Goal: Task Accomplishment & Management: Manage account settings

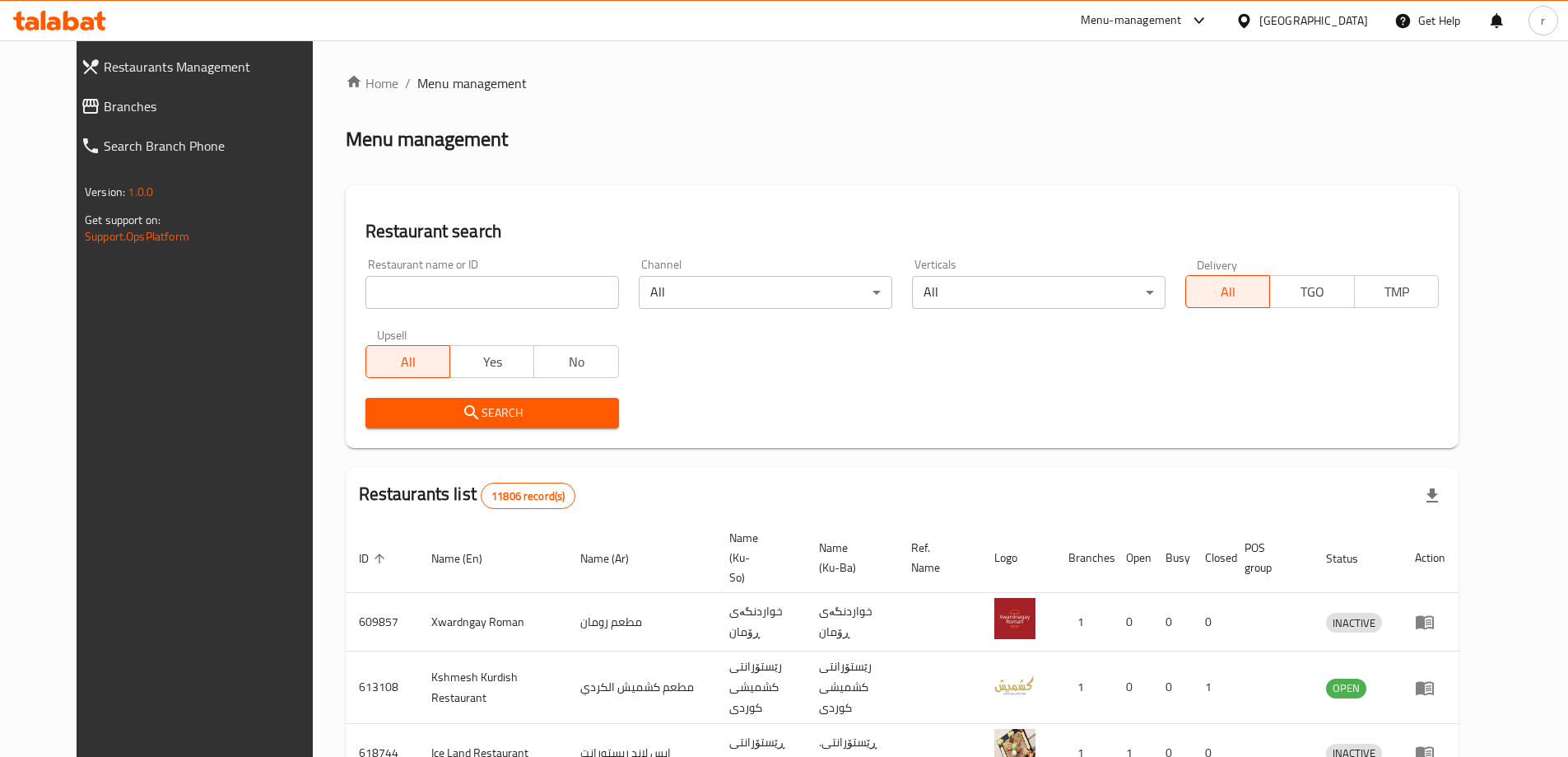
click at [365, 288] on input "search" at bounding box center [492, 292] width 254 height 33
paste input "702339"
type input "702339"
click at [409, 408] on span "Search" at bounding box center [492, 413] width 227 height 20
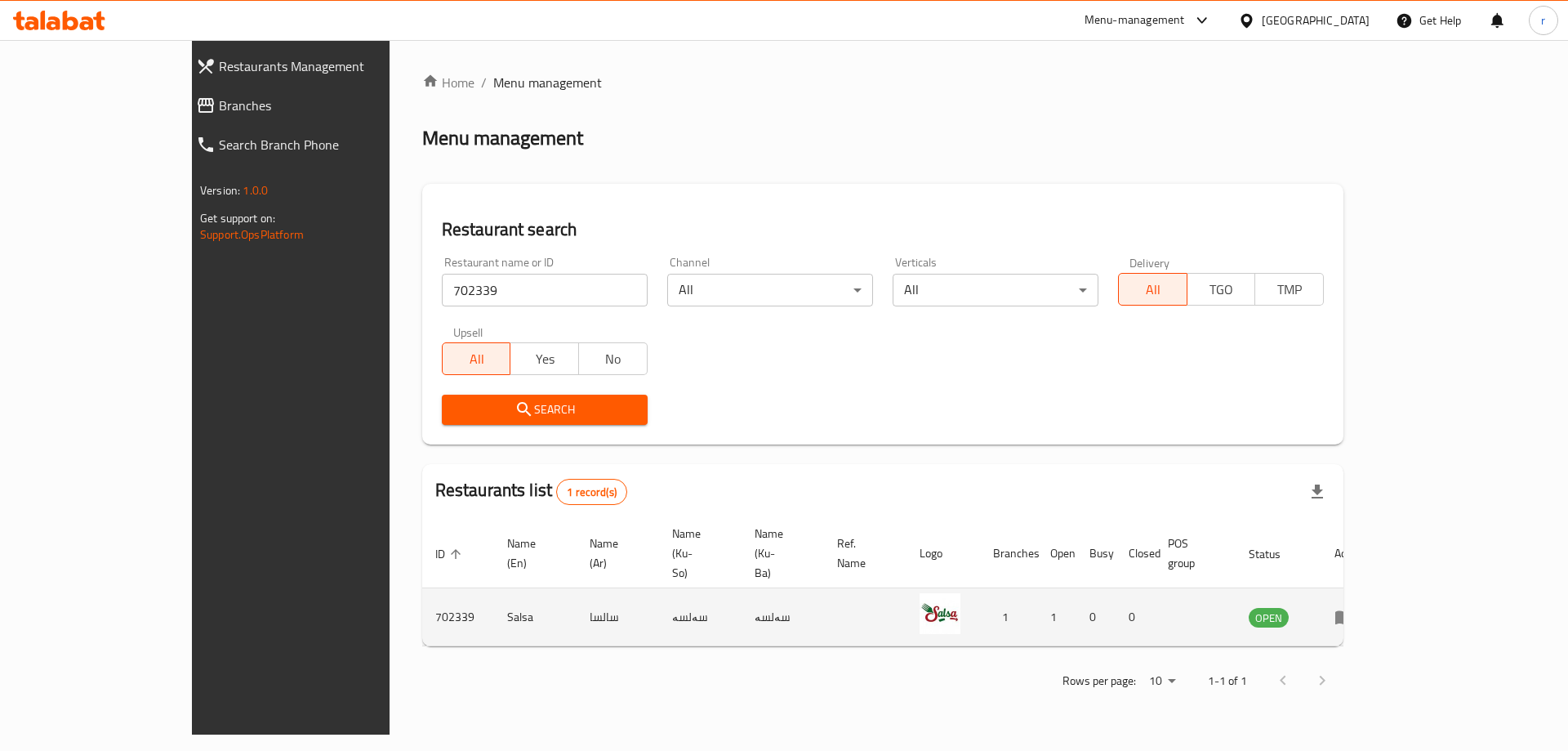
click at [1353, 611] on icon "enhanced table" at bounding box center [1343, 618] width 18 height 14
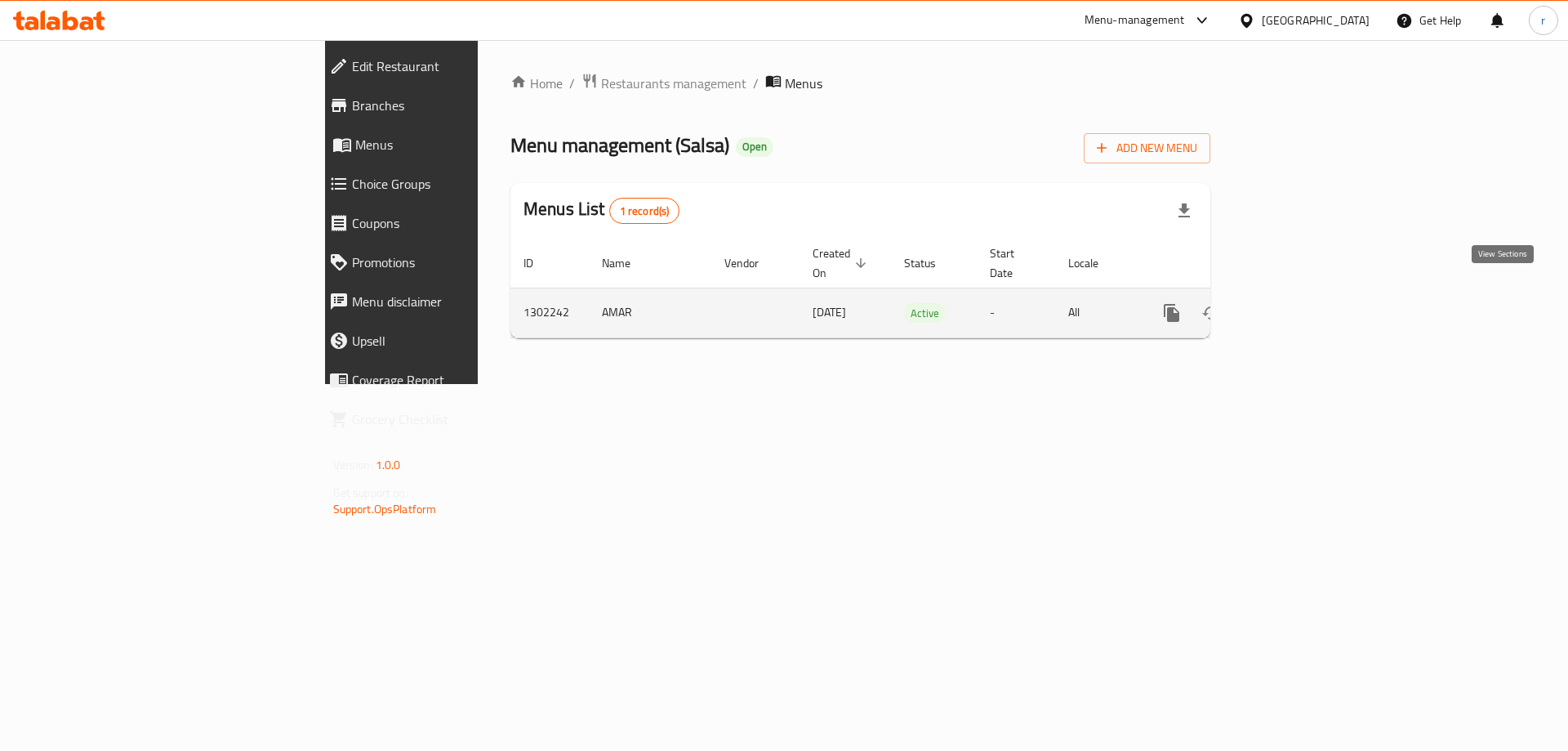
click at [1297, 306] on icon "enhanced table" at bounding box center [1289, 313] width 14 height 14
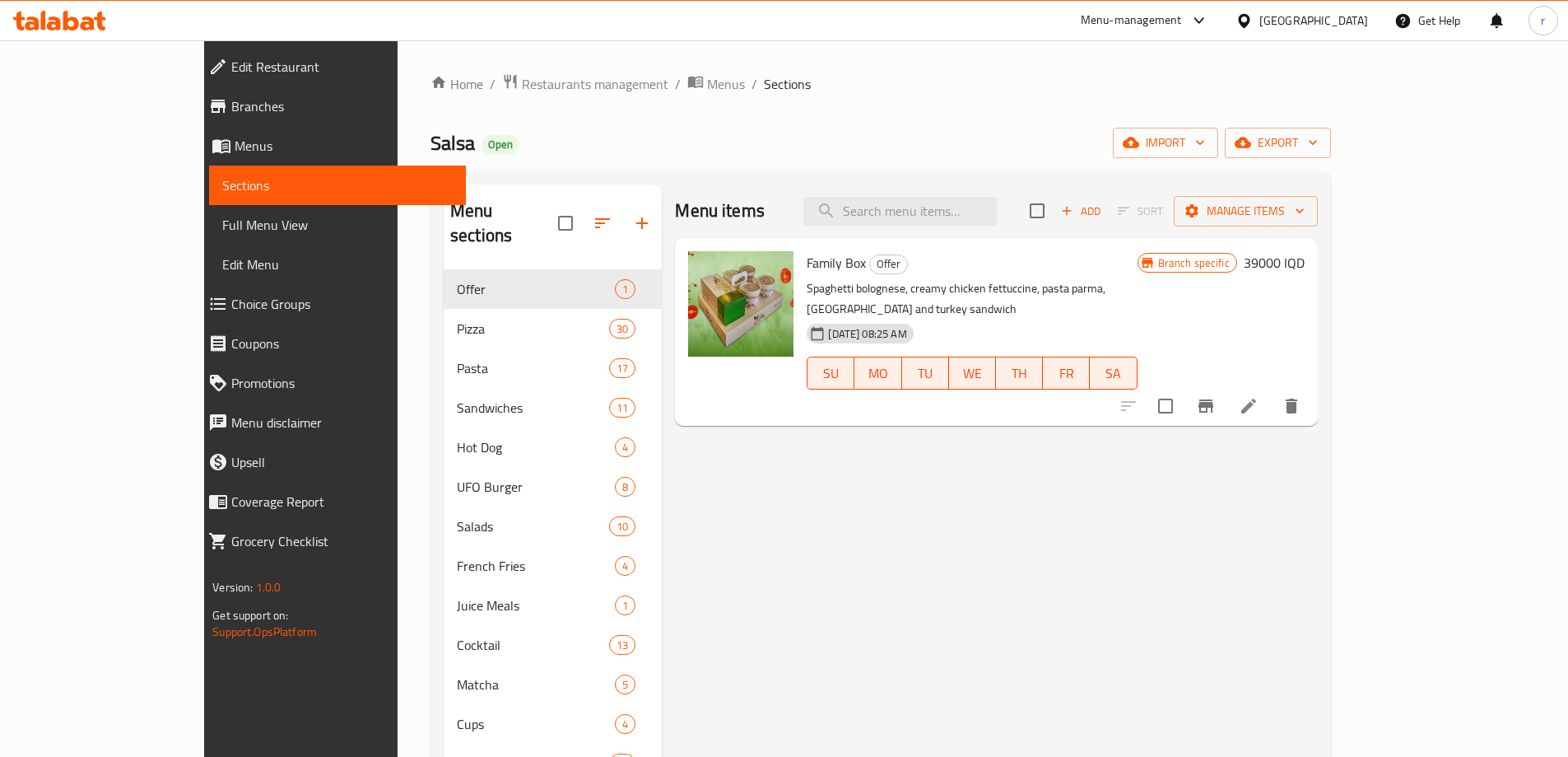
click at [1191, 208] on div "Menu items Add Sort Manage items" at bounding box center [996, 211] width 642 height 54
click at [1209, 146] on icon "button" at bounding box center [1199, 142] width 16 height 16
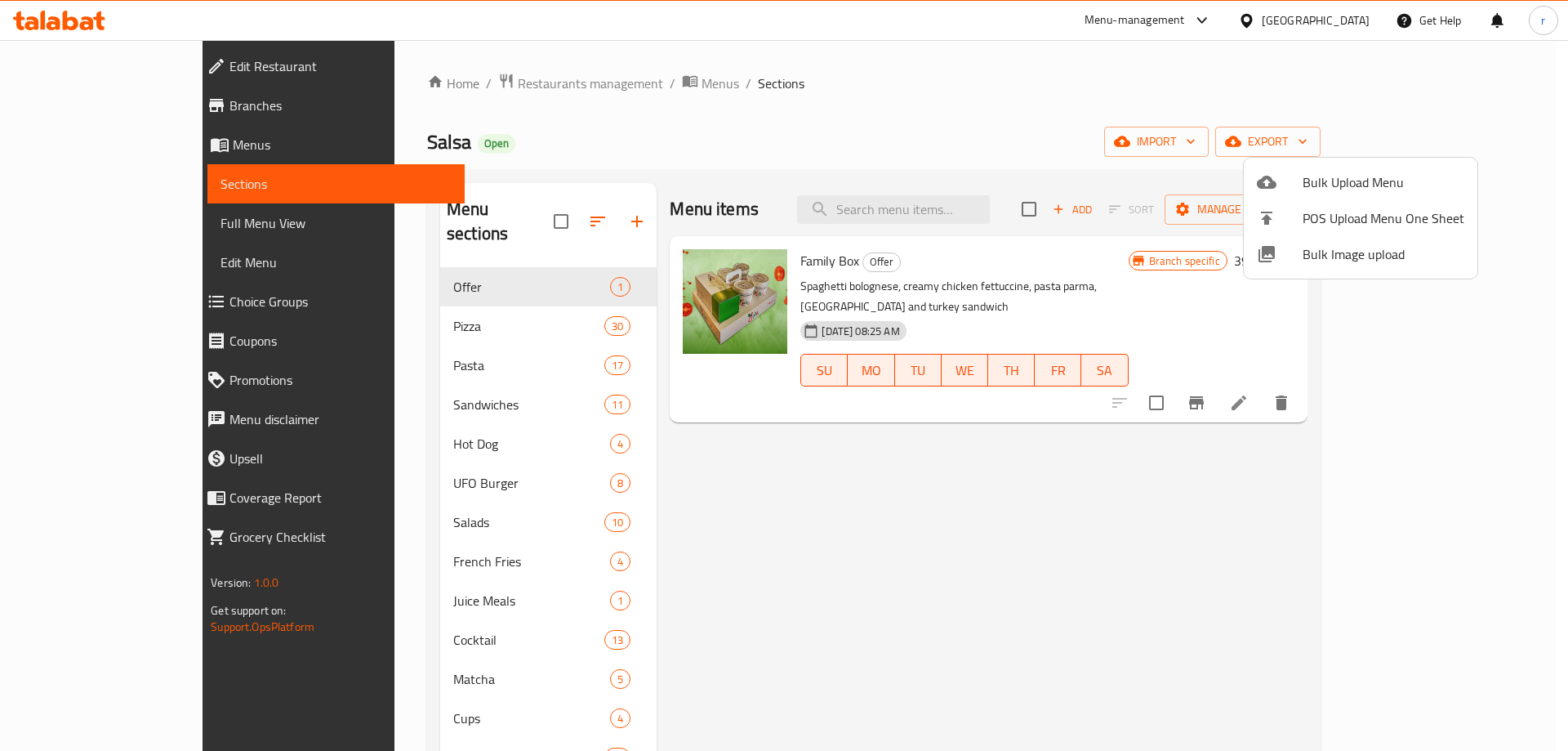
click at [1283, 186] on div at bounding box center [1279, 182] width 46 height 19
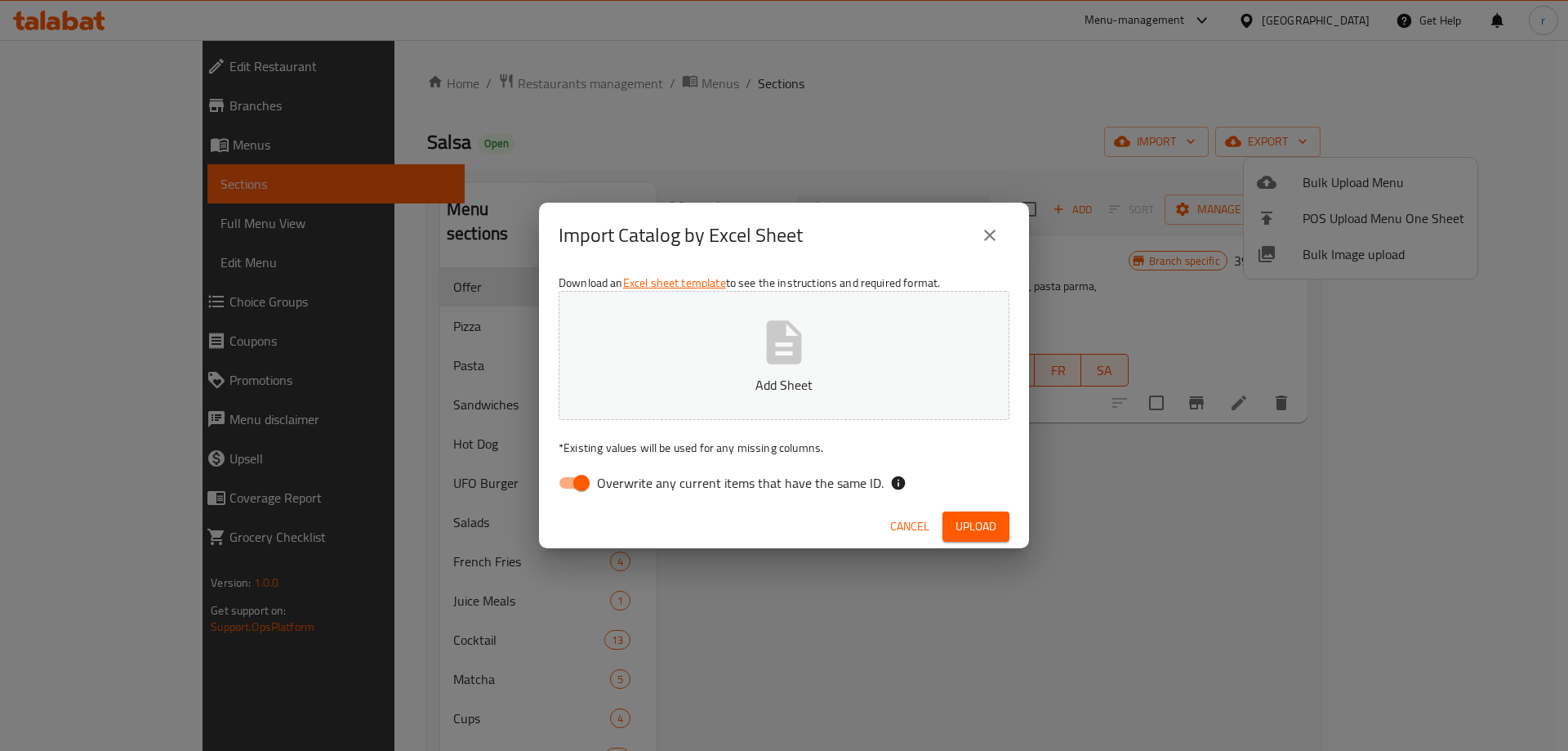
click at [583, 485] on input "Overwrite any current items that have the same ID." at bounding box center [581, 482] width 93 height 31
checkbox input "false"
click at [665, 373] on button "Add Sheet" at bounding box center [784, 355] width 451 height 129
click at [969, 514] on button "Upload" at bounding box center [975, 526] width 67 height 30
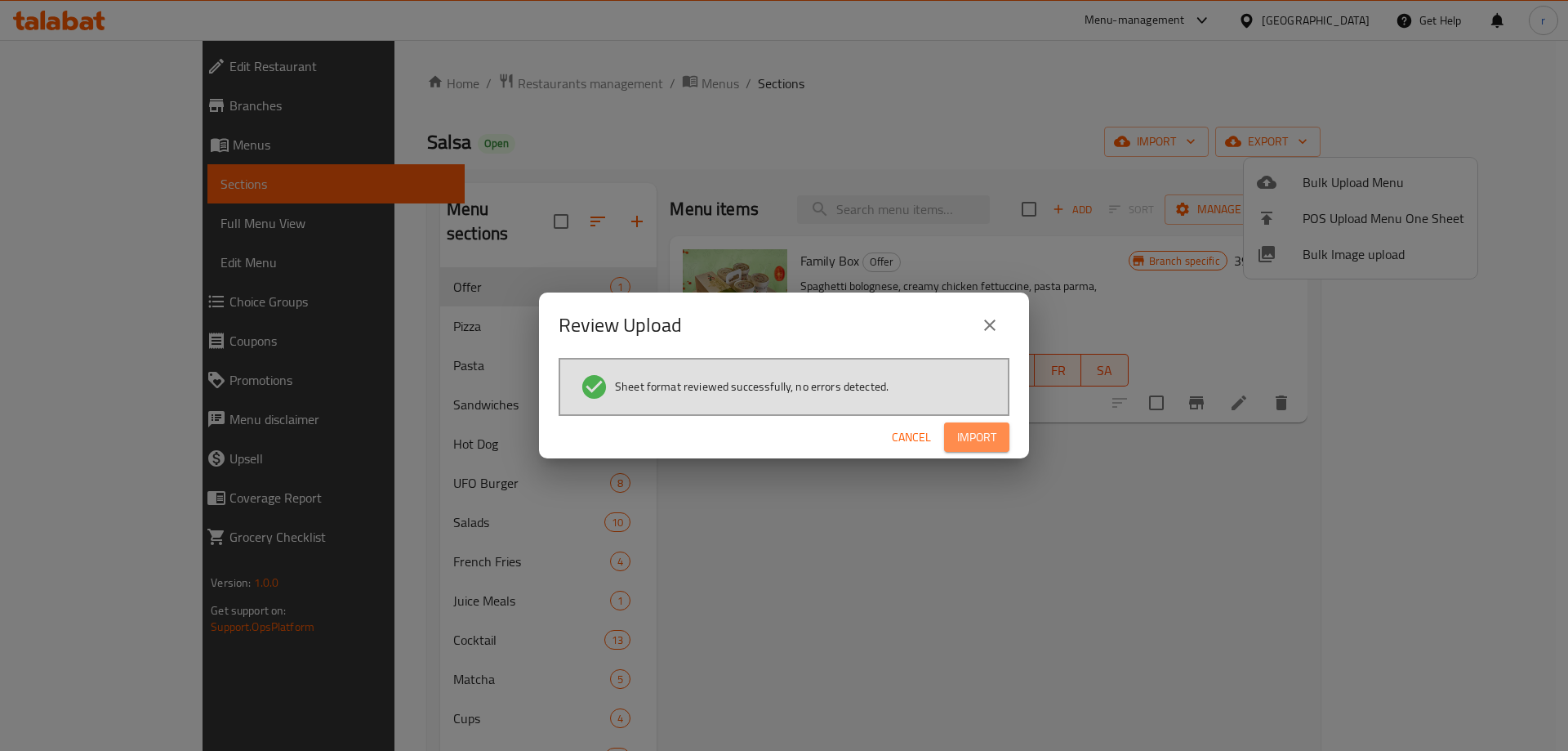
click at [984, 422] on button "Import" at bounding box center [976, 438] width 65 height 30
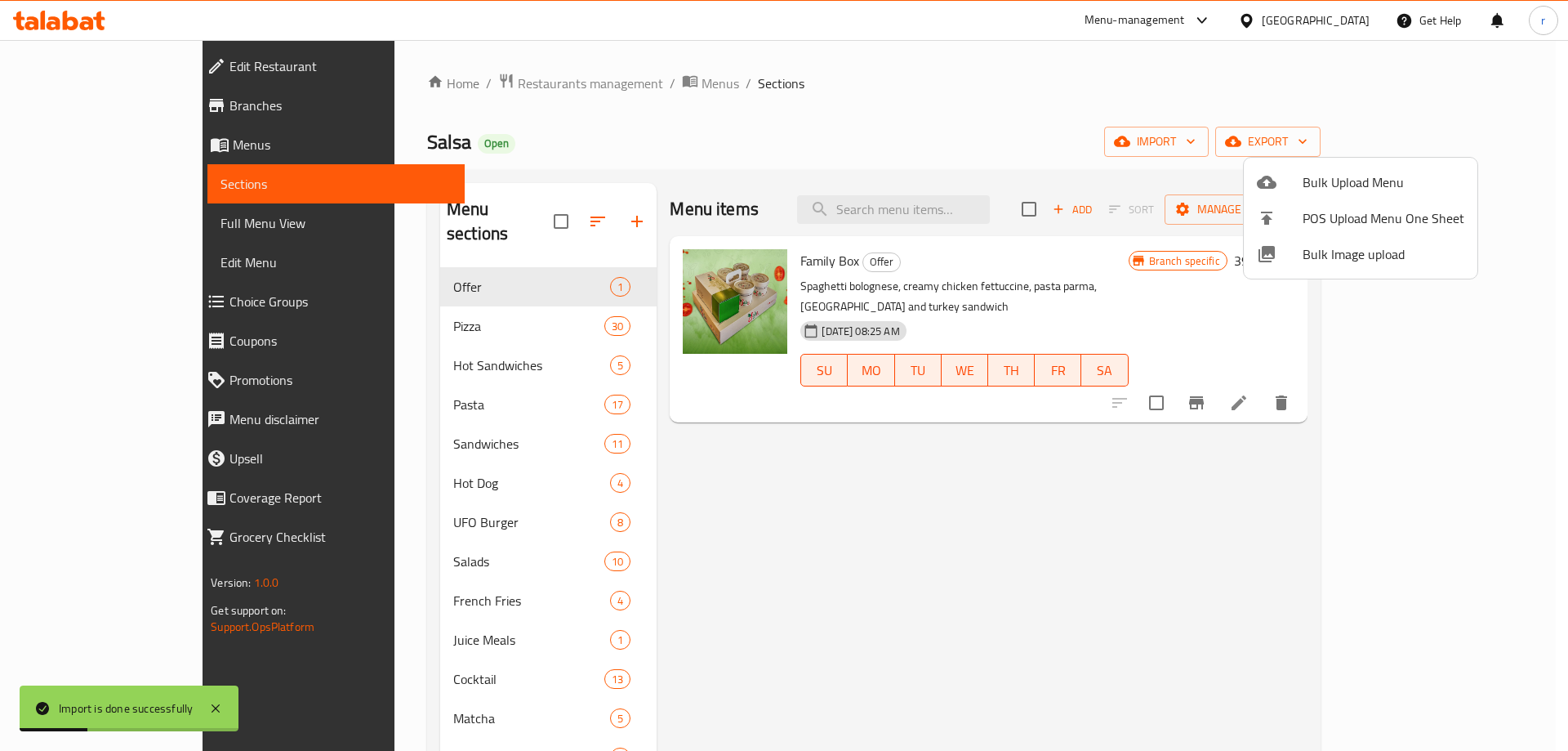
click at [823, 199] on div at bounding box center [784, 375] width 1568 height 751
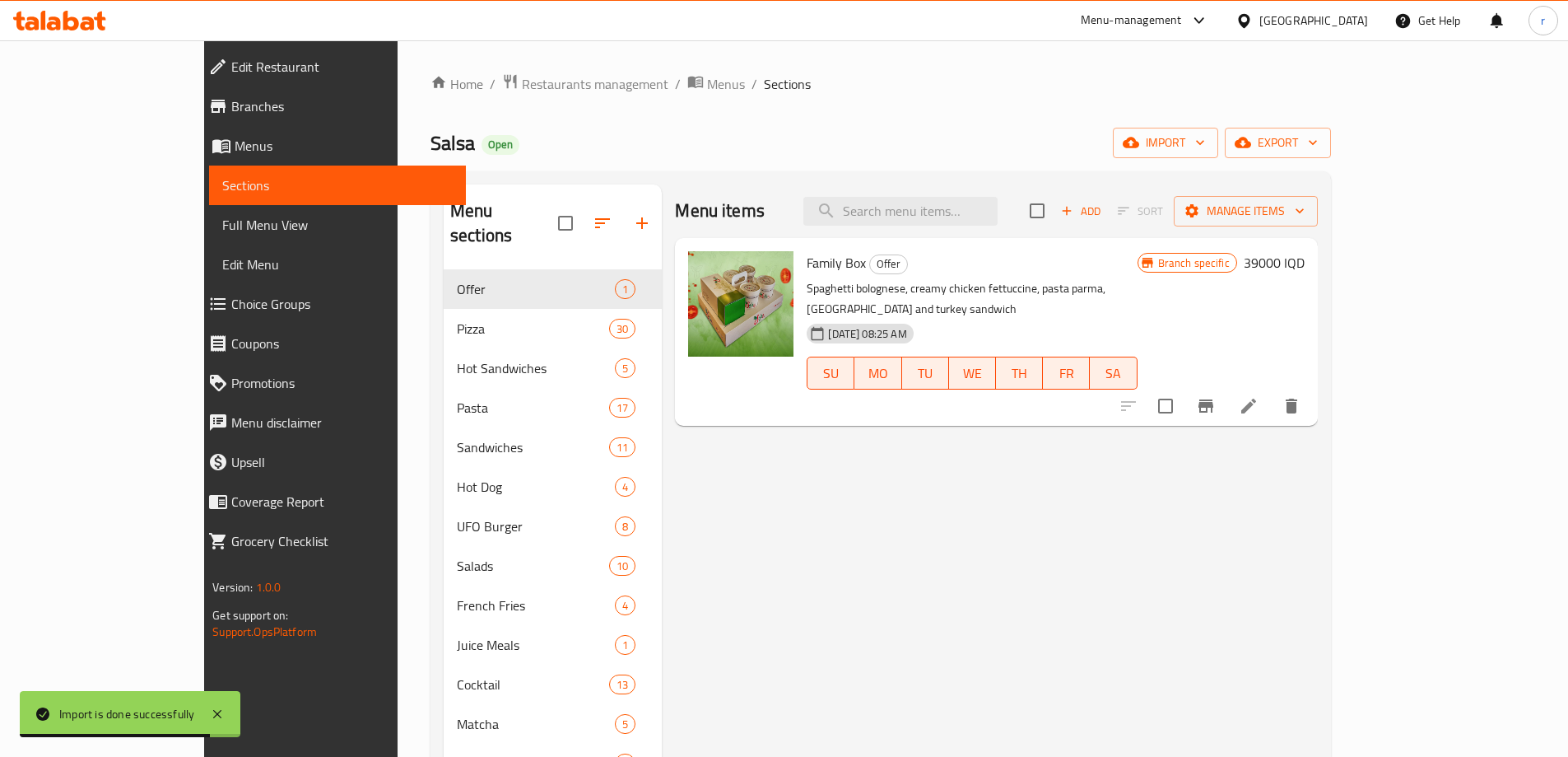
click at [222, 221] on span "Full Menu View" at bounding box center [337, 224] width 231 height 20
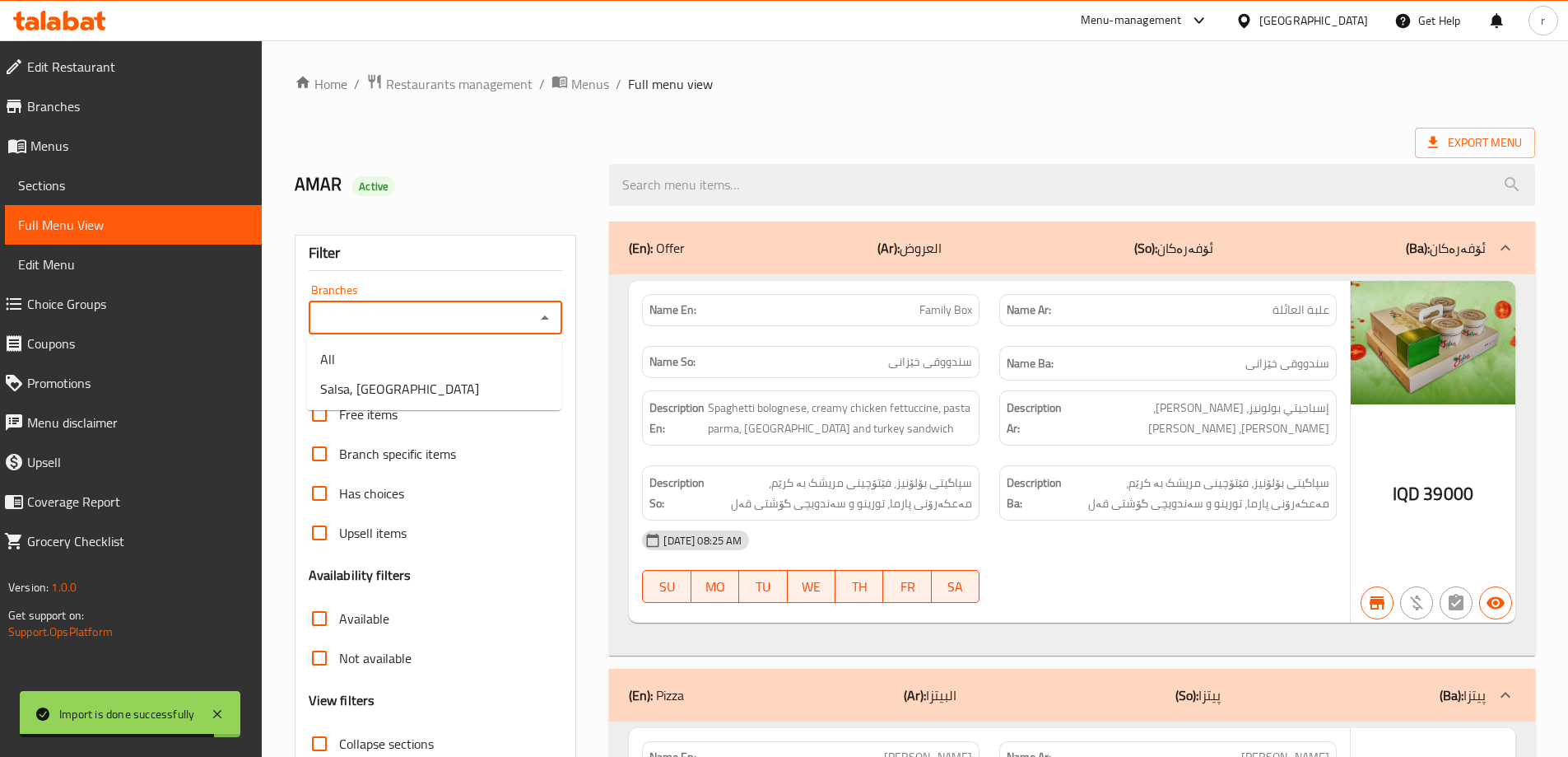
click at [347, 321] on input "Branches" at bounding box center [421, 318] width 217 height 23
click at [381, 387] on span "Salsa, Ganjan City" at bounding box center [399, 388] width 159 height 20
type input "Salsa, Ganjan City"
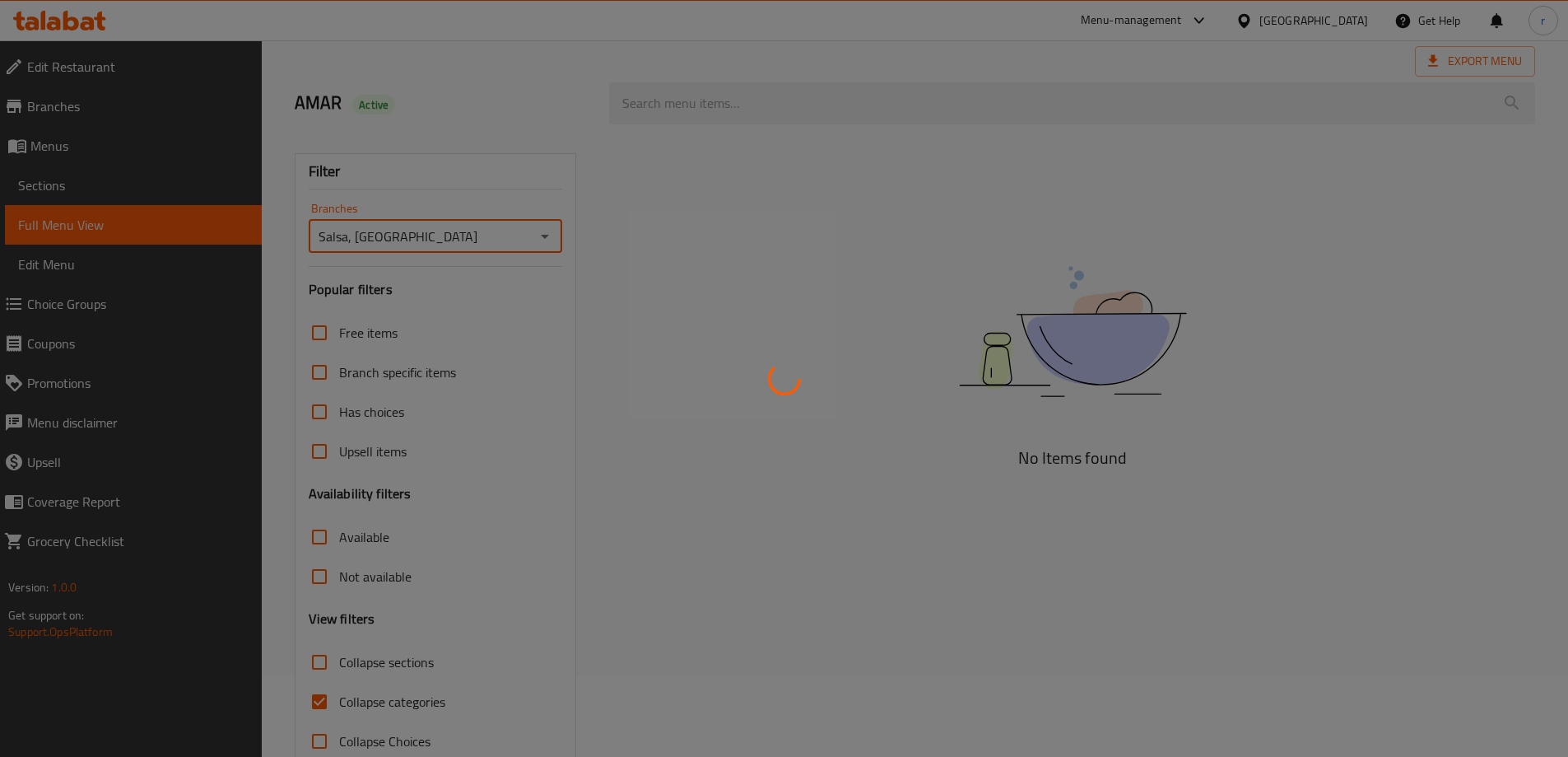
scroll to position [119, 0]
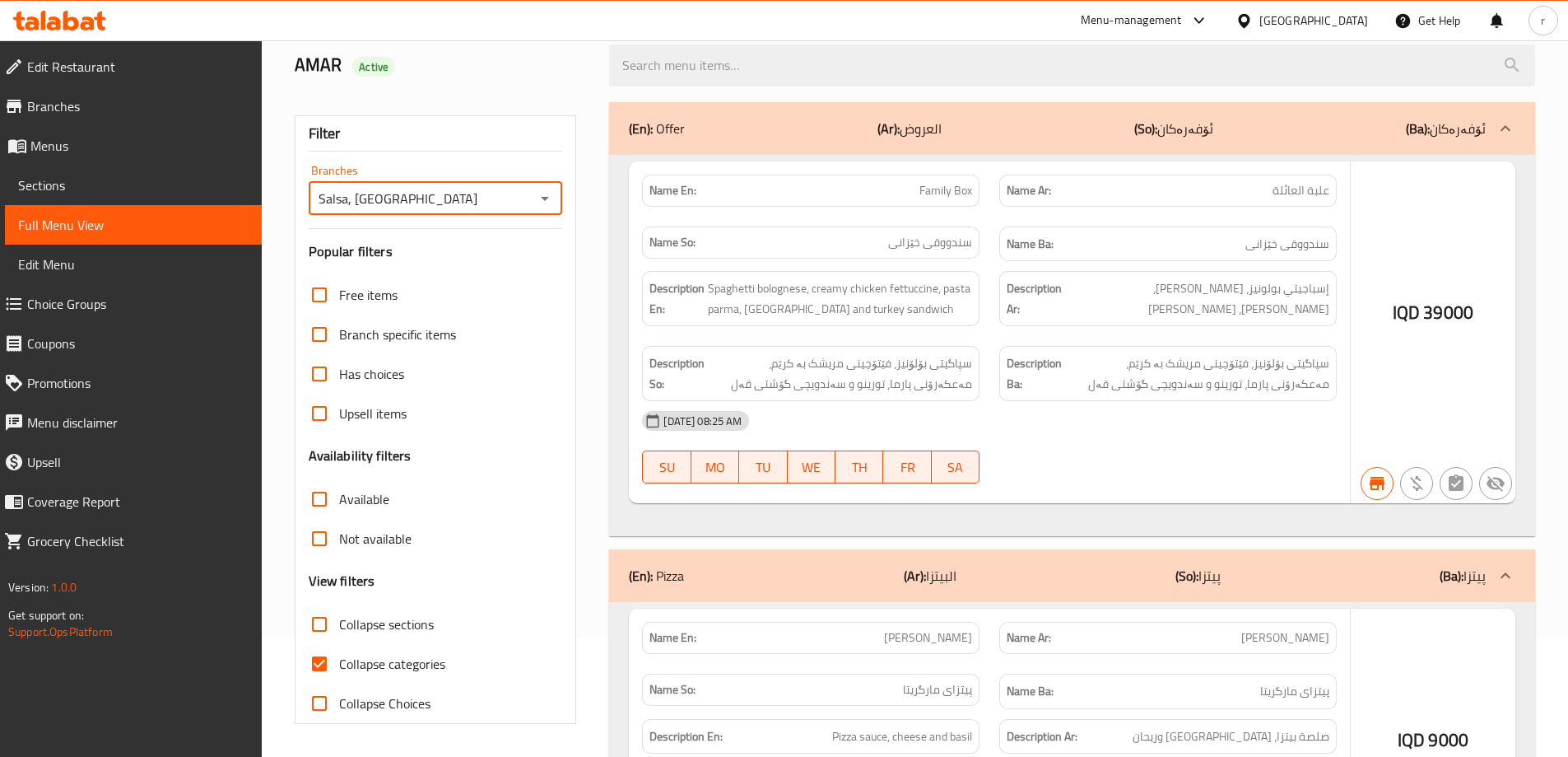
click at [398, 662] on div at bounding box center [784, 378] width 1568 height 757
click at [403, 663] on div at bounding box center [784, 378] width 1568 height 757
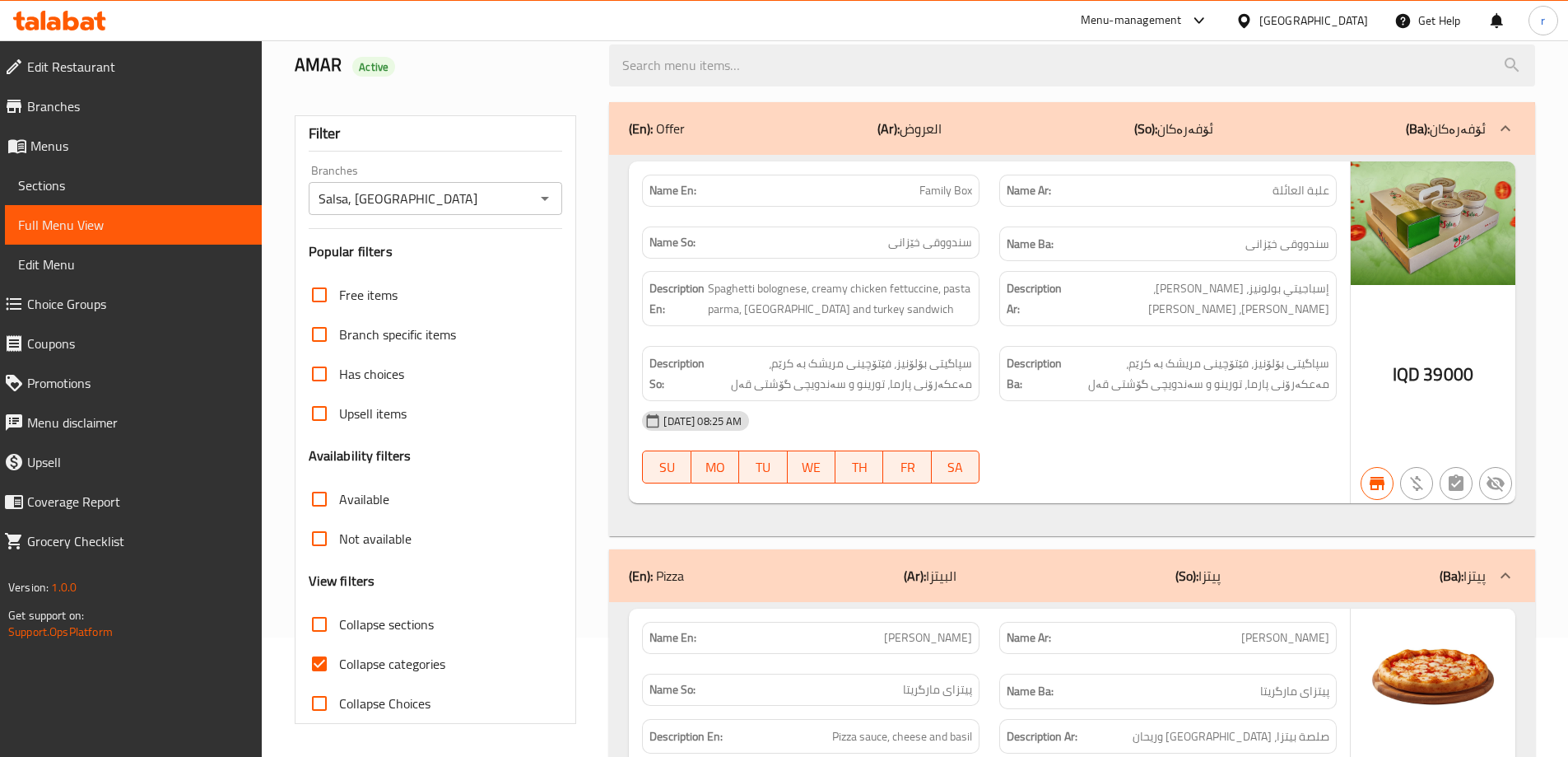
click at [410, 666] on span "Collapse categories" at bounding box center [392, 663] width 106 height 20
click at [339, 666] on input "Collapse categories" at bounding box center [319, 663] width 39 height 39
checkbox input "false"
click at [395, 628] on span "Collapse sections" at bounding box center [386, 623] width 94 height 20
click at [339, 628] on input "Collapse sections" at bounding box center [319, 624] width 39 height 39
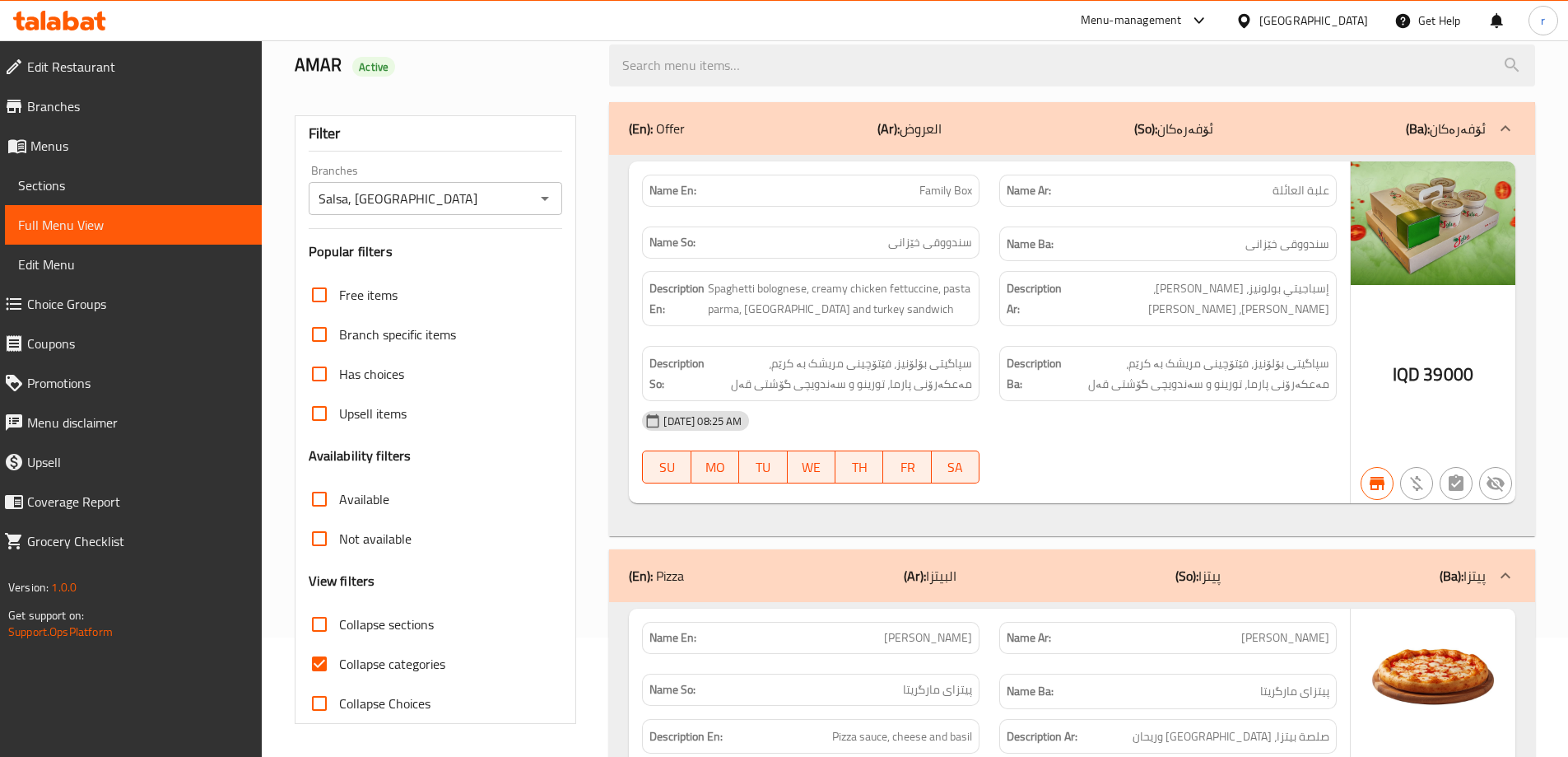
checkbox input "true"
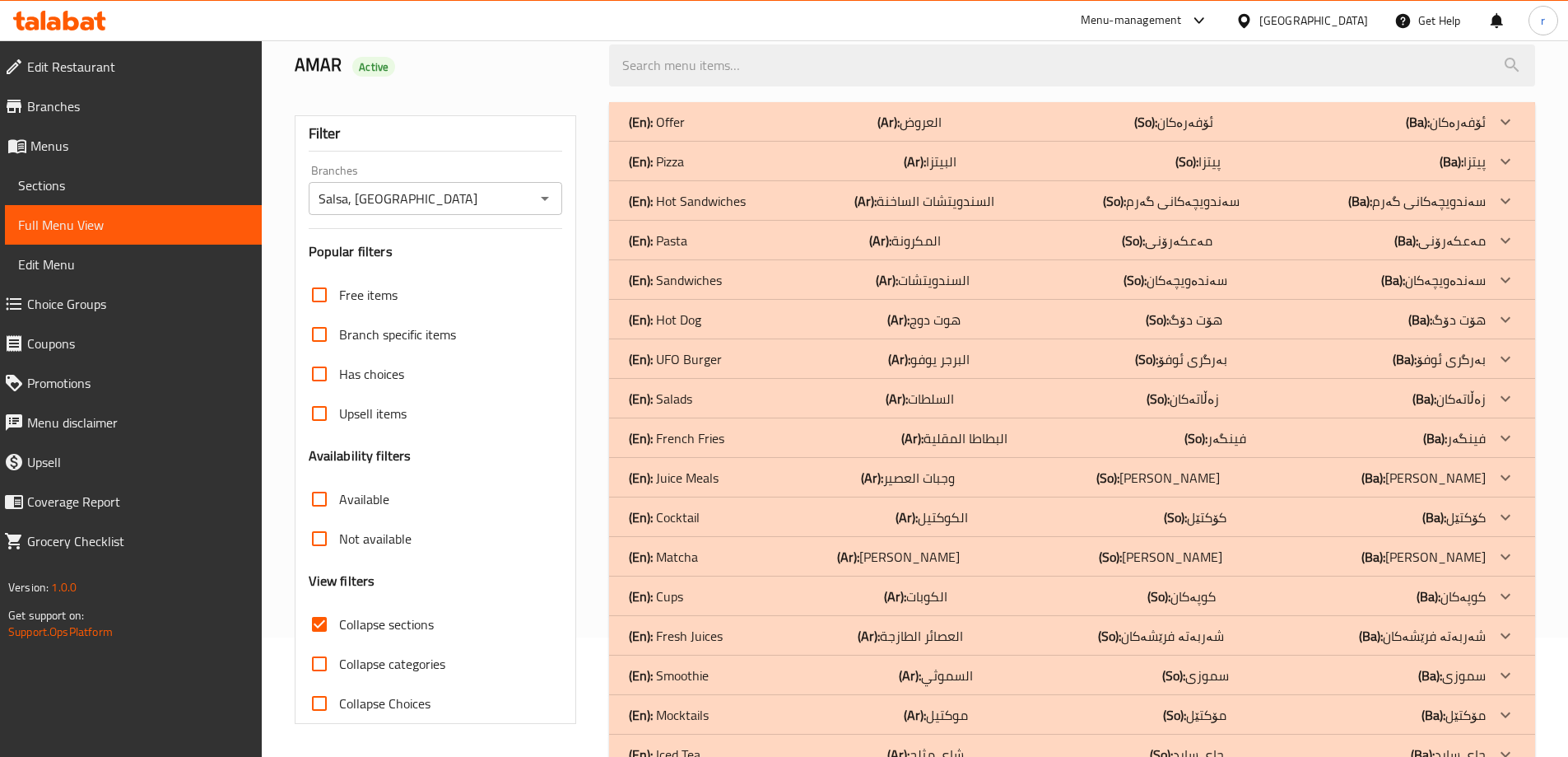
click at [864, 207] on b "(Ar):" at bounding box center [866, 200] width 22 height 25
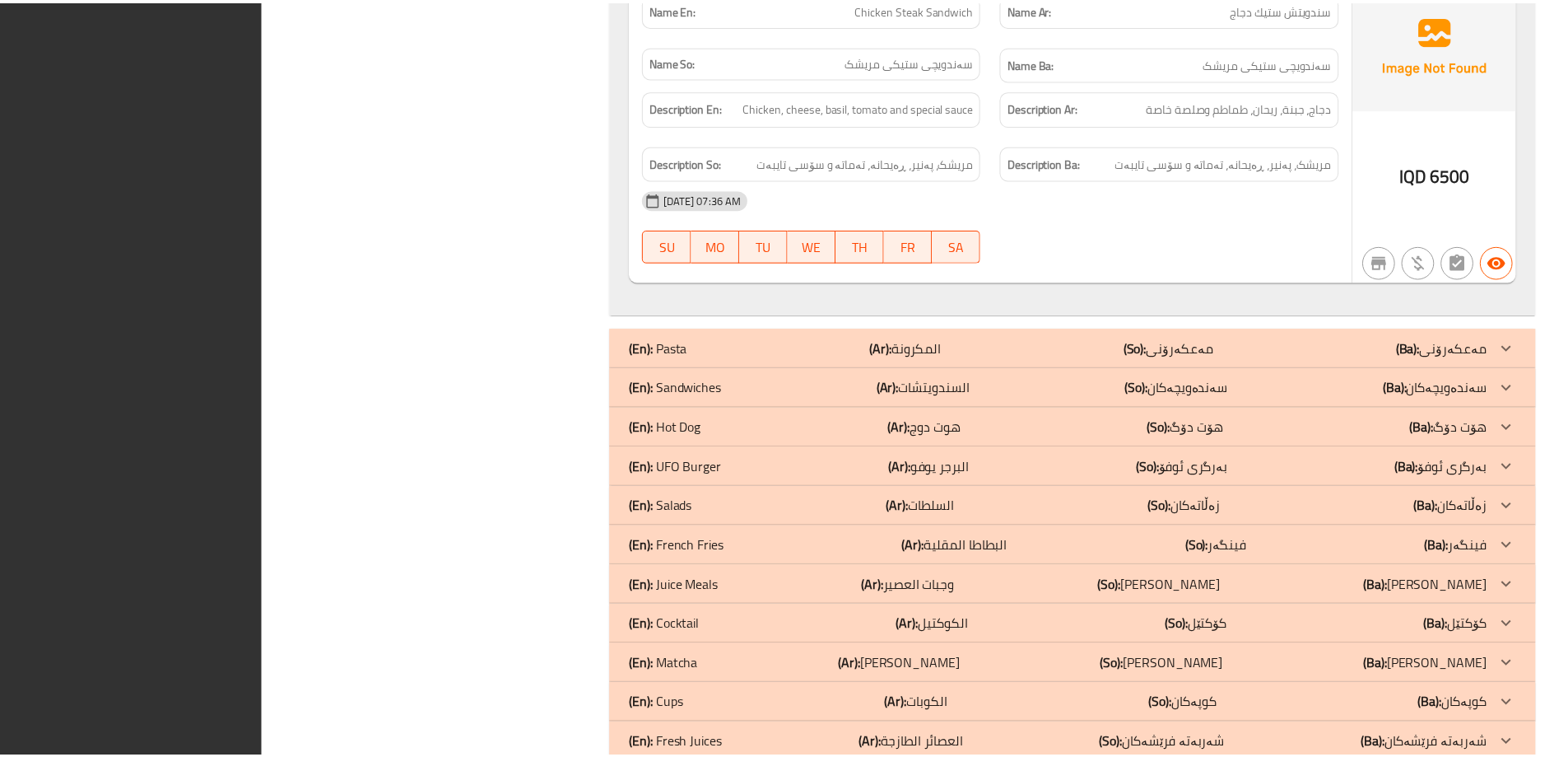
scroll to position [2168, 0]
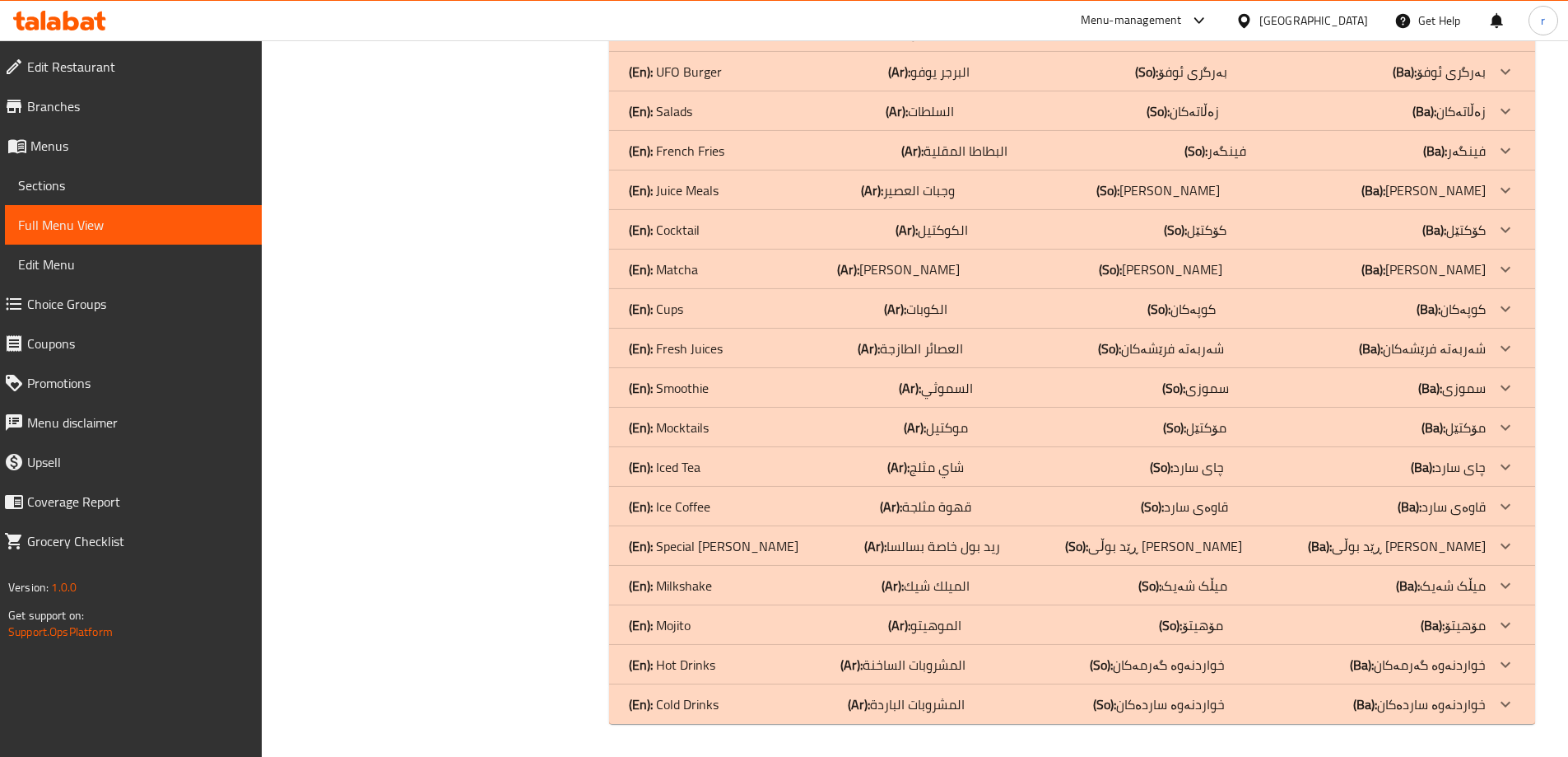
click at [77, 5] on div at bounding box center [60, 20] width 119 height 33
click at [78, 21] on icon at bounding box center [71, 20] width 15 height 20
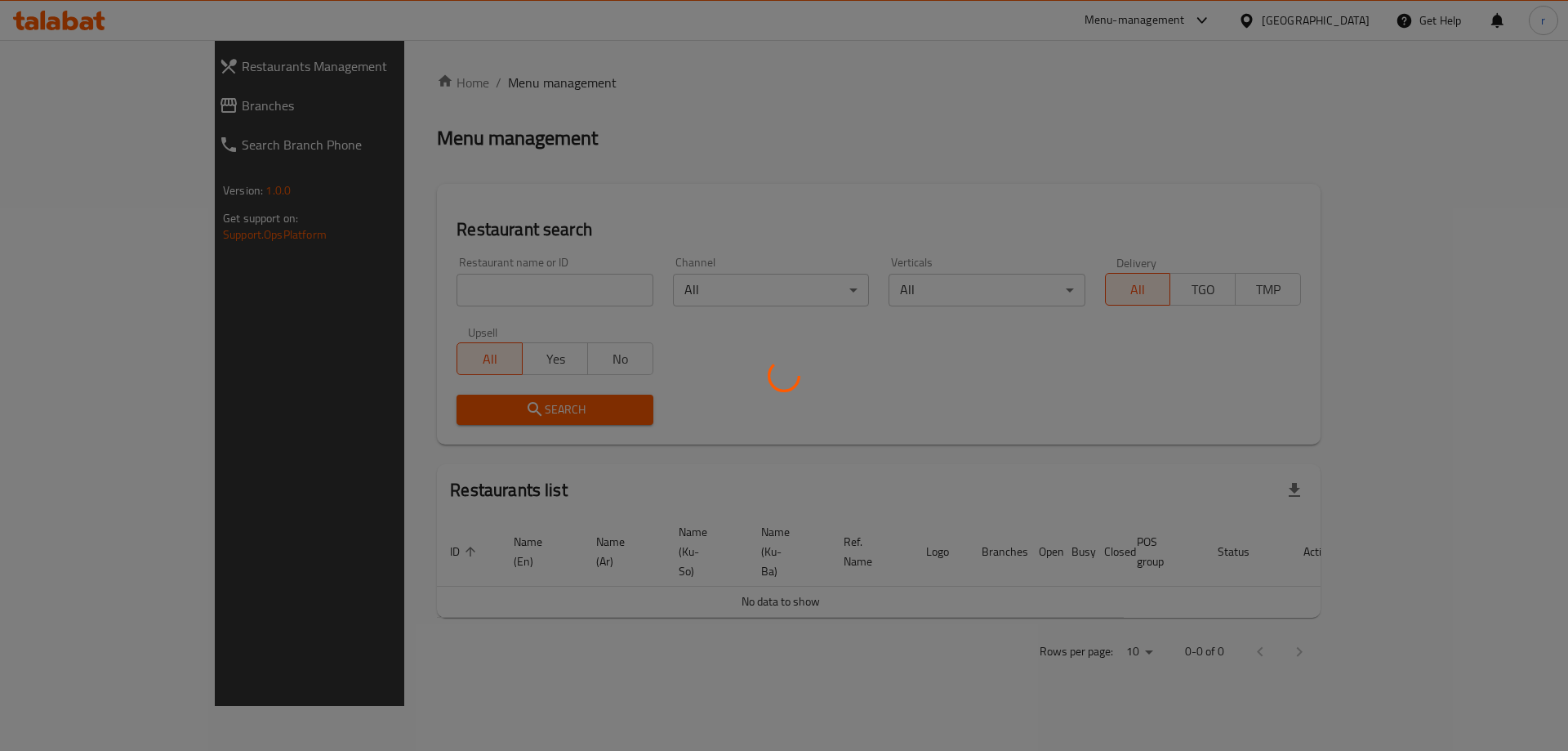
click at [393, 286] on div at bounding box center [784, 375] width 1568 height 751
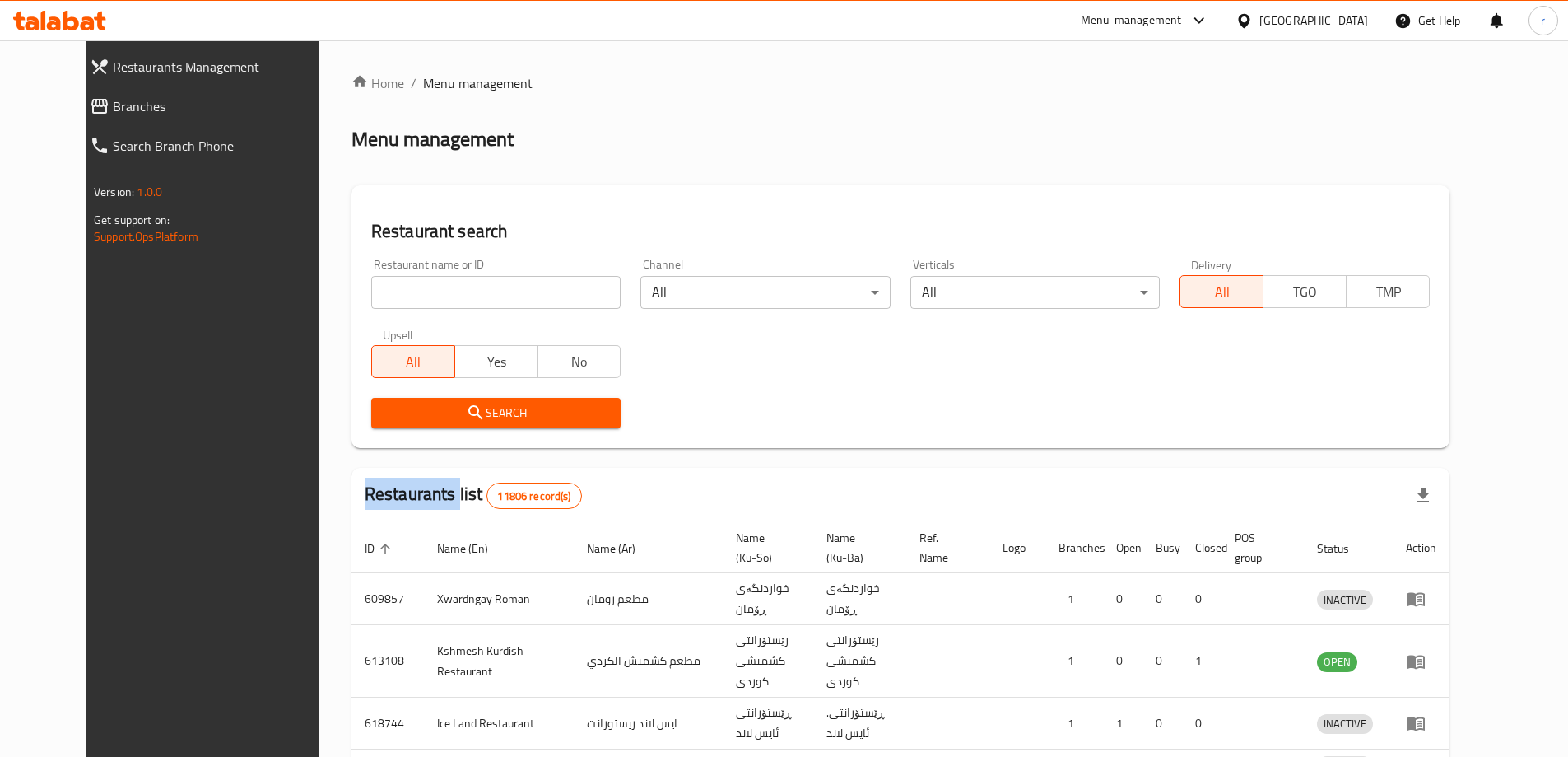
click at [397, 289] on div at bounding box center [784, 378] width 1568 height 757
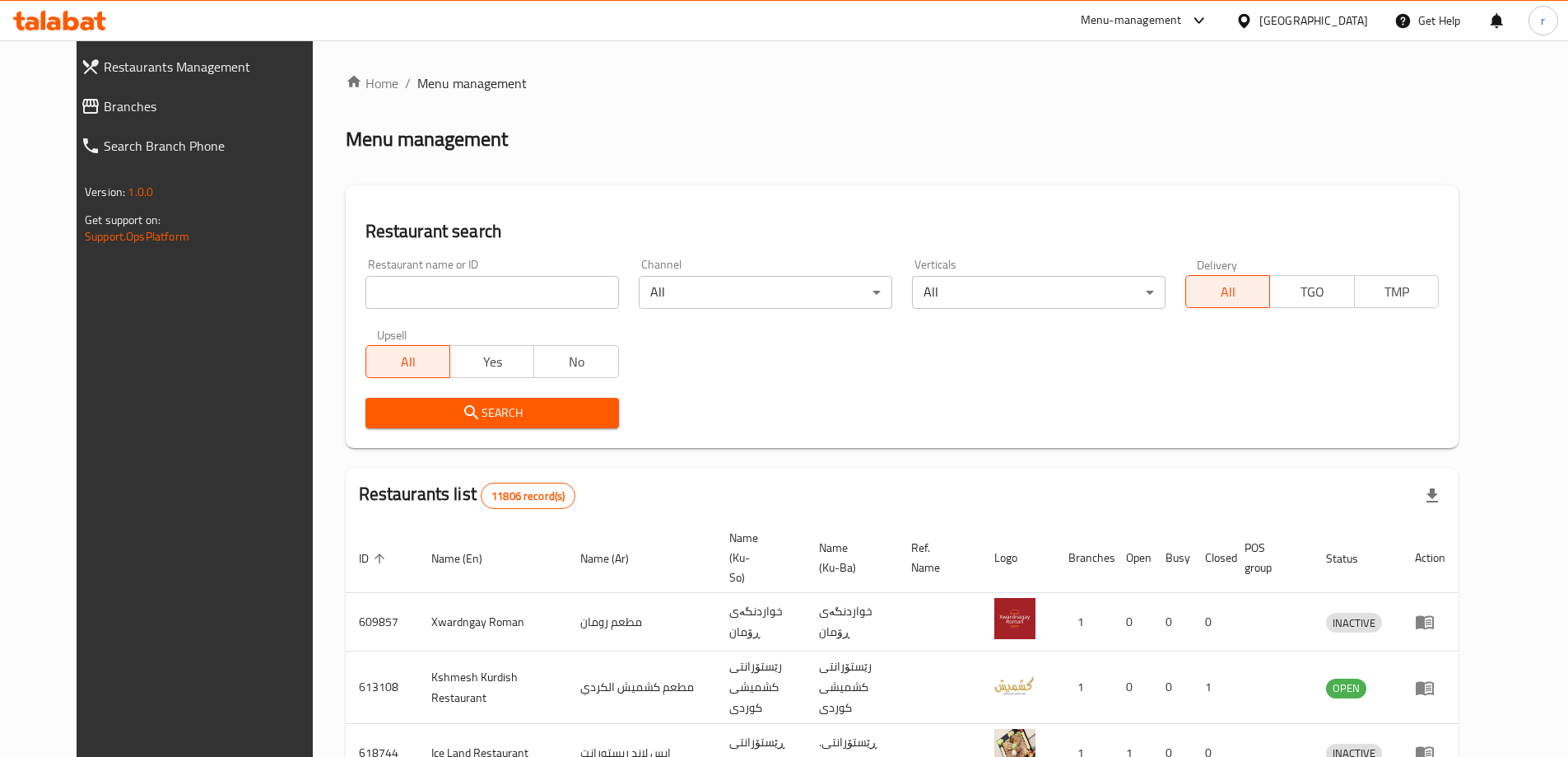
click at [397, 289] on input "search" at bounding box center [492, 292] width 254 height 33
paste input "706474"
type input "706474"
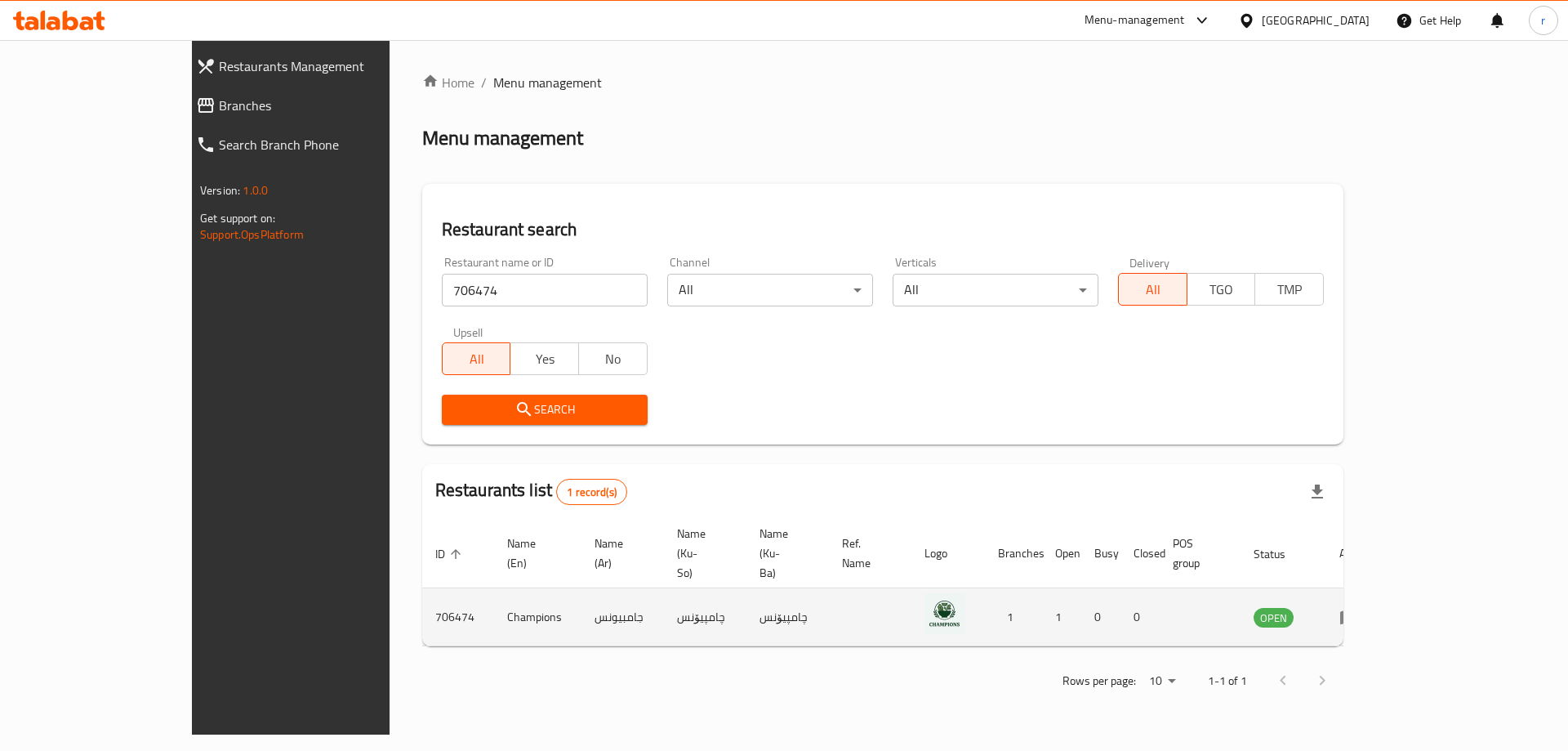
click at [1382, 588] on td "enhanced table" at bounding box center [1354, 617] width 57 height 58
click at [1358, 611] on icon "enhanced table" at bounding box center [1348, 618] width 18 height 14
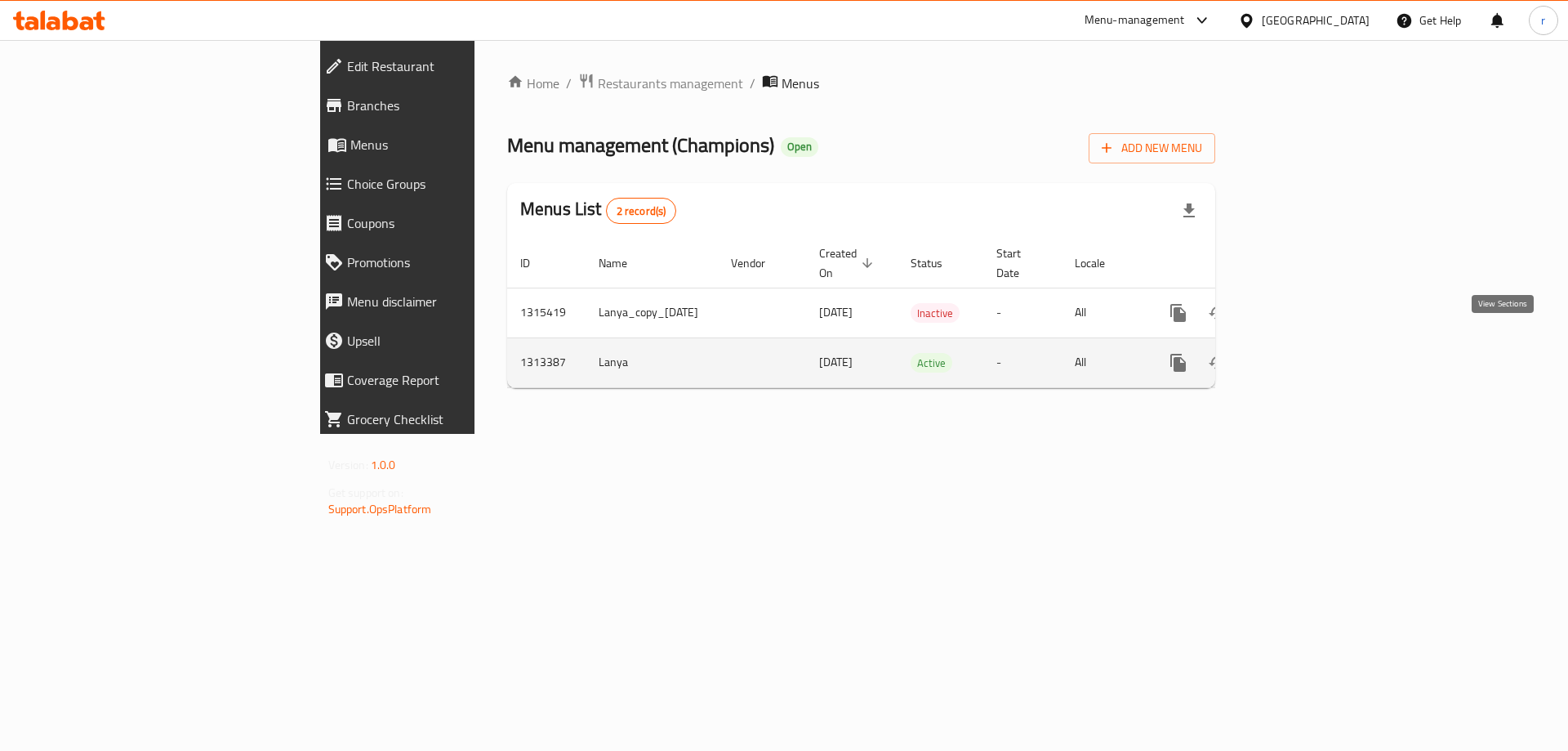
click at [1305, 353] on icon "enhanced table" at bounding box center [1295, 362] width 19 height 19
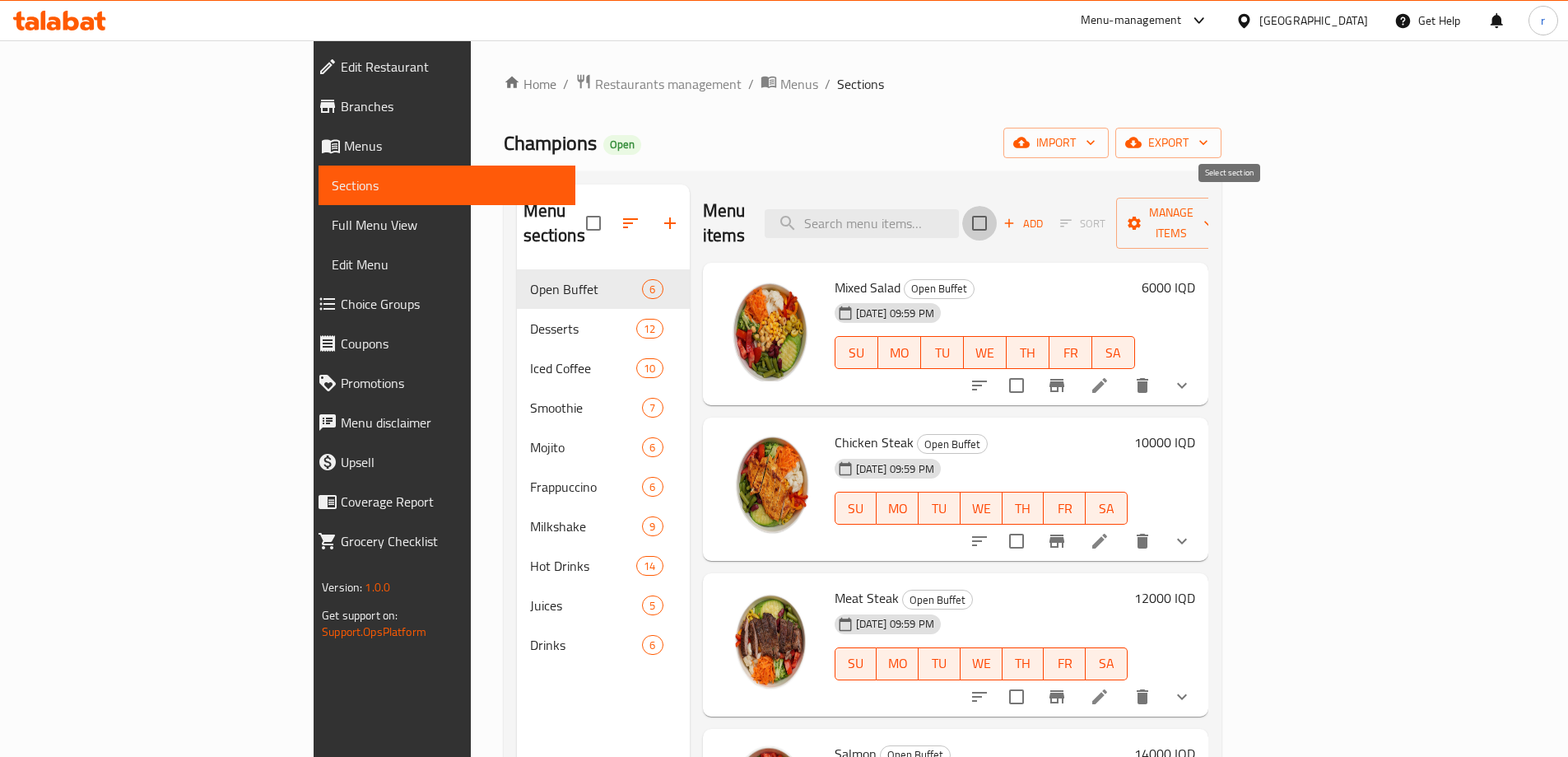
click at [997, 209] on input "checkbox" at bounding box center [979, 223] width 35 height 35
checkbox input "true"
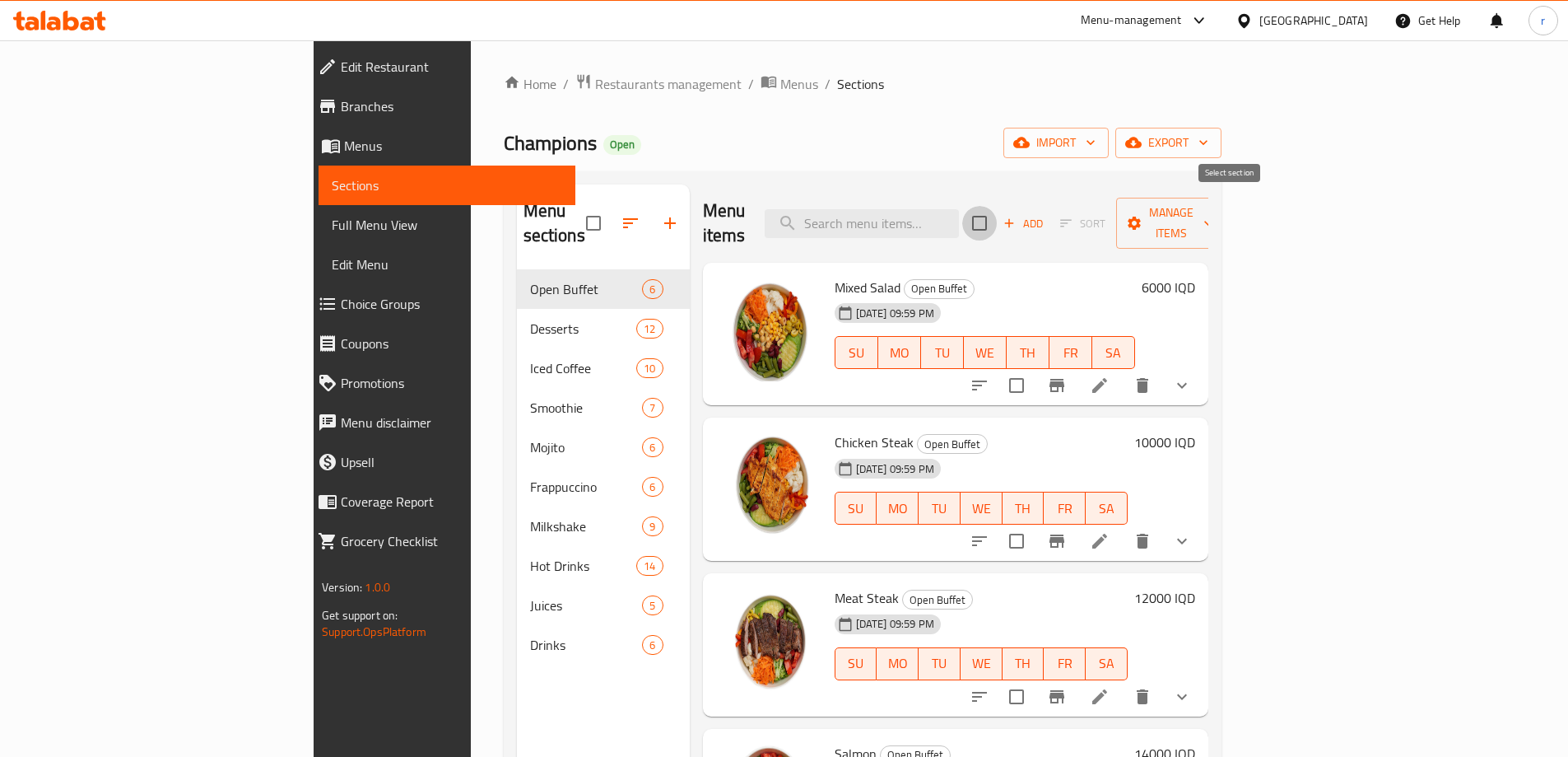
checkbox input "true"
click at [1142, 215] on icon "button" at bounding box center [1134, 222] width 16 height 16
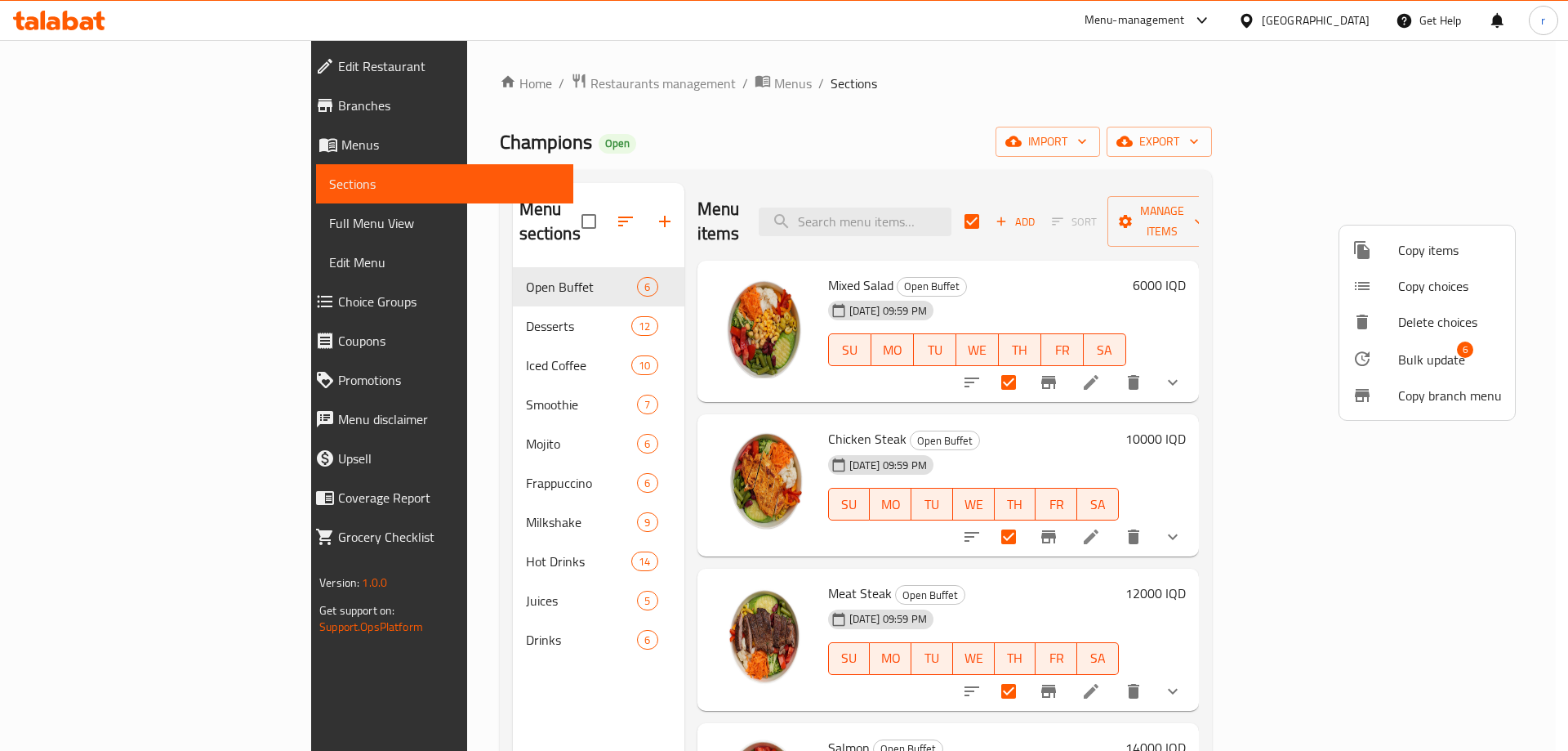
click at [1424, 354] on span "Bulk update" at bounding box center [1431, 359] width 67 height 19
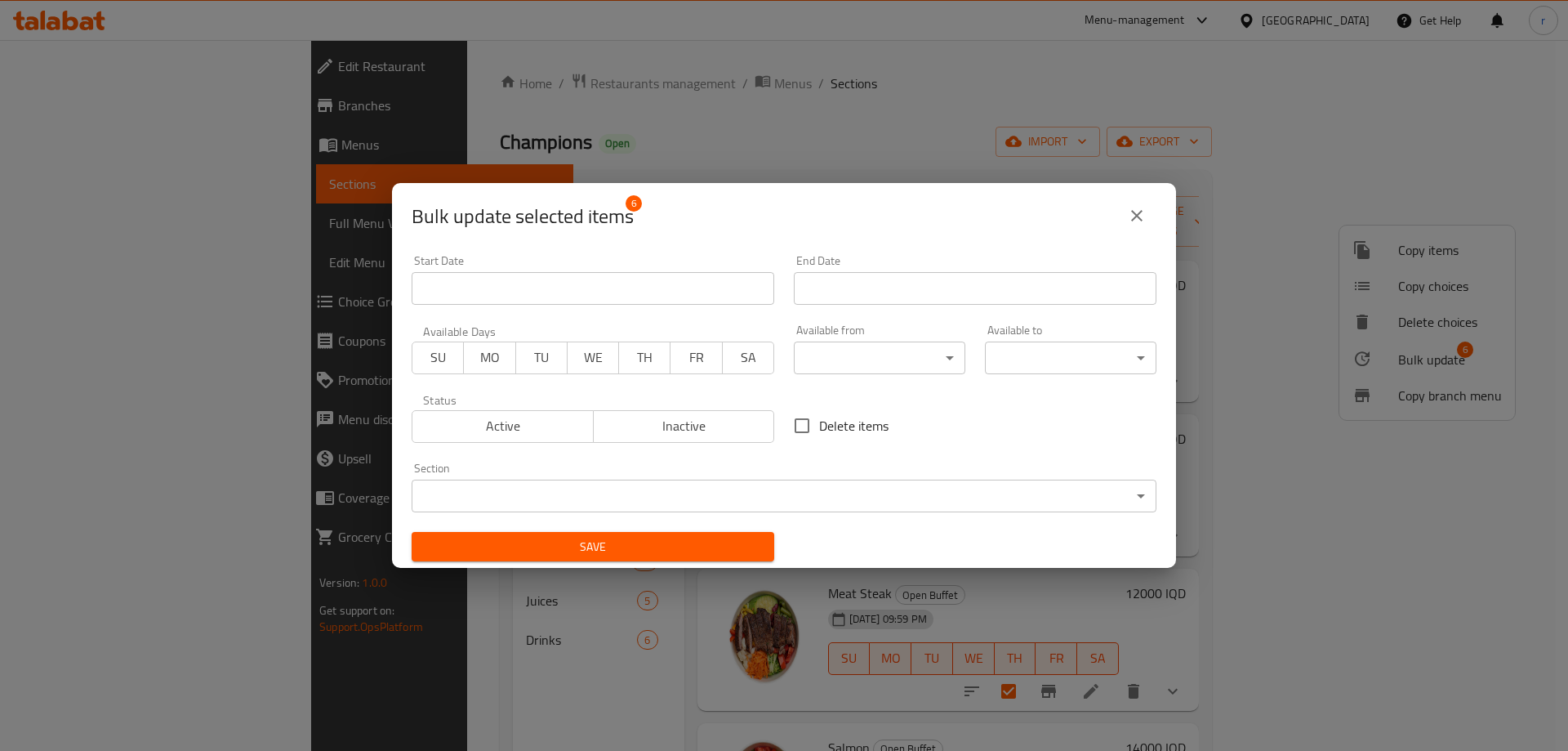
click at [860, 357] on body "​ Menu-management Iraq Get Help r Edit Restaurant Branches Menus Sections Full …" at bounding box center [784, 395] width 1568 height 710
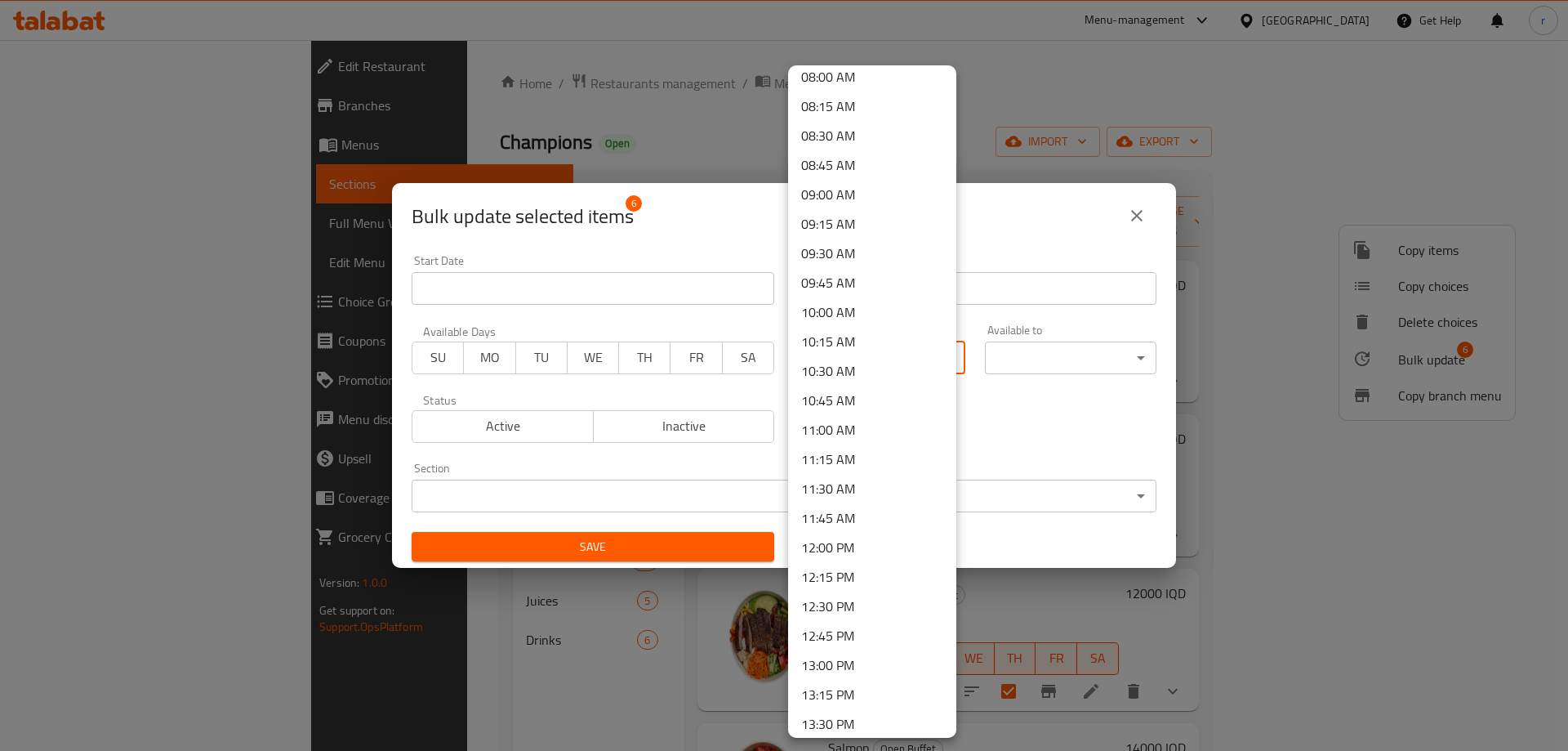
scroll to position [954, 0]
click at [837, 429] on li "11:00 AM" at bounding box center [871, 427] width 168 height 30
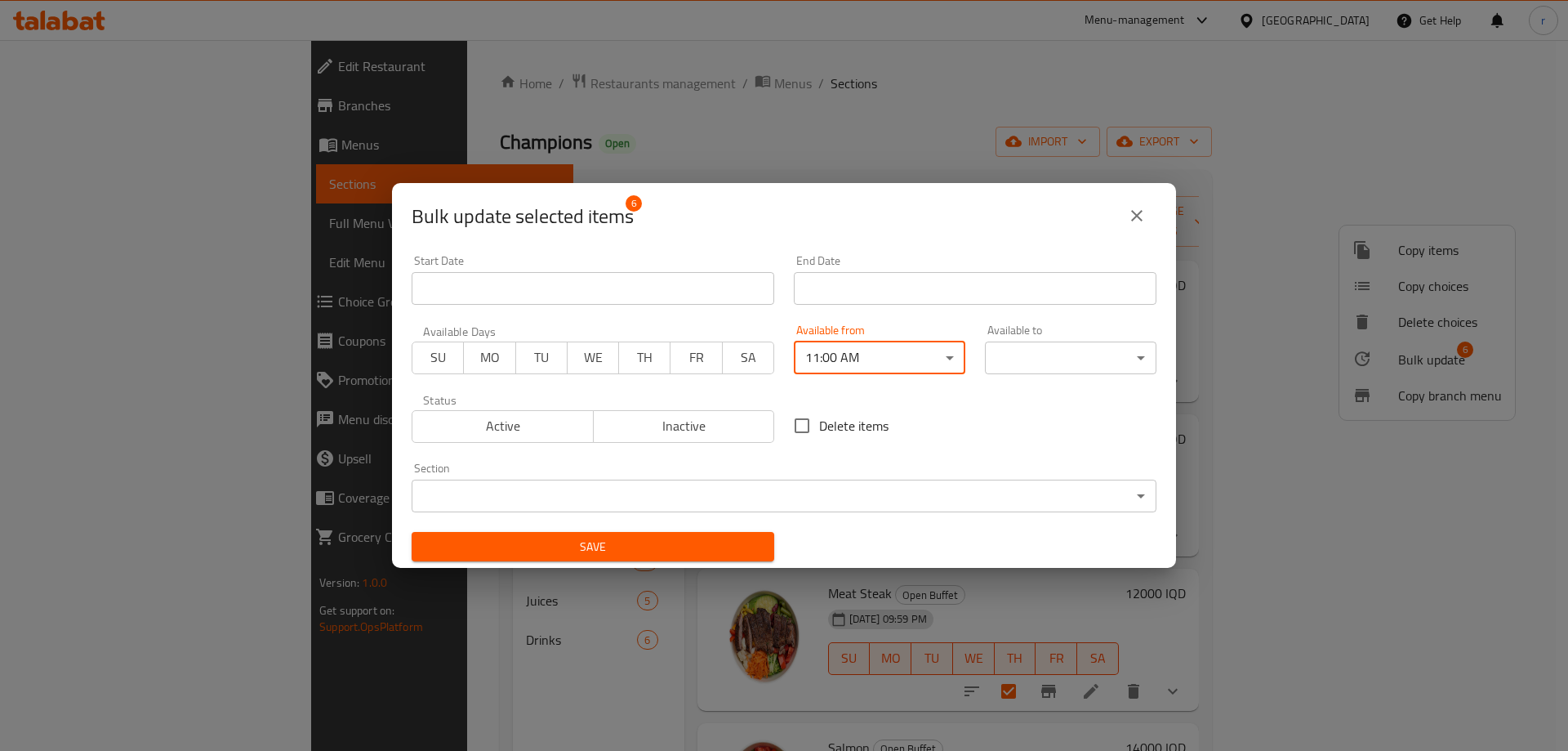
click at [1017, 360] on body "​ Menu-management Iraq Get Help r Edit Restaurant Branches Menus Sections Full …" at bounding box center [784, 395] width 1568 height 710
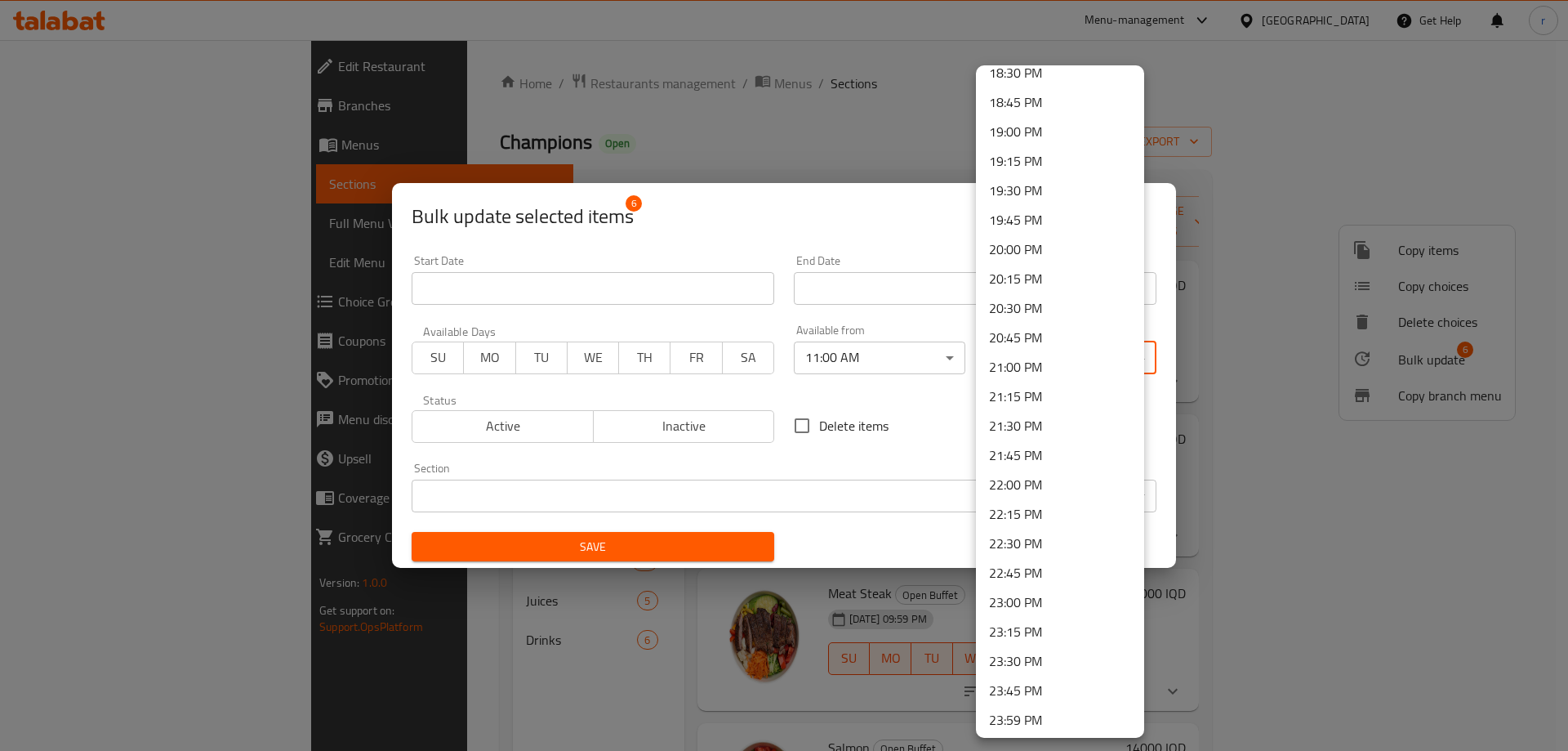
scroll to position [2194, 0]
click at [1027, 596] on li "23:00 PM" at bounding box center [1060, 598] width 168 height 30
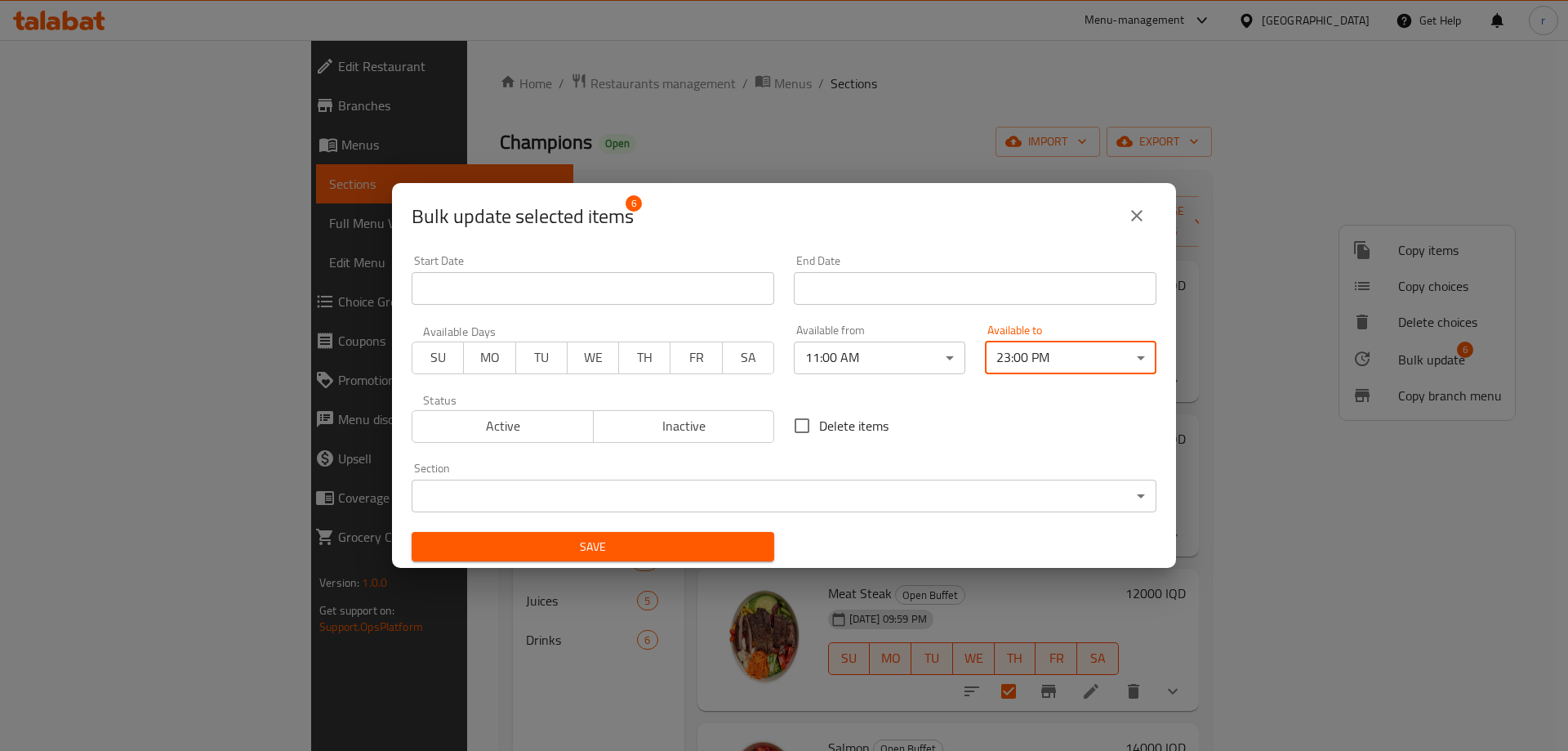
click at [725, 553] on span "Save" at bounding box center [593, 547] width 336 height 20
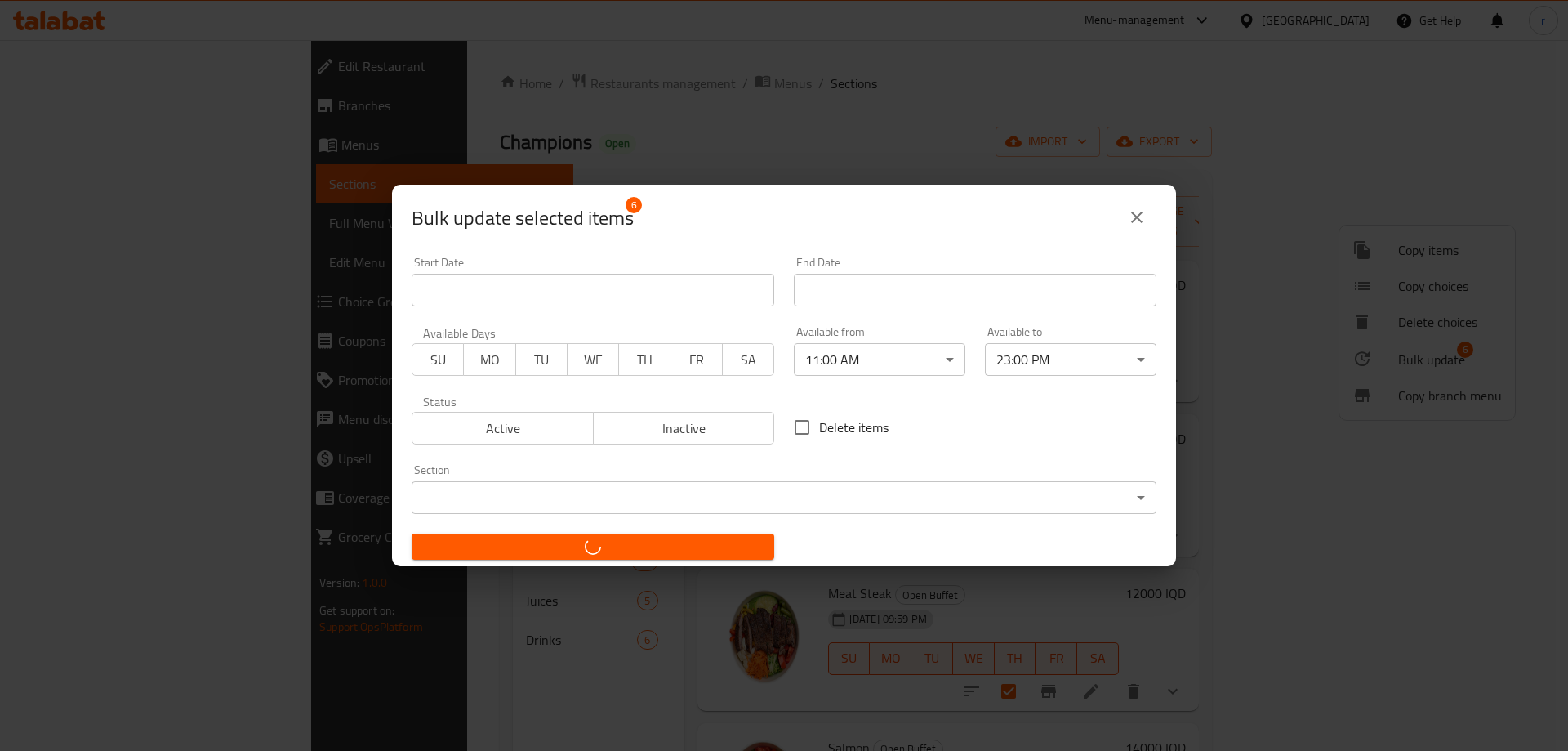
checkbox input "false"
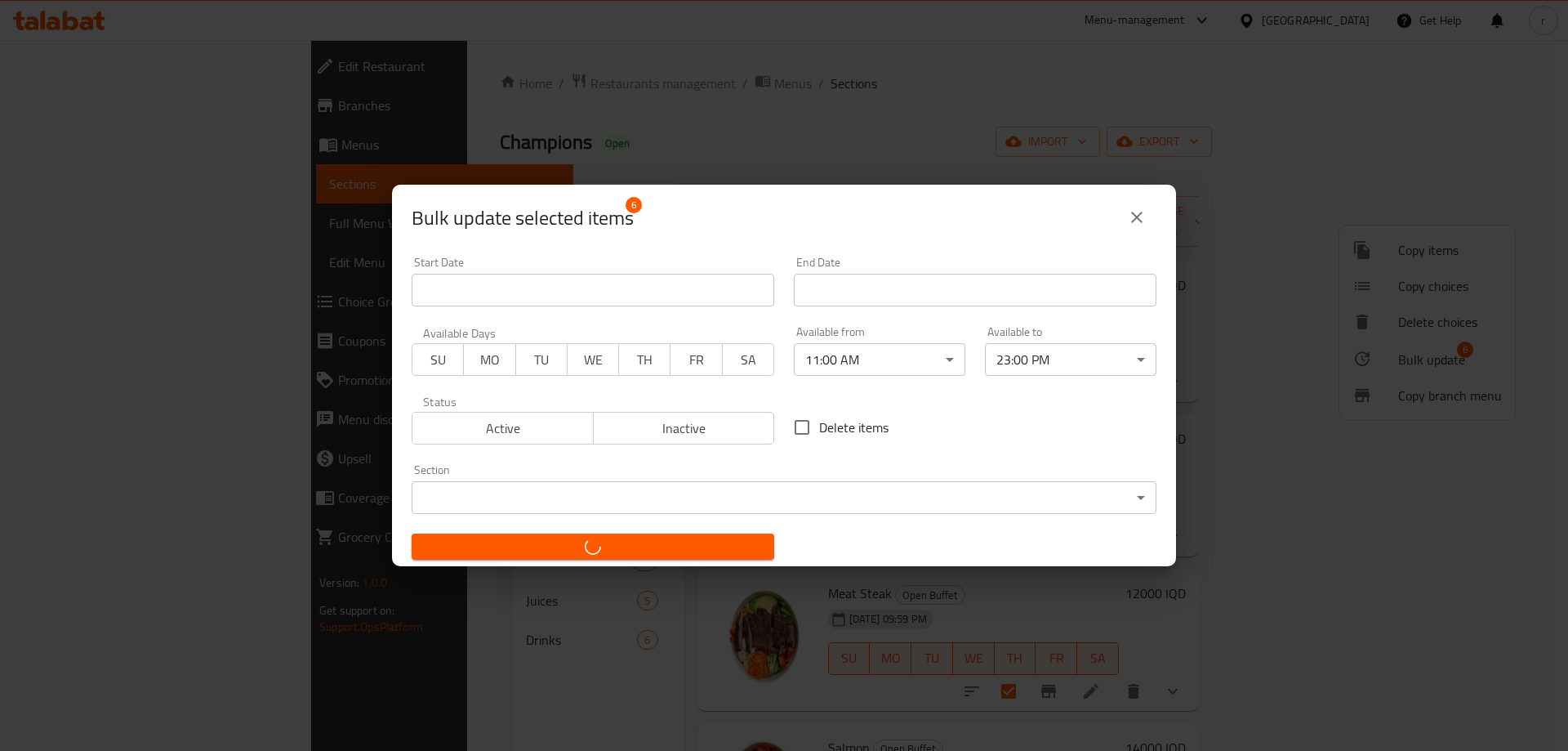
checkbox input "false"
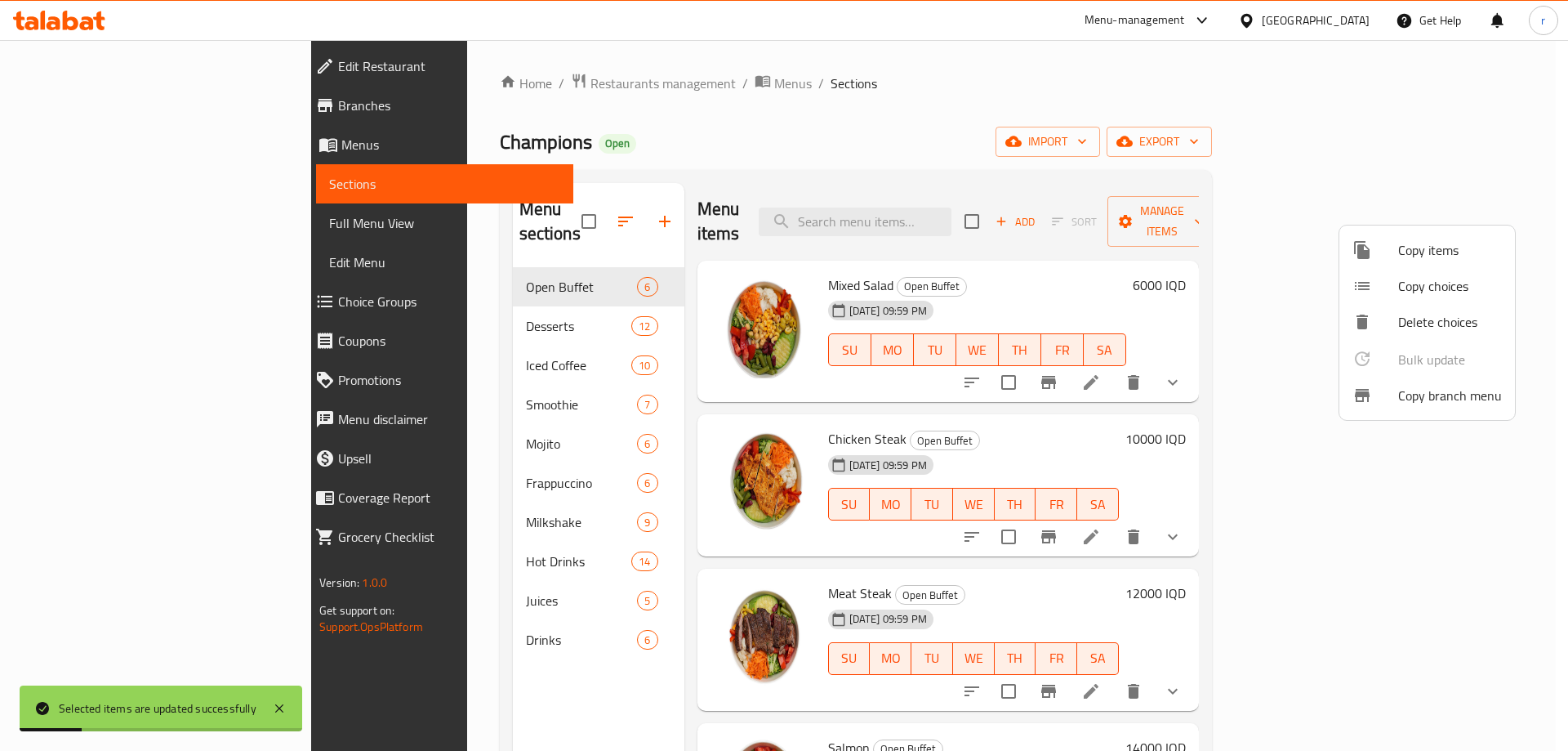
click at [575, 161] on div at bounding box center [784, 375] width 1568 height 751
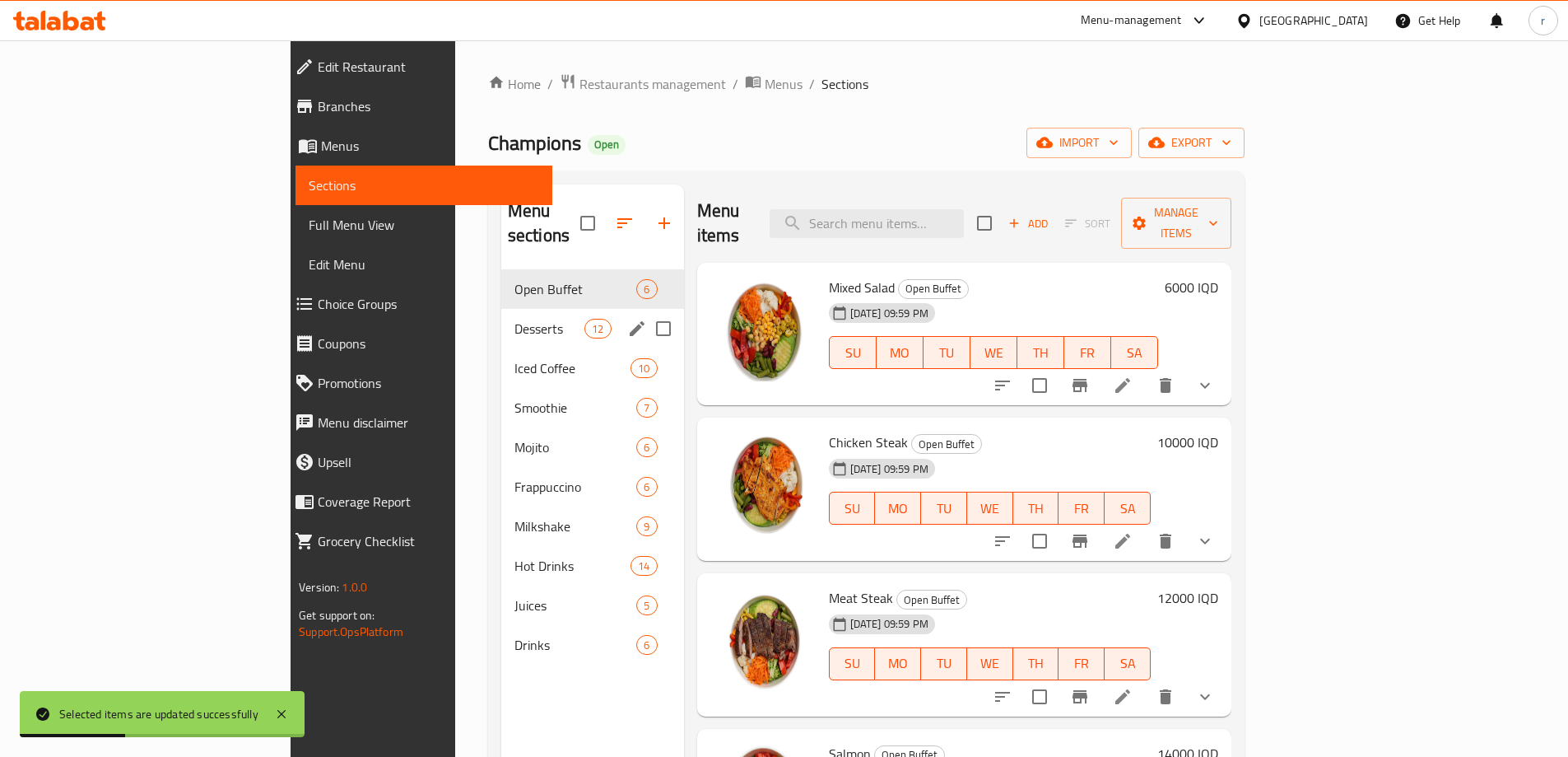
click at [514, 318] on span "Desserts" at bounding box center [549, 328] width 70 height 20
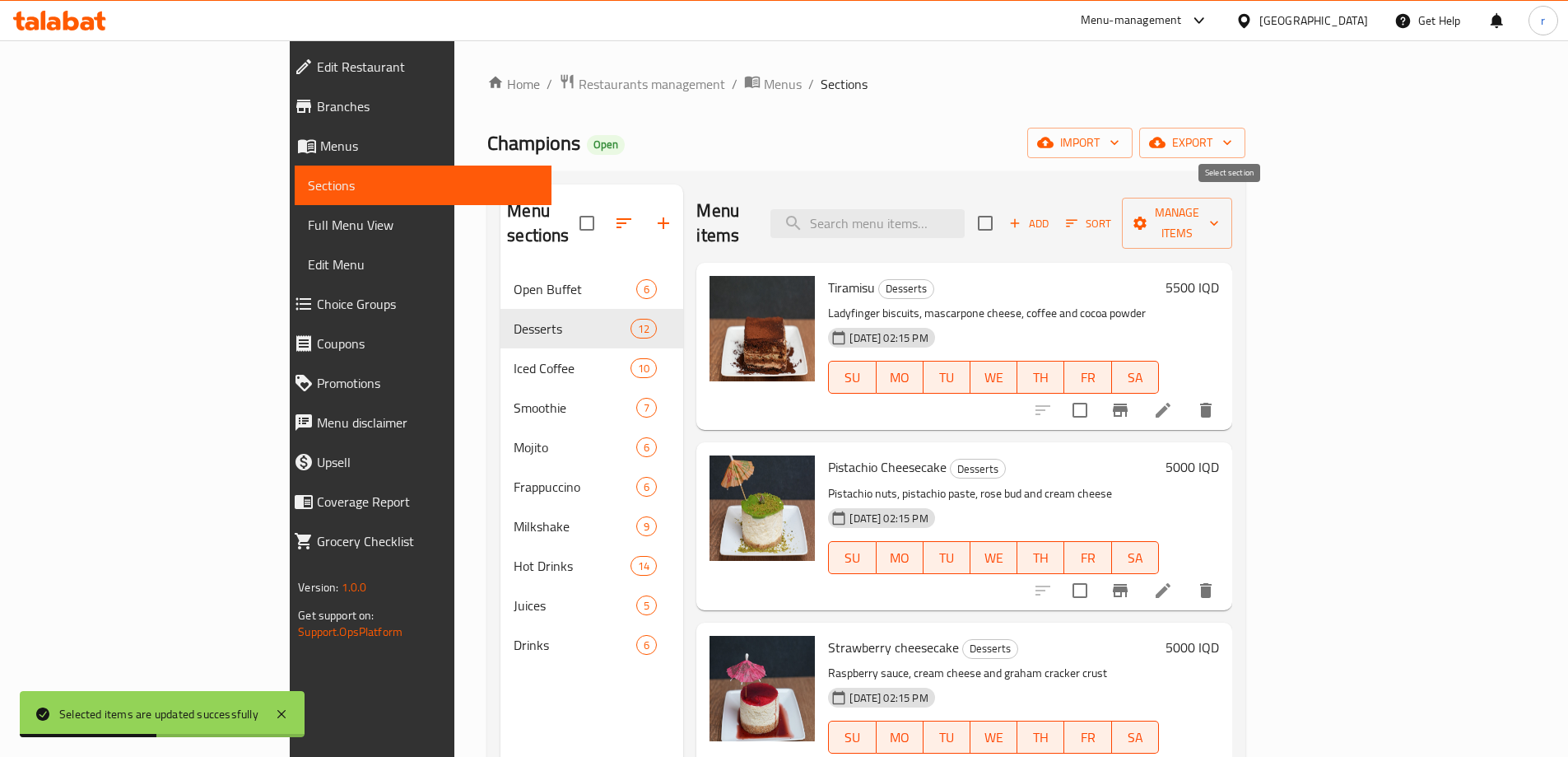
click at [1003, 210] on input "checkbox" at bounding box center [985, 223] width 35 height 35
checkbox input "true"
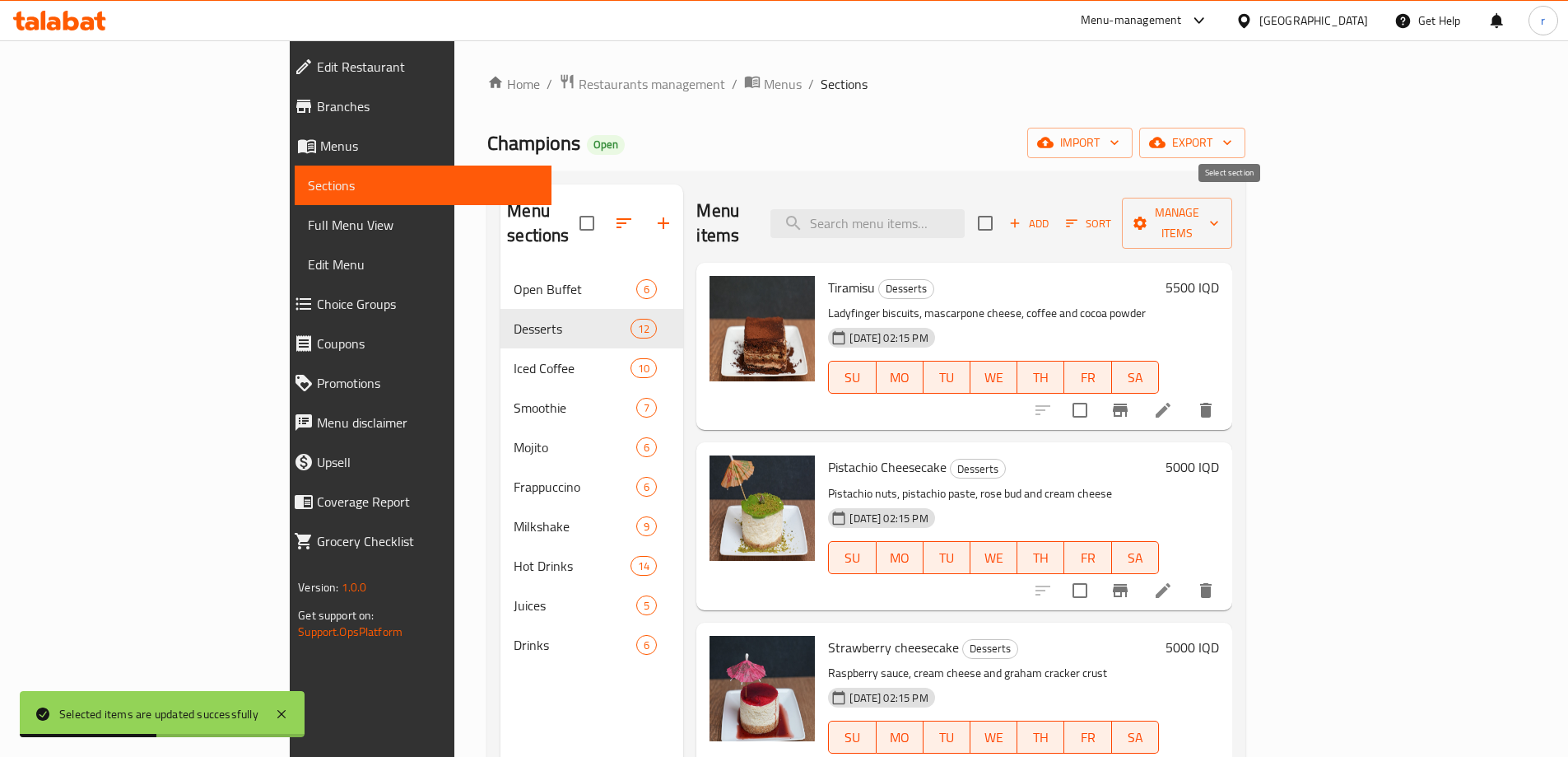
checkbox input "true"
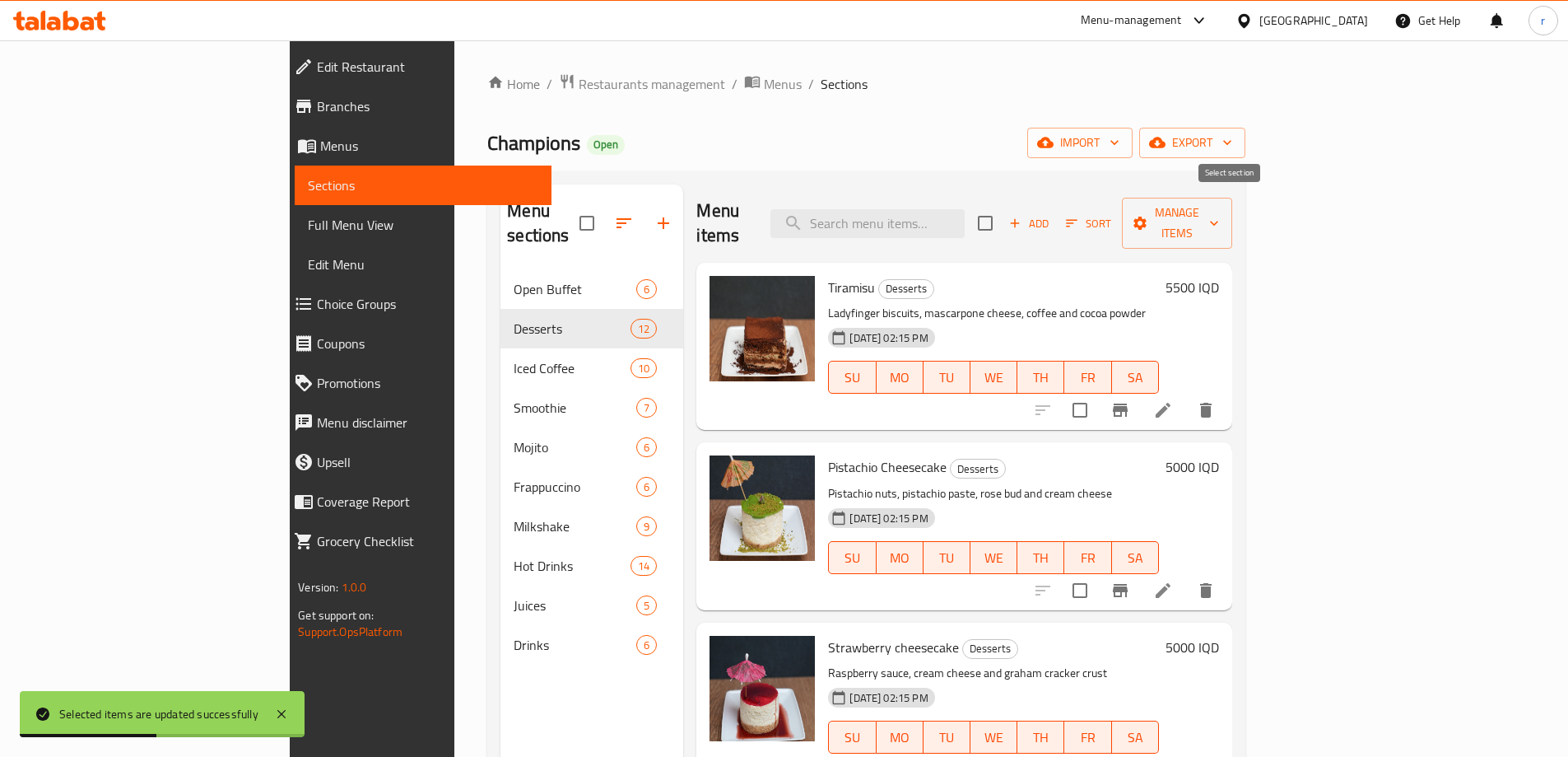
checkbox input "true"
click at [1219, 205] on span "Manage items" at bounding box center [1177, 223] width 84 height 41
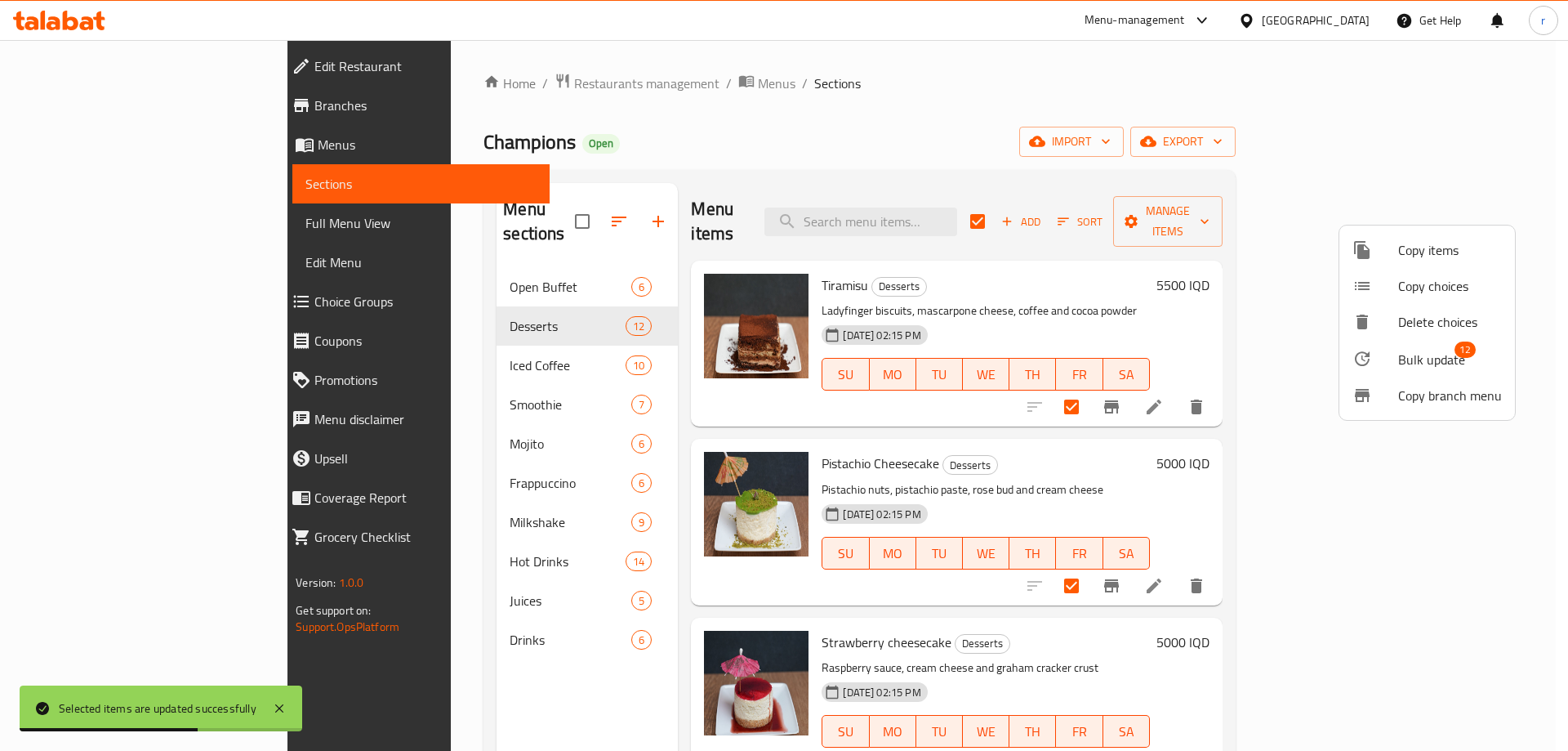
click at [1373, 358] on div at bounding box center [1375, 358] width 46 height 19
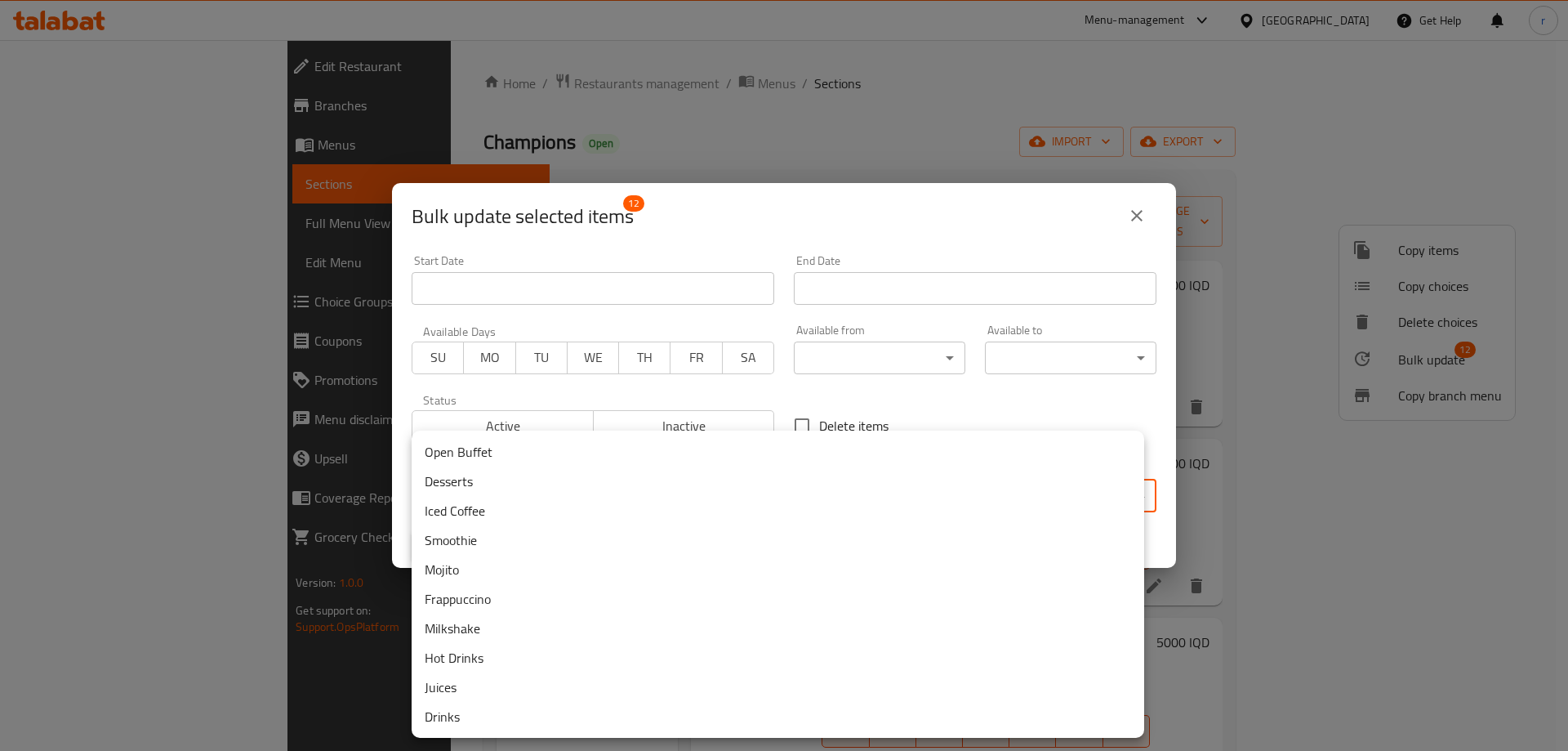
click at [538, 501] on body "​ Menu-management Iraq Get Help r Edit Restaurant Branches Menus Sections Full …" at bounding box center [784, 395] width 1568 height 710
click at [808, 220] on div at bounding box center [784, 375] width 1568 height 751
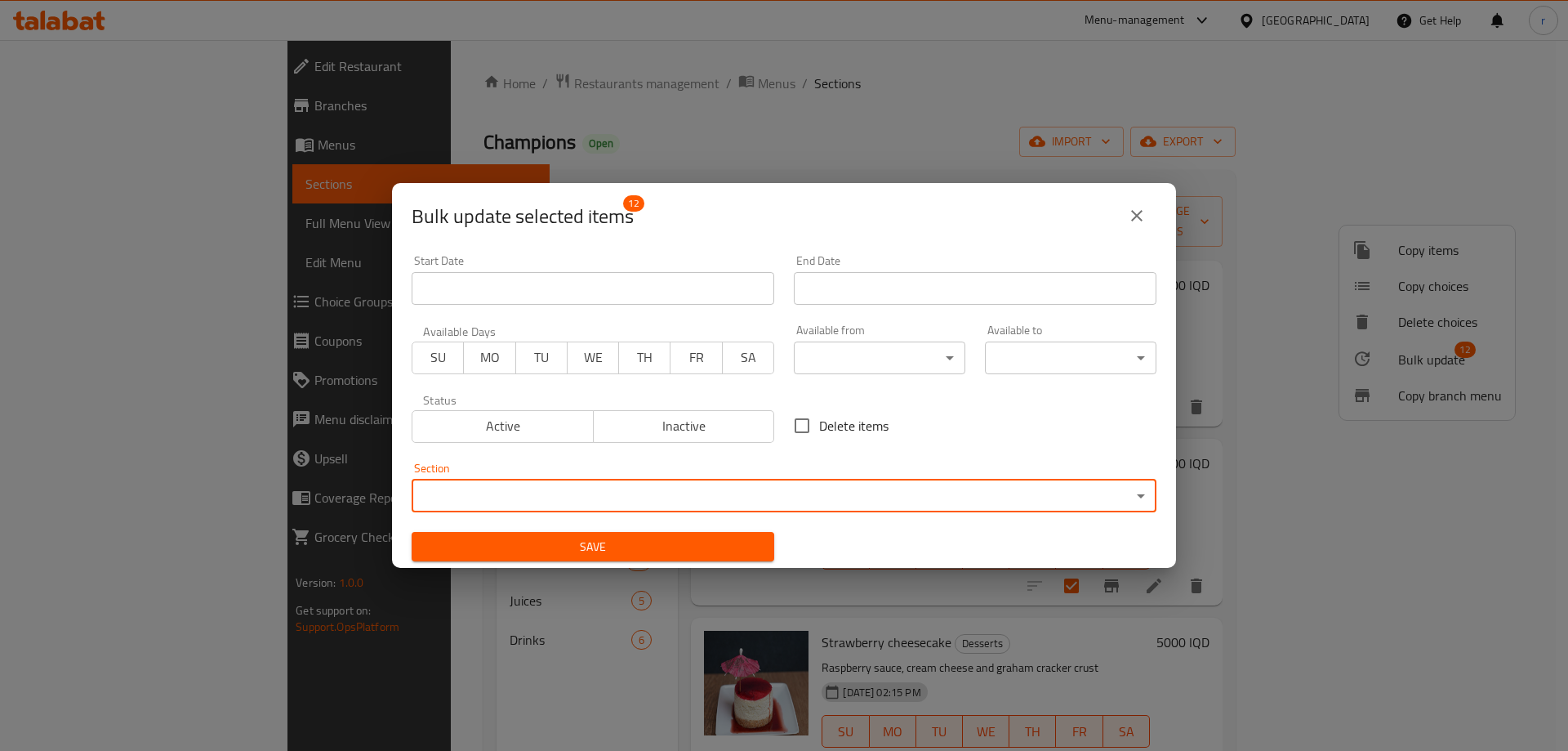
click at [857, 360] on body "​ Menu-management Iraq Get Help r Edit Restaurant Branches Menus Sections Full …" at bounding box center [784, 395] width 1568 height 710
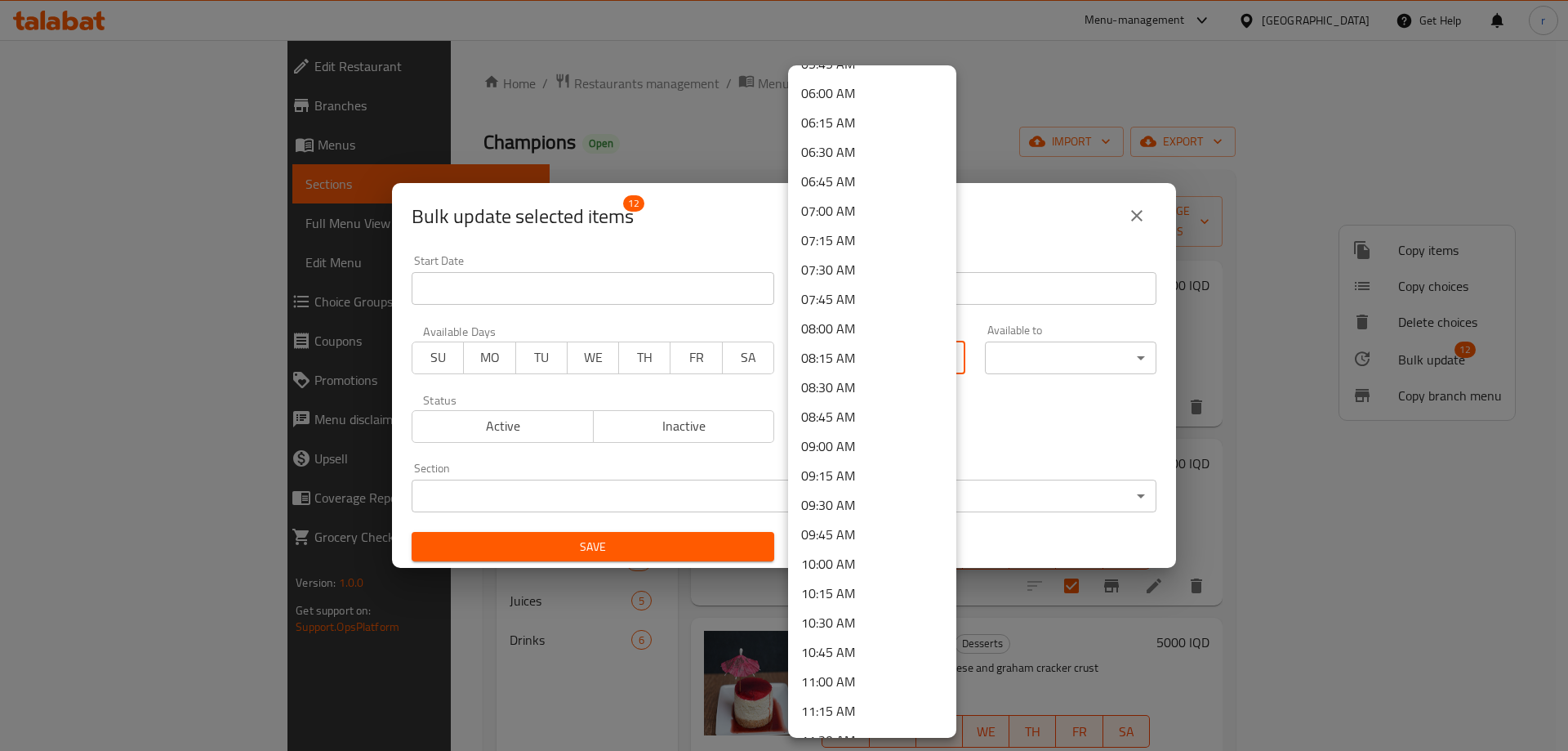
scroll to position [681, 0]
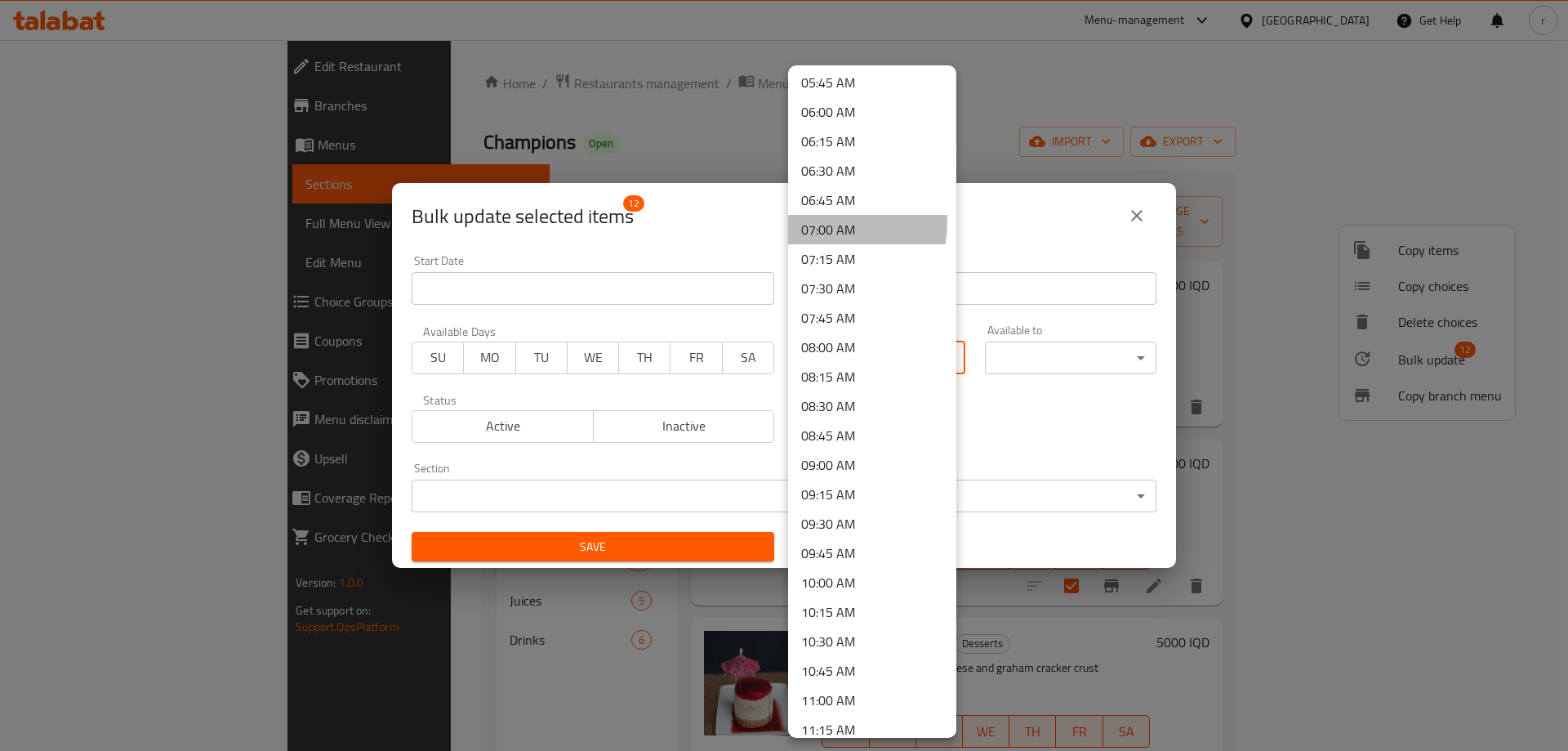
click at [805, 220] on li "07:00 AM" at bounding box center [871, 229] width 168 height 30
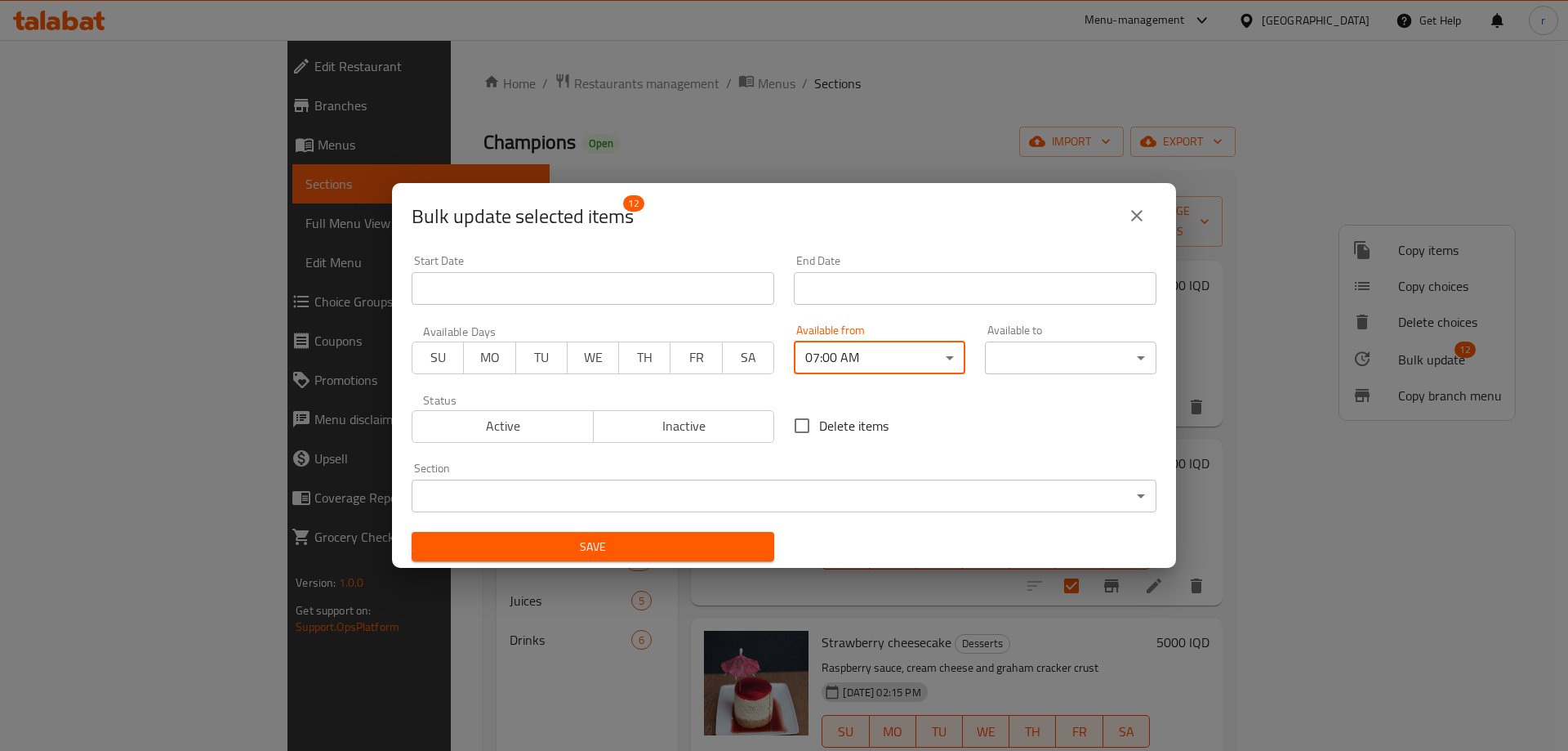
click at [1017, 354] on body "​ Menu-management Iraq Get Help r Edit Restaurant Branches Menus Sections Full …" at bounding box center [784, 395] width 1568 height 710
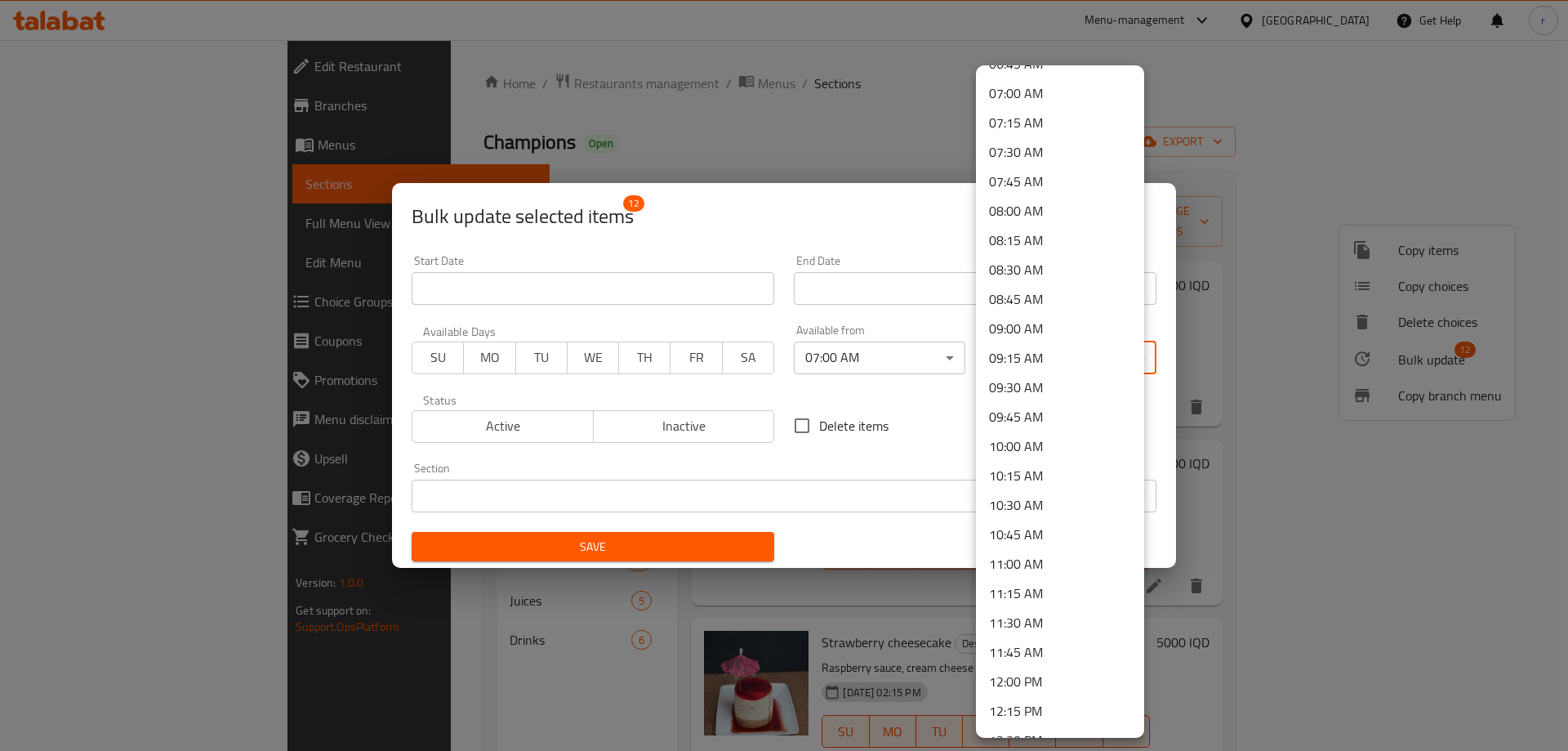
scroll to position [2194, 0]
click at [1067, 717] on li "23:59 PM" at bounding box center [1060, 716] width 168 height 30
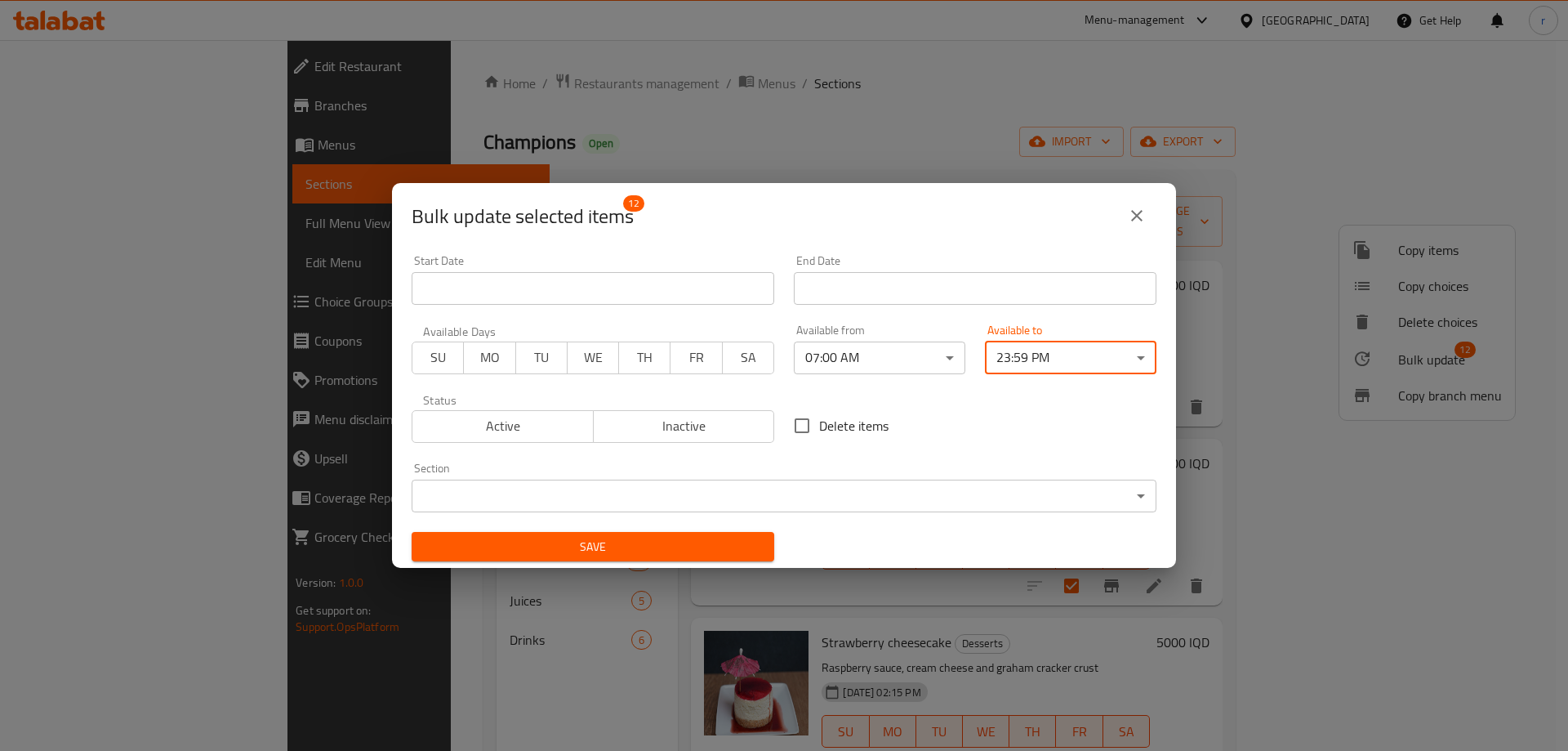
click at [677, 555] on span "Save" at bounding box center [593, 547] width 336 height 20
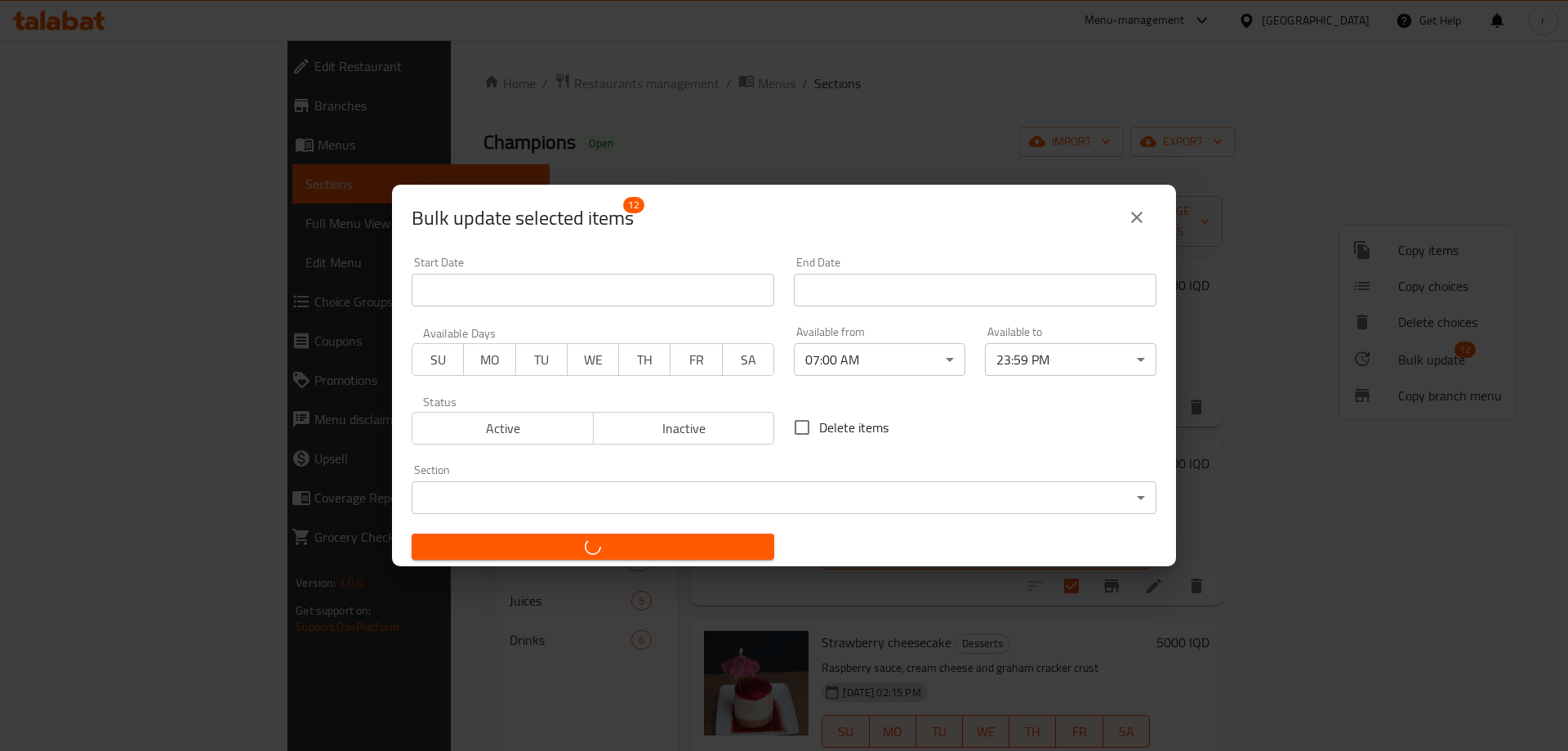
checkbox input "false"
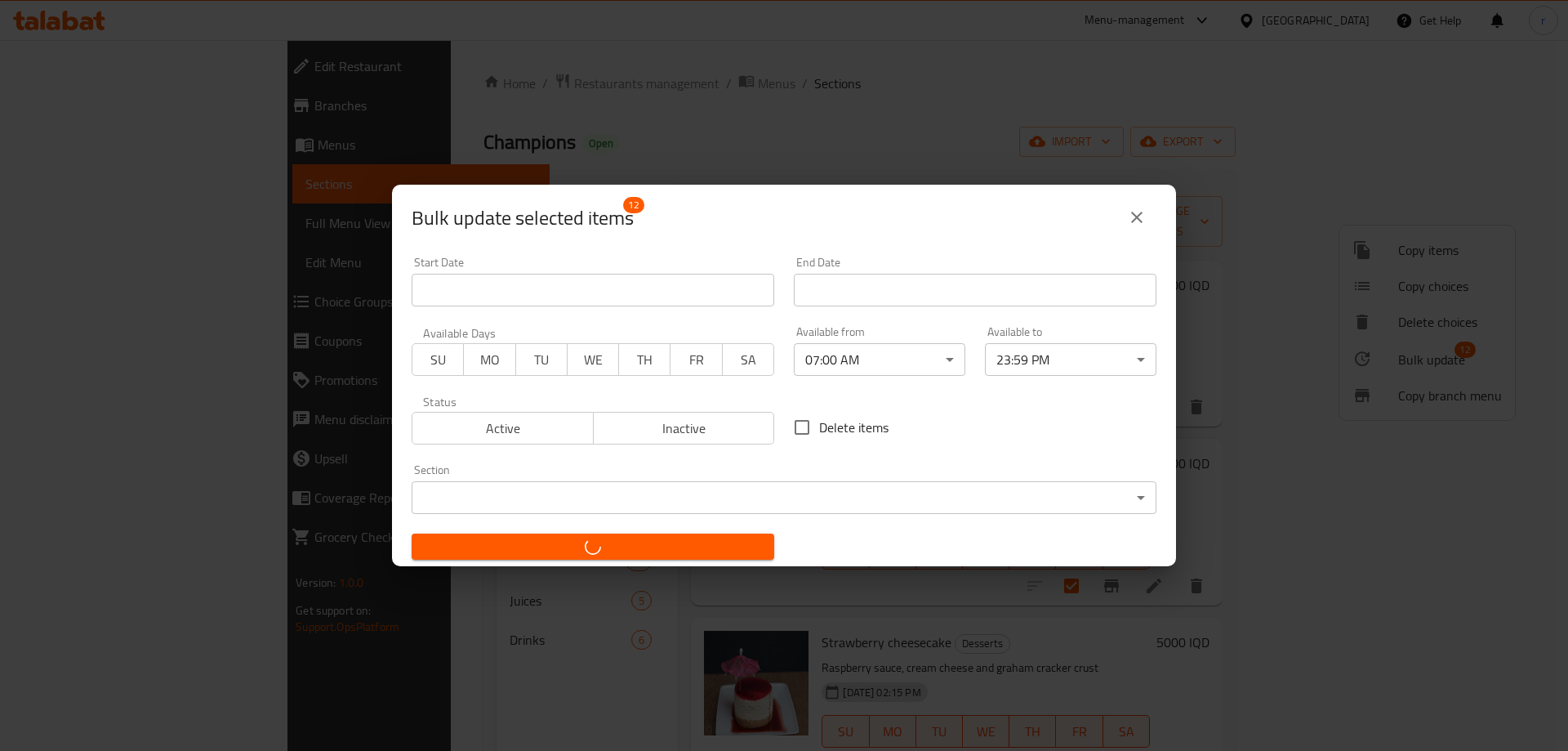
checkbox input "false"
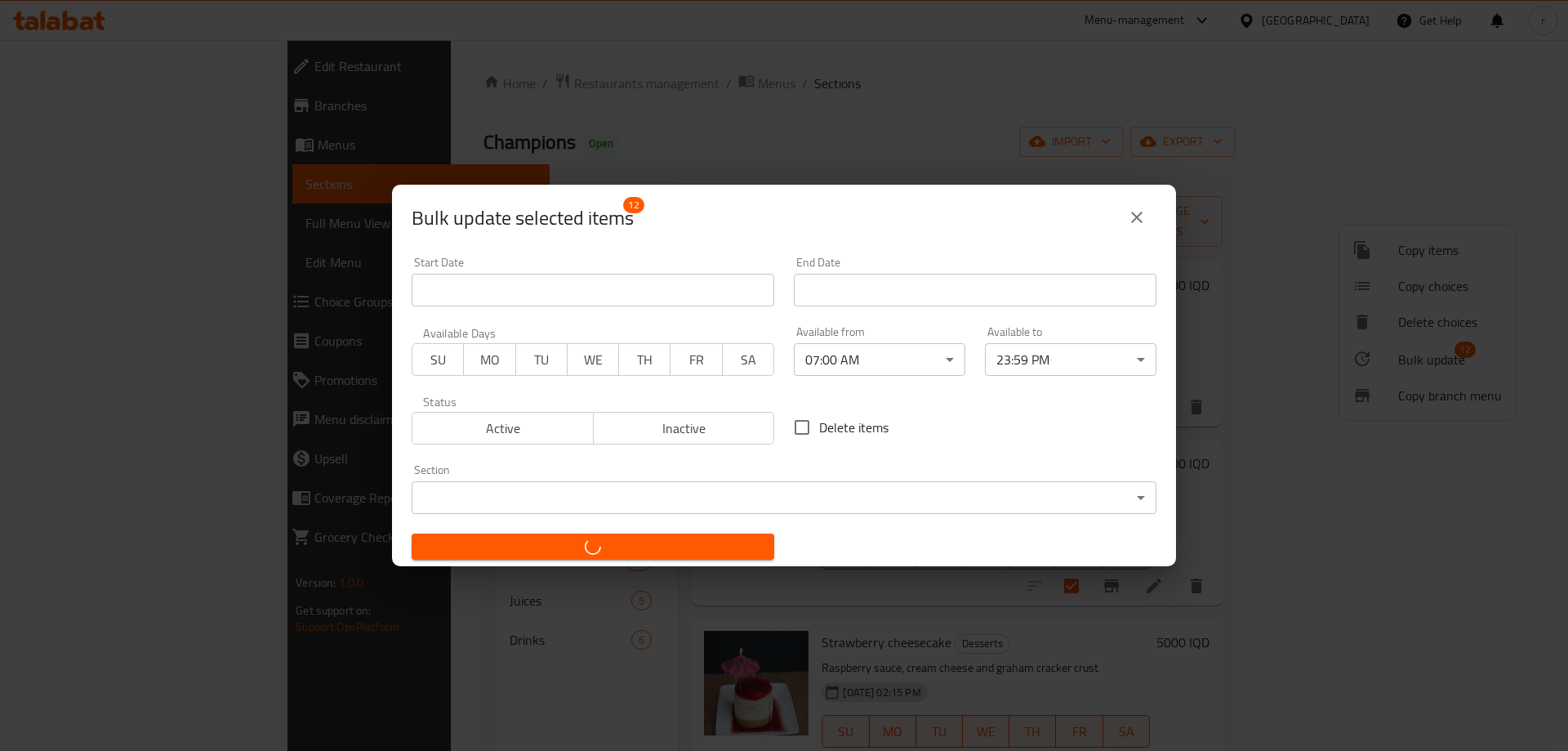
checkbox input "false"
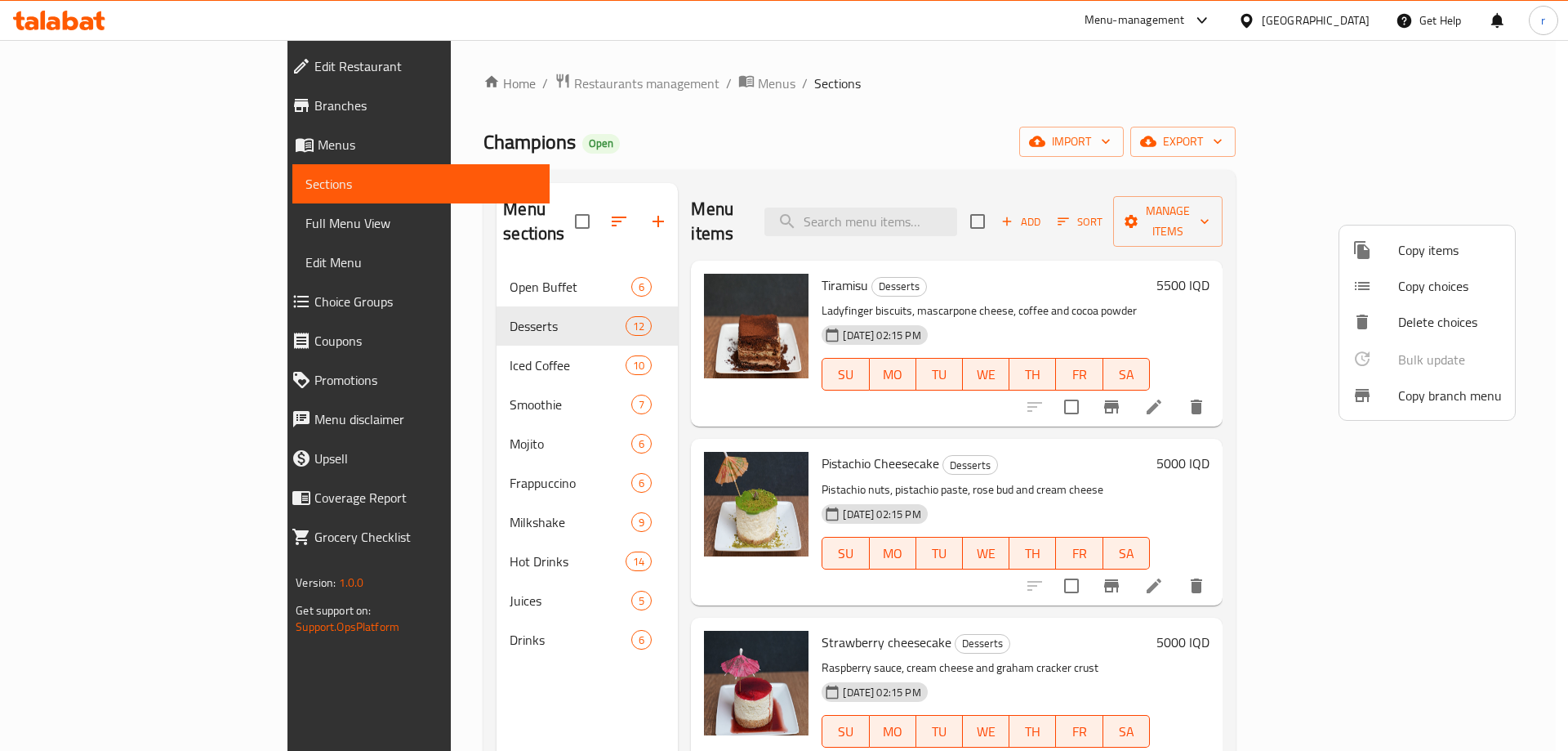
click at [1114, 227] on div at bounding box center [784, 375] width 1568 height 751
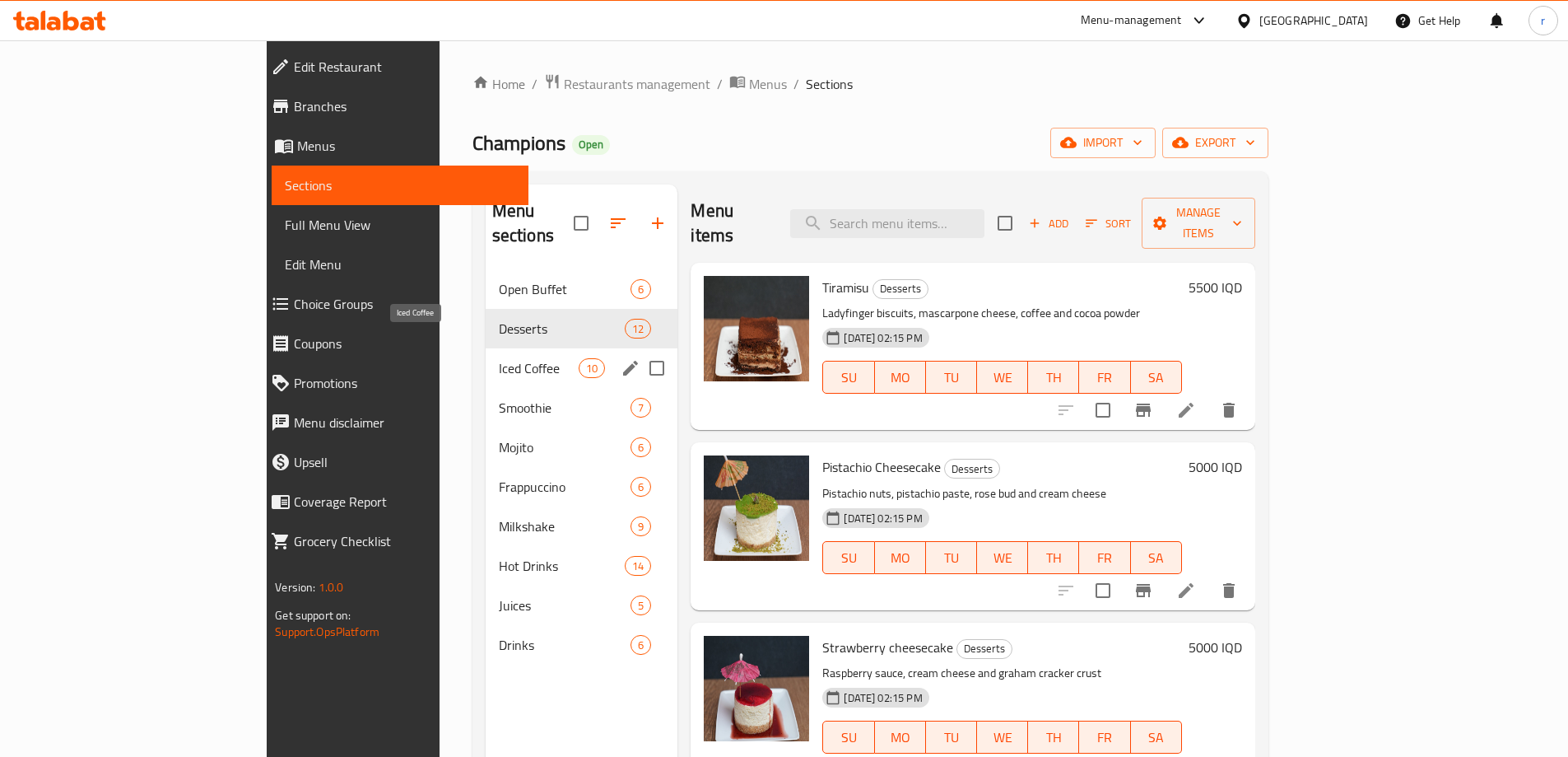
click at [499, 358] on span "Iced Coffee" at bounding box center [539, 368] width 80 height 20
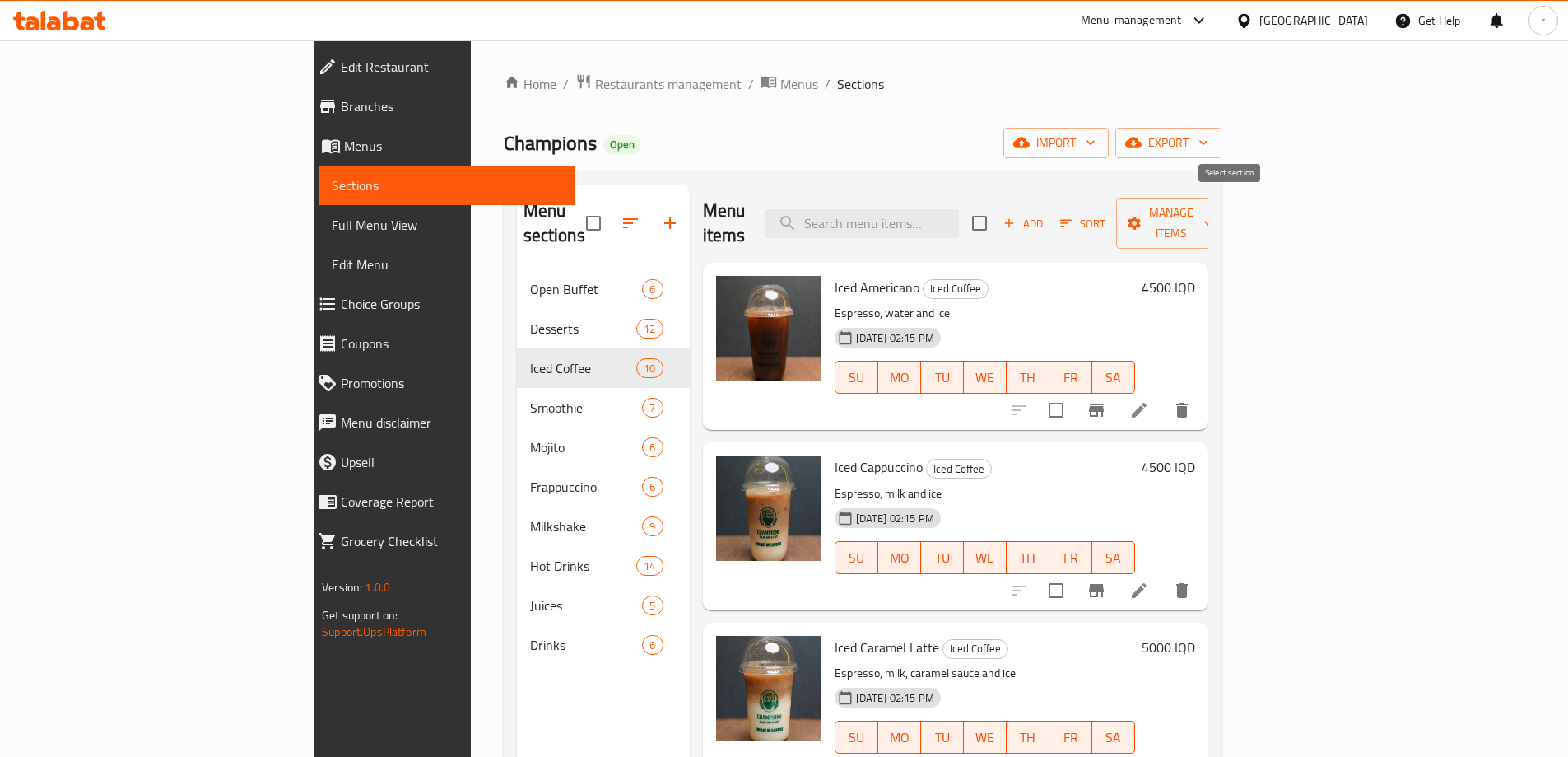
click at [997, 206] on input "checkbox" at bounding box center [979, 223] width 35 height 35
checkbox input "true"
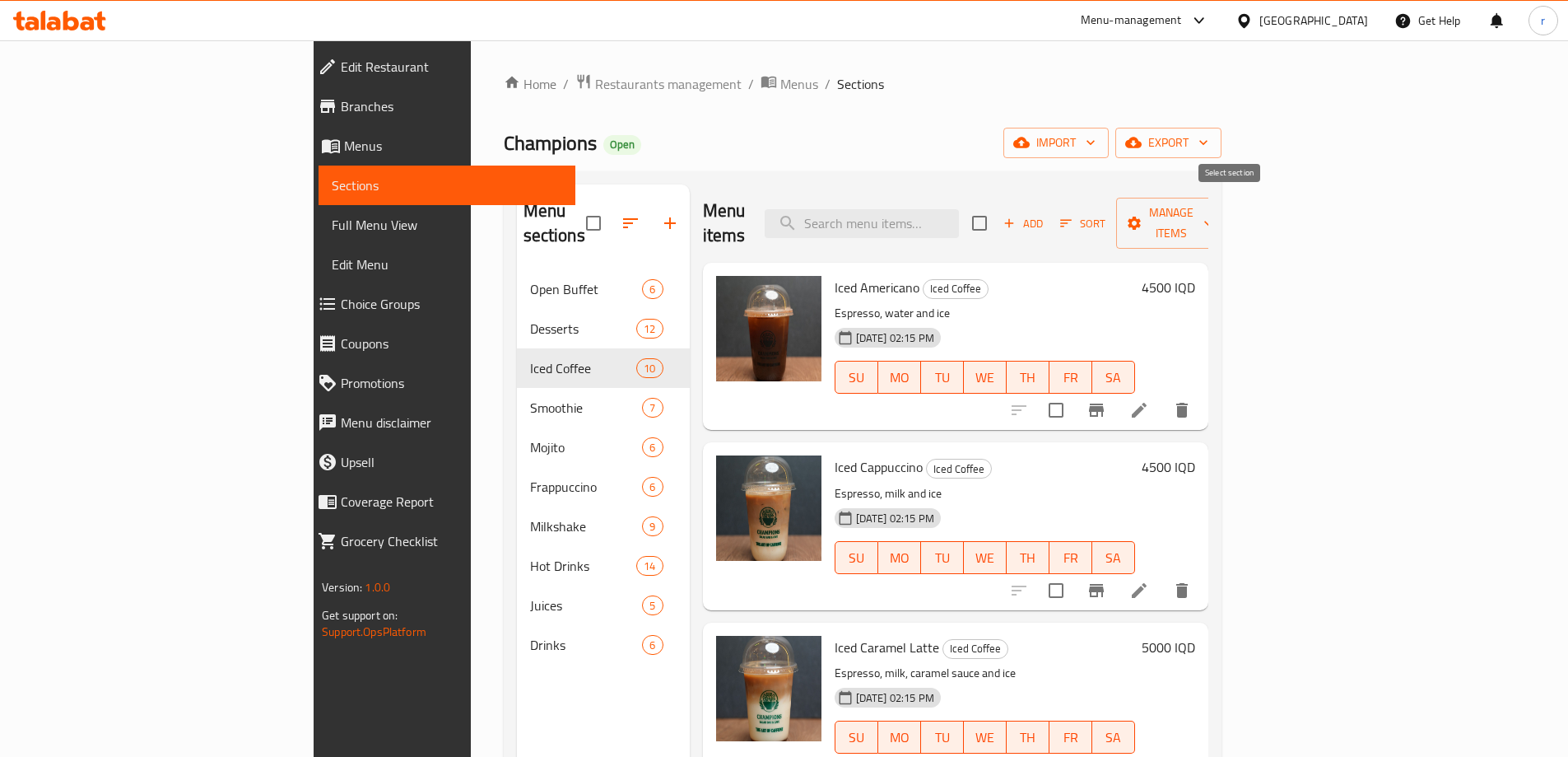
checkbox input "true"
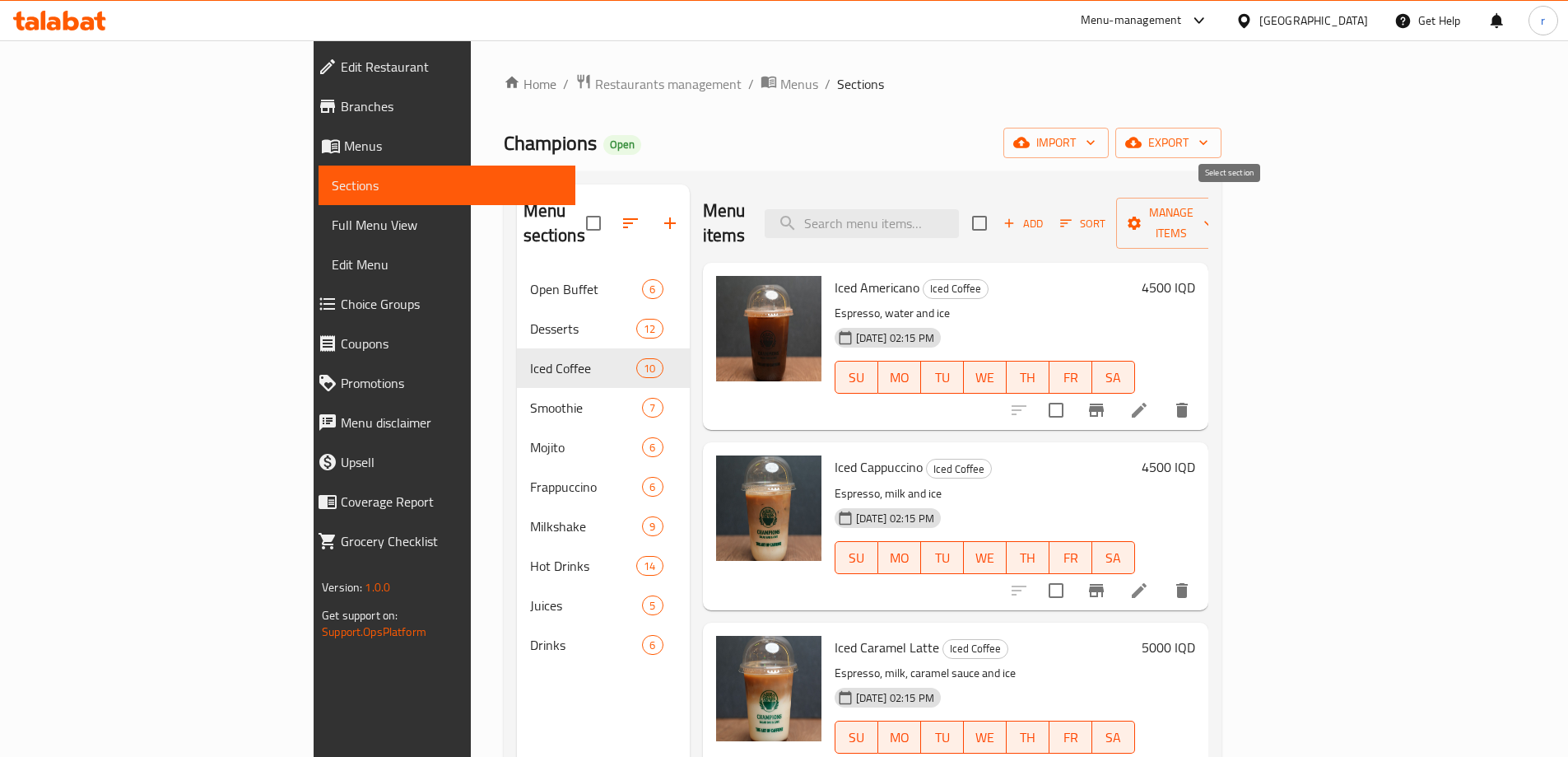
checkbox input "true"
click at [1213, 203] on span "Manage items" at bounding box center [1171, 223] width 84 height 41
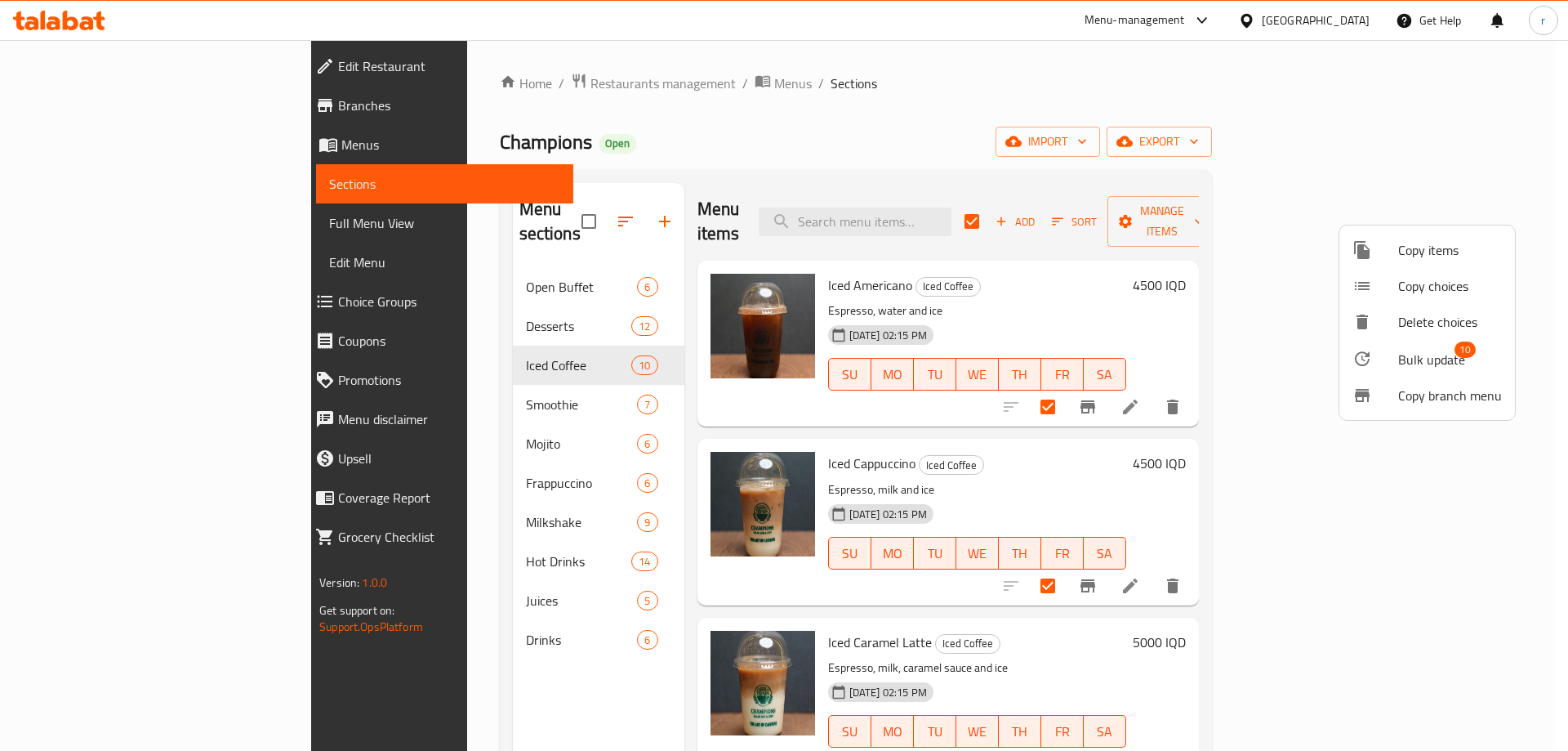
click at [1425, 350] on span "Bulk update" at bounding box center [1431, 359] width 67 height 19
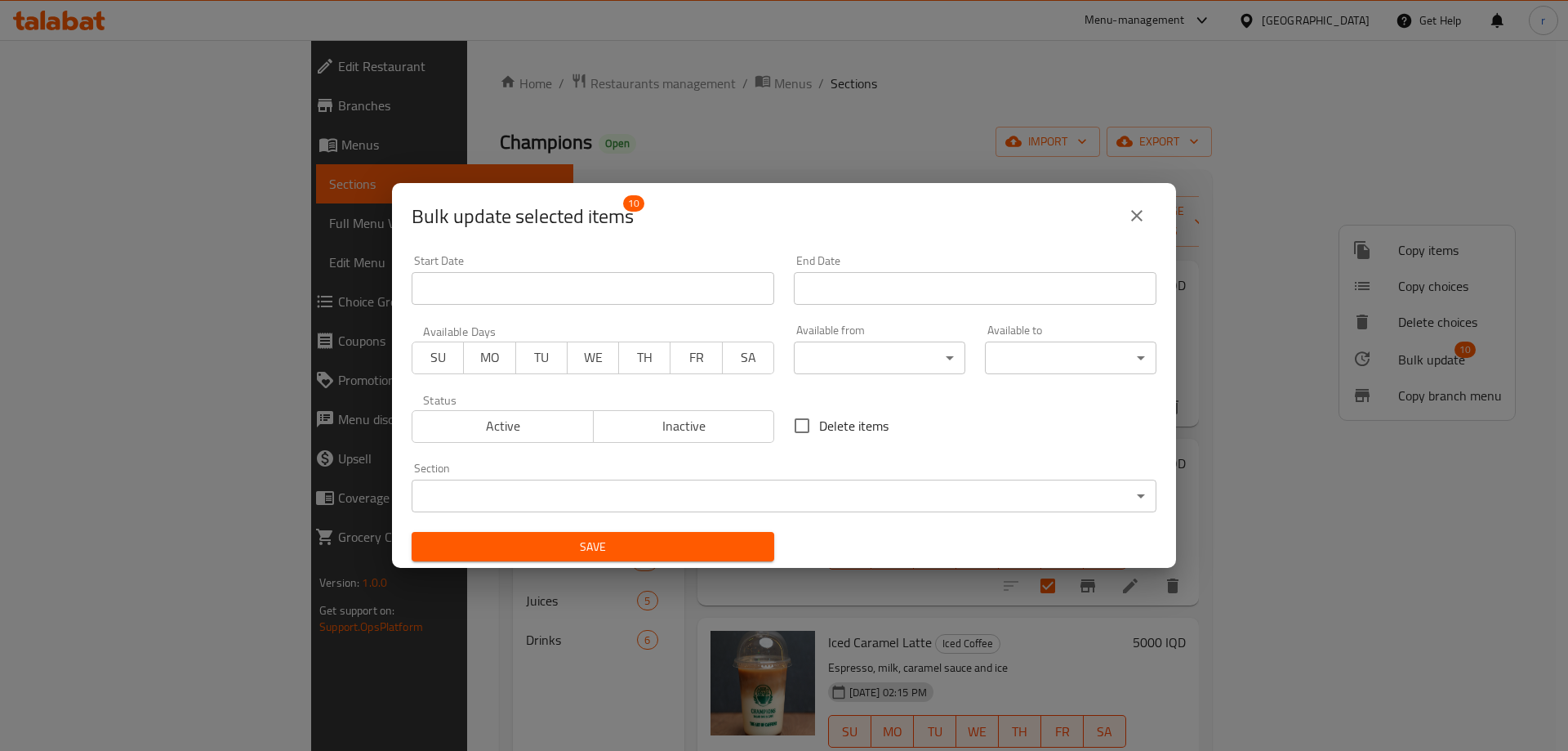
click at [865, 372] on body "​ Menu-management Iraq Get Help r Edit Restaurant Branches Menus Sections Full …" at bounding box center [784, 395] width 1568 height 710
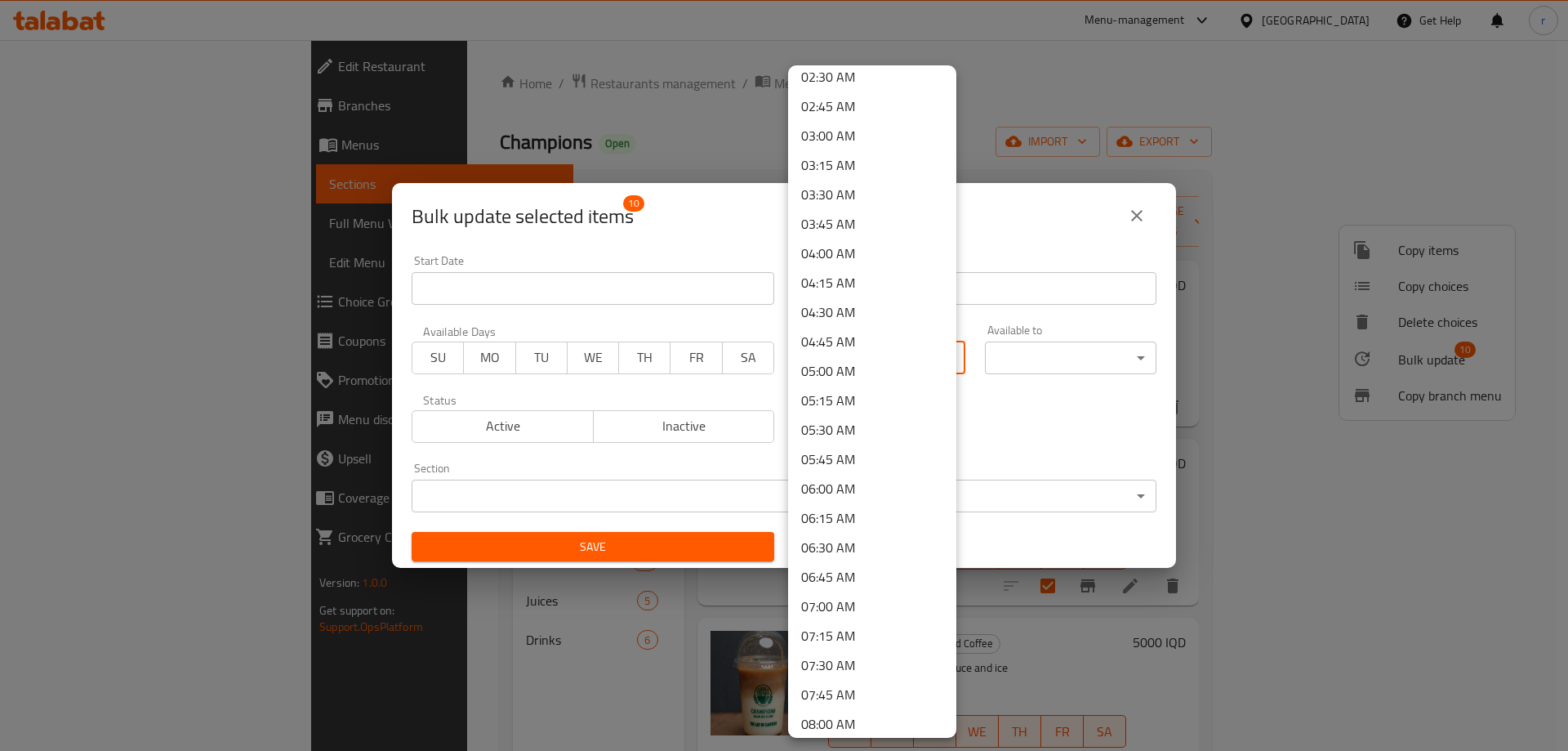
scroll to position [409, 0]
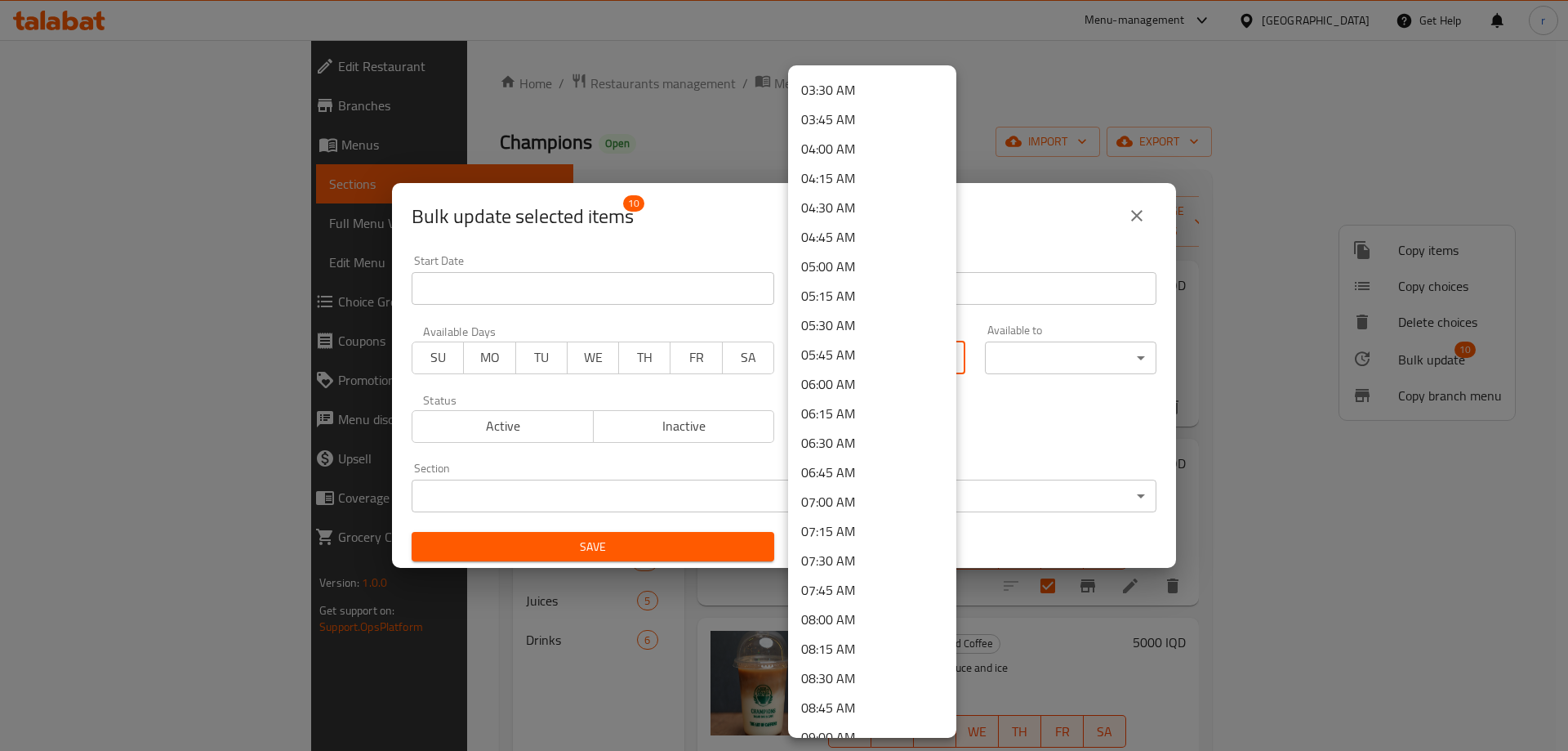
click at [833, 493] on li "07:00 AM" at bounding box center [871, 501] width 168 height 30
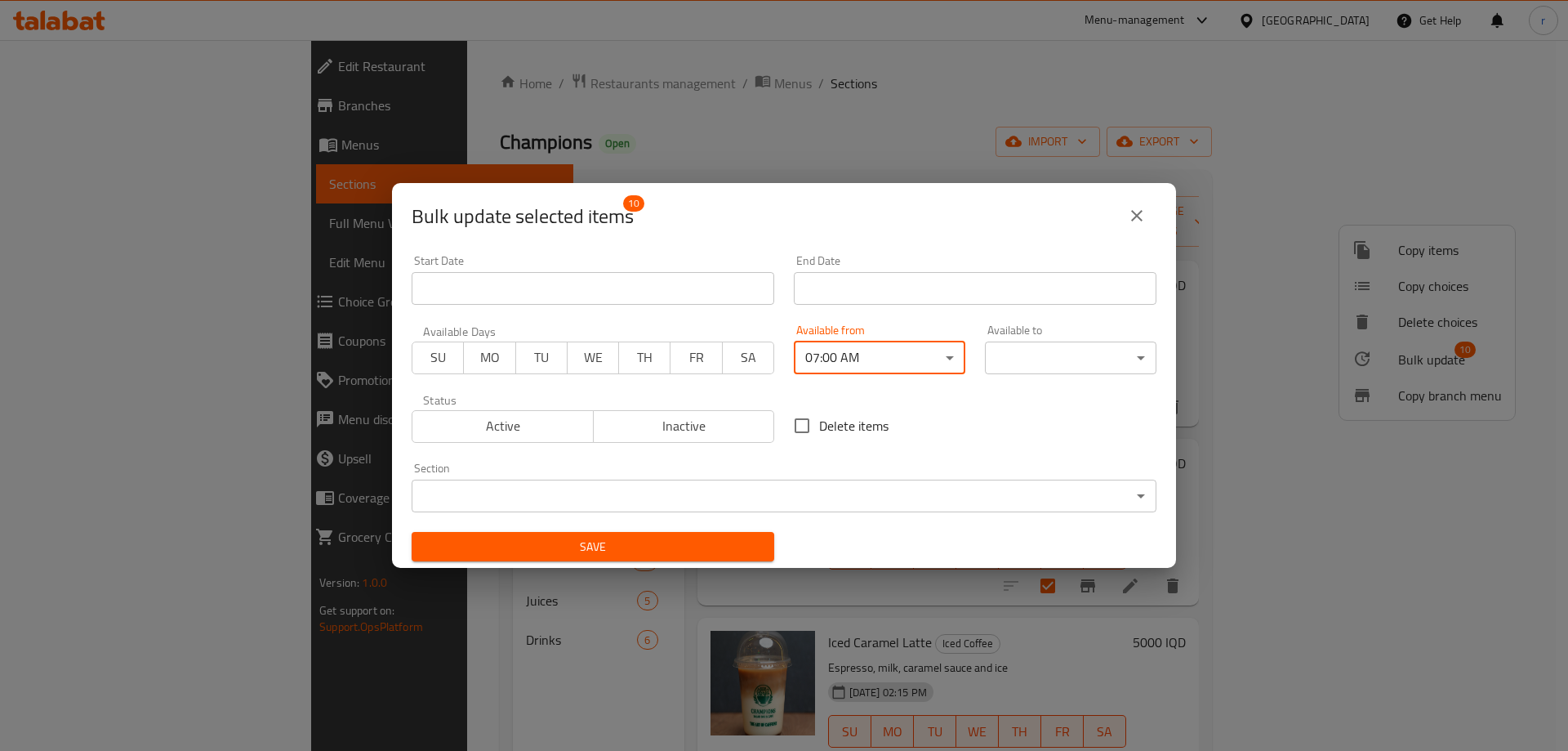
click at [1009, 365] on body "​ Menu-management Iraq Get Help r Edit Restaurant Branches Menus Sections Full …" at bounding box center [784, 395] width 1568 height 710
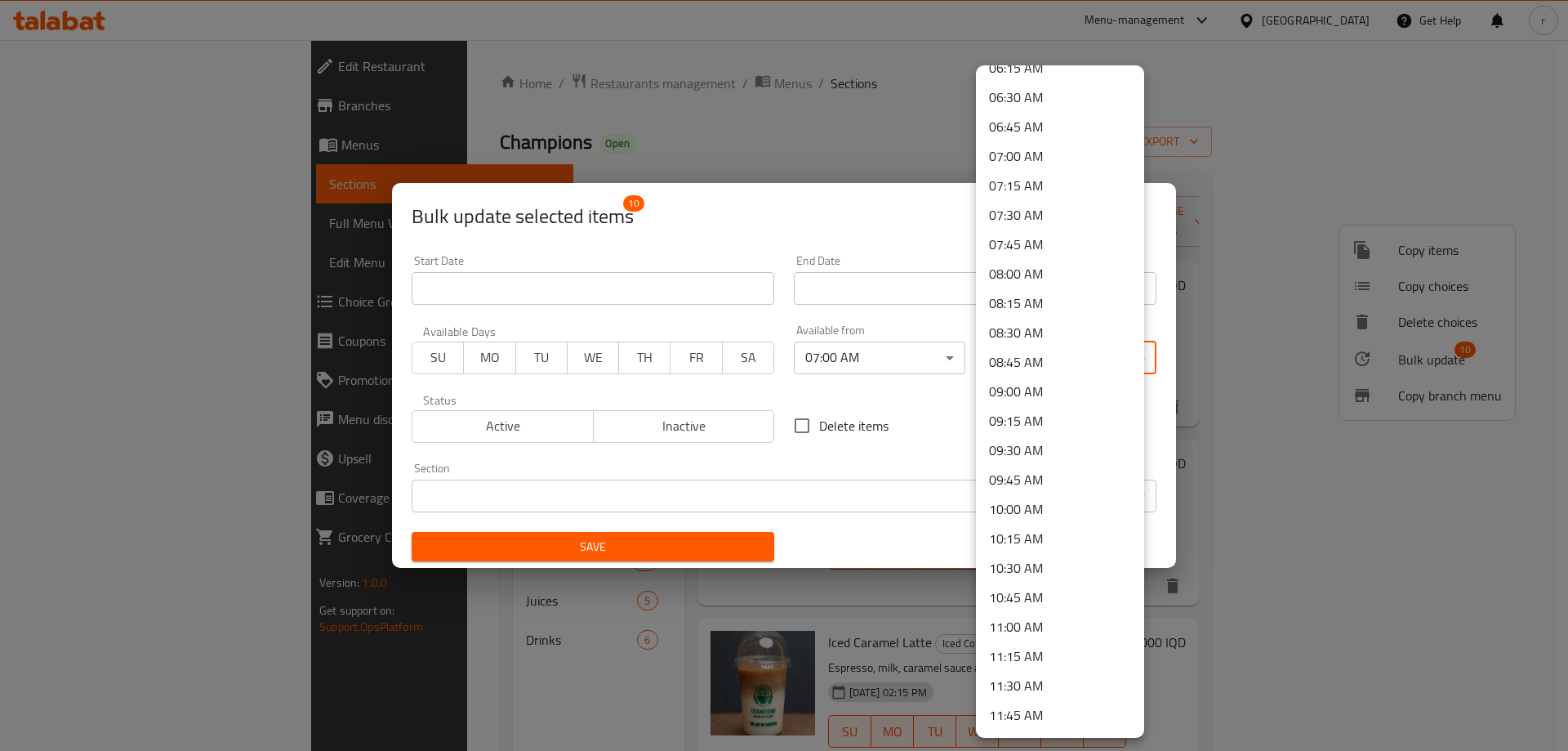
scroll to position [2194, 0]
click at [1034, 711] on li "23:59 PM" at bounding box center [1060, 716] width 168 height 30
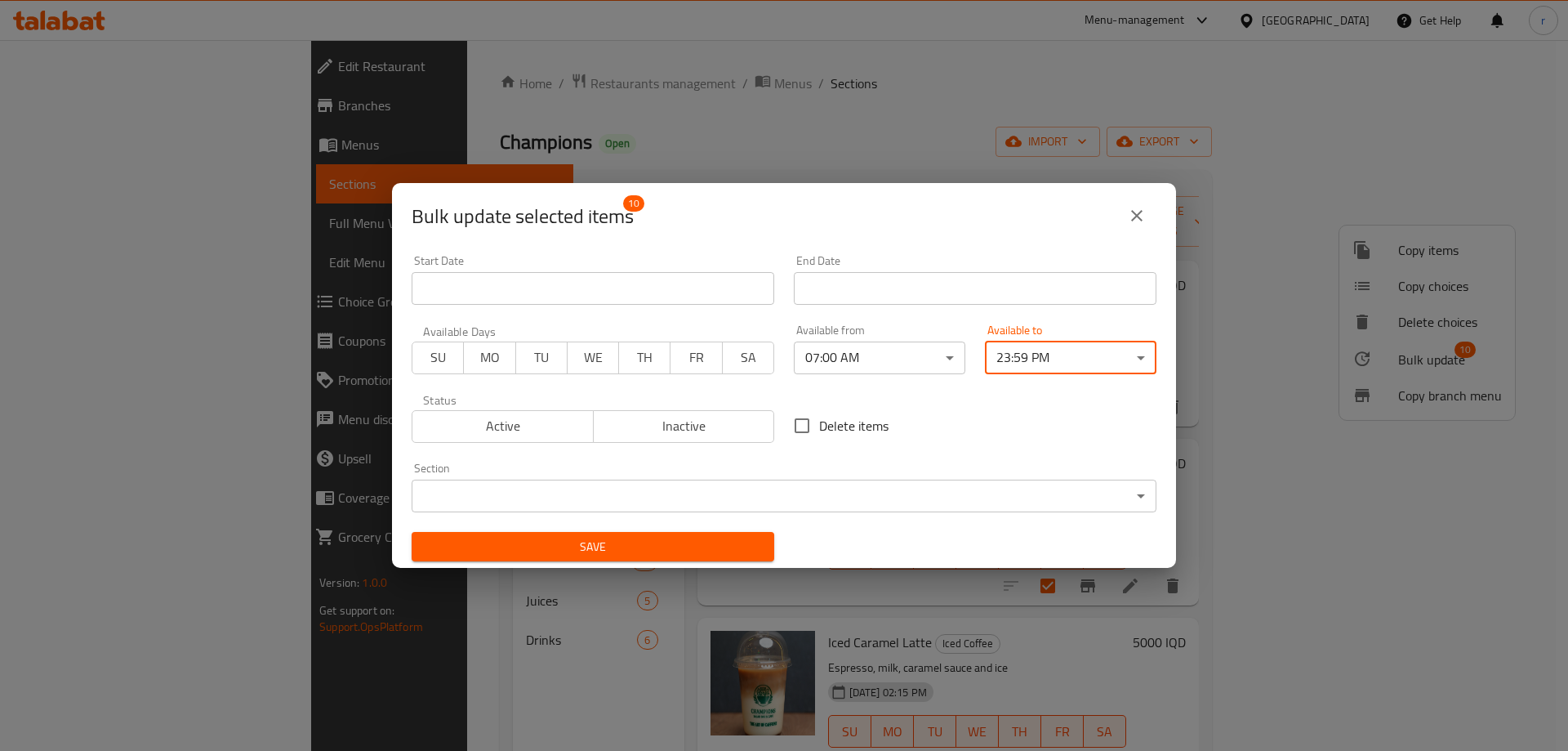
click at [736, 545] on span "Save" at bounding box center [593, 547] width 336 height 20
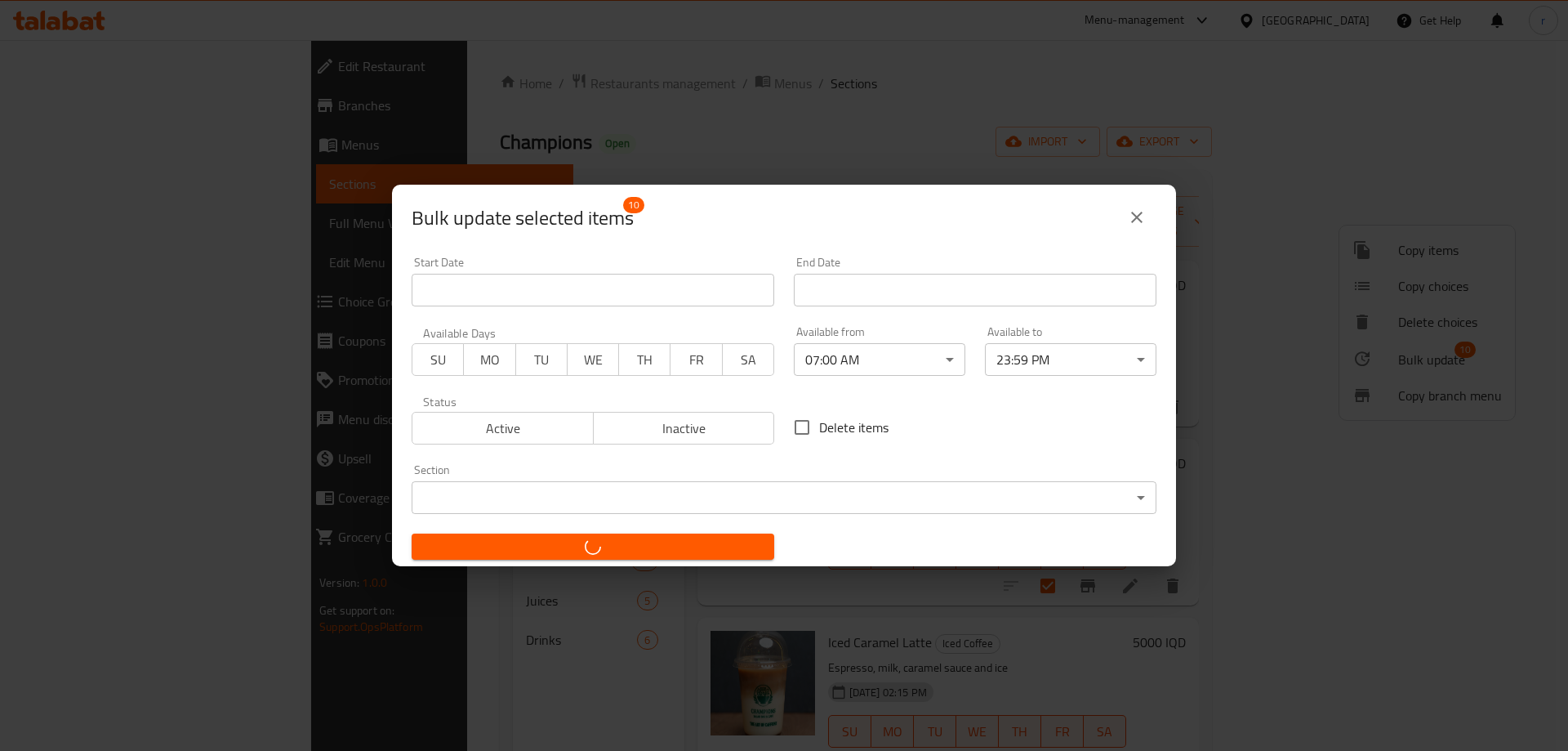
checkbox input "false"
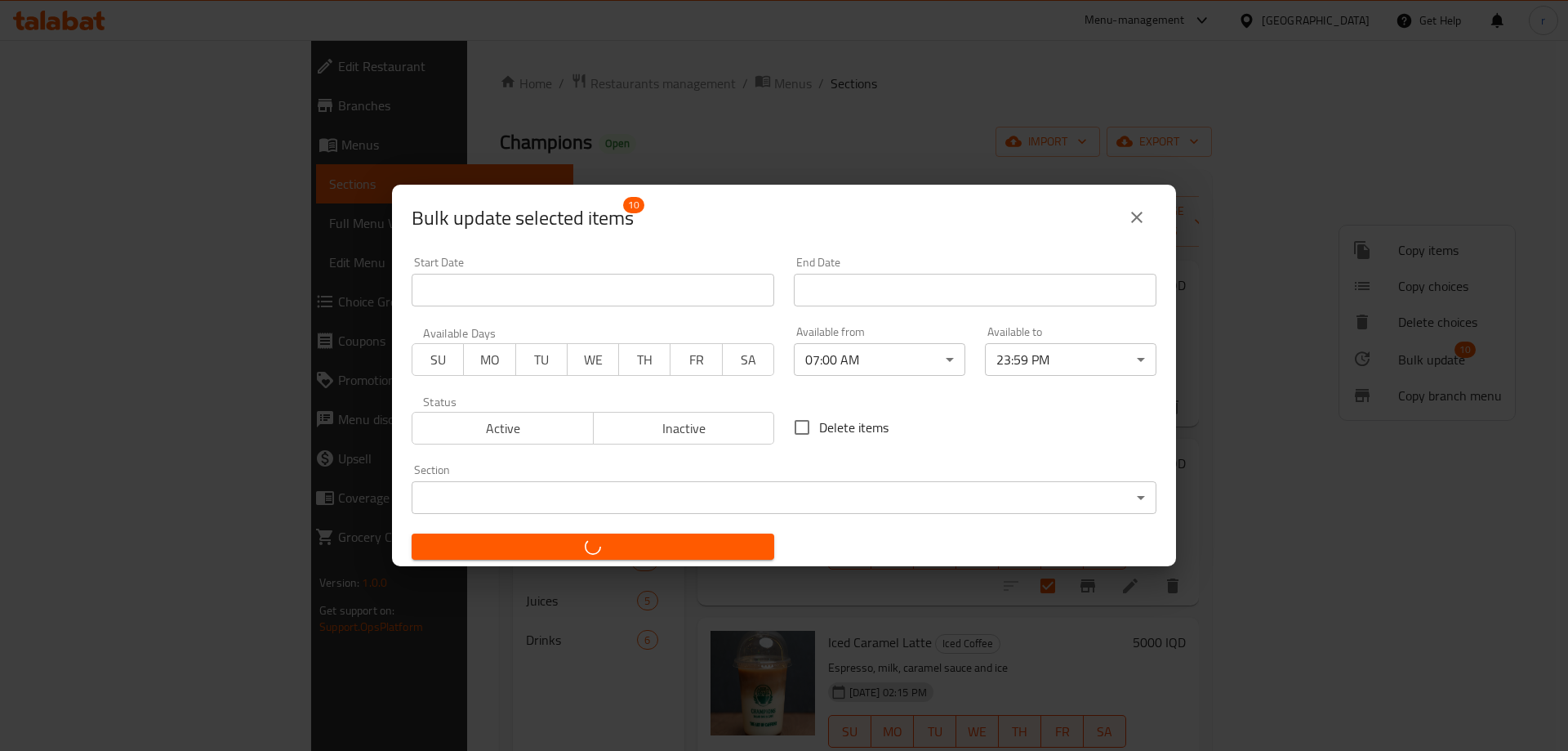
checkbox input "false"
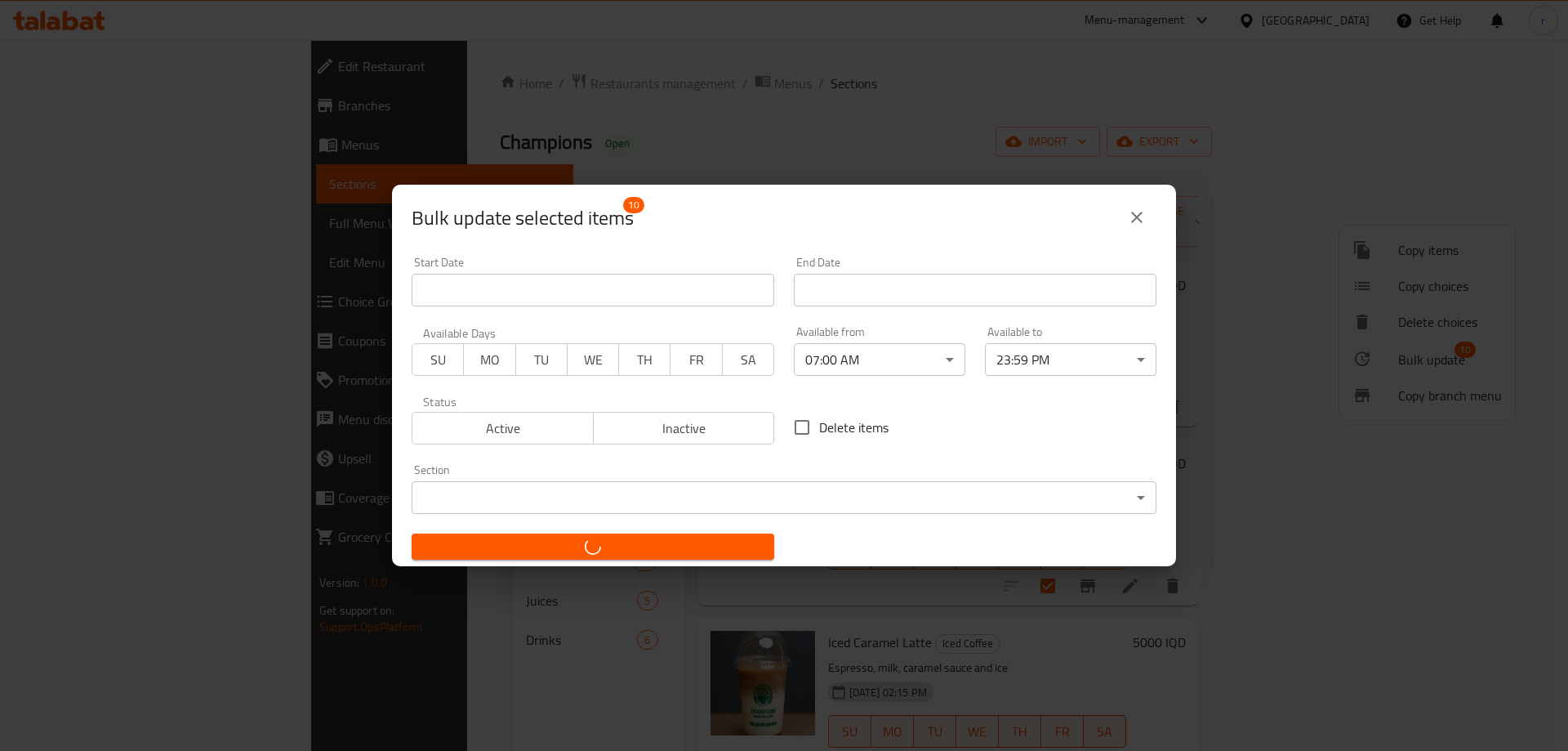
checkbox input "false"
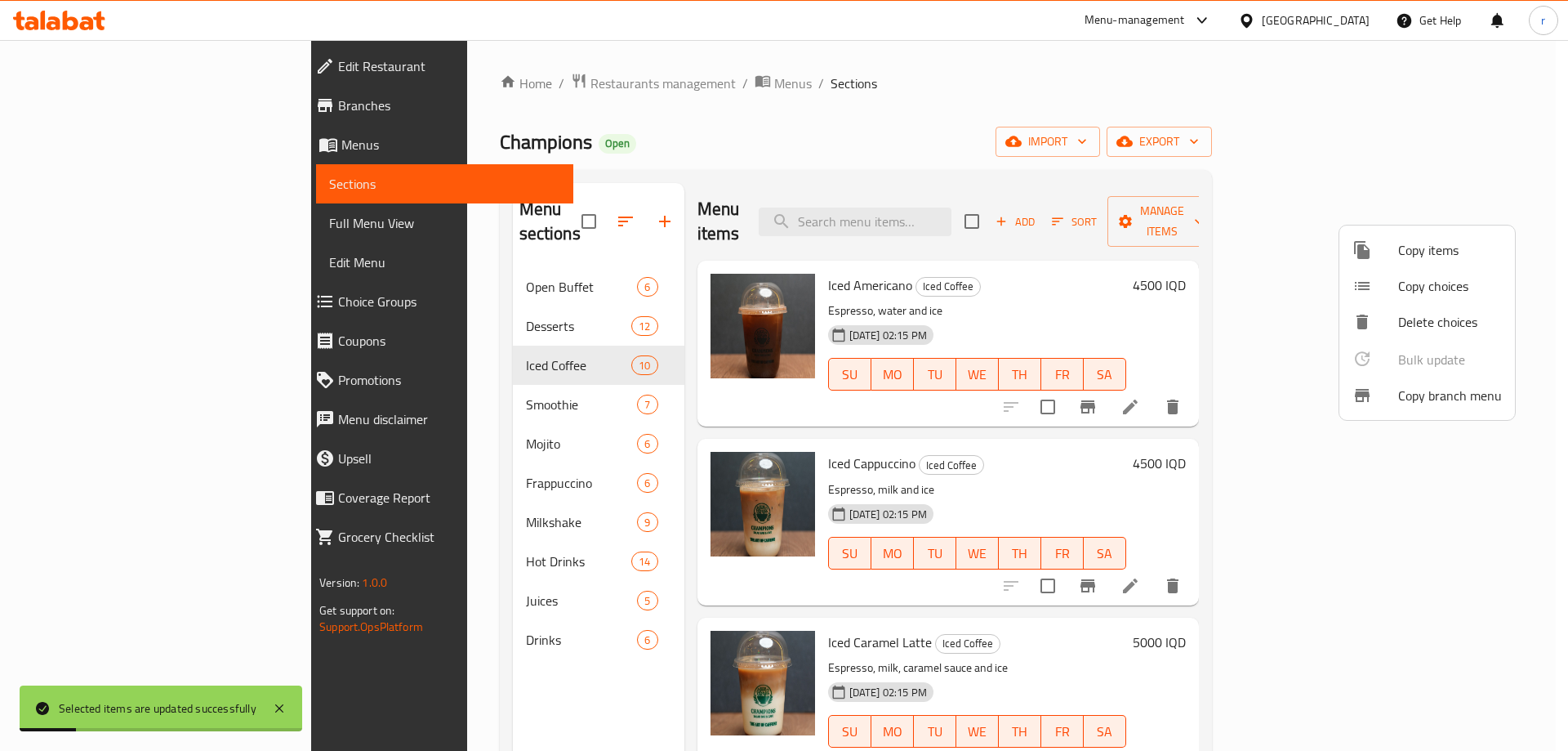
click at [366, 384] on div at bounding box center [784, 375] width 1568 height 751
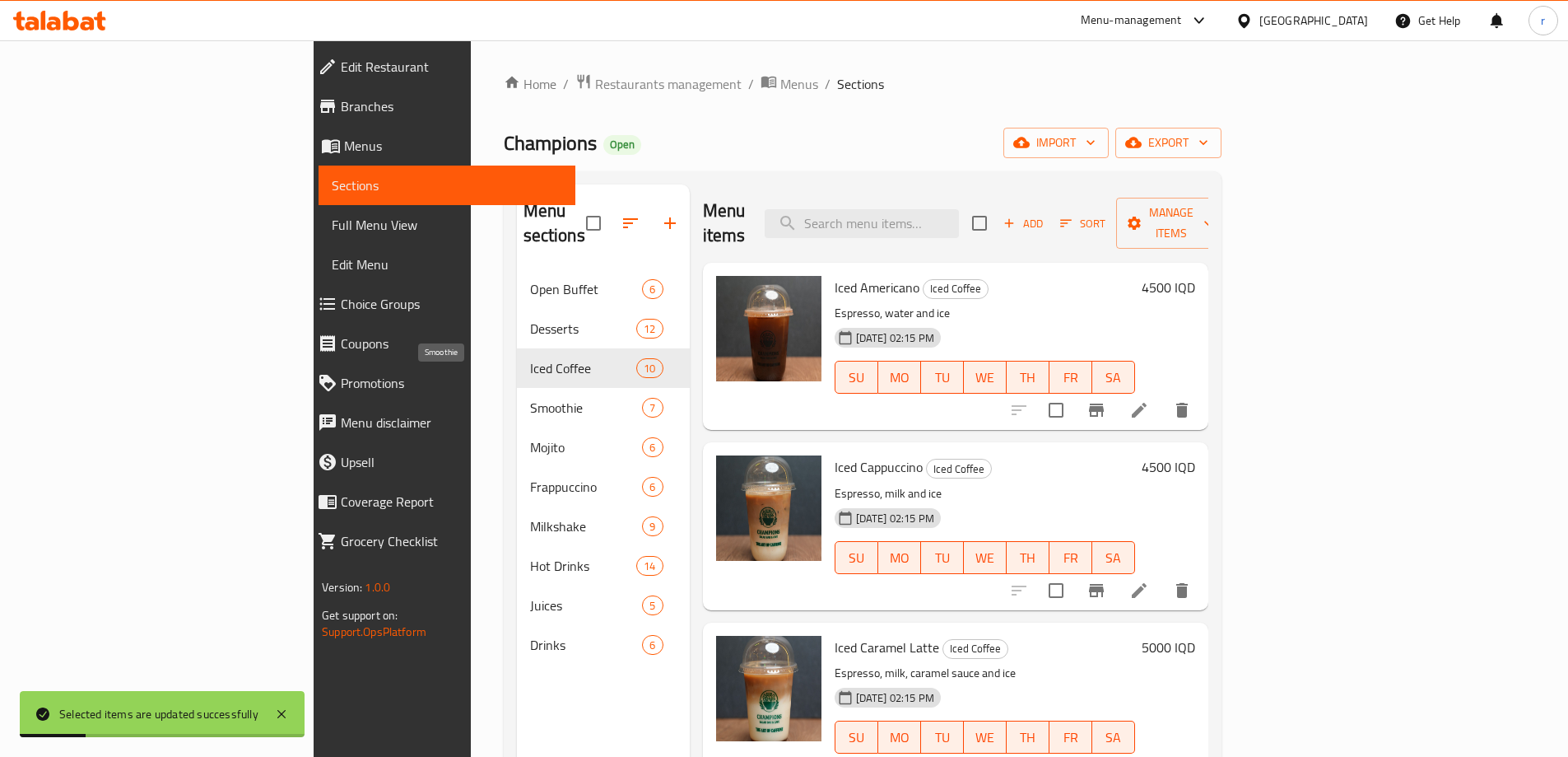
click at [530, 398] on span "Smoothie" at bounding box center [587, 407] width 112 height 20
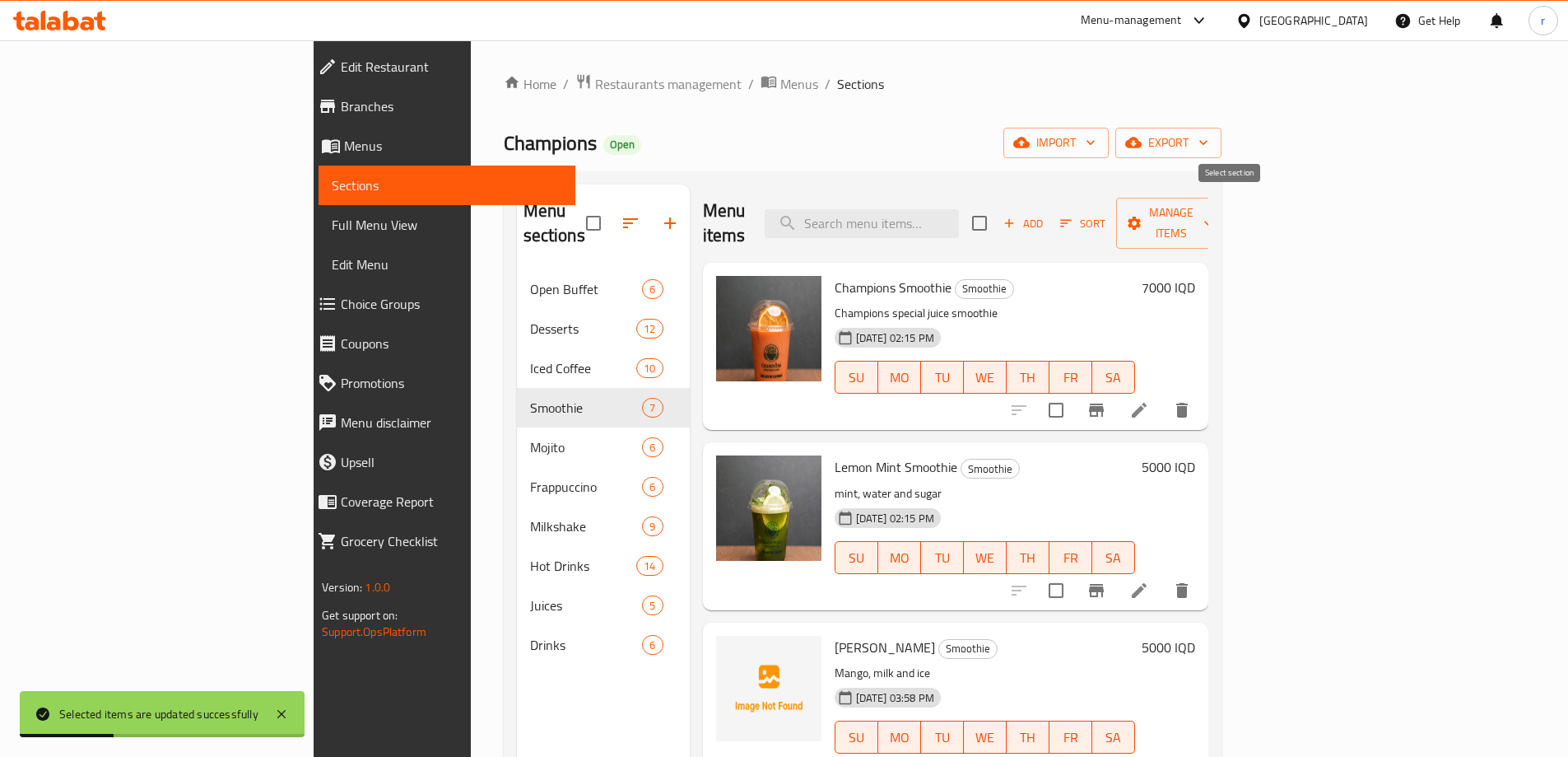
click at [997, 212] on input "checkbox" at bounding box center [979, 223] width 35 height 35
checkbox input "true"
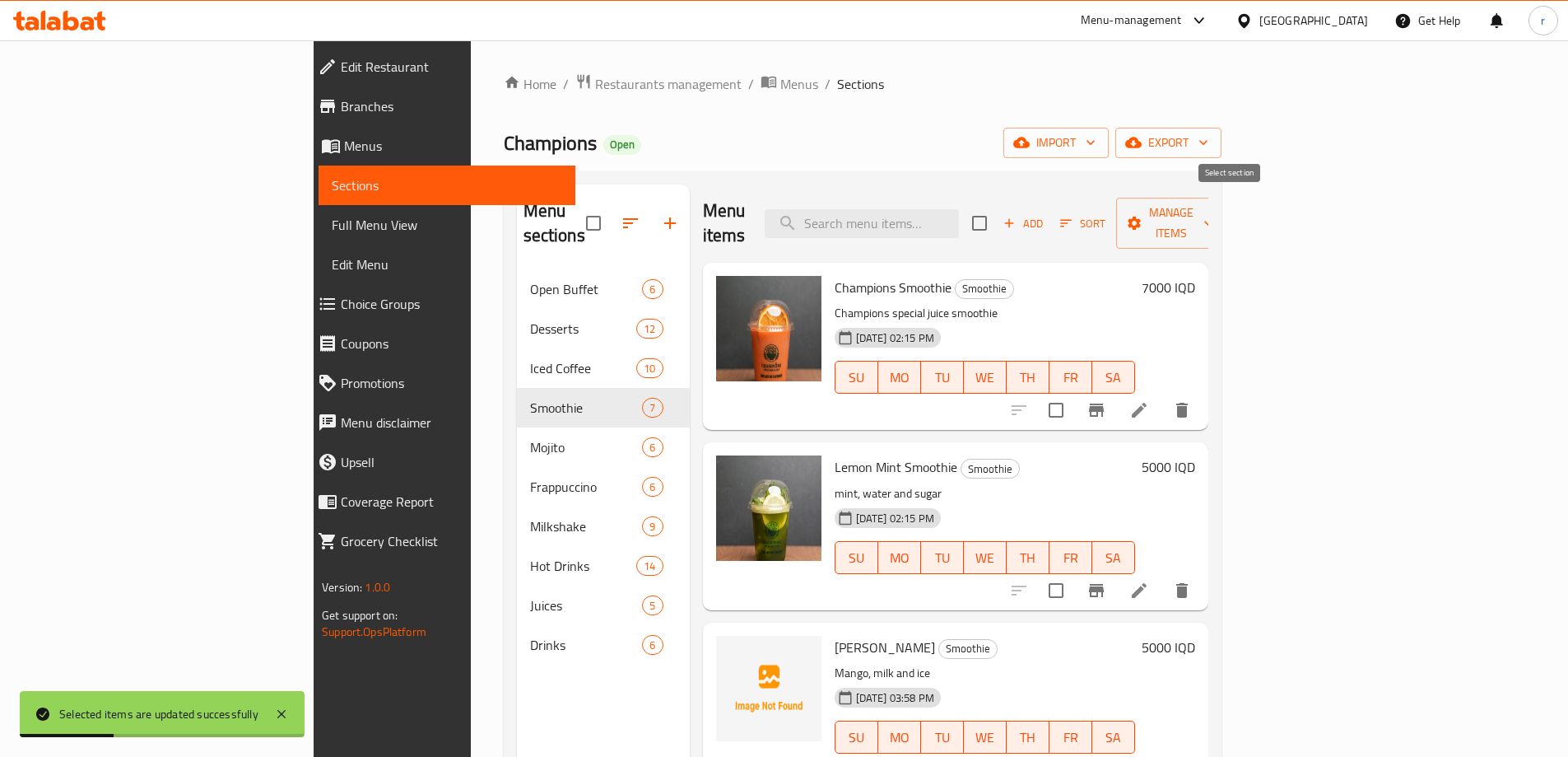
checkbox input "true"
click at [1213, 209] on span "Manage items" at bounding box center [1171, 223] width 84 height 41
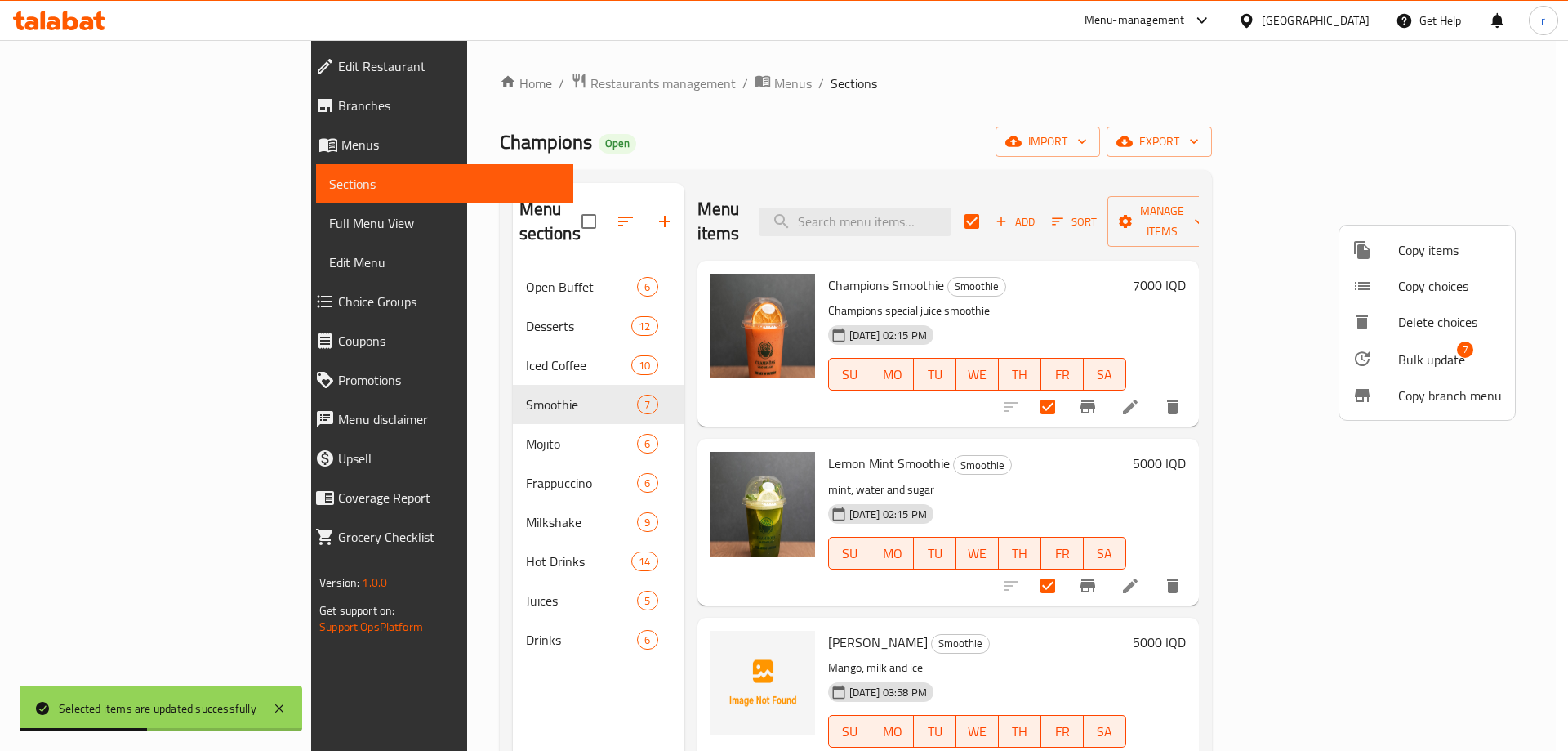
click at [1432, 341] on li "Bulk update 7" at bounding box center [1427, 358] width 176 height 37
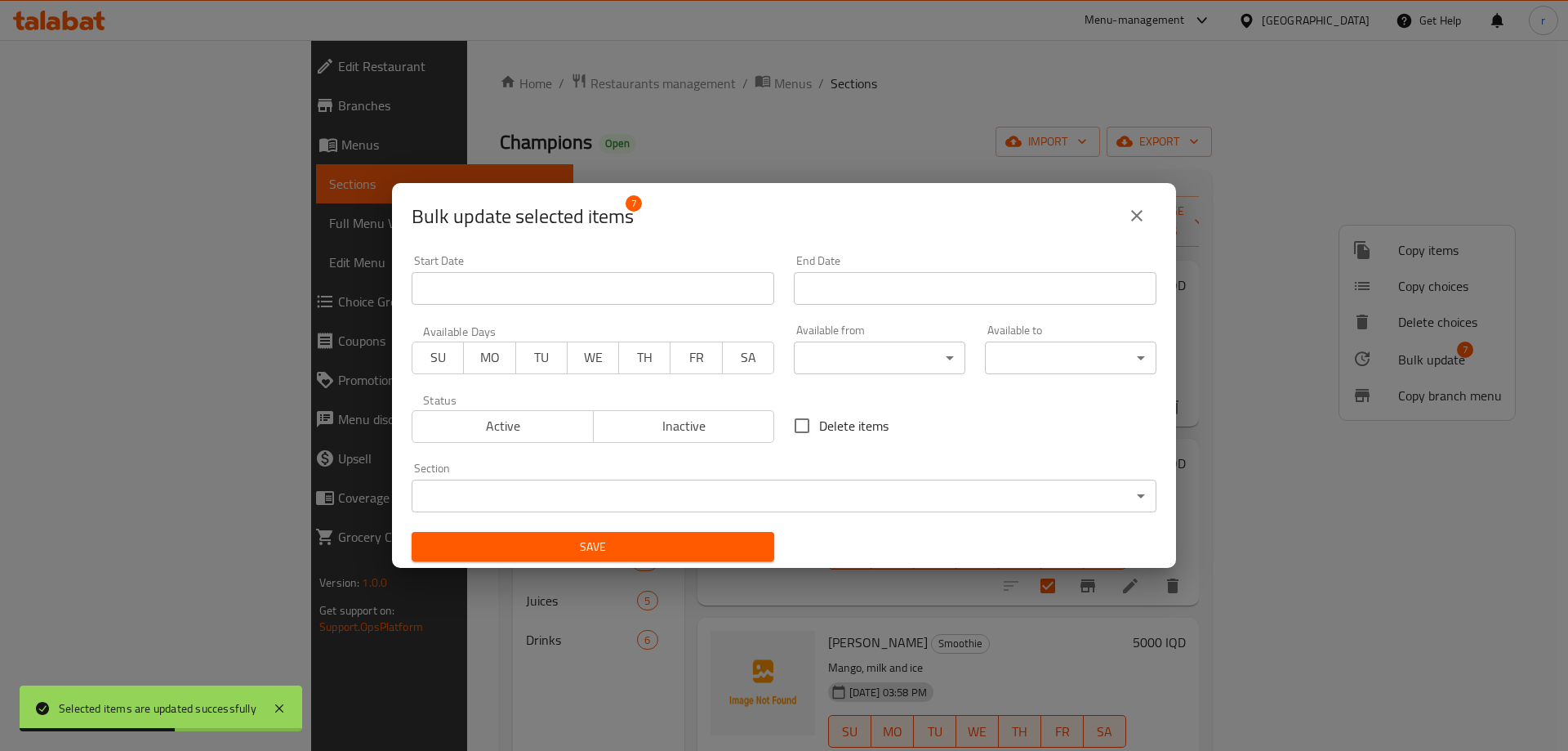
click at [822, 357] on body "Selected items are updated successfully ​ Menu-management Iraq Get Help r Edit …" at bounding box center [784, 395] width 1568 height 710
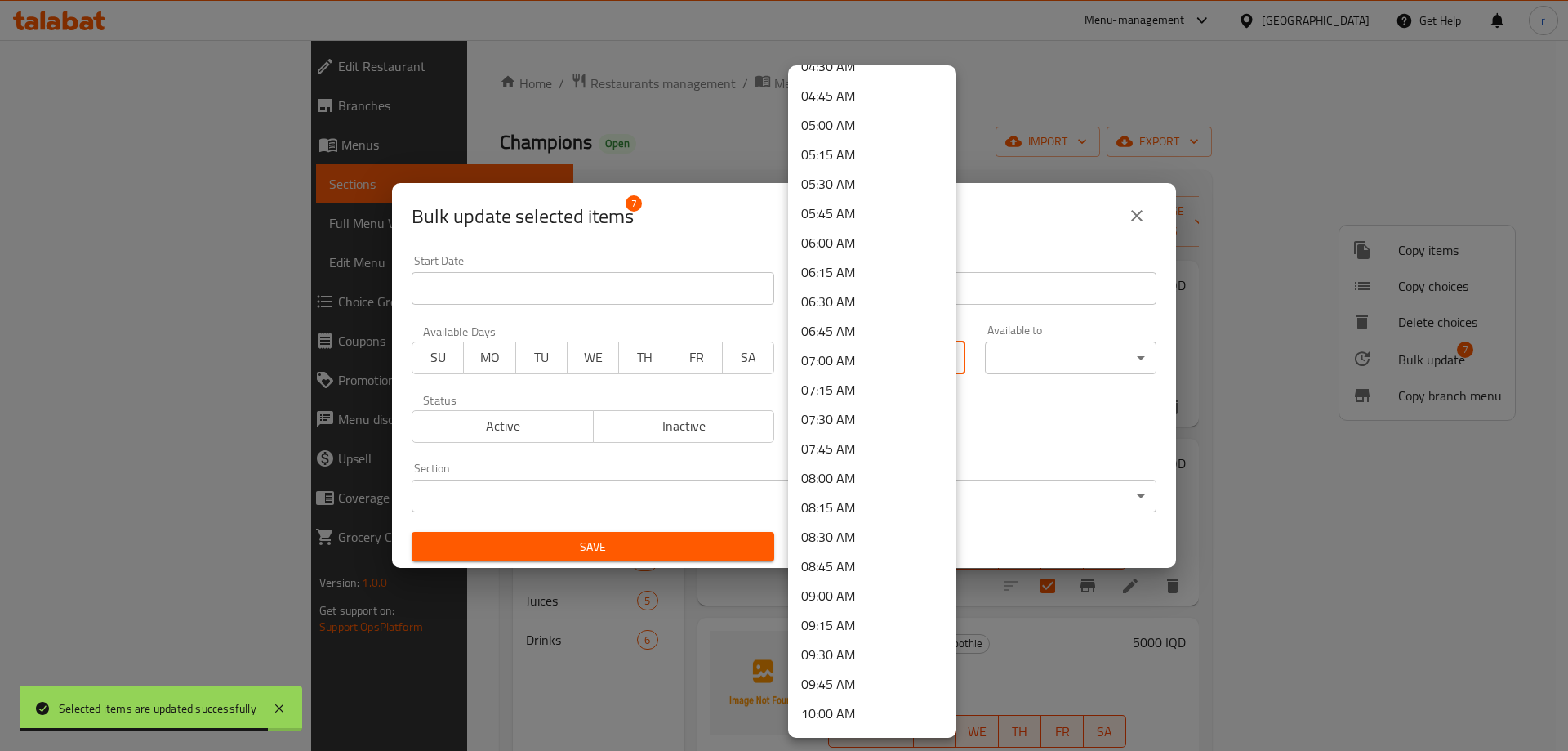
scroll to position [558, 0]
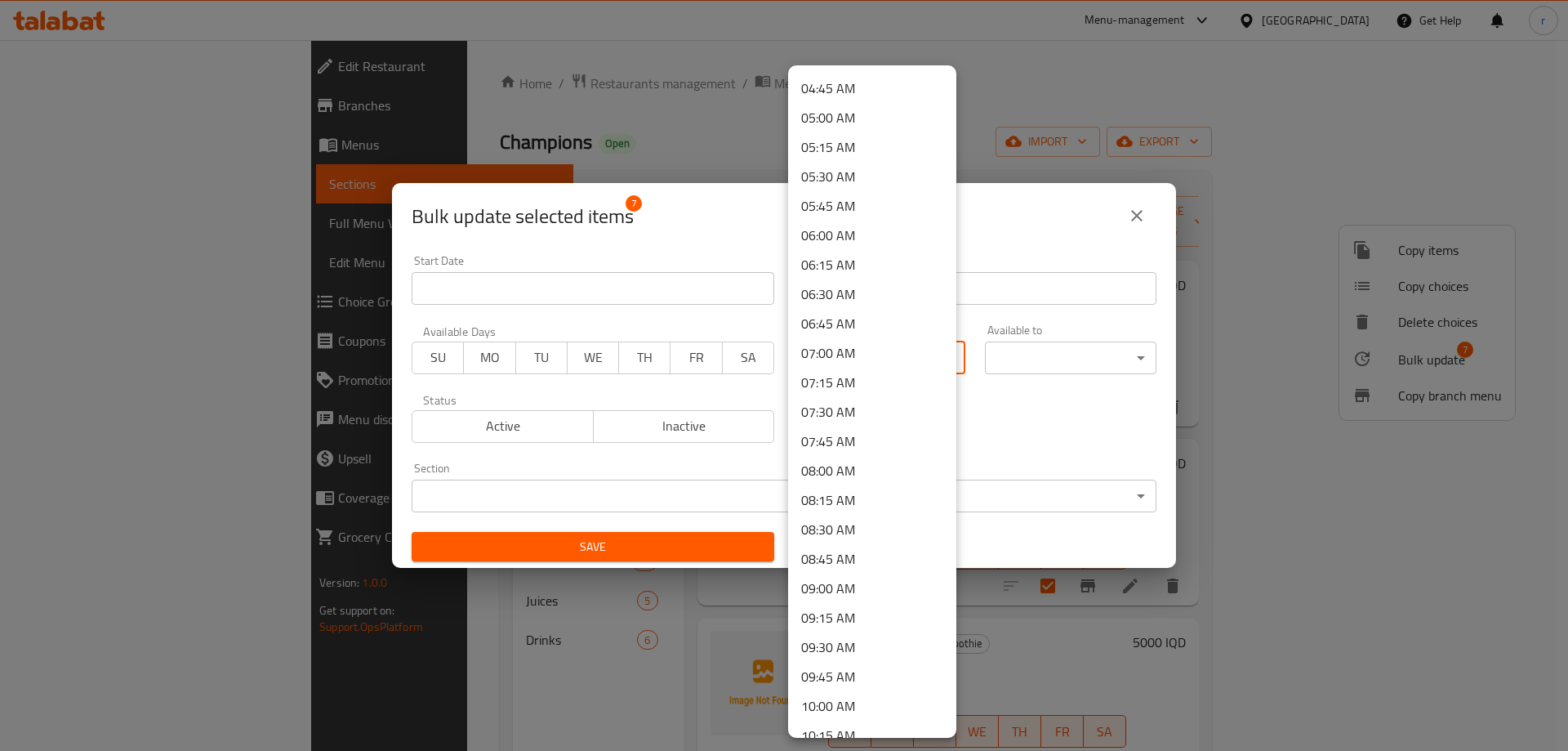
click at [838, 352] on li "07:00 AM" at bounding box center [871, 352] width 168 height 30
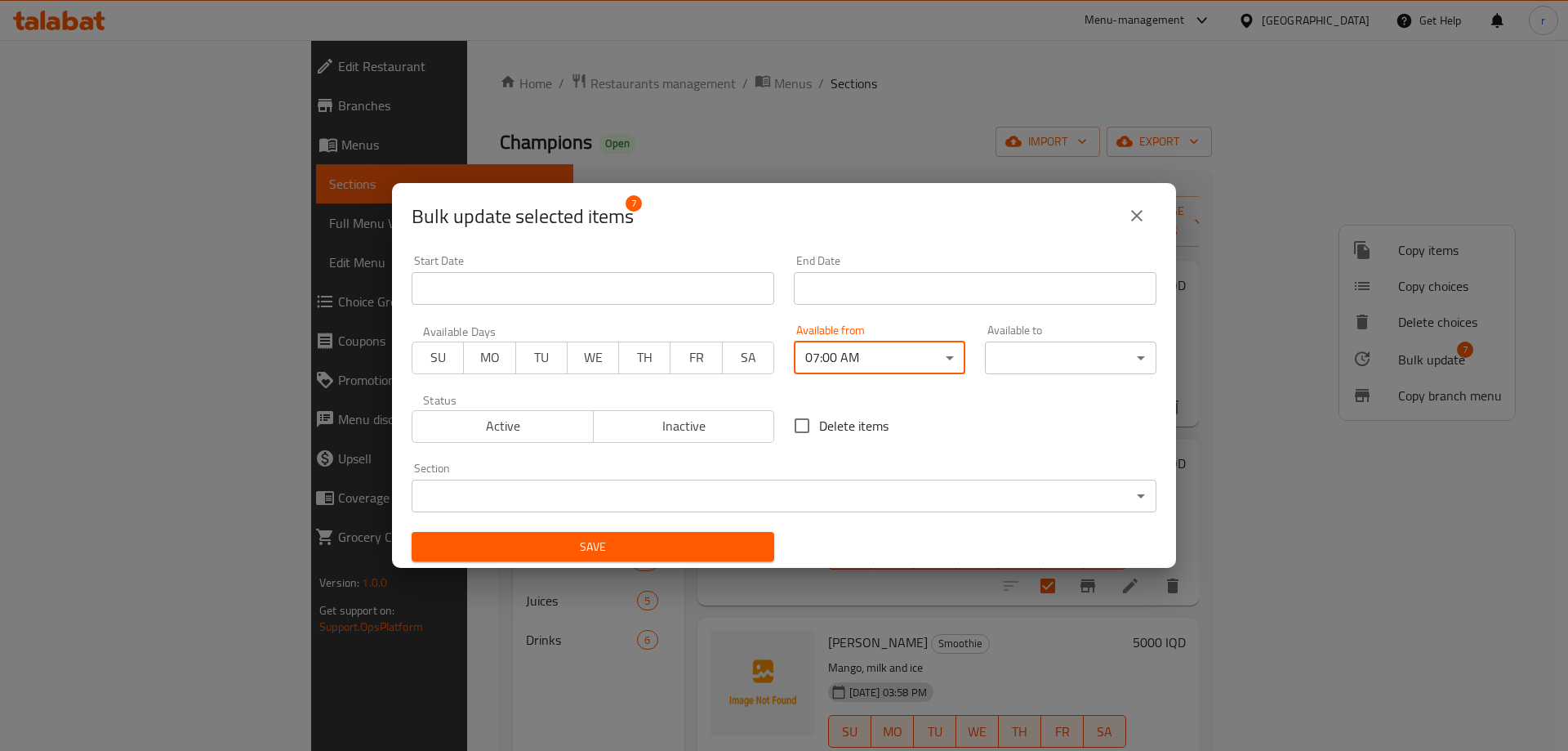
click at [1036, 362] on body "​ Menu-management Iraq Get Help r Edit Restaurant Branches Menus Sections Full …" at bounding box center [784, 395] width 1568 height 710
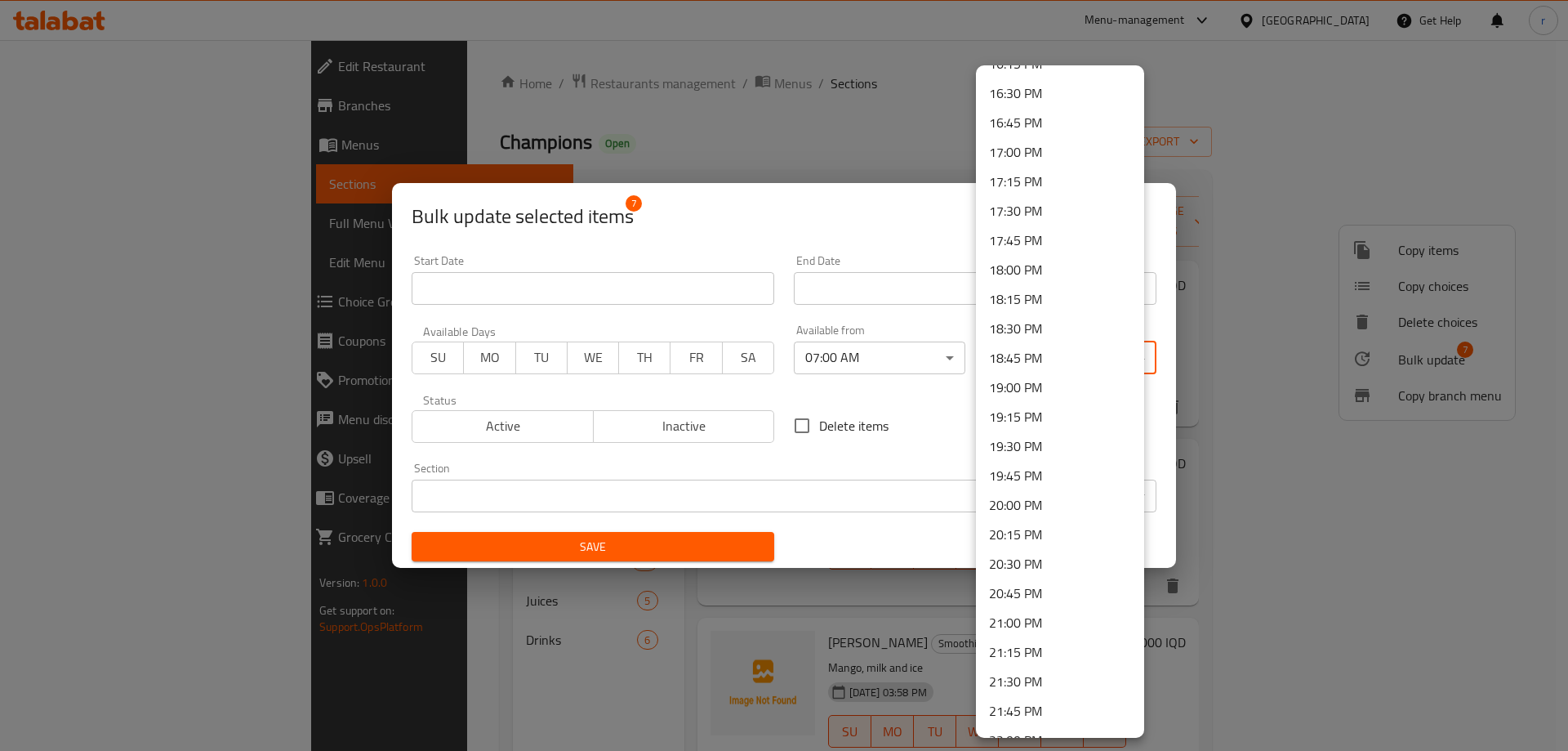
scroll to position [2194, 0]
click at [1069, 712] on li "23:59 PM" at bounding box center [1060, 716] width 168 height 30
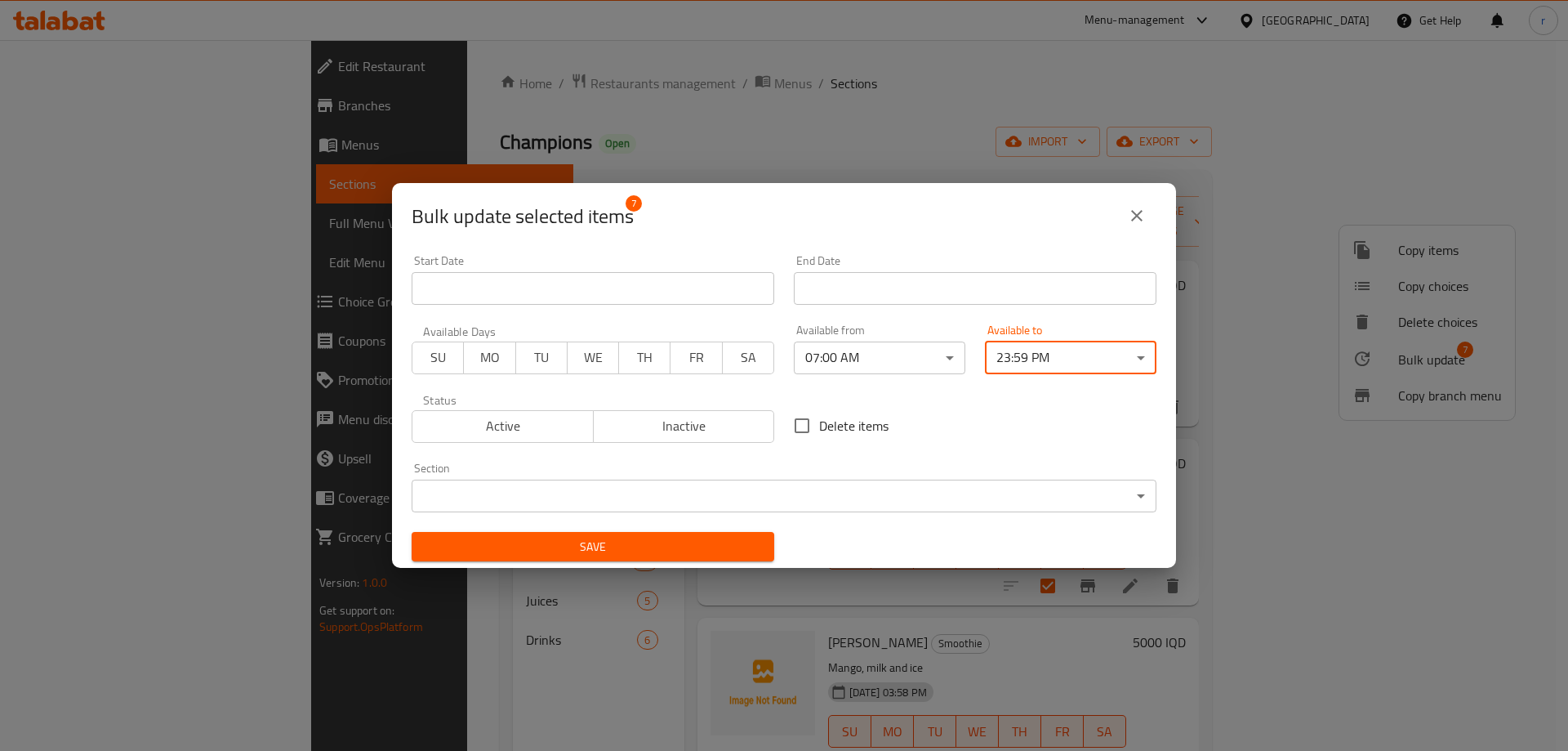
click at [753, 543] on span "Save" at bounding box center [593, 547] width 336 height 20
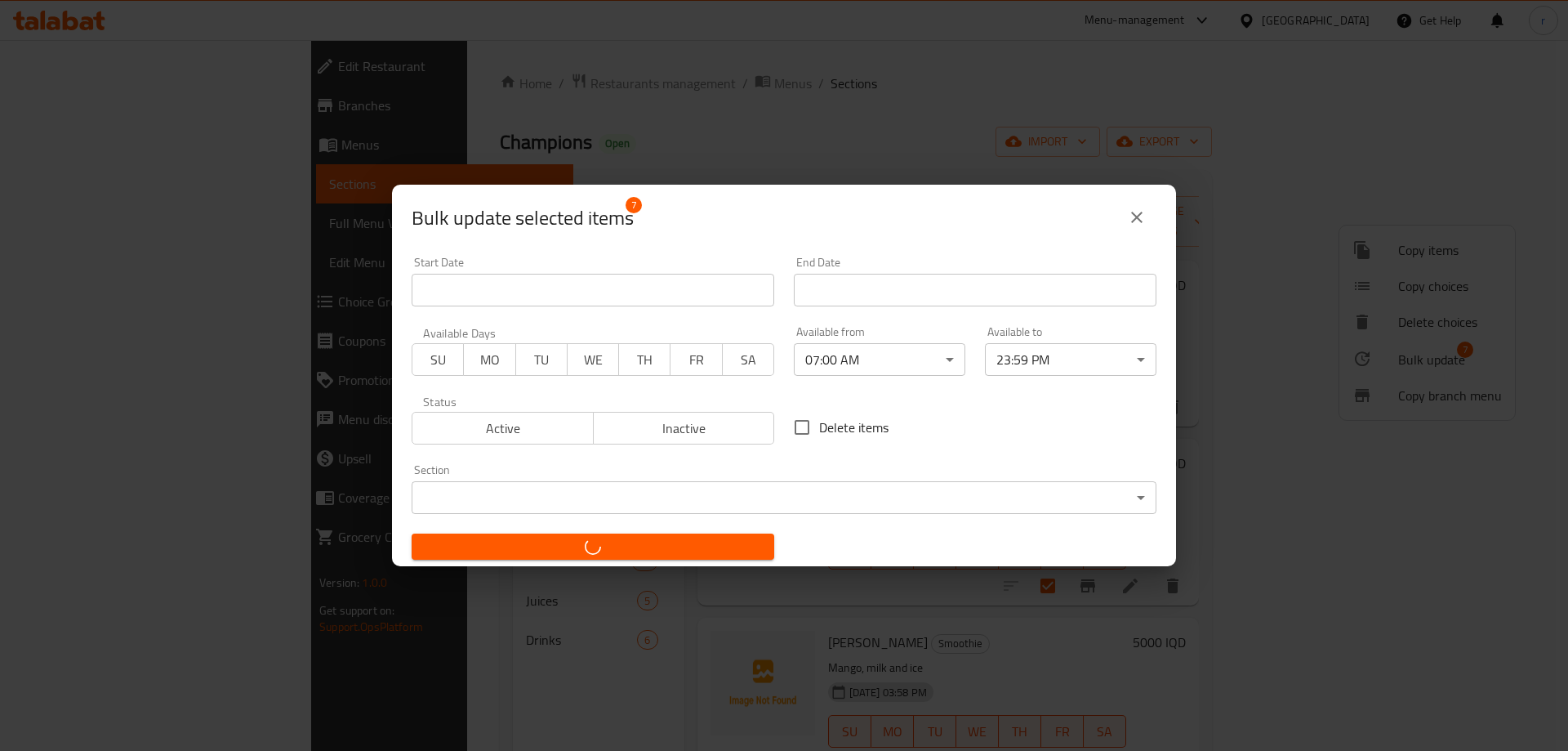
checkbox input "false"
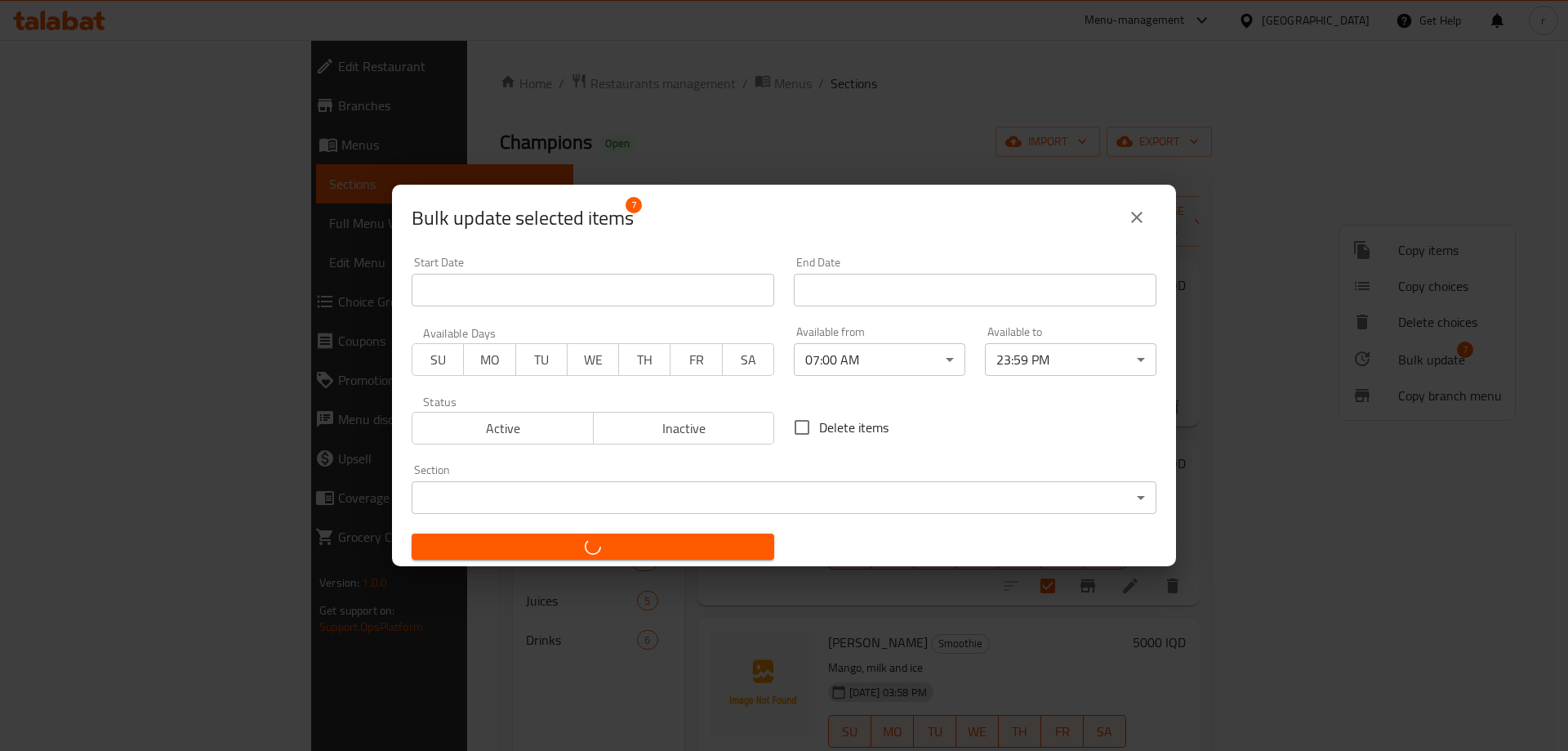
checkbox input "false"
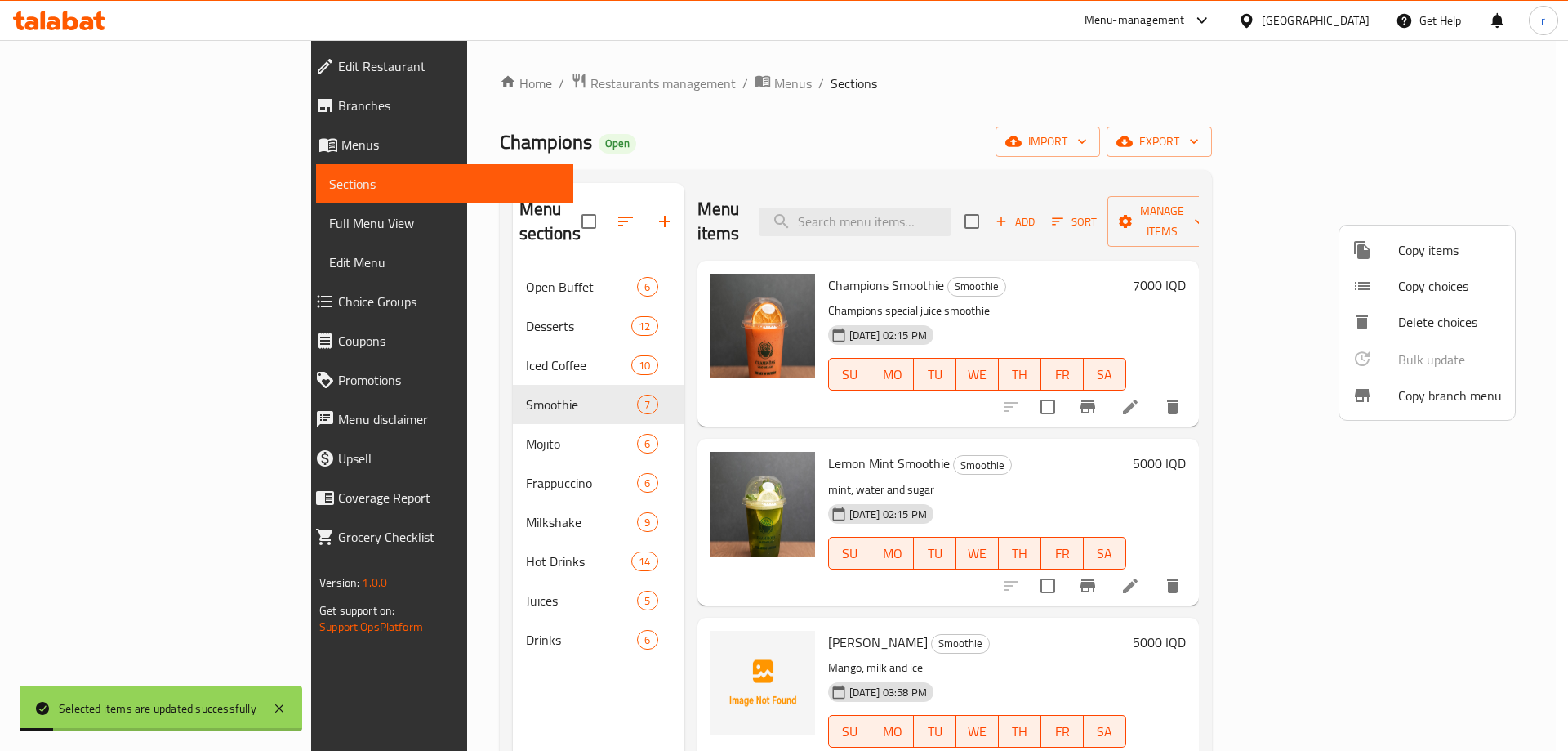
click at [355, 413] on div at bounding box center [784, 375] width 1568 height 751
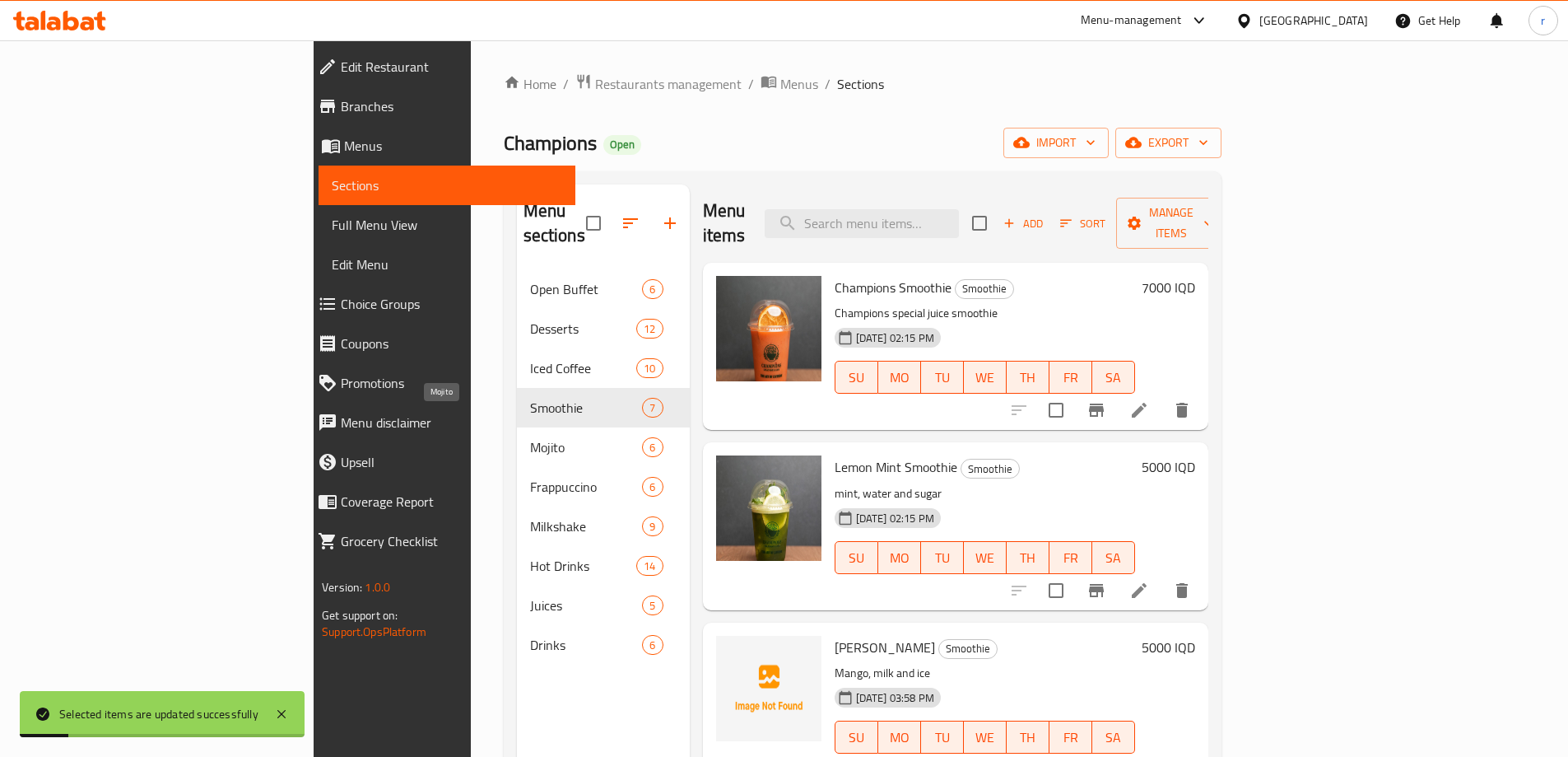
click at [530, 438] on span "Mojito" at bounding box center [587, 447] width 112 height 20
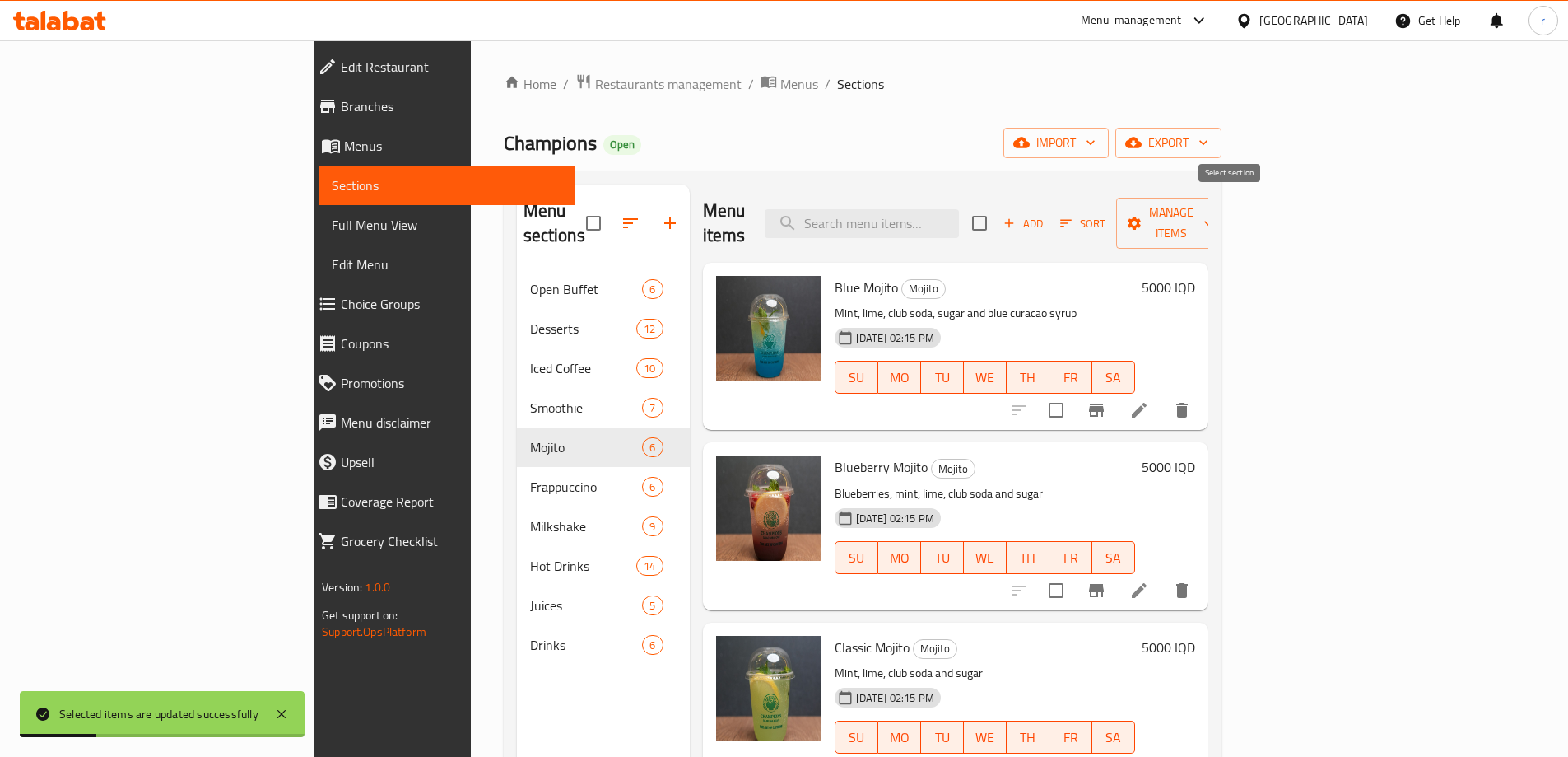
click at [997, 210] on input "checkbox" at bounding box center [979, 223] width 35 height 35
checkbox input "true"
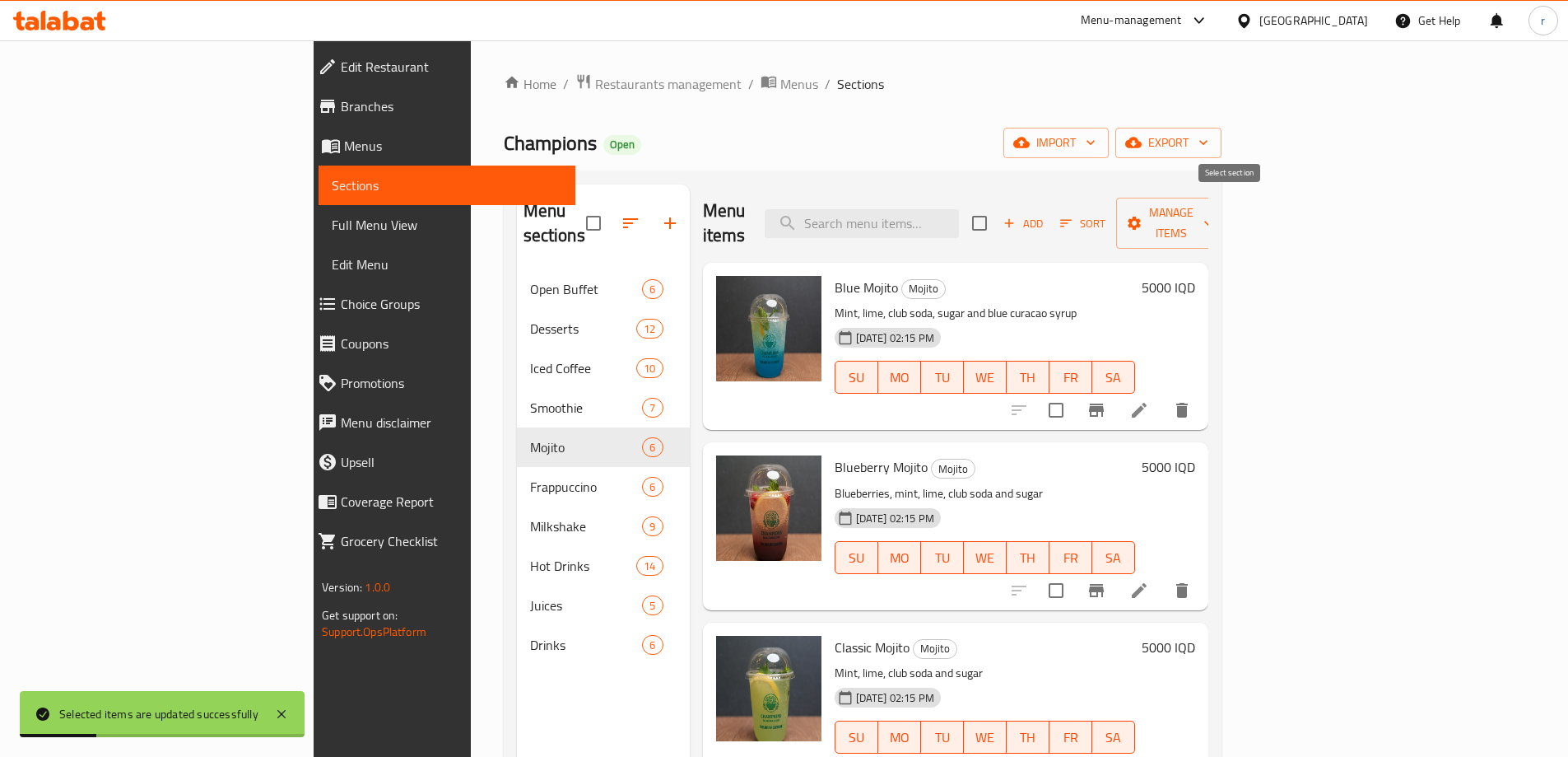
checkbox input "true"
click at [1142, 218] on icon "button" at bounding box center [1134, 222] width 16 height 16
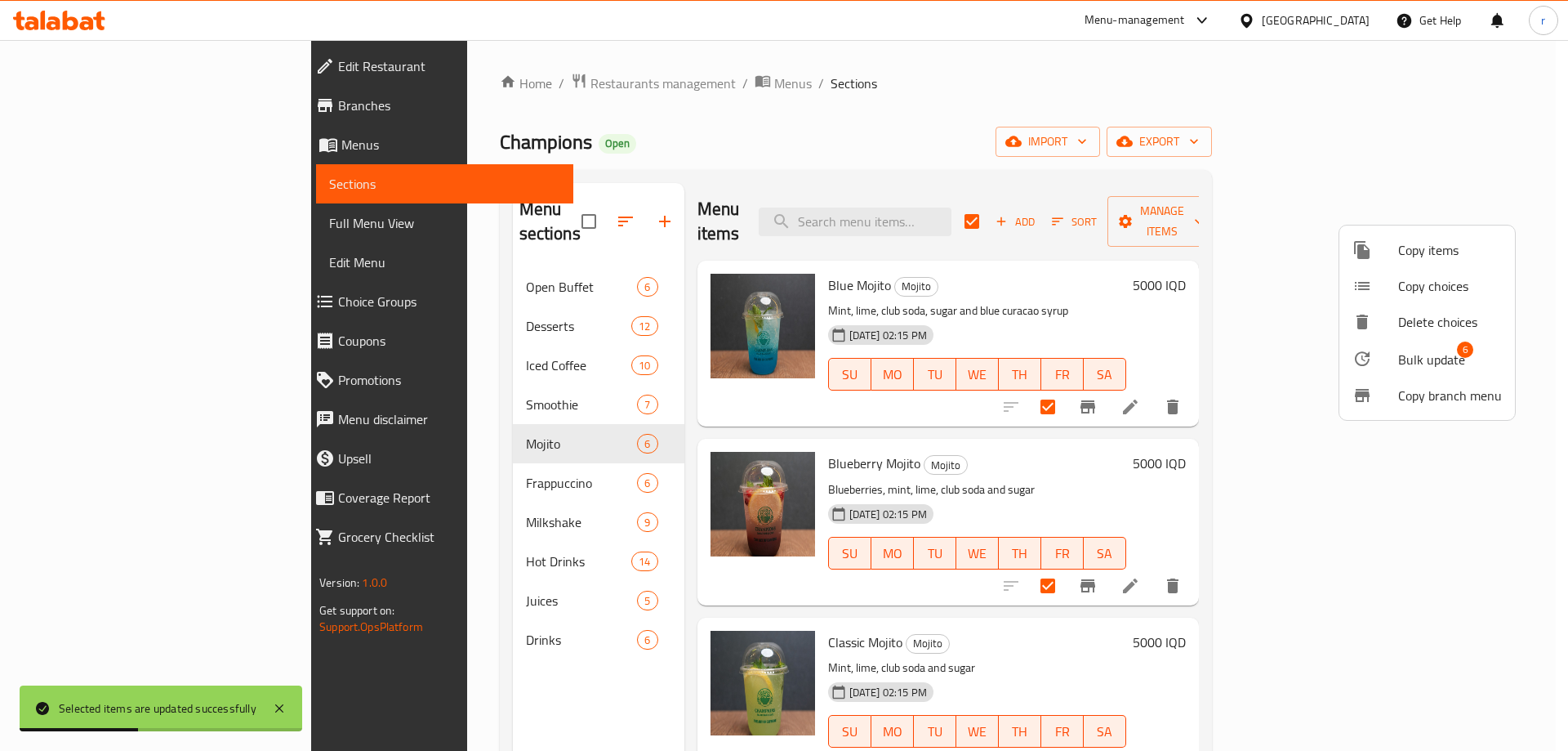
click at [1449, 350] on span "Bulk update" at bounding box center [1431, 359] width 67 height 19
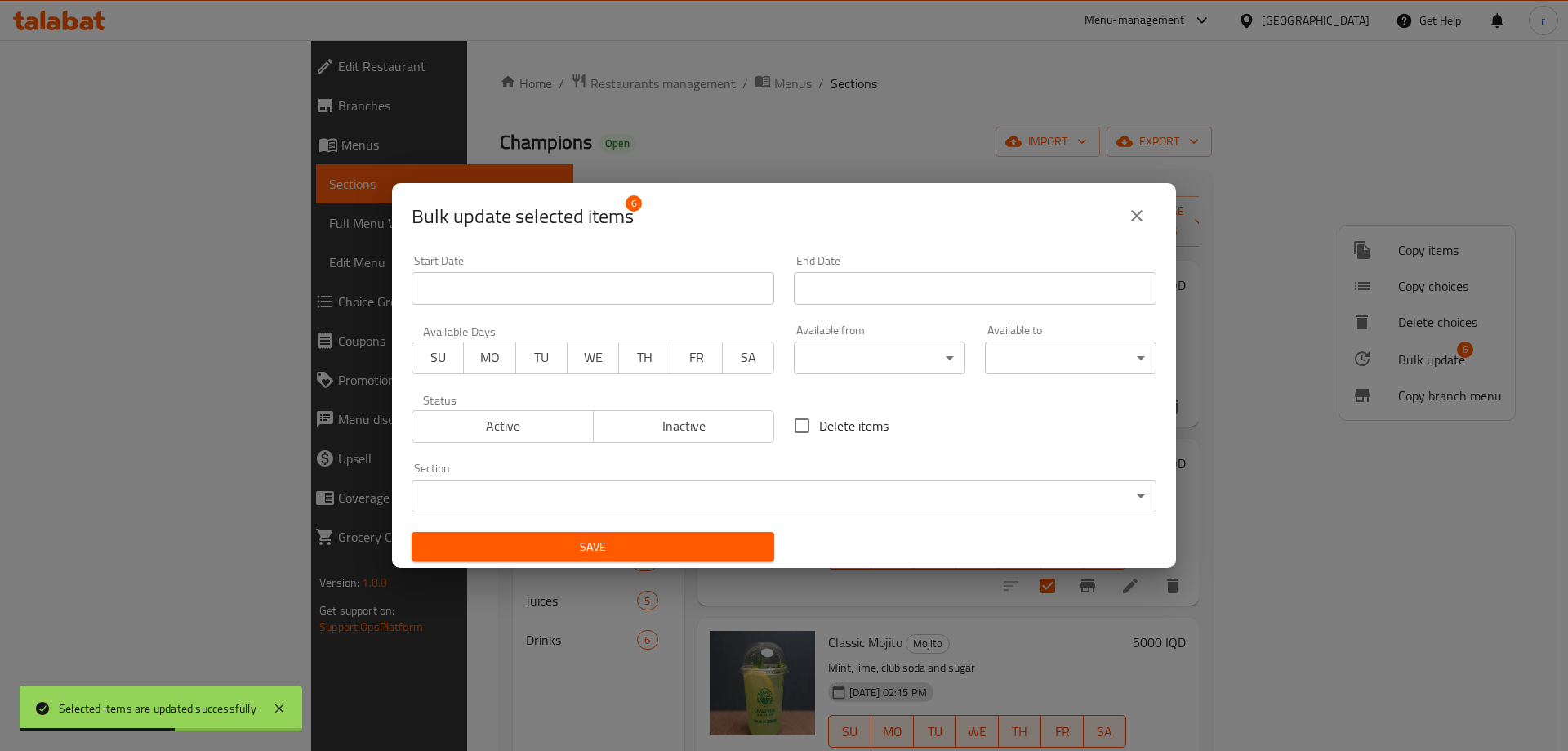
click at [806, 367] on body "Selected items are updated successfully ​ Menu-management Iraq Get Help r Edit …" at bounding box center [784, 395] width 1568 height 710
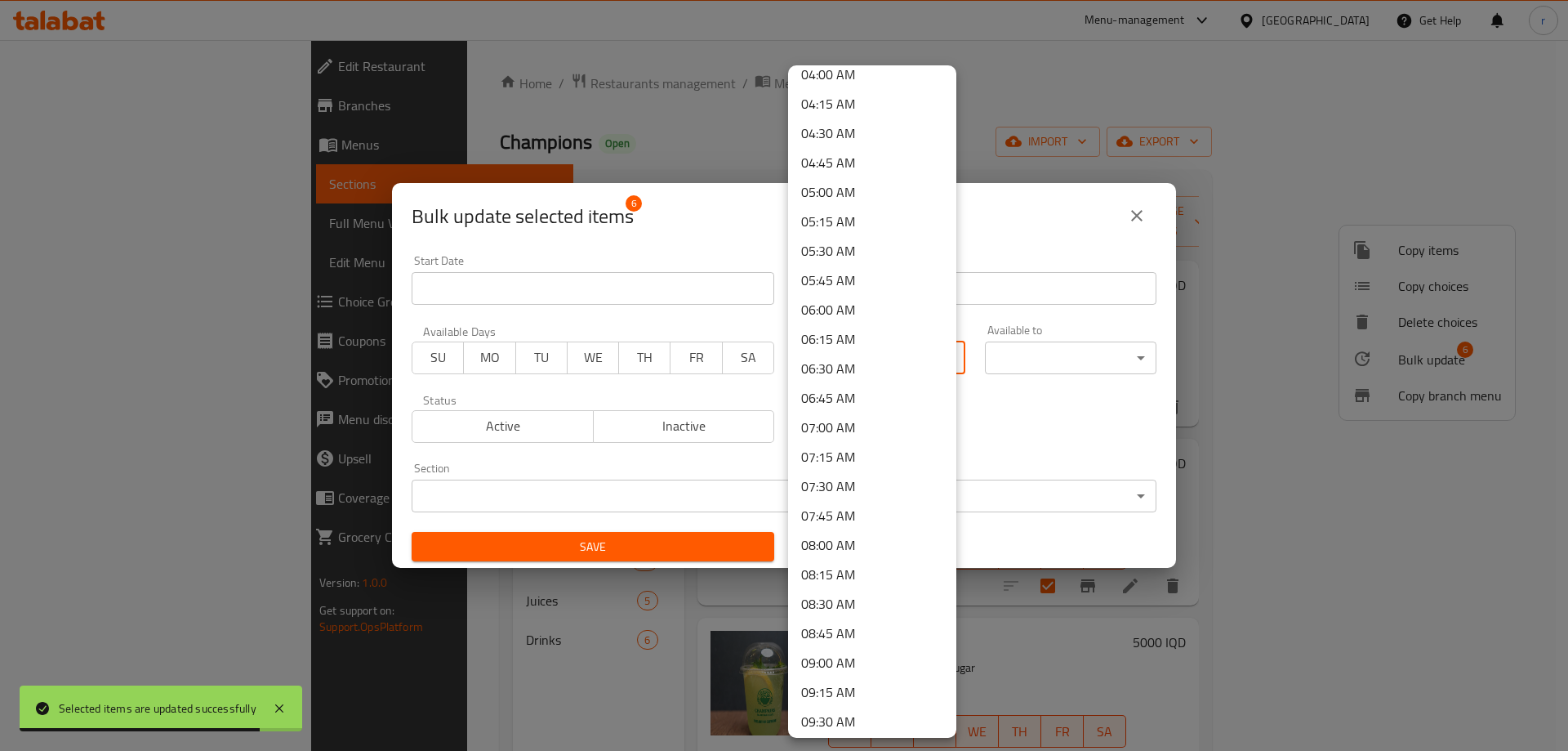
scroll to position [484, 0]
click at [844, 423] on li "07:00 AM" at bounding box center [871, 426] width 168 height 30
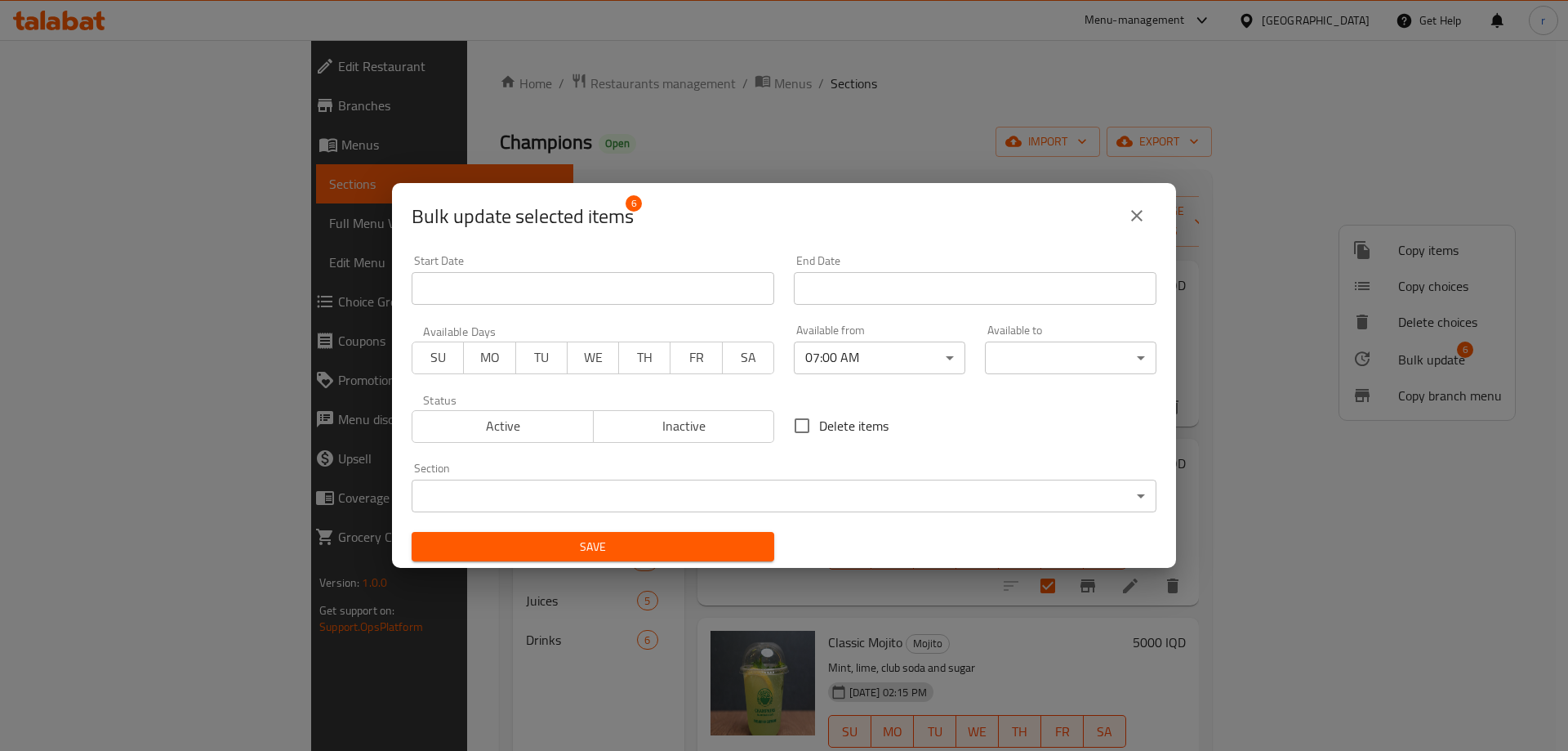
click at [1078, 369] on body "​ Menu-management Iraq Get Help r Edit Restaurant Branches Menus Sections Full …" at bounding box center [784, 395] width 1568 height 710
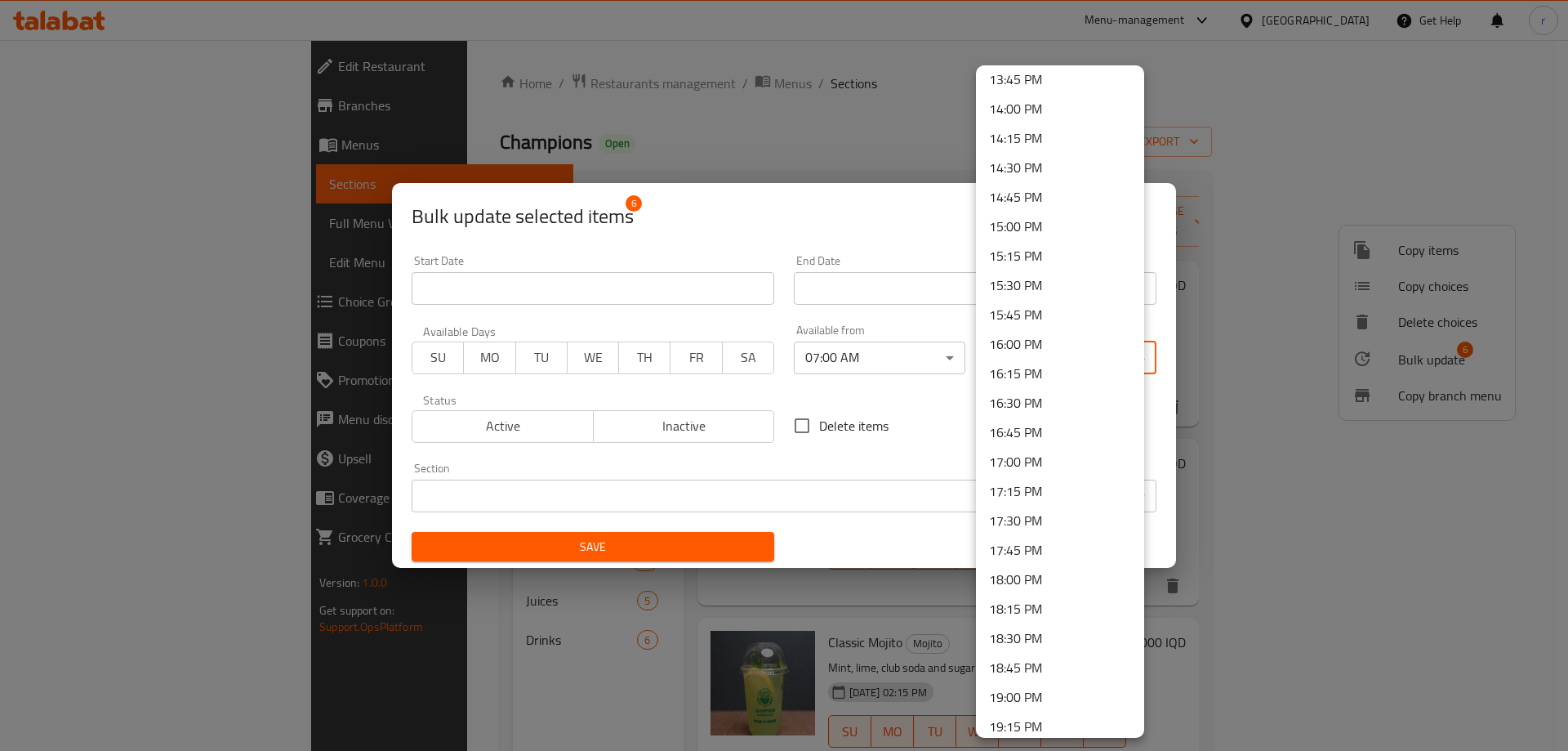
scroll to position [2194, 0]
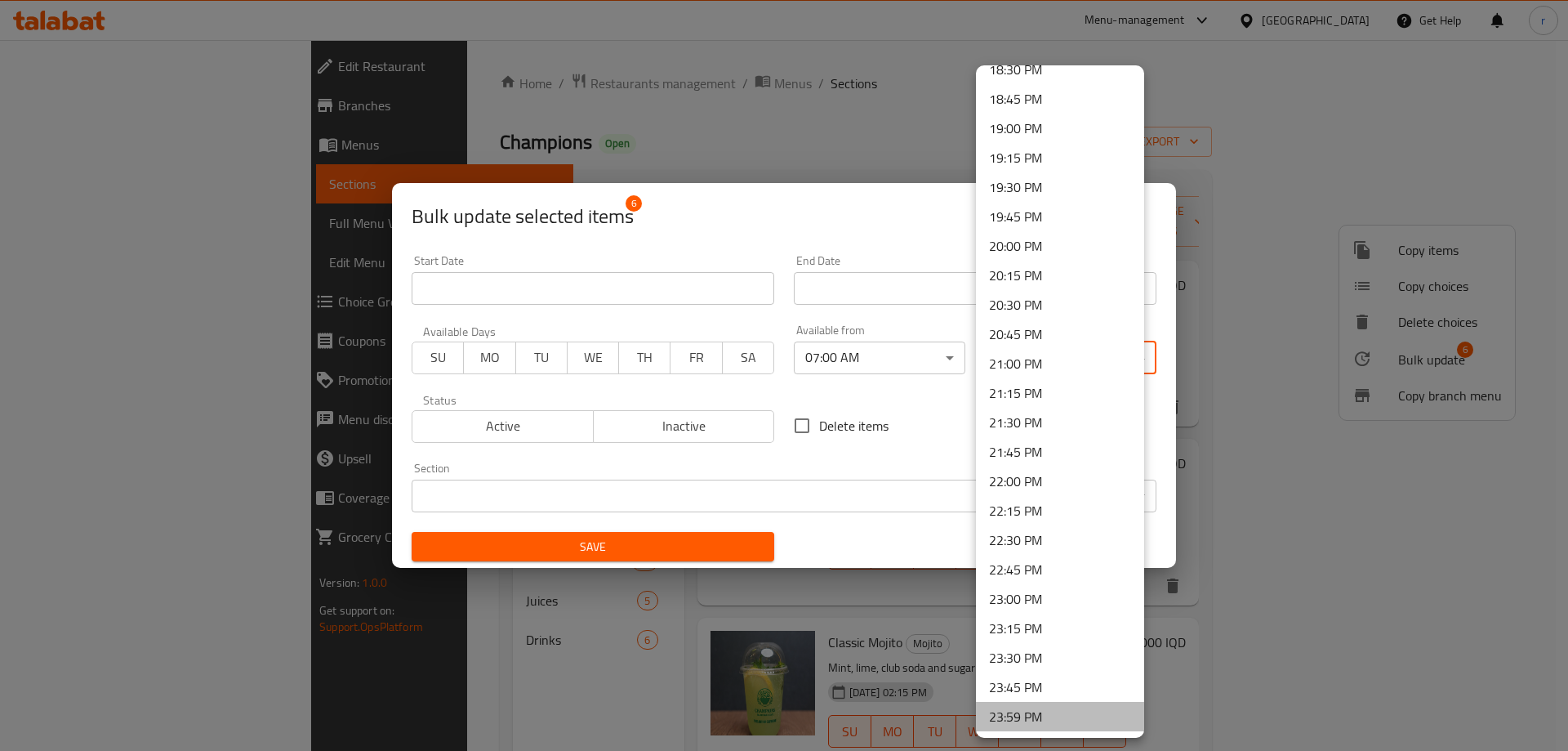
click at [1081, 717] on li "23:59 PM" at bounding box center [1060, 716] width 168 height 30
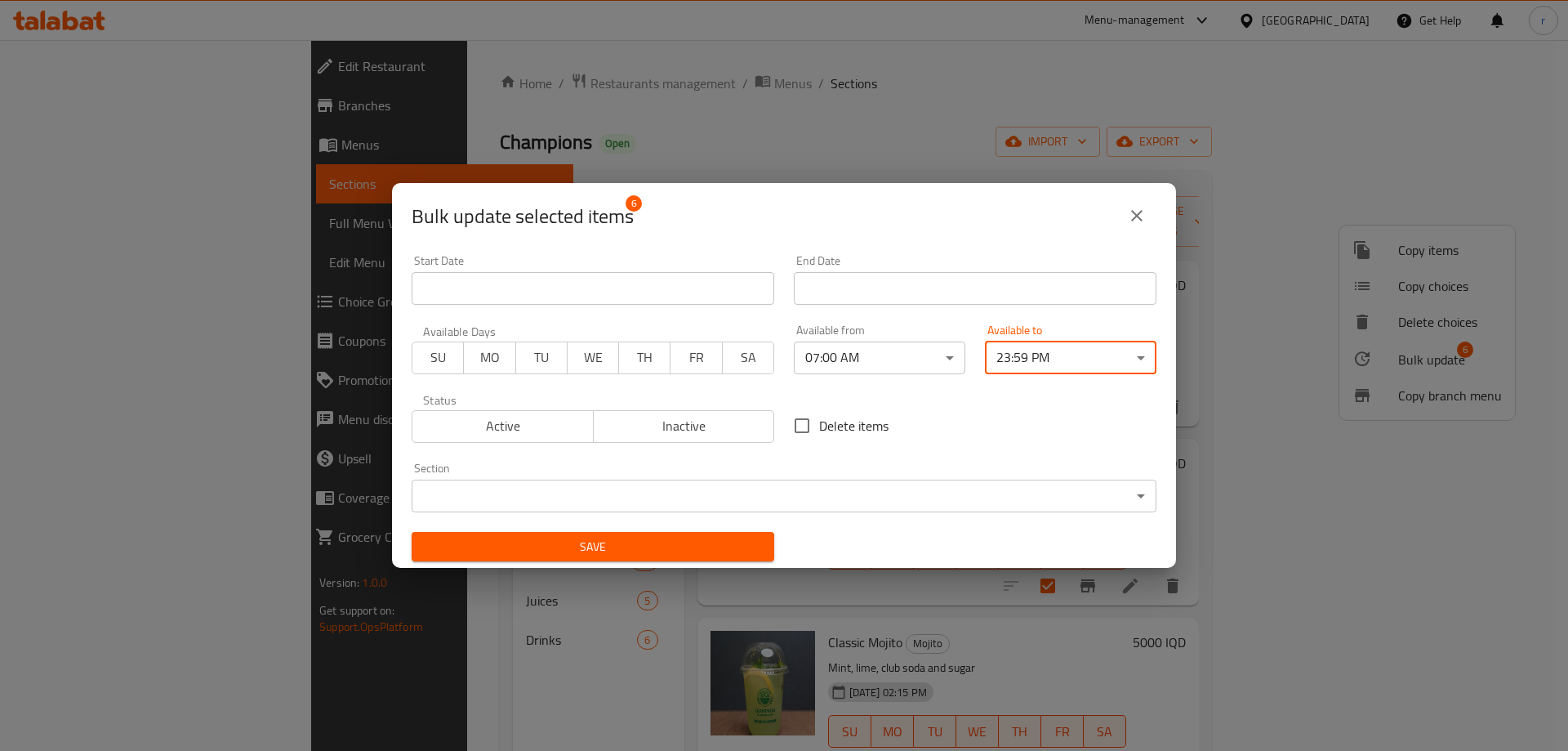
click at [683, 556] on span "Save" at bounding box center [593, 547] width 336 height 20
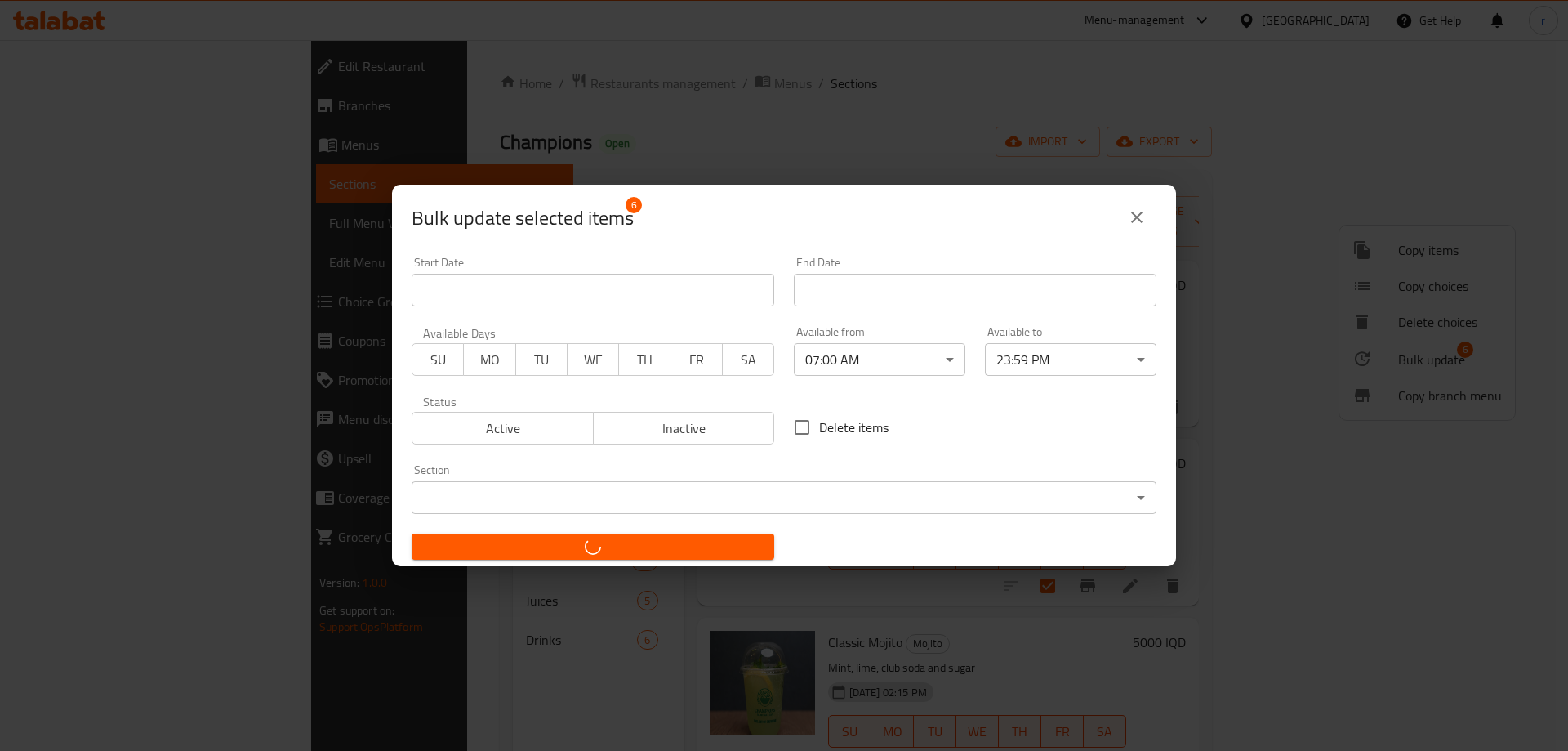
checkbox input "false"
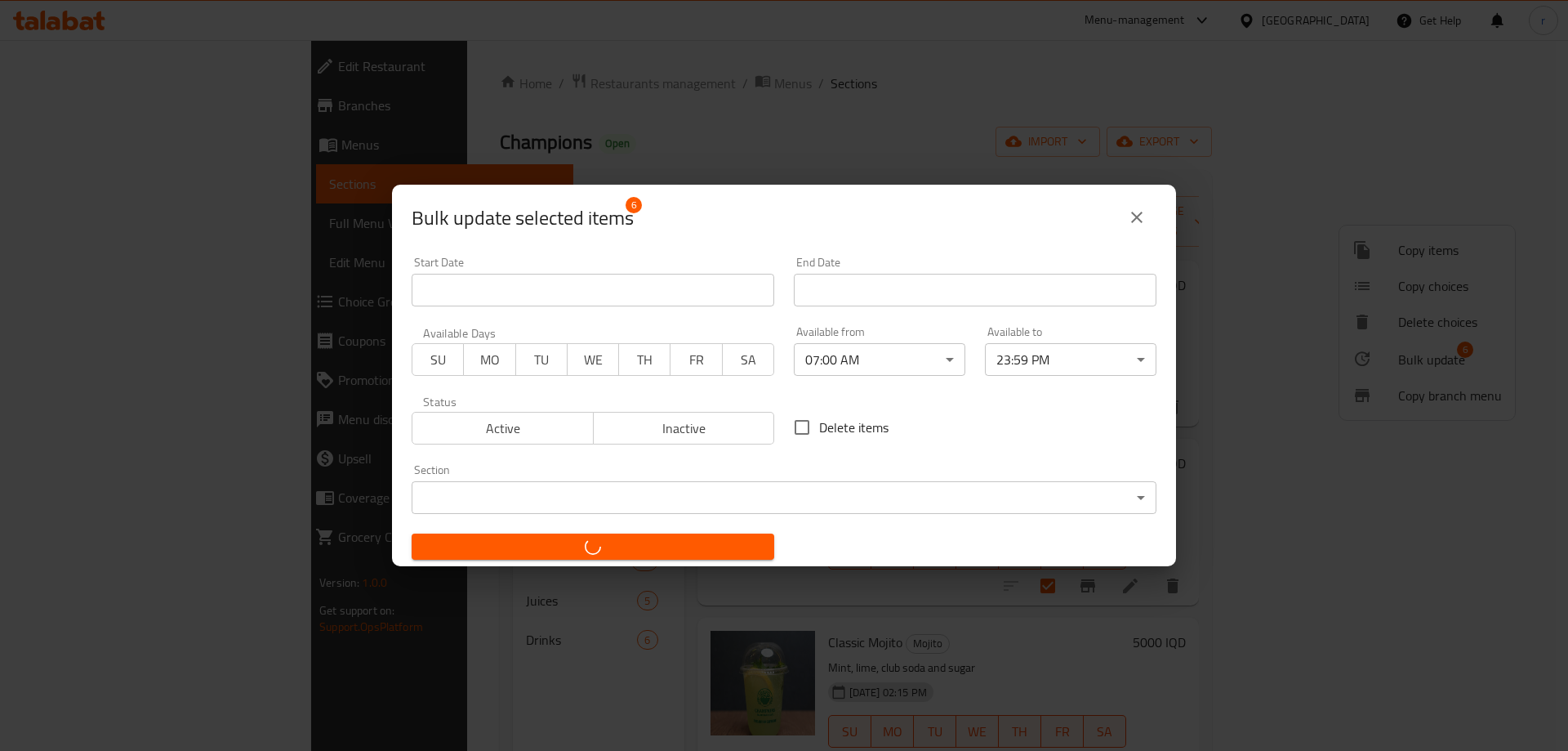
checkbox input "false"
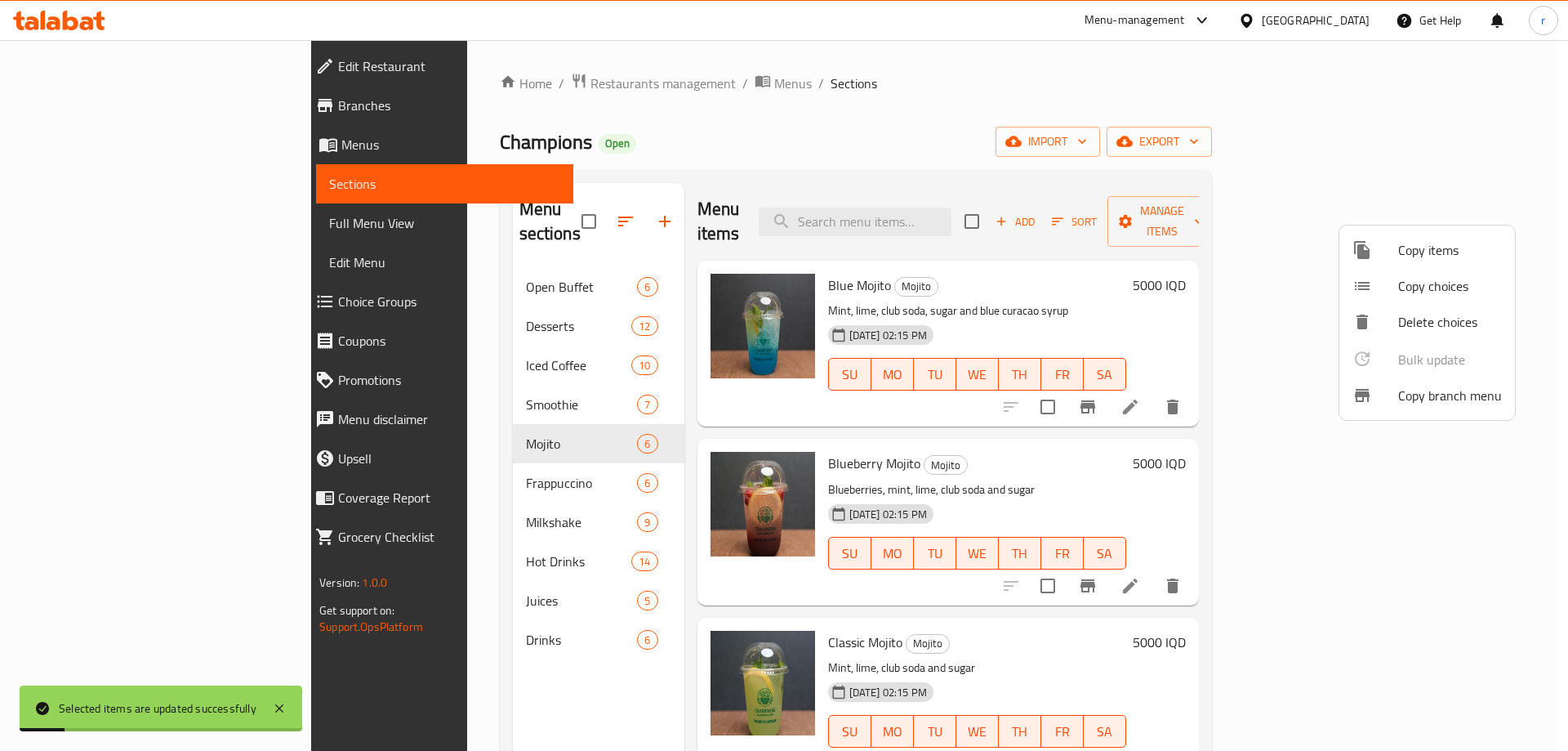
click at [357, 457] on div at bounding box center [784, 375] width 1568 height 751
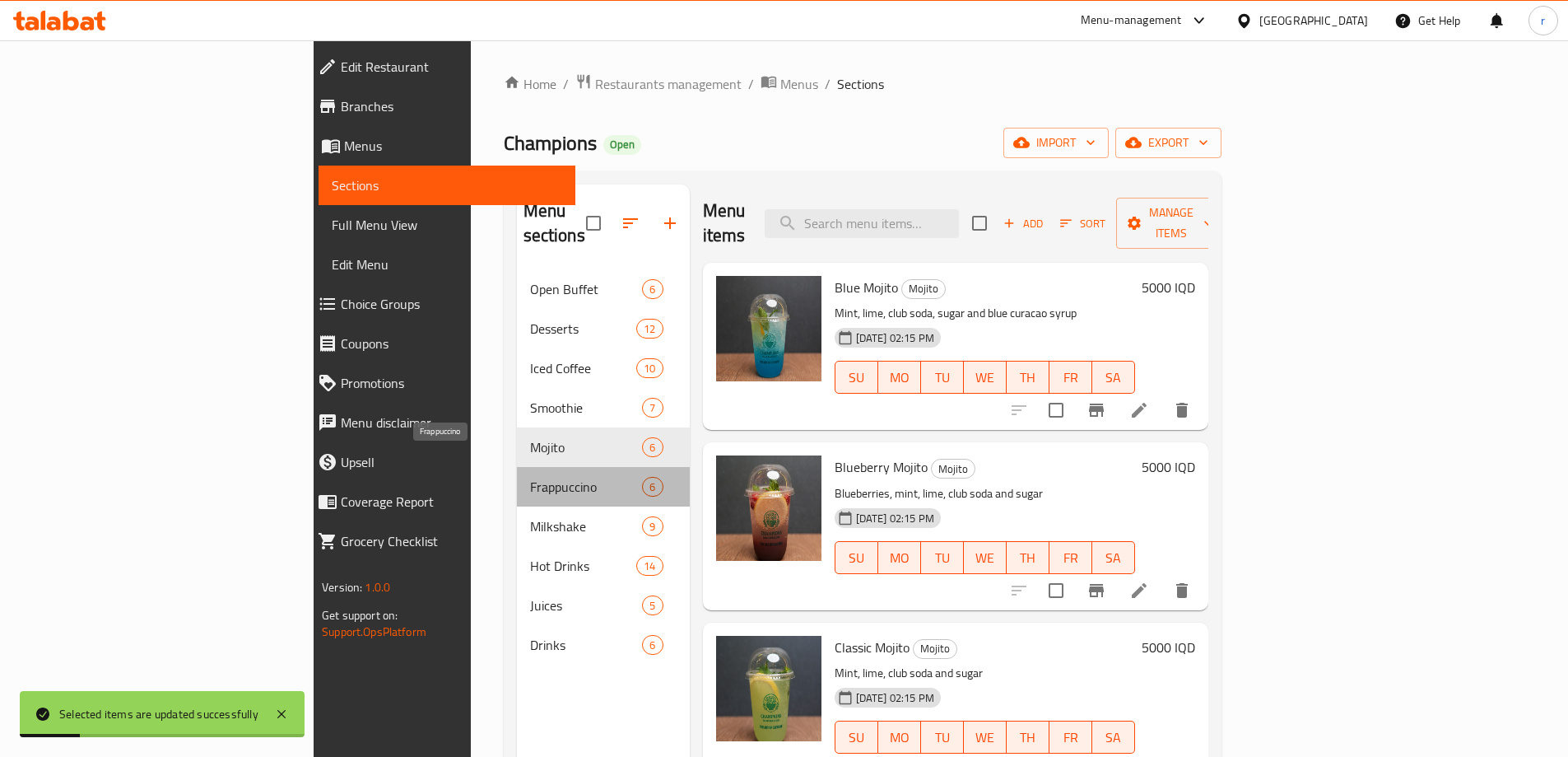
click at [530, 477] on span "Frappuccino" at bounding box center [587, 486] width 112 height 20
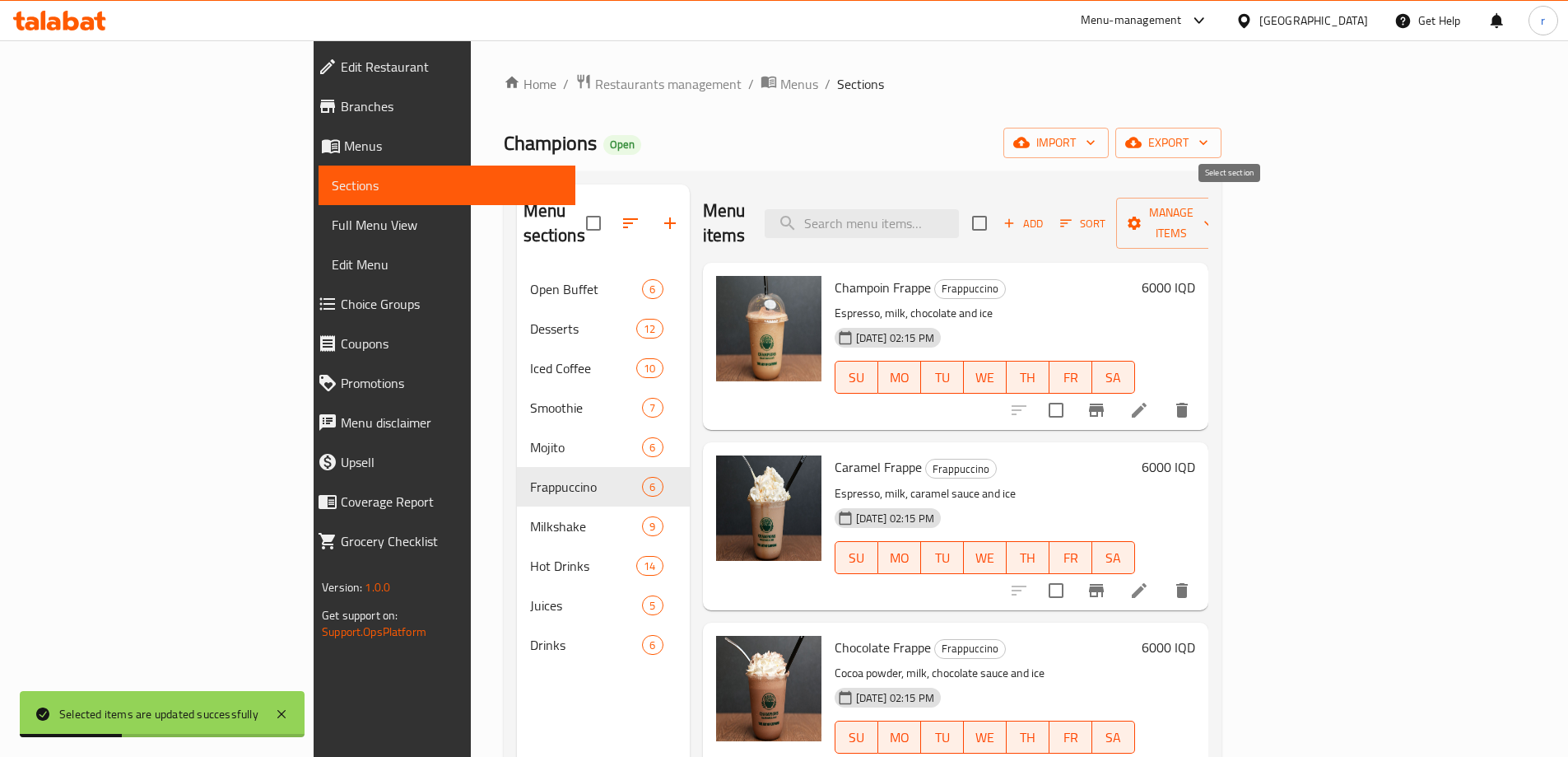
click at [997, 206] on input "checkbox" at bounding box center [979, 223] width 35 height 35
checkbox input "true"
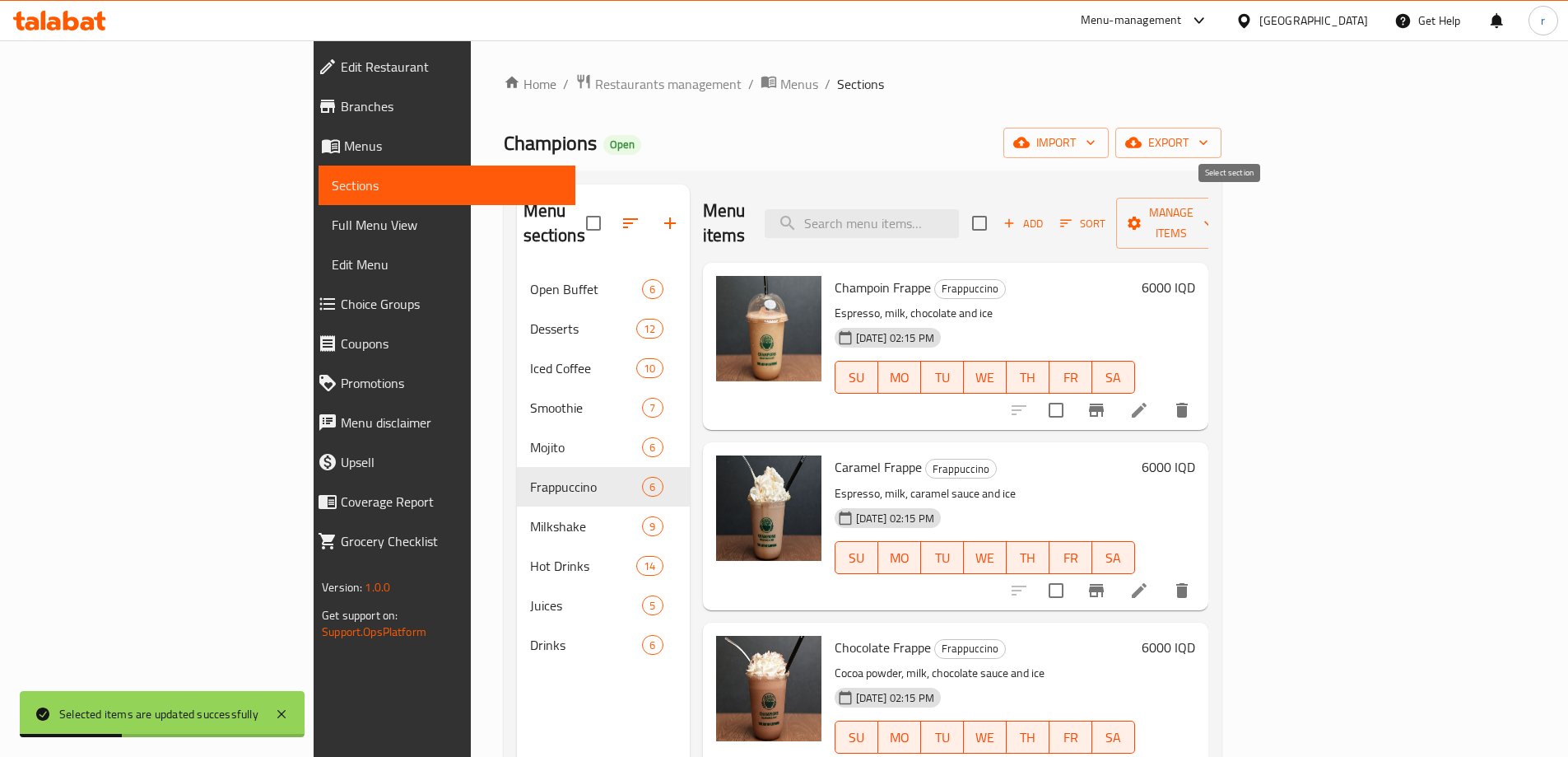
checkbox input "true"
click at [1142, 216] on icon "button" at bounding box center [1135, 222] width 13 height 13
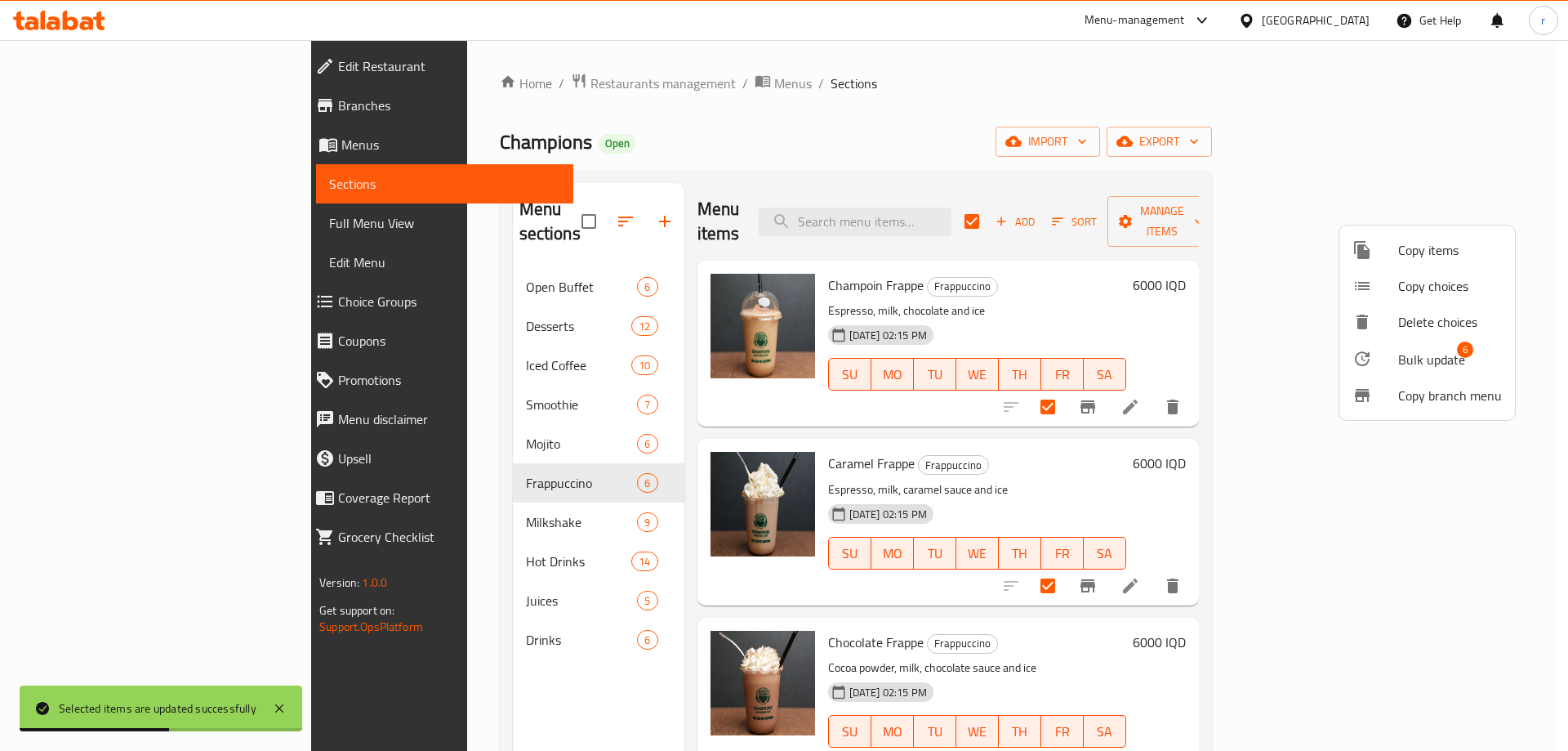
click at [1444, 357] on span "Bulk update" at bounding box center [1431, 359] width 67 height 19
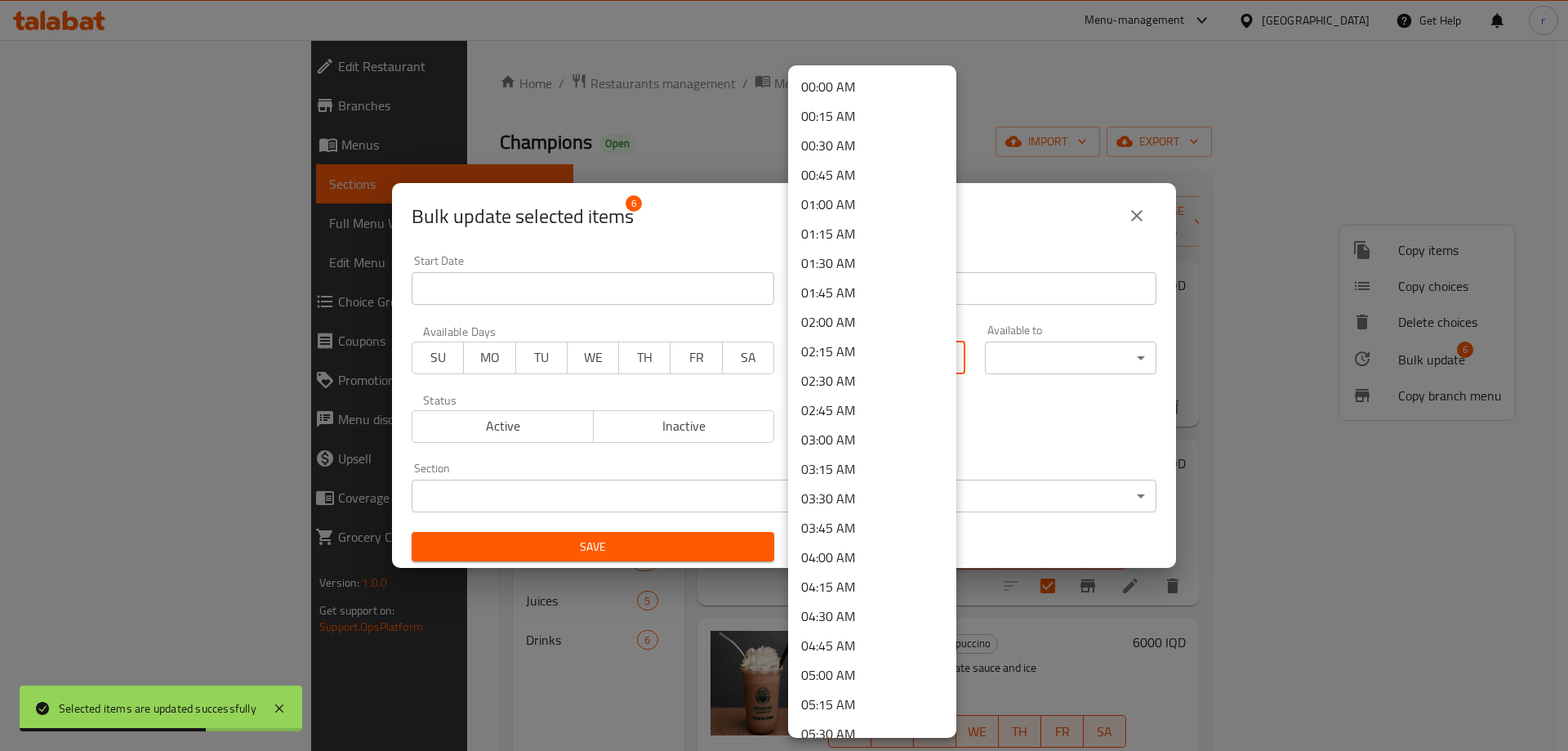
click at [896, 362] on body "Selected items are updated successfully ​ Menu-management Iraq Get Help r Edit …" at bounding box center [784, 395] width 1568 height 710
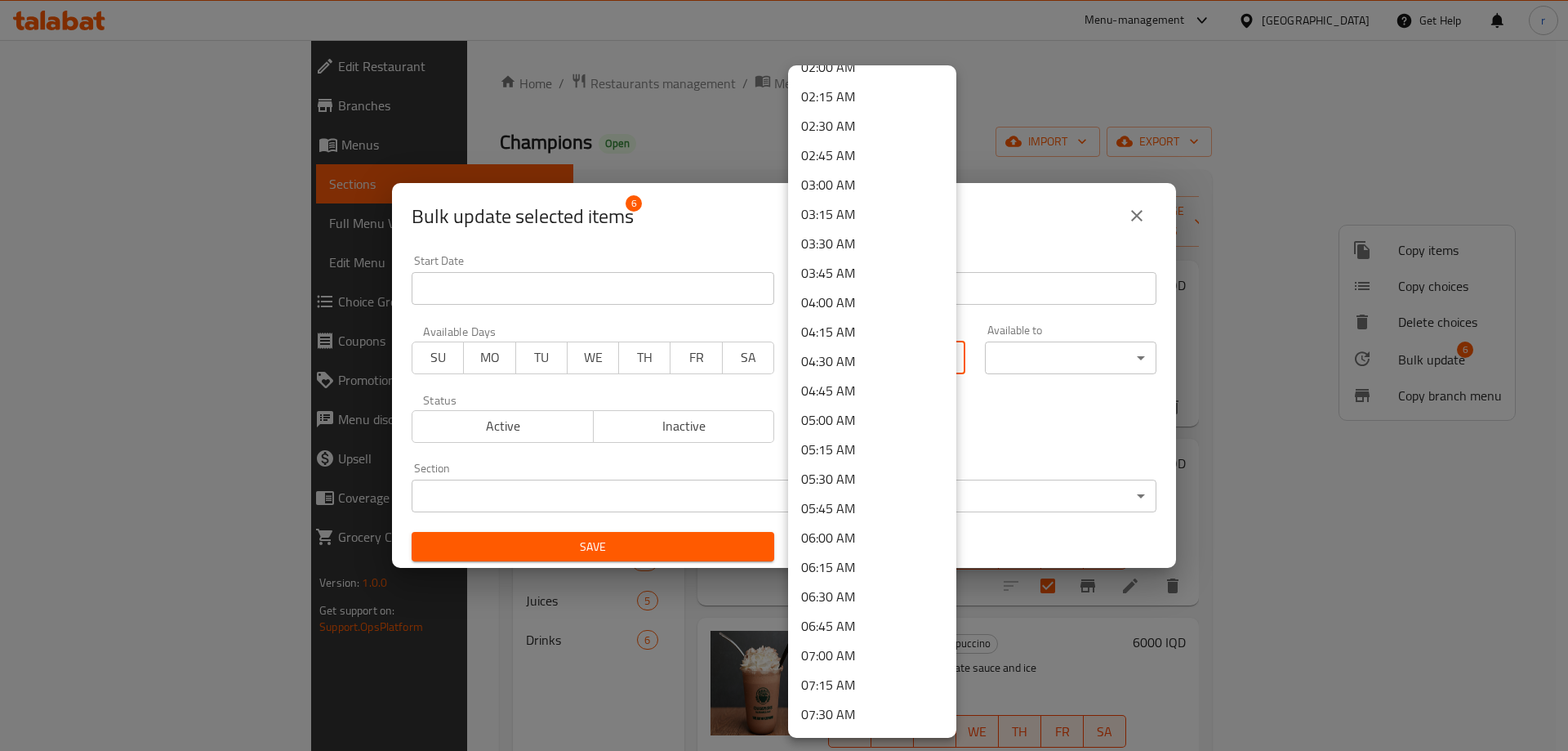
click at [828, 645] on li "07:00 AM" at bounding box center [871, 655] width 168 height 30
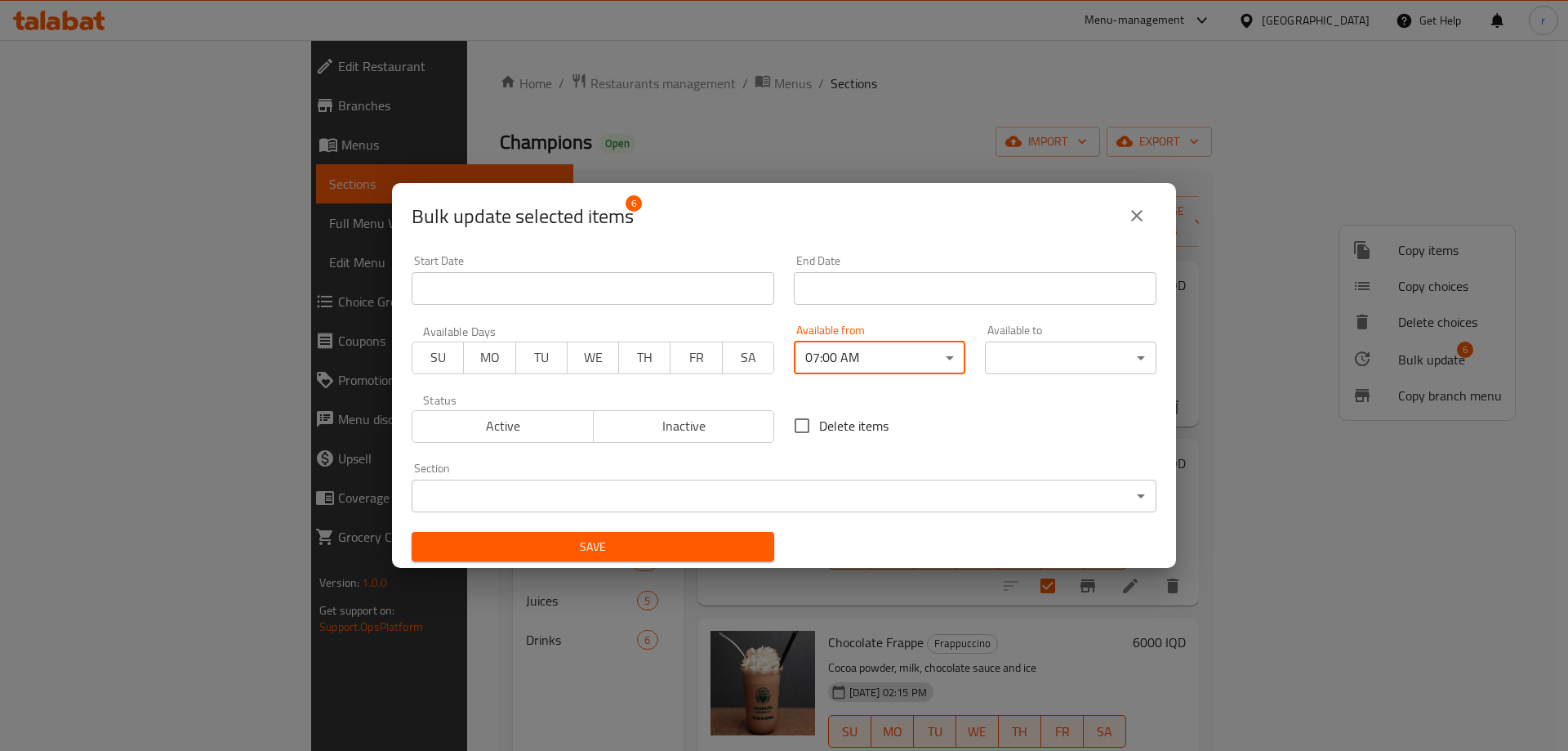
click at [1002, 354] on body "​ Menu-management Iraq Get Help r Edit Restaurant Branches Menus Sections Full …" at bounding box center [784, 395] width 1568 height 710
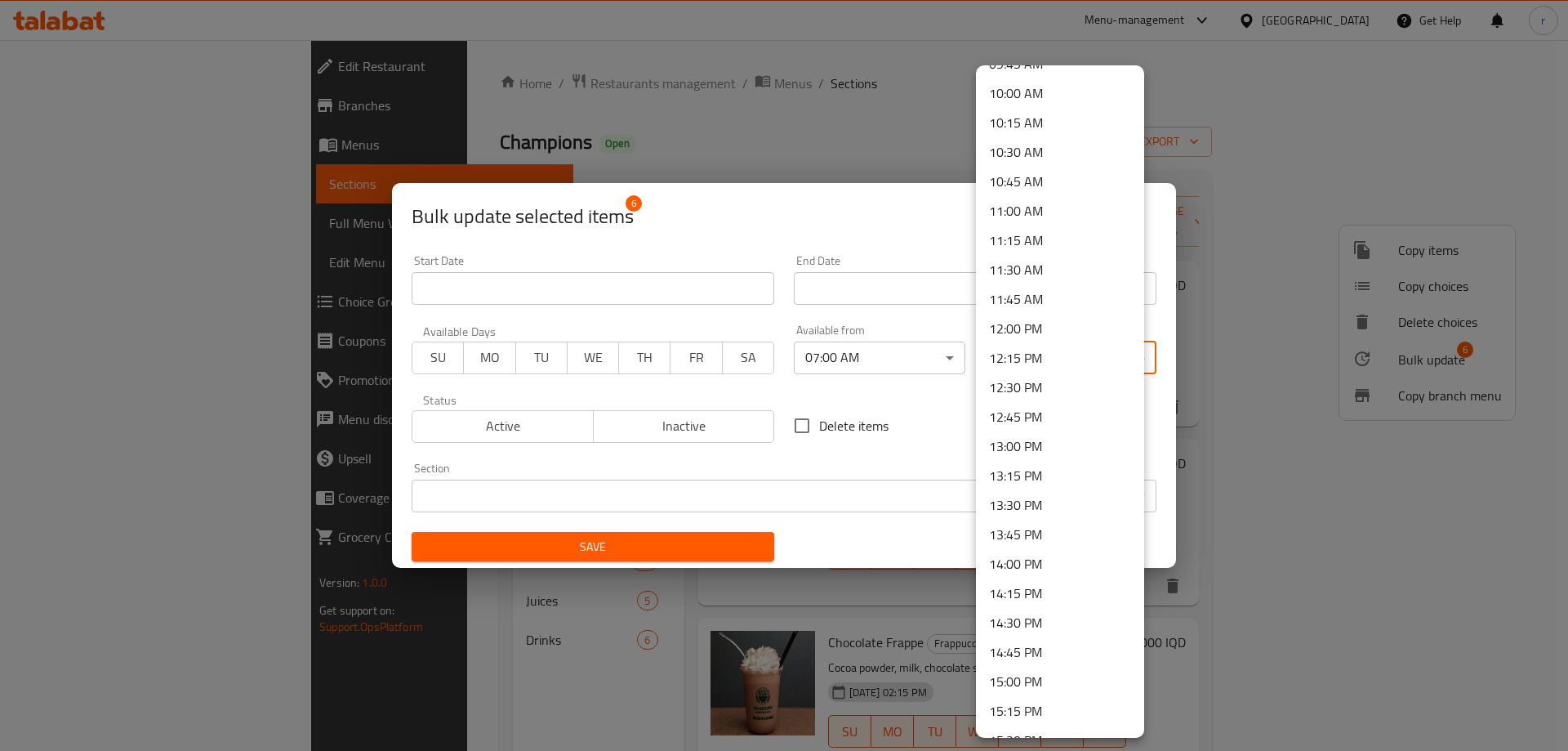
scroll to position [2194, 0]
click at [1018, 717] on li "23:59 PM" at bounding box center [1060, 716] width 168 height 30
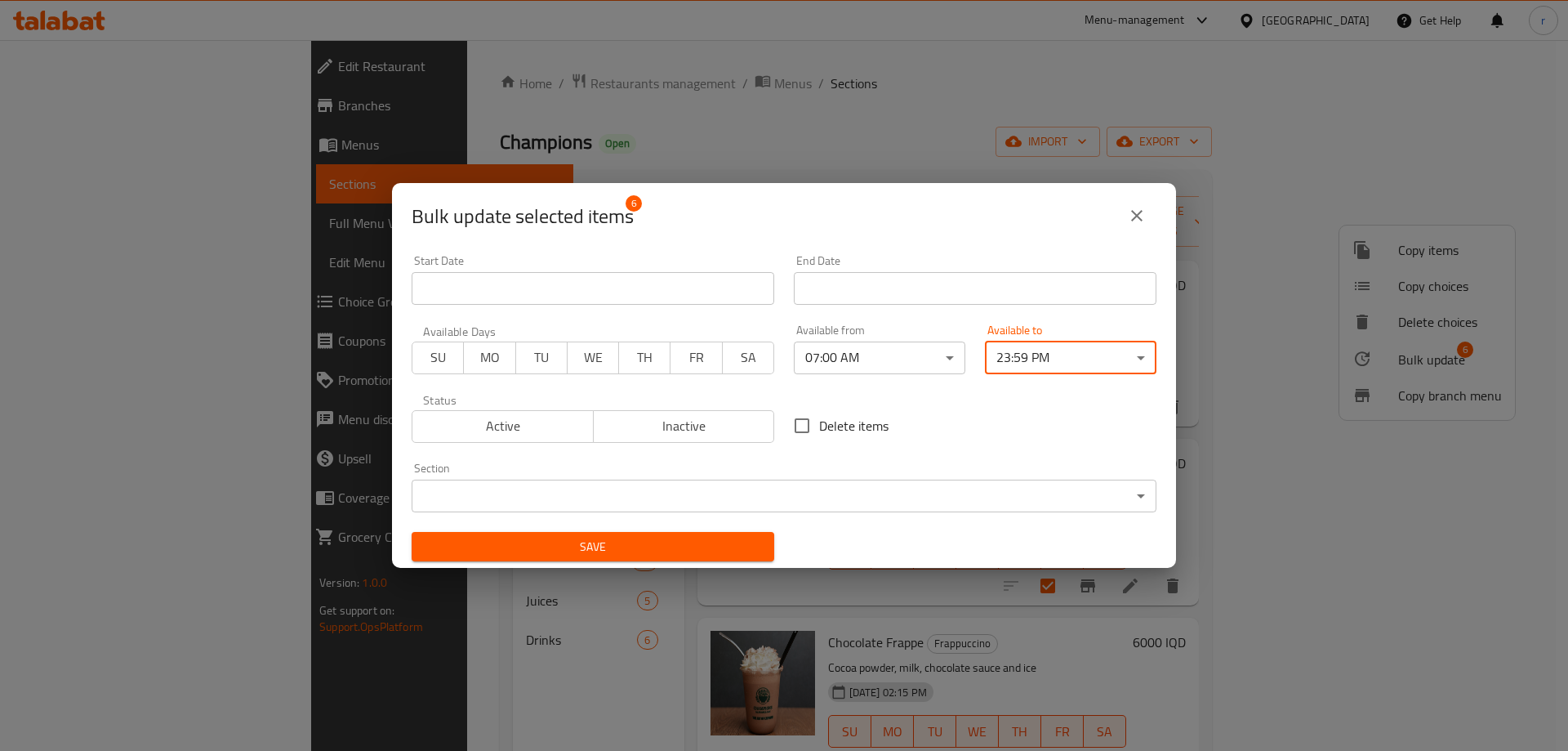
click at [661, 557] on span "Save" at bounding box center [593, 547] width 336 height 20
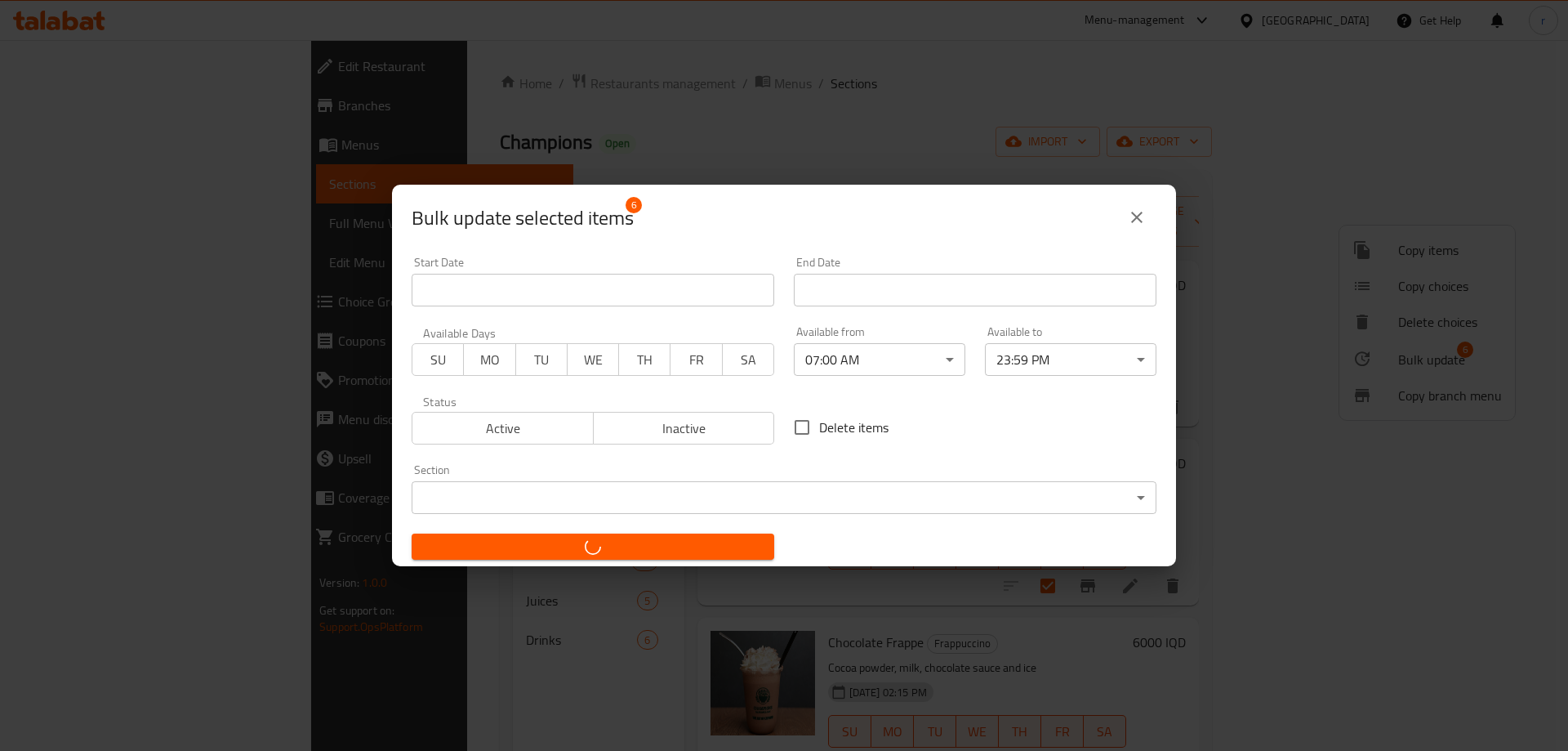
checkbox input "false"
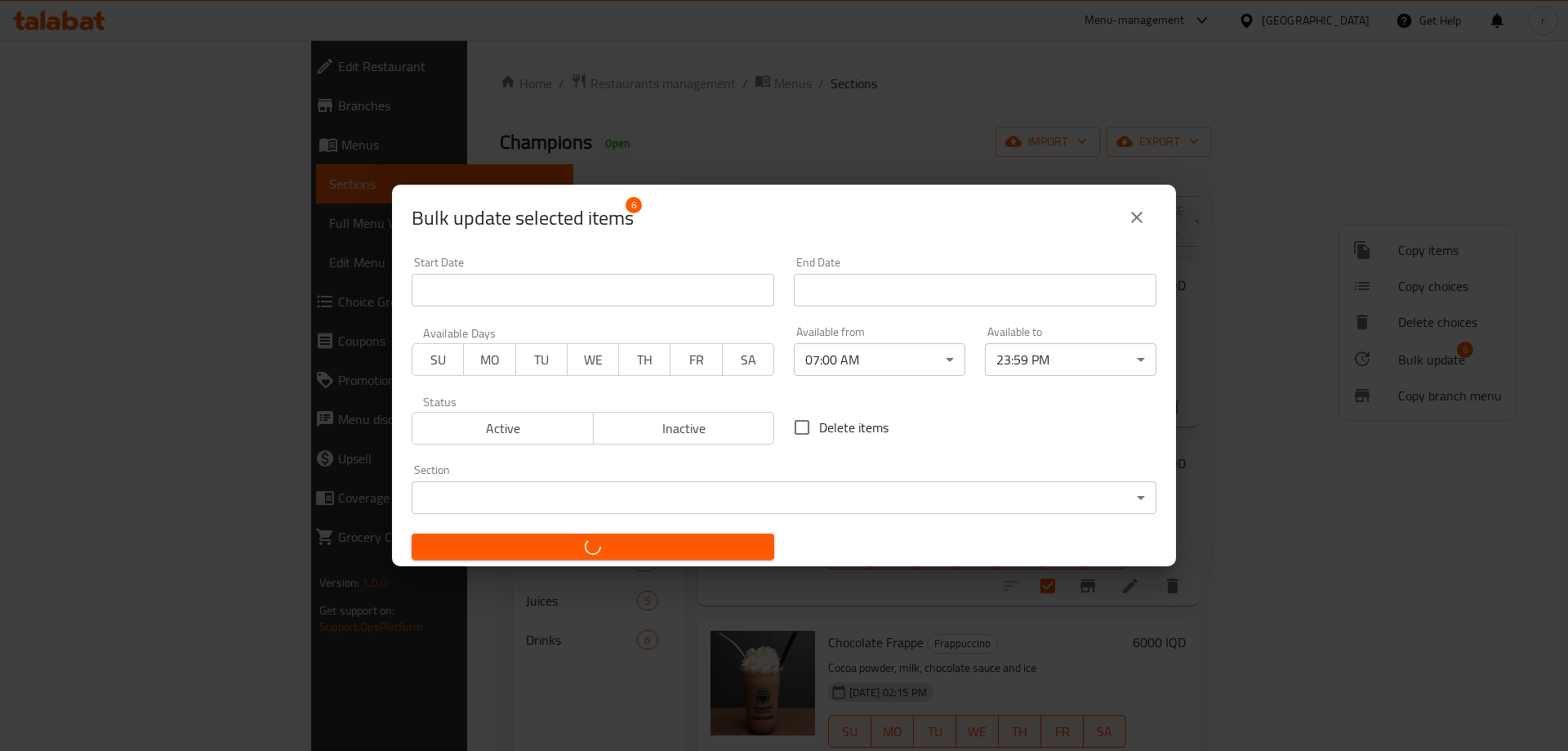
checkbox input "false"
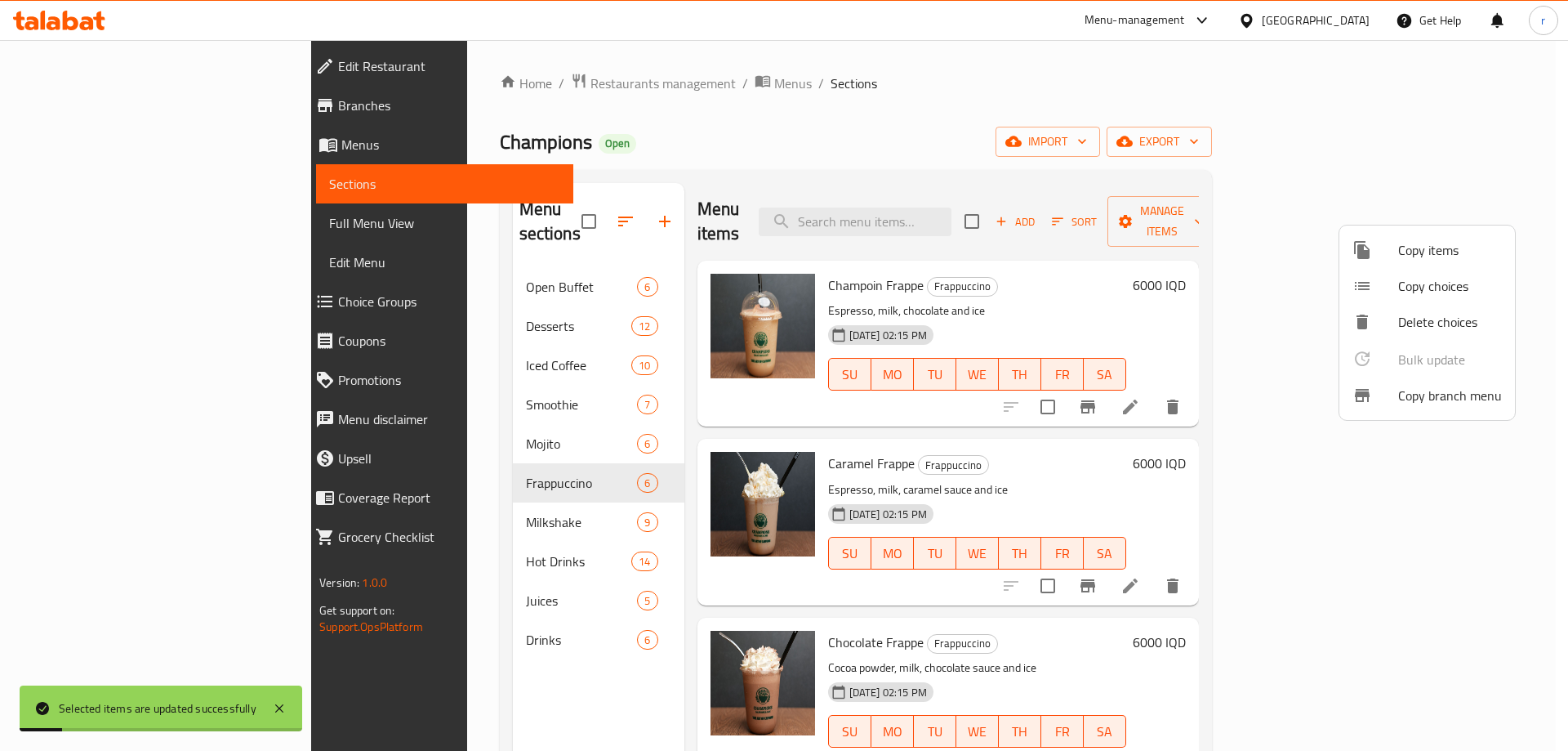
click at [360, 493] on div at bounding box center [784, 375] width 1568 height 751
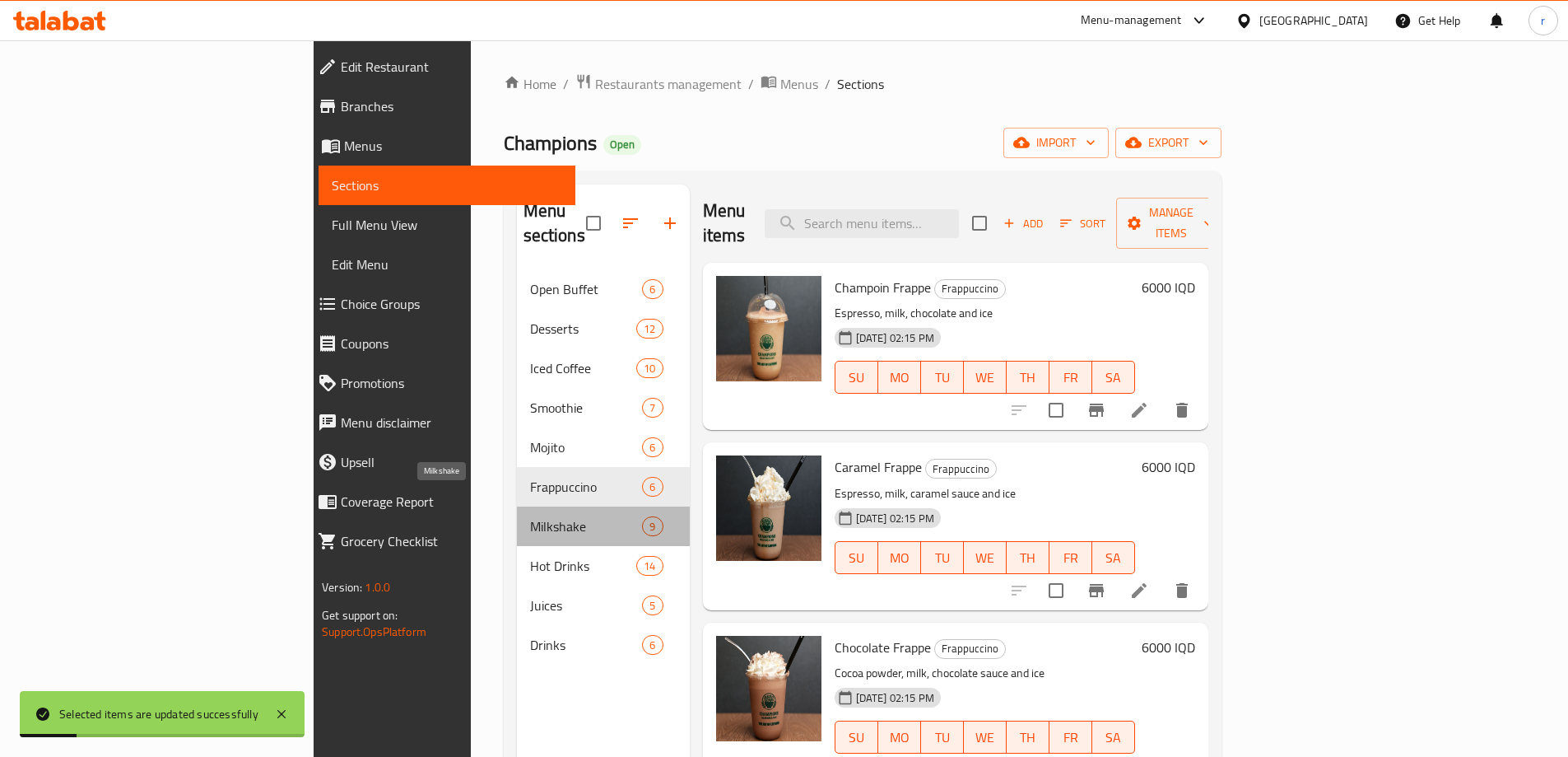
click at [530, 516] on span "Milkshake" at bounding box center [587, 525] width 112 height 20
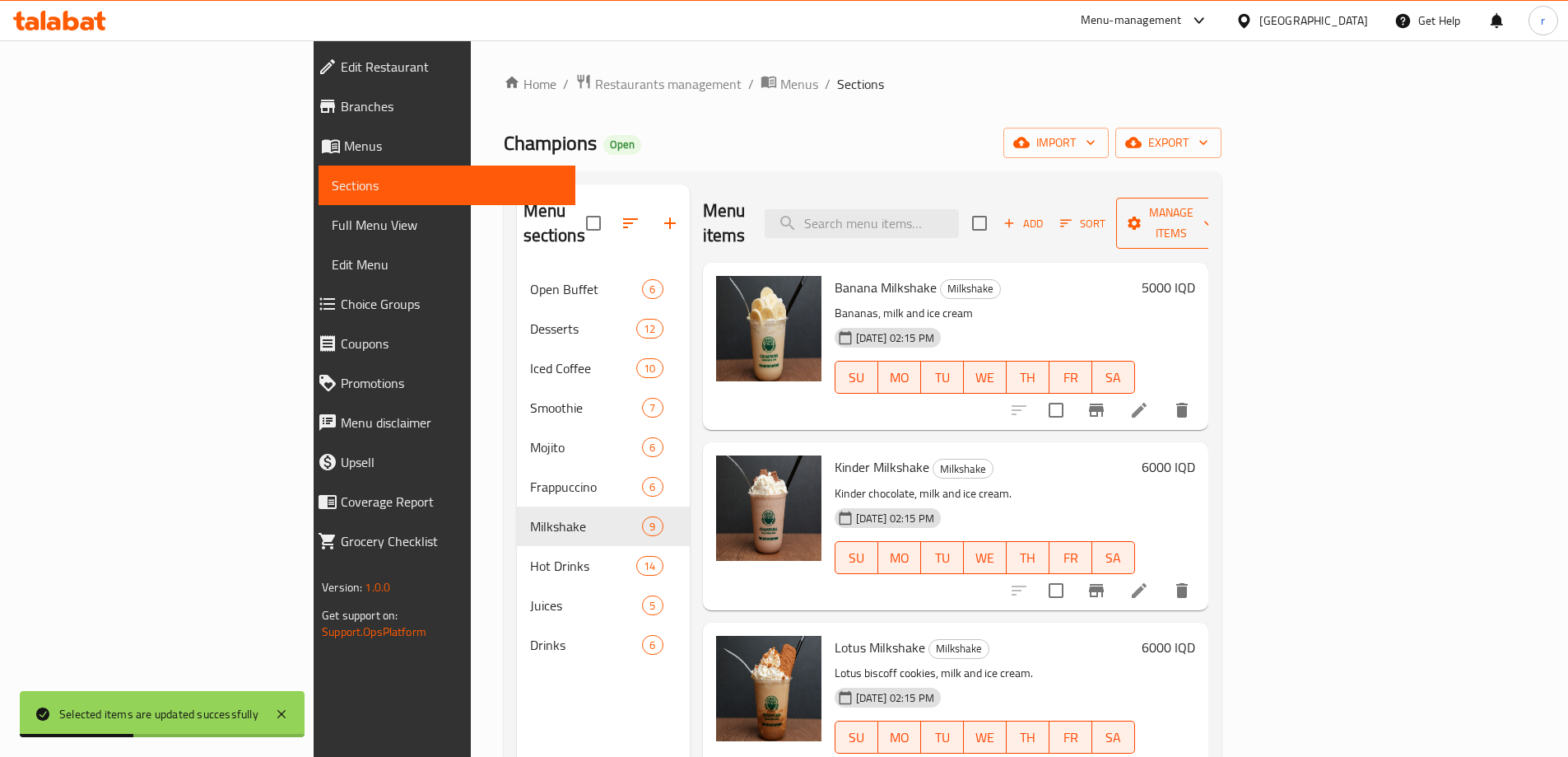
click at [1213, 209] on span "Manage items" at bounding box center [1171, 223] width 84 height 41
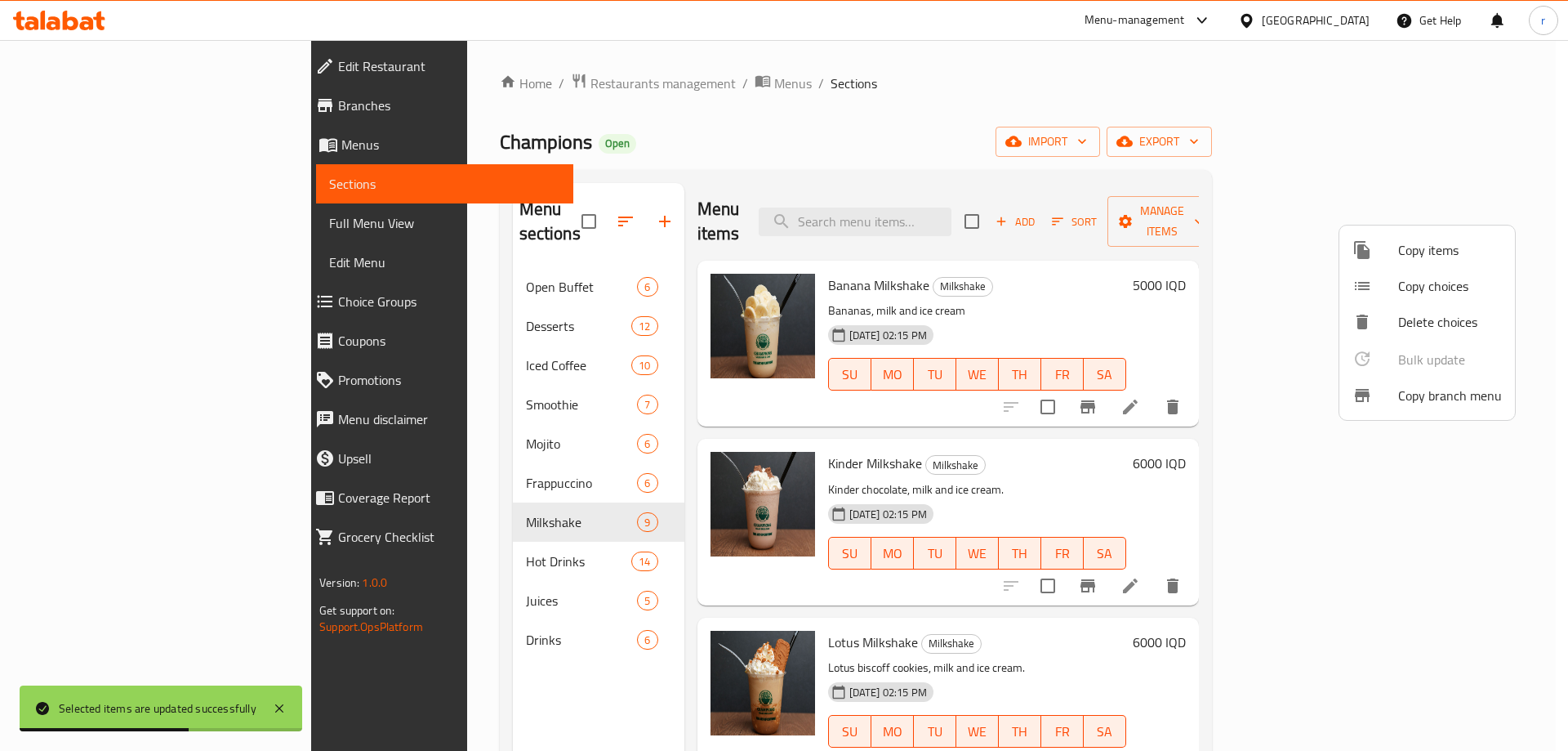
click at [1217, 211] on div at bounding box center [784, 375] width 1568 height 751
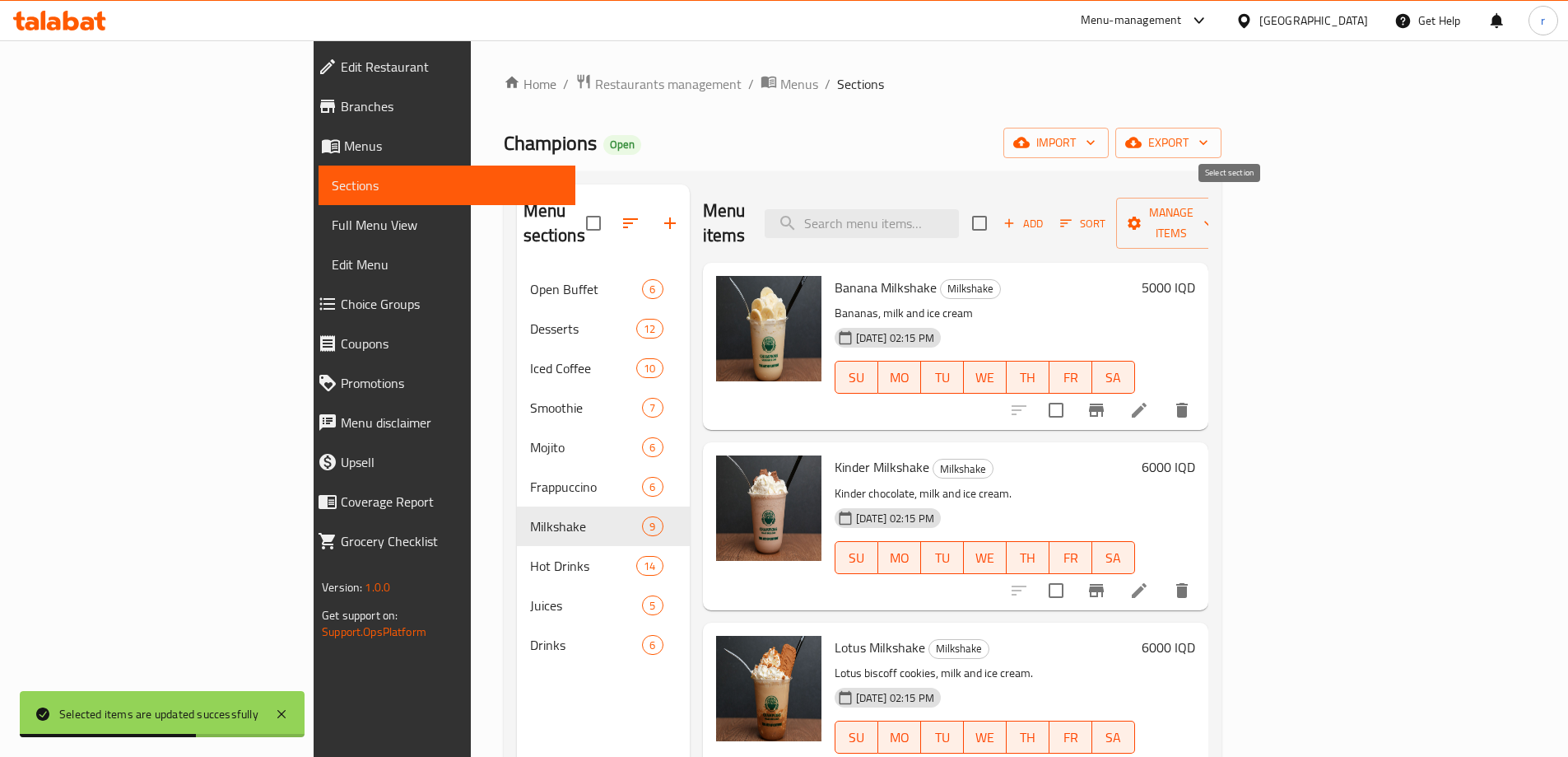
click at [997, 210] on input "checkbox" at bounding box center [979, 223] width 35 height 35
checkbox input "true"
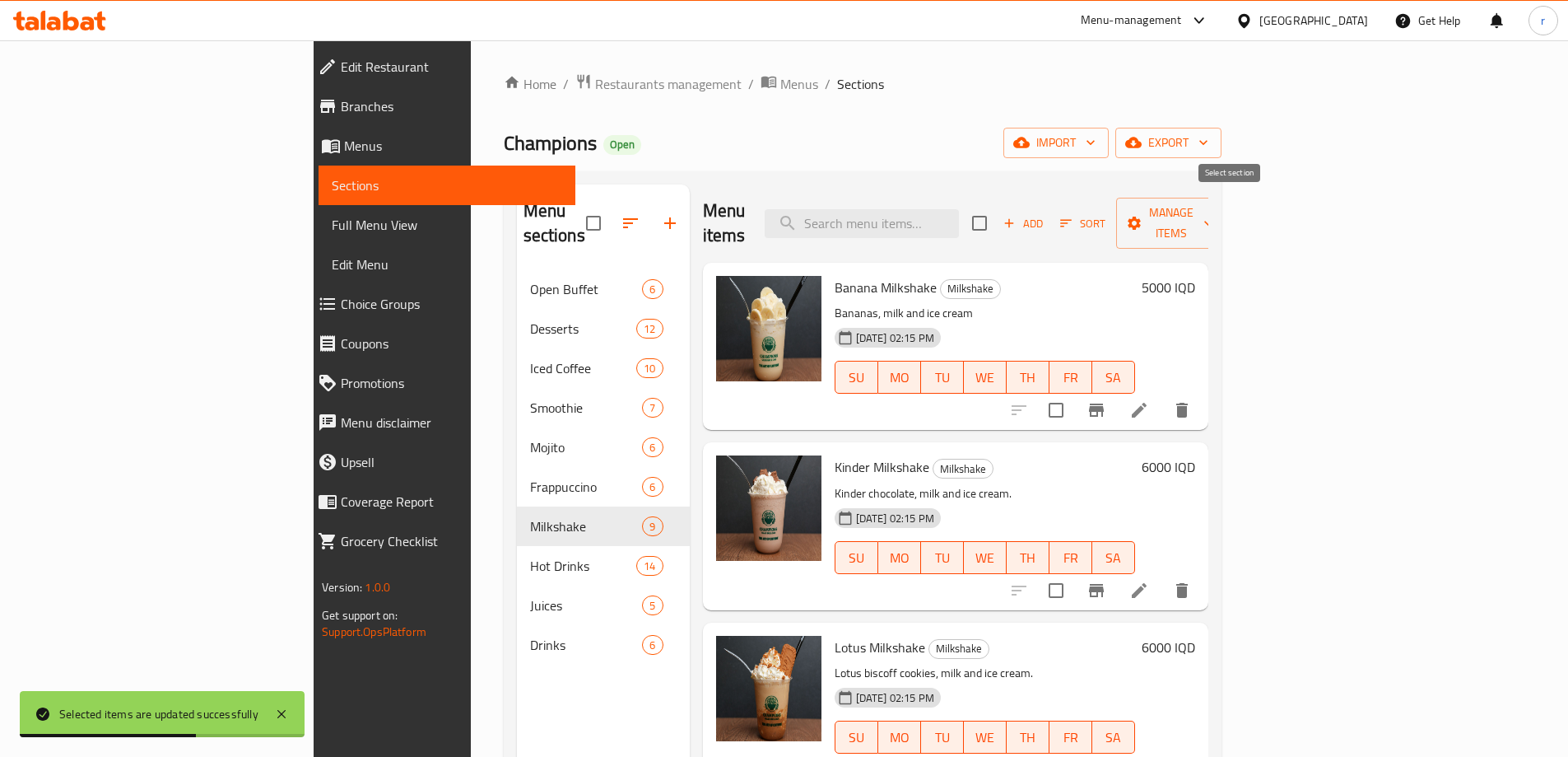
checkbox input "true"
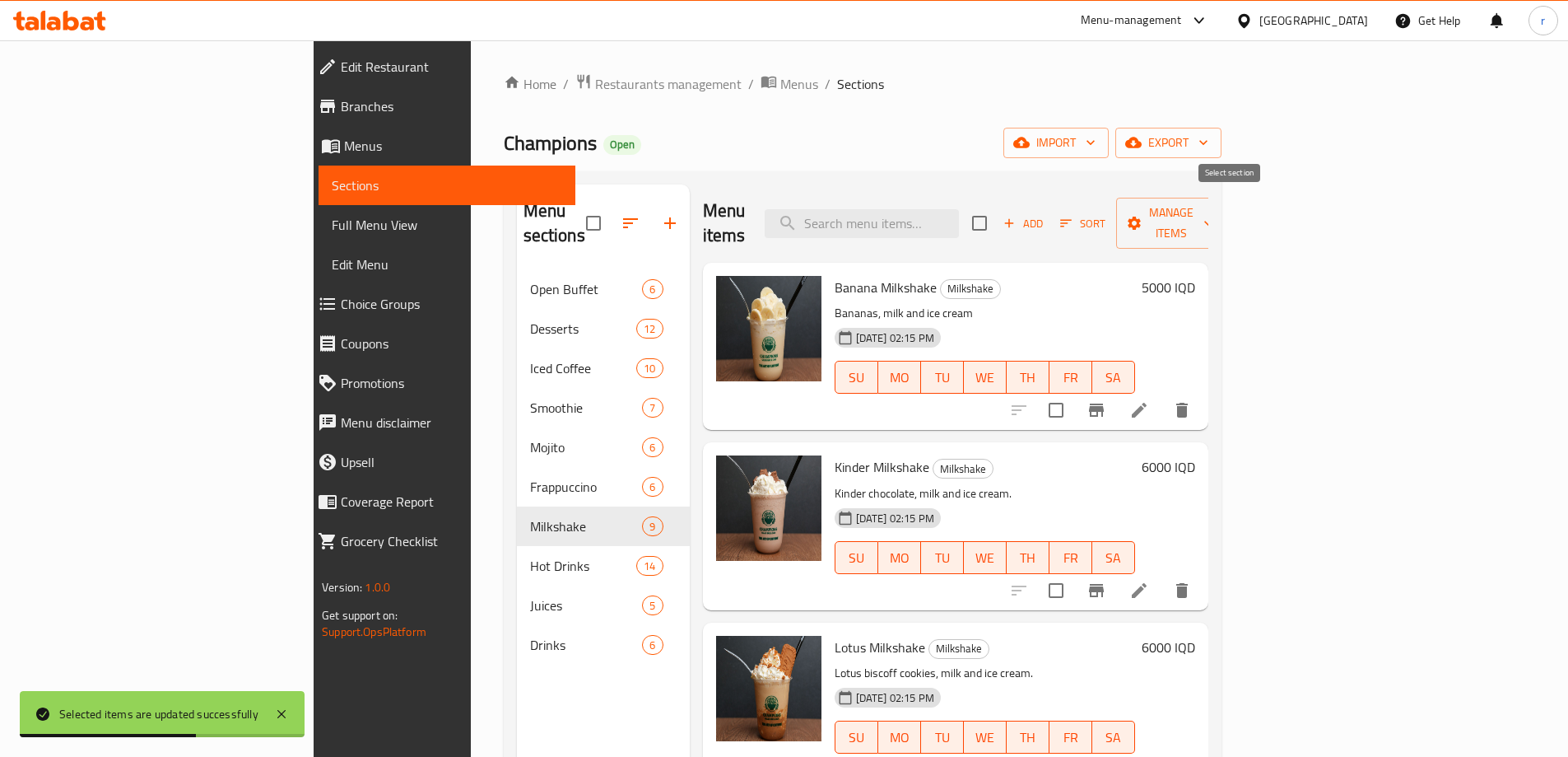
checkbox input "true"
click at [1213, 211] on span "Manage items" at bounding box center [1171, 223] width 84 height 41
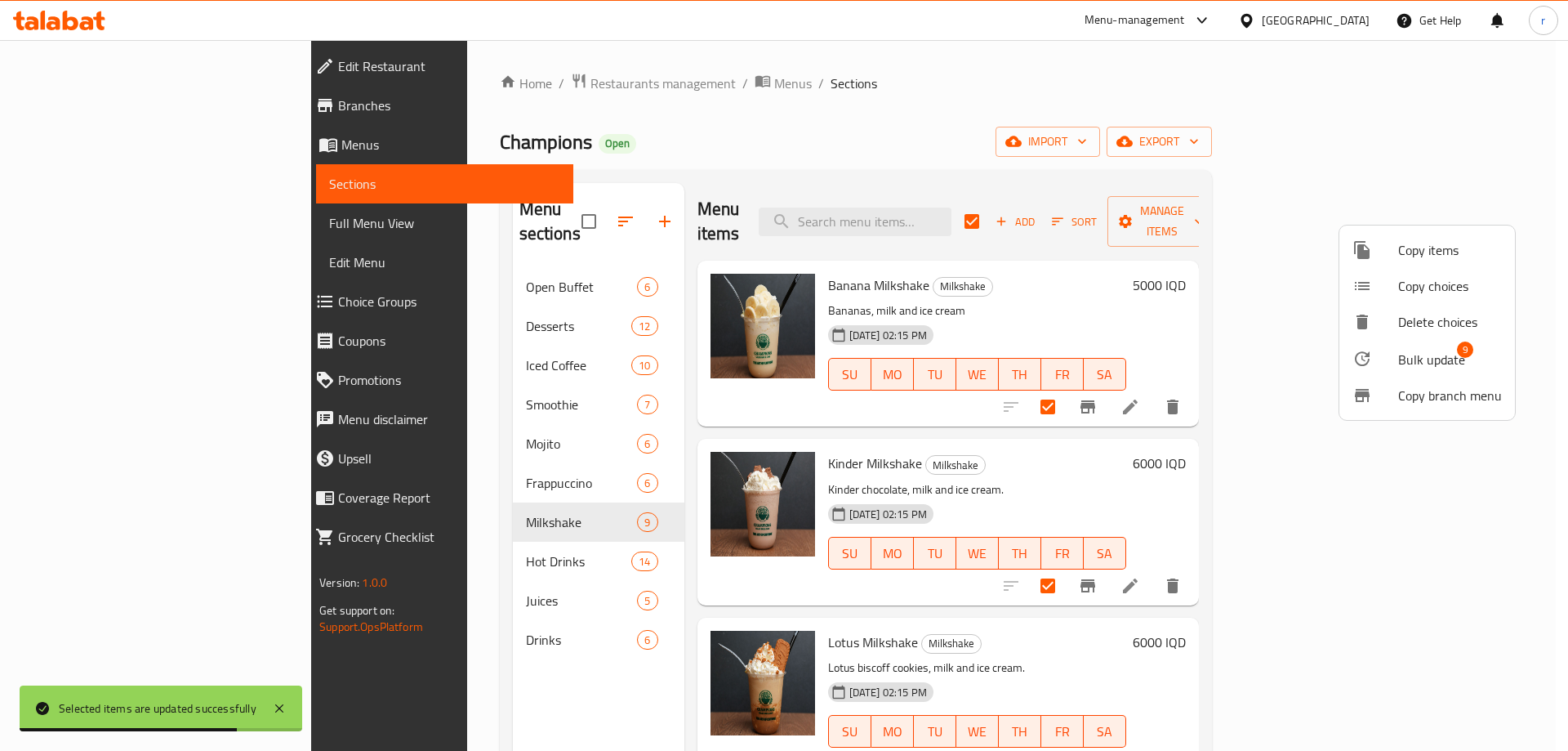
click at [1432, 341] on li "Bulk update 9" at bounding box center [1427, 358] width 176 height 37
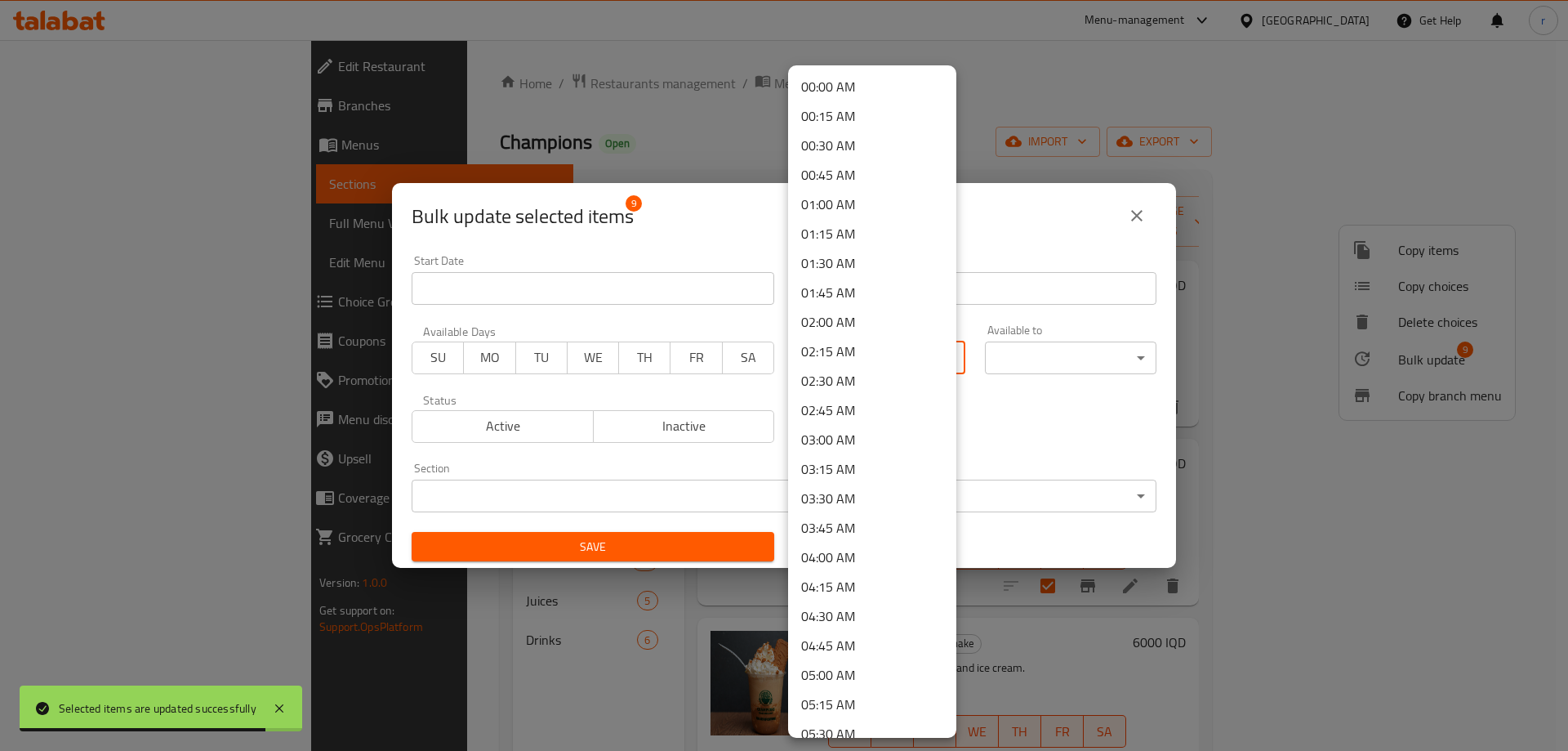
click at [914, 348] on body "Selected items are updated successfully ​ Menu-management Iraq Get Help r Edit …" at bounding box center [784, 395] width 1568 height 710
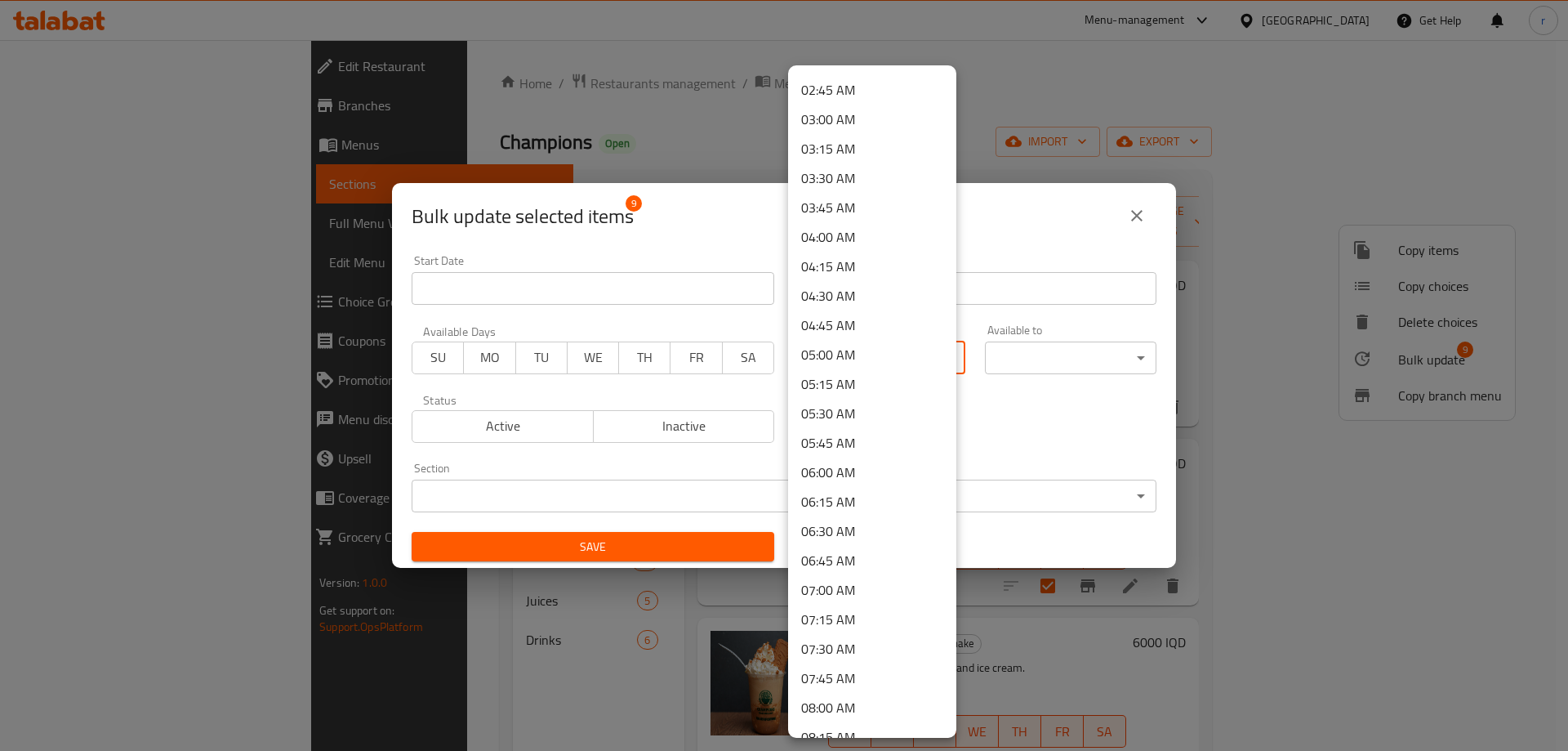
scroll to position [332, 0]
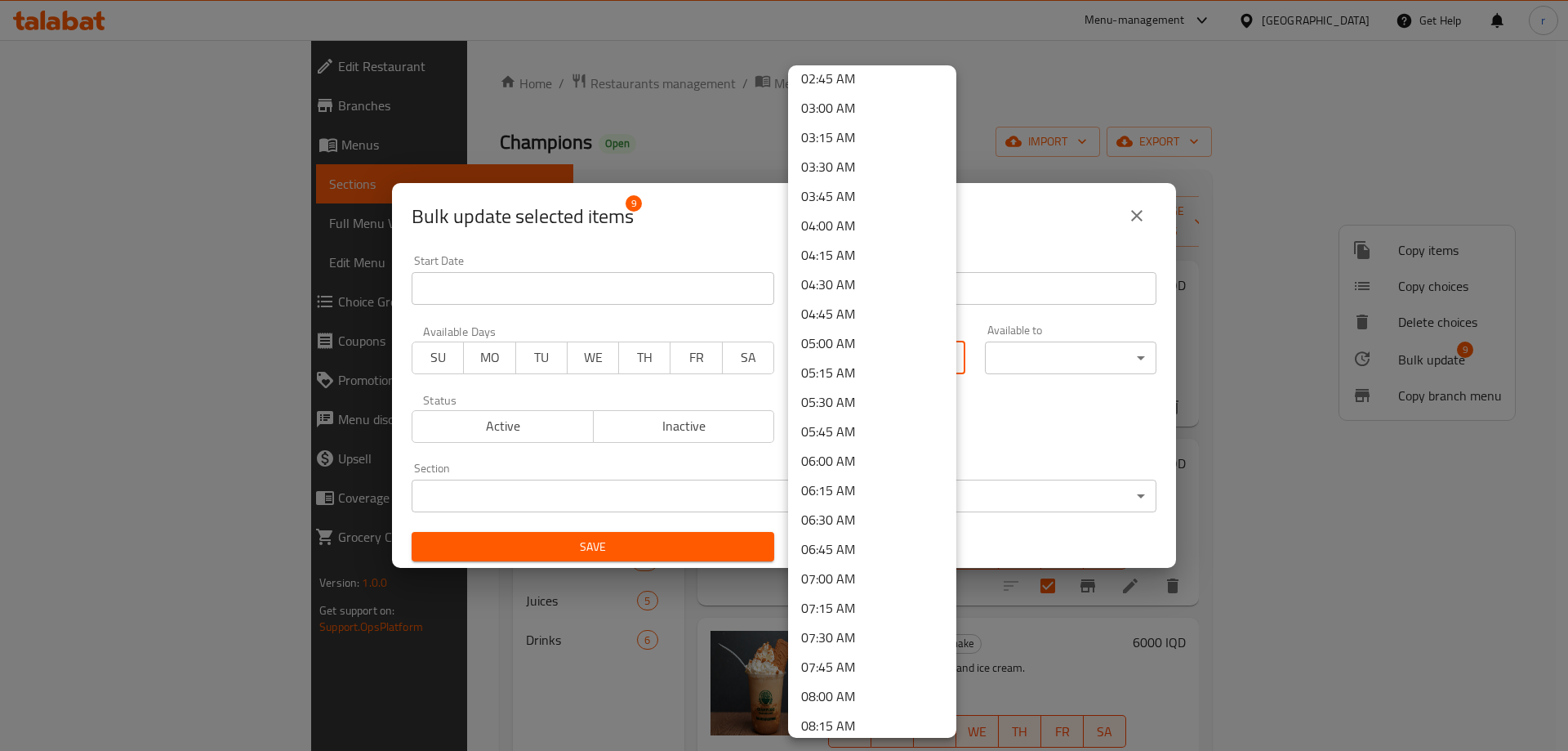
click at [836, 566] on li "07:00 AM" at bounding box center [871, 578] width 168 height 30
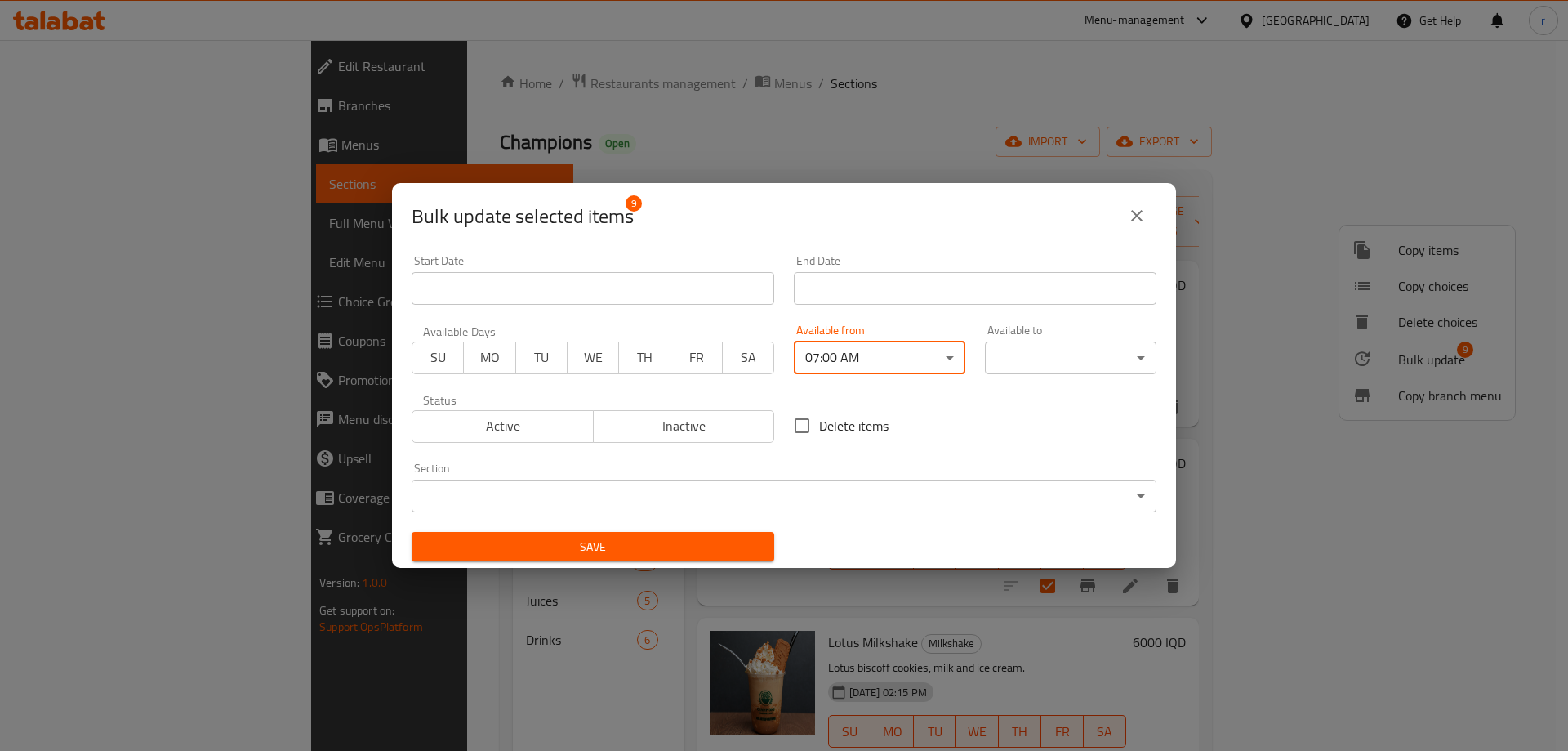
click at [1130, 355] on body "​ Menu-management Iraq Get Help r Edit Restaurant Branches Menus Sections Full …" at bounding box center [784, 395] width 1568 height 710
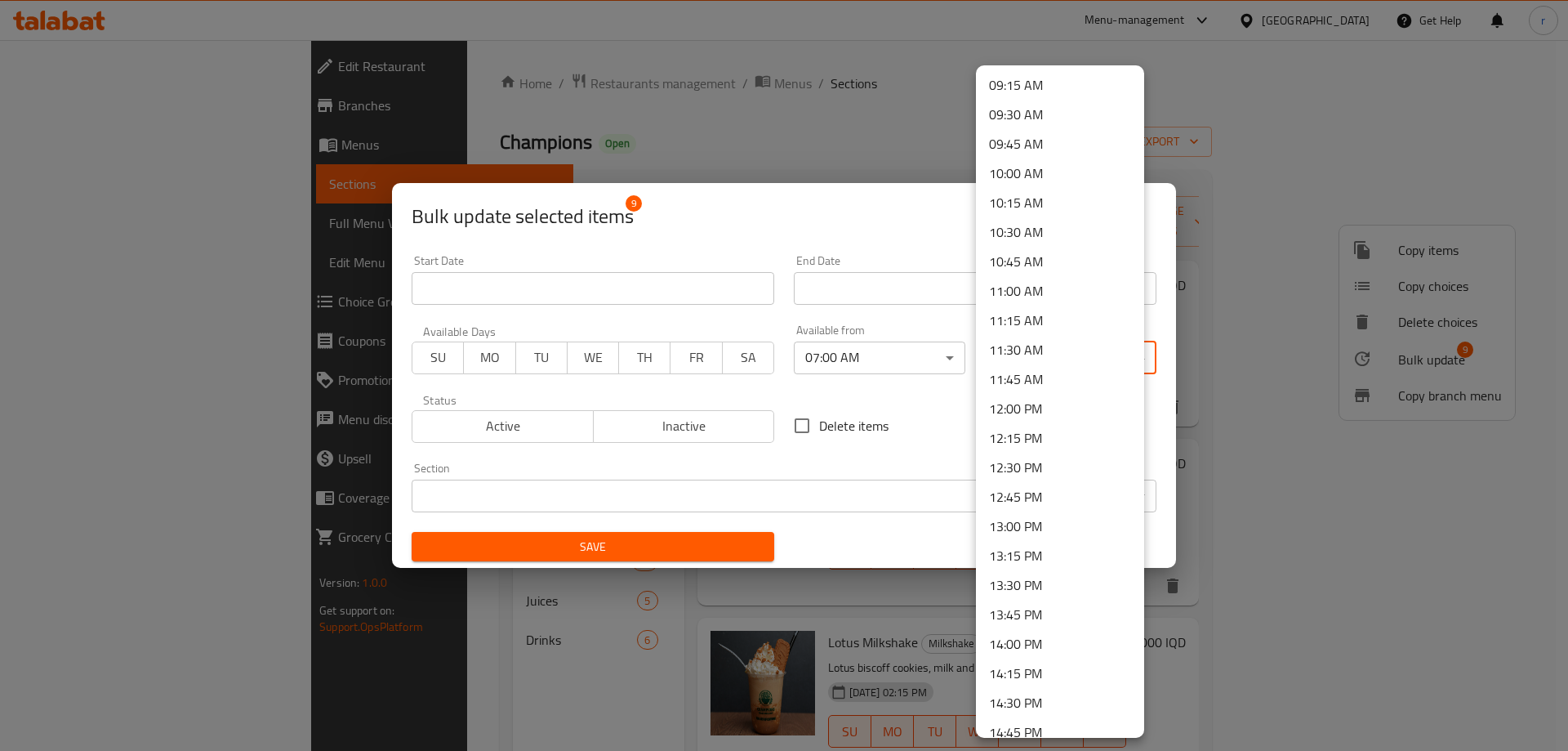
scroll to position [2194, 0]
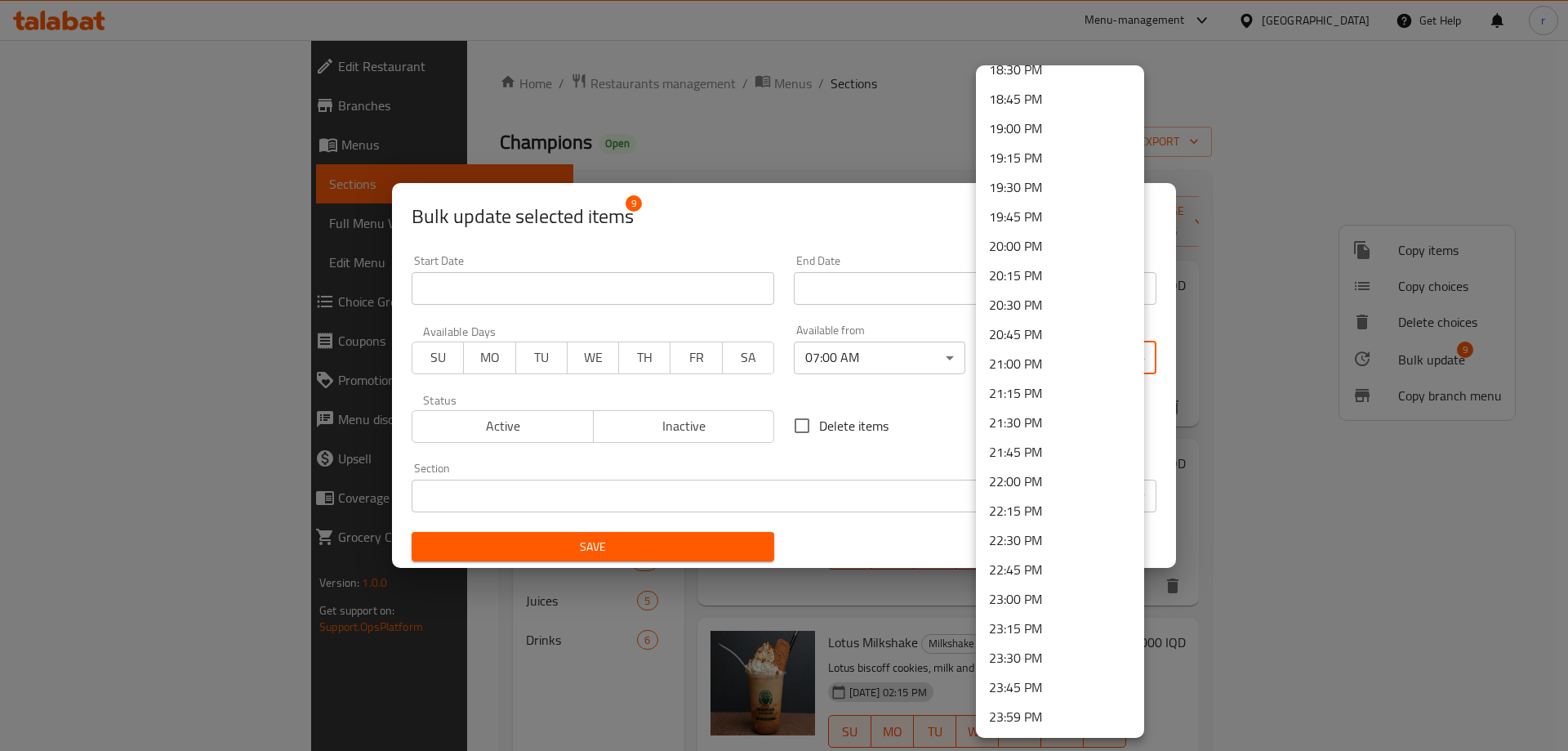
click at [1057, 716] on li "23:59 PM" at bounding box center [1060, 716] width 168 height 30
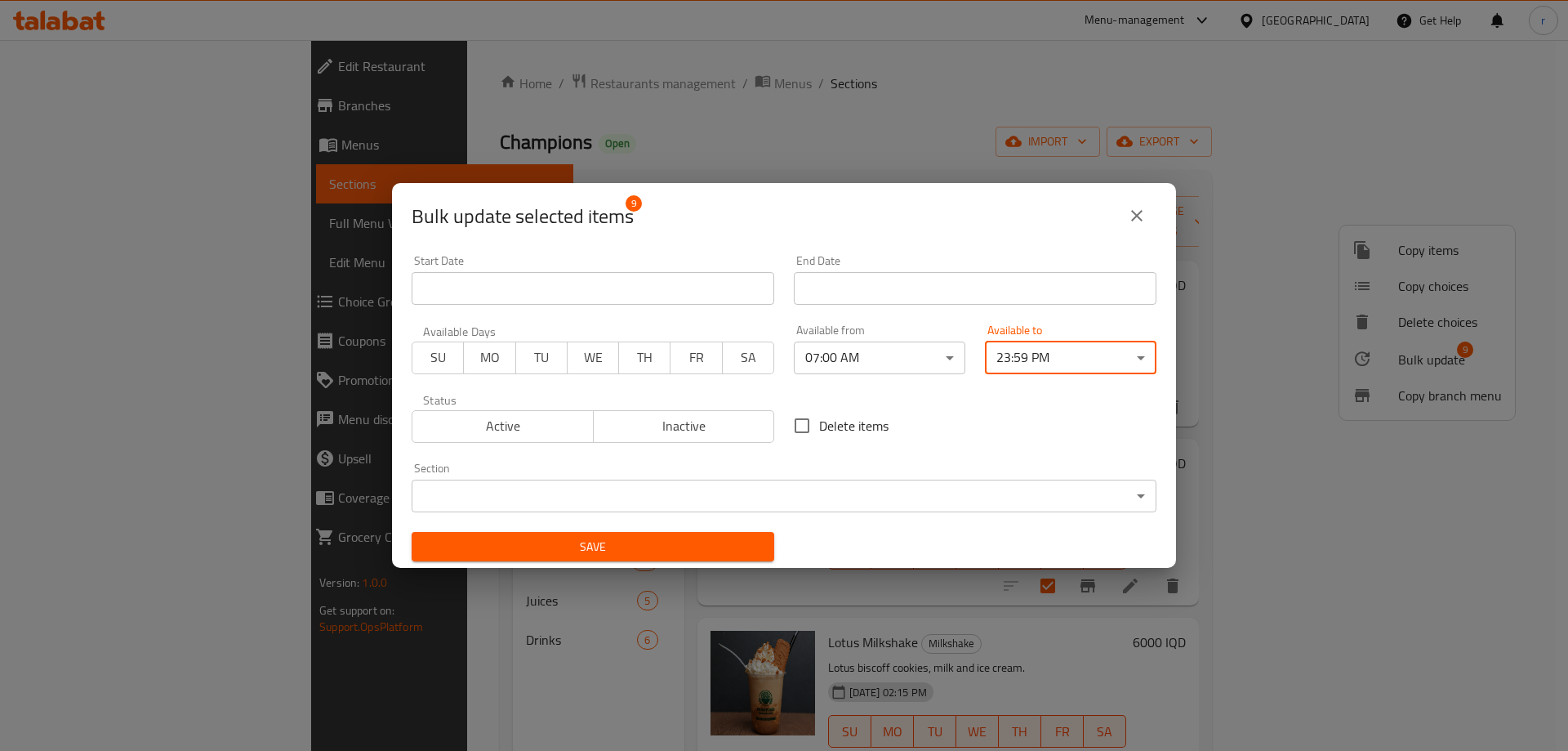
click at [727, 558] on button "Save" at bounding box center [592, 547] width 362 height 30
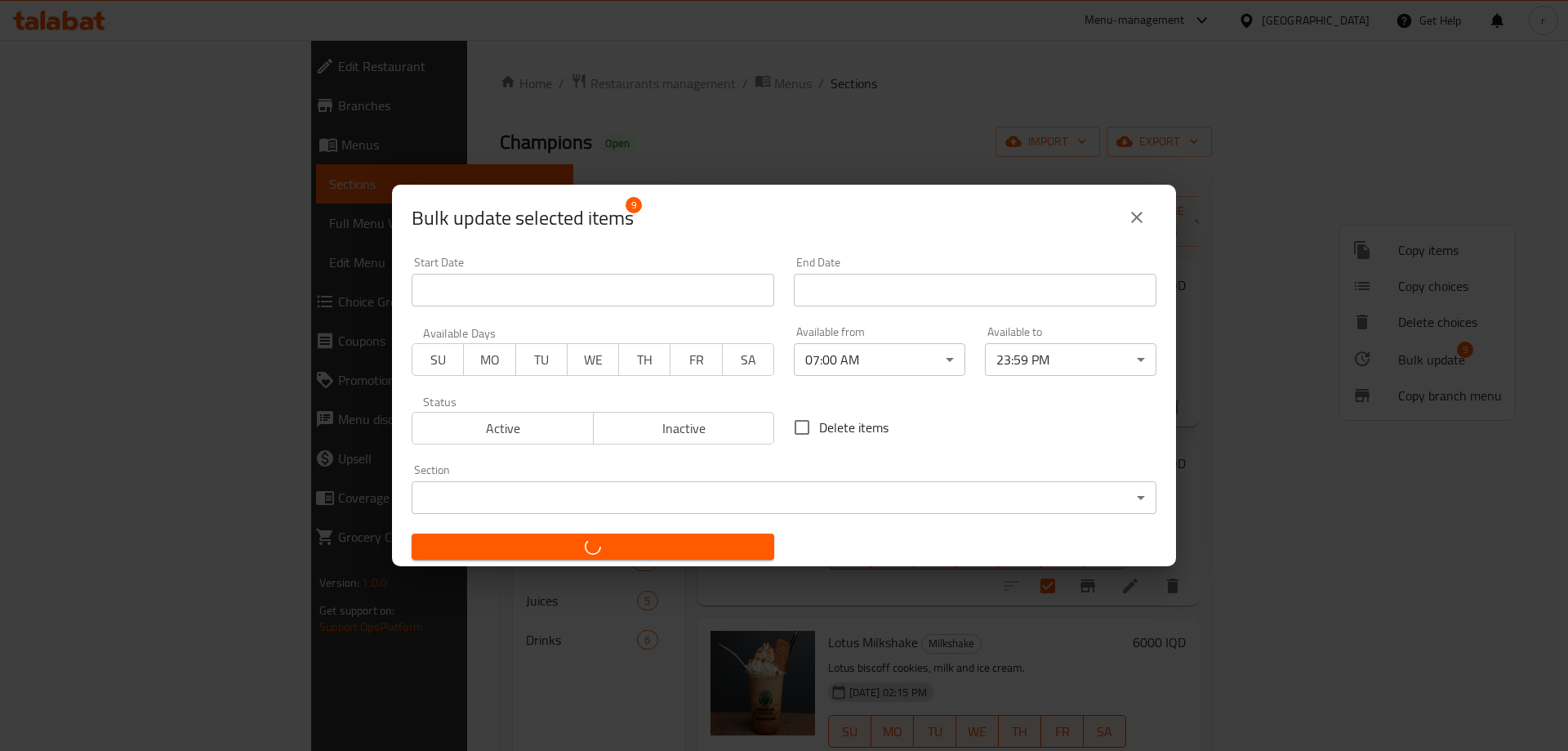
checkbox input "false"
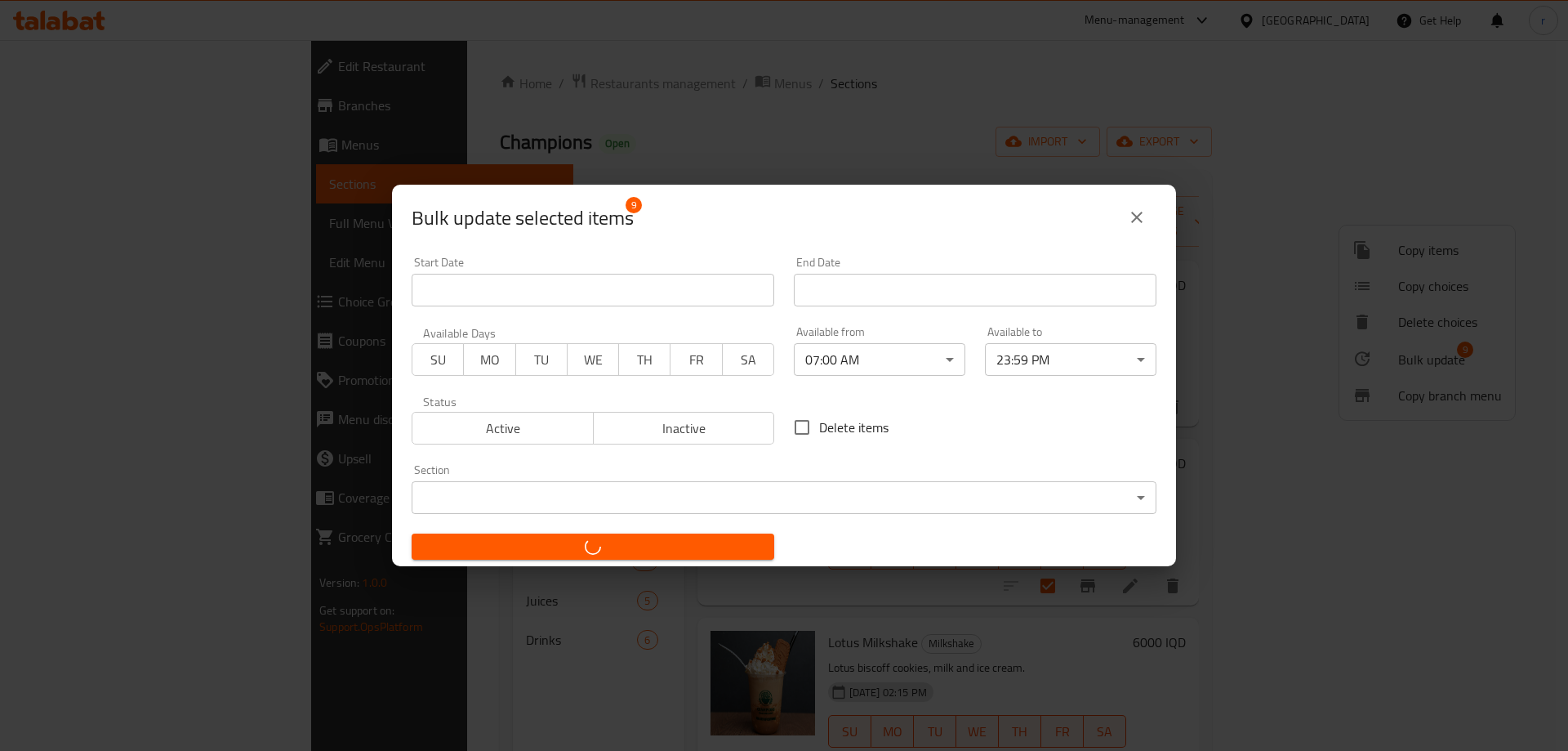
checkbox input "false"
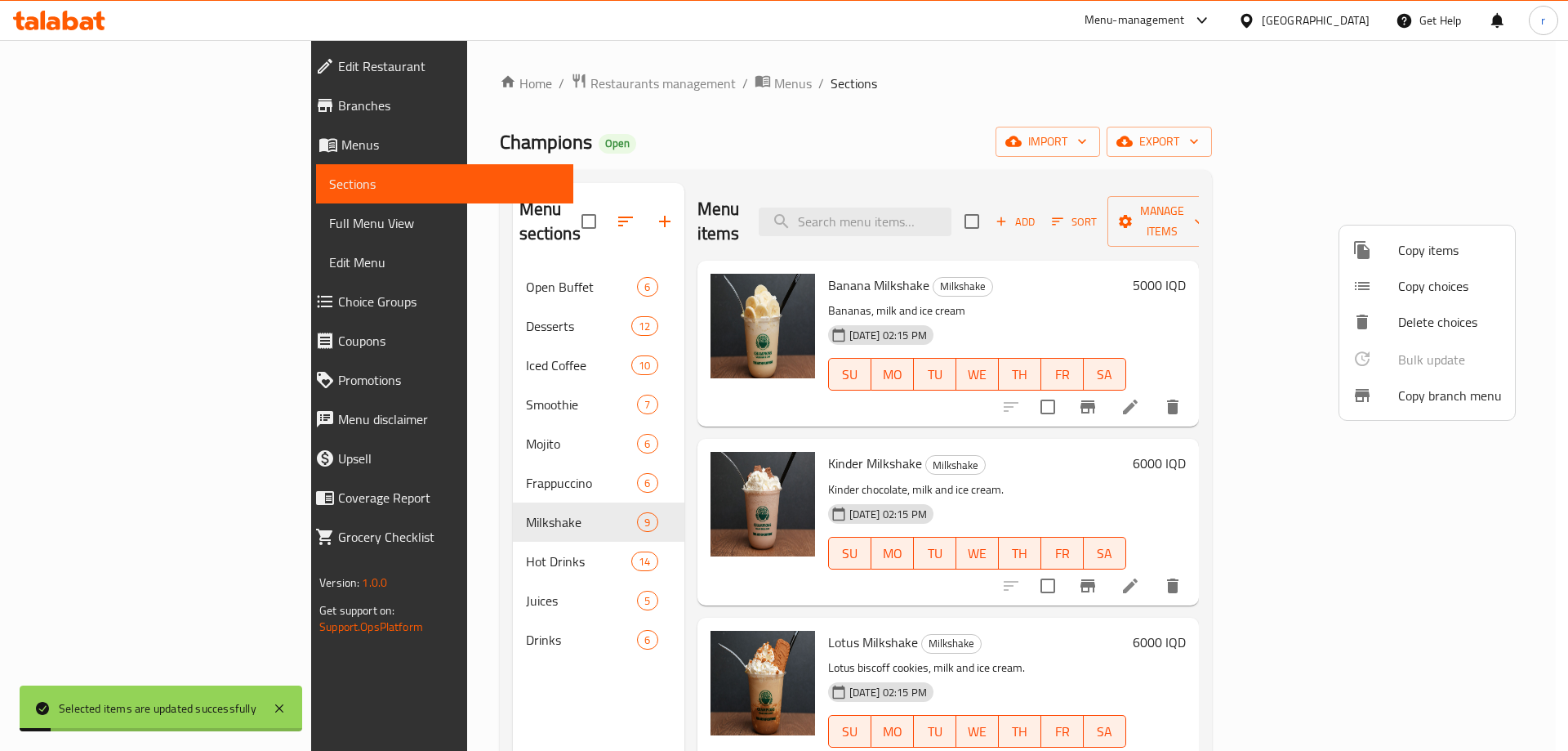
click at [1101, 197] on div at bounding box center [784, 375] width 1568 height 751
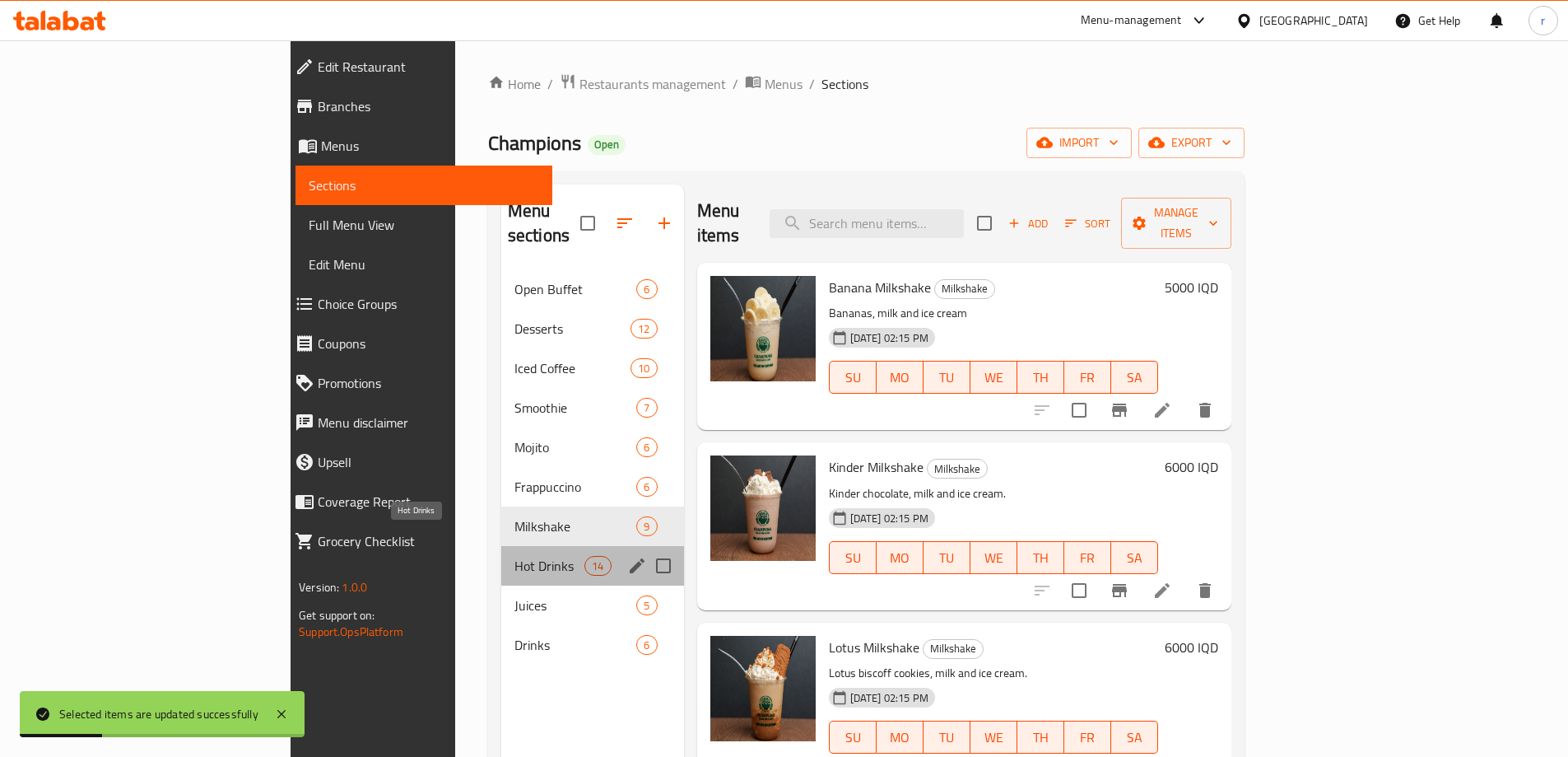
click at [514, 556] on span "Hot Drinks" at bounding box center [549, 565] width 70 height 20
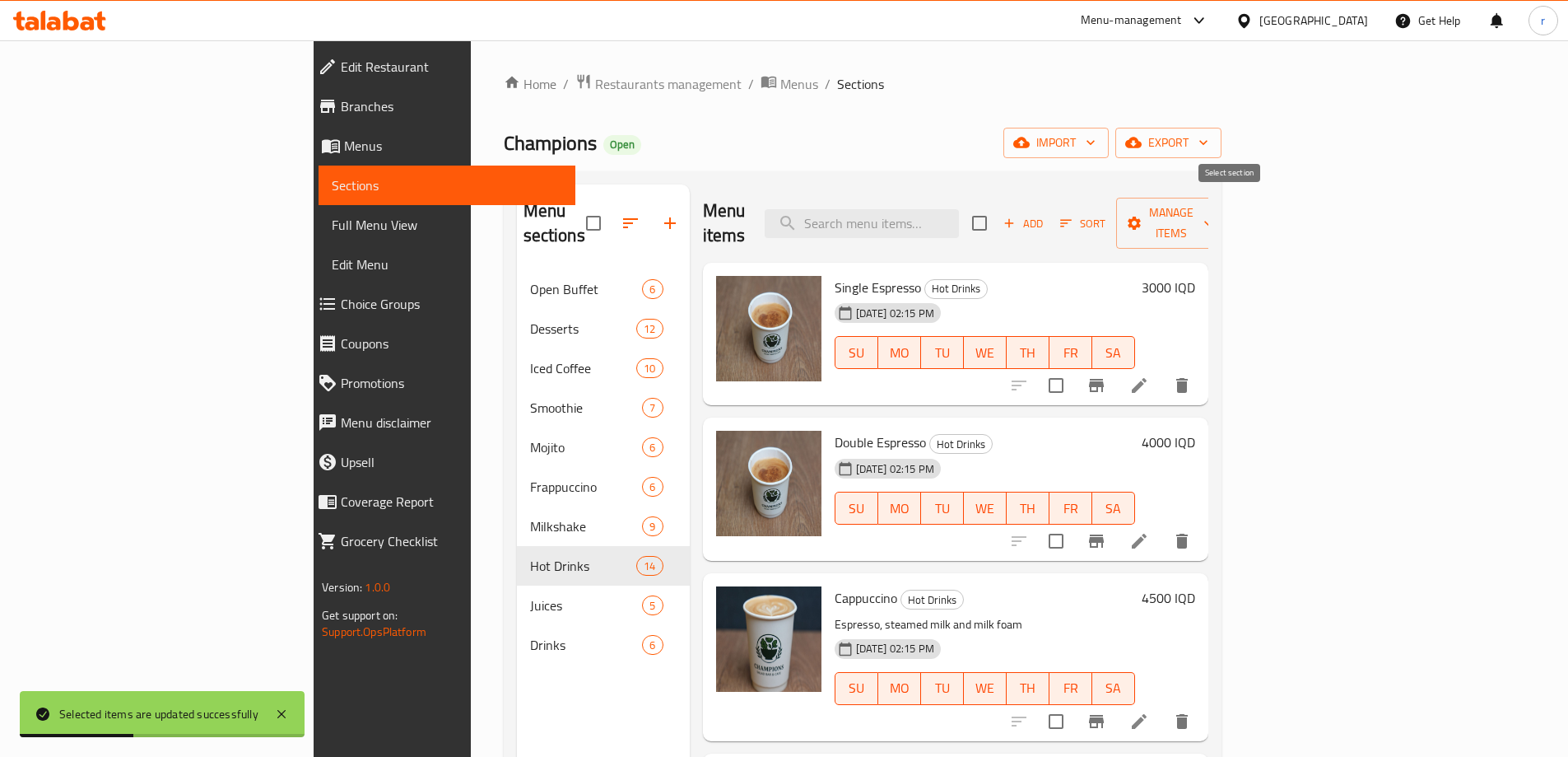
click at [997, 213] on input "checkbox" at bounding box center [979, 223] width 35 height 35
checkbox input "true"
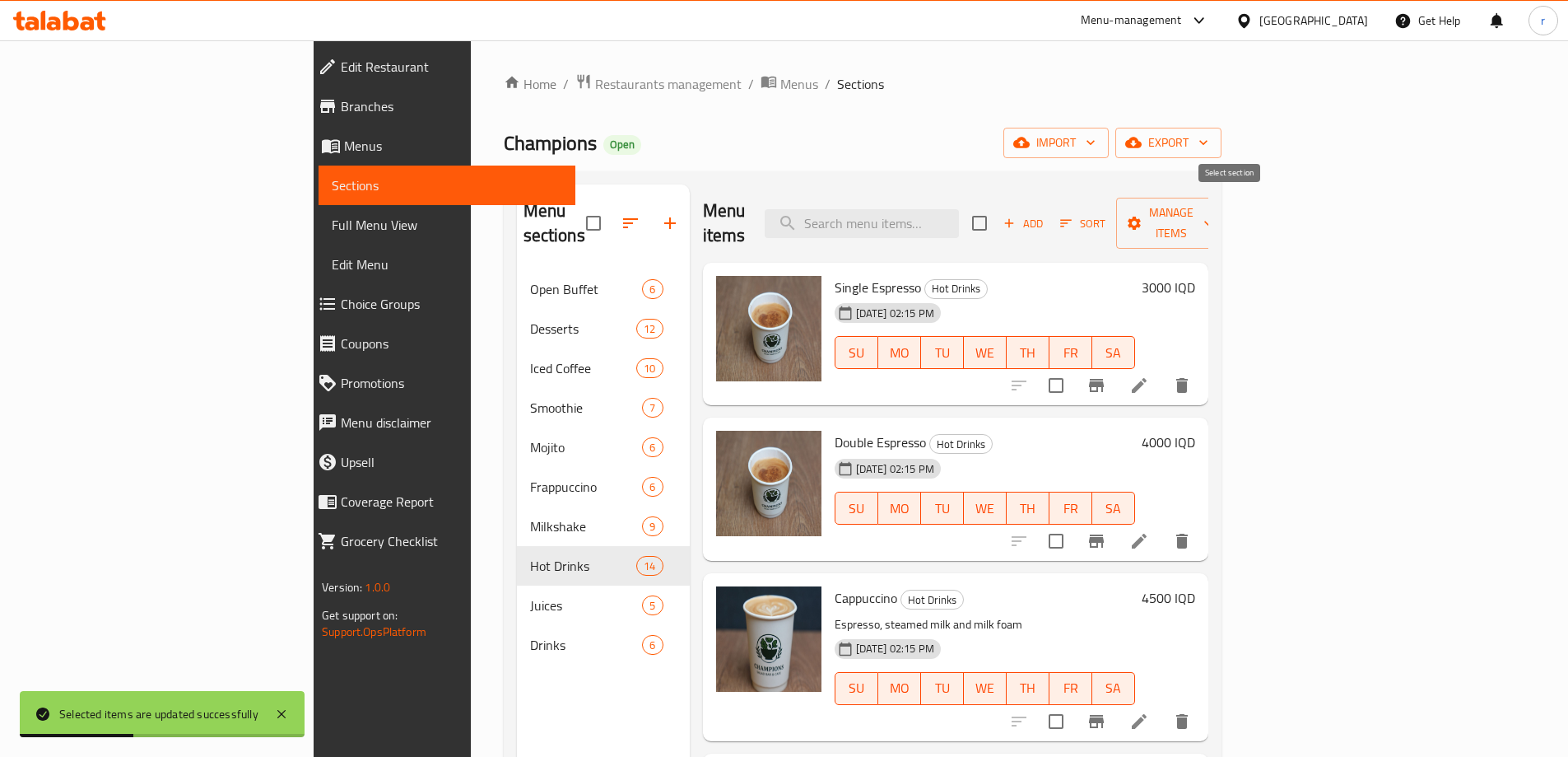
checkbox input "true"
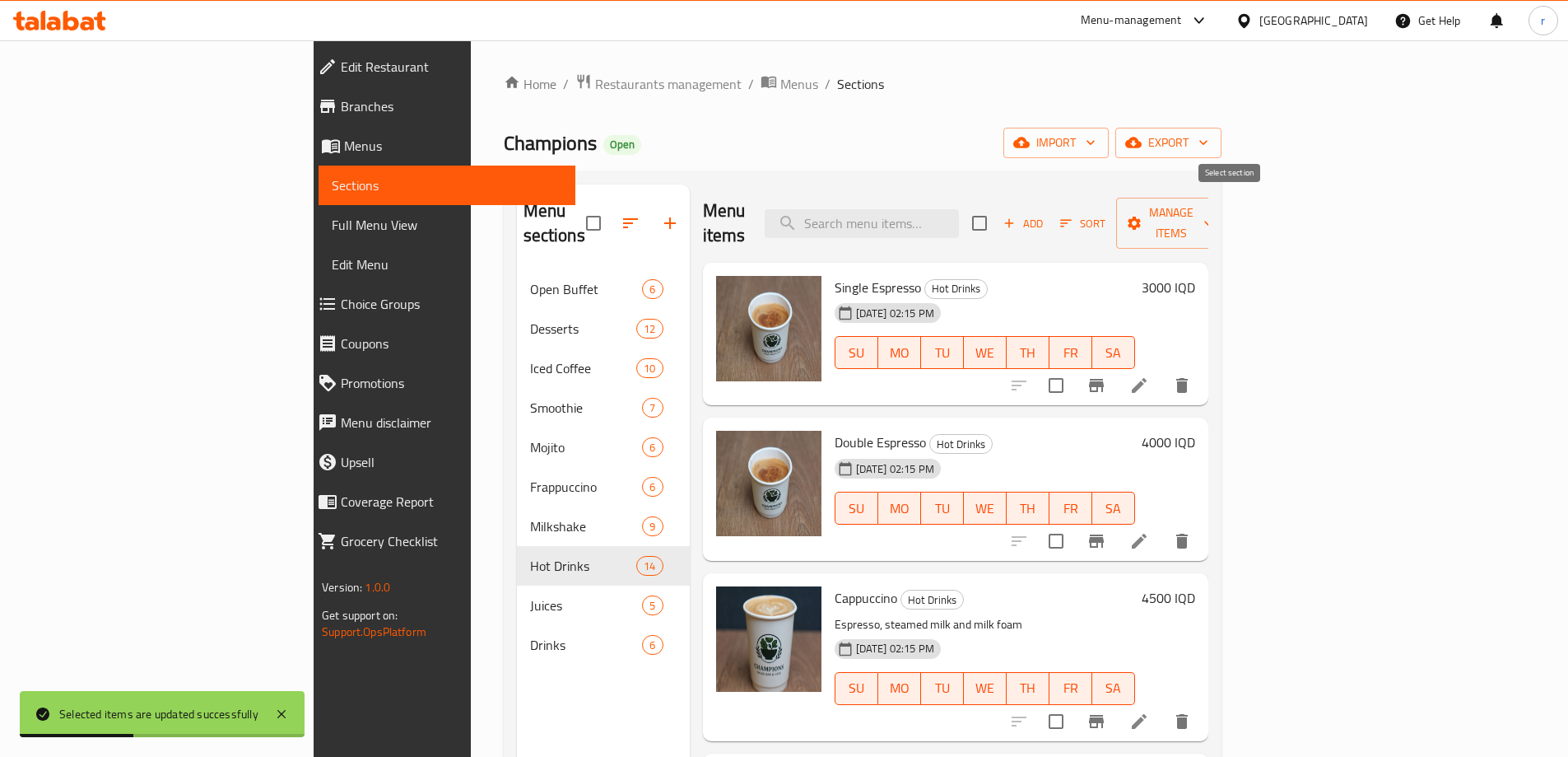
checkbox input "true"
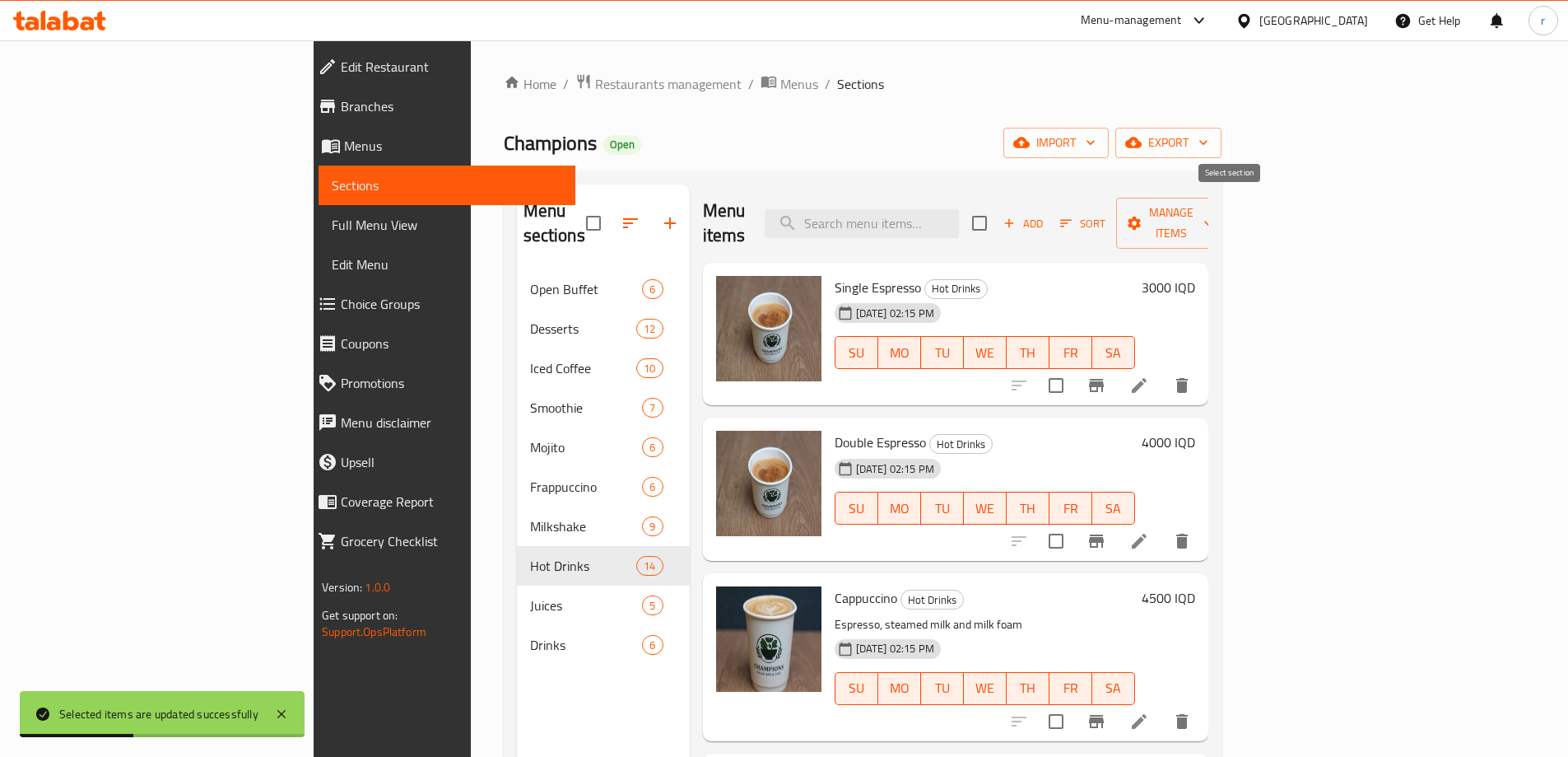
checkbox input "true"
click at [1213, 217] on span "Manage items" at bounding box center [1171, 223] width 84 height 41
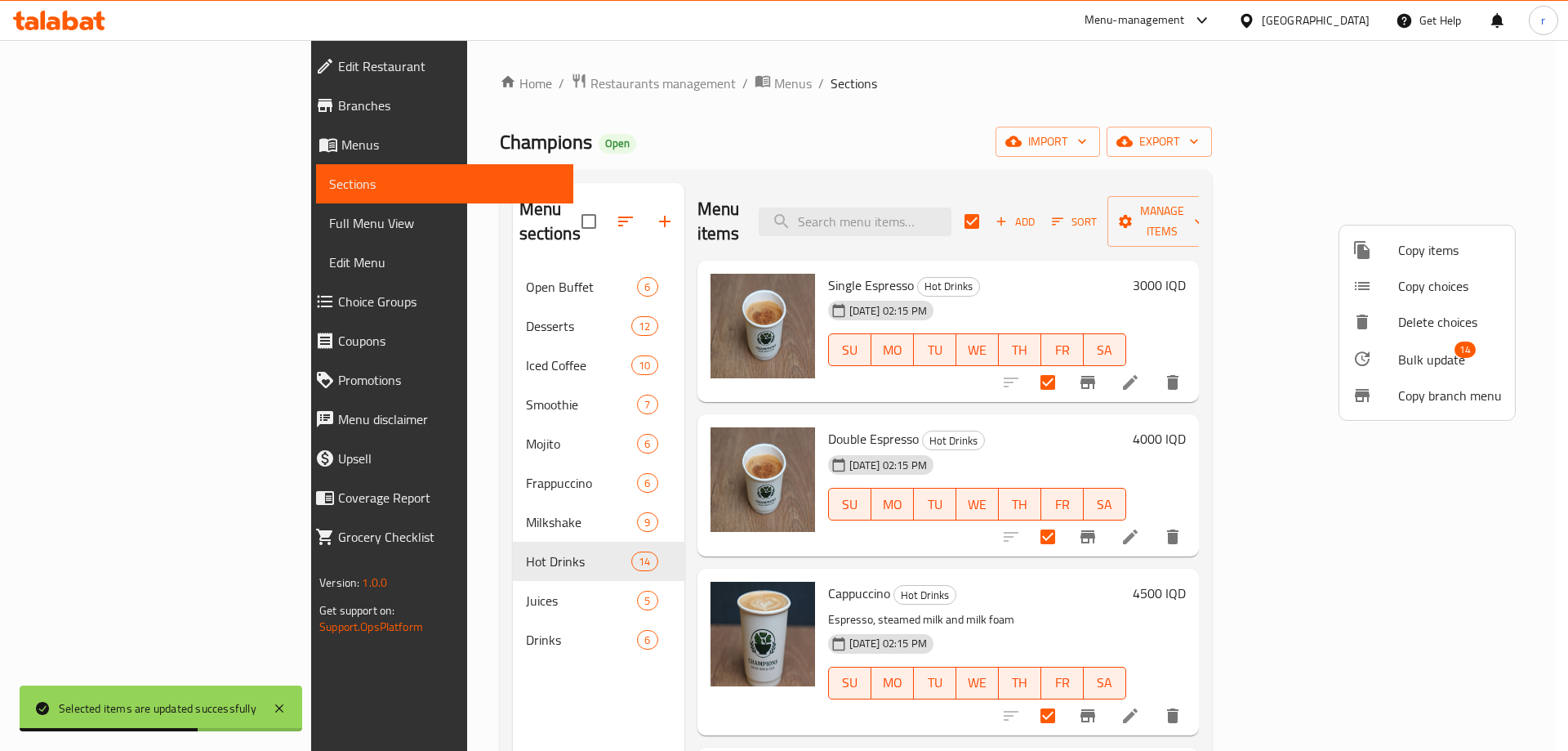
click at [1435, 351] on span "Bulk update" at bounding box center [1431, 359] width 67 height 19
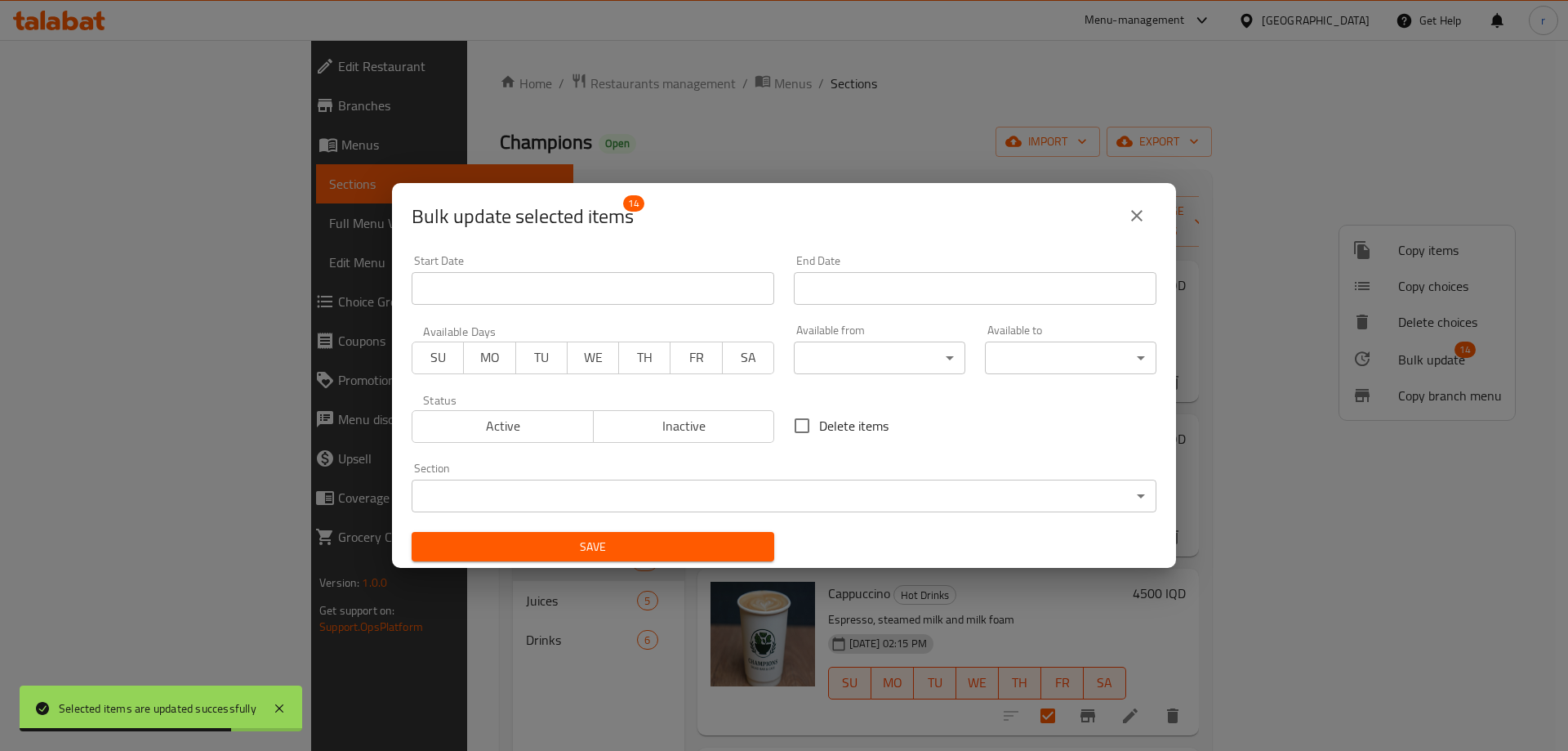
click at [910, 356] on body "Selected items are updated successfully ​ Menu-management Iraq Get Help r Edit …" at bounding box center [784, 395] width 1568 height 710
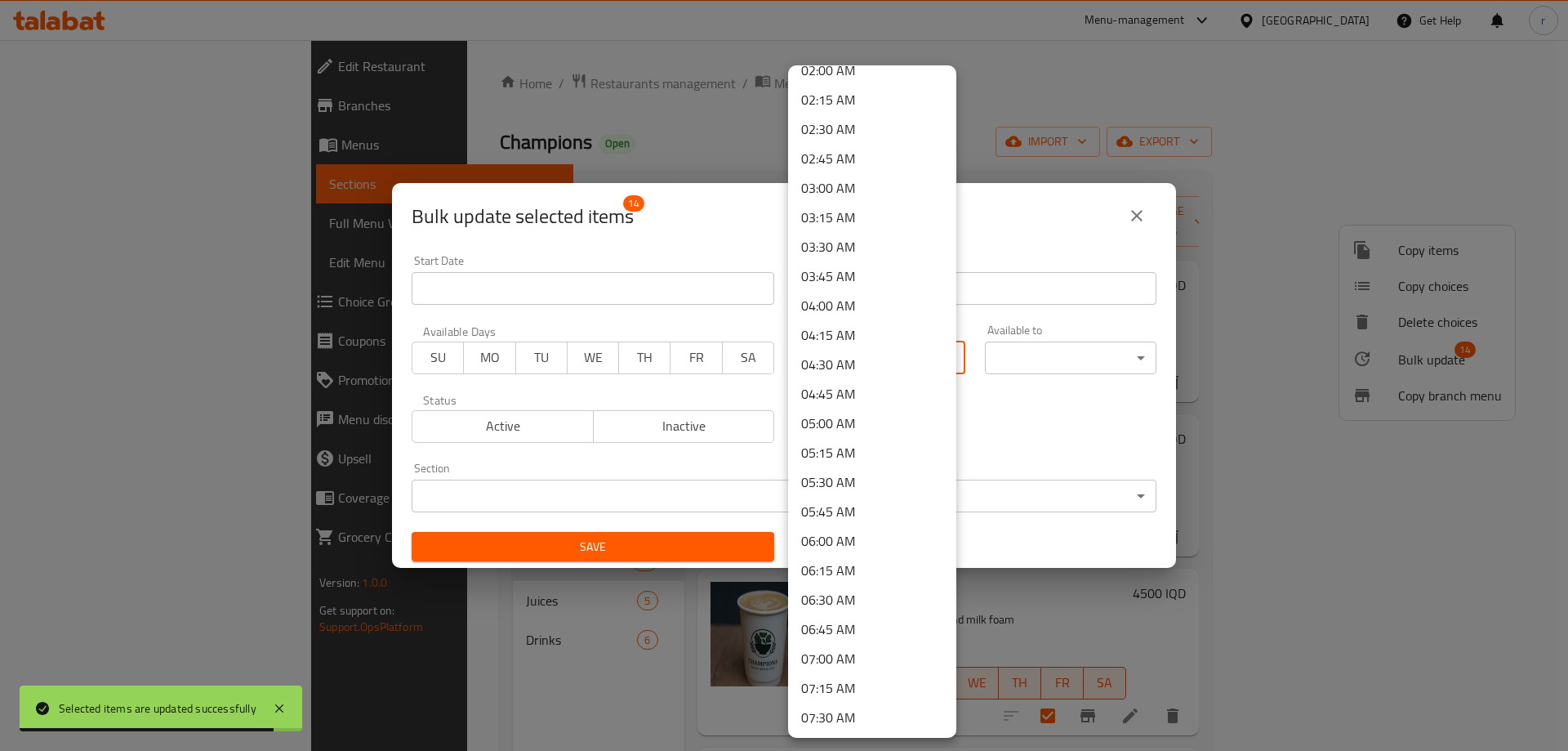
scroll to position [354, 0]
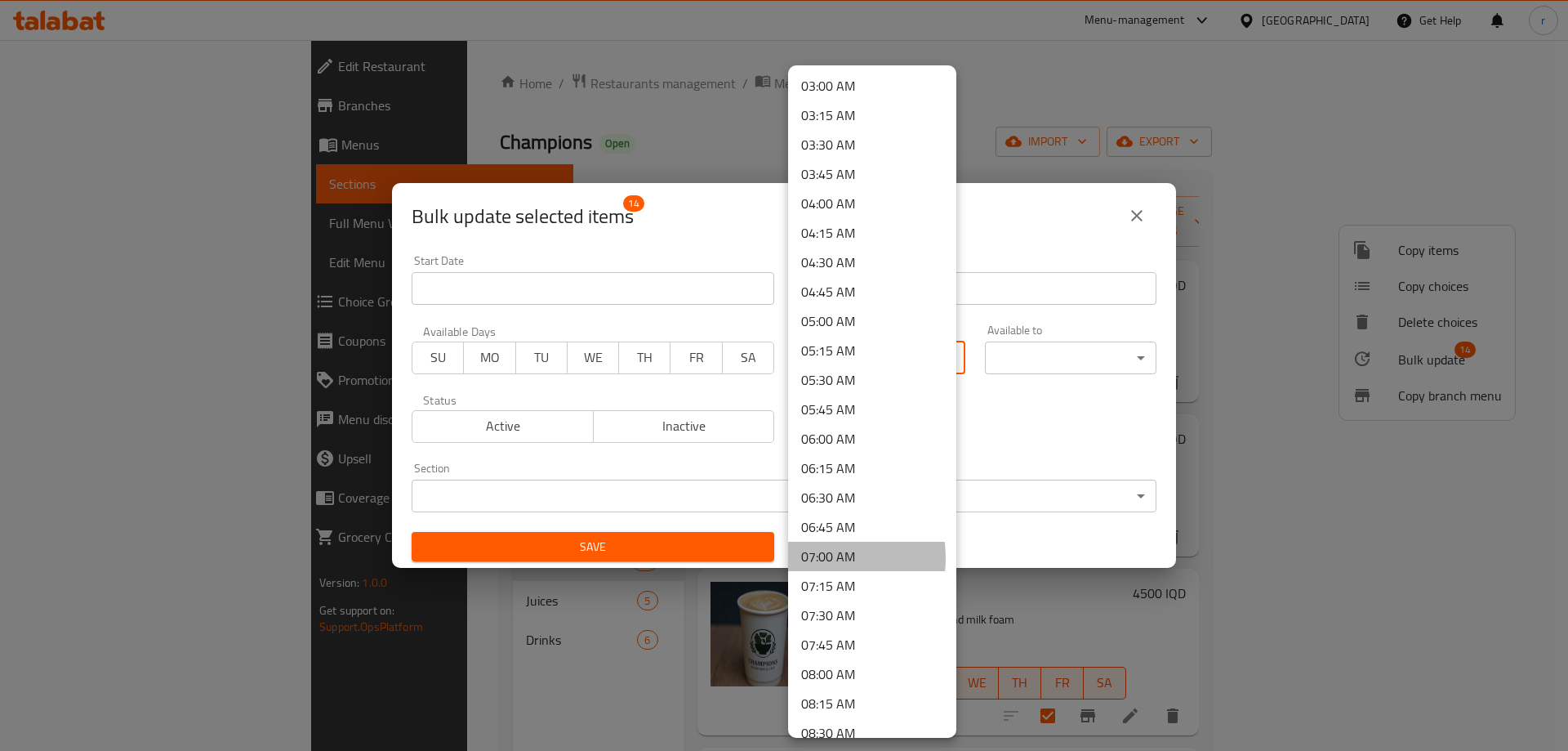
click at [814, 558] on li "07:00 AM" at bounding box center [871, 556] width 168 height 30
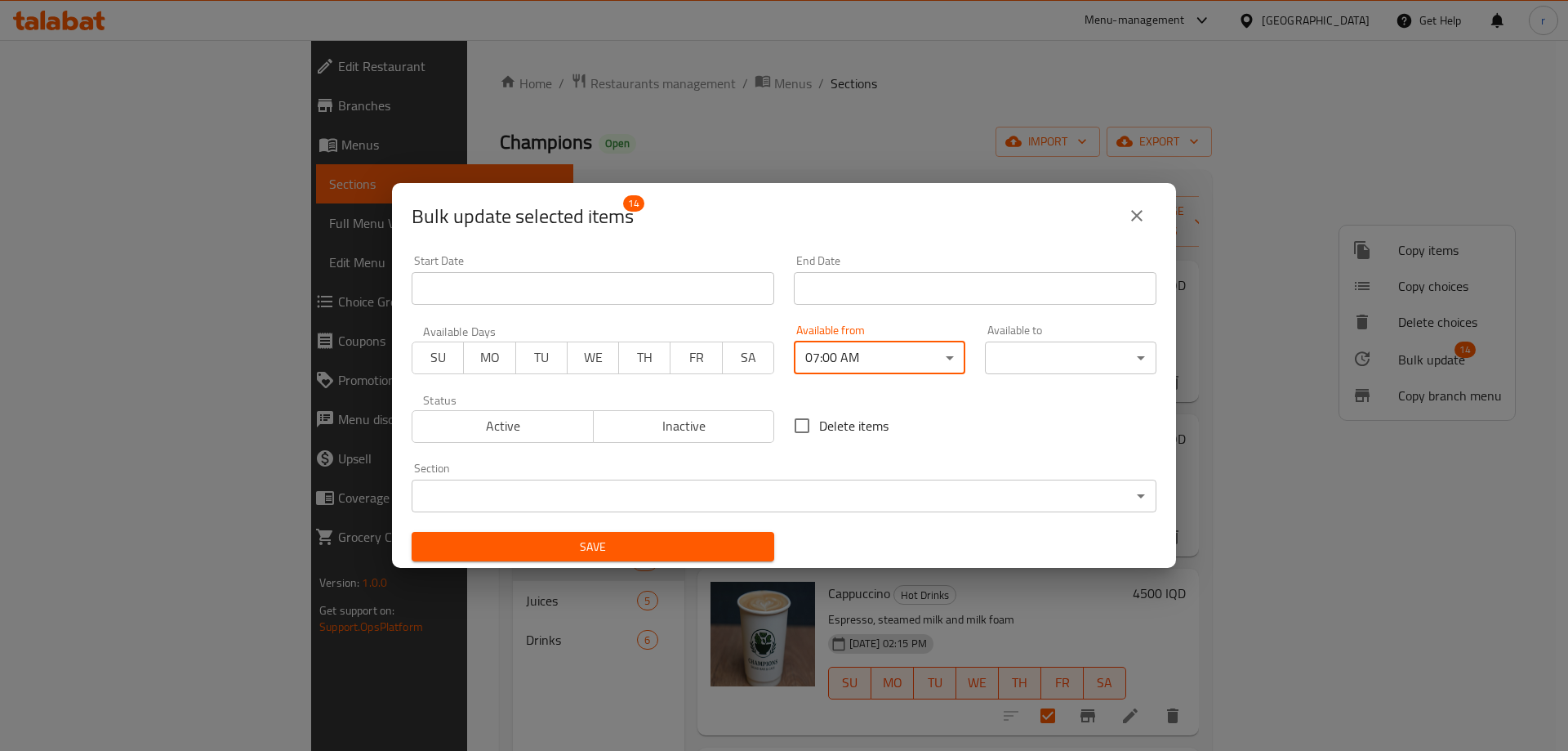
click at [1008, 360] on body "​ Menu-management Iraq Get Help r Edit Restaurant Branches Menus Sections Full …" at bounding box center [784, 395] width 1568 height 710
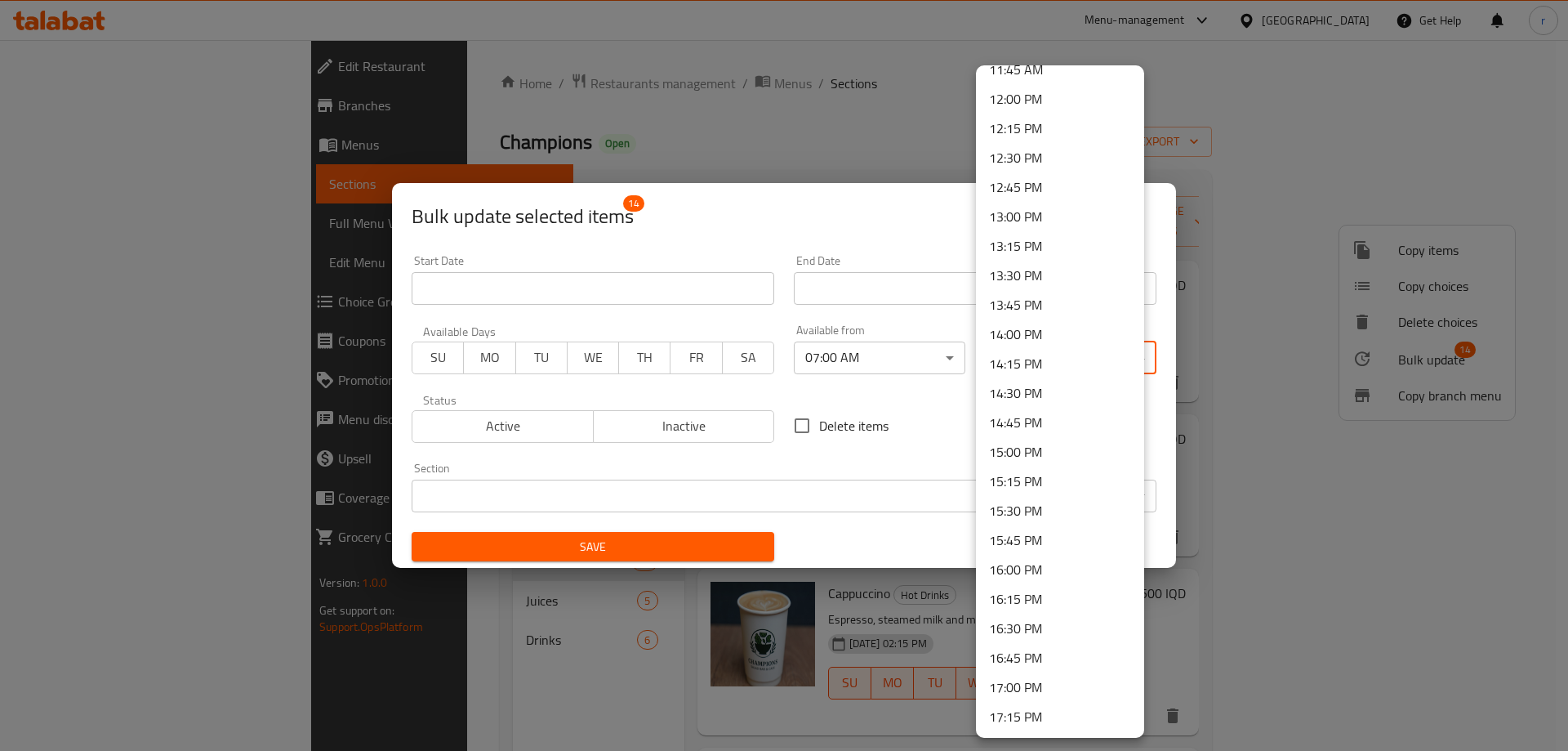
scroll to position [2194, 0]
click at [1041, 713] on li "23:59 PM" at bounding box center [1060, 716] width 168 height 30
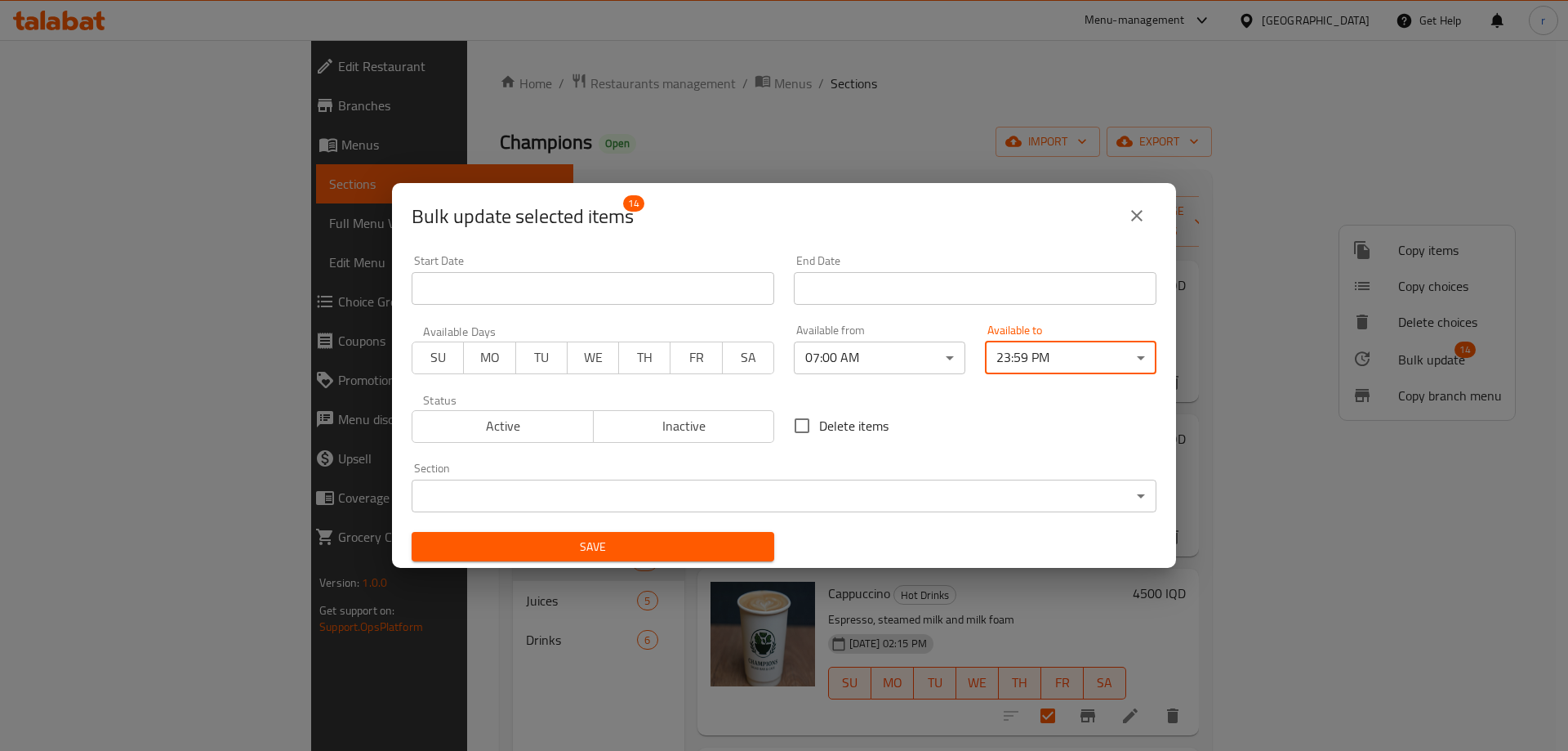
click at [719, 553] on span "Save" at bounding box center [593, 547] width 336 height 20
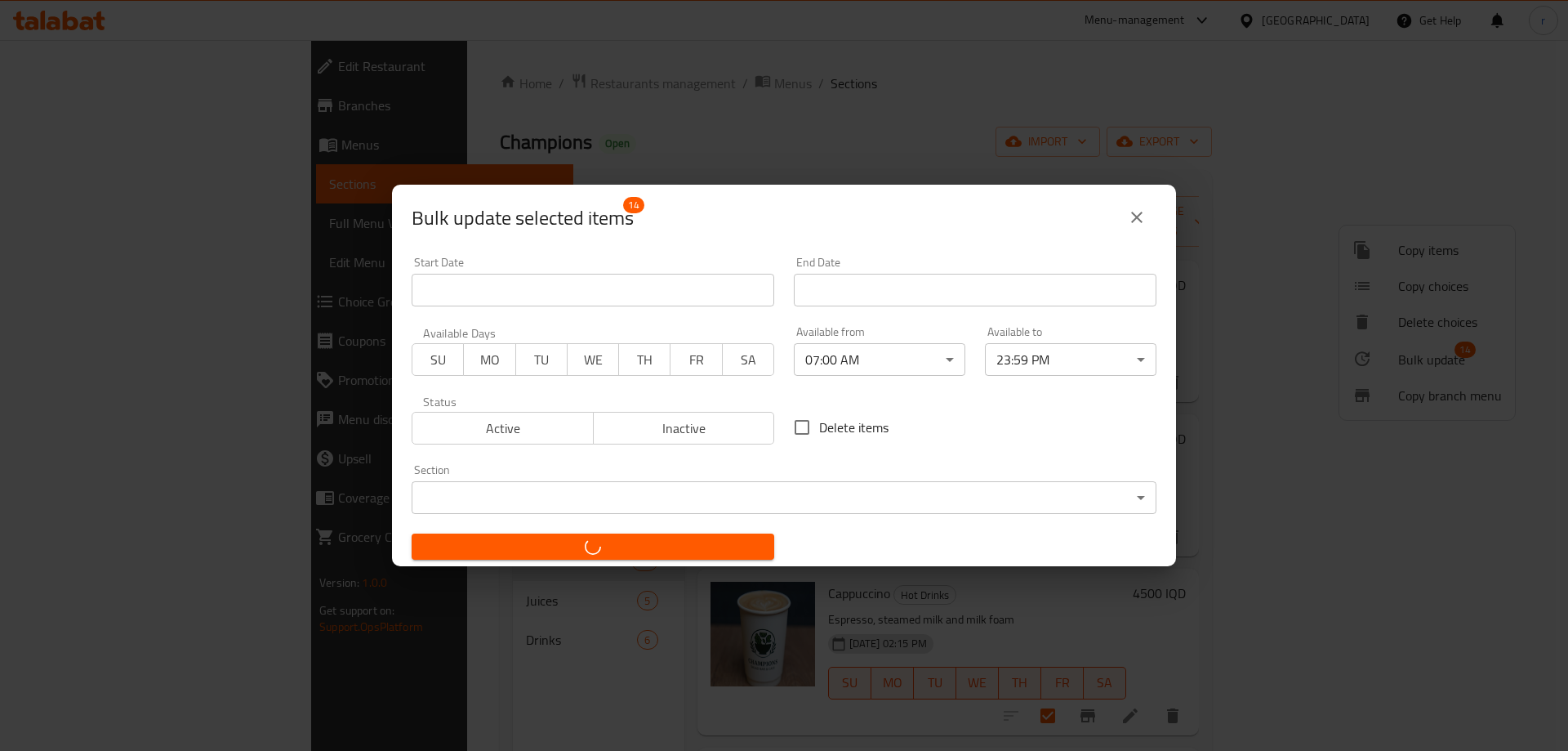
checkbox input "false"
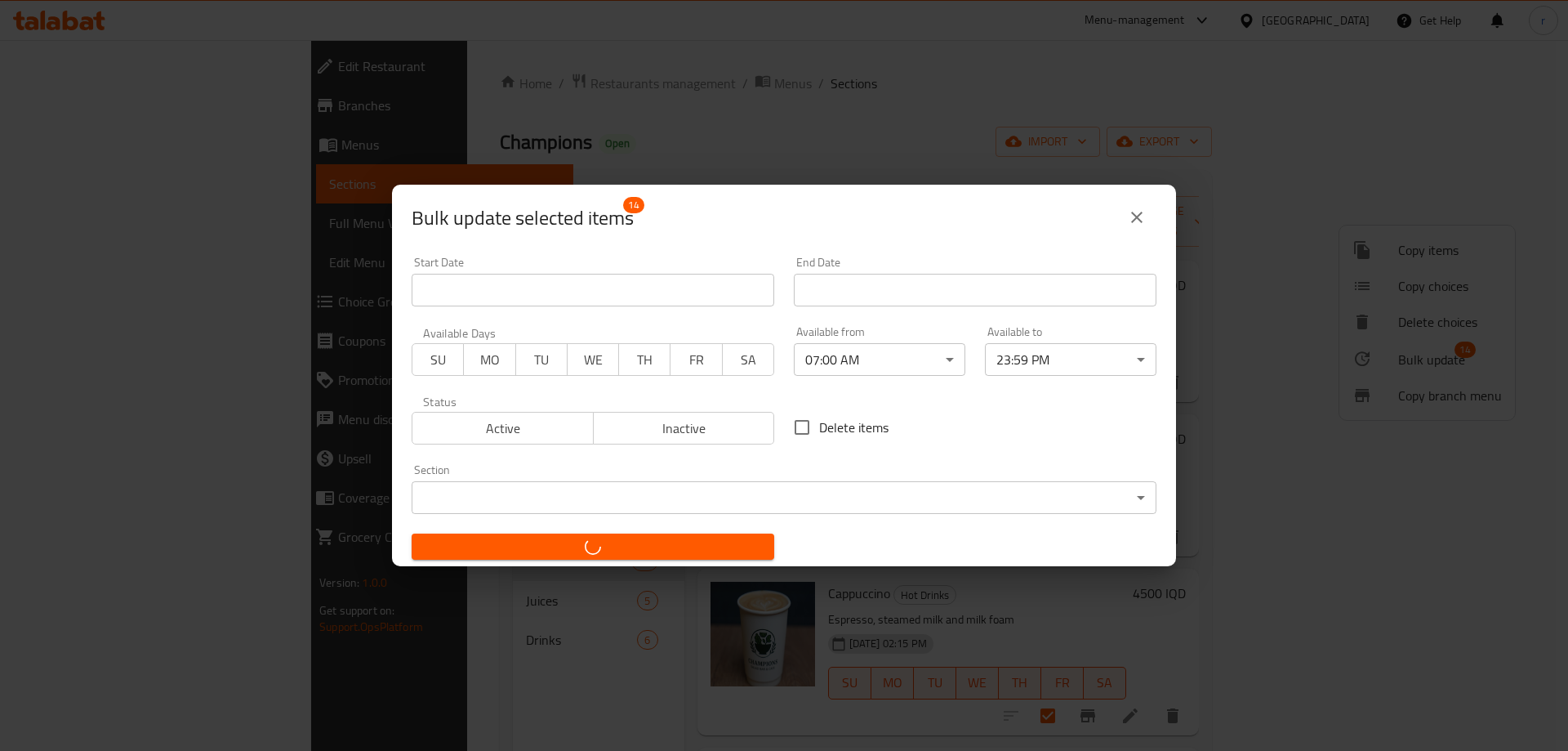
checkbox input "false"
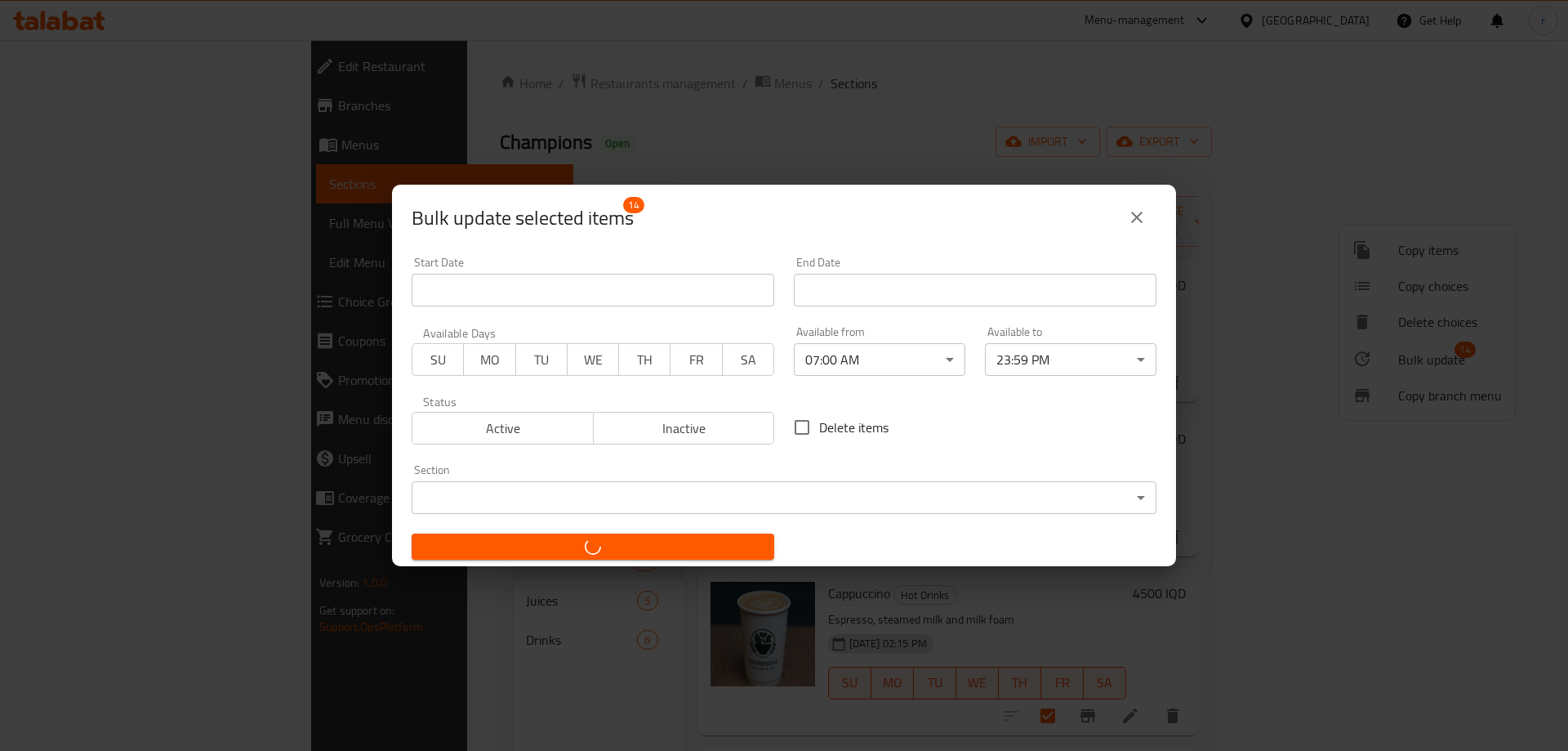
checkbox input "false"
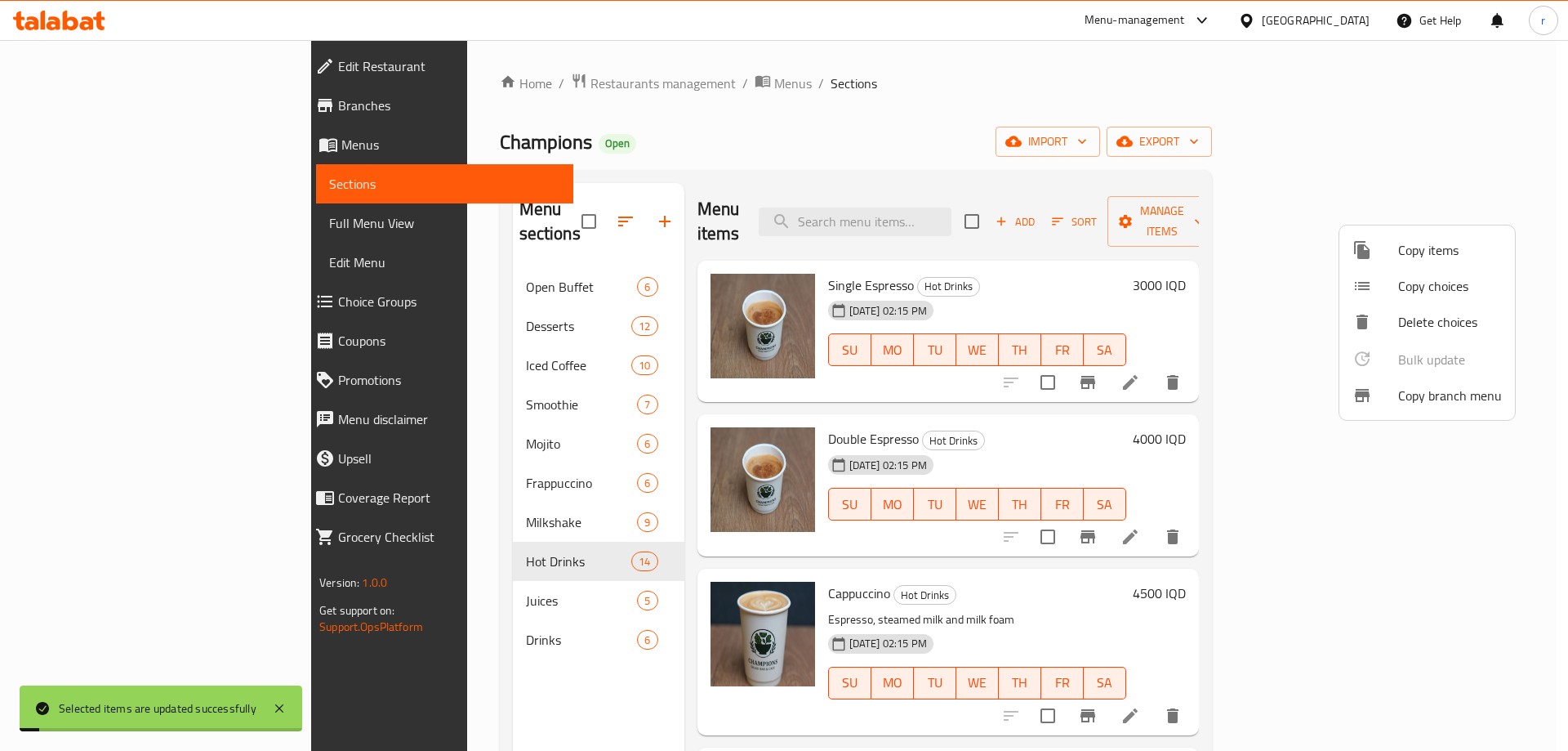
click at [385, 571] on div at bounding box center [784, 375] width 1568 height 751
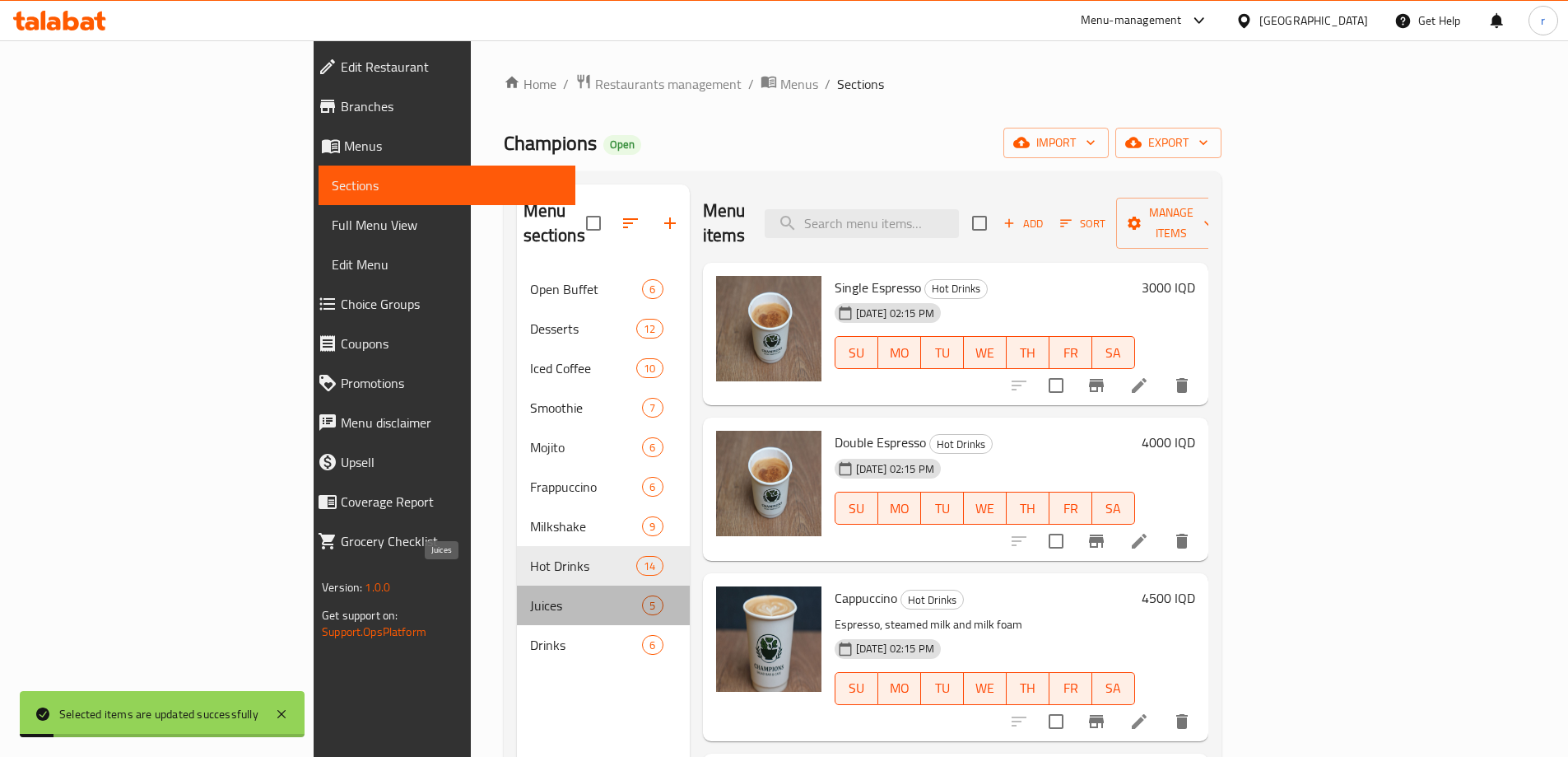
click at [530, 595] on span "Juices" at bounding box center [587, 605] width 112 height 20
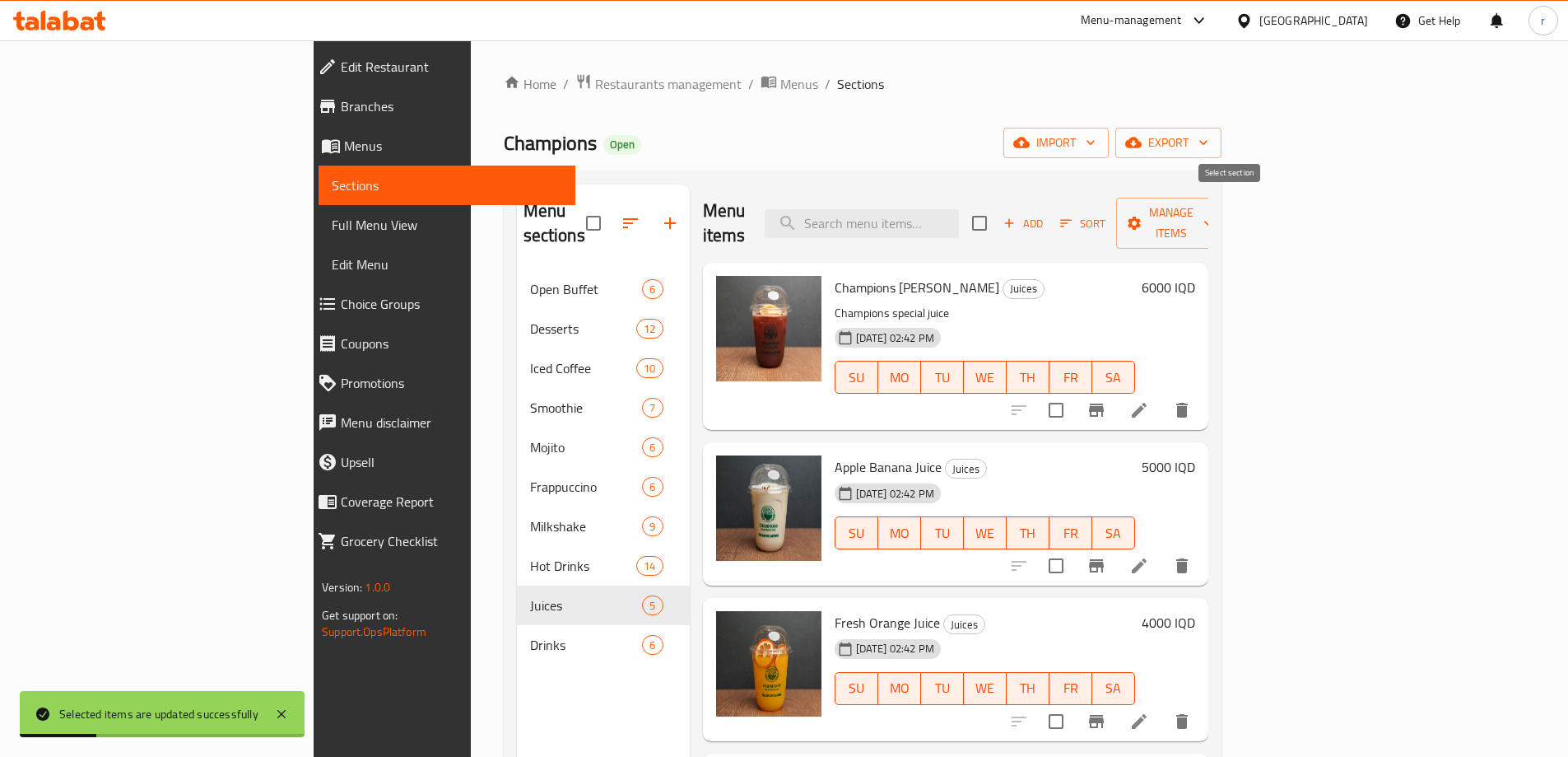
click at [997, 206] on input "checkbox" at bounding box center [979, 223] width 35 height 35
checkbox input "true"
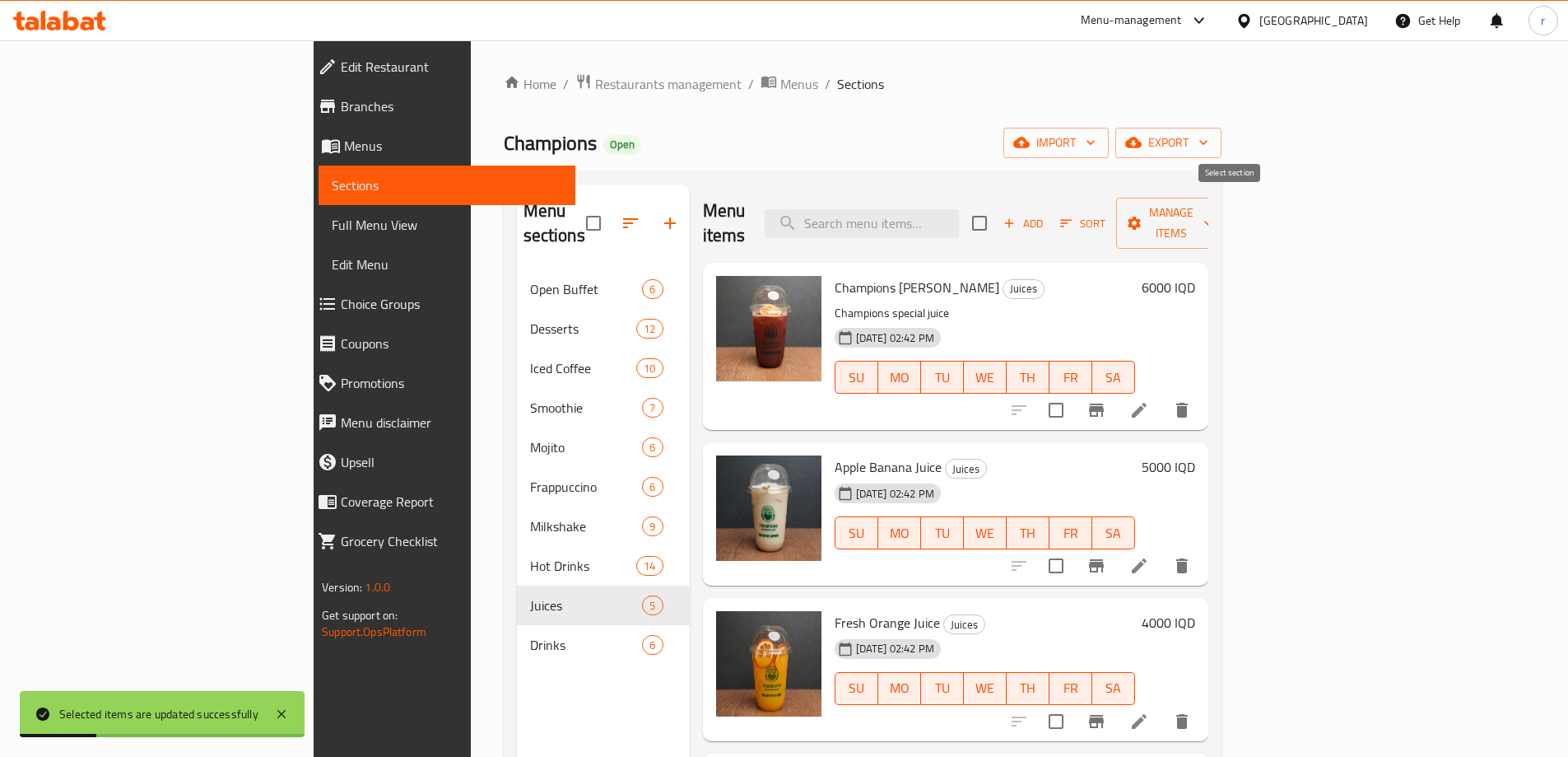
checkbox input "true"
click at [1213, 211] on span "Manage items" at bounding box center [1171, 223] width 84 height 41
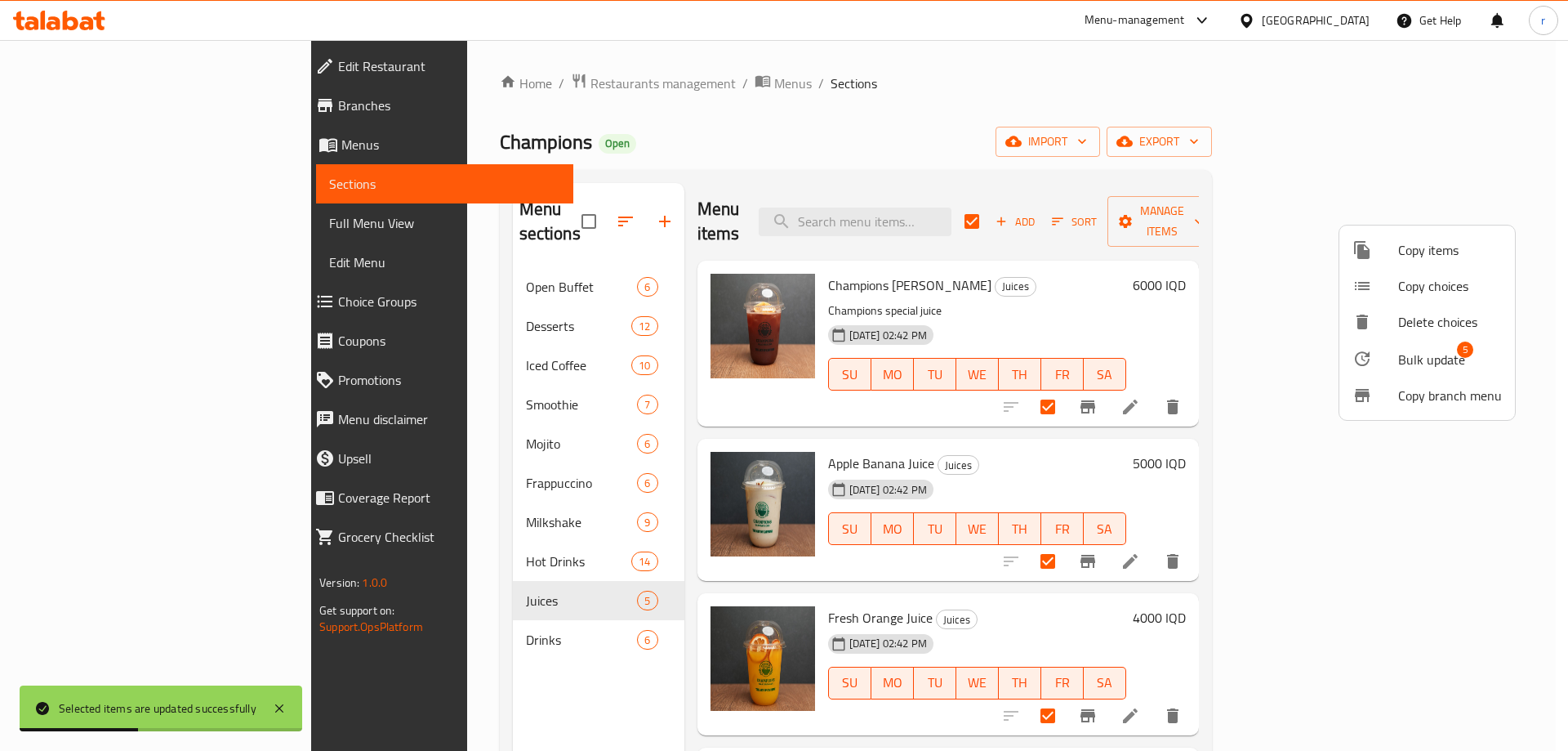
click at [1441, 362] on span "Bulk update" at bounding box center [1431, 359] width 67 height 19
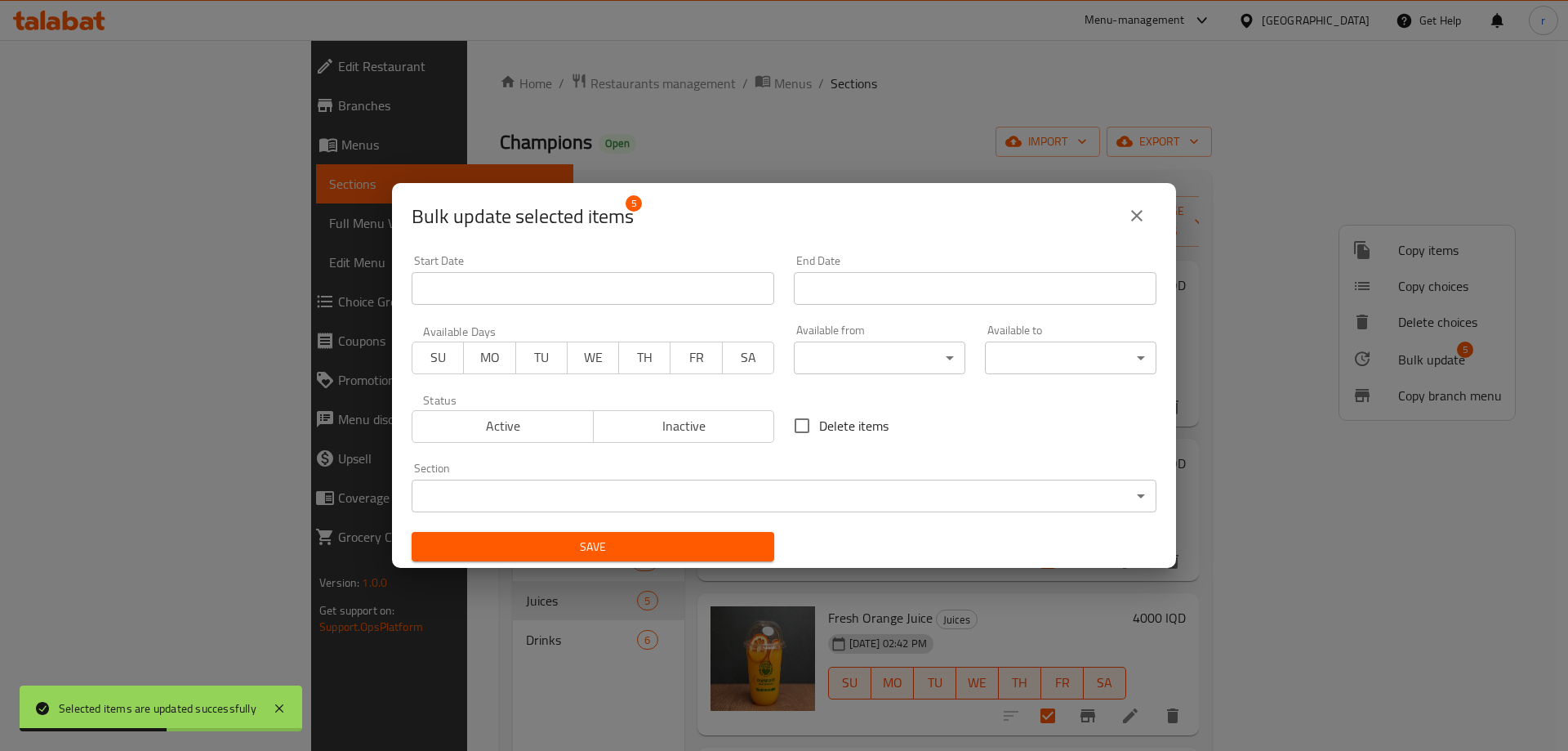
click at [817, 356] on body "Selected items are updated successfully ​ Menu-management Iraq Get Help r Edit …" at bounding box center [784, 395] width 1568 height 710
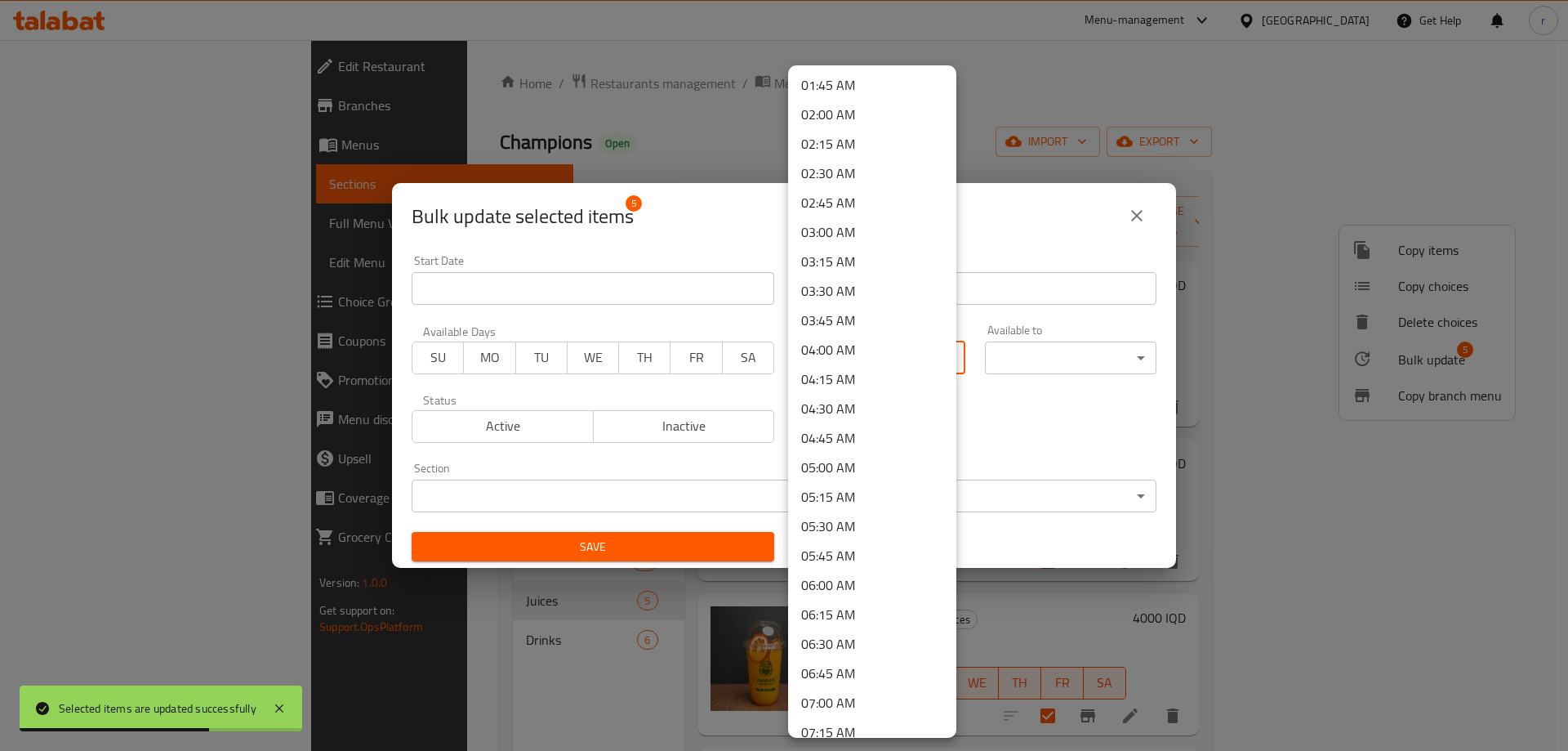
scroll to position [248, 0]
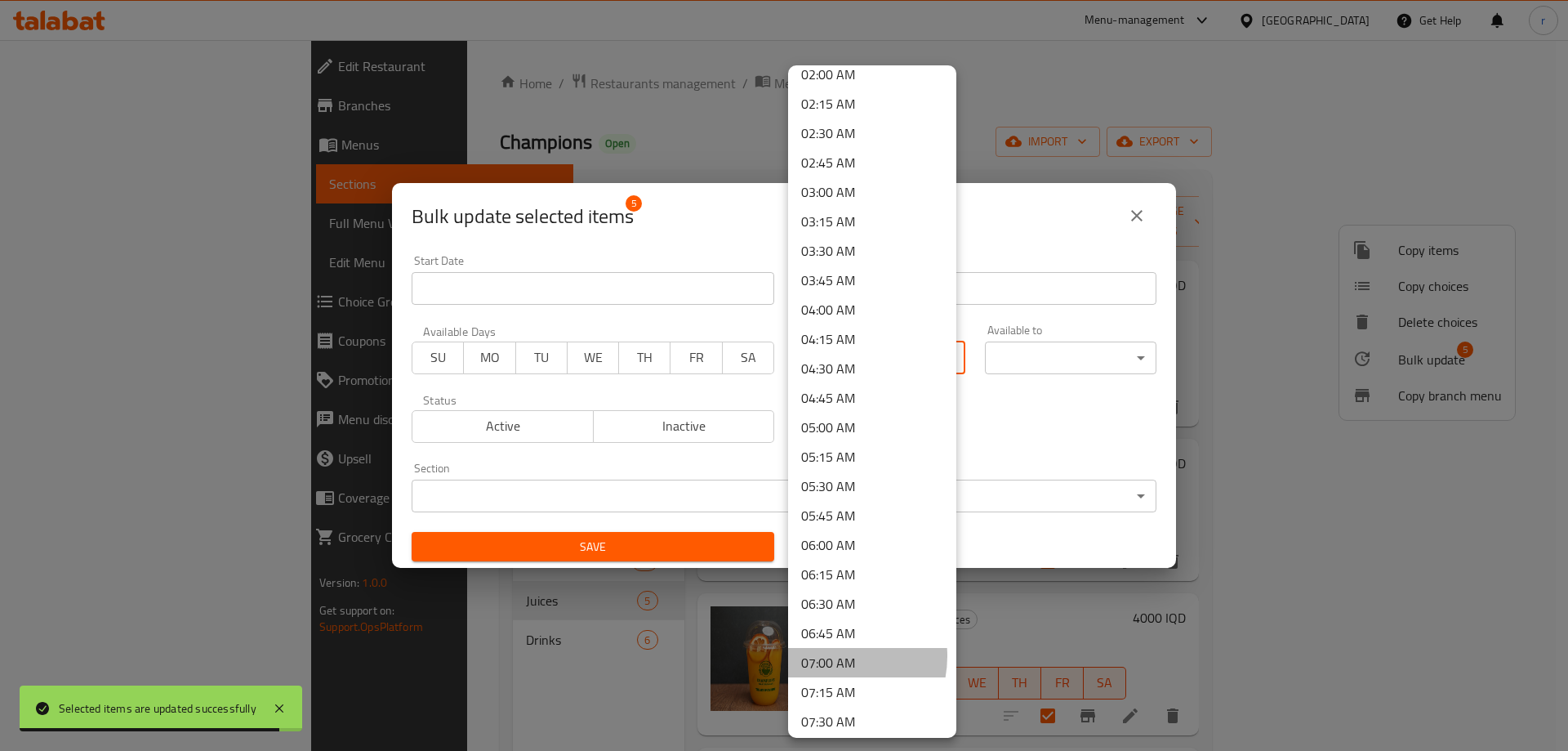
click at [831, 656] on li "07:00 AM" at bounding box center [871, 662] width 168 height 30
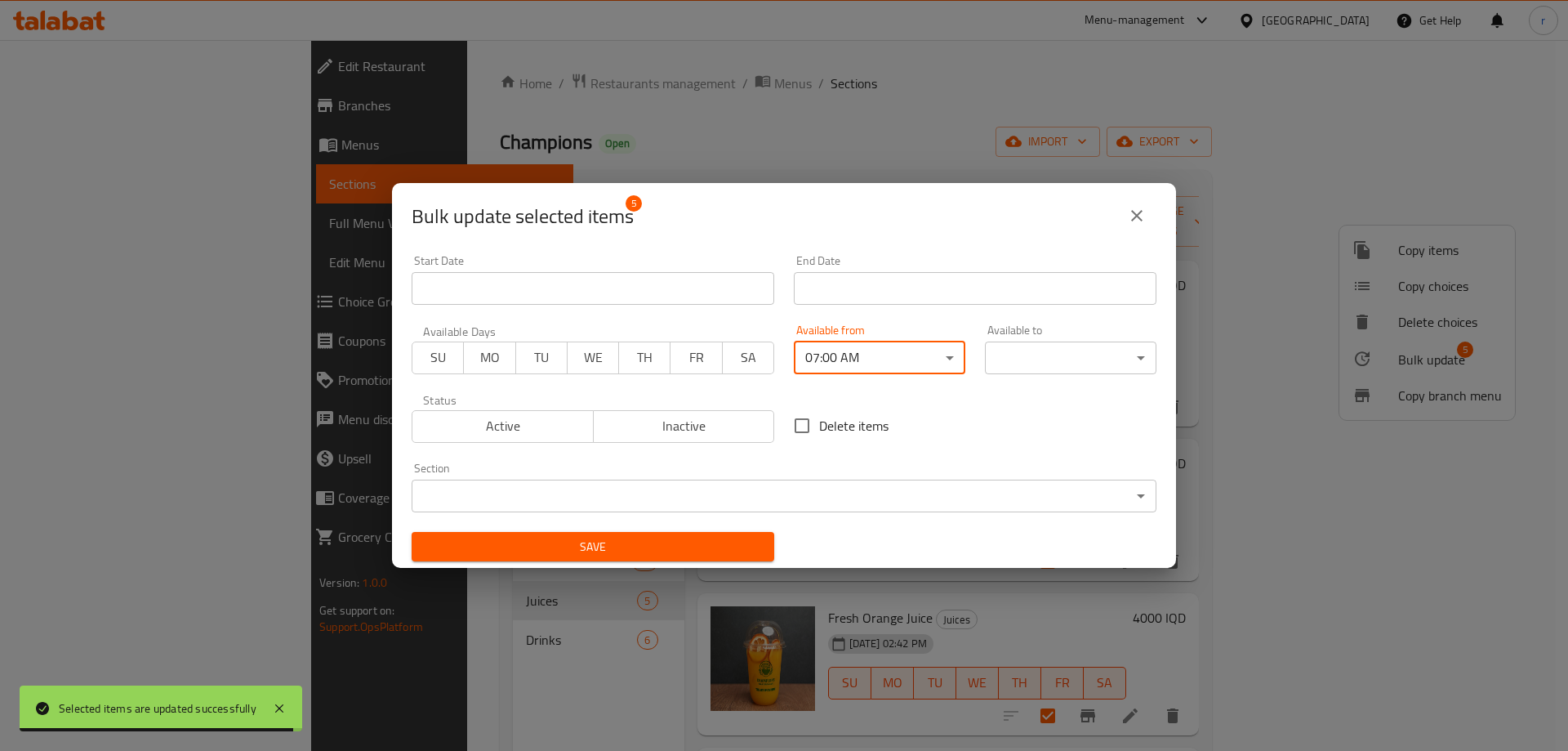
click at [1001, 353] on body "Selected items are updated successfully ​ Menu-management Iraq Get Help r Edit …" at bounding box center [784, 395] width 1568 height 710
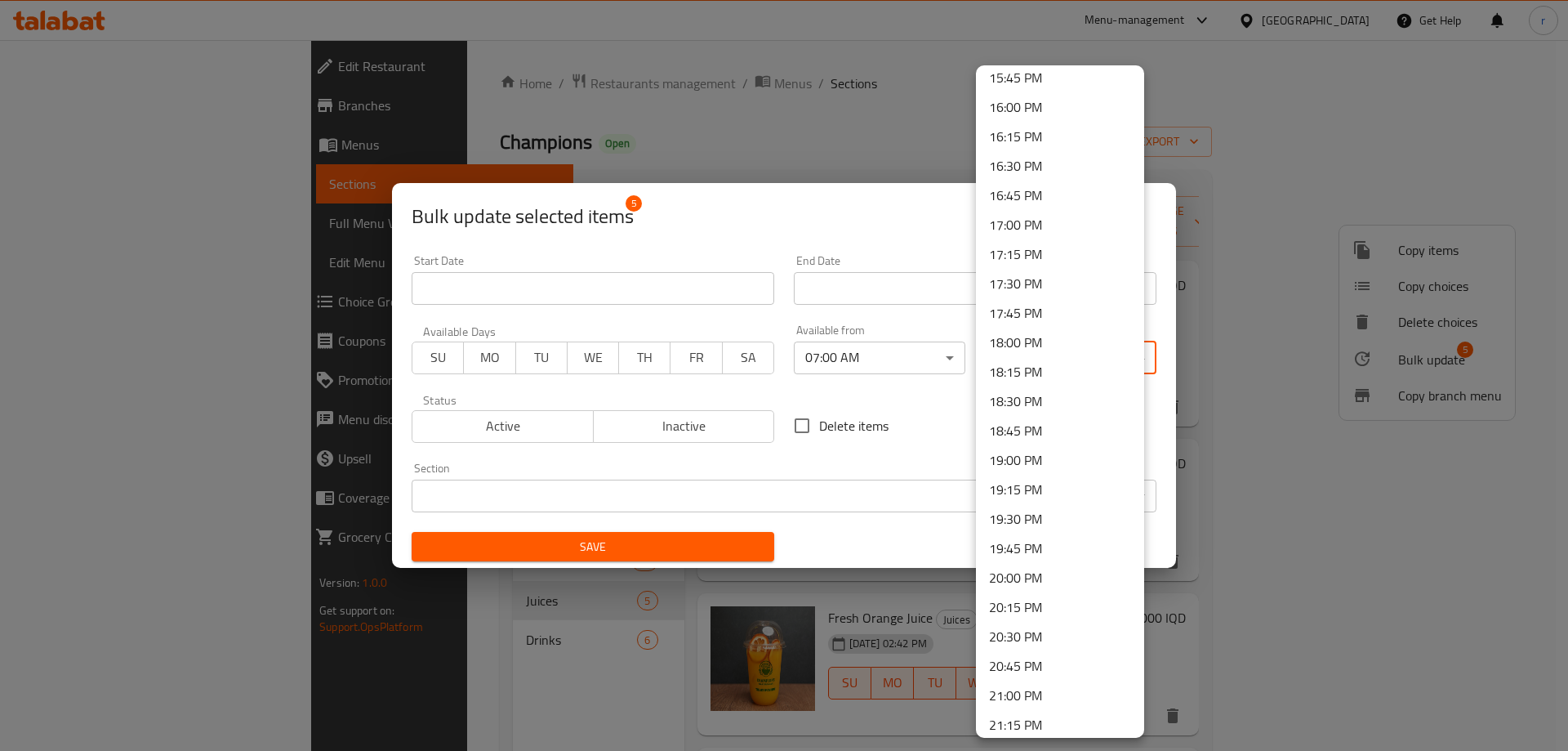
scroll to position [2194, 0]
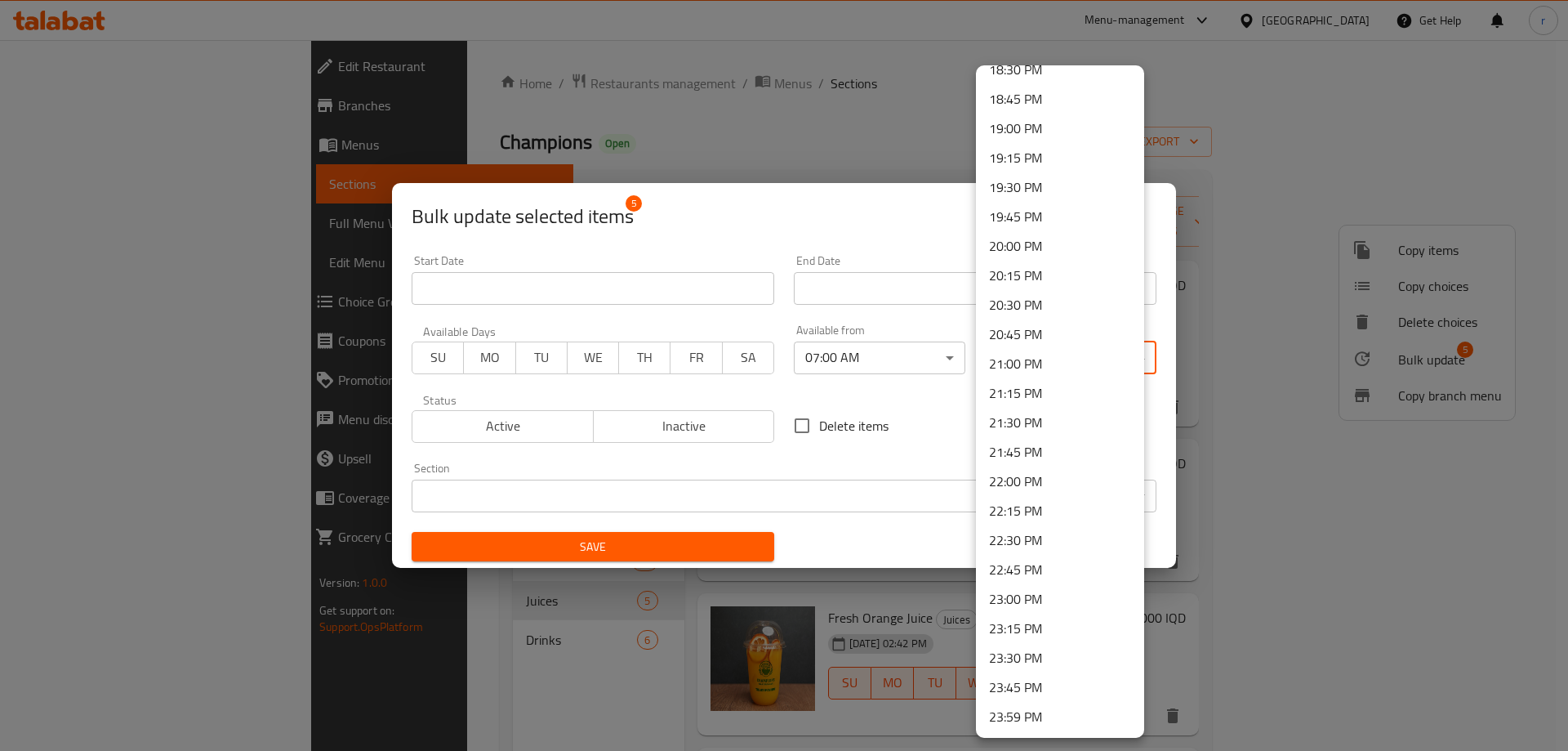
click at [1034, 709] on li "23:59 PM" at bounding box center [1060, 716] width 168 height 30
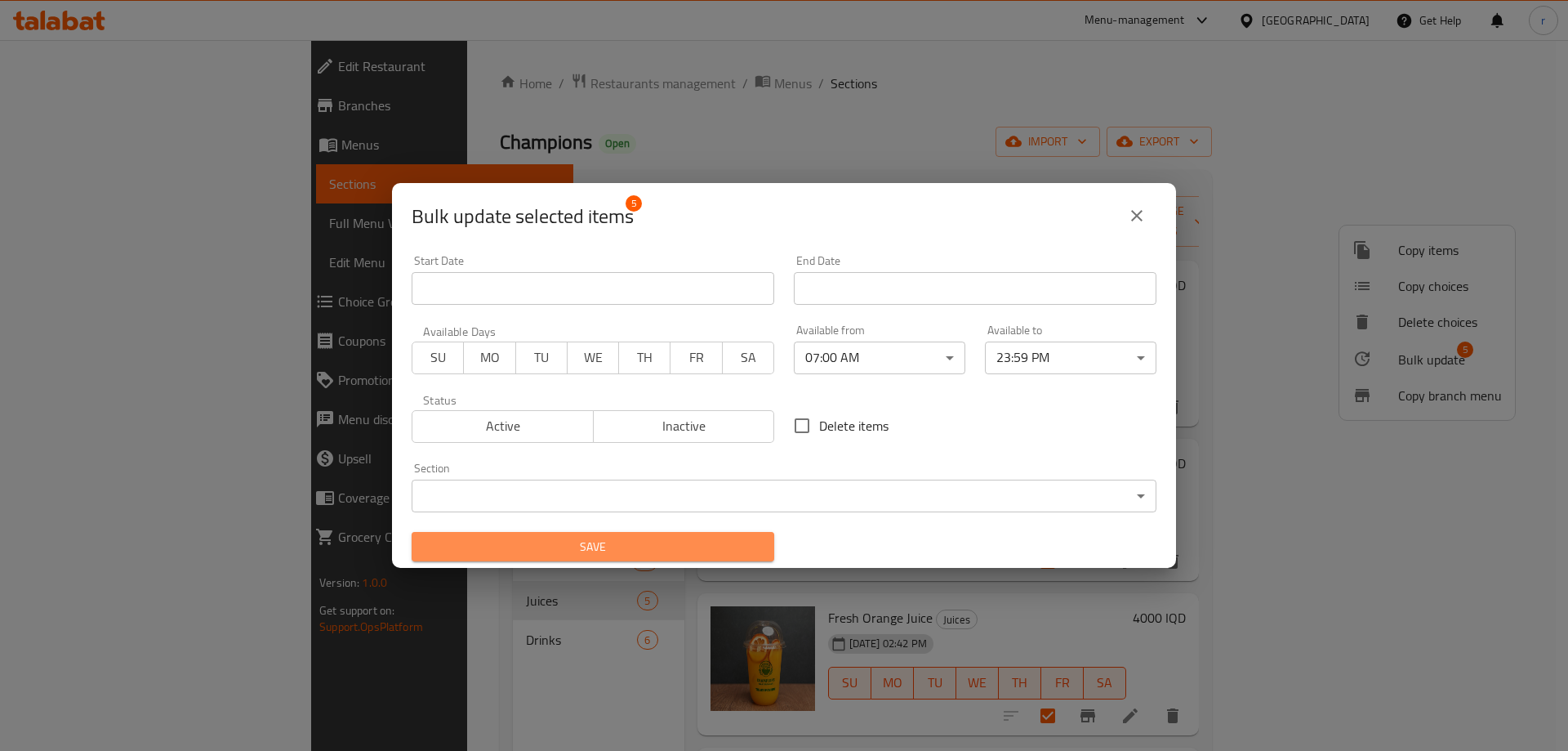
click at [745, 546] on span "Save" at bounding box center [593, 547] width 336 height 20
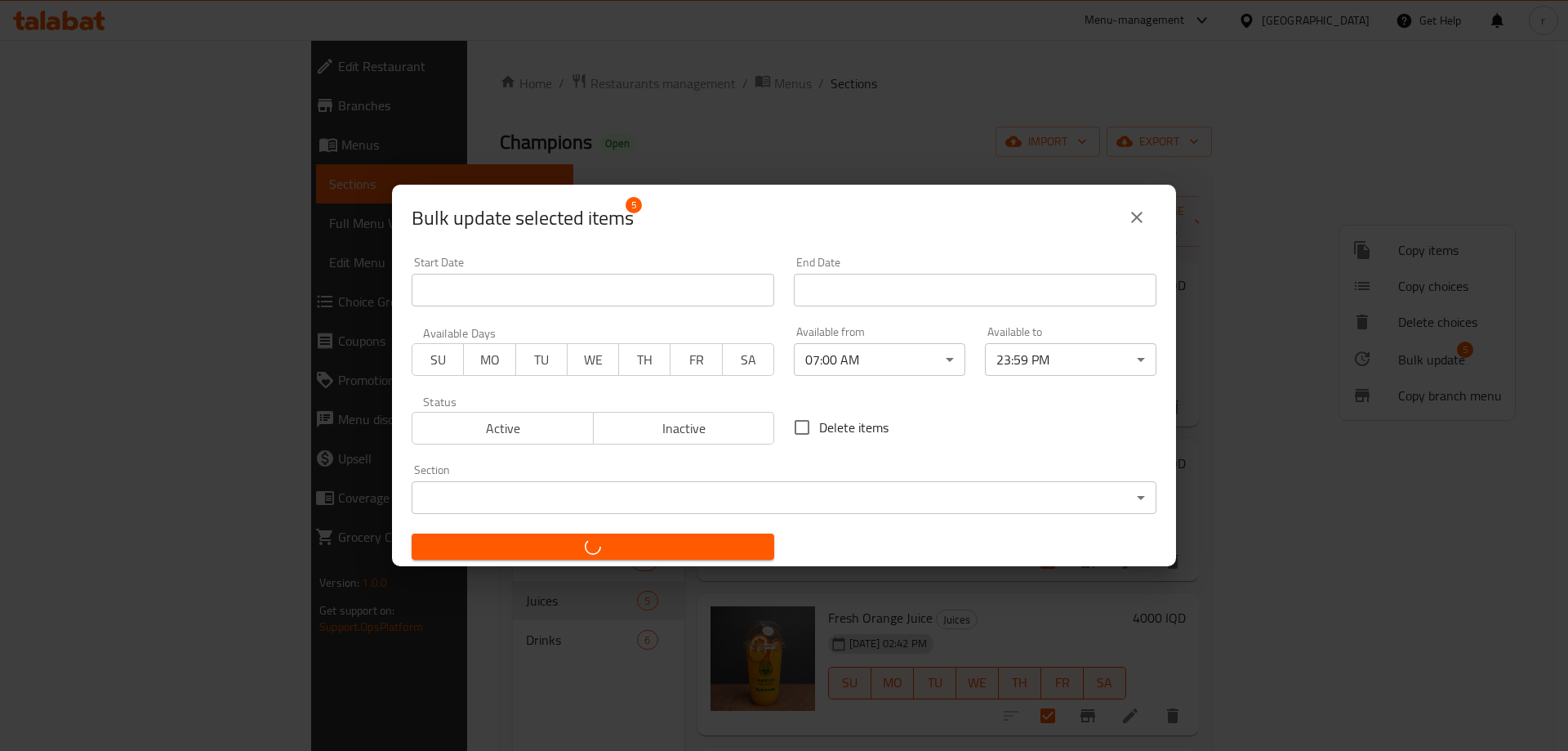
checkbox input "false"
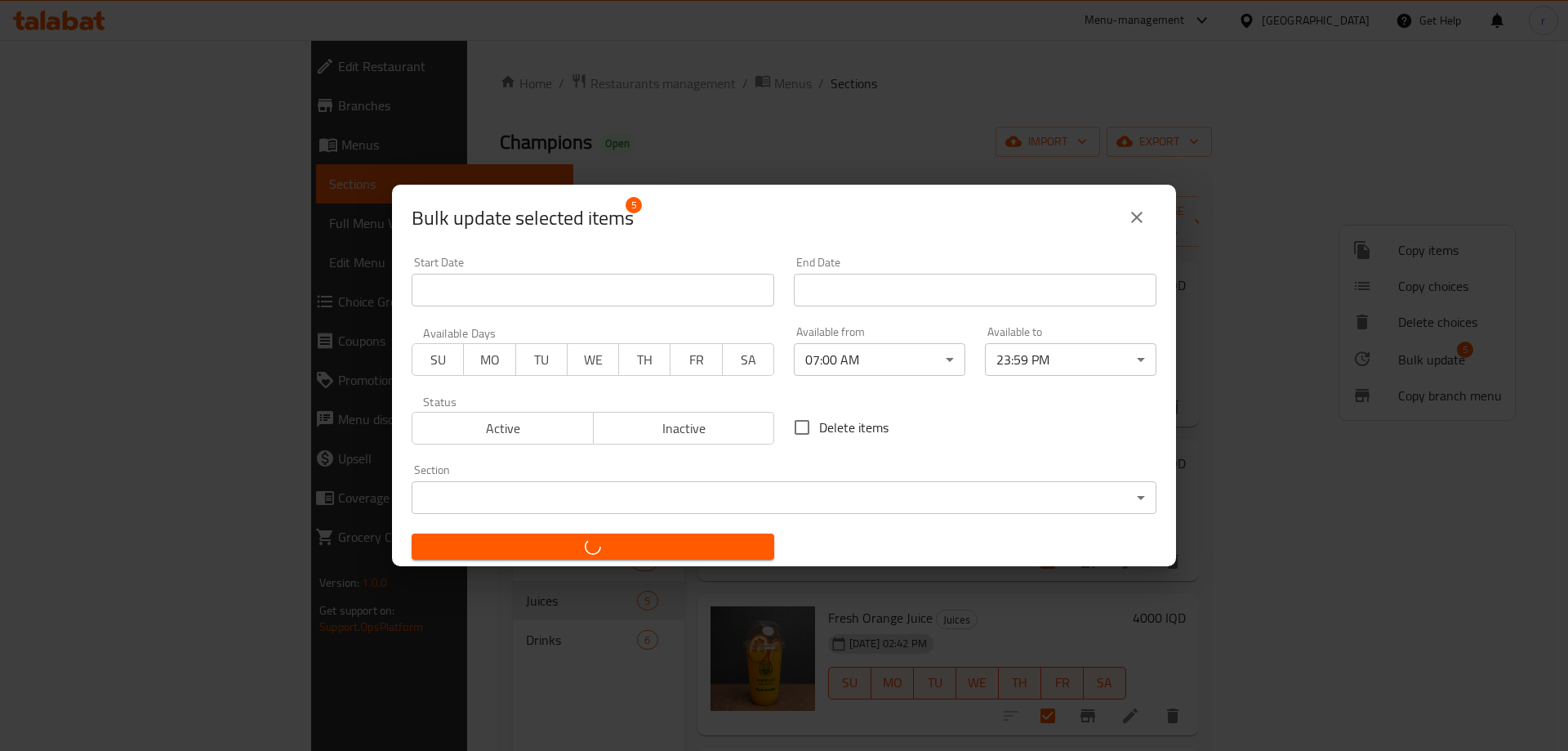
checkbox input "false"
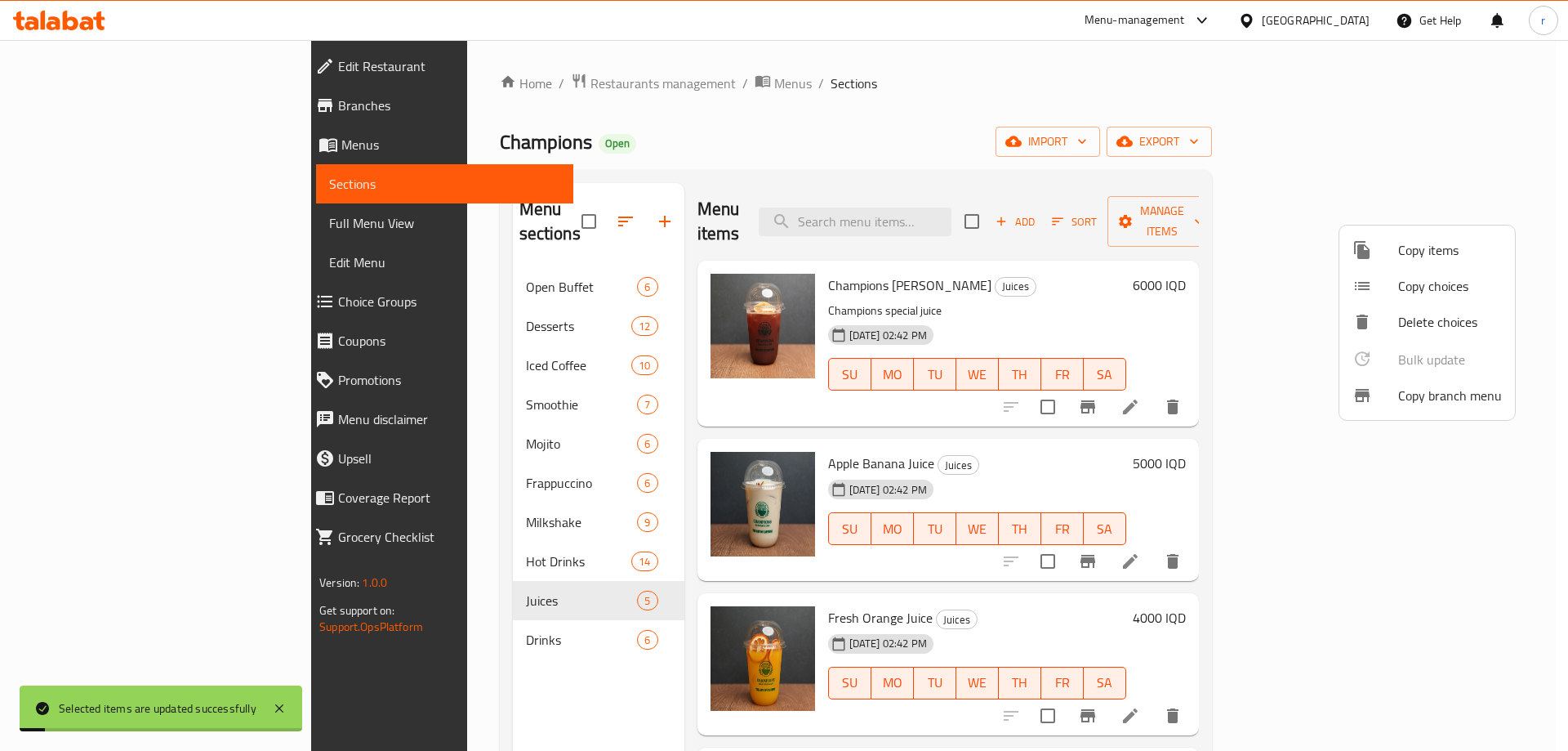
click at [366, 612] on div at bounding box center [784, 375] width 1568 height 751
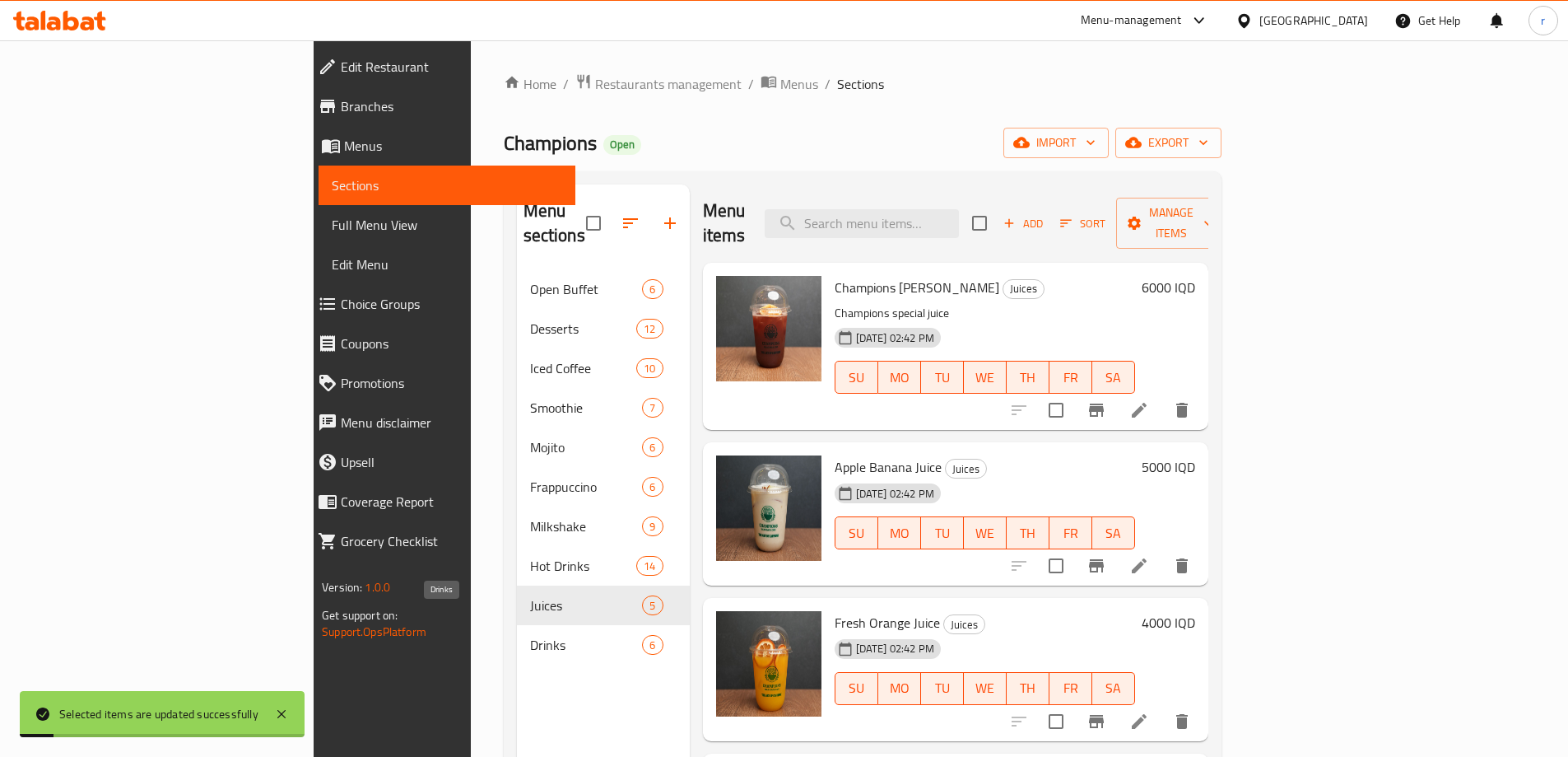
click at [530, 635] on span "Drinks" at bounding box center [587, 645] width 112 height 20
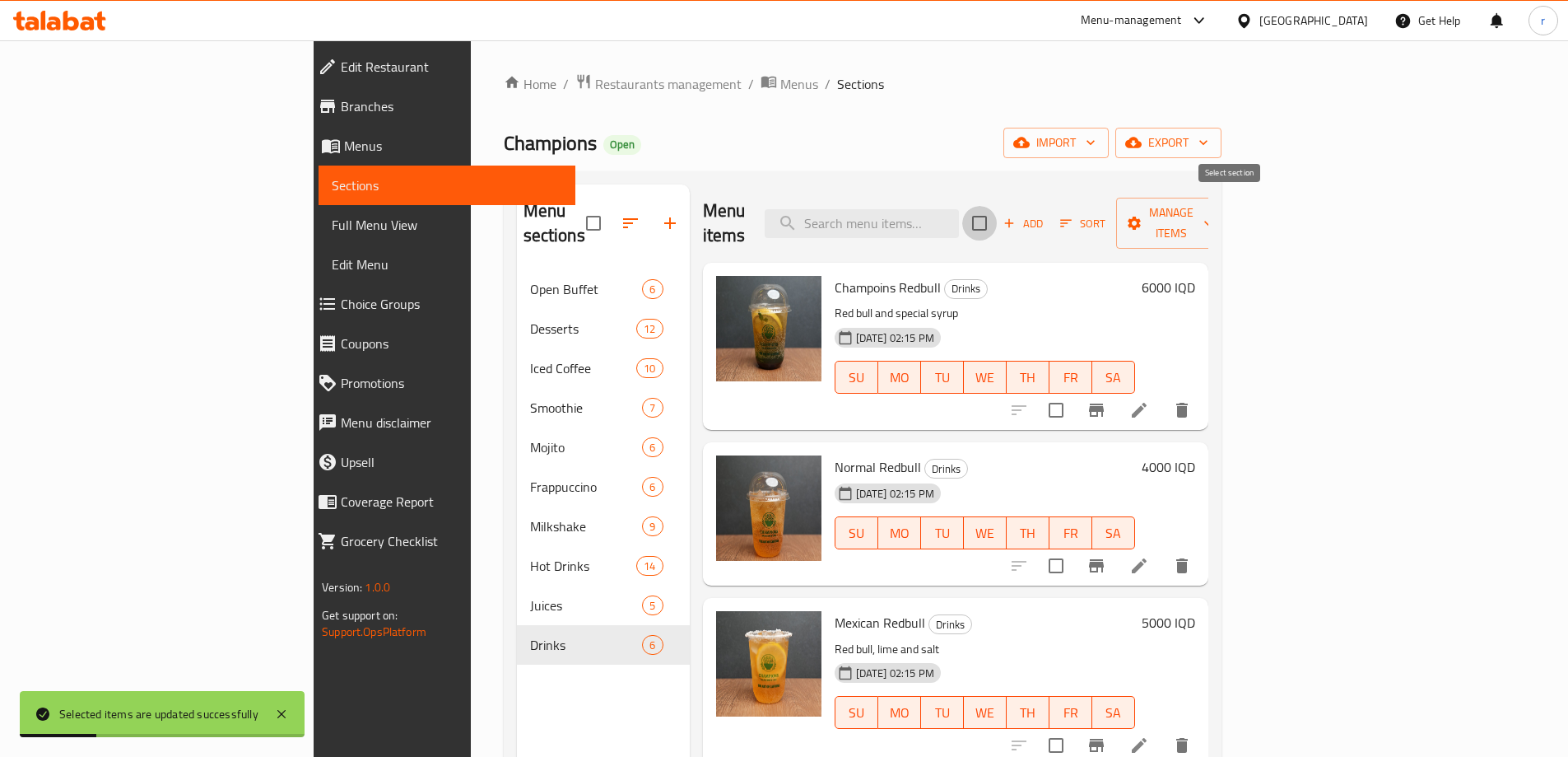
click at [997, 213] on input "checkbox" at bounding box center [979, 223] width 35 height 35
checkbox input "true"
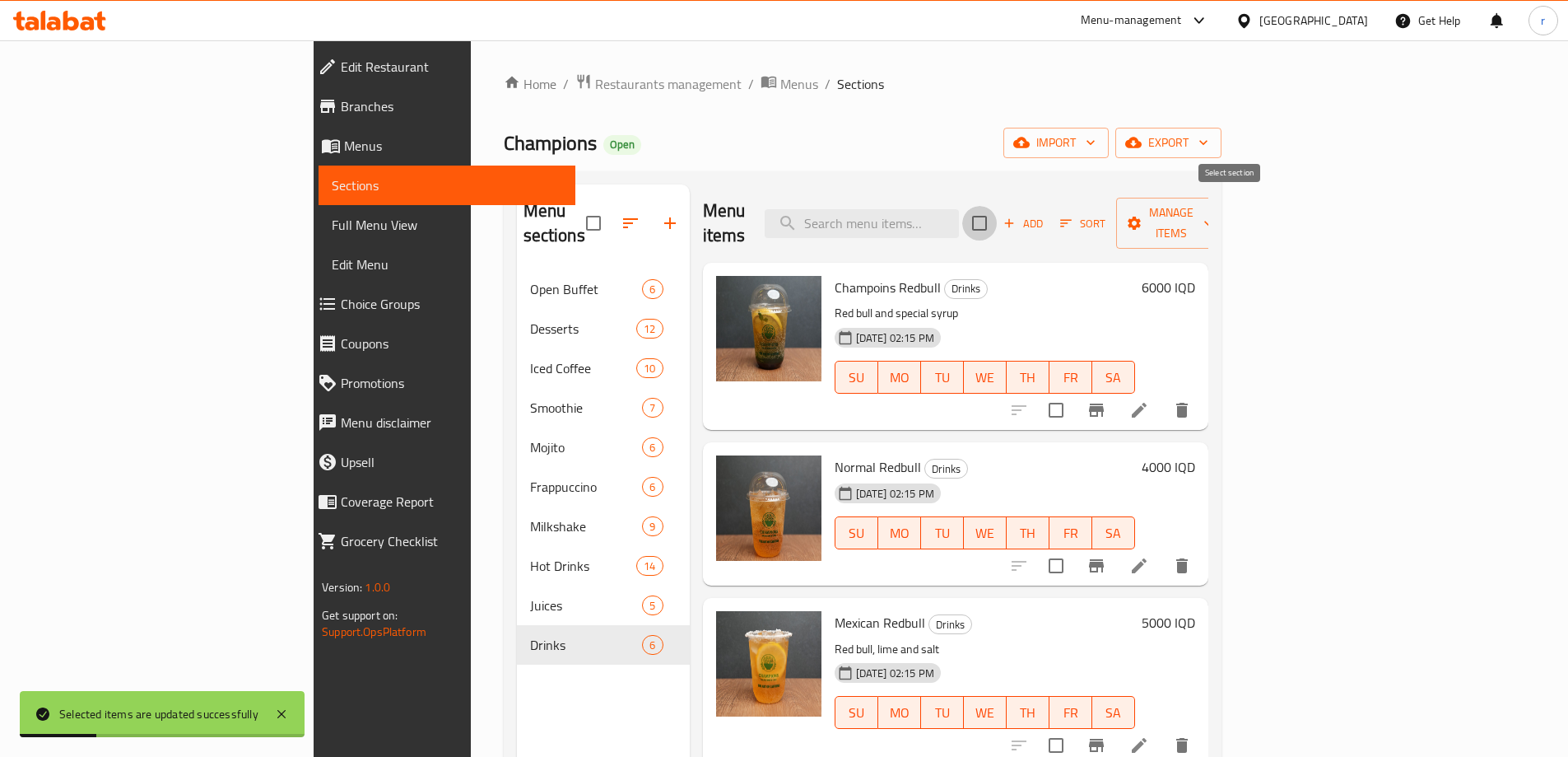
checkbox input "true"
click at [1213, 214] on span "Manage items" at bounding box center [1171, 223] width 84 height 41
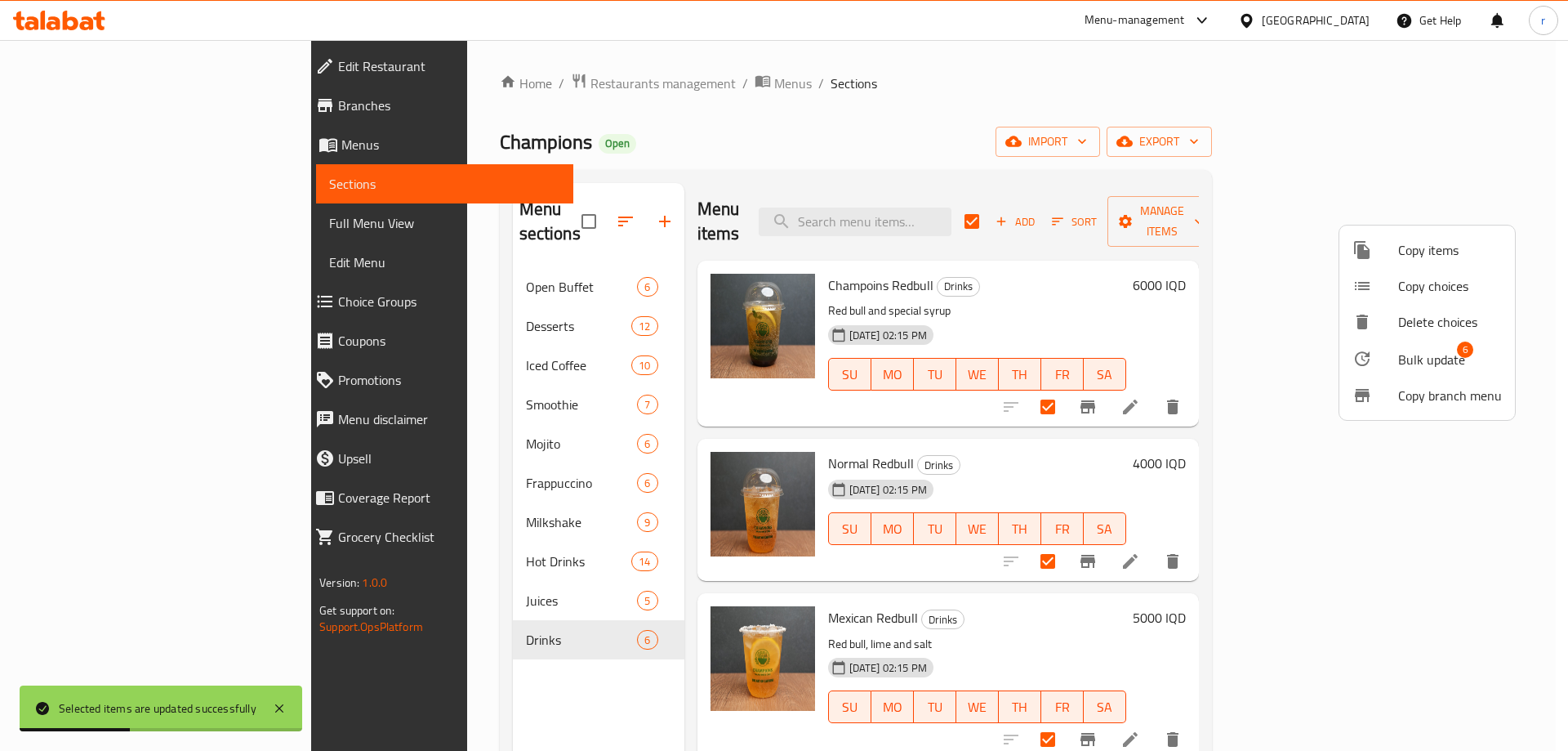
click at [1439, 356] on span "Bulk update" at bounding box center [1431, 359] width 67 height 19
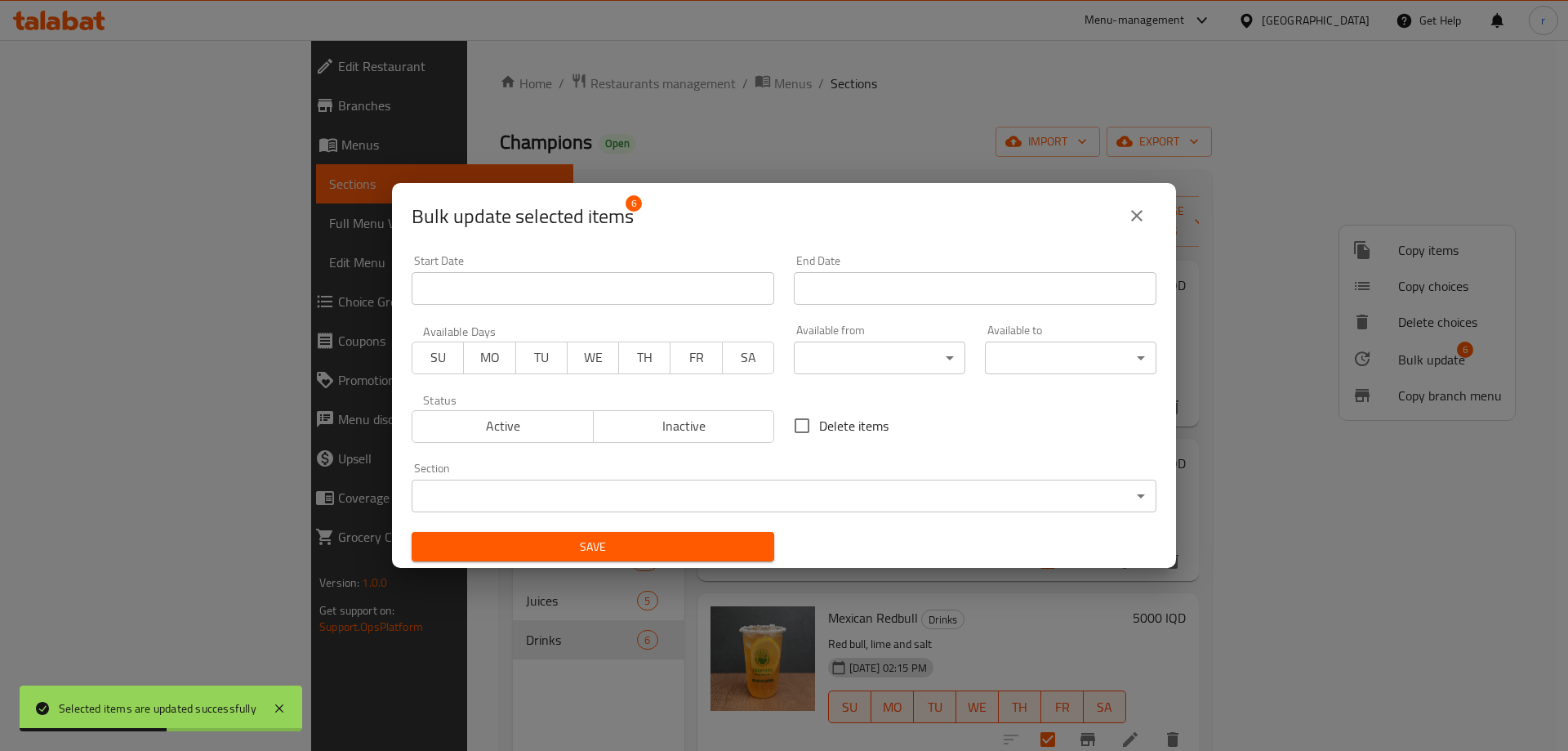
click at [933, 349] on body "Selected items are updated successfully ​ Menu-management Iraq Get Help r Edit …" at bounding box center [784, 395] width 1568 height 710
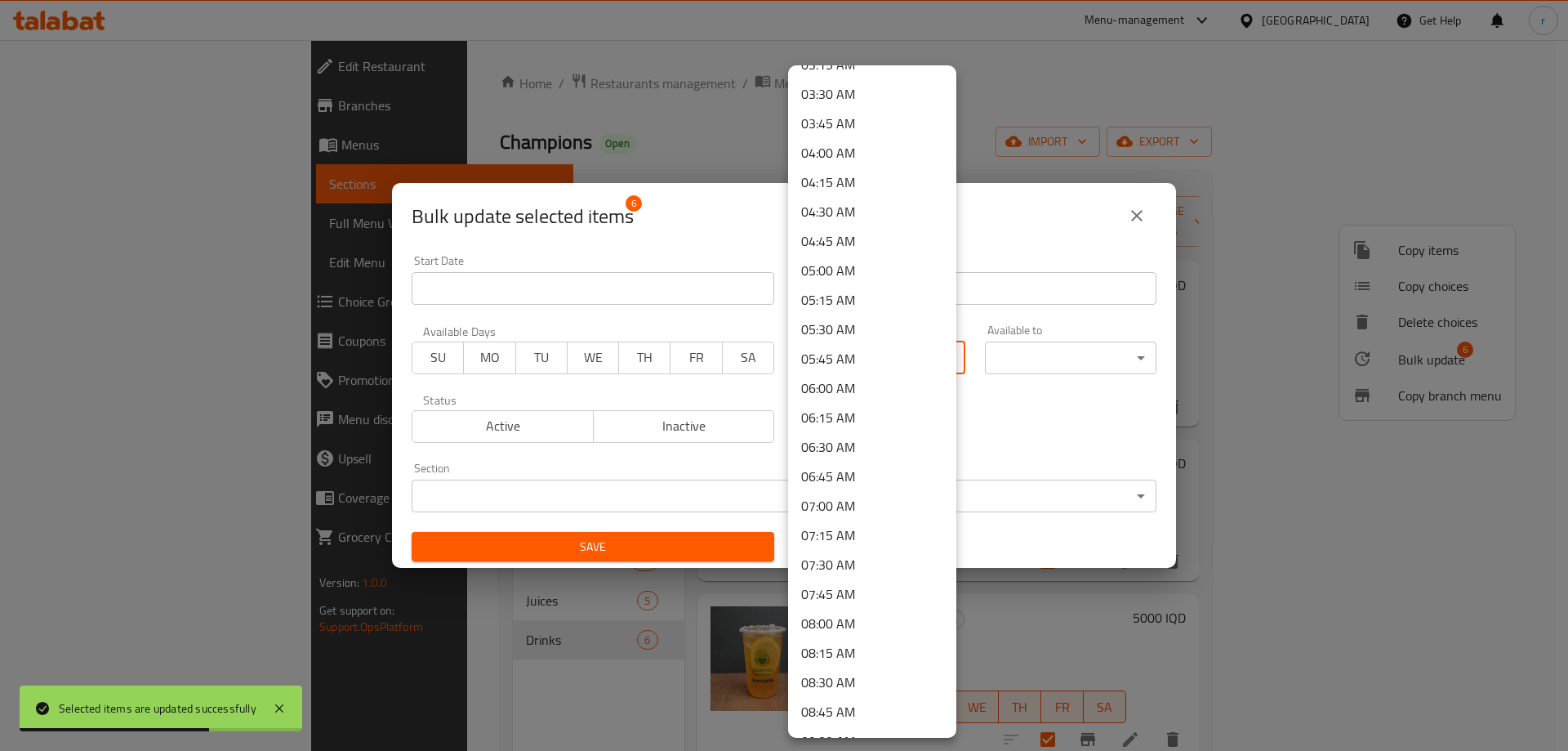
scroll to position [411, 0]
click at [815, 491] on li "07:00 AM" at bounding box center [871, 498] width 168 height 30
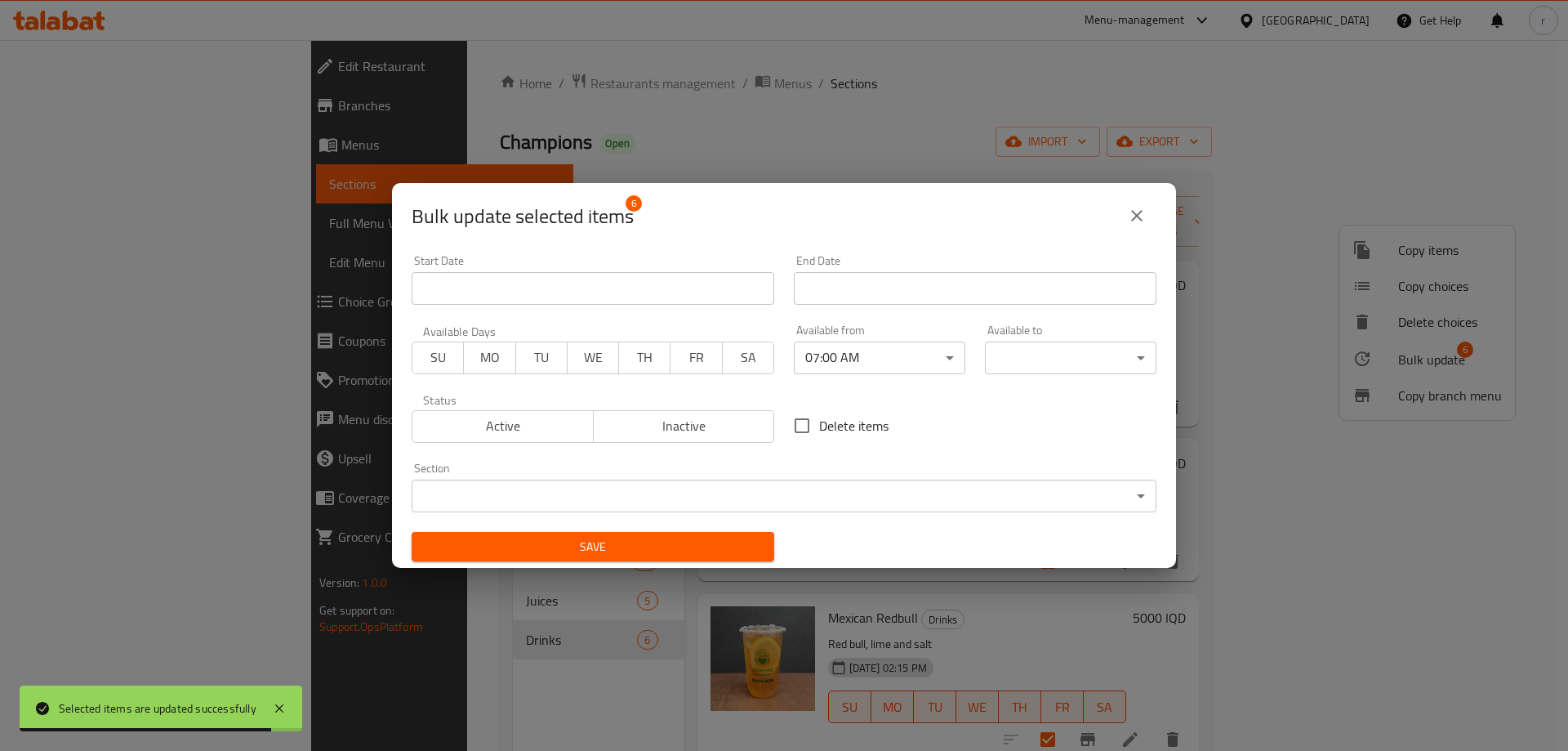
click at [1088, 352] on body "Selected items are updated successfully ​ Menu-management Iraq Get Help r Edit …" at bounding box center [784, 395] width 1568 height 710
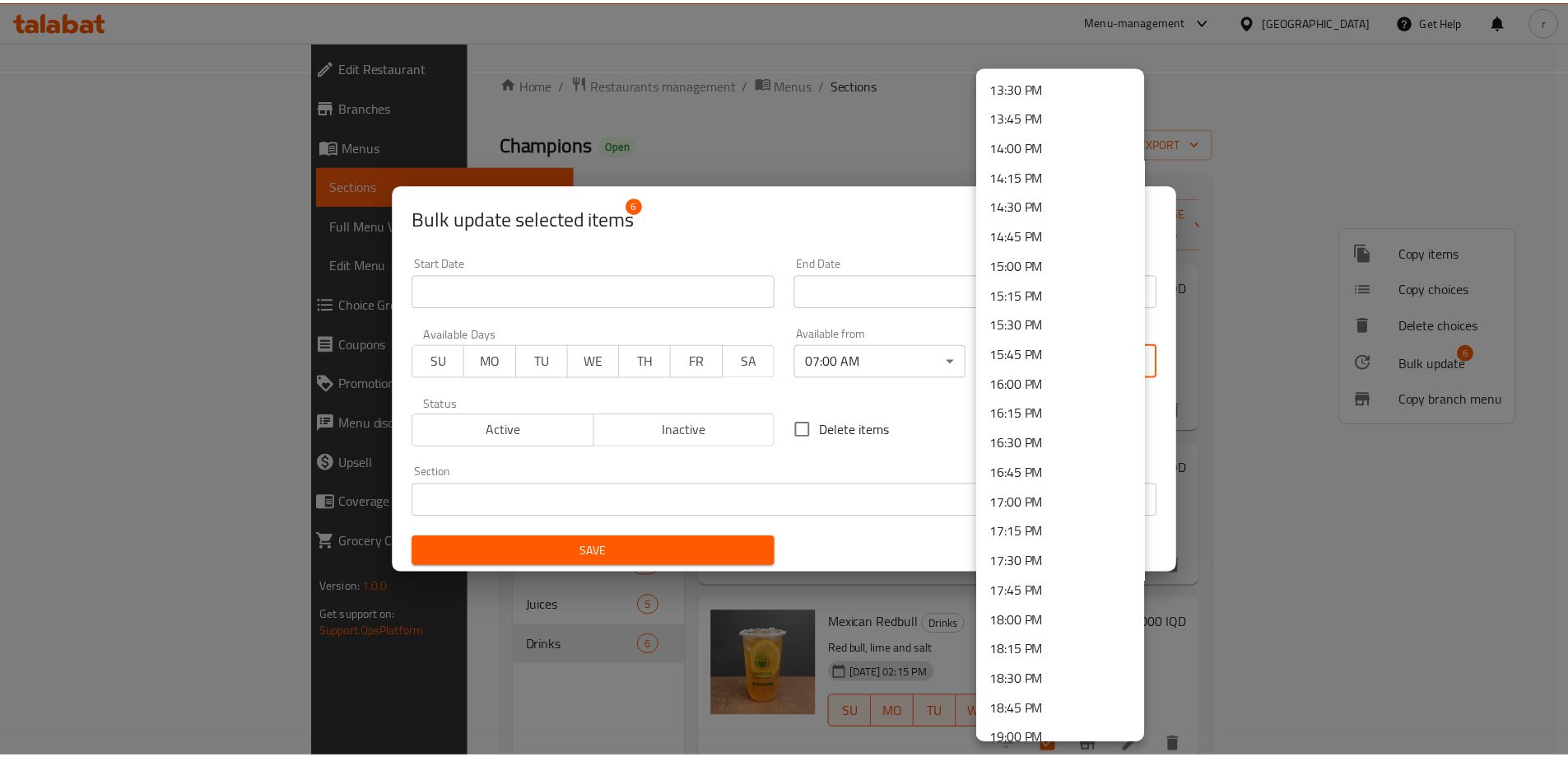
scroll to position [2211, 0]
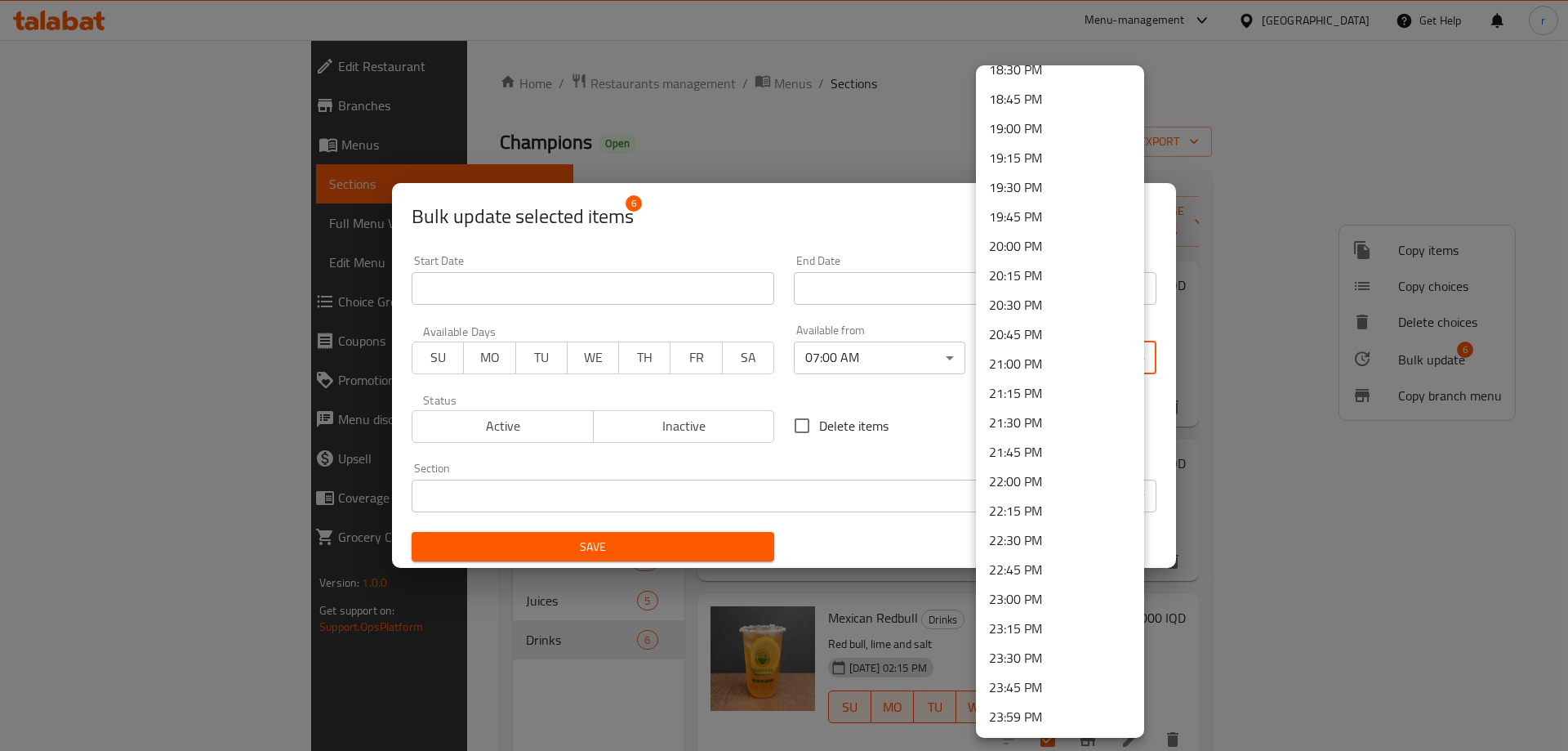
click at [1034, 716] on li "23:59 PM" at bounding box center [1060, 716] width 168 height 30
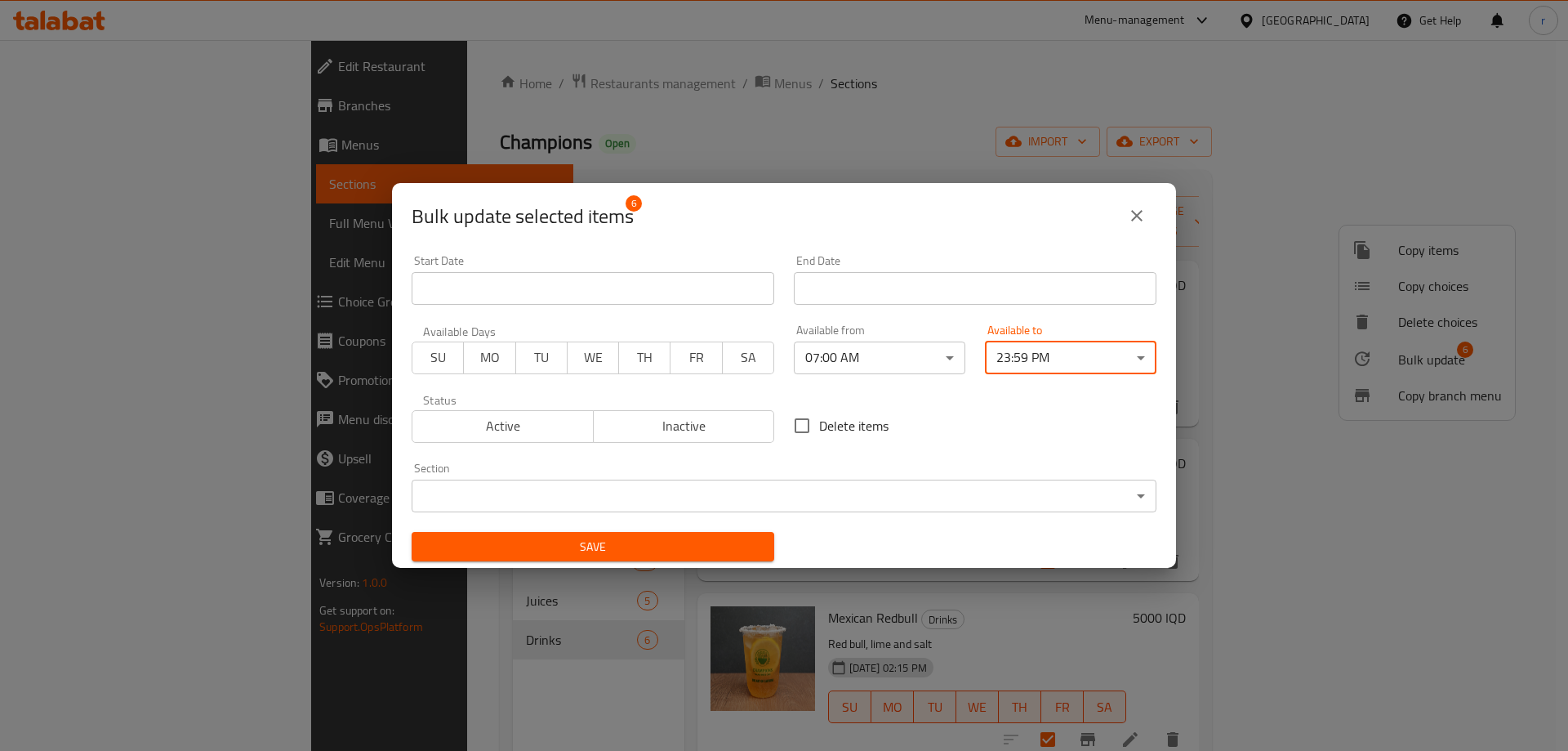
click at [733, 538] on span "Save" at bounding box center [593, 547] width 336 height 20
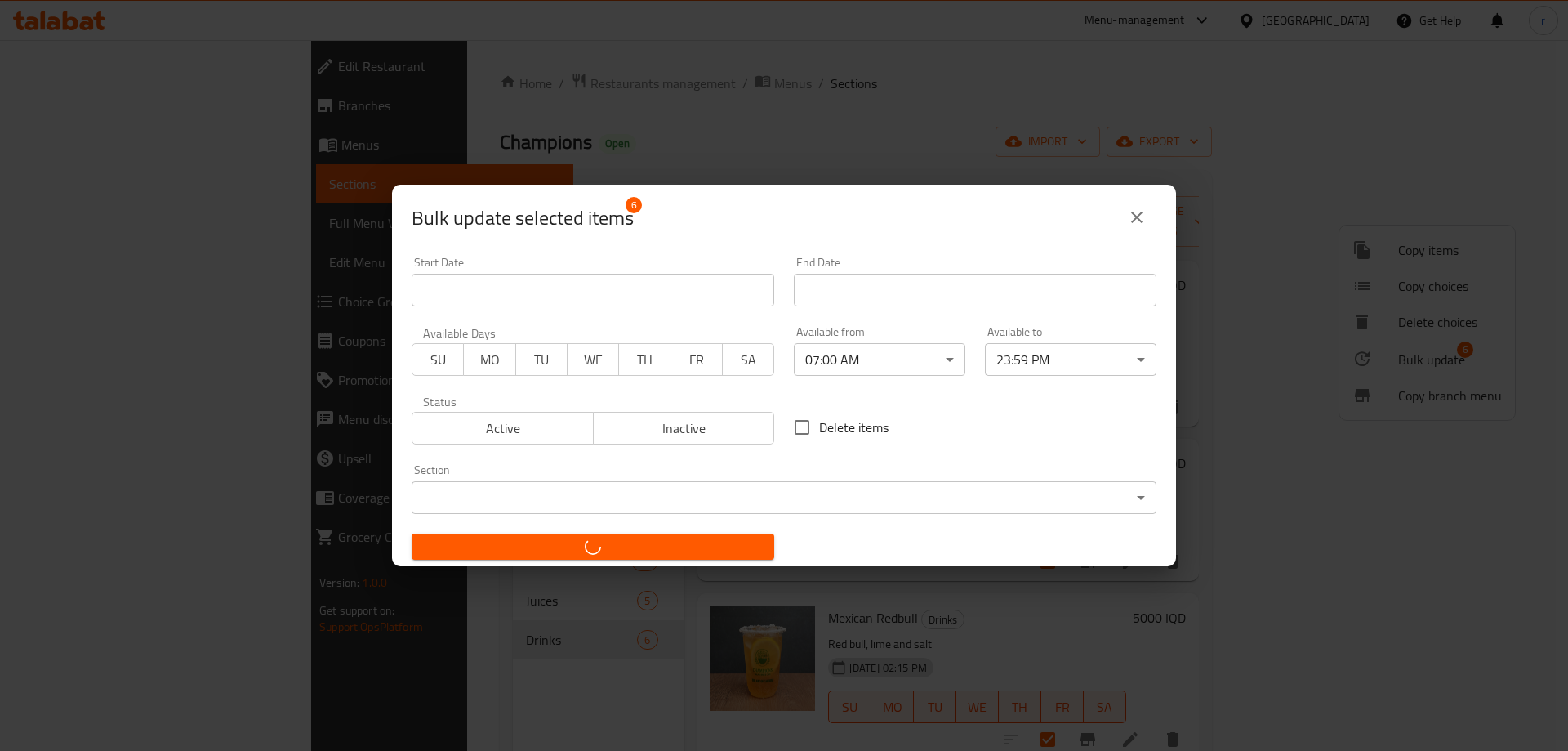
checkbox input "false"
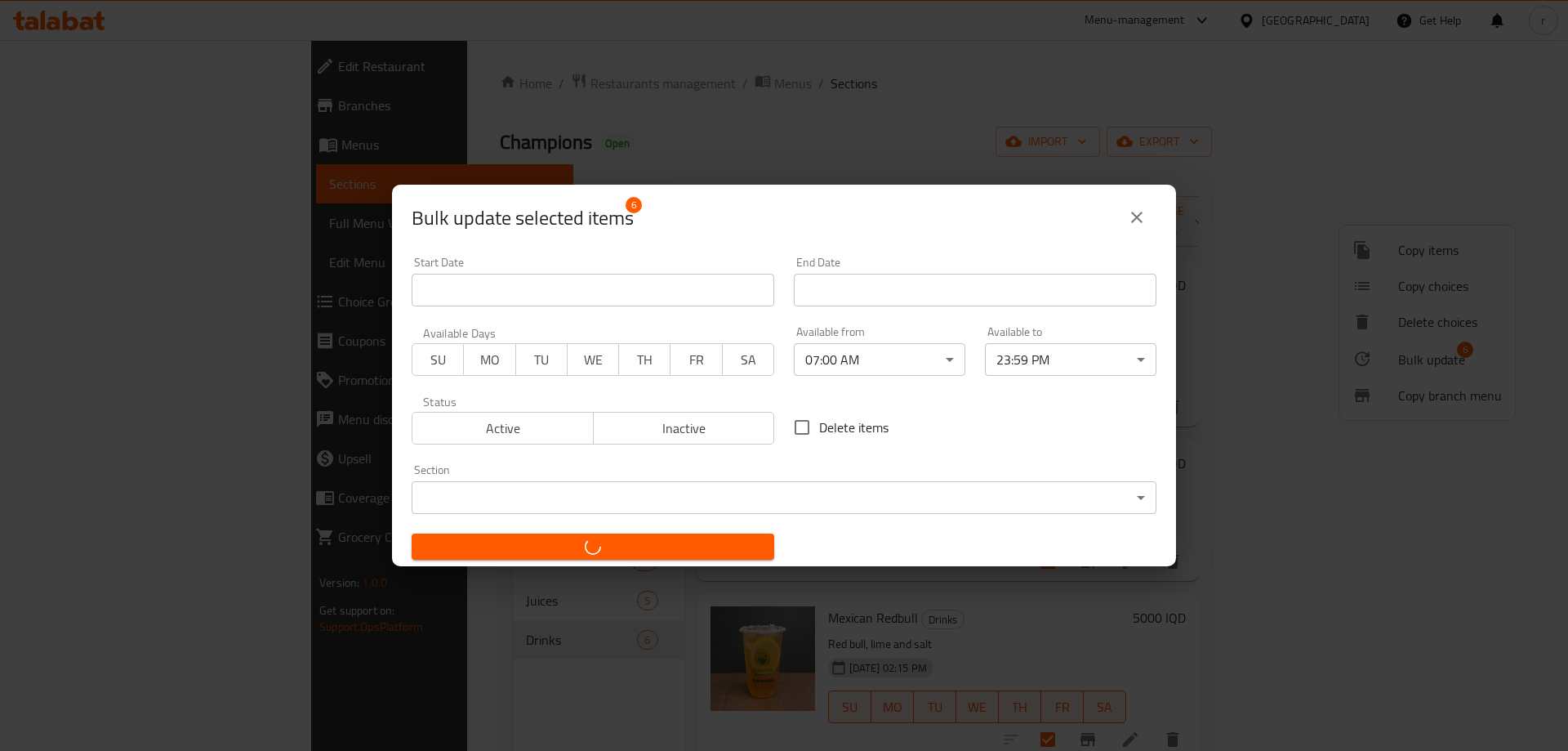
checkbox input "false"
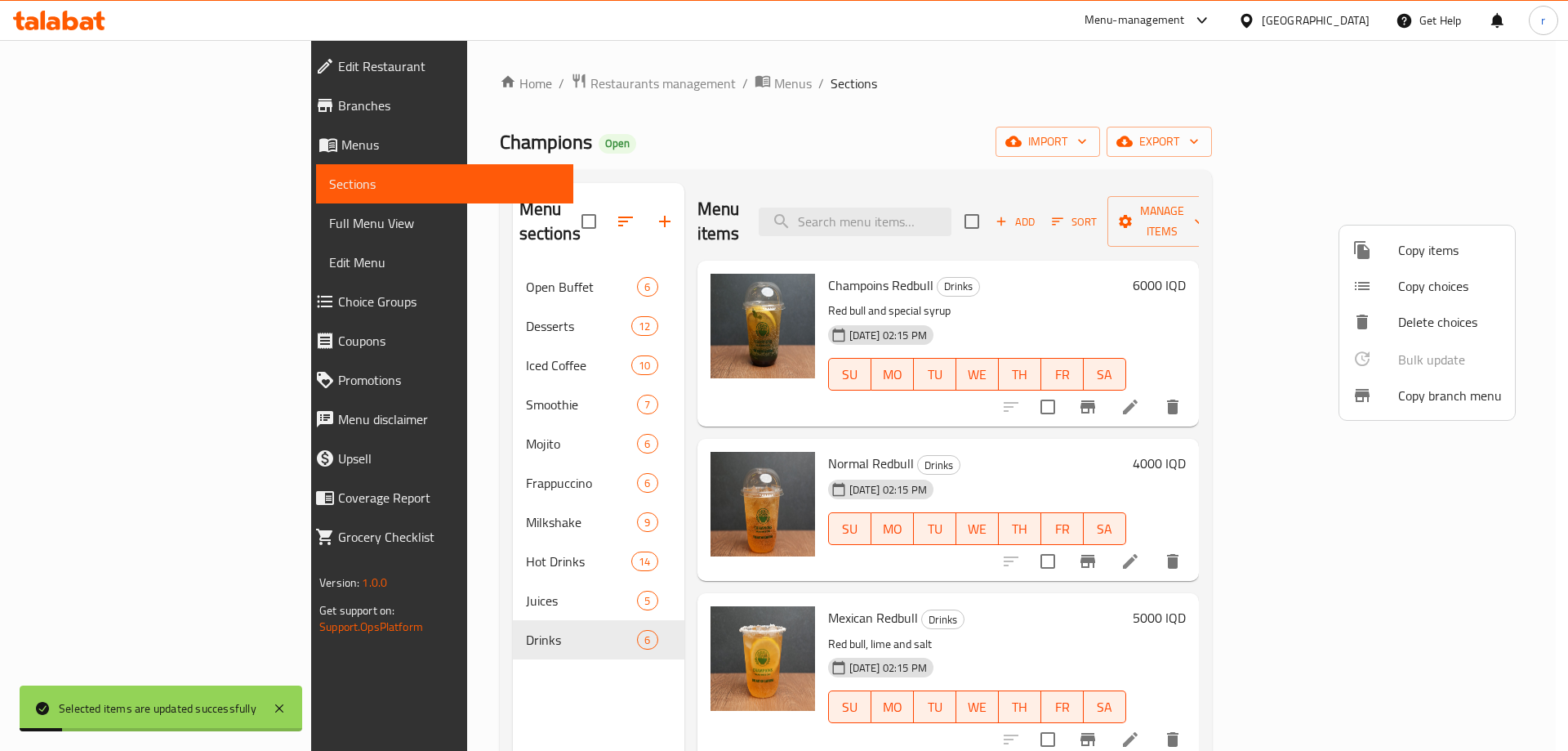
click at [124, 229] on div at bounding box center [784, 375] width 1568 height 751
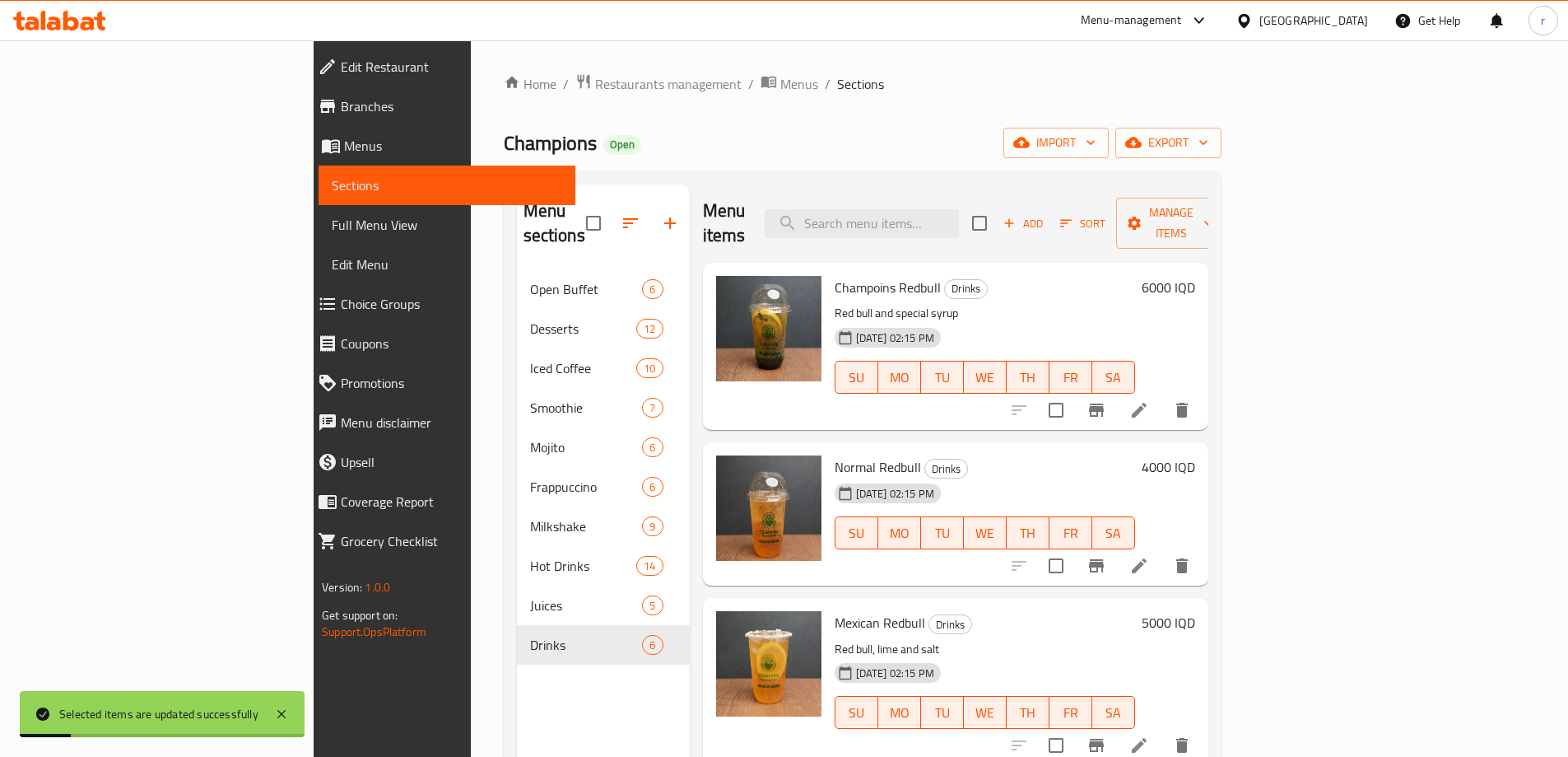
click at [332, 231] on span "Full Menu View" at bounding box center [447, 224] width 231 height 20
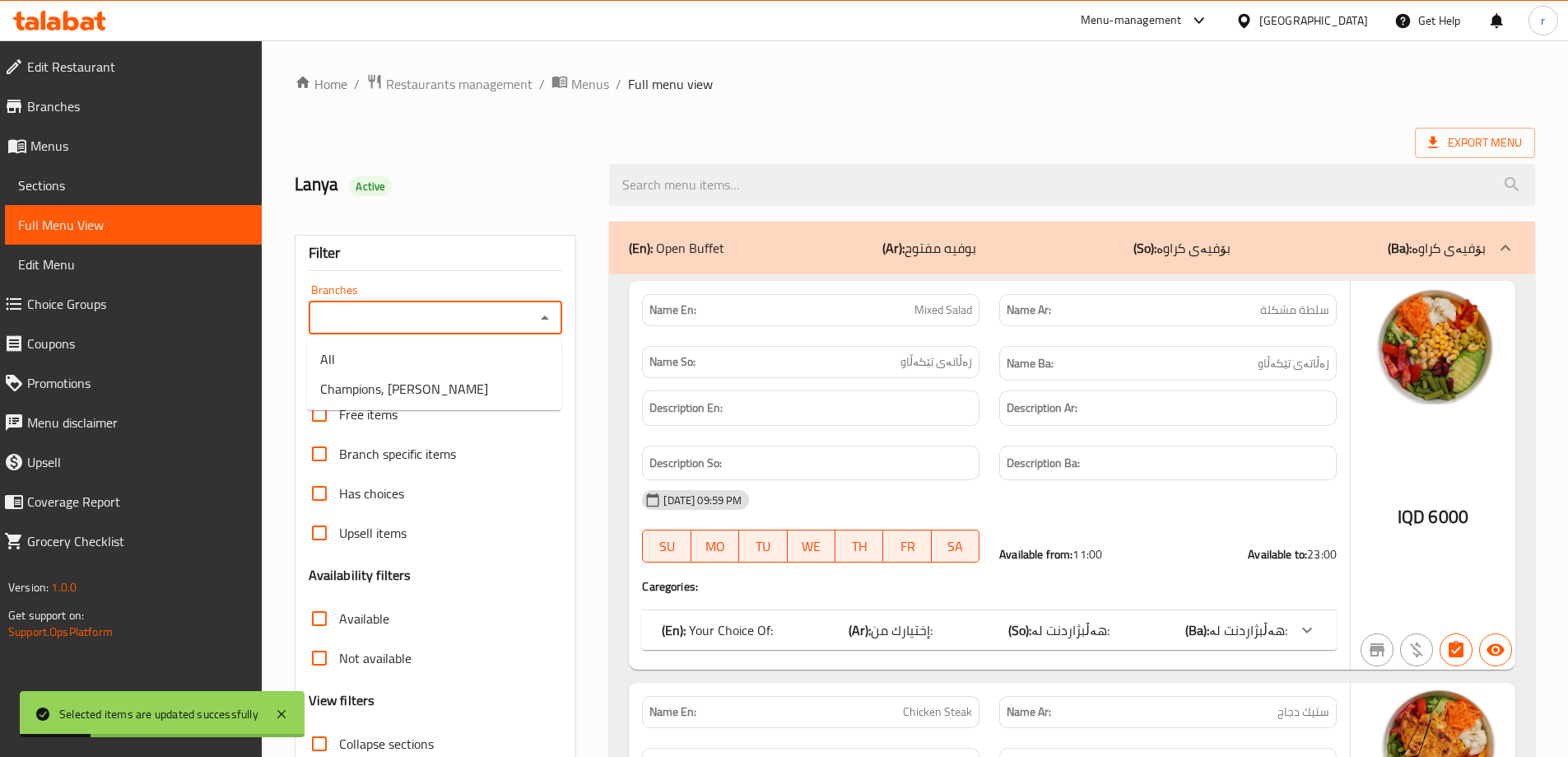
click at [394, 313] on input "Branches" at bounding box center [421, 318] width 217 height 23
click at [403, 387] on span "Champions, Roya Towers" at bounding box center [403, 388] width 168 height 20
type input "Champions, Roya Towers"
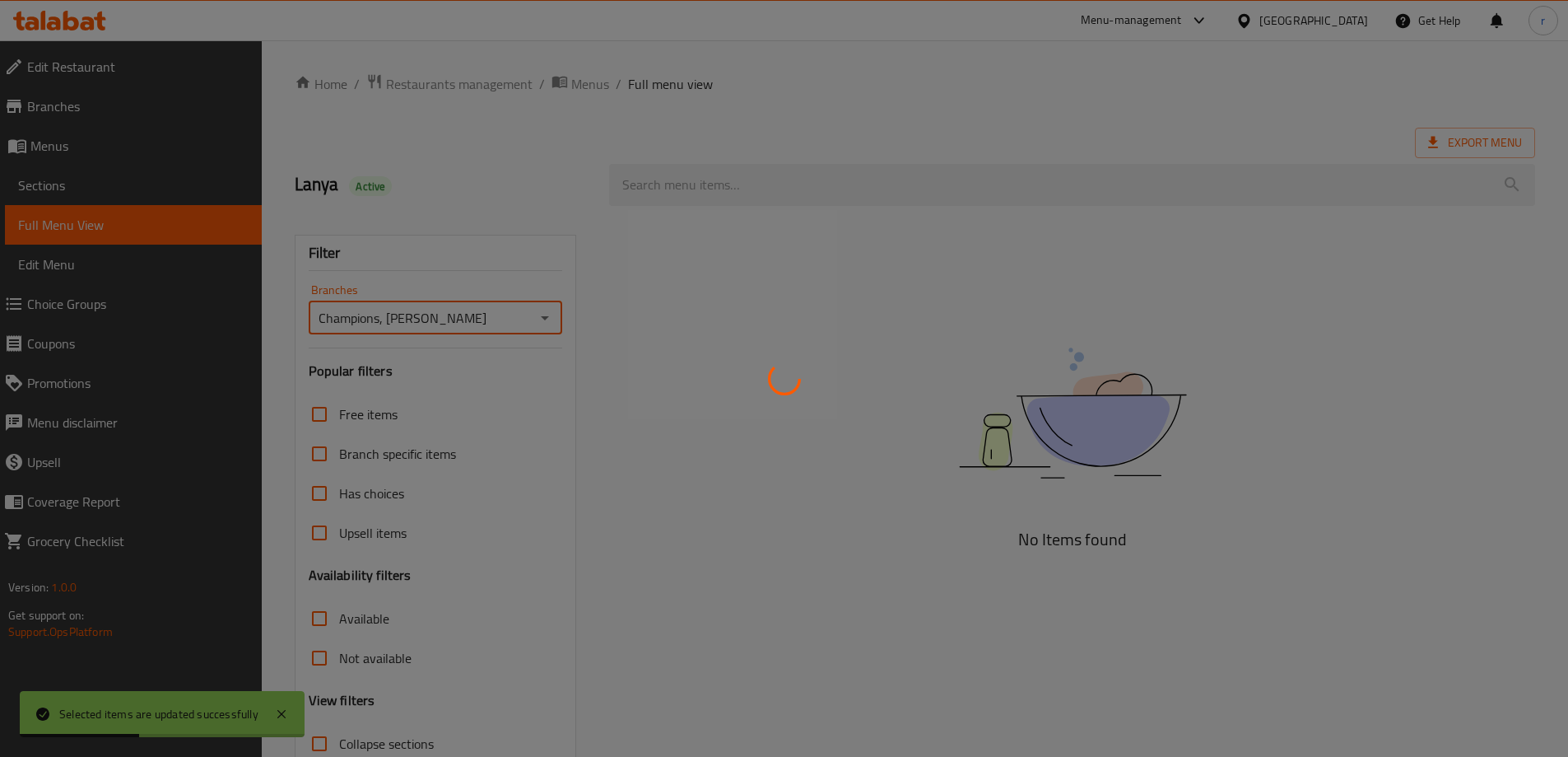
scroll to position [119, 0]
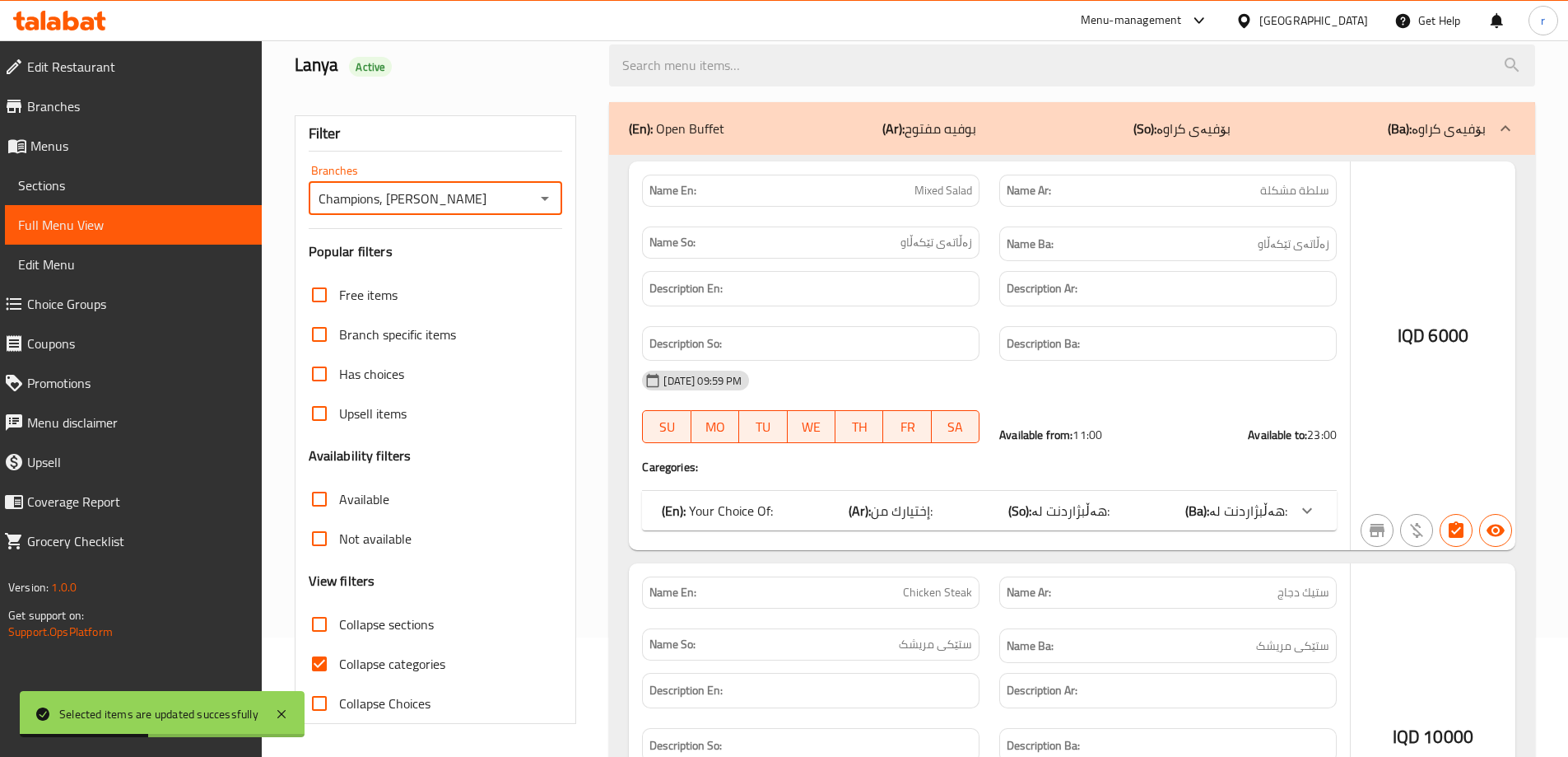
click at [381, 670] on div at bounding box center [784, 378] width 1568 height 757
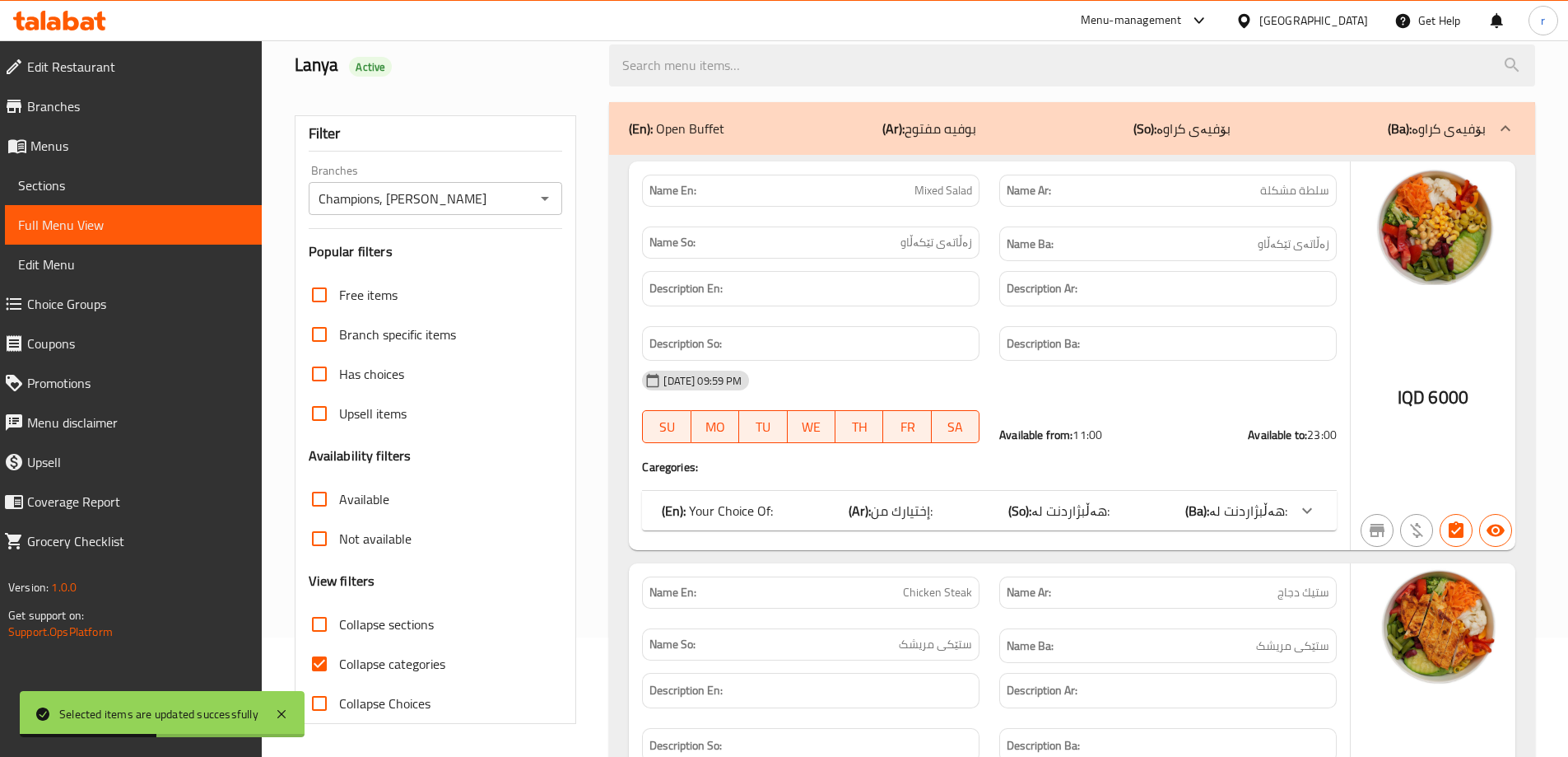
click at [386, 668] on span "Collapse categories" at bounding box center [392, 663] width 106 height 20
click at [339, 668] on input "Collapse categories" at bounding box center [319, 663] width 39 height 39
checkbox input "false"
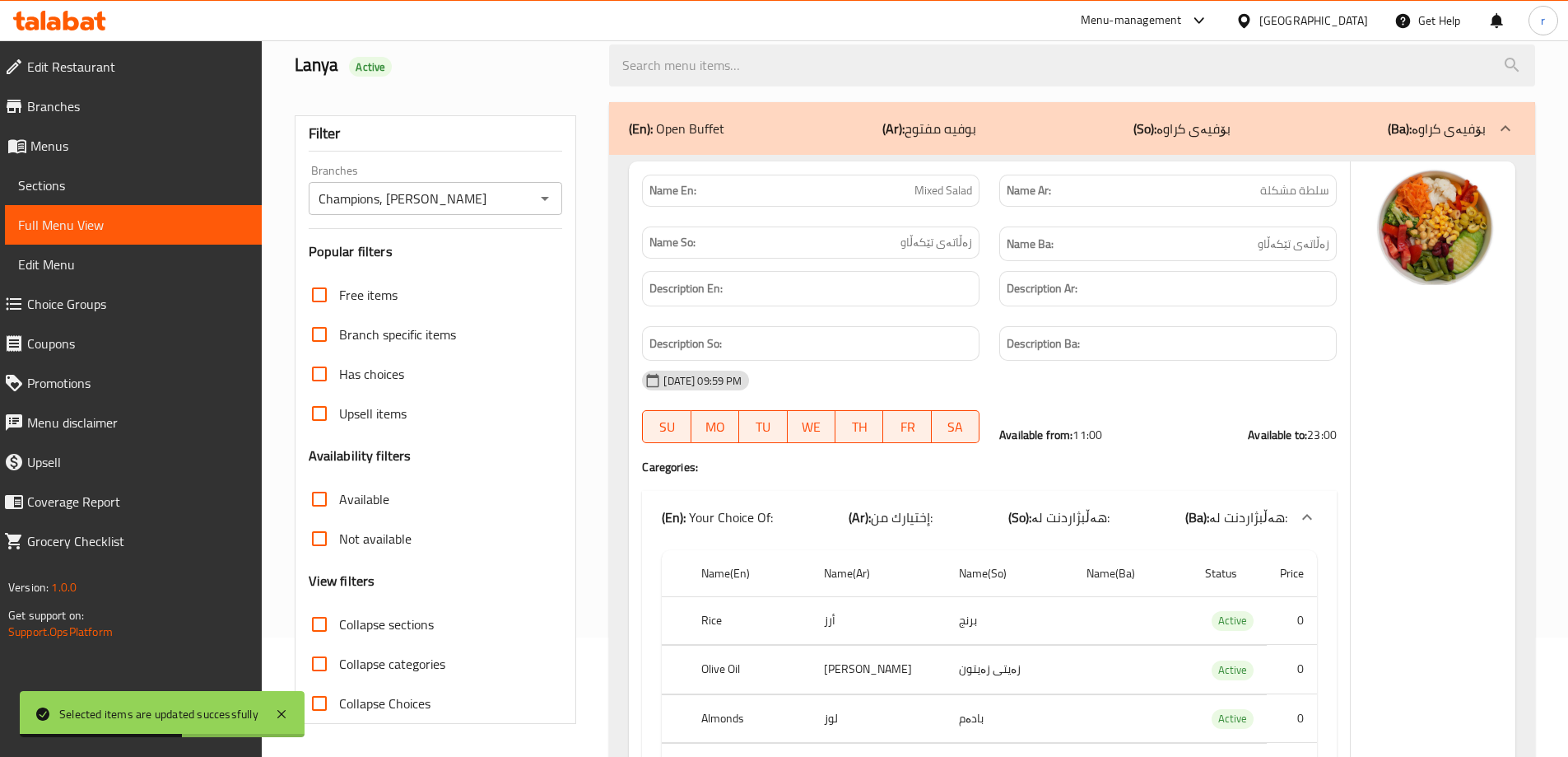
click at [392, 622] on span "Collapse sections" at bounding box center [386, 623] width 94 height 20
click at [339, 622] on input "Collapse sections" at bounding box center [319, 624] width 39 height 39
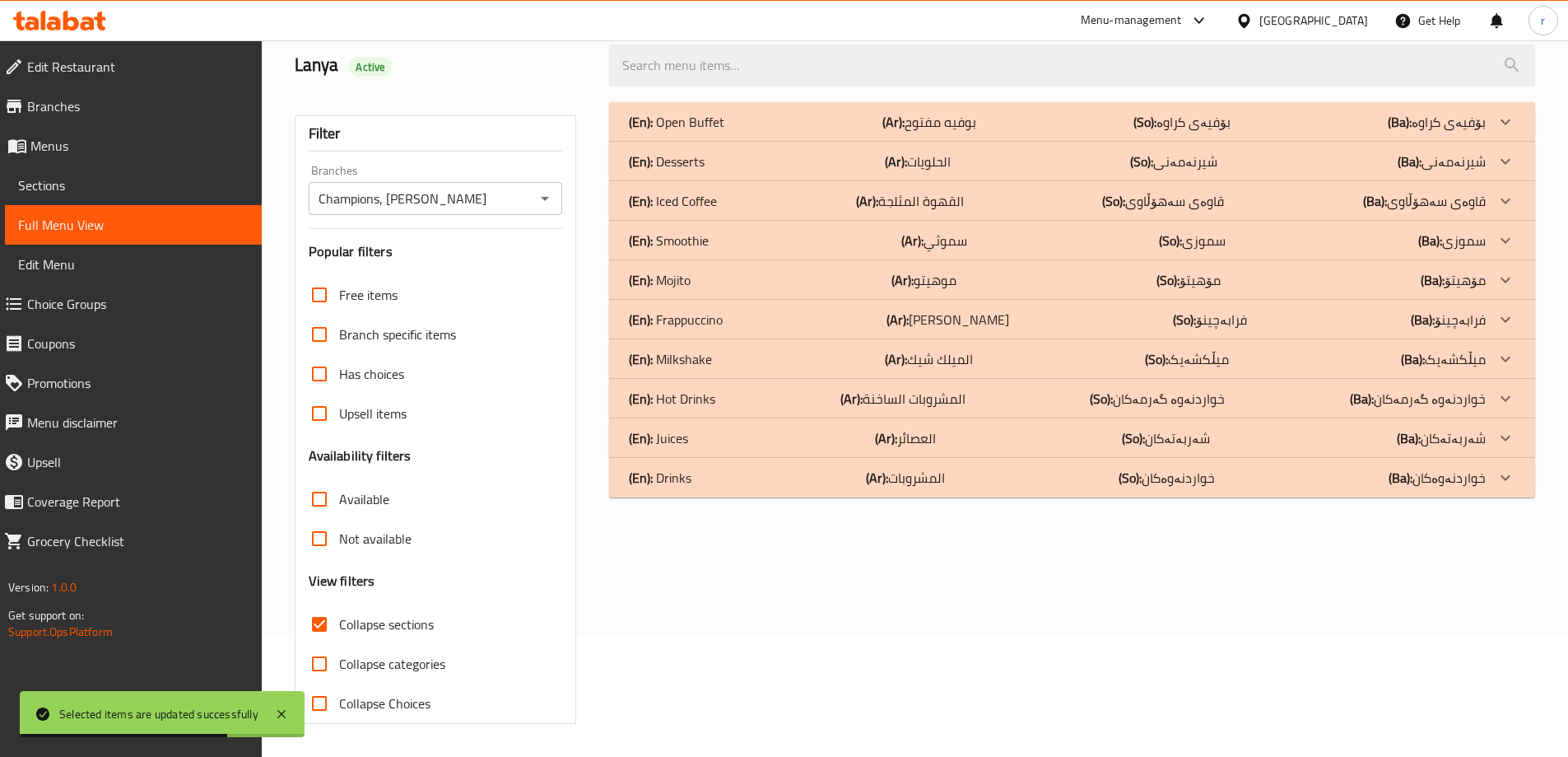
click at [984, 473] on div "(En): Drinks (Ar): المشروبات (So): خواردنەوەکان (Ba): خواردنەوەکان" at bounding box center [1057, 477] width 857 height 20
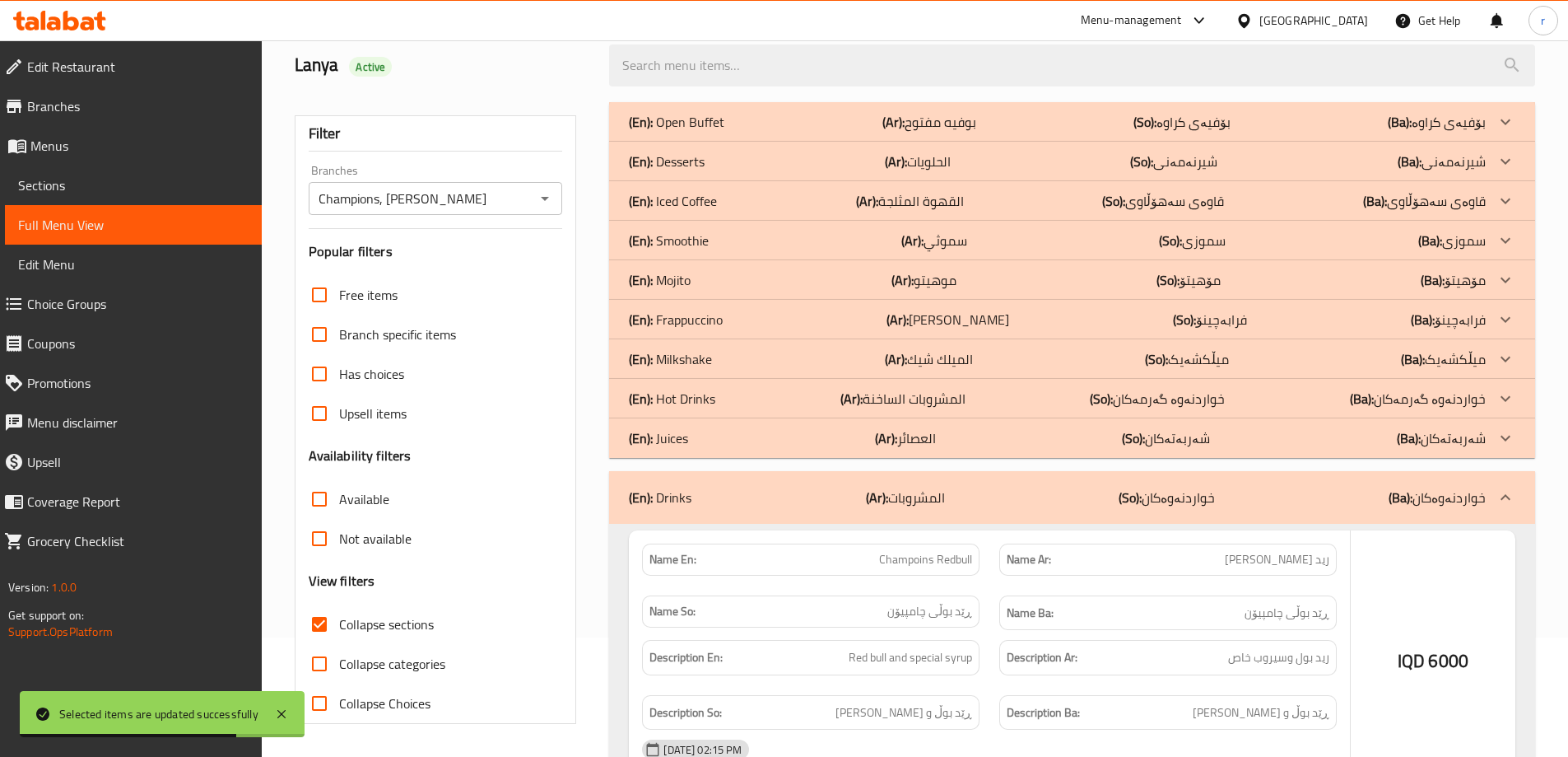
click at [984, 445] on div "(En): Juices (Ar): العصائر (So): شەربەتەکان (Ba): شەربەتەکان" at bounding box center [1057, 438] width 857 height 20
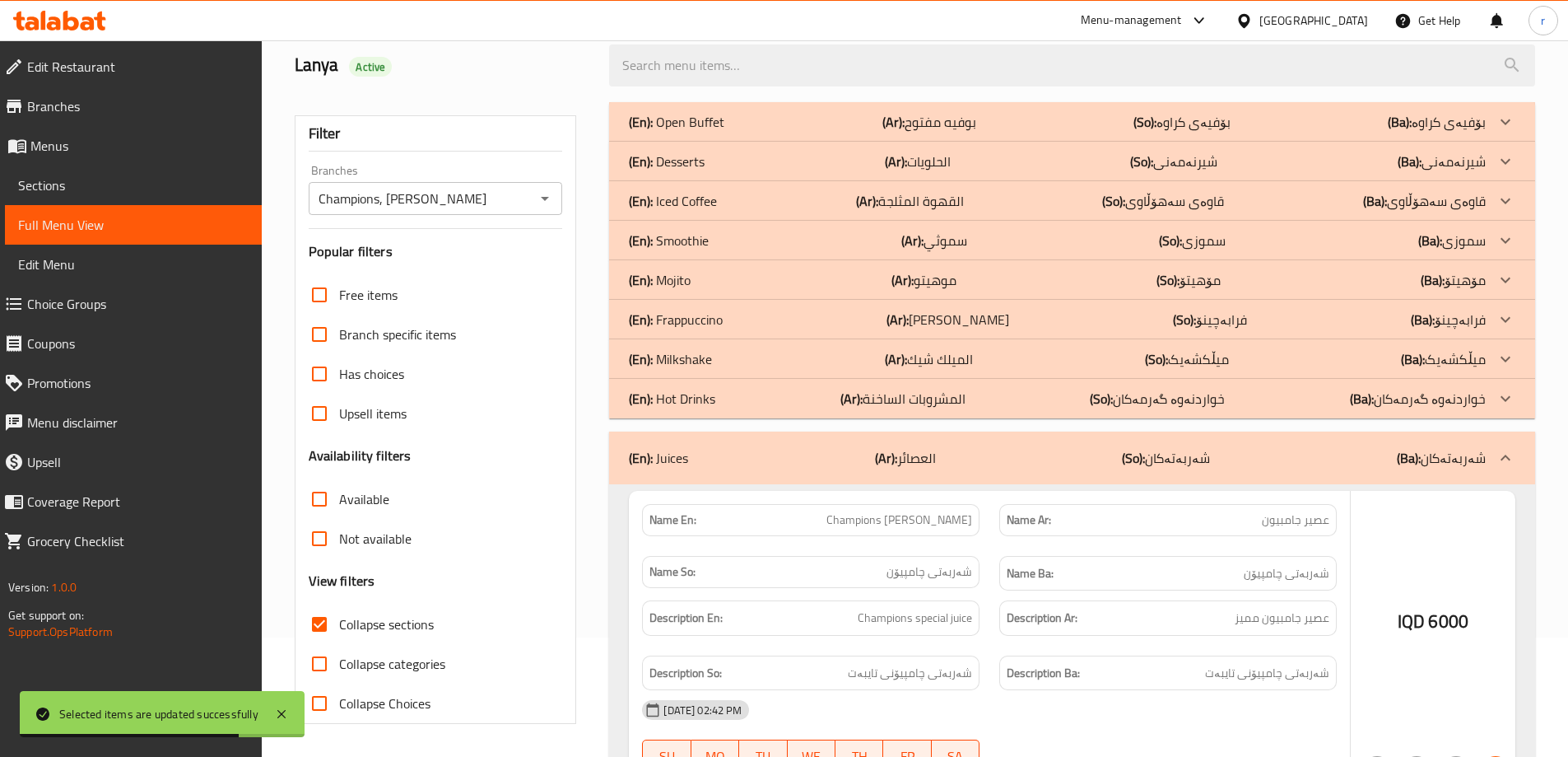
click at [983, 407] on div "(En): Hot Drinks (Ar): المشروبات الساخنة (So): خواردنەوە گەرمەکان (Ba): خواردنە…" at bounding box center [1057, 398] width 857 height 20
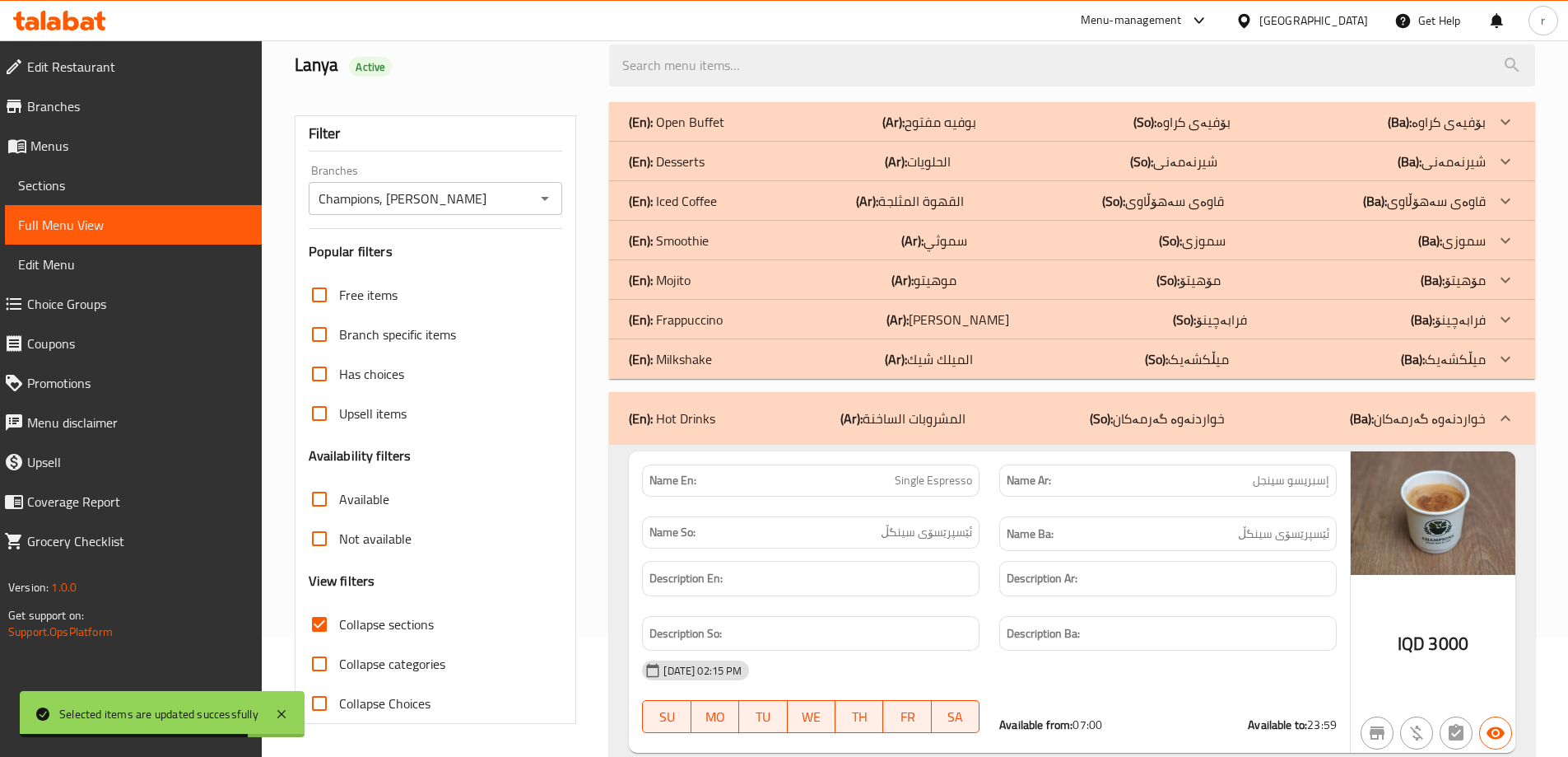
click at [981, 365] on div "(En): Milkshake (Ar): الميلك شيك (So): میڵکشەیک (Ba): میڵکشەیک" at bounding box center [1057, 358] width 857 height 20
click at [985, 317] on div "(En): Frappuccino (Ar): فرابتشينو (So): فرابەچينۆ (Ba): فرابەچينۆ" at bounding box center [1057, 319] width 857 height 20
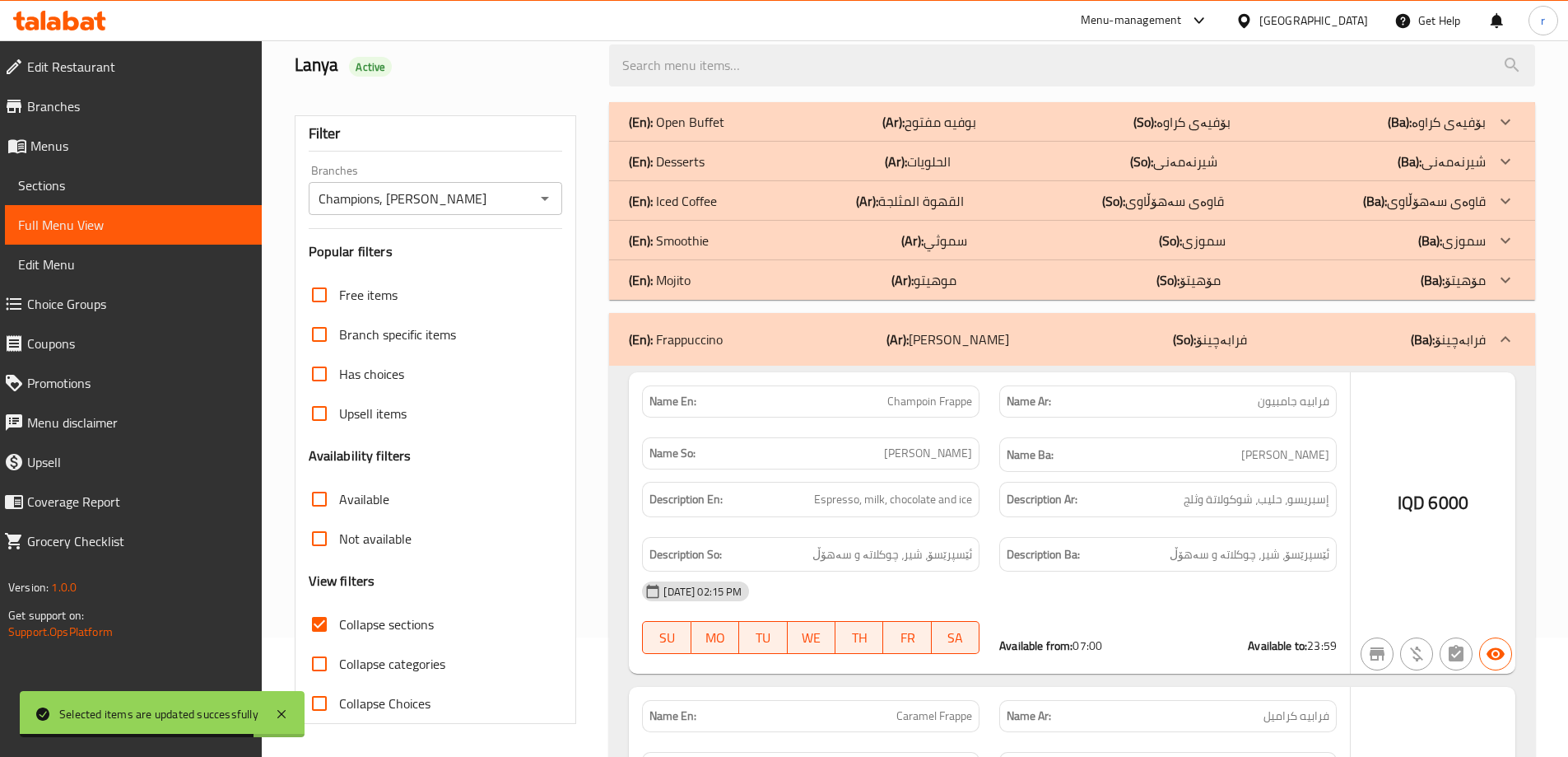
click at [978, 274] on div "(En): Mojito (Ar): موهيتو (So): مۆهیتۆ (Ba): مۆهیتۆ" at bounding box center [1057, 279] width 857 height 20
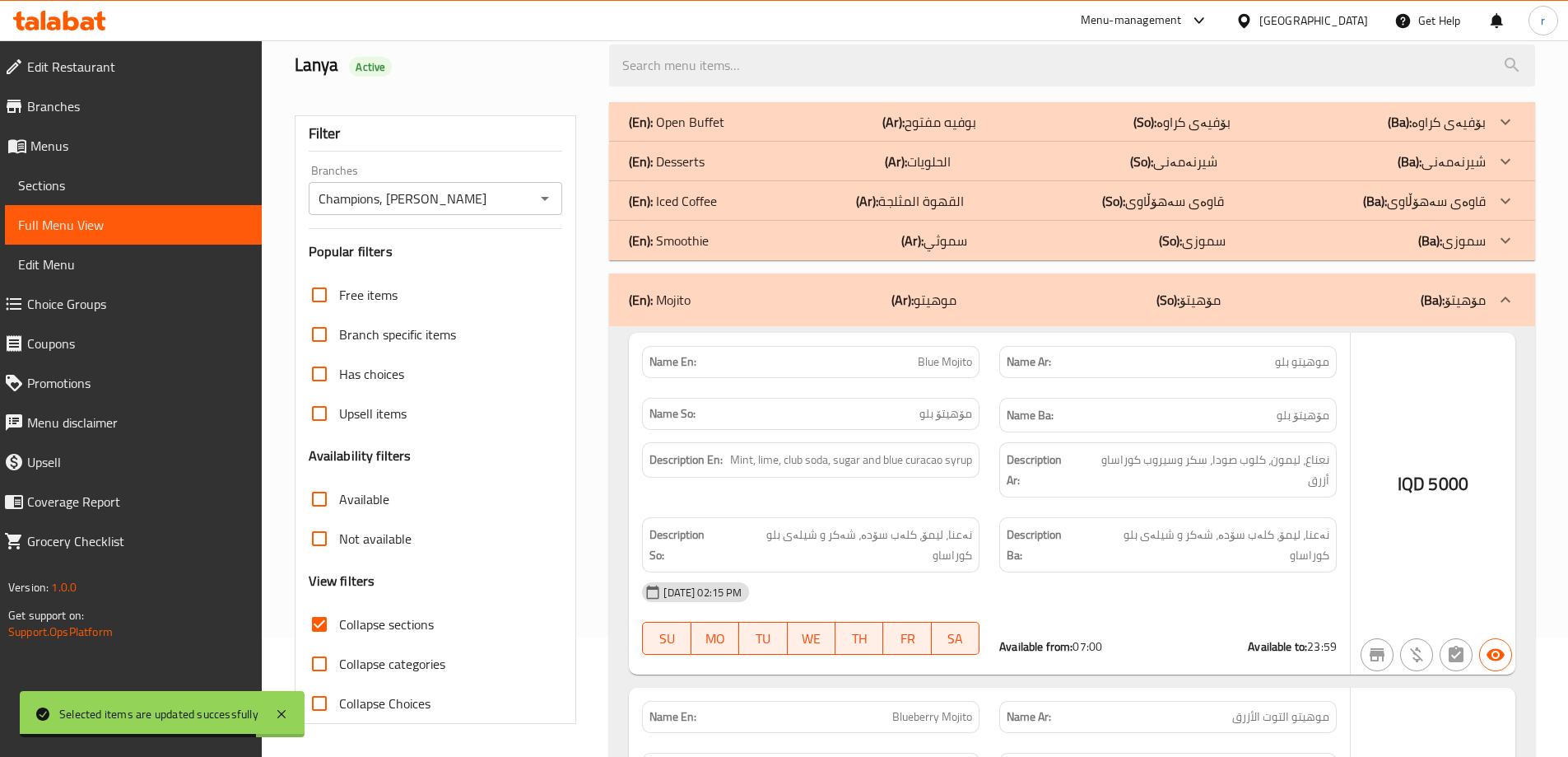
click at [975, 238] on div "(En): Smoothie (Ar): سموثي (So): سموزی (Ba): سموزی" at bounding box center [1057, 240] width 857 height 20
click at [969, 195] on div "(En): Iced Coffee (Ar): القهوة المثلجة (So): قاوەی سەهۆڵاوی (Ba): قاوەی سەهۆڵاوی" at bounding box center [1057, 200] width 857 height 20
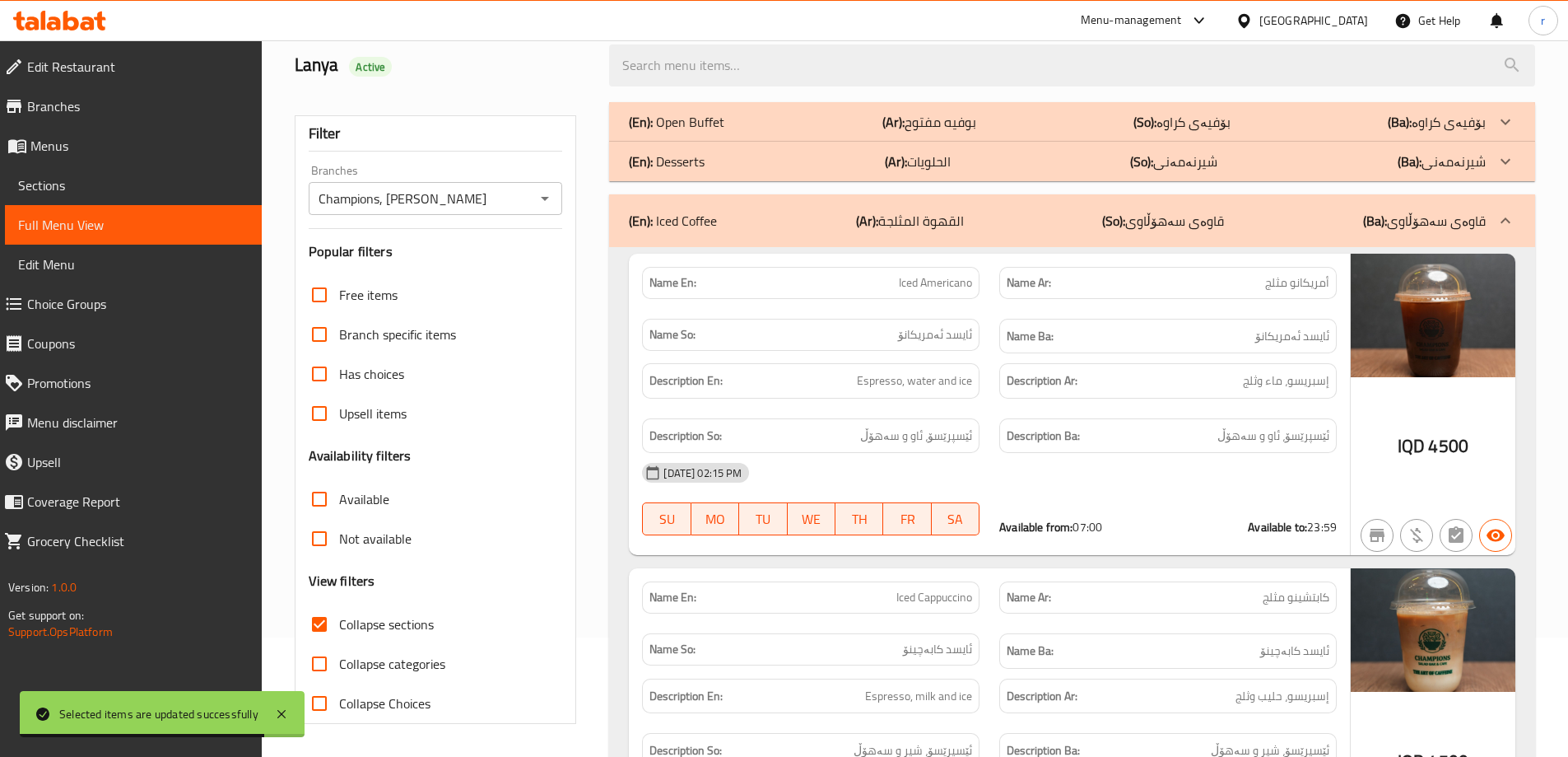
click at [957, 165] on div "(En): Desserts (Ar): الحلويات (So): شیرنەمەنی (Ba): شیرنەمەنی" at bounding box center [1057, 161] width 857 height 20
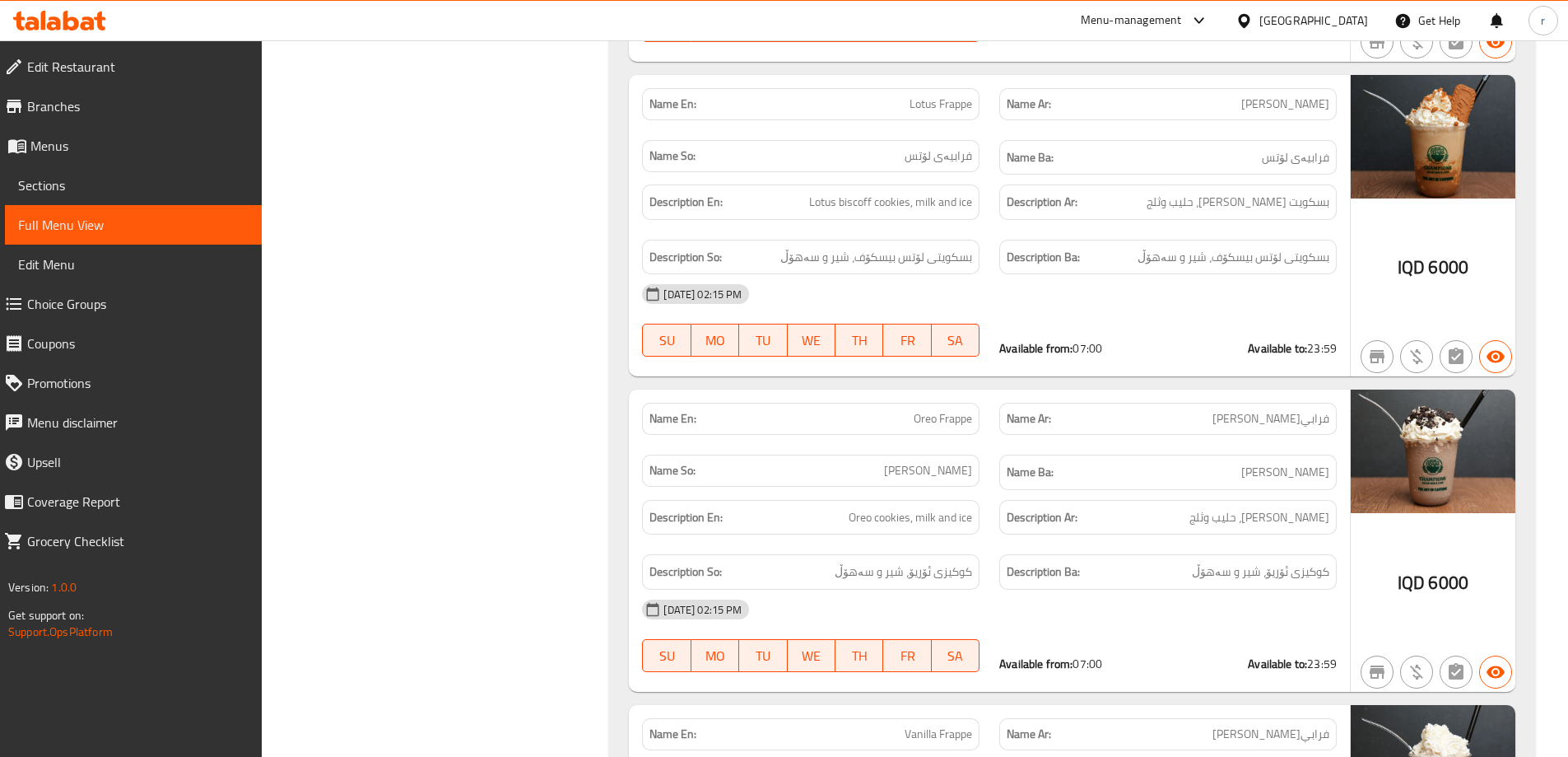
scroll to position [0, 0]
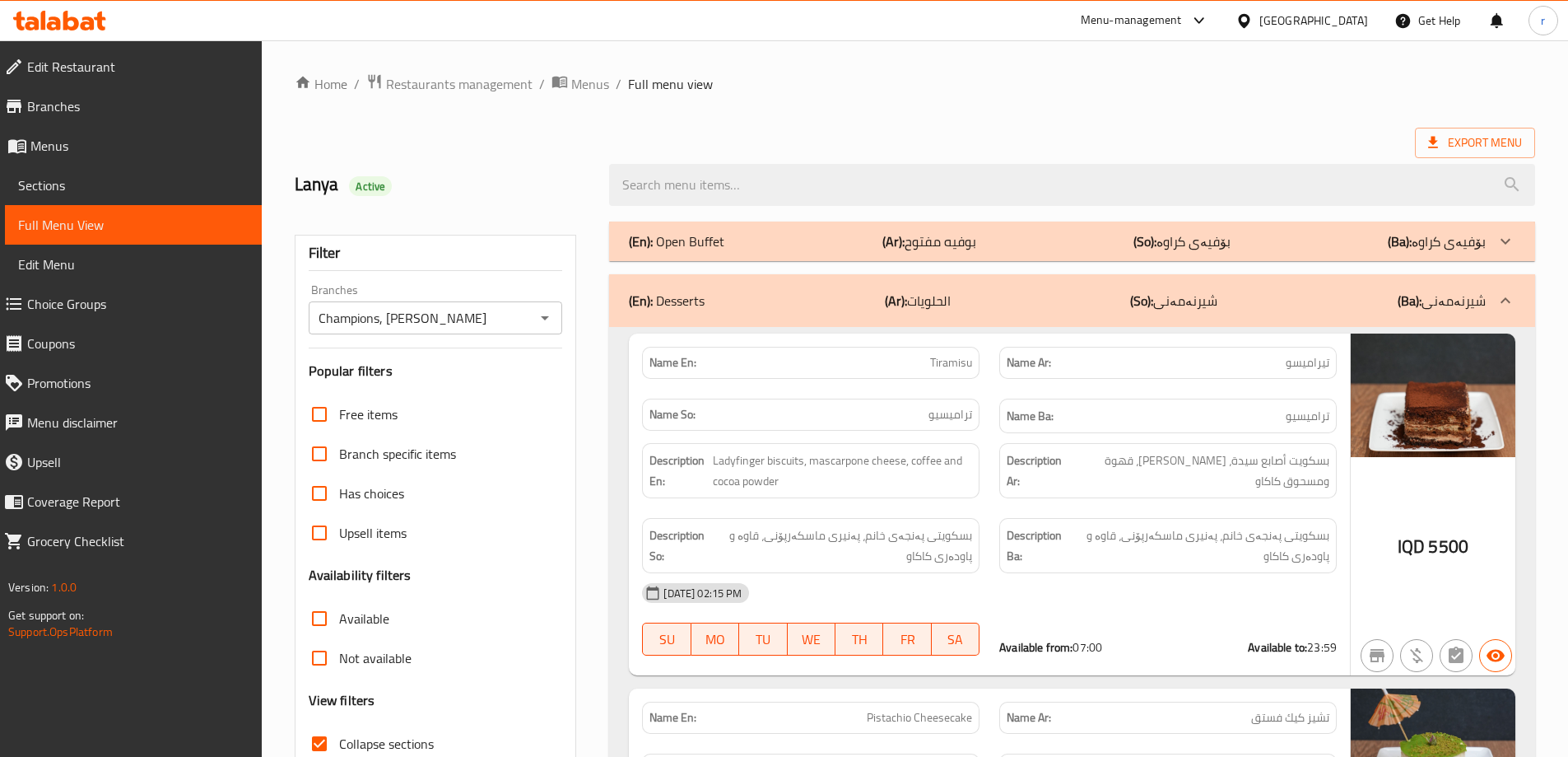
click at [1071, 246] on div "(En): Open Buffet (Ar): بوفيه مفتوح (So): بۆفیەی کراوە (Ba): بۆفیەی کراوە" at bounding box center [1057, 241] width 857 height 20
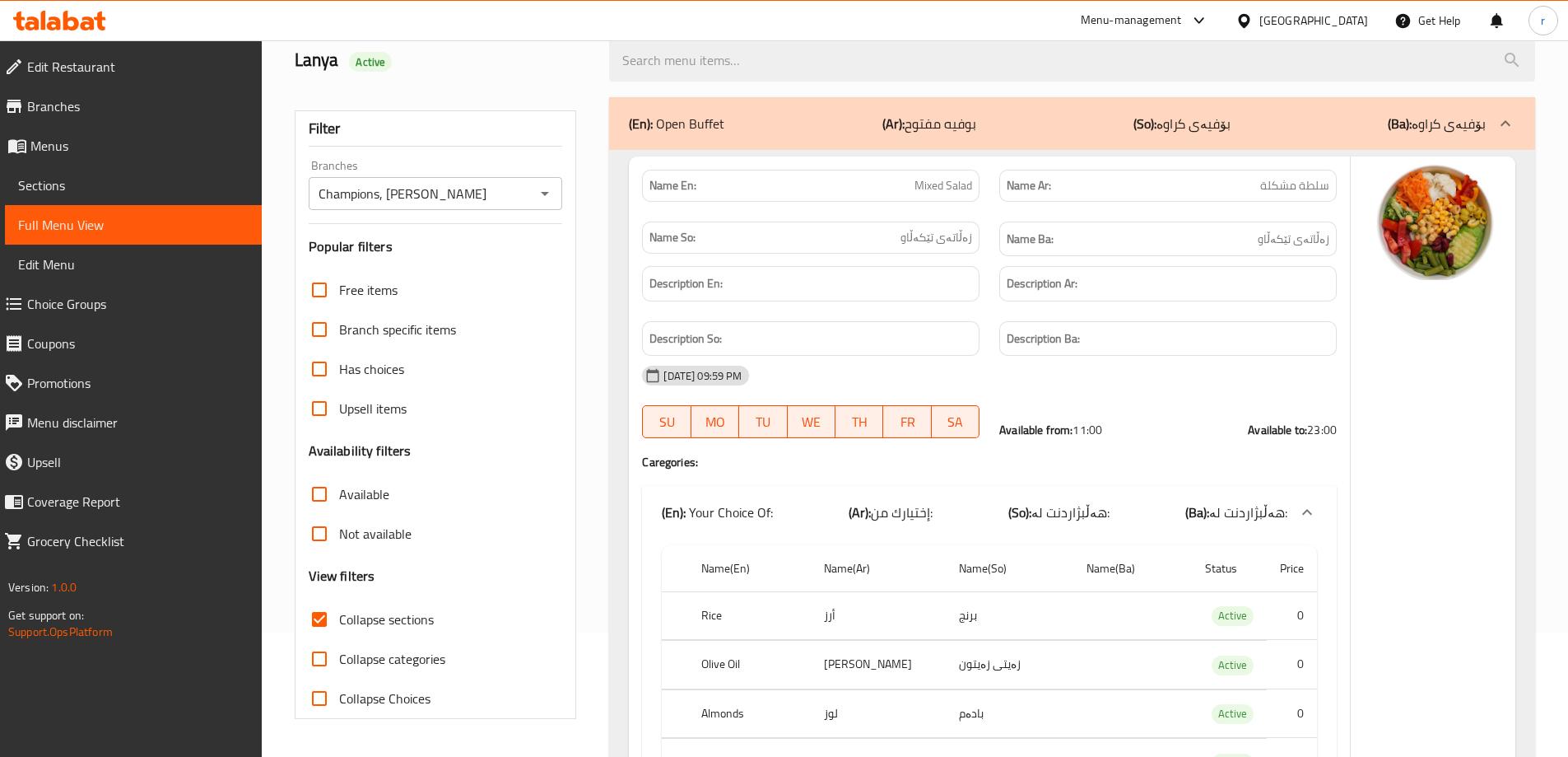
scroll to position [274, 0]
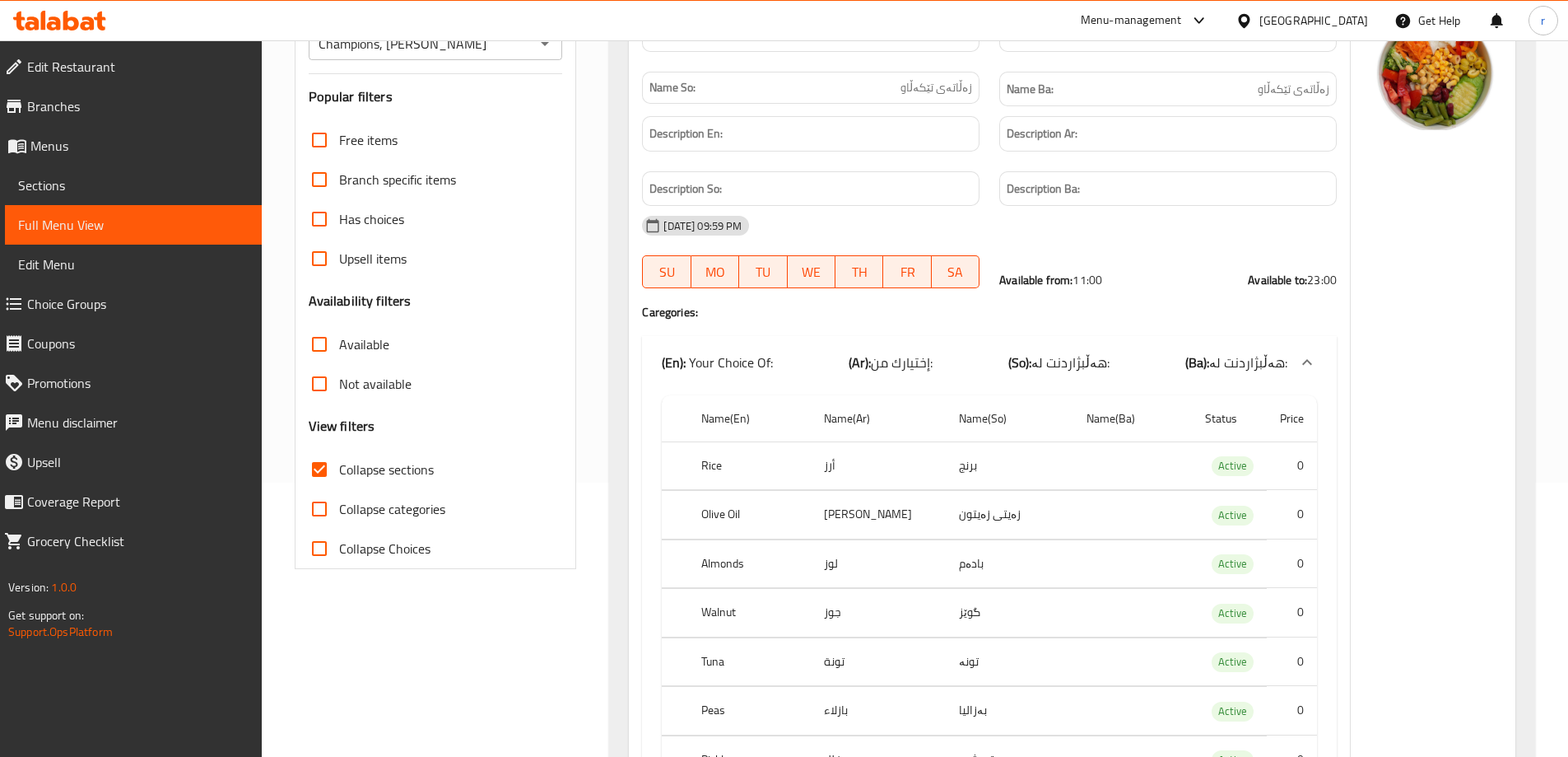
click at [440, 479] on div "Collapse sections" at bounding box center [436, 469] width 255 height 39
click at [429, 460] on span "Collapse sections" at bounding box center [386, 469] width 94 height 20
click at [339, 460] on input "Collapse sections" at bounding box center [319, 469] width 39 height 39
checkbox input "false"
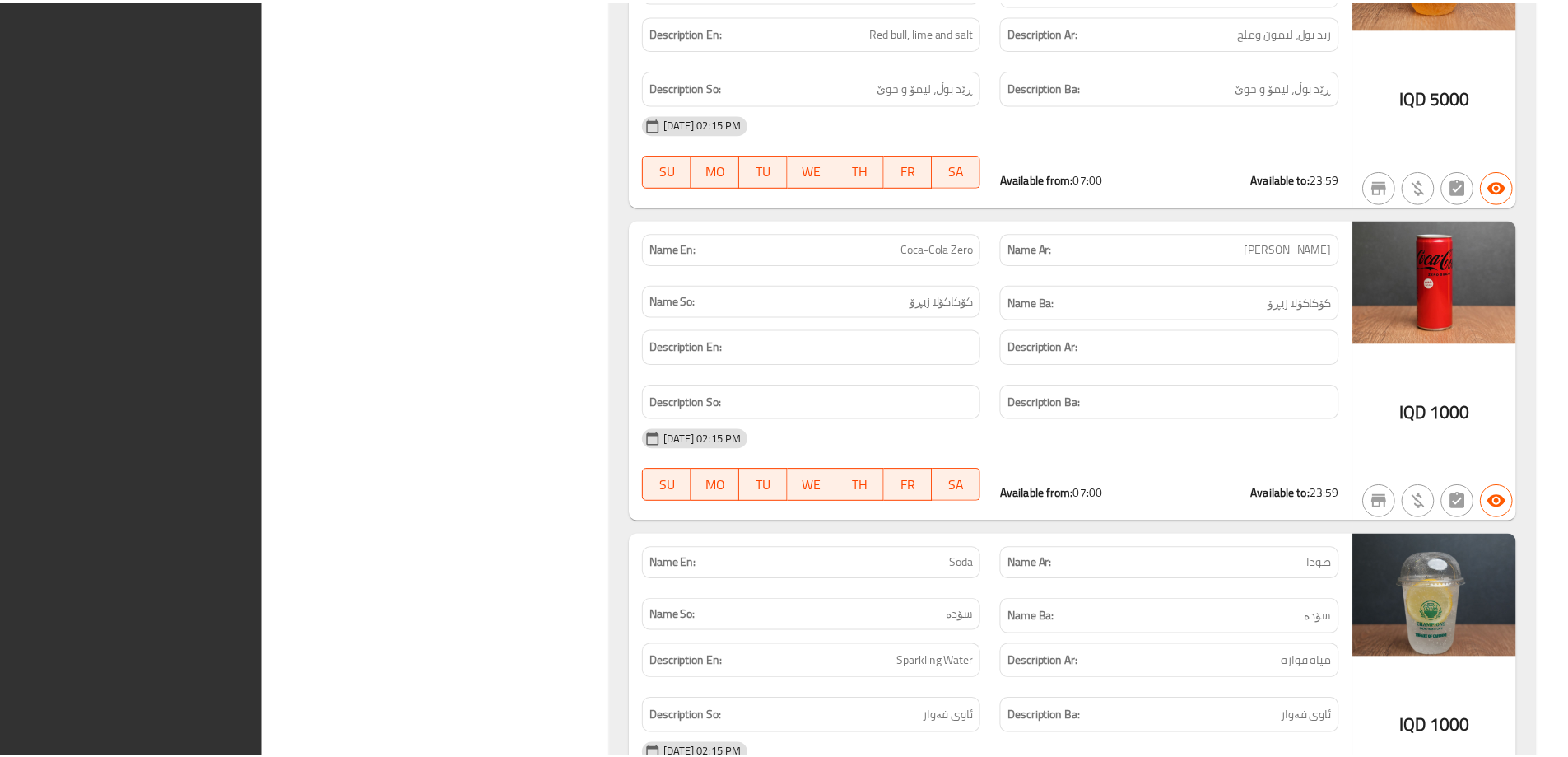
scroll to position [40606, 0]
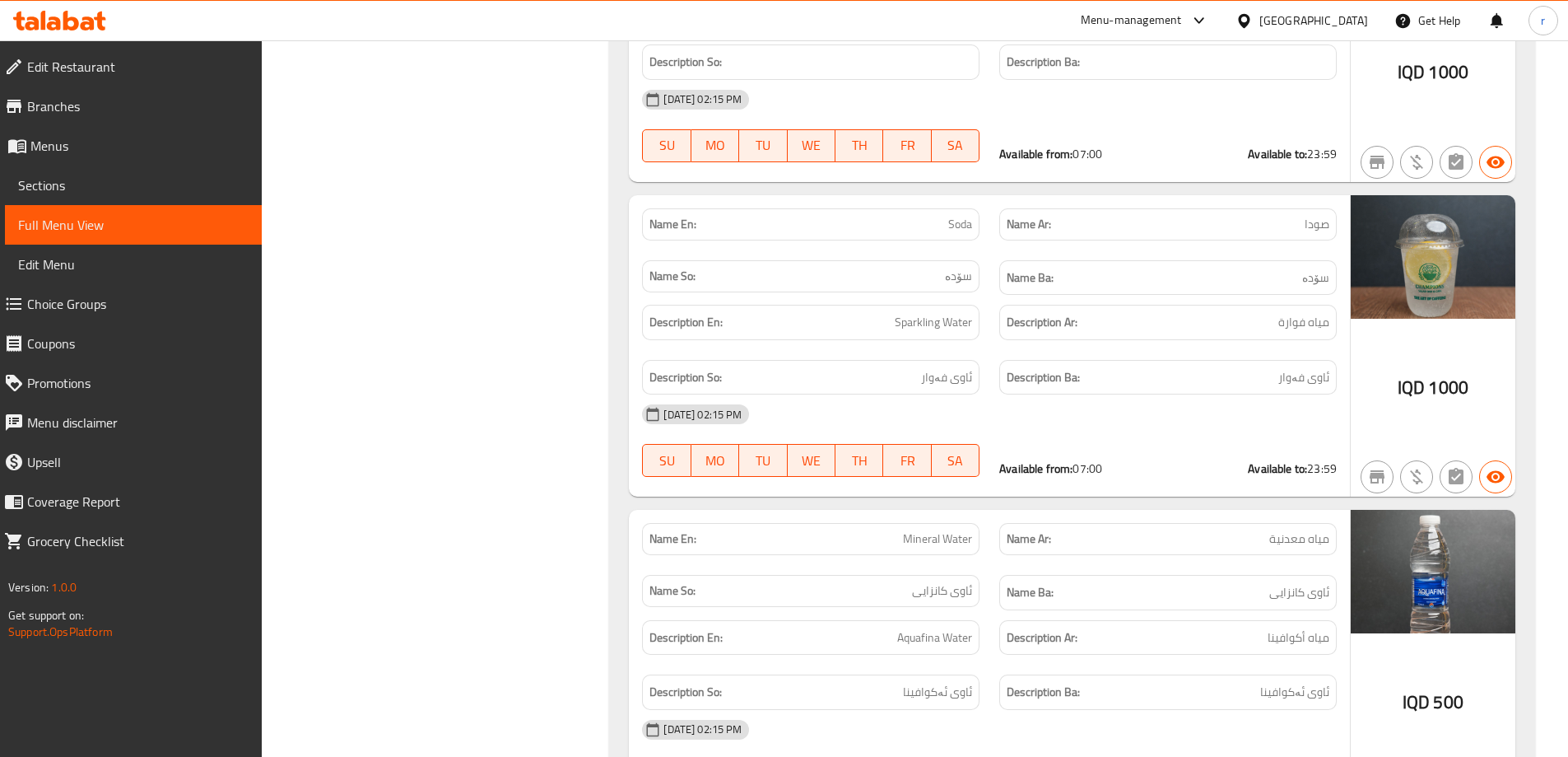
click at [61, 26] on icon at bounding box center [59, 20] width 93 height 20
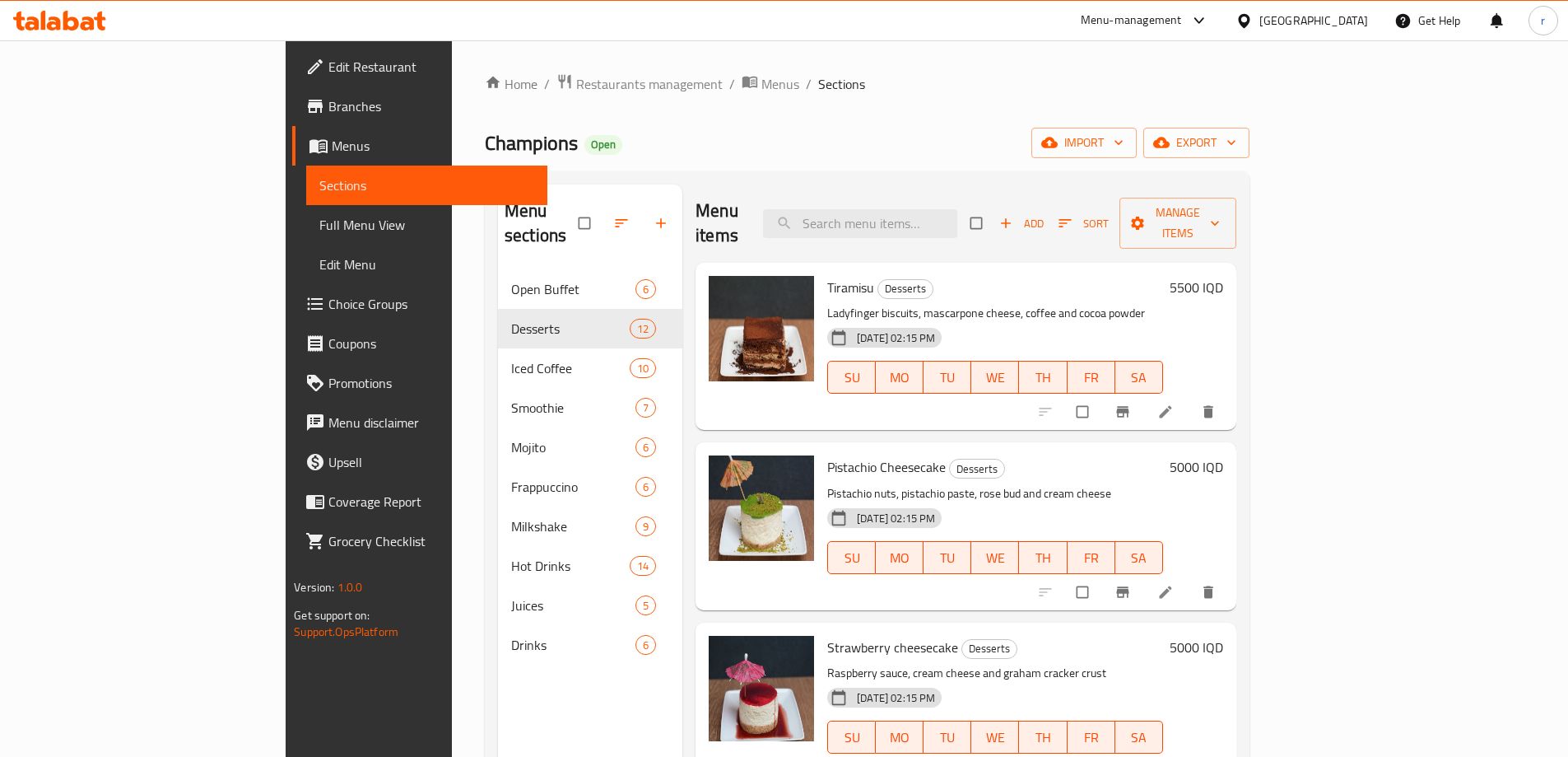
click at [306, 211] on link "Full Menu View" at bounding box center [426, 225] width 241 height 39
click at [319, 219] on span "Full Menu View" at bounding box center [426, 224] width 215 height 20
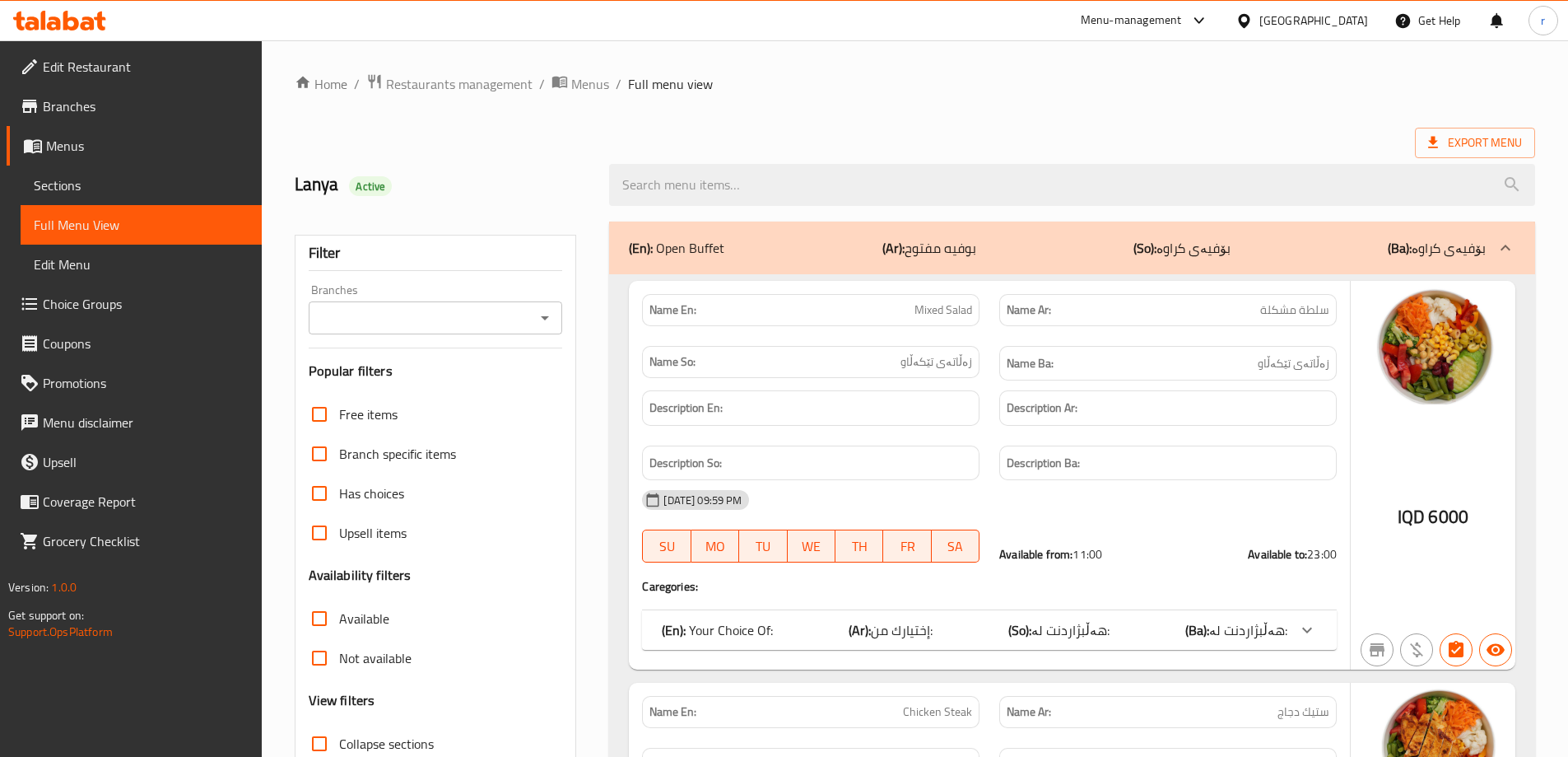
click at [349, 318] on input "Branches" at bounding box center [421, 318] width 217 height 23
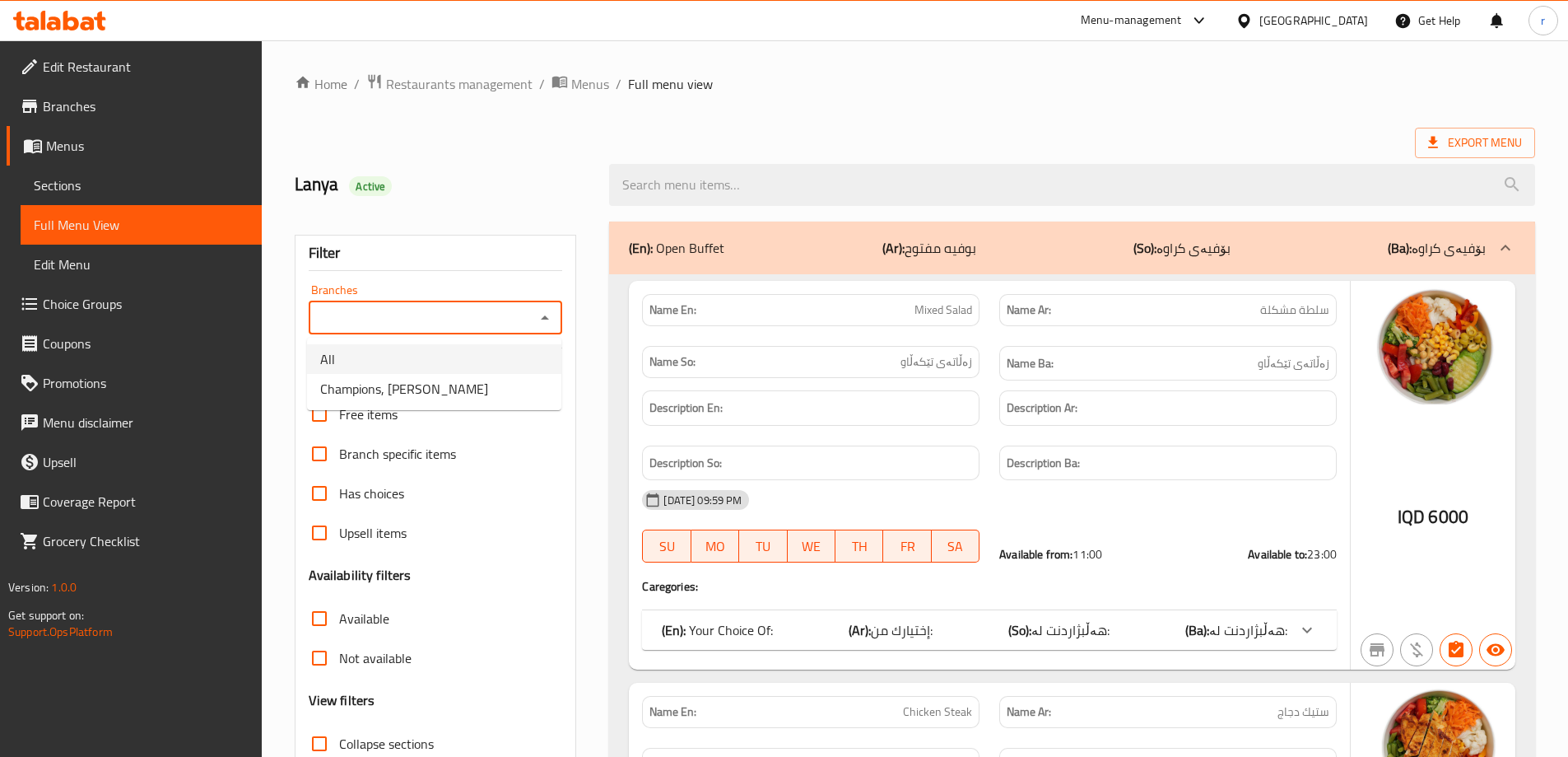
click at [415, 376] on li "Champions, Roya Towers" at bounding box center [434, 388] width 255 height 30
type input "Champions, Roya Towers"
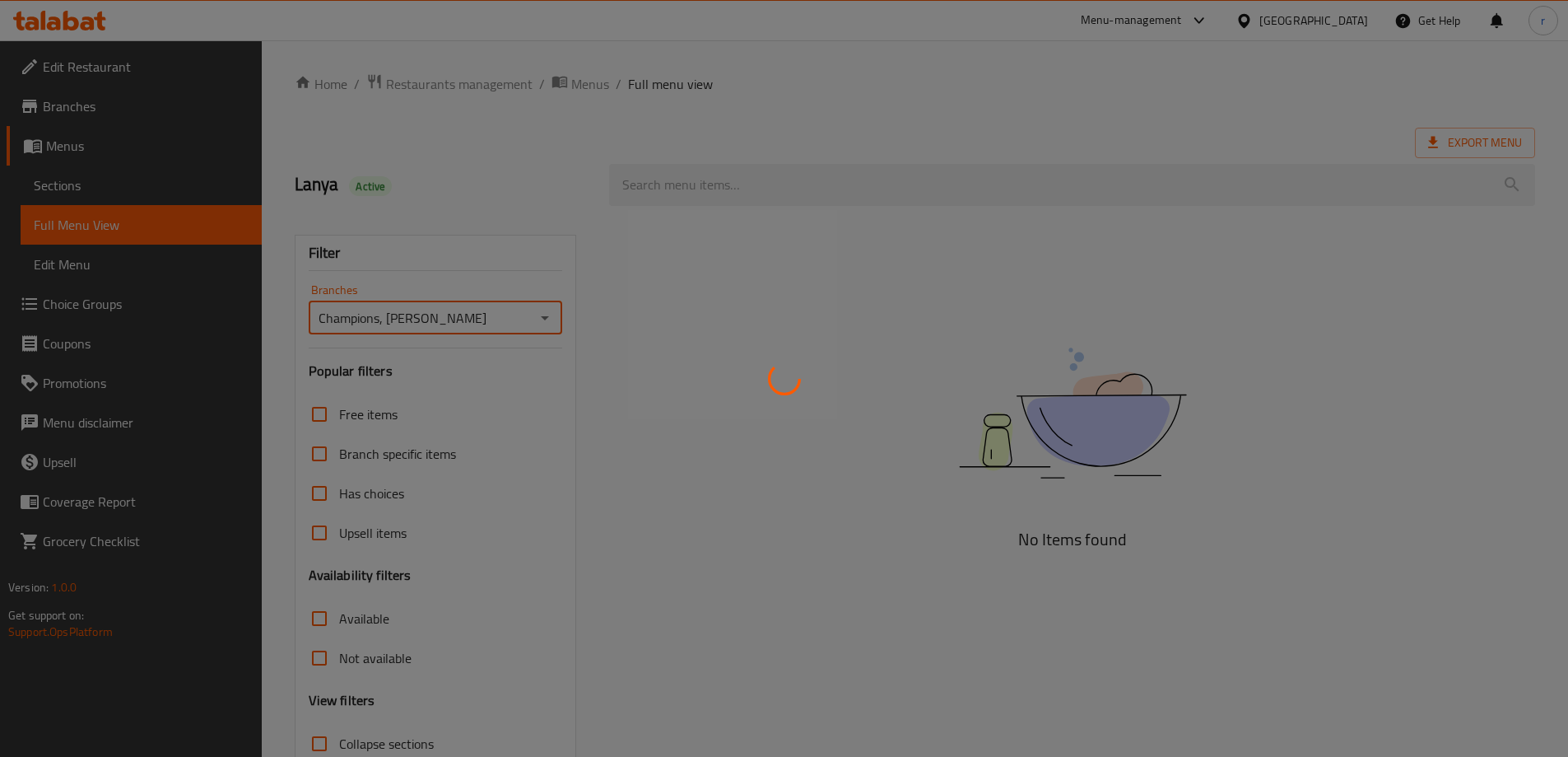
scroll to position [119, 0]
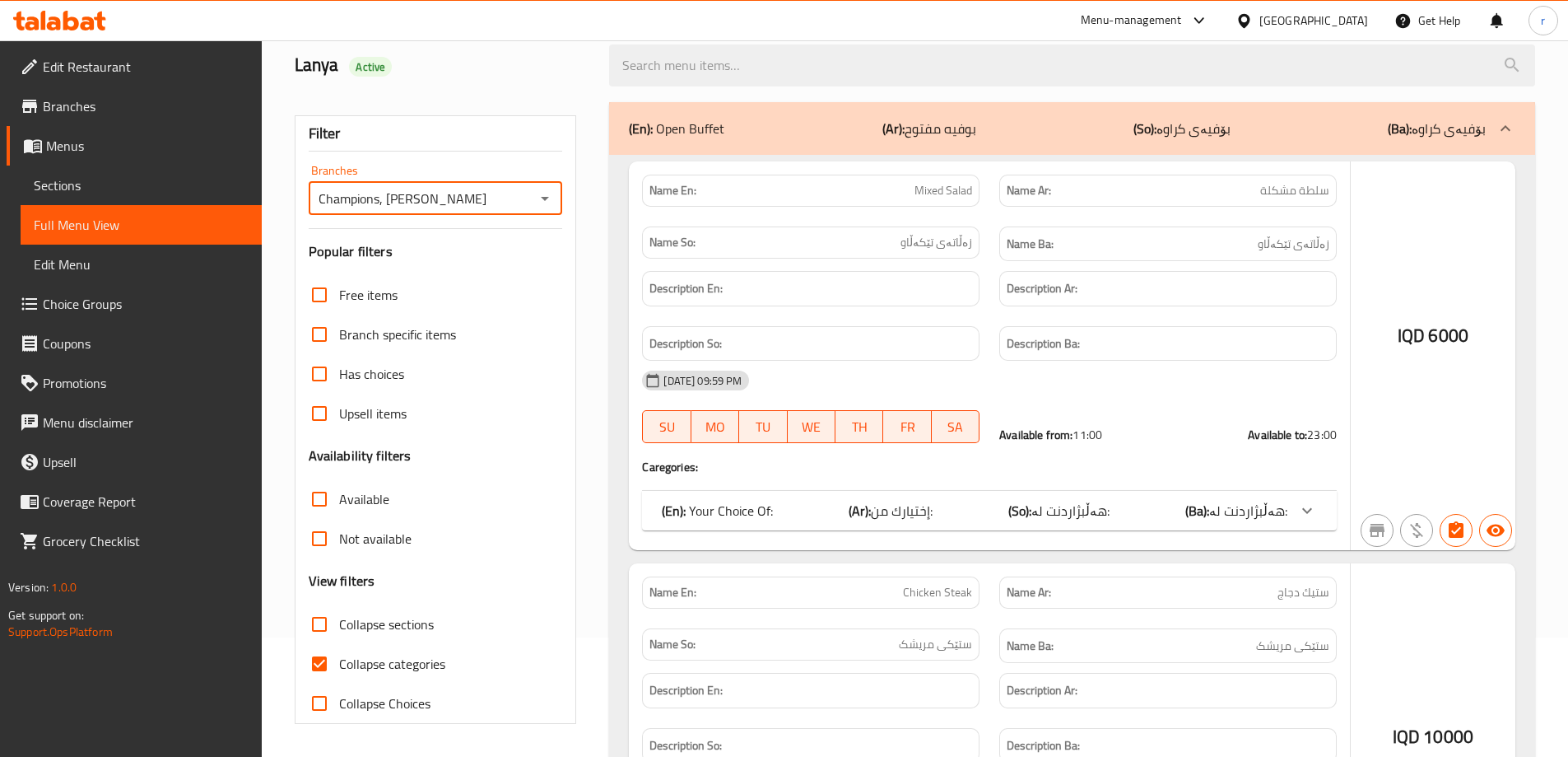
click at [402, 667] on div at bounding box center [784, 378] width 1568 height 757
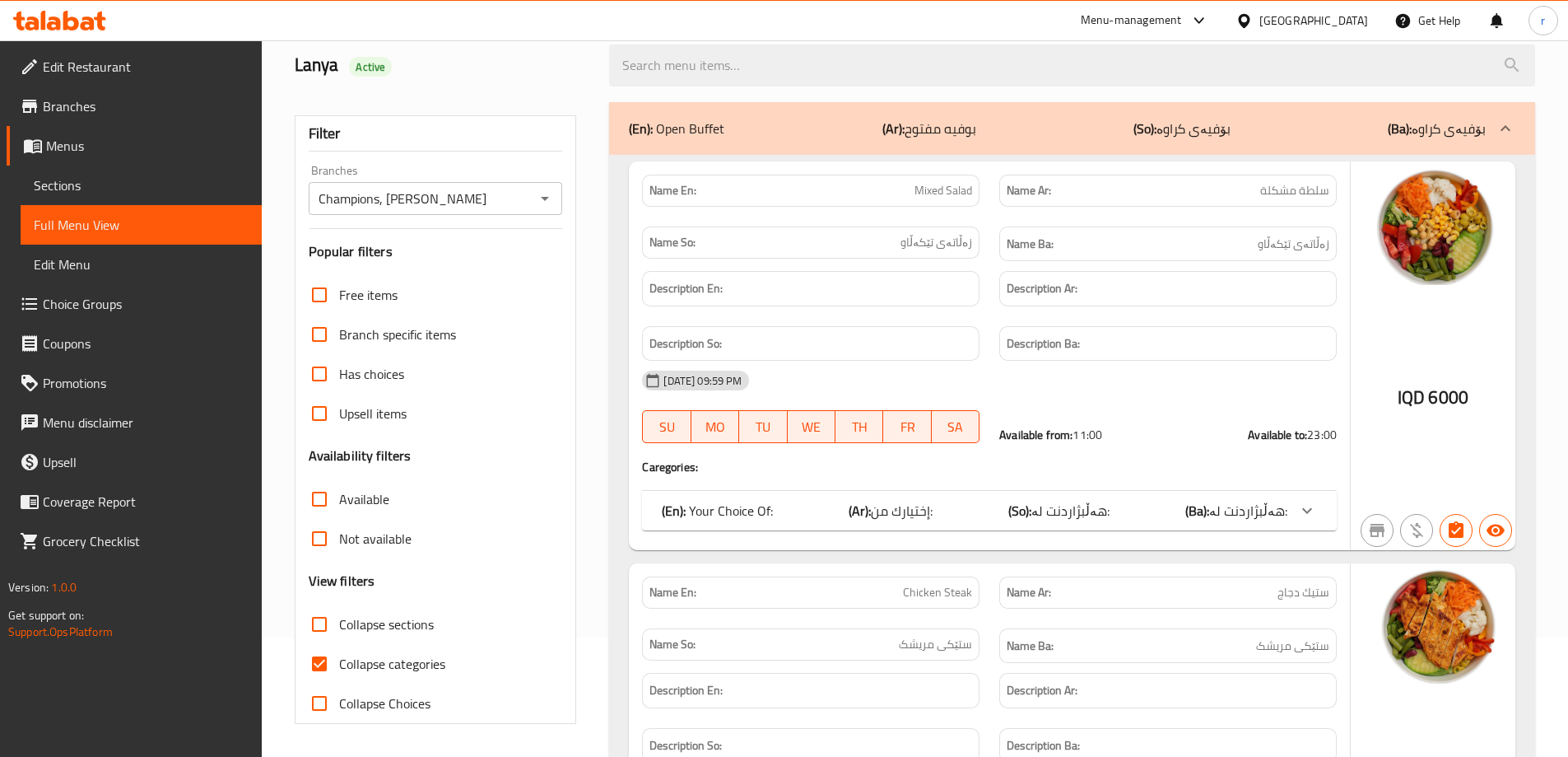
click at [329, 657] on input "Collapse categories" at bounding box center [319, 663] width 39 height 39
checkbox input "false"
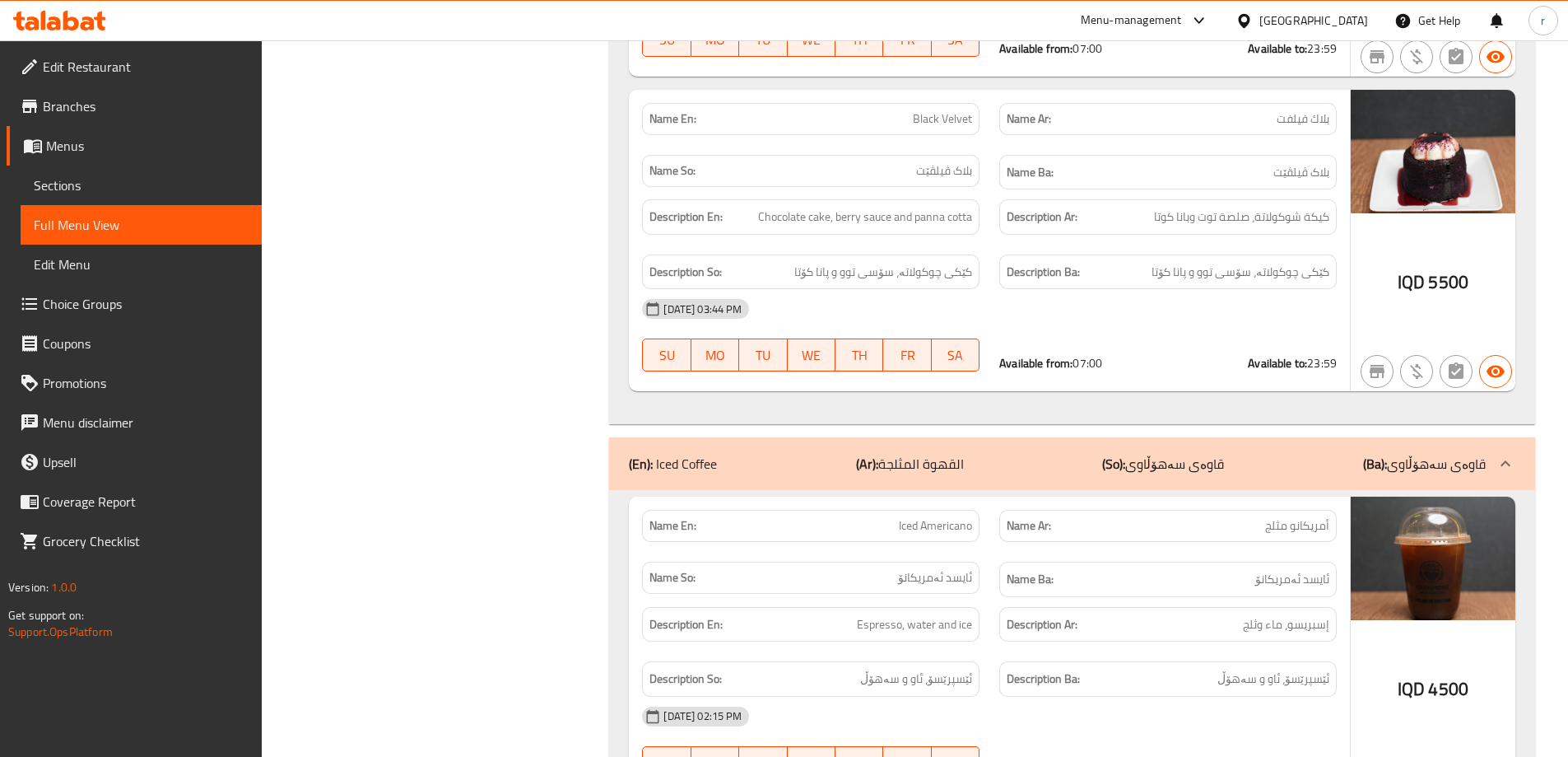
scroll to position [20432, 0]
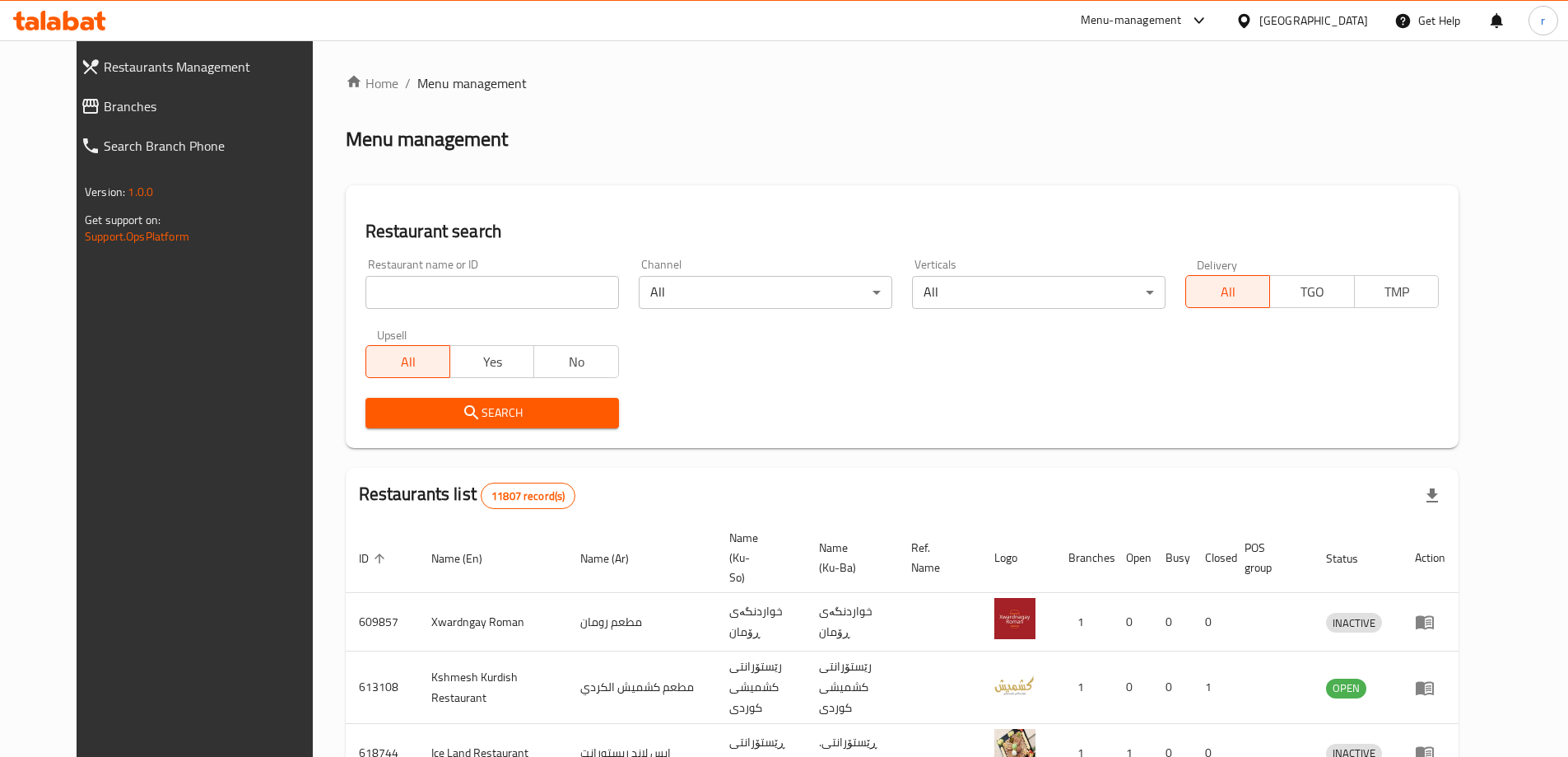
drag, startPoint x: 363, startPoint y: 307, endPoint x: 368, endPoint y: 295, distance: 13.0
click at [365, 307] on input "search" at bounding box center [492, 292] width 254 height 33
click at [369, 295] on input "search" at bounding box center [492, 292] width 254 height 33
paste input "696769"
type input "696769"
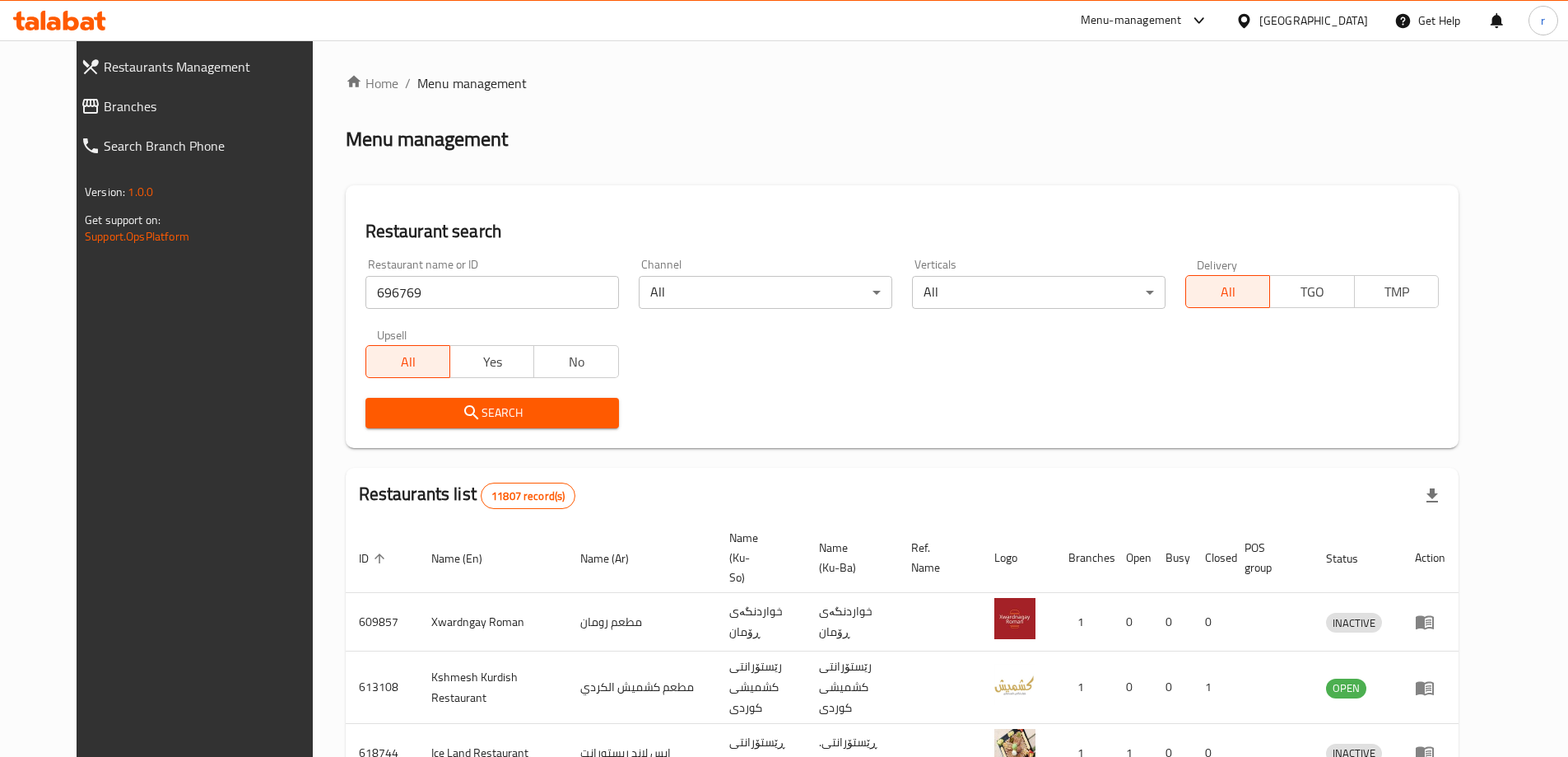
click at [379, 416] on span "Search" at bounding box center [492, 413] width 227 height 20
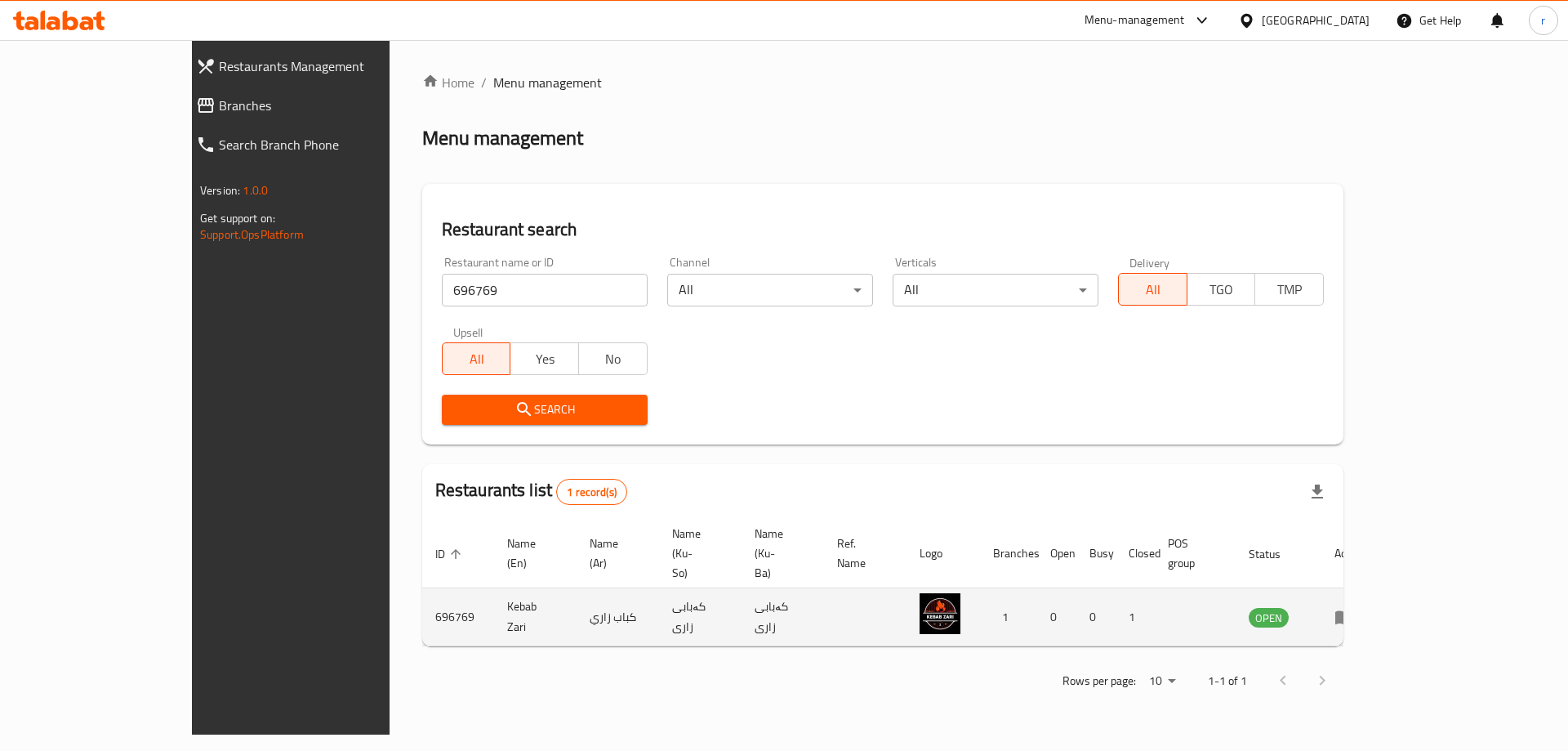
click at [1377, 588] on td "enhanced table" at bounding box center [1349, 617] width 57 height 58
click at [1353, 611] on icon "enhanced table" at bounding box center [1343, 618] width 18 height 14
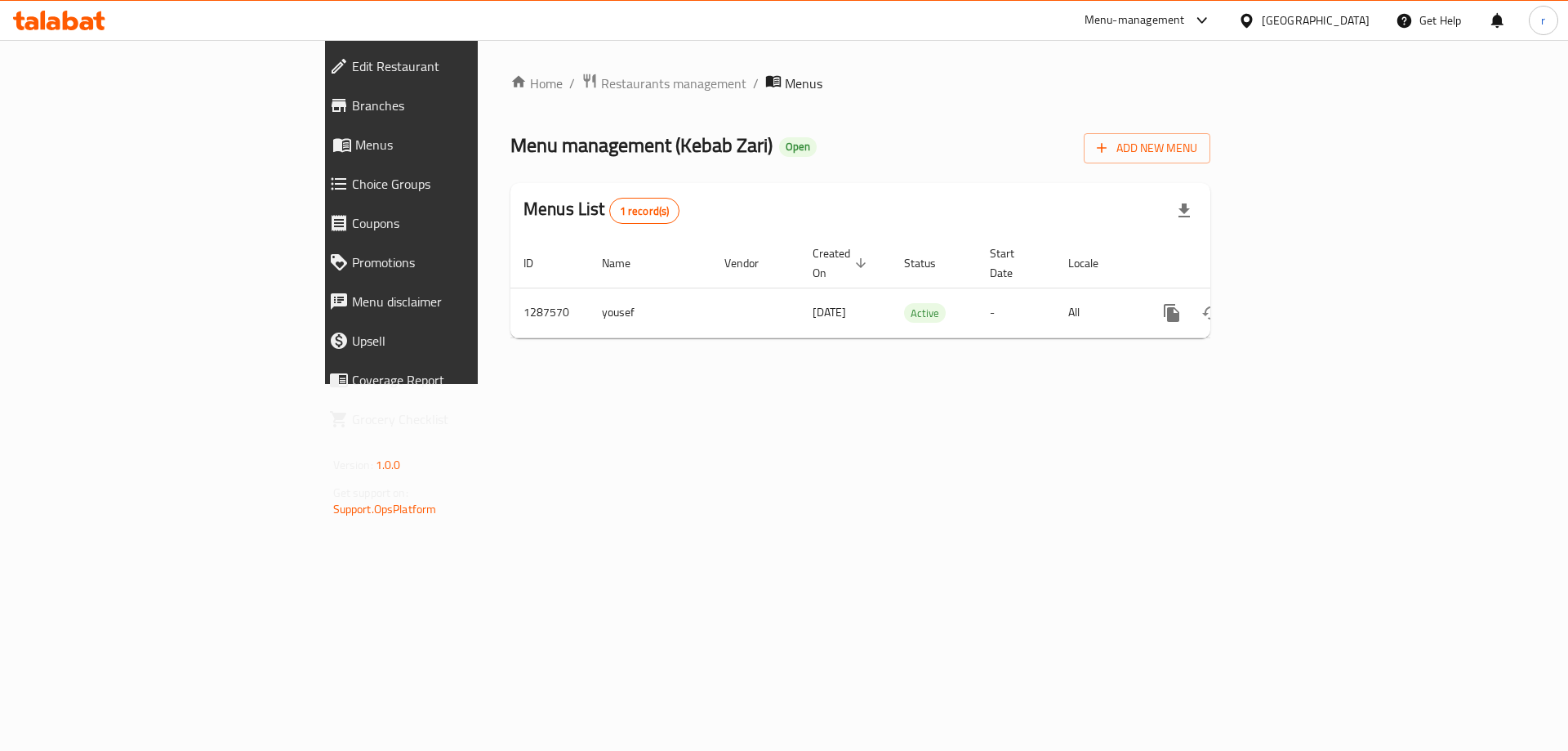
click at [352, 106] on span "Branches" at bounding box center [463, 105] width 222 height 19
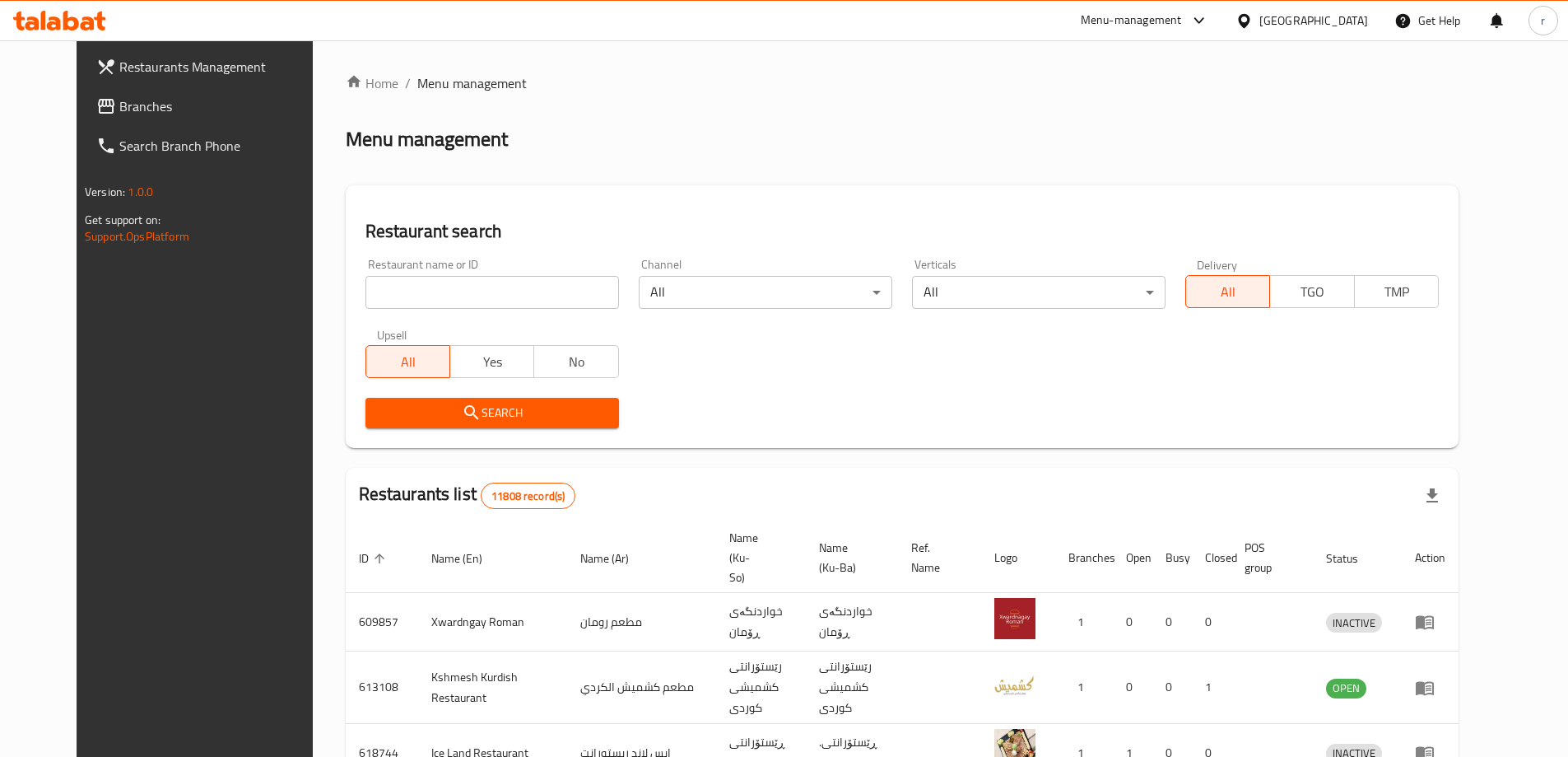
click at [365, 290] on input "search" at bounding box center [492, 292] width 254 height 33
paste input "777175"
type input "777175"
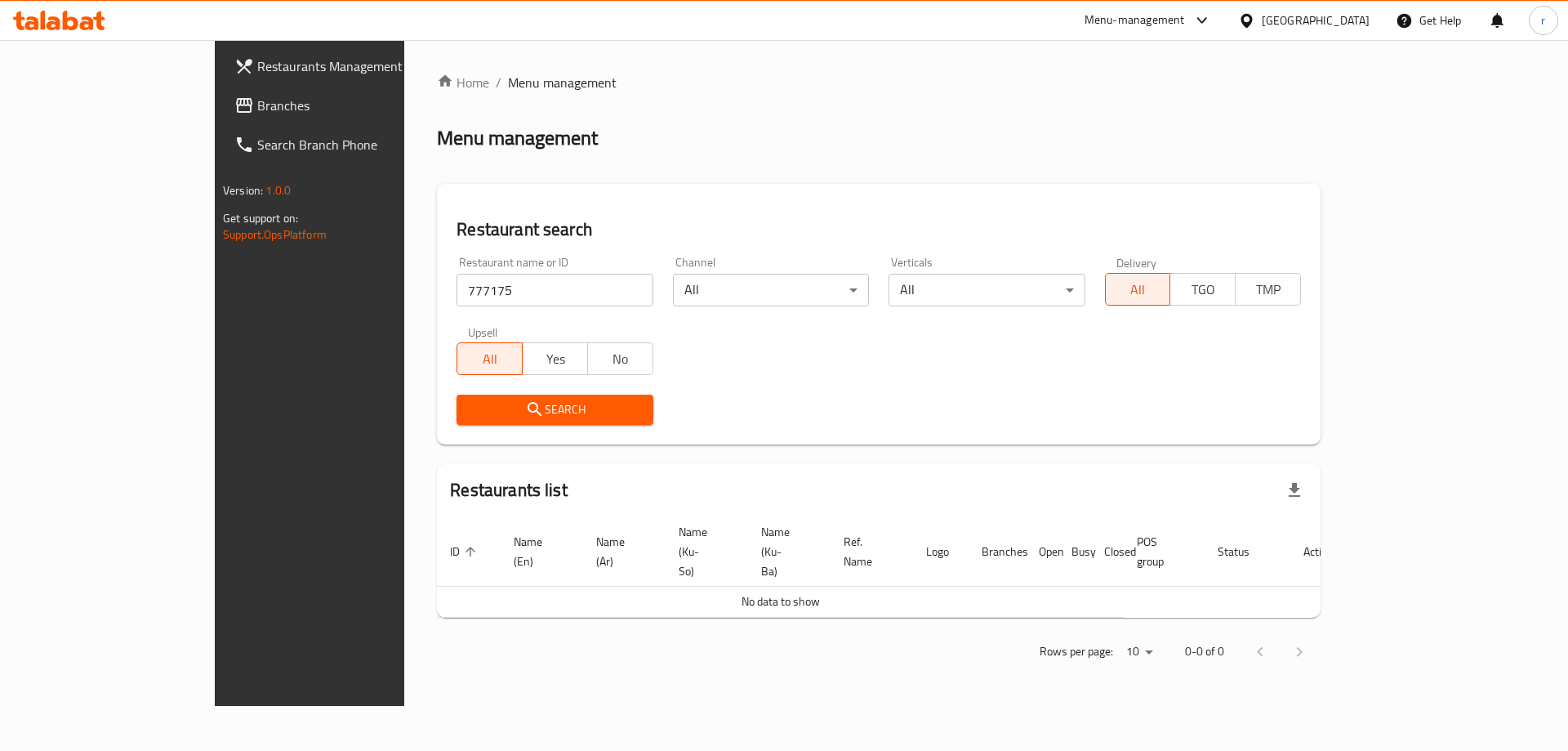
click at [221, 115] on link "Branches" at bounding box center [349, 106] width 256 height 39
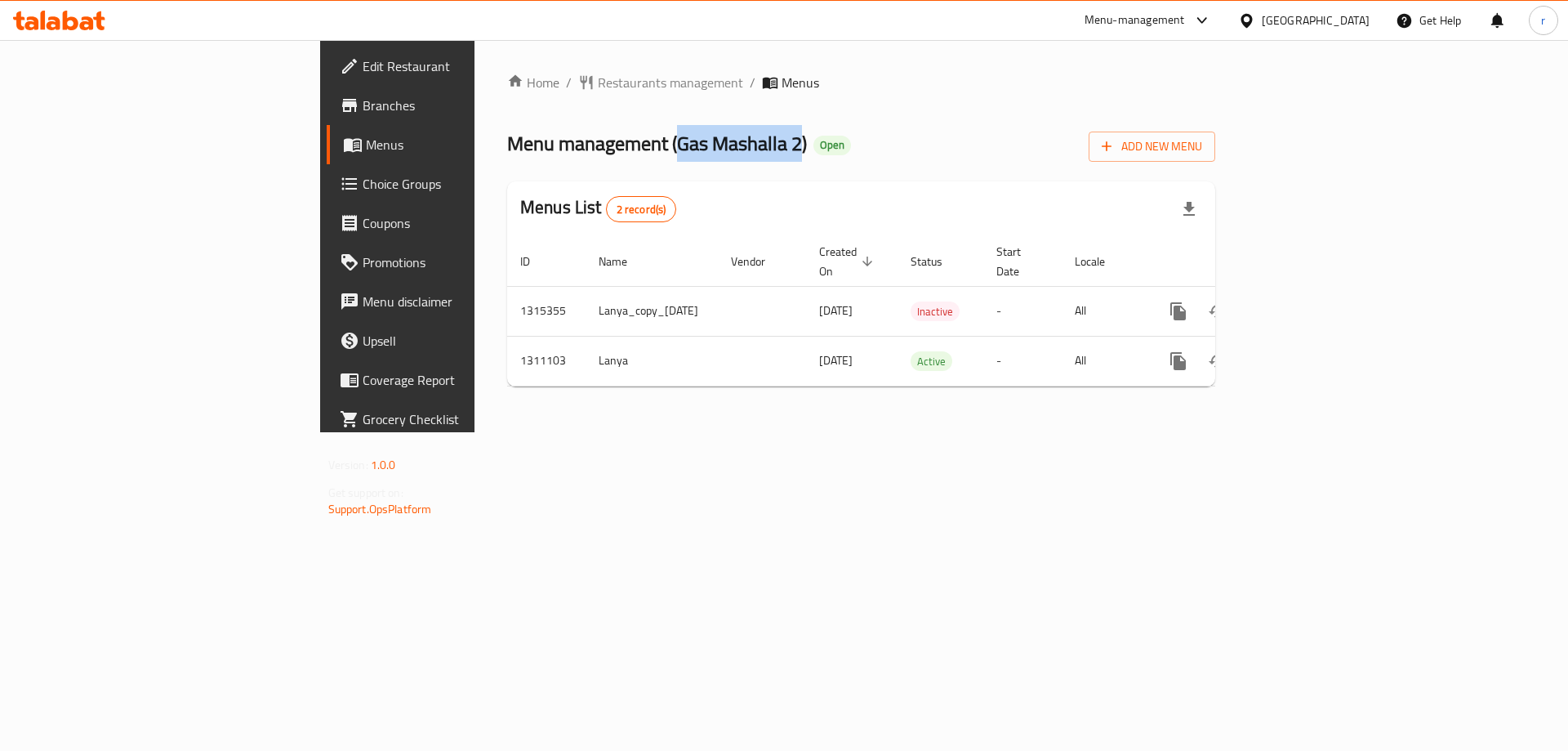
drag, startPoint x: 468, startPoint y: 145, endPoint x: 587, endPoint y: 141, distance: 119.1
click at [587, 141] on span "Menu management ( Gas Mashalla 2 )" at bounding box center [657, 144] width 300 height 37
copy span "Gas Mashalla 2"
click at [1185, 352] on icon "more" at bounding box center [1178, 361] width 15 height 18
click at [1386, 391] on ul "Copy sections Copy menu" at bounding box center [1446, 358] width 163 height 72
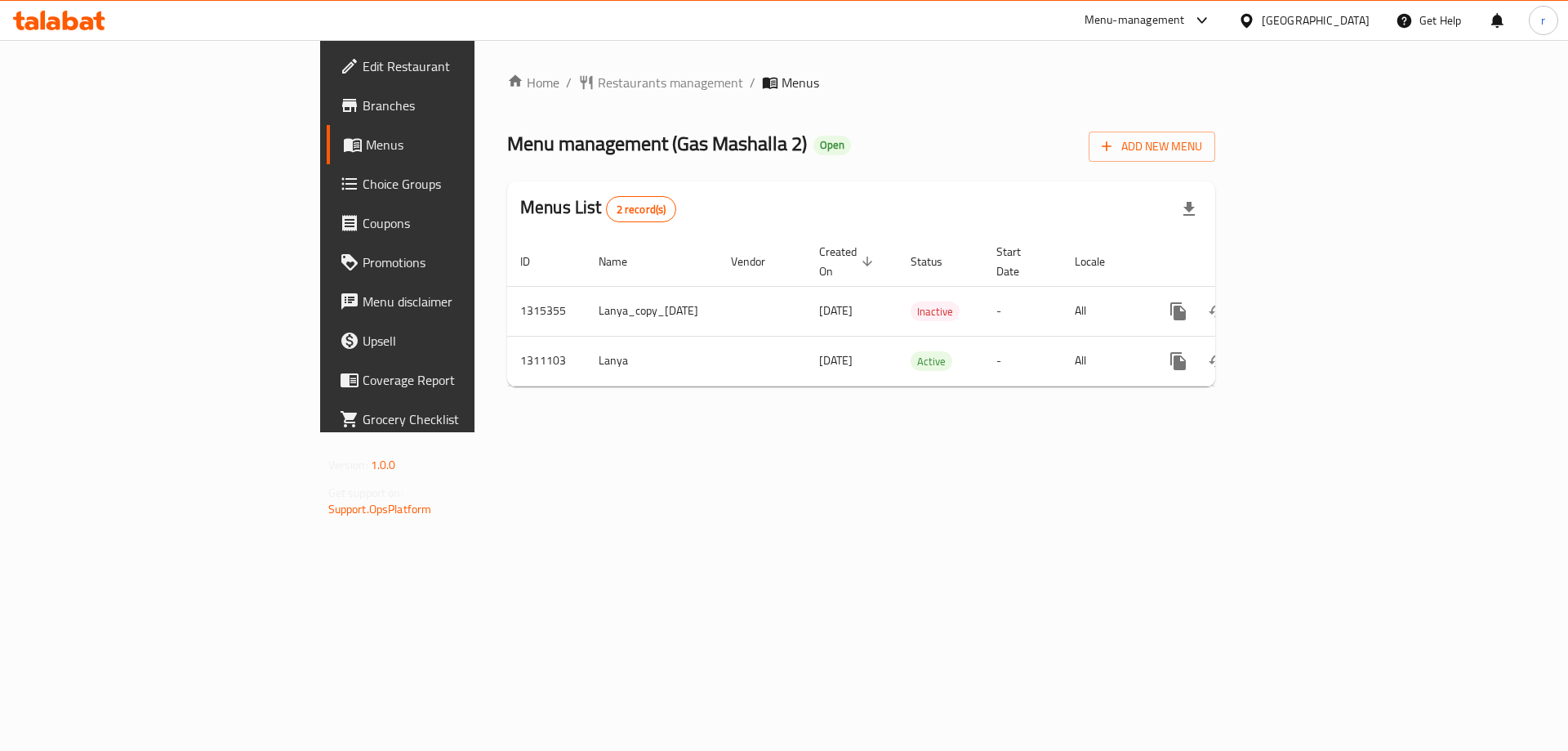
click at [1215, 379] on div "Home / Restaurants management / Menus Menu management ( Gas Mashalla 2 ) Open A…" at bounding box center [861, 236] width 708 height 327
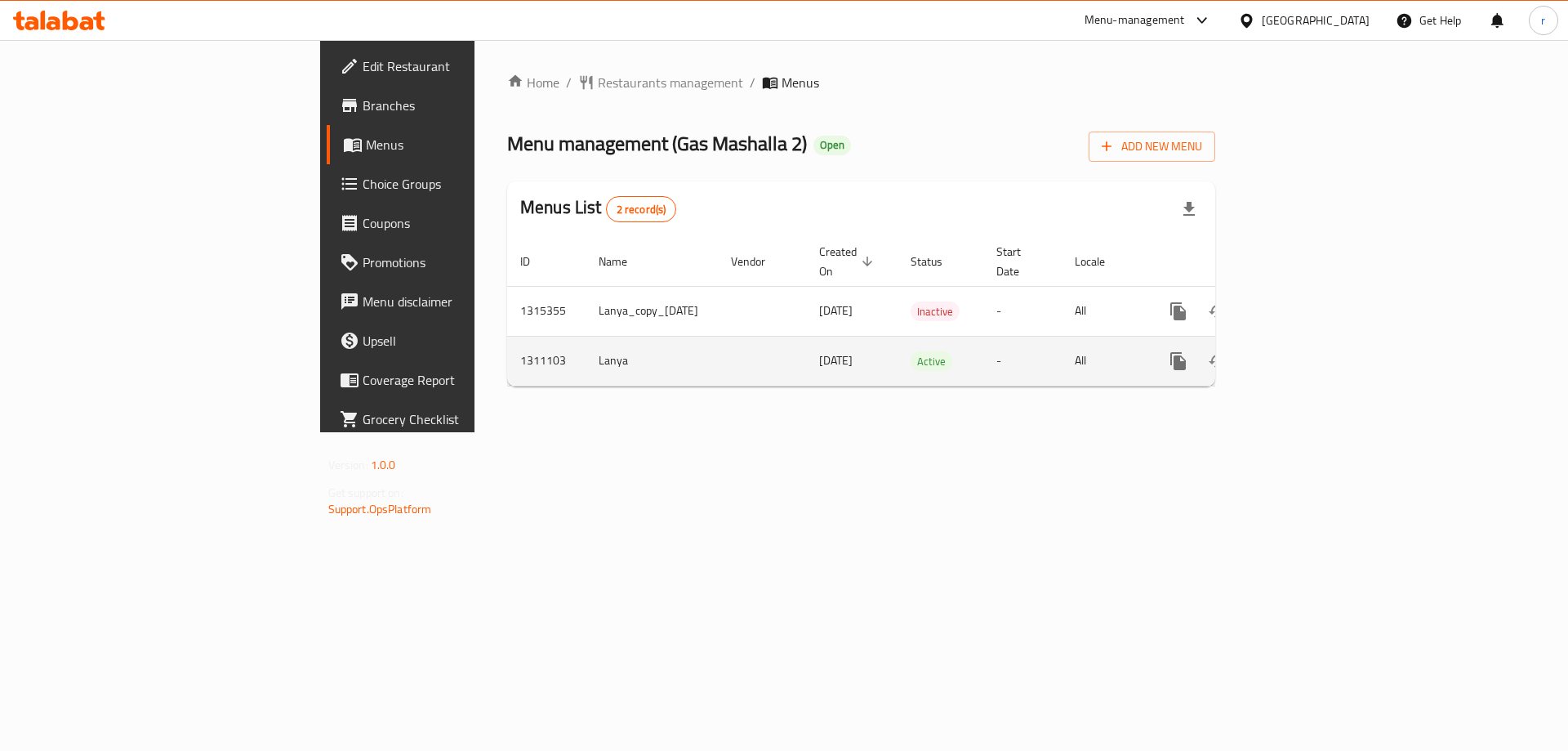
click at [1185, 352] on icon "more" at bounding box center [1178, 361] width 15 height 18
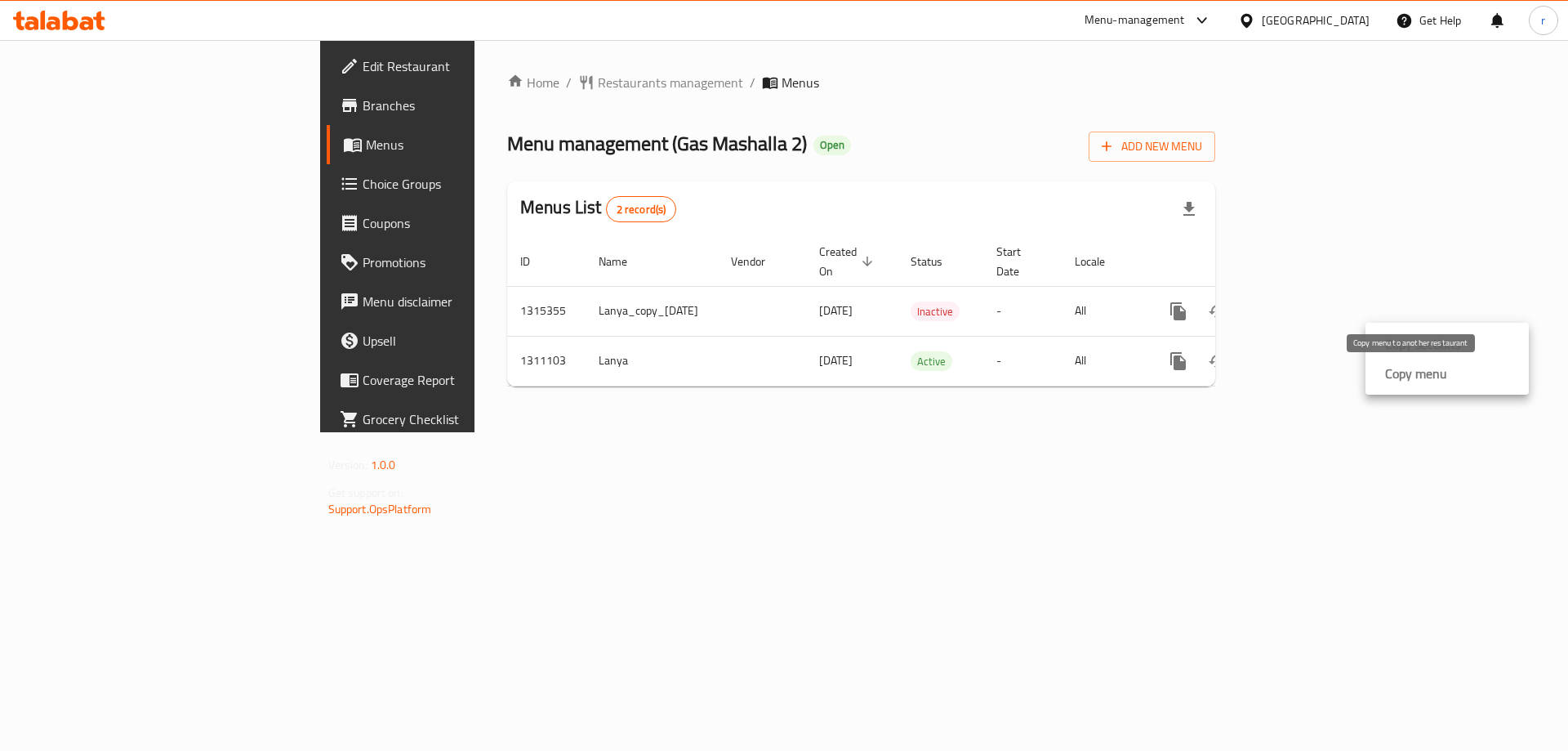
click at [1418, 368] on strong "Copy menu" at bounding box center [1415, 373] width 62 height 19
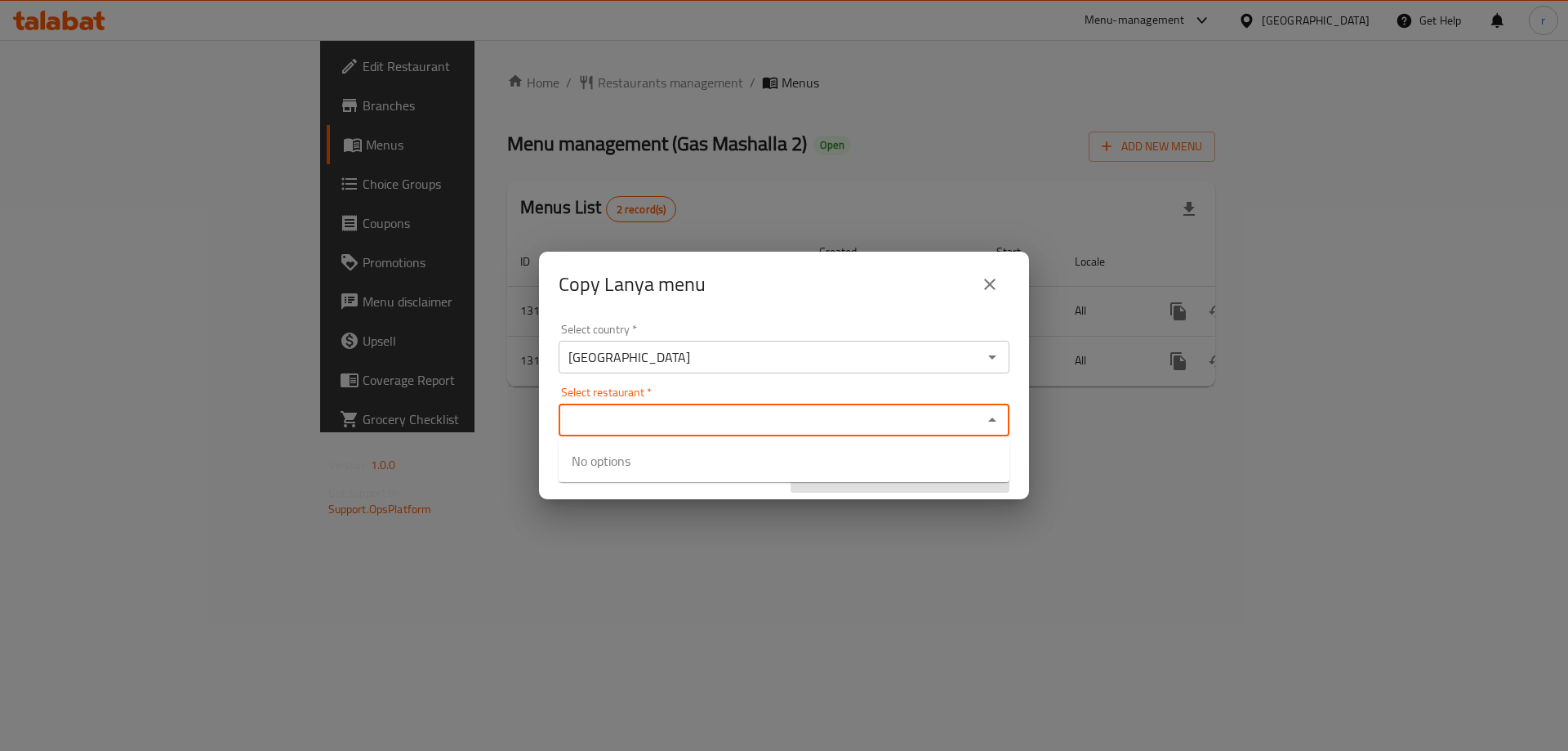
click at [651, 410] on input "Select restaurant   *" at bounding box center [770, 420] width 414 height 23
paste input "Gas Mashalla 2"
type input "Gas Mashalla 2"
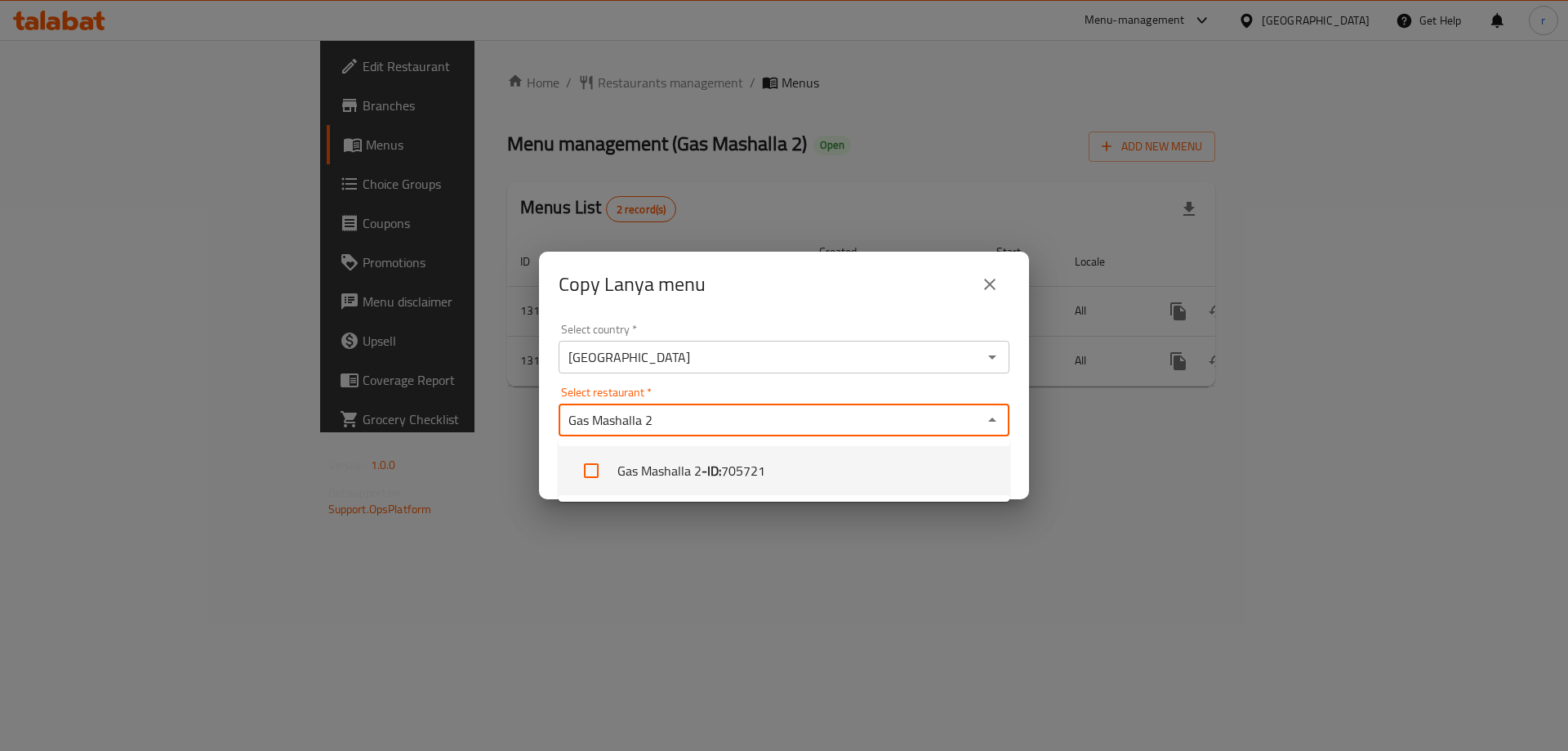
click at [686, 460] on li "Gas Mashalla 2 - ID: 705721" at bounding box center [784, 471] width 451 height 49
checkbox input "true"
click at [713, 568] on div "Copy Lanya menu Select country   * [GEOGRAPHIC_DATA] Select country * Select re…" at bounding box center [784, 375] width 1568 height 751
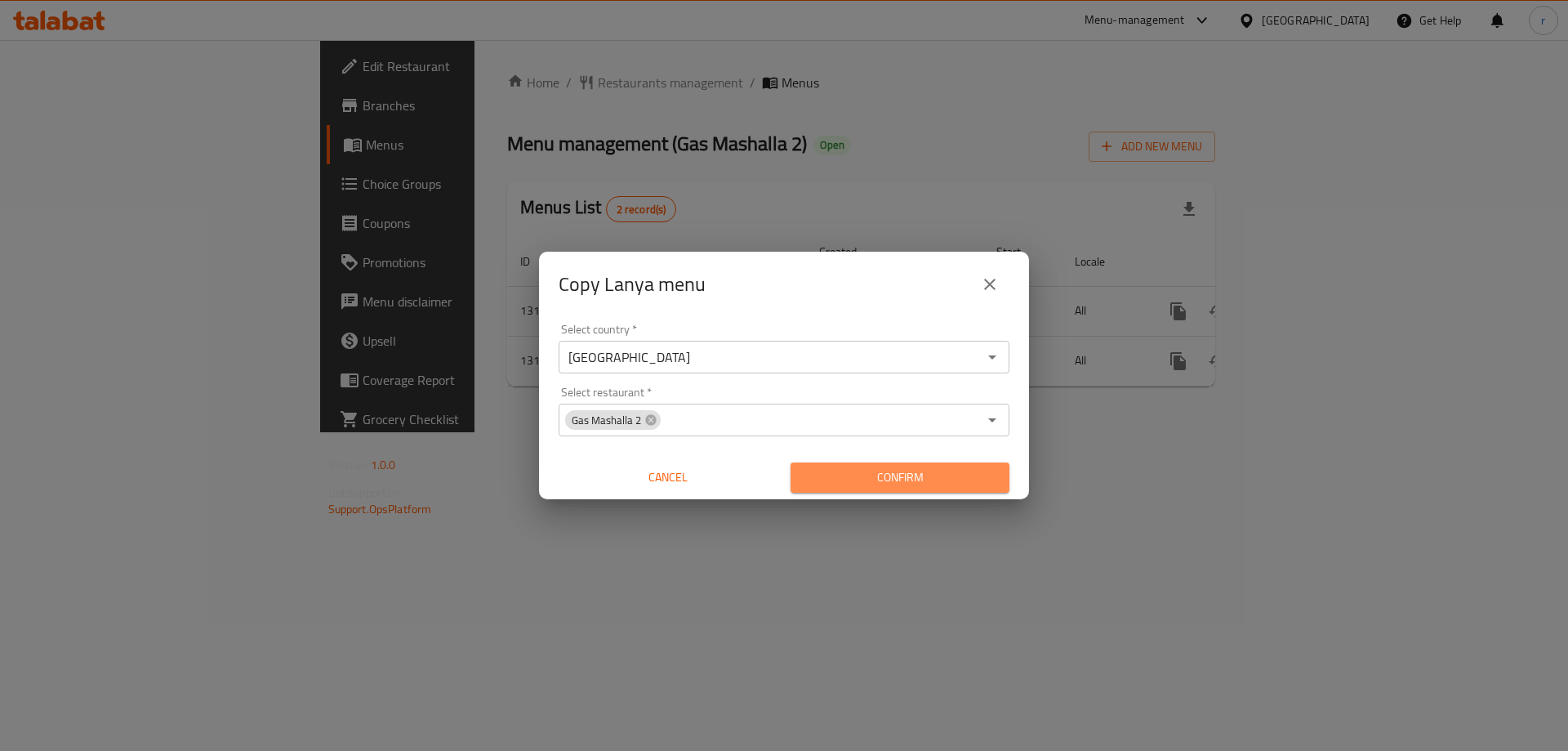
click at [874, 478] on span "Confirm" at bounding box center [900, 477] width 193 height 20
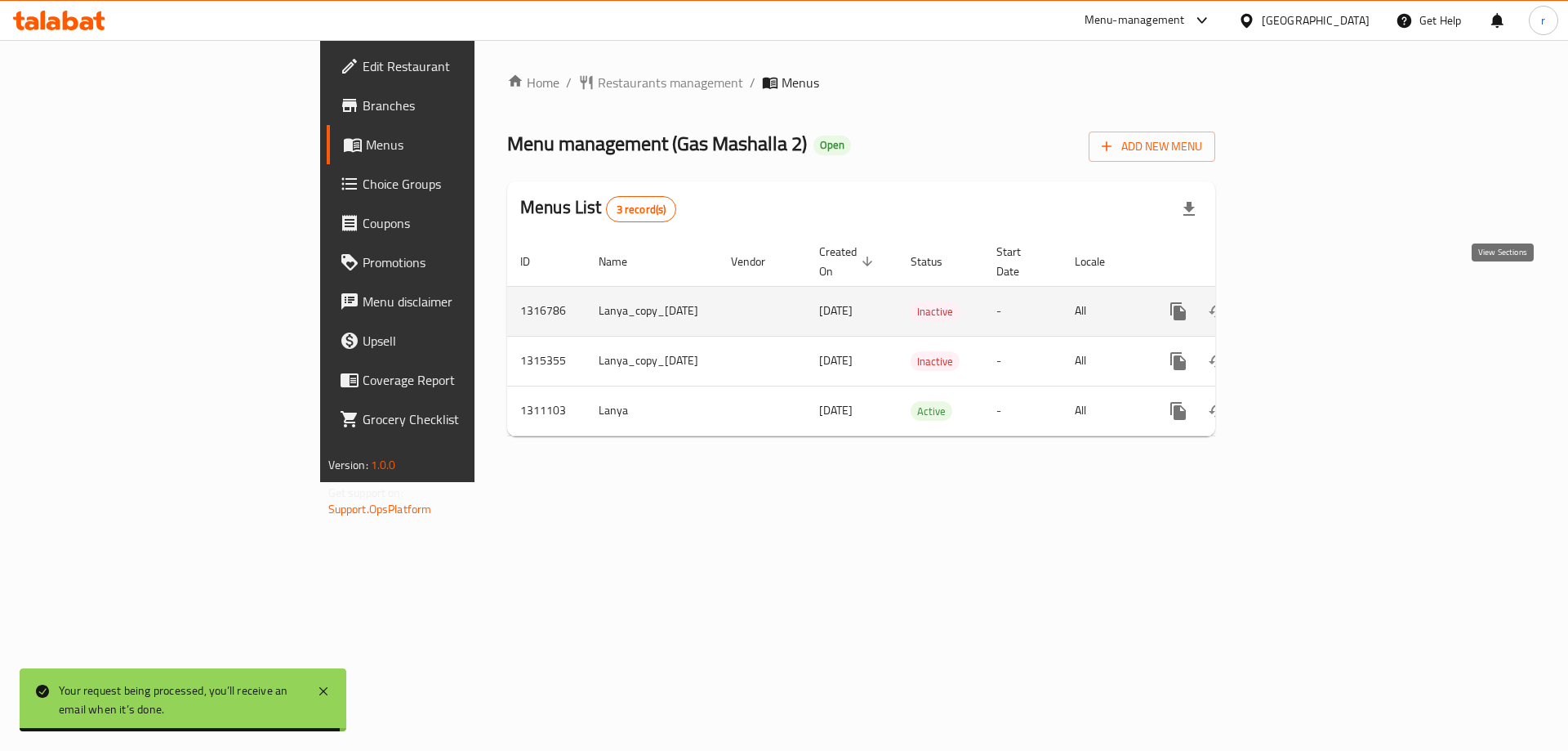
click at [1305, 302] on icon "enhanced table" at bounding box center [1295, 311] width 19 height 19
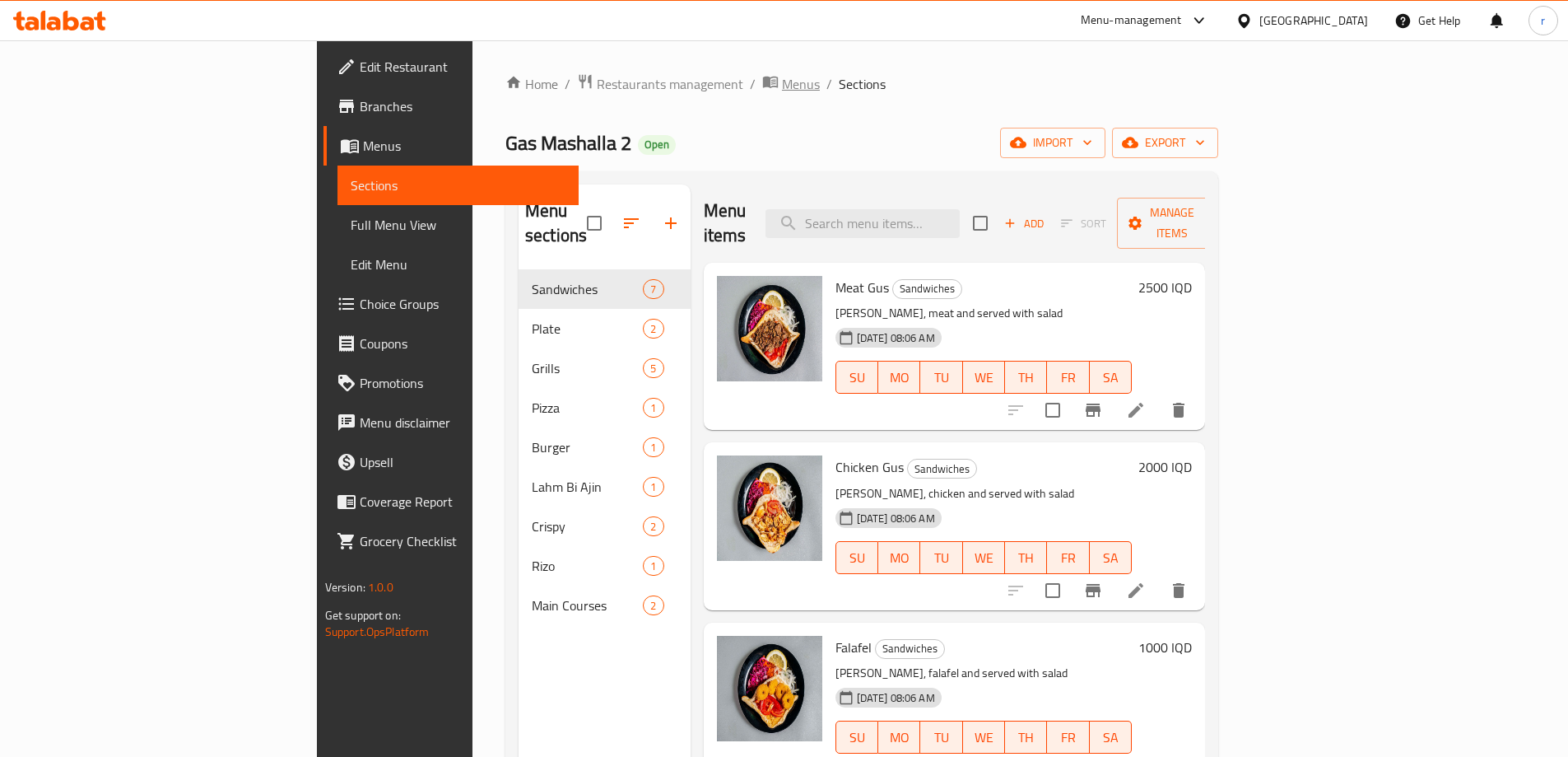
click at [782, 90] on span "Menus" at bounding box center [801, 83] width 37 height 20
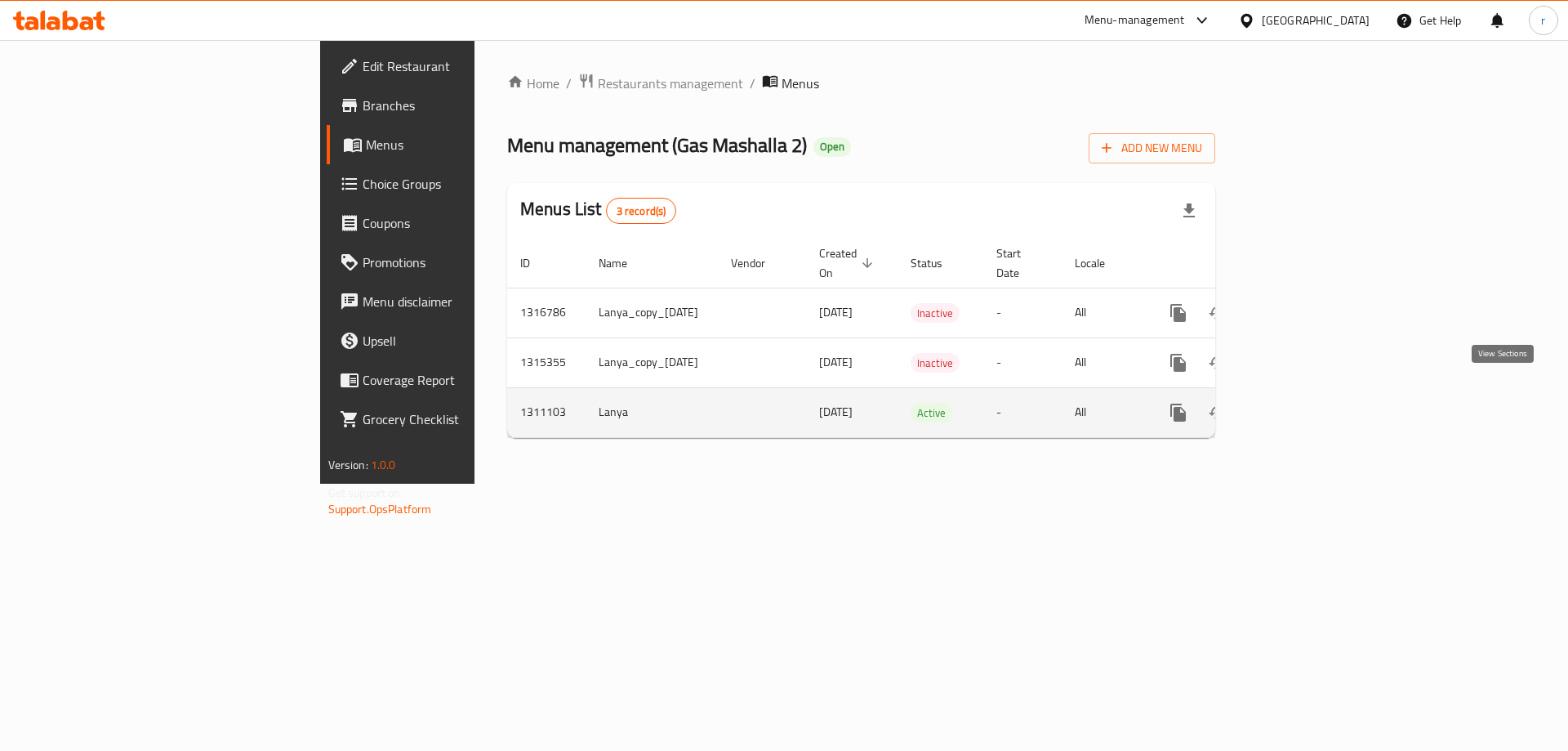
click at [1305, 403] on icon "enhanced table" at bounding box center [1295, 412] width 19 height 19
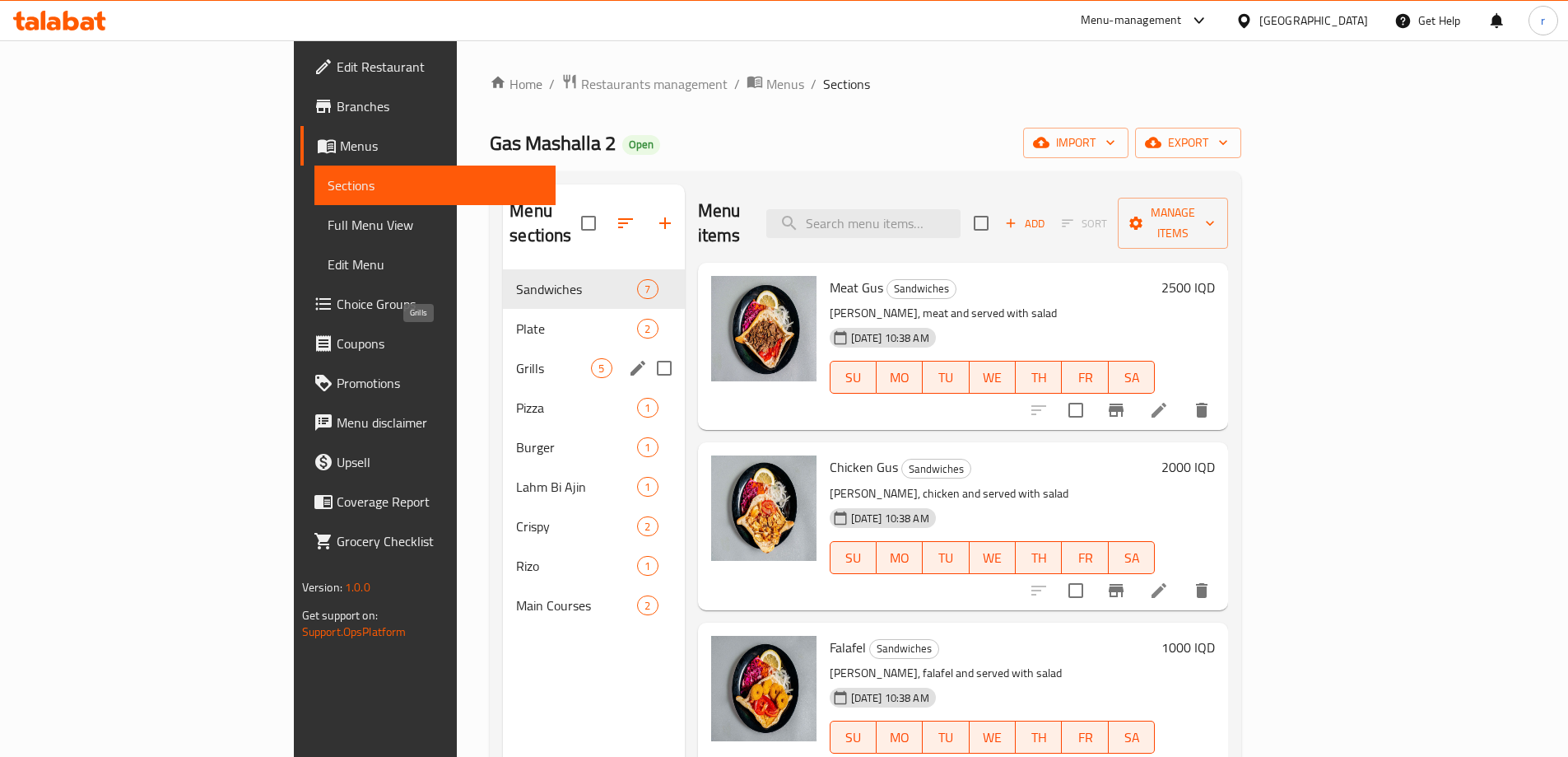
click at [516, 358] on span "Grills" at bounding box center [553, 368] width 75 height 20
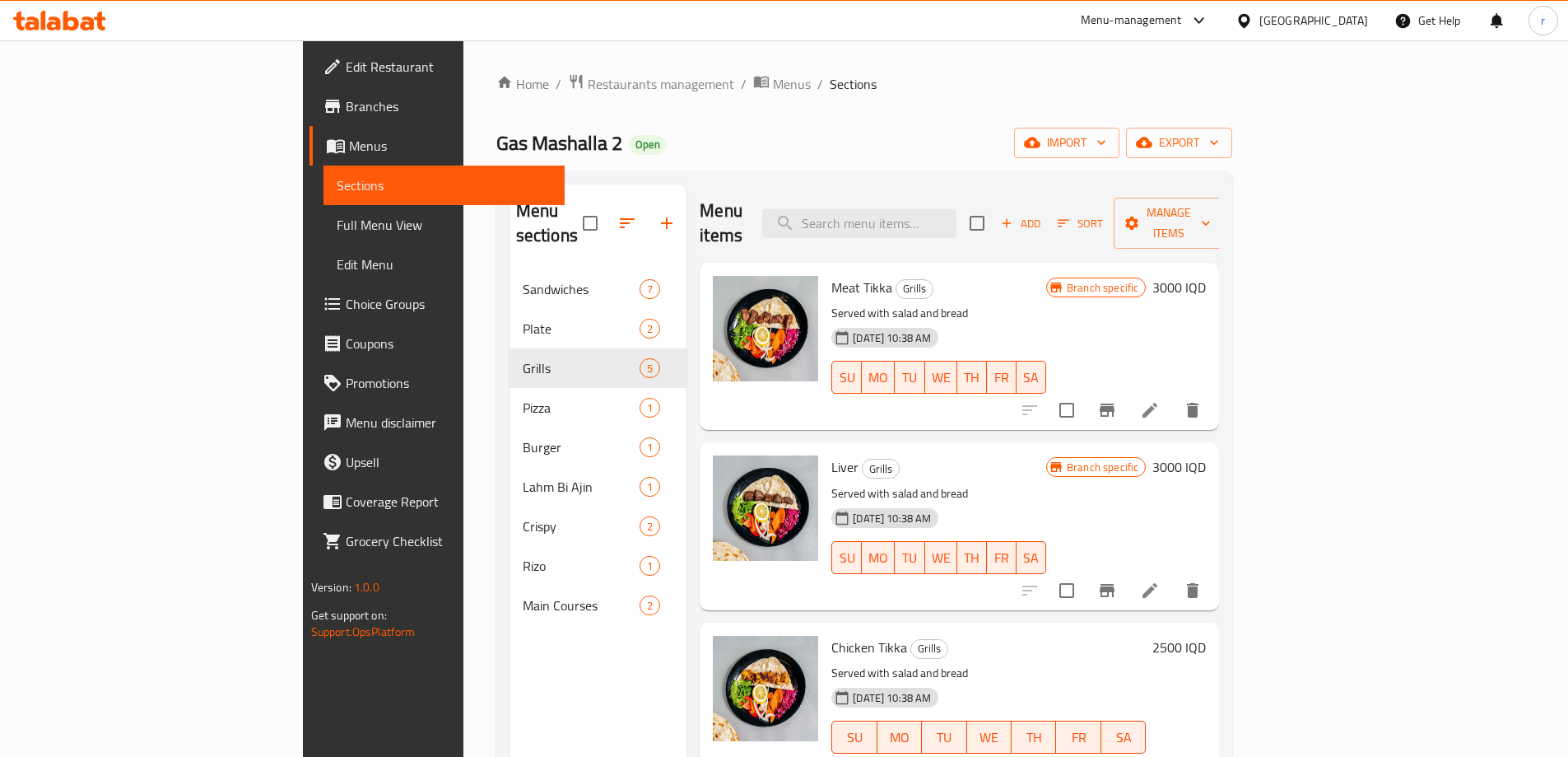
click at [1127, 390] on button "Branch-specific-item" at bounding box center [1107, 410] width 39 height 39
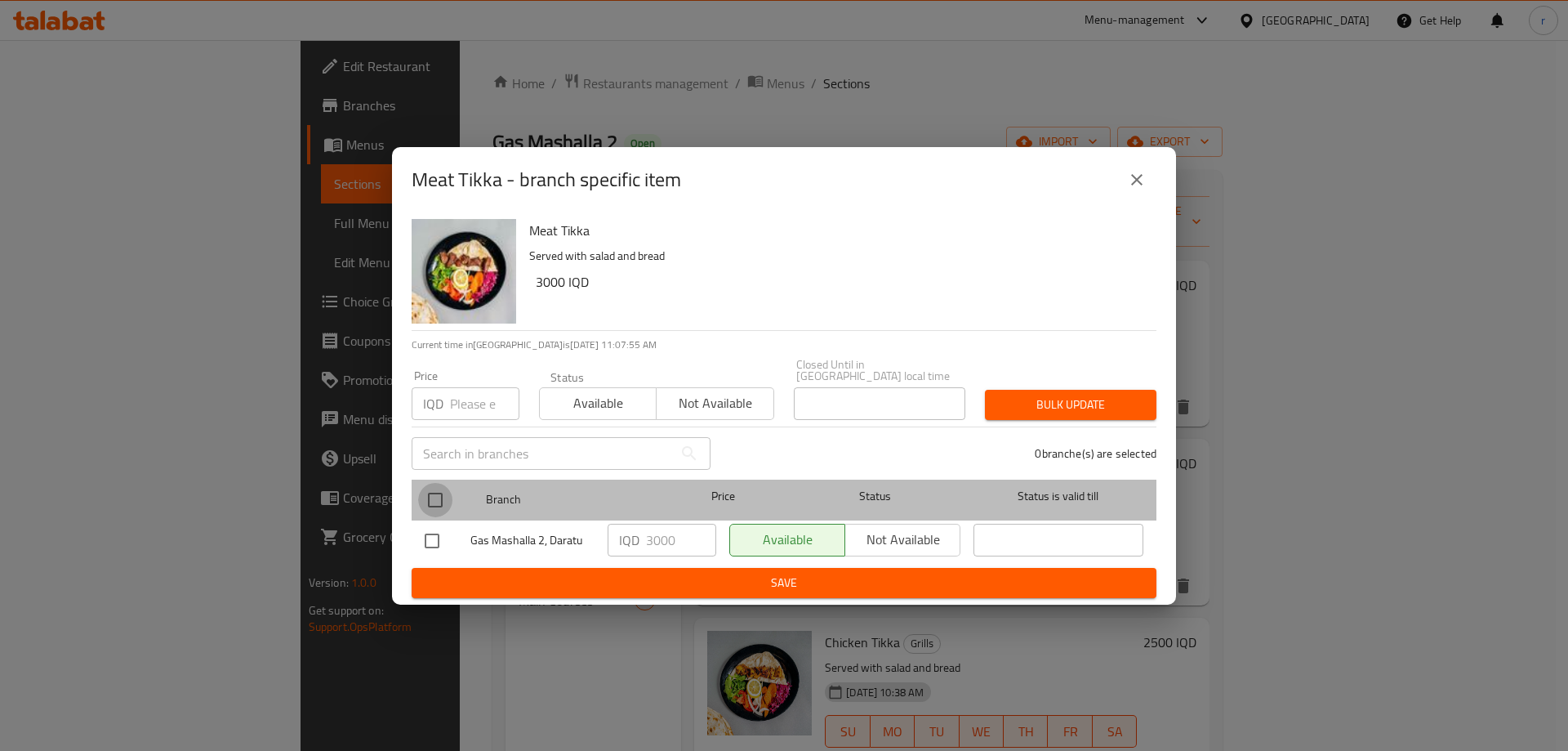
click at [440, 501] on input "checkbox" at bounding box center [435, 500] width 35 height 35
checkbox input "true"
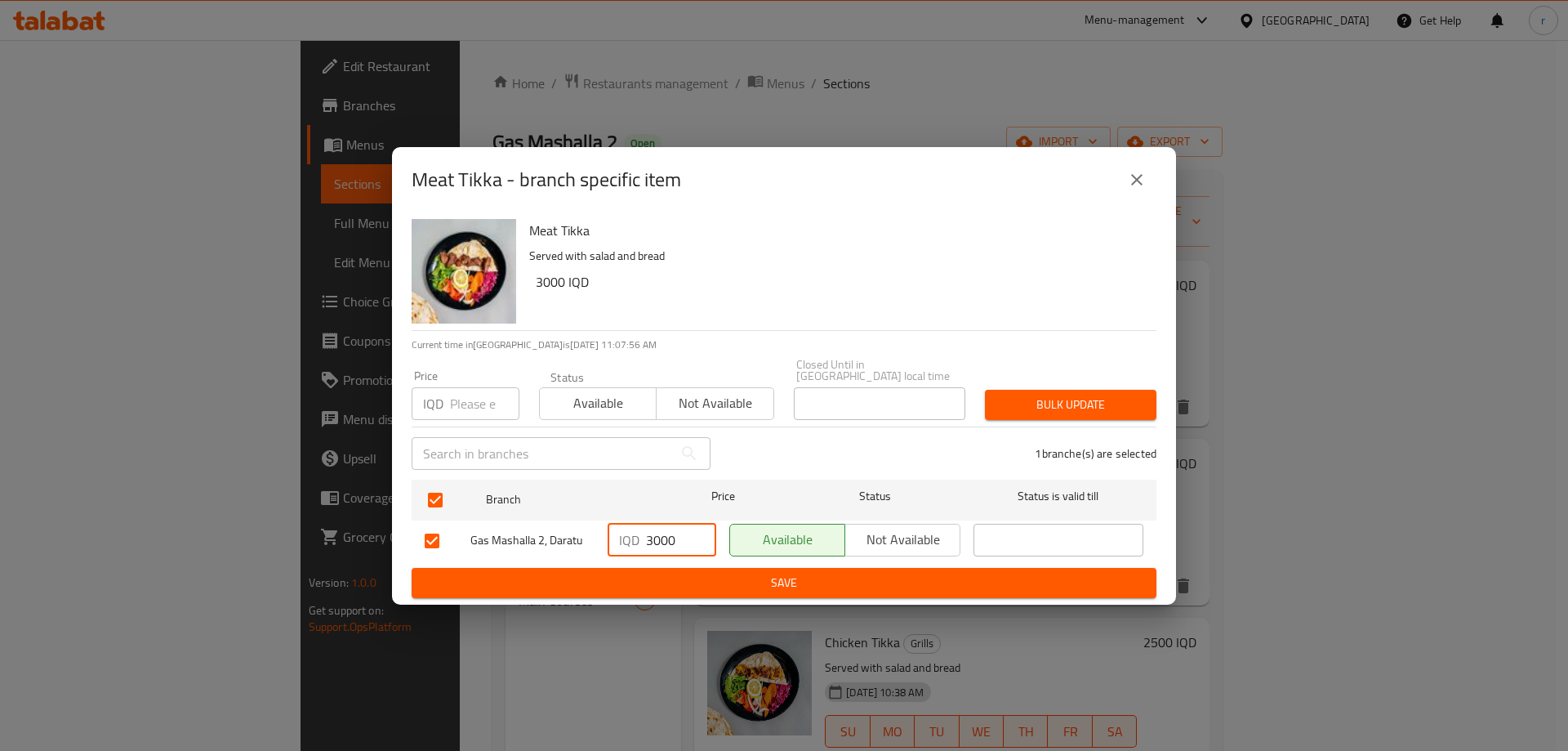
click at [663, 537] on input "3000" at bounding box center [681, 540] width 70 height 33
click at [664, 536] on input "3500" at bounding box center [681, 540] width 70 height 33
type input "3500"
click at [708, 580] on span "Save" at bounding box center [784, 583] width 719 height 20
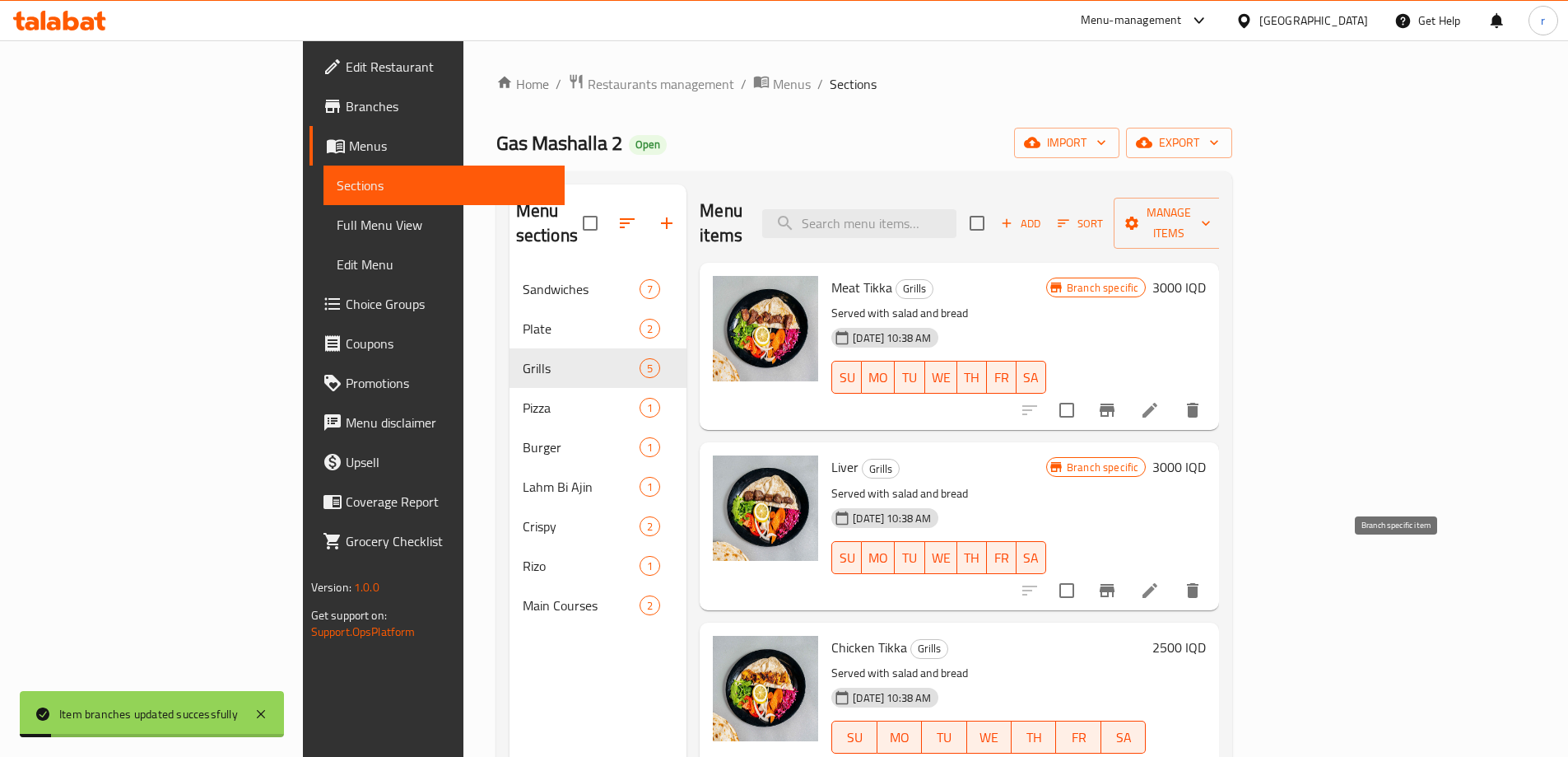
click at [1114, 584] on icon "Branch-specific-item" at bounding box center [1107, 590] width 14 height 13
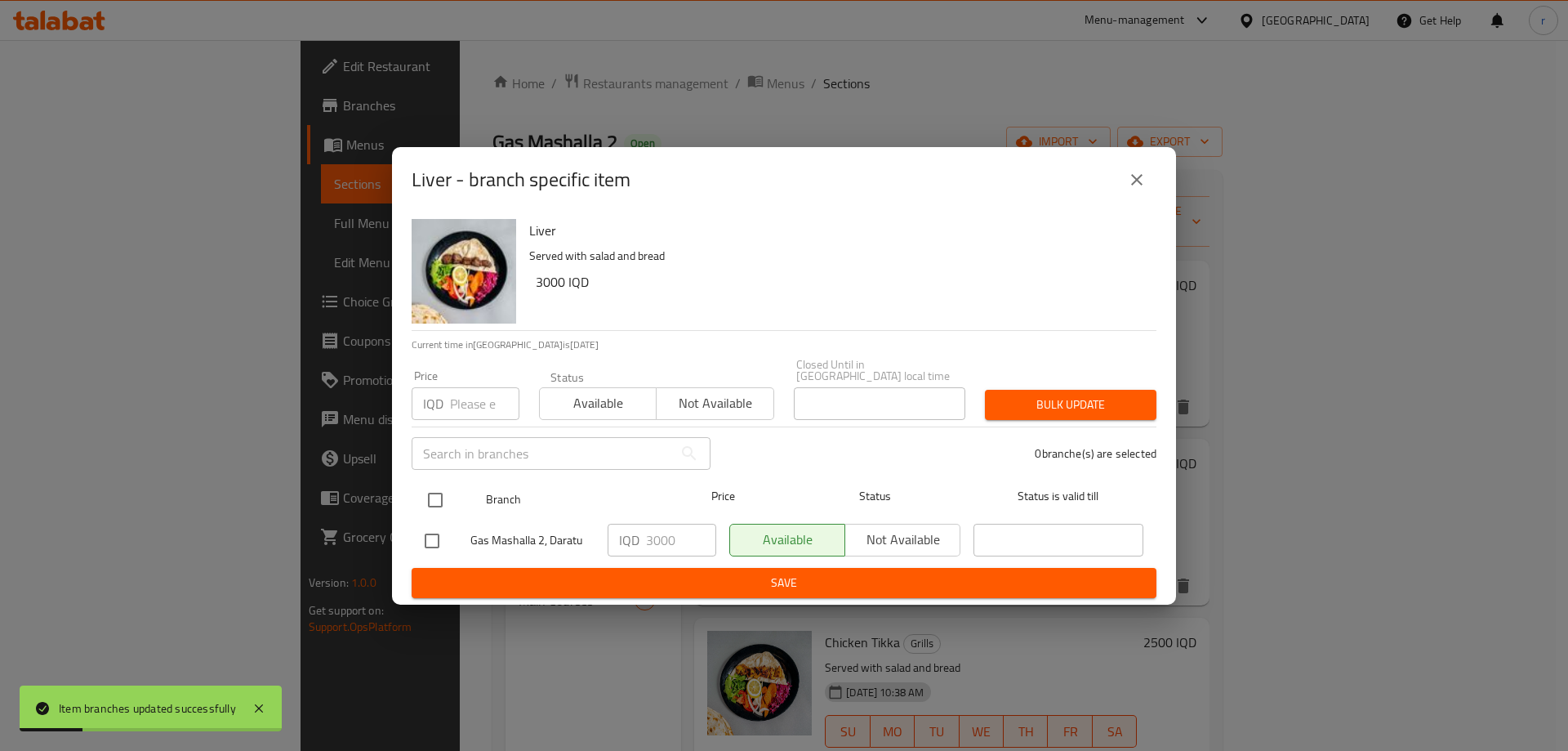
click at [439, 489] on input "checkbox" at bounding box center [435, 500] width 35 height 35
checkbox input "true"
click at [659, 533] on input "3000" at bounding box center [681, 540] width 70 height 33
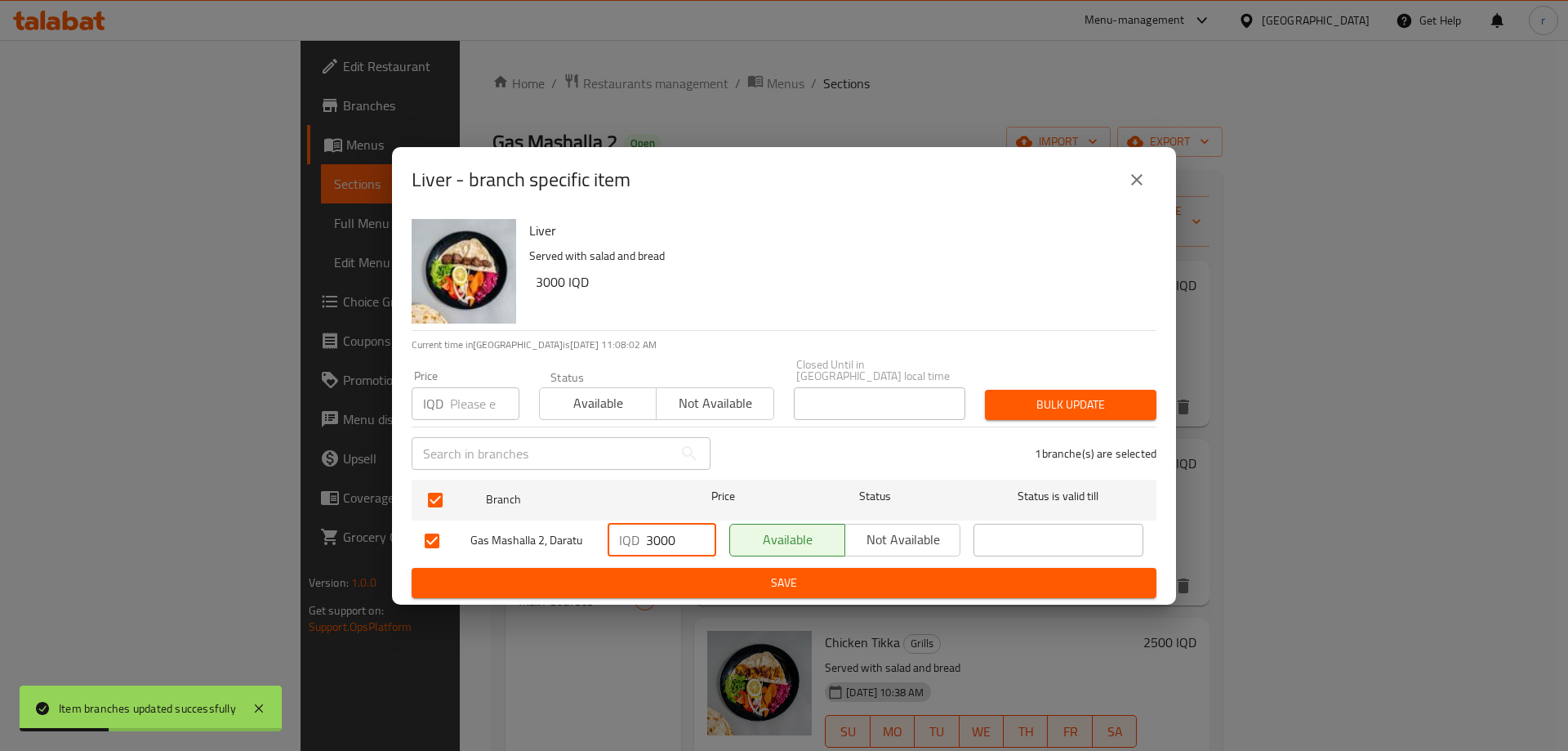
click at [659, 533] on input "3000" at bounding box center [681, 540] width 70 height 33
paste input "5"
type input "3500"
click at [659, 584] on span "Save" at bounding box center [784, 583] width 719 height 20
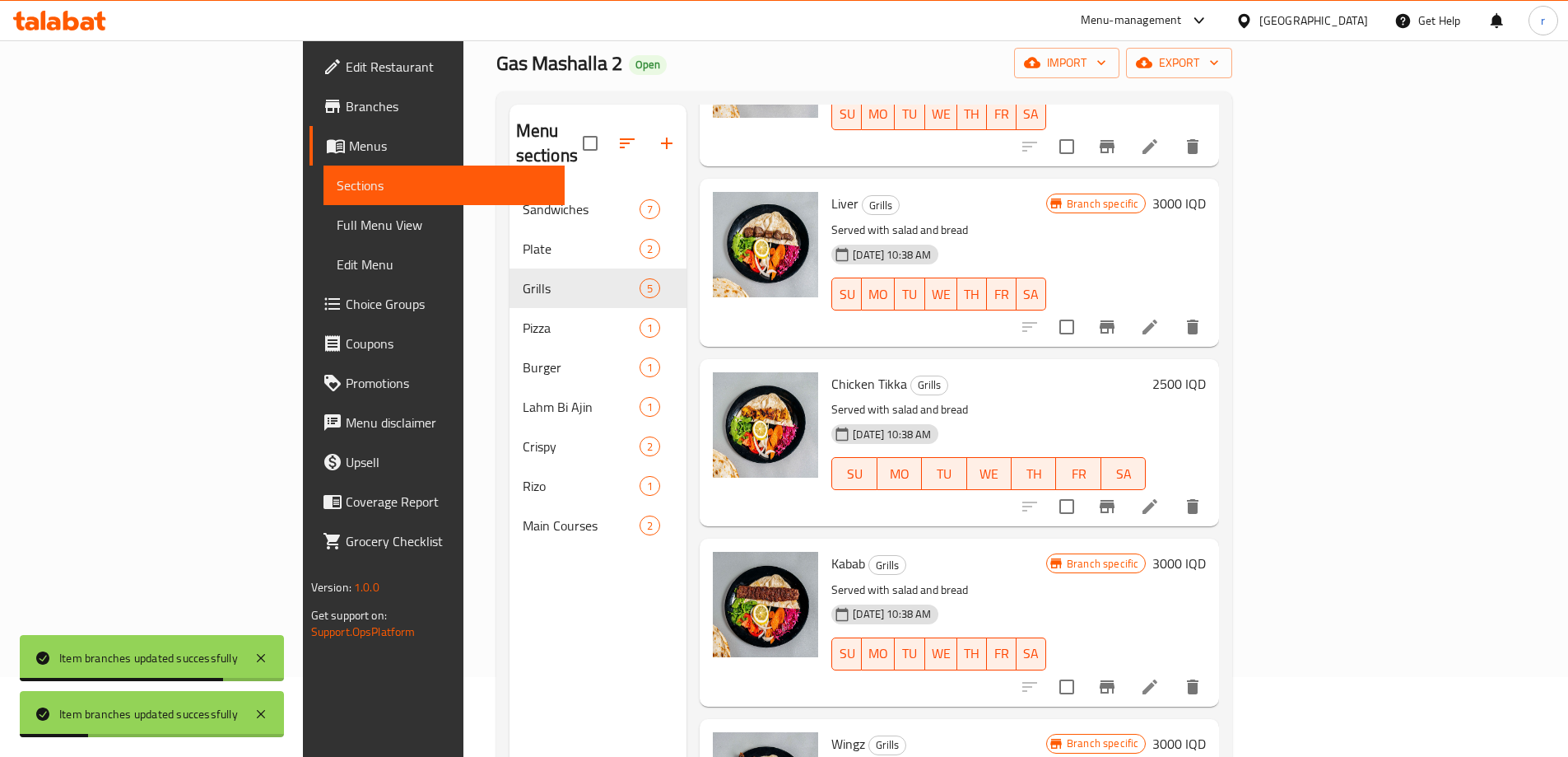
scroll to position [231, 0]
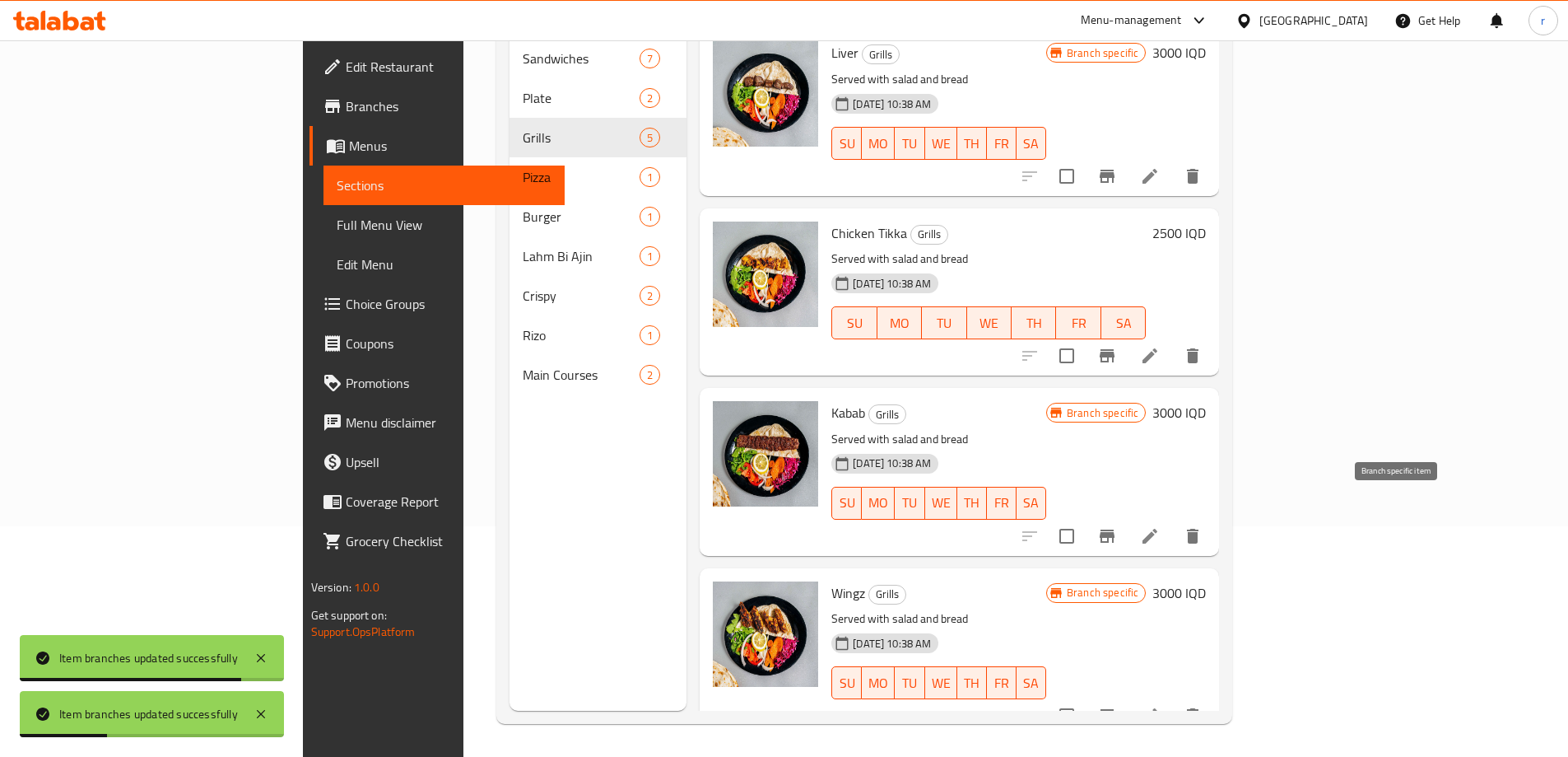
click at [1117, 526] on icon "Branch-specific-item" at bounding box center [1107, 536] width 20 height 20
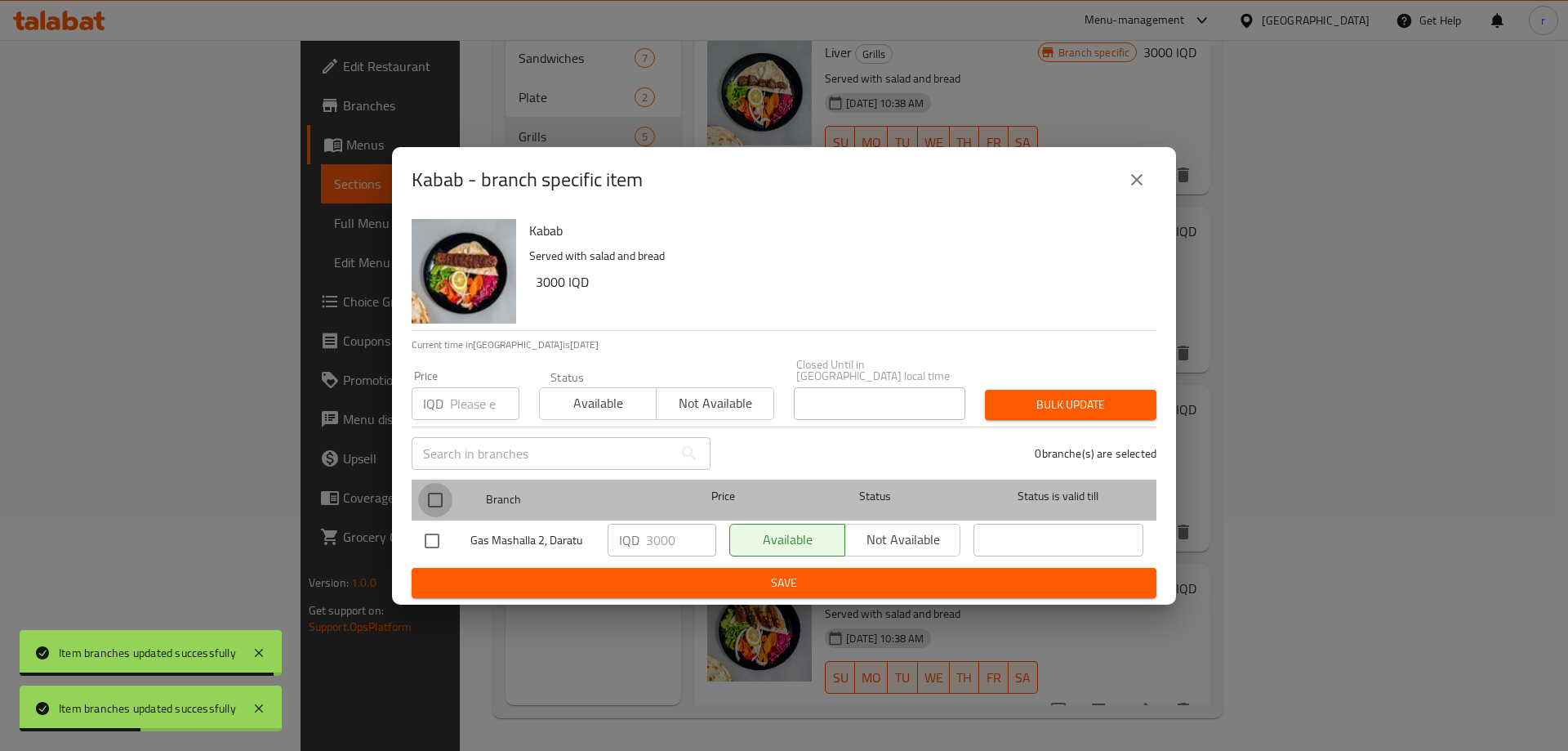
click at [434, 484] on input "checkbox" at bounding box center [435, 500] width 35 height 35
checkbox input "true"
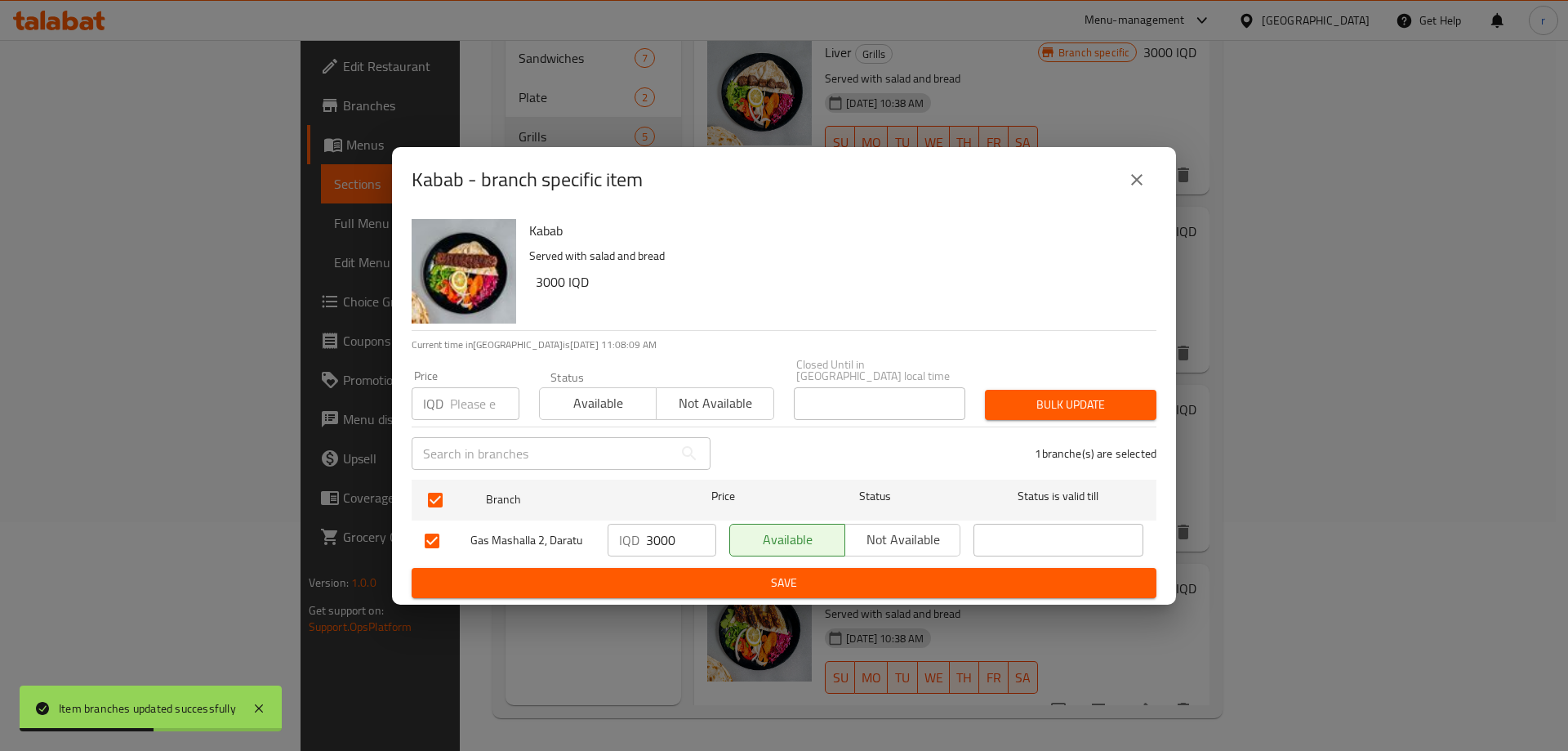
click at [662, 530] on input "3000" at bounding box center [681, 540] width 70 height 33
paste input "5"
type input "3500"
click at [660, 583] on span "Save" at bounding box center [784, 583] width 719 height 20
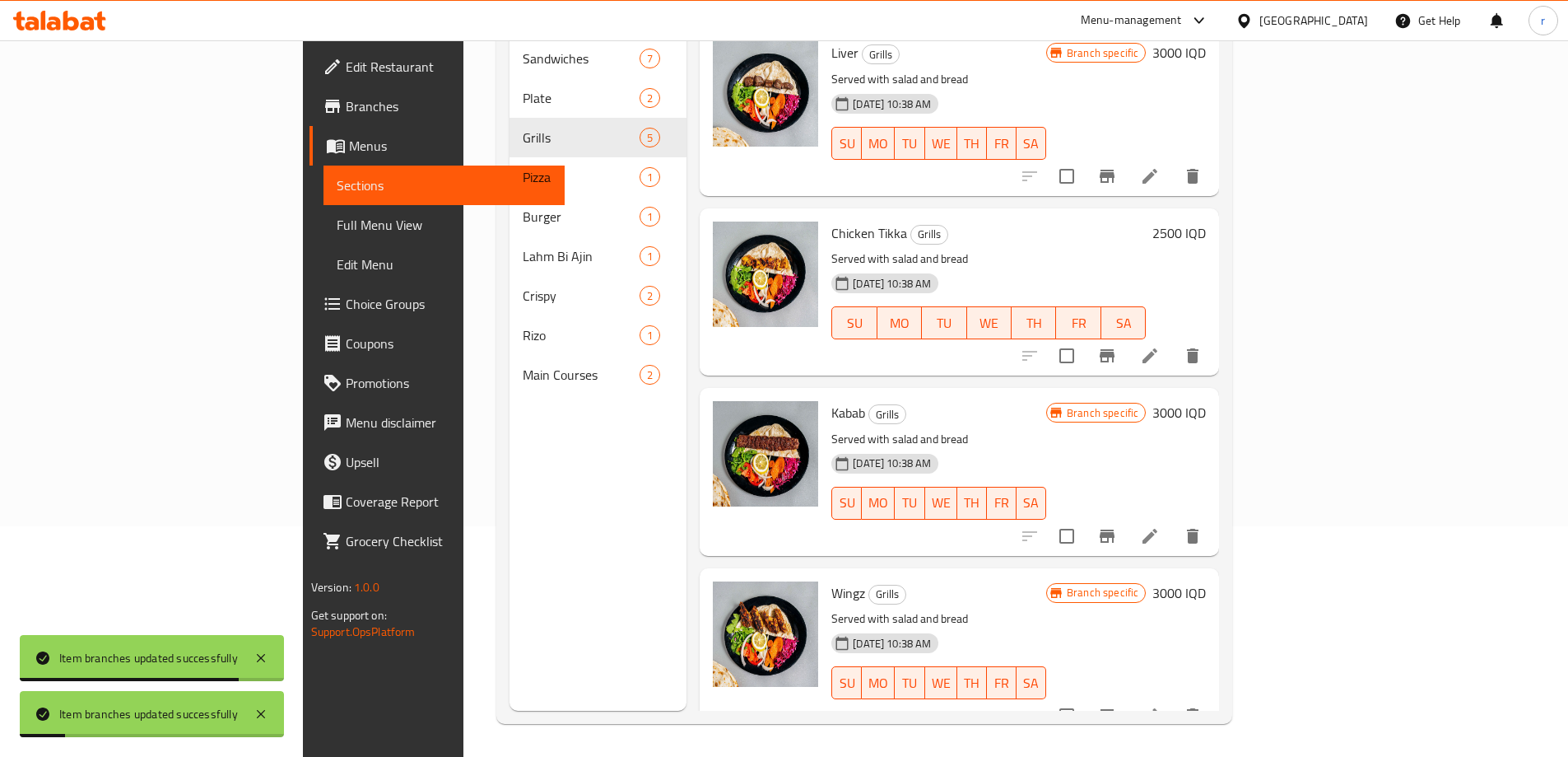
click at [1127, 696] on button "Branch-specific-item" at bounding box center [1107, 715] width 39 height 39
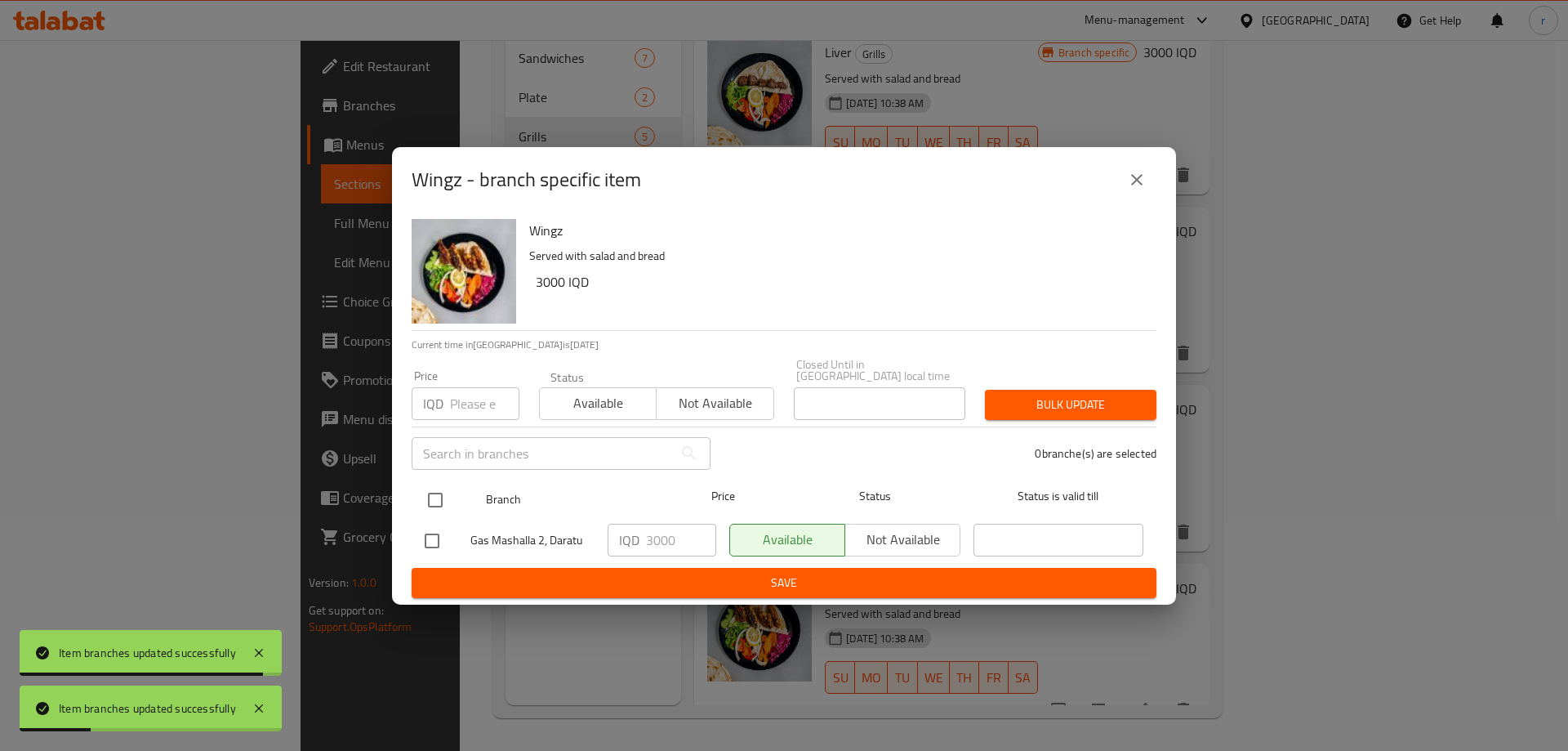
click at [449, 485] on input "checkbox" at bounding box center [435, 500] width 35 height 35
checkbox input "true"
click at [653, 531] on input "3000" at bounding box center [681, 540] width 70 height 33
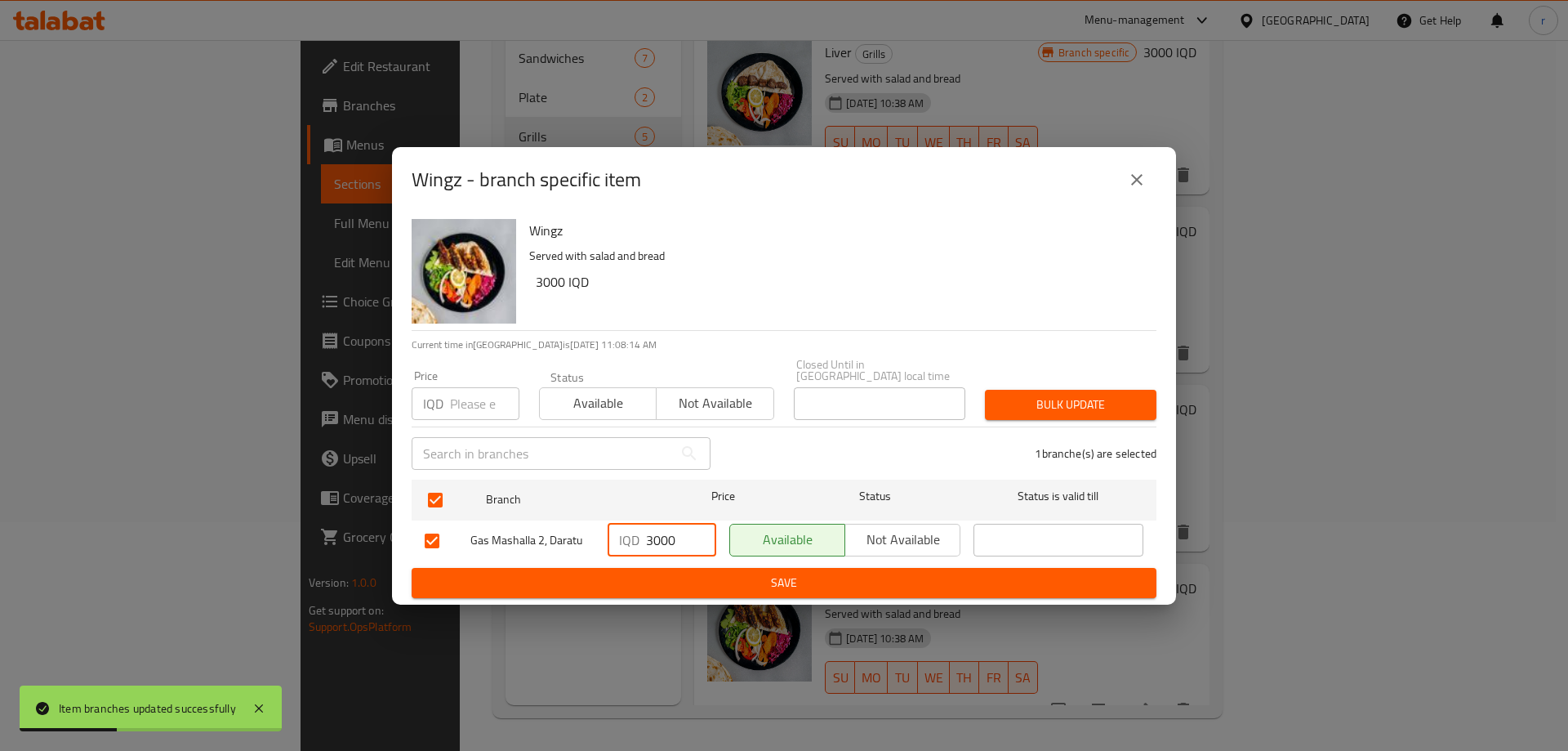
click at [653, 531] on input "3000" at bounding box center [681, 540] width 70 height 33
paste input "5"
type input "3500"
click at [685, 579] on span "Save" at bounding box center [784, 583] width 719 height 20
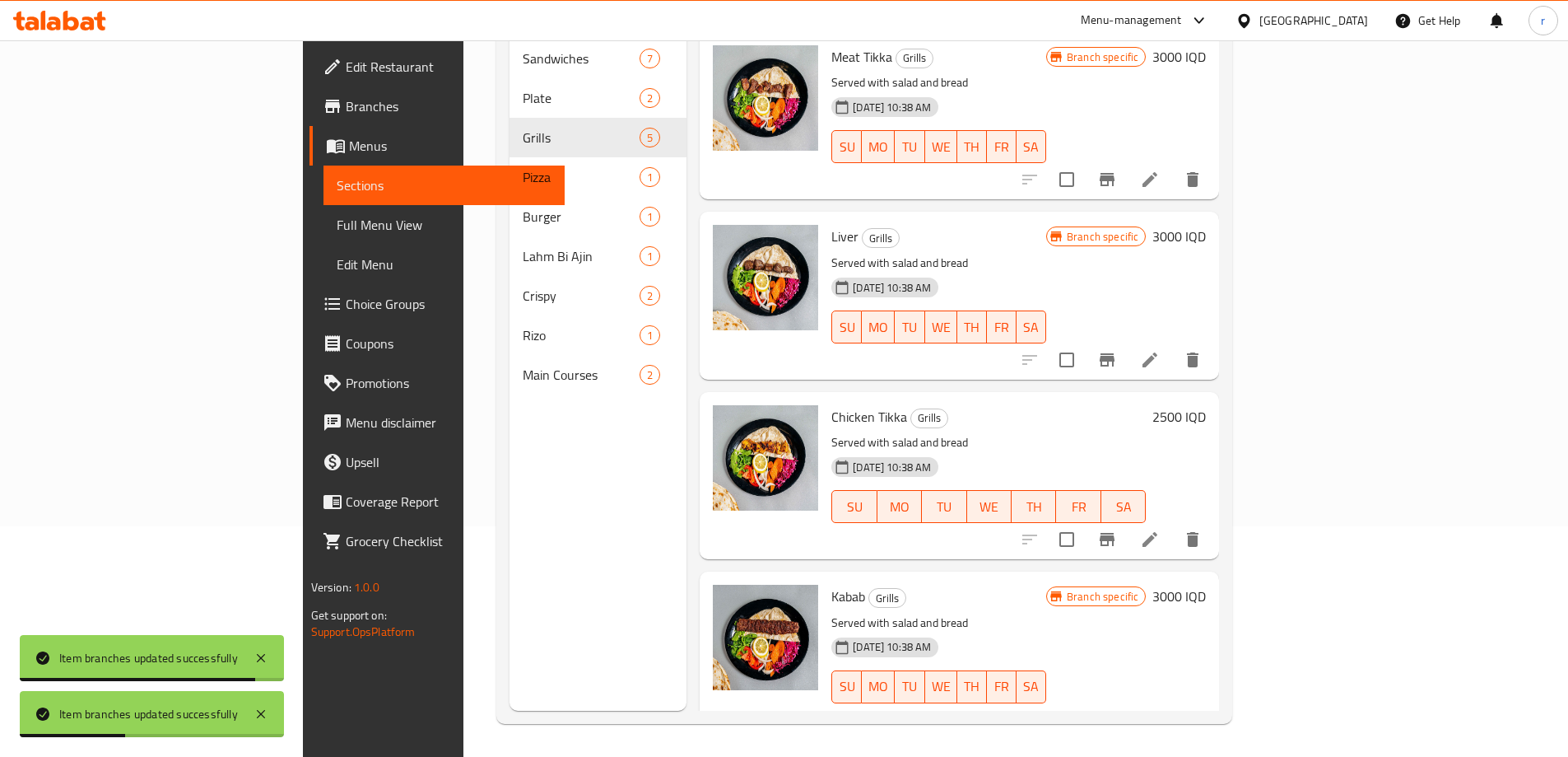
scroll to position [0, 0]
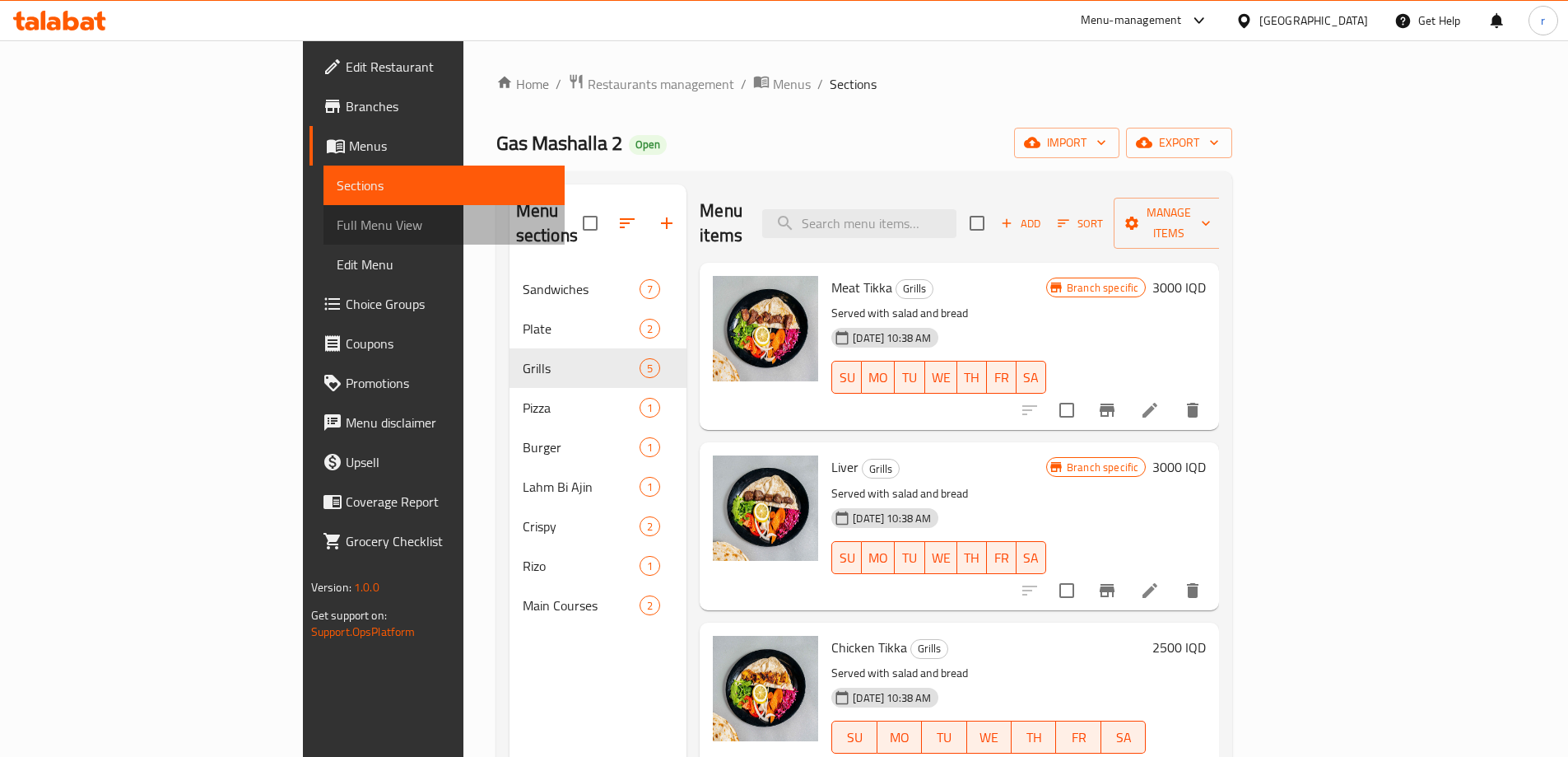
click at [337, 215] on span "Full Menu View" at bounding box center [444, 224] width 215 height 20
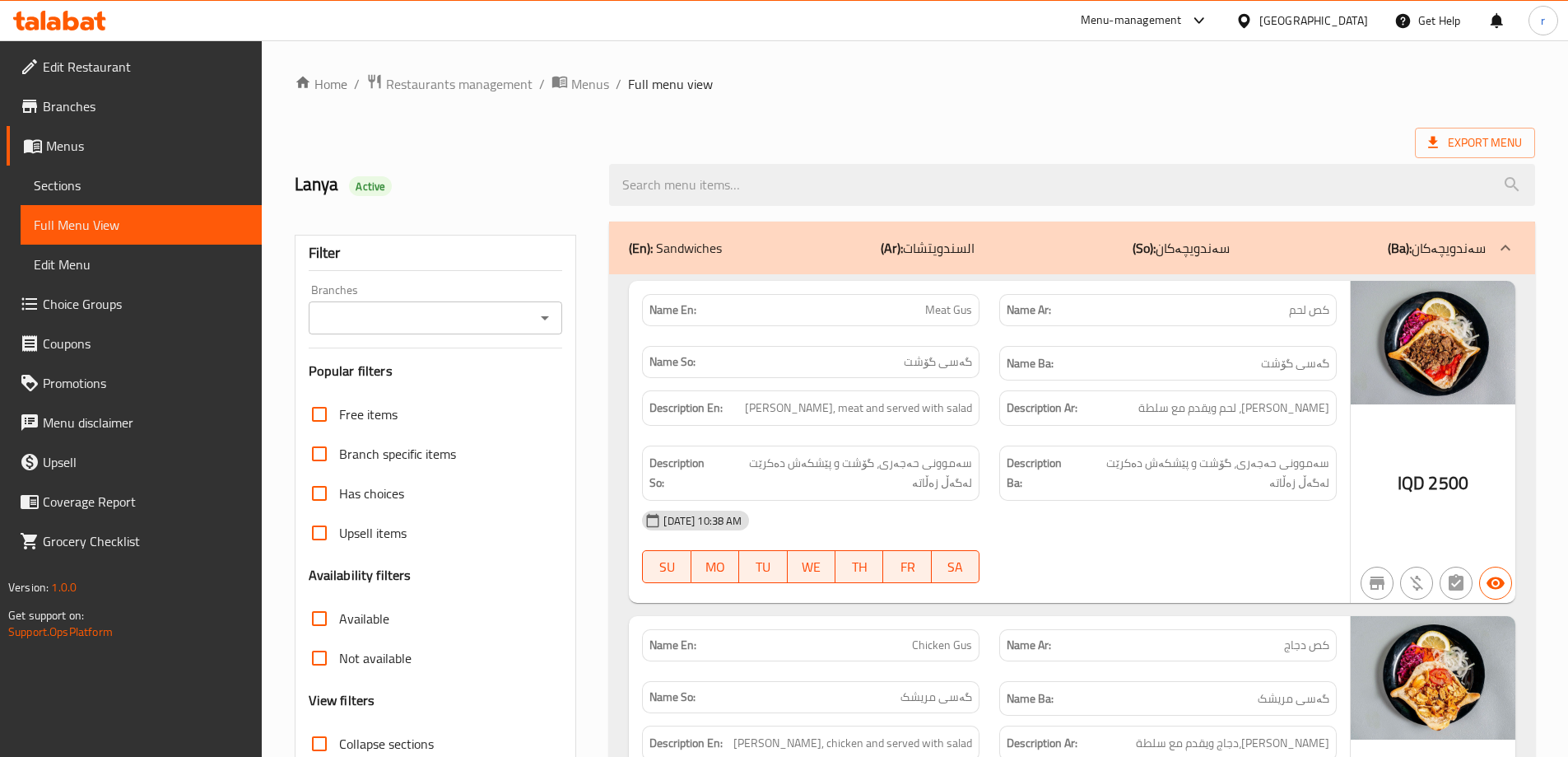
click at [349, 313] on input "Branches" at bounding box center [421, 318] width 217 height 23
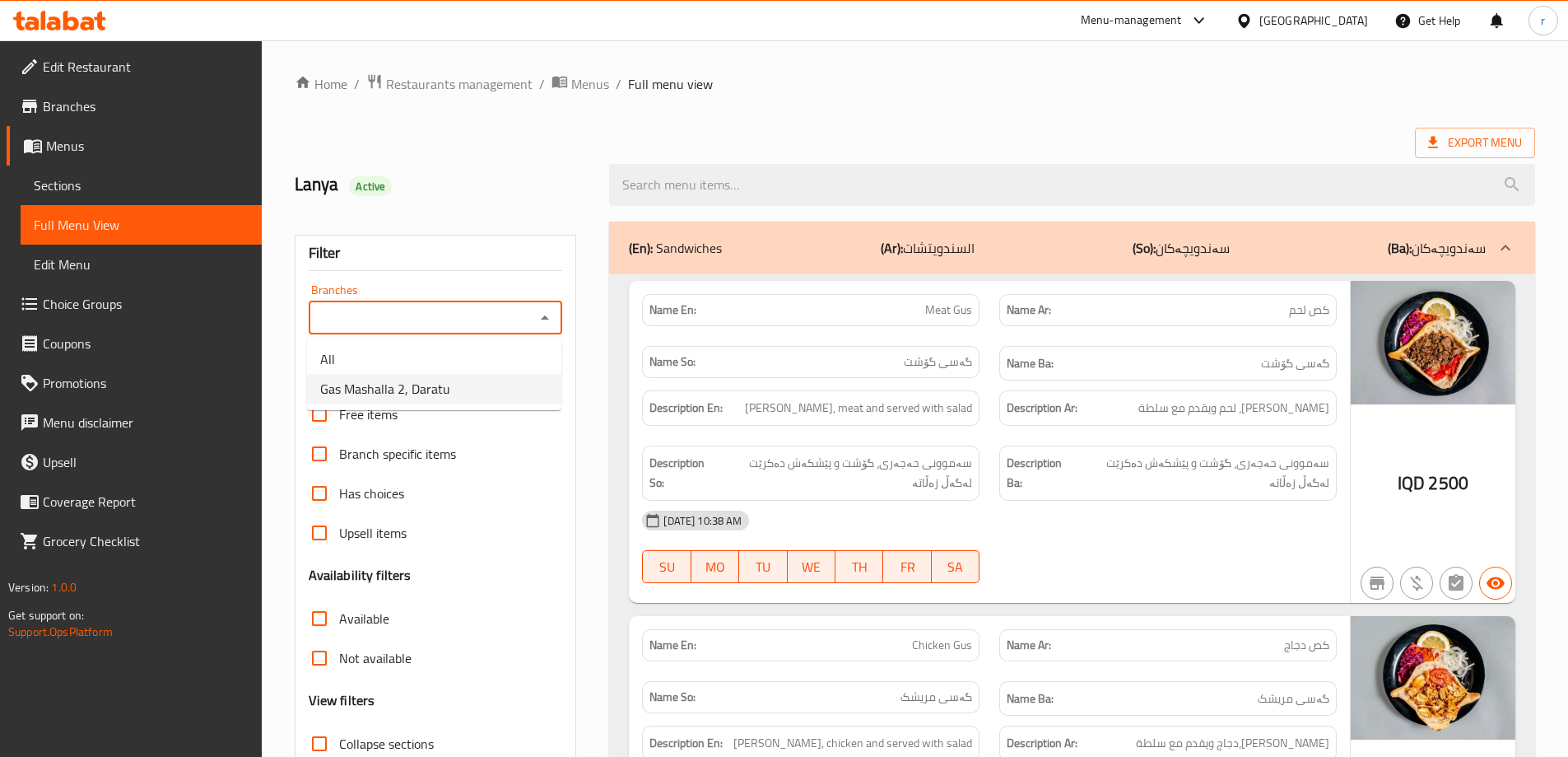
click at [402, 390] on span "Gas Mashalla 2, Daratu" at bounding box center [385, 388] width 130 height 20
type input "Gas Mashalla 2, Daratu"
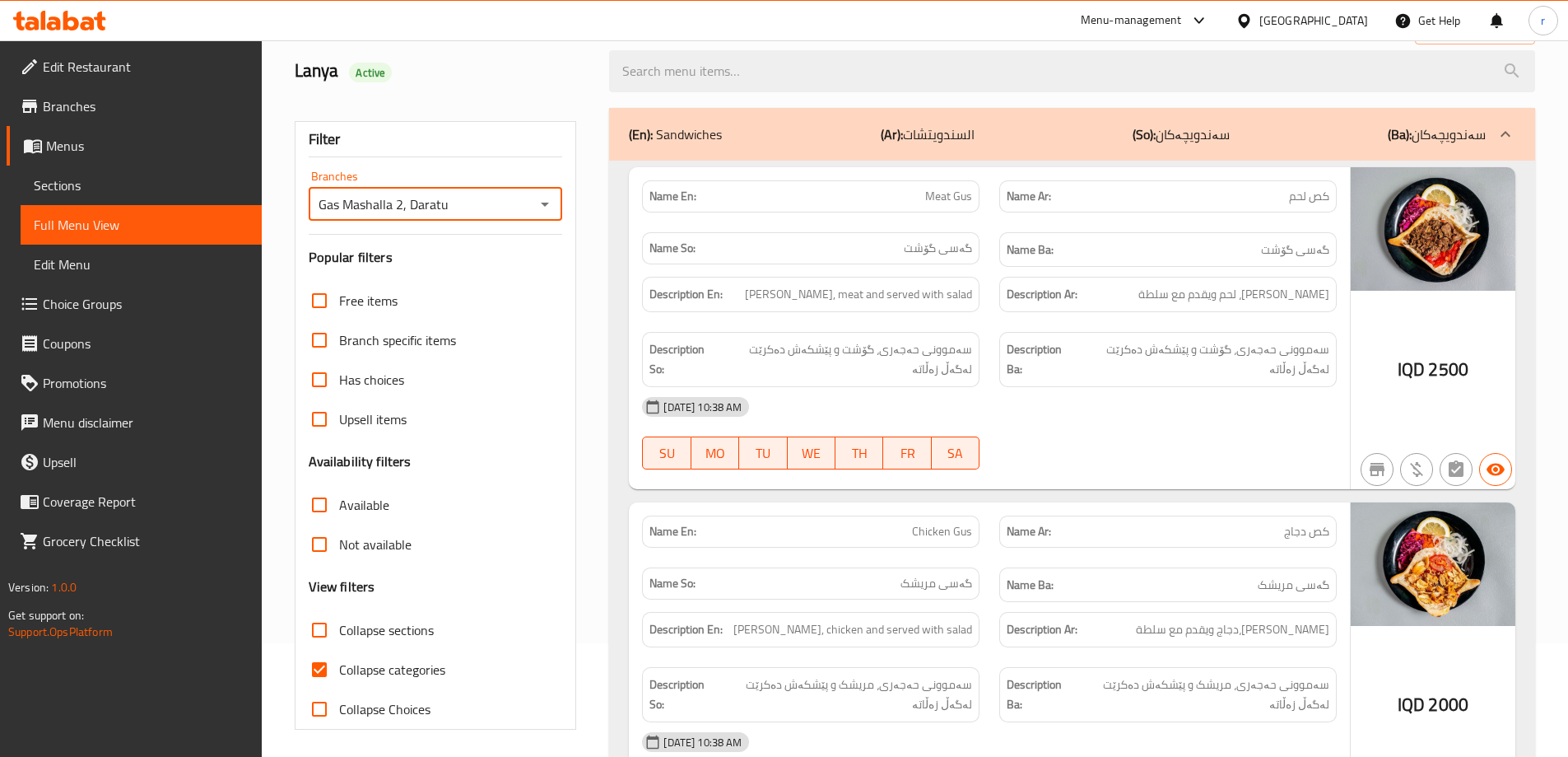
scroll to position [274, 0]
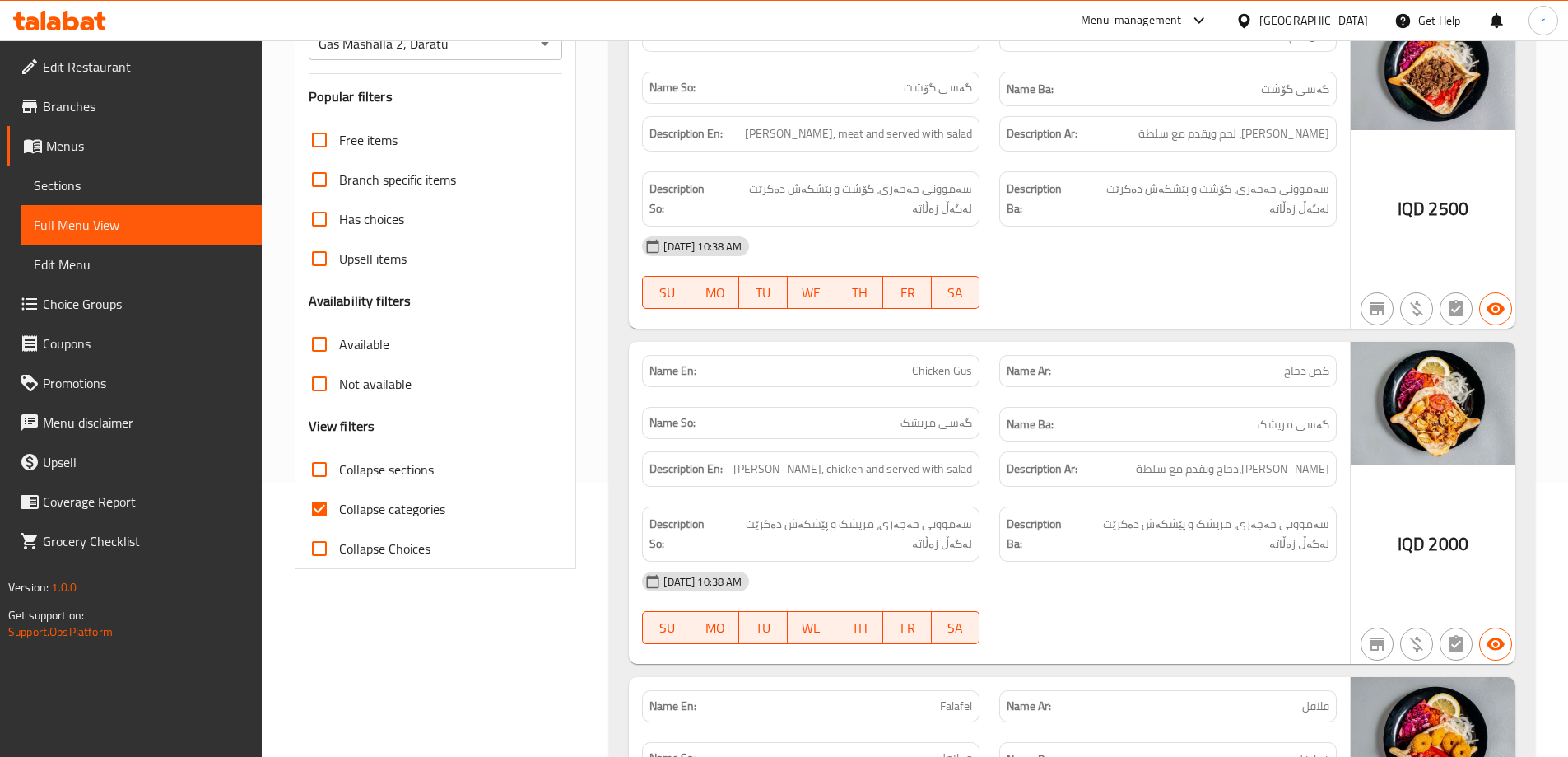
click at [397, 508] on span "Collapse categories" at bounding box center [392, 508] width 106 height 20
click at [339, 508] on input "Collapse categories" at bounding box center [319, 508] width 39 height 39
checkbox input "false"
click at [396, 450] on label "Collapse sections" at bounding box center [367, 469] width 134 height 39
click at [339, 450] on input "Collapse sections" at bounding box center [319, 469] width 39 height 39
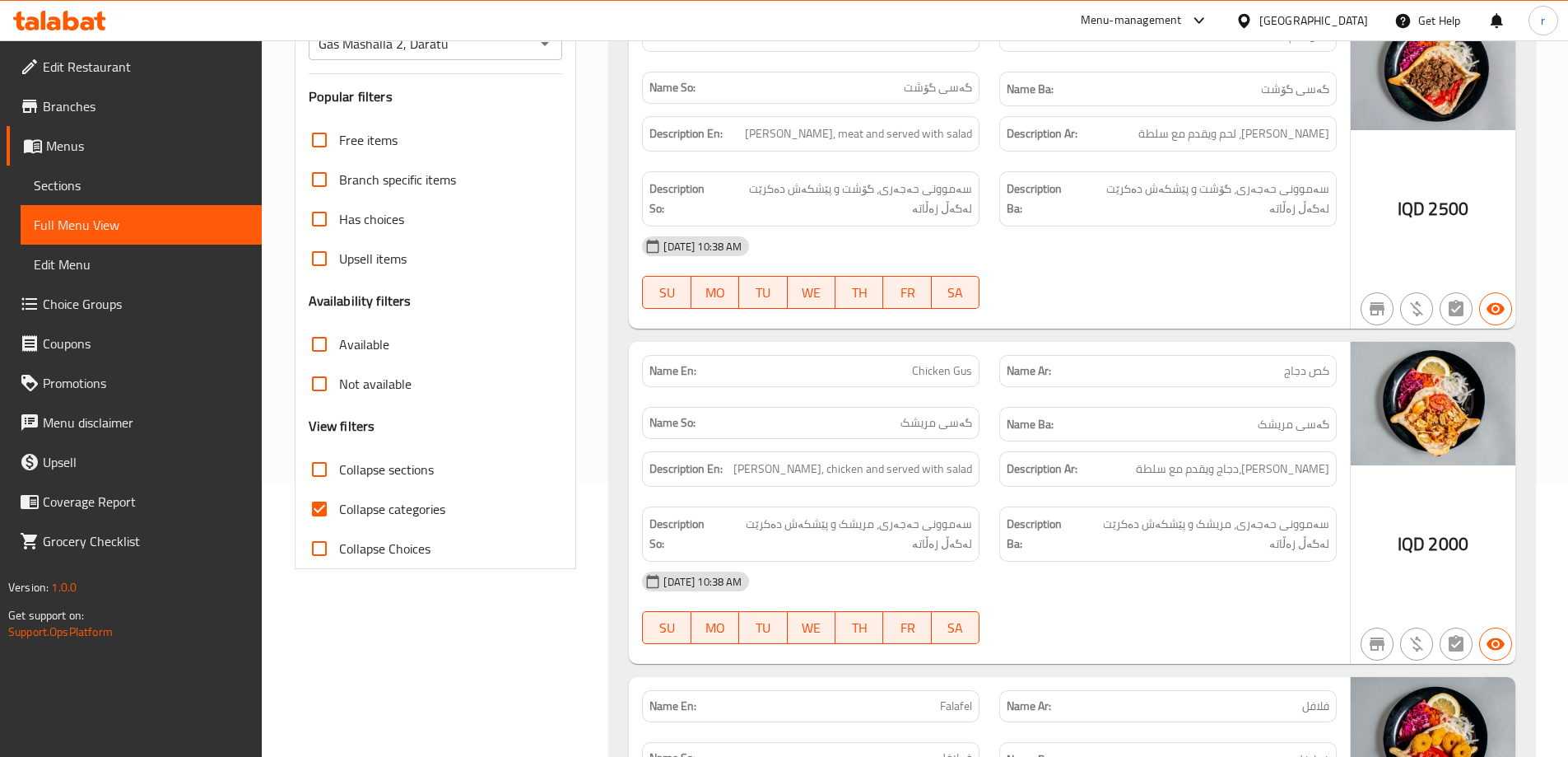
checkbox input "true"
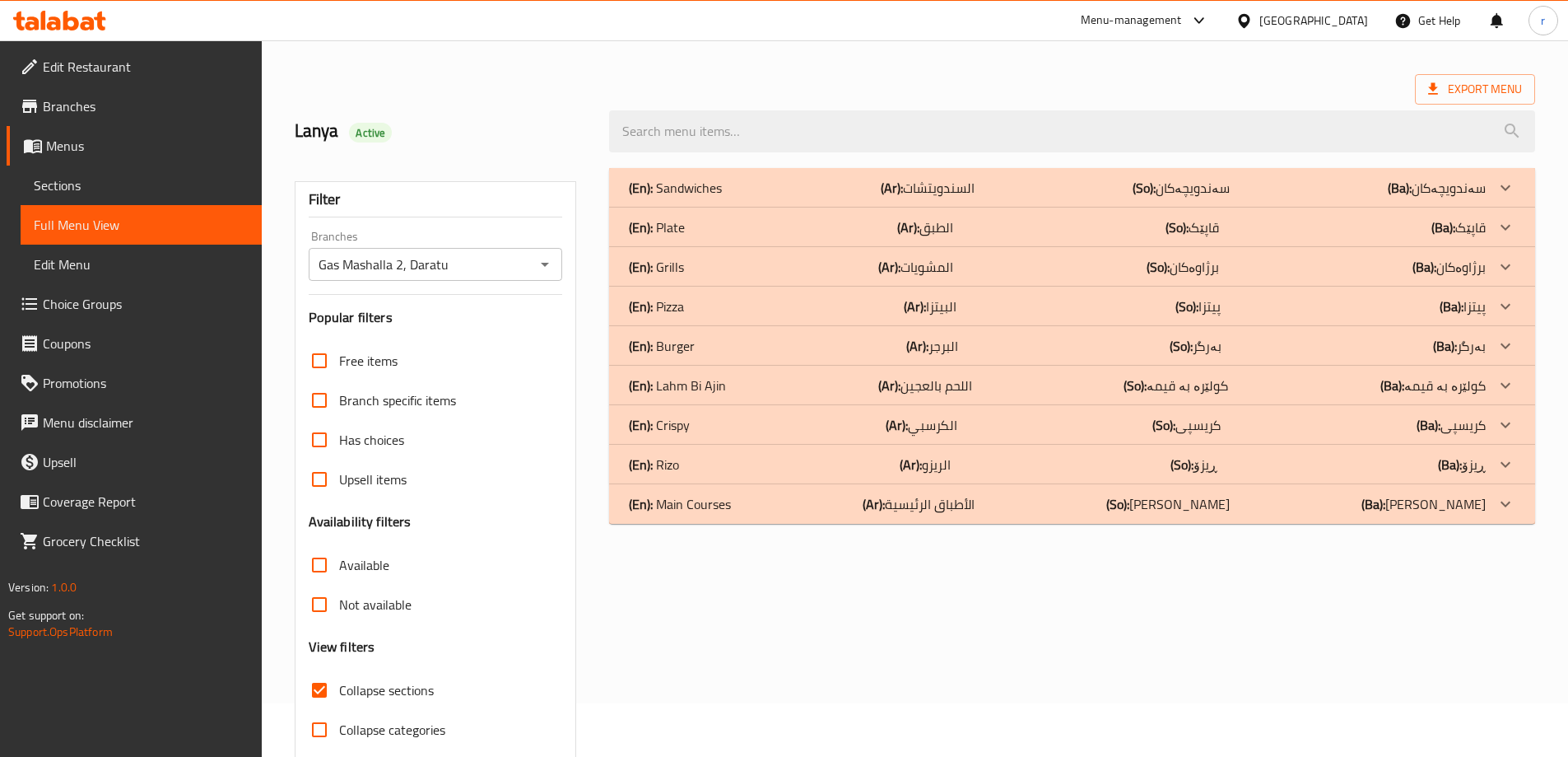
scroll to position [0, 0]
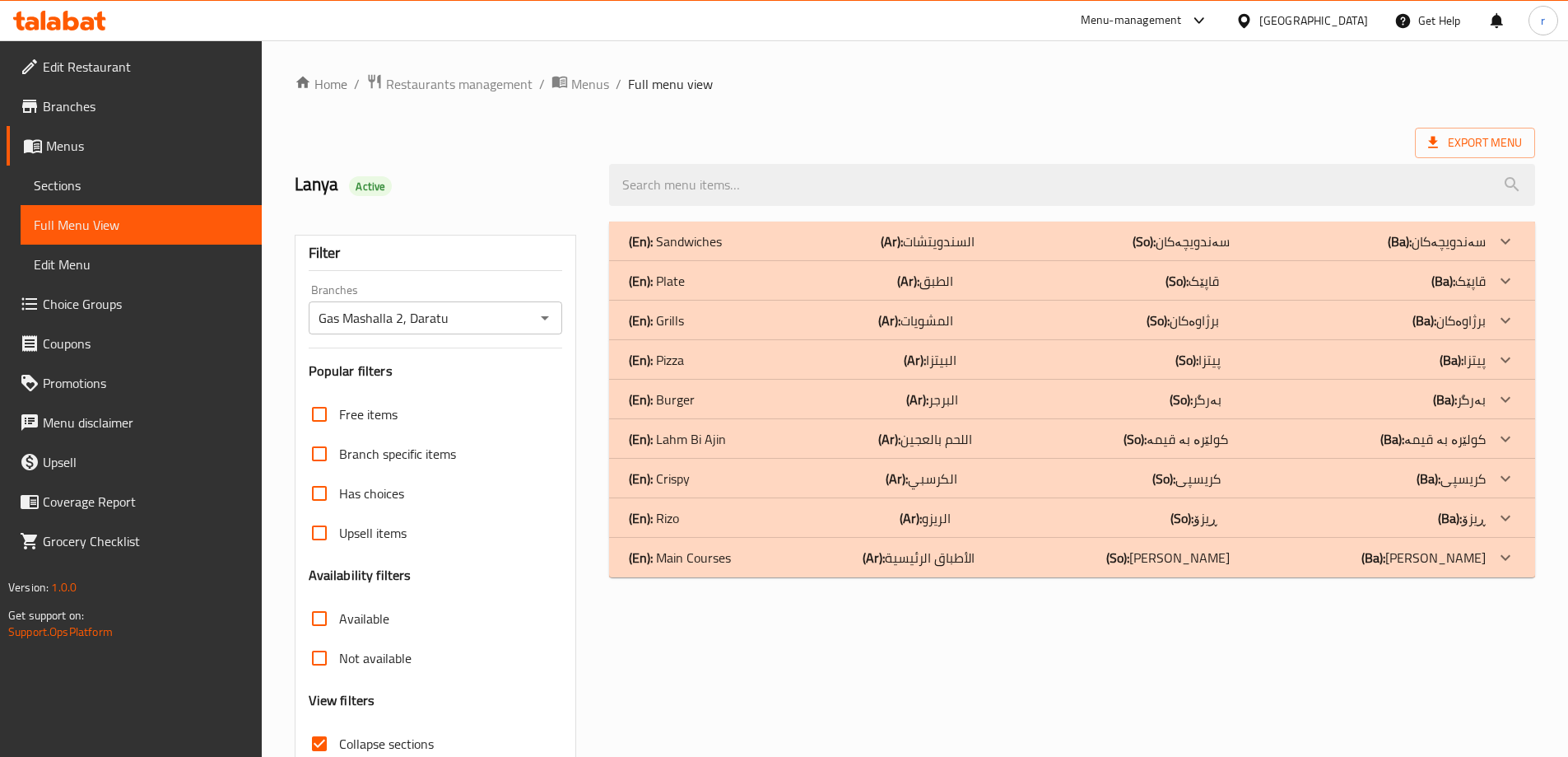
click at [712, 320] on div "(En): Grills (Ar): المشويات (So): برژاوەکان (Ba): برژاوەکان" at bounding box center [1057, 320] width 857 height 20
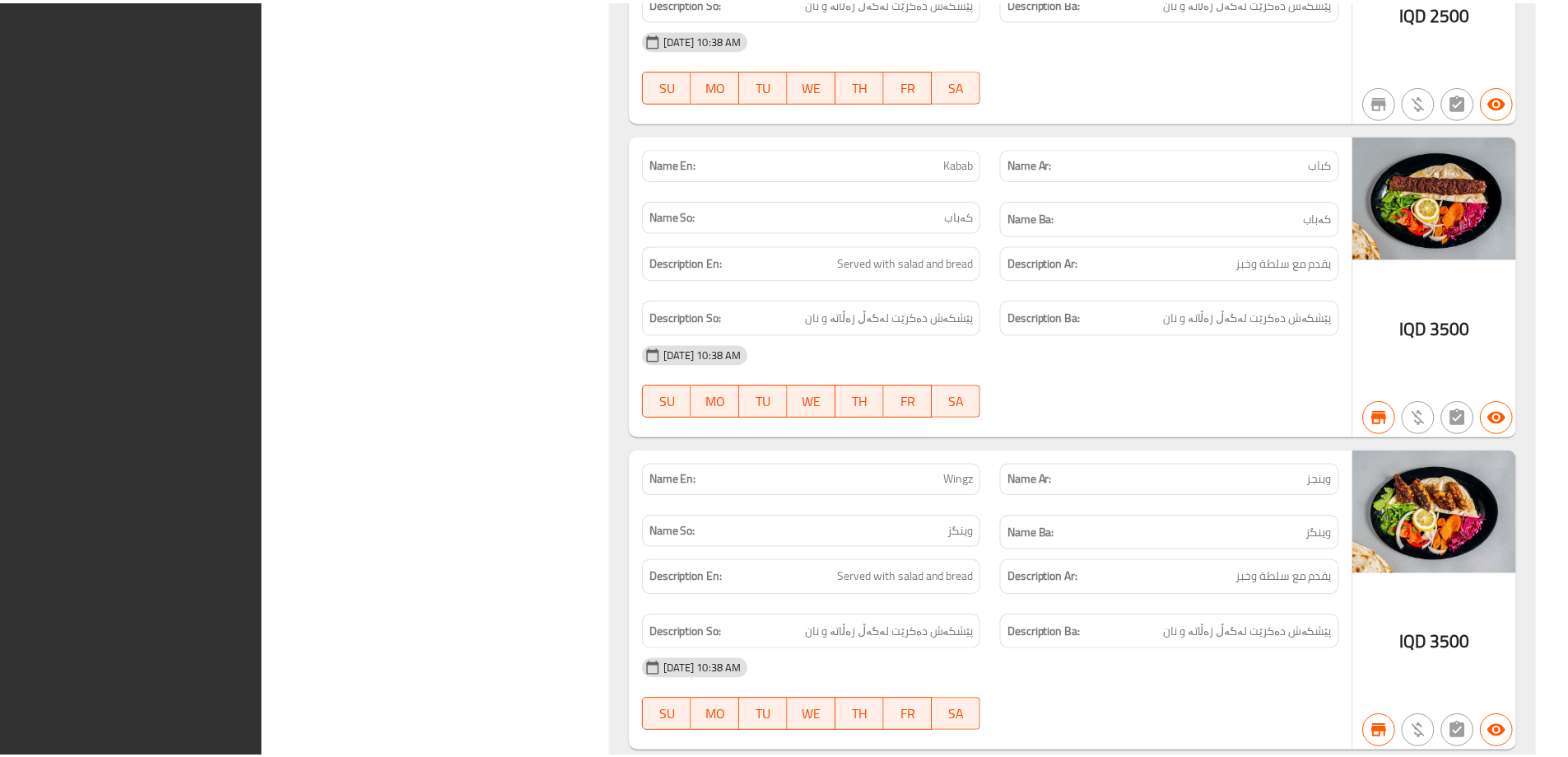
scroll to position [1494, 0]
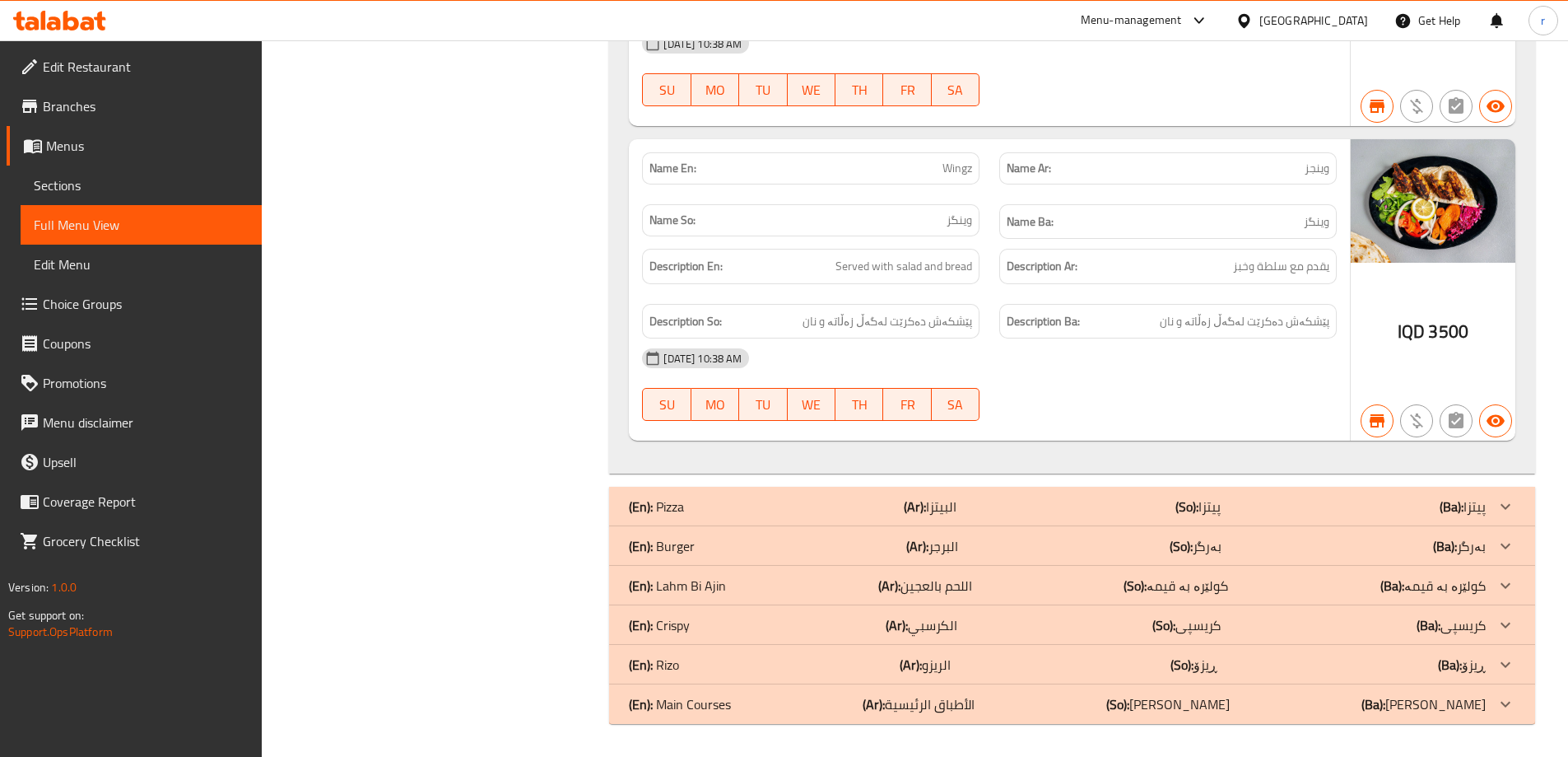
click at [100, 23] on icon at bounding box center [100, 21] width 12 height 19
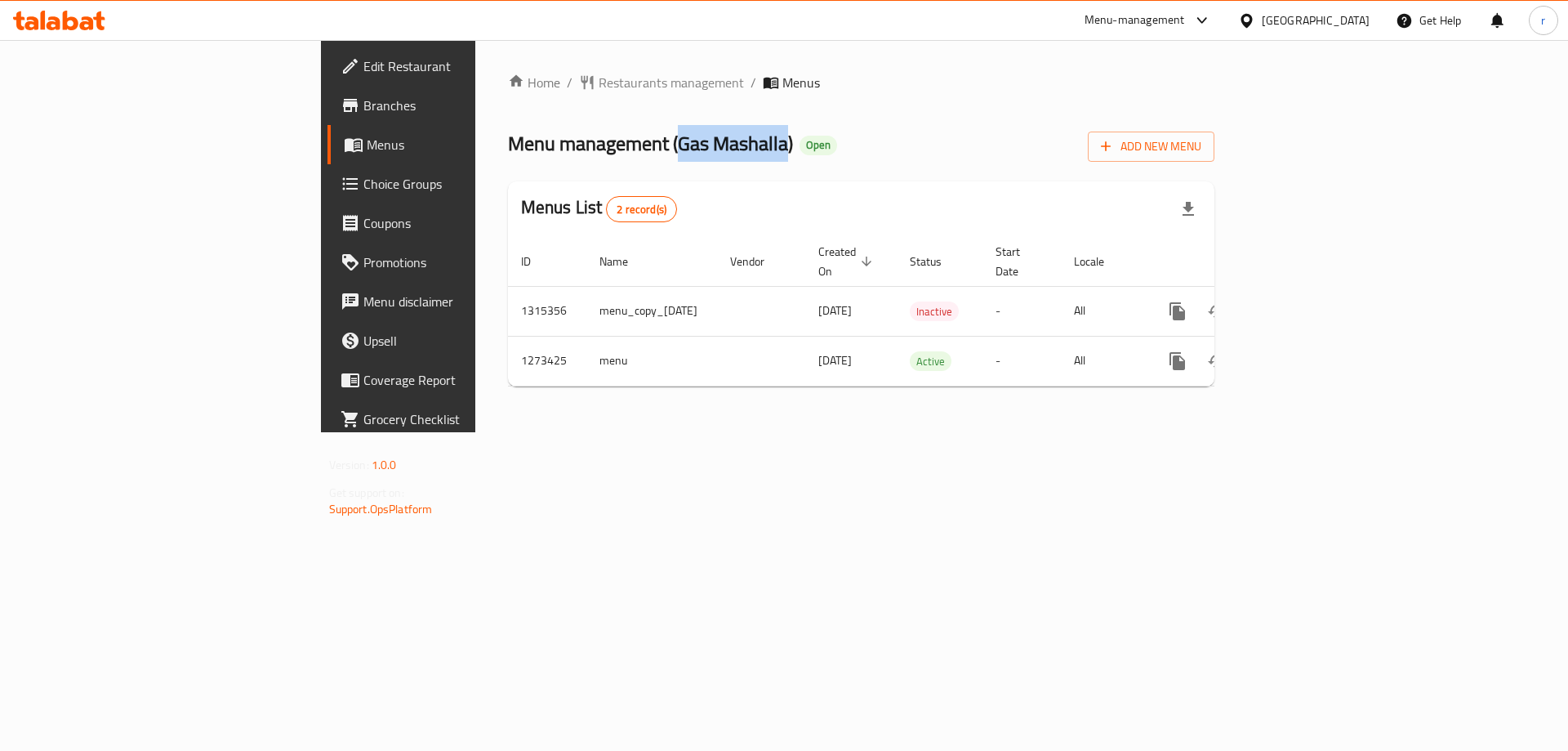
drag, startPoint x: 469, startPoint y: 143, endPoint x: 573, endPoint y: 139, distance: 104.1
click at [573, 139] on span "Menu management ( Gas Mashalla )" at bounding box center [651, 144] width 285 height 37
copy span "Gas Mashalla"
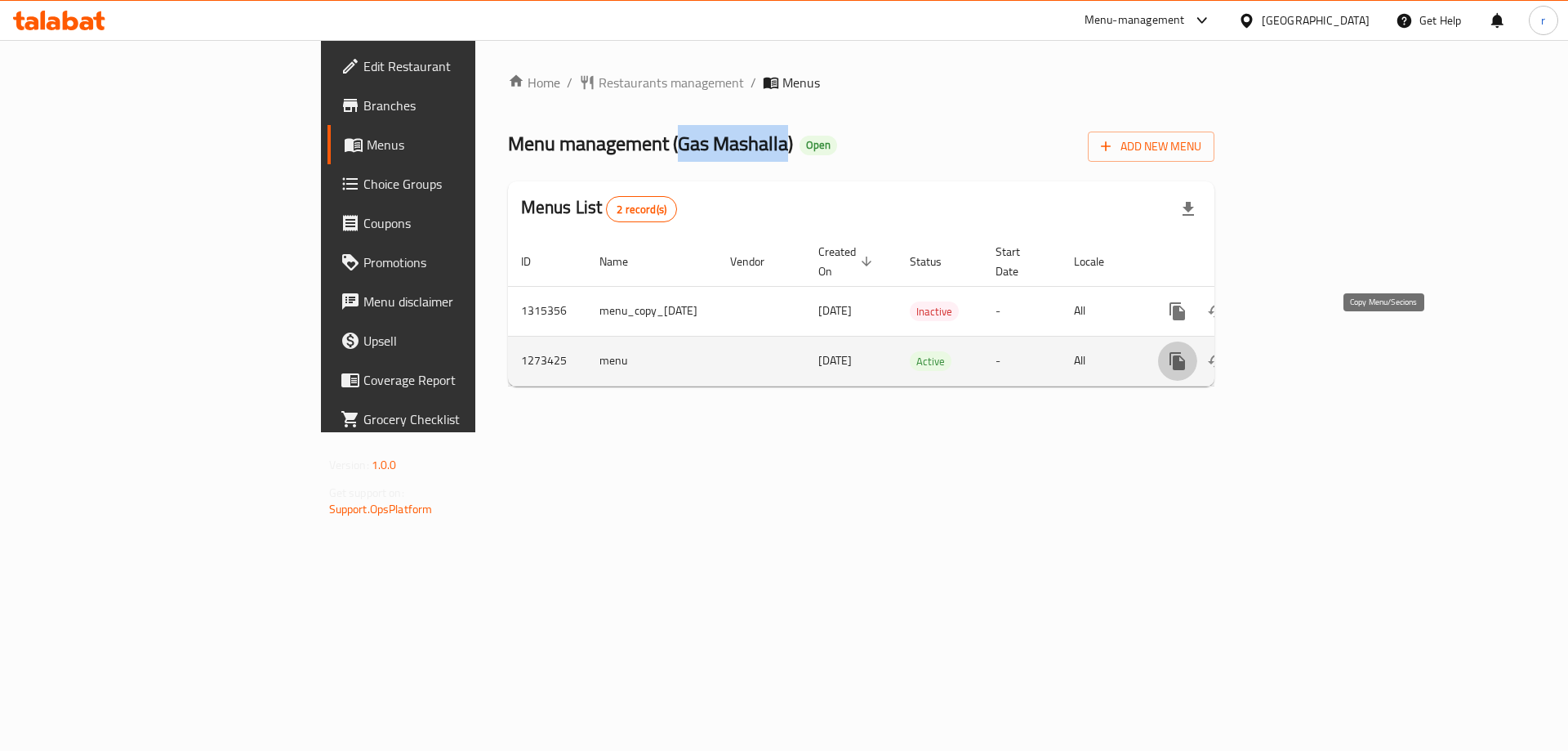
click at [1185, 352] on icon "more" at bounding box center [1177, 361] width 15 height 18
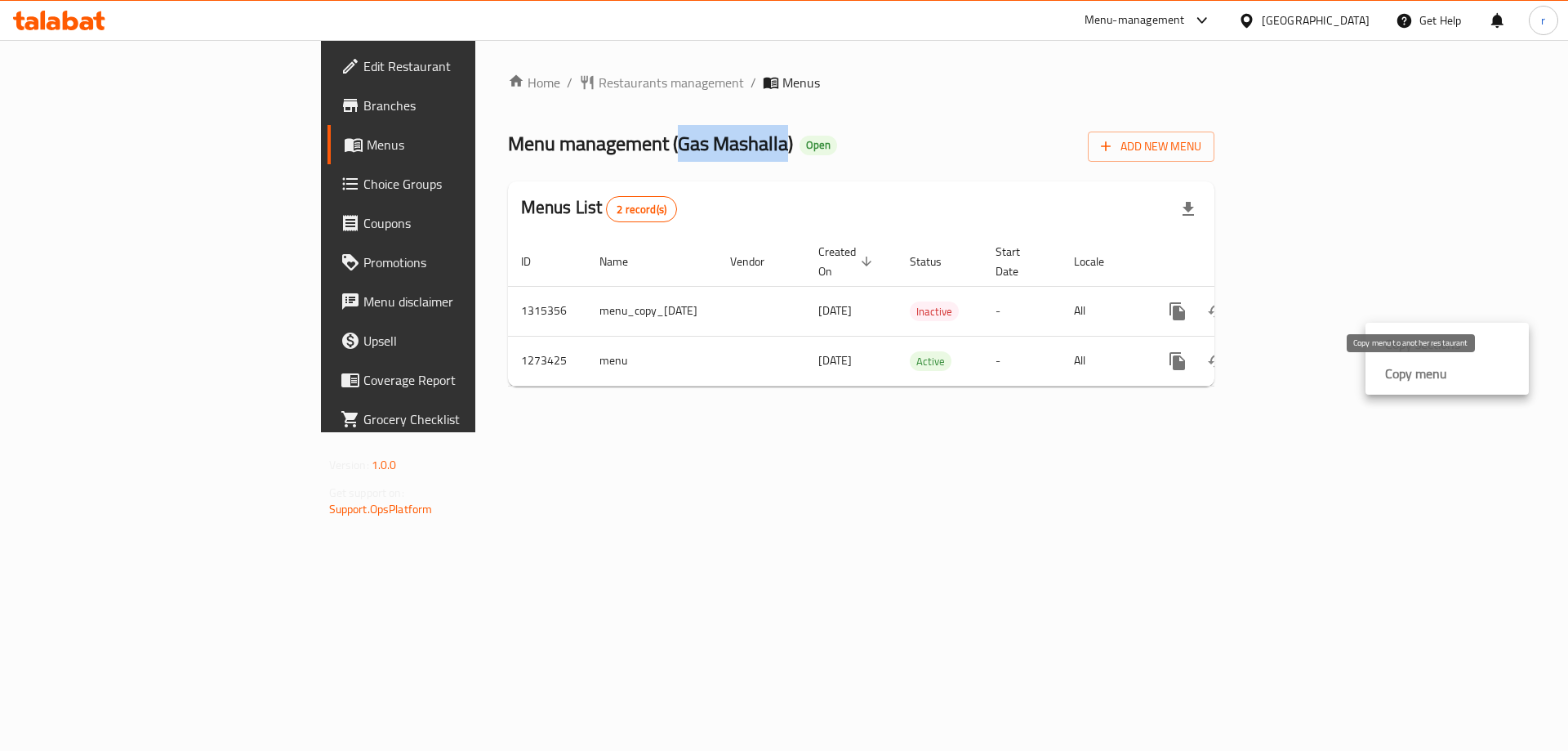
click at [1401, 384] on strong "Copy menu" at bounding box center [1415, 373] width 62 height 19
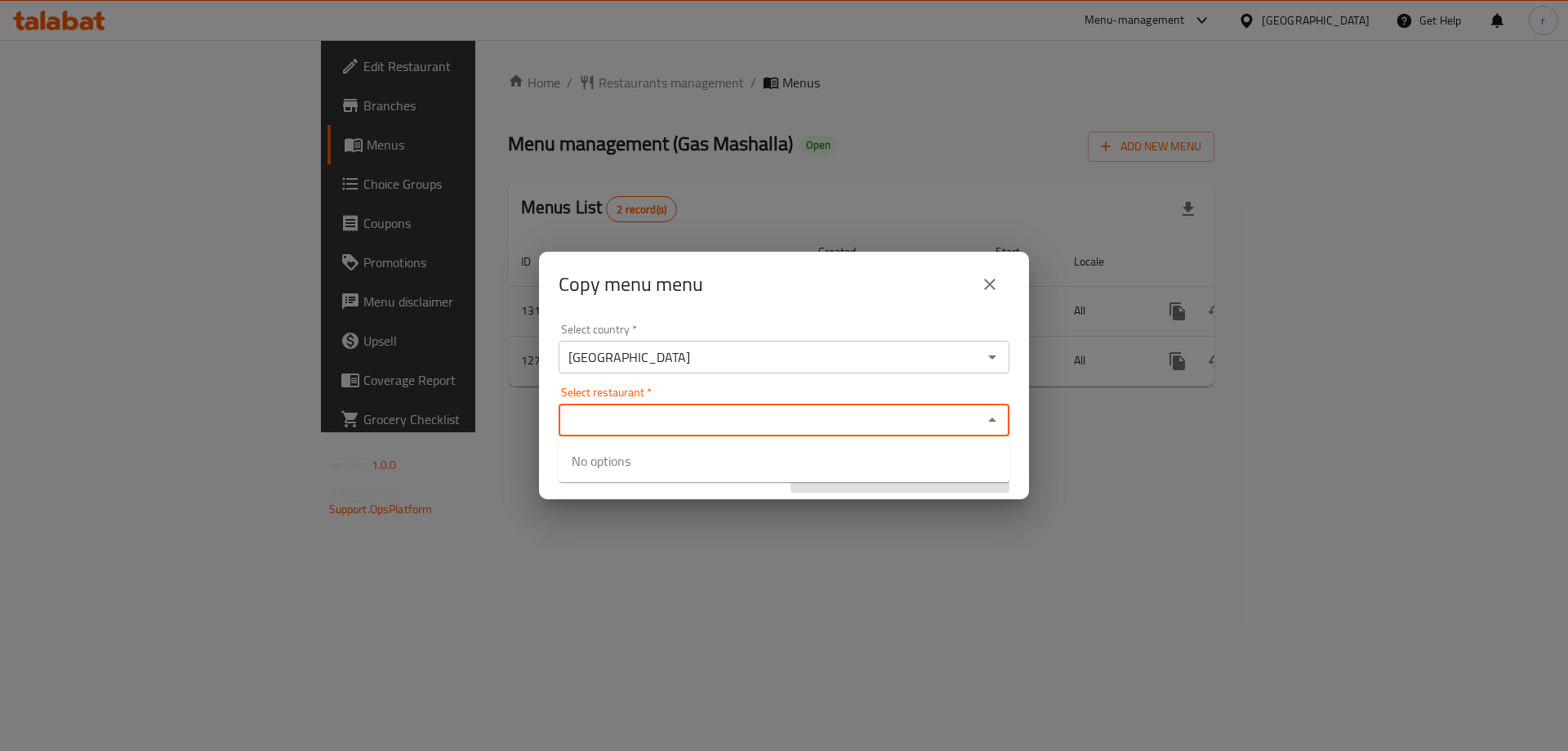
click at [681, 418] on input "Select restaurant   *" at bounding box center [770, 420] width 414 height 23
paste input "Gas Mashalla"
type input "Gas Mashalla"
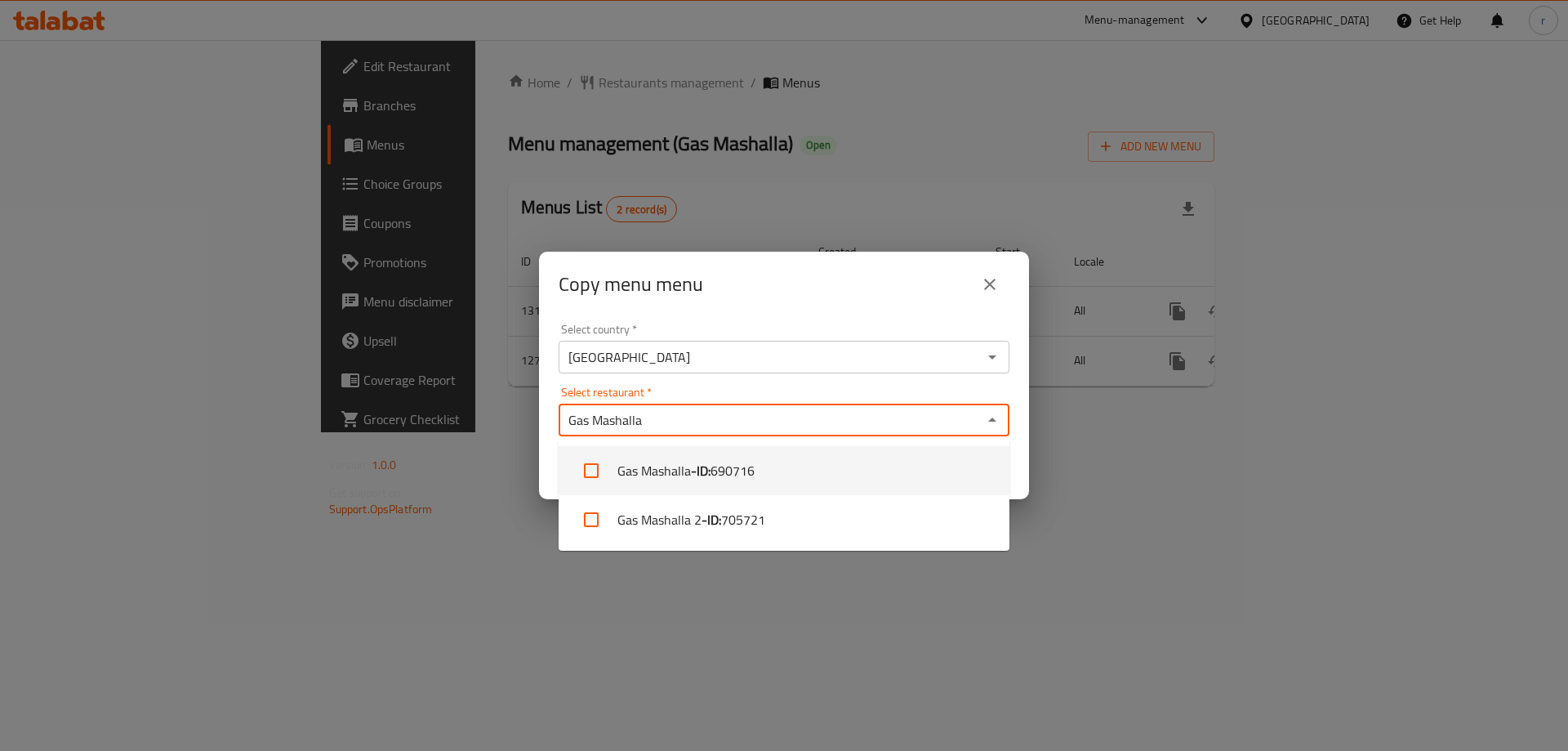
click at [674, 476] on li "Gas Mashalla - ID: 690716" at bounding box center [784, 471] width 451 height 49
checkbox input "true"
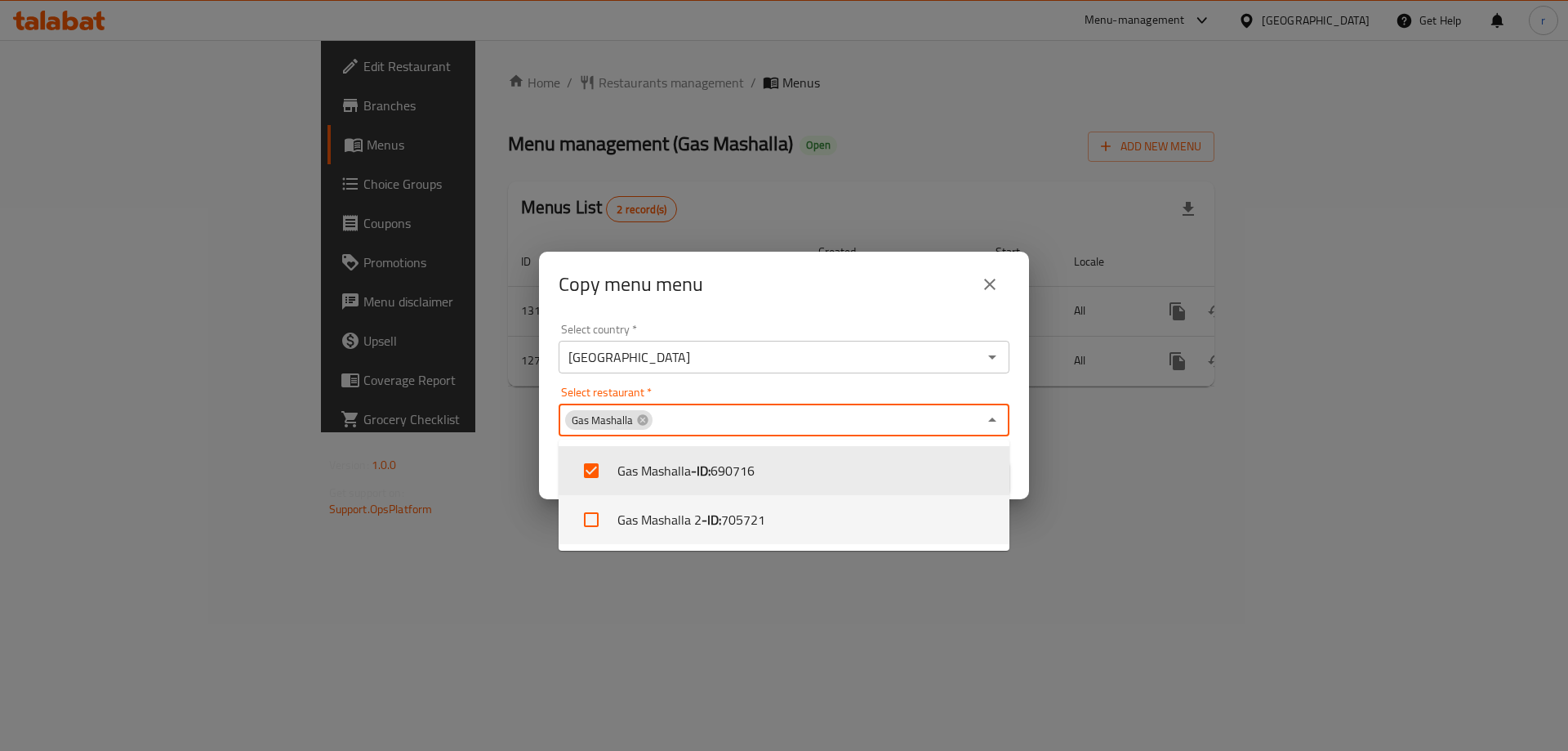
click at [663, 615] on div "Copy menu menu Select country   * Iraq Select country * Select restaurant   * G…" at bounding box center [784, 375] width 1568 height 751
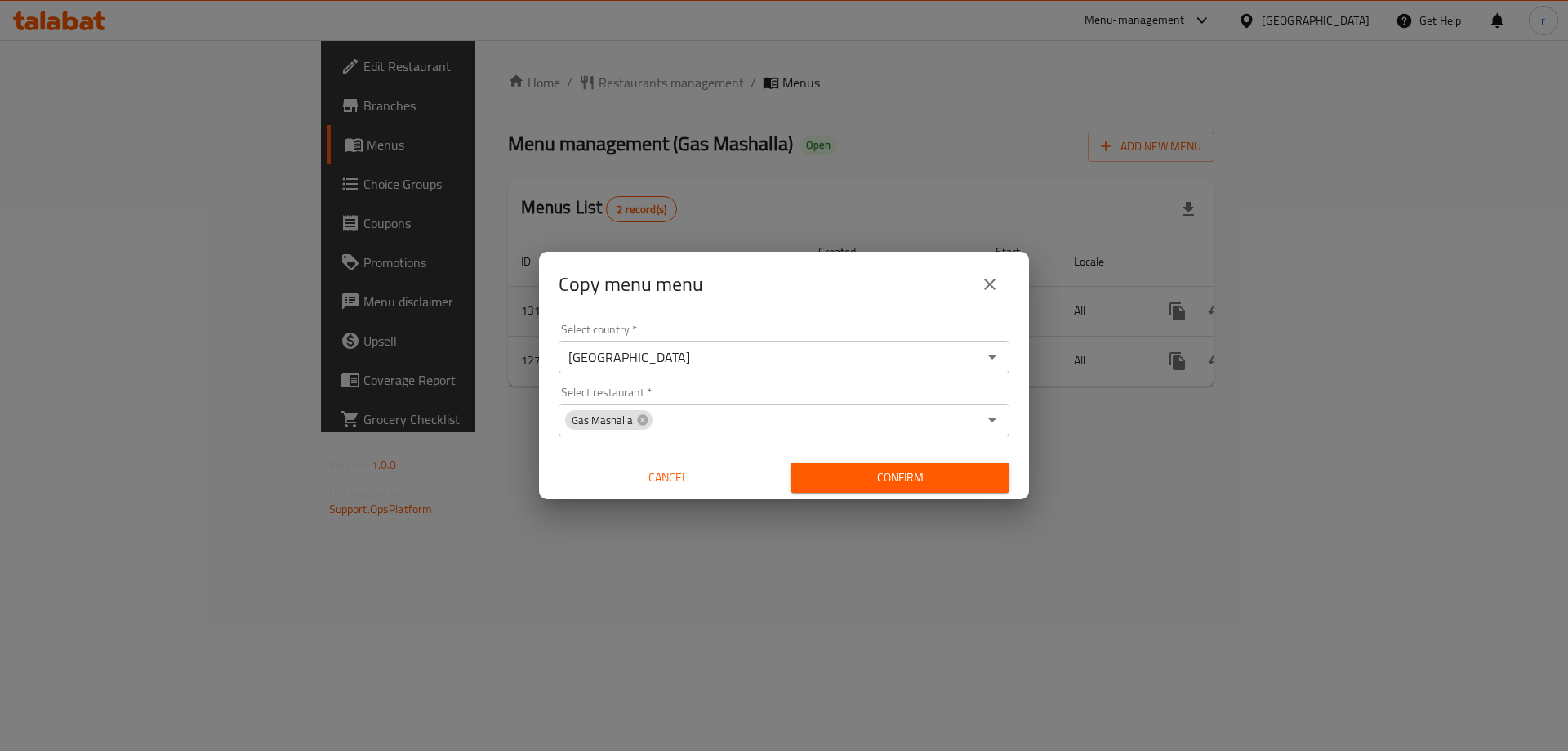
click at [909, 487] on span "Confirm" at bounding box center [900, 477] width 193 height 20
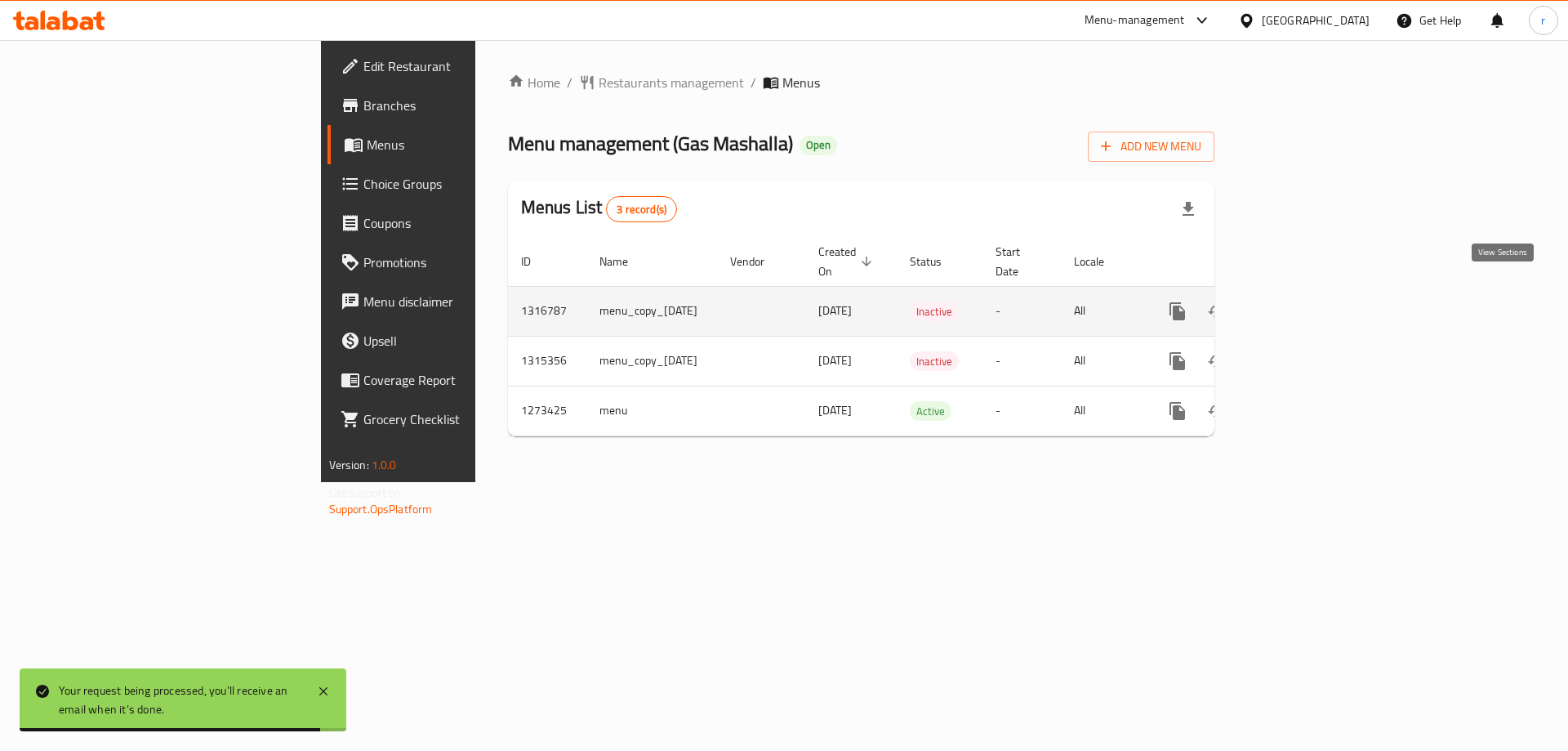
click at [1315, 294] on link "enhanced table" at bounding box center [1295, 311] width 39 height 39
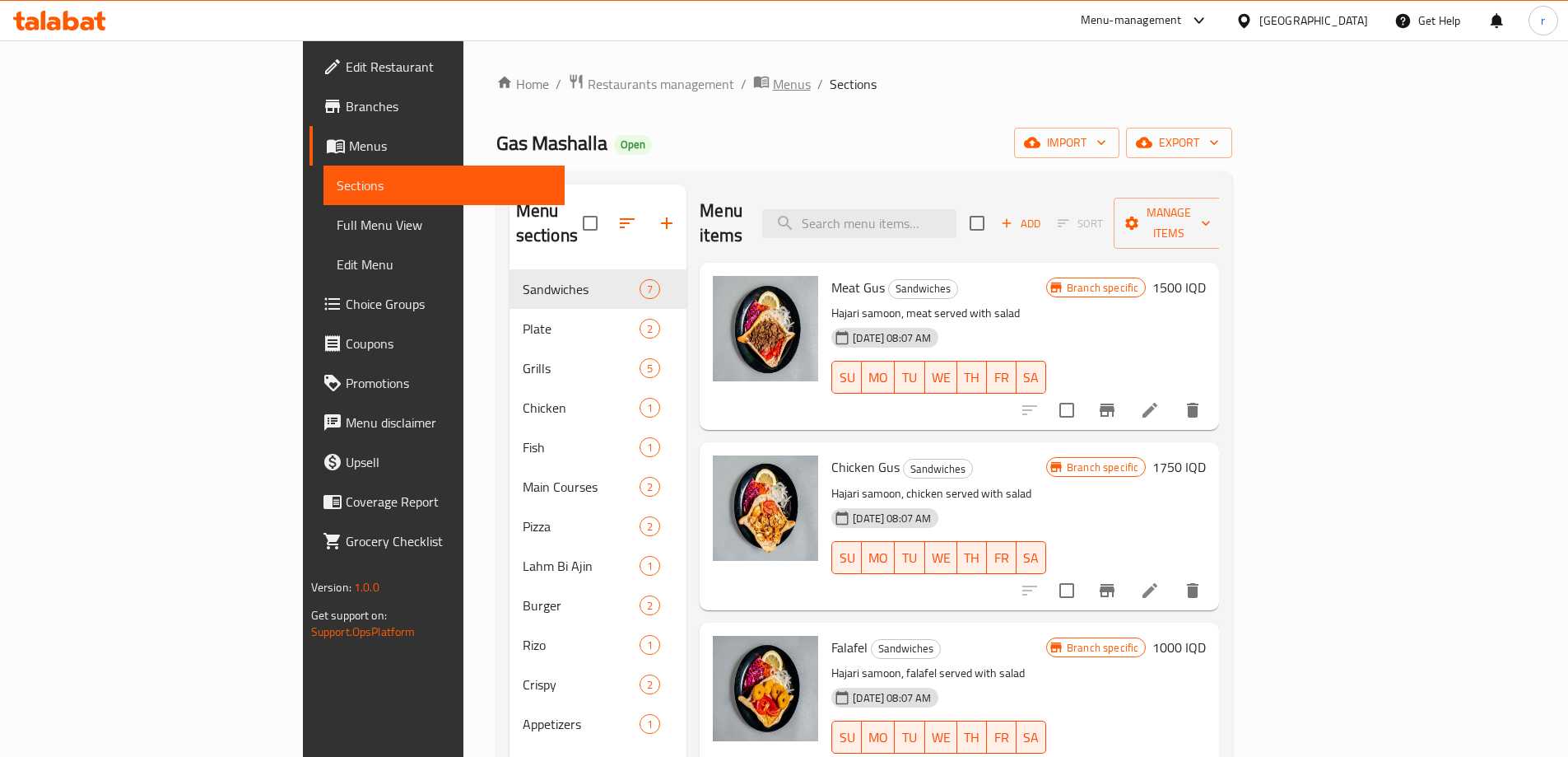
click at [773, 82] on span "Menus" at bounding box center [792, 83] width 37 height 20
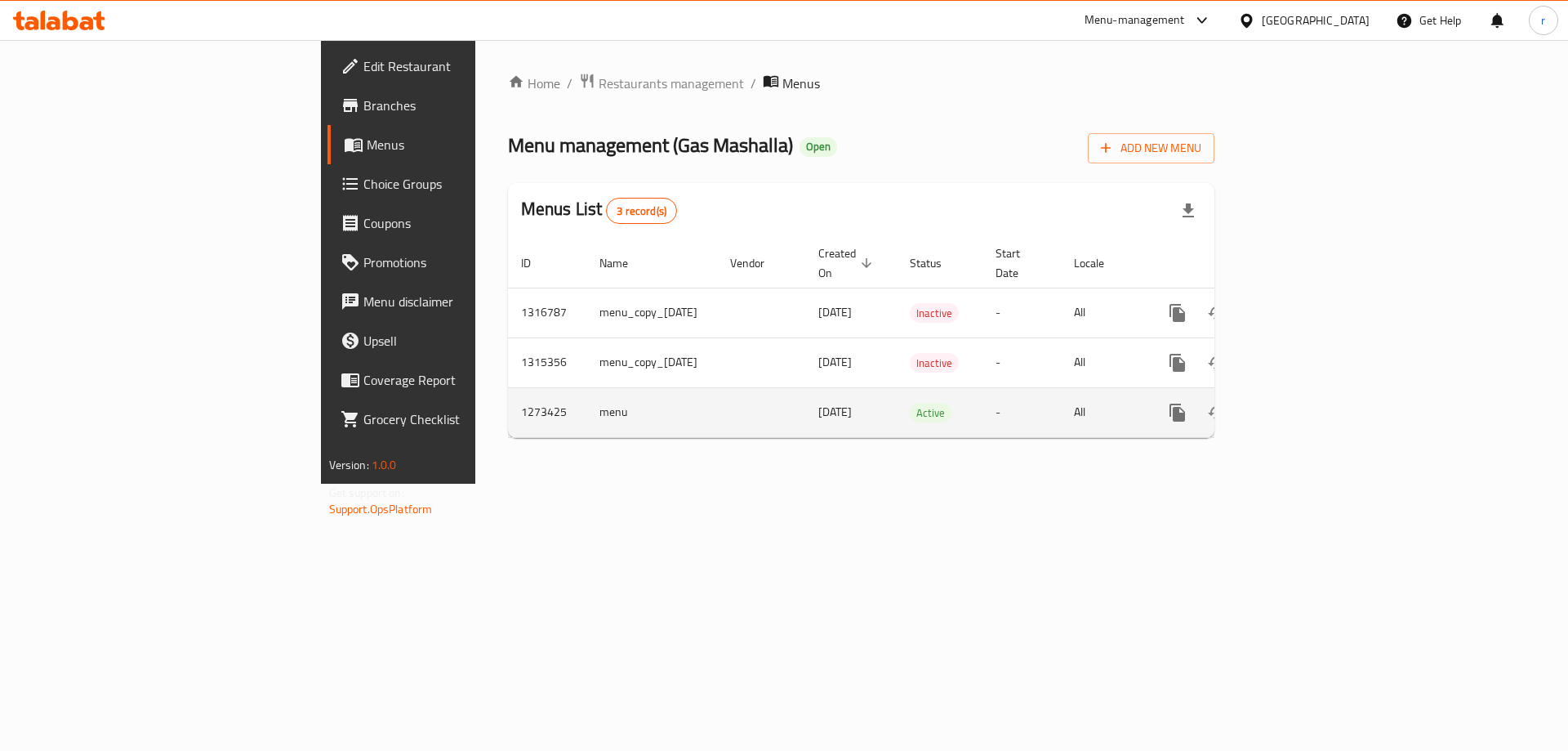
click at [1302, 405] on icon "enhanced table" at bounding box center [1294, 412] width 14 height 14
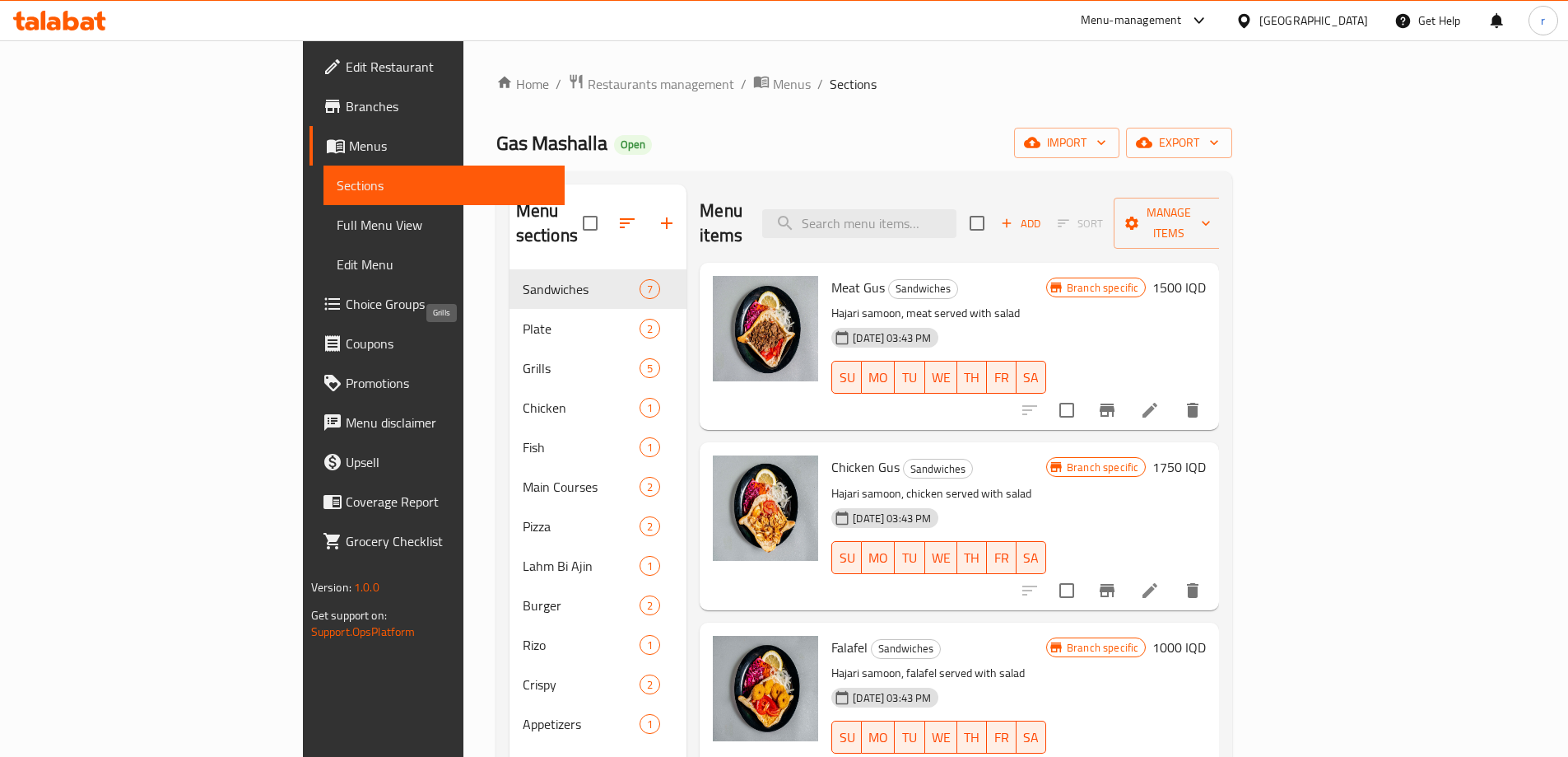
click at [523, 358] on span "Grills" at bounding box center [581, 368] width 117 height 20
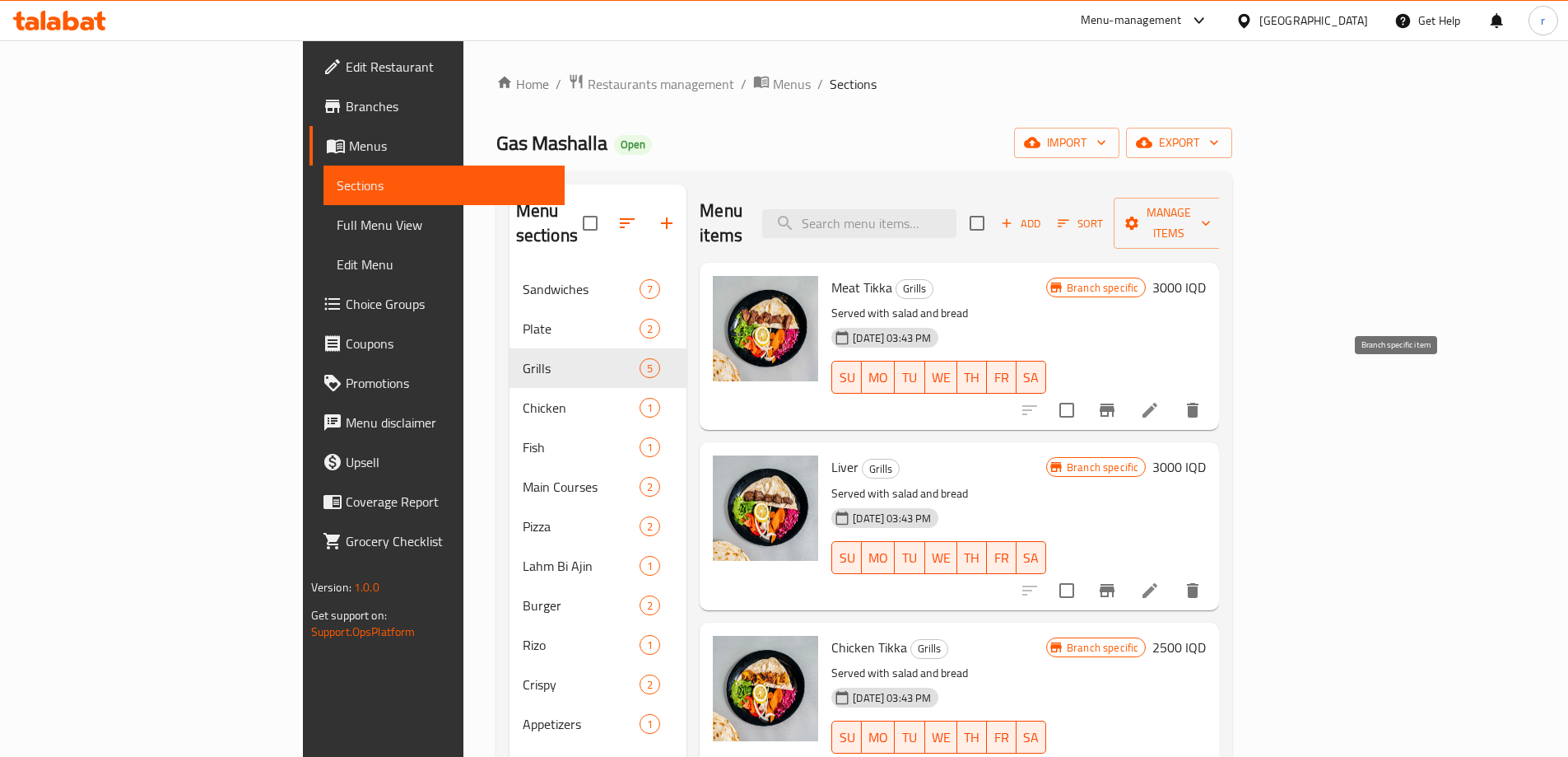
click at [1117, 400] on icon "Branch-specific-item" at bounding box center [1107, 410] width 20 height 20
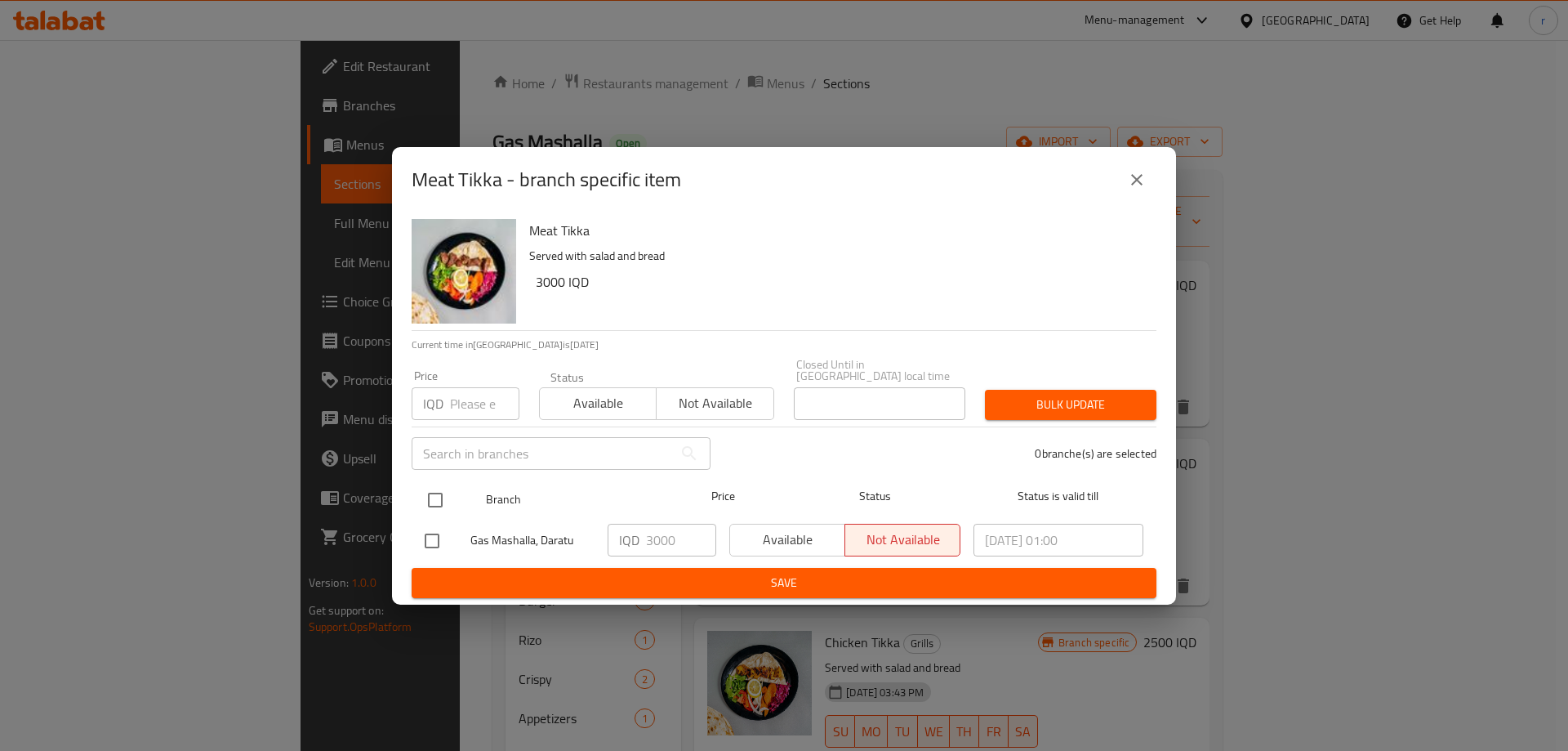
click at [412, 488] on div "Branch Price Status Status is valid till" at bounding box center [784, 500] width 745 height 41
click at [425, 488] on input "checkbox" at bounding box center [435, 500] width 35 height 35
checkbox input "true"
click at [669, 531] on input "3000" at bounding box center [681, 540] width 70 height 33
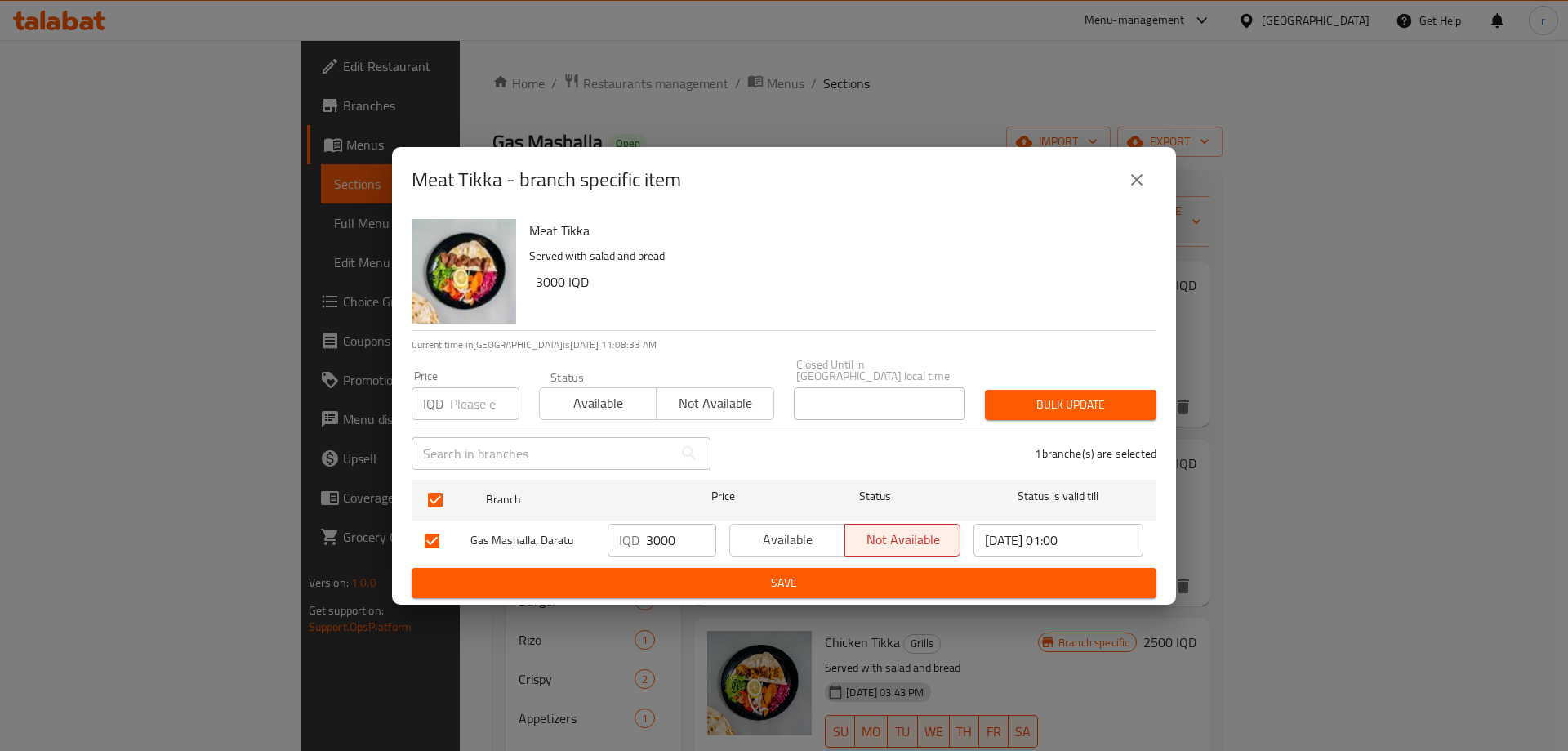
click at [669, 531] on input "3000" at bounding box center [681, 540] width 70 height 33
paste input "5"
type input "3500"
click at [668, 573] on span "Save" at bounding box center [784, 583] width 719 height 20
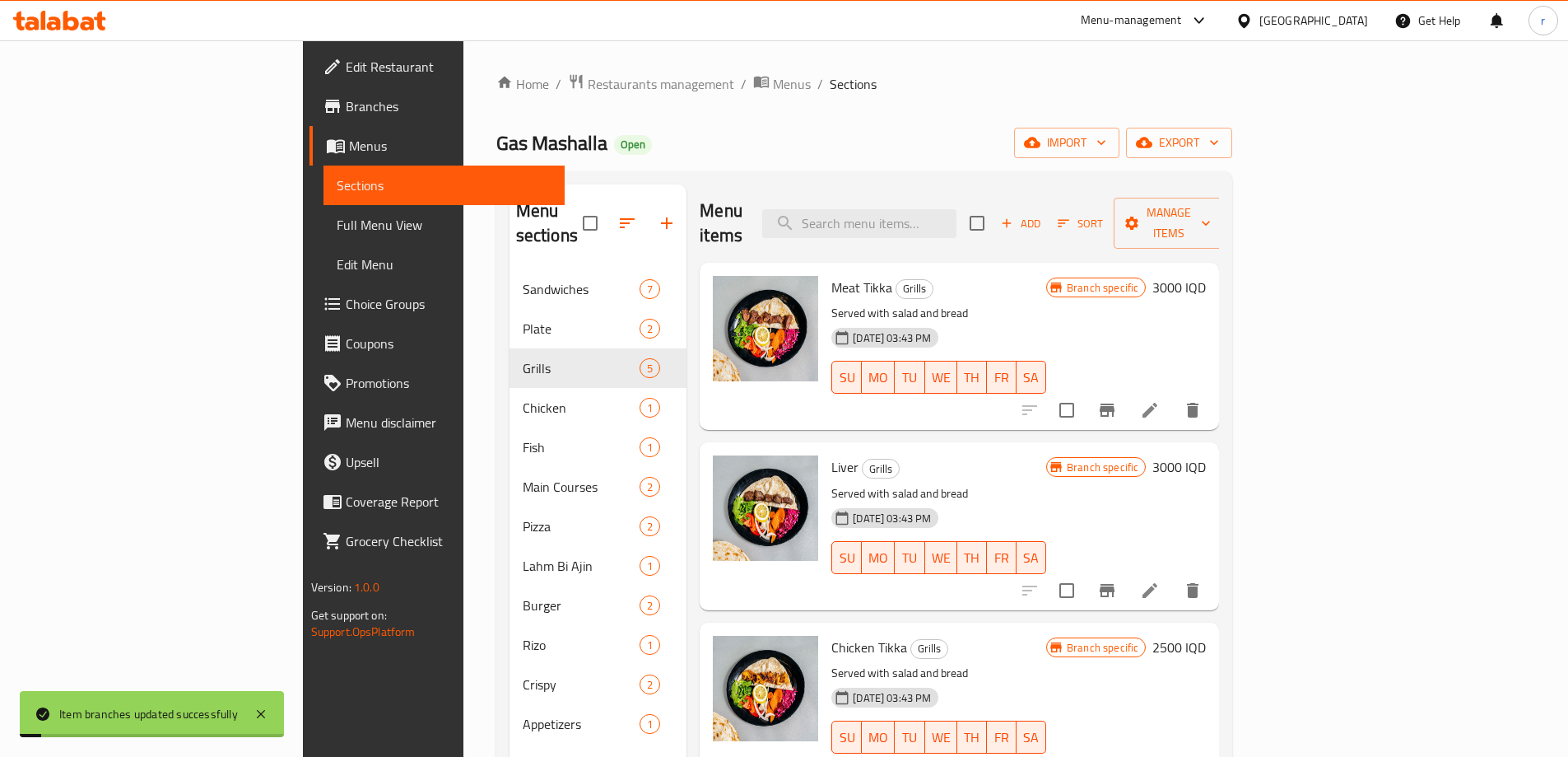
click at [1117, 581] on icon "Branch-specific-item" at bounding box center [1107, 590] width 20 height 20
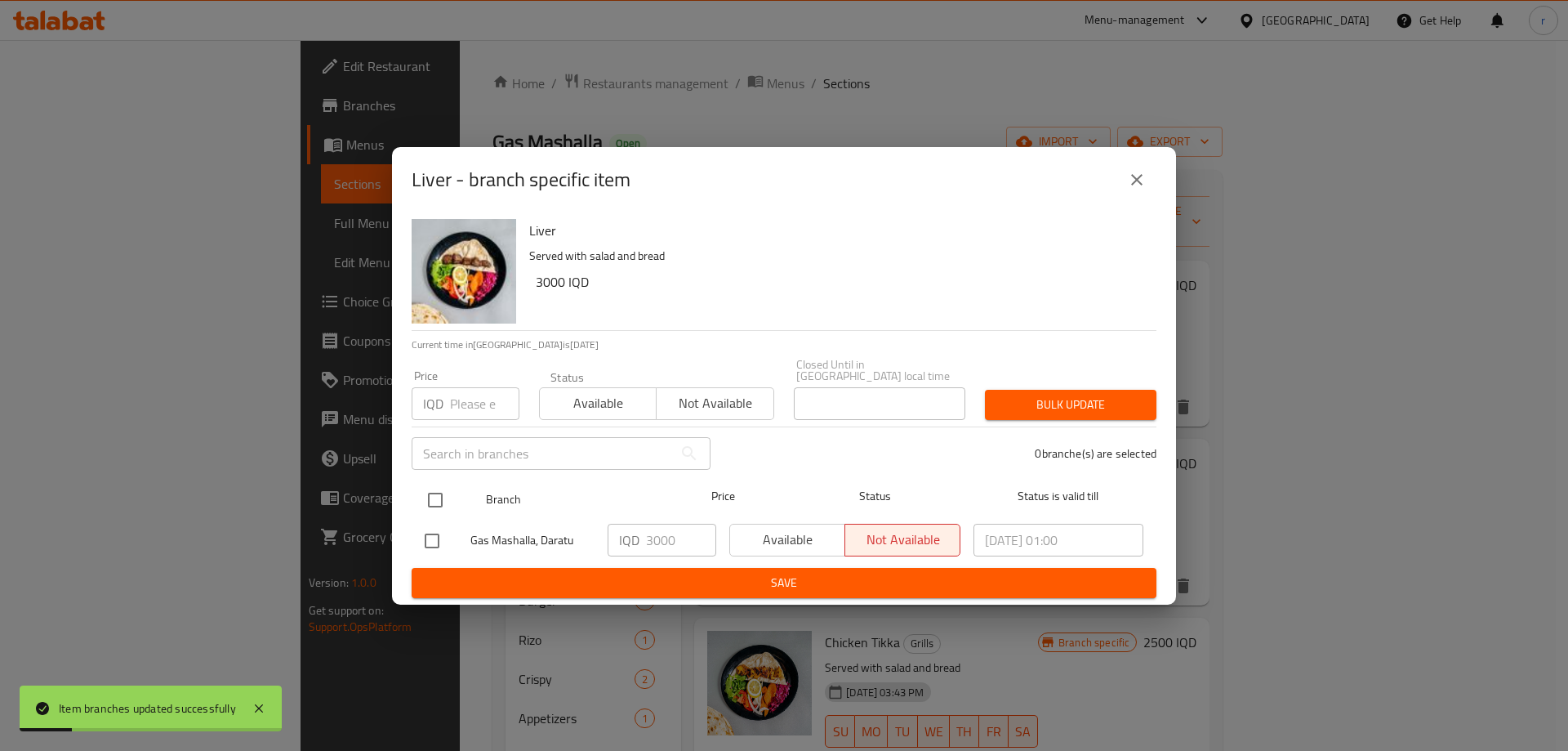
click at [439, 487] on input "checkbox" at bounding box center [435, 500] width 35 height 35
checkbox input "true"
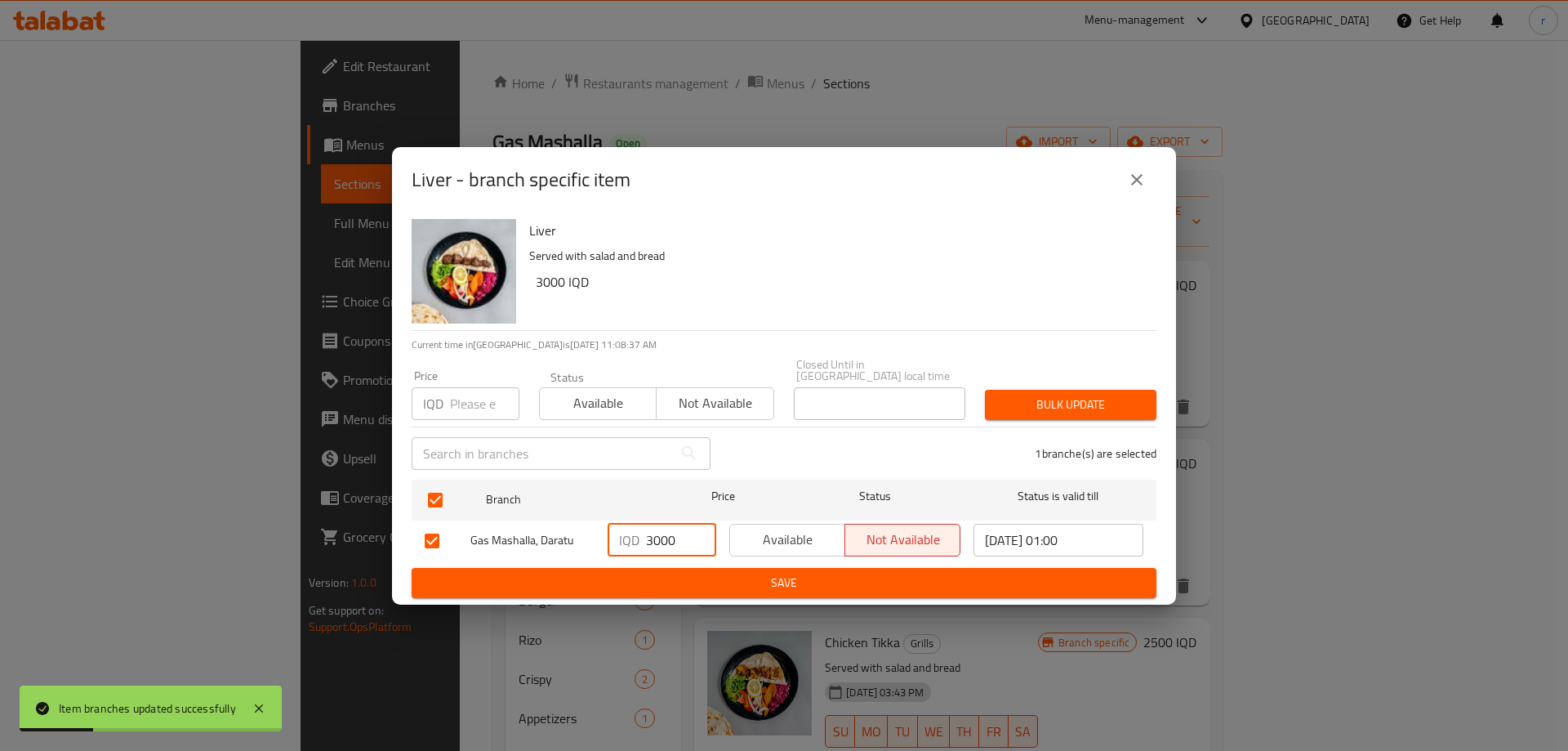
click at [659, 542] on input "3000" at bounding box center [681, 540] width 70 height 33
paste input "5"
type input "3500"
click at [692, 575] on span "Save" at bounding box center [784, 583] width 719 height 20
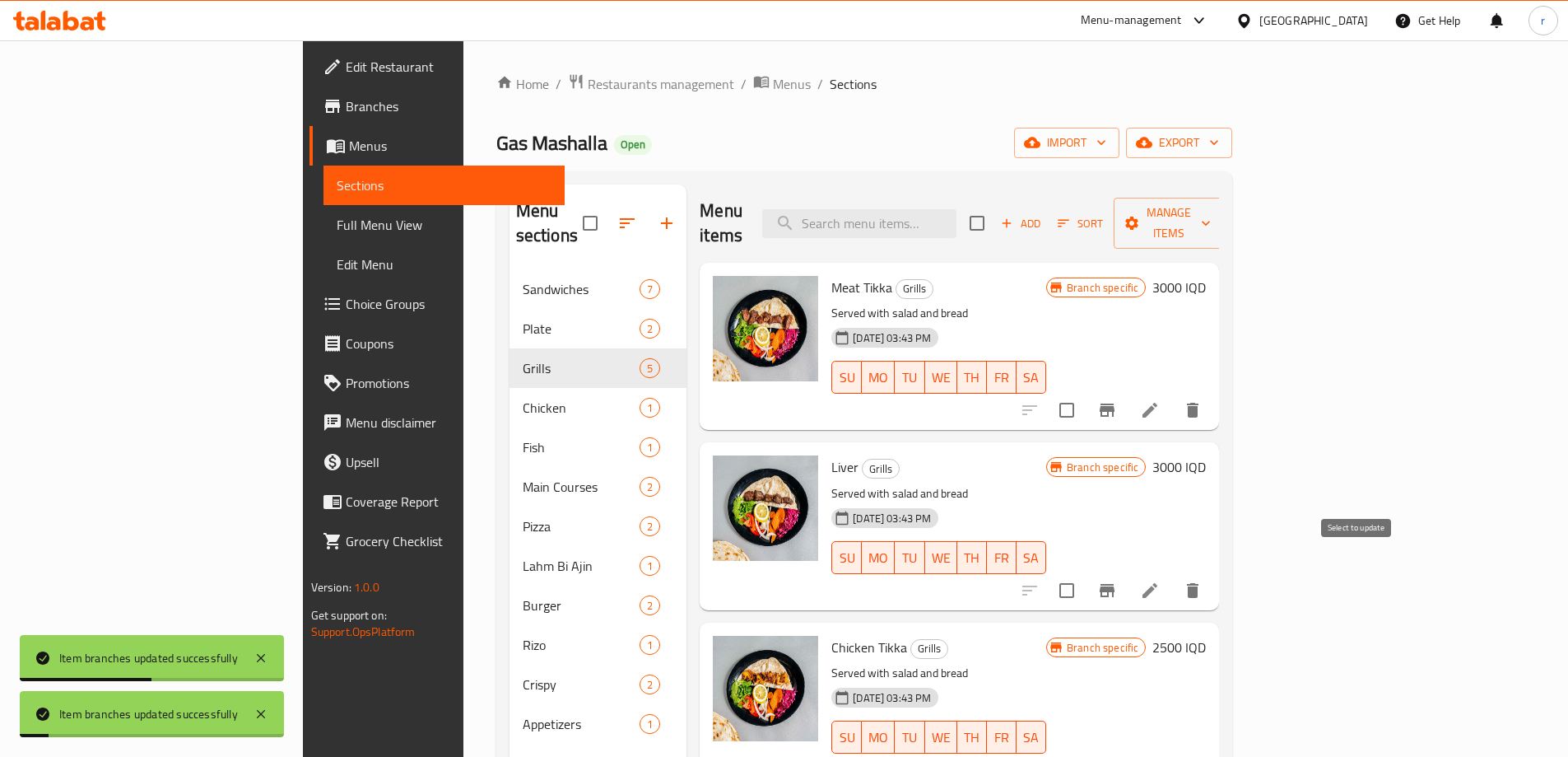
scroll to position [137, 0]
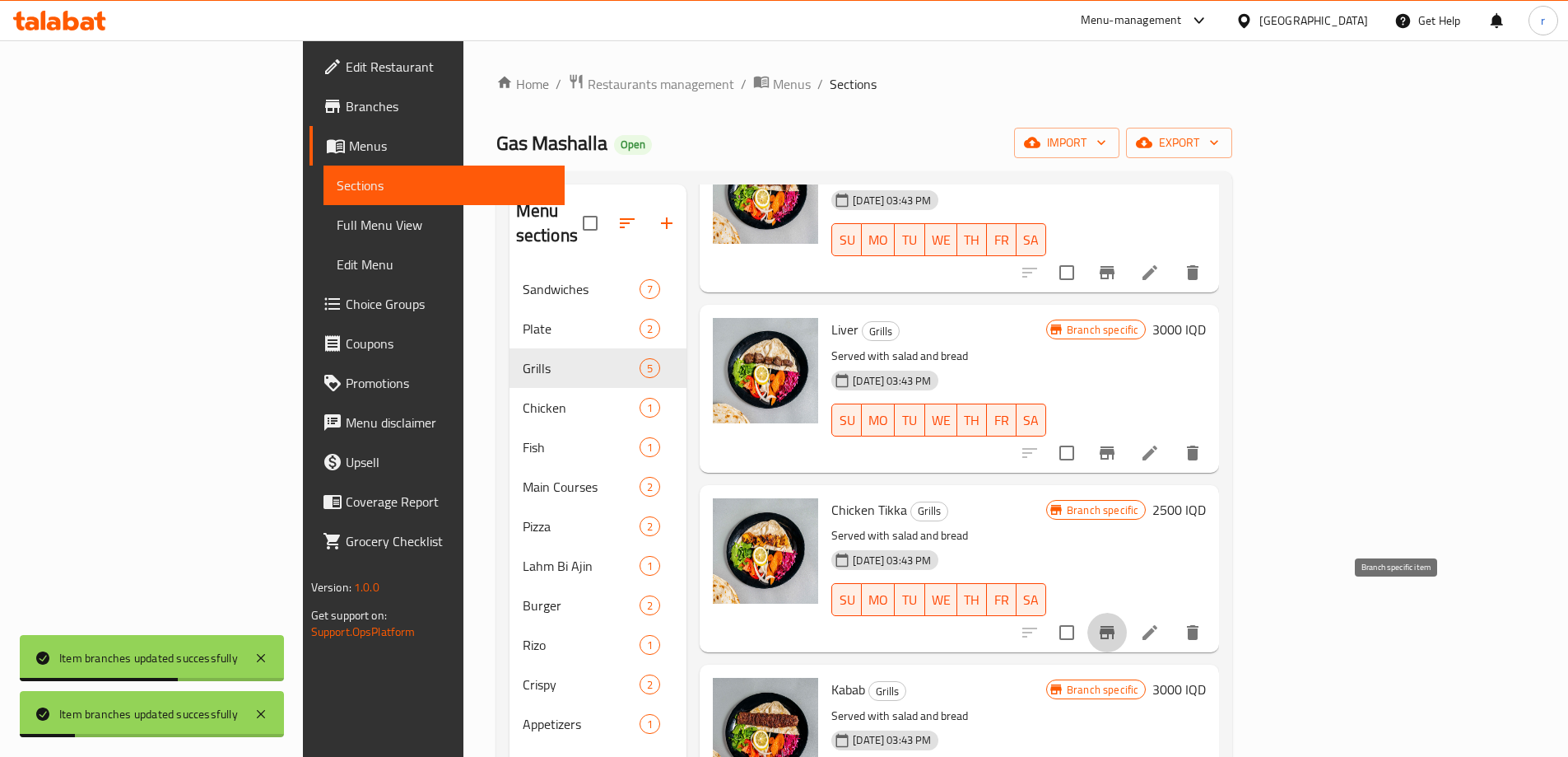
click at [1127, 612] on button "Branch-specific-item" at bounding box center [1107, 632] width 39 height 39
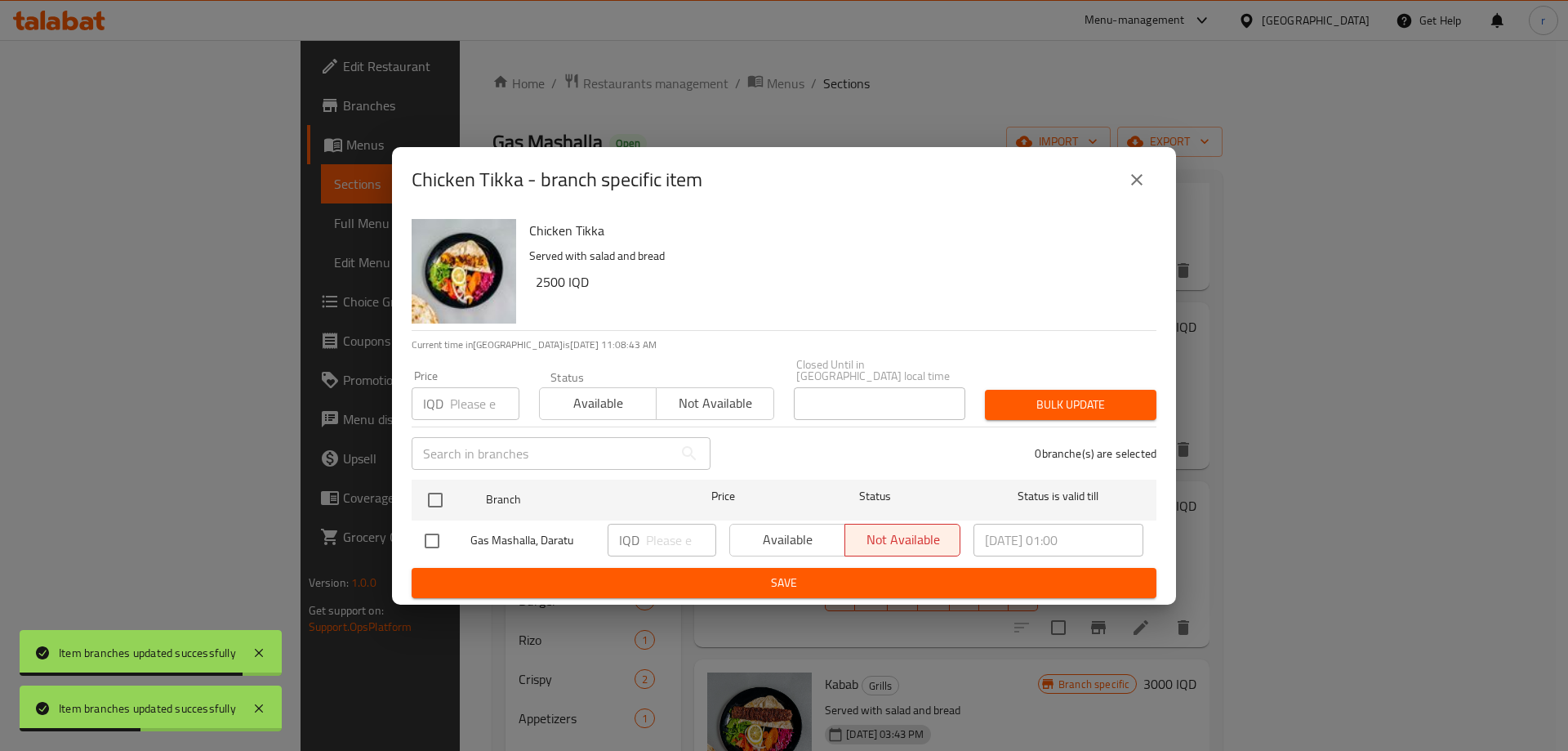
click at [1143, 189] on icon "close" at bounding box center [1137, 179] width 19 height 19
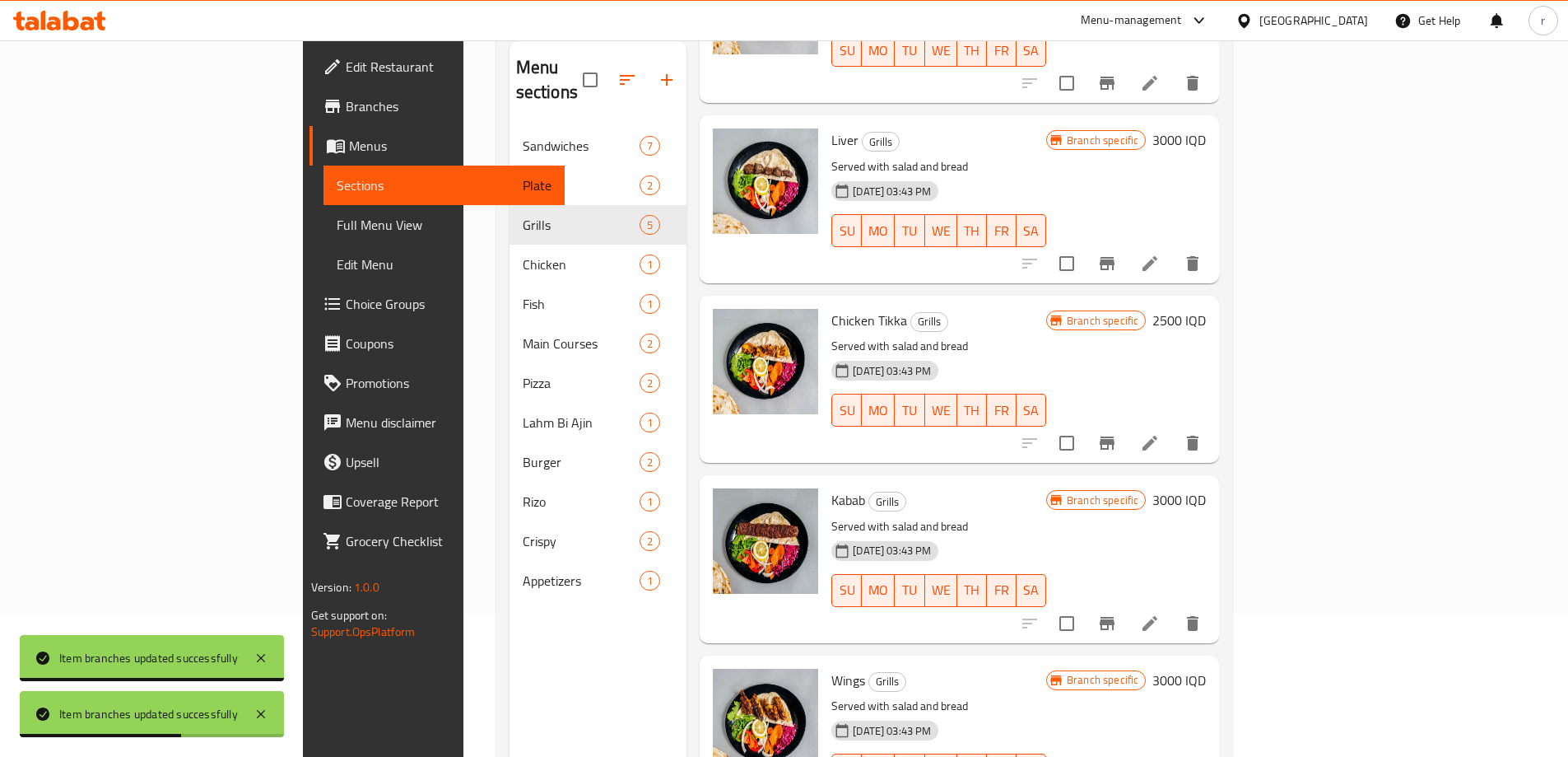
scroll to position [231, 0]
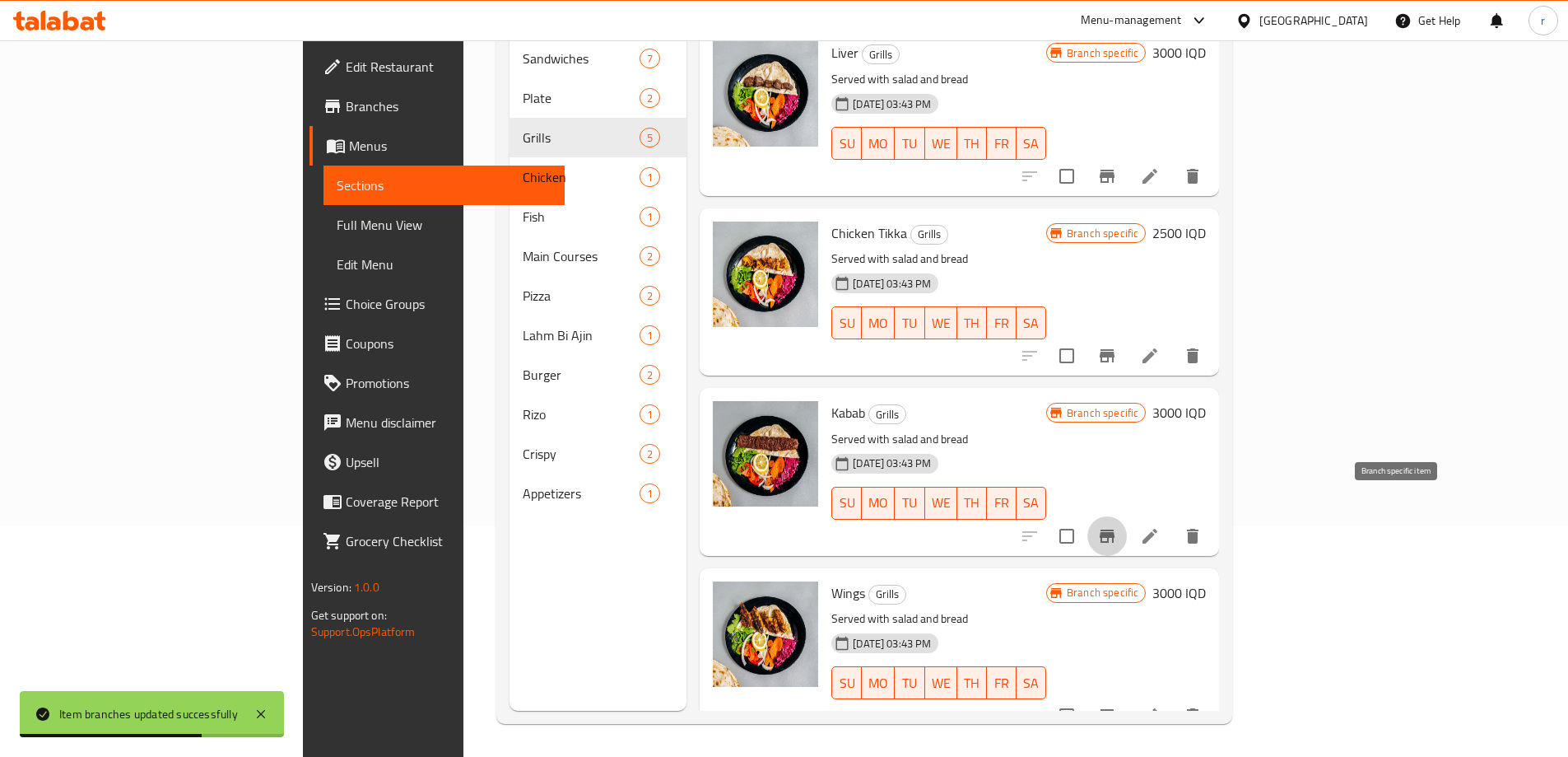
click at [1114, 530] on icon "Branch-specific-item" at bounding box center [1107, 536] width 14 height 13
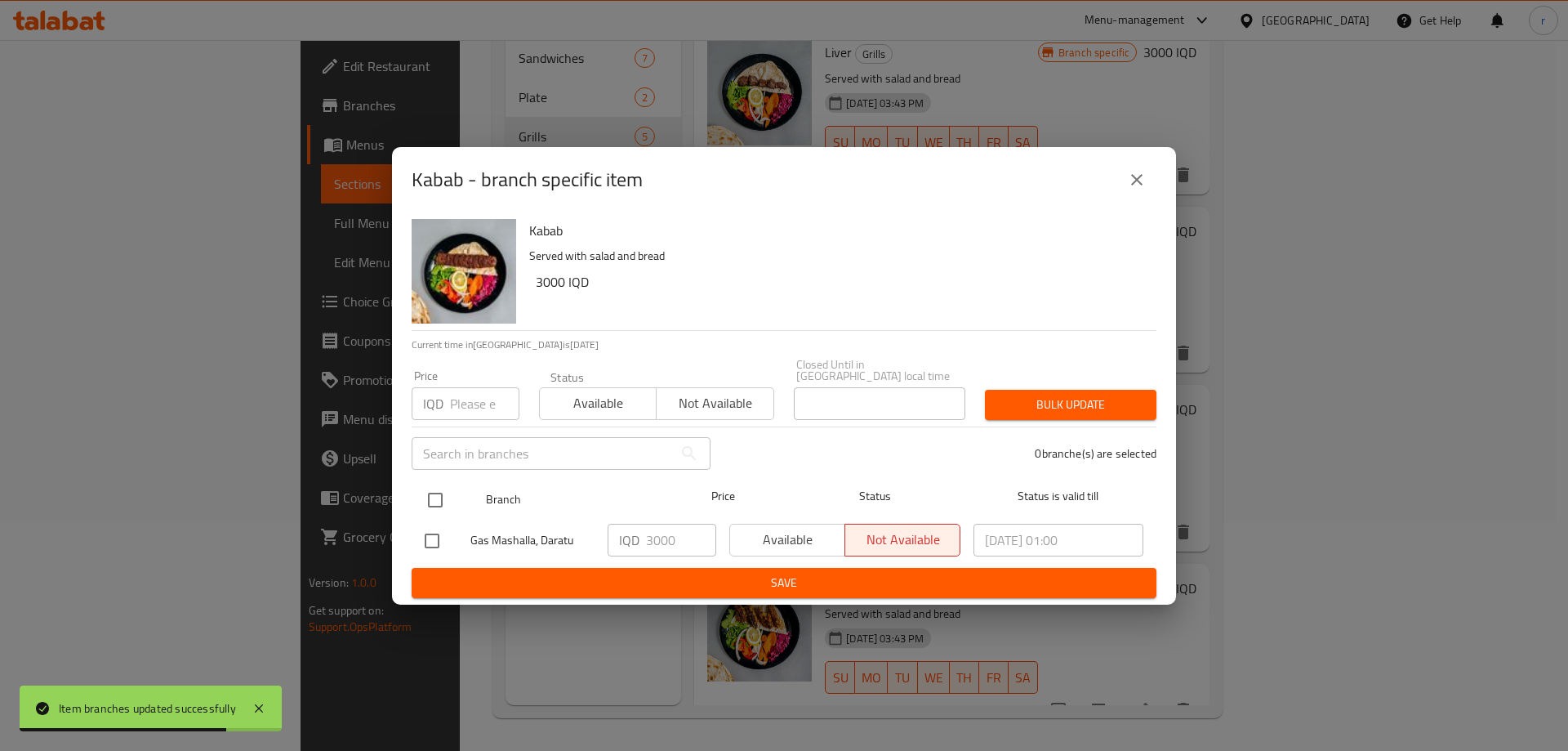
click at [432, 483] on input "checkbox" at bounding box center [435, 500] width 35 height 35
checkbox input "true"
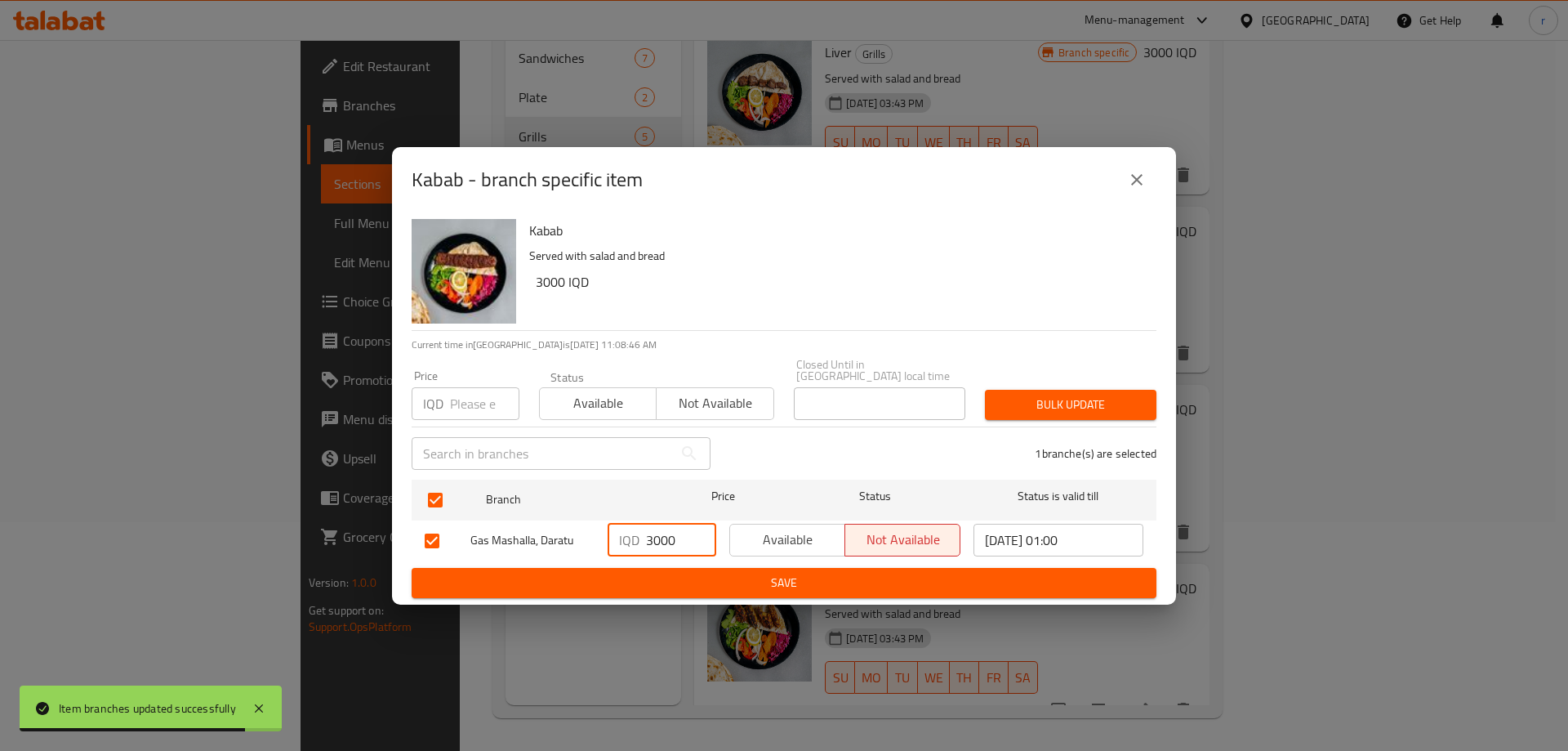
click at [677, 526] on input "3000" at bounding box center [681, 540] width 70 height 33
click at [654, 539] on input "3000" at bounding box center [681, 540] width 70 height 33
paste input "5"
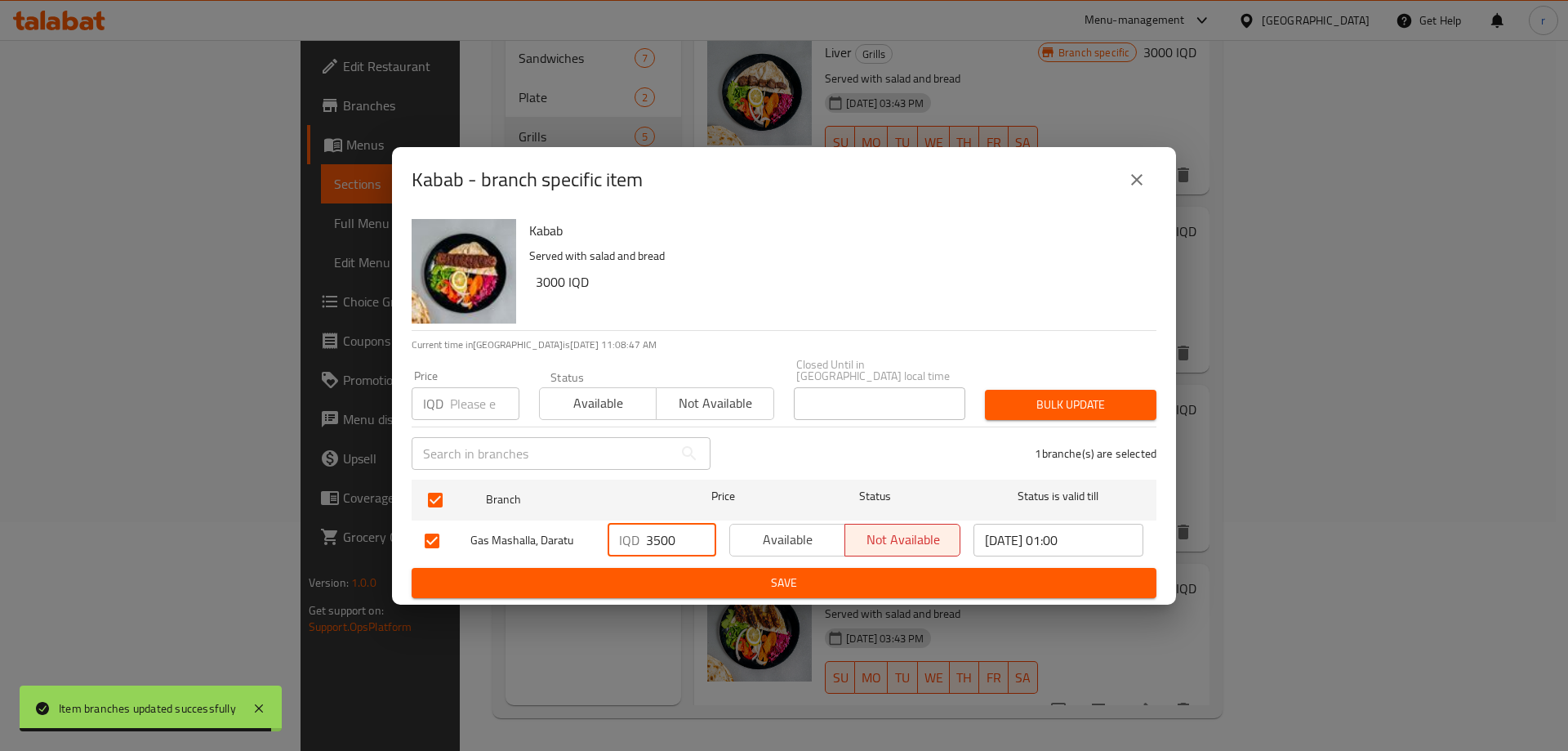
type input "3500"
click at [670, 568] on button "Save" at bounding box center [784, 583] width 745 height 30
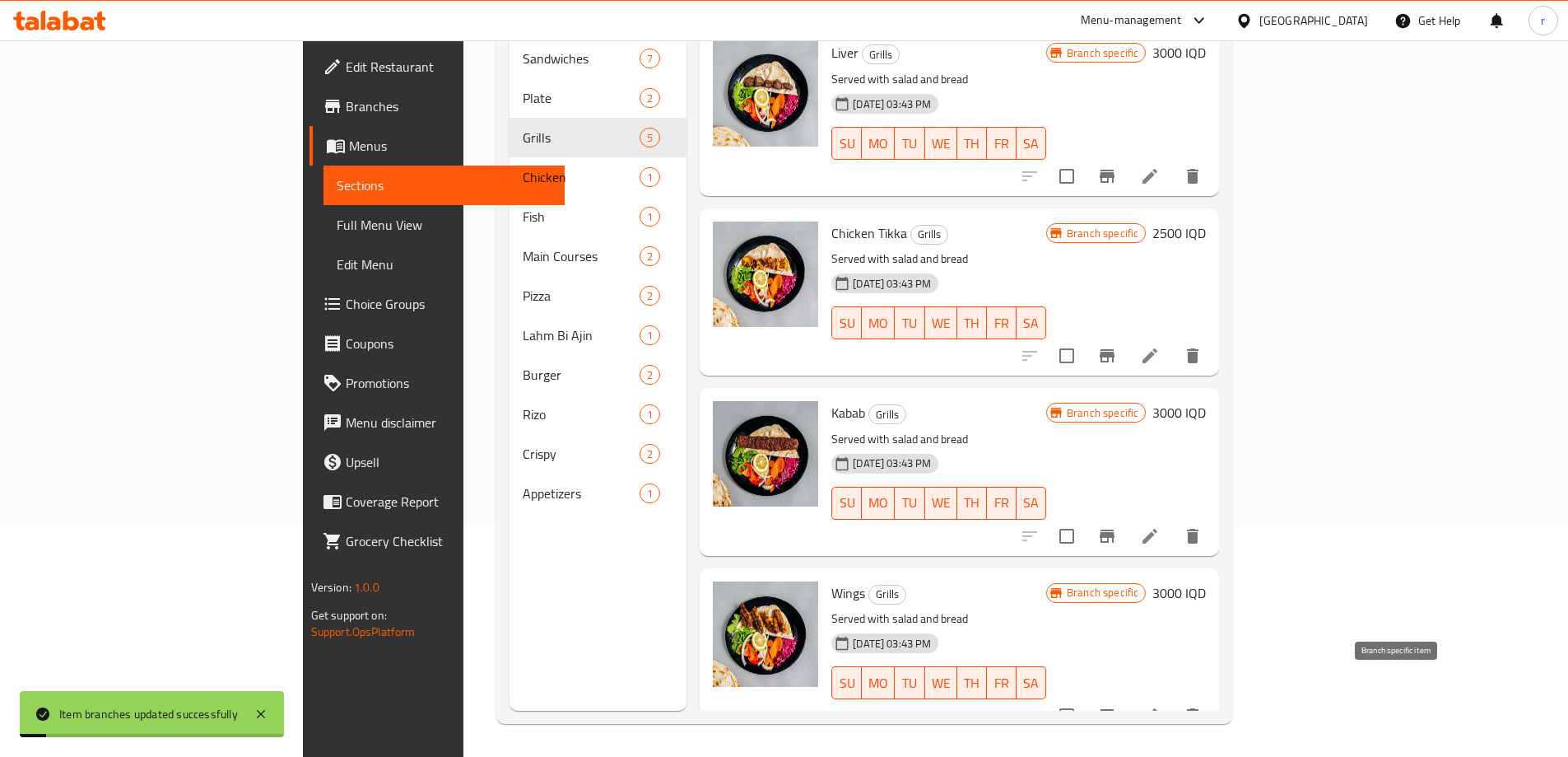
click at [1114, 709] on icon "Branch-specific-item" at bounding box center [1107, 715] width 14 height 13
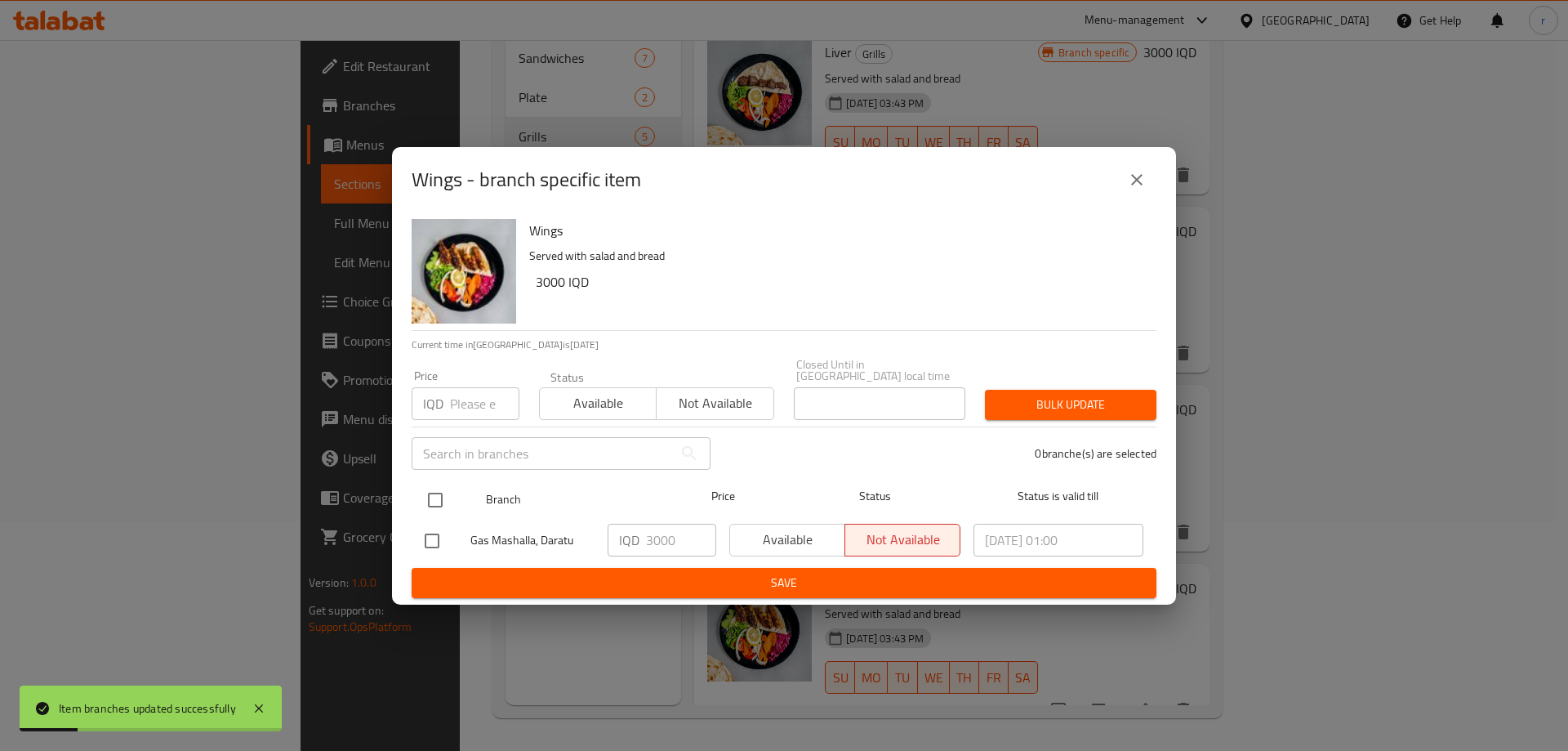
click at [446, 485] on input "checkbox" at bounding box center [435, 500] width 35 height 35
checkbox input "true"
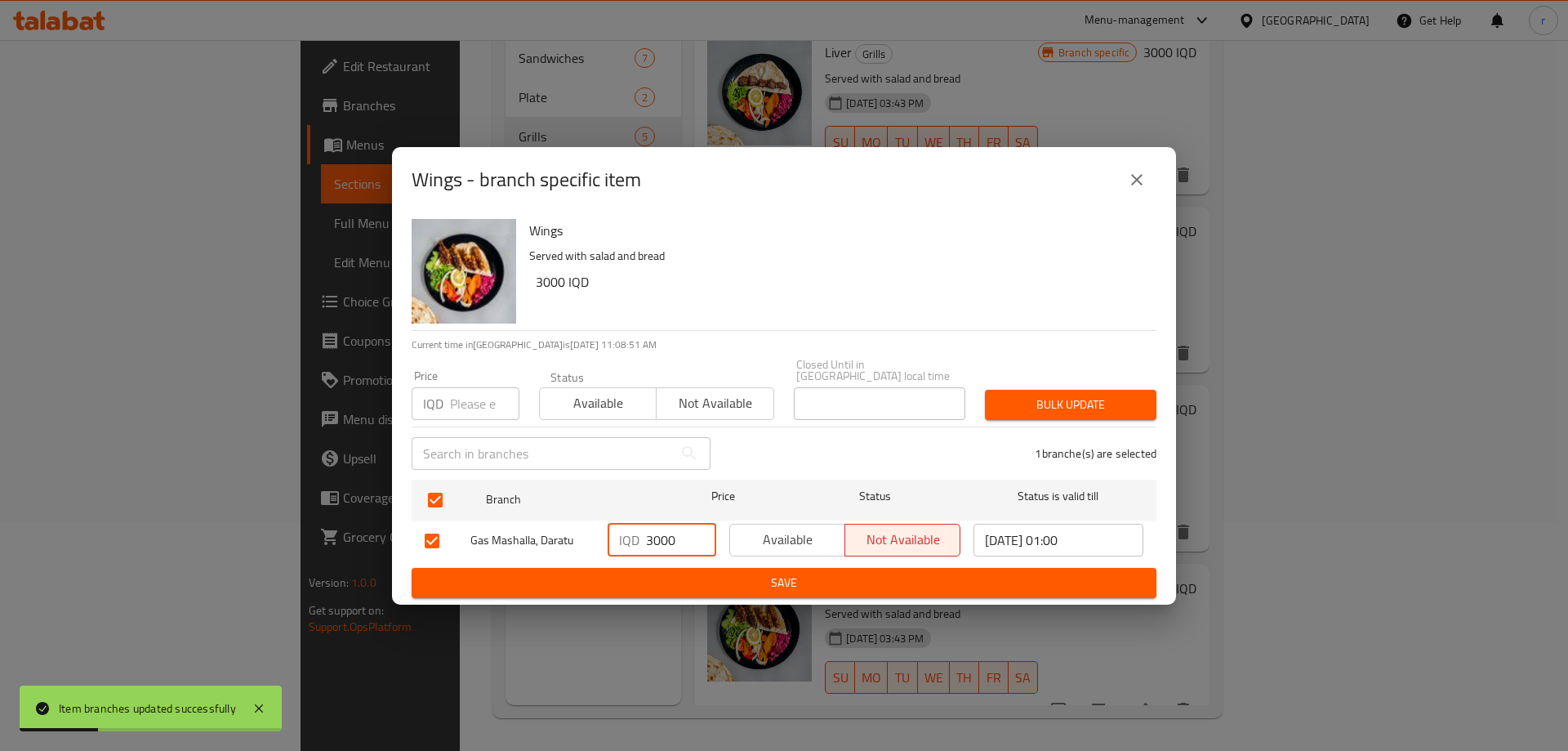
click at [661, 543] on input "3000" at bounding box center [681, 540] width 70 height 33
paste input "5"
type input "3500"
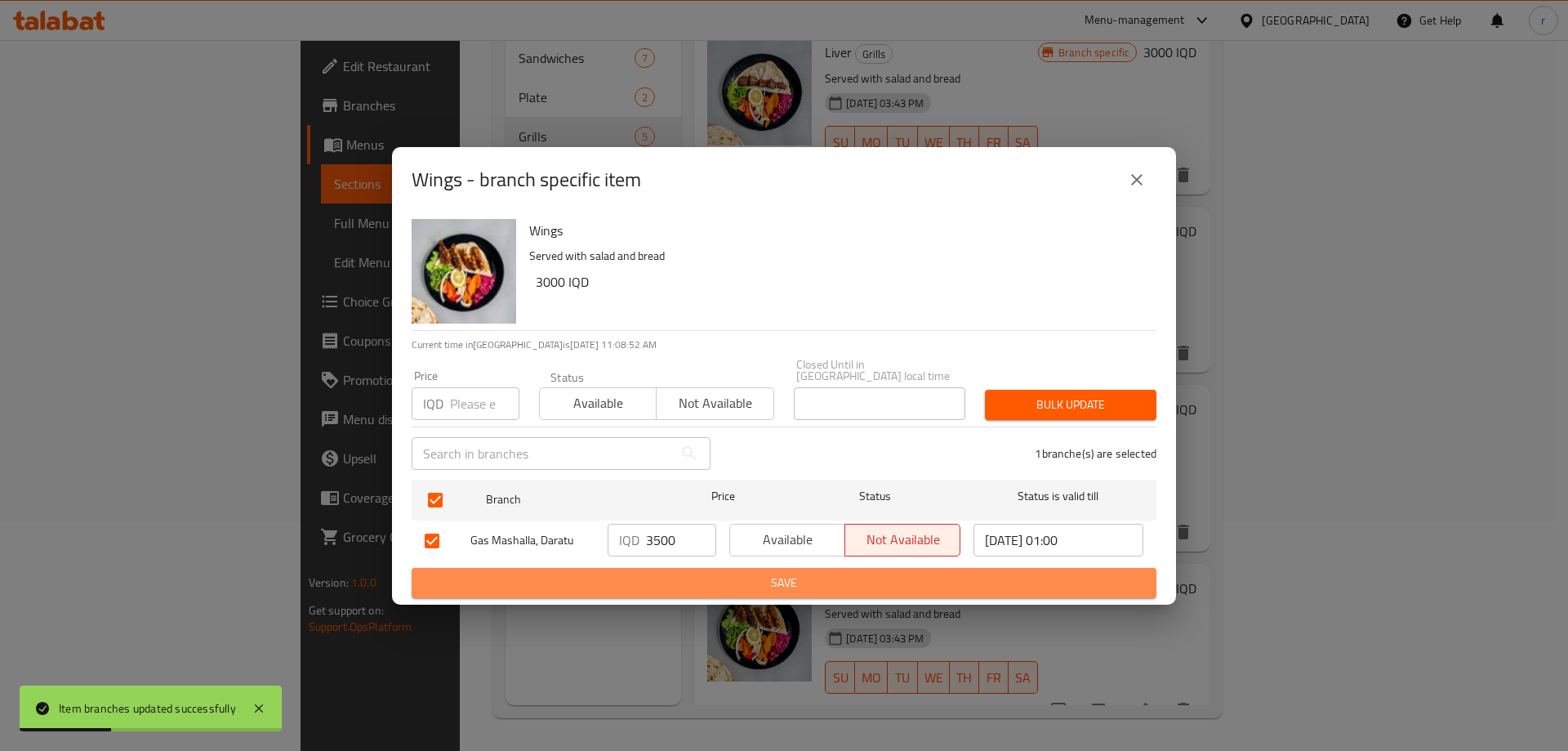
click at [675, 568] on button "Save" at bounding box center [784, 583] width 745 height 30
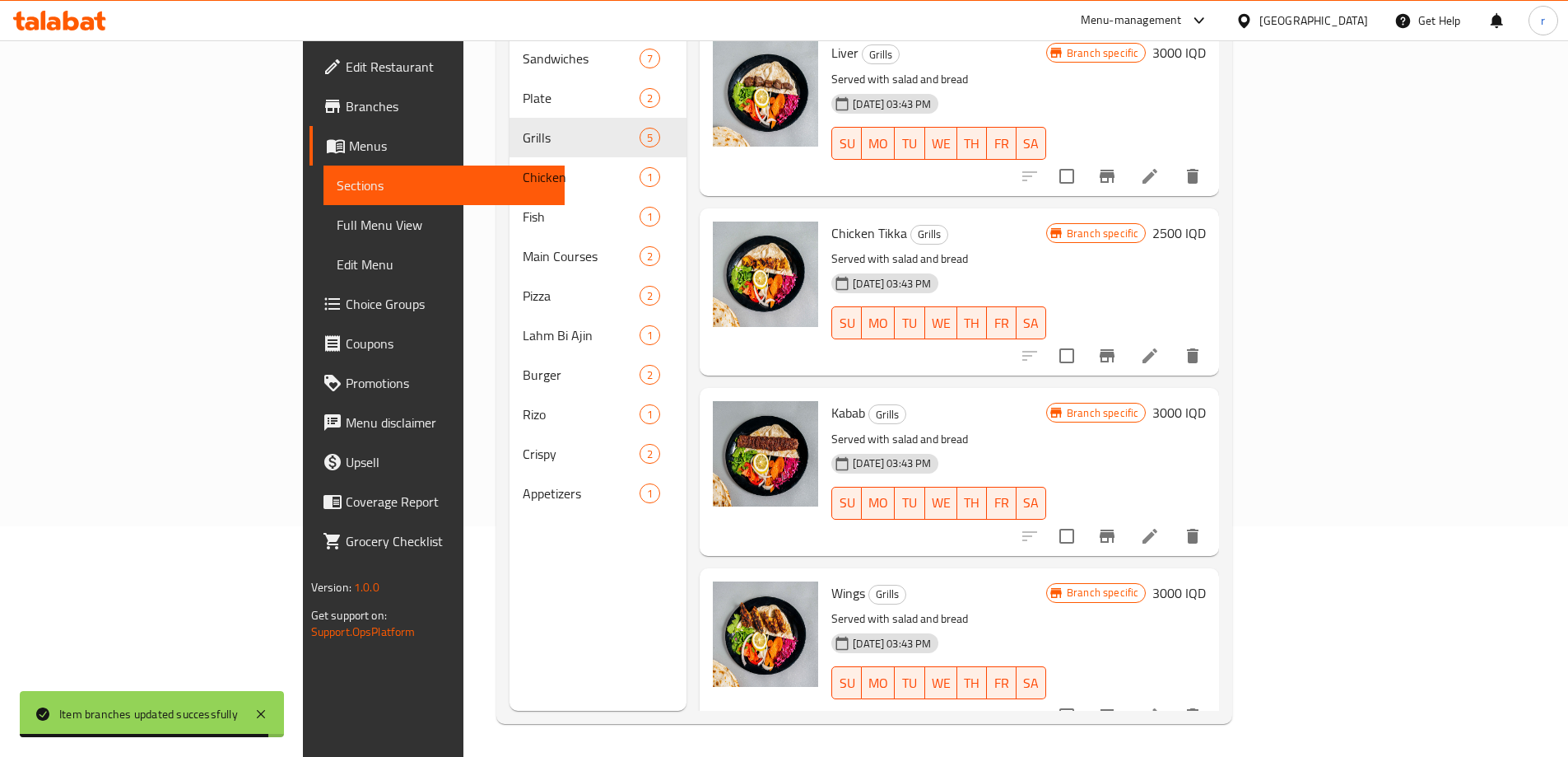
click at [337, 219] on span "Full Menu View" at bounding box center [444, 224] width 215 height 20
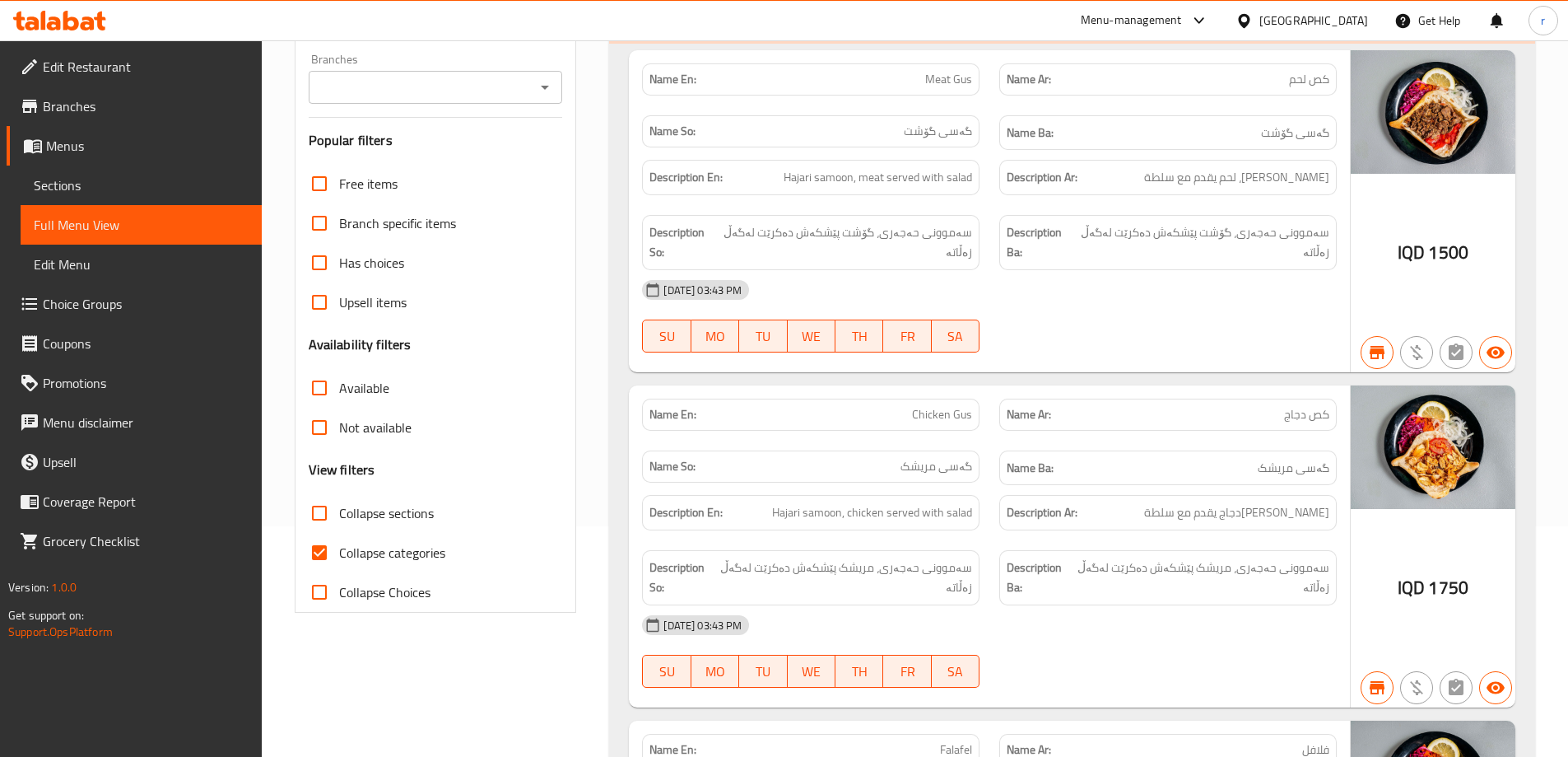
click at [400, 543] on span "Collapse categories" at bounding box center [392, 552] width 106 height 20
click at [339, 543] on input "Collapse categories" at bounding box center [319, 553] width 39 height 39
checkbox input "false"
click at [400, 518] on span "Collapse sections" at bounding box center [386, 513] width 94 height 20
click at [339, 518] on input "Collapse sections" at bounding box center [319, 513] width 39 height 39
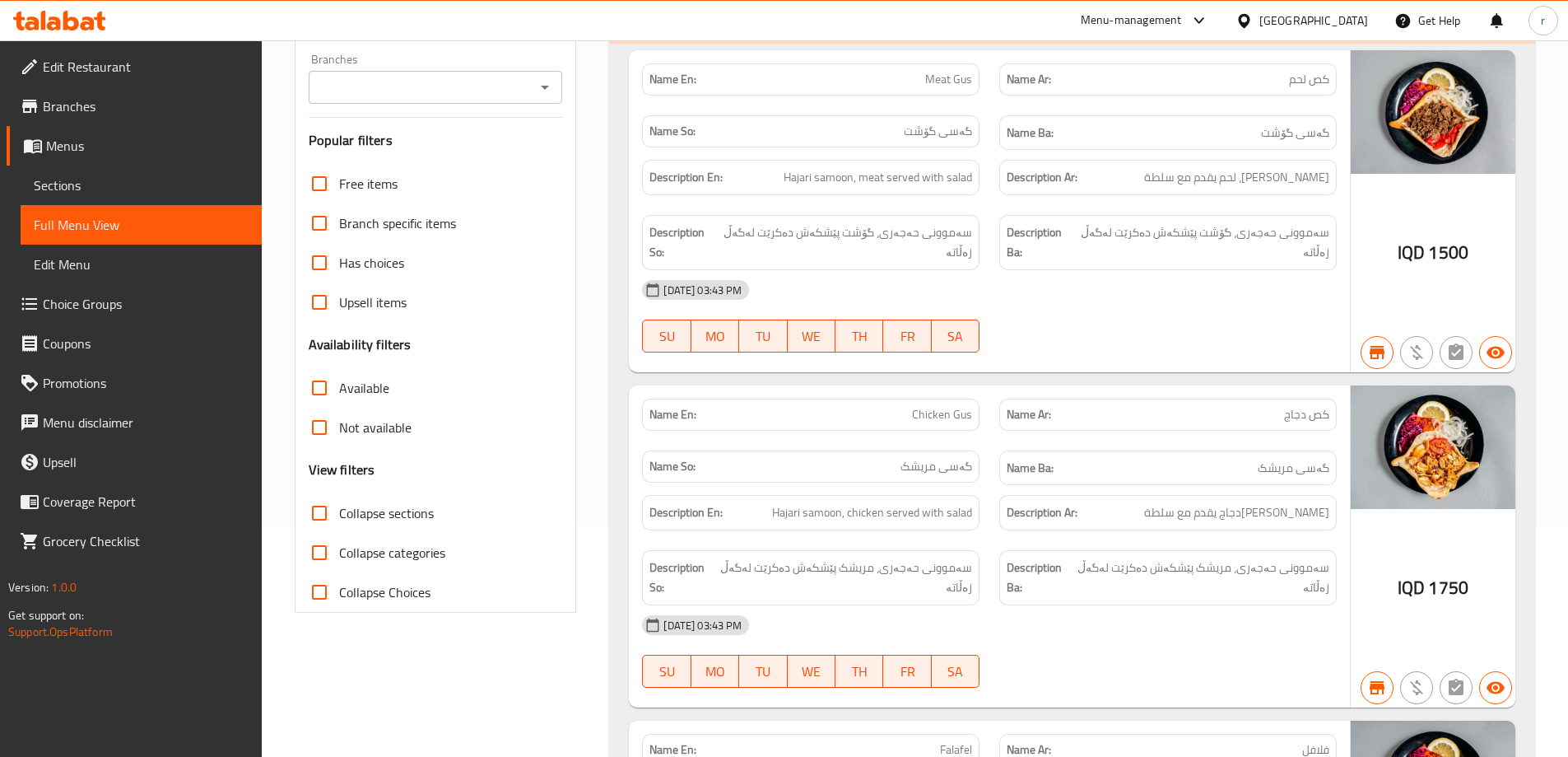
checkbox input "true"
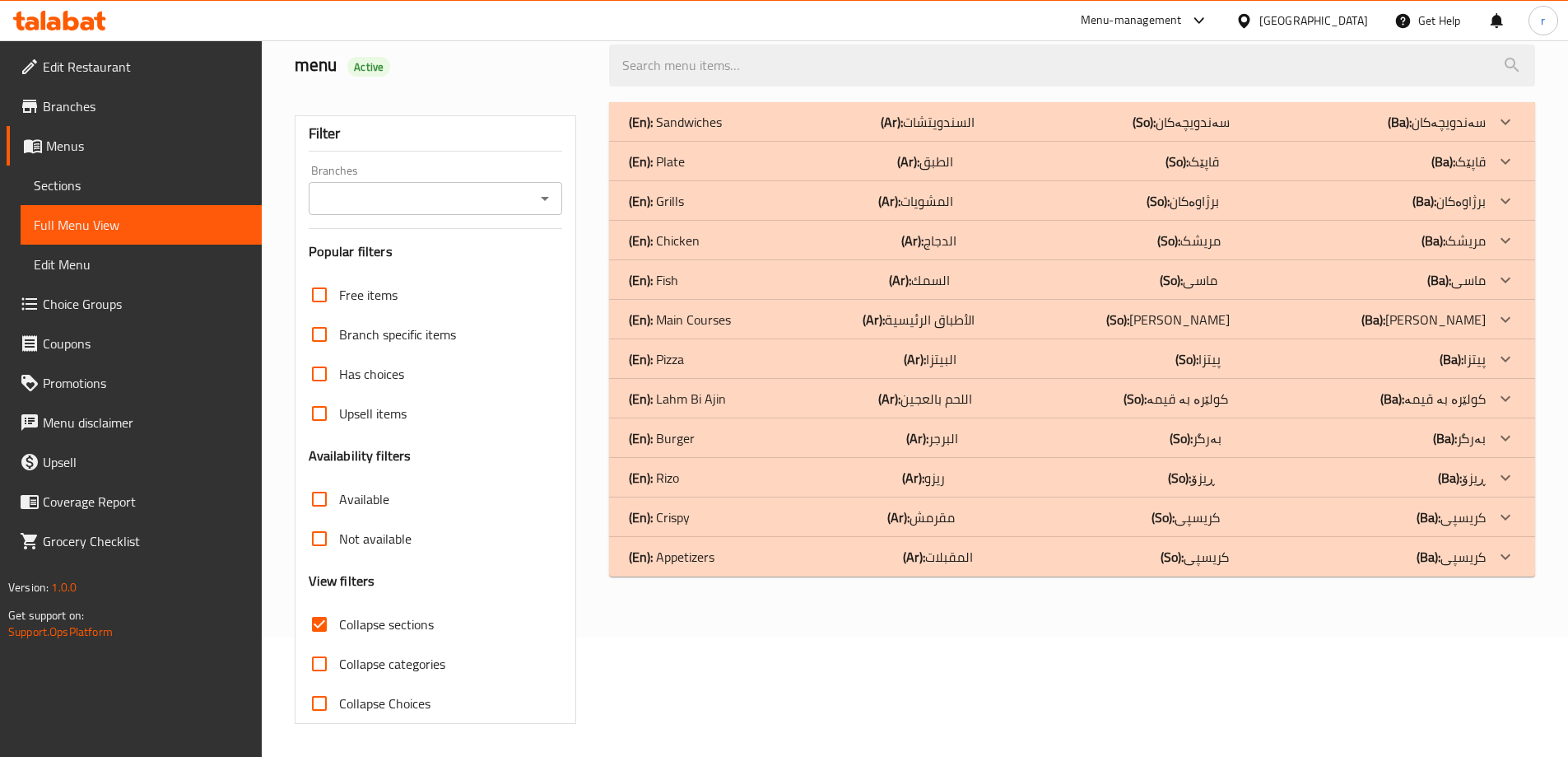
scroll to position [119, 0]
click at [415, 72] on h2 "menu Active" at bounding box center [442, 65] width 295 height 25
click at [392, 205] on input "Branches" at bounding box center [421, 198] width 217 height 23
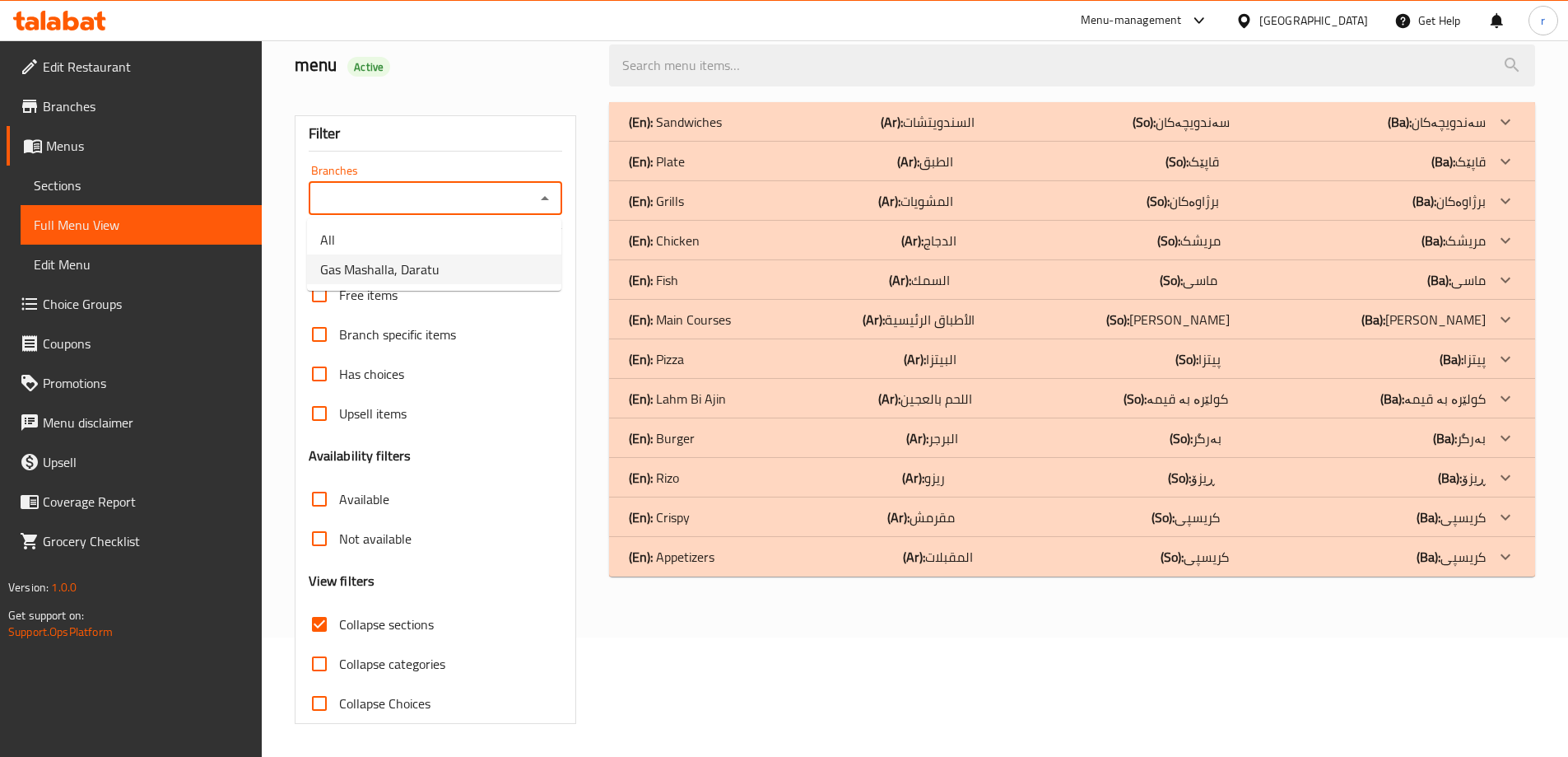
click at [387, 275] on span "Gas Mashalla, Daratu" at bounding box center [380, 269] width 119 height 20
type input "Gas Mashalla, Daratu"
click at [733, 201] on div "(En): Grills (Ar): المشويات (So): برژاوەکان (Ba): برژاوەکان" at bounding box center [1057, 200] width 857 height 20
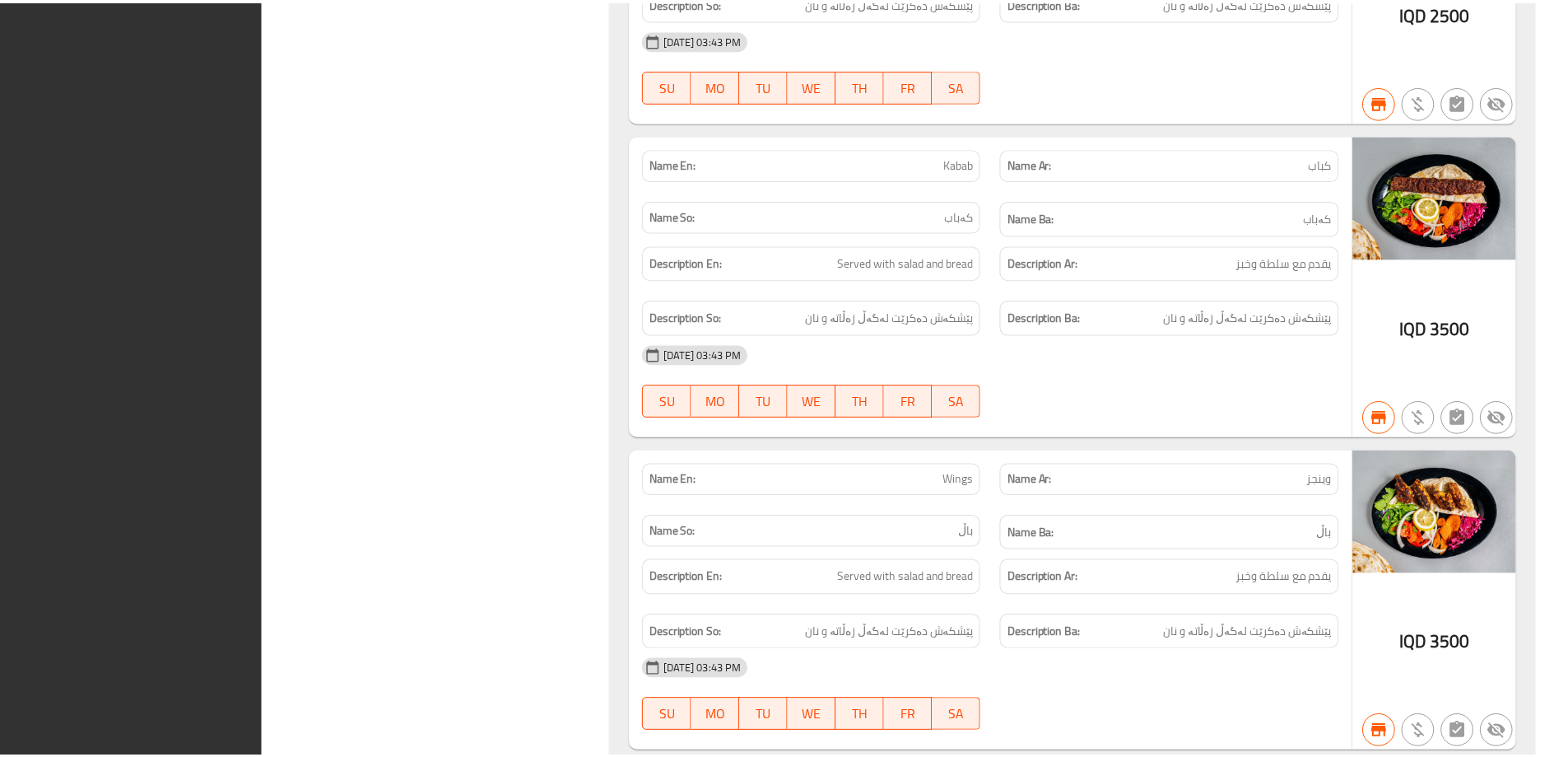
scroll to position [1613, 0]
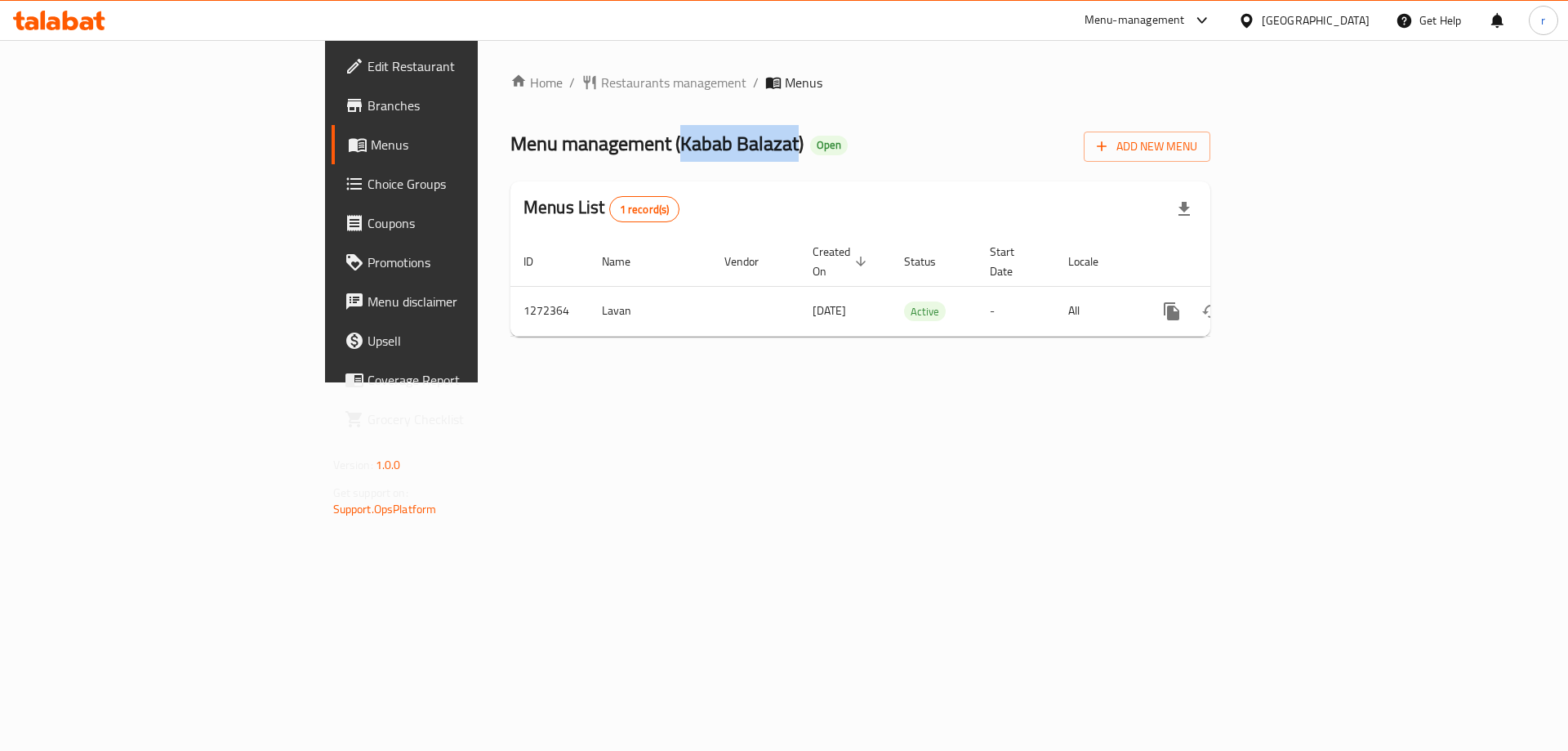
drag, startPoint x: 467, startPoint y: 141, endPoint x: 581, endPoint y: 138, distance: 114.0
click at [581, 138] on span "Menu management ( Kabab Balazat )" at bounding box center [656, 144] width 293 height 37
copy span "Kabab Balazat"
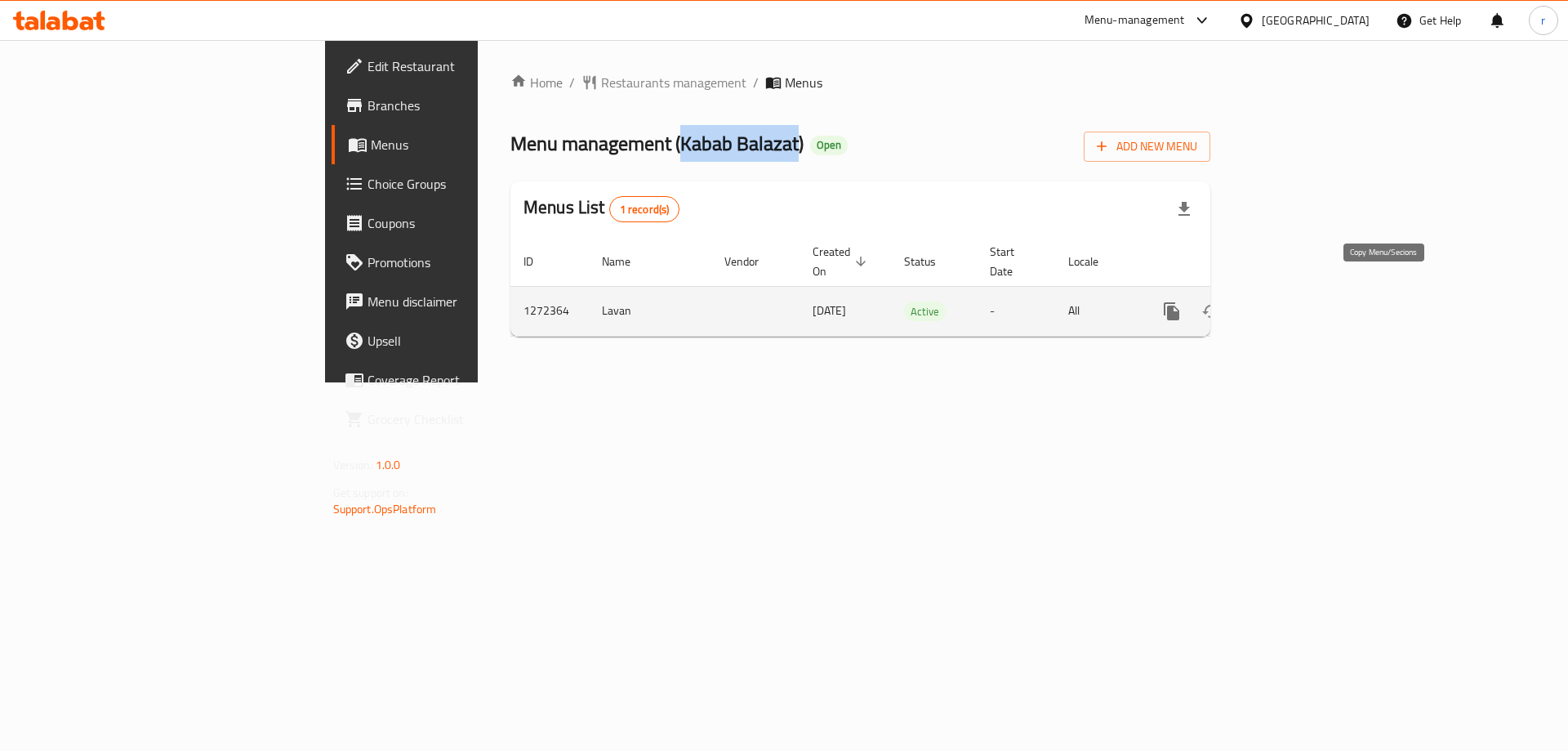
click at [1181, 302] on icon "more" at bounding box center [1171, 311] width 19 height 19
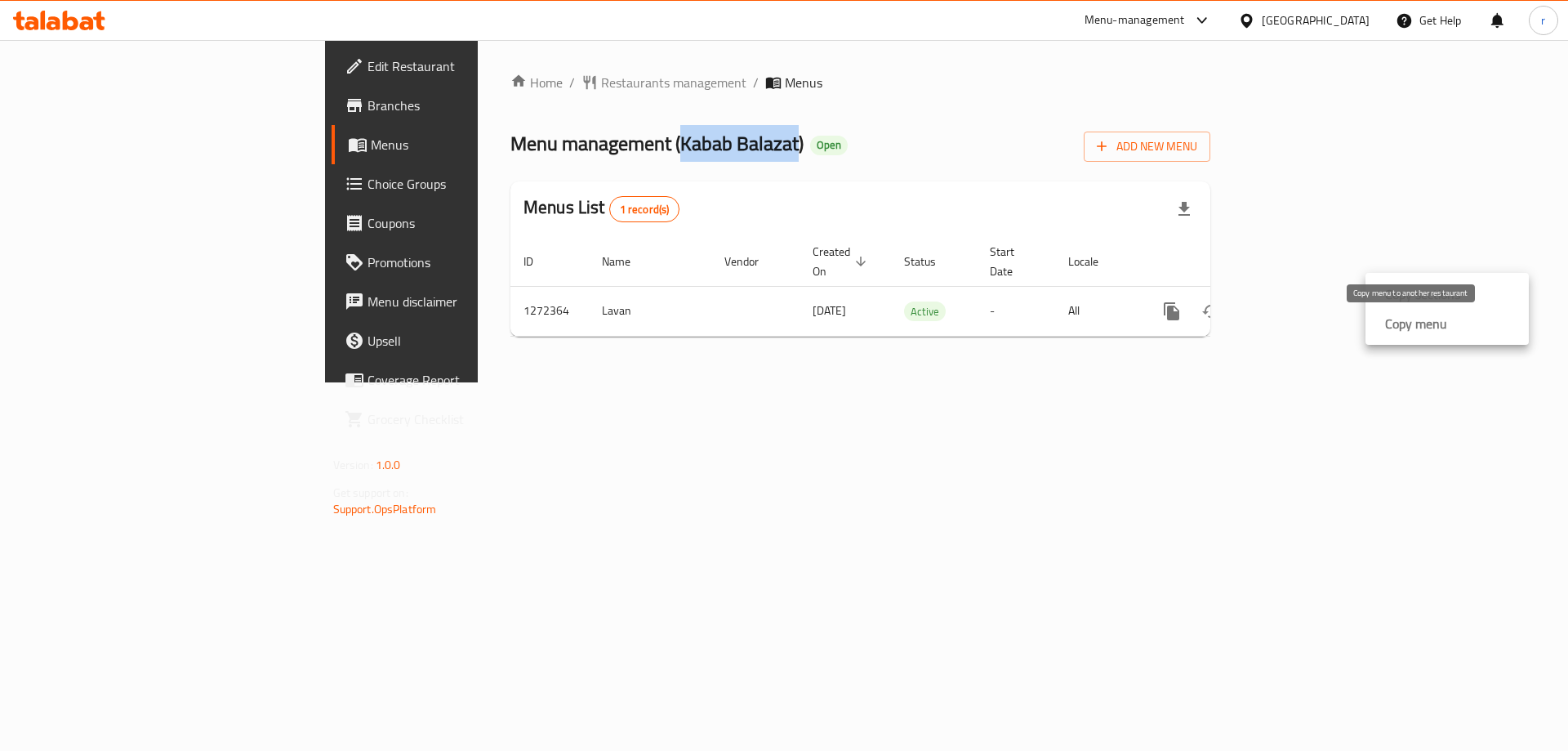
click at [1416, 333] on strong "Copy menu" at bounding box center [1415, 323] width 62 height 19
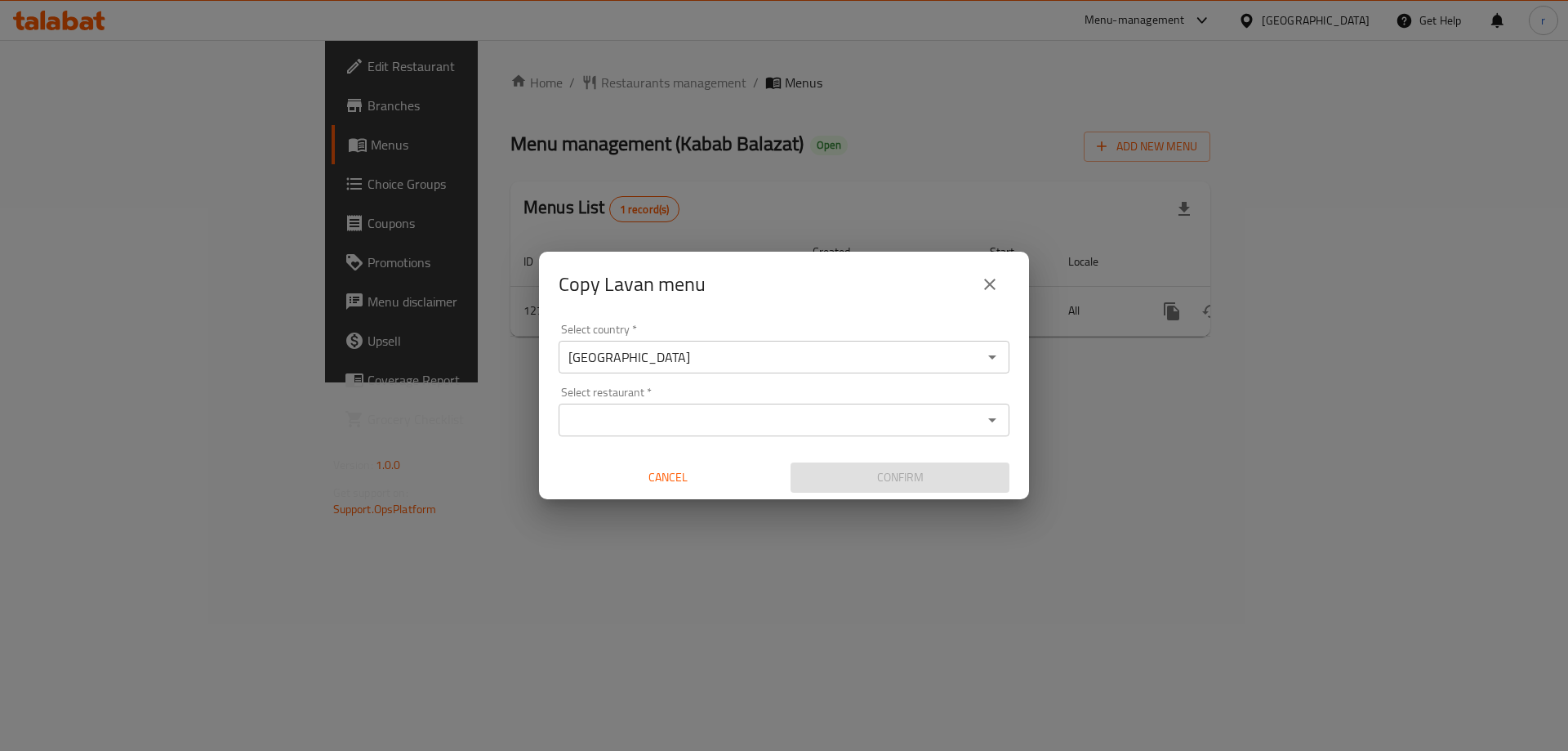
click at [681, 414] on input "Select restaurant   *" at bounding box center [770, 420] width 414 height 23
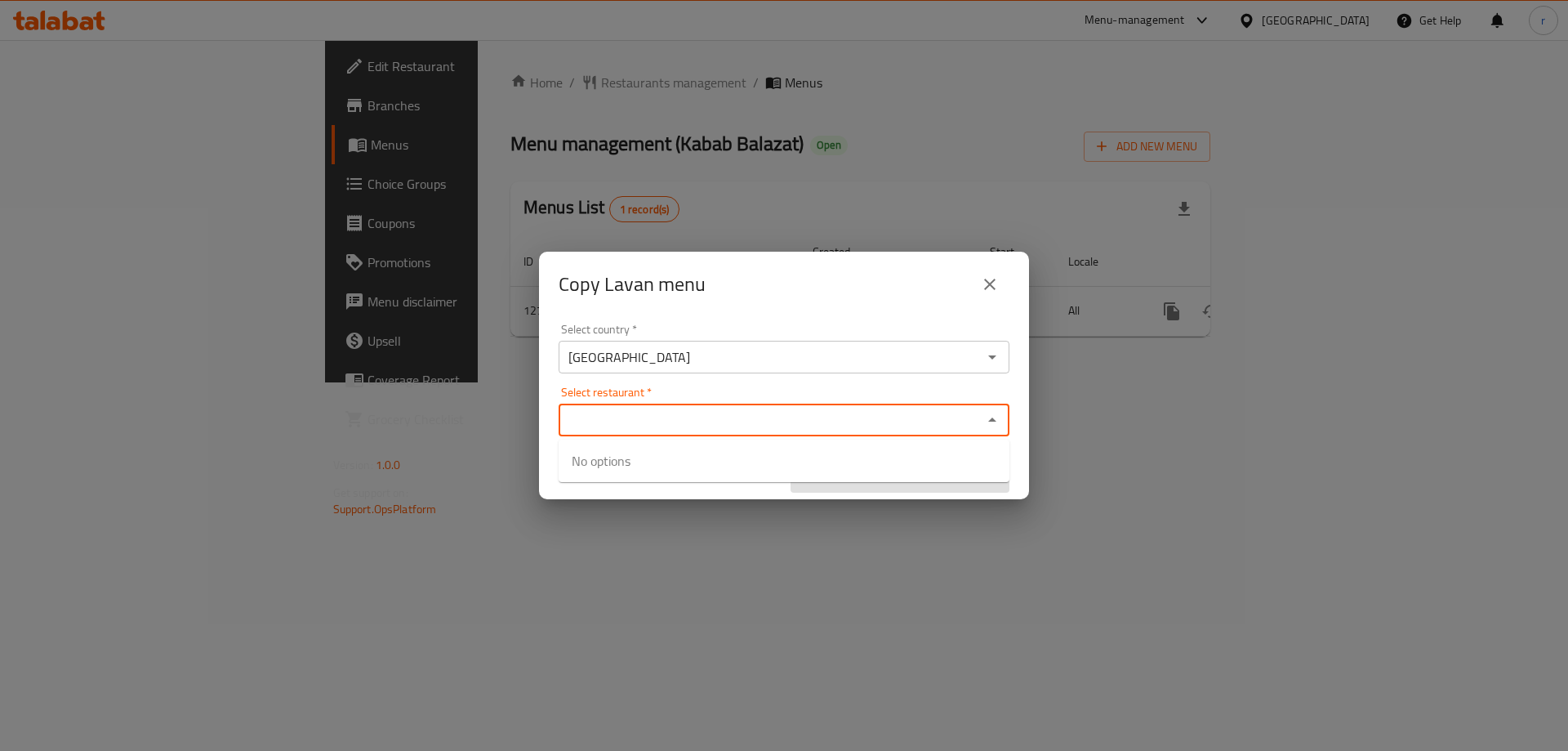
paste input "Kabab Balazat"
type input "Kabab Balazat"
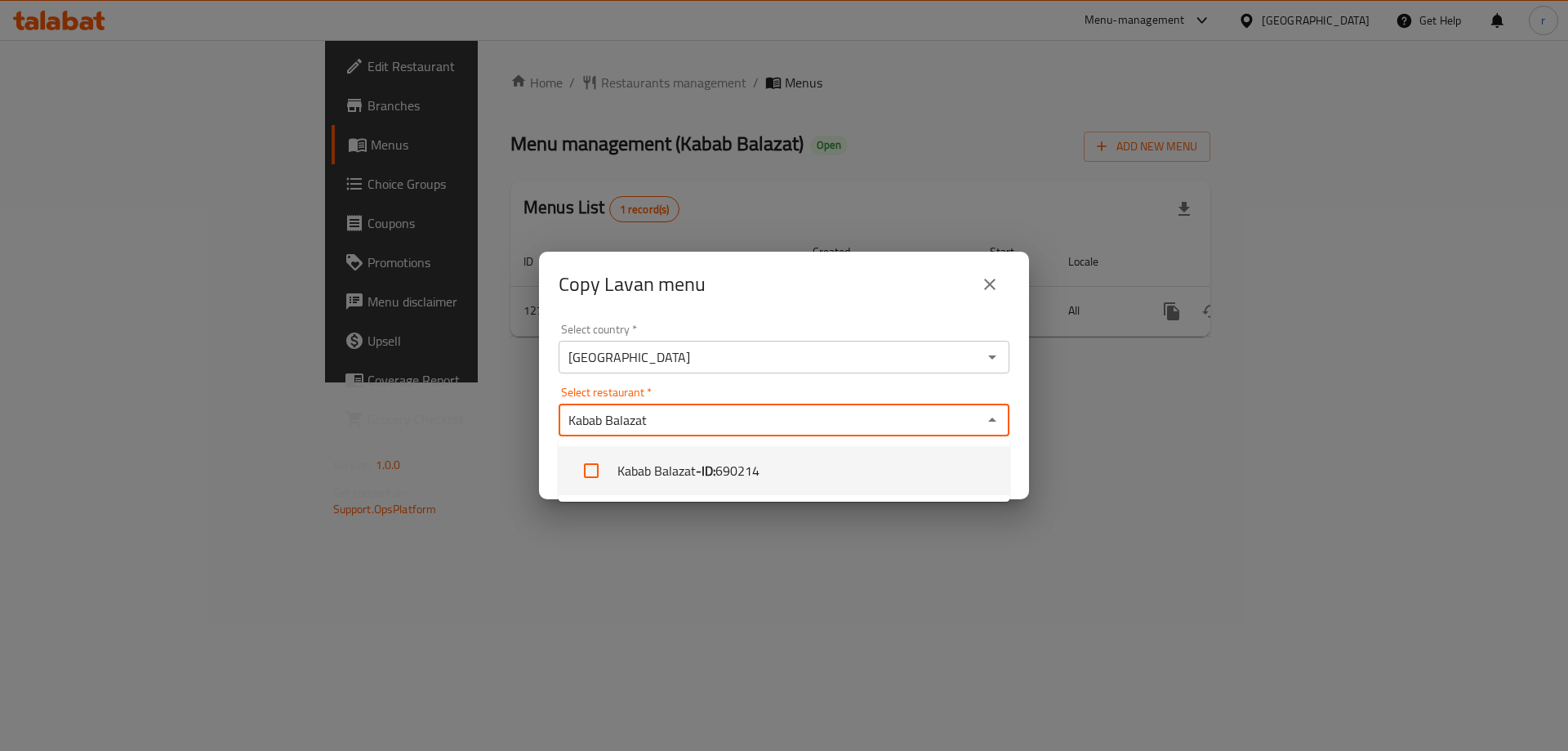
click at [664, 471] on li "Kabab Balazat - ID: 690214" at bounding box center [784, 471] width 451 height 49
checkbox input "true"
click at [711, 593] on div "Copy [PERSON_NAME] menu Select country   * [GEOGRAPHIC_DATA] Select country * S…" at bounding box center [784, 375] width 1568 height 751
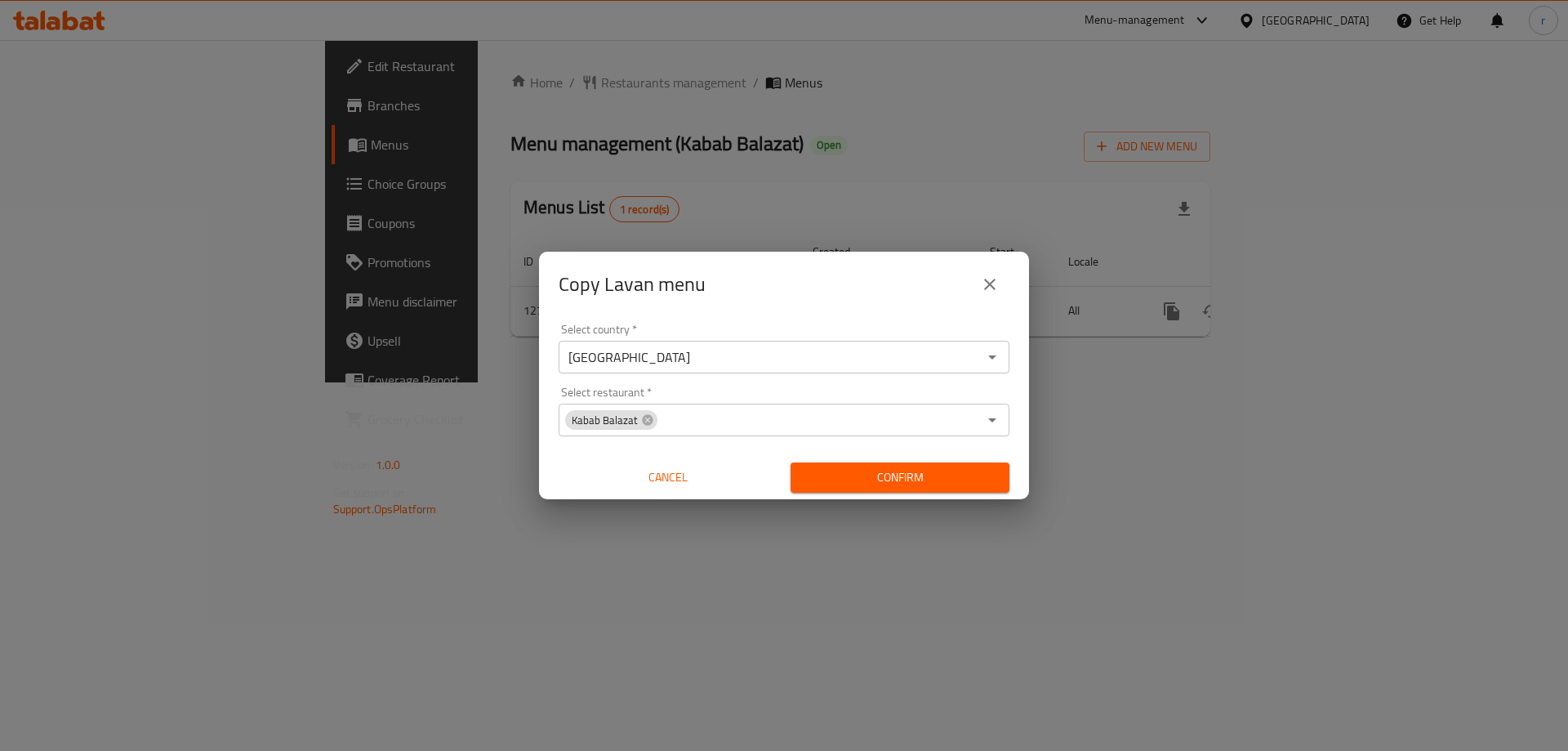
click at [942, 484] on span "Confirm" at bounding box center [900, 477] width 193 height 20
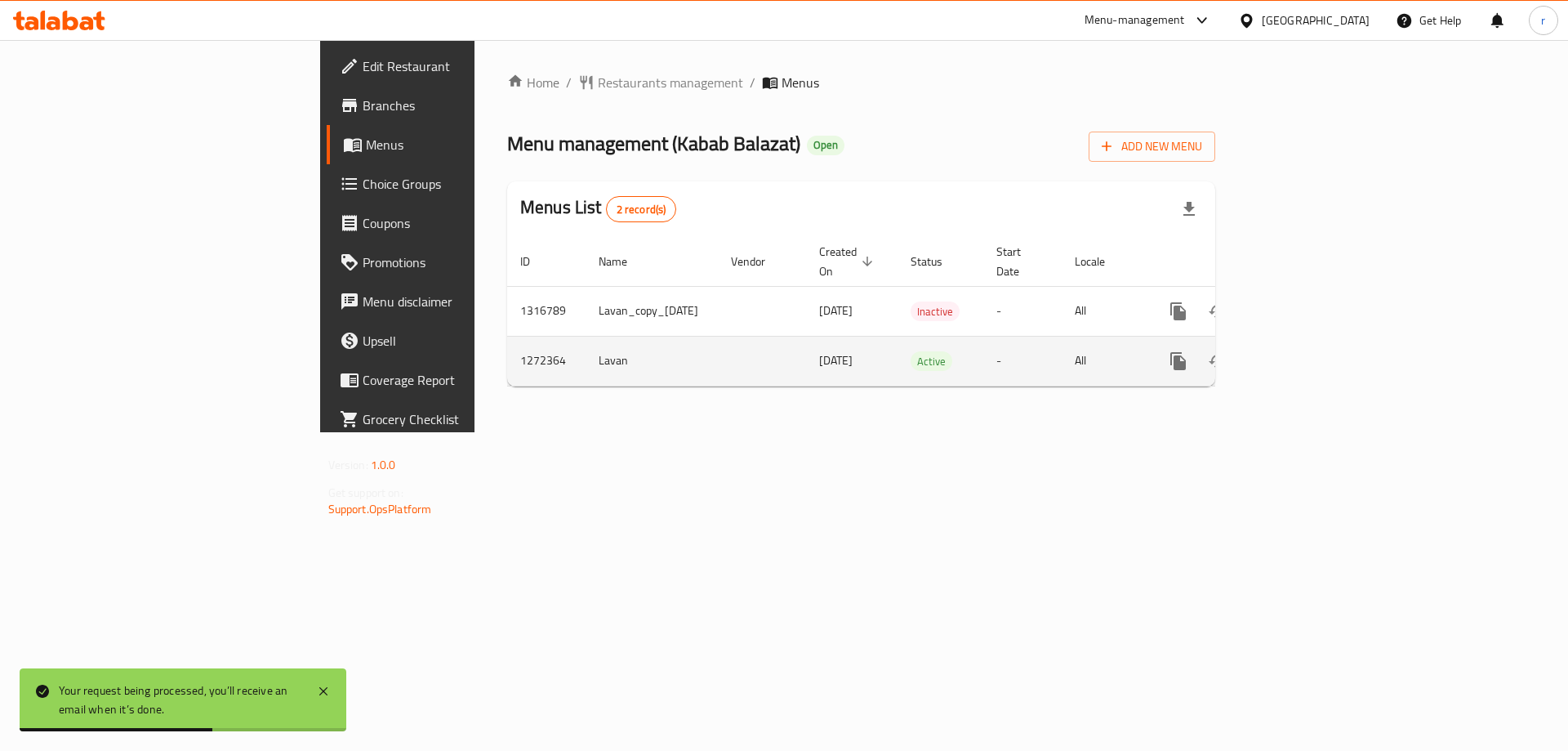
click at [1303, 354] on icon "enhanced table" at bounding box center [1295, 361] width 14 height 14
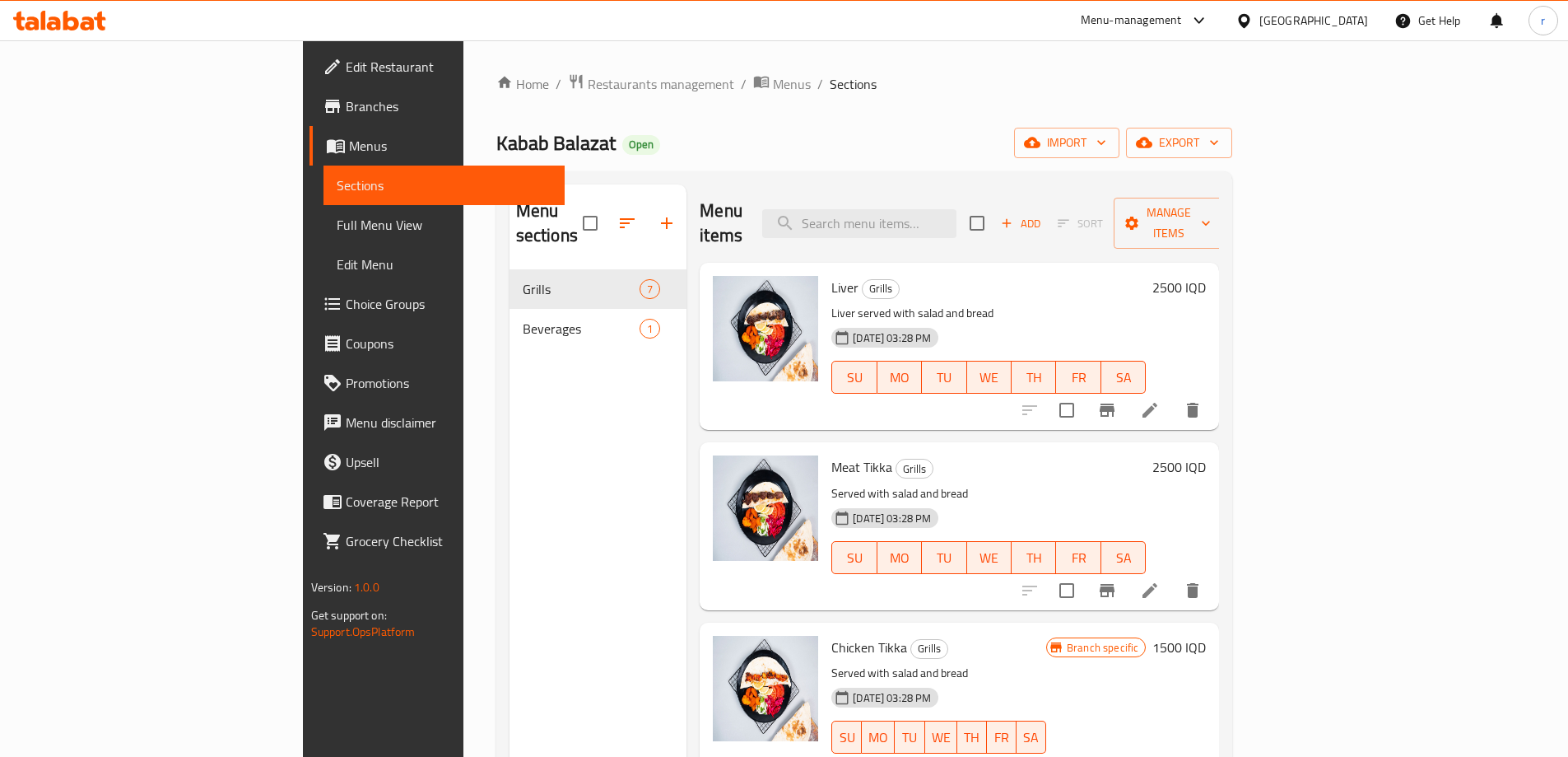
click at [1206, 276] on h6 "2500 IQD" at bounding box center [1179, 287] width 54 height 23
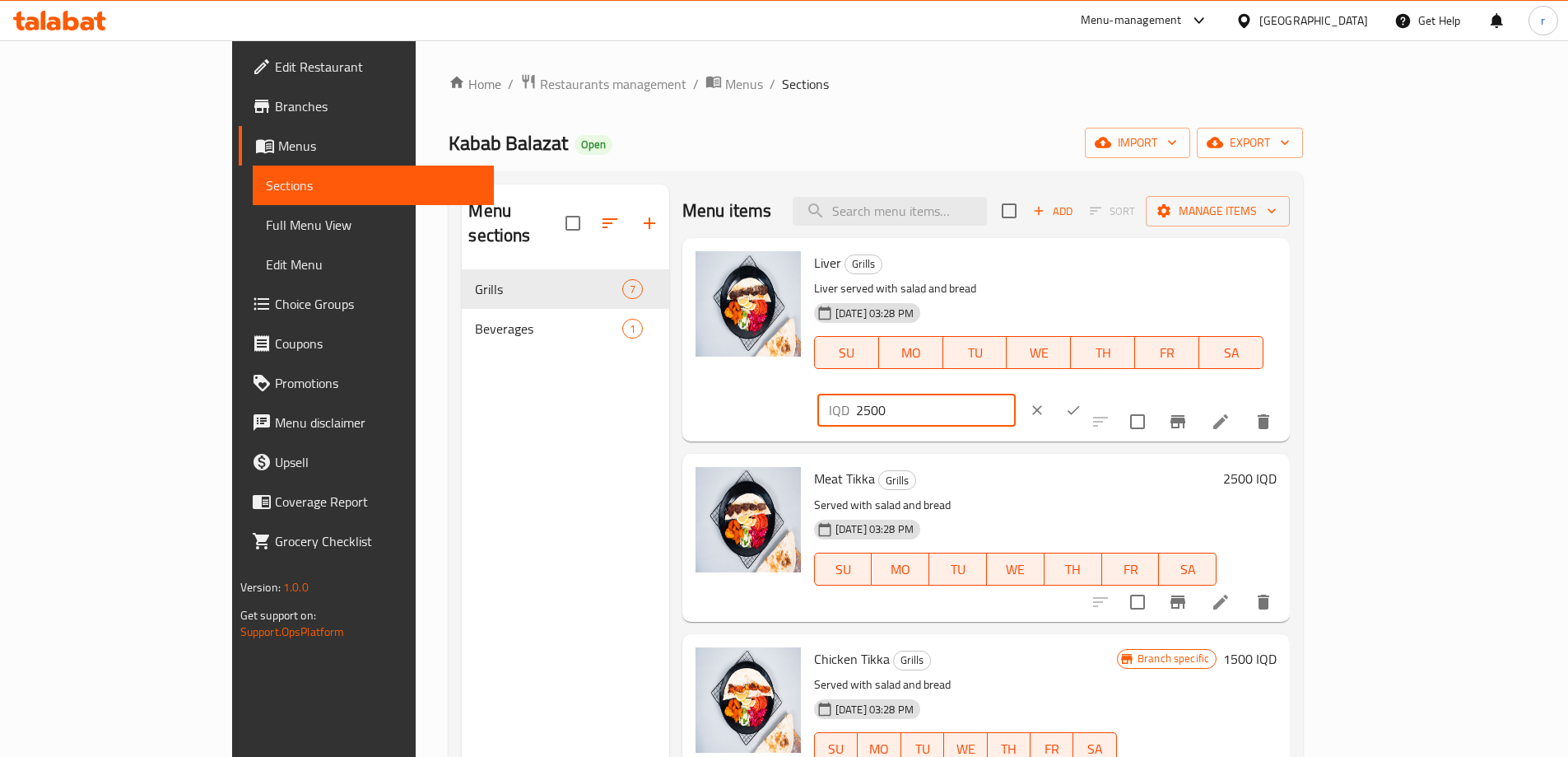
drag, startPoint x: 1256, startPoint y: 250, endPoint x: 1243, endPoint y: 278, distance: 30.9
click at [1190, 246] on div "Liver Grills Liver served with salad and bread [DATE] 03:28 PM SU MO TU WE TH F…" at bounding box center [1045, 339] width 476 height 190
paste input "3"
type input "3500"
click at [1082, 402] on icon "ok" at bounding box center [1073, 410] width 16 height 16
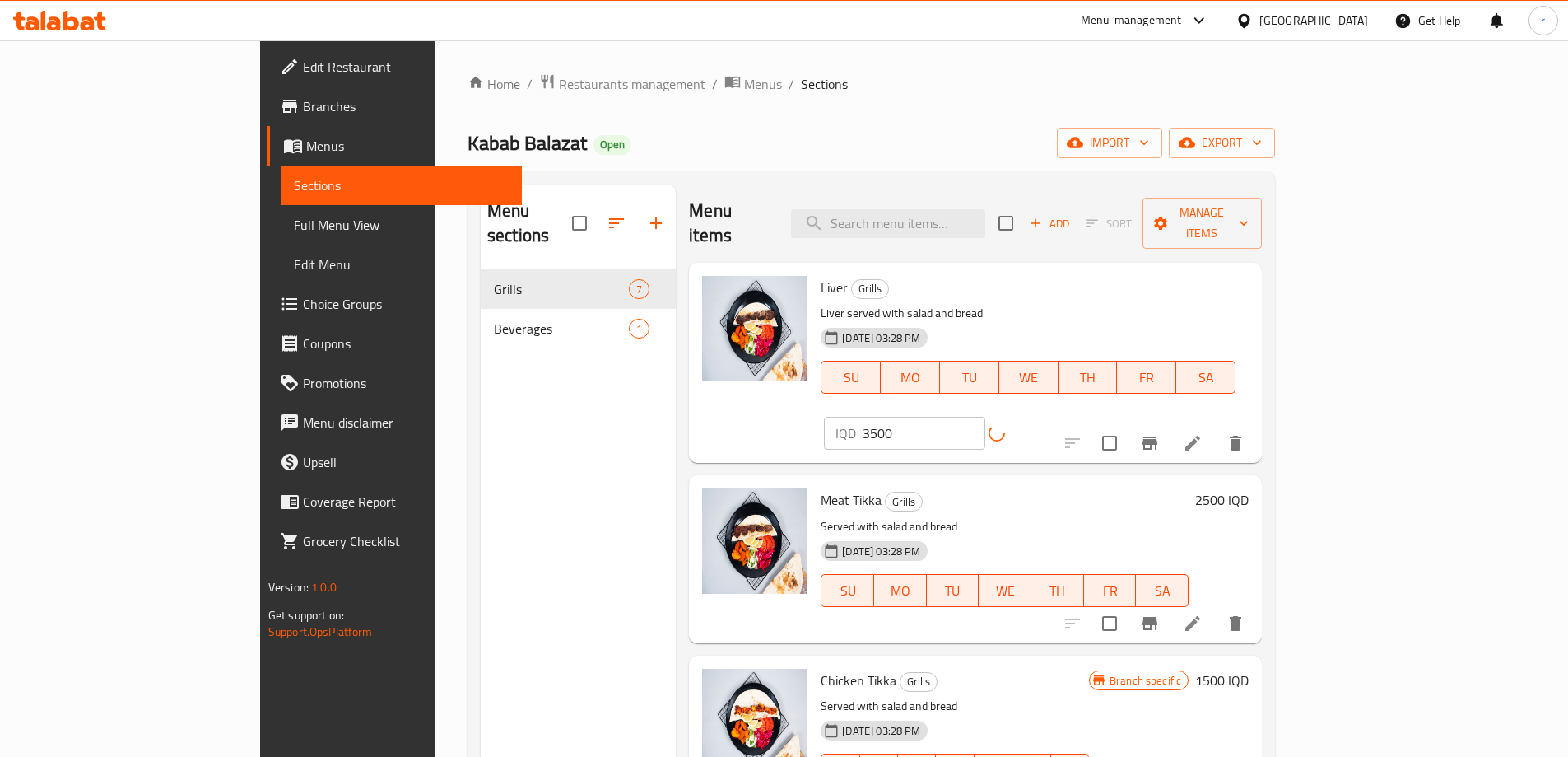
click at [1249, 488] on h6 "2500 IQD" at bounding box center [1222, 499] width 54 height 23
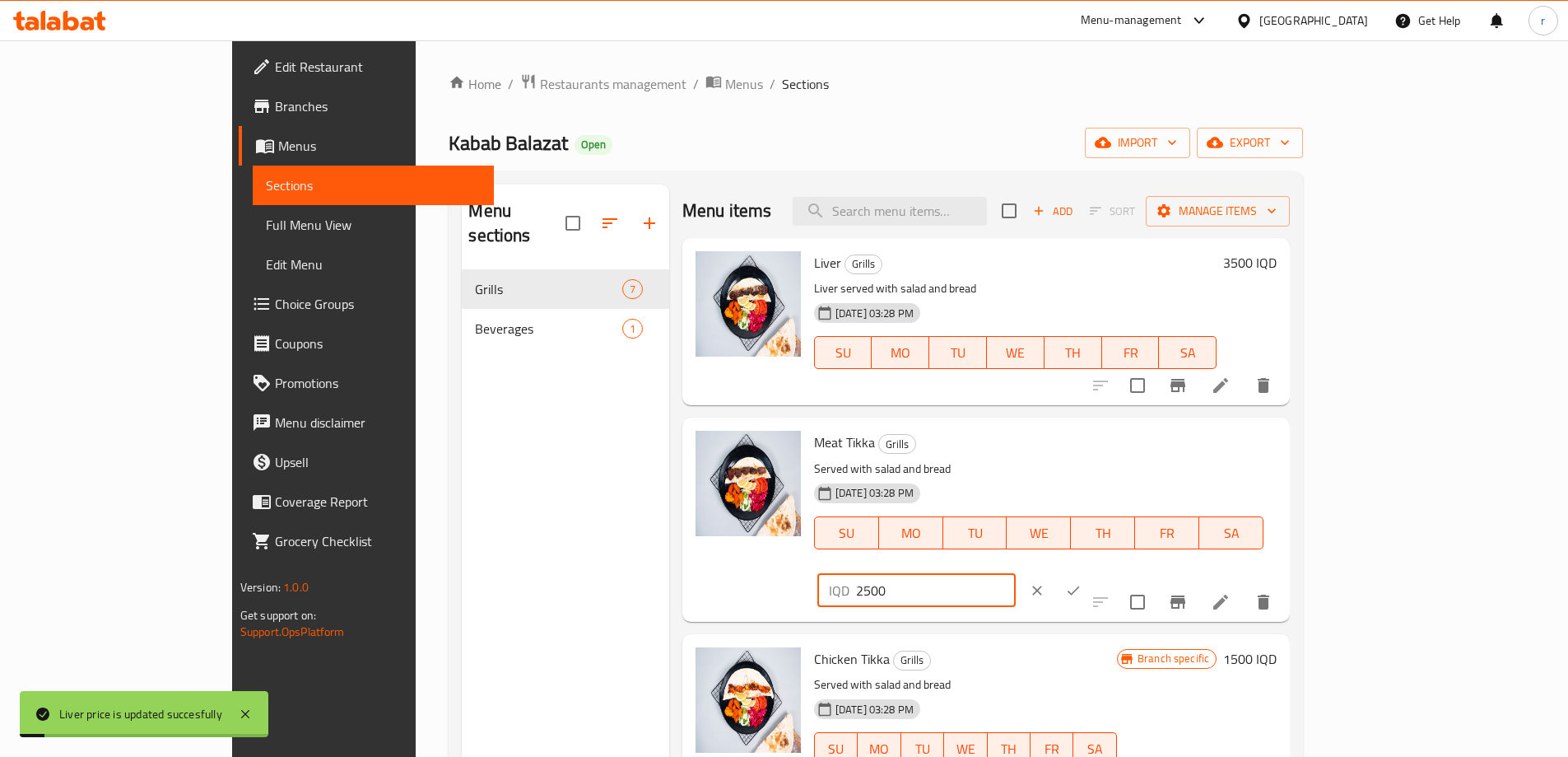
click at [1205, 445] on div "Meat Tikka Grills Served with salad and bread [DATE] 03:28 PM SU MO TU WE TH FR…" at bounding box center [1045, 519] width 476 height 190
paste input "3"
type input "3500"
click at [1091, 572] on button "ok" at bounding box center [1073, 590] width 37 height 37
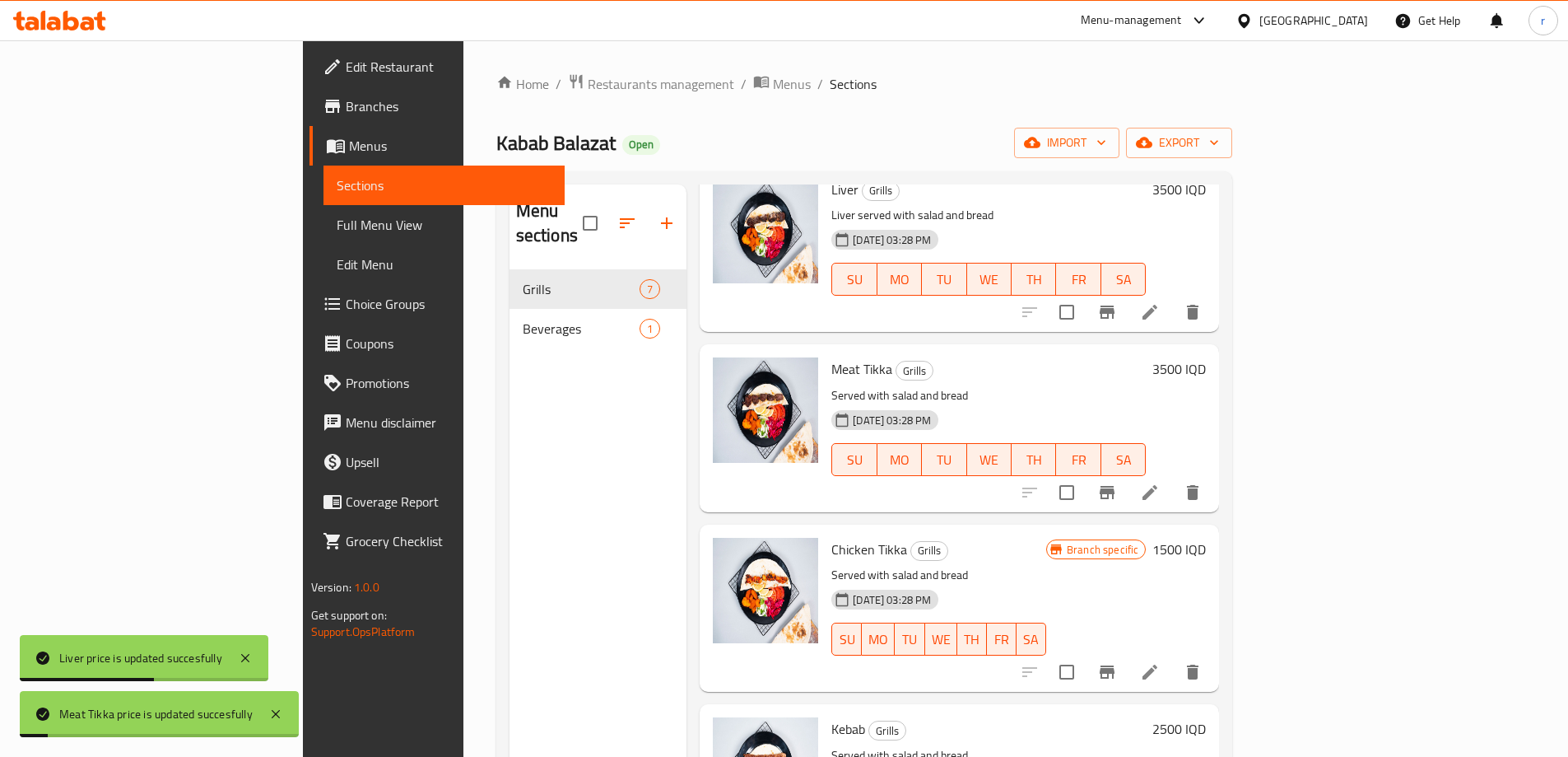
scroll to position [137, 0]
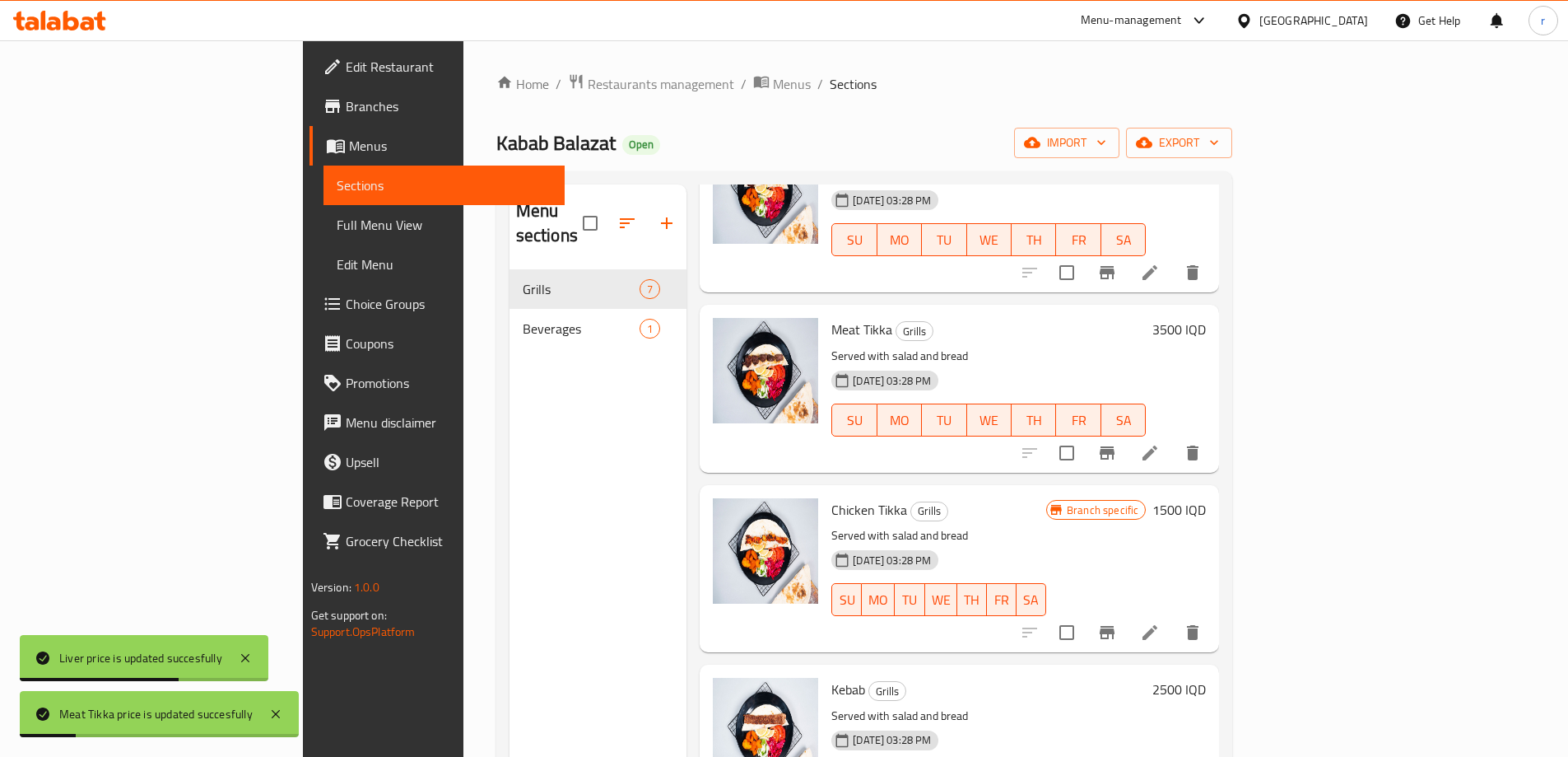
click at [1114, 626] on icon "Branch-specific-item" at bounding box center [1107, 632] width 14 height 13
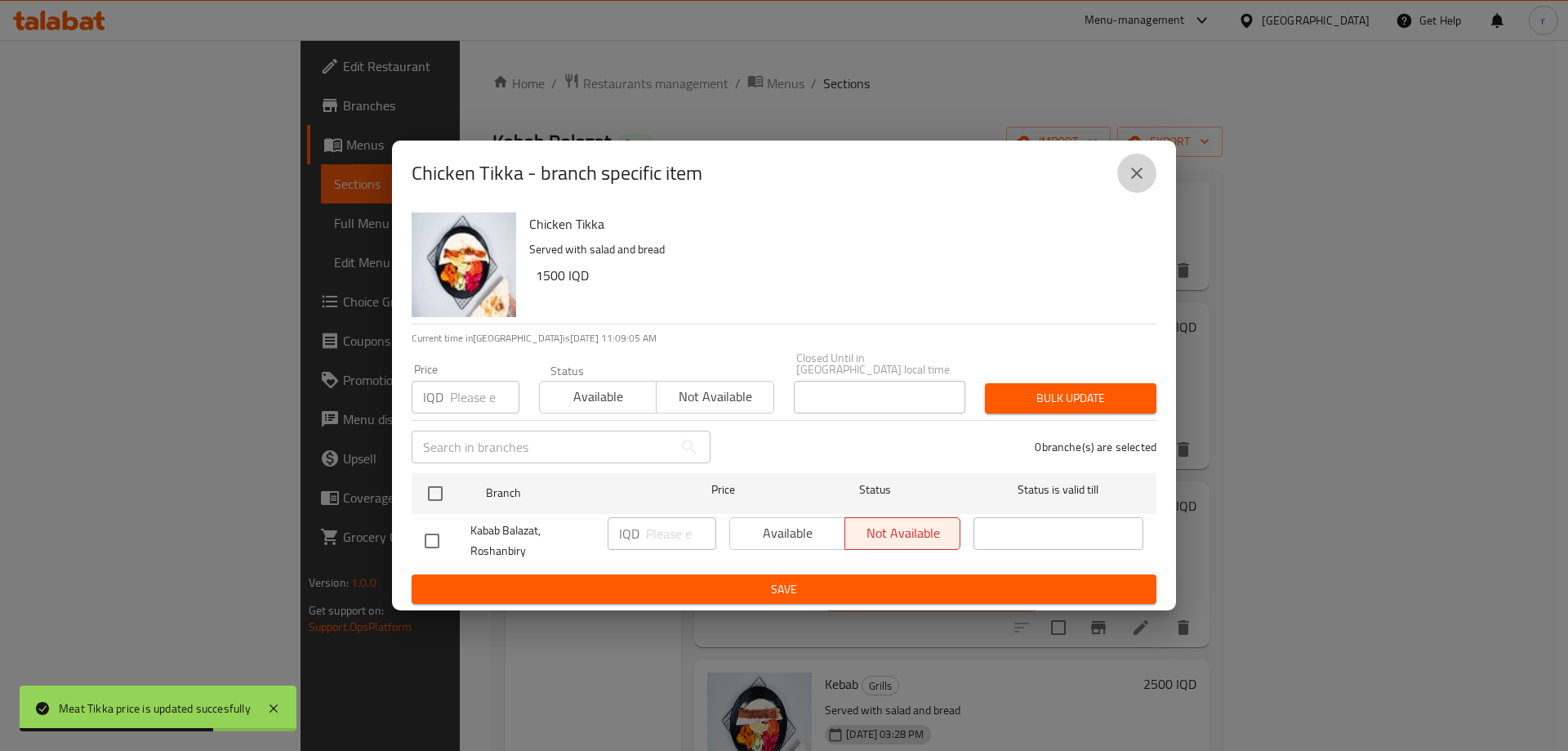
click at [1140, 172] on icon "close" at bounding box center [1137, 172] width 19 height 19
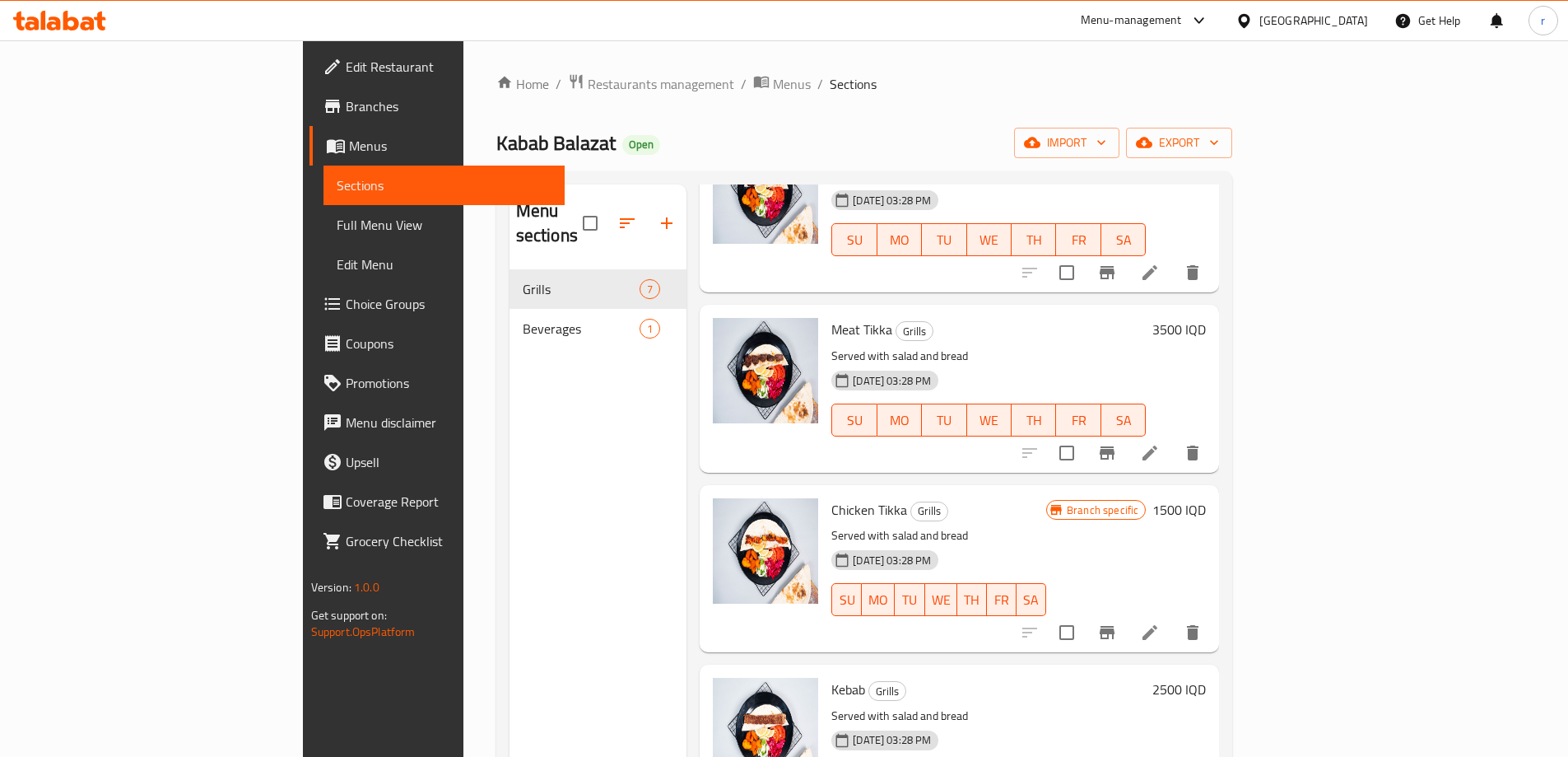
click at [1206, 498] on h6 "1500 IQD" at bounding box center [1179, 509] width 54 height 23
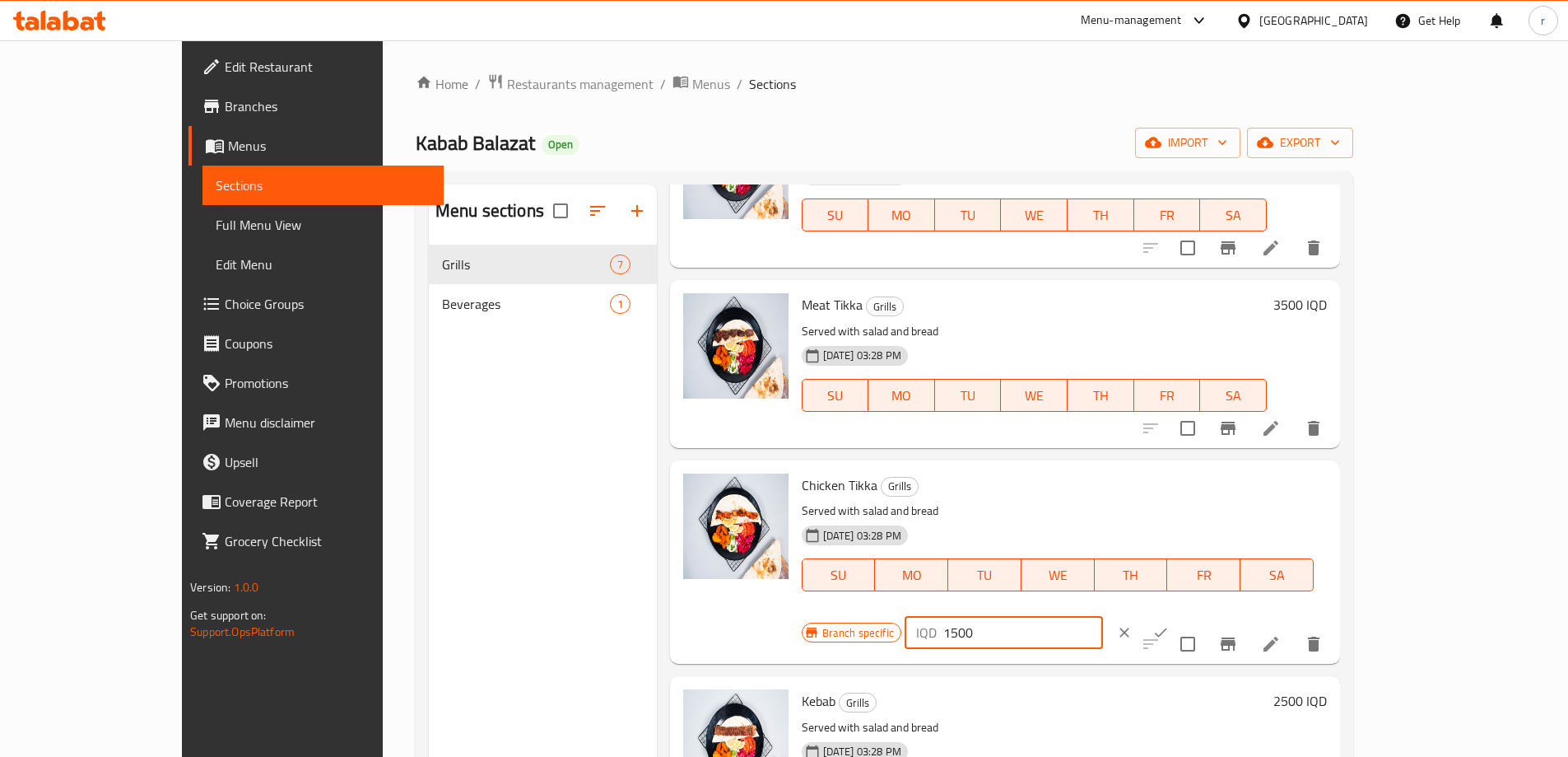
click at [1103, 616] on div "IQD 1500 ​" at bounding box center [1004, 632] width 198 height 33
type input "2500"
click at [1169, 624] on icon "ok" at bounding box center [1160, 632] width 16 height 16
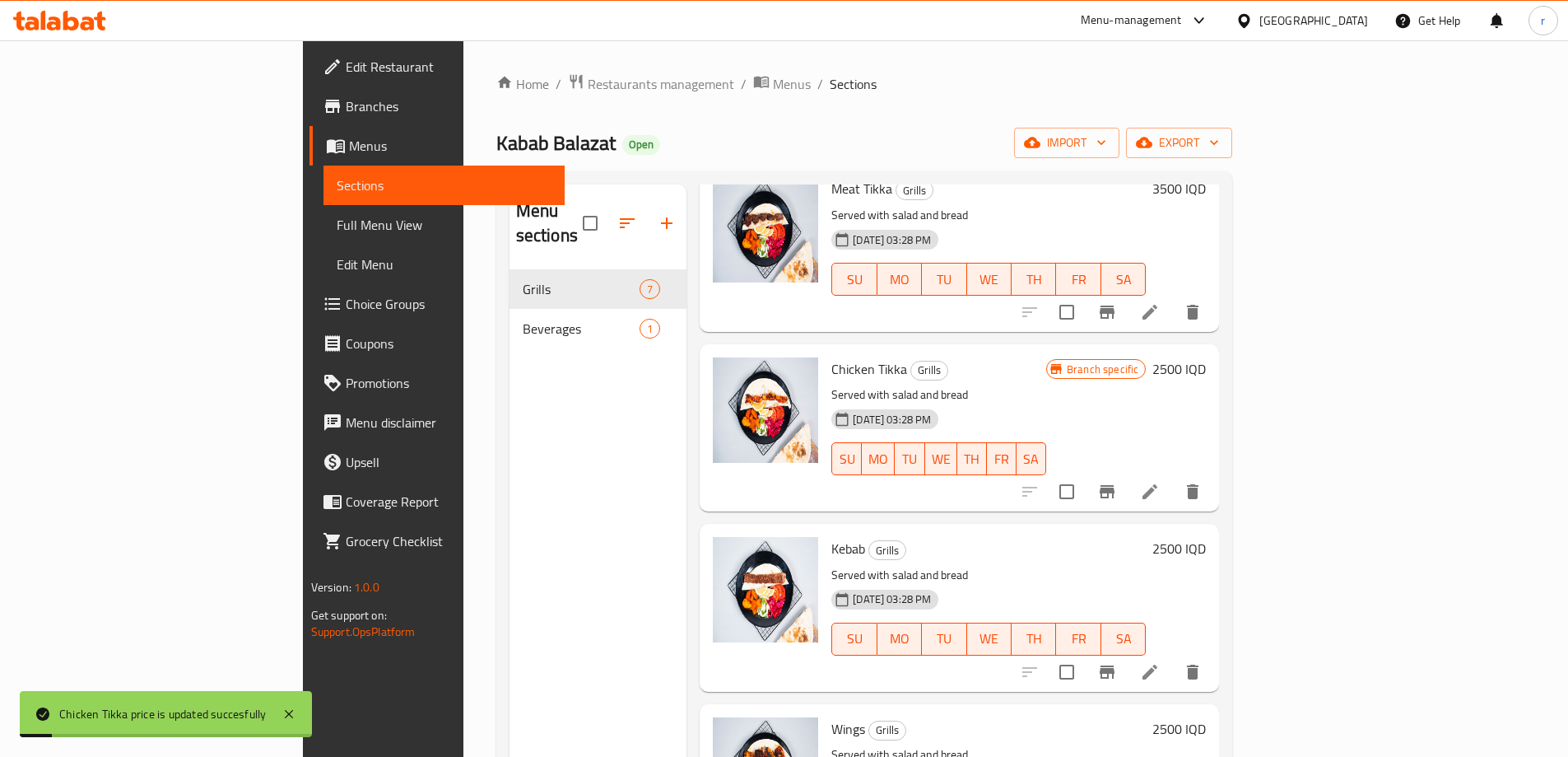
scroll to position [412, 0]
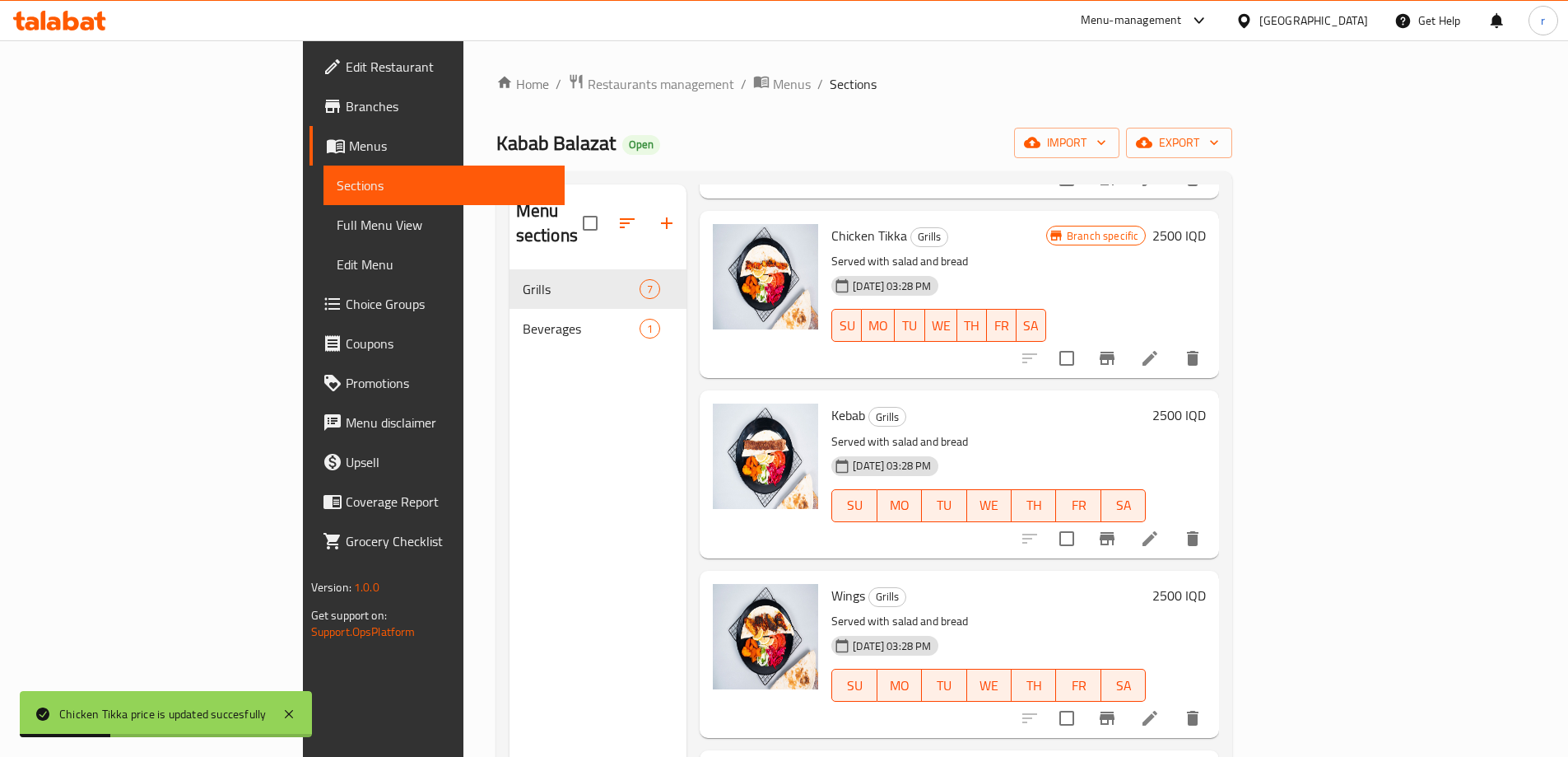
click at [1206, 404] on h6 "2500 IQD" at bounding box center [1179, 415] width 54 height 23
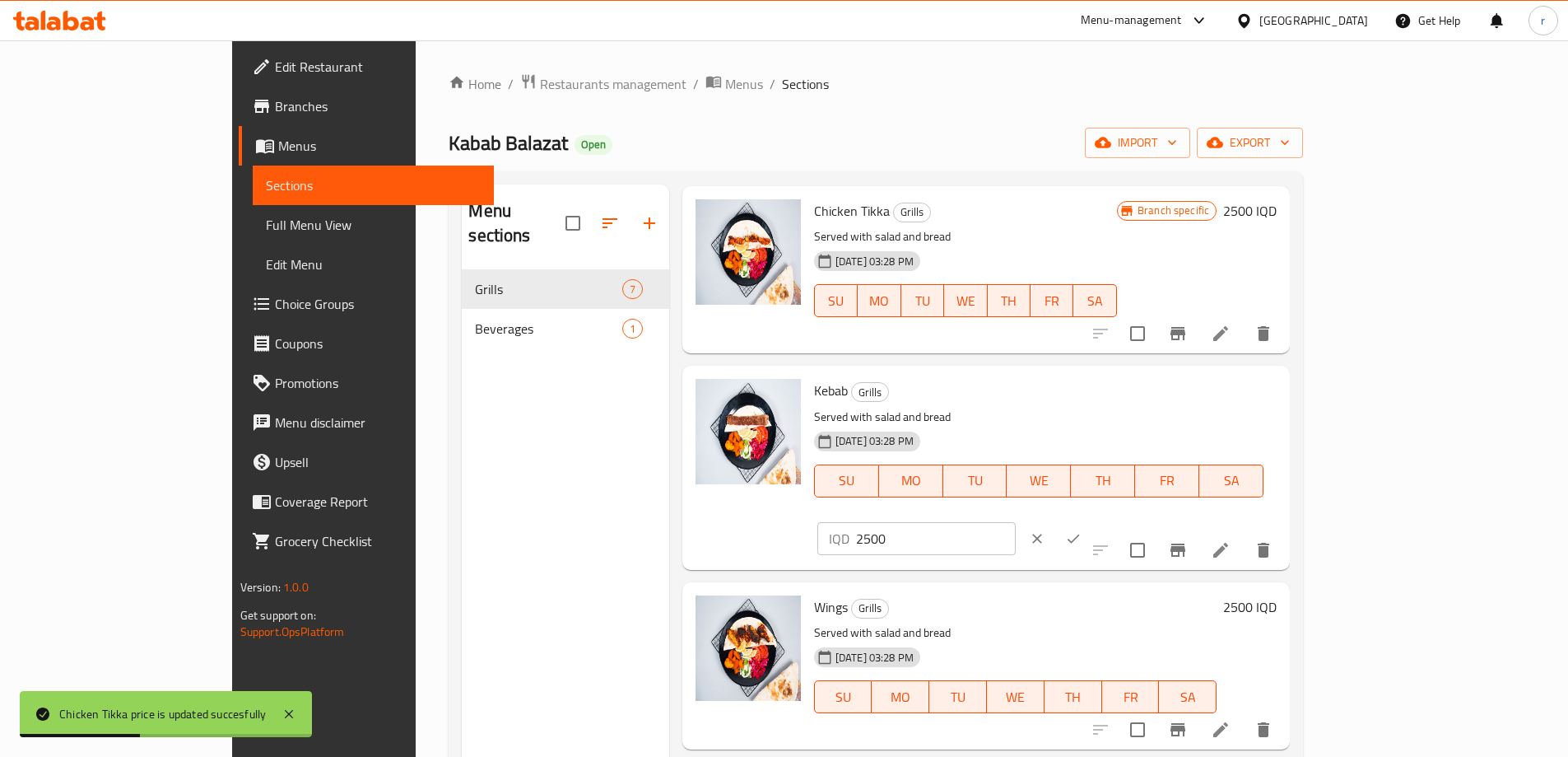
drag, startPoint x: 1341, startPoint y: 403, endPoint x: 1215, endPoint y: 394, distance: 126.3
click at [1215, 394] on div "Kebab Grills Served with salad and bread [DATE] 03:28 PM SU MO TU WE TH FR SA I…" at bounding box center [1045, 467] width 476 height 190
paste input "3"
type input "3500"
click at [1091, 520] on button "ok" at bounding box center [1073, 538] width 37 height 37
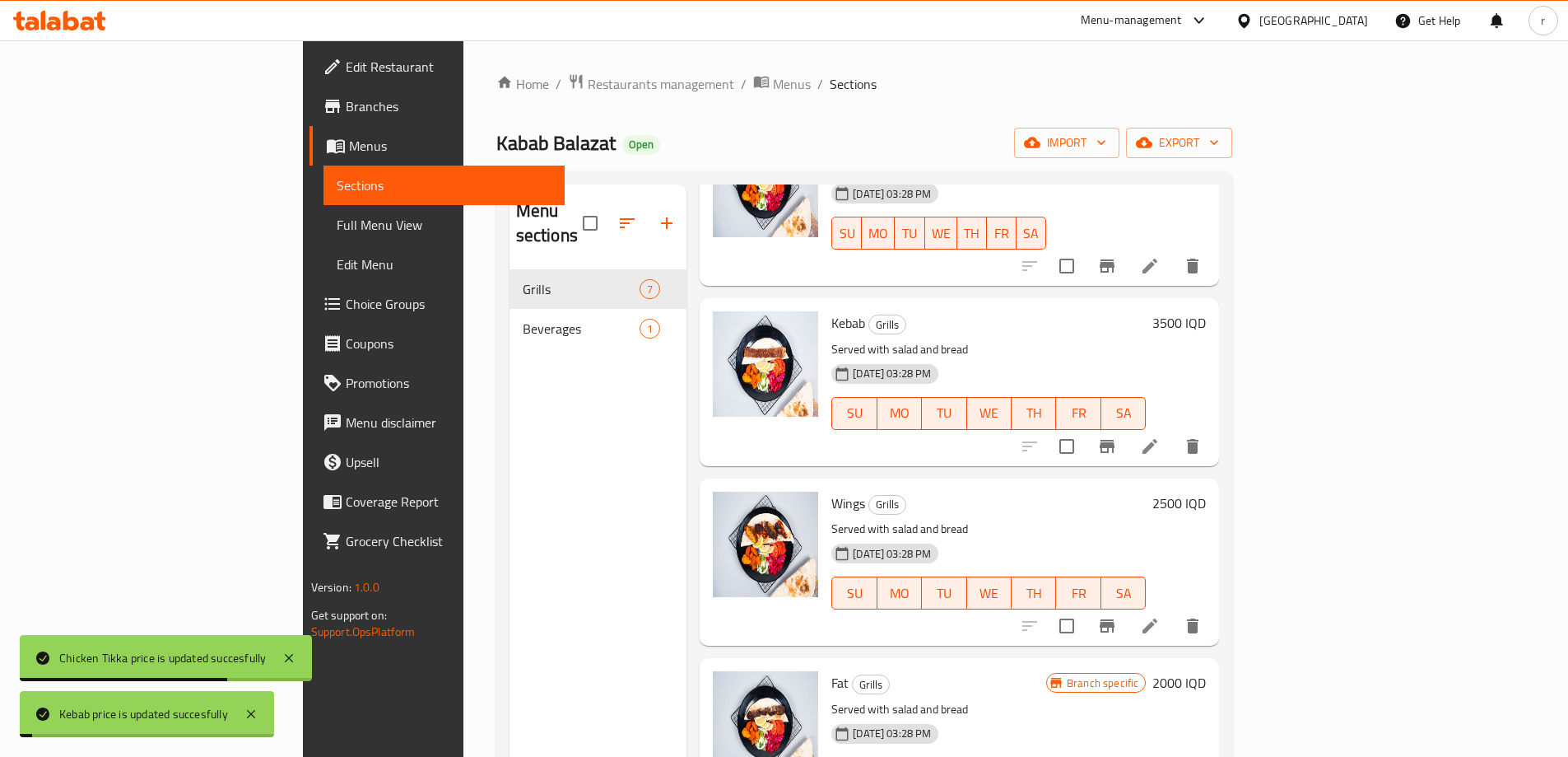
scroll to position [543, 0]
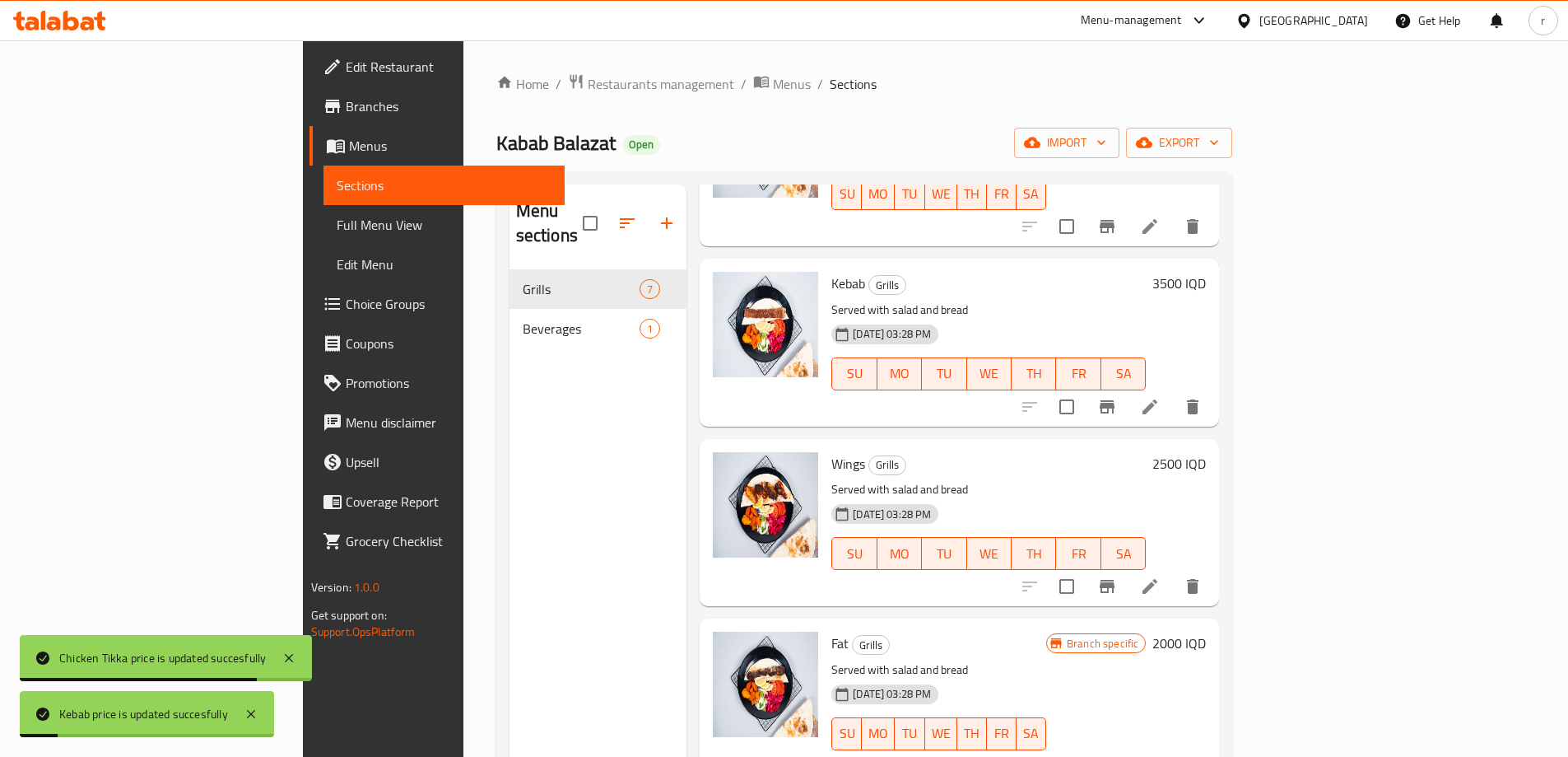
click at [1206, 452] on h6 "2500 IQD" at bounding box center [1179, 463] width 54 height 23
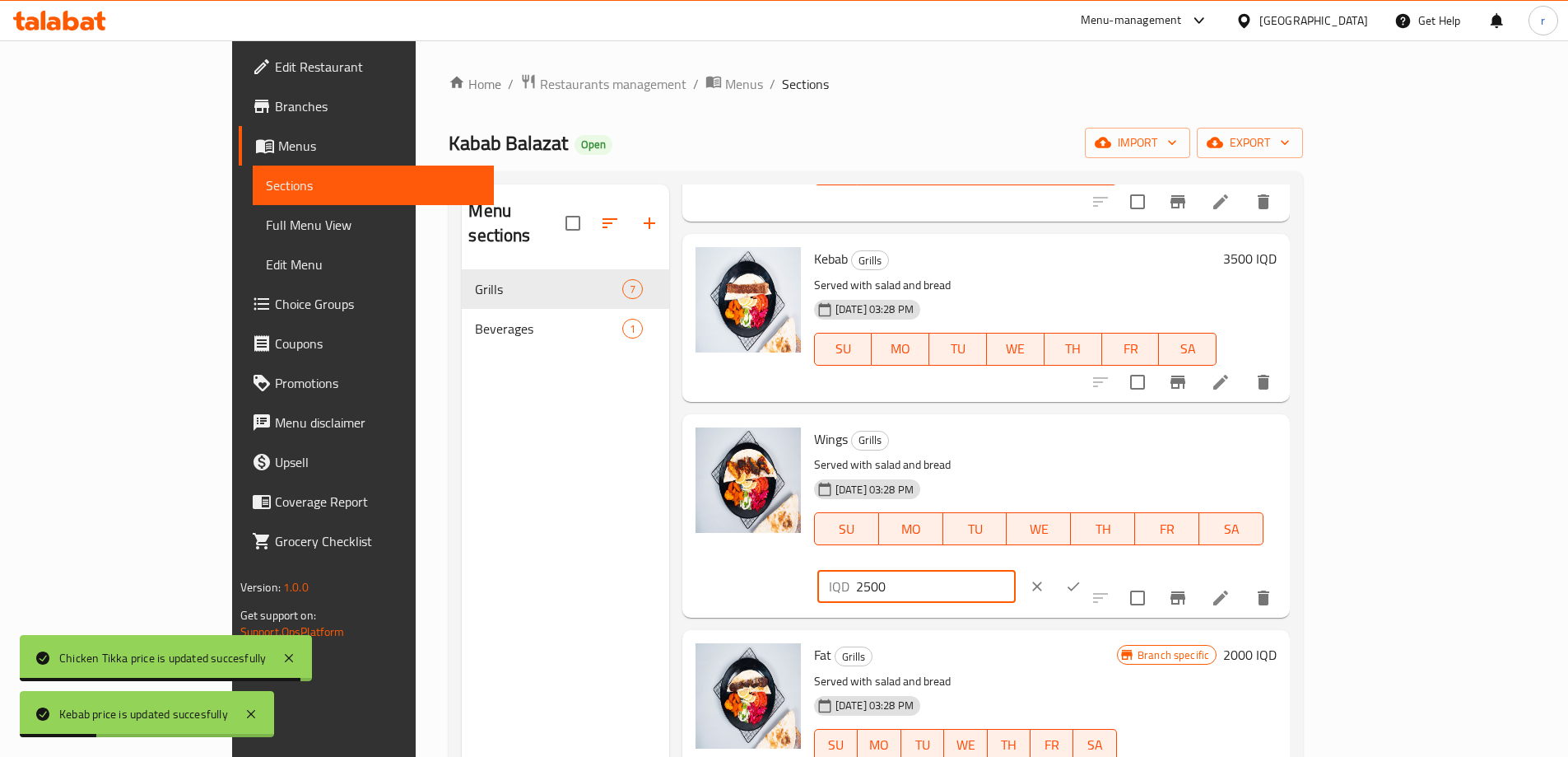
drag, startPoint x: 1347, startPoint y: 444, endPoint x: 1153, endPoint y: 444, distance: 194.0
click at [1153, 444] on div "Wings Grills Served with salad and bread [DATE] 03:28 PM SU MO TU WE TH FR SA I…" at bounding box center [1045, 515] width 476 height 190
paste input "3"
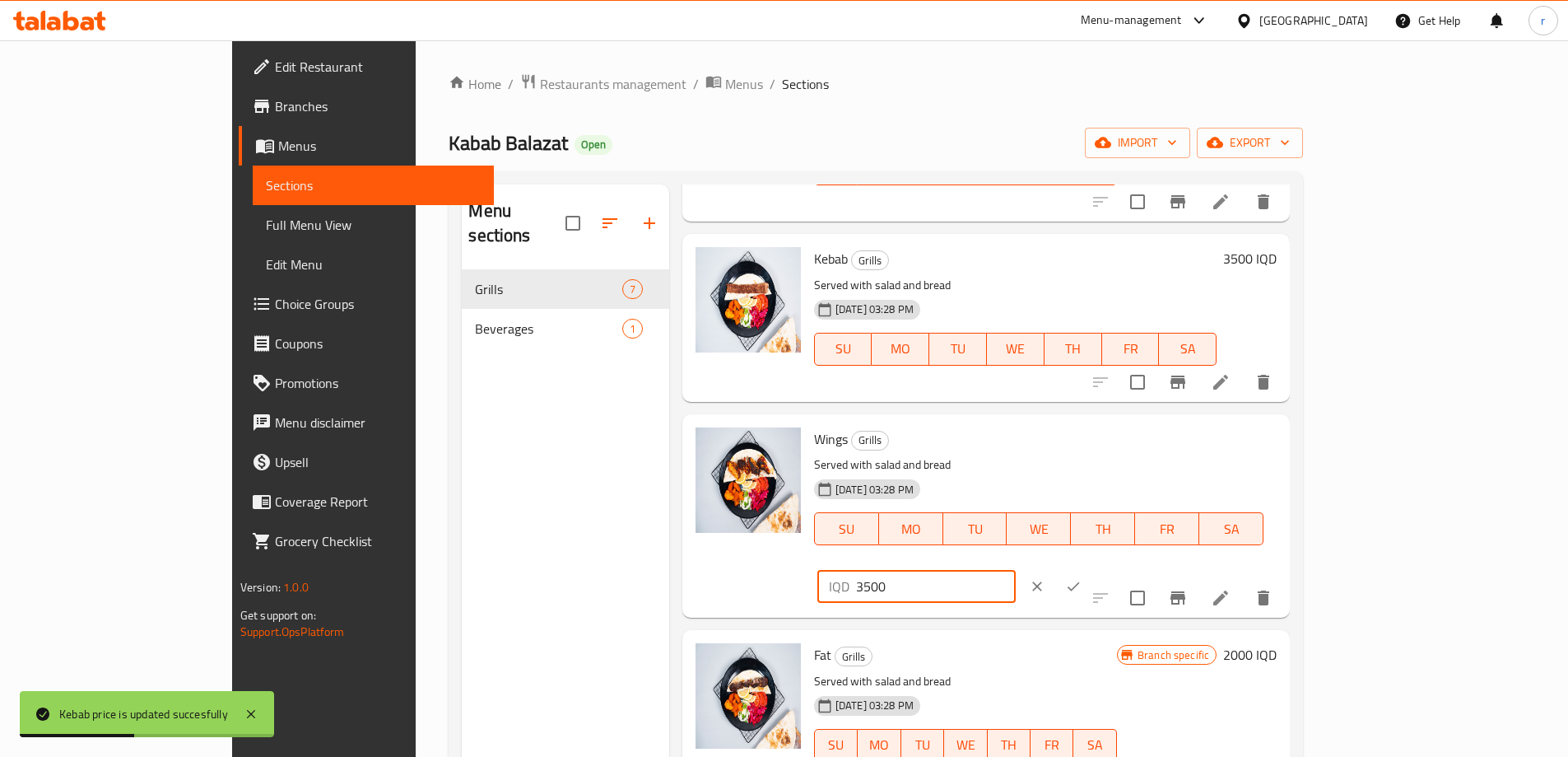
type input "3500"
click at [1091, 568] on button "ok" at bounding box center [1073, 586] width 37 height 37
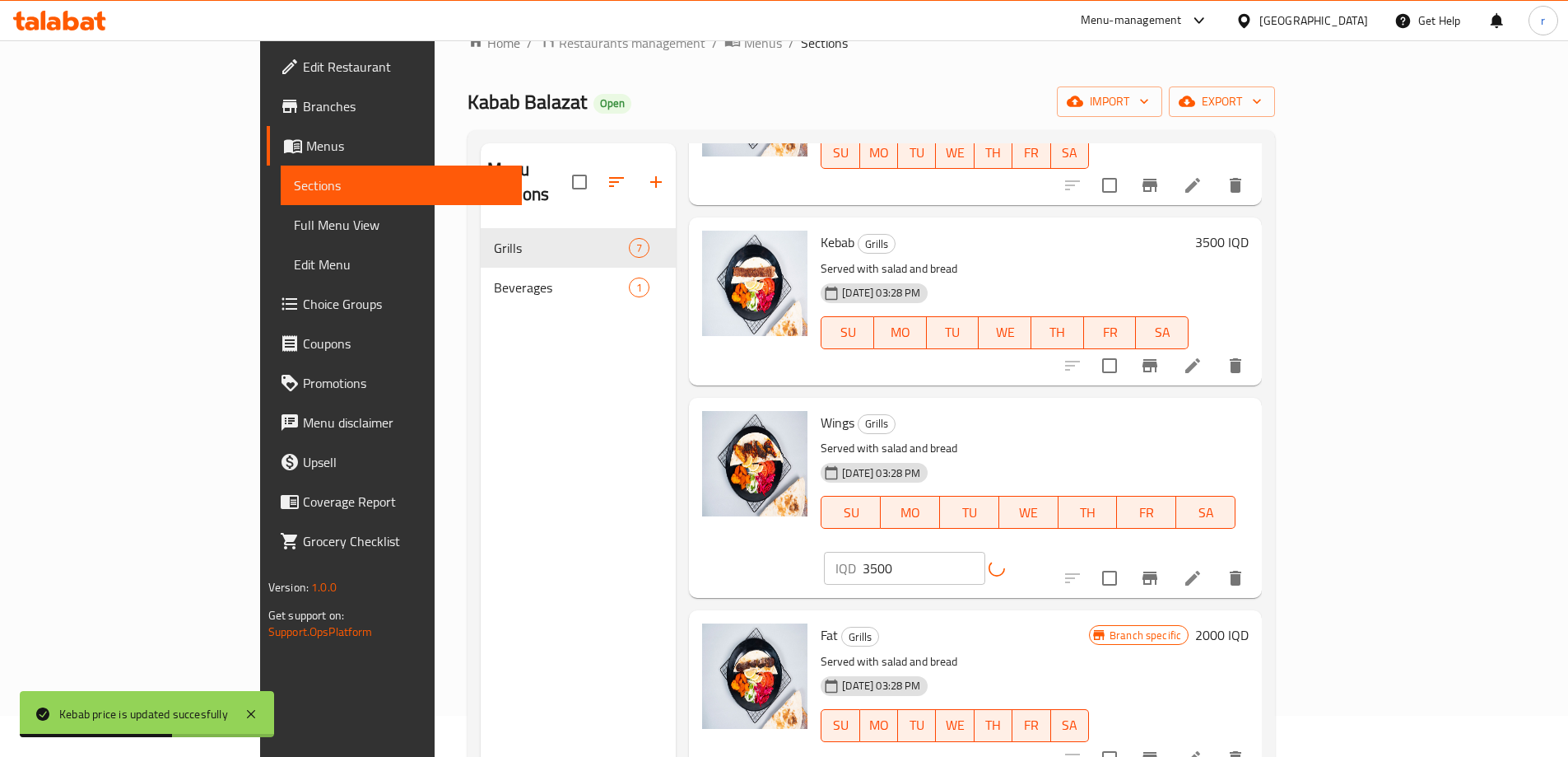
scroll to position [231, 0]
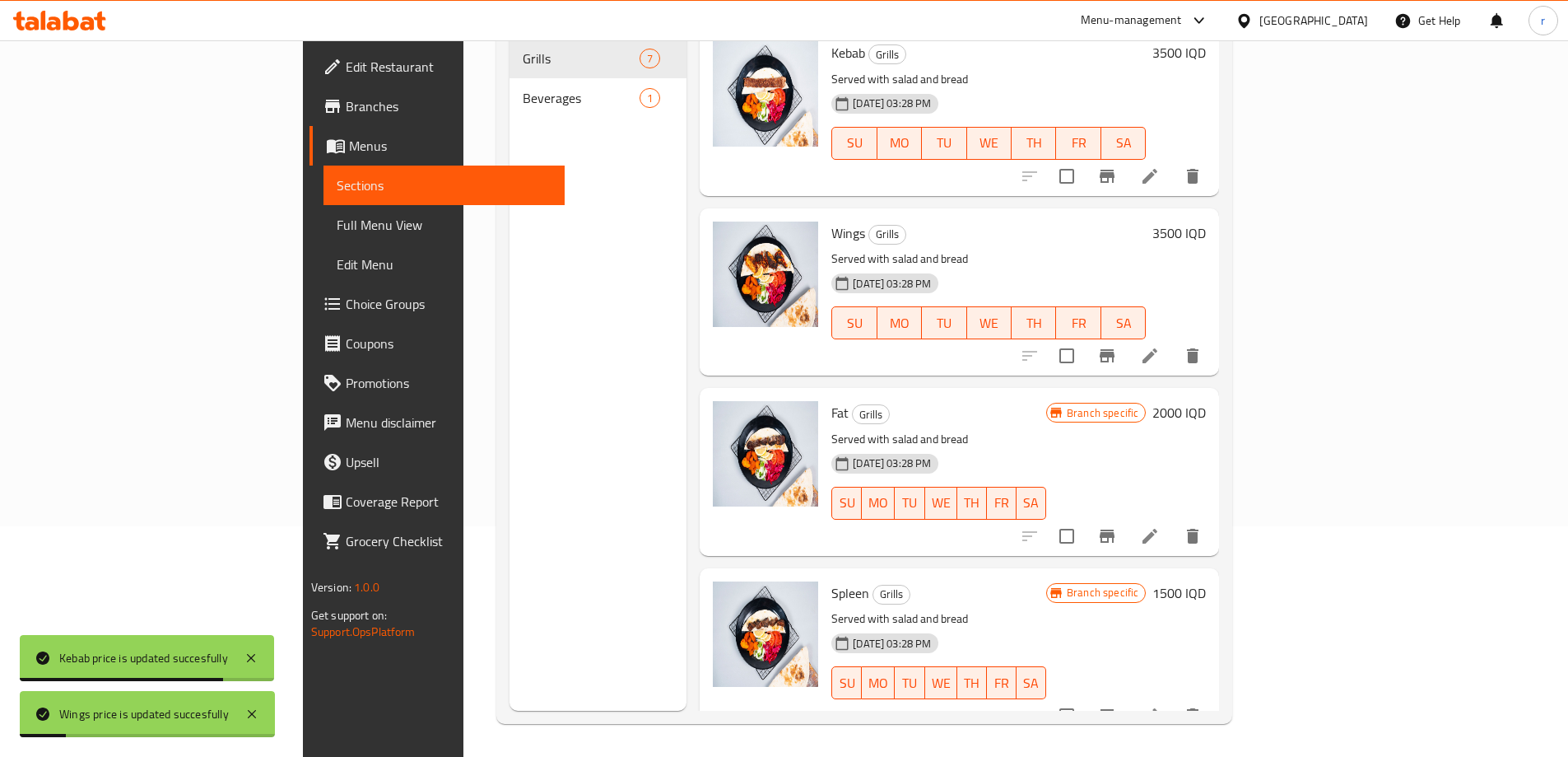
click at [1206, 401] on h6 "2000 IQD" at bounding box center [1179, 412] width 54 height 23
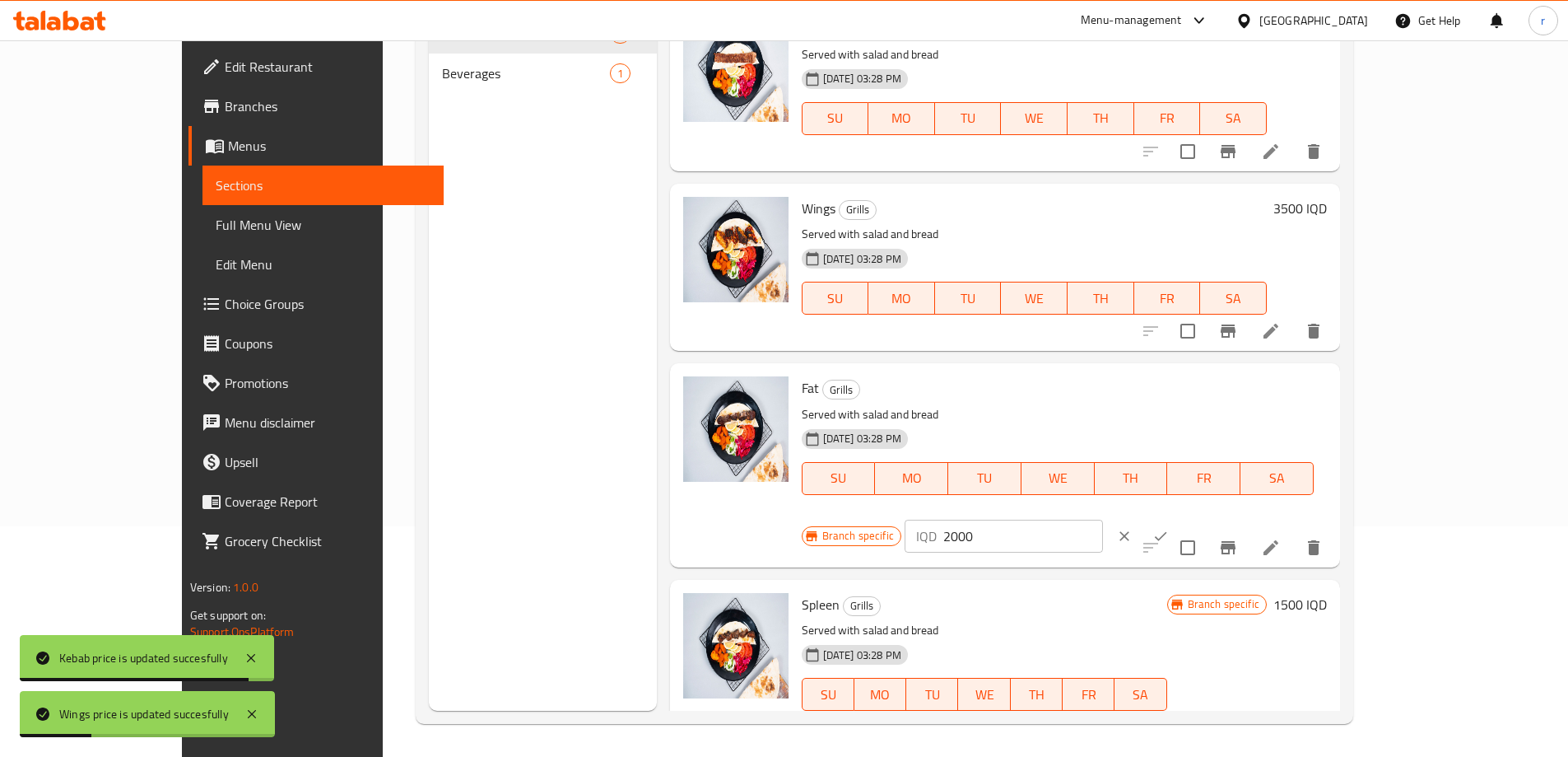
drag, startPoint x: 1333, startPoint y: 387, endPoint x: 1215, endPoint y: 383, distance: 118.1
click at [1203, 518] on div "Branch specific IQD 2000 ​" at bounding box center [1002, 536] width 401 height 37
paste input "35"
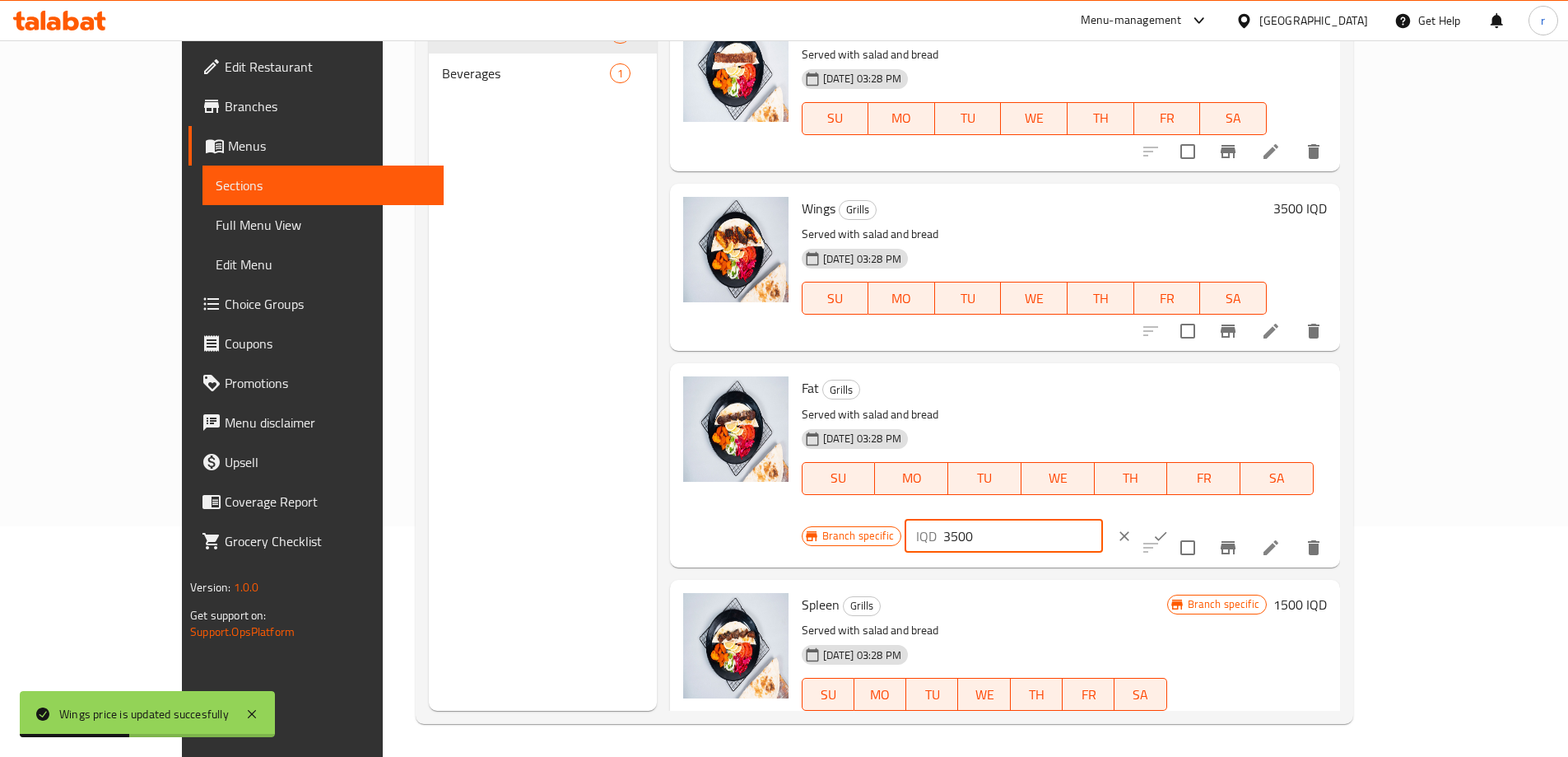
type input "3500"
click at [1169, 528] on icon "ok" at bounding box center [1160, 536] width 16 height 16
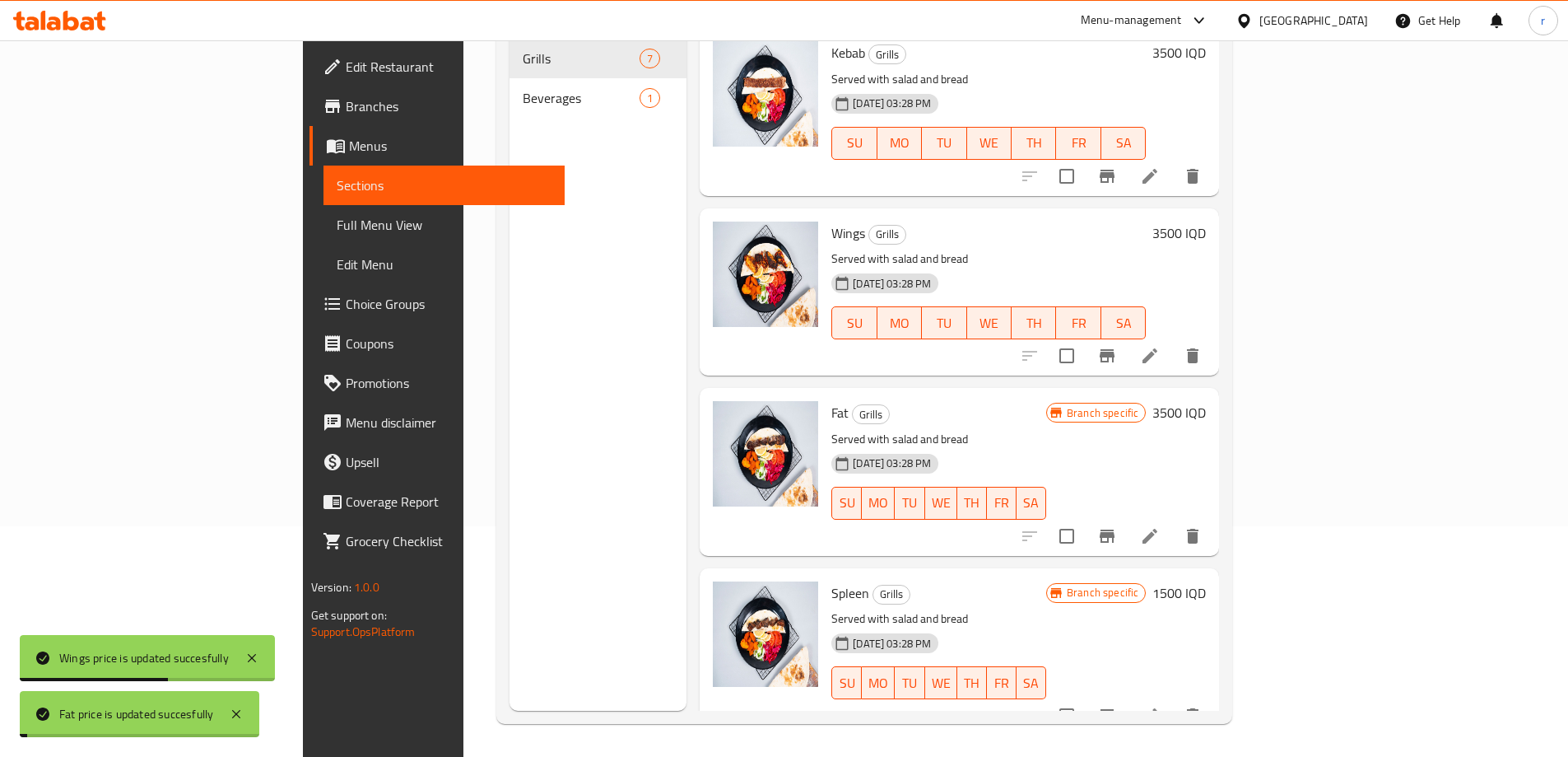
click at [1117, 526] on icon "Branch-specific-item" at bounding box center [1107, 536] width 20 height 20
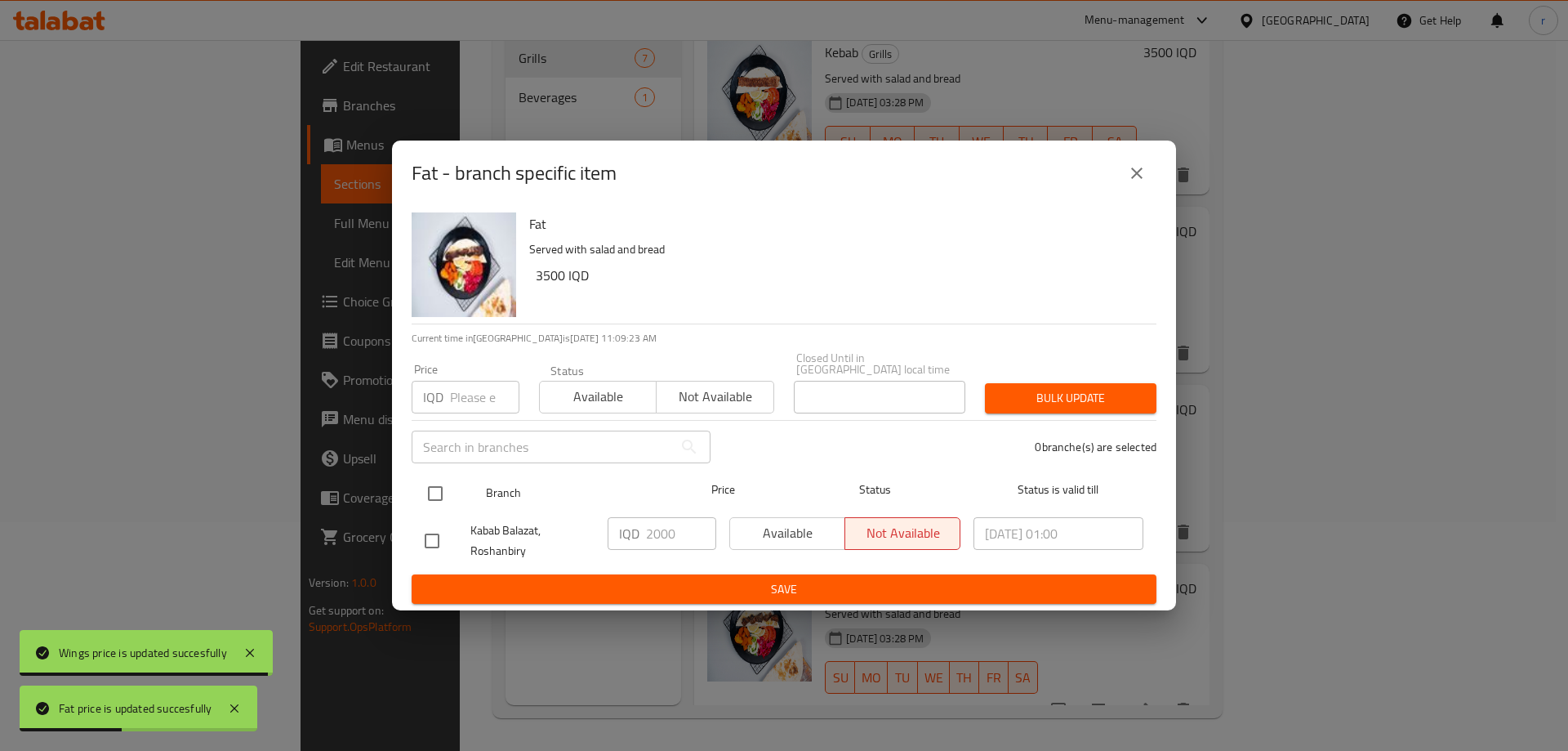
click at [437, 479] on input "checkbox" at bounding box center [435, 493] width 35 height 35
checkbox input "true"
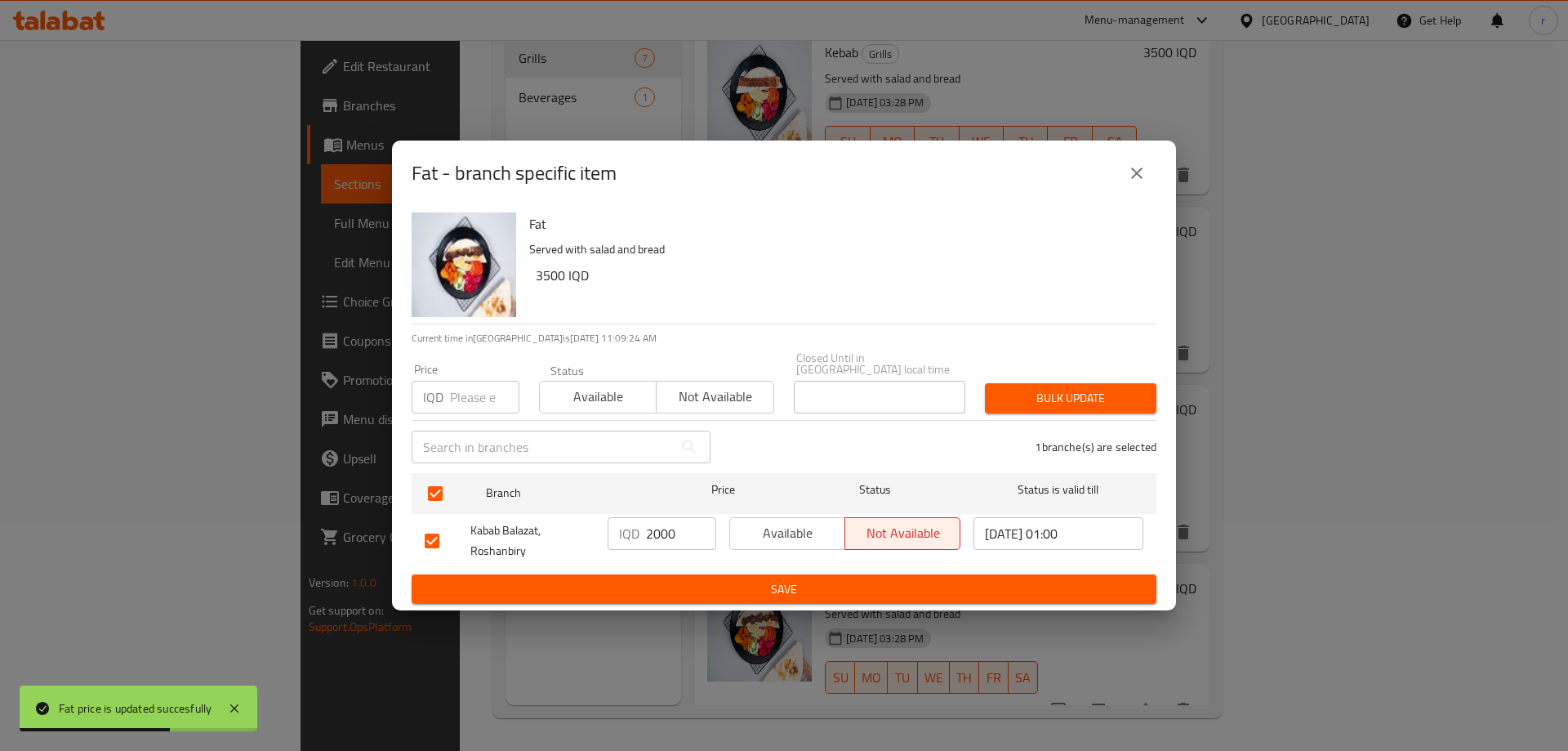
click at [643, 528] on div "IQD 2000 ​" at bounding box center [661, 533] width 109 height 33
click at [656, 525] on input "2000" at bounding box center [681, 533] width 70 height 33
paste input "35"
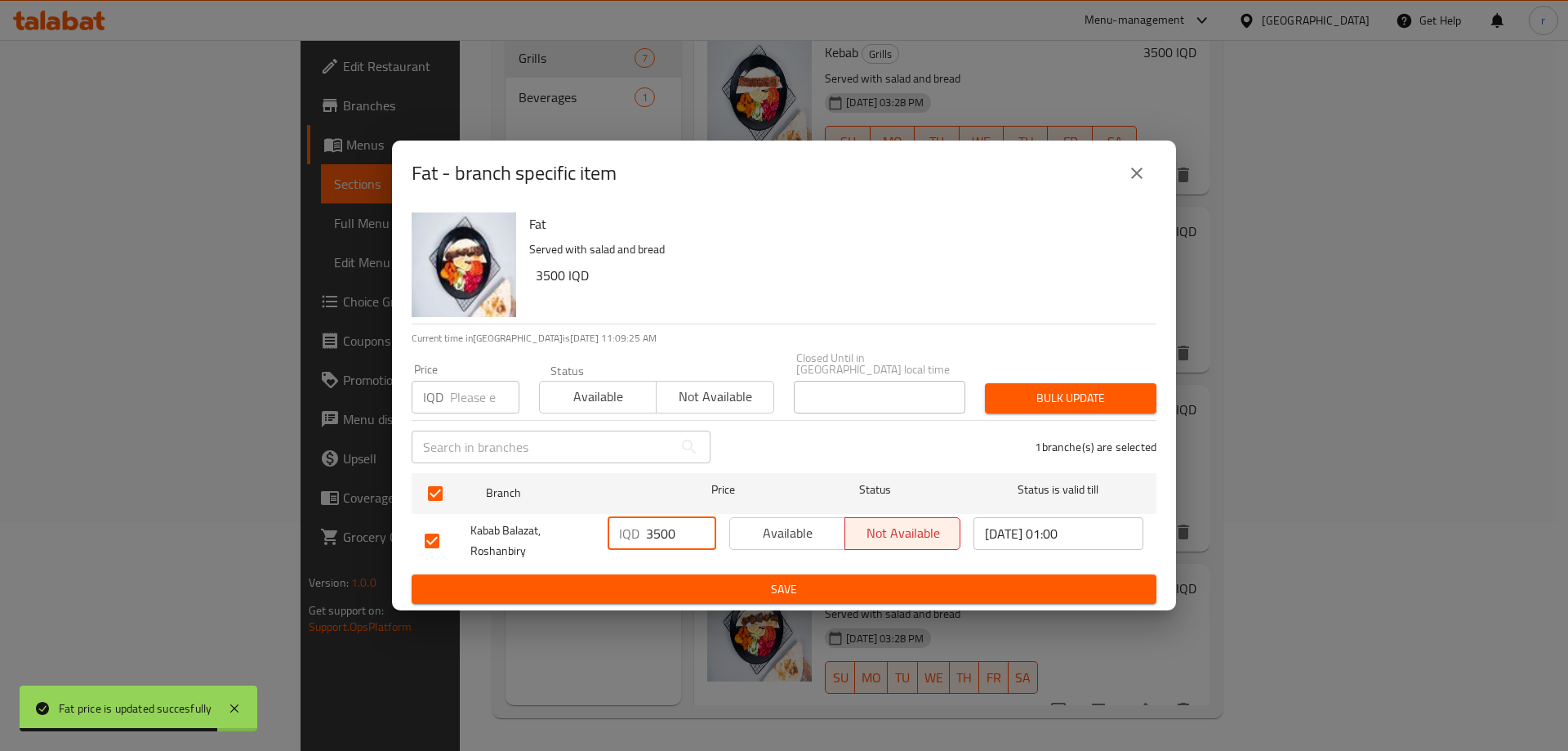
type input "3500"
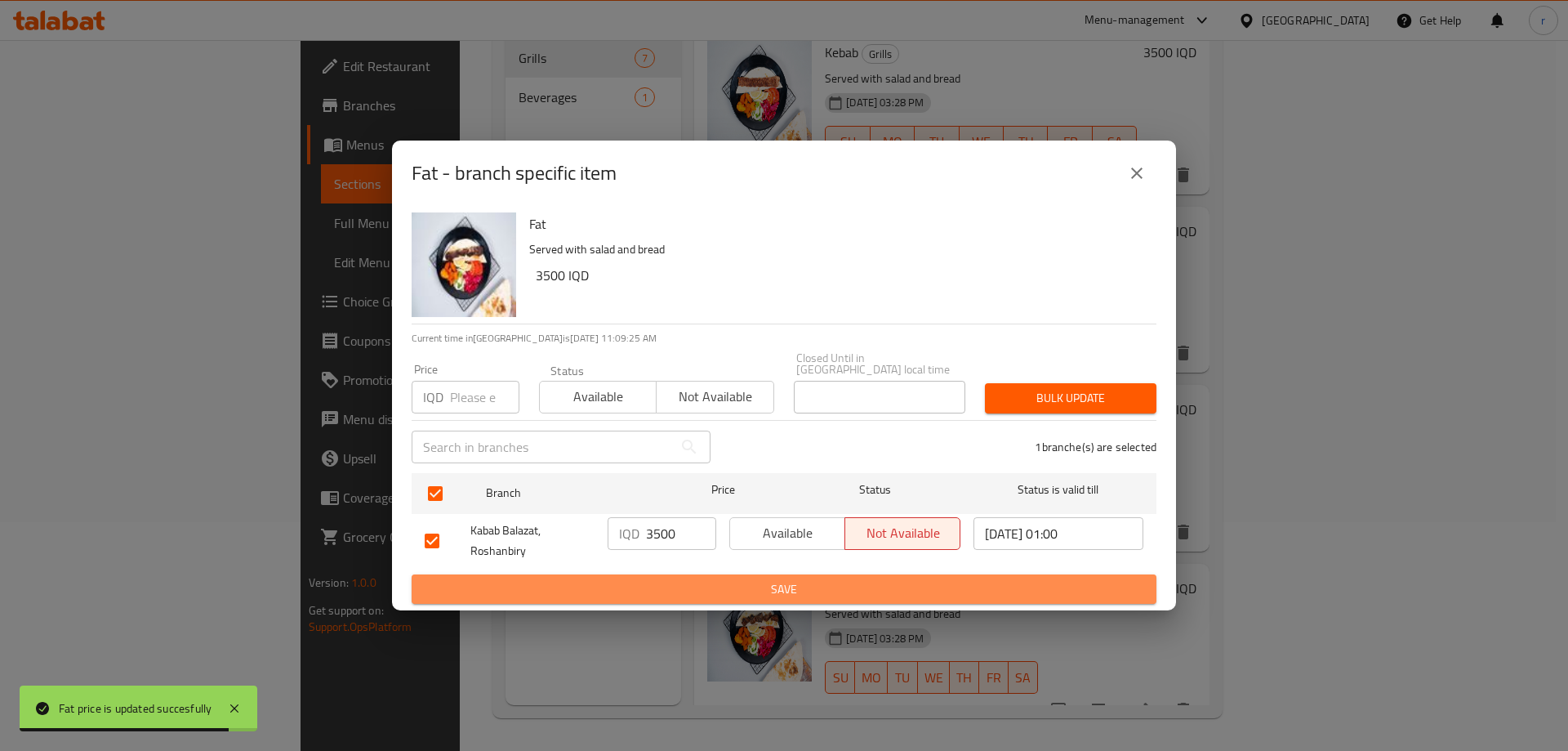
click at [685, 580] on span "Save" at bounding box center [784, 590] width 719 height 20
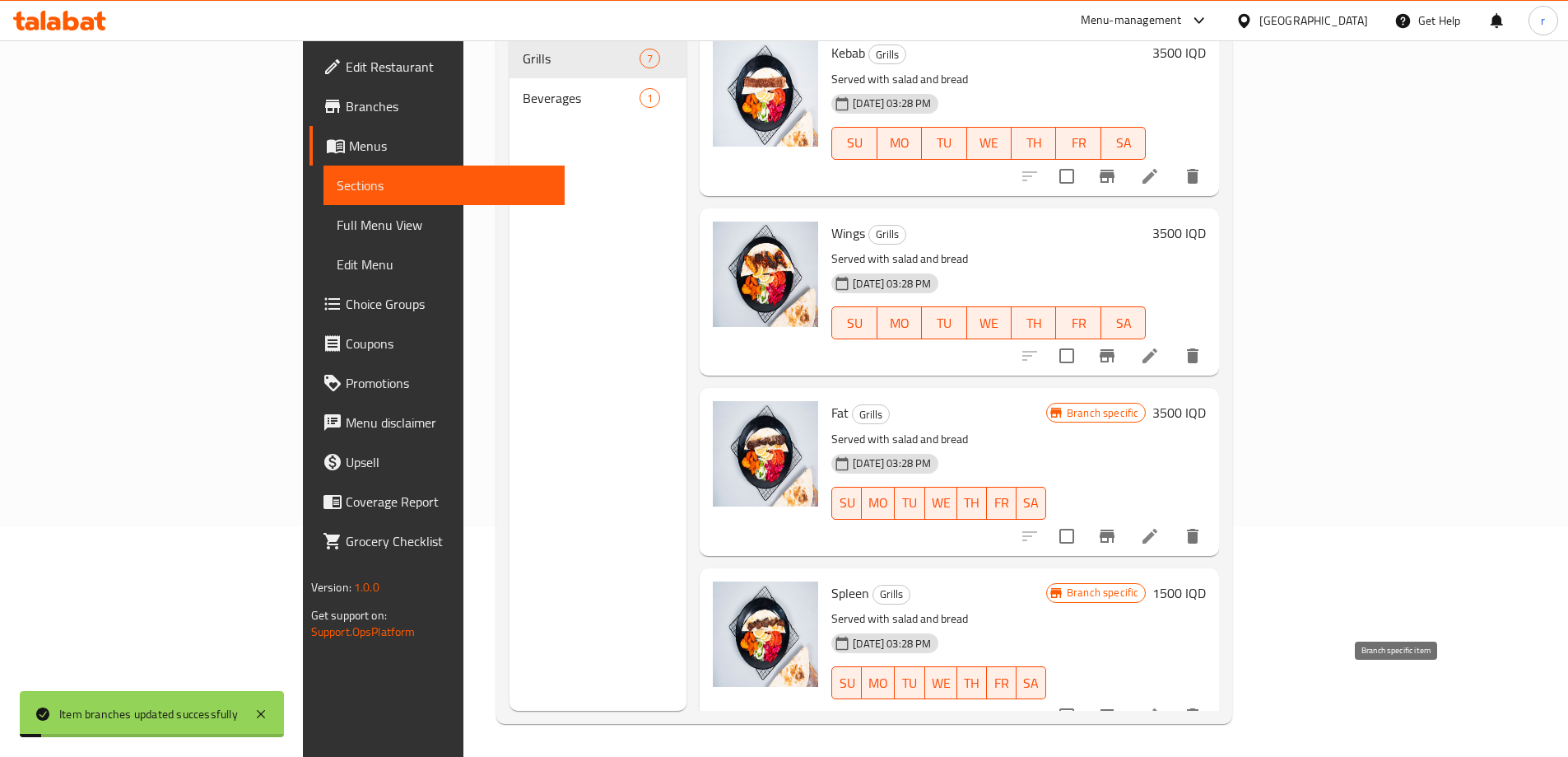
click at [1117, 706] on icon "Branch-specific-item" at bounding box center [1107, 715] width 20 height 20
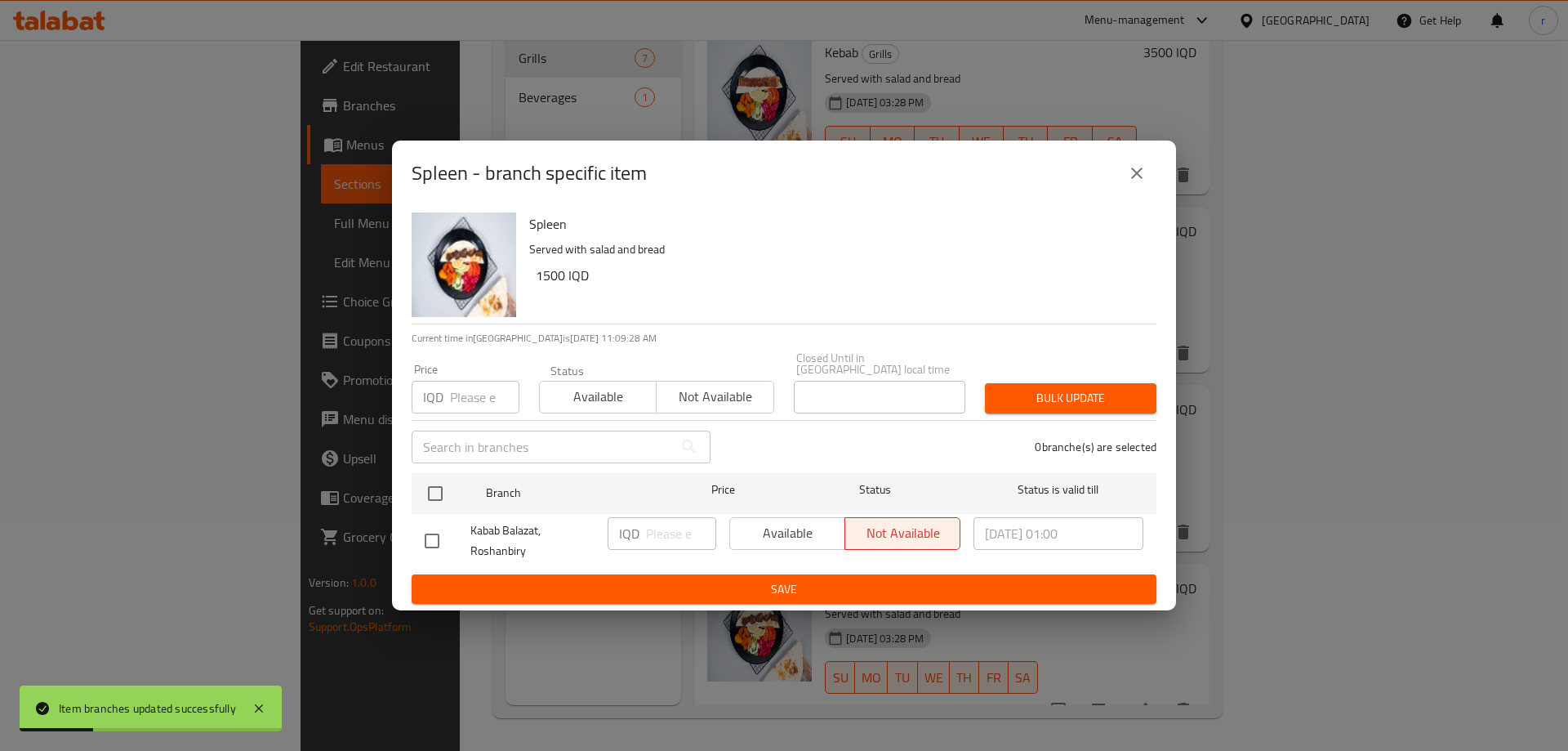
click at [1117, 175] on button "close" at bounding box center [1137, 173] width 39 height 39
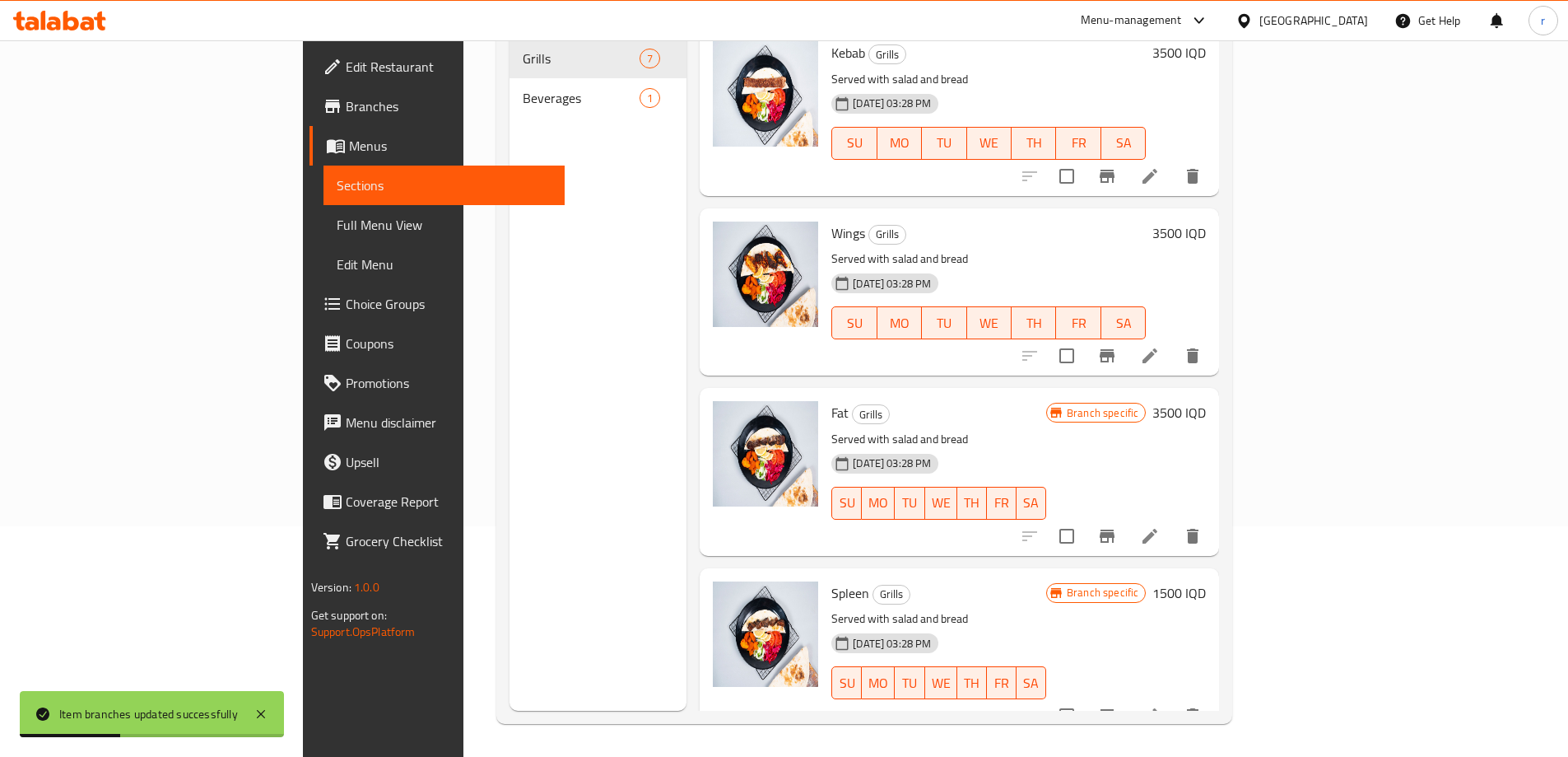
click at [1206, 582] on h6 "1500 IQD" at bounding box center [1179, 593] width 54 height 23
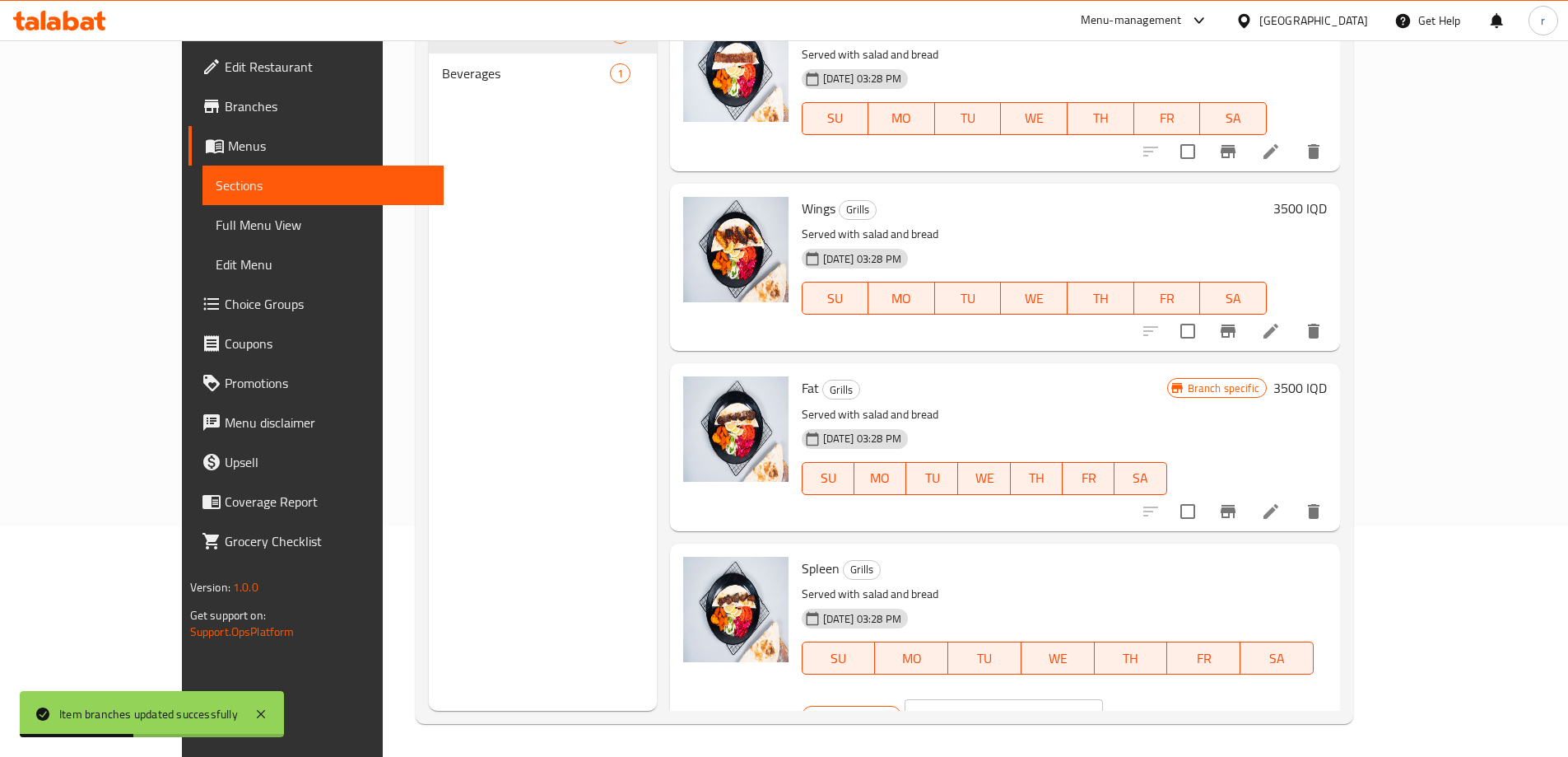
drag, startPoint x: 1343, startPoint y: 563, endPoint x: 1172, endPoint y: 554, distance: 171.2
click at [1172, 554] on div "Spleen Grills Served with salad and bread [DATE] 03:28 PM SU MO TU WE TH FR [PE…" at bounding box center [1064, 645] width 538 height 190
paste input "3"
type input "3500"
click at [1169, 708] on icon "ok" at bounding box center [1160, 715] width 16 height 16
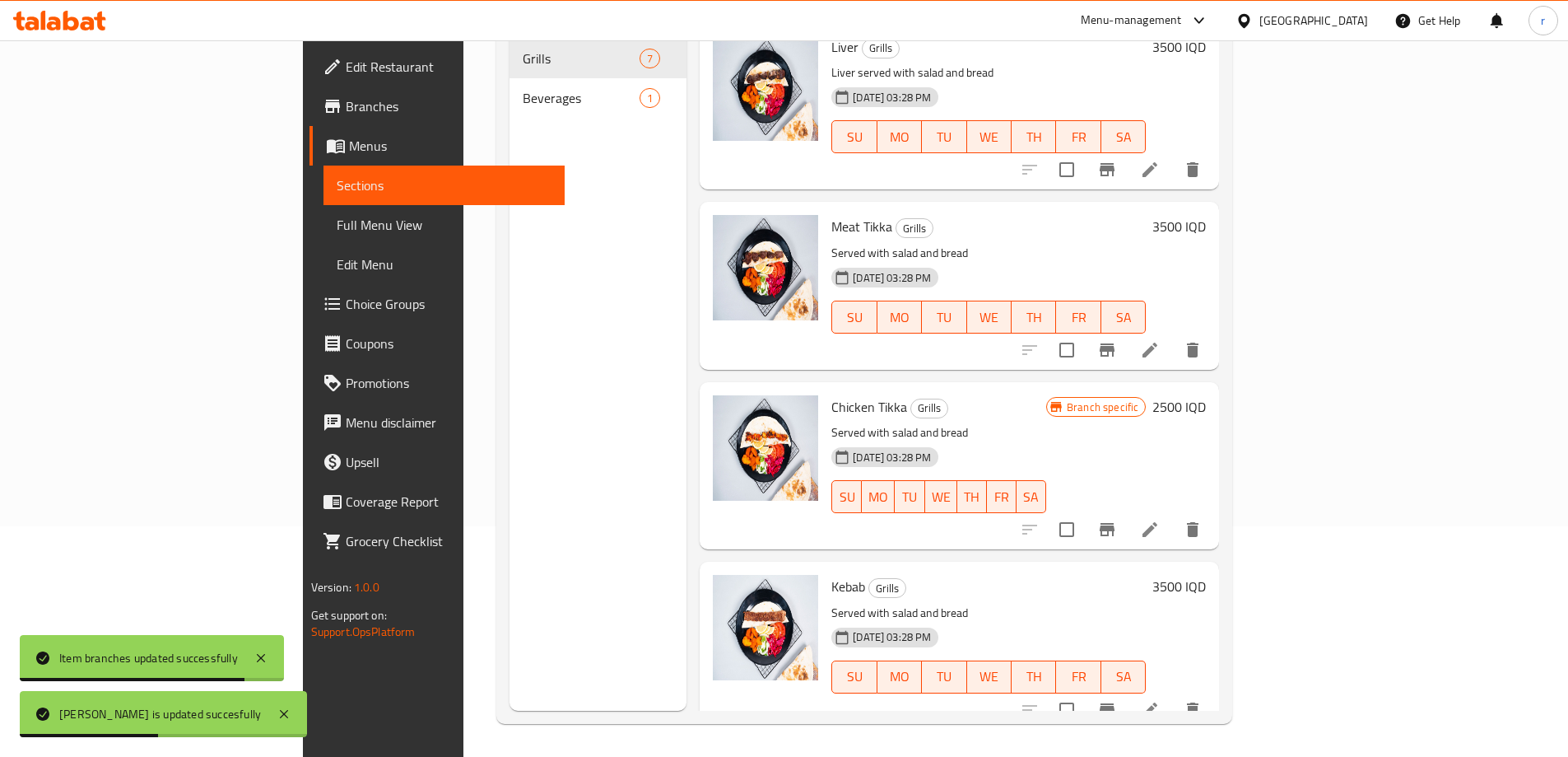
scroll to position [0, 0]
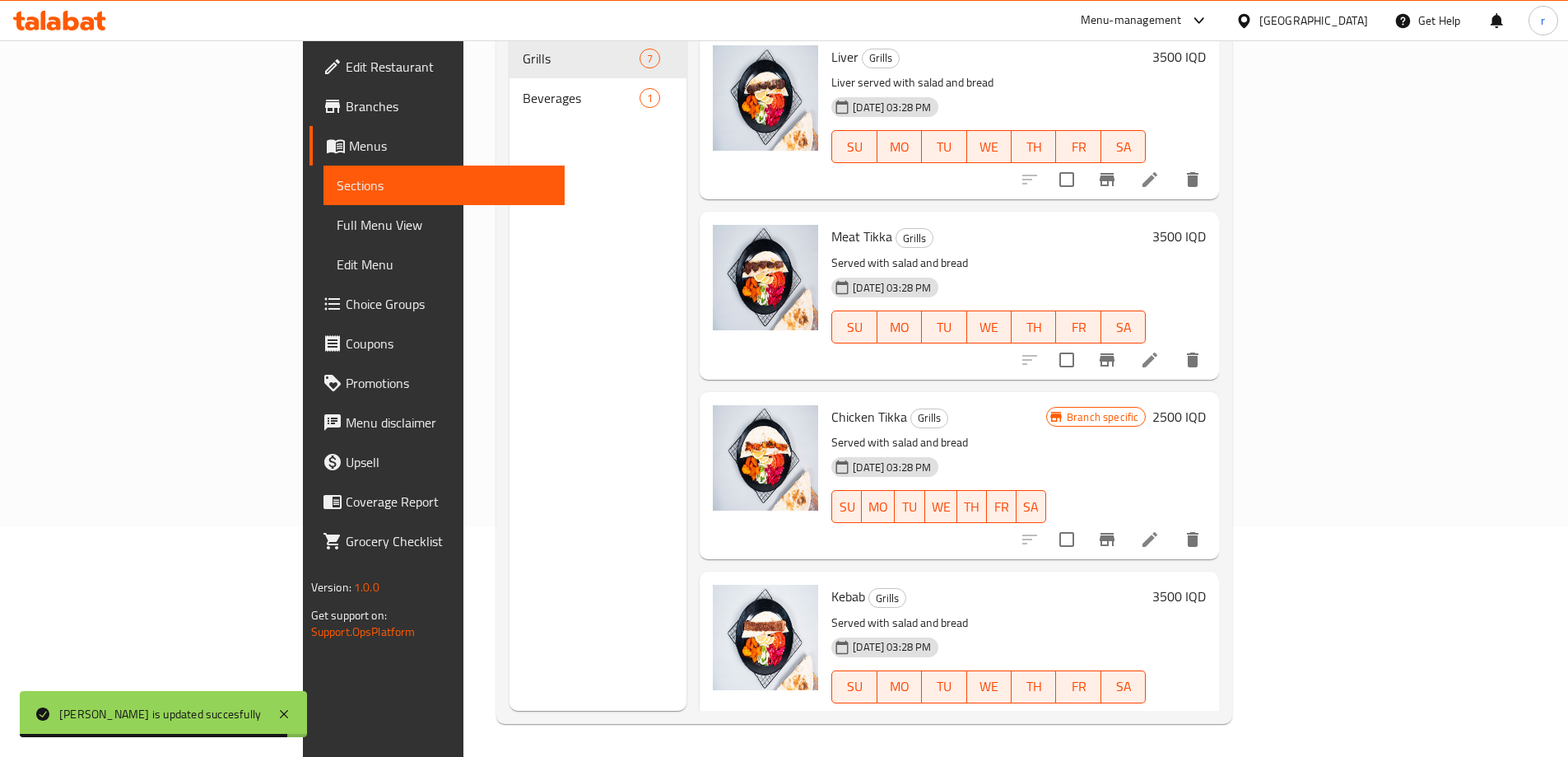
click at [337, 215] on span "Full Menu View" at bounding box center [444, 224] width 215 height 20
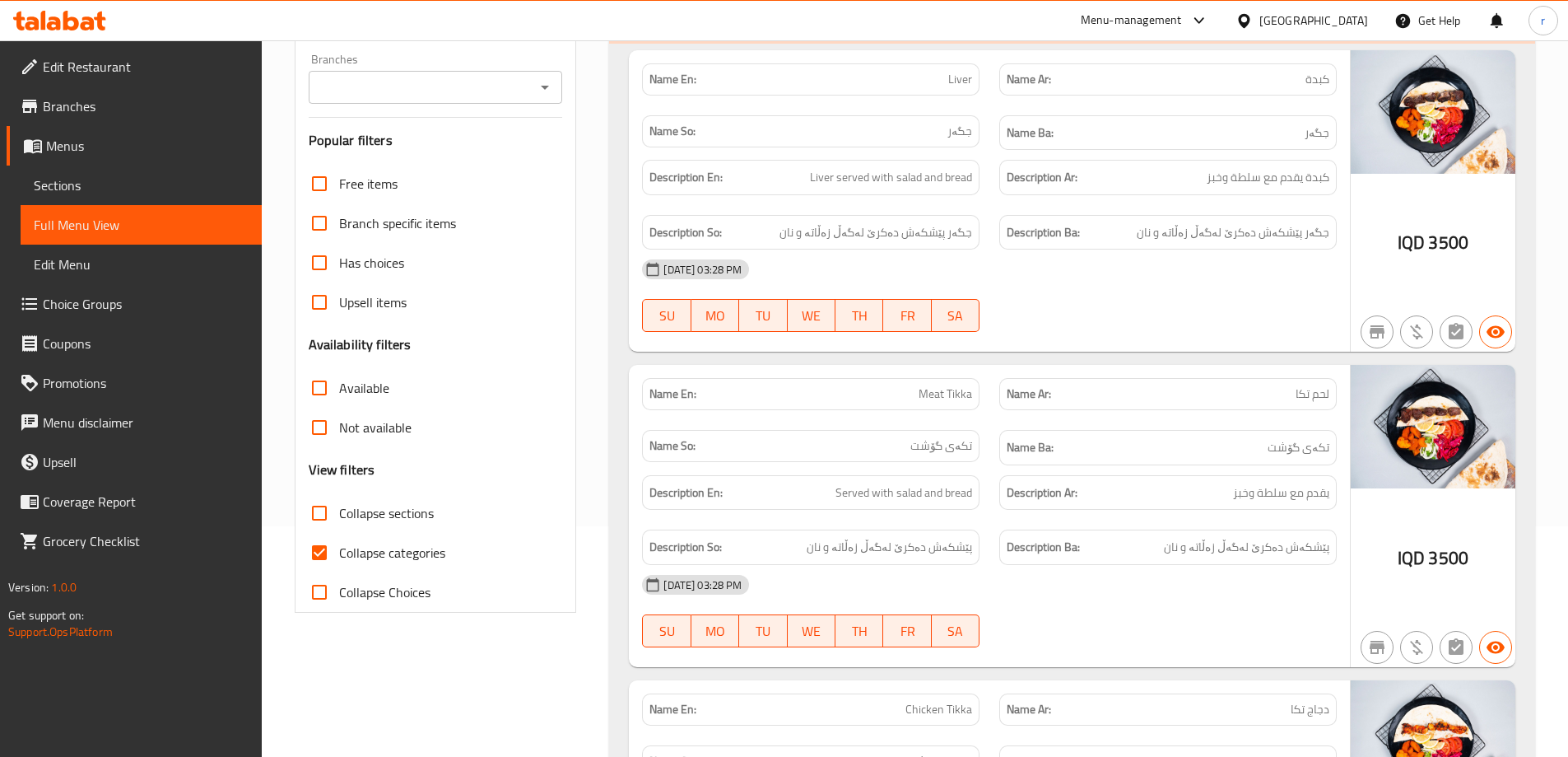
click at [400, 553] on span "Collapse categories" at bounding box center [392, 552] width 106 height 20
click at [339, 553] on input "Collapse categories" at bounding box center [319, 553] width 39 height 39
checkbox input "false"
click at [386, 517] on span "Collapse sections" at bounding box center [386, 513] width 94 height 20
click at [339, 517] on input "Collapse sections" at bounding box center [319, 513] width 39 height 39
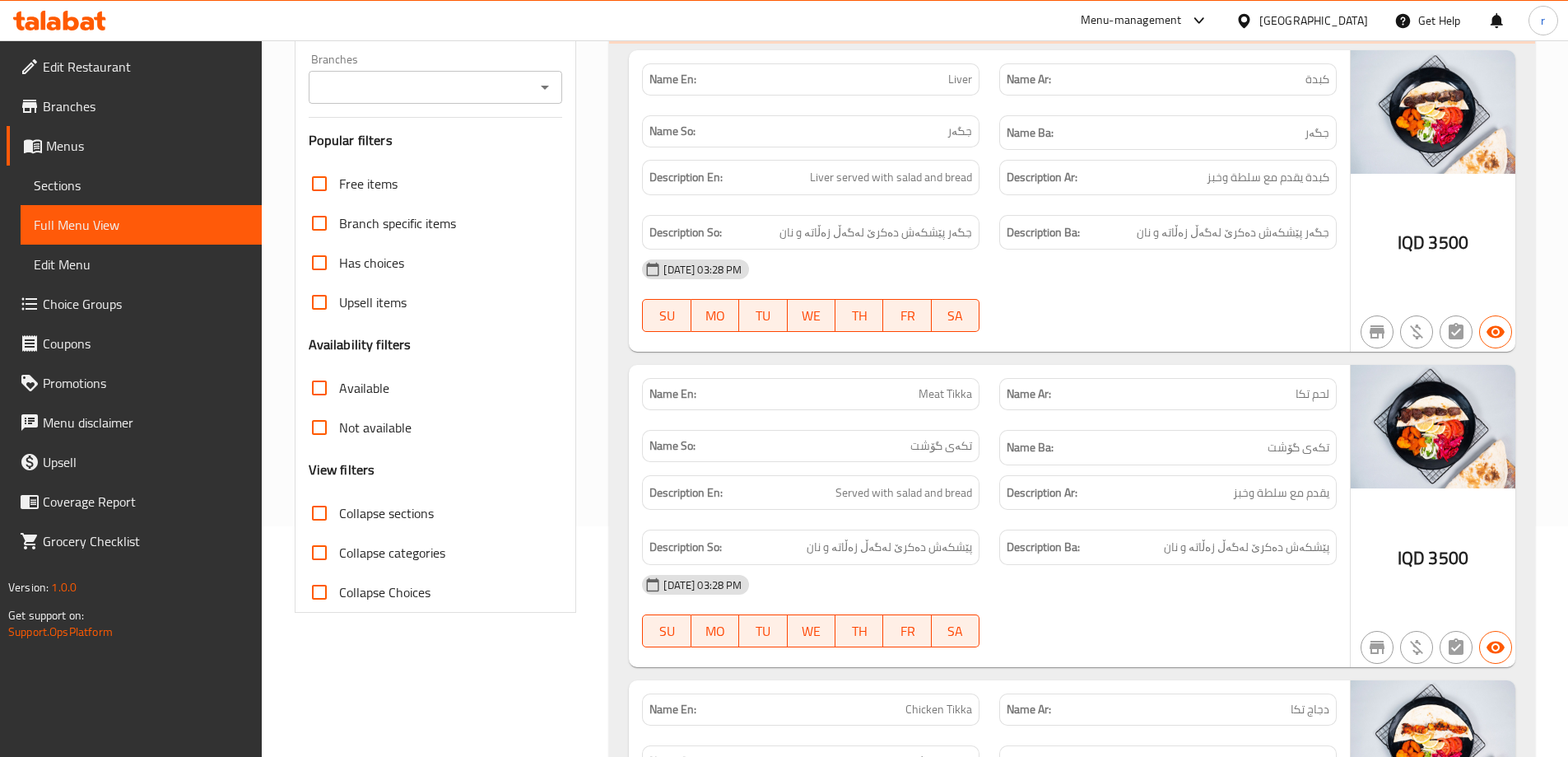
checkbox input "true"
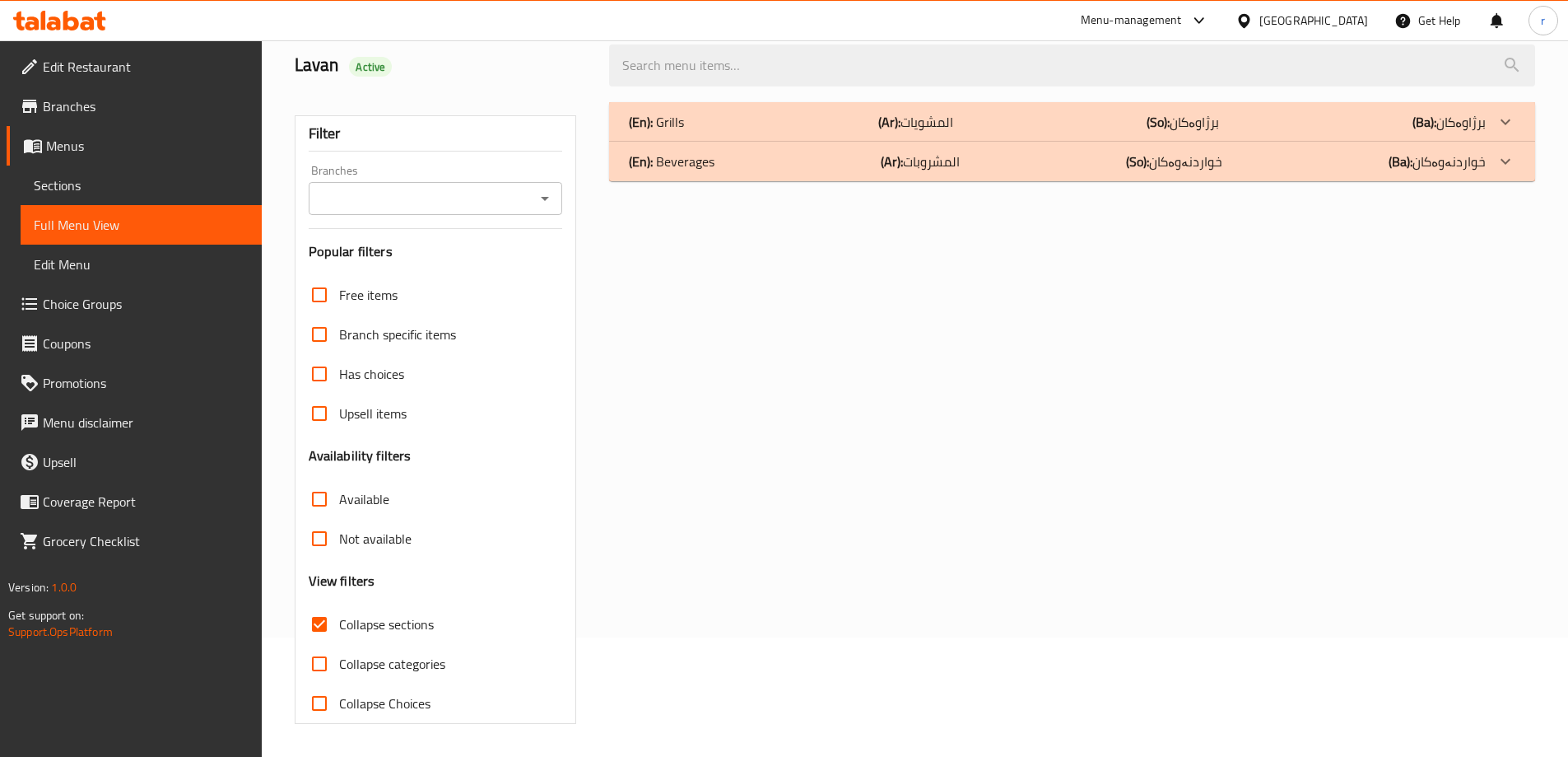
scroll to position [119, 0]
click at [397, 216] on div "Filter Branches Branches Popular filters Free items Branch specific items Has c…" at bounding box center [436, 419] width 283 height 609
click at [411, 203] on input "Branches" at bounding box center [421, 198] width 217 height 23
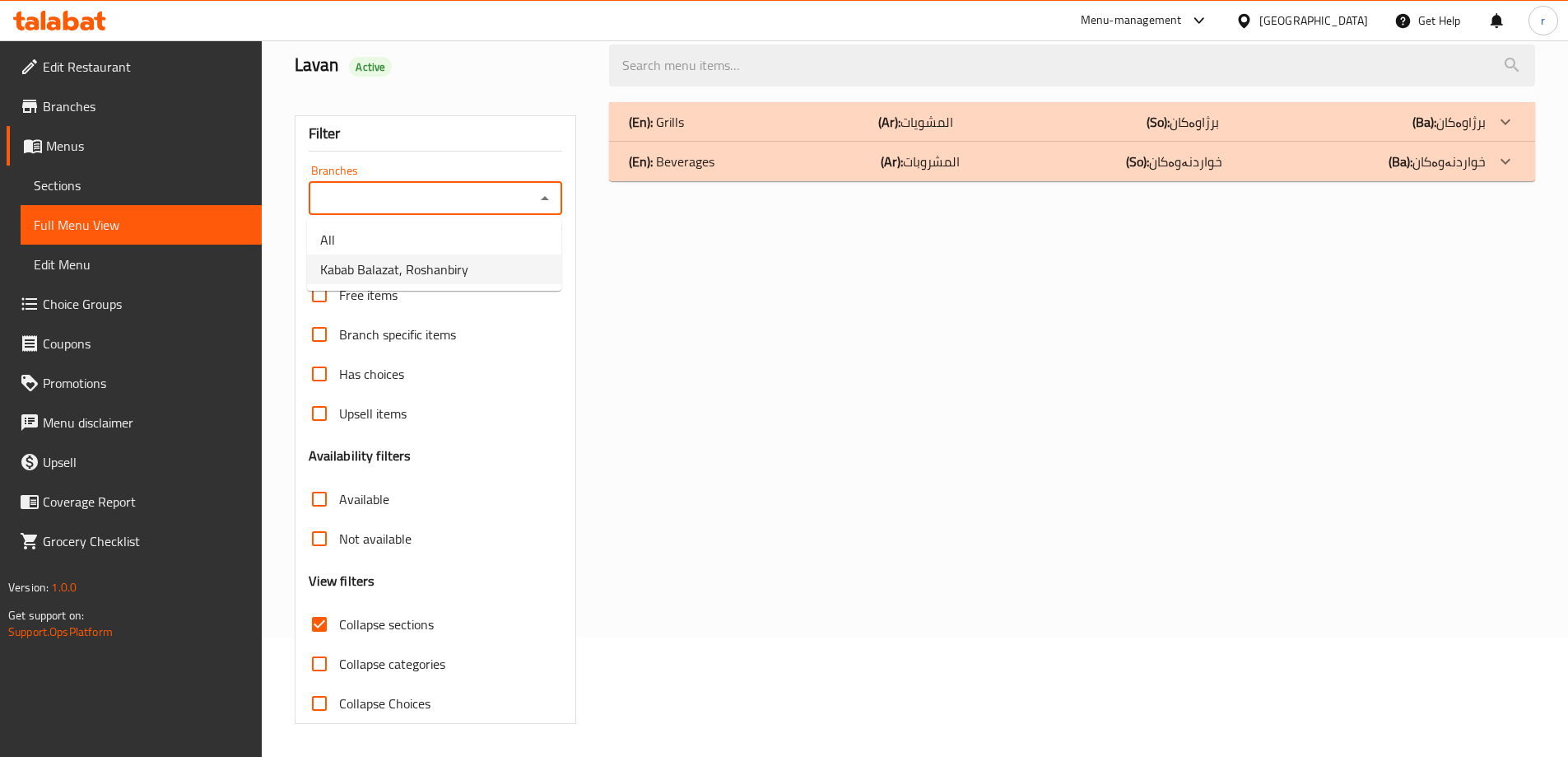
click at [399, 267] on span "Kabab Balazat, Roshanbiry" at bounding box center [394, 269] width 148 height 20
type input "Kabab Balazat, Roshanbiry"
click at [829, 118] on div "(En): Grills (Ar): المشويات (So): برژاوەکان (Ba): برژاوەکان" at bounding box center [1057, 122] width 857 height 20
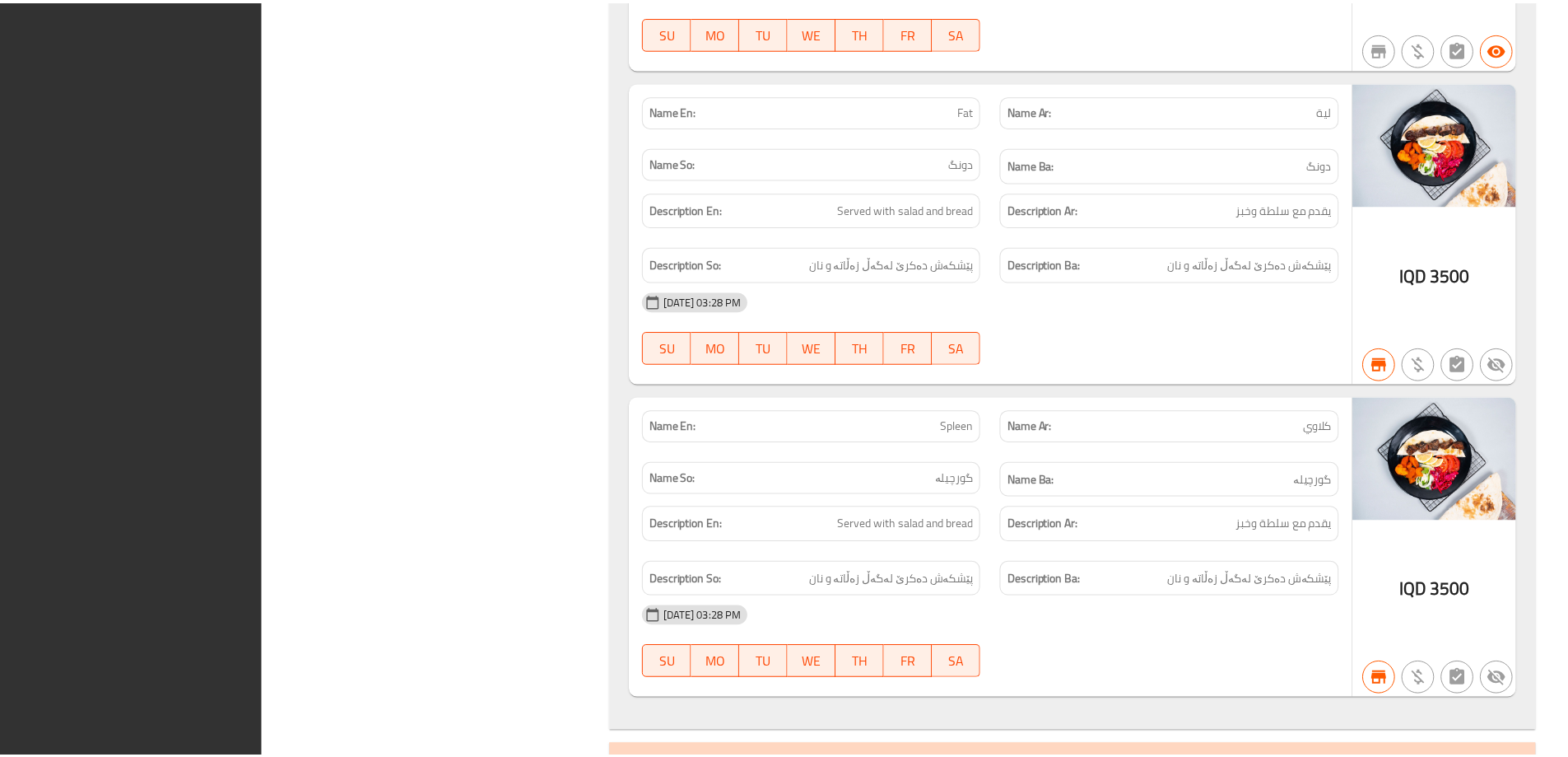
scroll to position [1834, 0]
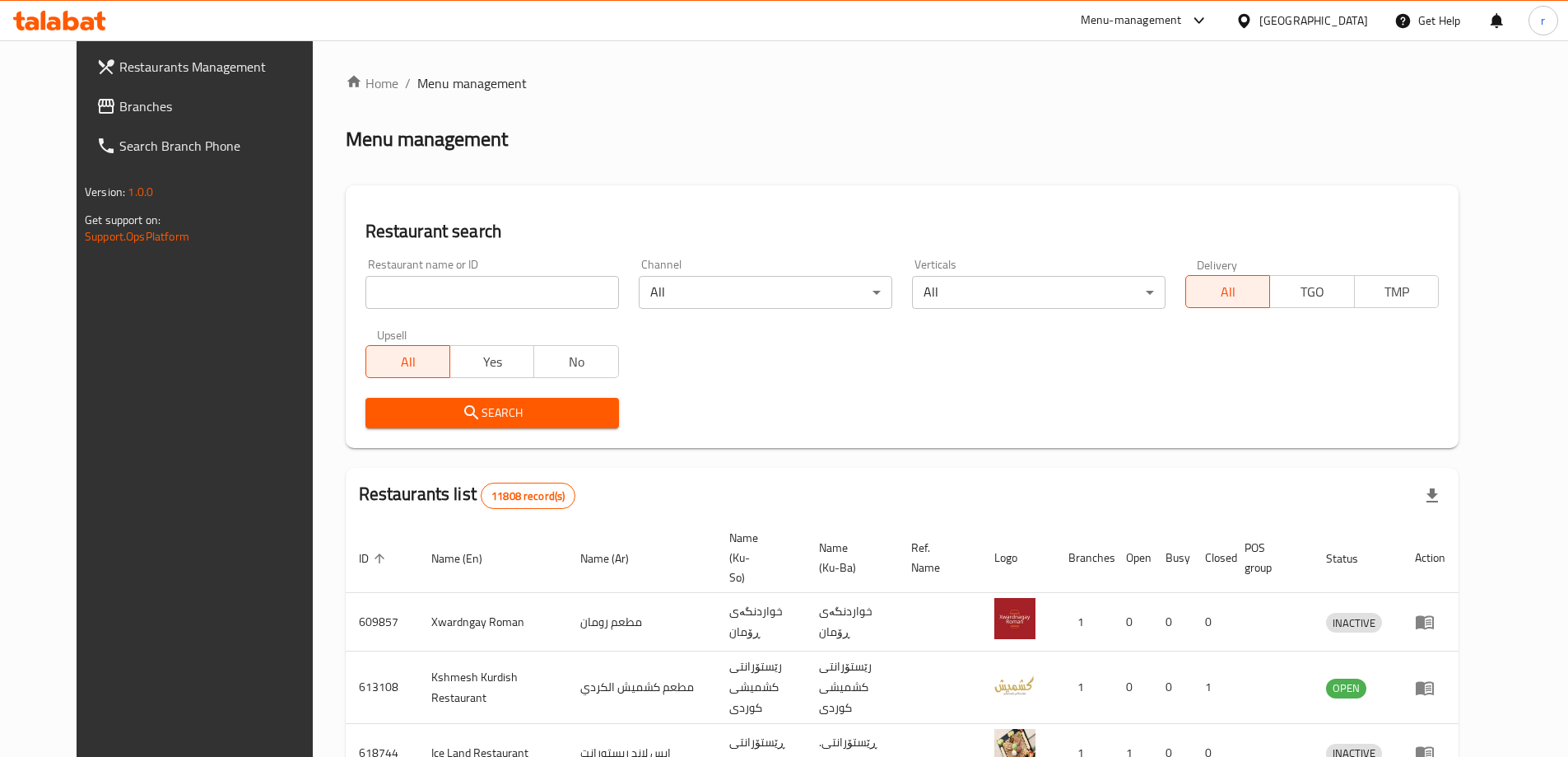
click at [378, 292] on input "search" at bounding box center [492, 292] width 254 height 33
paste input "660166"
type input "660166"
click at [412, 419] on span "Search" at bounding box center [492, 413] width 227 height 20
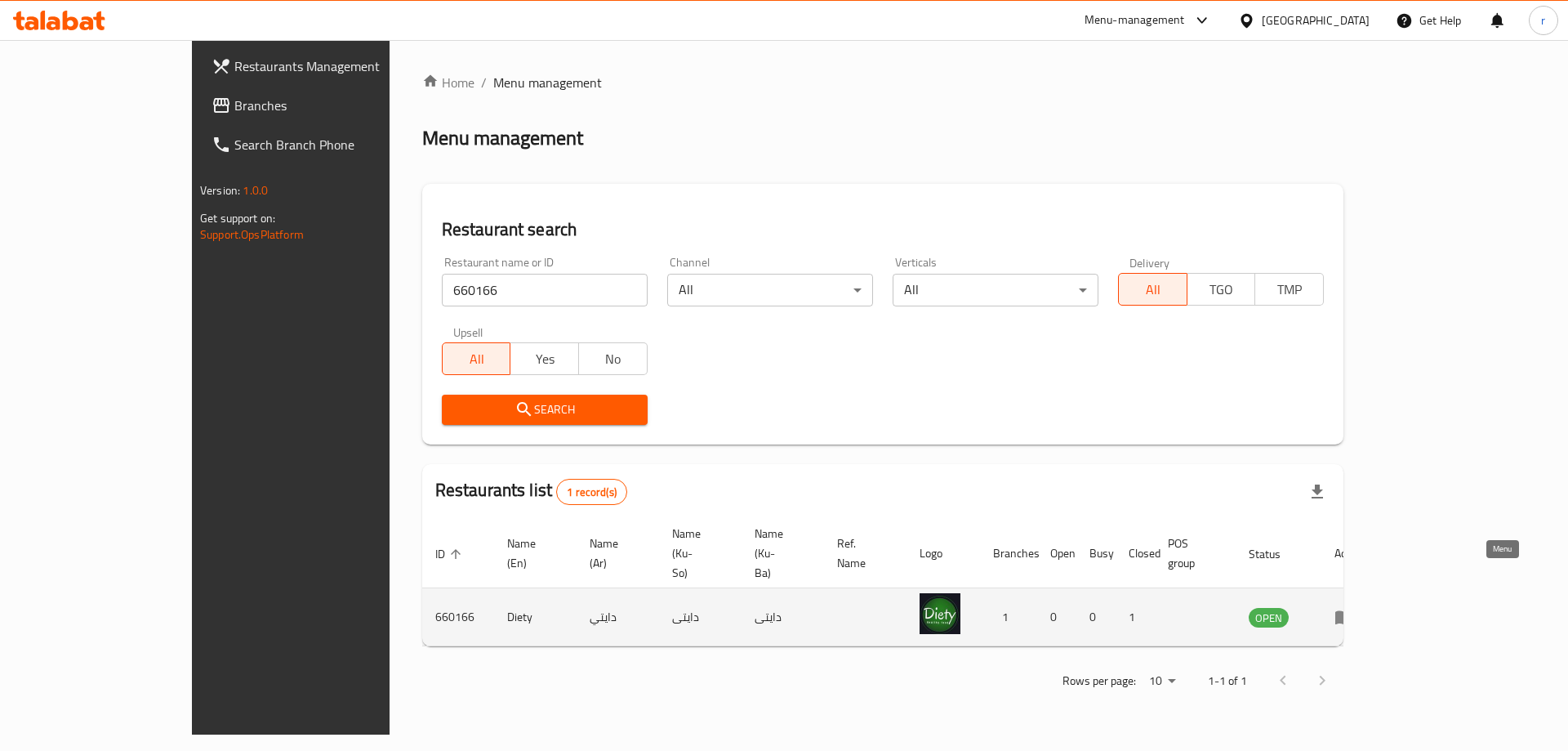
click at [1351, 614] on icon "enhanced table" at bounding box center [1348, 618] width 6 height 7
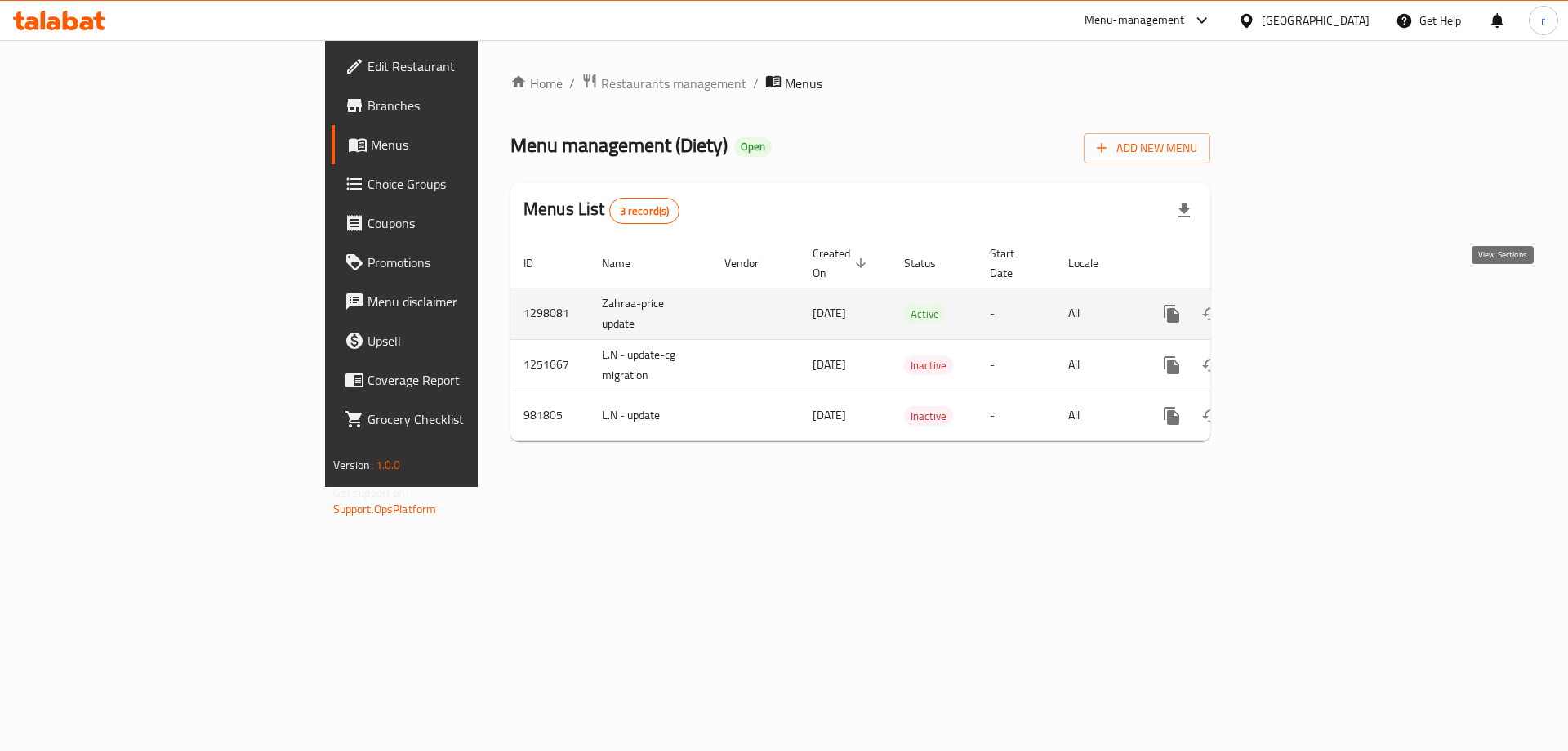
click at [1299, 304] on icon "enhanced table" at bounding box center [1289, 313] width 19 height 19
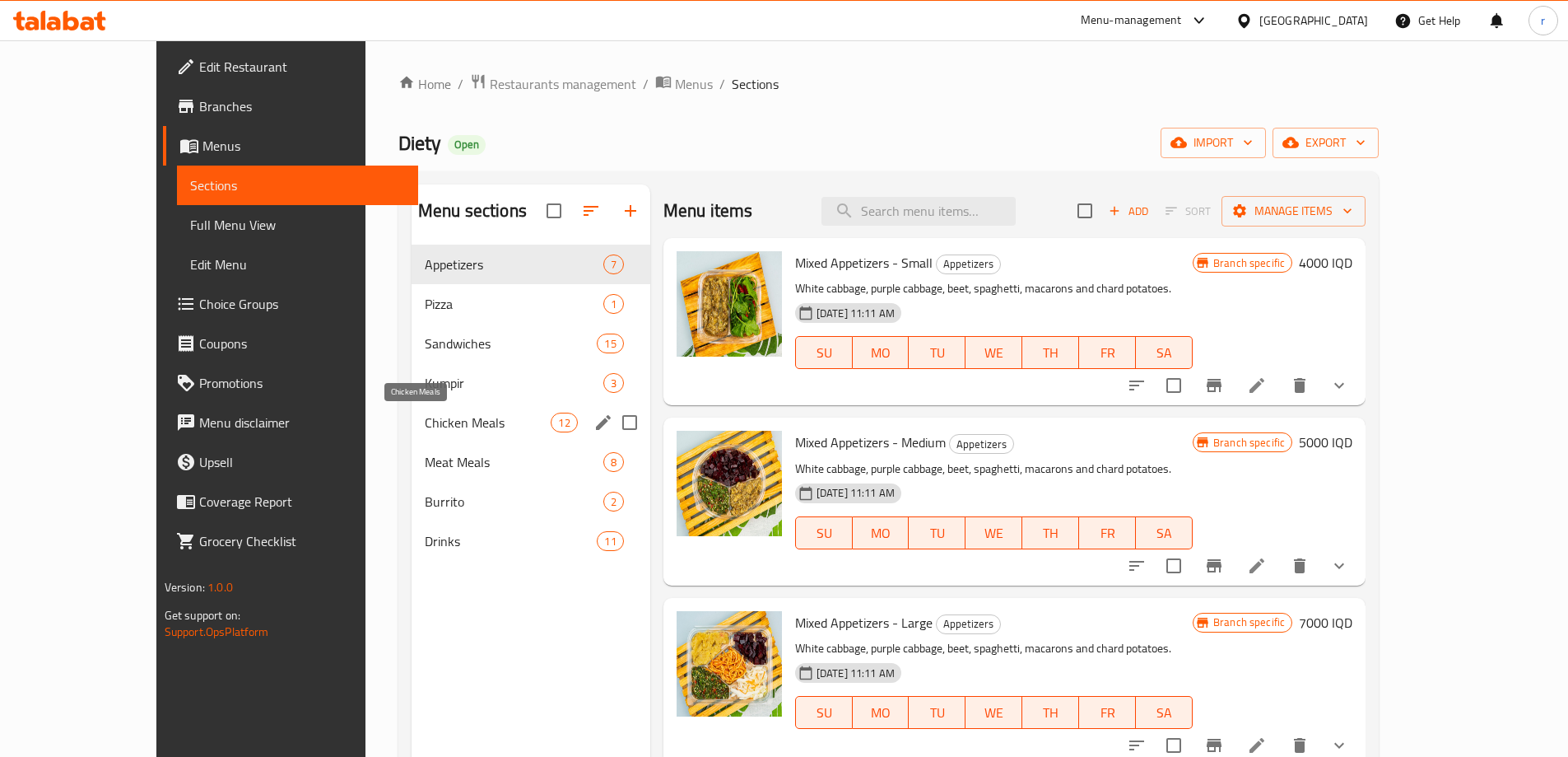
click at [425, 413] on span "Chicken Meals" at bounding box center [488, 422] width 127 height 20
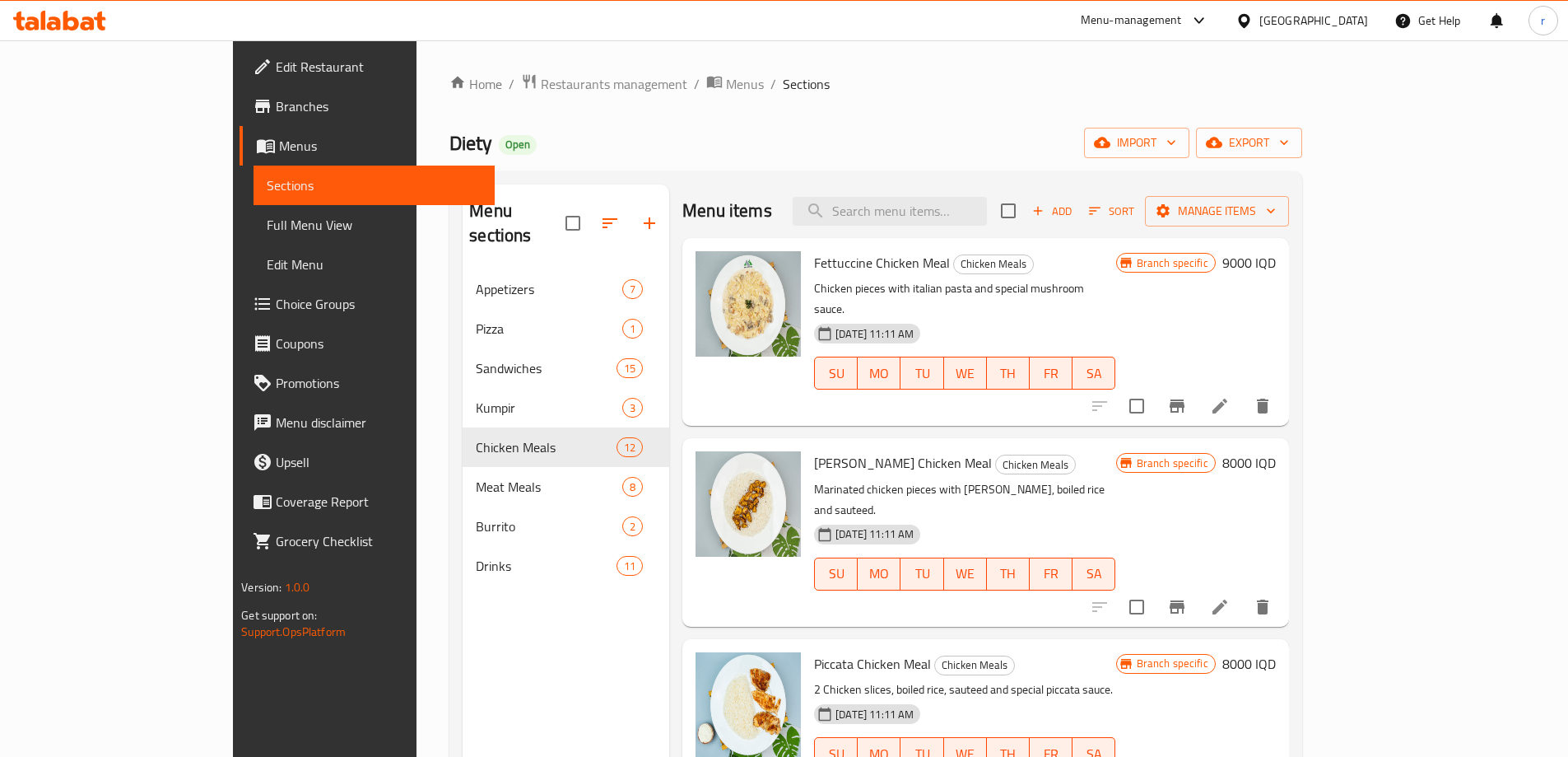
click at [1045, 210] on icon "button" at bounding box center [1038, 210] width 14 height 14
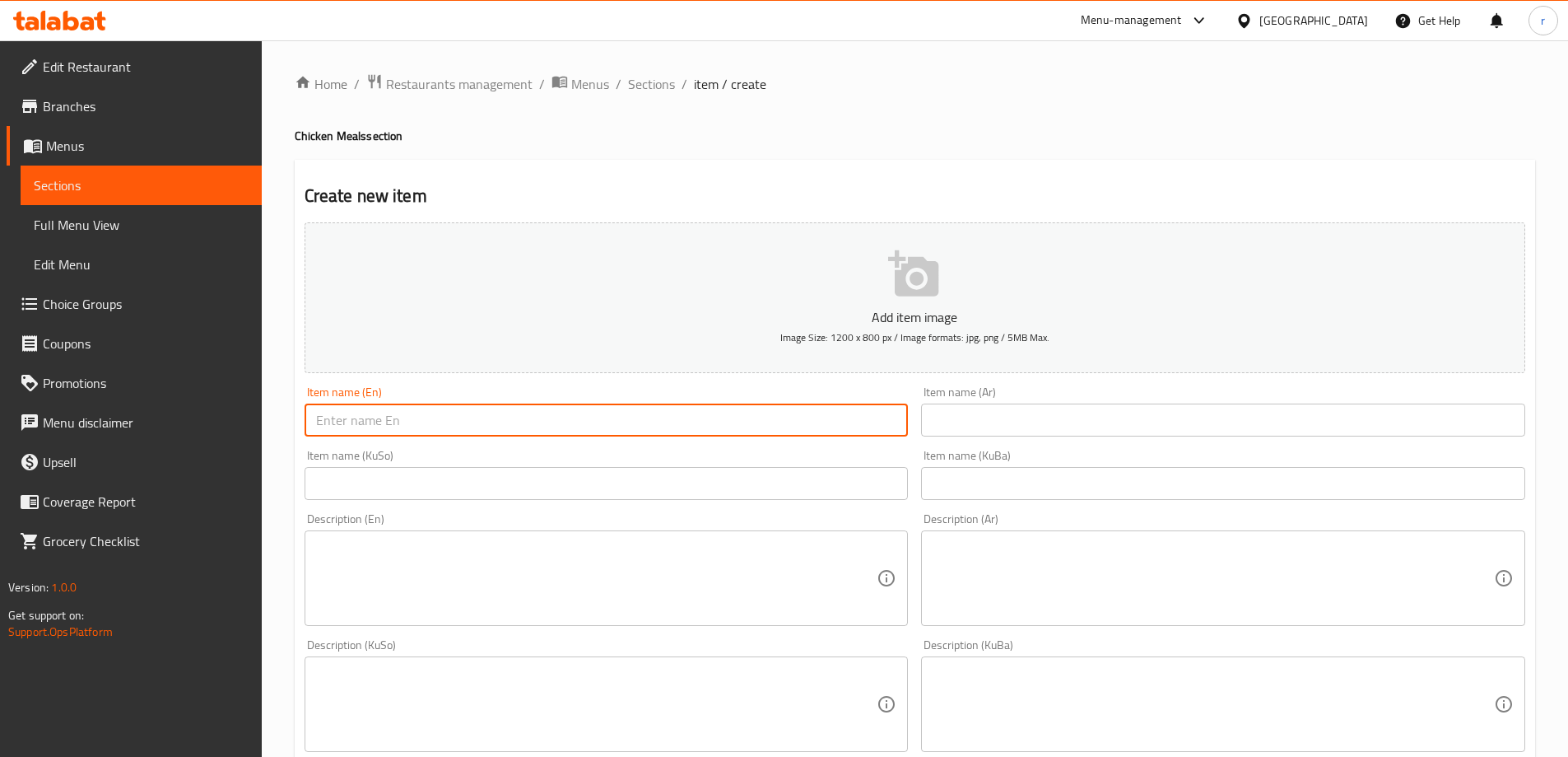
click at [382, 404] on input "text" at bounding box center [607, 420] width 604 height 33
paste input "Red Chicken Dish"
type input "Red Chicken Dish"
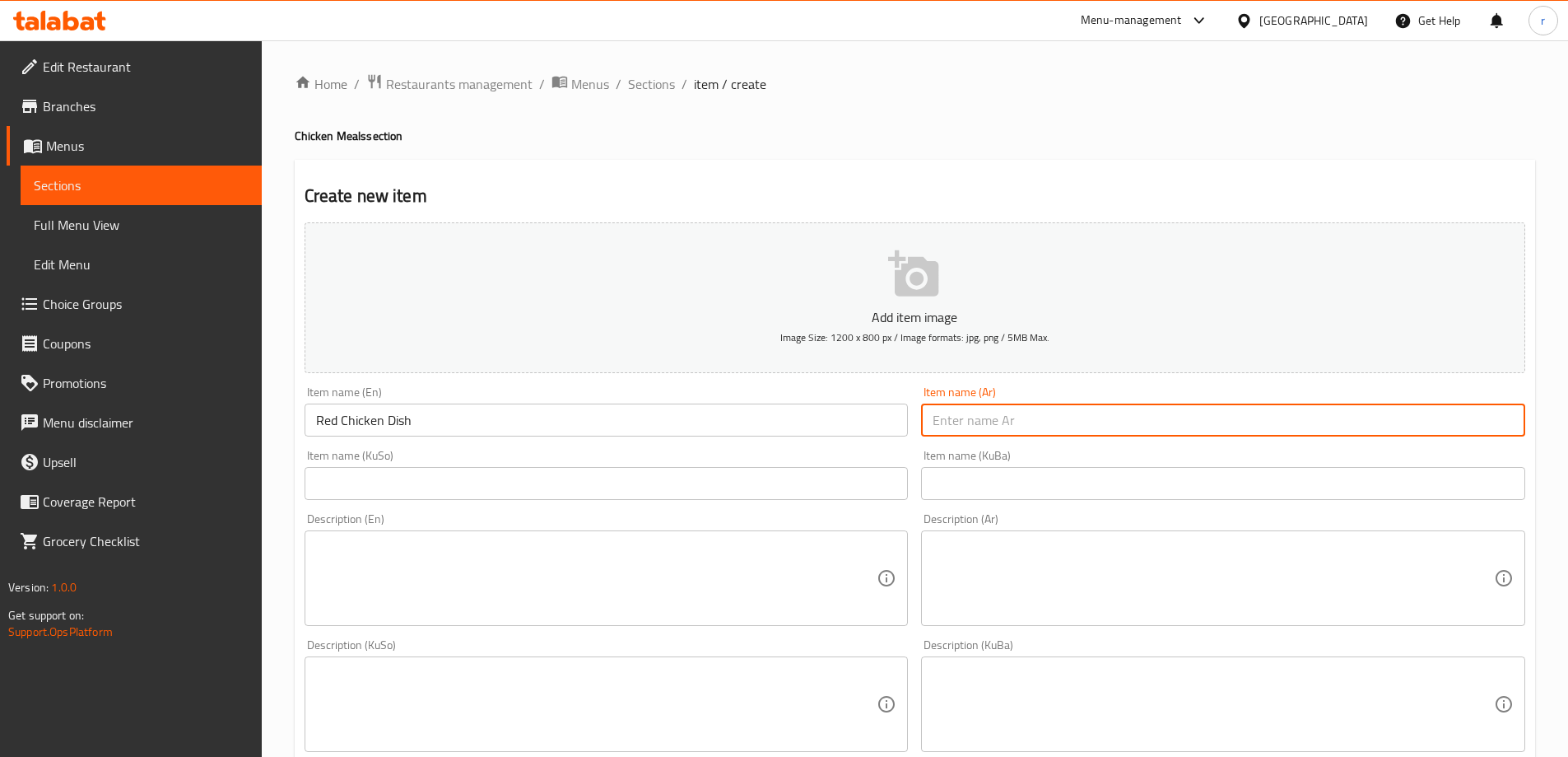
click at [954, 410] on input "text" at bounding box center [1223, 420] width 604 height 33
paste input "طبق دجاج أحمر"
type input "طبق دجاج أحمر"
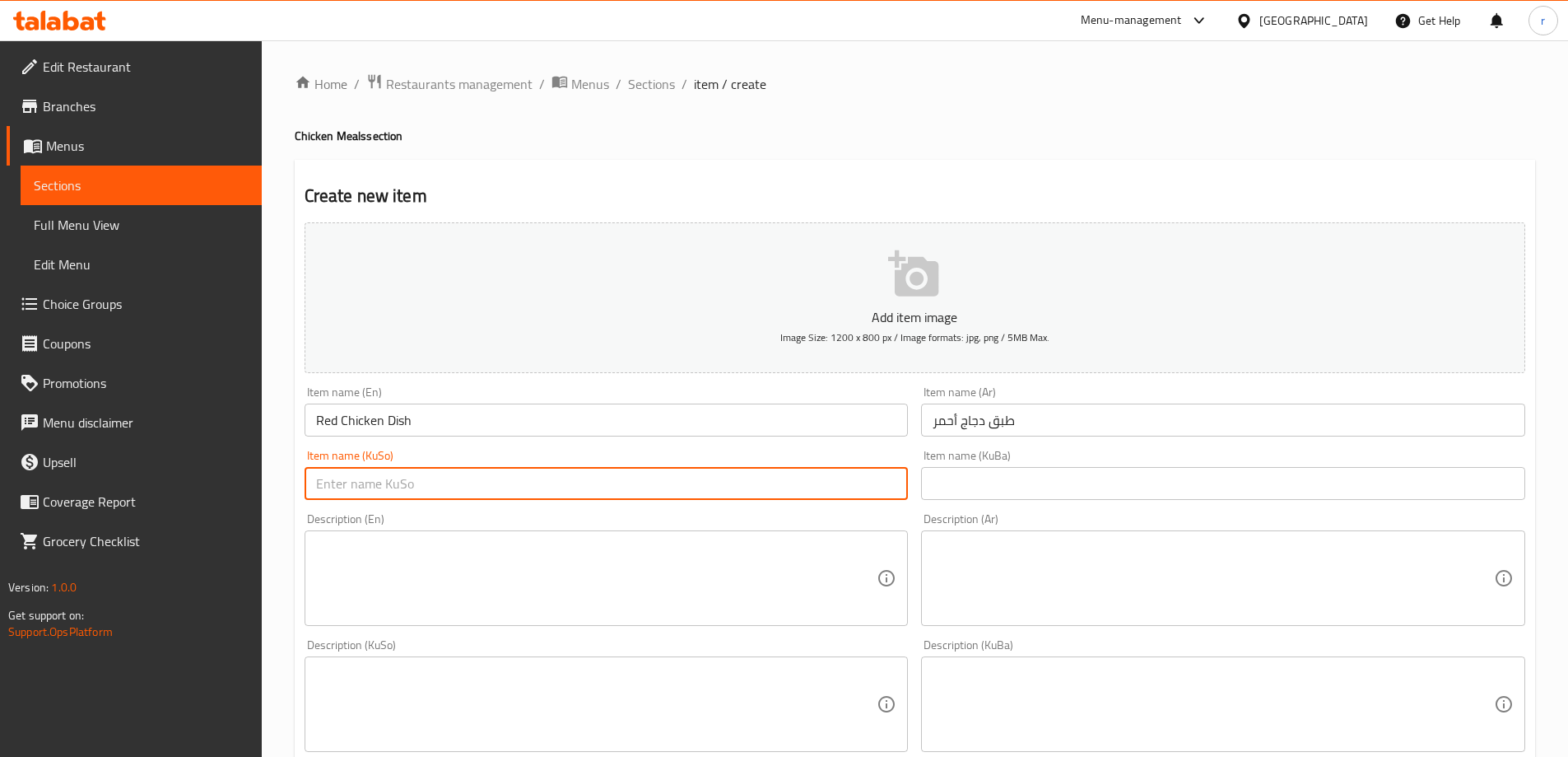
click at [514, 479] on input "text" at bounding box center [607, 483] width 604 height 33
type input "قاپێ مریشکی سوور"
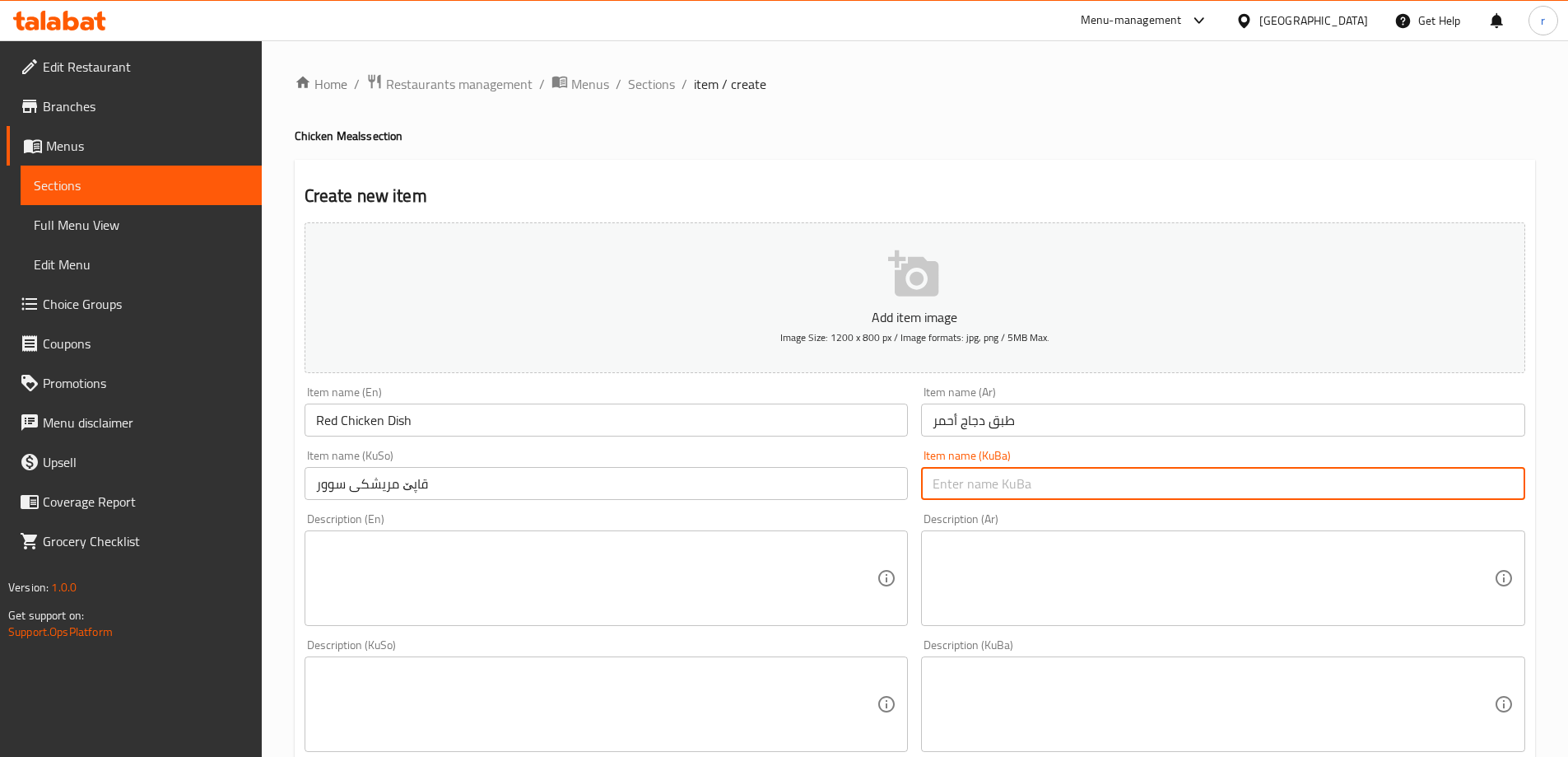
paste input "قاپێ مریشکی سوور"
type input "قاپێ مریشکی سوور"
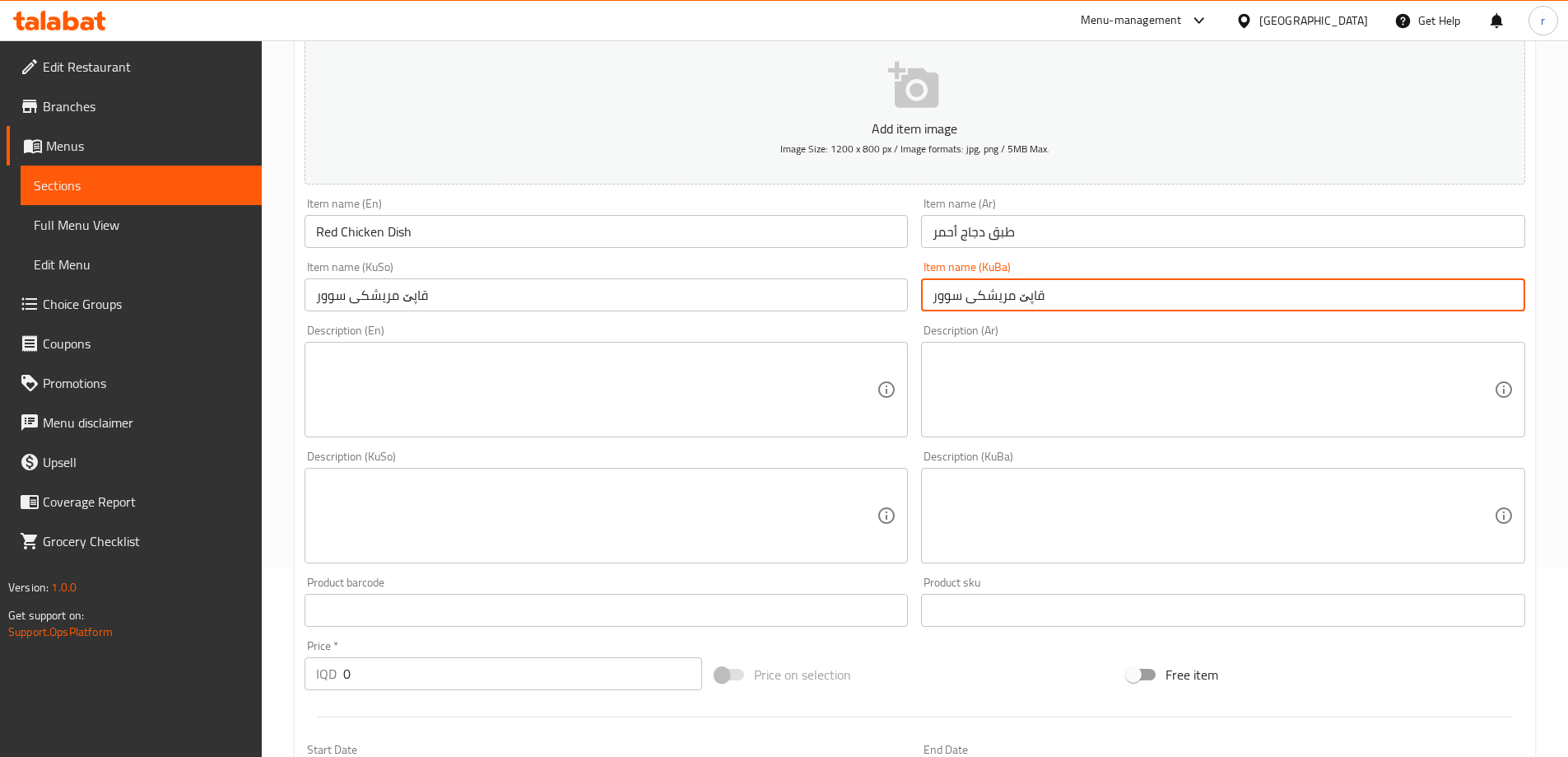
scroll to position [274, 0]
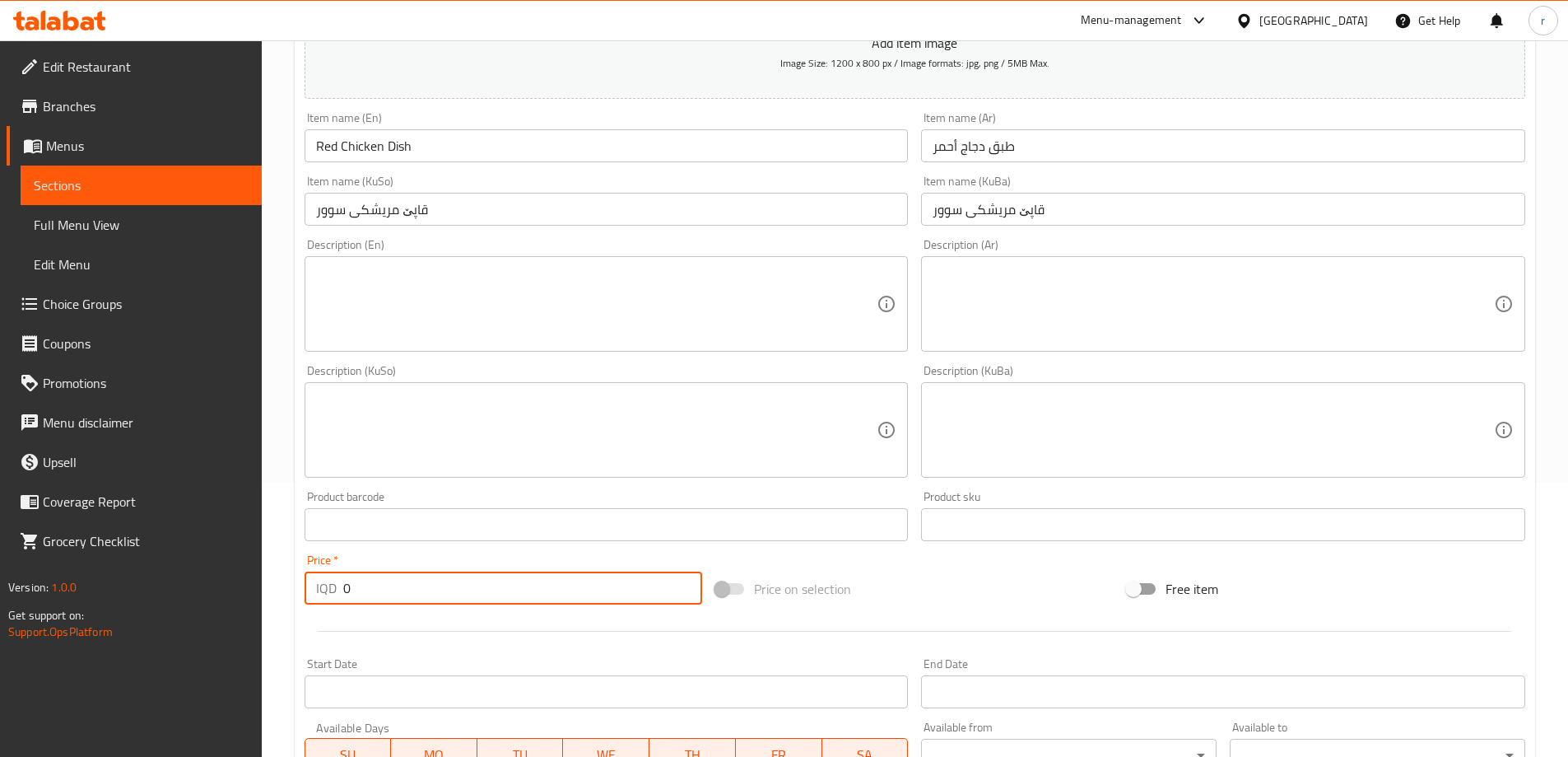
drag, startPoint x: 371, startPoint y: 591, endPoint x: 180, endPoint y: 610, distance: 191.9
click at [180, 610] on div "Edit Restaurant Branches Menus Sections Full Menu View Edit Menu Choice Groups …" at bounding box center [784, 422] width 1568 height 1313
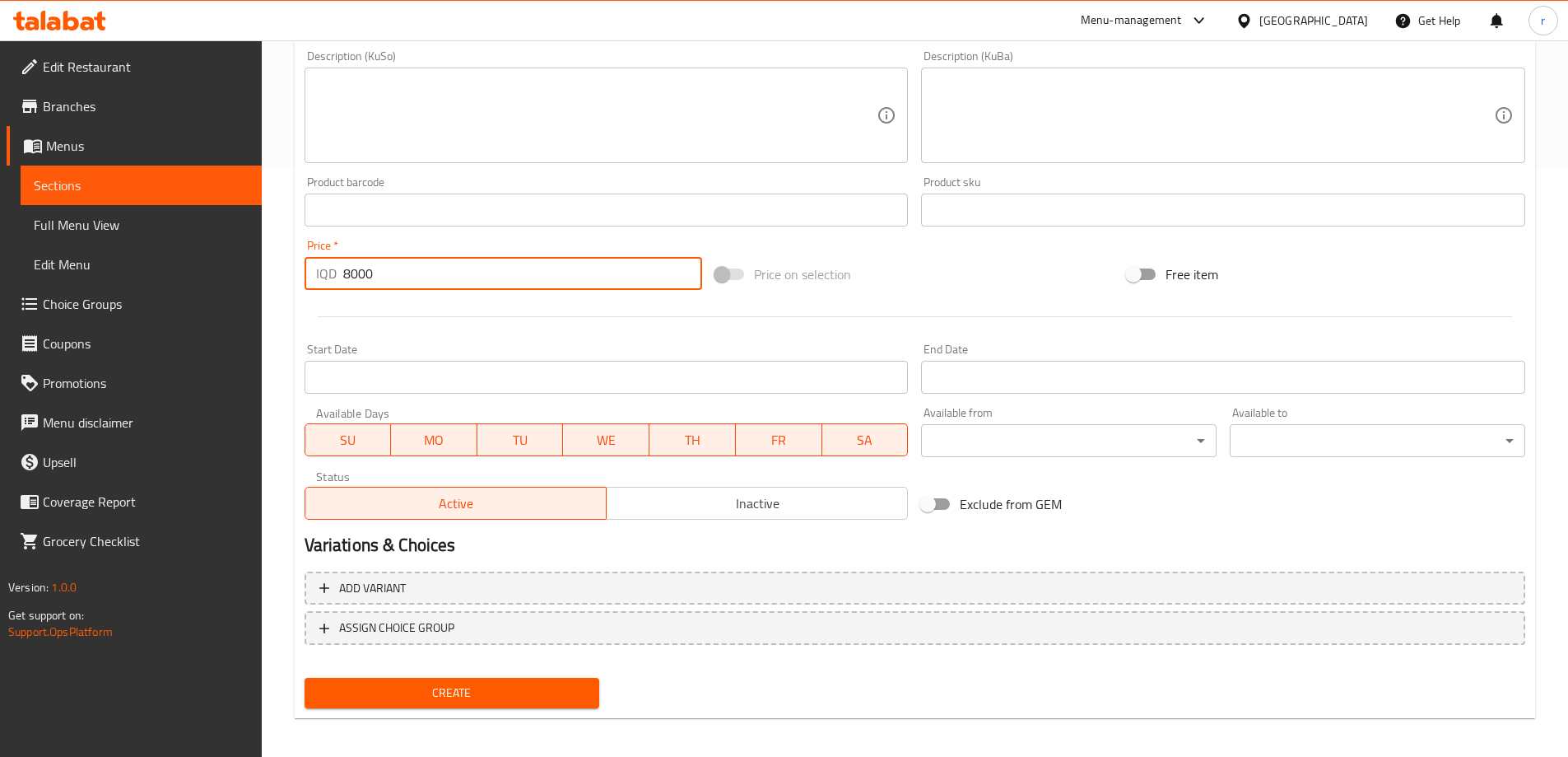
scroll to position [596, 0]
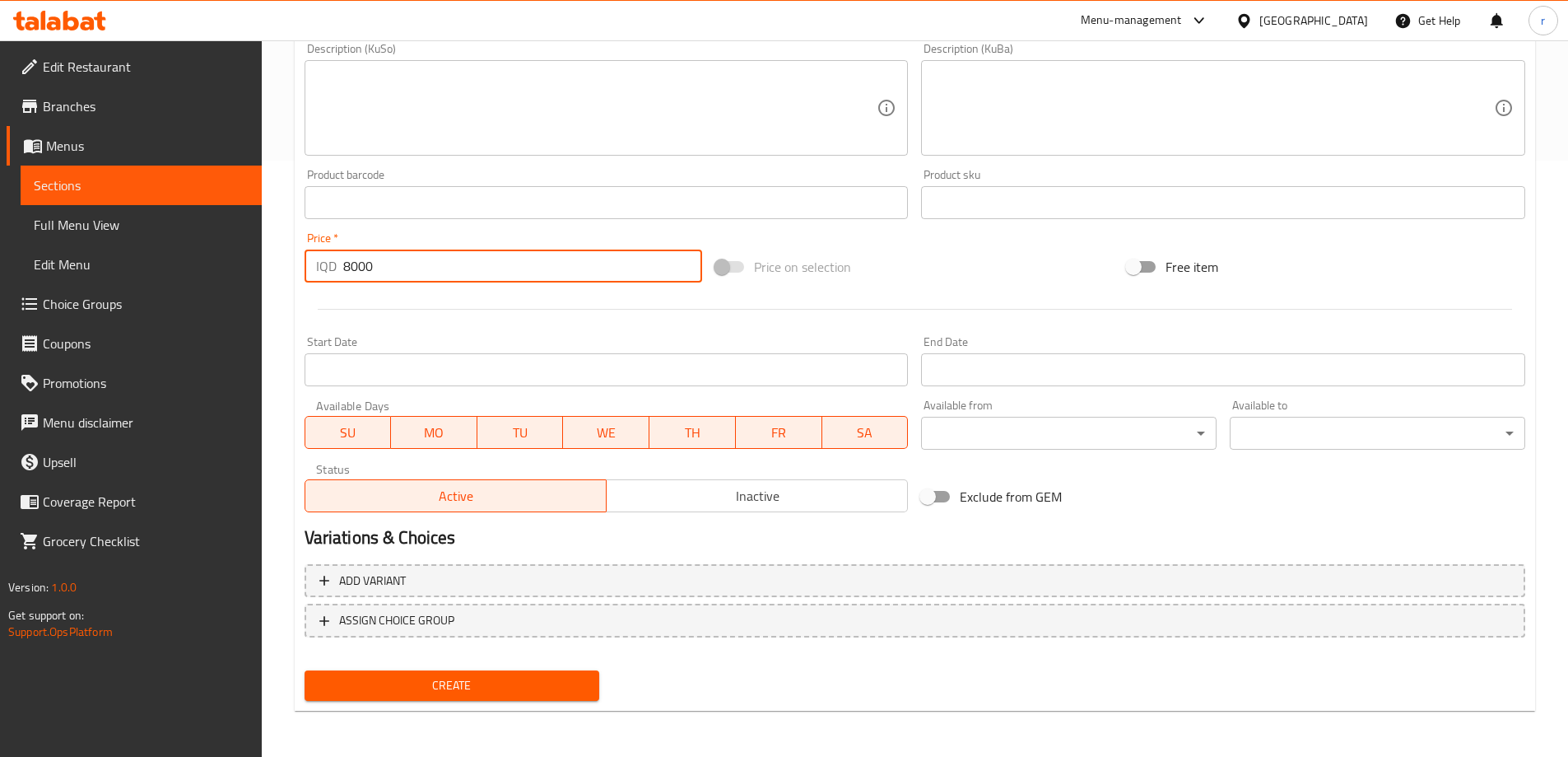
type input "8000"
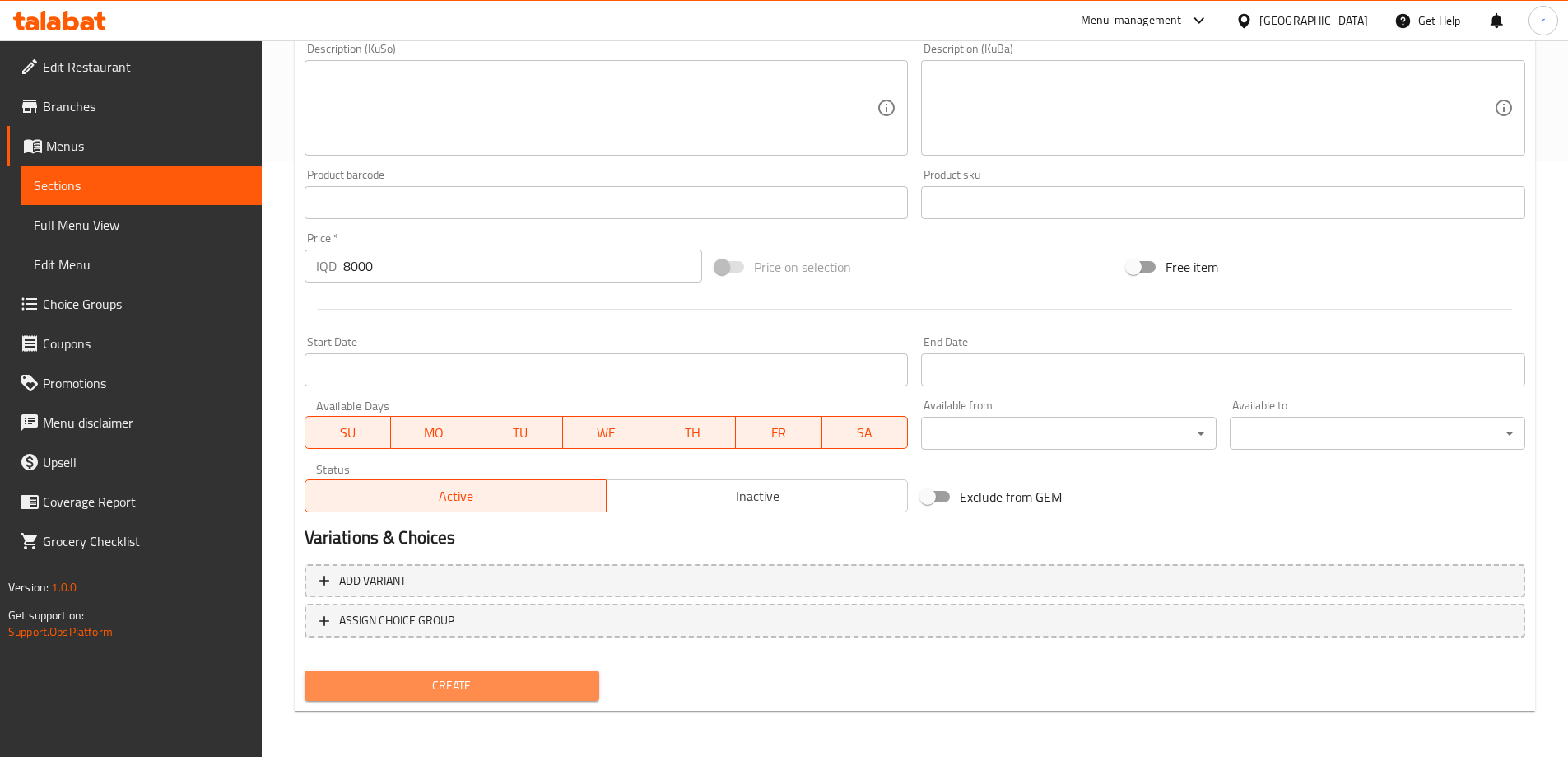
click at [491, 680] on span "Create" at bounding box center [452, 685] width 269 height 20
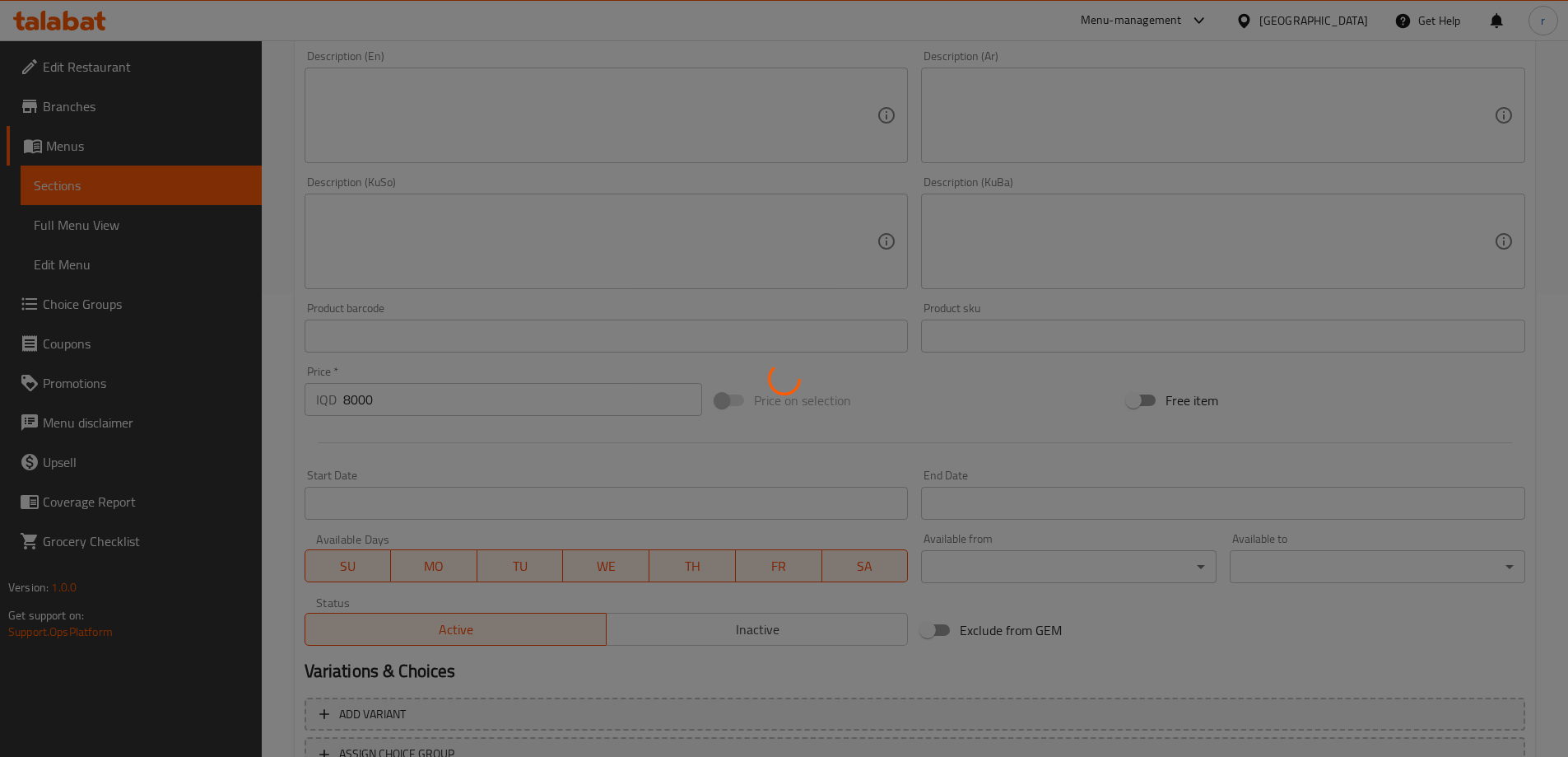
type input "0"
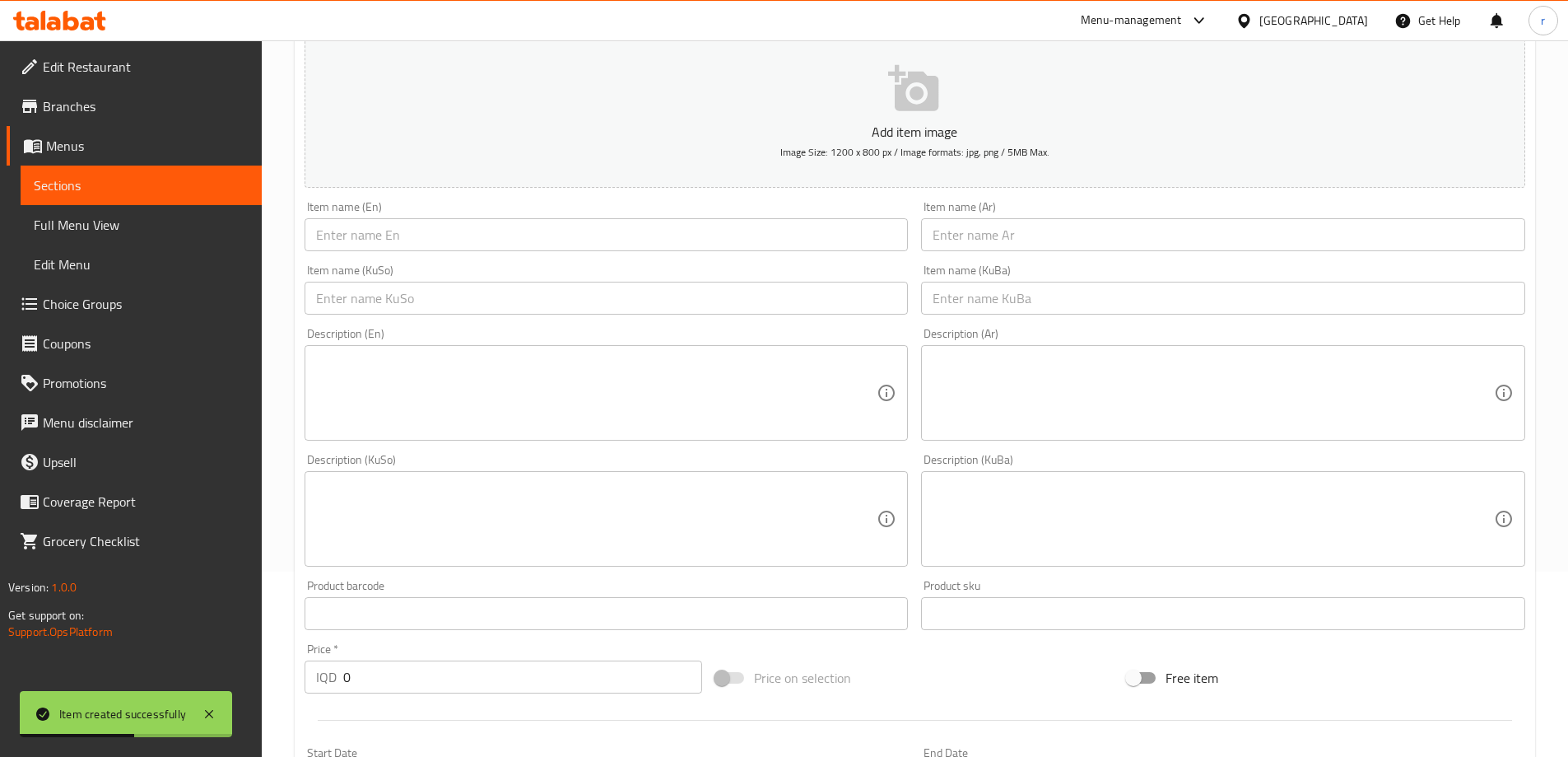
scroll to position [185, 0]
click at [390, 245] on input "text" at bounding box center [607, 235] width 604 height 33
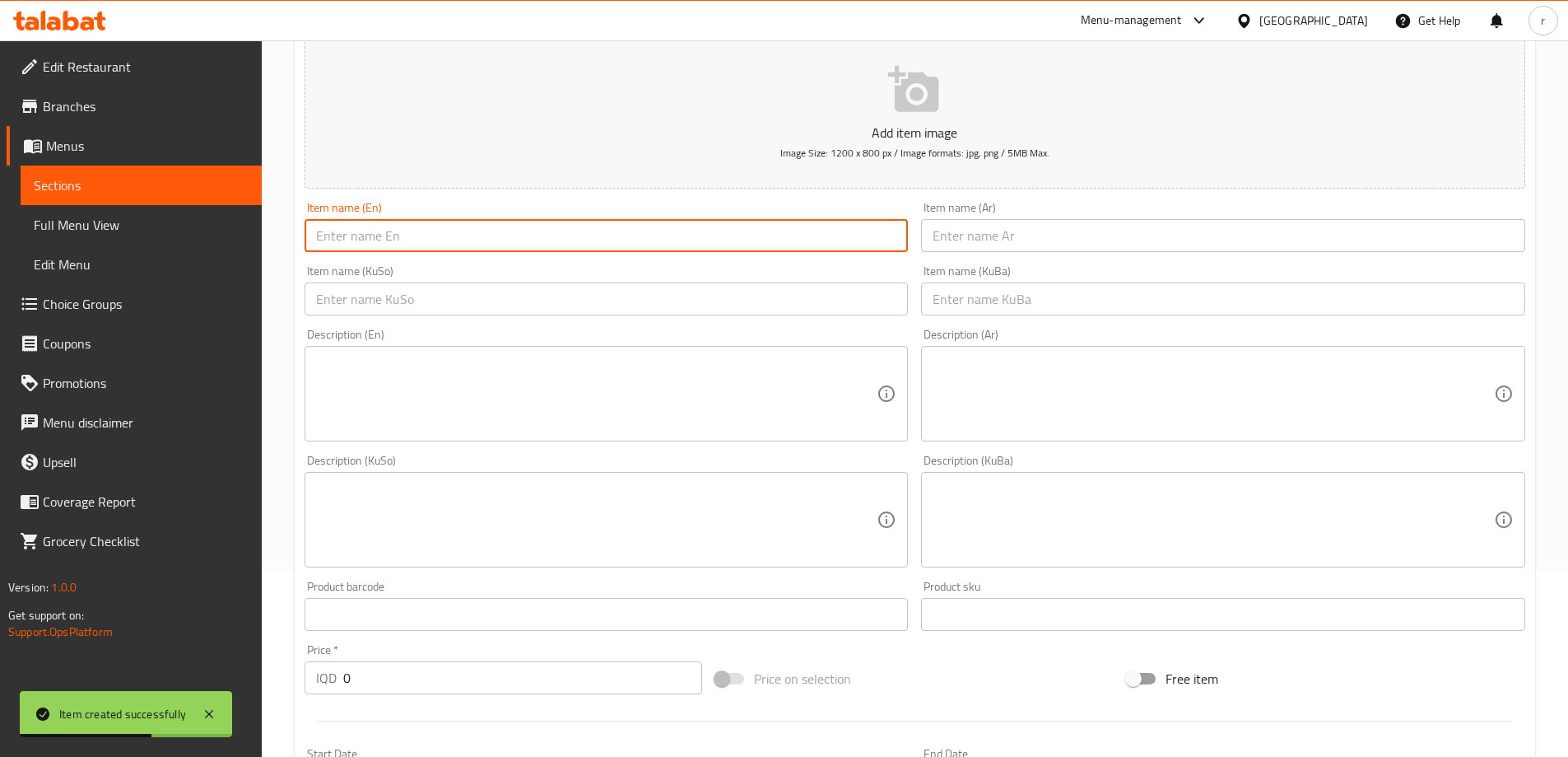
paste input "Baba Ghannoug Roll Sandwich"
type input "Baba Ghannoug Roll Sandwich"
click at [1004, 244] on input "text" at bounding box center [1223, 235] width 604 height 33
paste input "سندويتش رول بابا غنوج"
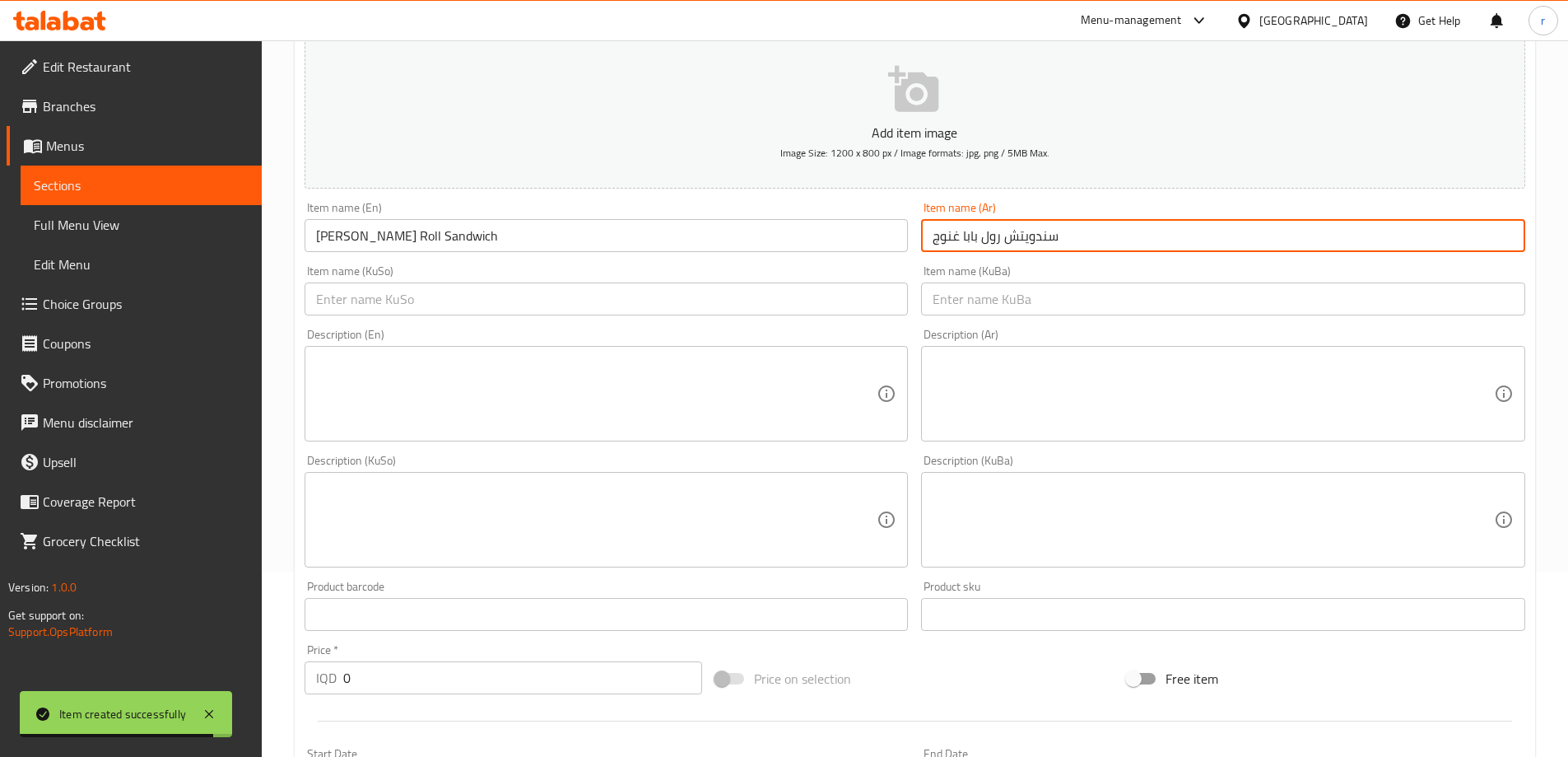
type input "سندويتش رول بابا غنوج"
click at [642, 305] on input "text" at bounding box center [607, 299] width 604 height 33
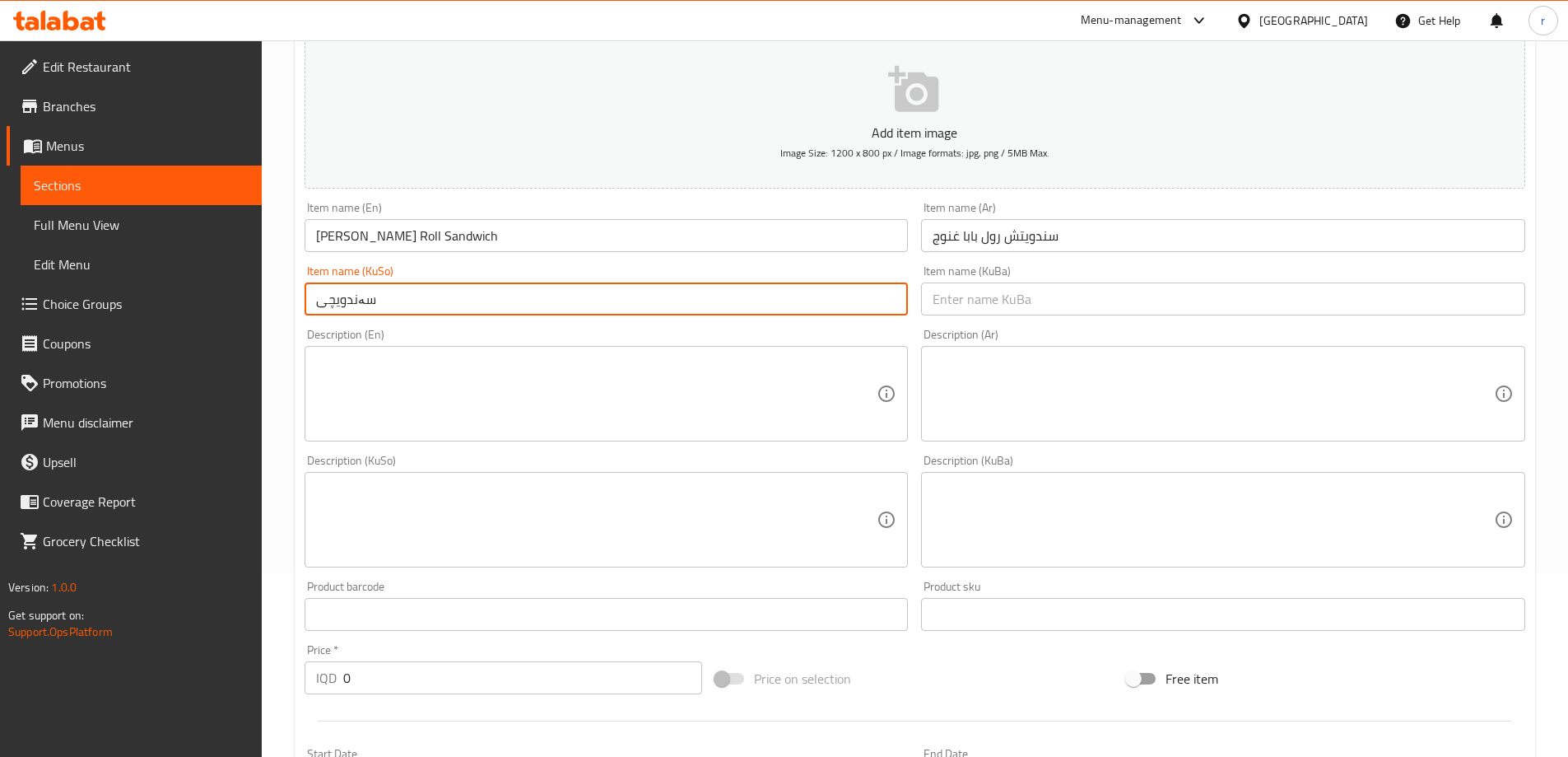
paste input "بابە غەنوج"
type input "سەندویچی بابە غەنوجی رۆل"
drag, startPoint x: 479, startPoint y: 299, endPoint x: 256, endPoint y: 306, distance: 223.1
click at [256, 306] on div "Edit Restaurant Branches Menus Sections Full Menu View Edit Menu Choice Groups …" at bounding box center [784, 513] width 1568 height 1313
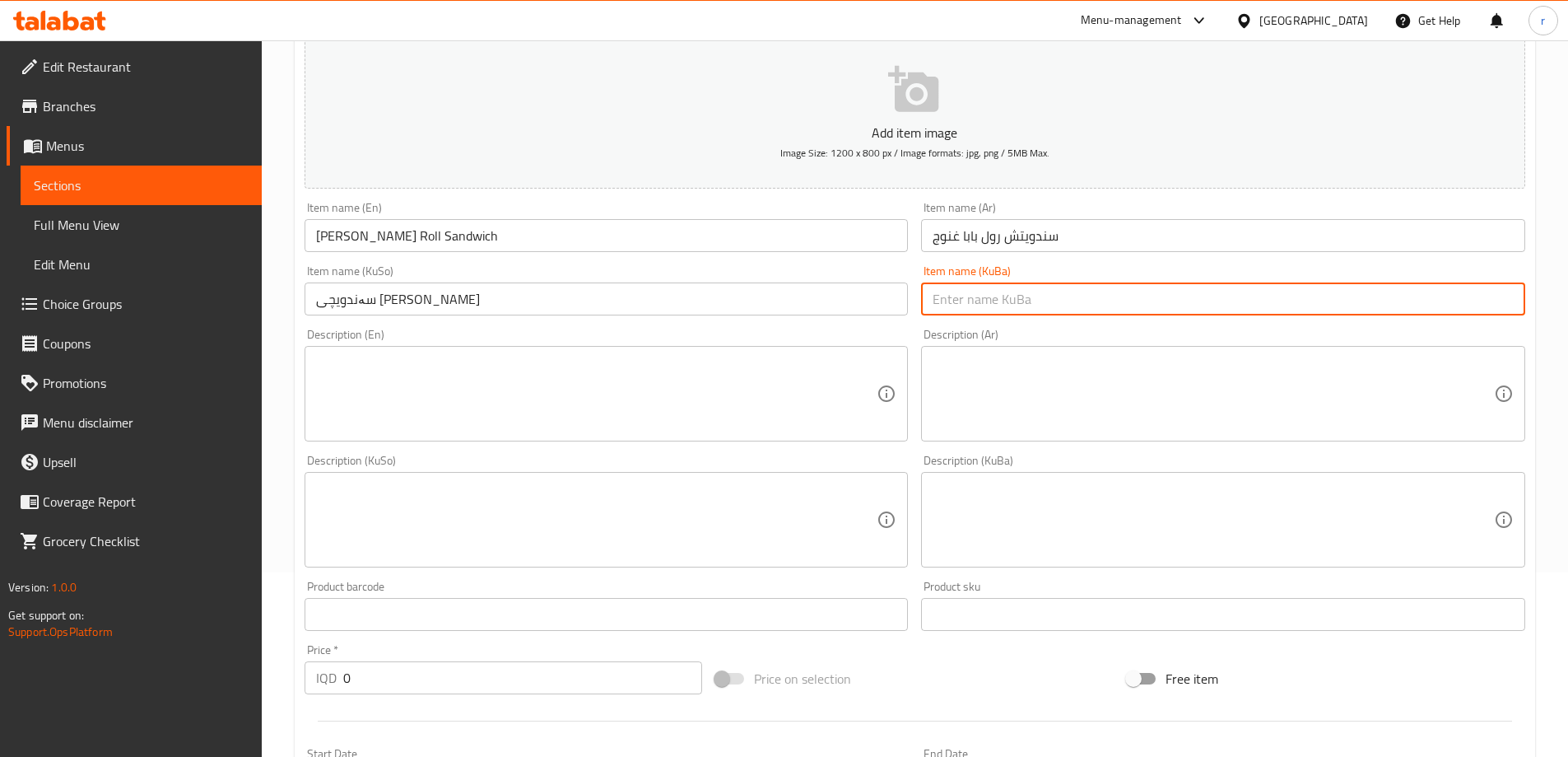
click at [953, 297] on input "text" at bounding box center [1223, 299] width 604 height 33
paste input "سەندویچی بابە غەنوجی رۆل"
type input "سەندویچی بابە غەنوجی رۆل"
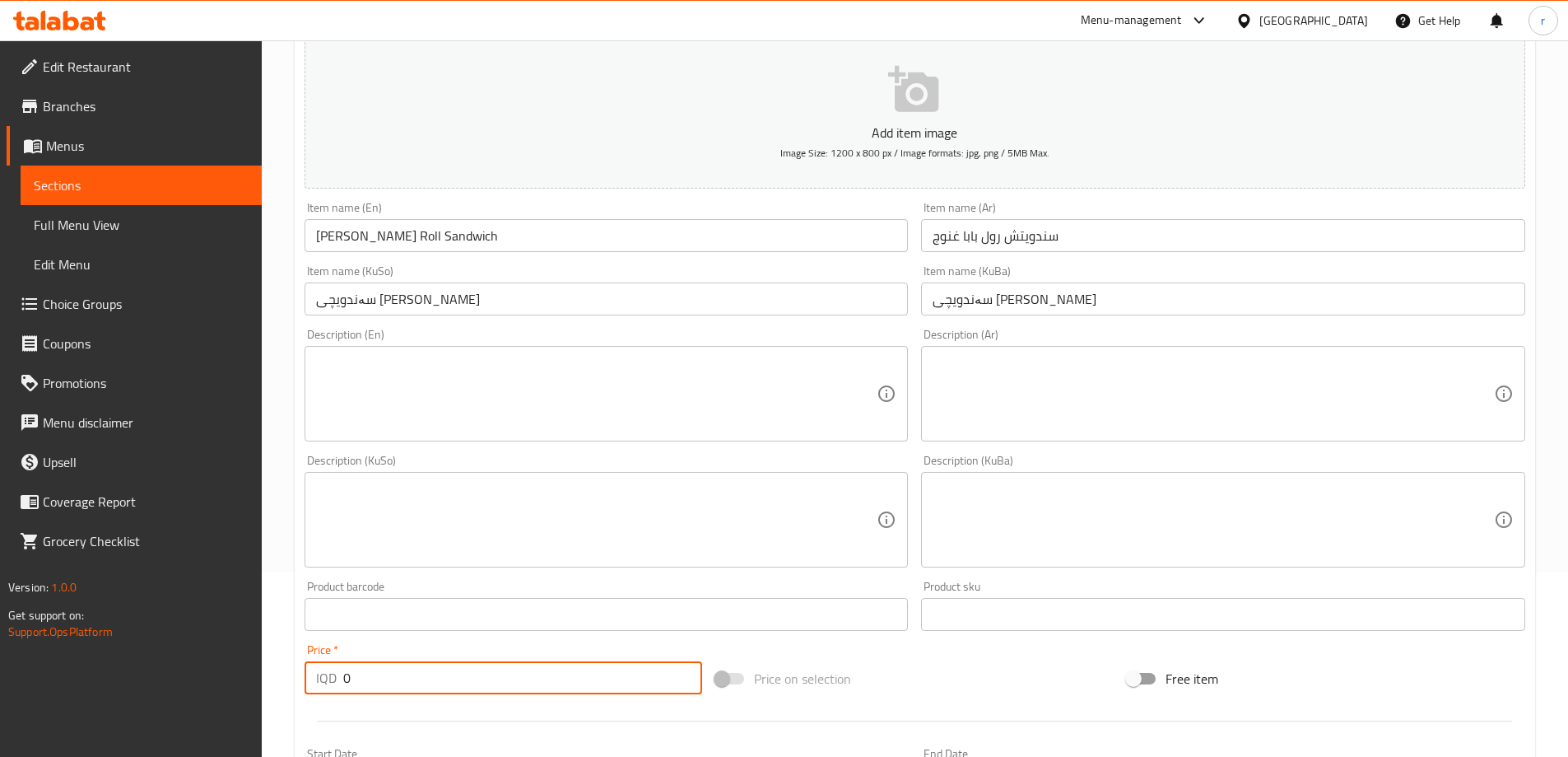
drag, startPoint x: 372, startPoint y: 687, endPoint x: 331, endPoint y: 692, distance: 41.3
click at [331, 692] on div "IQD 0 Price *" at bounding box center [504, 678] width 398 height 33
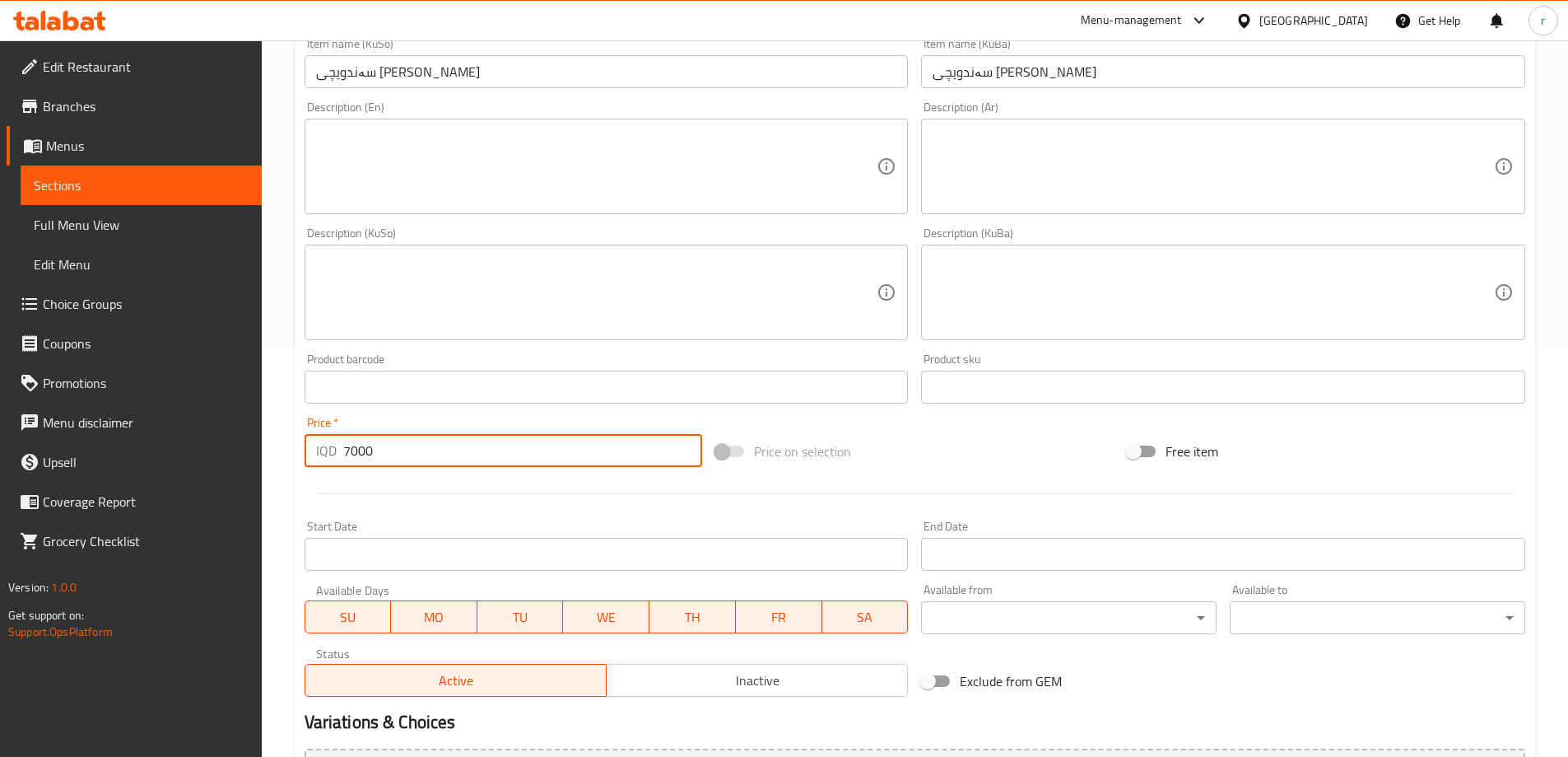
scroll to position [596, 0]
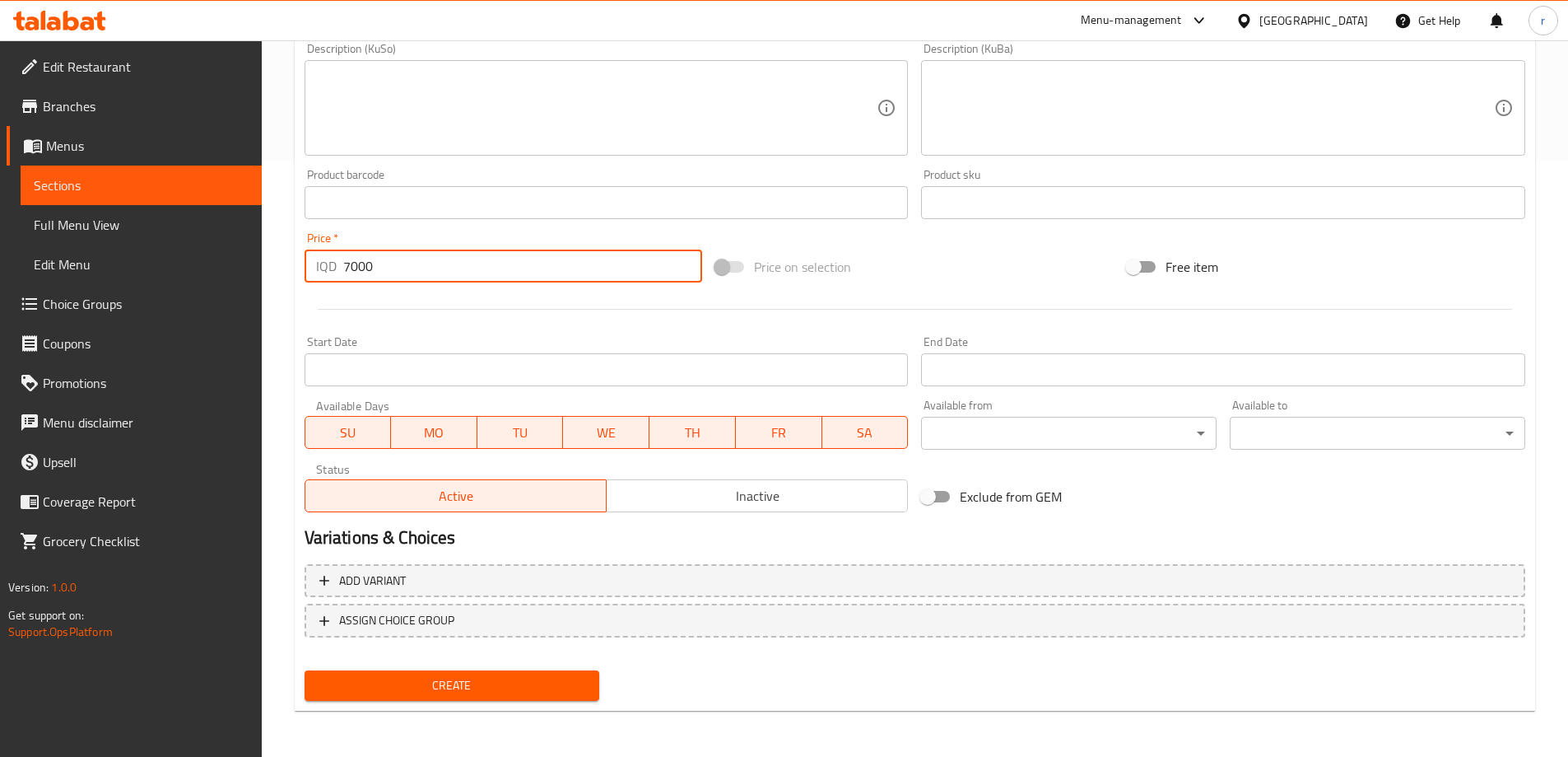
type input "7000"
click at [474, 691] on span "Create" at bounding box center [452, 685] width 269 height 20
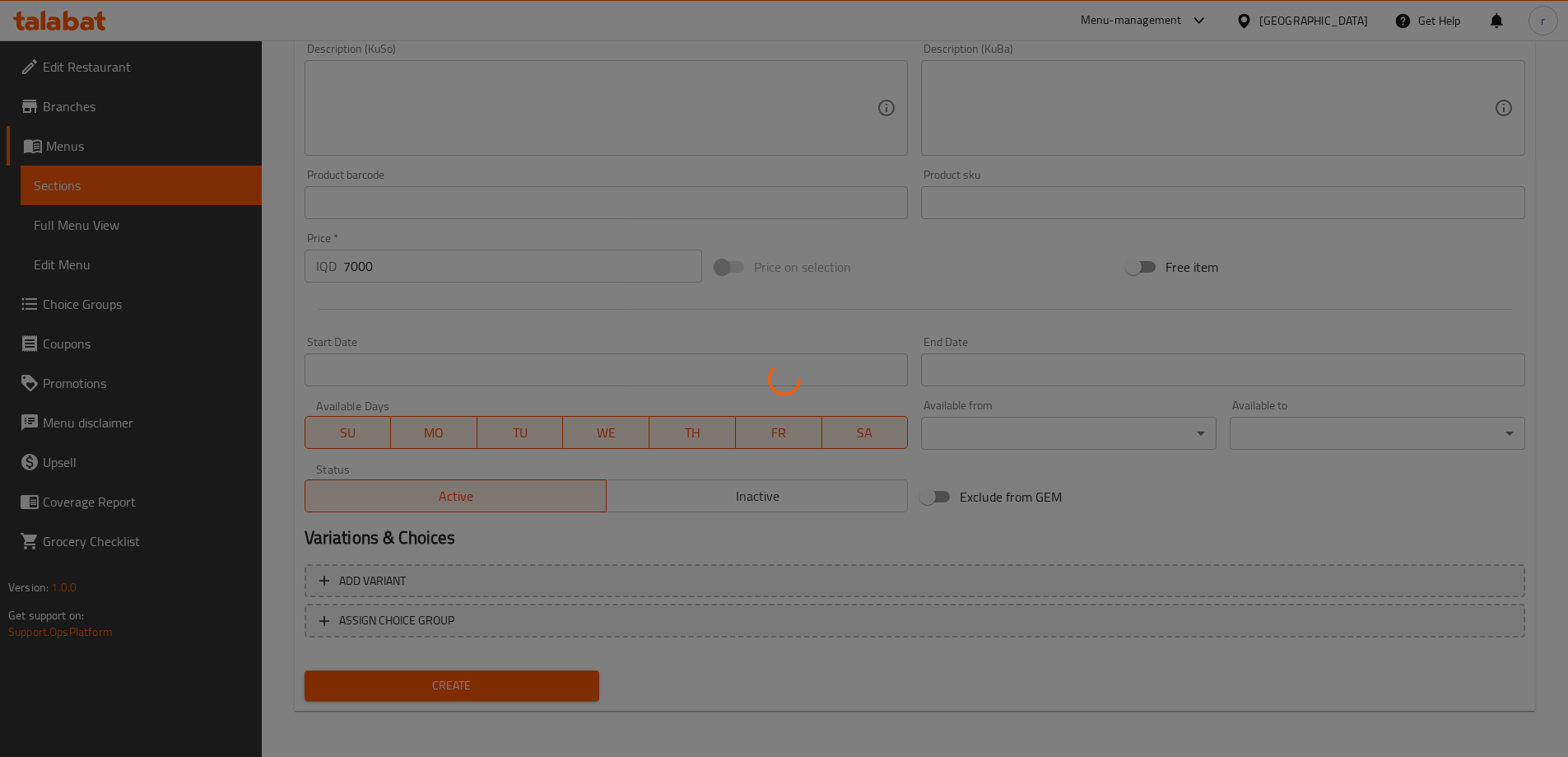
type input "0"
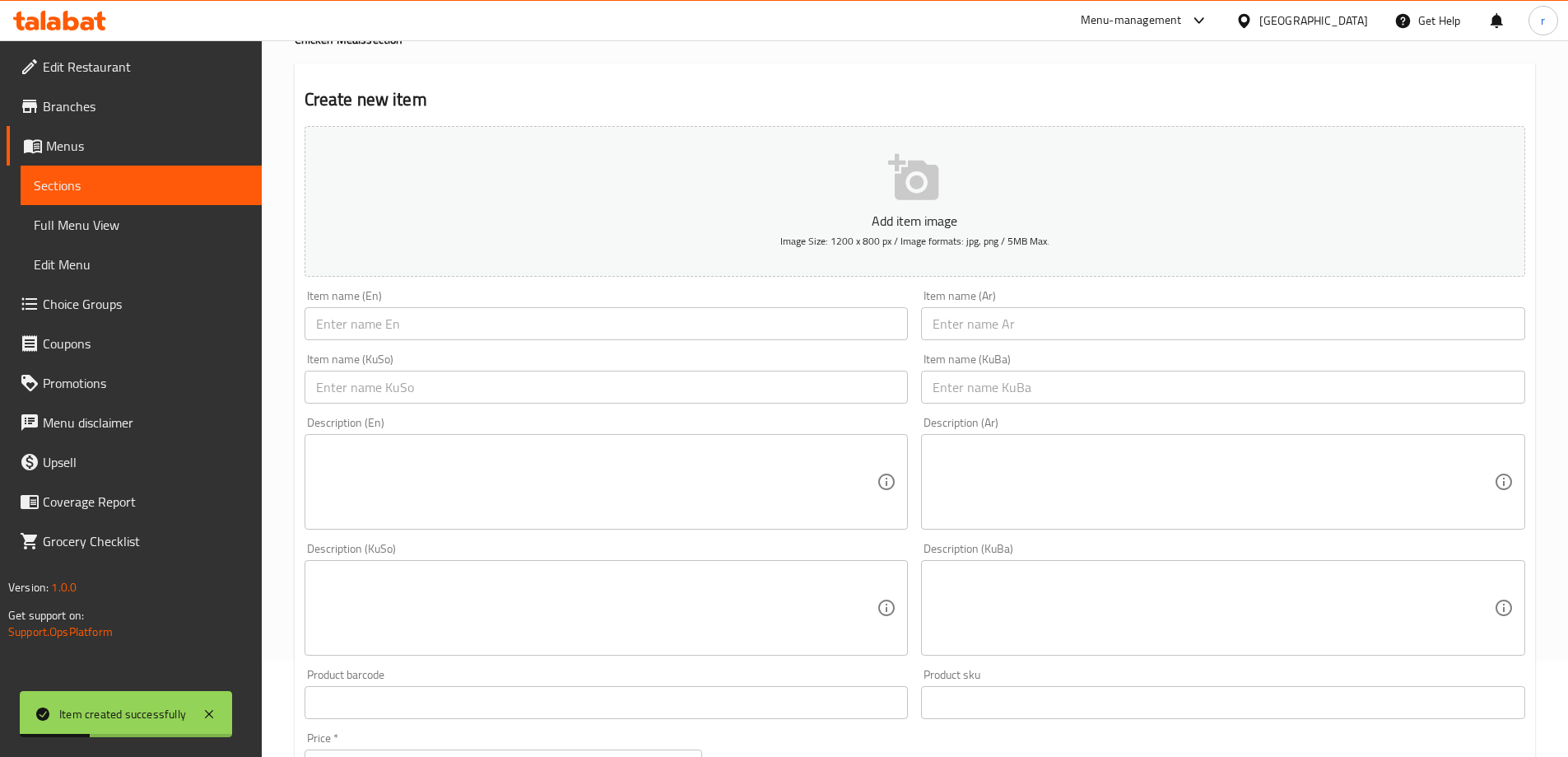
scroll to position [0, 0]
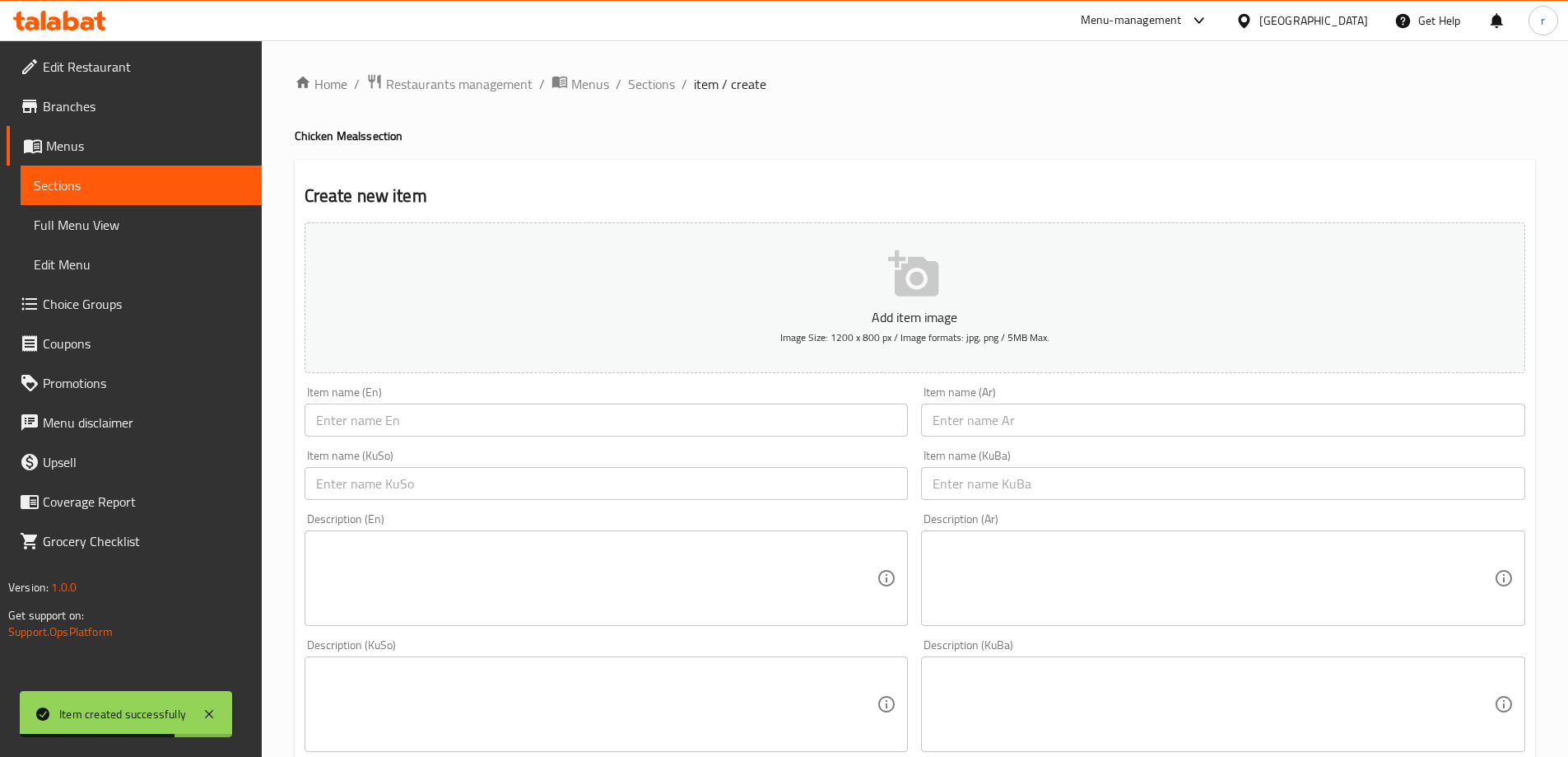
click at [353, 418] on input "text" at bounding box center [607, 420] width 604 height 33
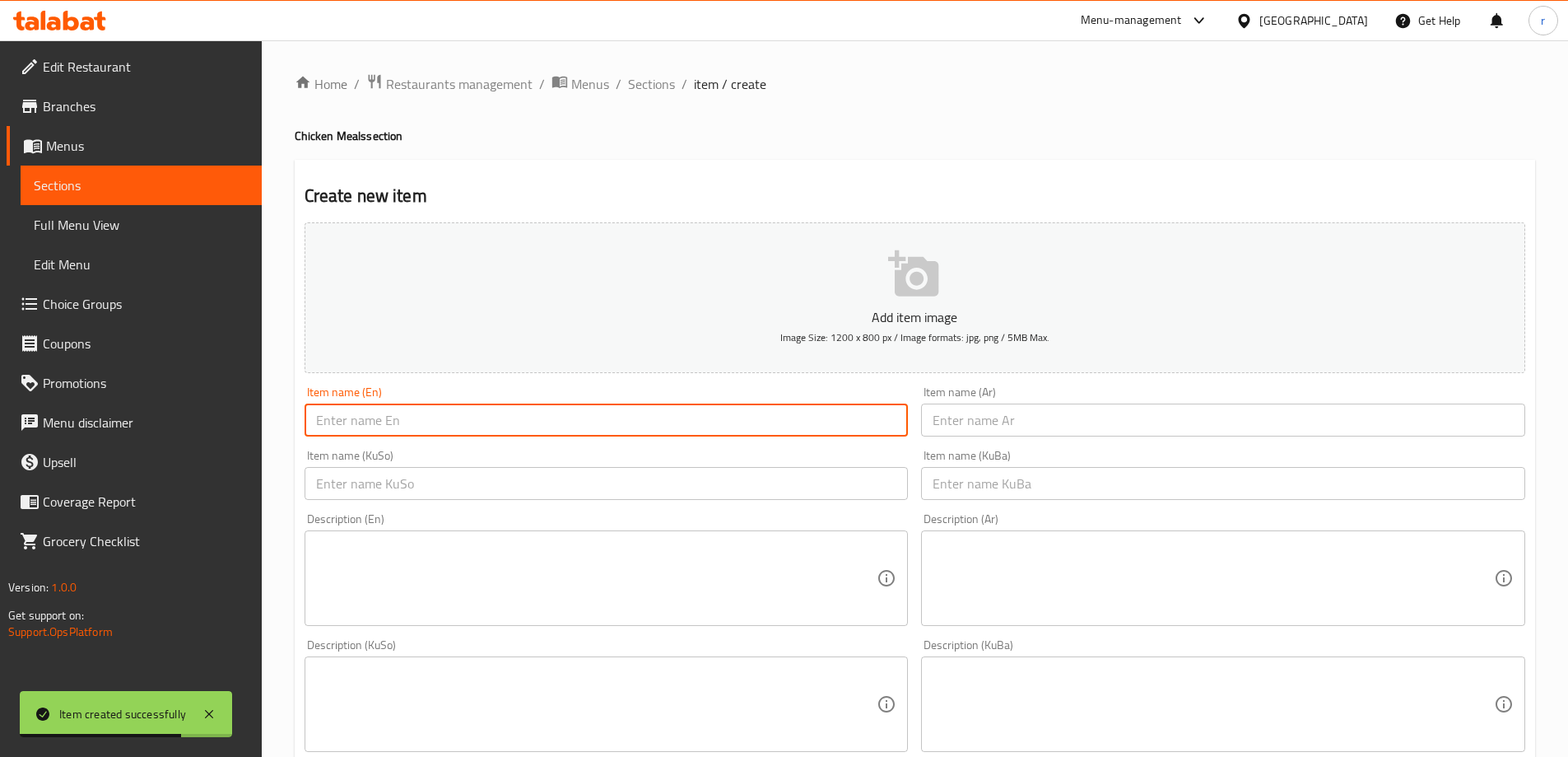
paste input "Double Diety Burger Sandwich"
type input "Double Diety Burger Sandwich"
click at [972, 409] on input "text" at bounding box center [1223, 420] width 604 height 33
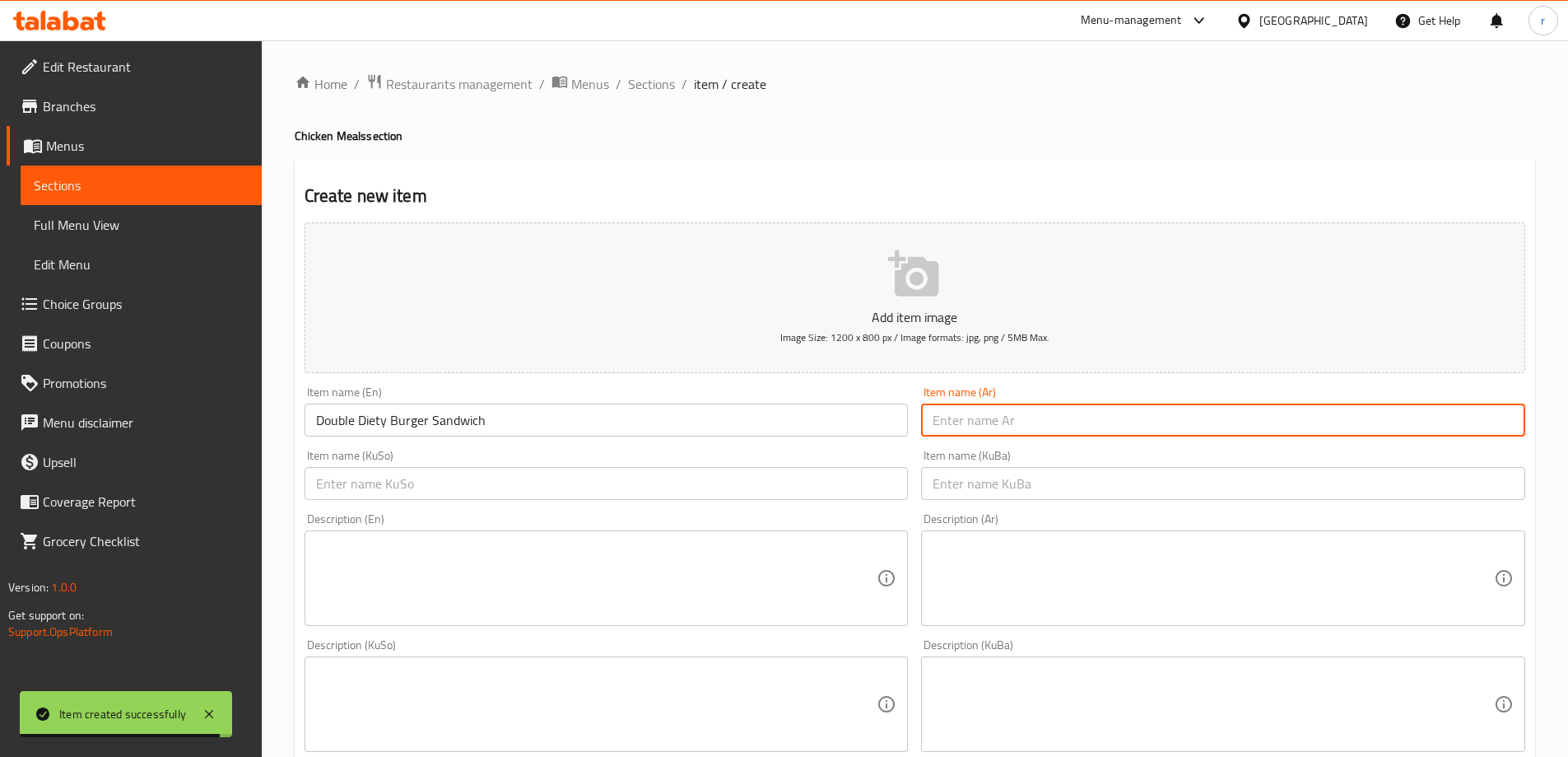
paste input "سندويتش دبل دايتي برجر"
type input "سندويتش دبل دايتي برجر"
click at [638, 489] on input "text" at bounding box center [607, 483] width 604 height 33
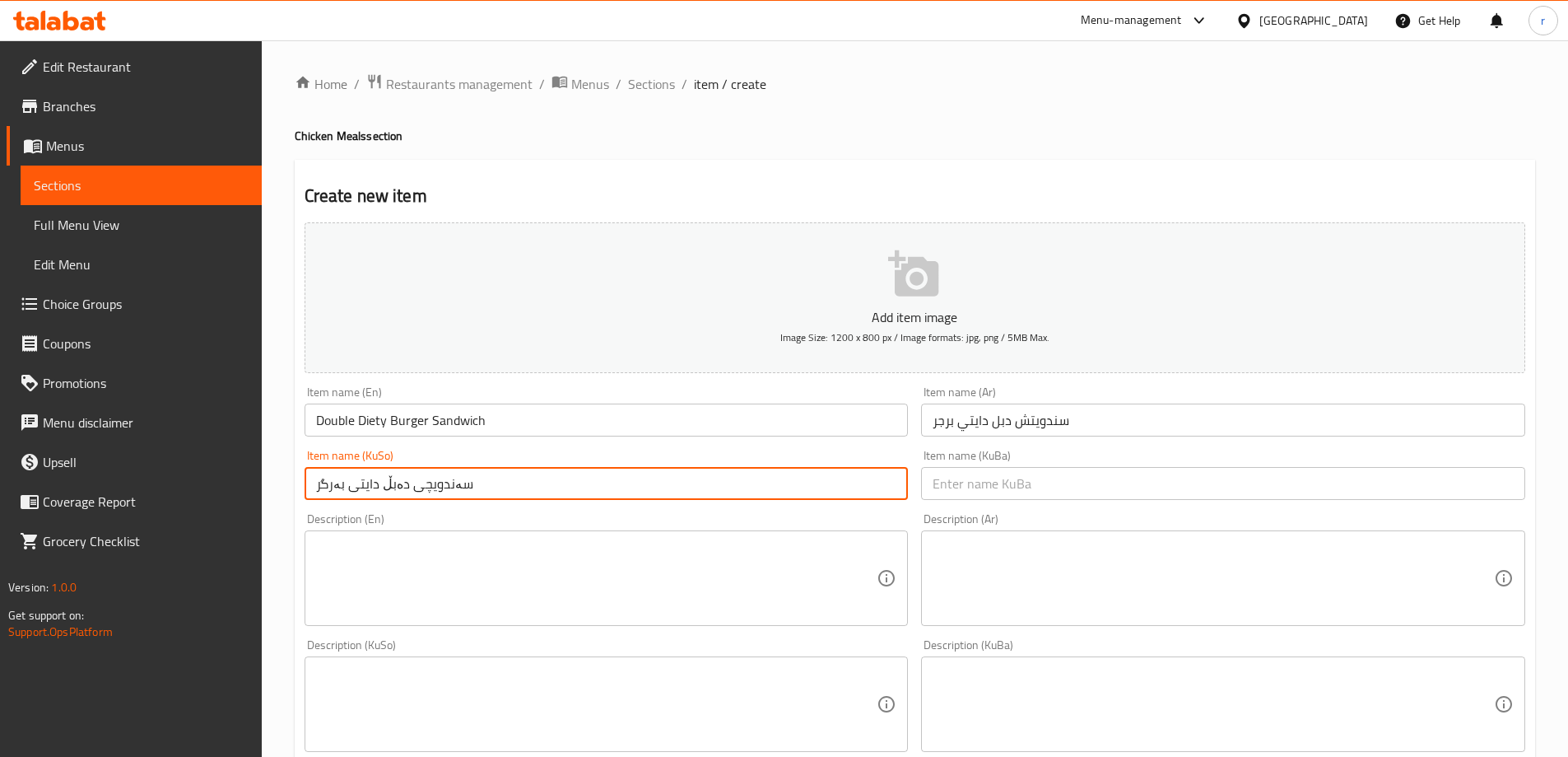
drag, startPoint x: 638, startPoint y: 489, endPoint x: 264, endPoint y: 509, distance: 374.5
click at [264, 509] on div "Home / Restaurants management / Menus / Sections / item / create Chicken Meals …" at bounding box center [915, 697] width 1307 height 1313
type input "سەندویچی دەبڵ دایتی بەرگر"
click at [966, 492] on input "text" at bounding box center [1223, 483] width 604 height 33
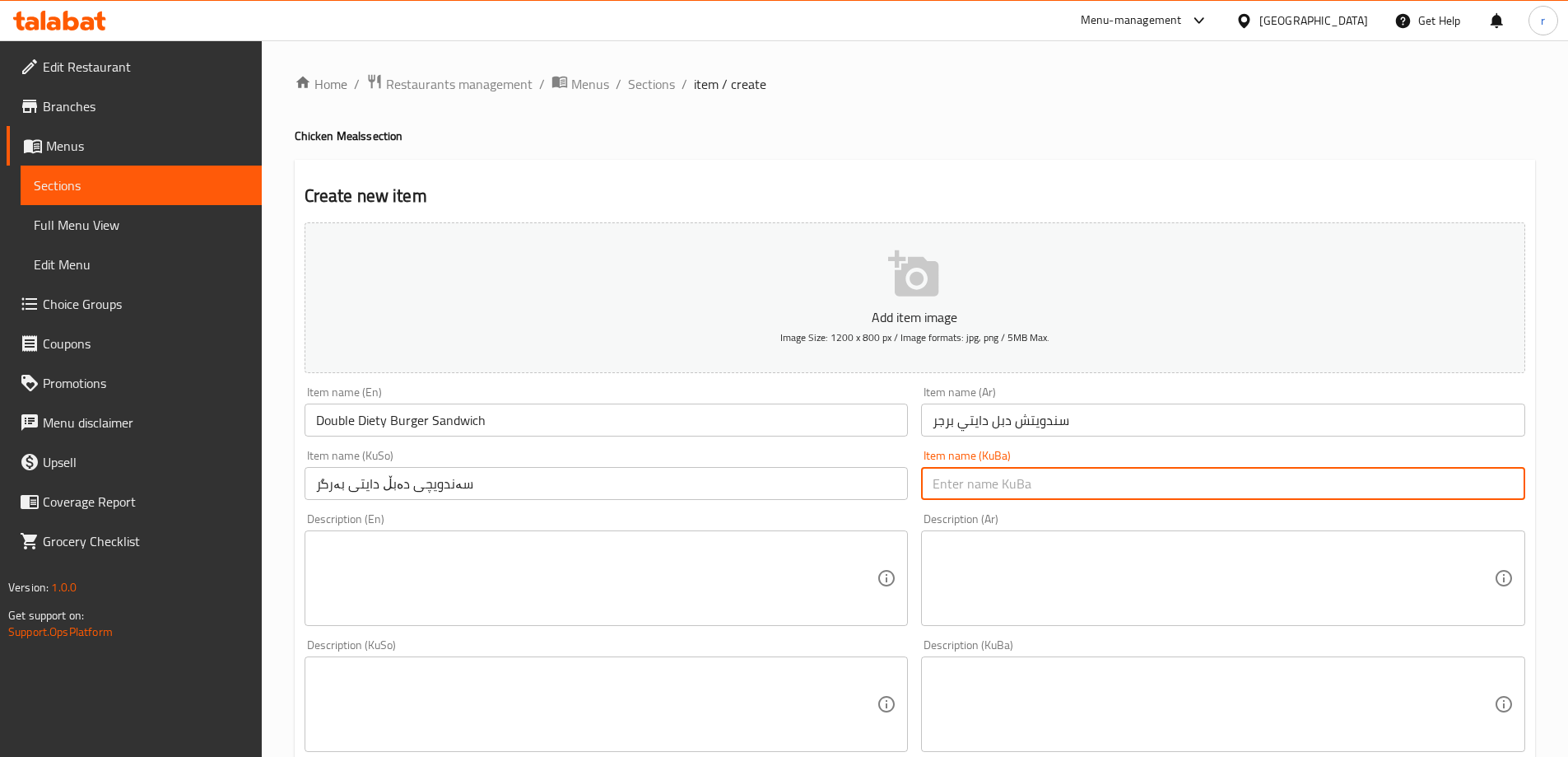
paste input "سەندویچی دەبڵ دایتی بەرگر"
type input "سەندویچی دەبڵ دایتی بەرگر"
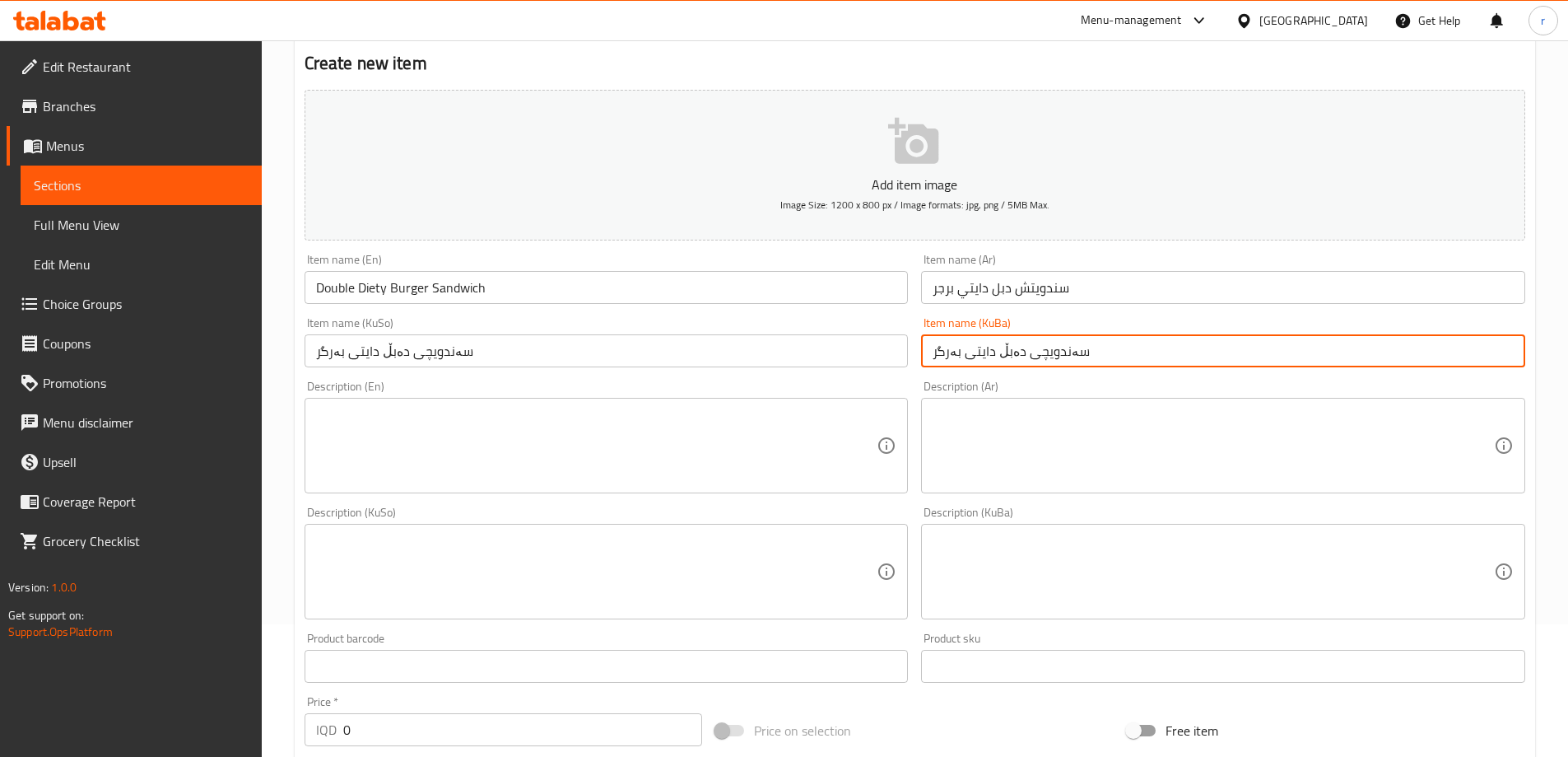
scroll to position [274, 0]
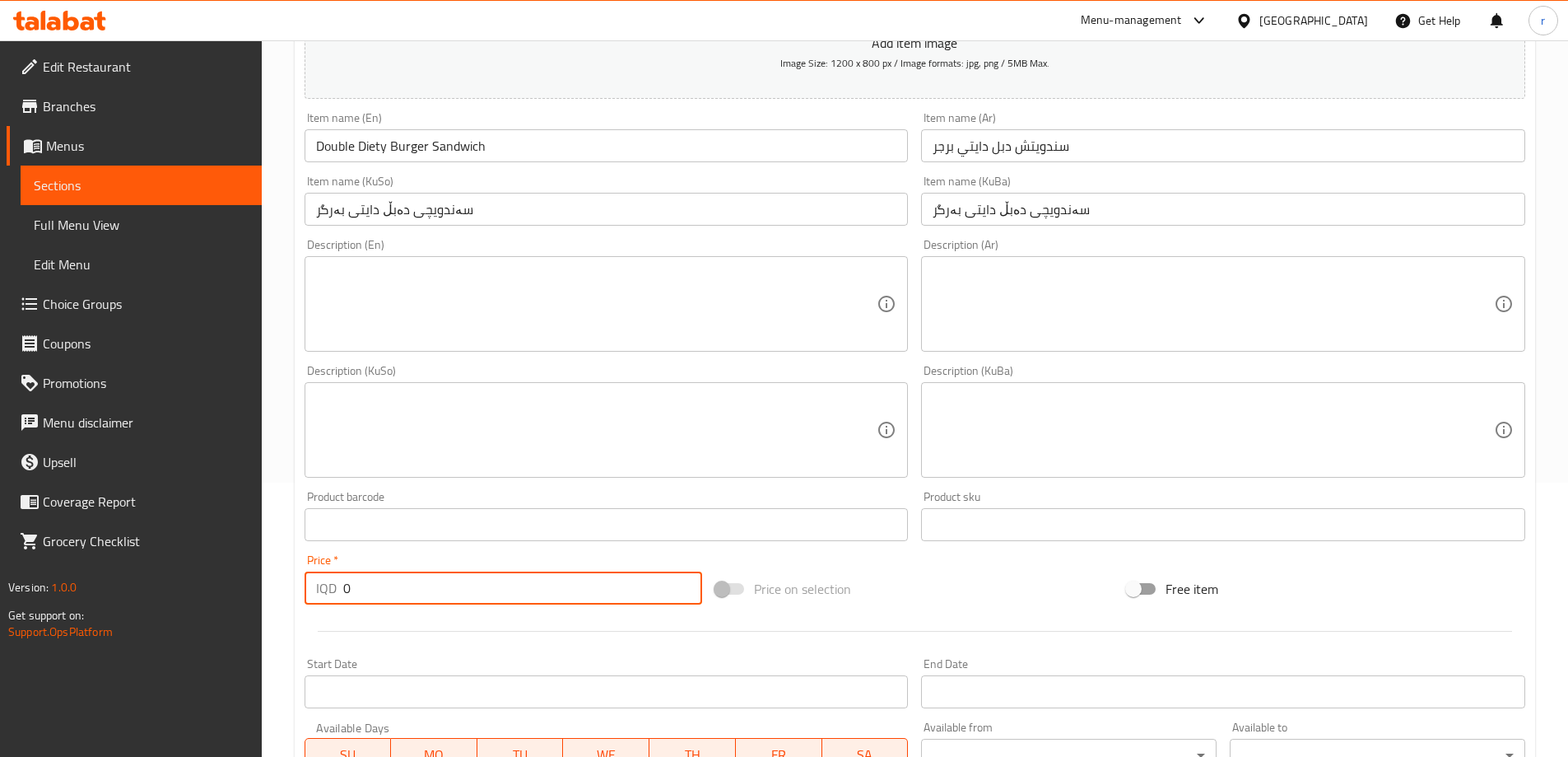
drag, startPoint x: 370, startPoint y: 591, endPoint x: 298, endPoint y: 598, distance: 72.3
click at [298, 598] on div "Price   * IQD 0 Price *" at bounding box center [504, 579] width 412 height 63
type input "9000"
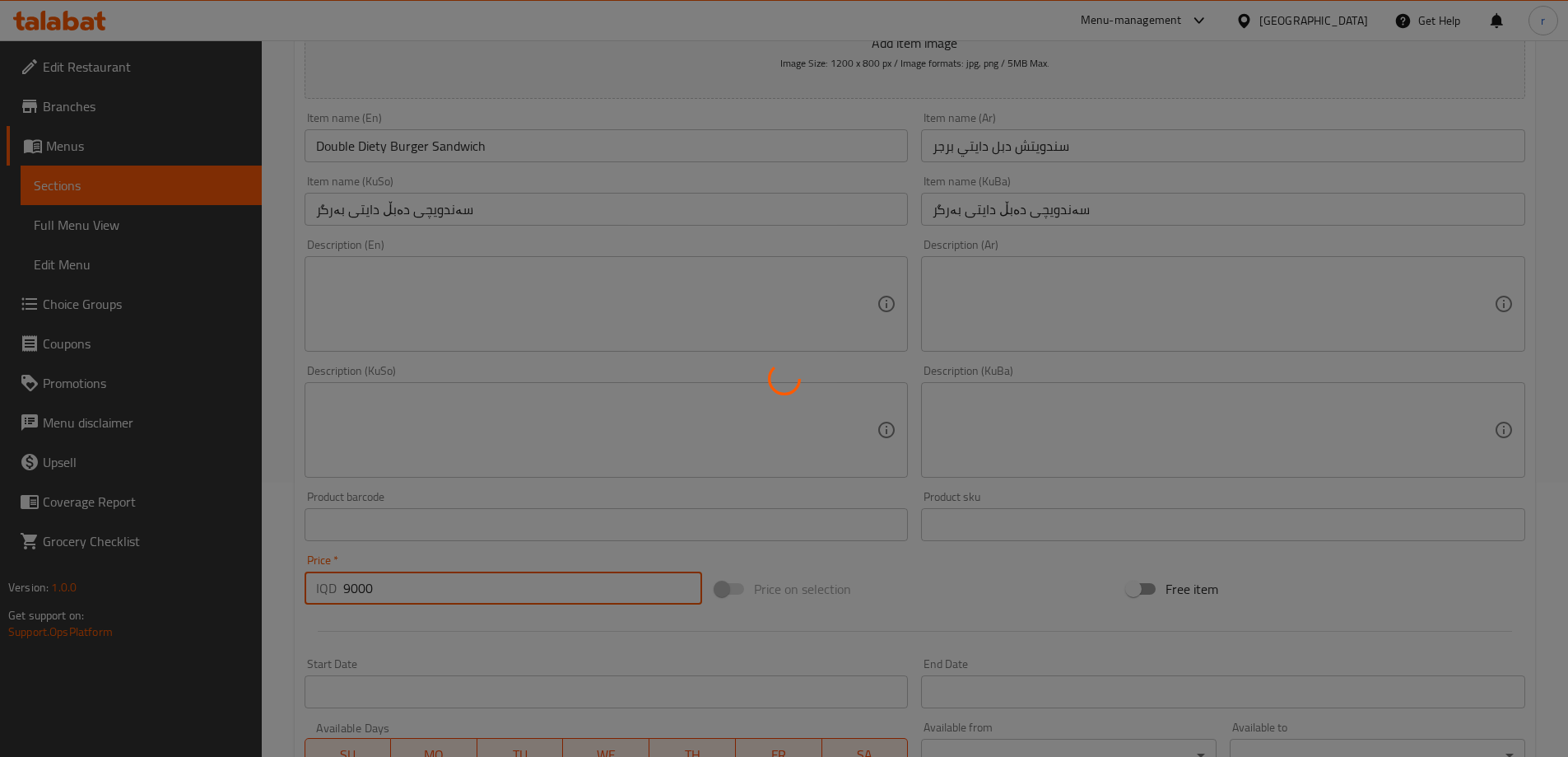
type input "0"
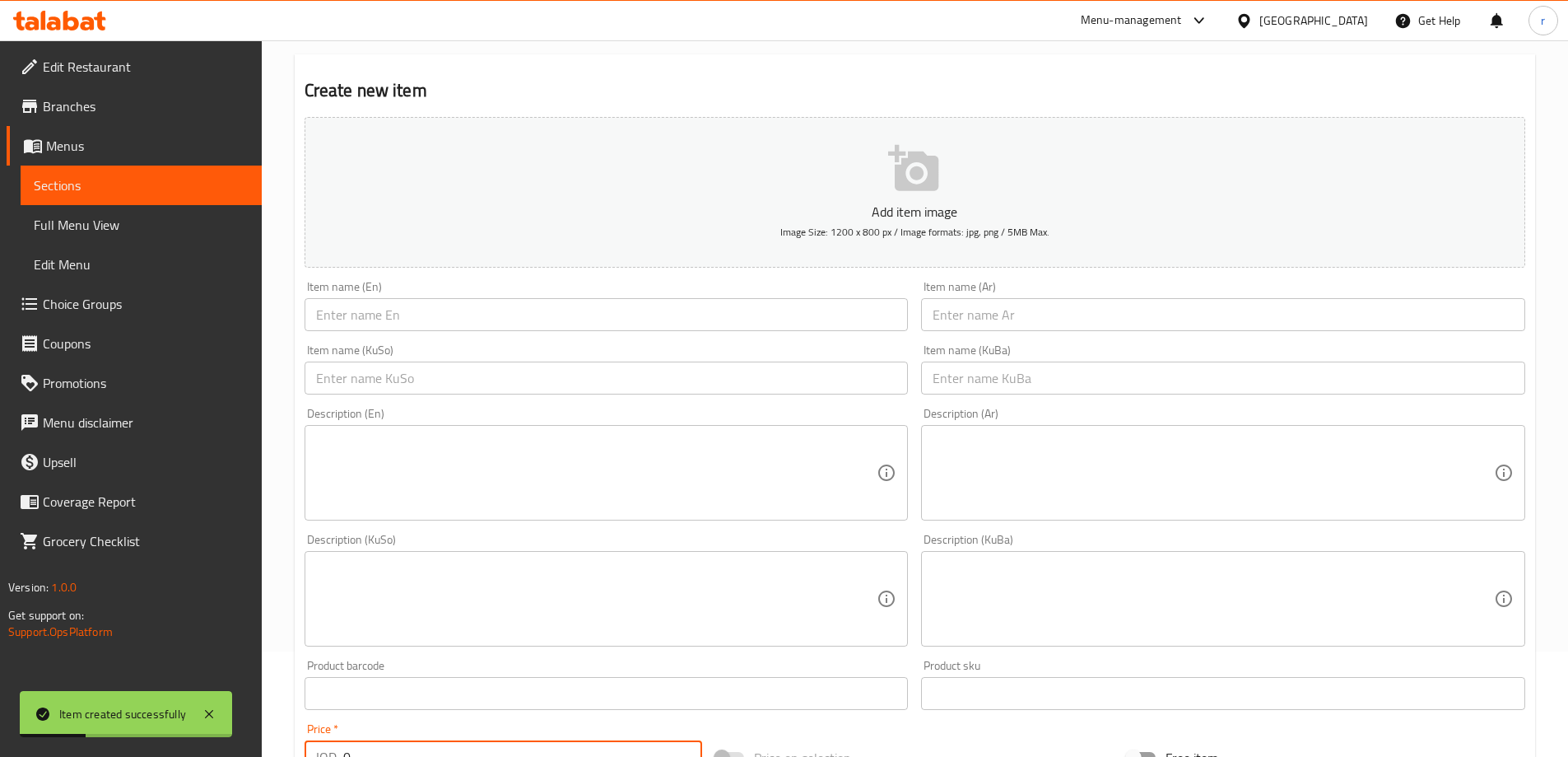
scroll to position [0, 0]
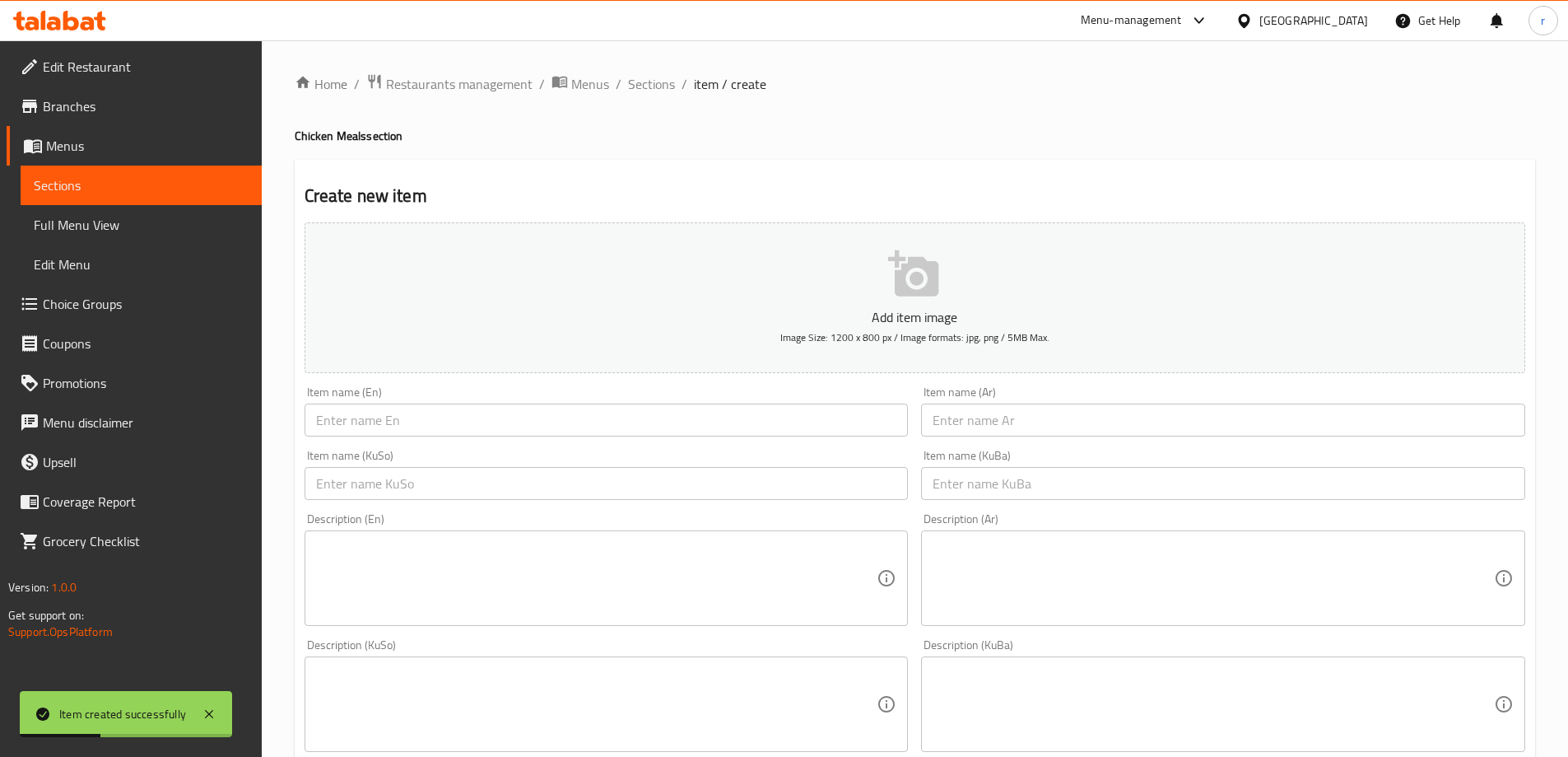
click at [387, 412] on input "text" at bounding box center [607, 420] width 604 height 33
paste input "Double Texas Burger Sandwich"
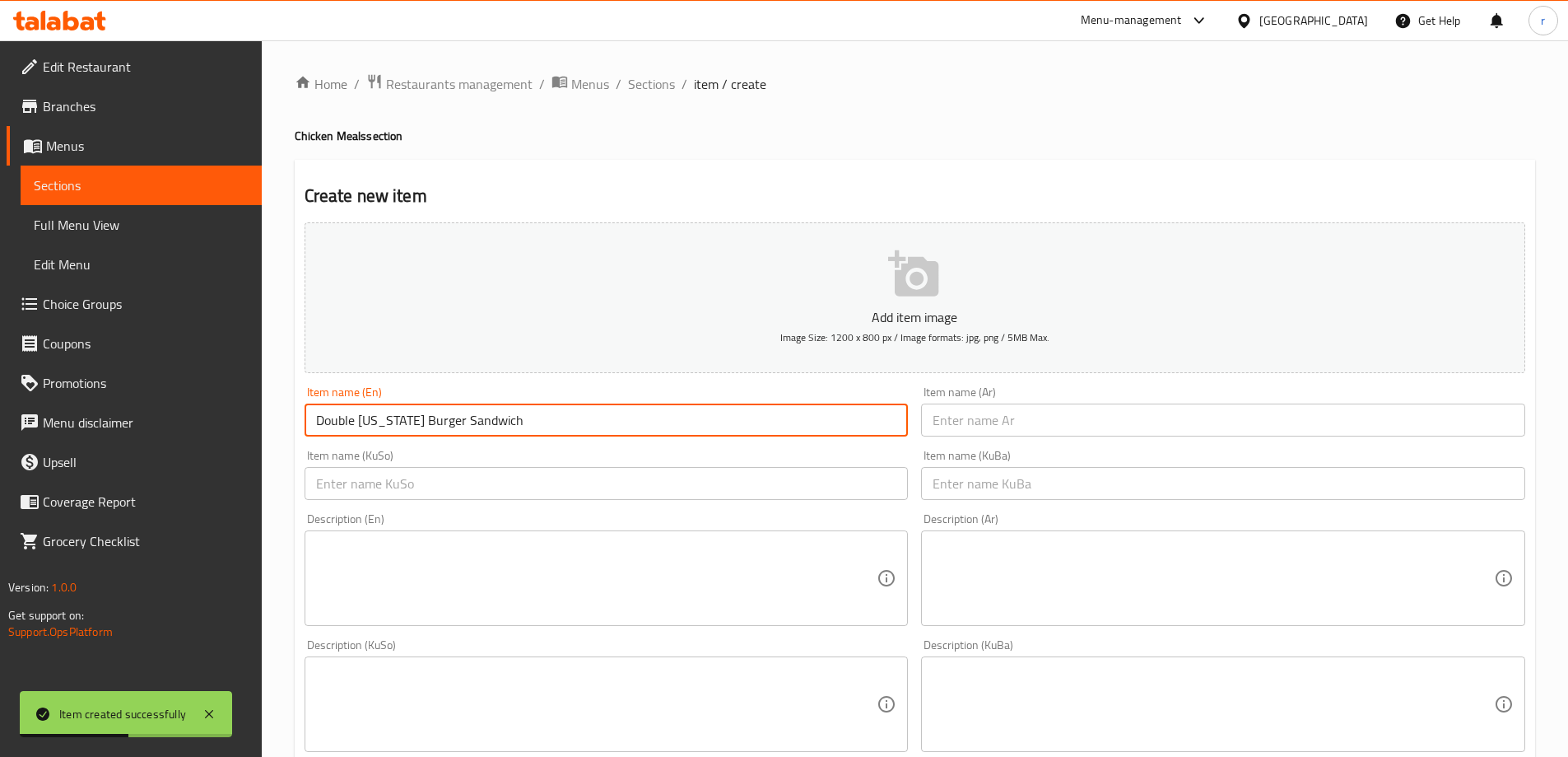
type input "Double Texas Burger Sandwich"
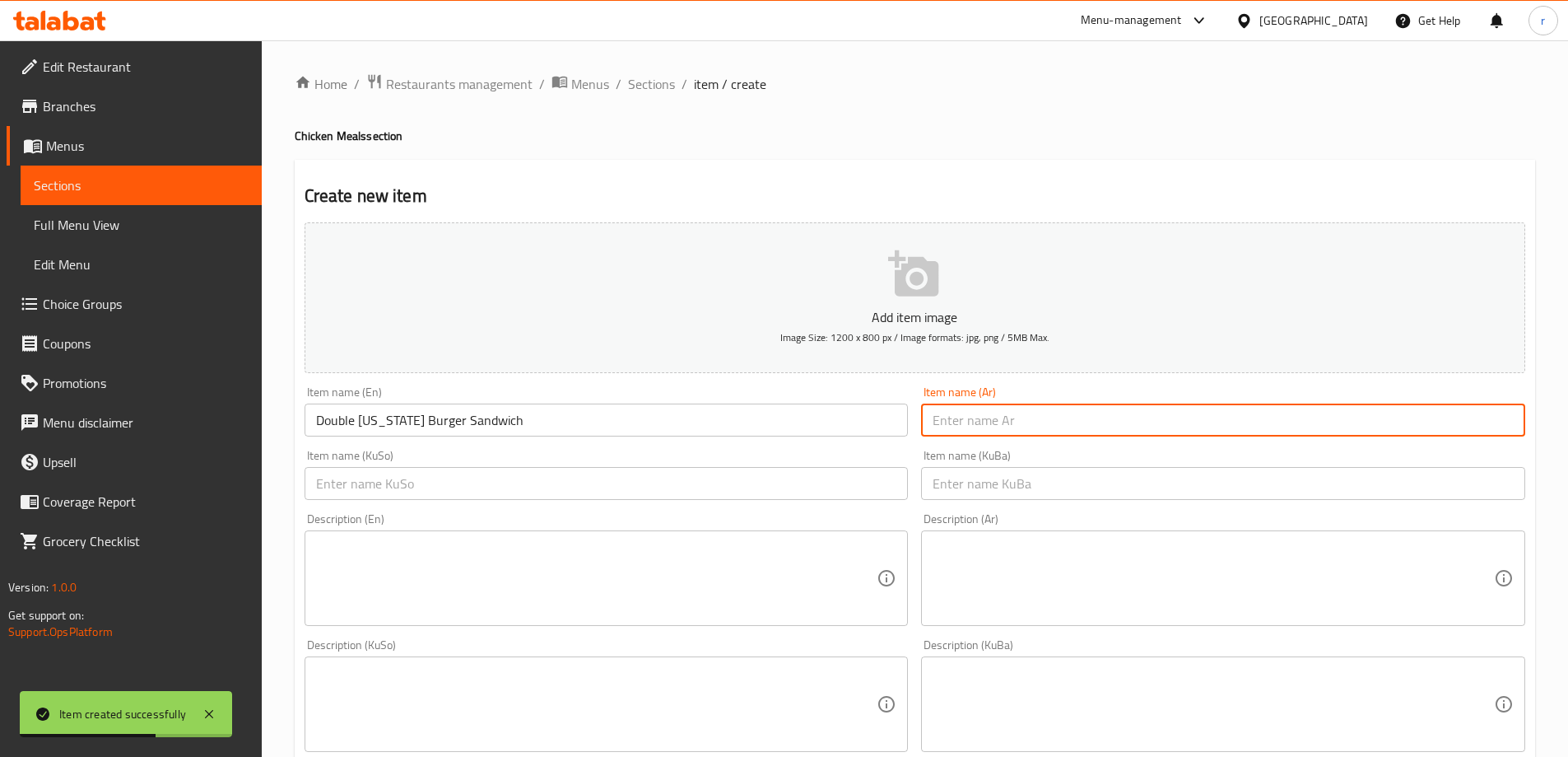
drag, startPoint x: 966, startPoint y: 411, endPoint x: 946, endPoint y: 419, distance: 21.5
click at [966, 411] on input "text" at bounding box center [1223, 420] width 604 height 33
paste input "سندويتش دبل تكساس برجر"
type input "سندويتش دبل تكساس برجر"
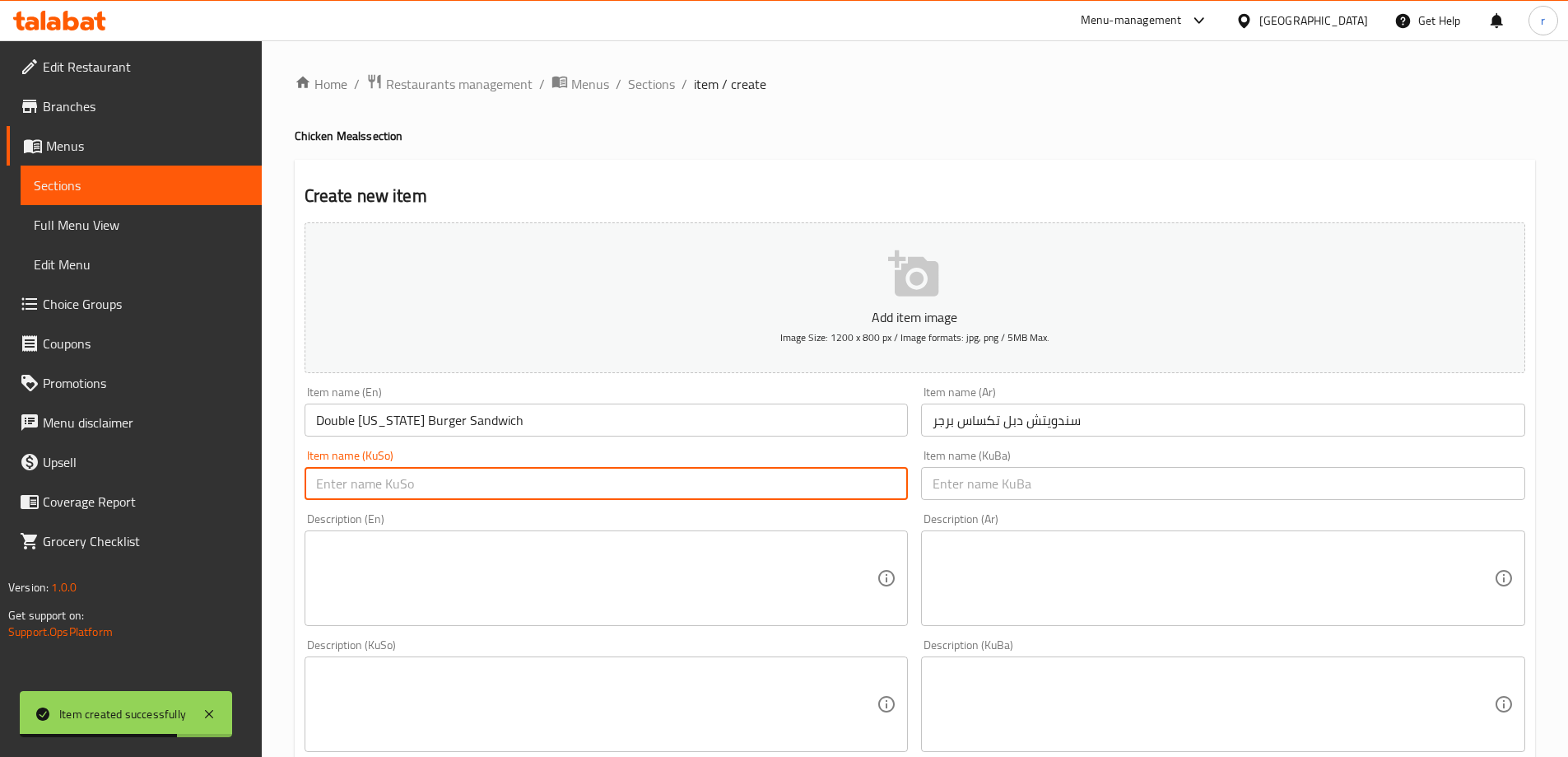
click at [506, 494] on input "text" at bounding box center [607, 483] width 604 height 33
type input "س"
paste input "سەندویچی دەبڵ دایتی بەرگر"
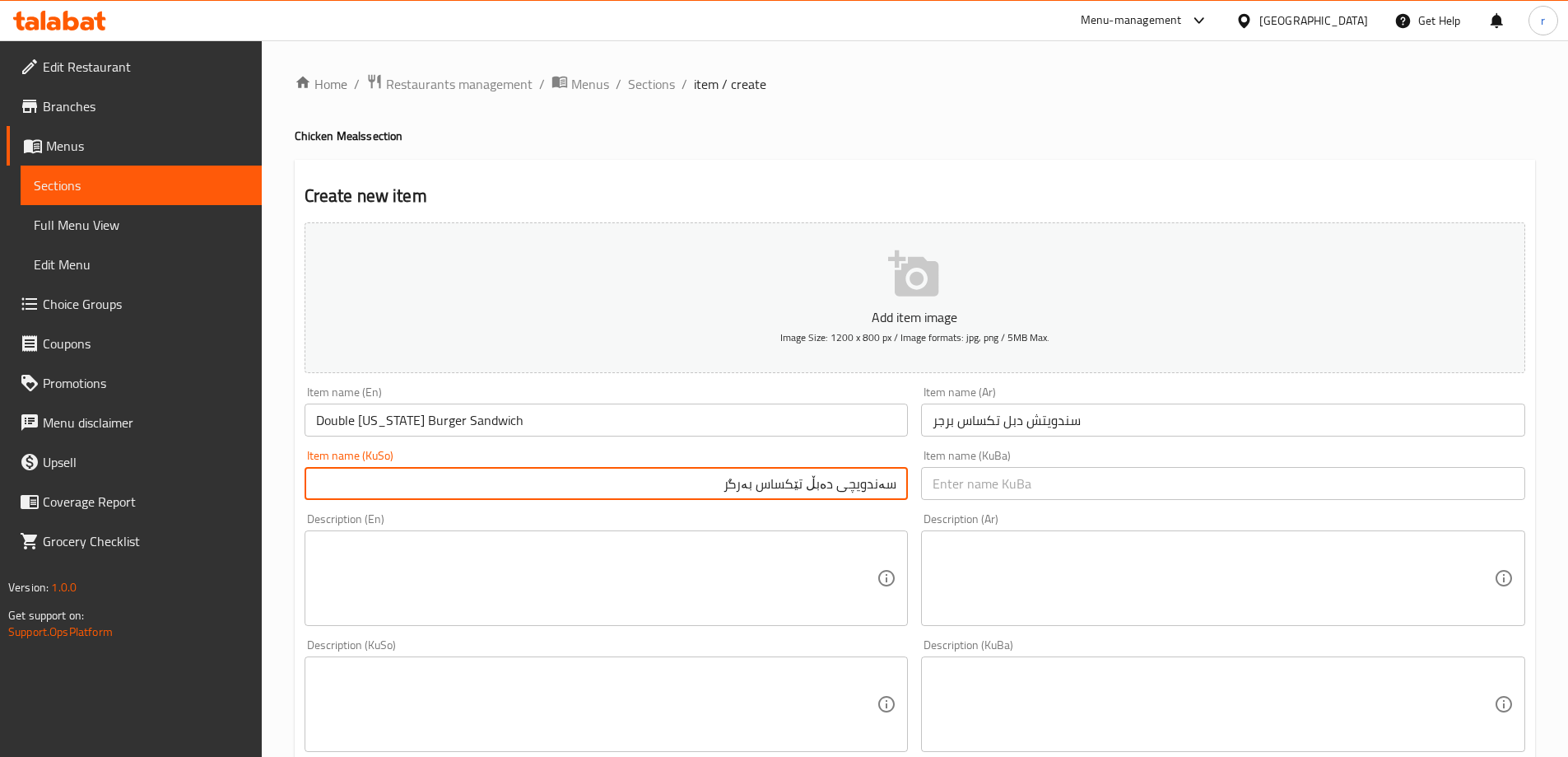
drag, startPoint x: 635, startPoint y: 481, endPoint x: 988, endPoint y: 508, distance: 354.0
click at [988, 508] on div "Add item image Image Size: 1200 x 800 px / Image formats: jpg, png / 5MB Max. I…" at bounding box center [915, 665] width 1234 height 899
type input "سەندویچی دەبڵ تێکساس بەرگر"
drag, startPoint x: 996, startPoint y: 469, endPoint x: 985, endPoint y: 479, distance: 14.9
click at [996, 469] on input "text" at bounding box center [1223, 483] width 604 height 33
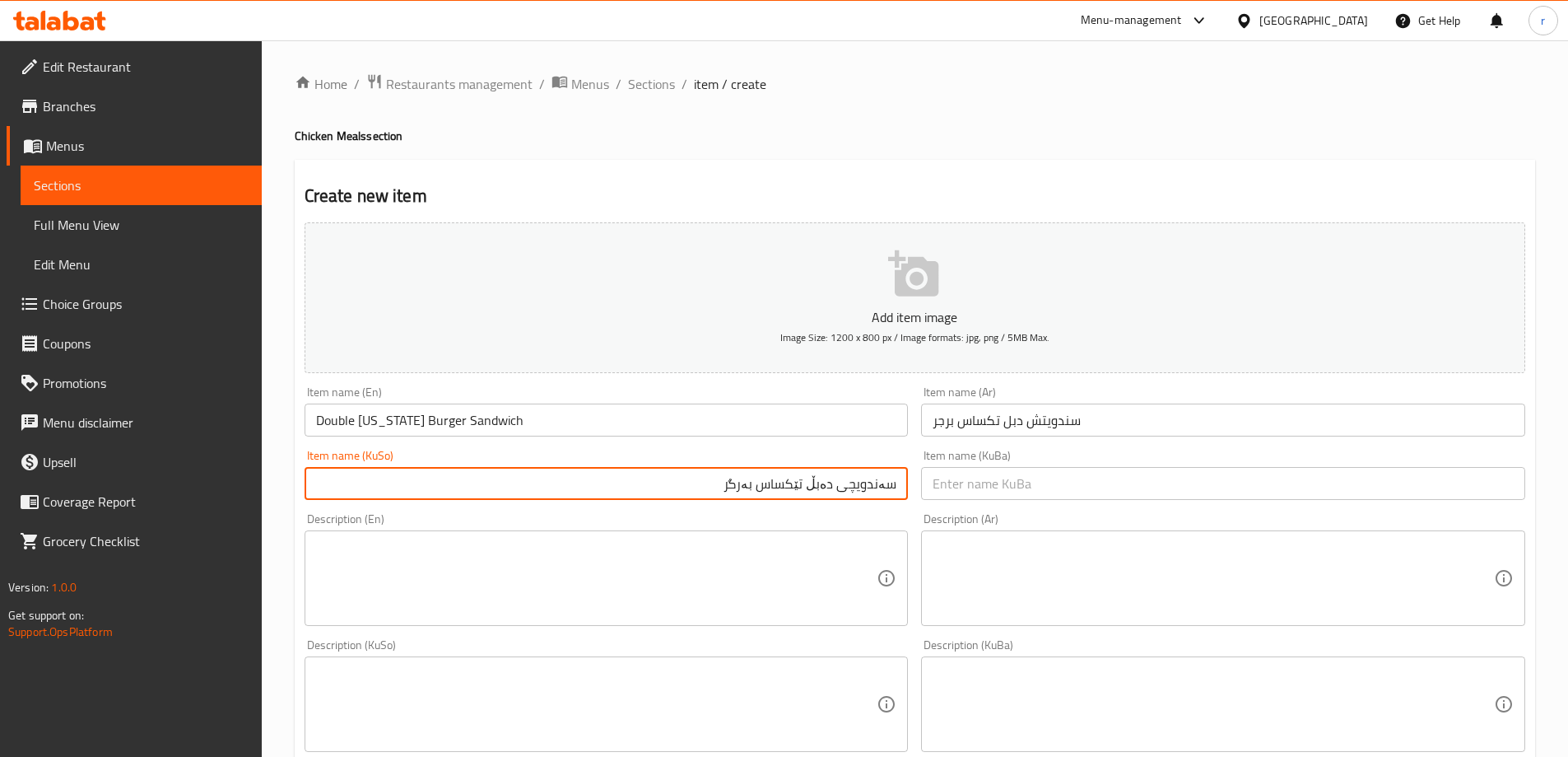
paste input "سەندویچی دەبڵ تێکساس بەرگر"
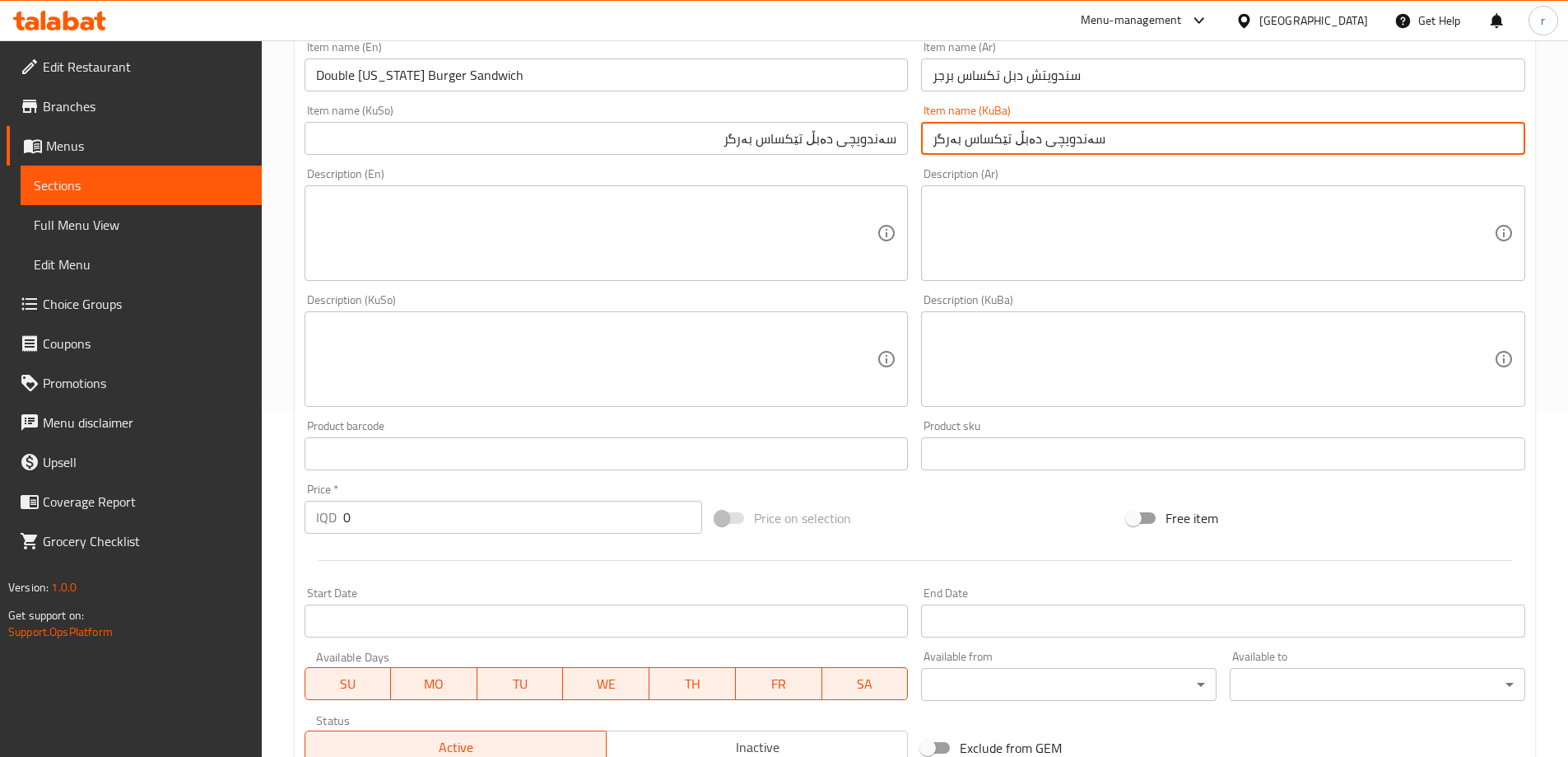
scroll to position [412, 0]
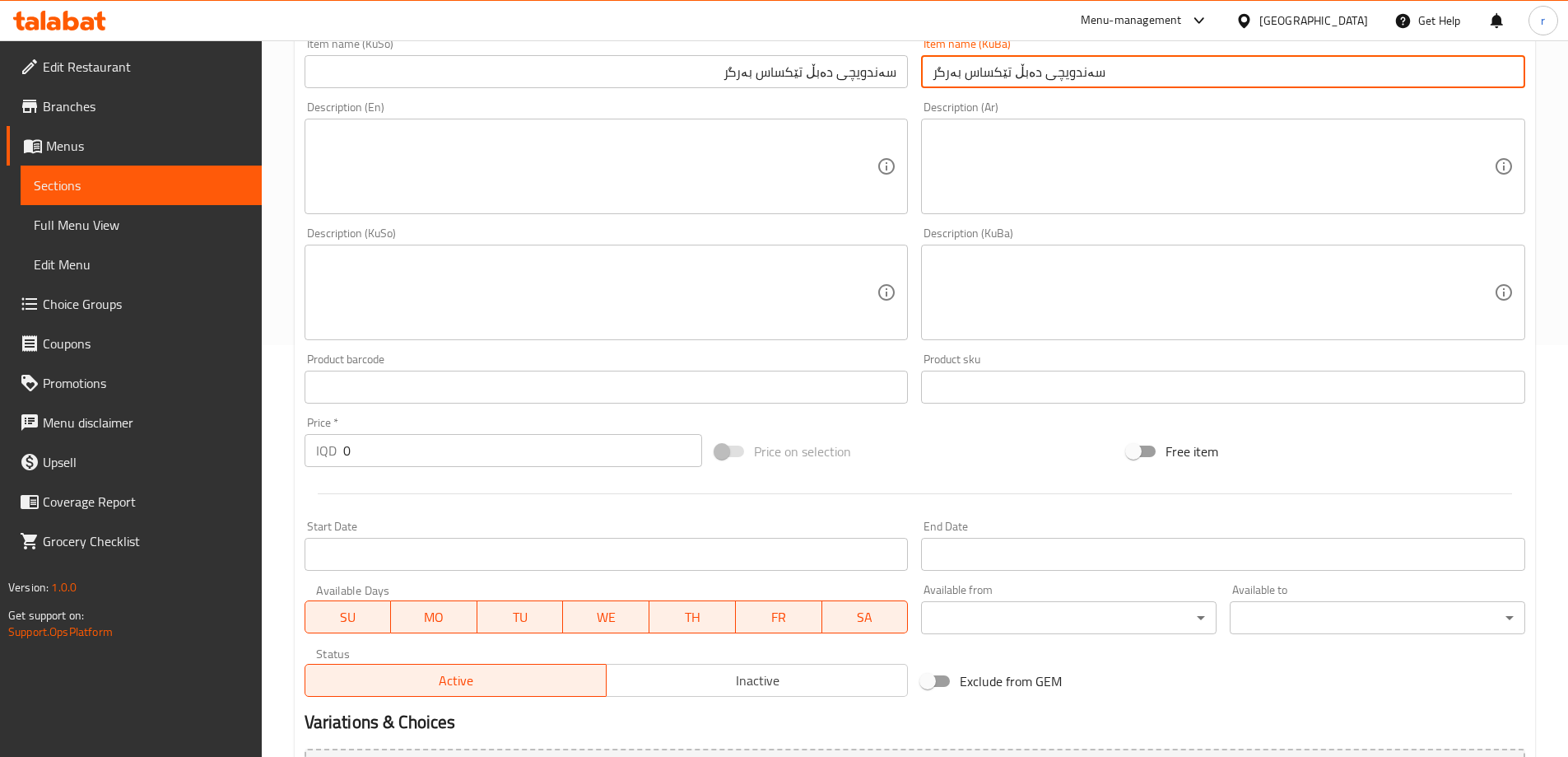
type input "سەندویچی دەبڵ تێکساس بەرگر"
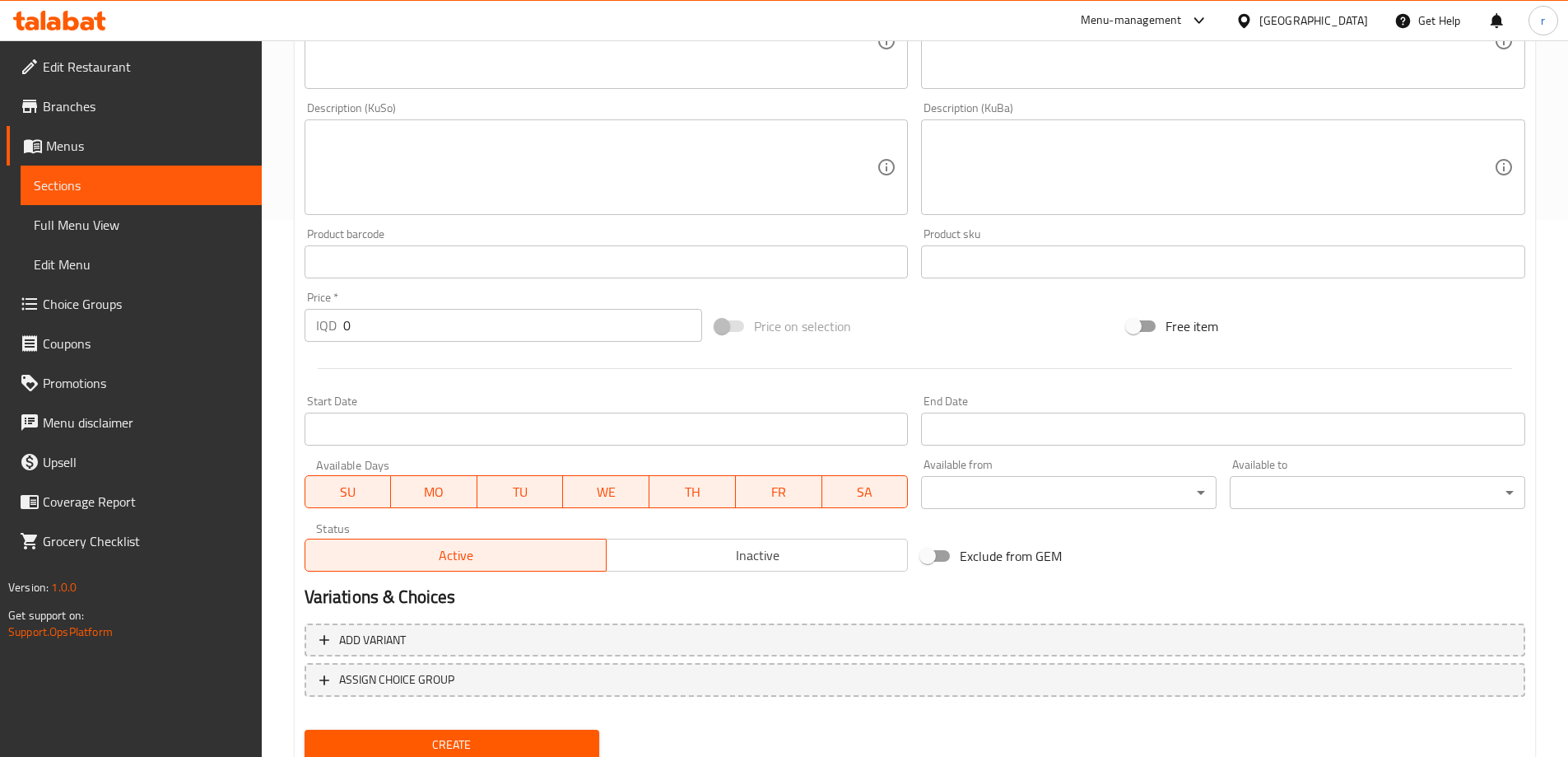
scroll to position [596, 0]
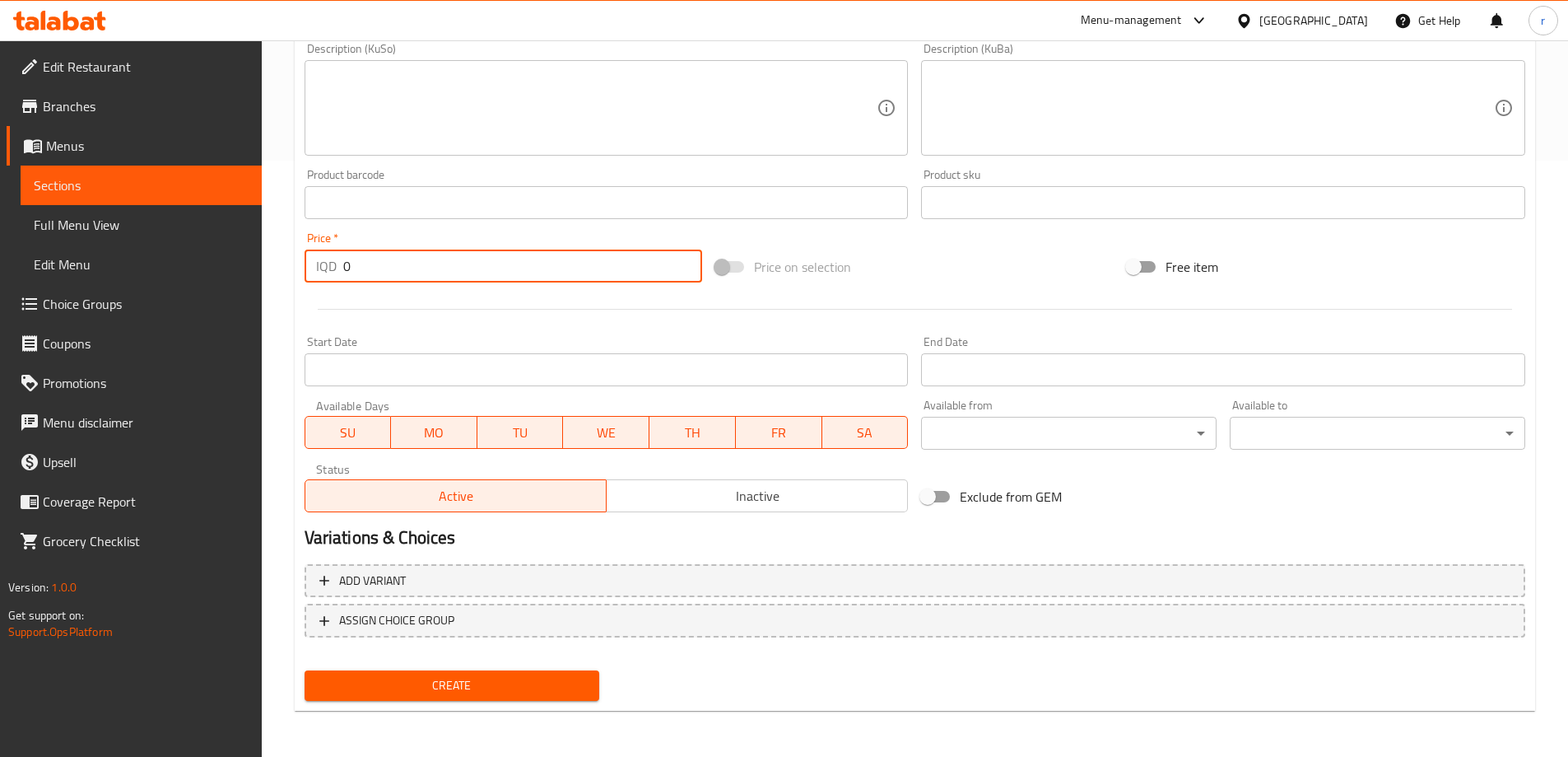
drag, startPoint x: 353, startPoint y: 261, endPoint x: 307, endPoint y: 259, distance: 46.0
click at [307, 259] on div "IQD 0 Price *" at bounding box center [504, 266] width 398 height 33
type input "9000"
click at [305, 670] on button "Create" at bounding box center [452, 685] width 295 height 31
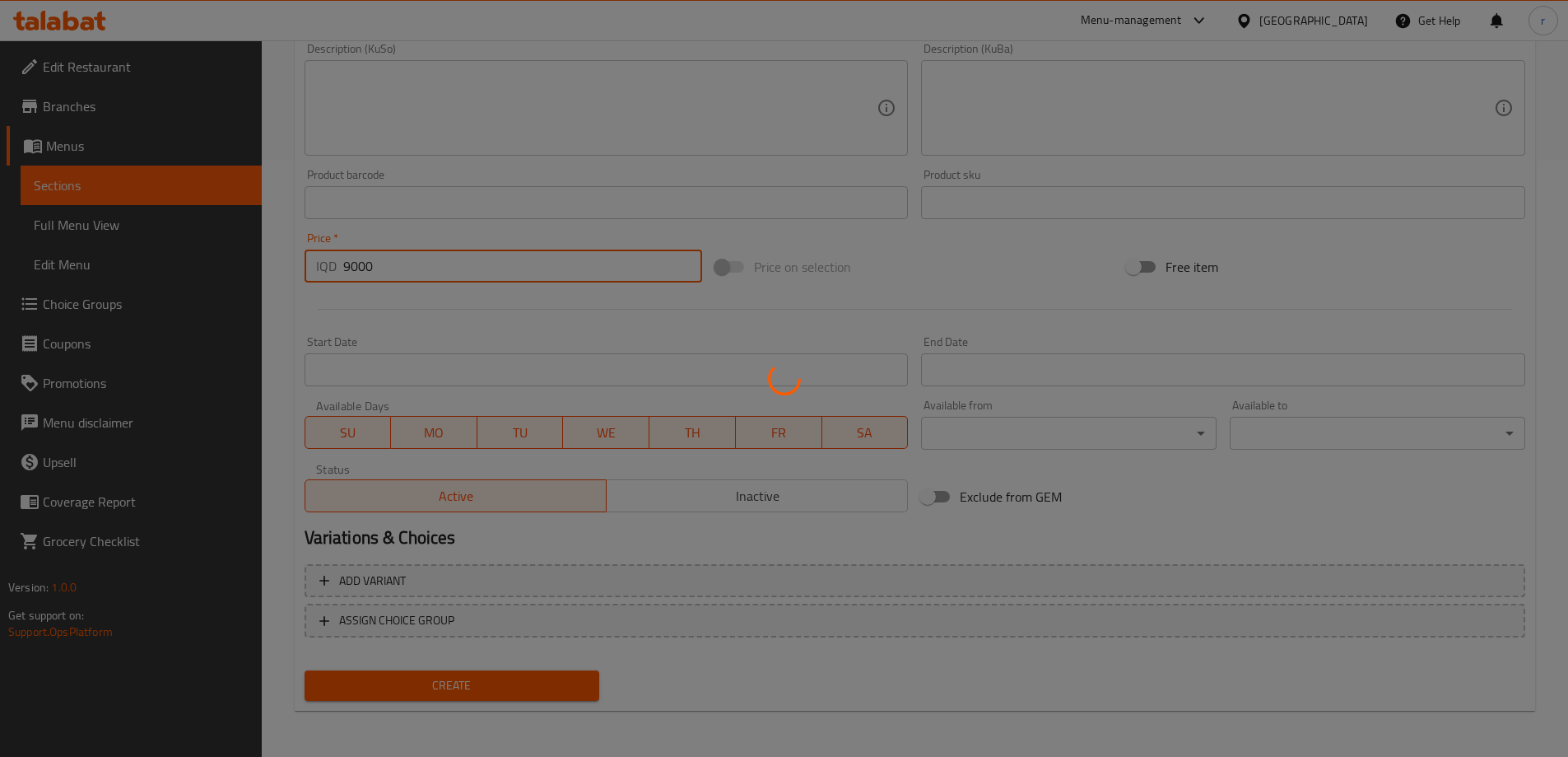
type input "0"
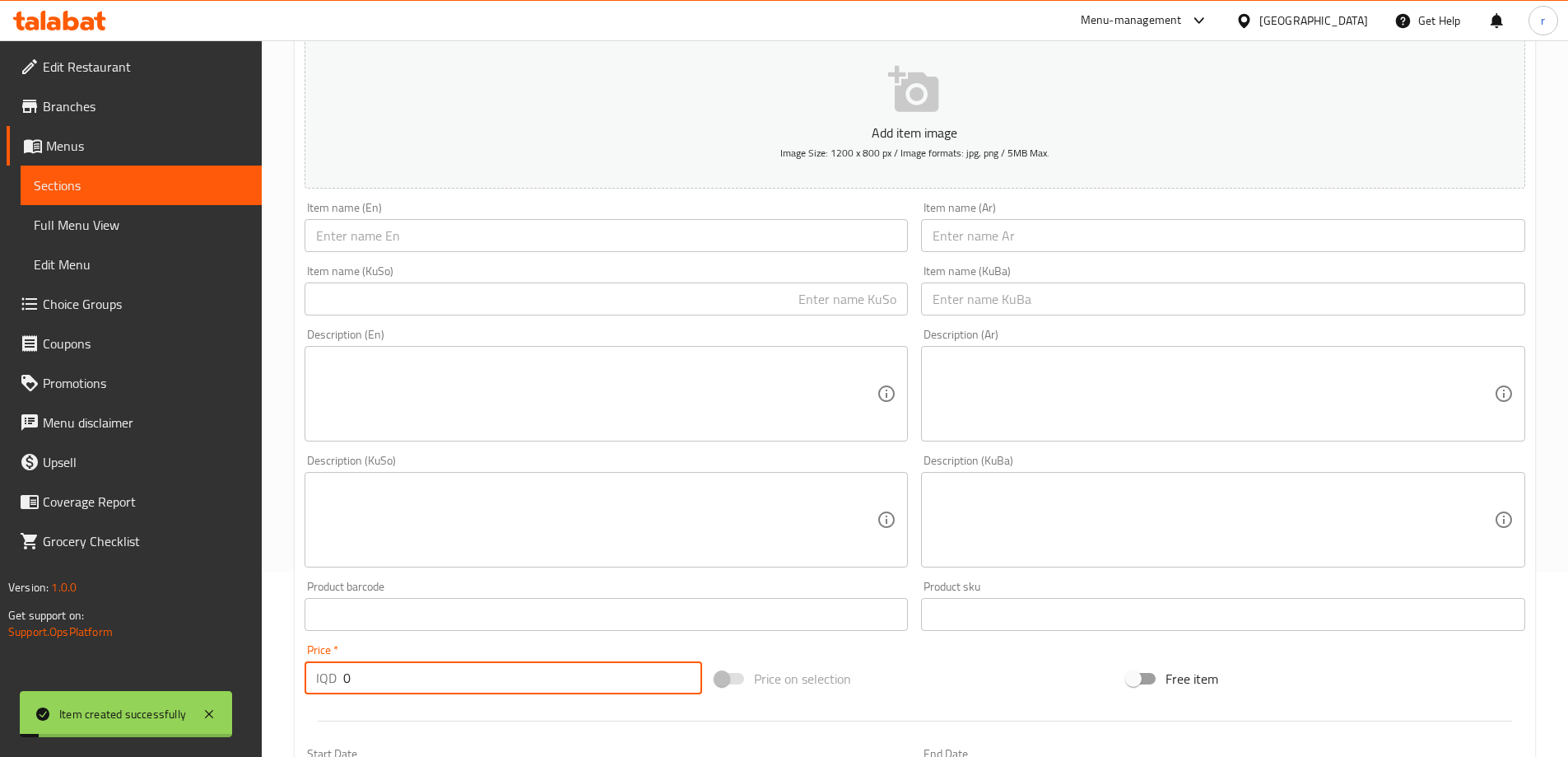
click at [97, 187] on span "Sections" at bounding box center [141, 185] width 215 height 20
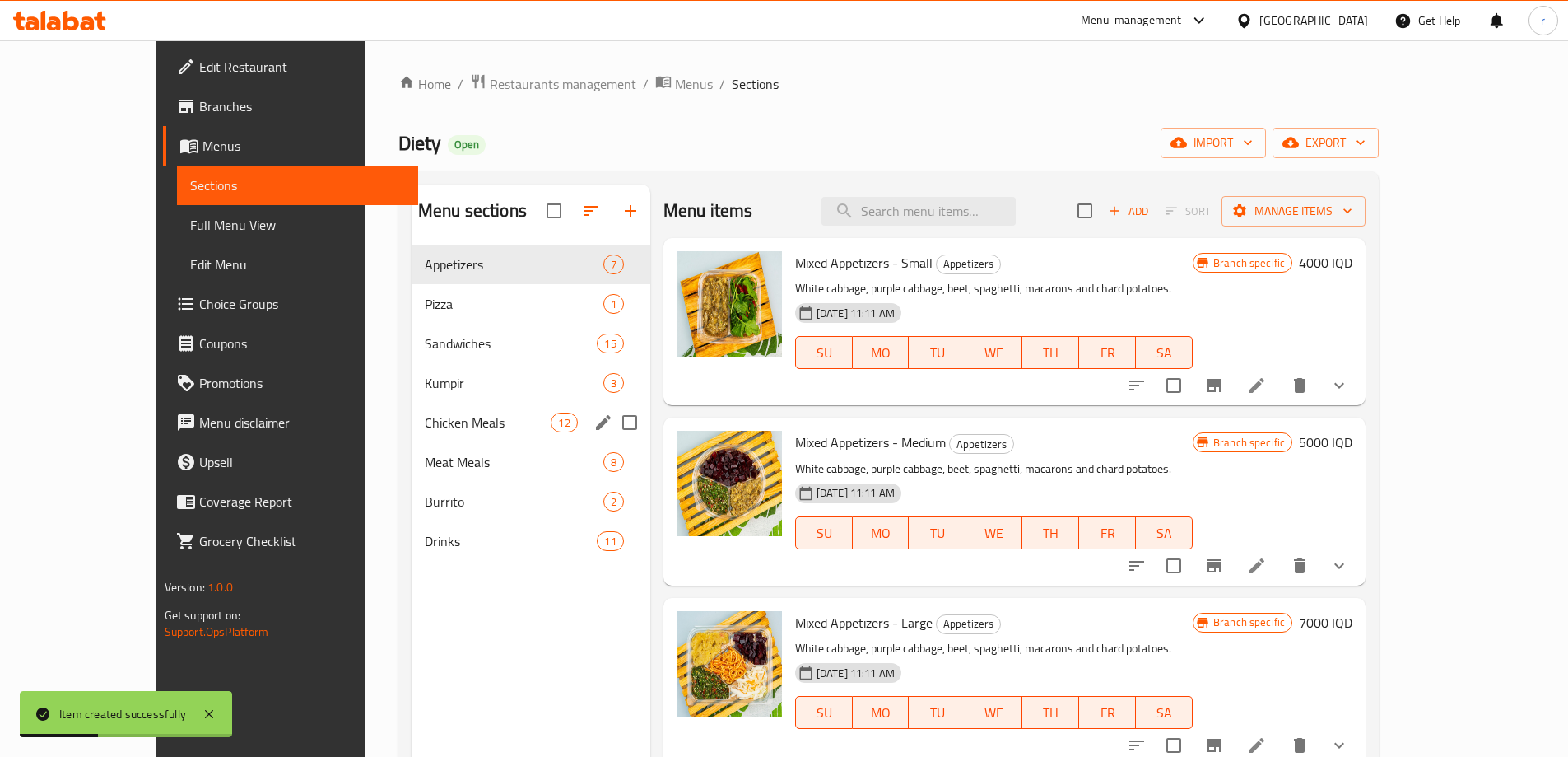
click at [412, 405] on div "Chicken Meals 12" at bounding box center [531, 422] width 238 height 39
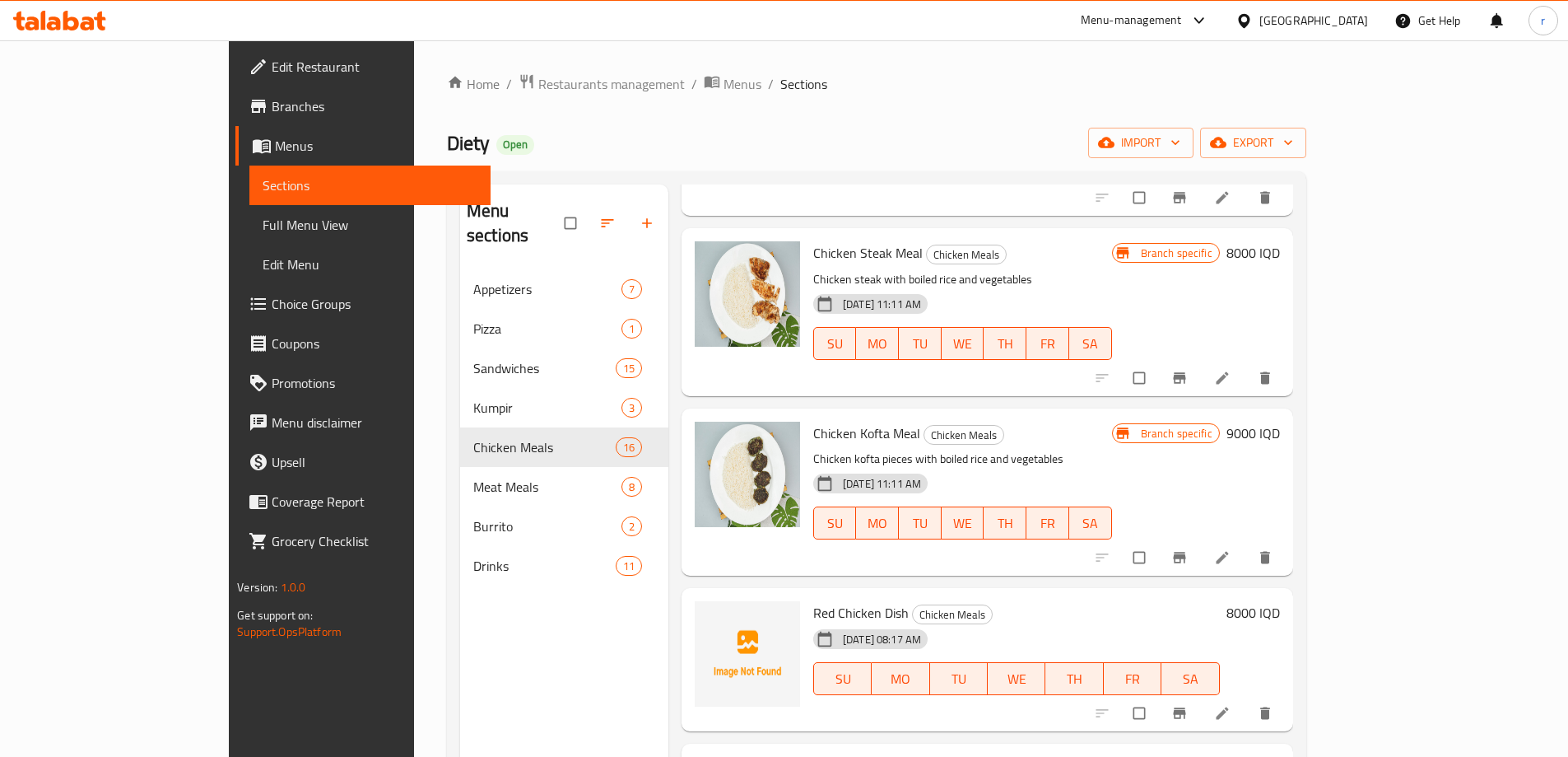
scroll to position [231, 0]
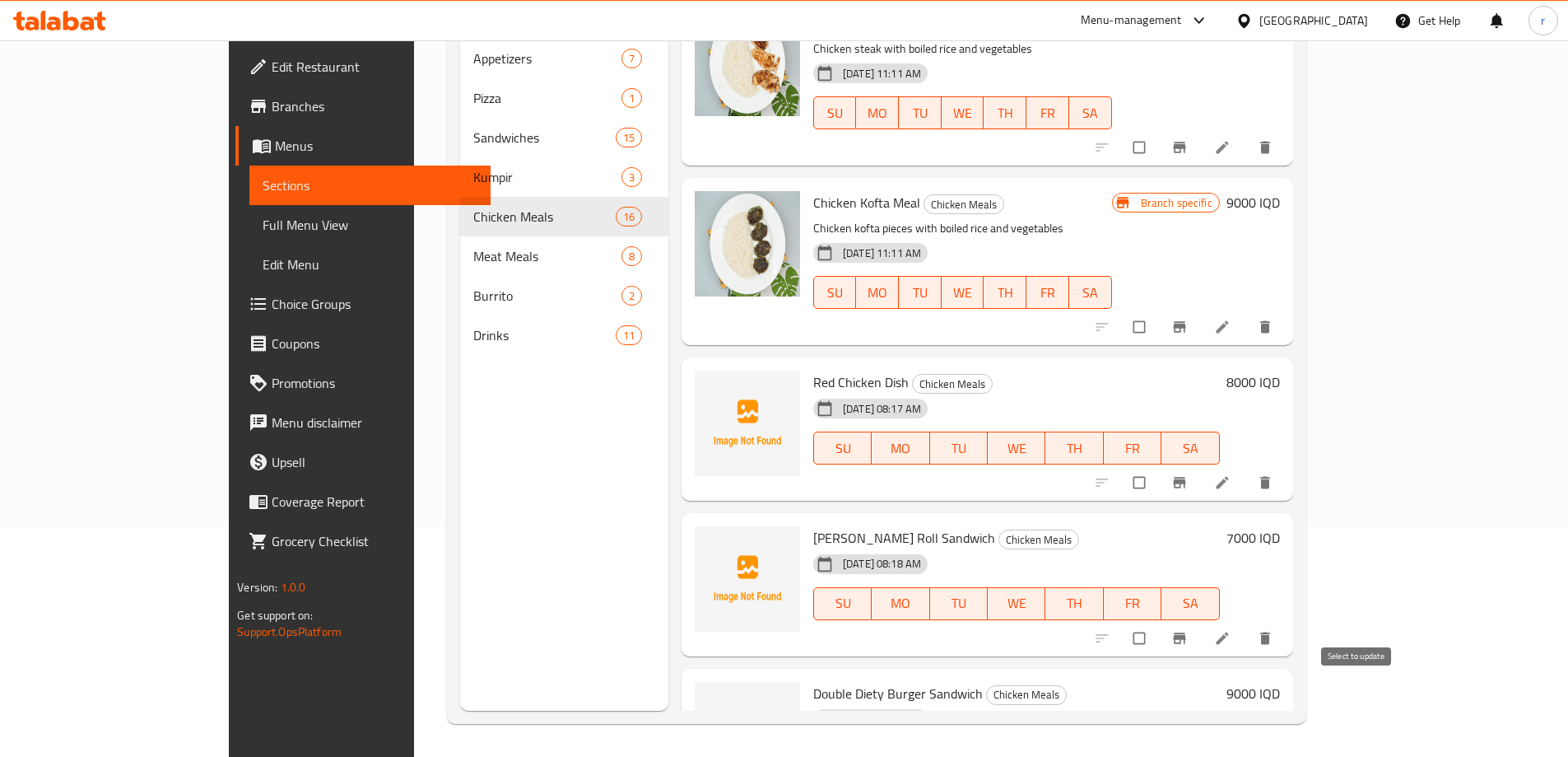
checkbox input "true"
click at [1159, 622] on input "checkbox" at bounding box center [1141, 638] width 35 height 32
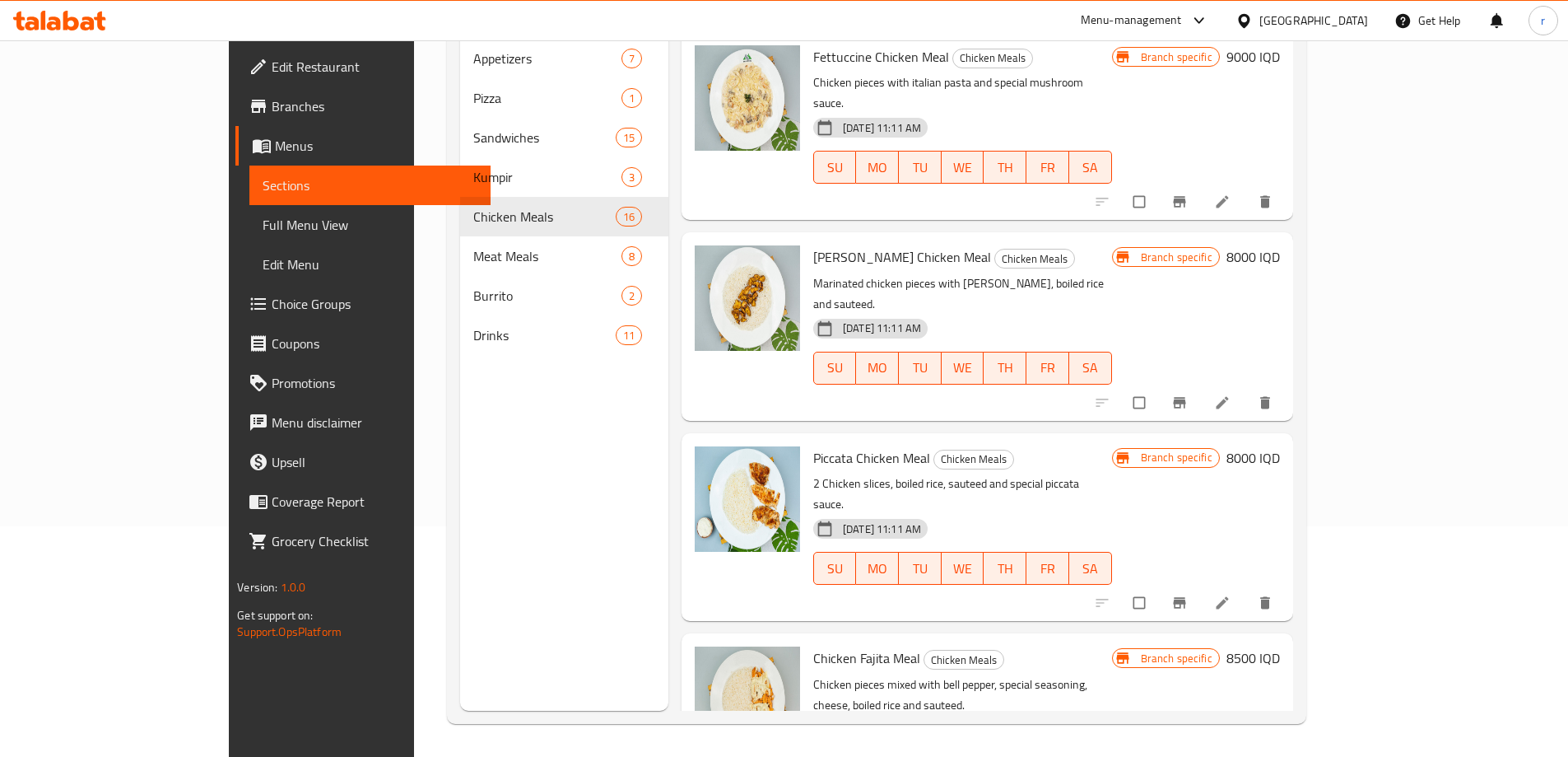
scroll to position [0, 0]
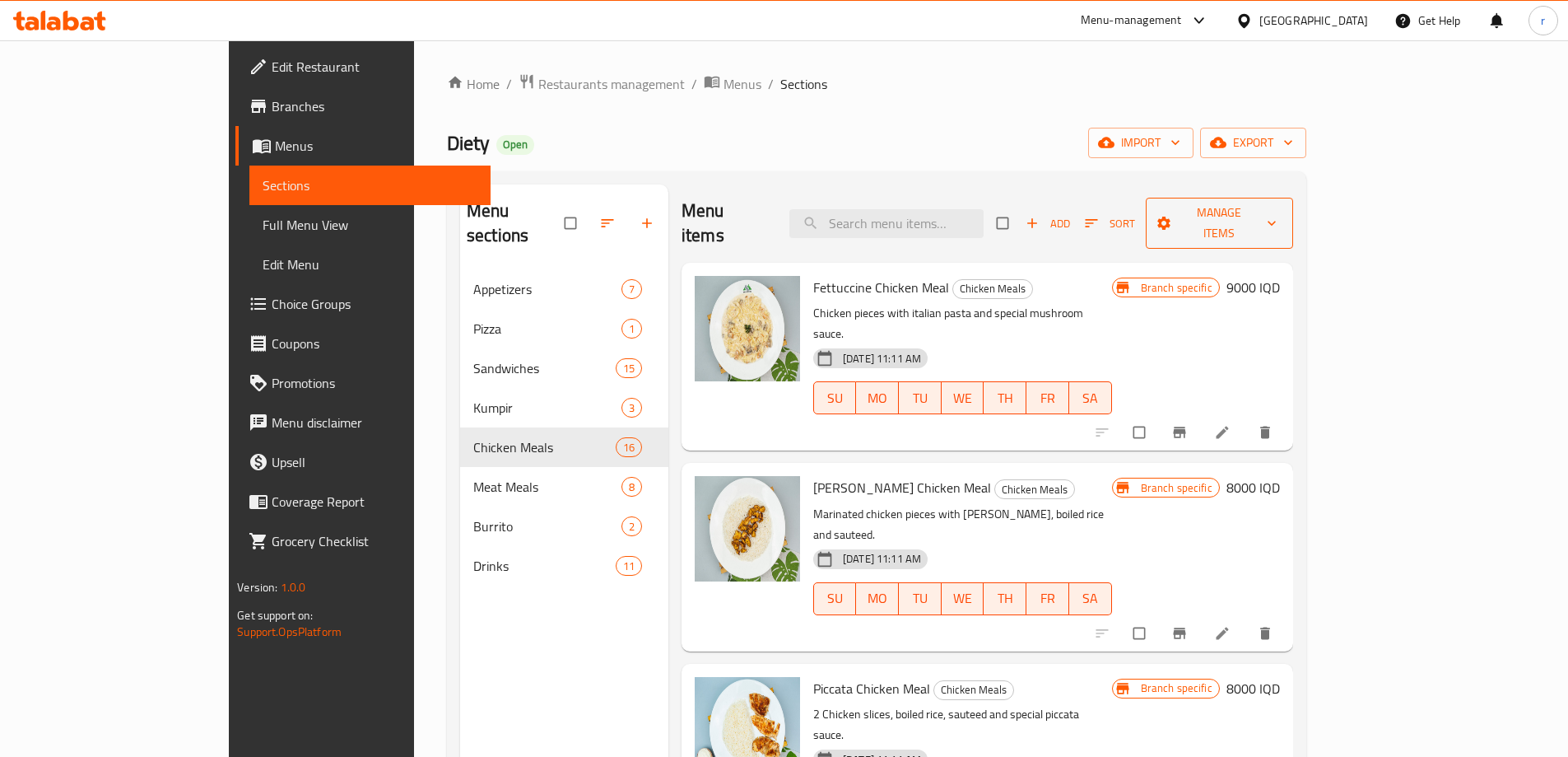
click at [1280, 208] on span "Manage items" at bounding box center [1220, 223] width 121 height 41
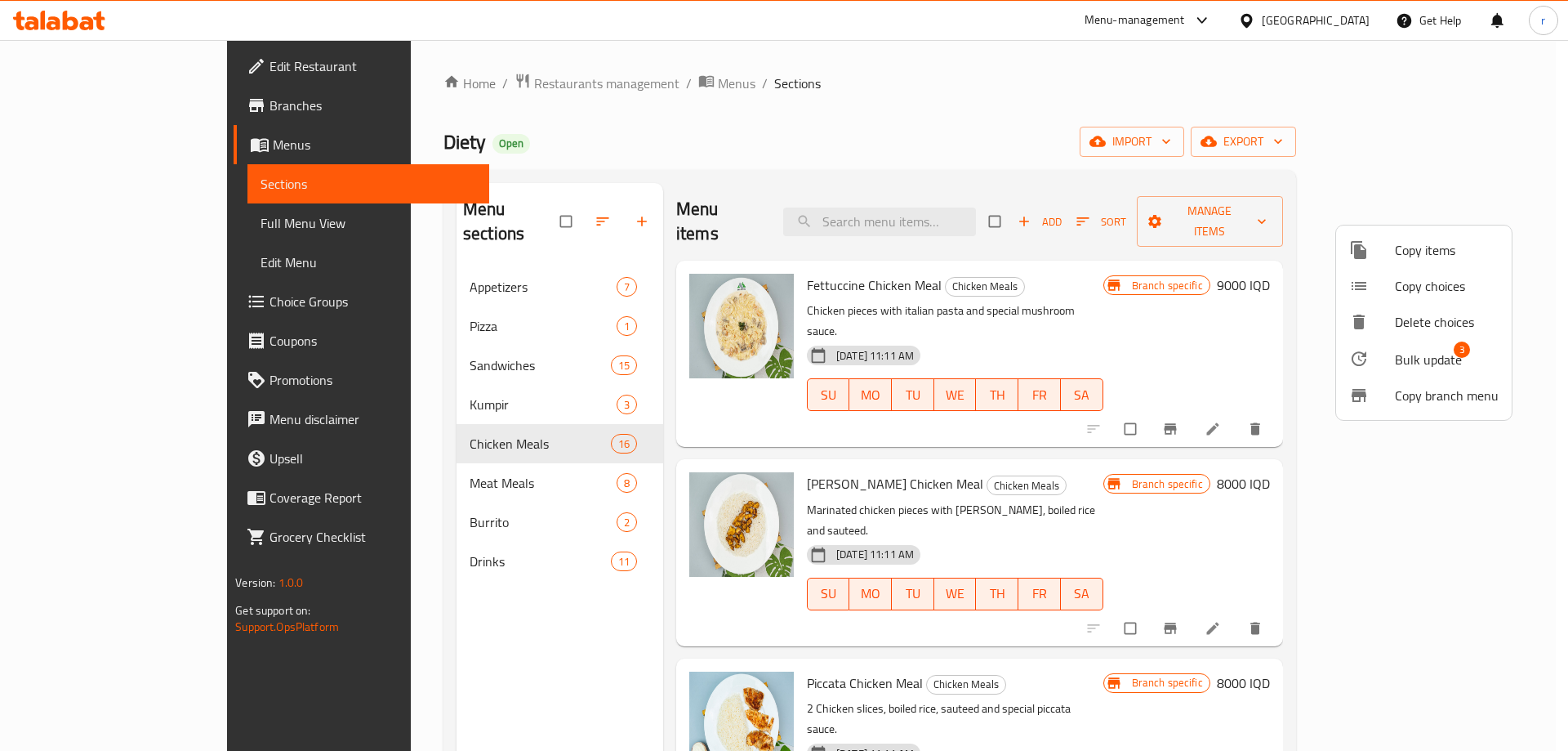
click at [1445, 346] on li "Bulk update 3" at bounding box center [1424, 358] width 176 height 37
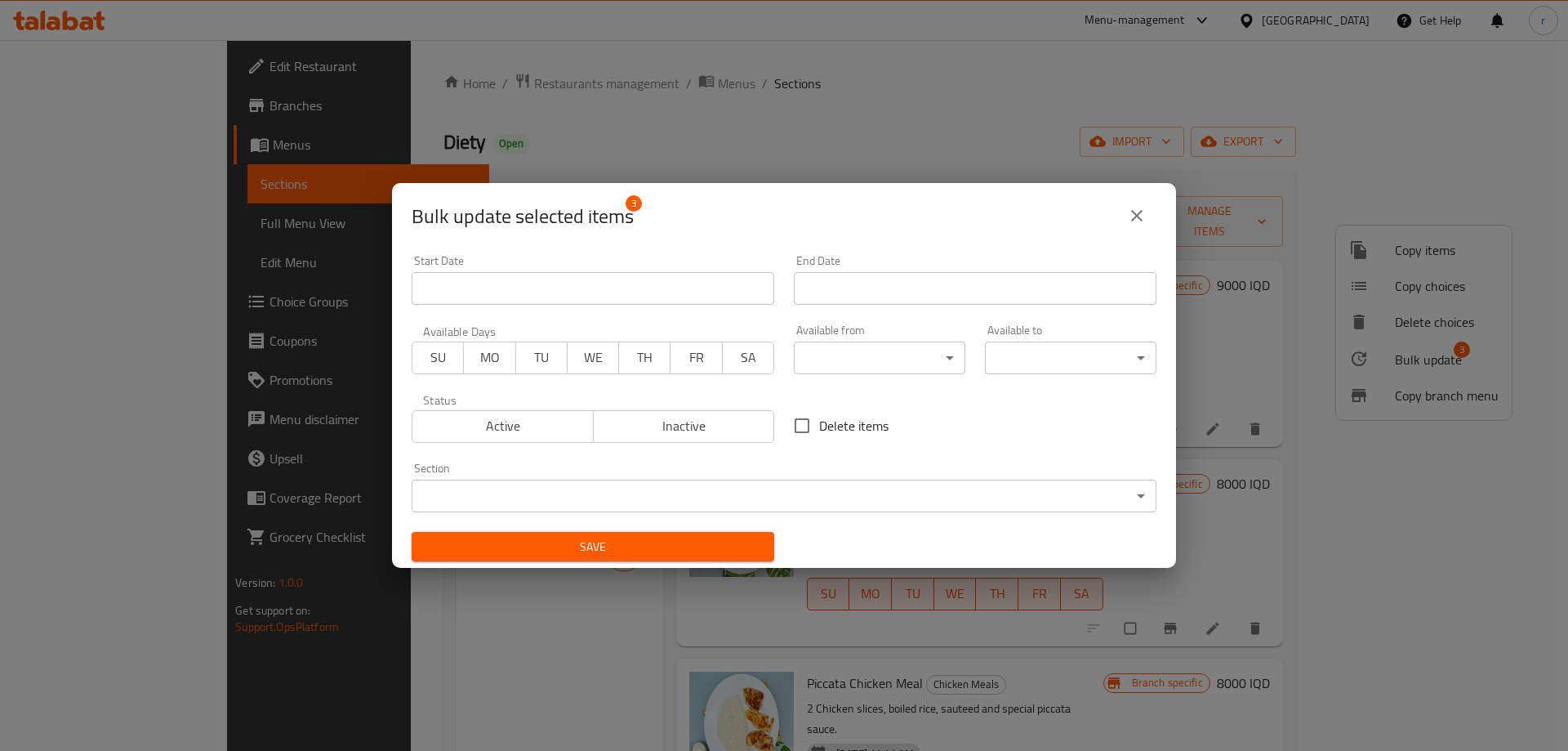
click at [884, 476] on div "Section ​ ​" at bounding box center [784, 487] width 745 height 50
click at [858, 489] on body "​ Menu-management Iraq Get Help r Edit Restaurant Branches Menus Sections Full …" at bounding box center [784, 395] width 1568 height 710
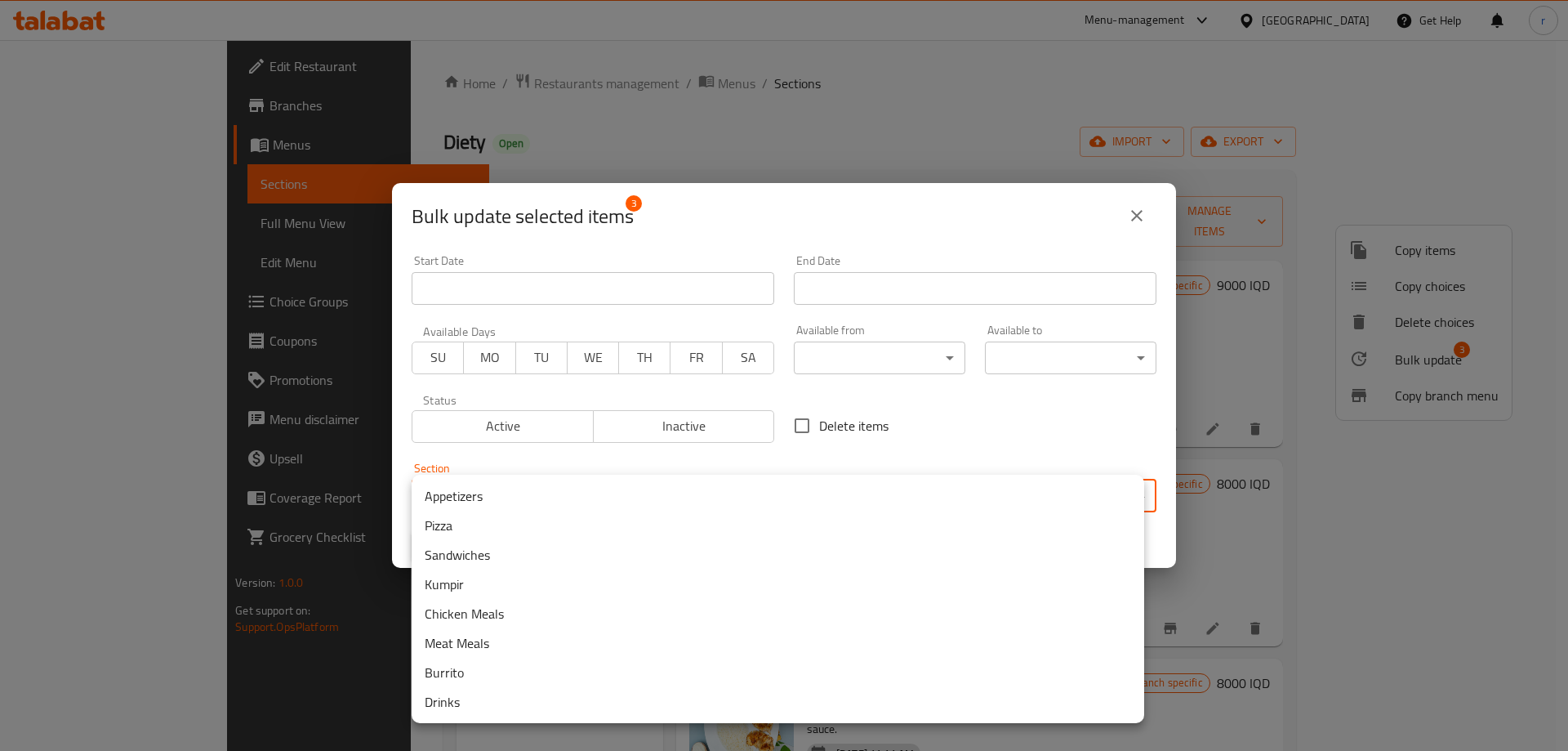
click at [486, 562] on li "Sandwiches" at bounding box center [777, 554] width 732 height 30
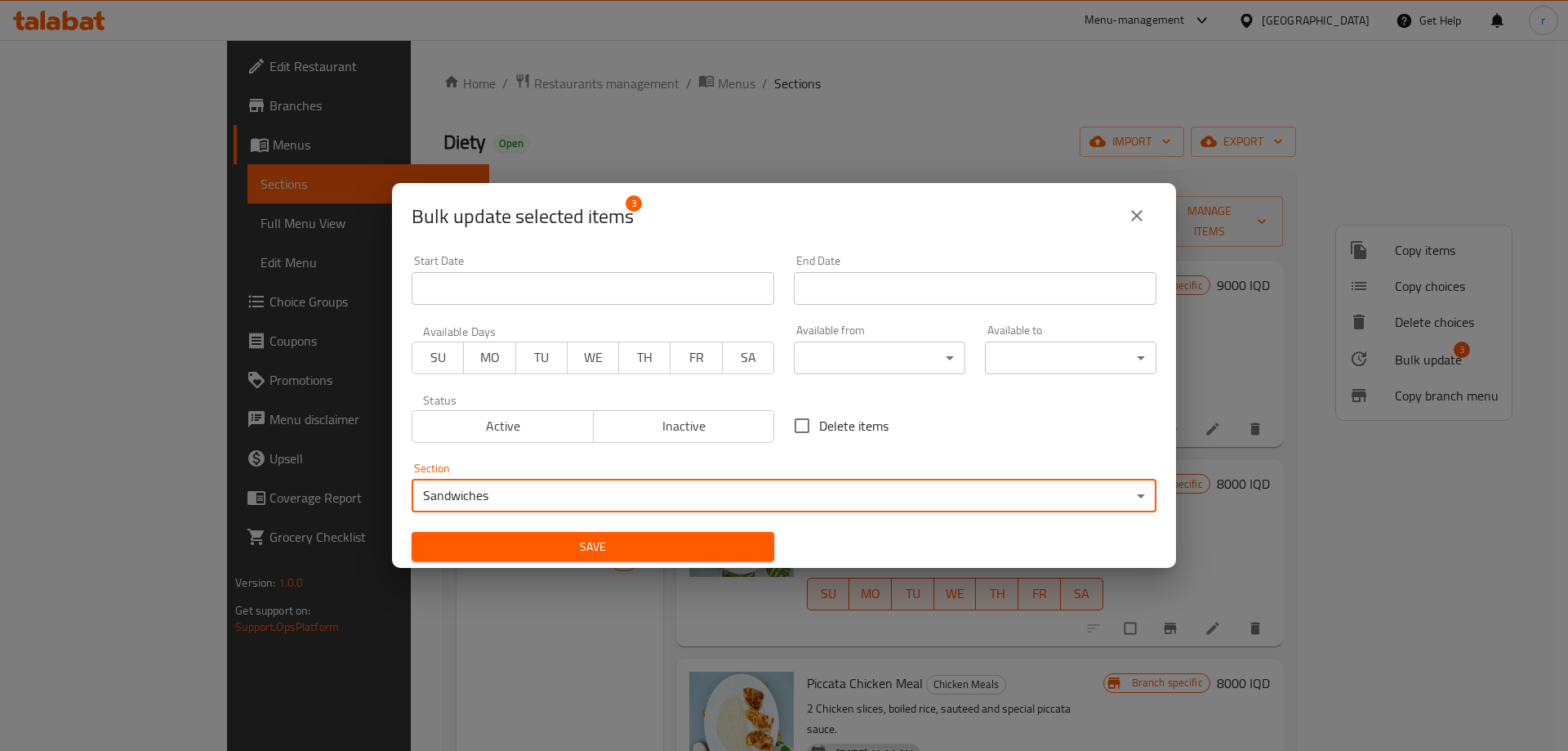
click at [519, 547] on span "Save" at bounding box center [593, 547] width 336 height 20
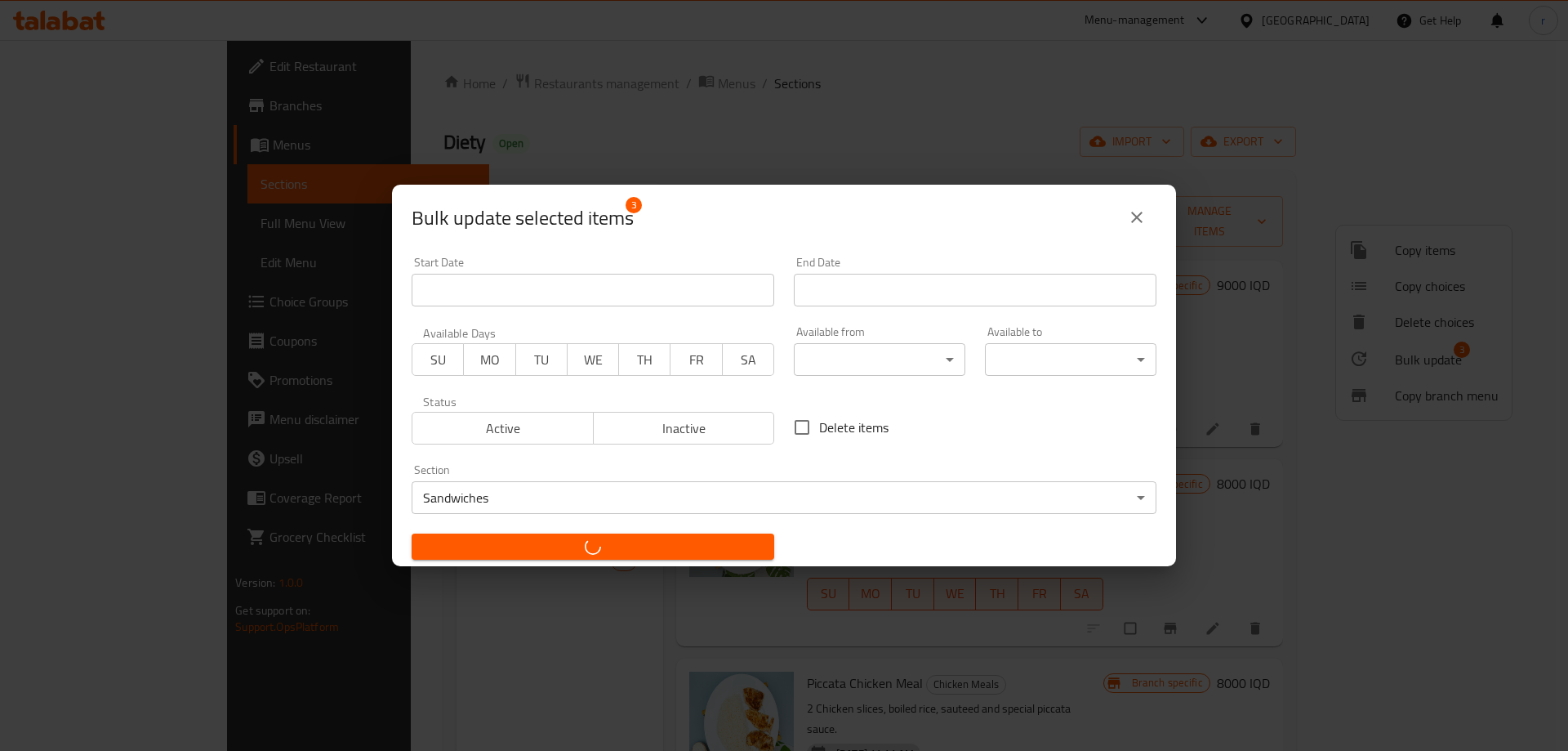
checkbox input "false"
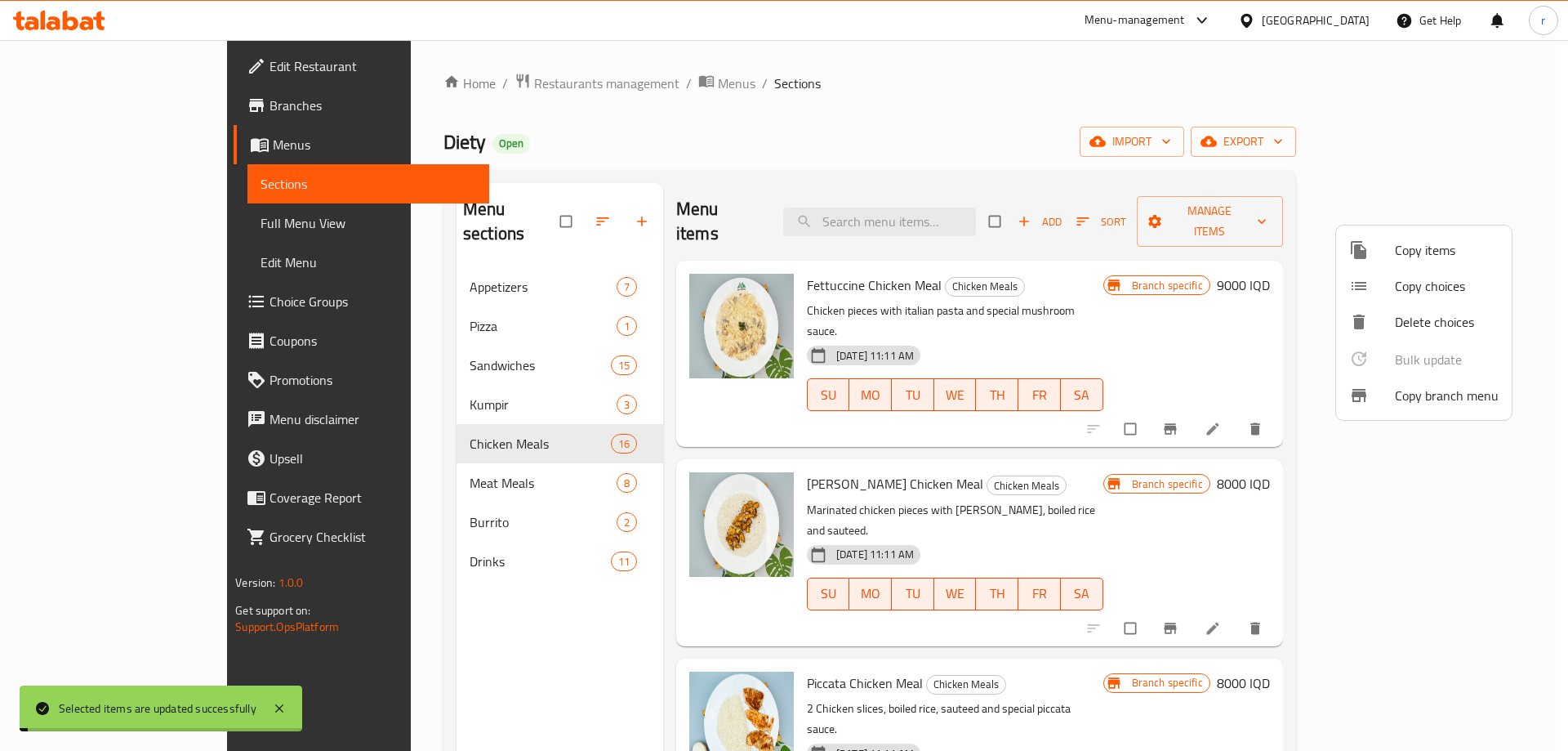
click at [71, 226] on div at bounding box center [784, 375] width 1568 height 751
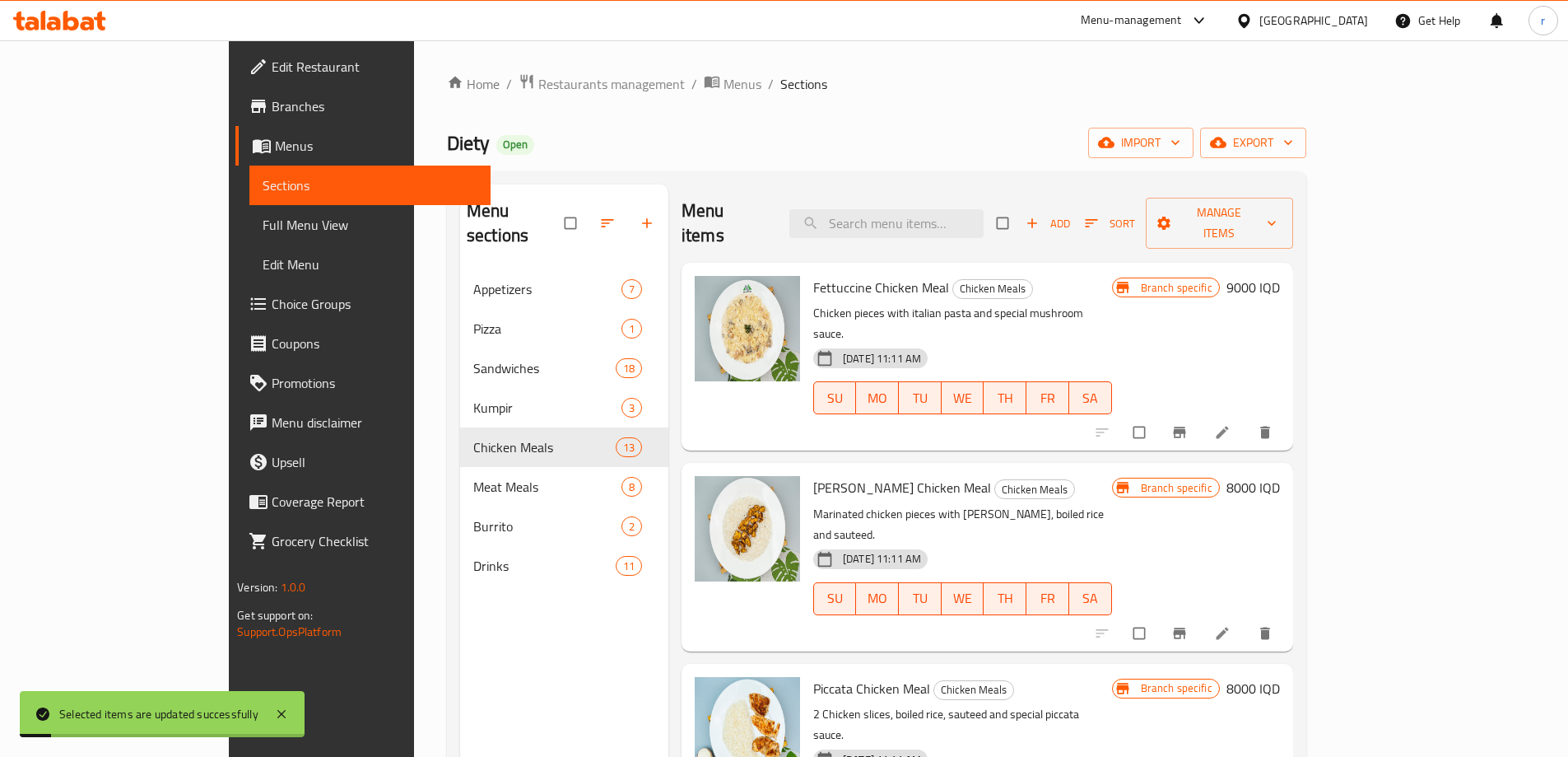
click at [262, 229] on span "Full Menu View" at bounding box center [369, 224] width 215 height 20
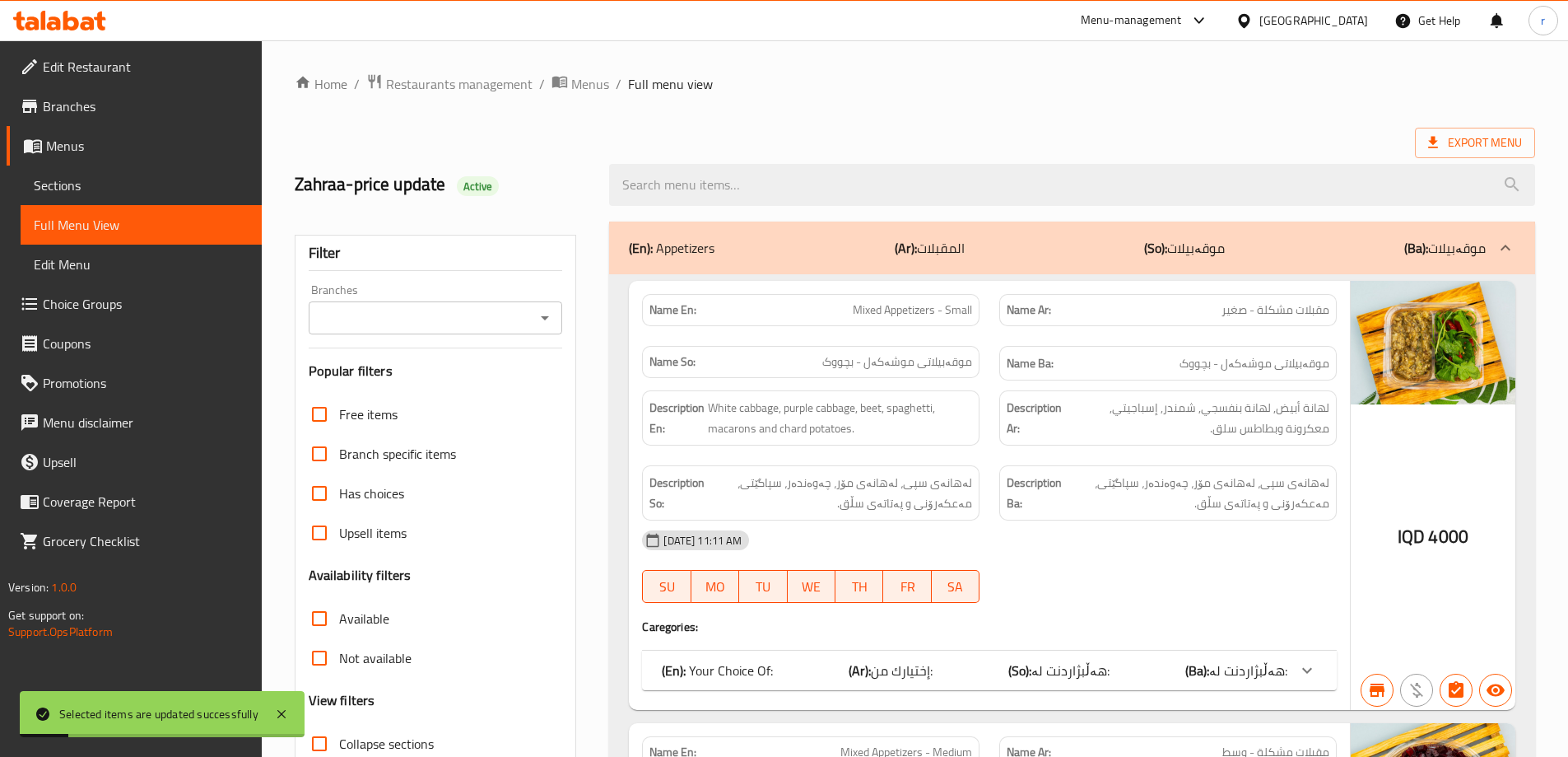
click at [437, 319] on input "Branches" at bounding box center [421, 318] width 217 height 23
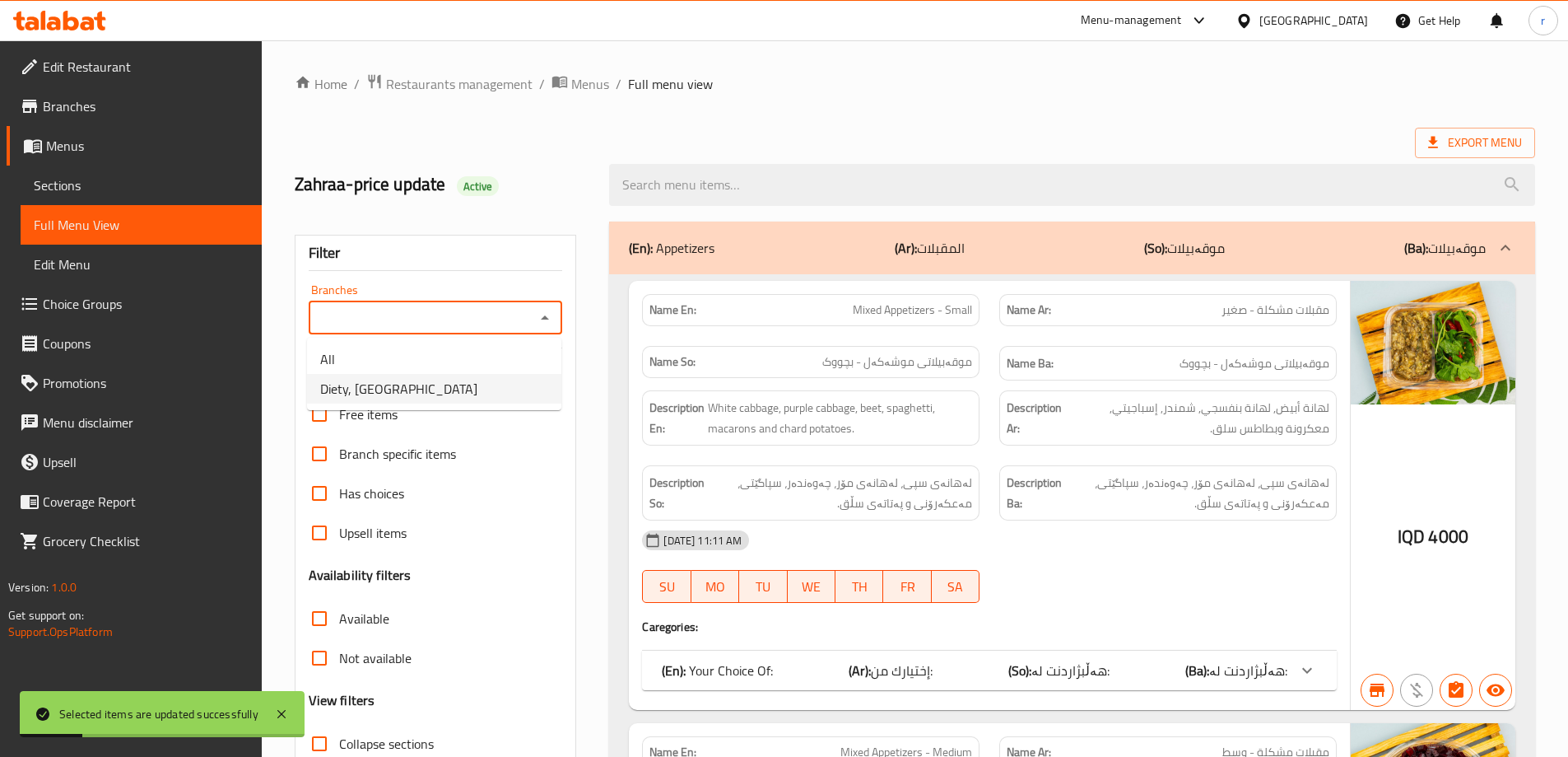
click at [431, 379] on span "Diety, Palastin Street" at bounding box center [398, 388] width 157 height 20
type input "Diety, Palastin Street"
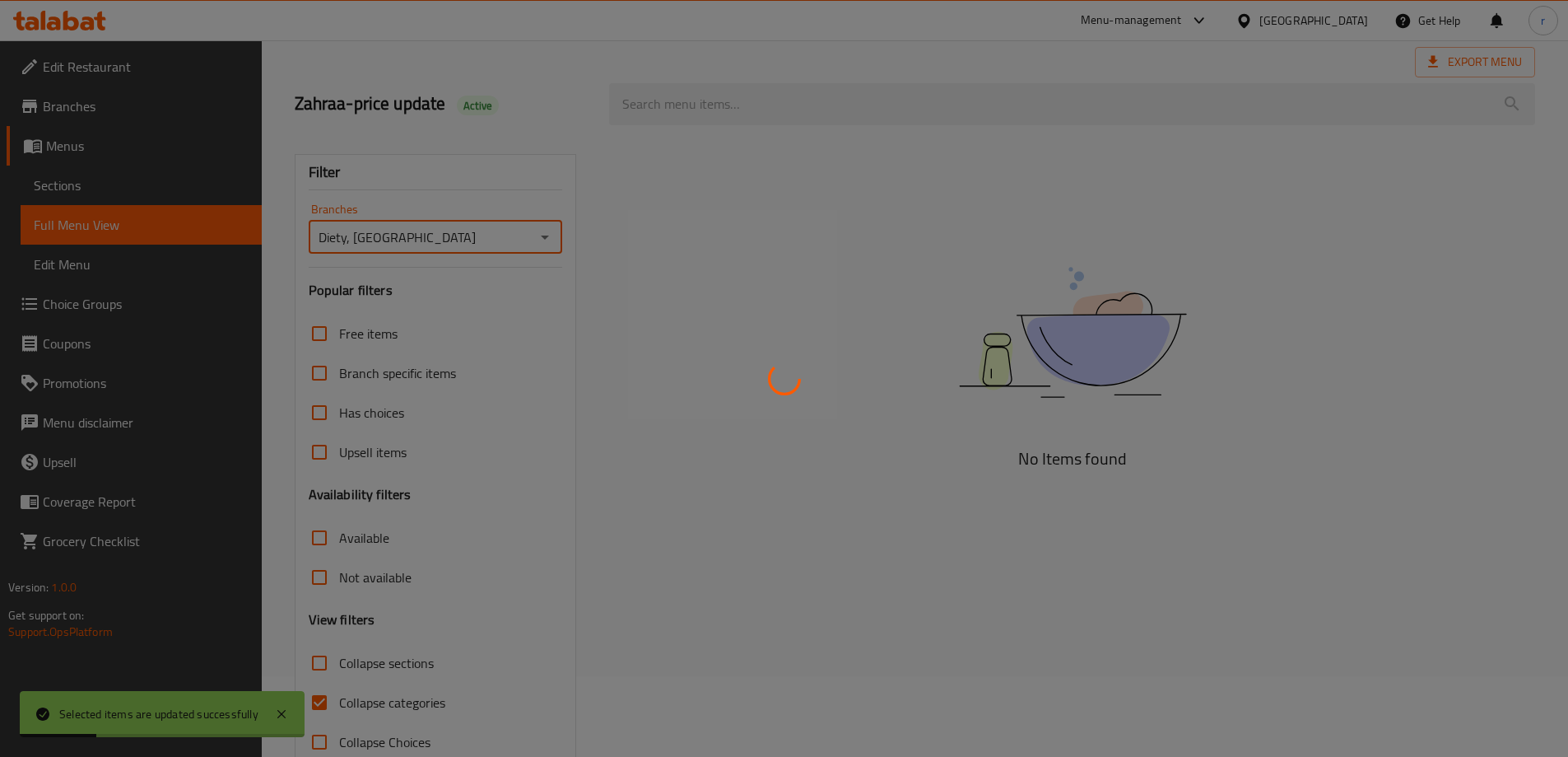
scroll to position [119, 0]
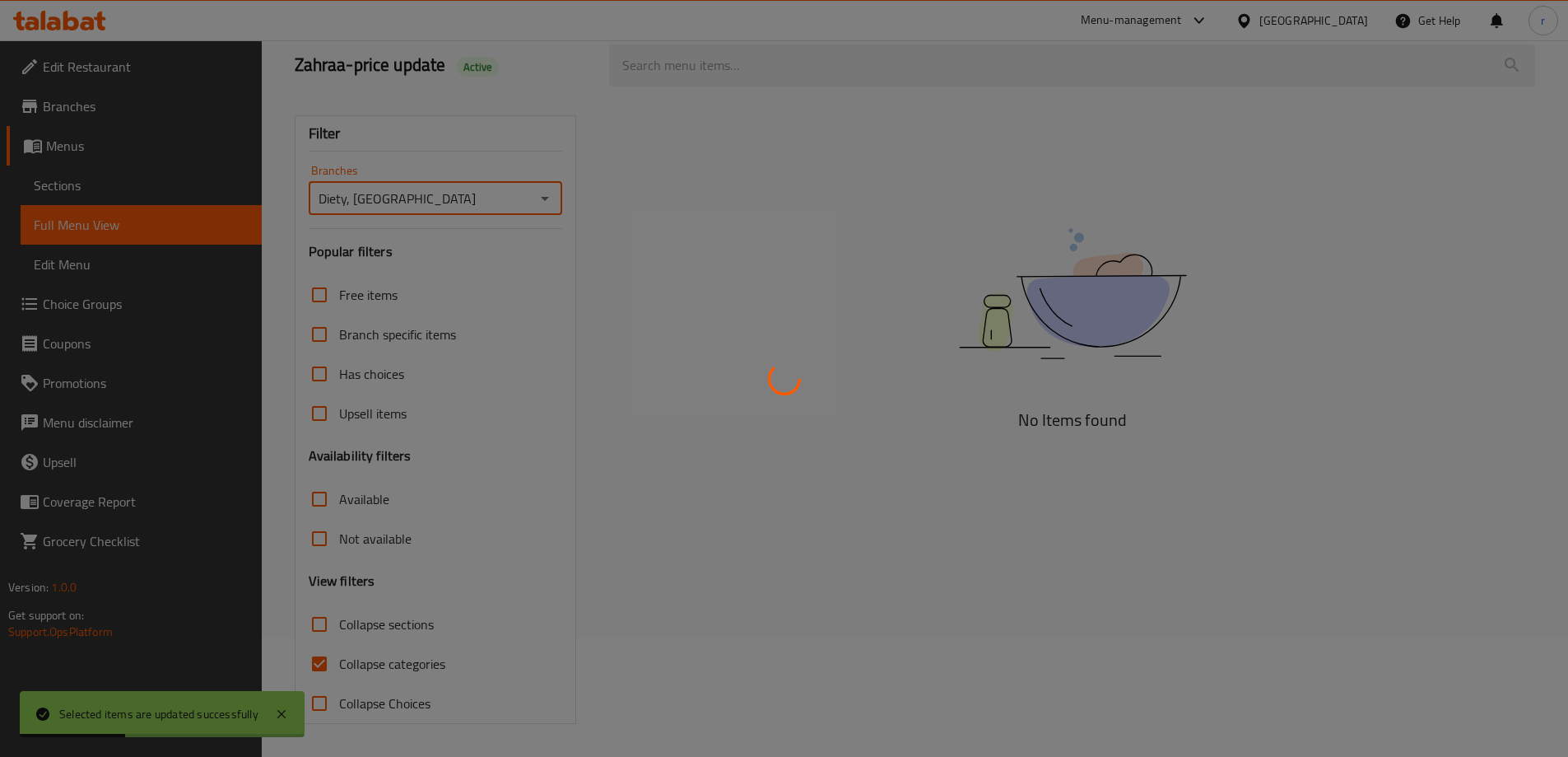
click at [392, 664] on div at bounding box center [784, 378] width 1568 height 757
click at [392, 662] on div at bounding box center [784, 378] width 1568 height 757
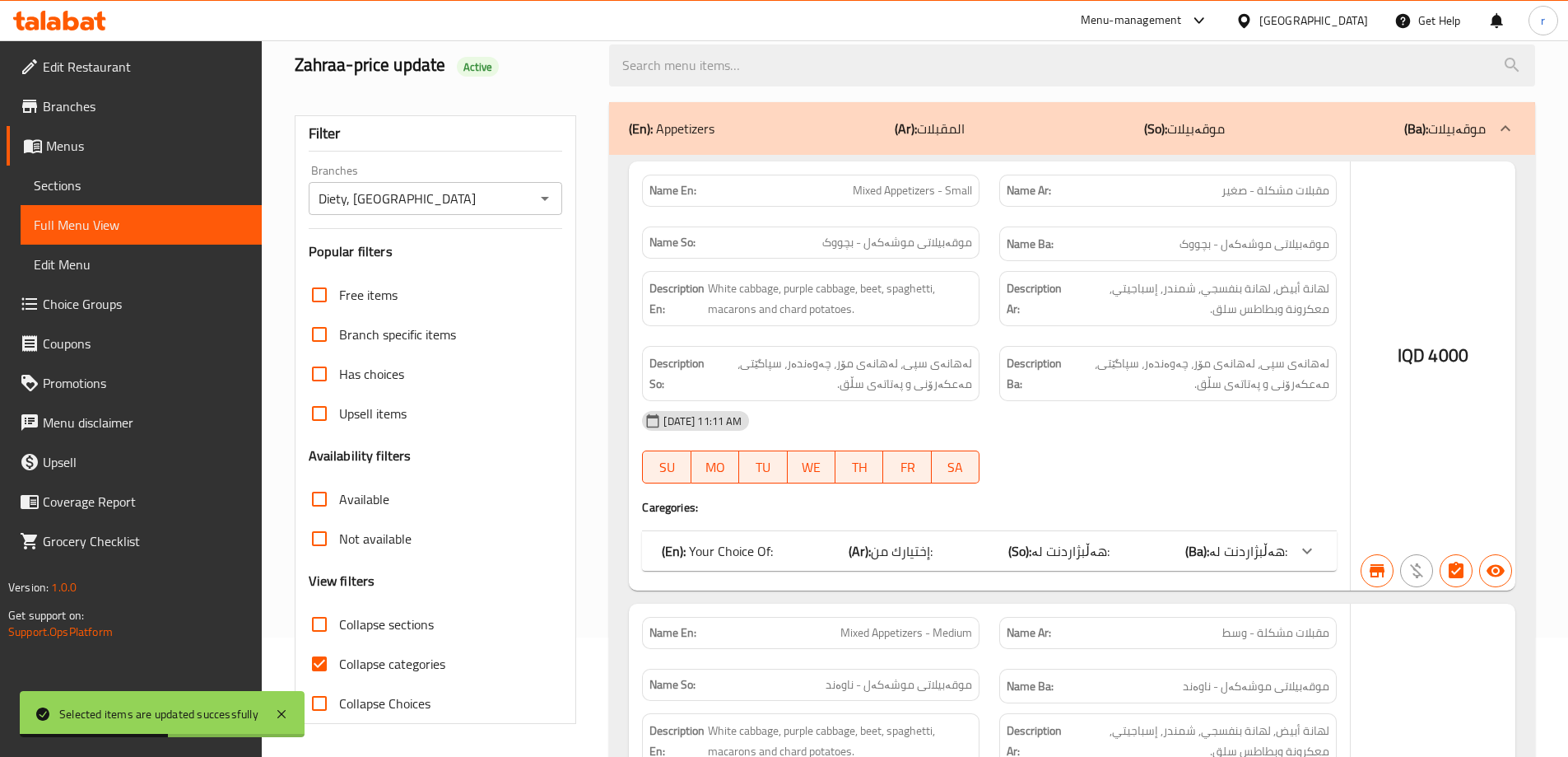
click at [392, 662] on div at bounding box center [784, 378] width 1568 height 757
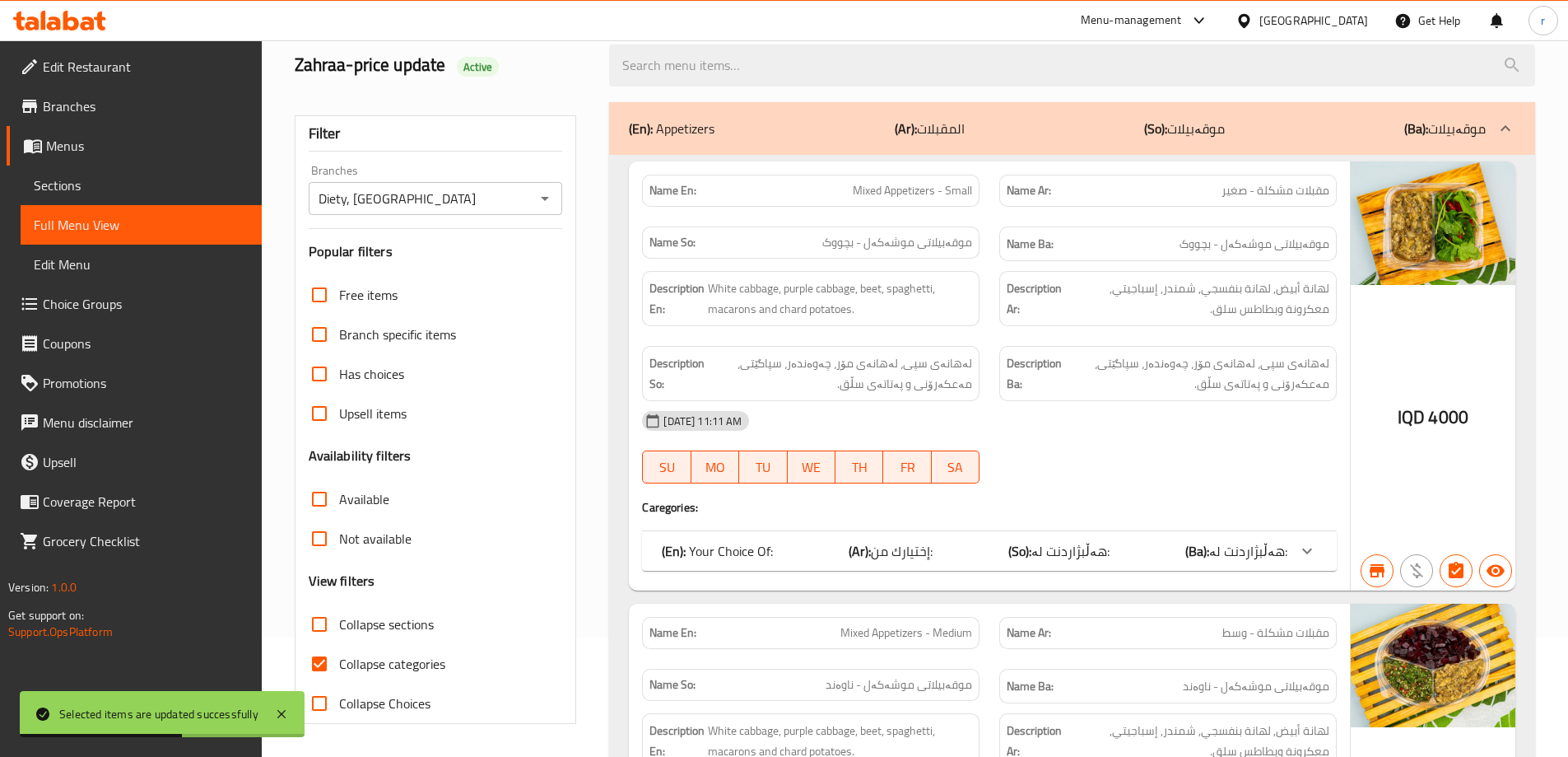
click at [392, 662] on span "Collapse categories" at bounding box center [392, 663] width 106 height 20
click at [339, 662] on input "Collapse categories" at bounding box center [319, 663] width 39 height 39
checkbox input "false"
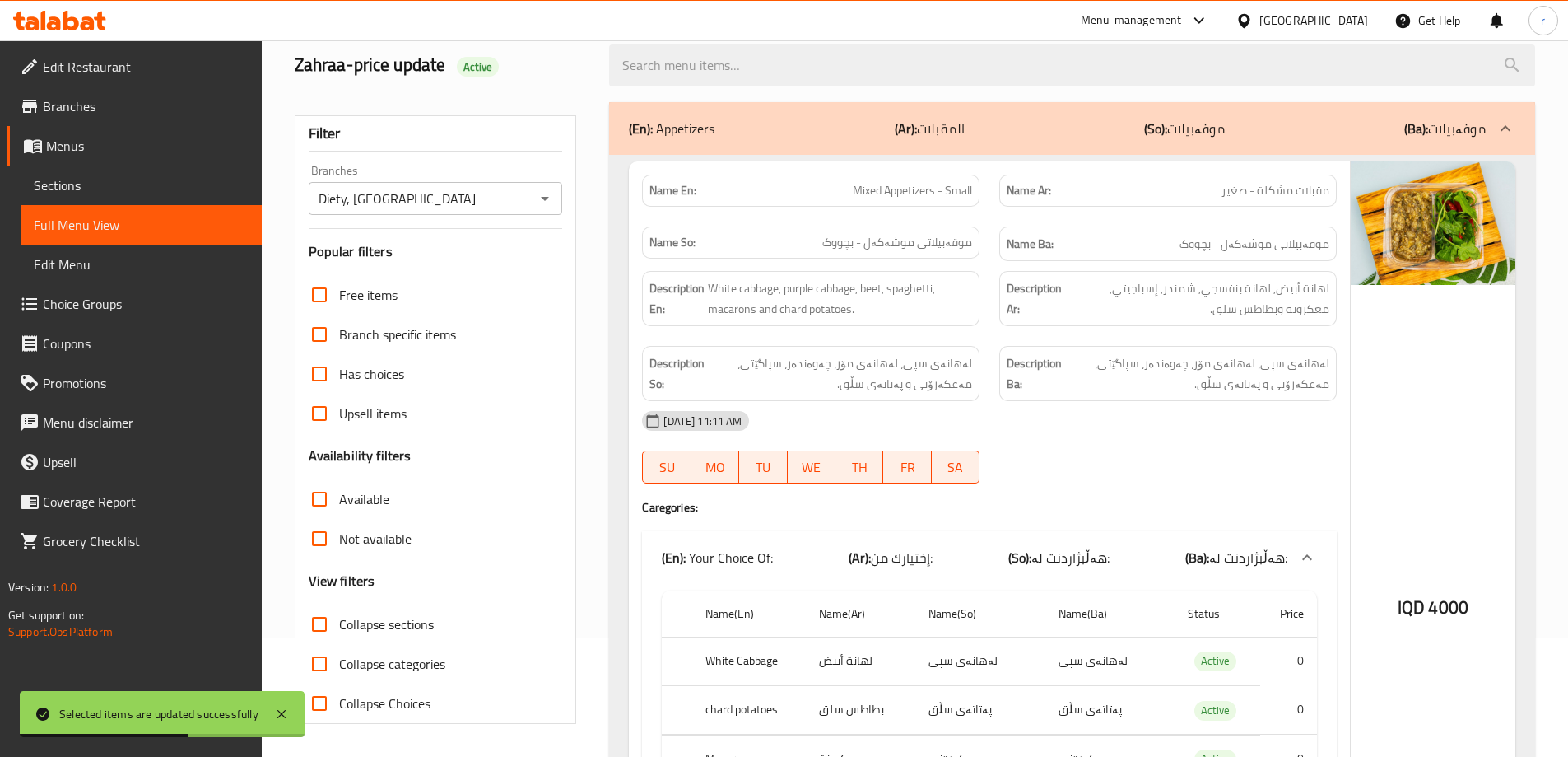
click at [385, 622] on span "Collapse sections" at bounding box center [386, 623] width 94 height 20
click at [339, 622] on input "Collapse sections" at bounding box center [319, 624] width 39 height 39
checkbox input "true"
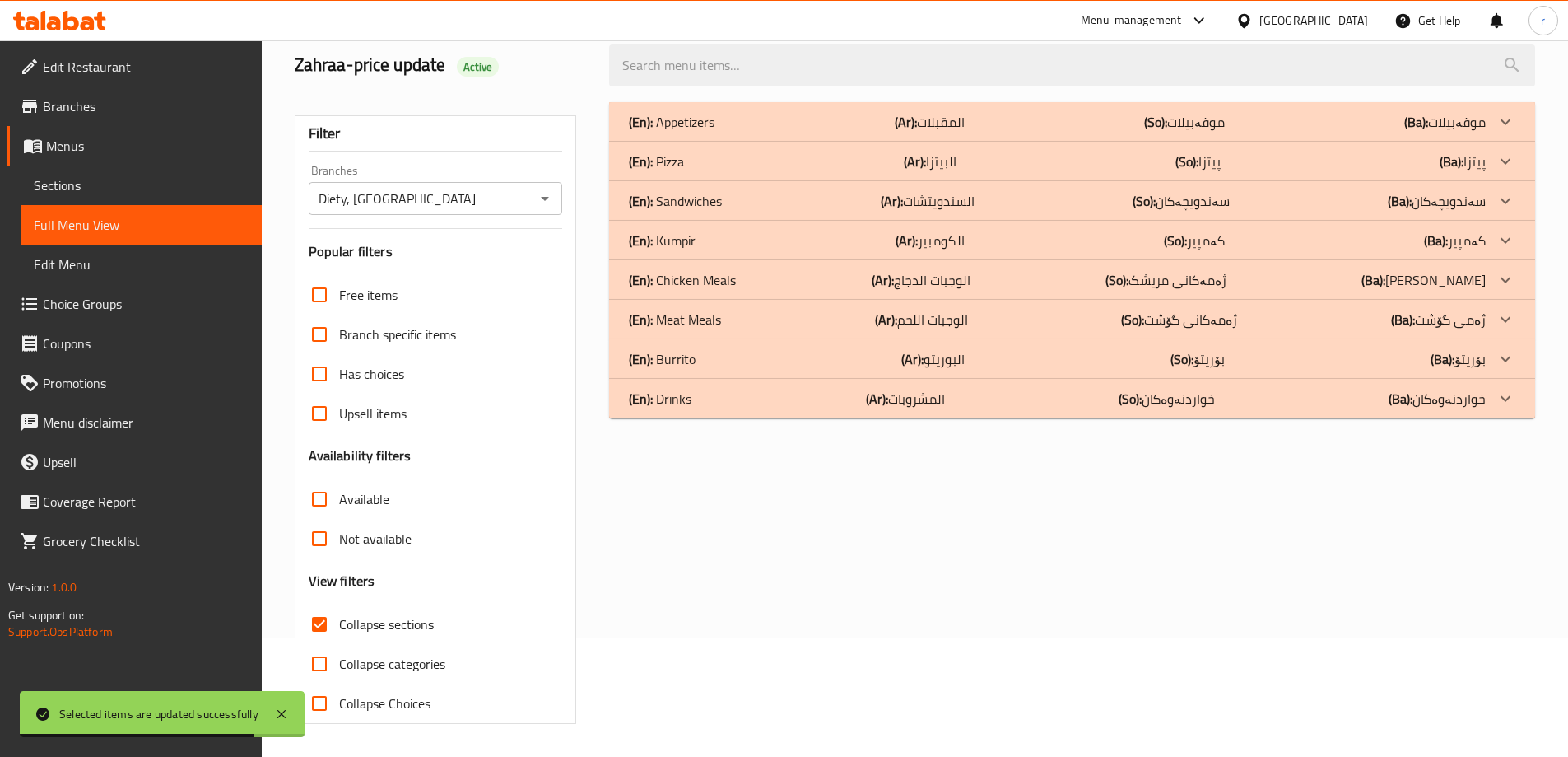
click at [740, 286] on div "(En): Chicken Meals (Ar): الوجبات الدجاج (So): ژەمەکانی مریشک (Ba): ژەمی مریشک" at bounding box center [1057, 279] width 857 height 20
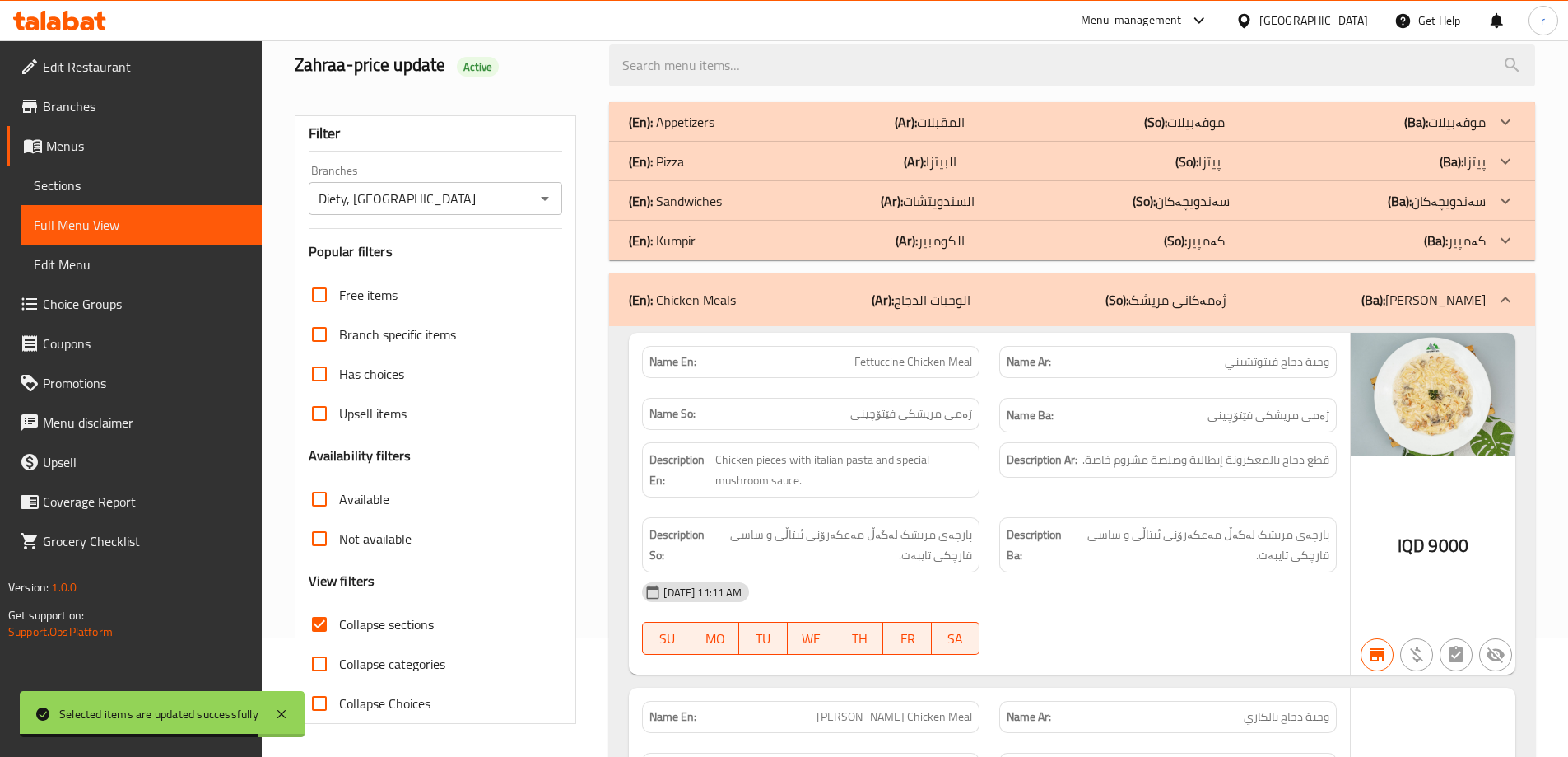
click at [720, 205] on p "(En): Sandwiches" at bounding box center [675, 200] width 93 height 20
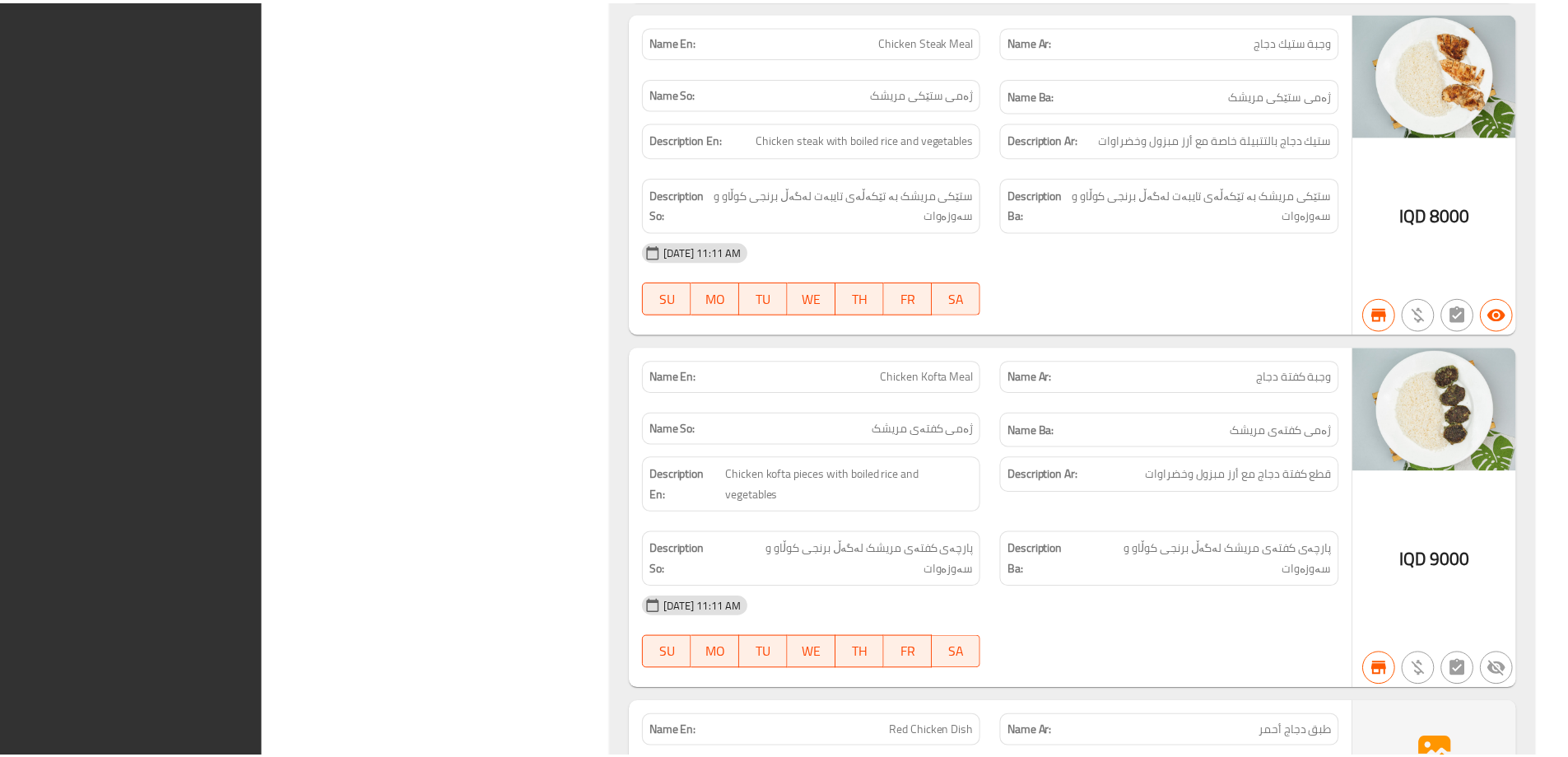
scroll to position [10395, 0]
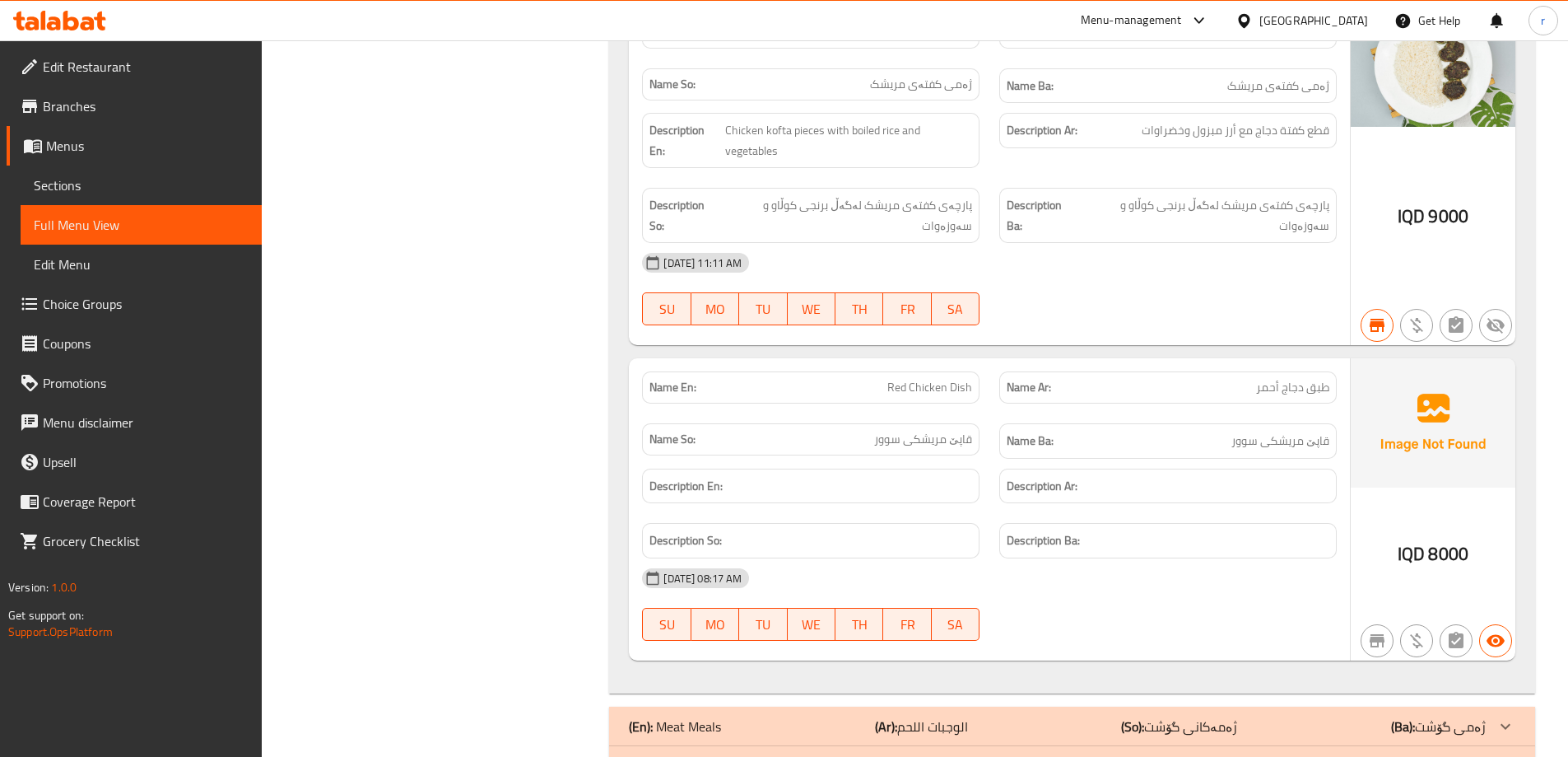
click at [68, 9] on div at bounding box center [60, 20] width 119 height 33
click at [51, 25] on icon at bounding box center [54, 23] width 14 height 14
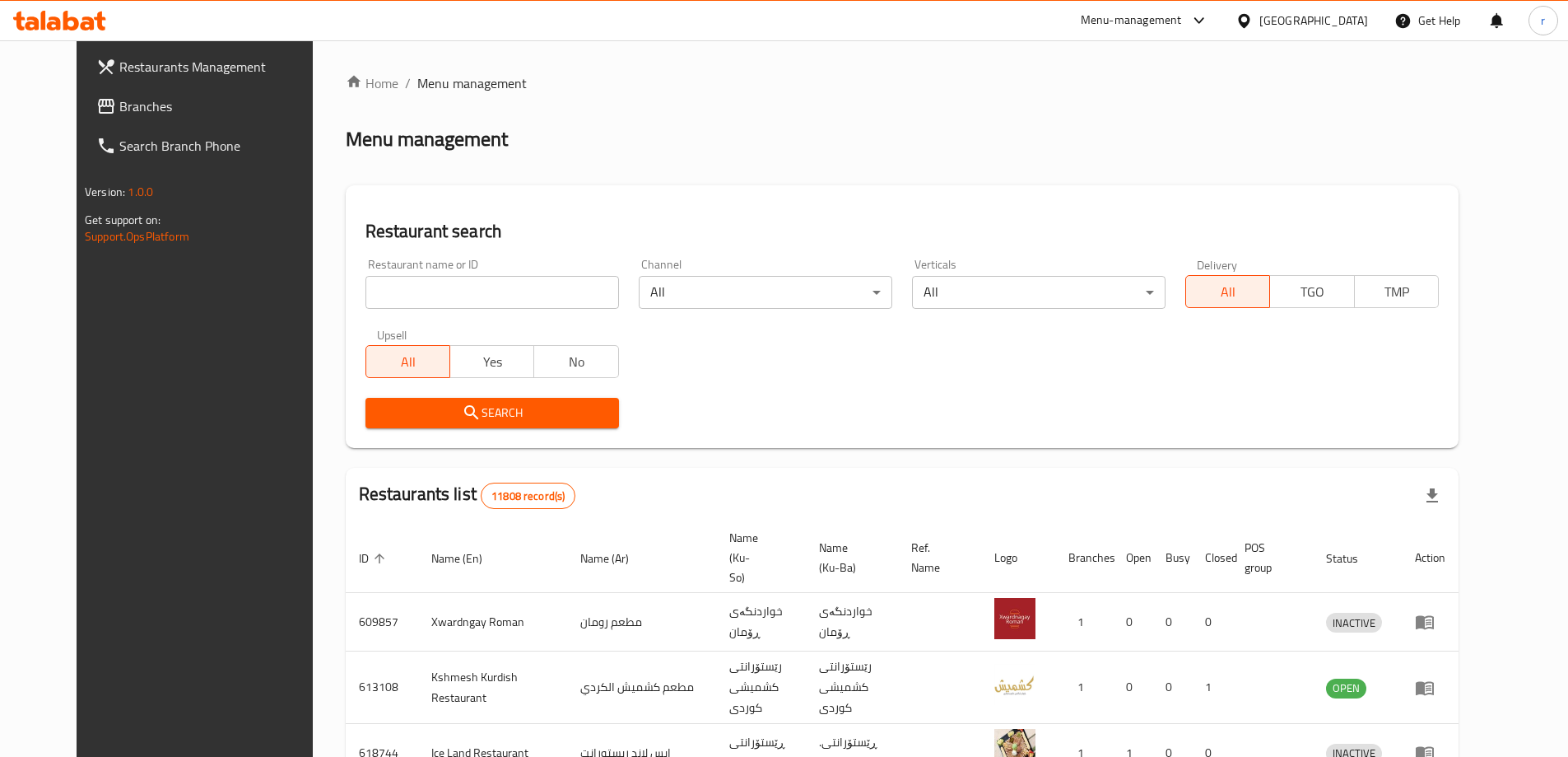
click at [365, 299] on input "search" at bounding box center [492, 292] width 254 height 33
paste input "702383"
type input "702383"
click at [395, 406] on span "Search" at bounding box center [492, 413] width 227 height 20
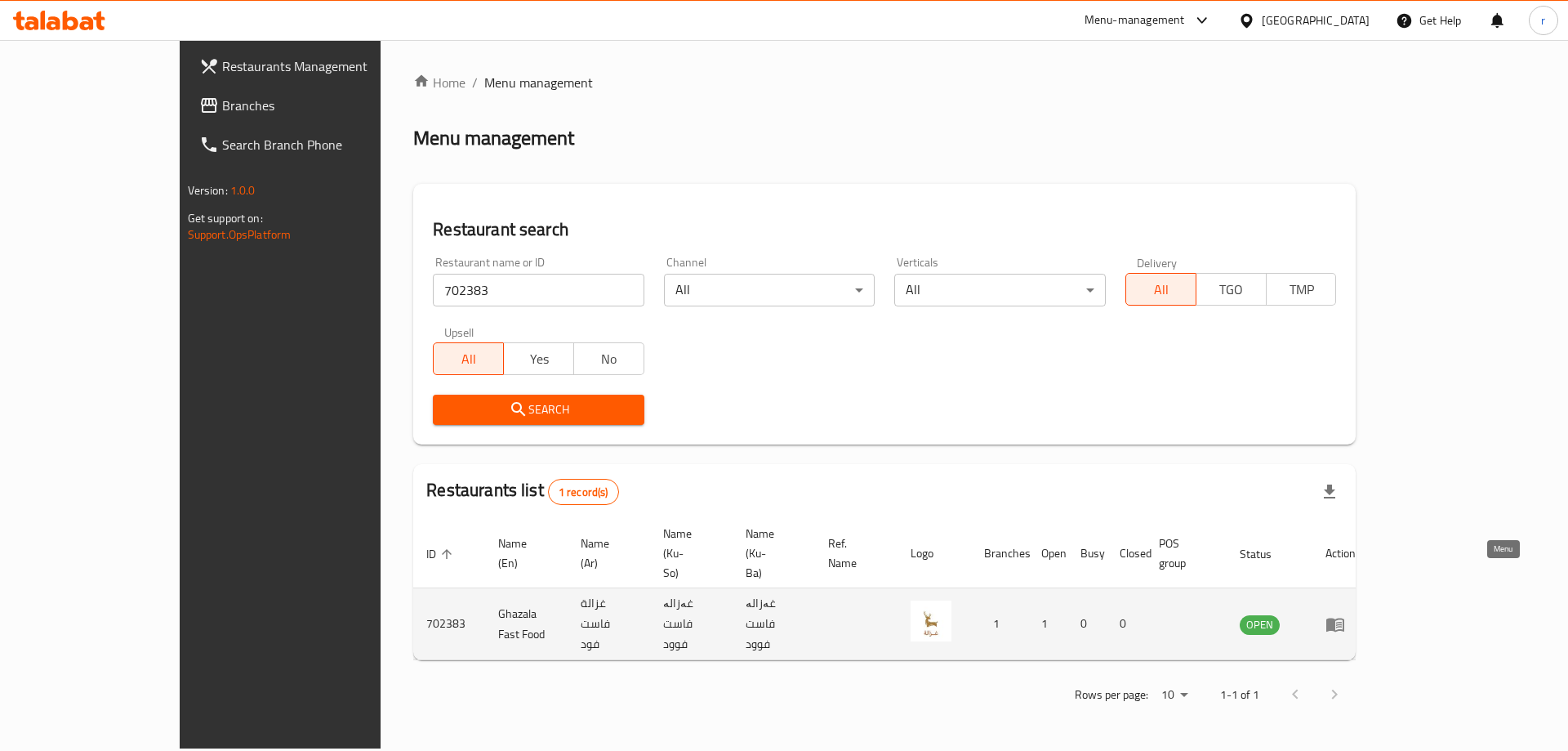
click at [1344, 618] on icon "enhanced table" at bounding box center [1335, 624] width 18 height 14
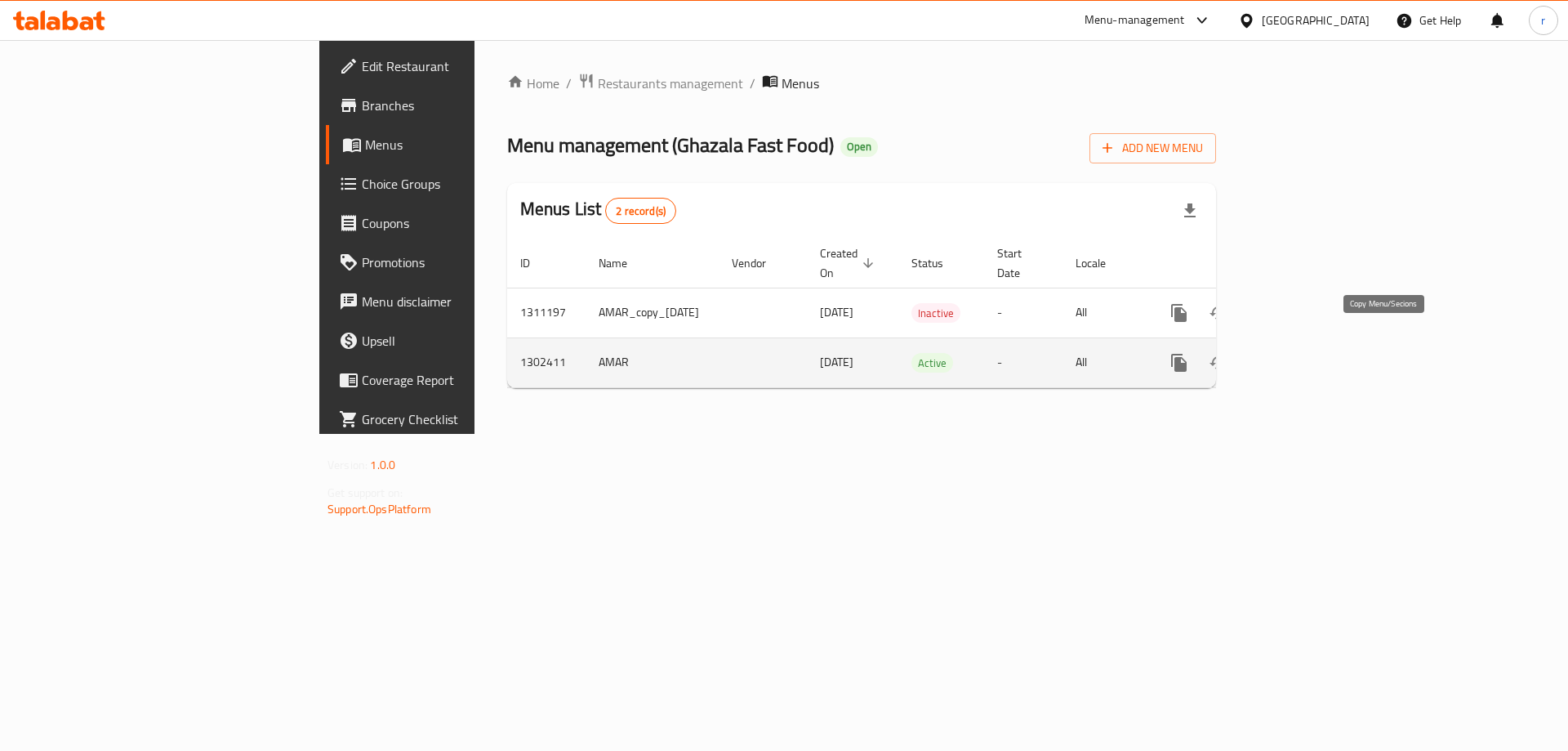
click at [1186, 354] on icon "more" at bounding box center [1179, 362] width 15 height 18
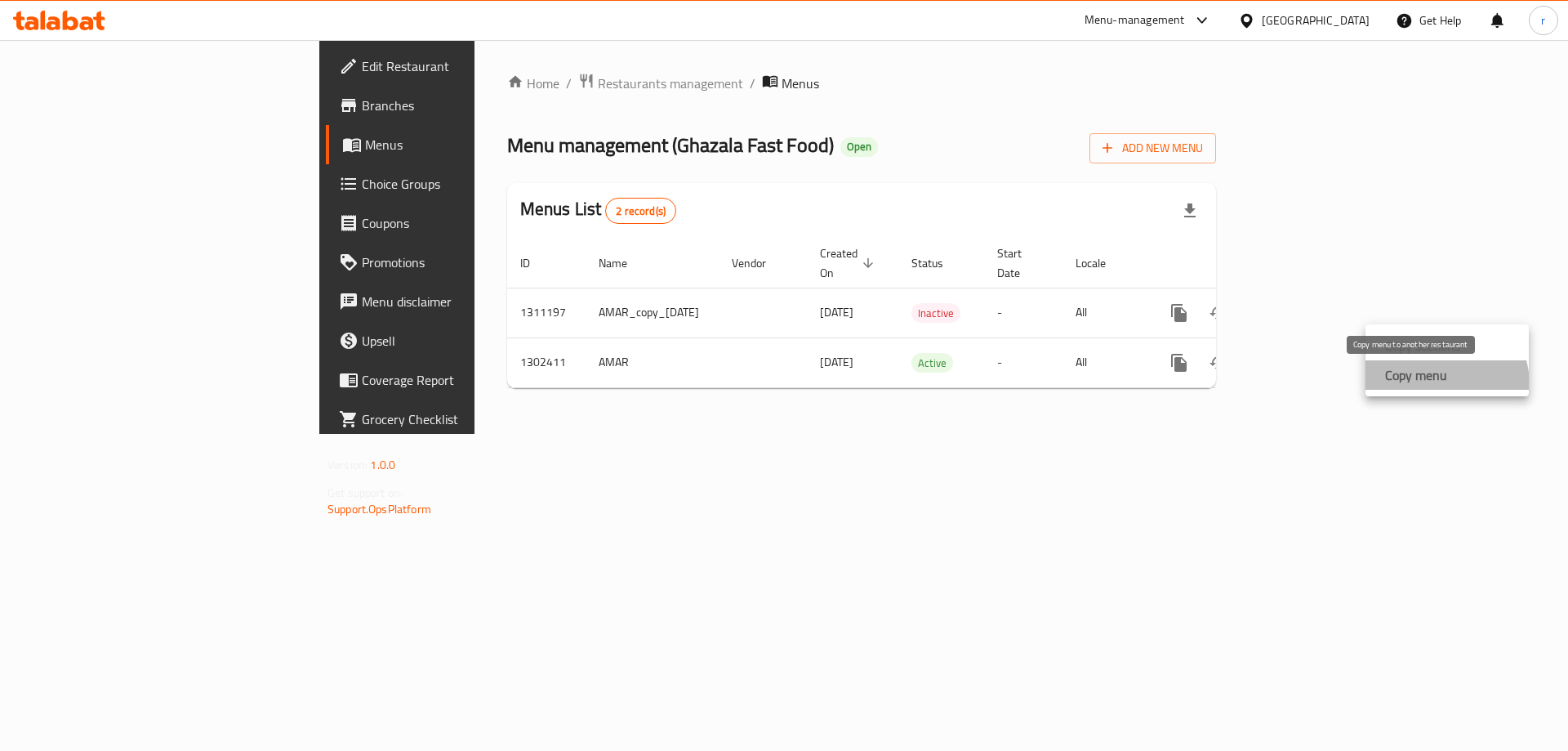
click at [1436, 384] on strong "Copy menu" at bounding box center [1415, 374] width 62 height 19
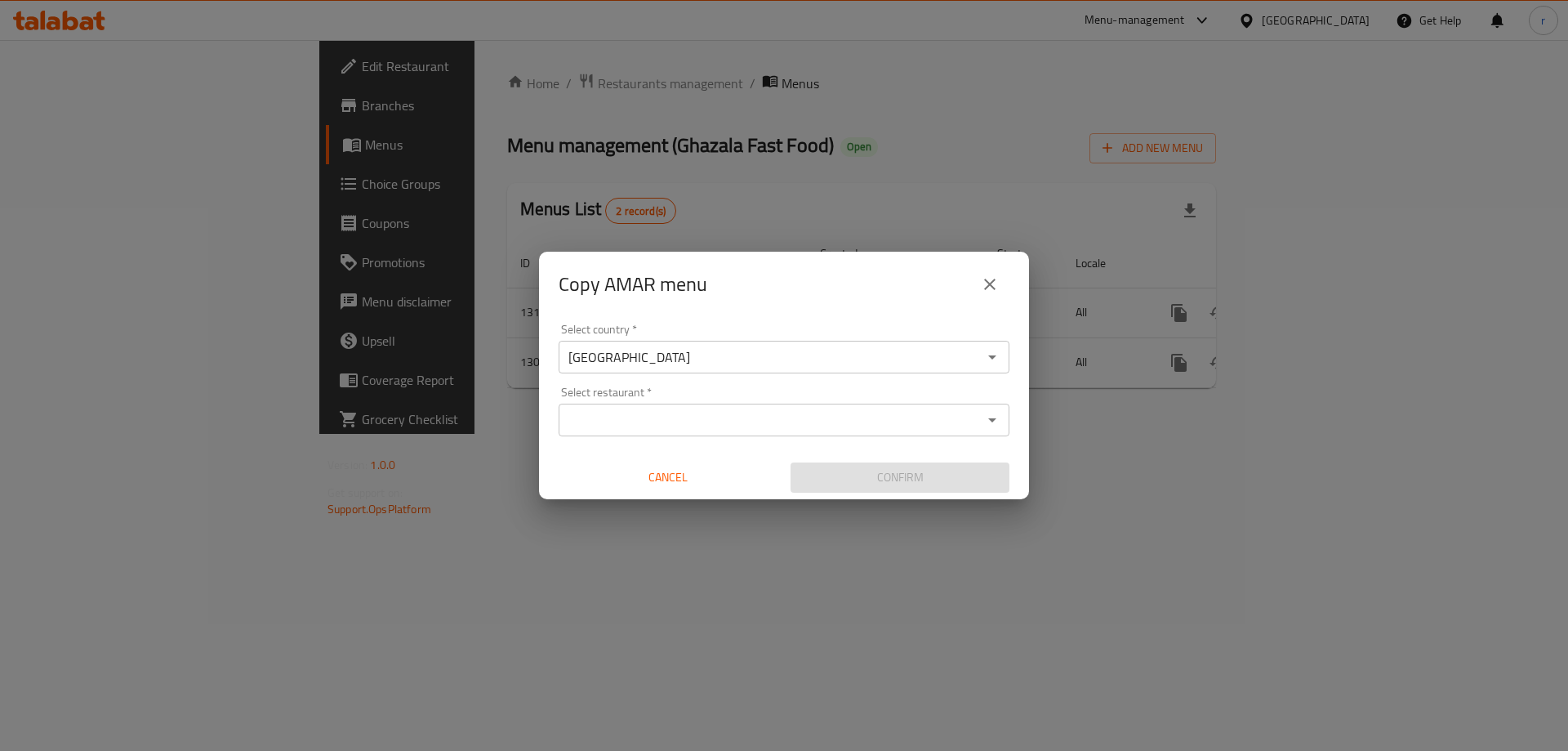
click at [752, 416] on input "Select restaurant   *" at bounding box center [770, 420] width 414 height 23
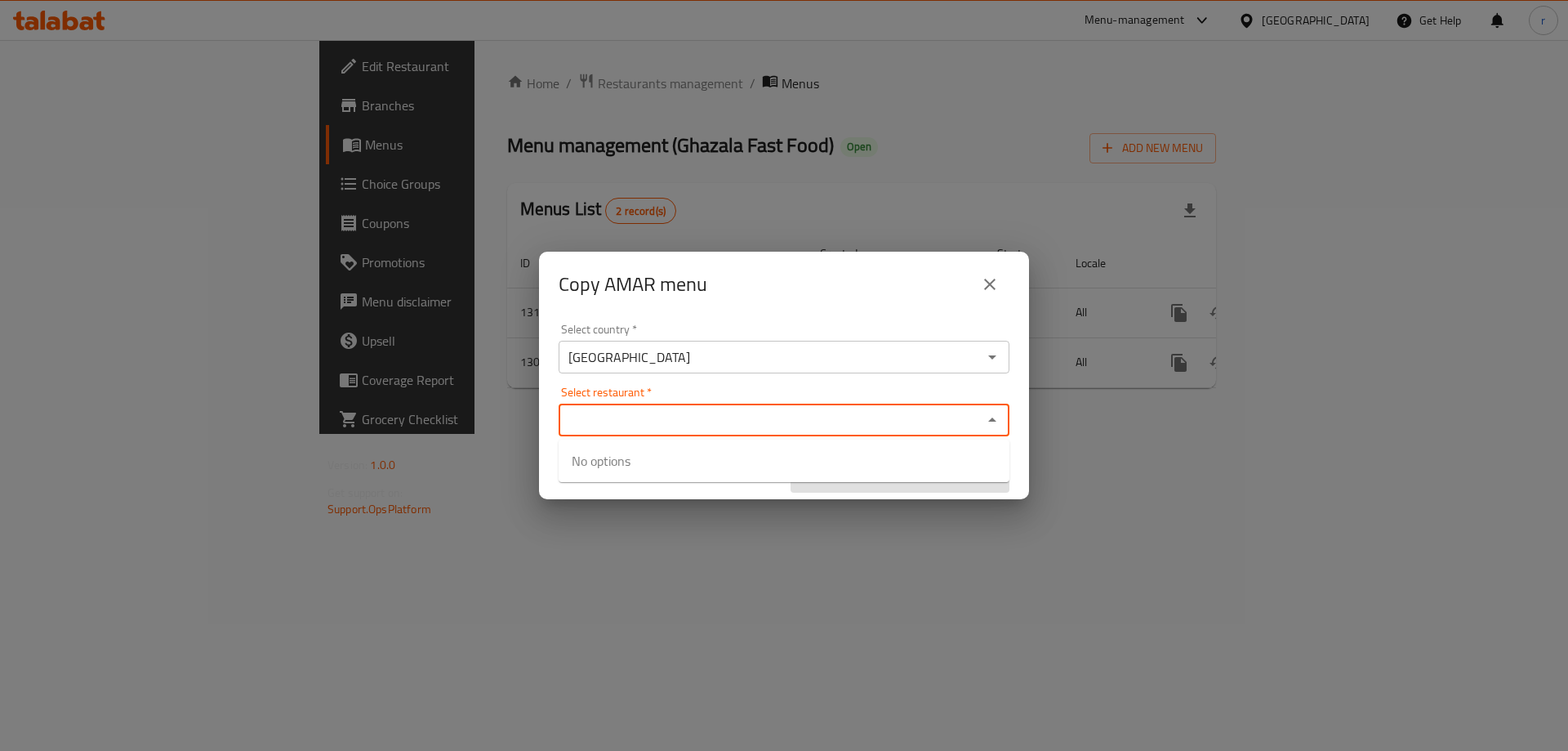
paste input "Ghazala Fast Food"
type input "Ghazala Fast Food"
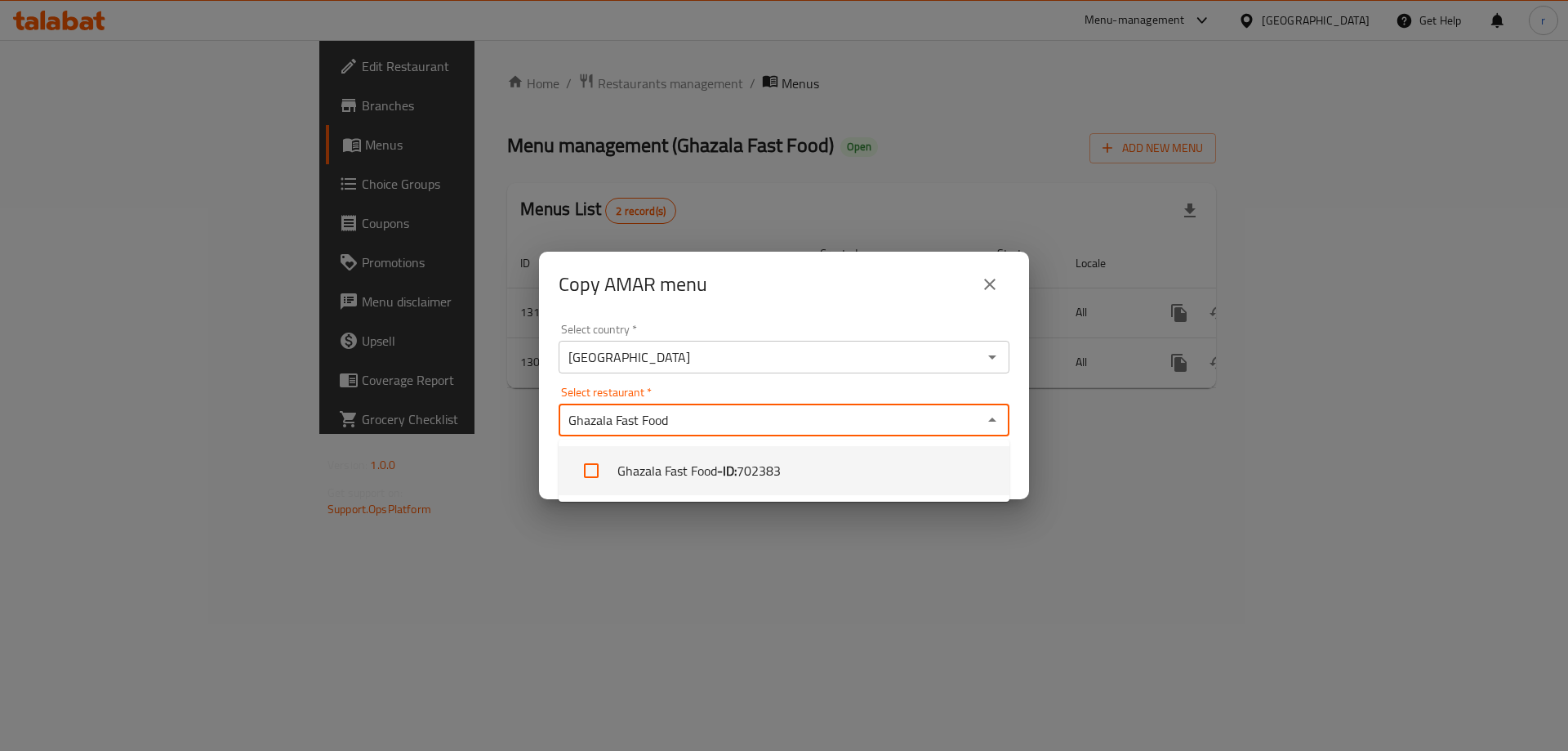
click at [707, 475] on li "Ghazala Fast Food - ID: 702383" at bounding box center [784, 471] width 451 height 49
checkbox input "true"
click at [741, 566] on div "Copy AMAR menu Select country   * [GEOGRAPHIC_DATA] Select country * Select res…" at bounding box center [784, 375] width 1568 height 751
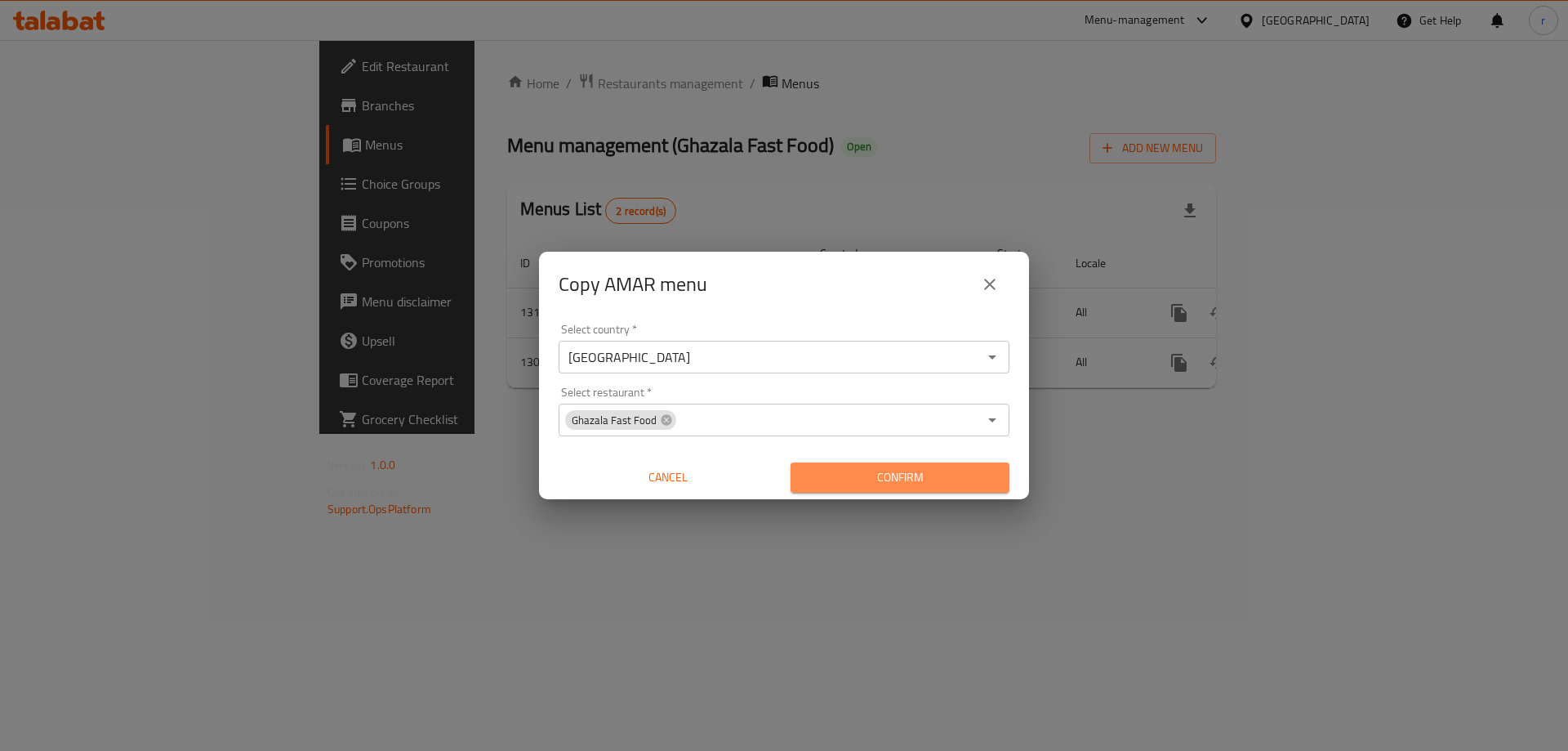
click at [870, 487] on button "Confirm" at bounding box center [899, 477] width 219 height 30
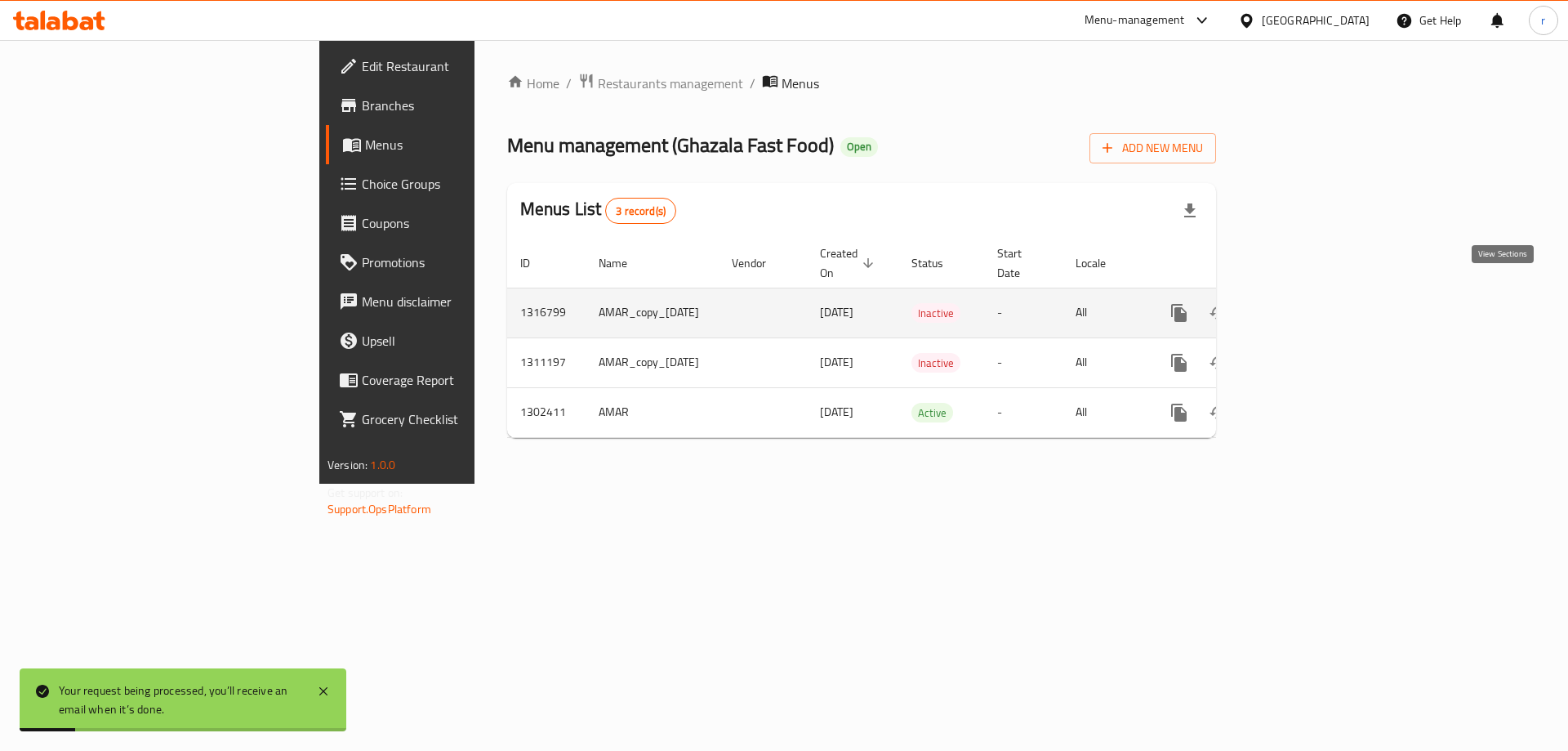
click at [1316, 293] on link "enhanced table" at bounding box center [1296, 313] width 39 height 39
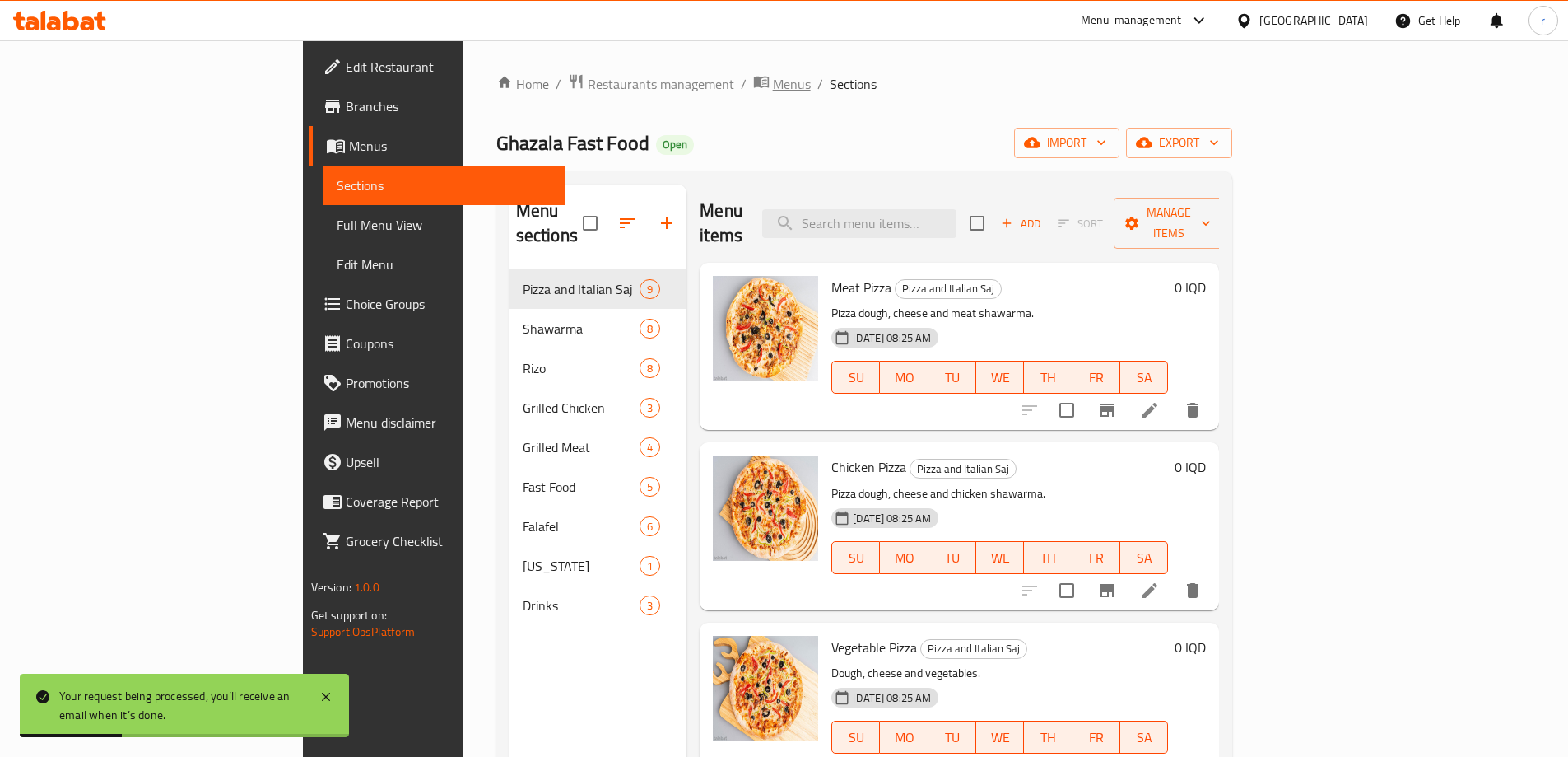
click at [773, 88] on span "Menus" at bounding box center [792, 83] width 37 height 20
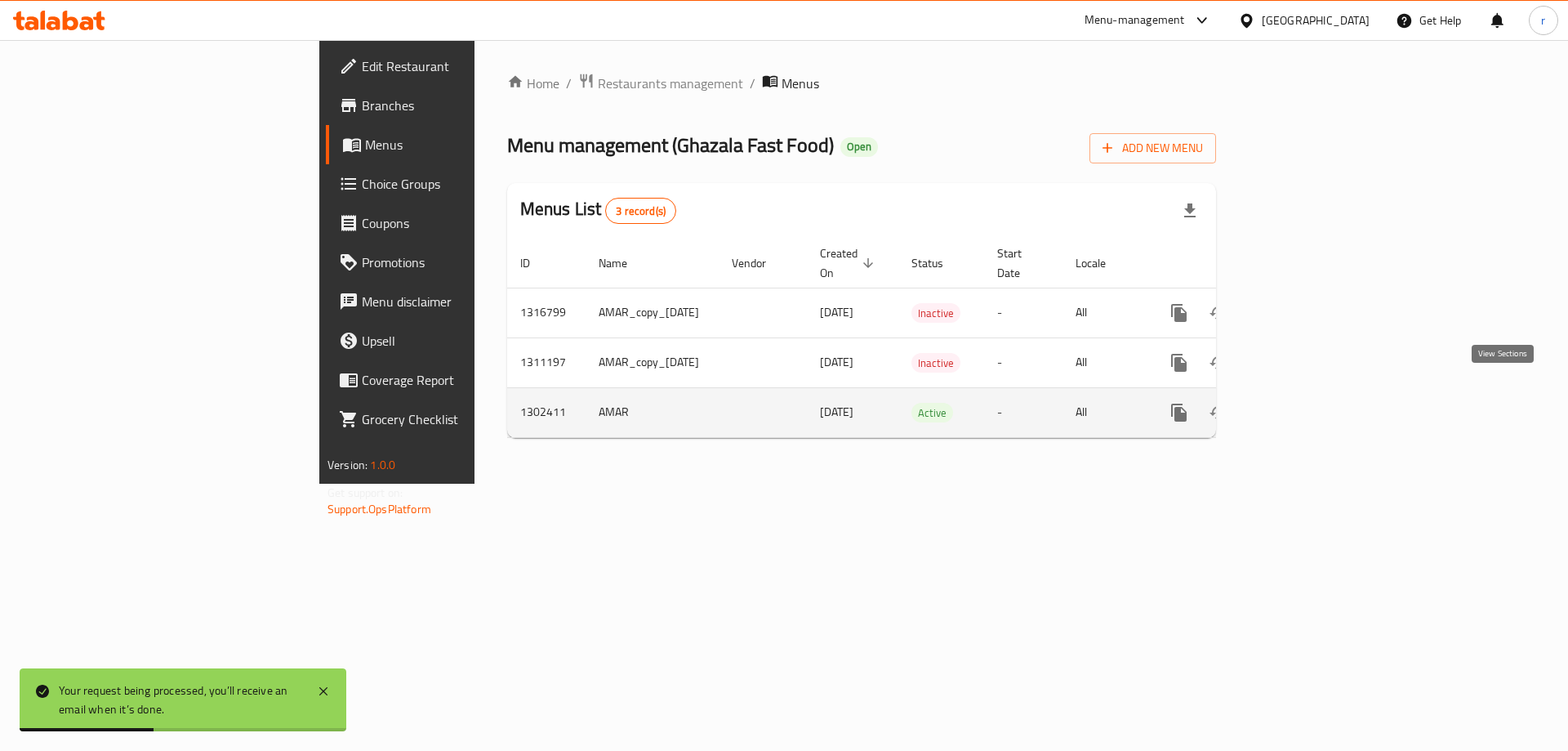
click at [1306, 403] on icon "enhanced table" at bounding box center [1296, 412] width 19 height 19
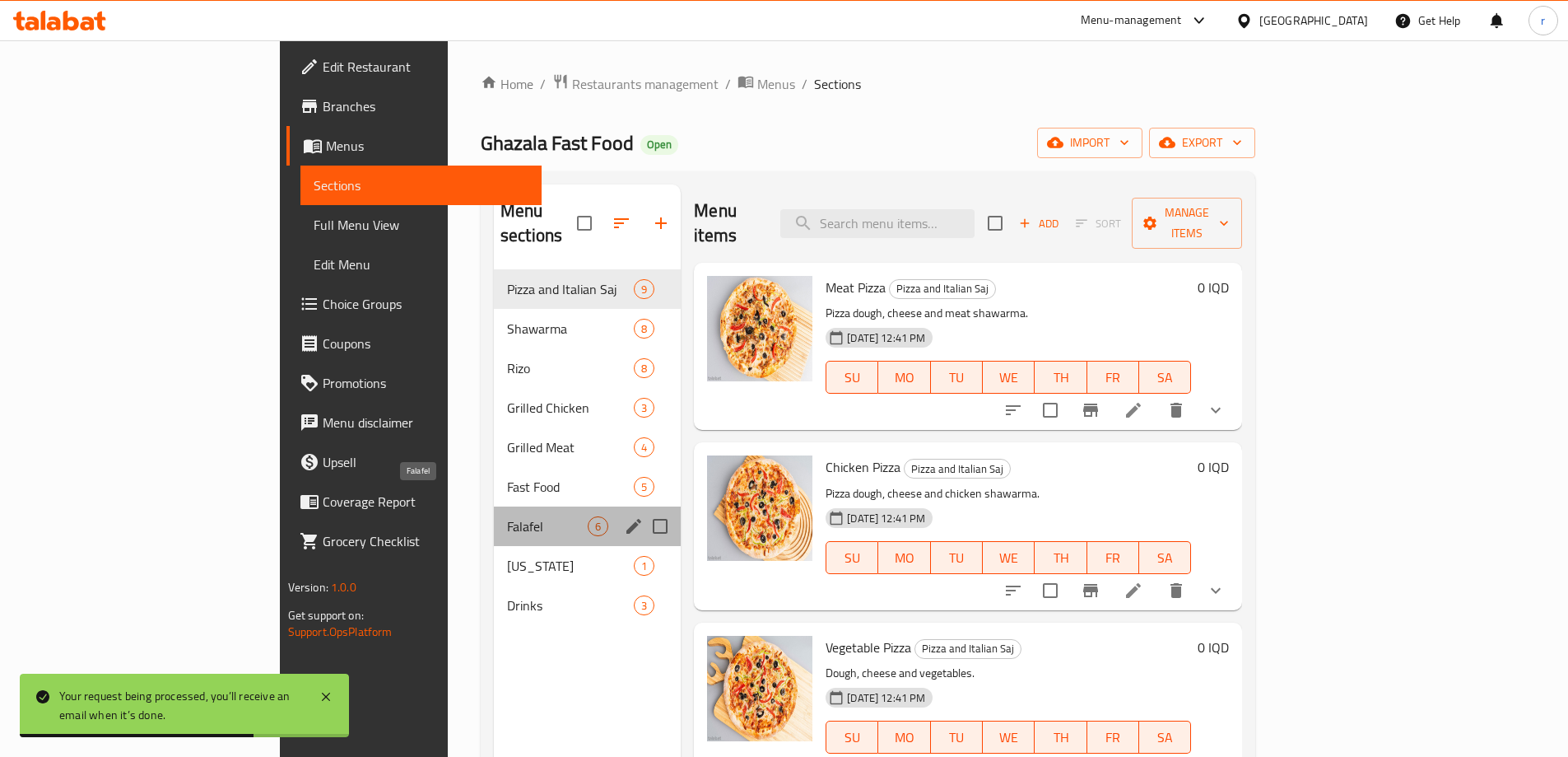
click at [507, 516] on span "Falafel" at bounding box center [547, 525] width 81 height 20
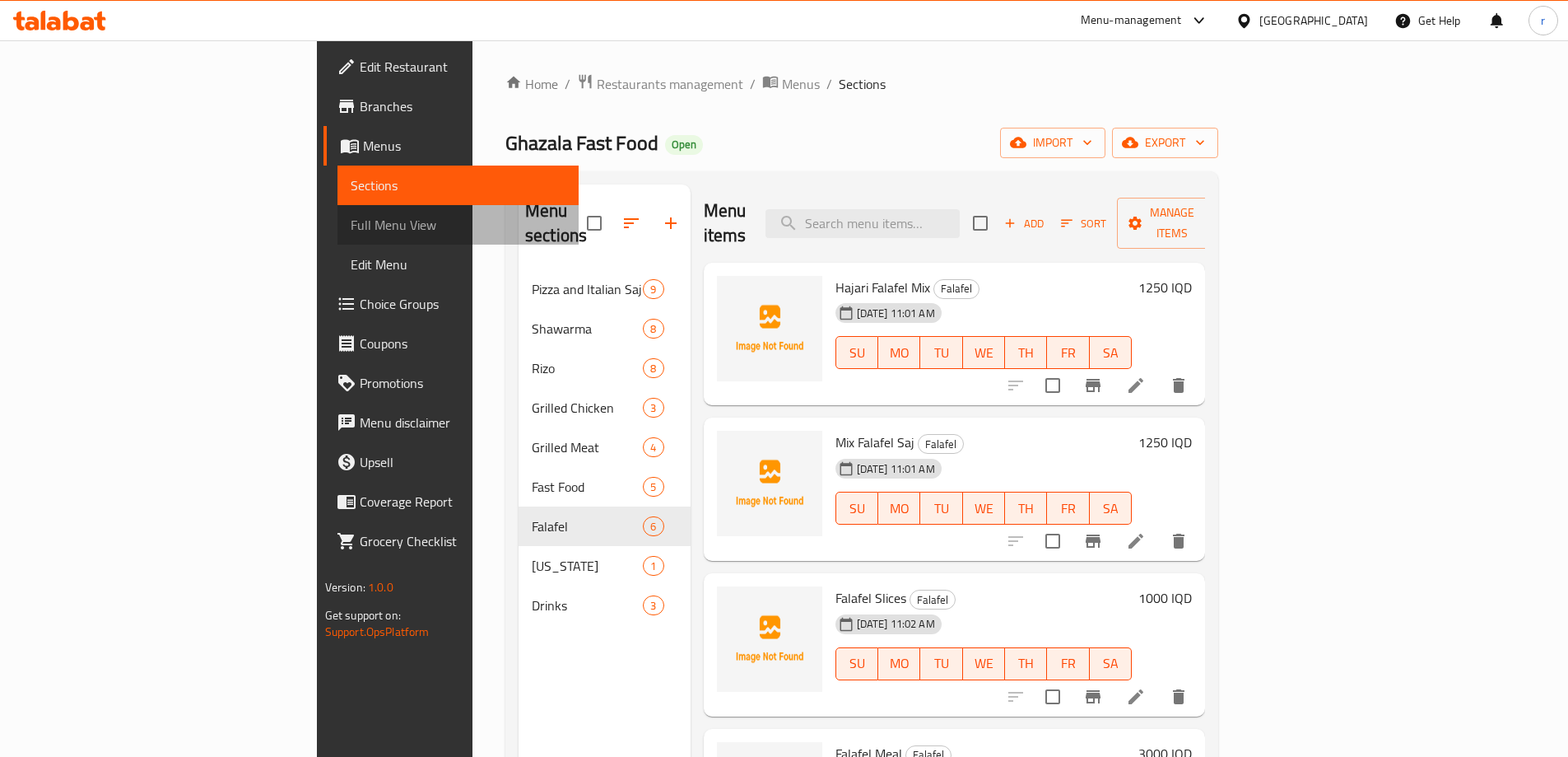
click at [351, 233] on span "Full Menu View" at bounding box center [458, 224] width 215 height 20
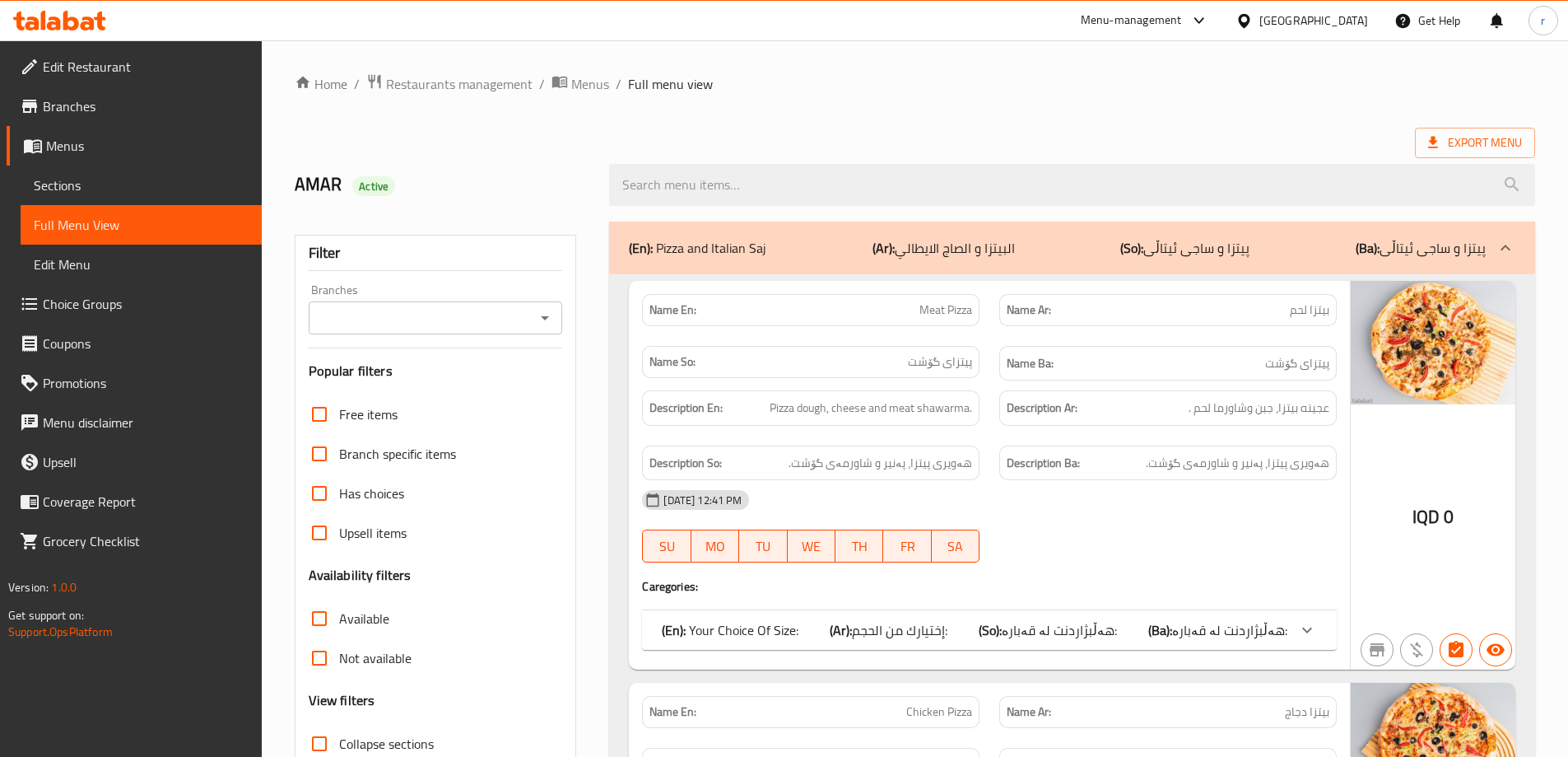
click at [390, 339] on div "Filter Branches Branches Popular filters Free items Branch specific items Has c…" at bounding box center [436, 539] width 283 height 609
click at [393, 330] on div "Branches" at bounding box center [436, 318] width 255 height 33
click at [405, 325] on input "Branches" at bounding box center [421, 318] width 217 height 23
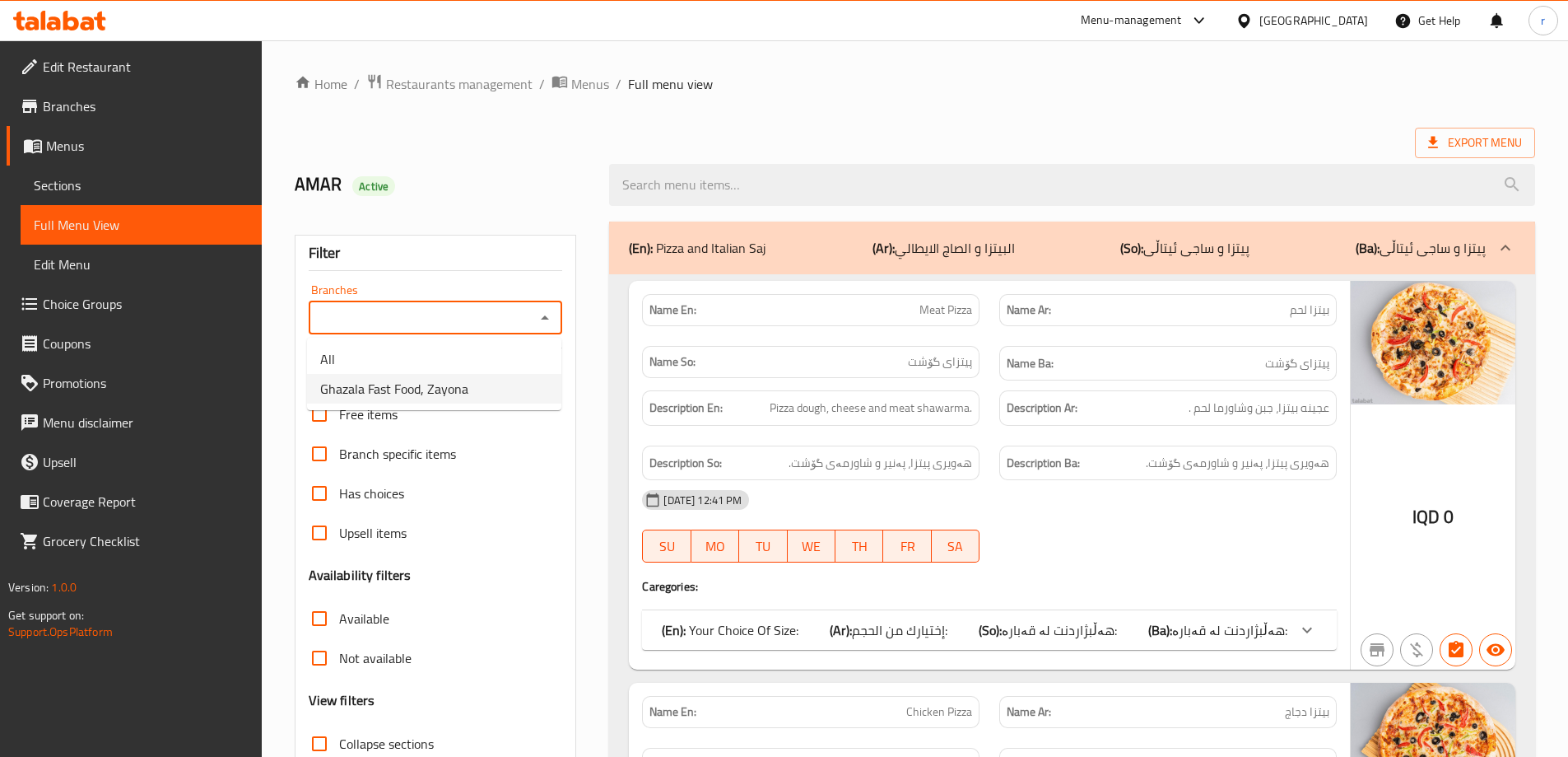
click at [415, 383] on span "Ghazala Fast Food, Zayona" at bounding box center [394, 388] width 148 height 20
type input "Ghazala Fast Food, Zayona"
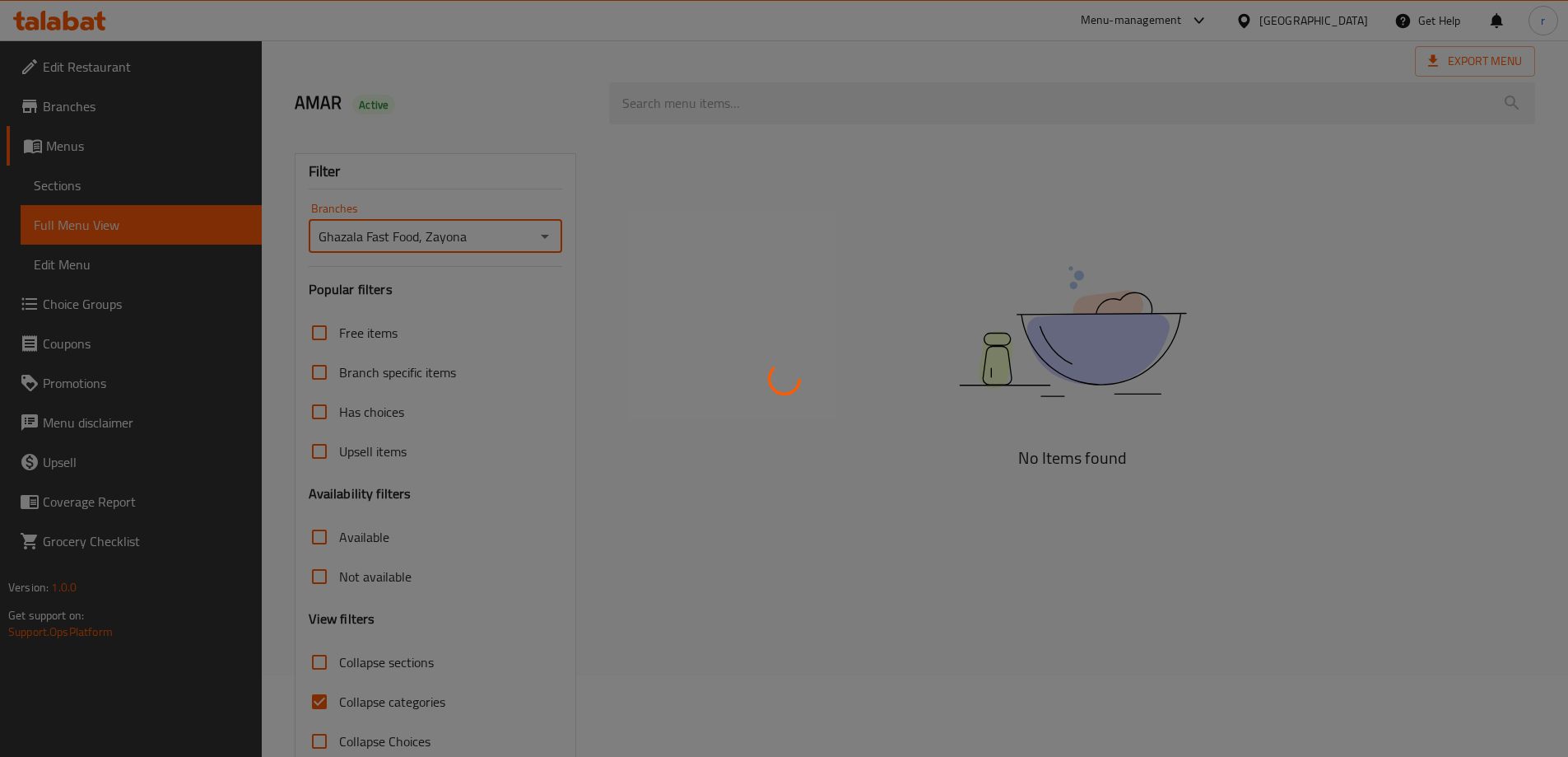
scroll to position [119, 0]
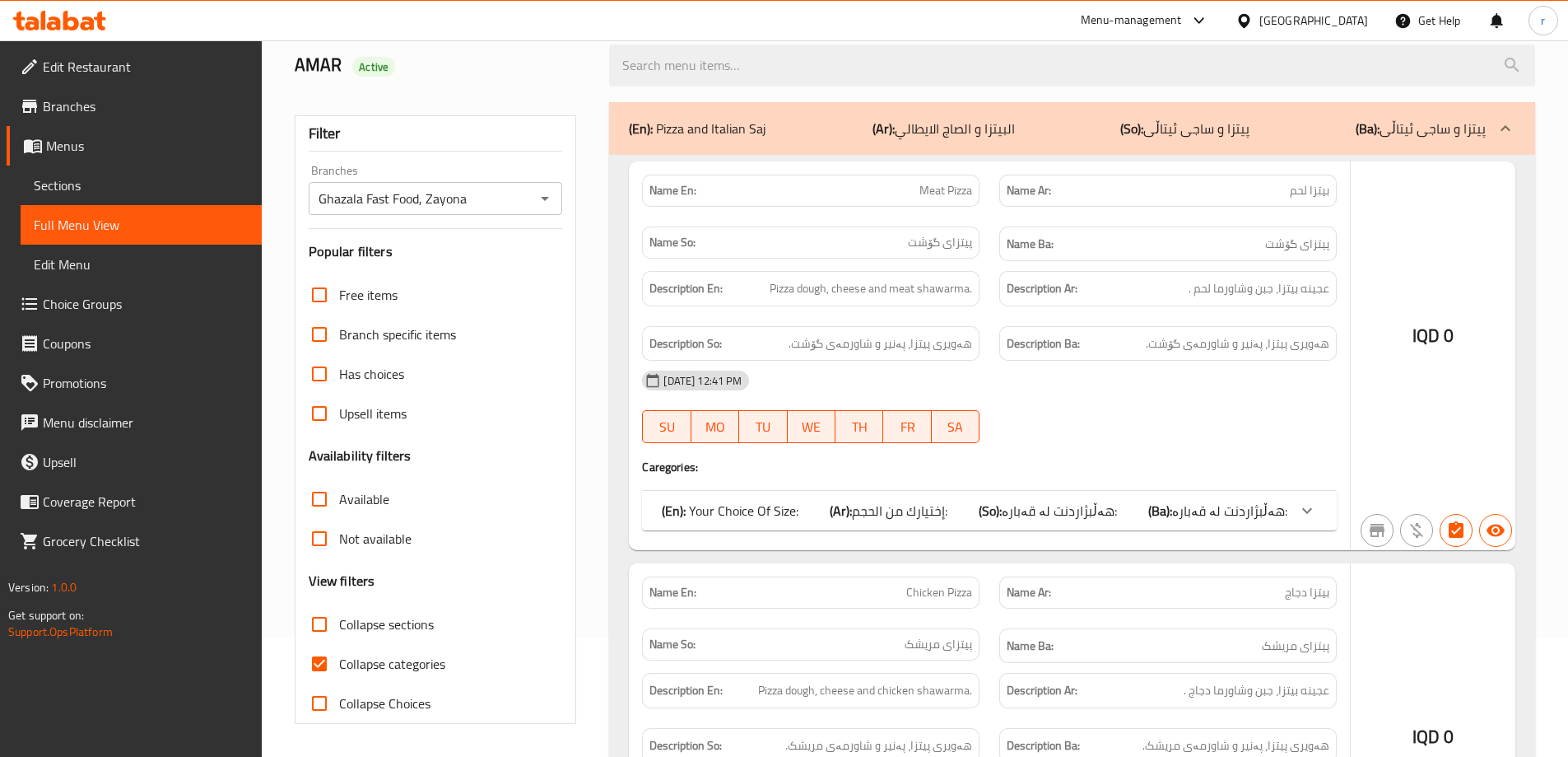
click at [112, 189] on div at bounding box center [784, 378] width 1568 height 757
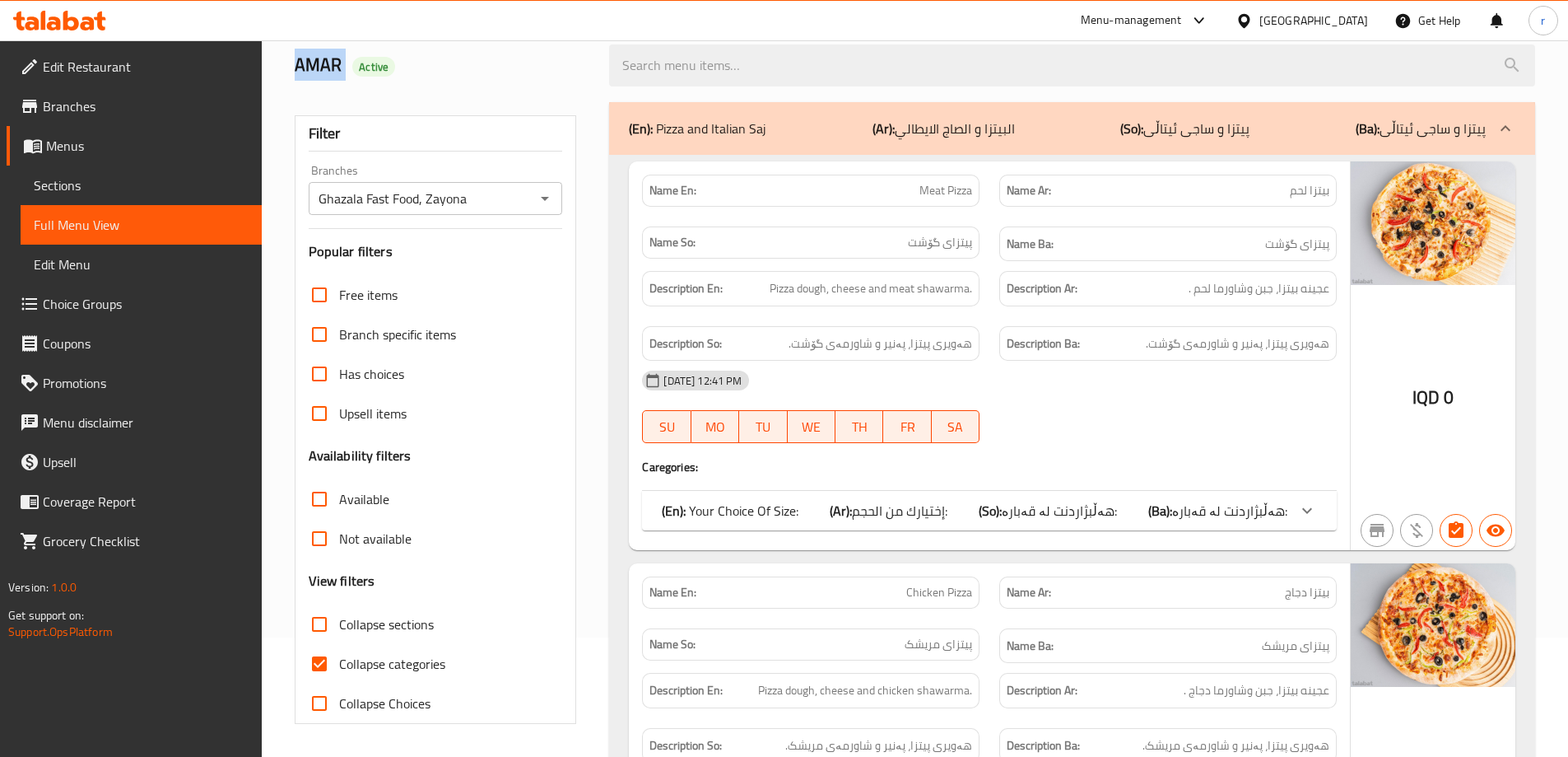
click at [112, 189] on span "Sections" at bounding box center [141, 185] width 215 height 20
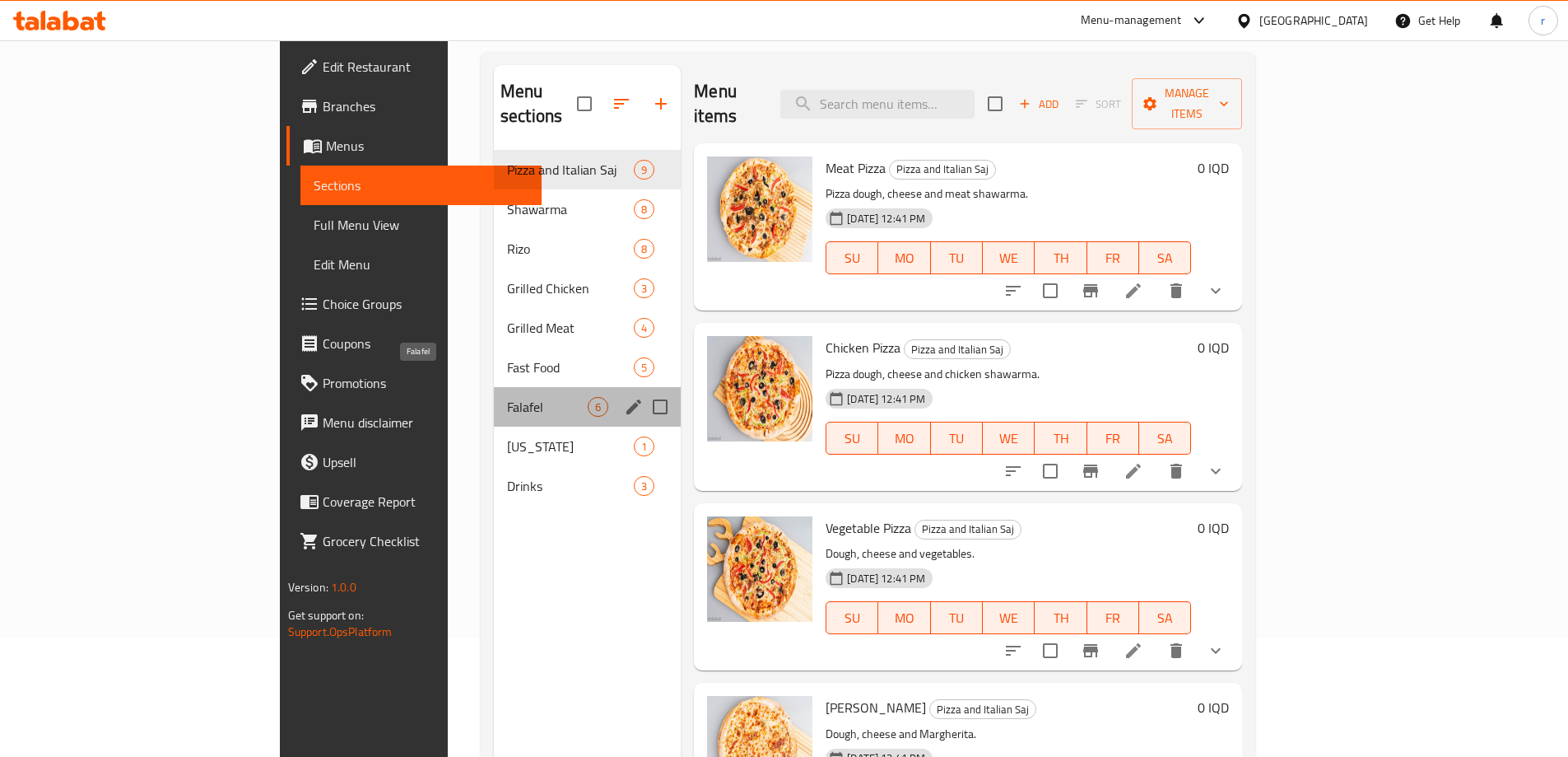
click at [507, 397] on span "Falafel" at bounding box center [547, 406] width 81 height 20
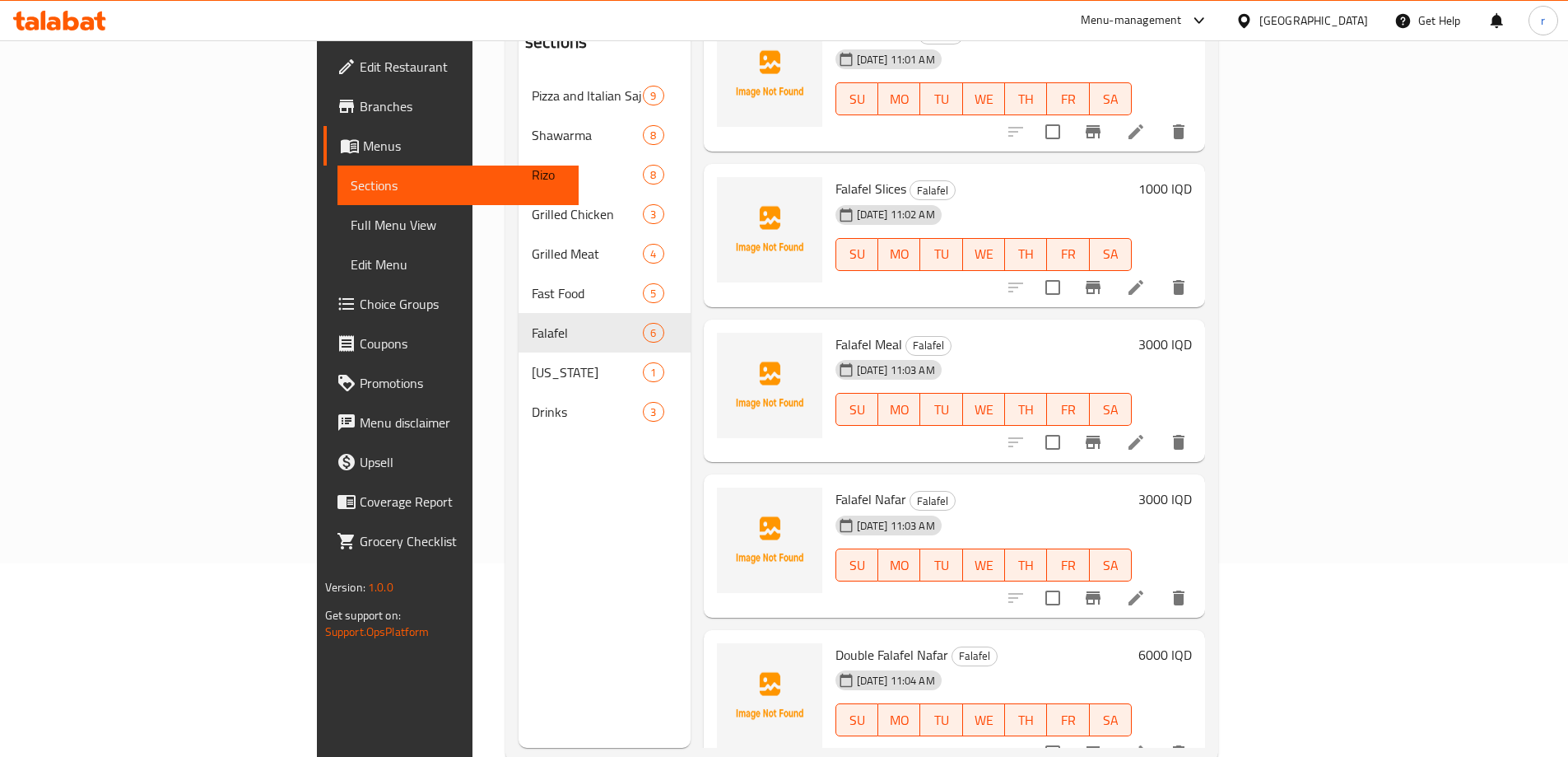
scroll to position [231, 0]
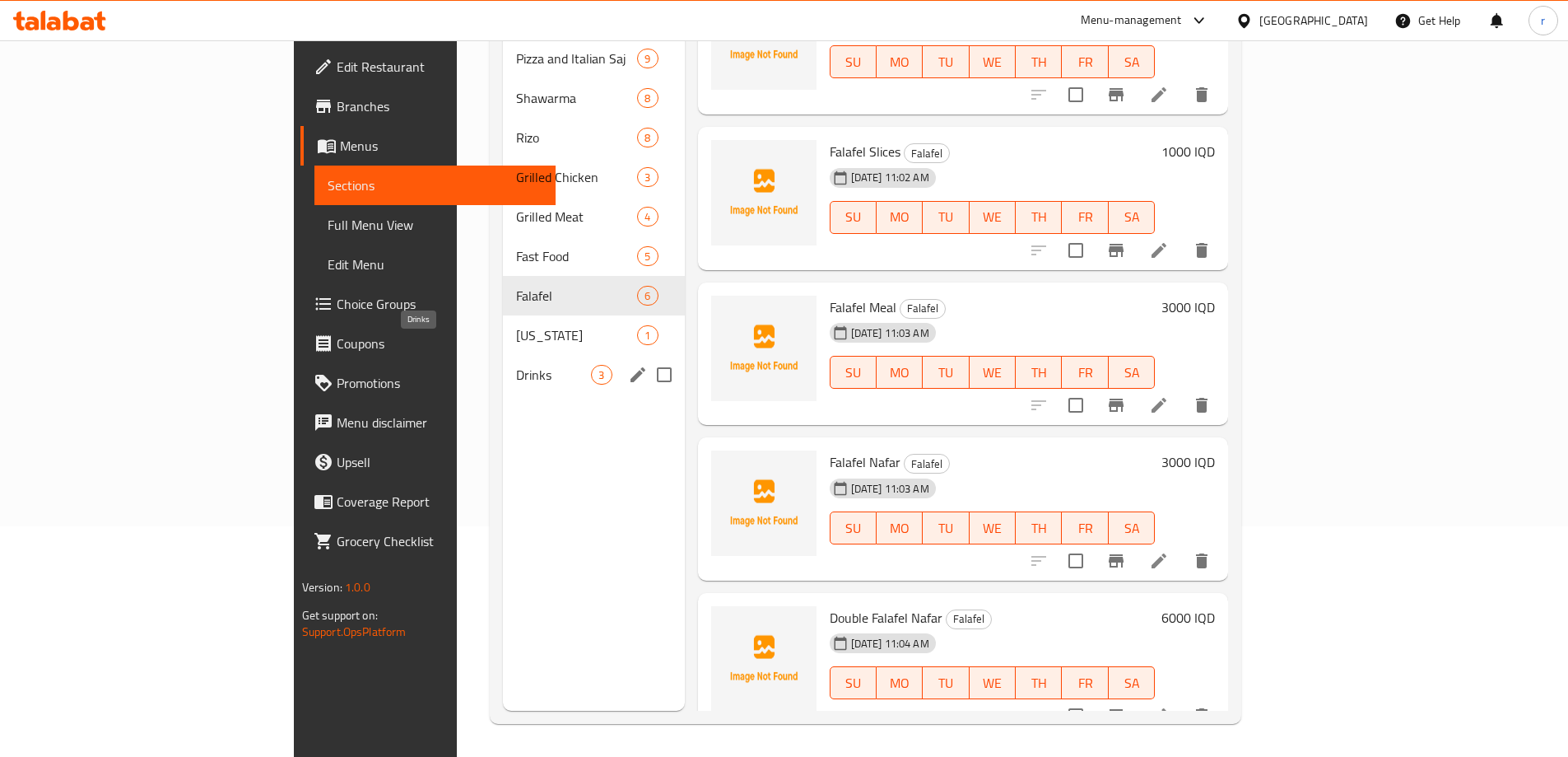
click at [516, 364] on span "Drinks" at bounding box center [553, 374] width 75 height 20
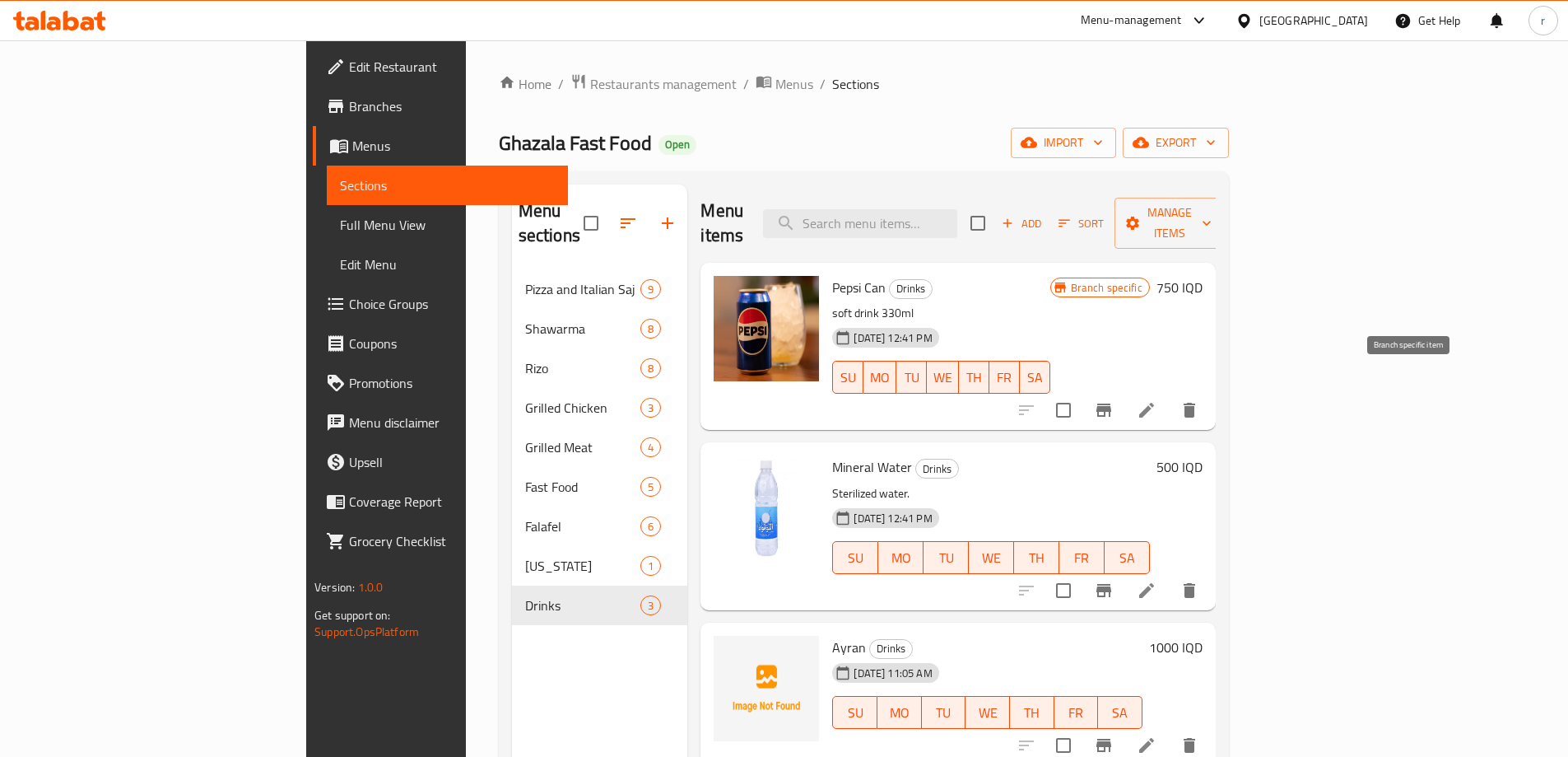
click at [1113, 400] on icon "Branch-specific-item" at bounding box center [1103, 410] width 20 height 20
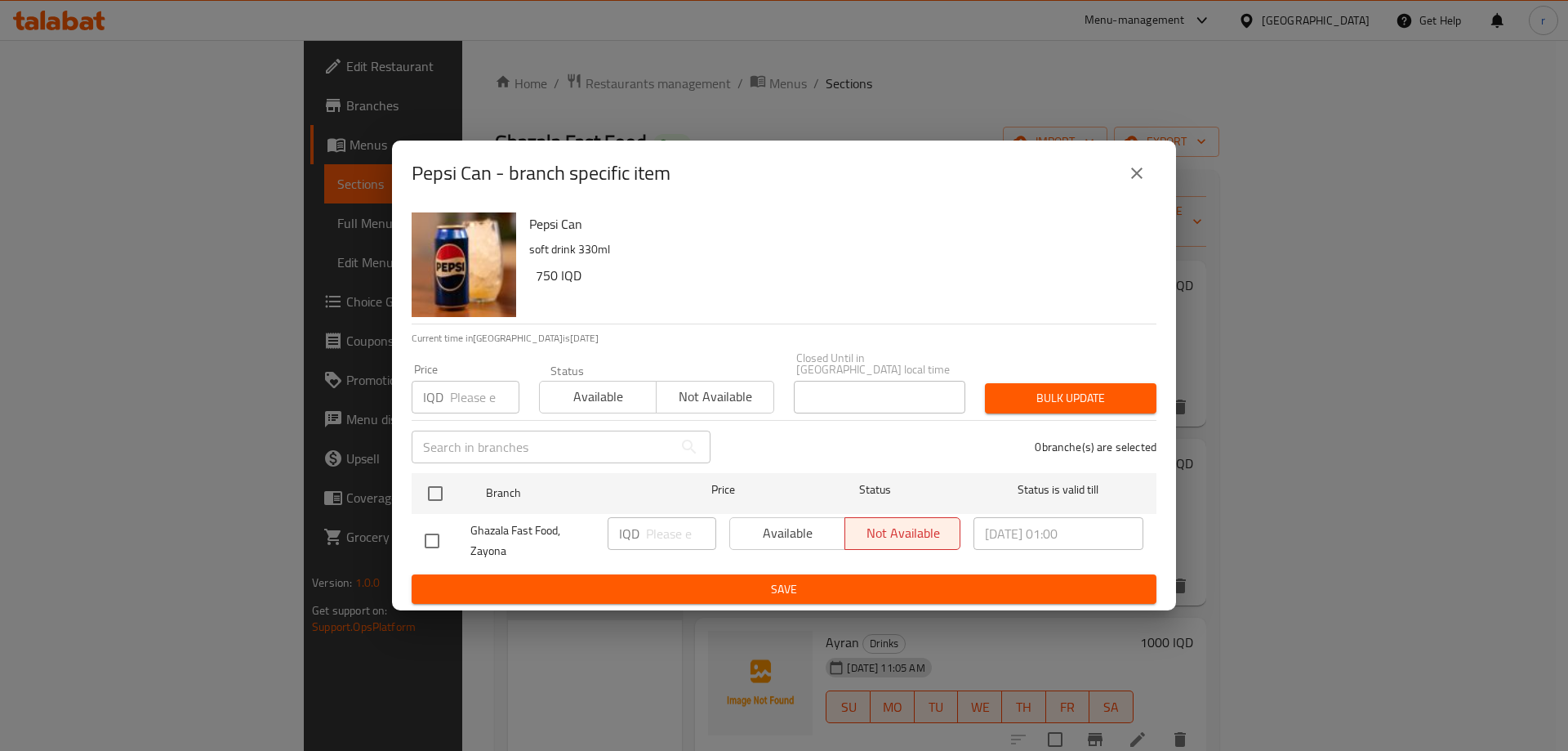
click at [1121, 199] on div "Pepsi Can - branch specific item" at bounding box center [784, 172] width 784 height 65
click at [1118, 182] on button "close" at bounding box center [1137, 173] width 39 height 39
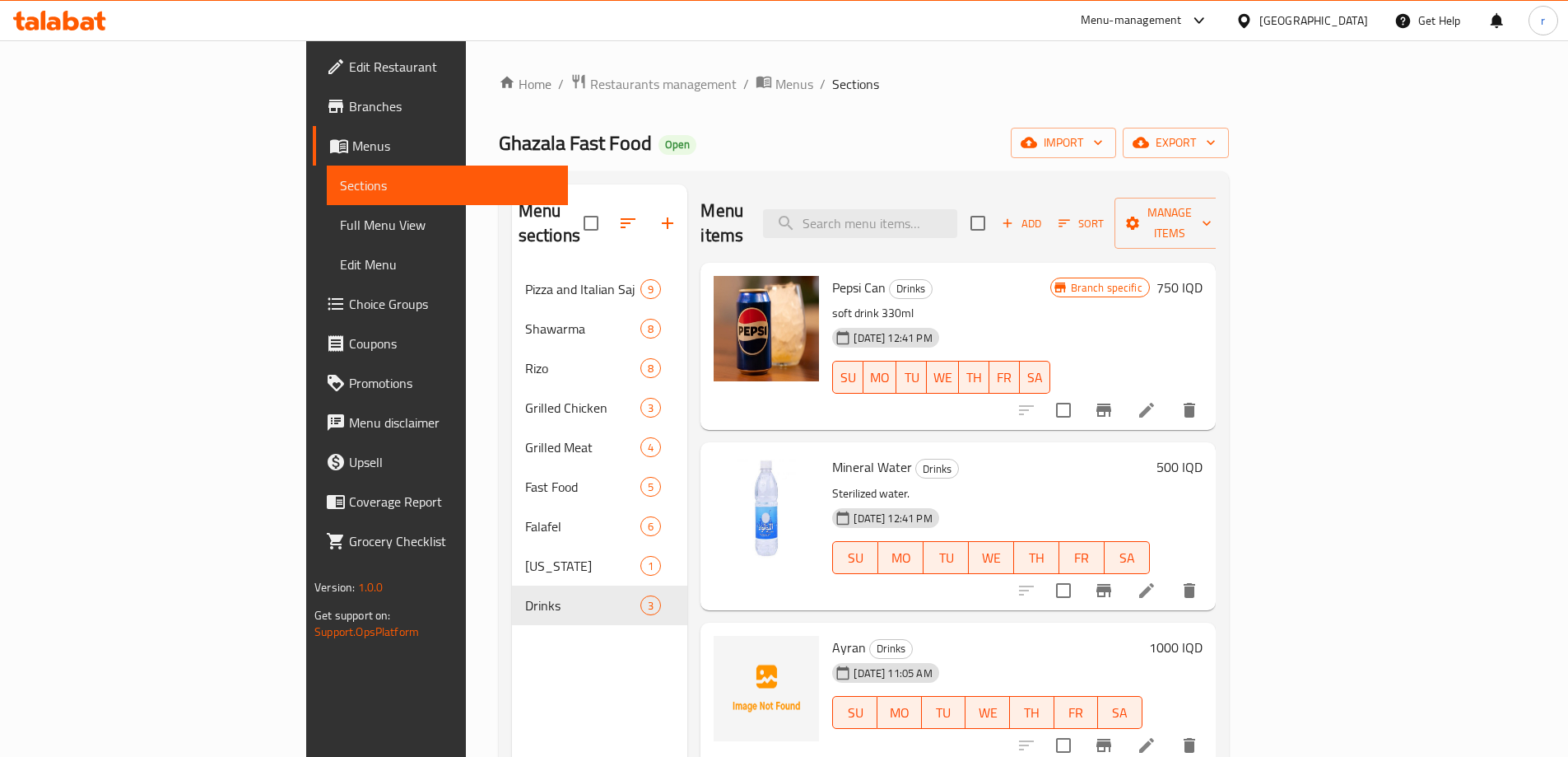
click at [1203, 276] on h6 "750 IQD" at bounding box center [1180, 287] width 46 height 23
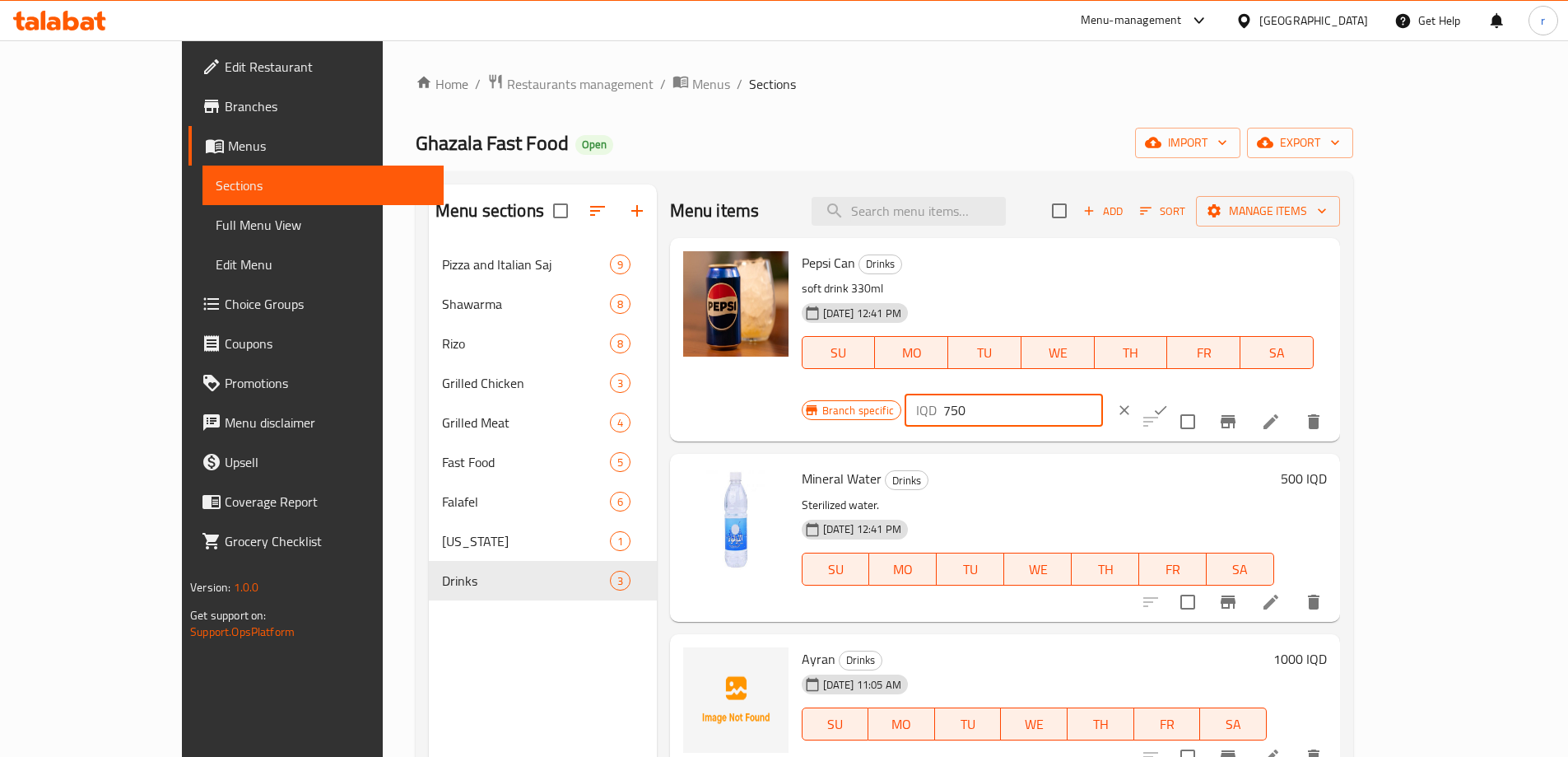
drag, startPoint x: 1326, startPoint y: 267, endPoint x: 1199, endPoint y: 274, distance: 127.2
click at [1199, 392] on div "Branch specific IQD 750 ​" at bounding box center [1002, 410] width 401 height 37
type input "1000"
click at [1169, 402] on icon "ok" at bounding box center [1160, 410] width 16 height 16
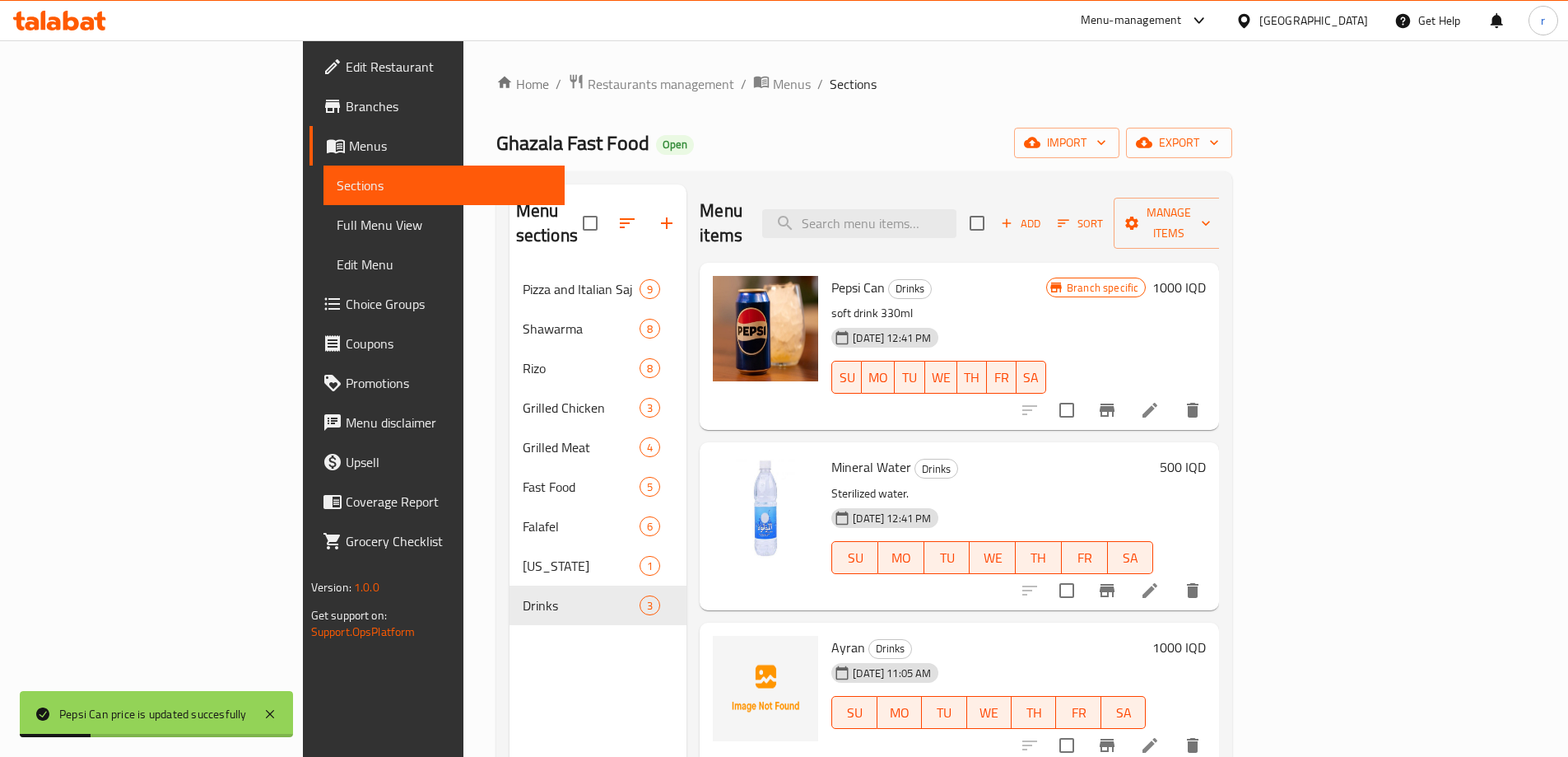
click at [337, 219] on span "Full Menu View" at bounding box center [444, 224] width 215 height 20
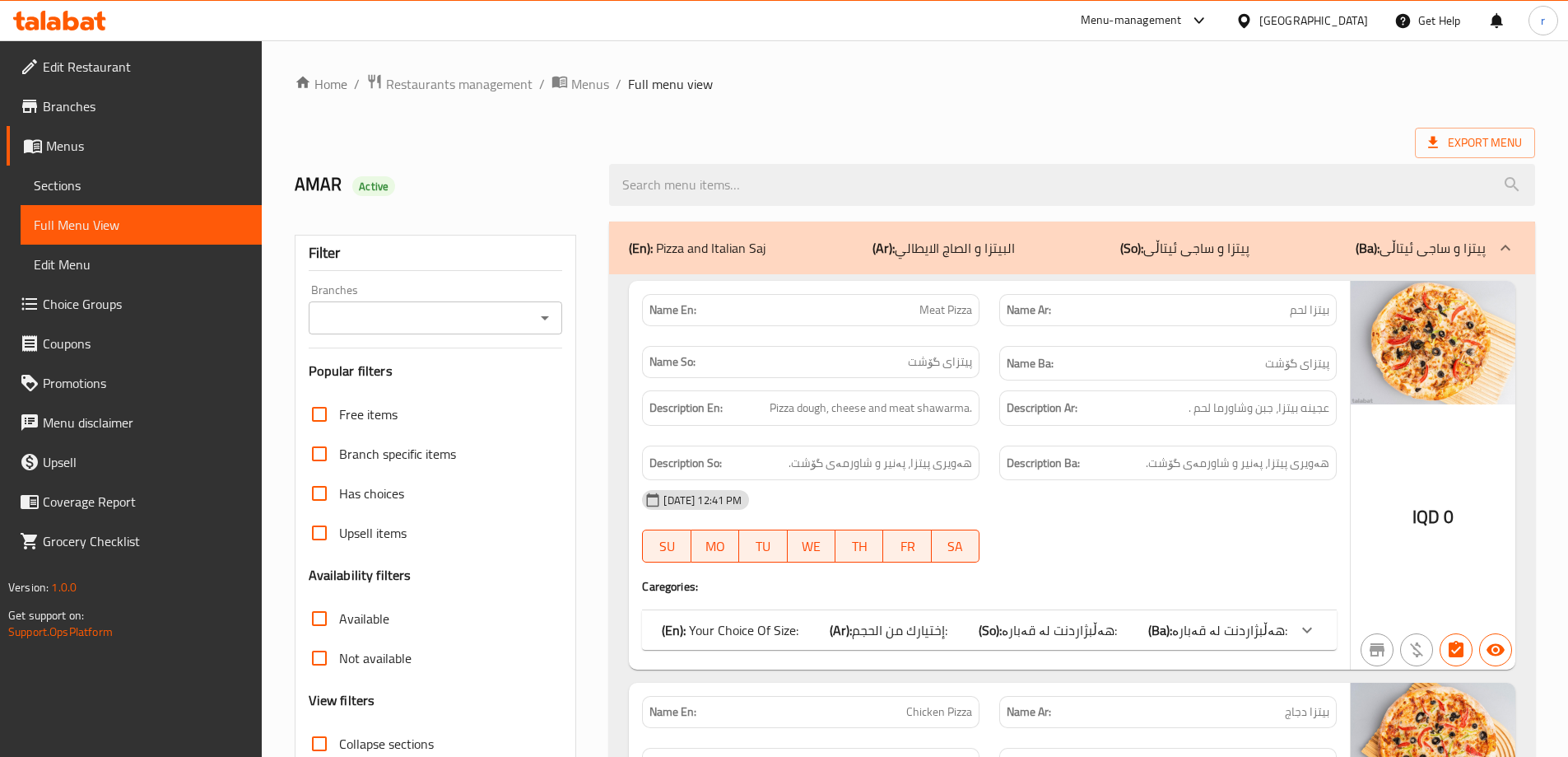
click at [357, 324] on input "Branches" at bounding box center [421, 318] width 217 height 23
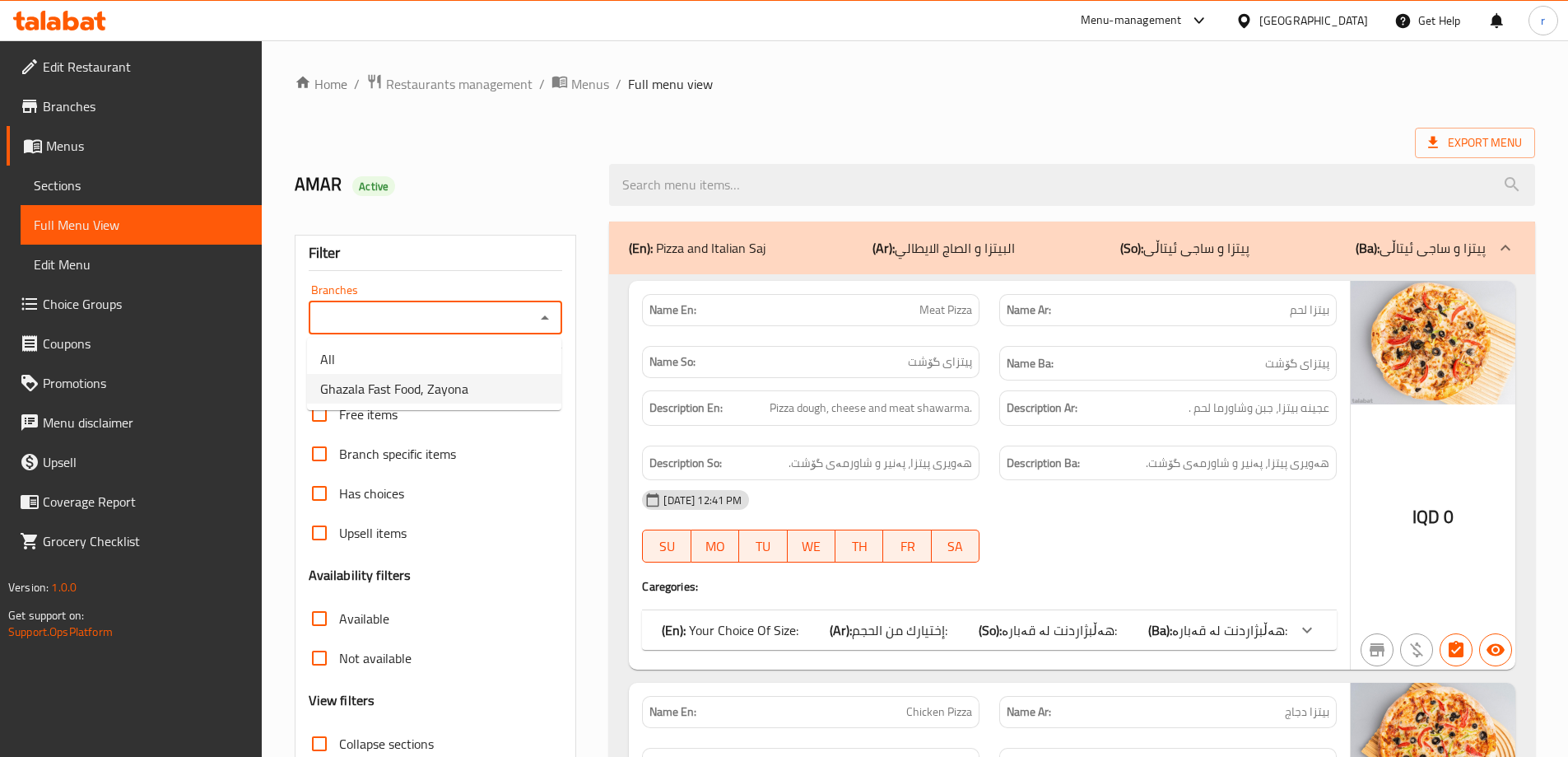
click at [463, 404] on ul "All Ghazala Fast Food, Zayona" at bounding box center [434, 373] width 255 height 72
click at [450, 390] on span "Ghazala Fast Food, Zayona" at bounding box center [394, 388] width 148 height 20
type input "Ghazala Fast Food, Zayona"
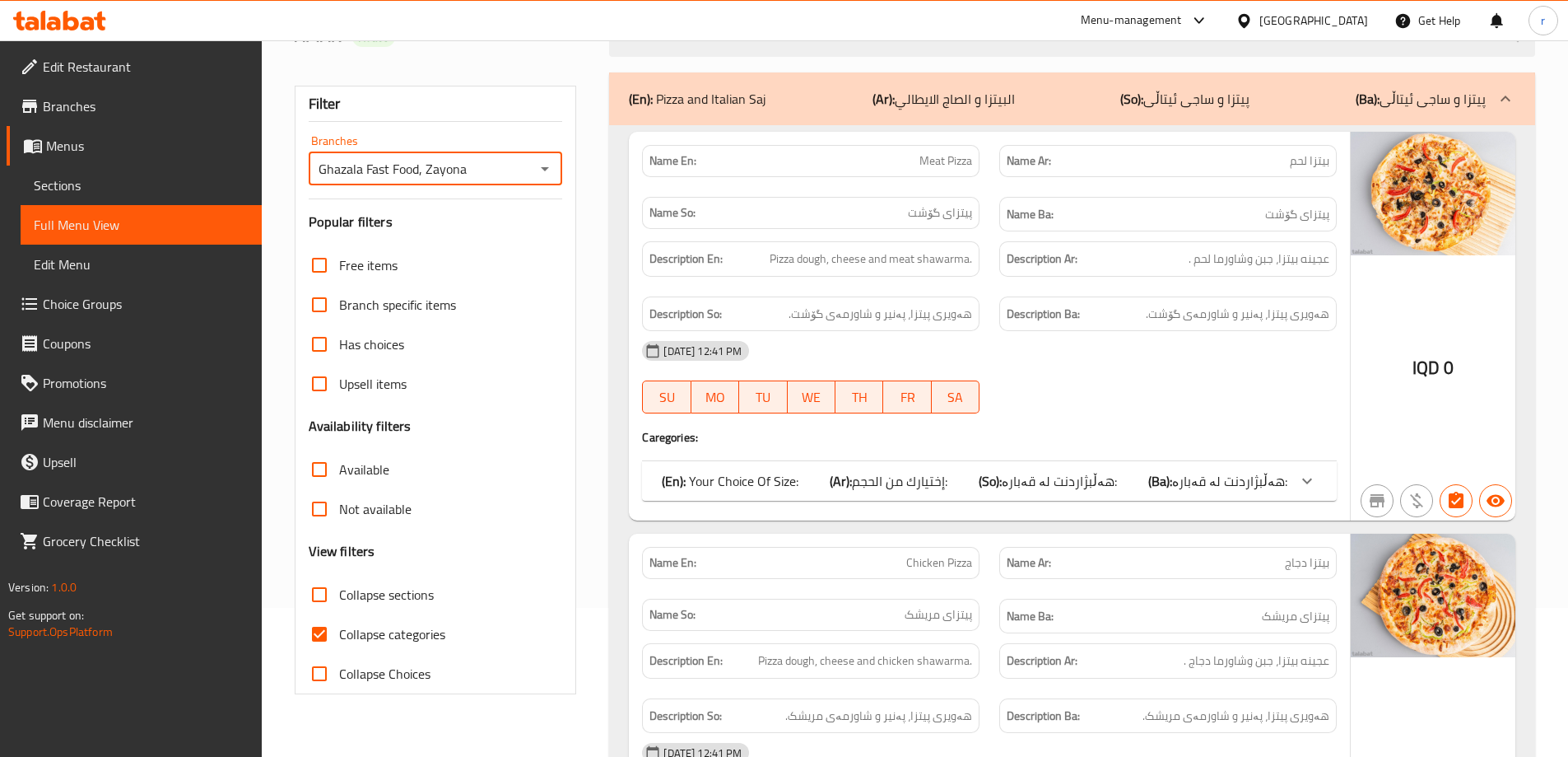
scroll to position [274, 0]
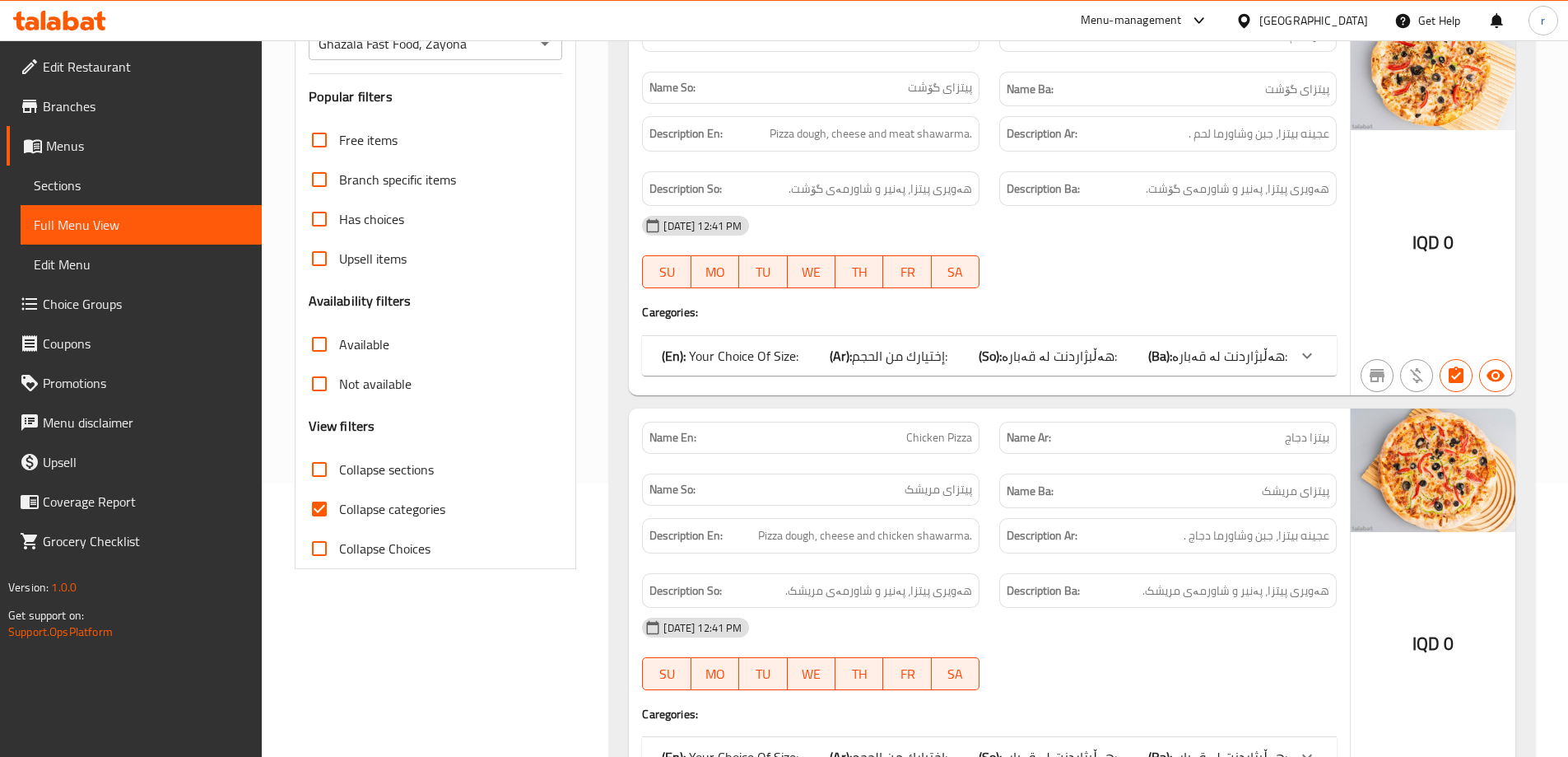
click at [401, 503] on span "Collapse categories" at bounding box center [392, 508] width 106 height 20
click at [339, 503] on input "Collapse categories" at bounding box center [319, 508] width 39 height 39
checkbox input "false"
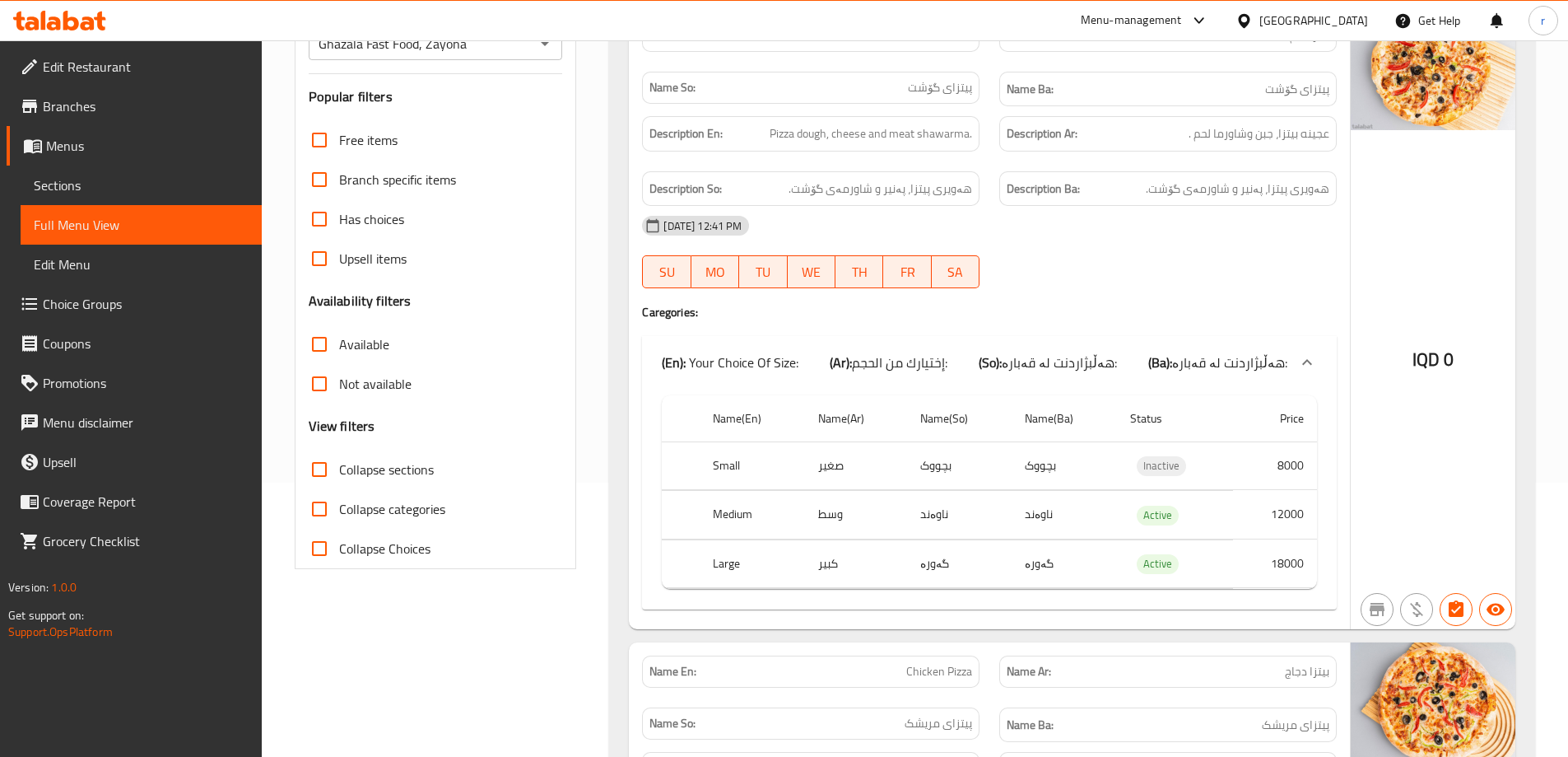
click at [402, 469] on span "Collapse sections" at bounding box center [386, 469] width 94 height 20
click at [339, 469] on input "Collapse sections" at bounding box center [319, 469] width 39 height 39
checkbox input "true"
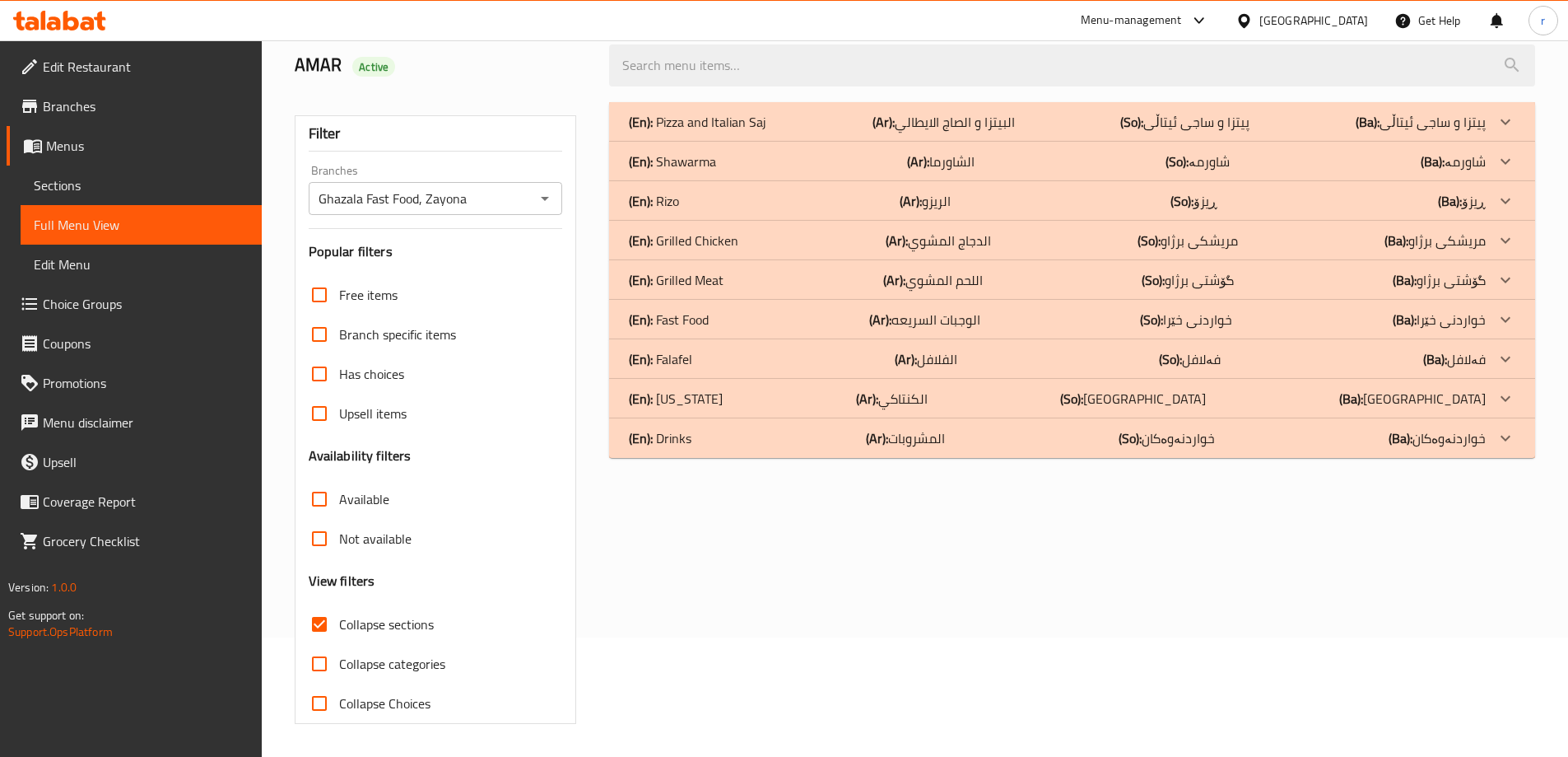
scroll to position [119, 0]
click at [753, 452] on div "(En): Drinks (Ar): المشروبات (So): خواردنەوەکان (Ba): خواردنەوەکان" at bounding box center [1073, 438] width 926 height 39
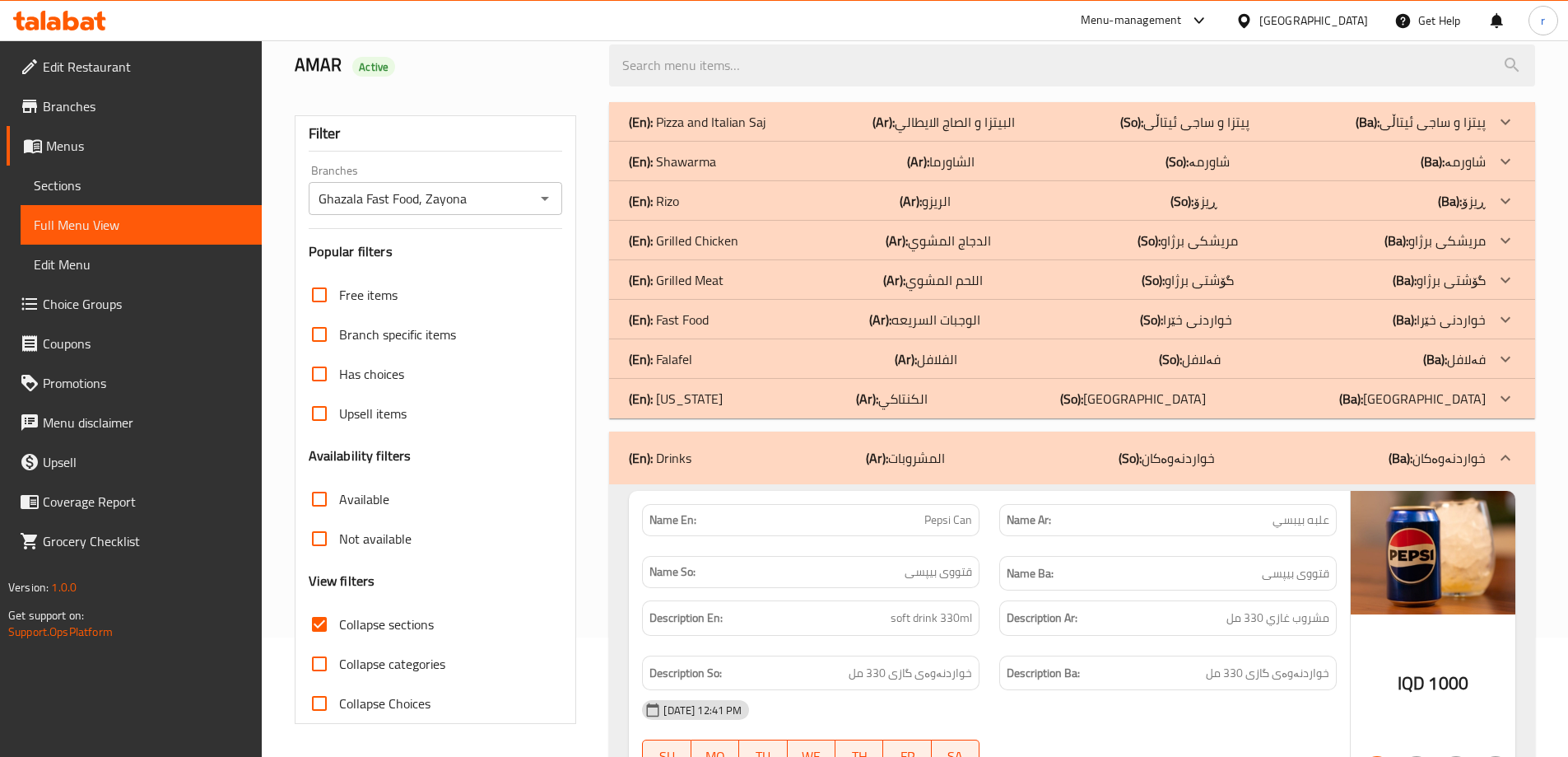
click at [751, 363] on div "(En): Falafel (Ar): الفلافل (So): فەلافل (Ba): فەلافل" at bounding box center [1057, 358] width 857 height 20
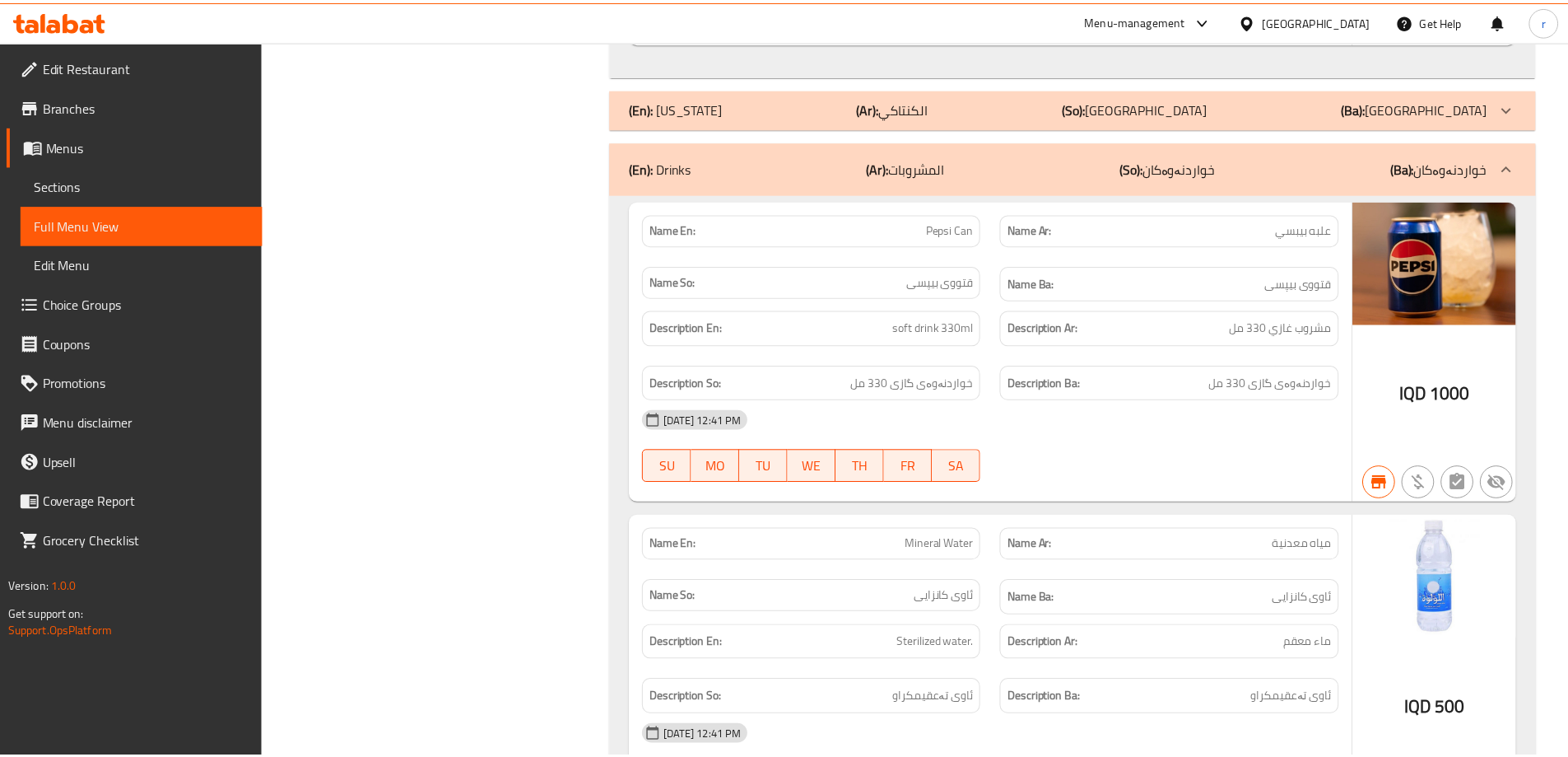
scroll to position [2807, 0]
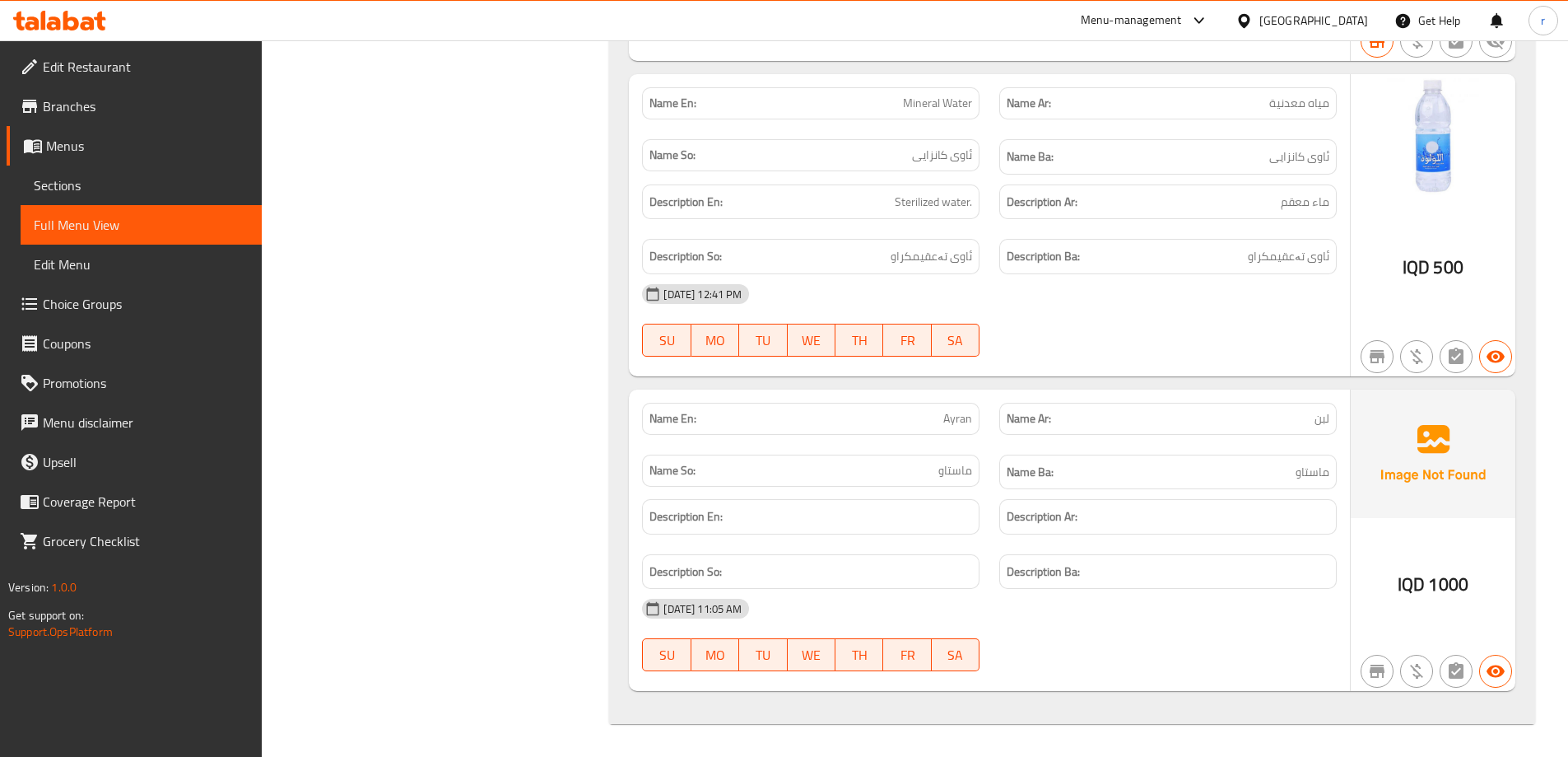
click at [94, 32] on div at bounding box center [60, 20] width 119 height 33
click at [90, 29] on icon at bounding box center [88, 23] width 14 height 14
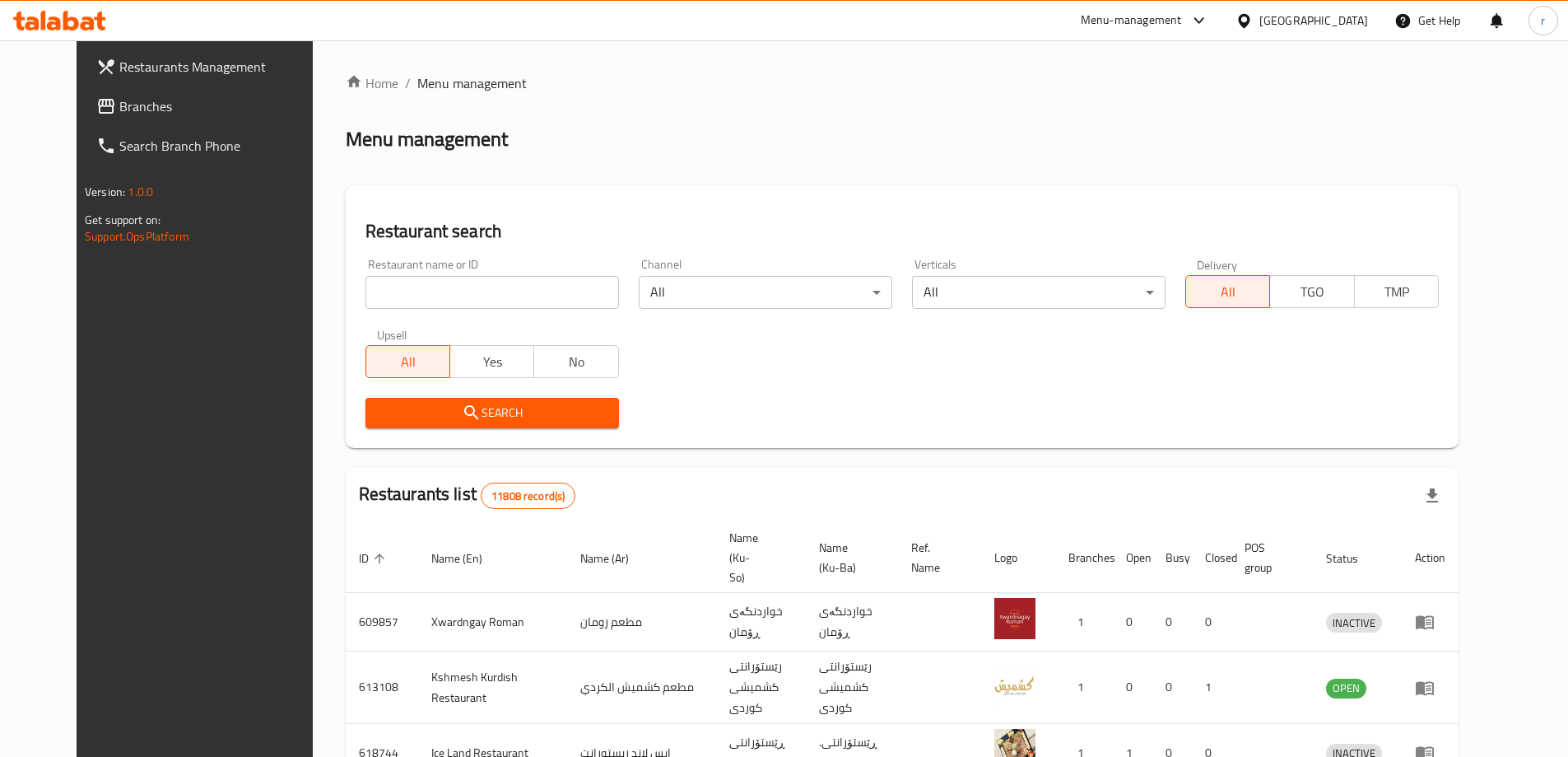
click at [365, 292] on input "search" at bounding box center [492, 292] width 254 height 33
paste input "777623"
type input "777623"
click at [374, 393] on div "Search" at bounding box center [492, 412] width 273 height 50
click at [389, 409] on span "Search" at bounding box center [492, 413] width 227 height 20
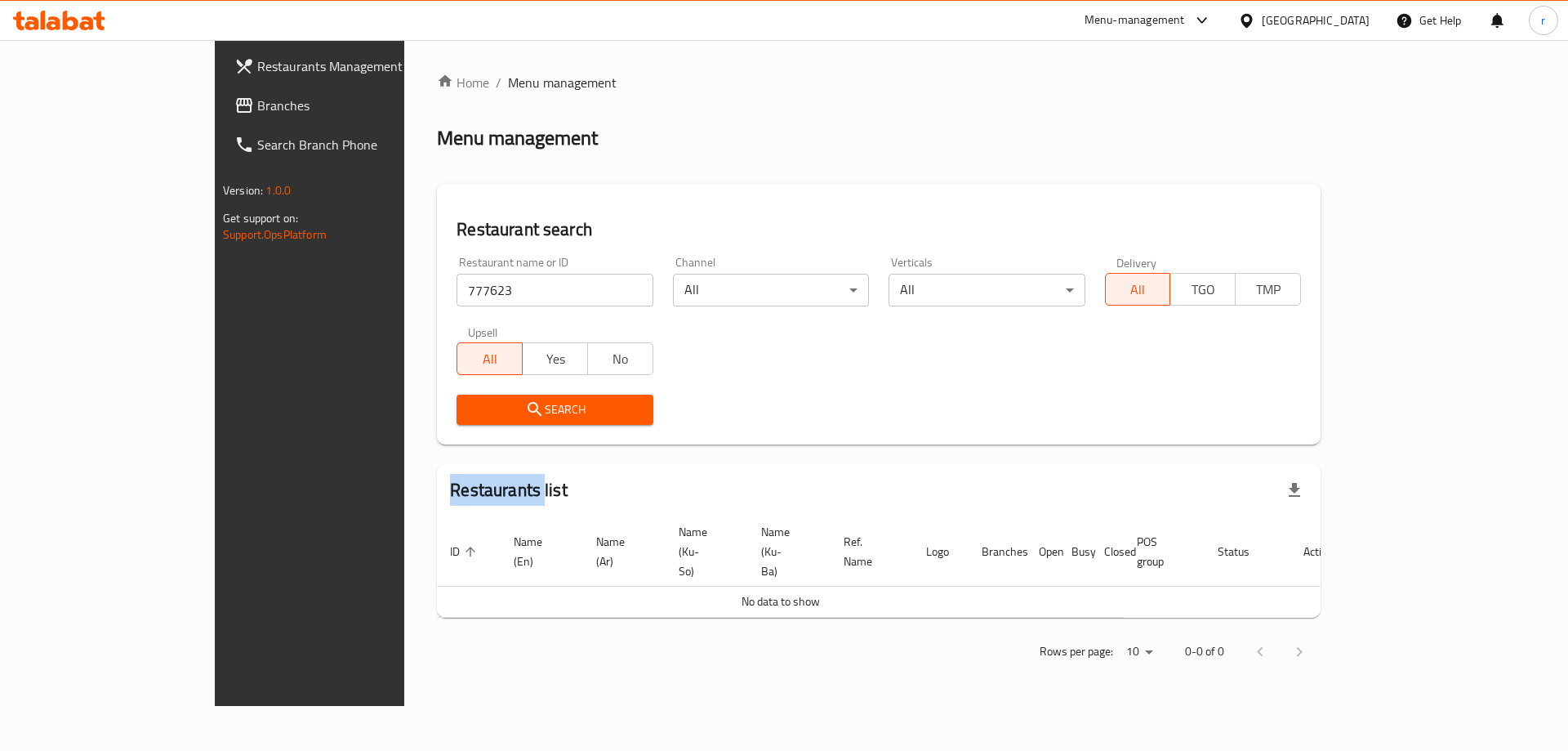
click at [258, 111] on span "Branches" at bounding box center [361, 105] width 207 height 19
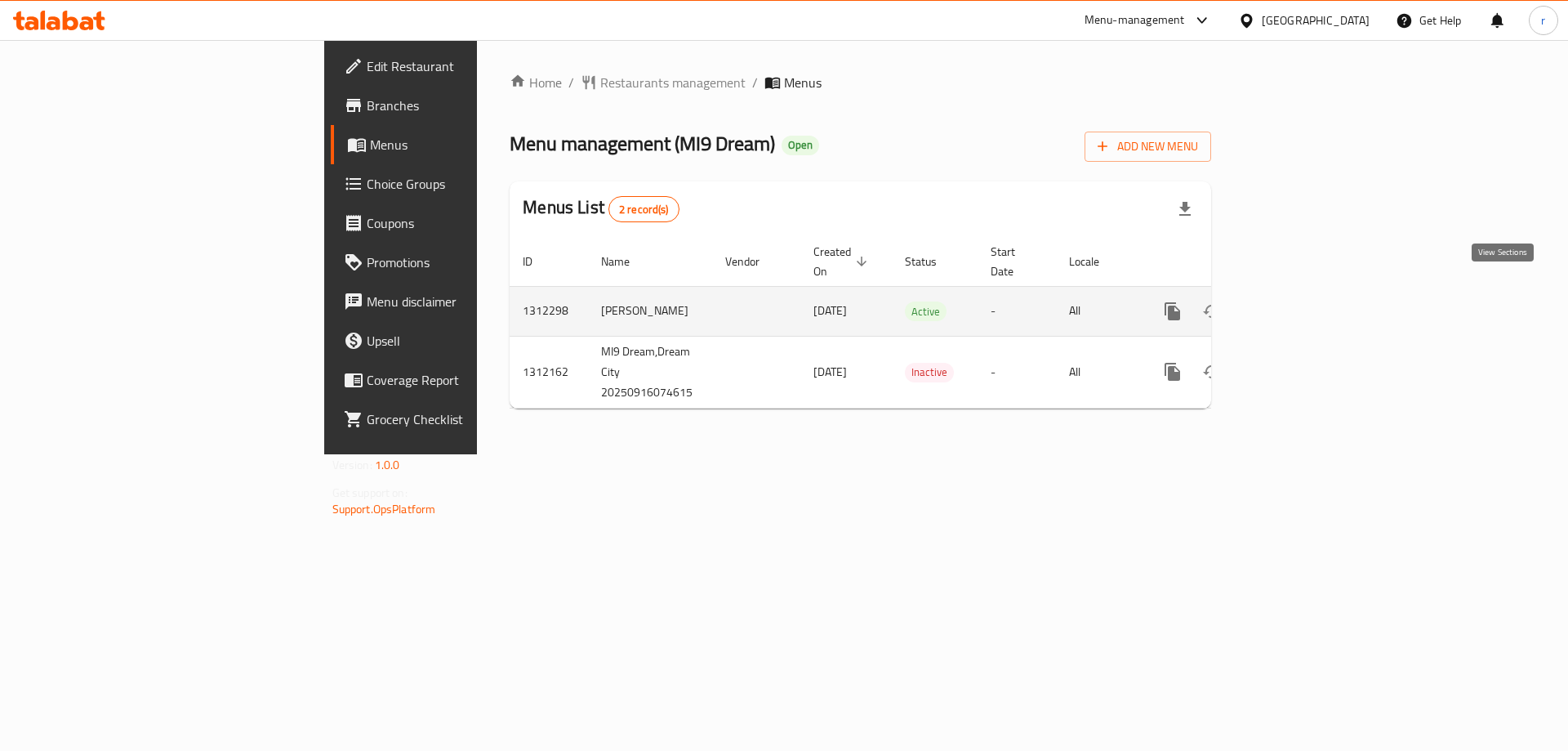
click at [1300, 302] on icon "enhanced table" at bounding box center [1289, 311] width 19 height 19
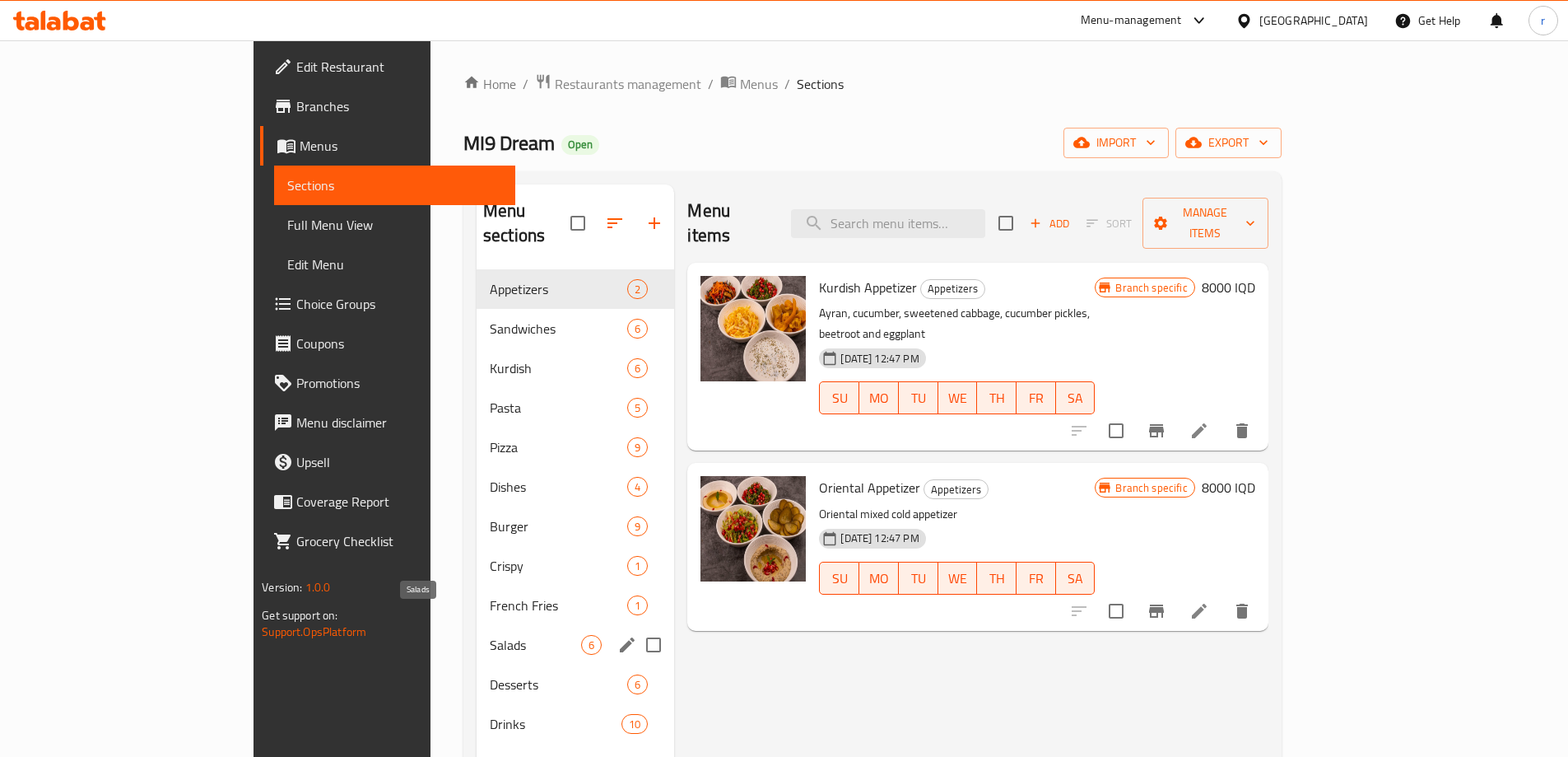
click at [489, 635] on span "Salads" at bounding box center [535, 645] width 91 height 20
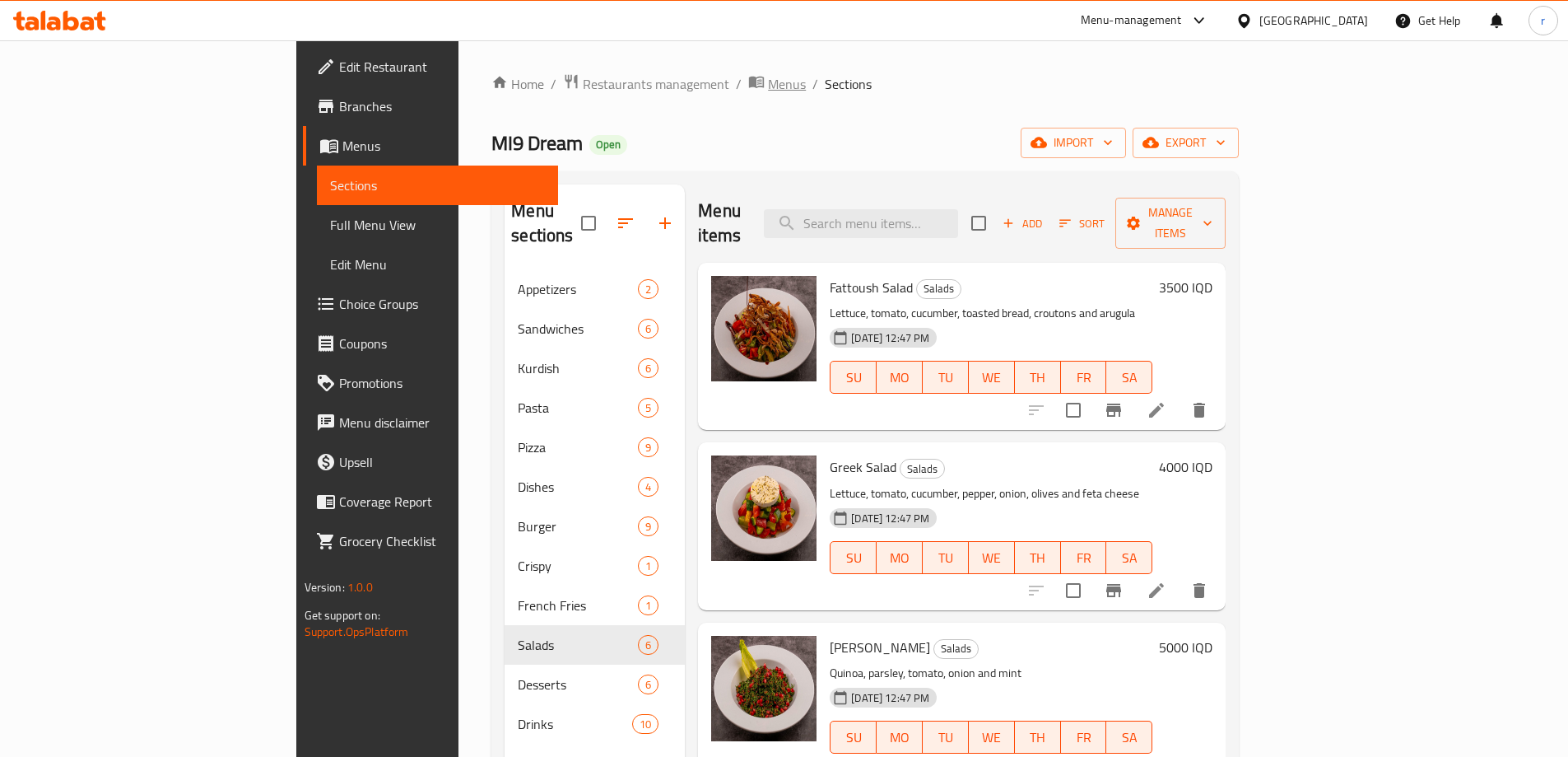
click at [768, 80] on span "Menus" at bounding box center [787, 83] width 37 height 20
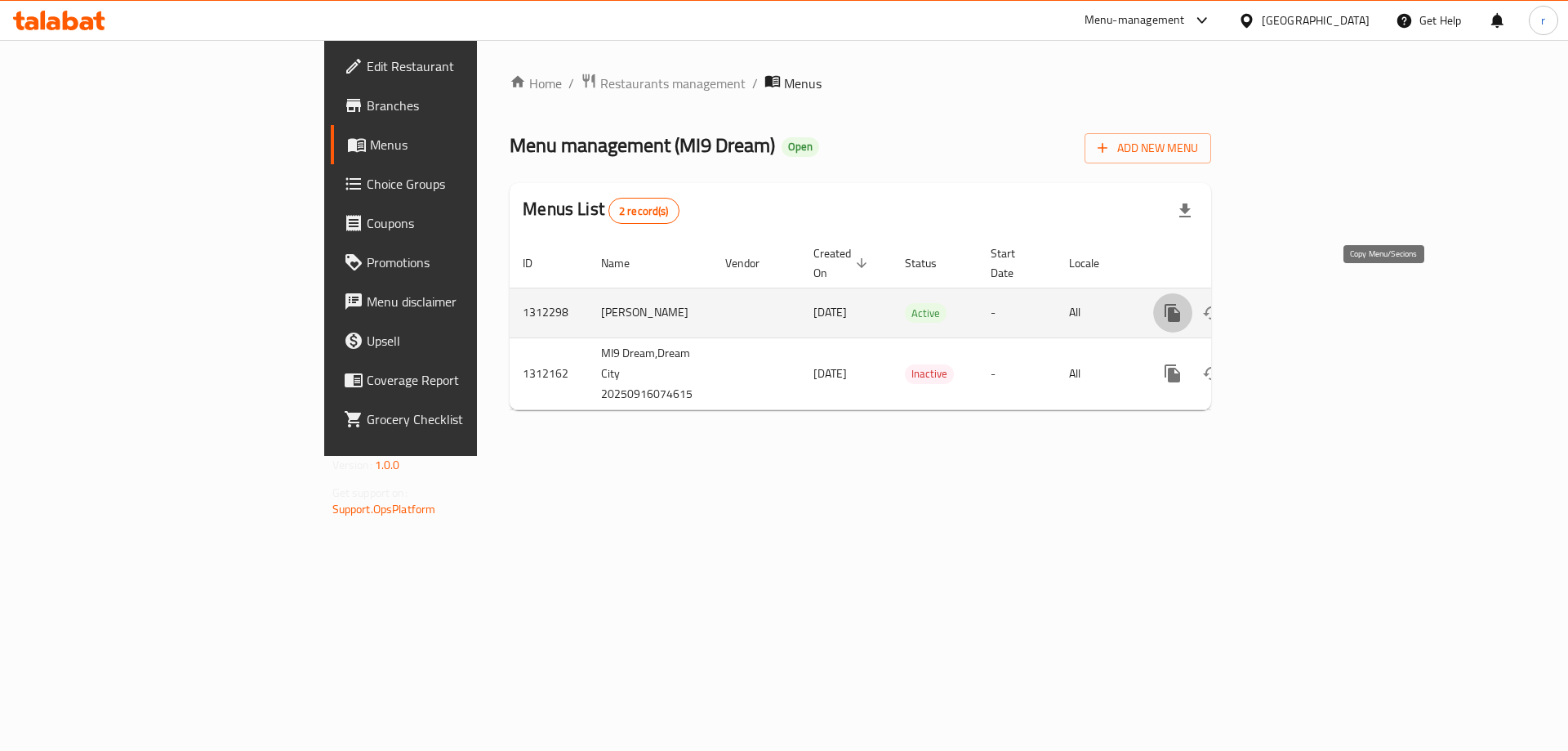
click at [1180, 304] on icon "more" at bounding box center [1172, 313] width 15 height 18
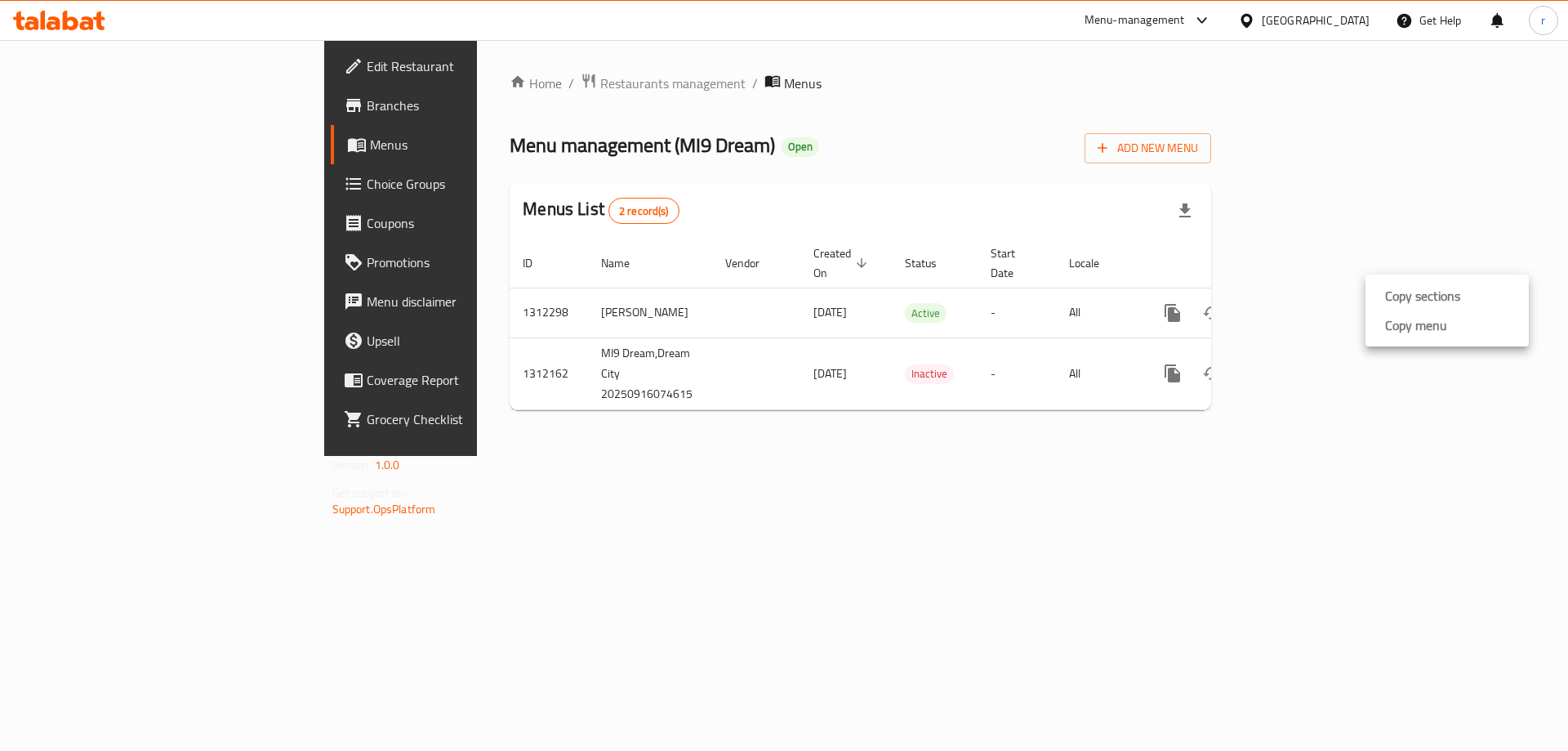
drag, startPoint x: 466, startPoint y: 139, endPoint x: 539, endPoint y: 140, distance: 73.0
click at [539, 140] on div at bounding box center [784, 375] width 1568 height 751
click at [524, 139] on body "​ Menu-management Iraq Get Help r Edit Restaurant Branches Menus Choice Groups …" at bounding box center [784, 395] width 1568 height 710
drag, startPoint x: 466, startPoint y: 145, endPoint x: 550, endPoint y: 145, distance: 84.0
click at [550, 145] on span "Menu management ( MI9 Dream )" at bounding box center [642, 145] width 265 height 37
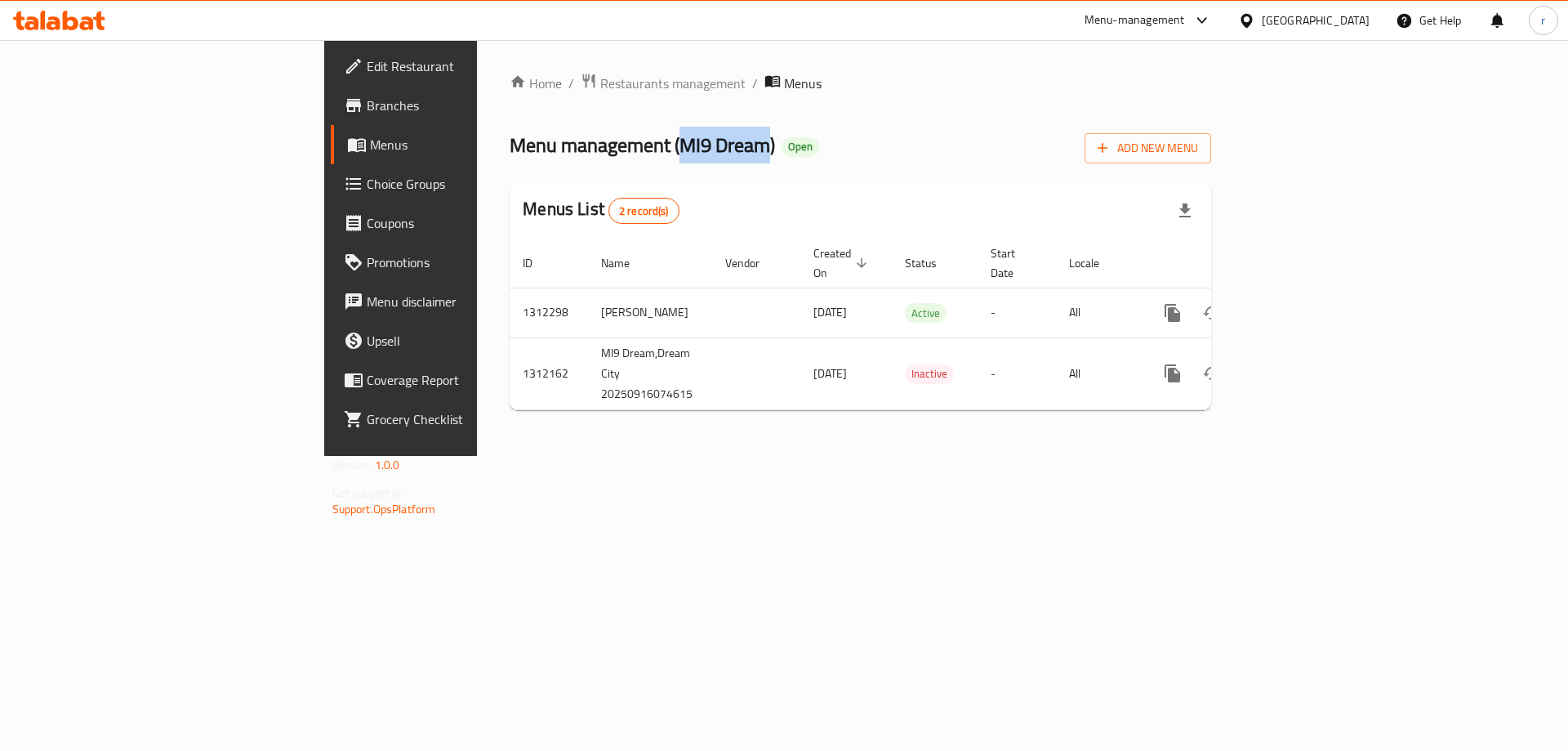
copy span "MI9 Dream"
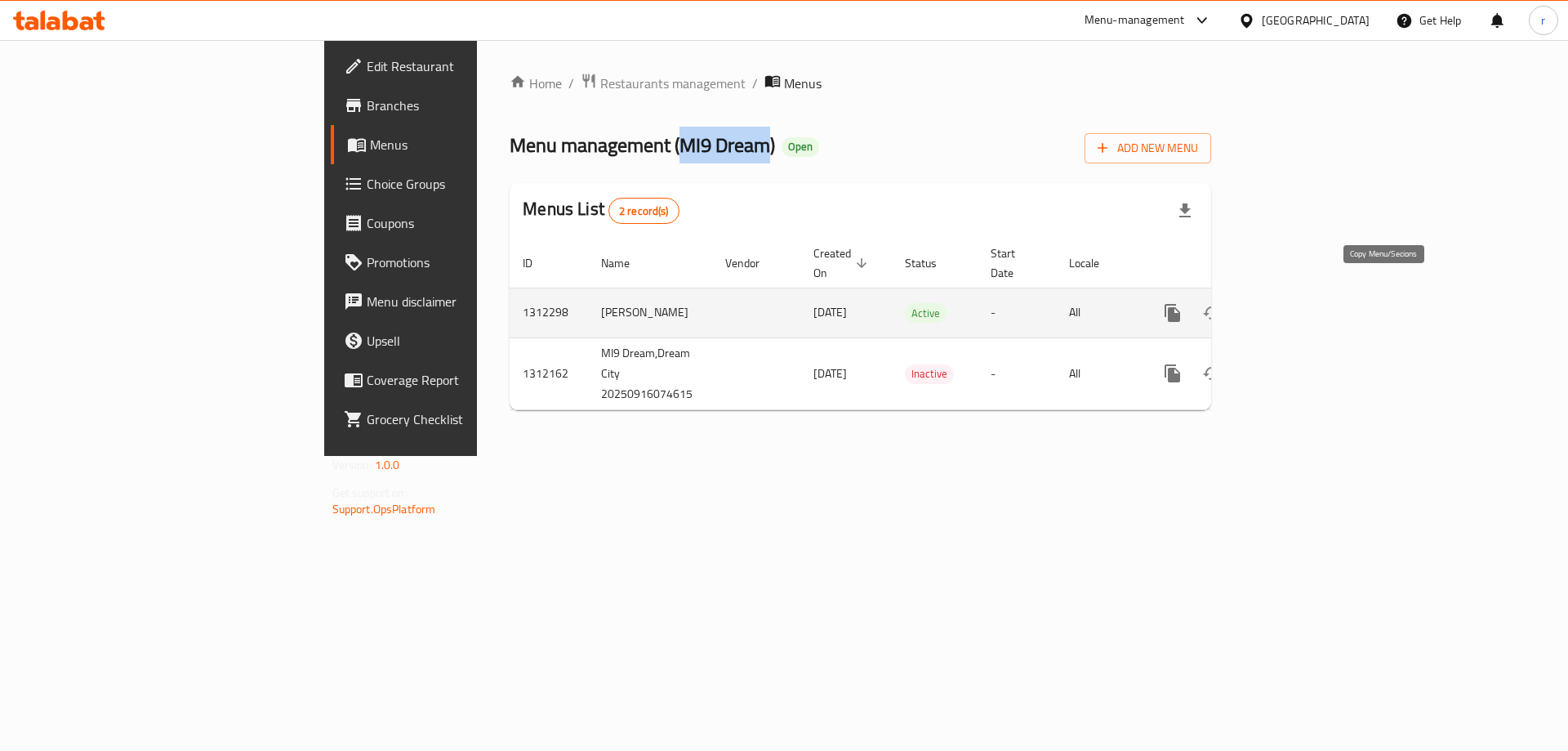
click at [1180, 304] on icon "more" at bounding box center [1172, 313] width 15 height 18
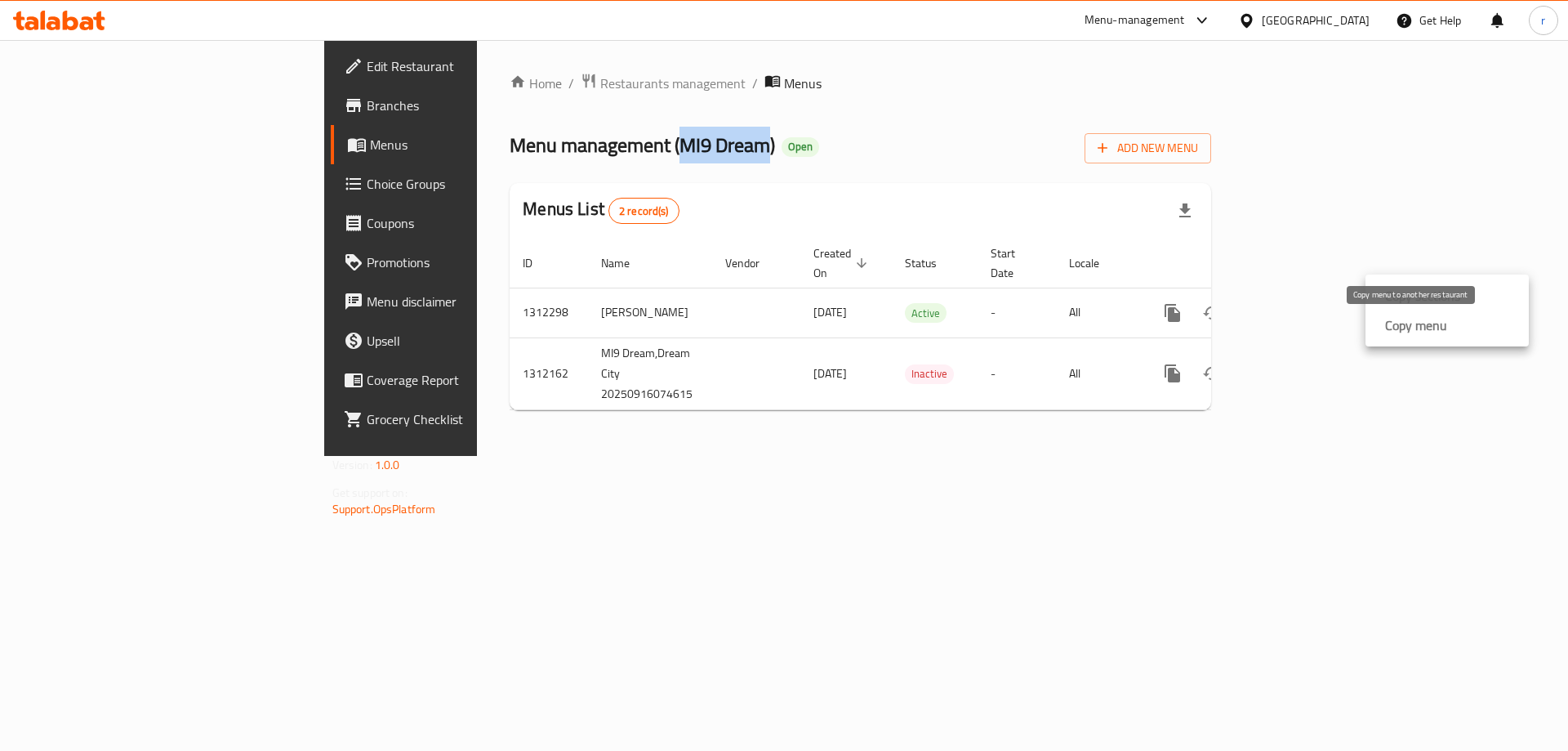
click at [1397, 329] on strong "Copy menu" at bounding box center [1415, 324] width 62 height 19
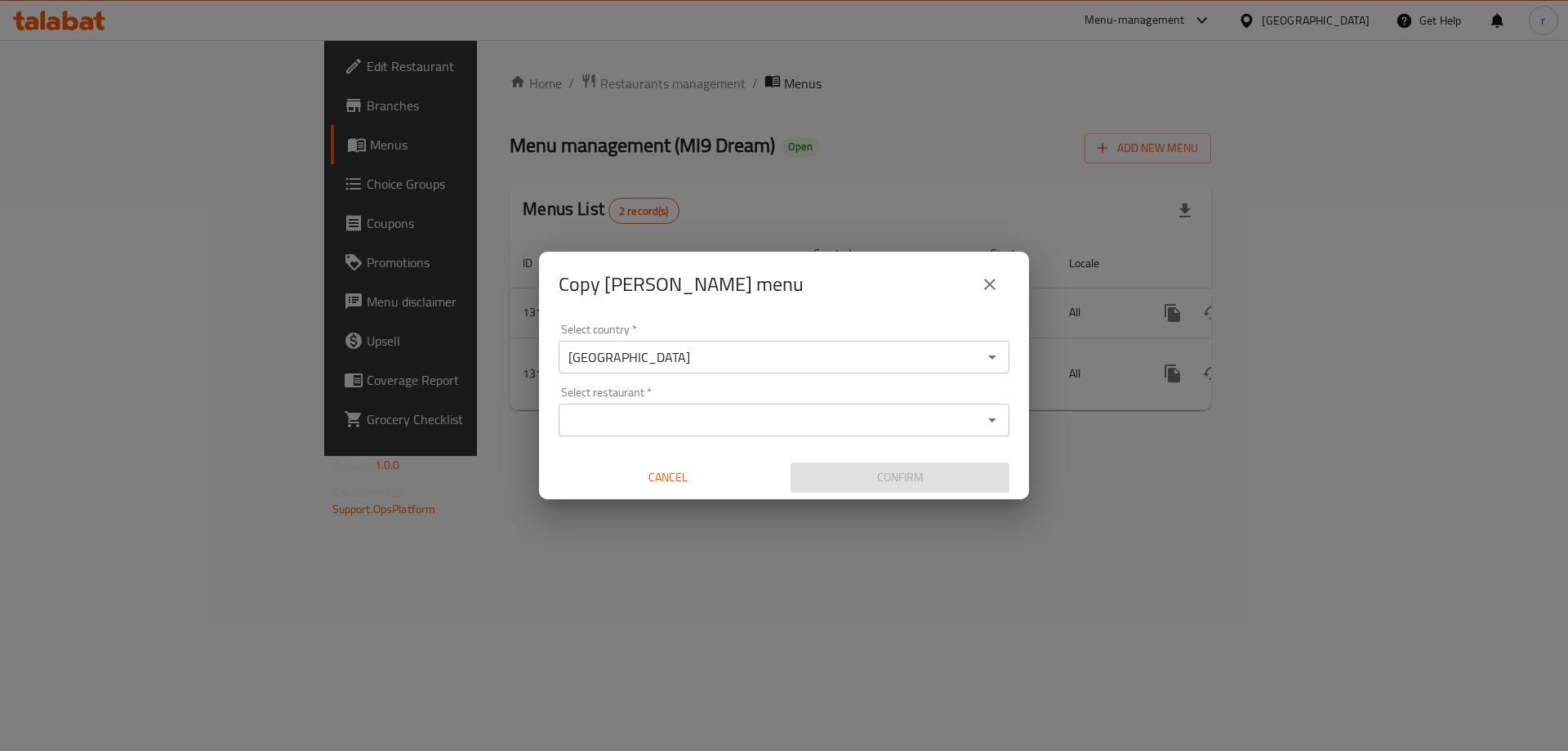
click at [694, 415] on input "Select restaurant   *" at bounding box center [770, 420] width 414 height 23
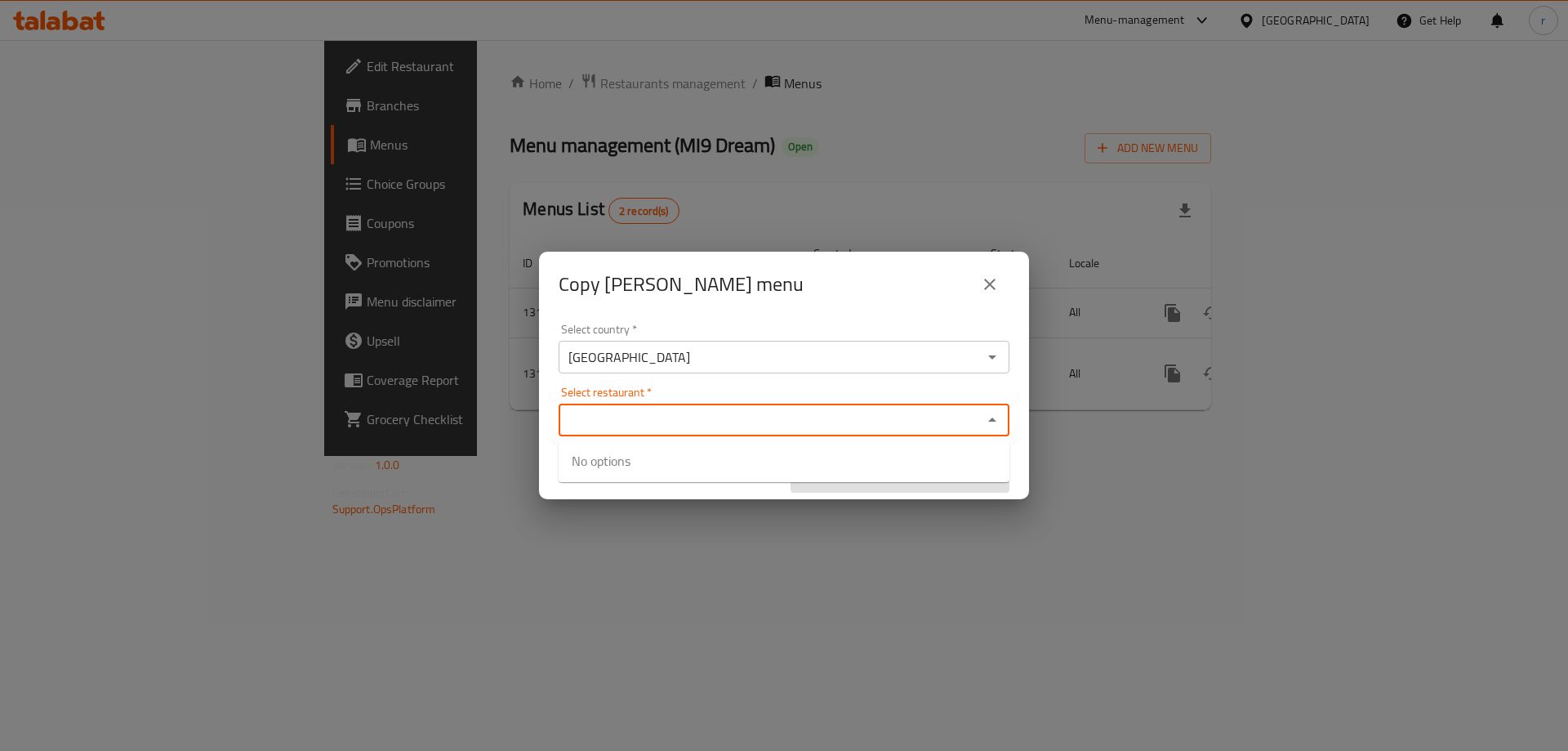
paste input "MI9 Dream"
type input "MI9 Dream"
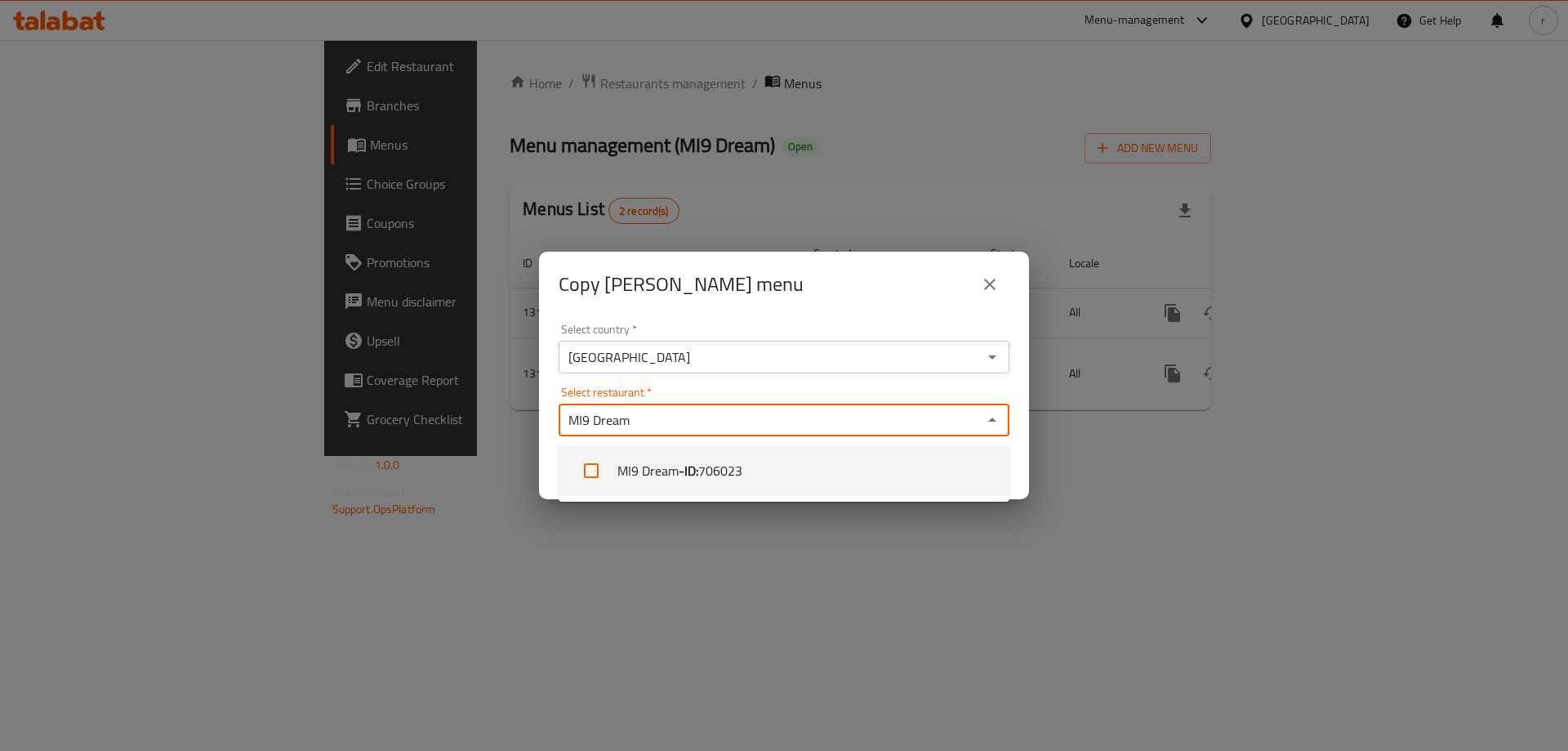
click at [680, 466] on b "- ID:" at bounding box center [688, 470] width 19 height 19
checkbox input "true"
click at [768, 570] on div "Copy ahmed haidary menu Select country   * Iraq Select country * Select restaur…" at bounding box center [784, 375] width 1568 height 751
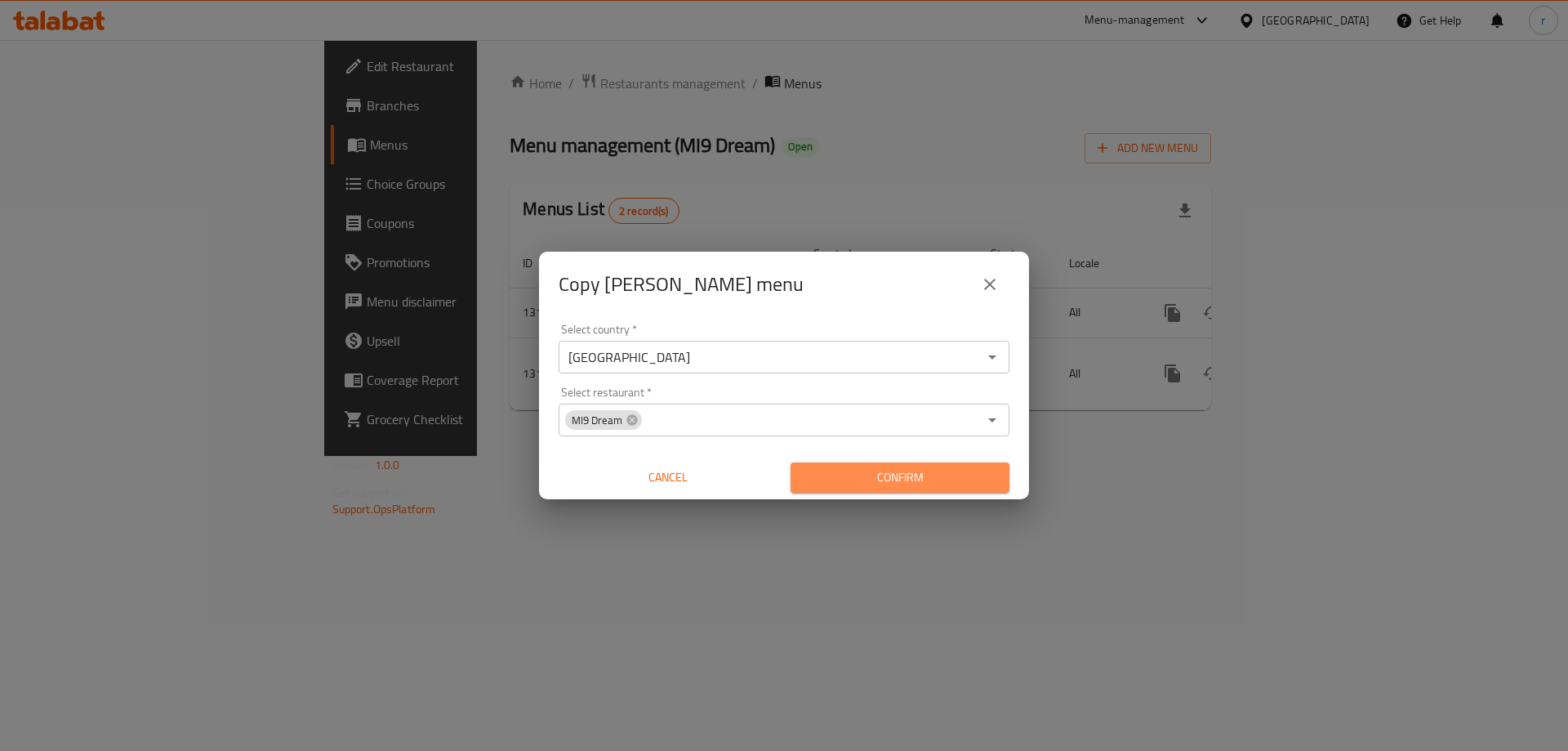
click at [858, 471] on span "Confirm" at bounding box center [900, 477] width 193 height 20
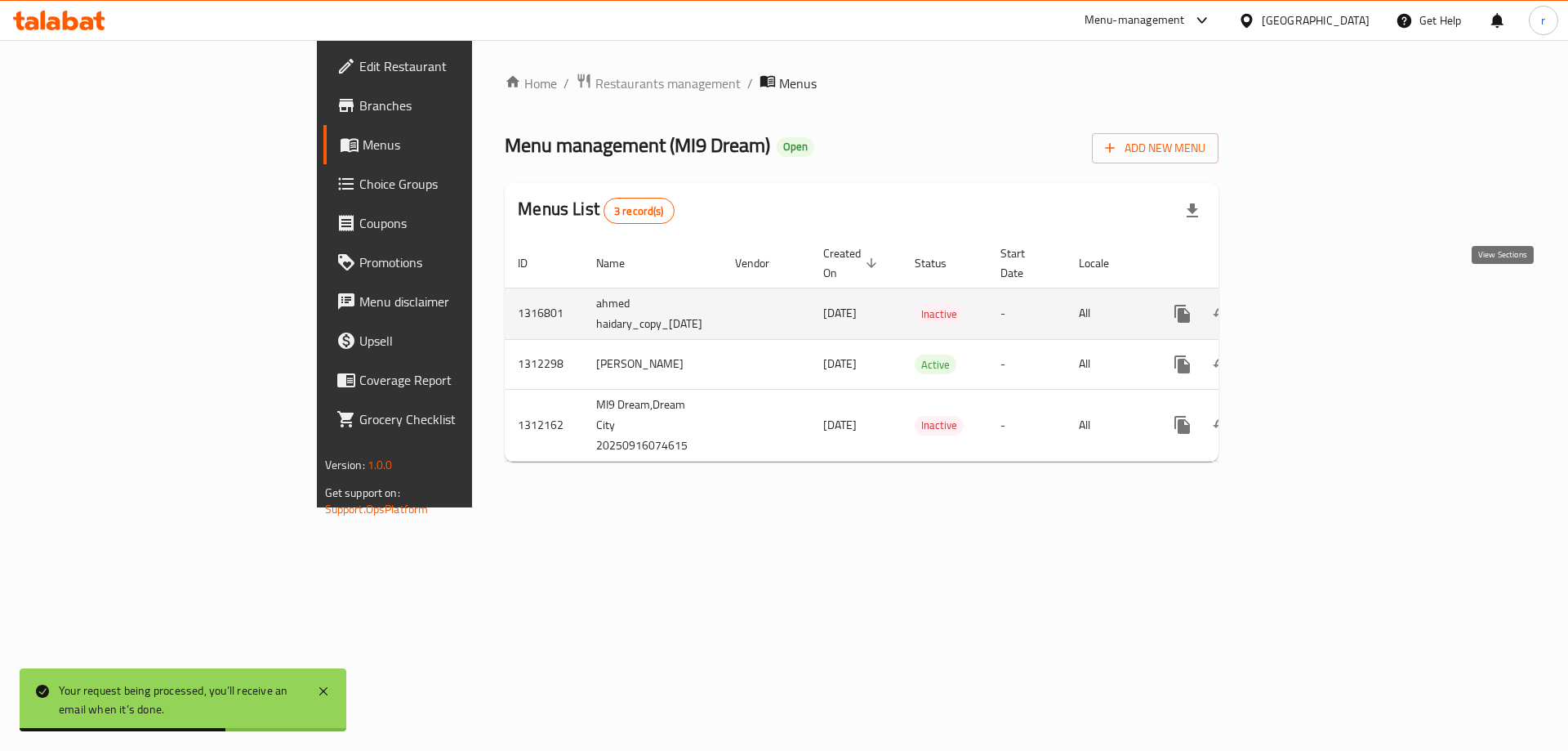
click at [1320, 294] on link "enhanced table" at bounding box center [1299, 313] width 39 height 39
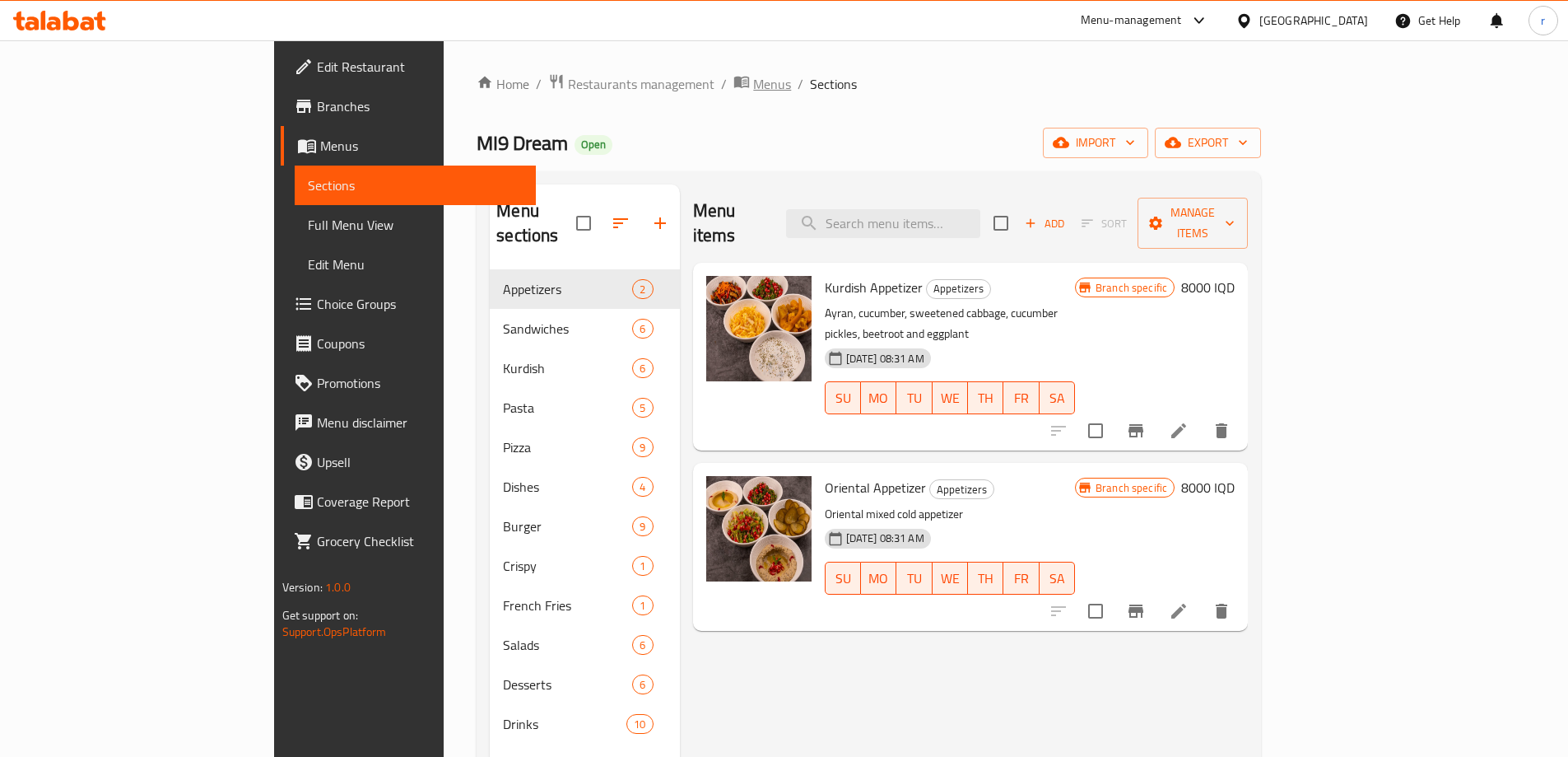
click at [753, 86] on span "Menus" at bounding box center [772, 83] width 37 height 20
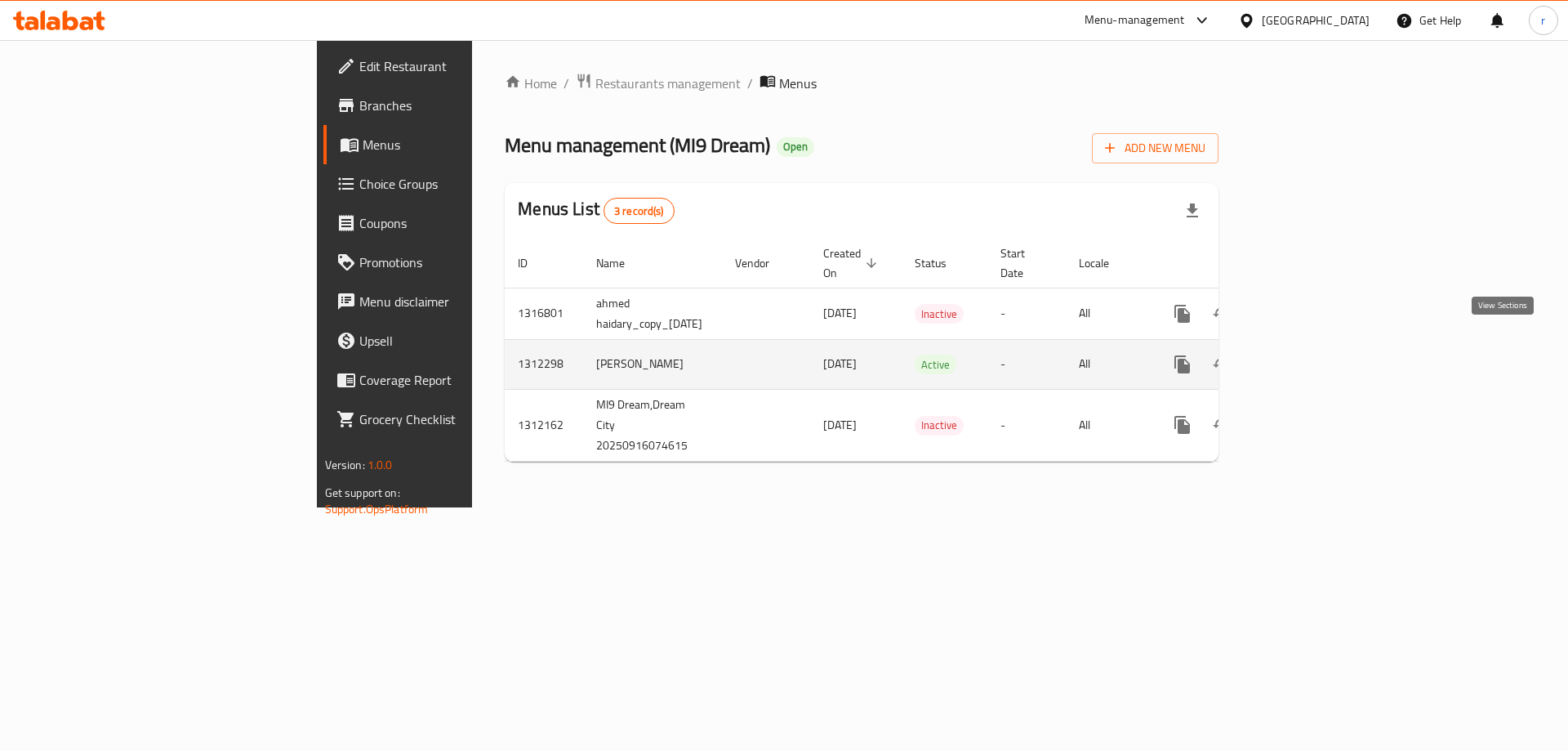
click at [1310, 355] on icon "enhanced table" at bounding box center [1299, 364] width 19 height 19
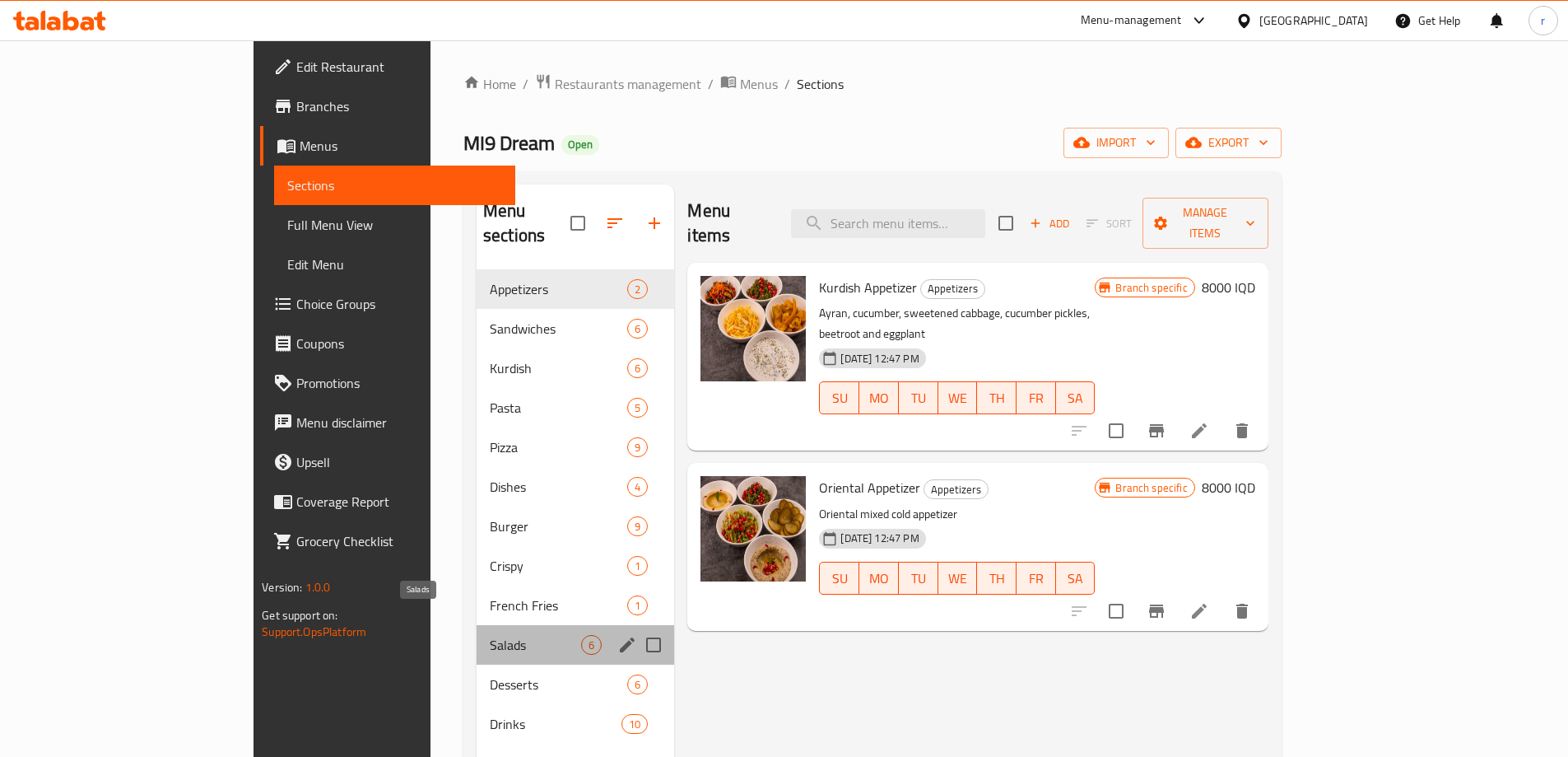
click at [489, 635] on span "Salads" at bounding box center [535, 645] width 91 height 20
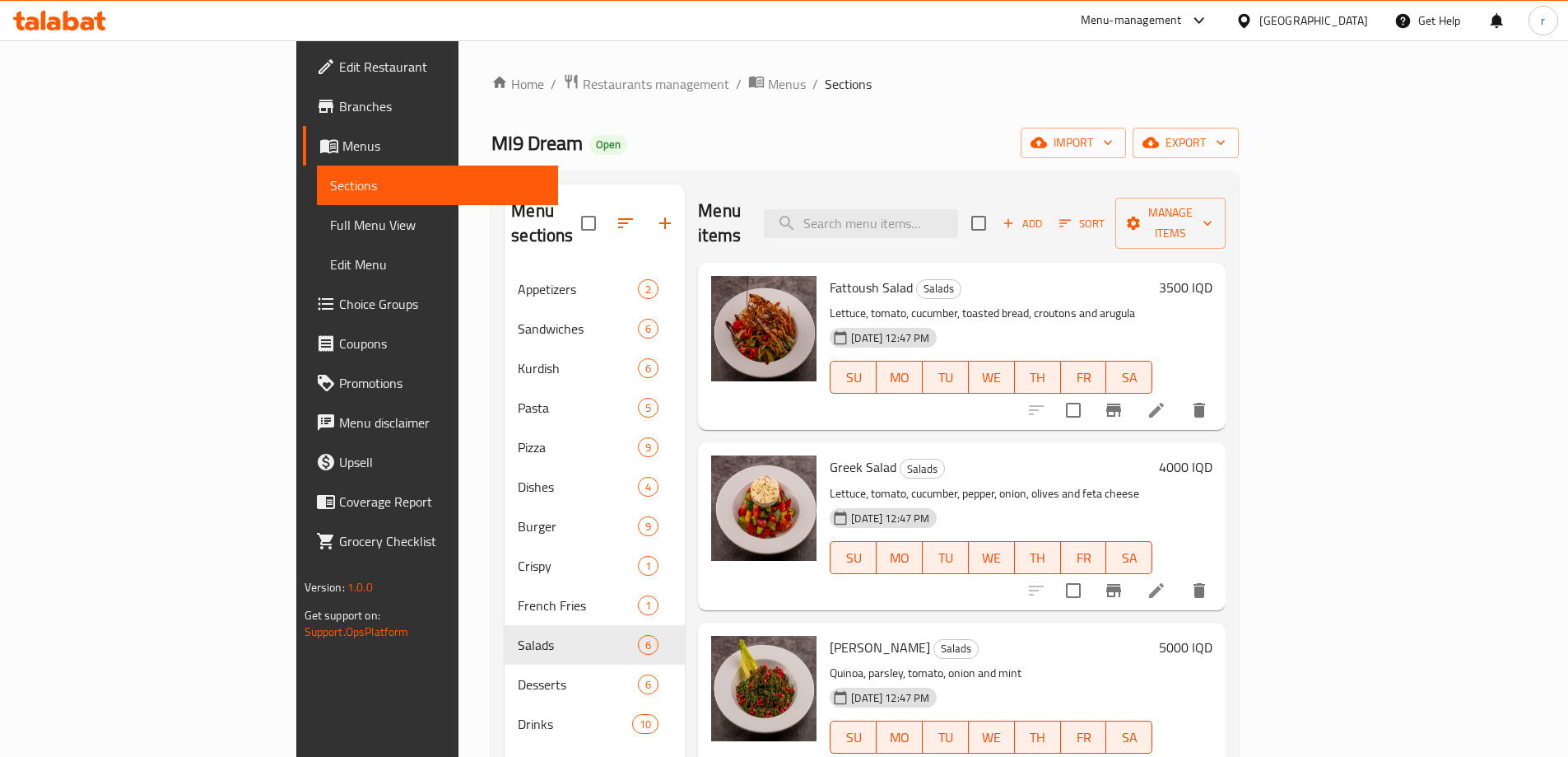
click at [1212, 276] on h6 "3500 IQD" at bounding box center [1186, 287] width 54 height 23
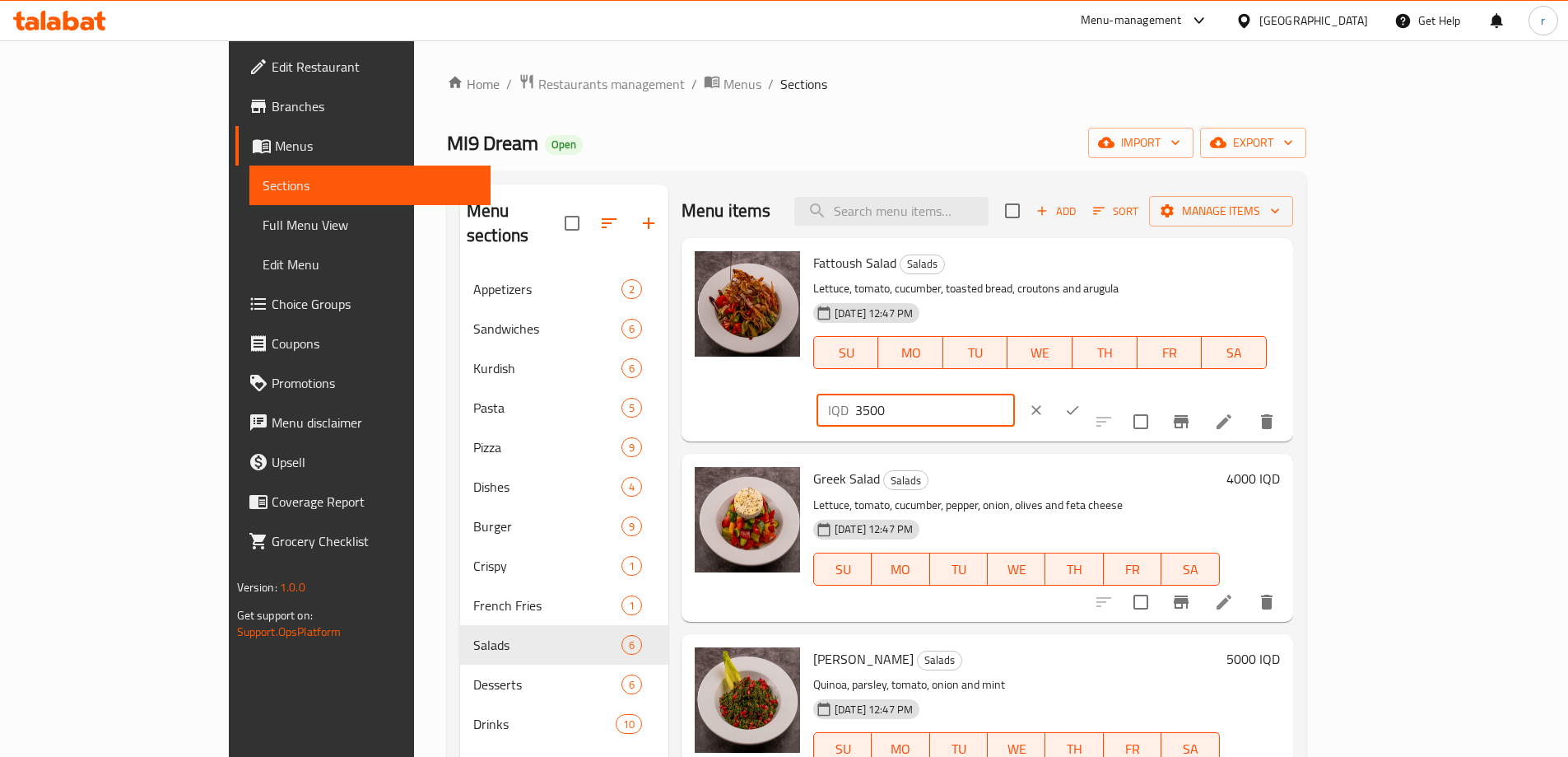
drag, startPoint x: 1324, startPoint y: 283, endPoint x: 1114, endPoint y: 285, distance: 210.0
click at [1114, 285] on div "Fattoush Salad Salads Lettuce, tomato, cucumber, toasted bread, croutons and ar…" at bounding box center [1047, 339] width 480 height 190
click at [701, 152] on div "MI9 Dream Open import export" at bounding box center [877, 143] width 860 height 31
click at [67, 29] on icon at bounding box center [71, 20] width 15 height 20
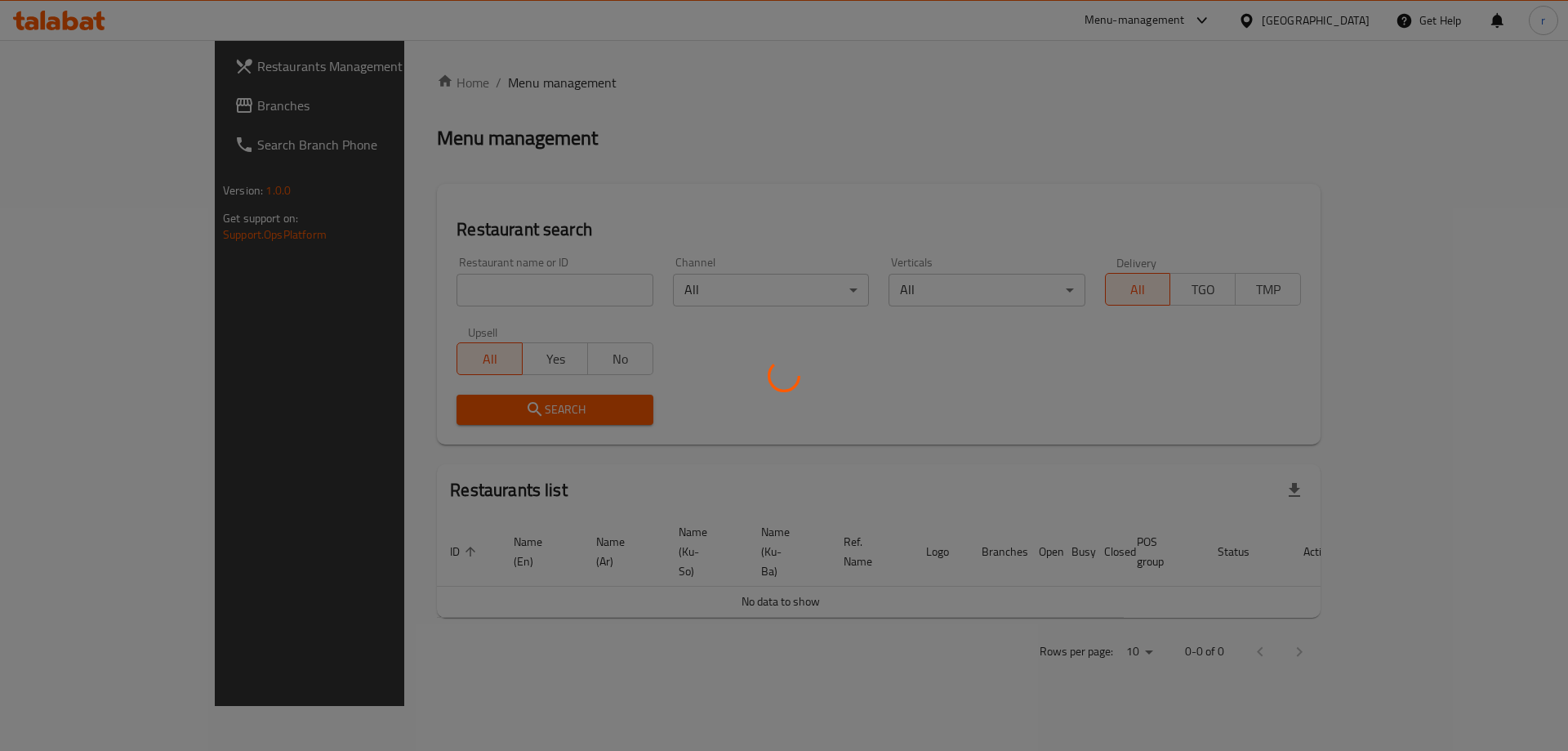
click at [91, 107] on div at bounding box center [784, 375] width 1568 height 751
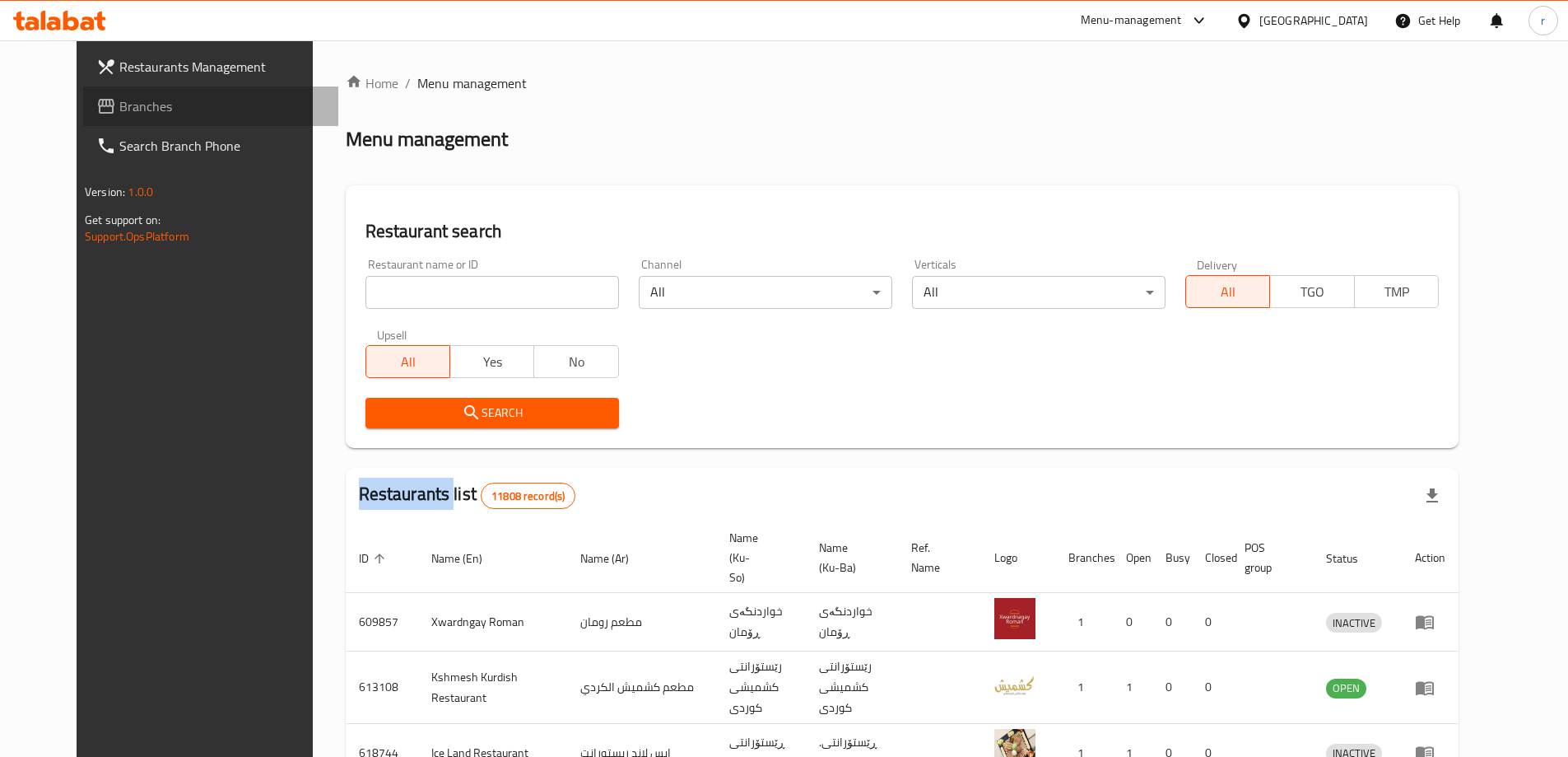
click at [119, 108] on span "Branches" at bounding box center [222, 106] width 206 height 20
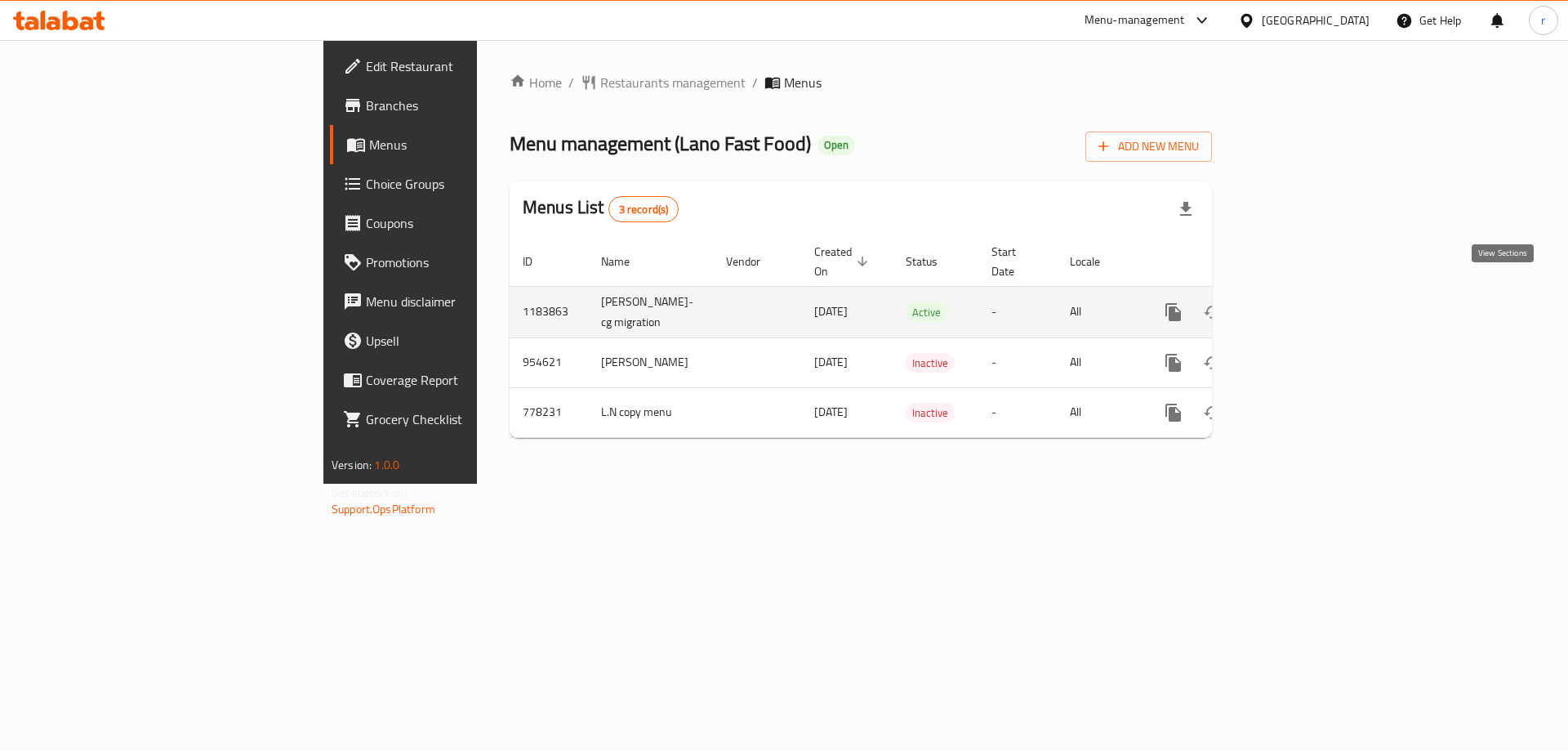
click at [1301, 302] on icon "enhanced table" at bounding box center [1290, 312] width 19 height 19
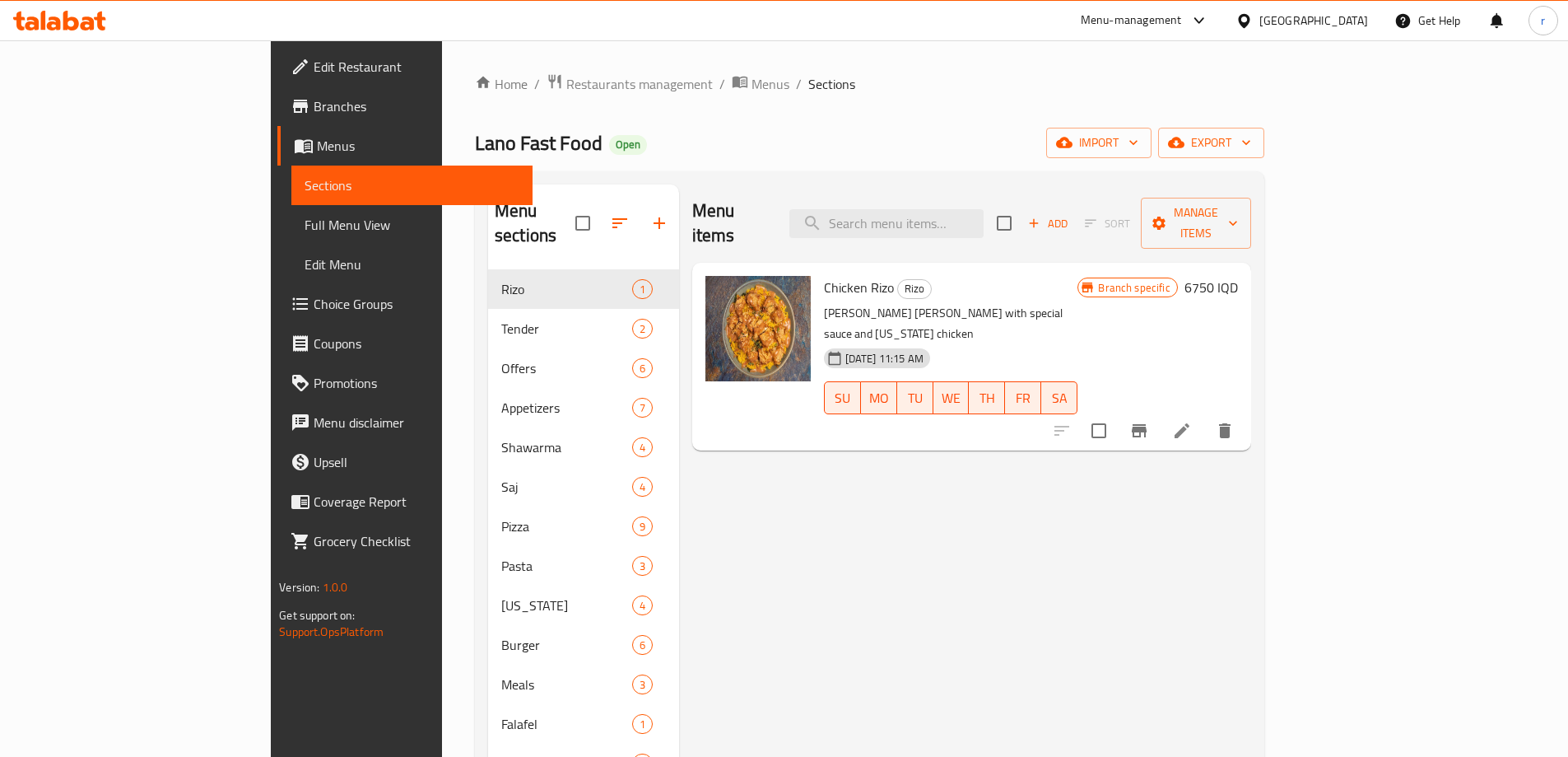
click at [305, 229] on span "Full Menu View" at bounding box center [412, 224] width 215 height 20
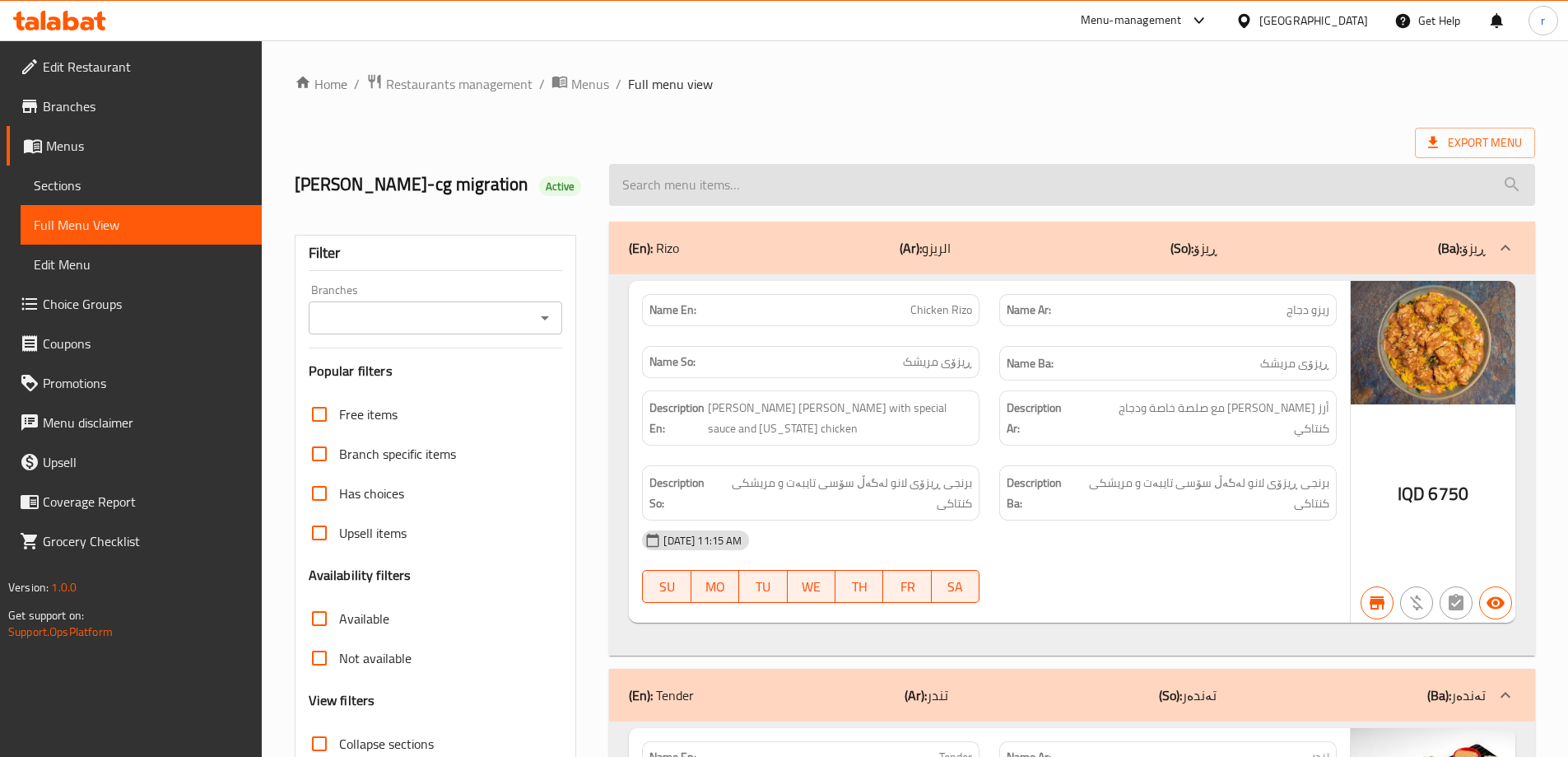
click at [792, 192] on input "search" at bounding box center [1073, 184] width 926 height 42
paste input "651427"
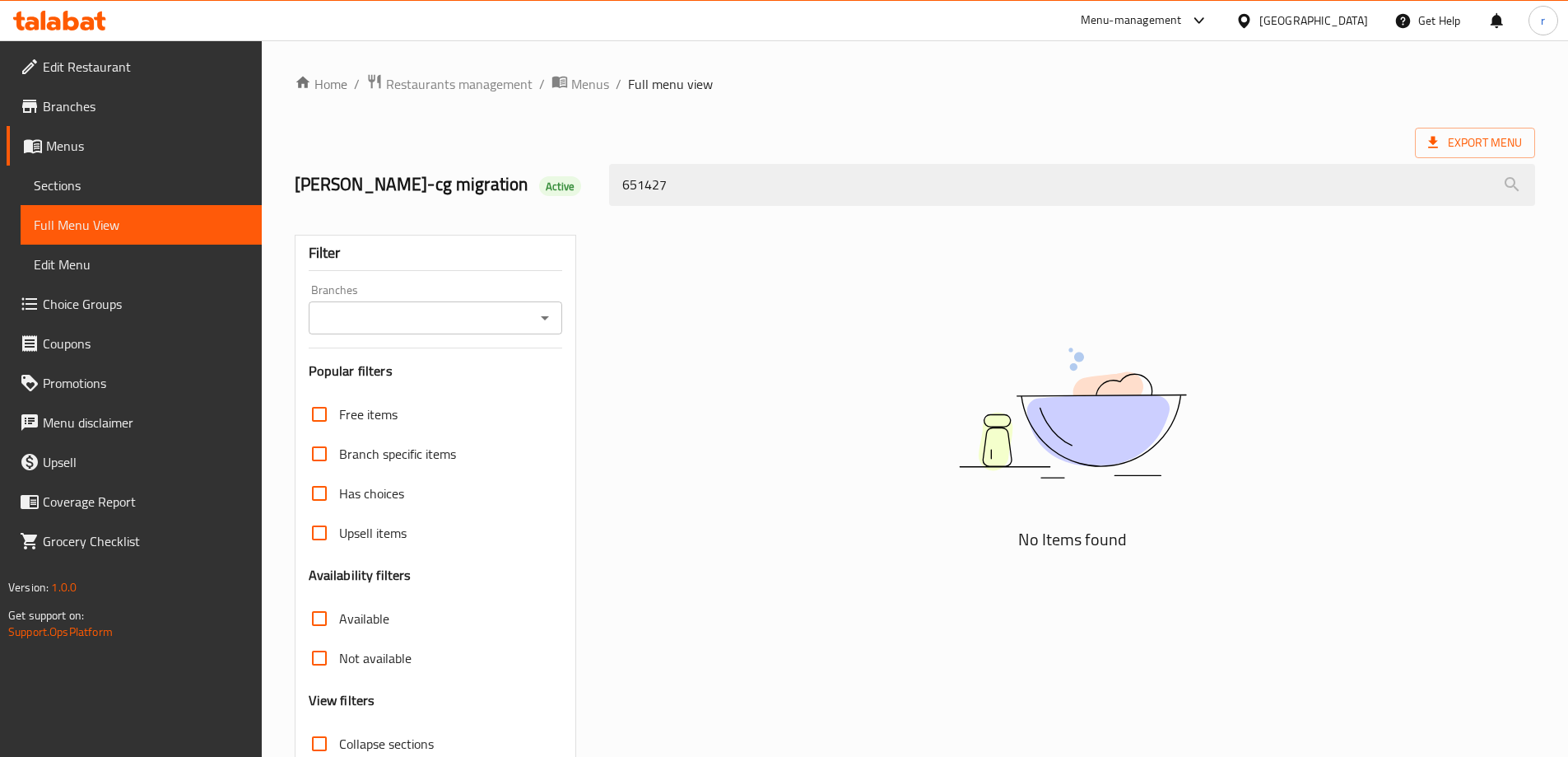
drag, startPoint x: 694, startPoint y: 188, endPoint x: 551, endPoint y: 185, distance: 143.0
click at [553, 185] on div "lana najm-cg migration Active 651427" at bounding box center [915, 185] width 1261 height 73
paste input "Meat Shawarma"
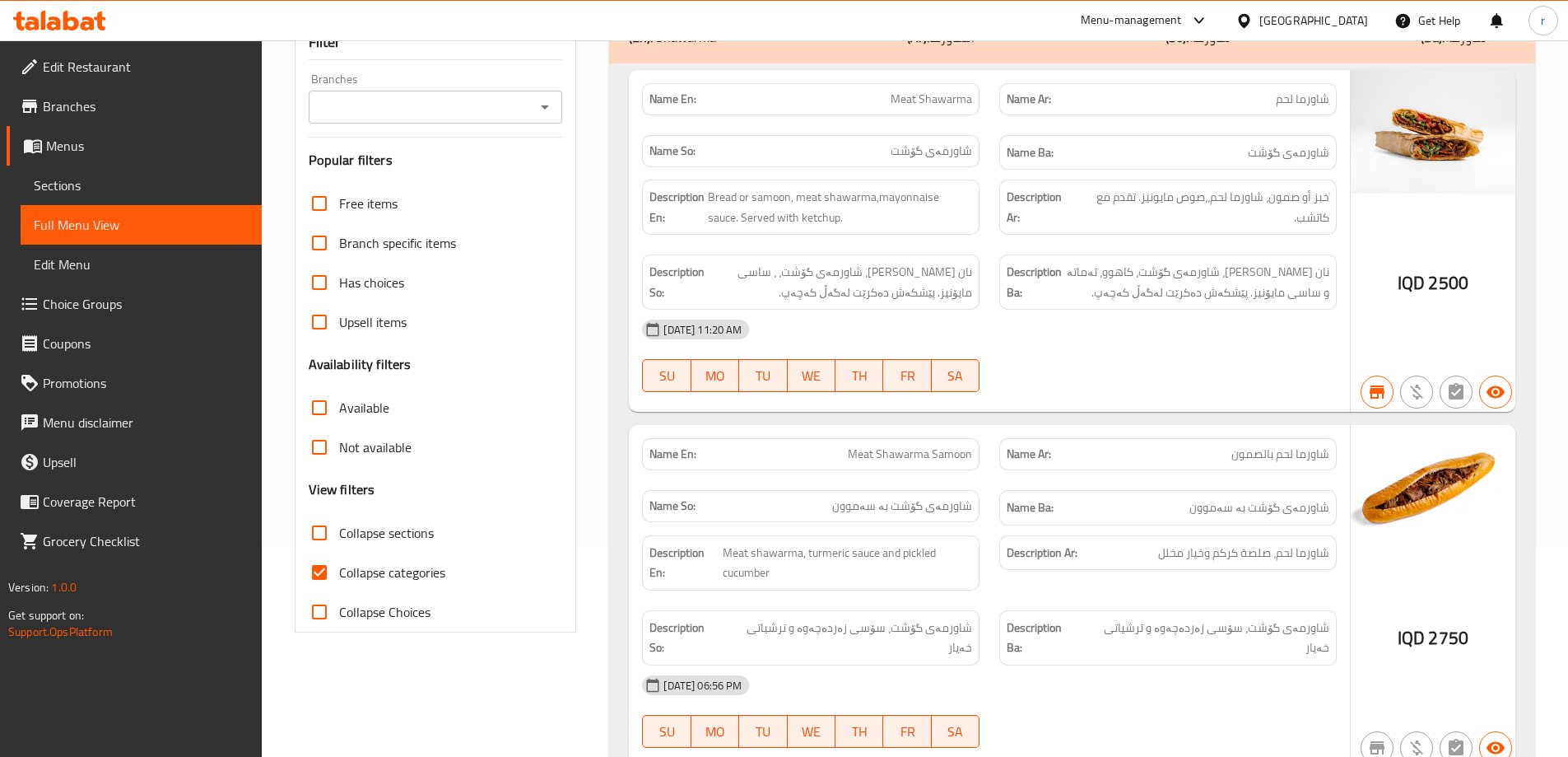
scroll to position [412, 0]
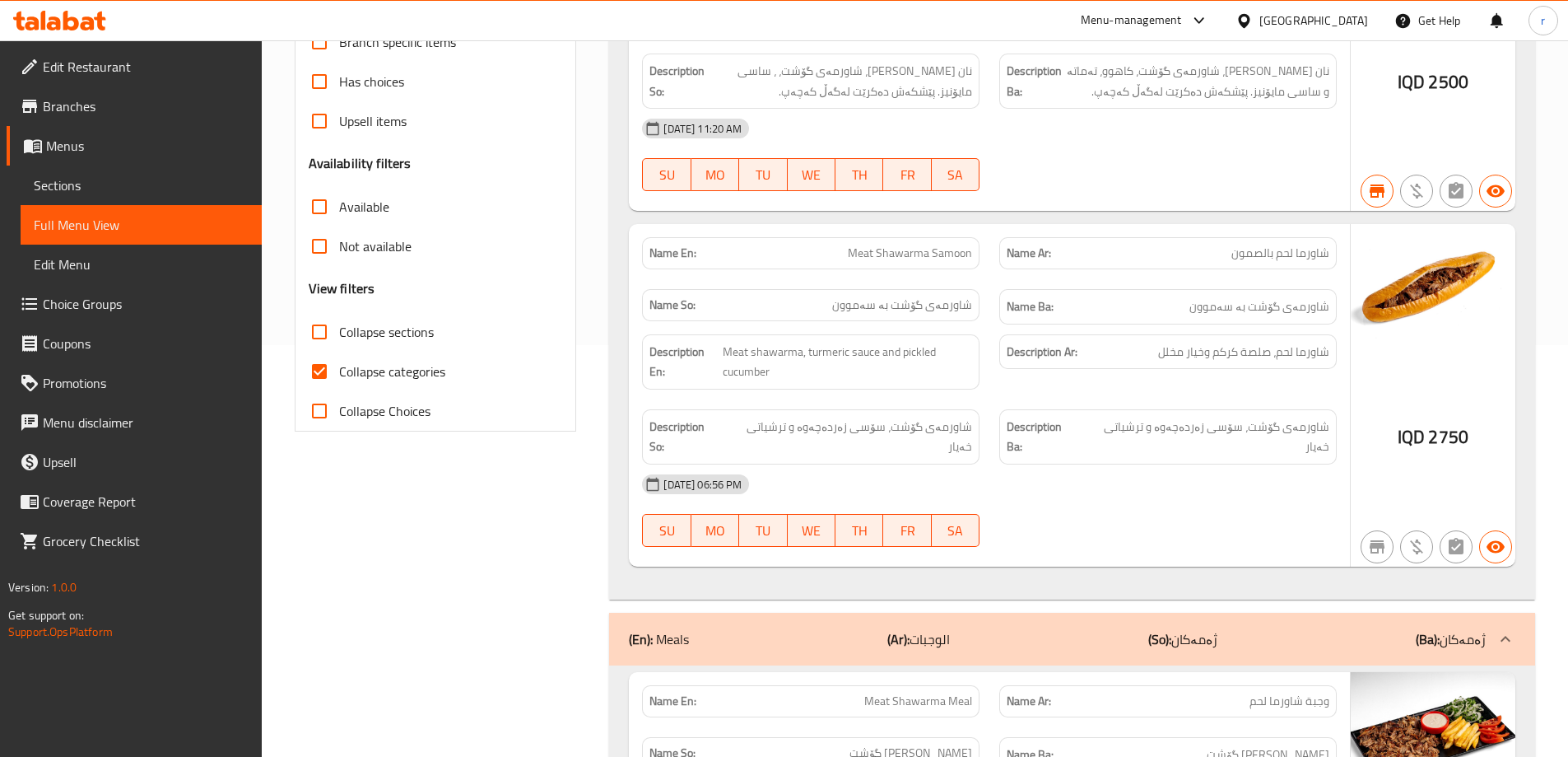
type input "Meat Shawarma"
click at [414, 362] on span "Collapse categories" at bounding box center [392, 371] width 106 height 20
click at [339, 361] on input "Collapse categories" at bounding box center [319, 371] width 39 height 39
checkbox input "false"
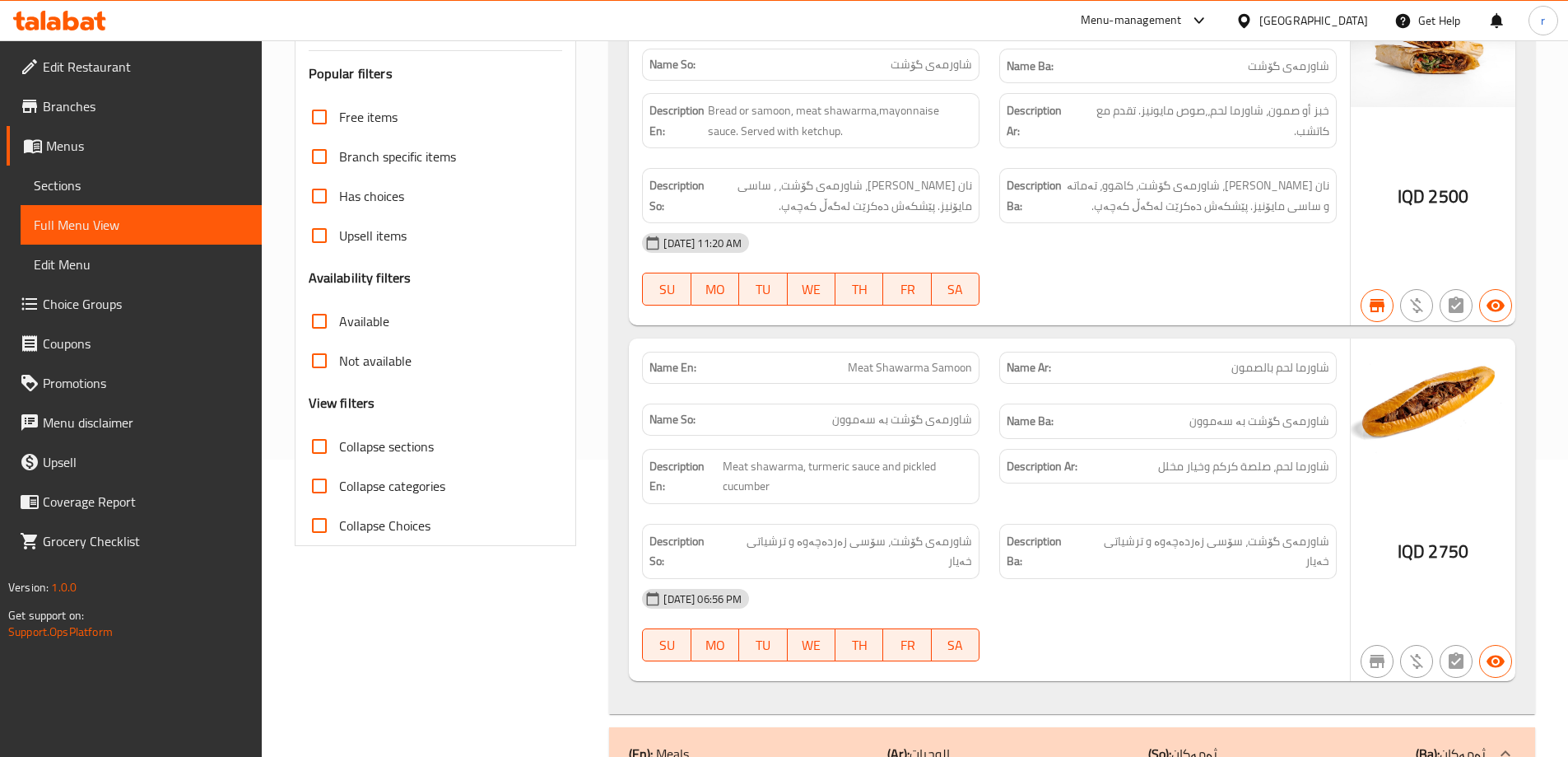
scroll to position [137, 0]
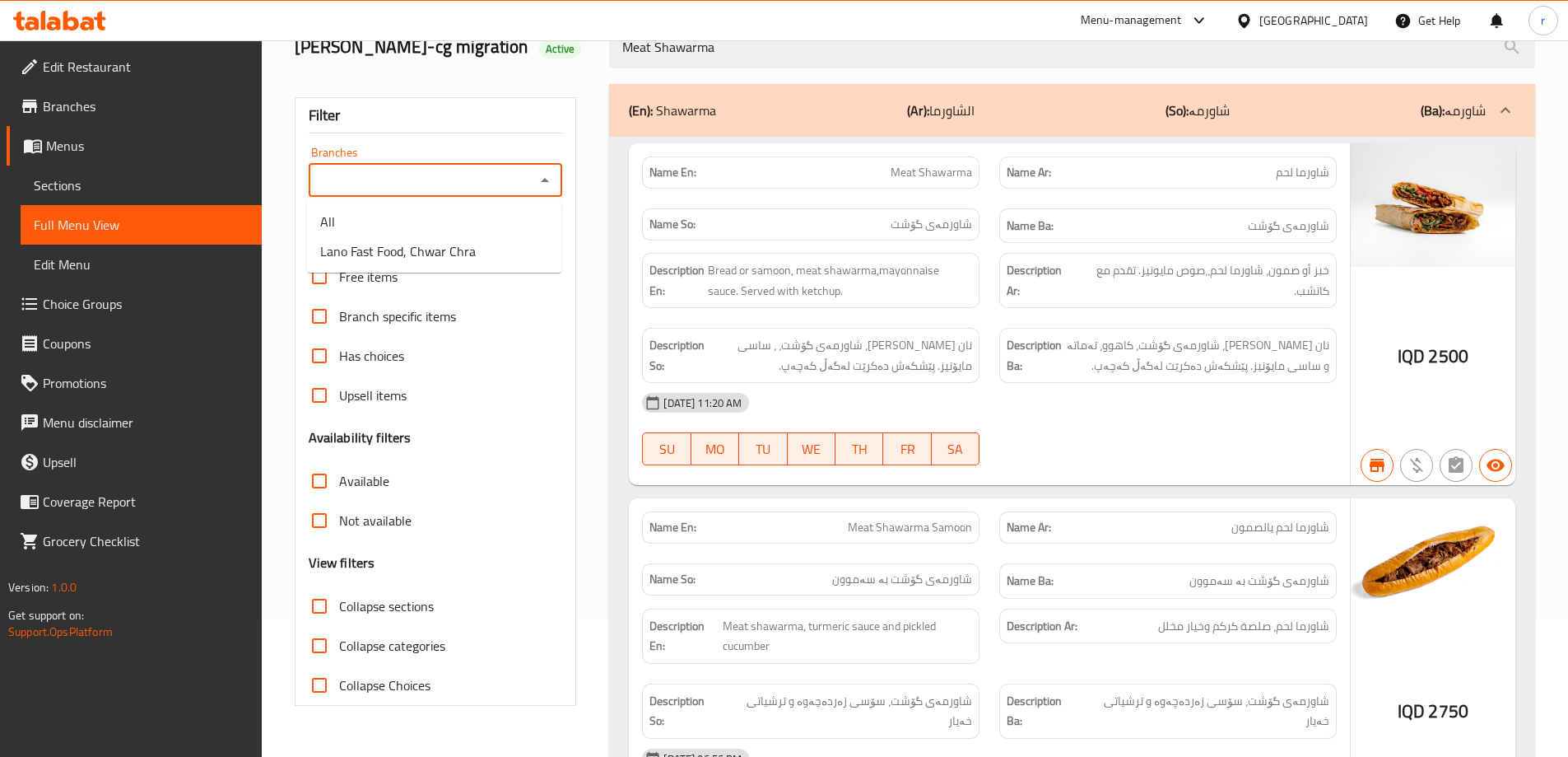
click at [430, 177] on input "Branches" at bounding box center [421, 180] width 217 height 23
click at [433, 251] on span "Lano Fast Food, Chwar Chra" at bounding box center [398, 250] width 156 height 20
type input "Lano Fast Food, Chwar Chra"
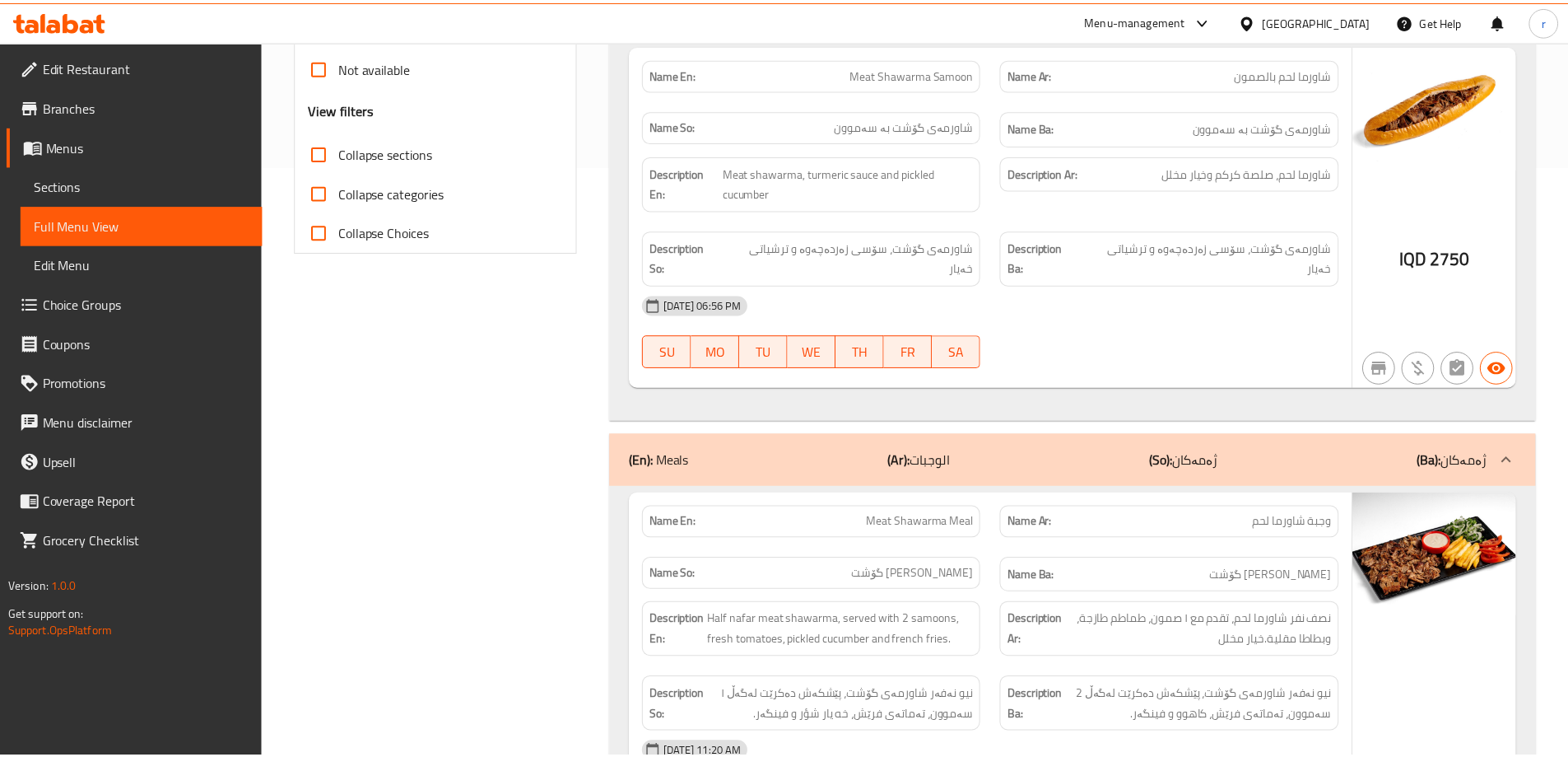
scroll to position [1035, 0]
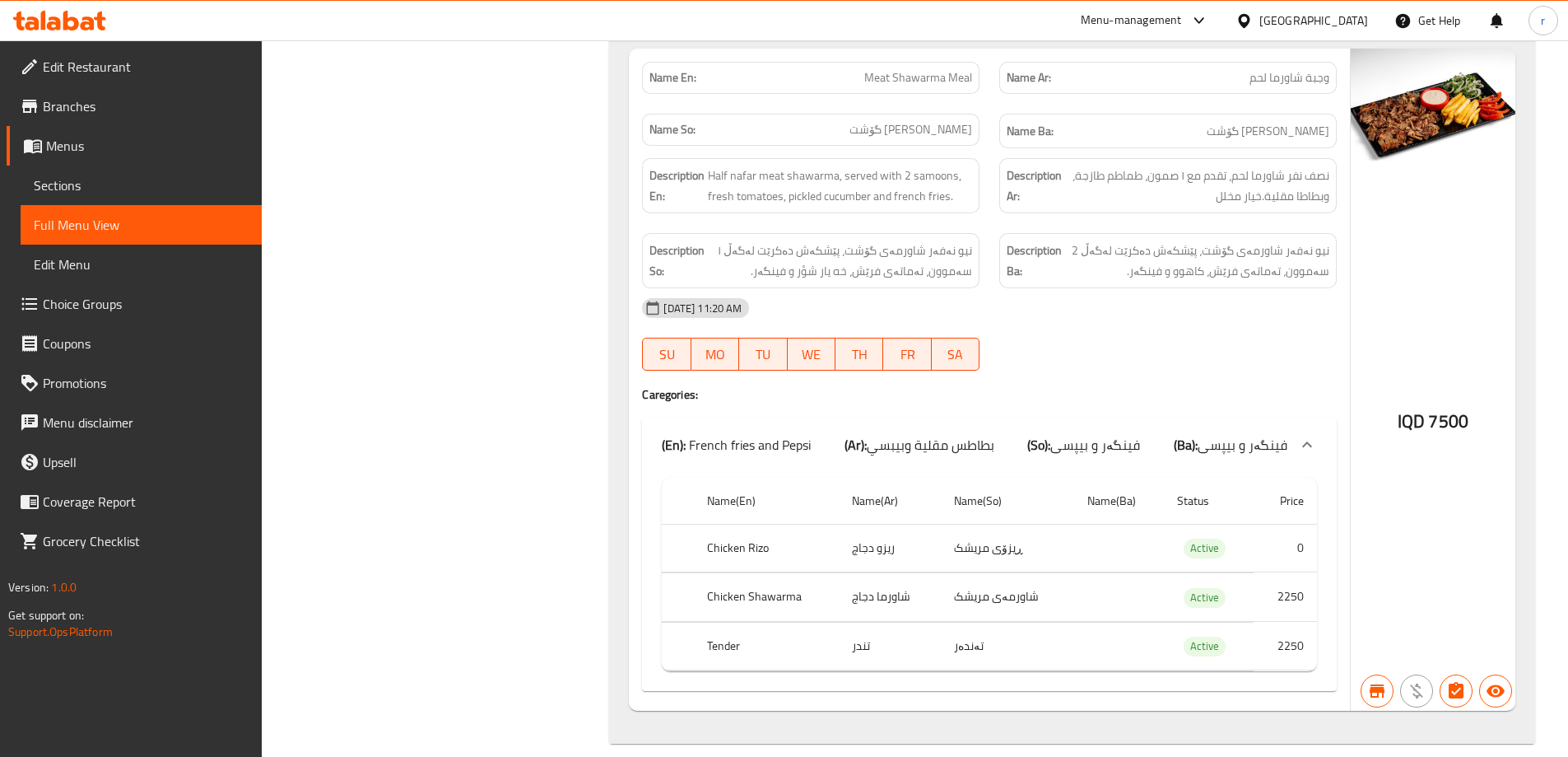
click at [78, 13] on icon at bounding box center [59, 20] width 93 height 20
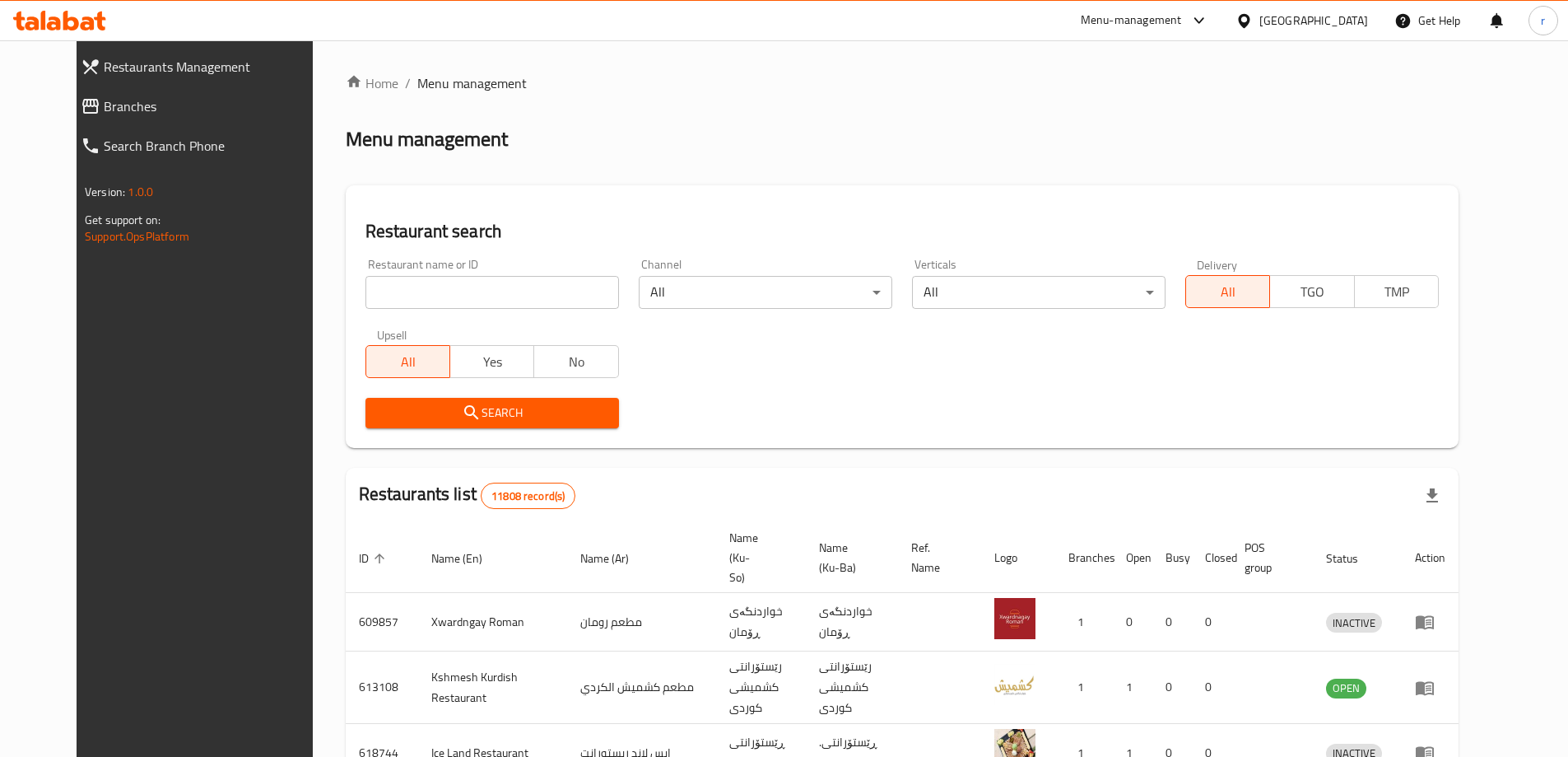
click at [104, 107] on span "Branches" at bounding box center [215, 106] width 221 height 20
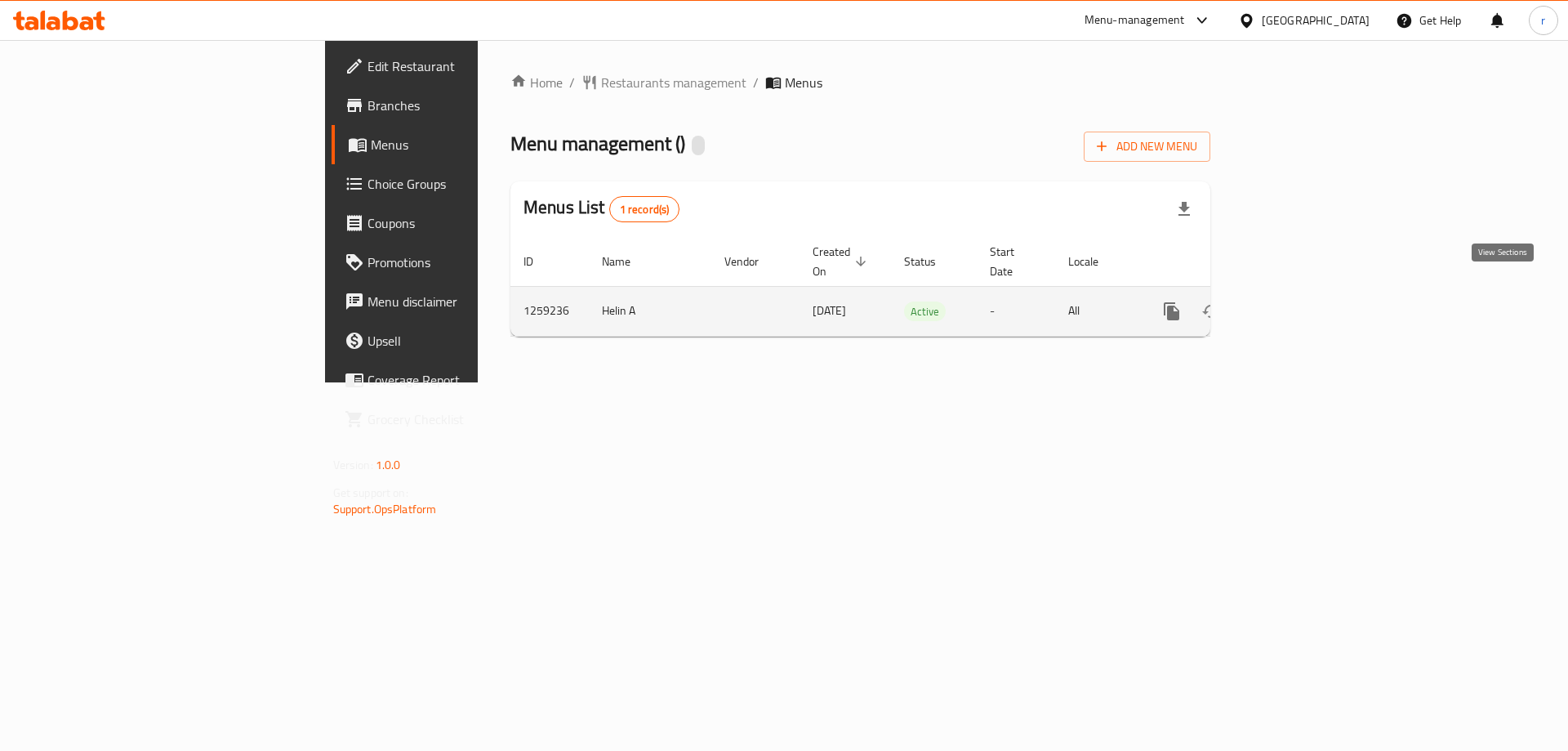
click at [1297, 304] on icon "enhanced table" at bounding box center [1289, 311] width 14 height 14
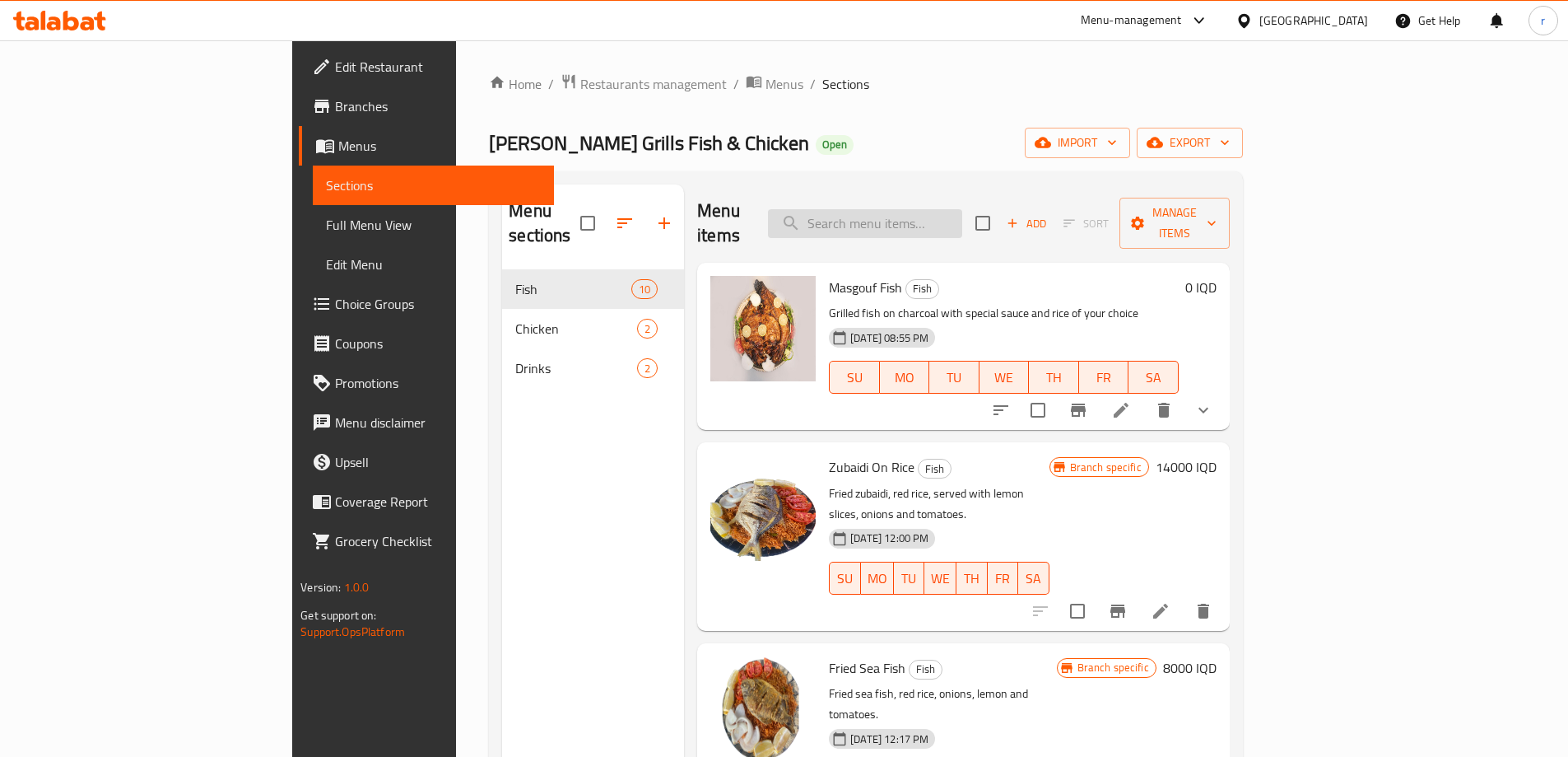
click at [913, 217] on input "search" at bounding box center [865, 224] width 194 height 29
paste input "Masgouf Fish"
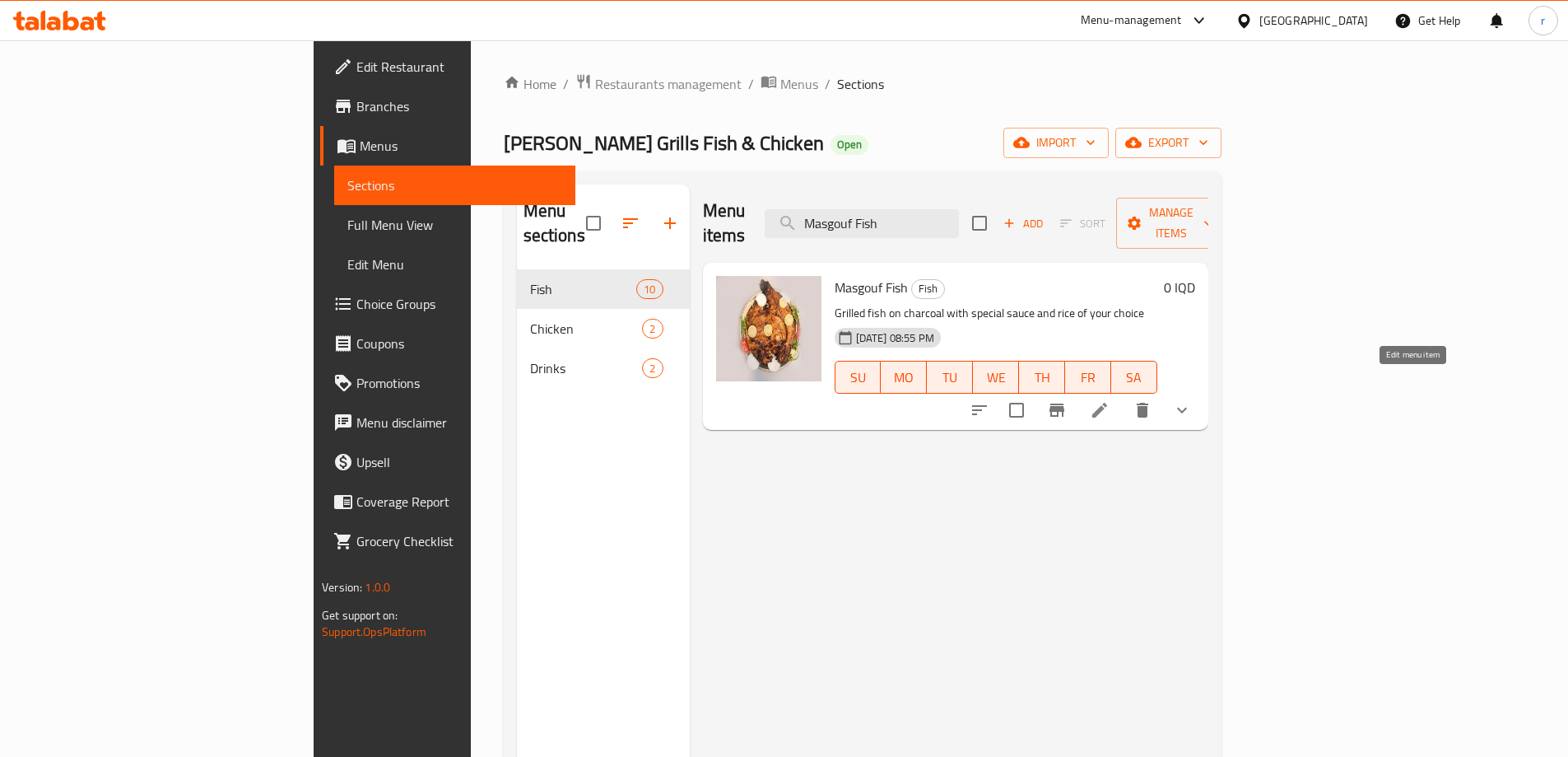
type input "Masgouf Fish"
click at [1110, 400] on icon at bounding box center [1099, 410] width 20 height 20
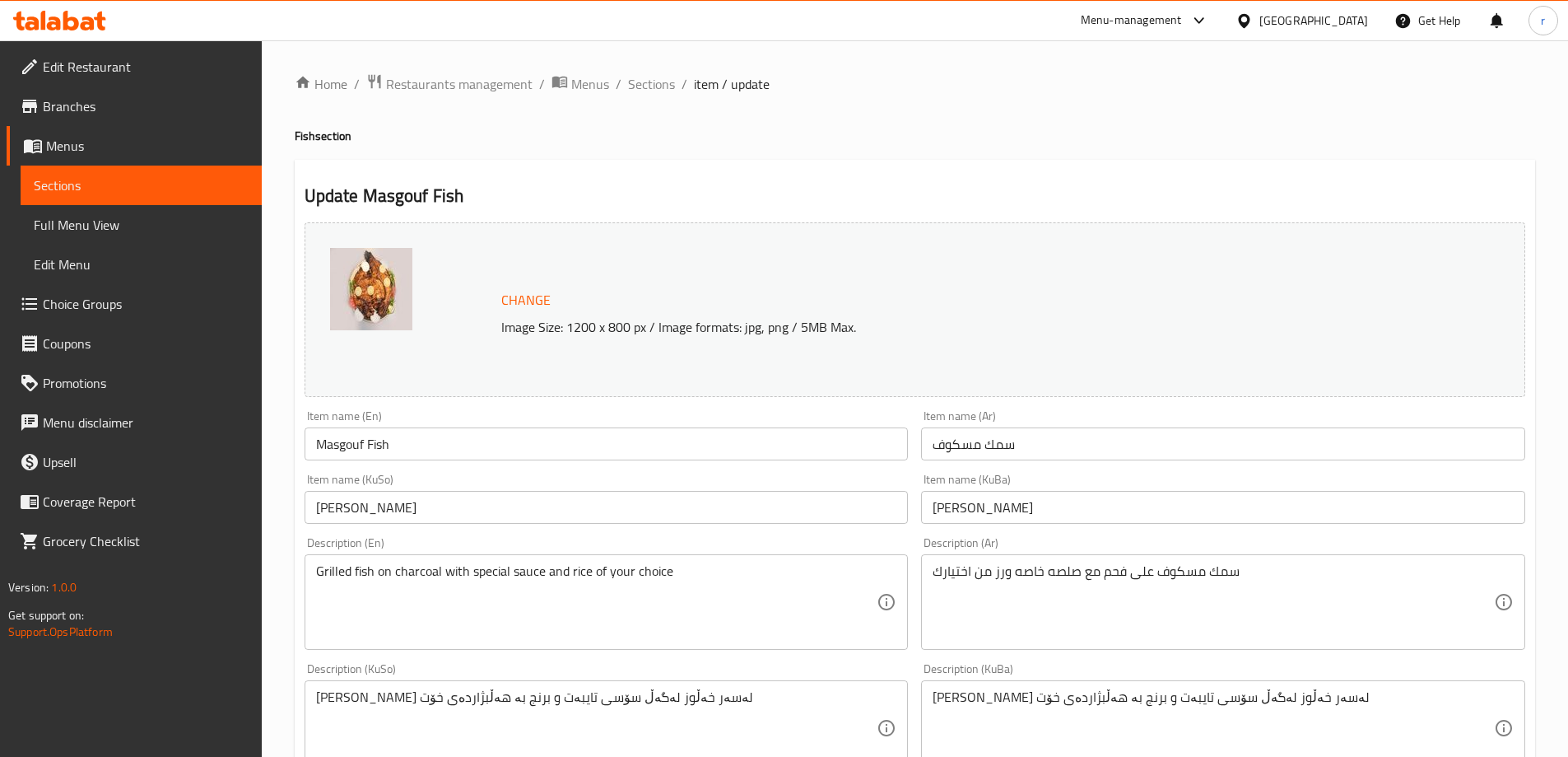
click at [82, 104] on span "Branches" at bounding box center [146, 106] width 206 height 20
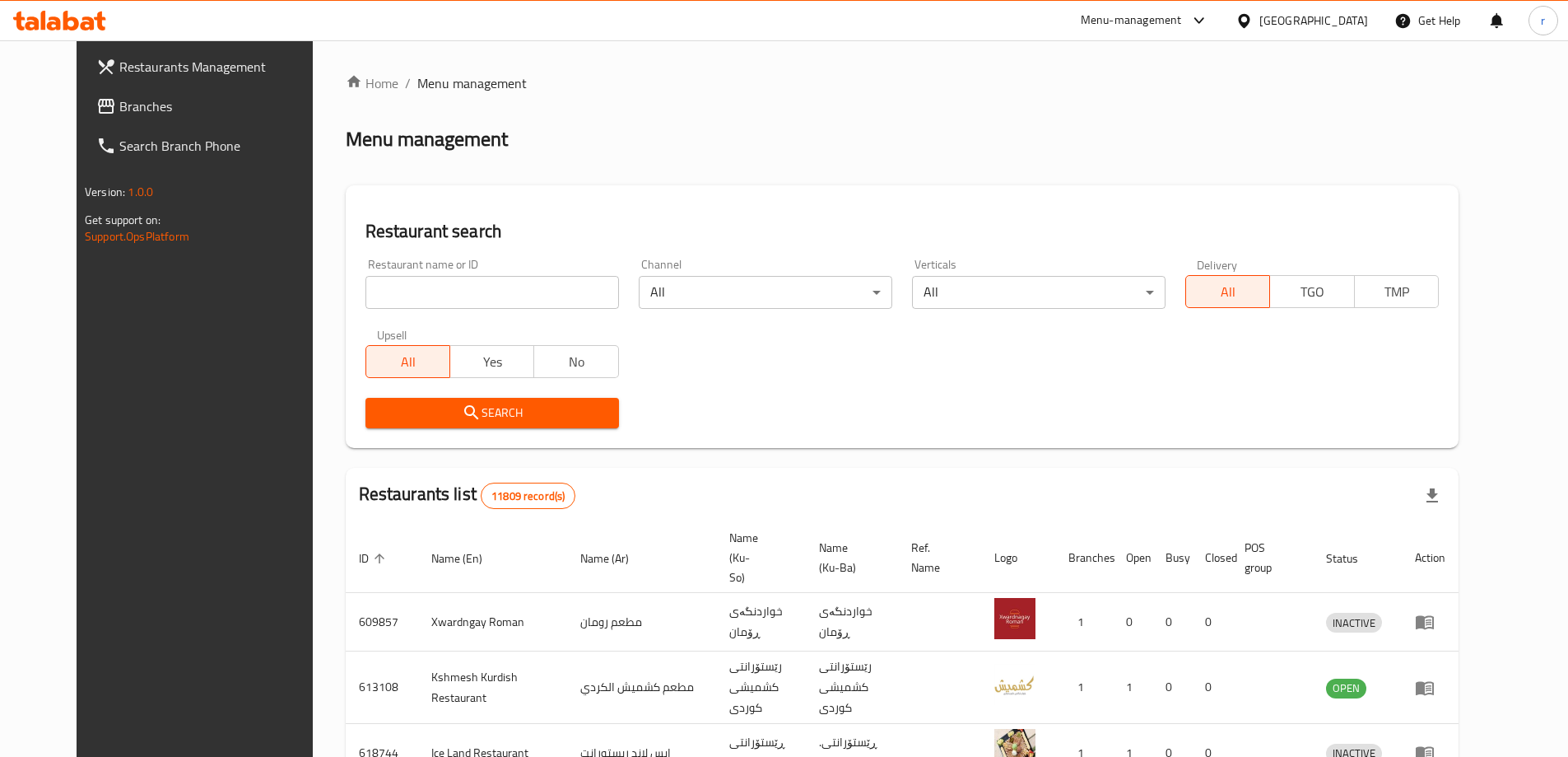
click at [119, 110] on span "Branches" at bounding box center [222, 106] width 206 height 20
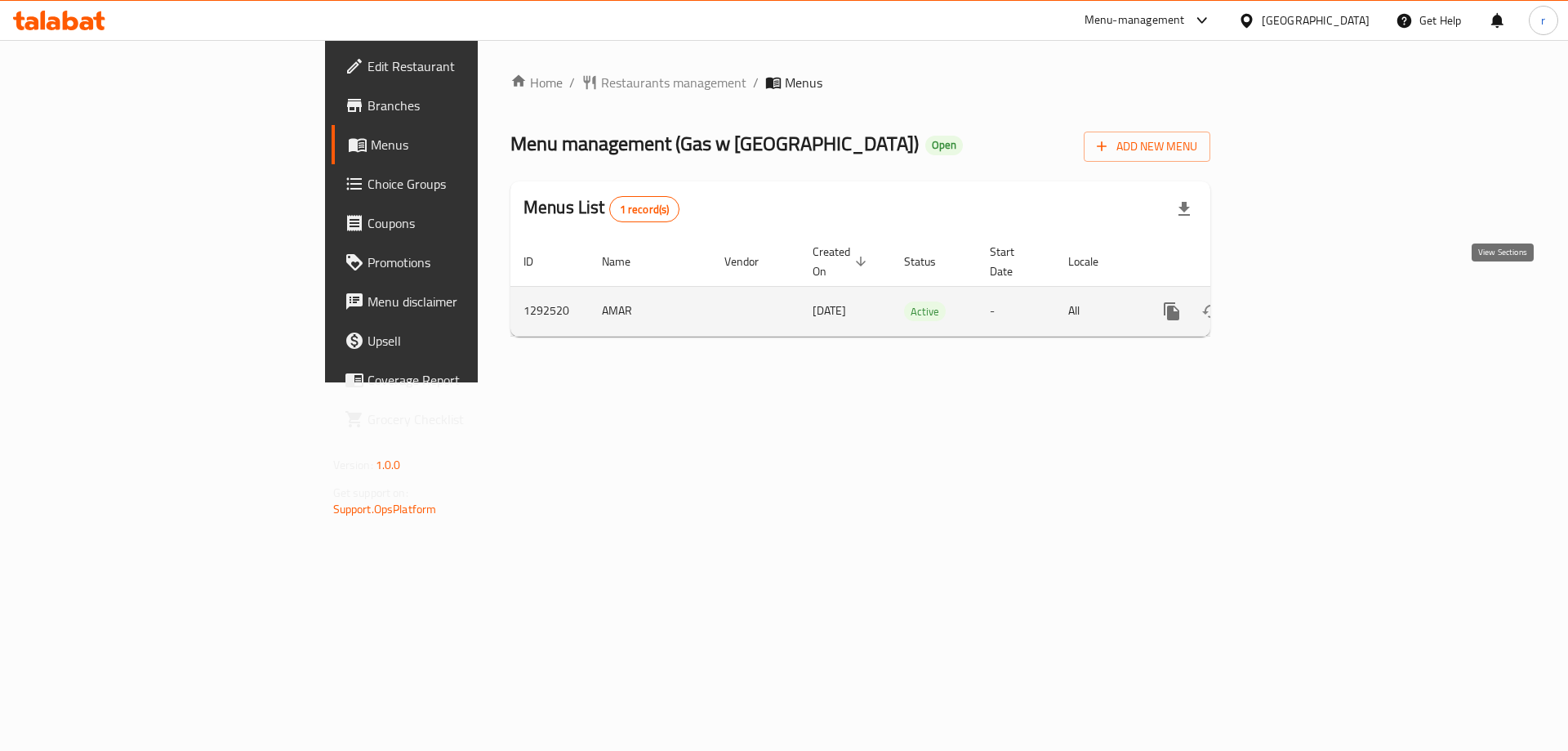
click at [1299, 302] on icon "enhanced table" at bounding box center [1289, 311] width 19 height 19
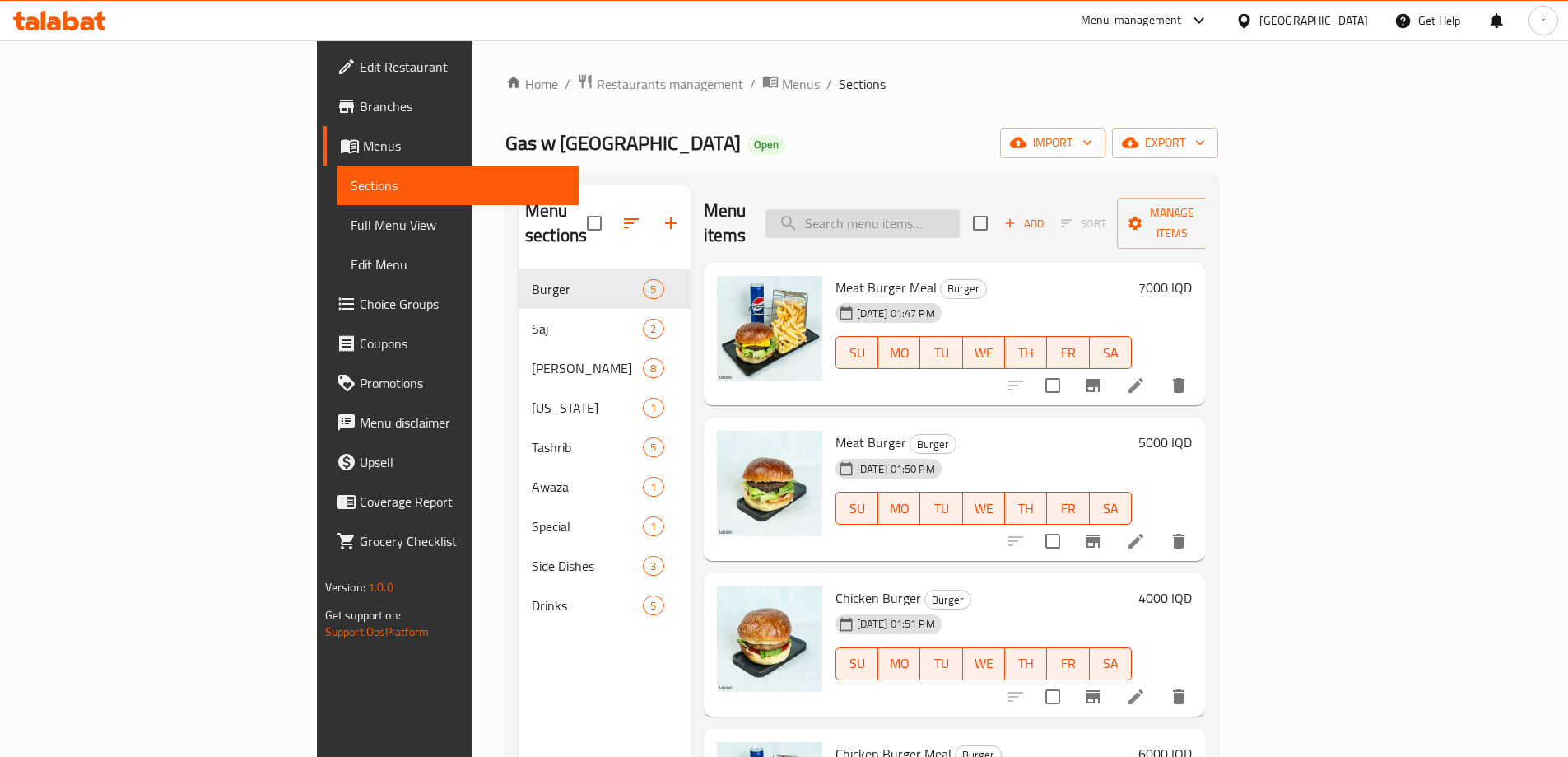
click at [960, 212] on input "search" at bounding box center [862, 224] width 194 height 29
paste input "Cheese burger"
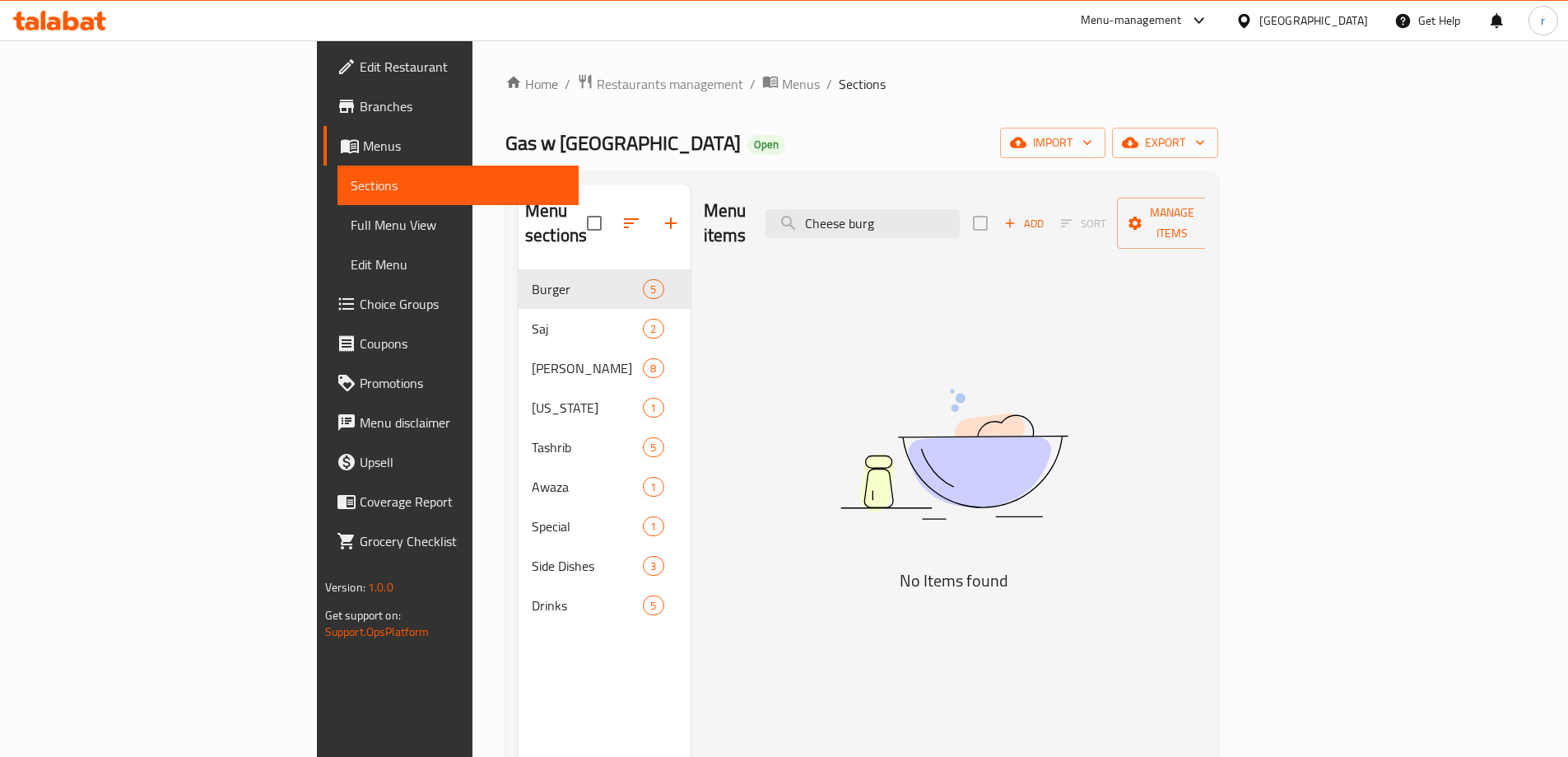
drag, startPoint x: 964, startPoint y: 209, endPoint x: 856, endPoint y: 217, distance: 108.3
click at [856, 217] on div "Menu items Cheese burg Add Sort Manage items" at bounding box center [955, 224] width 502 height 78
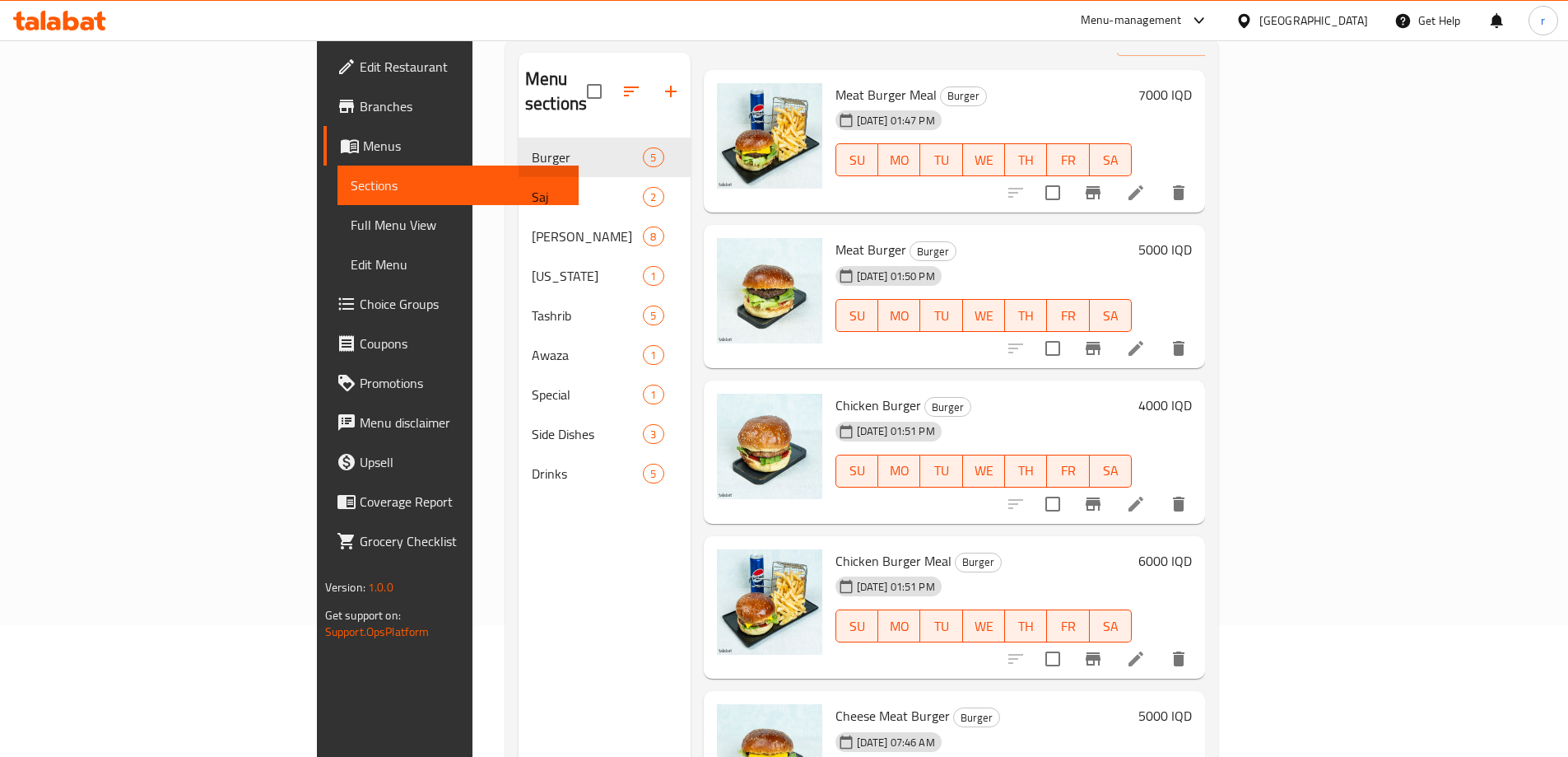
scroll to position [231, 0]
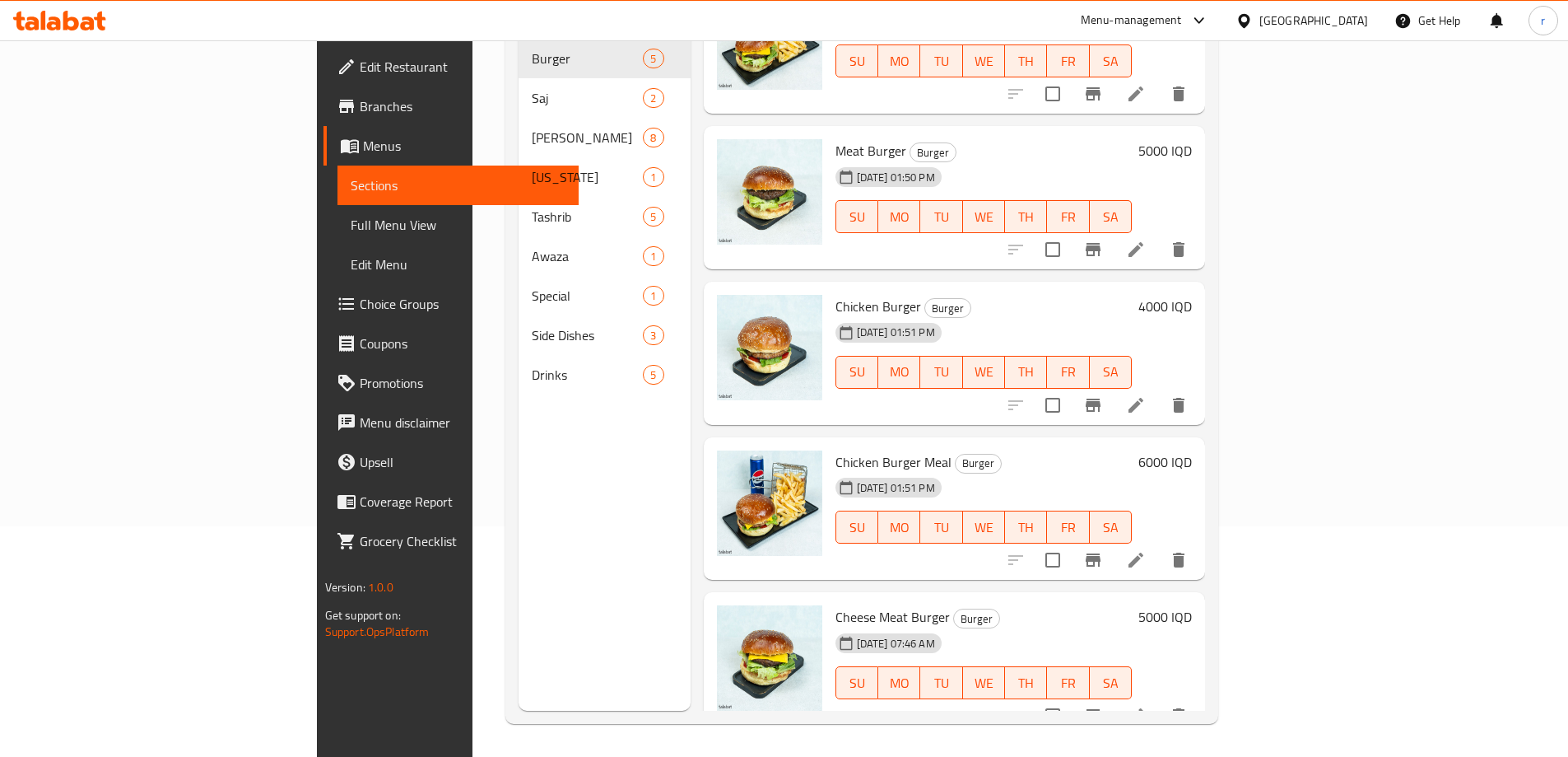
type input "burg"
click at [1192, 605] on h6 "5000 IQD" at bounding box center [1165, 616] width 54 height 23
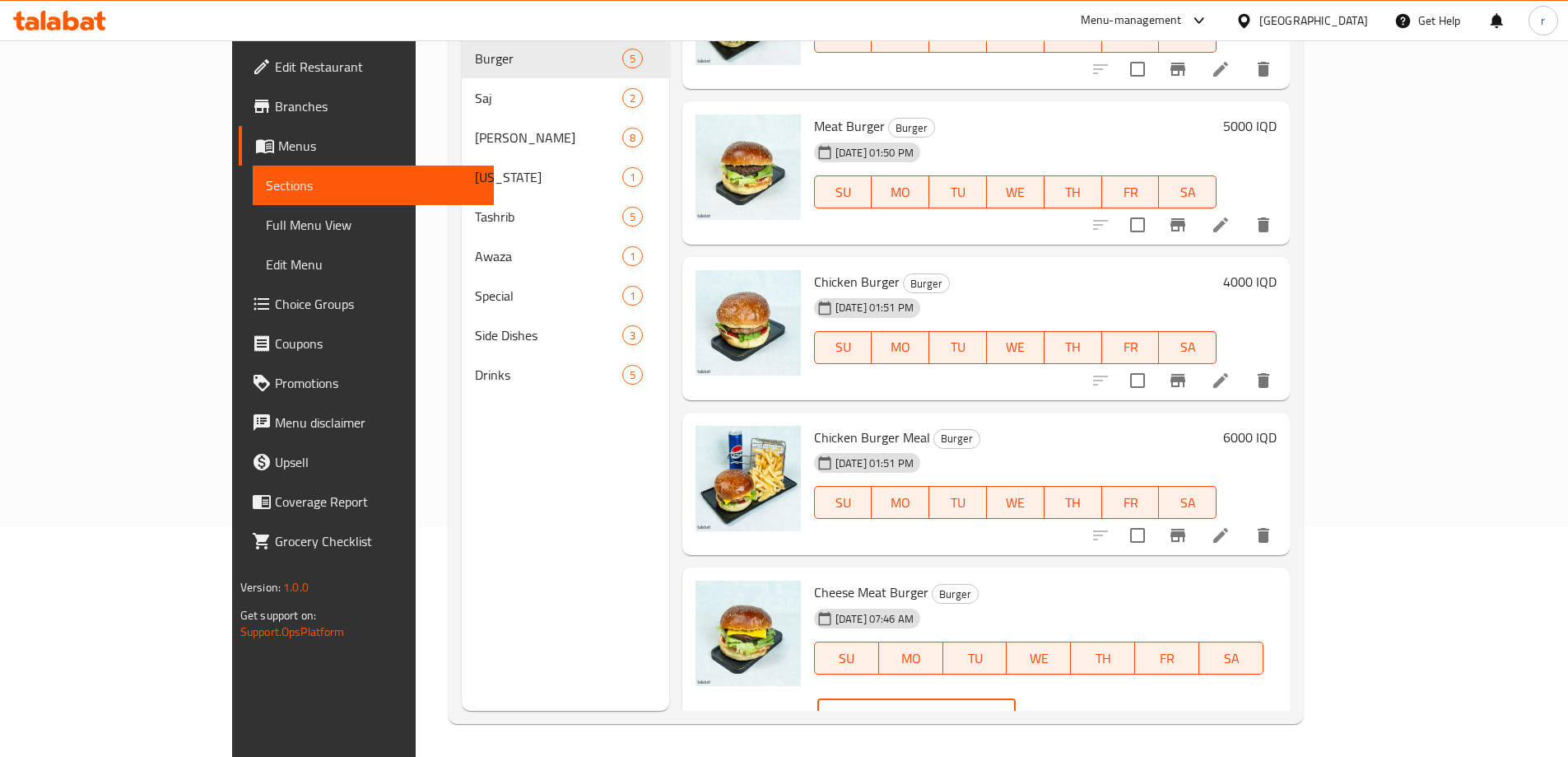
click at [1016, 699] on div "IQD 5000 ​" at bounding box center [916, 715] width 198 height 33
type input "6000"
click at [1091, 697] on button "ok" at bounding box center [1073, 715] width 37 height 37
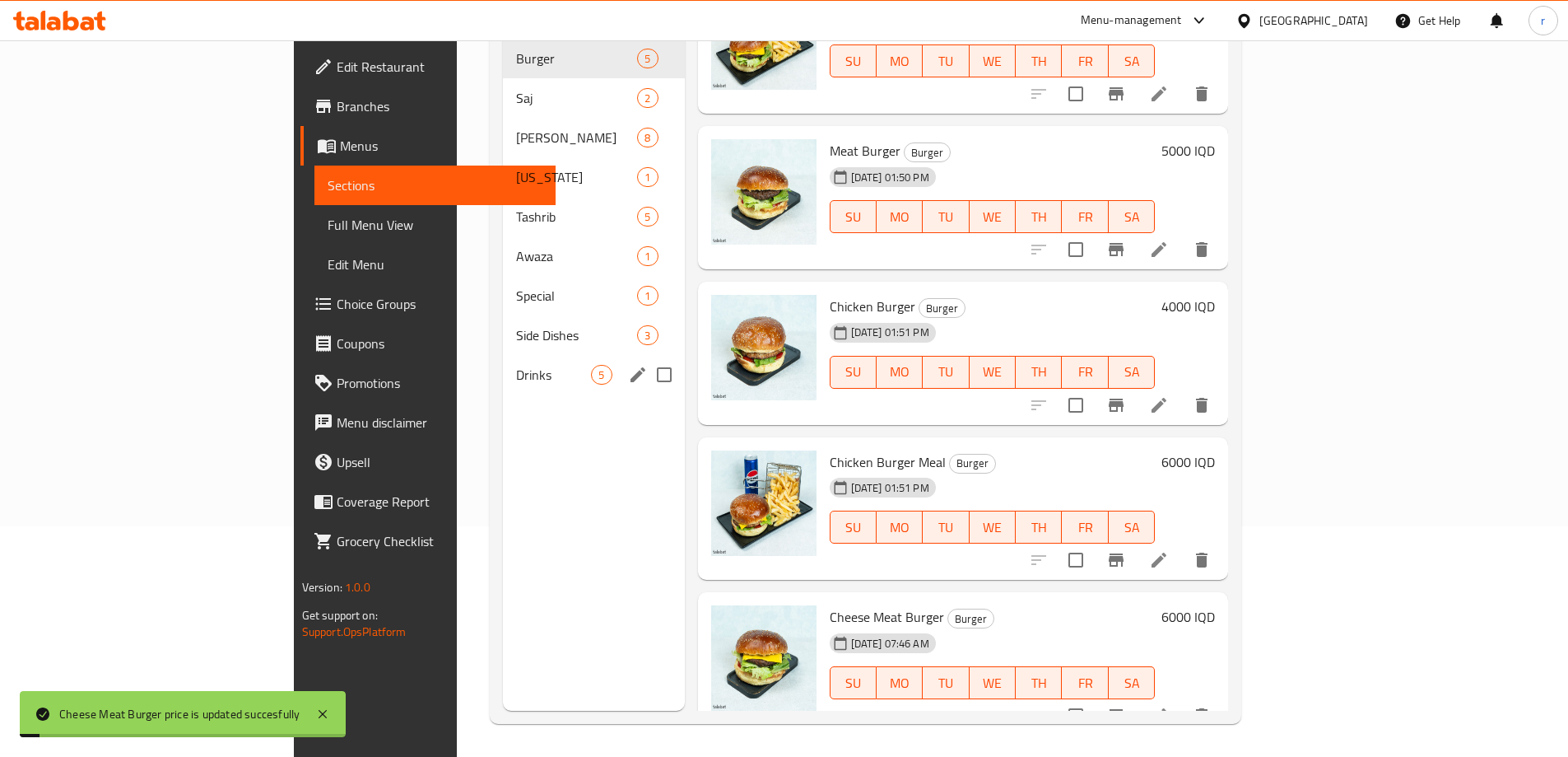
click at [516, 364] on span "Drinks" at bounding box center [553, 374] width 75 height 20
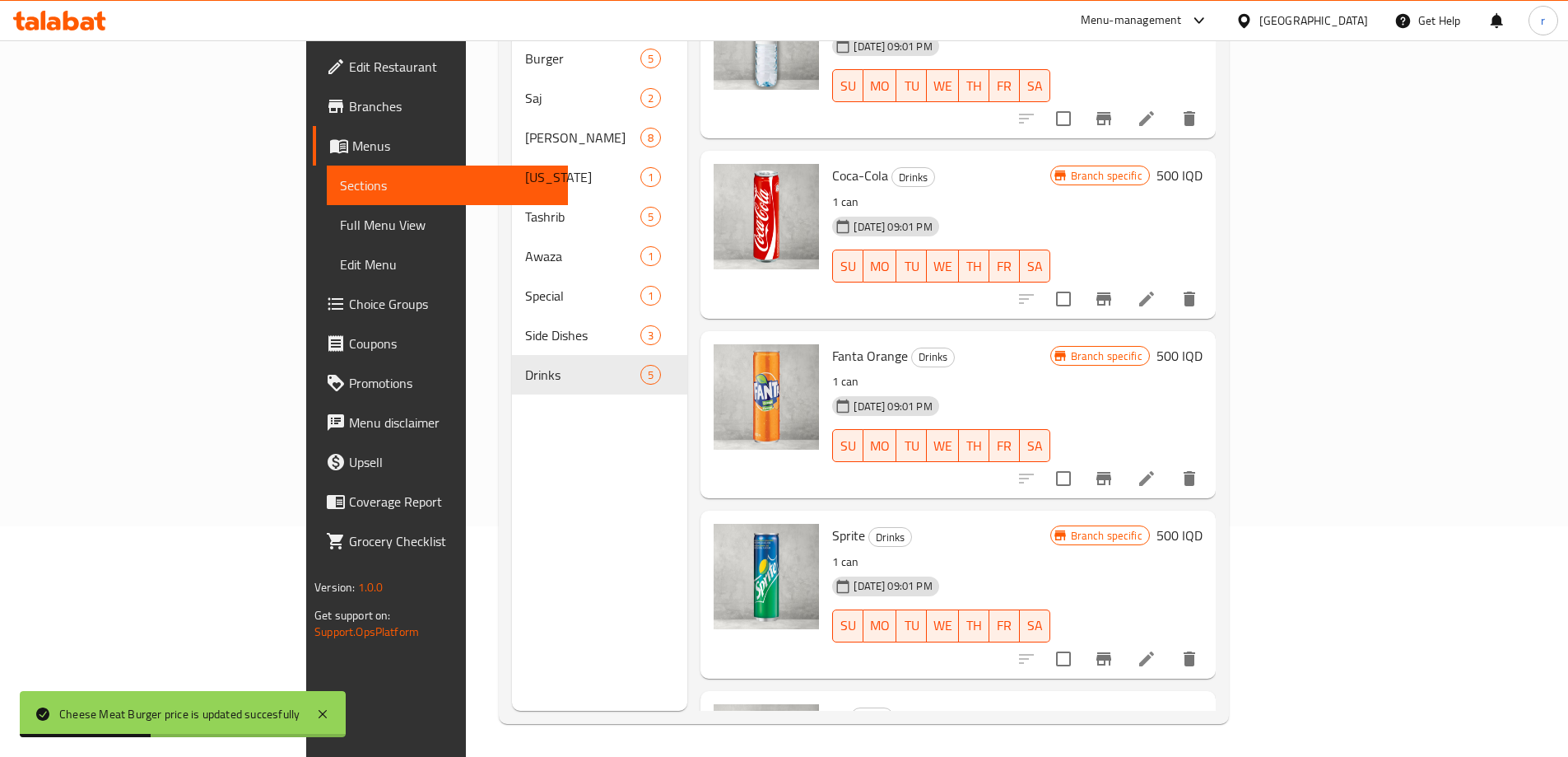
scroll to position [184, 0]
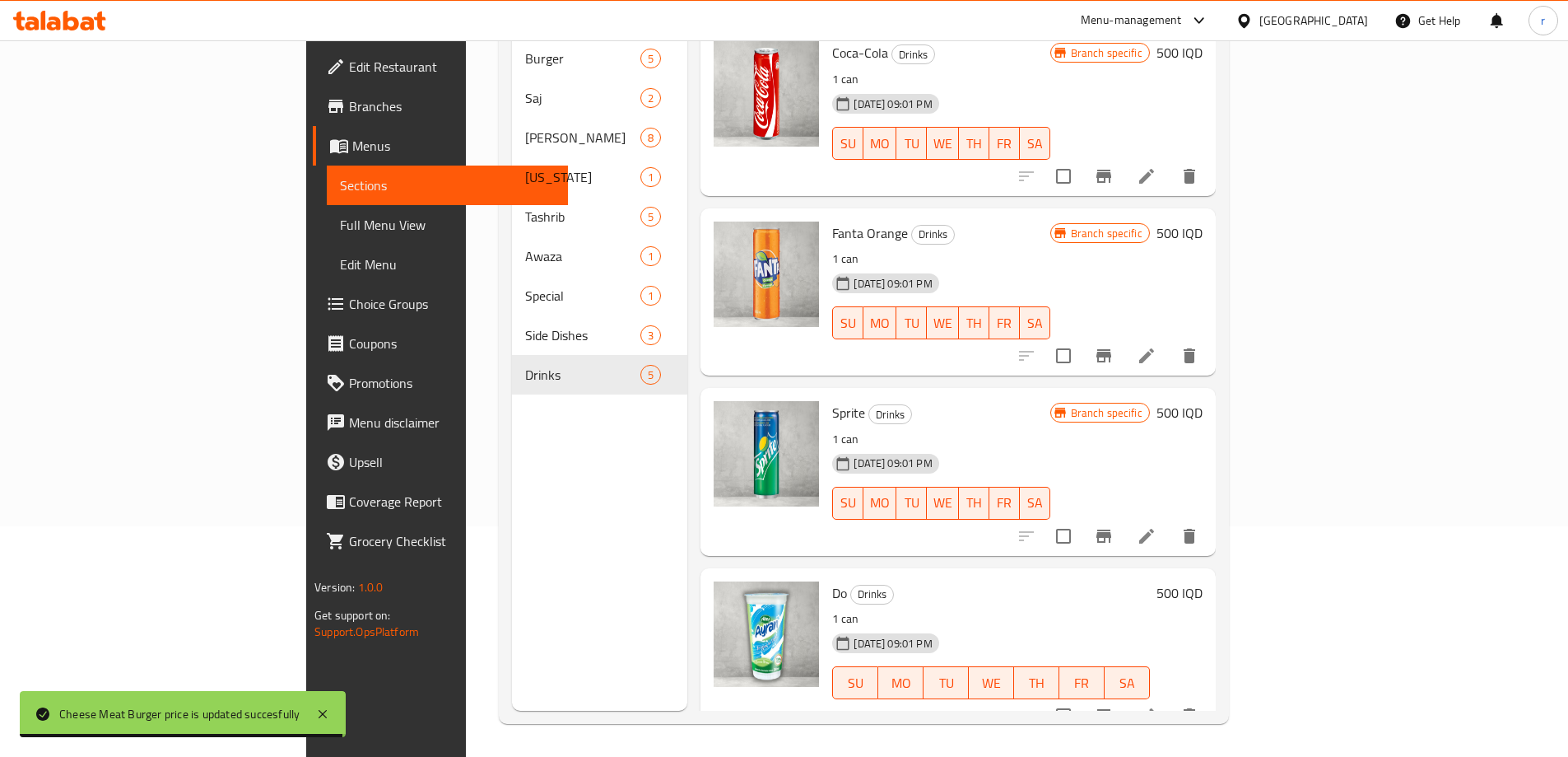
click at [1203, 582] on h6 "500 IQD" at bounding box center [1180, 593] width 46 height 23
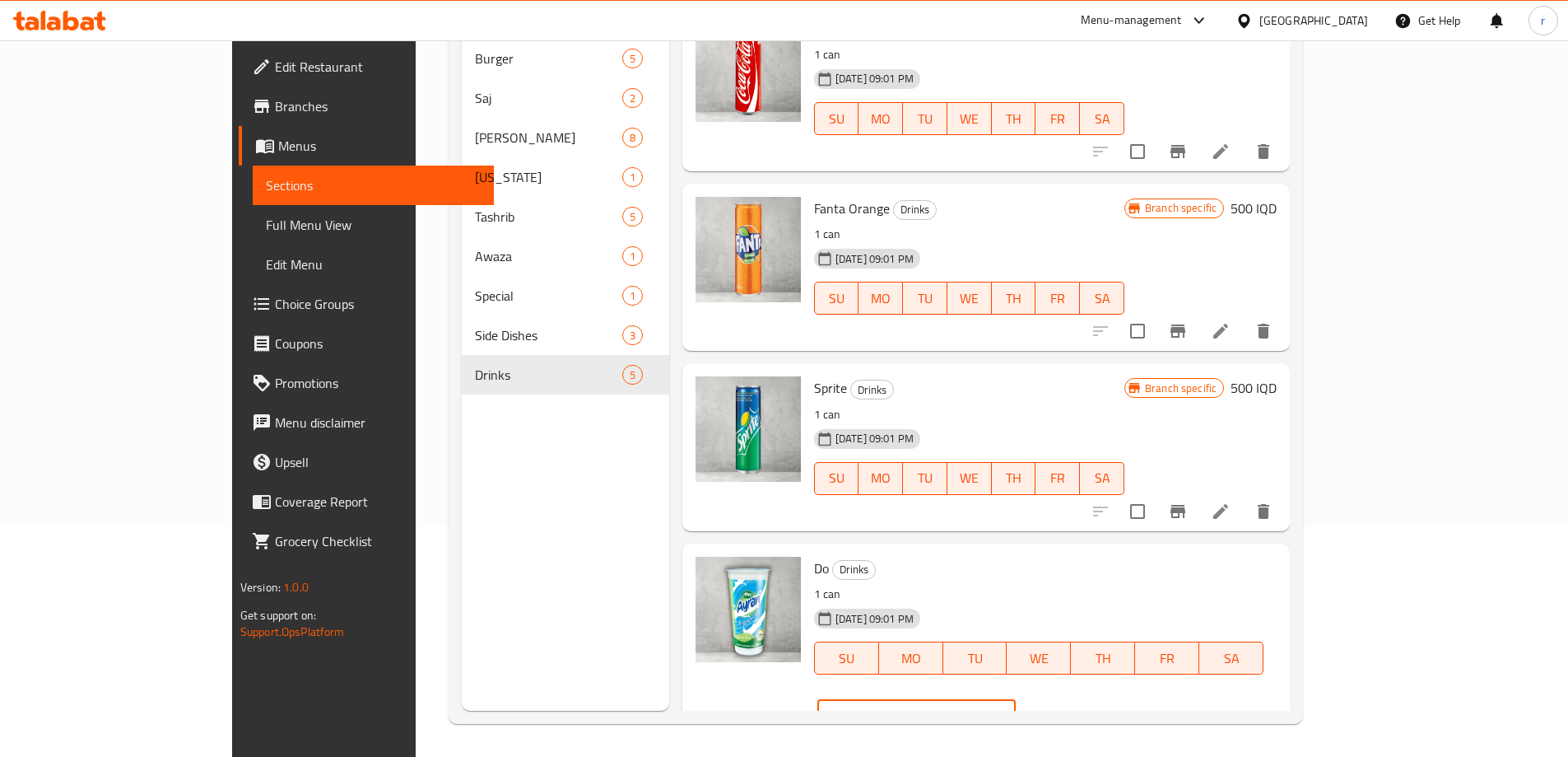
drag, startPoint x: 1317, startPoint y: 566, endPoint x: 1134, endPoint y: 588, distance: 184.3
click at [1134, 588] on div "Do Drinks 1 can 04-06-2025 09:01 PM SU MO TU WE TH FR SA IQD 500 ​" at bounding box center [1045, 645] width 476 height 190
type input "1000"
click at [1080, 712] on icon "ok" at bounding box center [1073, 716] width 13 height 9
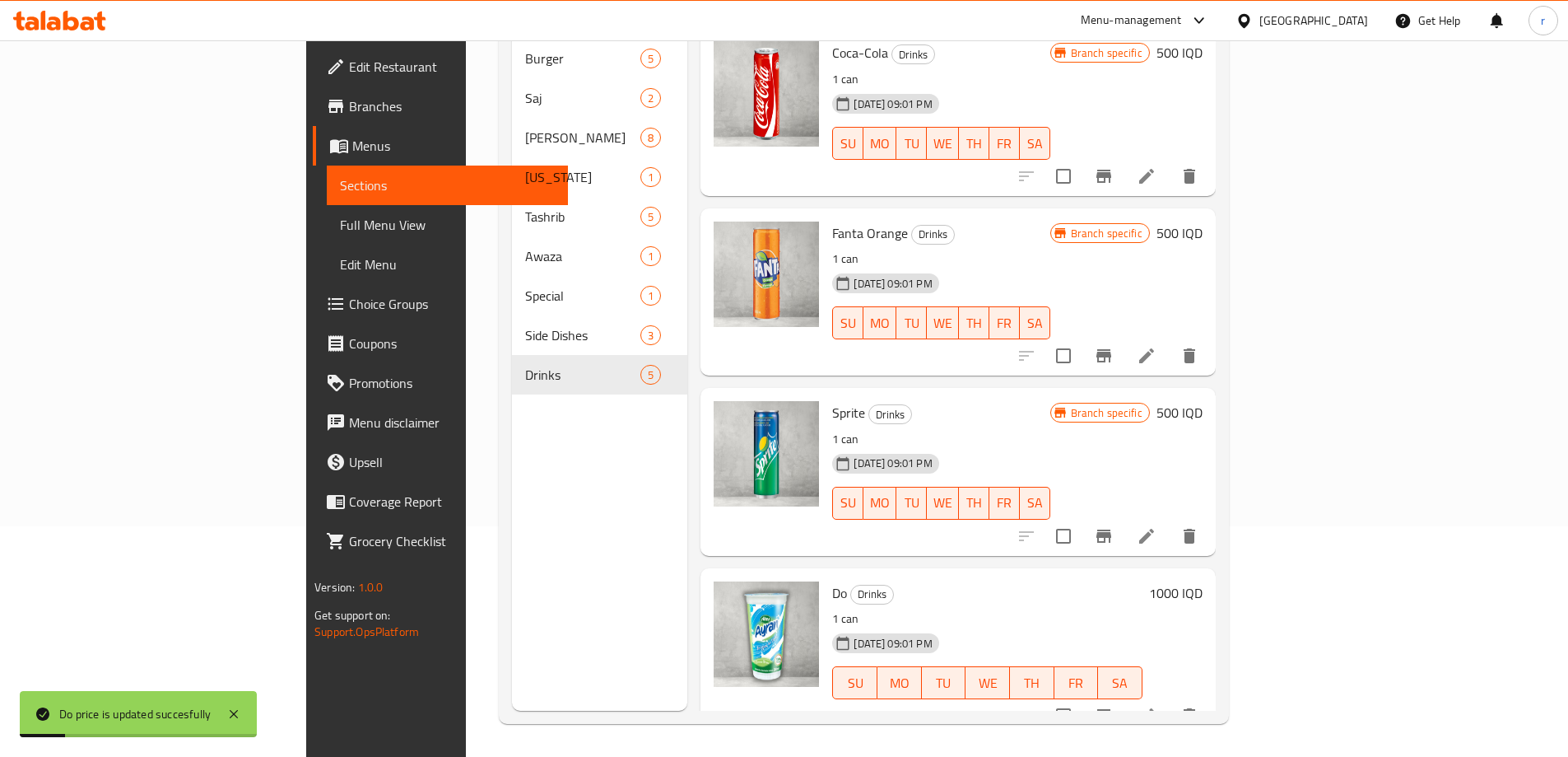
click at [340, 230] on span "Full Menu View" at bounding box center [447, 224] width 215 height 20
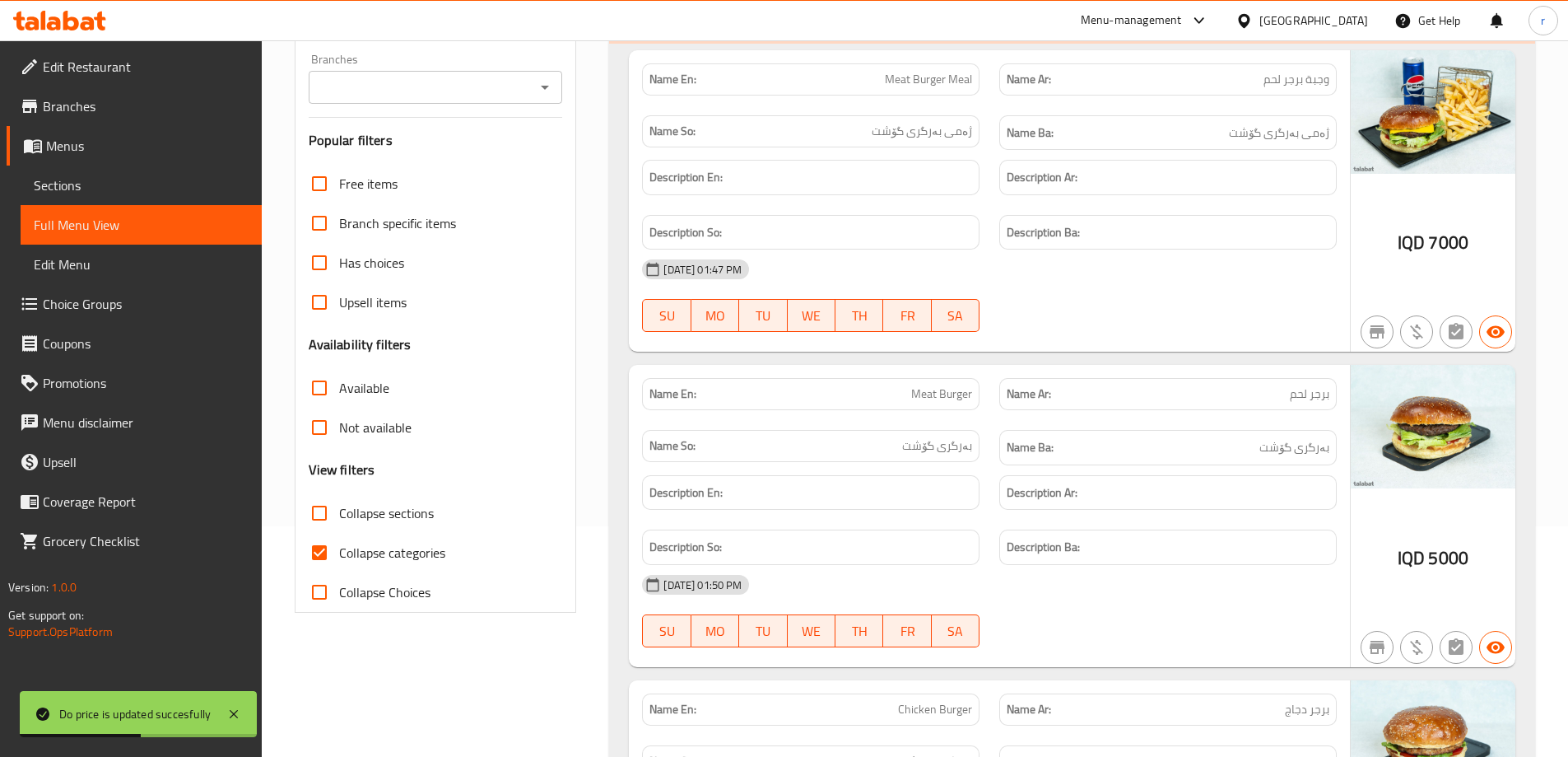
click at [371, 560] on span "Collapse categories" at bounding box center [392, 552] width 106 height 20
click at [339, 560] on input "Collapse categories" at bounding box center [319, 553] width 39 height 39
checkbox input "false"
click at [387, 512] on span "Collapse sections" at bounding box center [386, 513] width 94 height 20
click at [339, 512] on input "Collapse sections" at bounding box center [319, 513] width 39 height 39
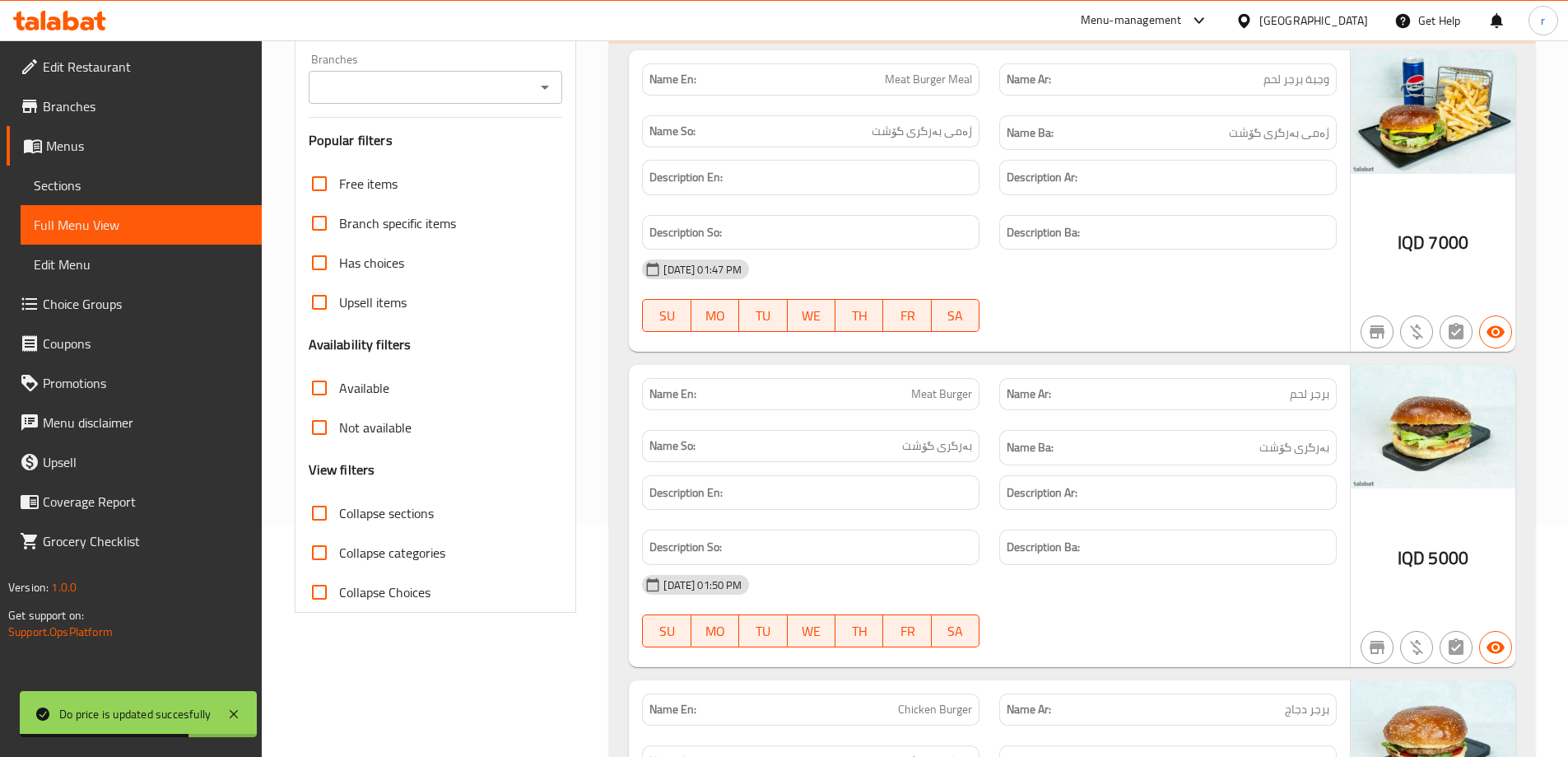
checkbox input "true"
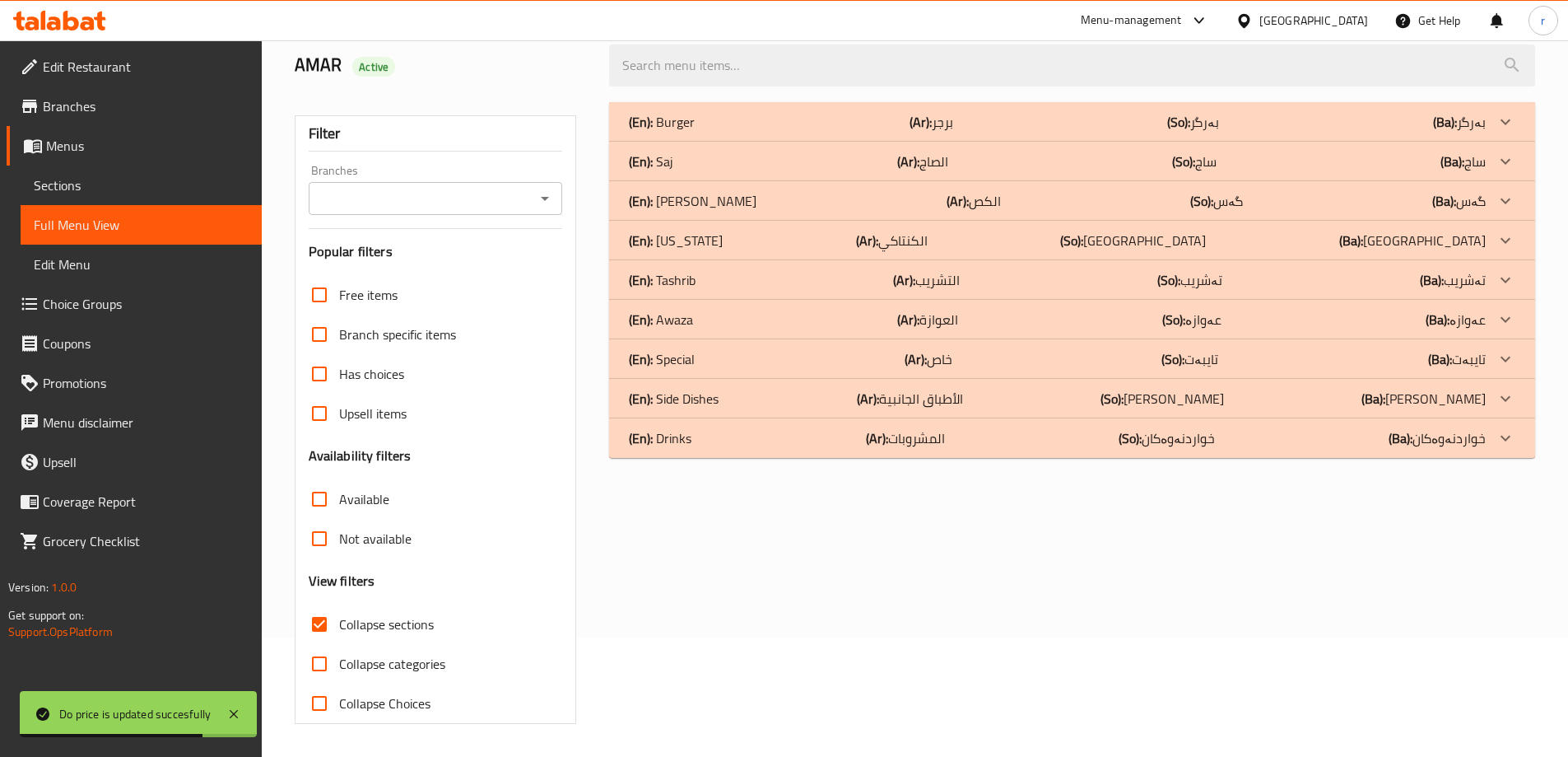
scroll to position [119, 0]
click at [398, 198] on input "Branches" at bounding box center [421, 198] width 217 height 23
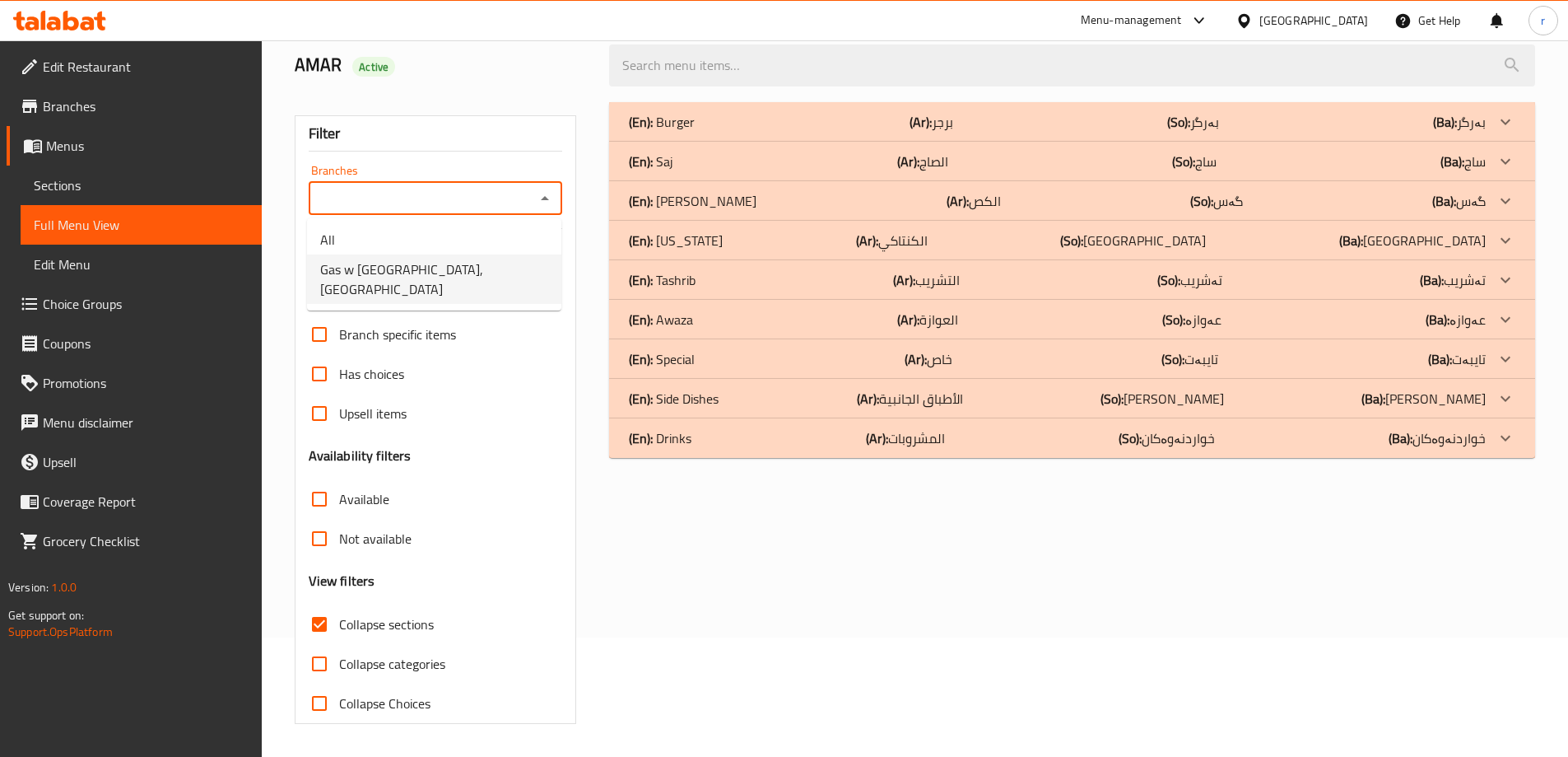
click at [428, 279] on span "Gas w Tshriby Garden City, Garden City" at bounding box center [434, 279] width 228 height 39
type input "Gas w Tshriby Garden City, Garden City"
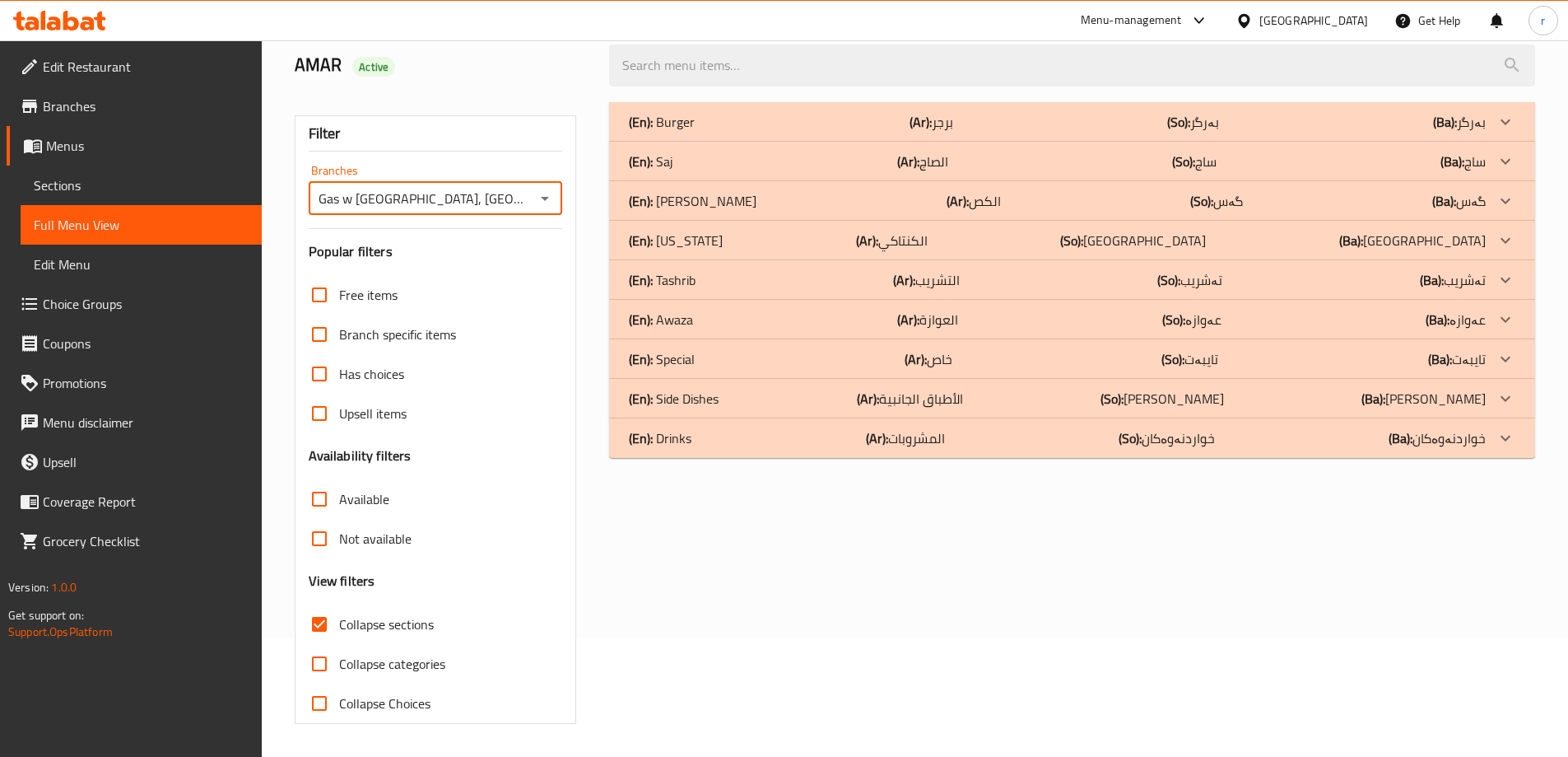
click at [797, 441] on div "(En): Drinks (Ar): المشروبات (So): خواردنەوەکان (Ba): خواردنەوەکان" at bounding box center [1057, 438] width 857 height 20
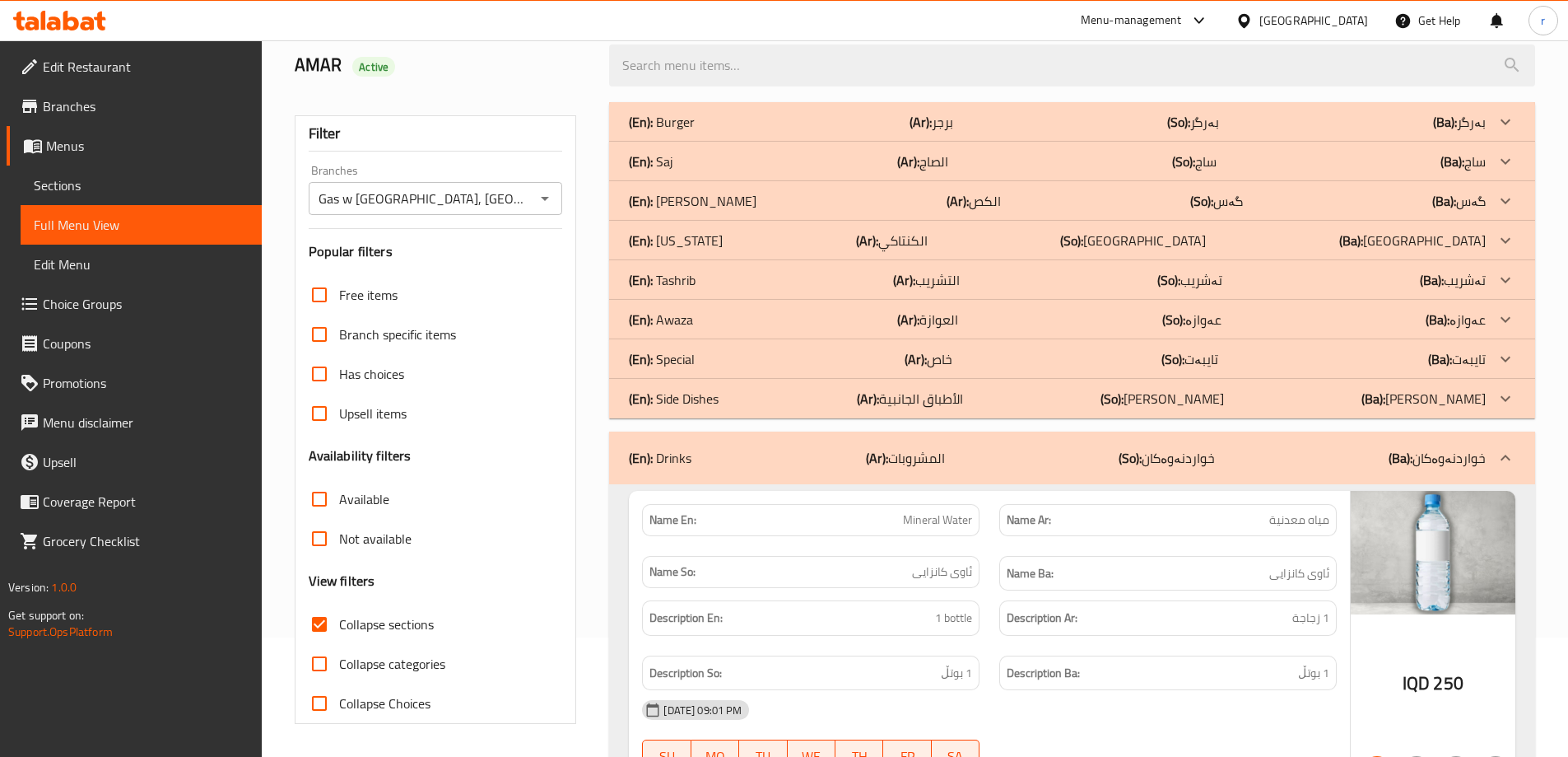
click at [748, 131] on div "(En): Burger (Ar): برجر (So): بەرگر (Ba): بەرگر" at bounding box center [1057, 122] width 857 height 20
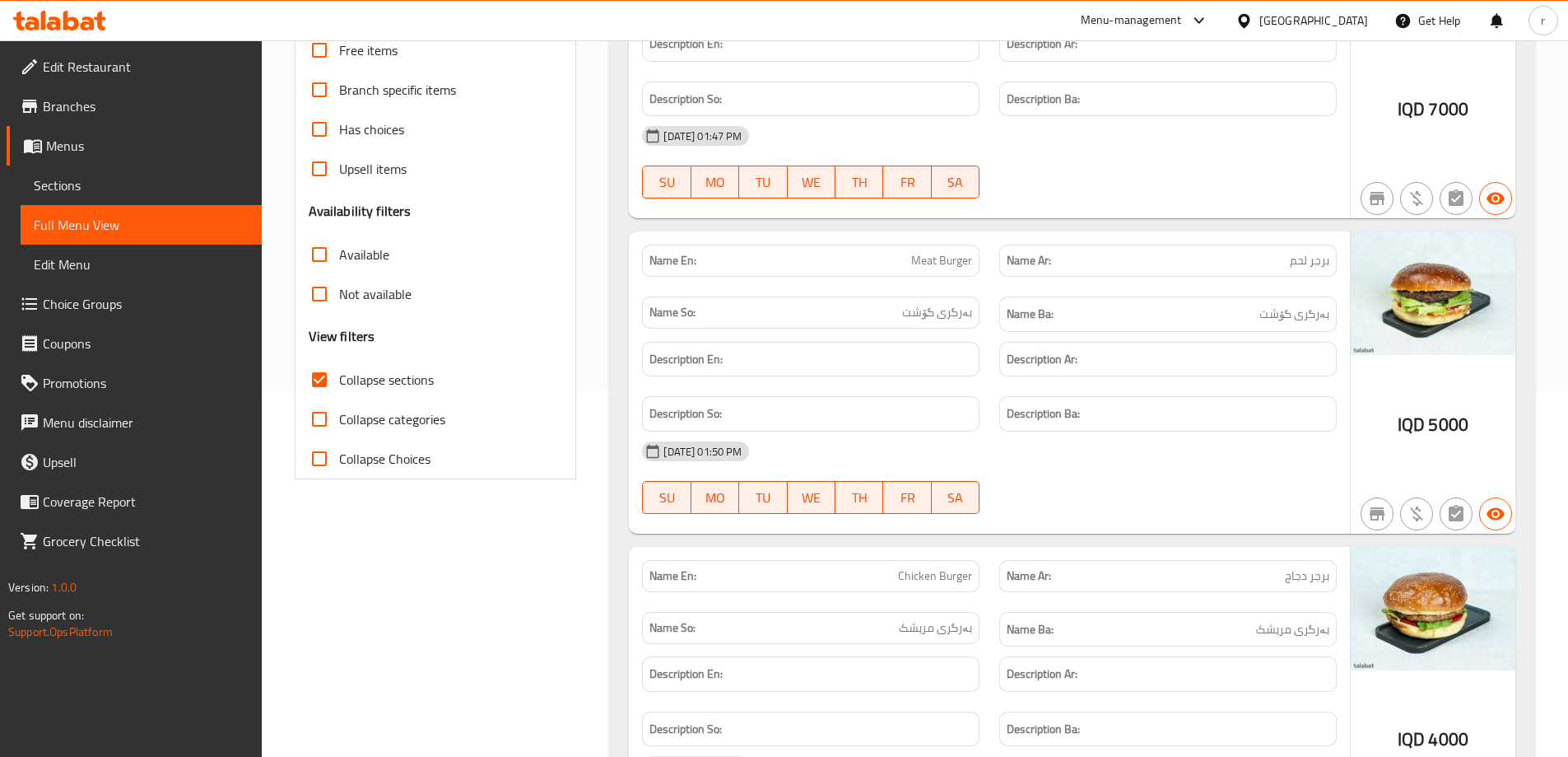
scroll to position [89, 0]
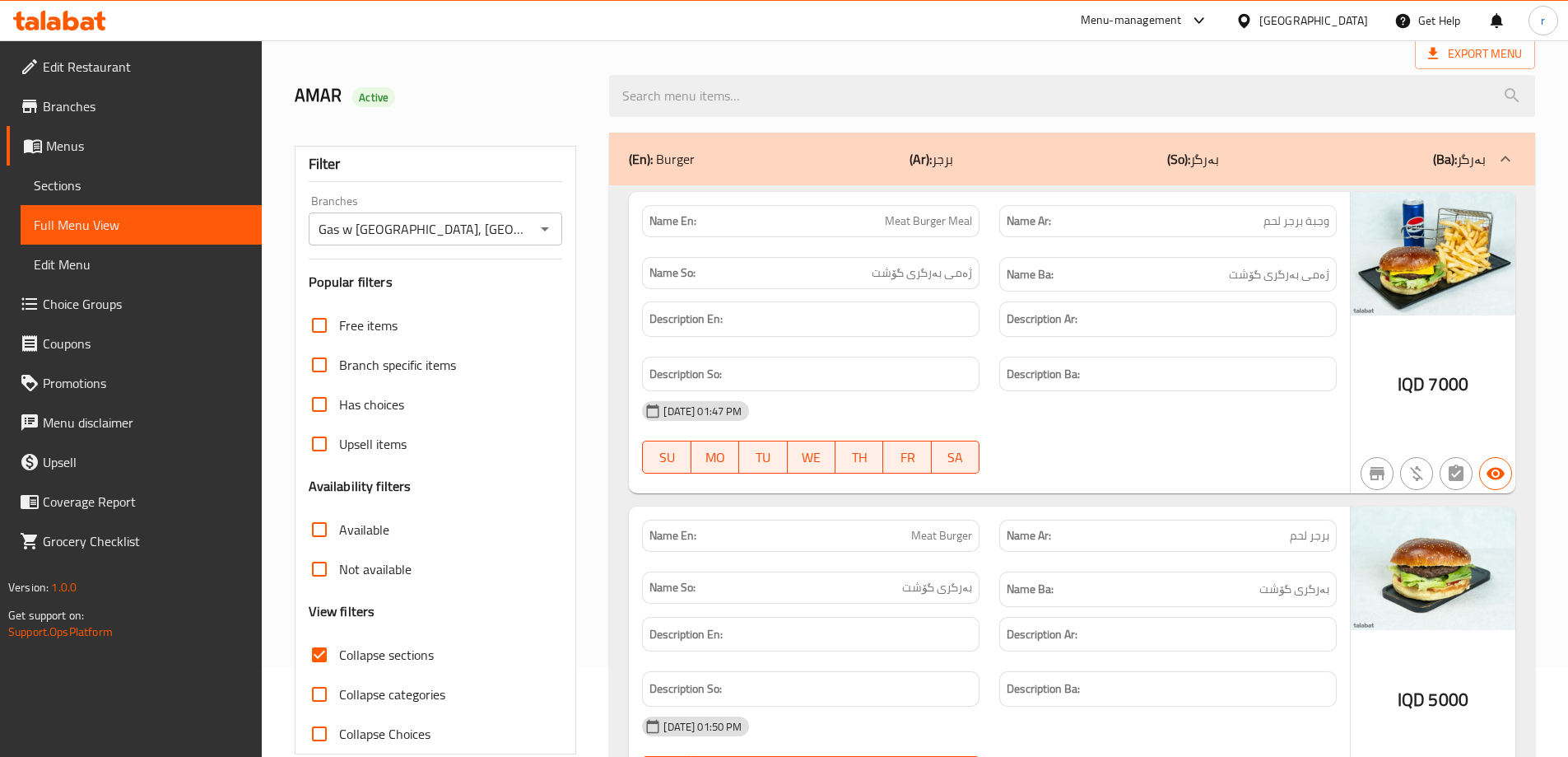
click at [43, 14] on icon at bounding box center [43, 20] width 5 height 19
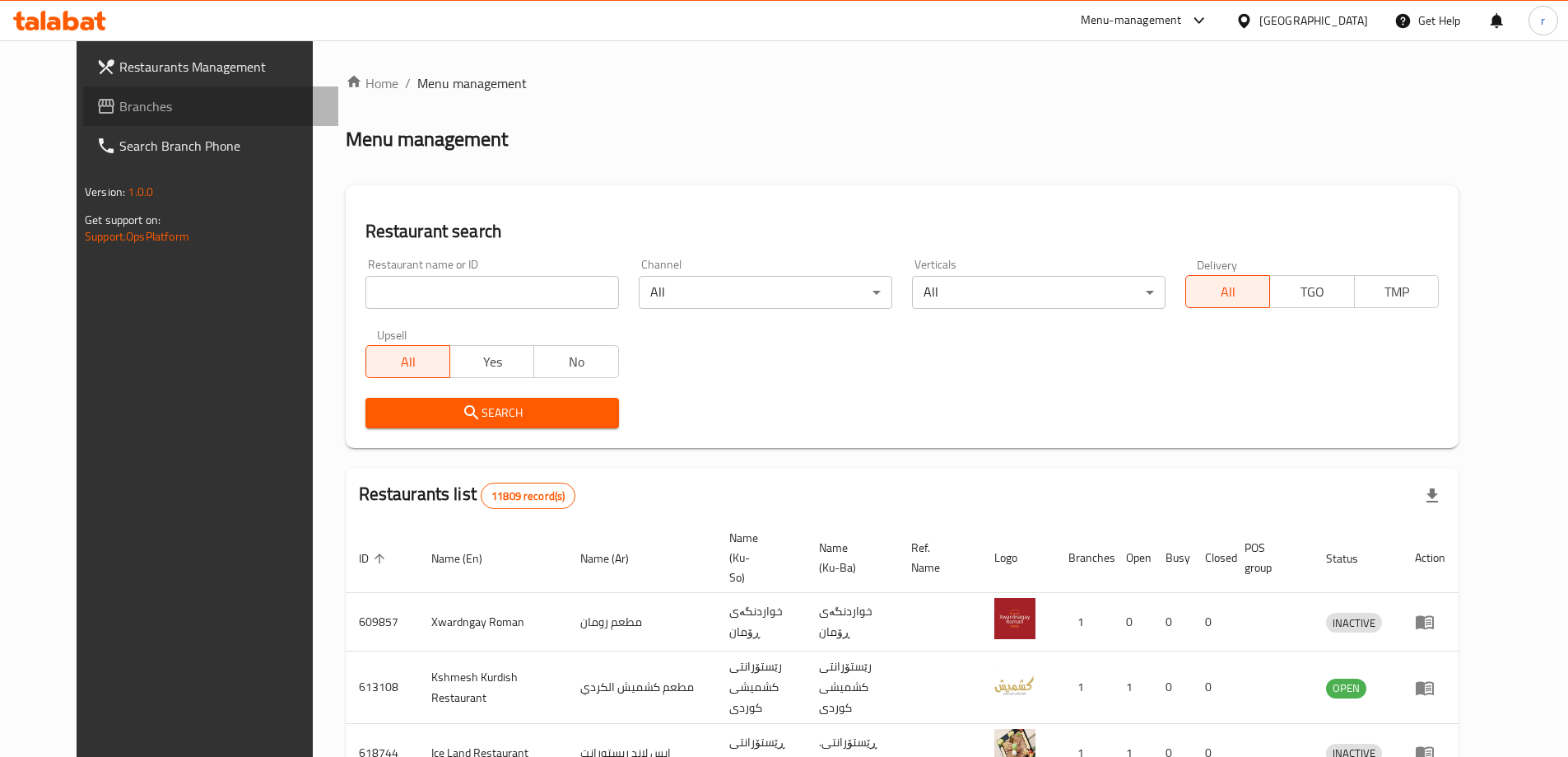
click at [101, 89] on link "Branches" at bounding box center [211, 106] width 255 height 39
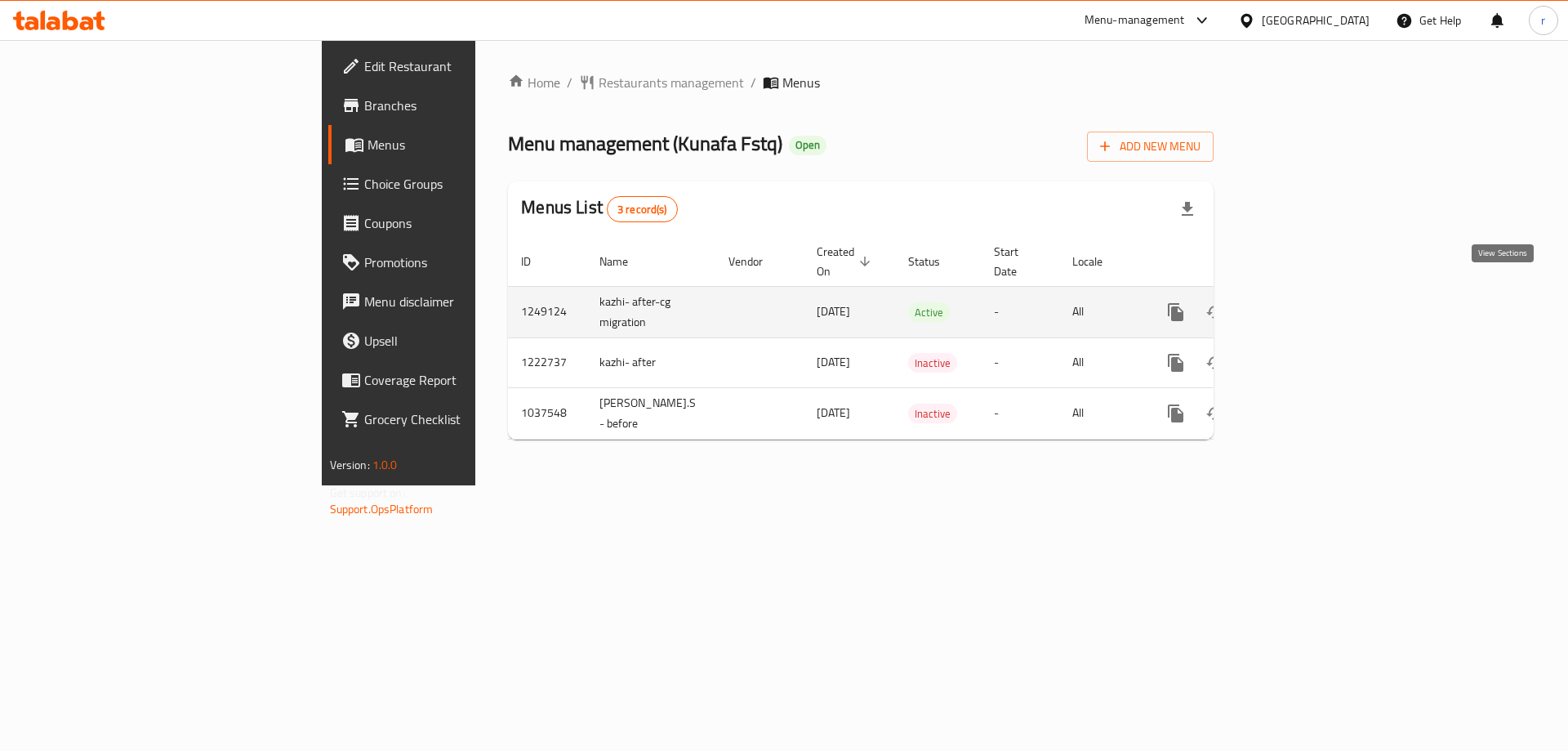
click at [1303, 302] on icon "enhanced table" at bounding box center [1293, 312] width 19 height 19
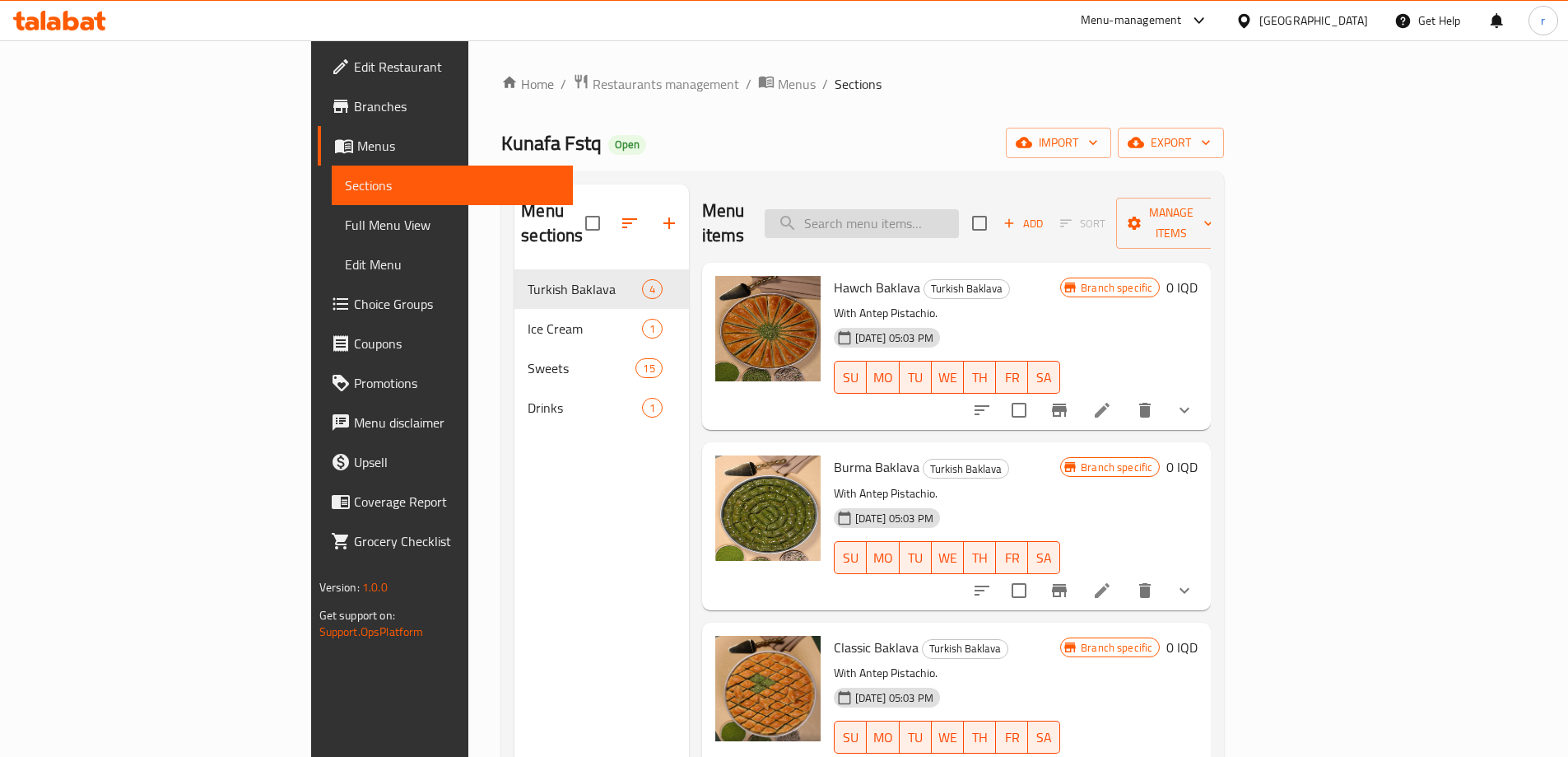
click at [953, 217] on input "search" at bounding box center [861, 224] width 194 height 29
paste input "Marash ice cream"
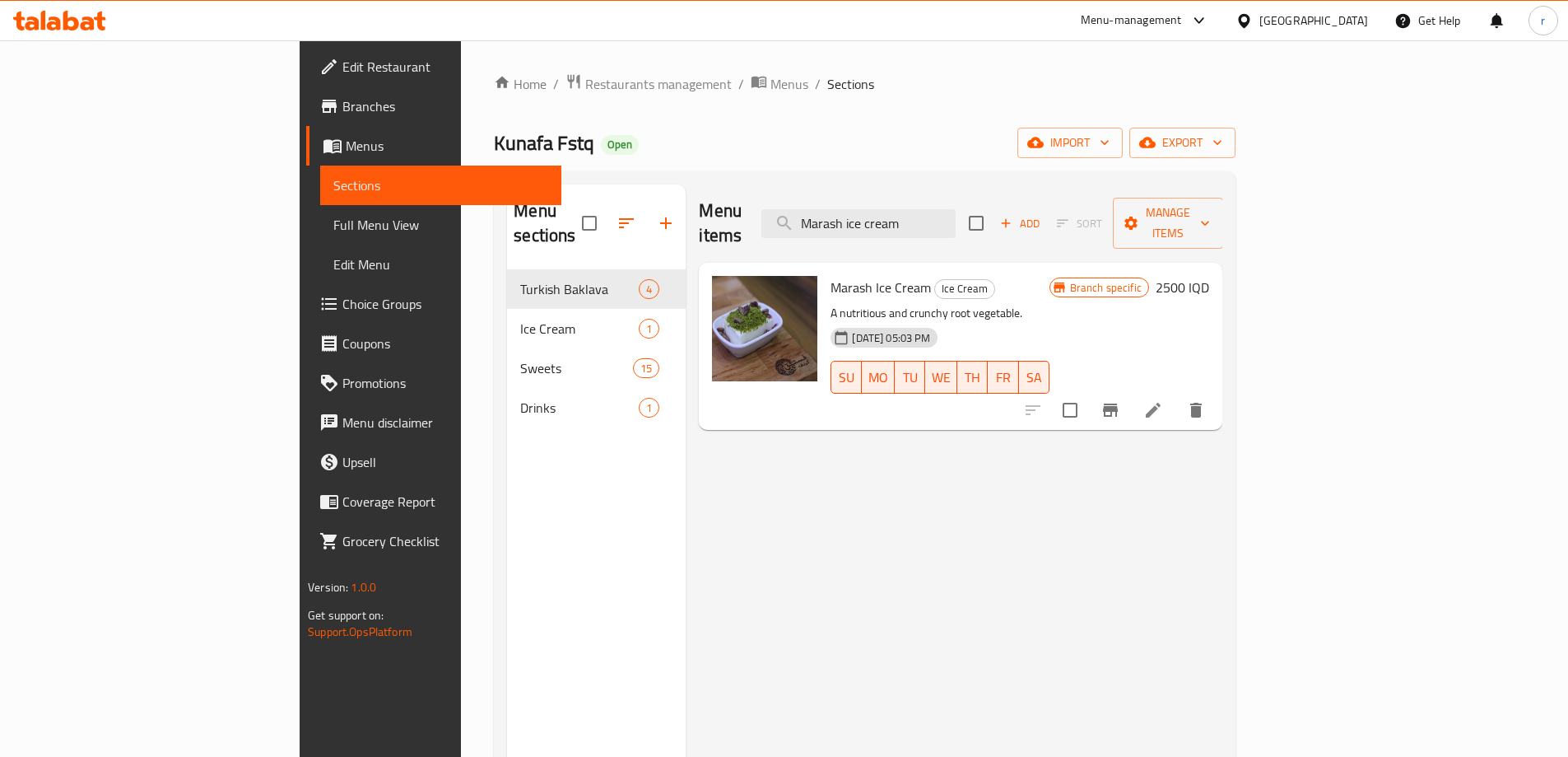
type input "Marash ice cream"
click at [334, 219] on span "Full Menu View" at bounding box center [441, 224] width 215 height 20
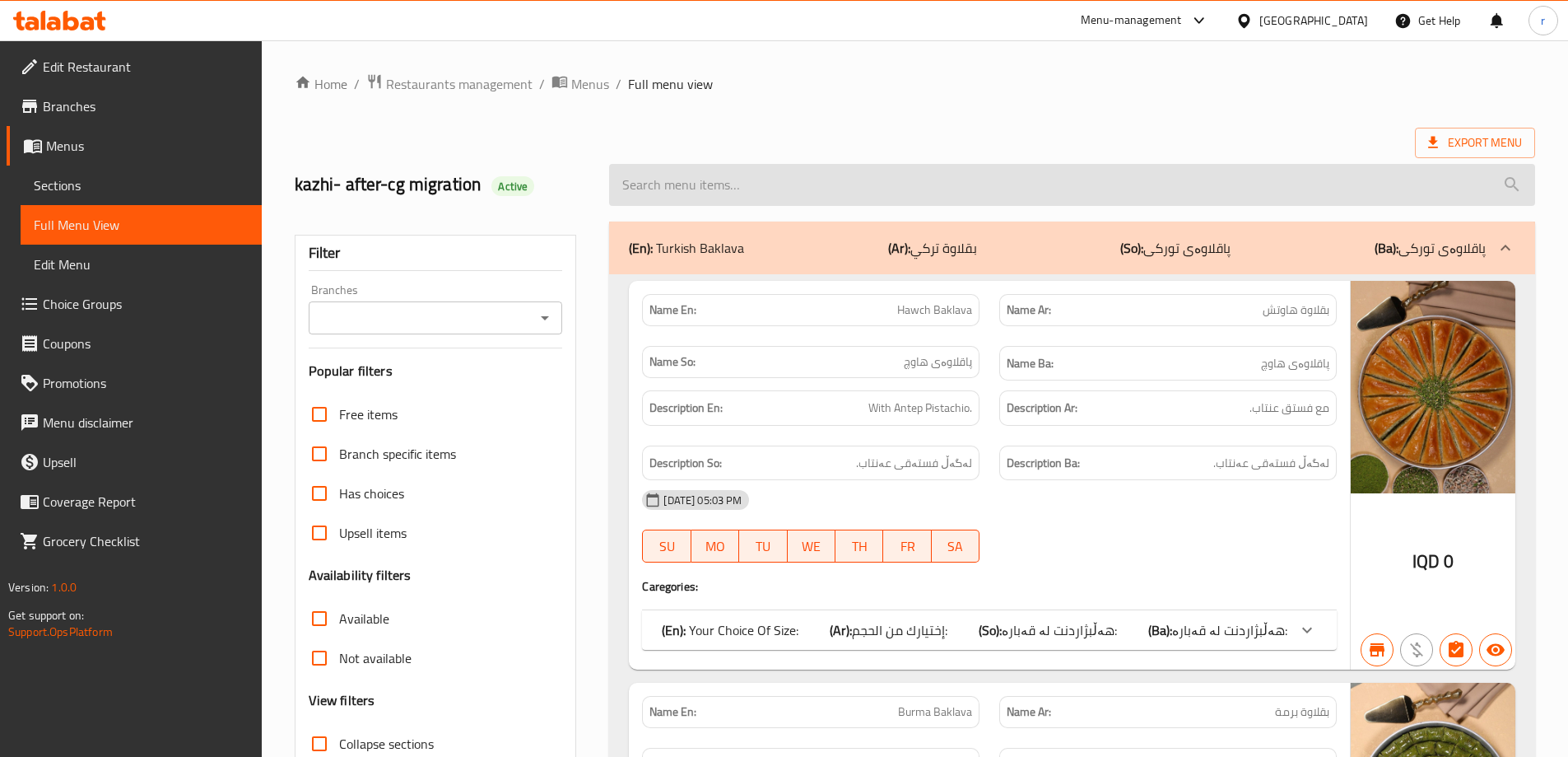
click at [664, 187] on input "search" at bounding box center [1073, 184] width 926 height 42
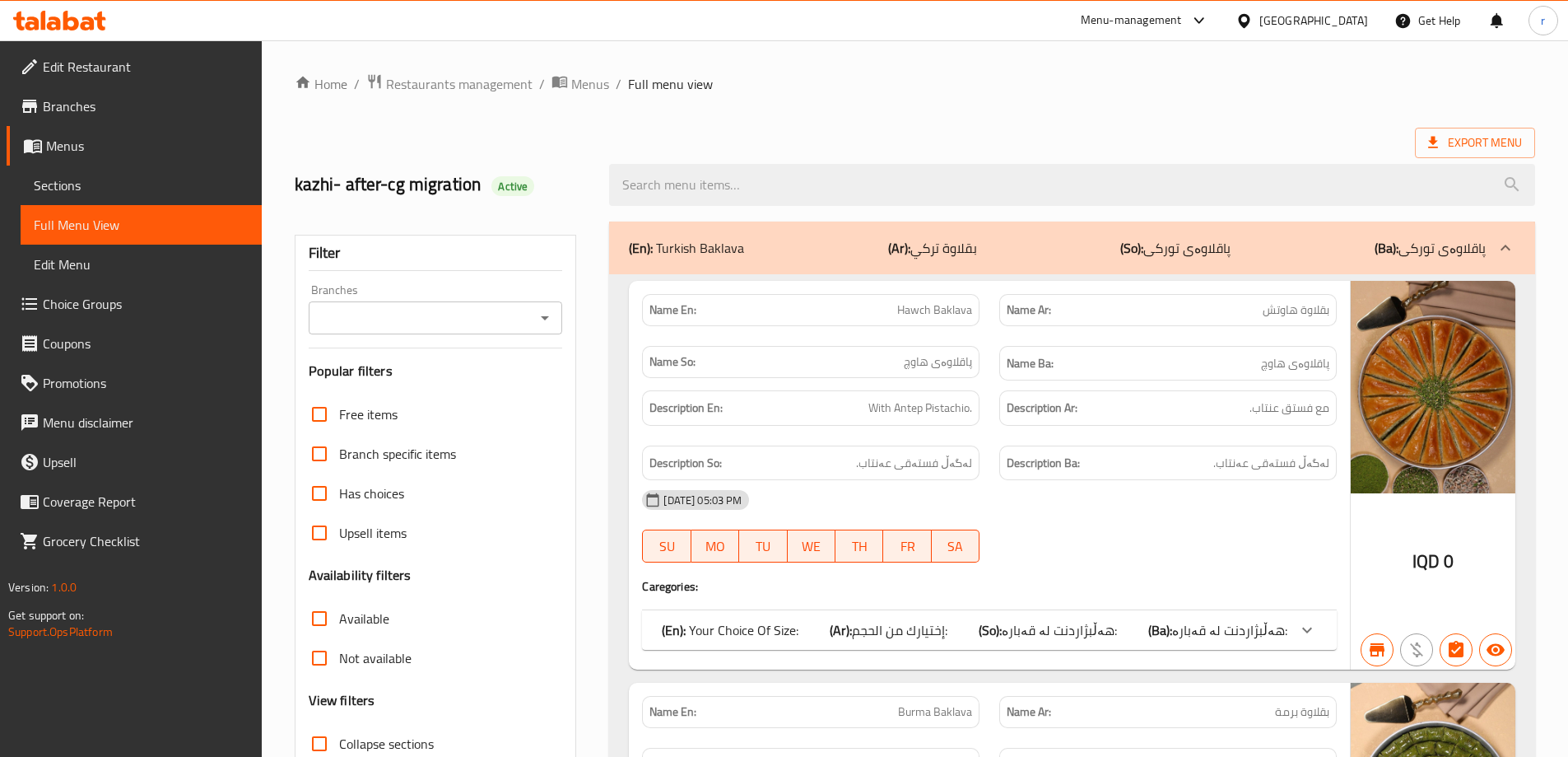
paste input "Marash ice cream"
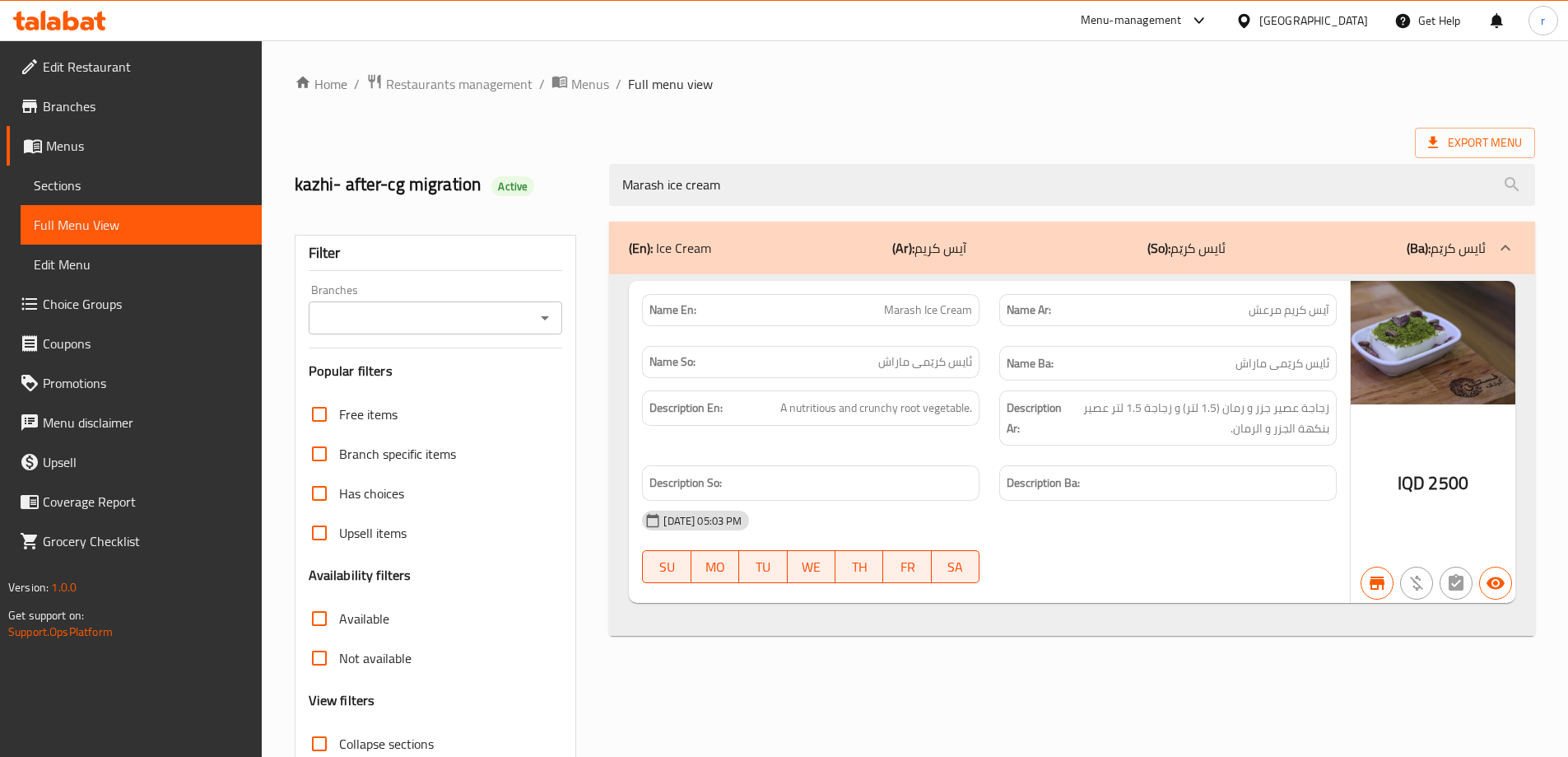
type input "Marash ice cream"
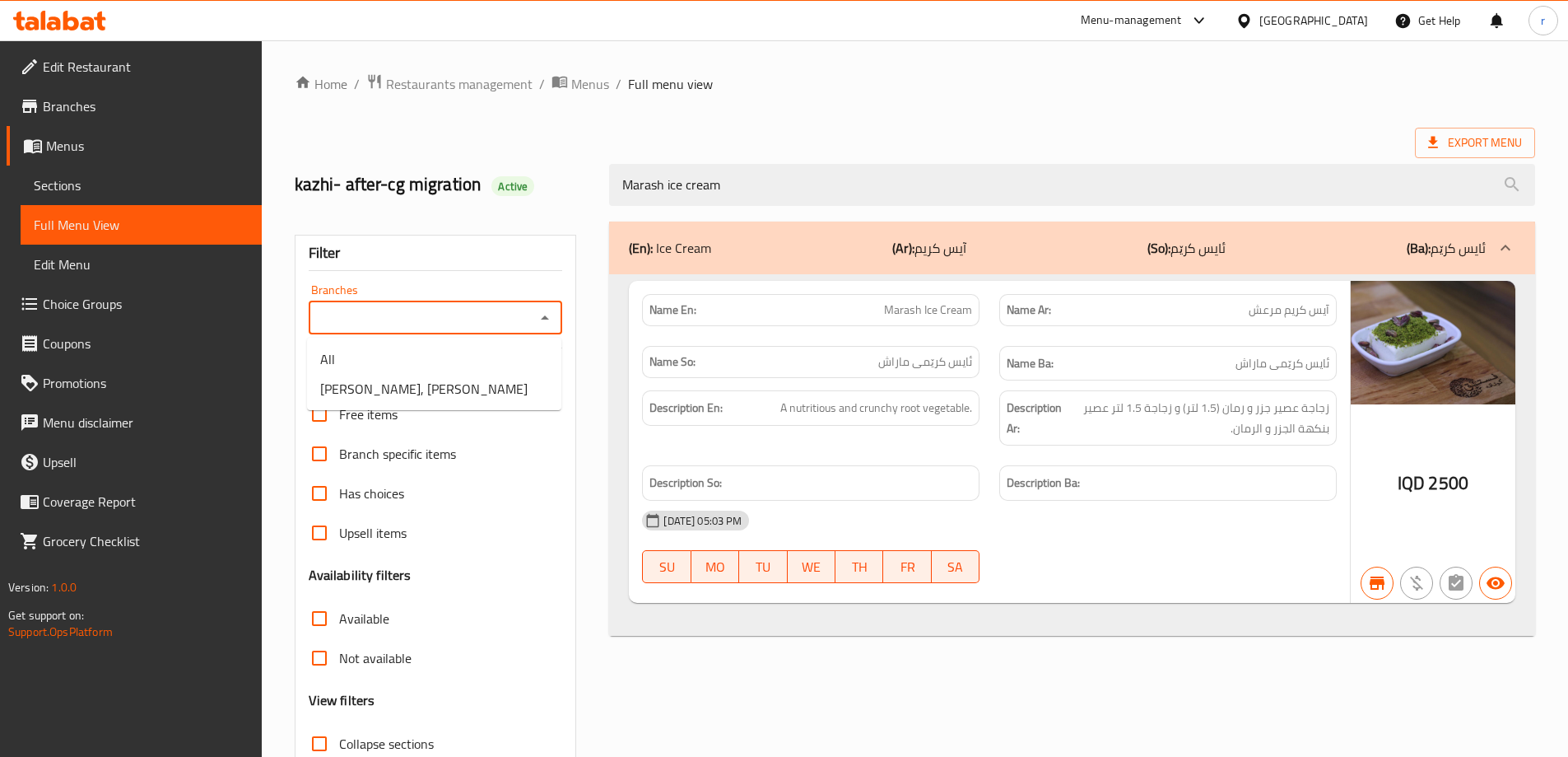
click at [381, 312] on input "Branches" at bounding box center [421, 318] width 217 height 23
click at [389, 387] on span "Kunafa Fstq, Ali Naji" at bounding box center [424, 388] width 208 height 20
type input "Kunafa Fstq, Ali Naji"
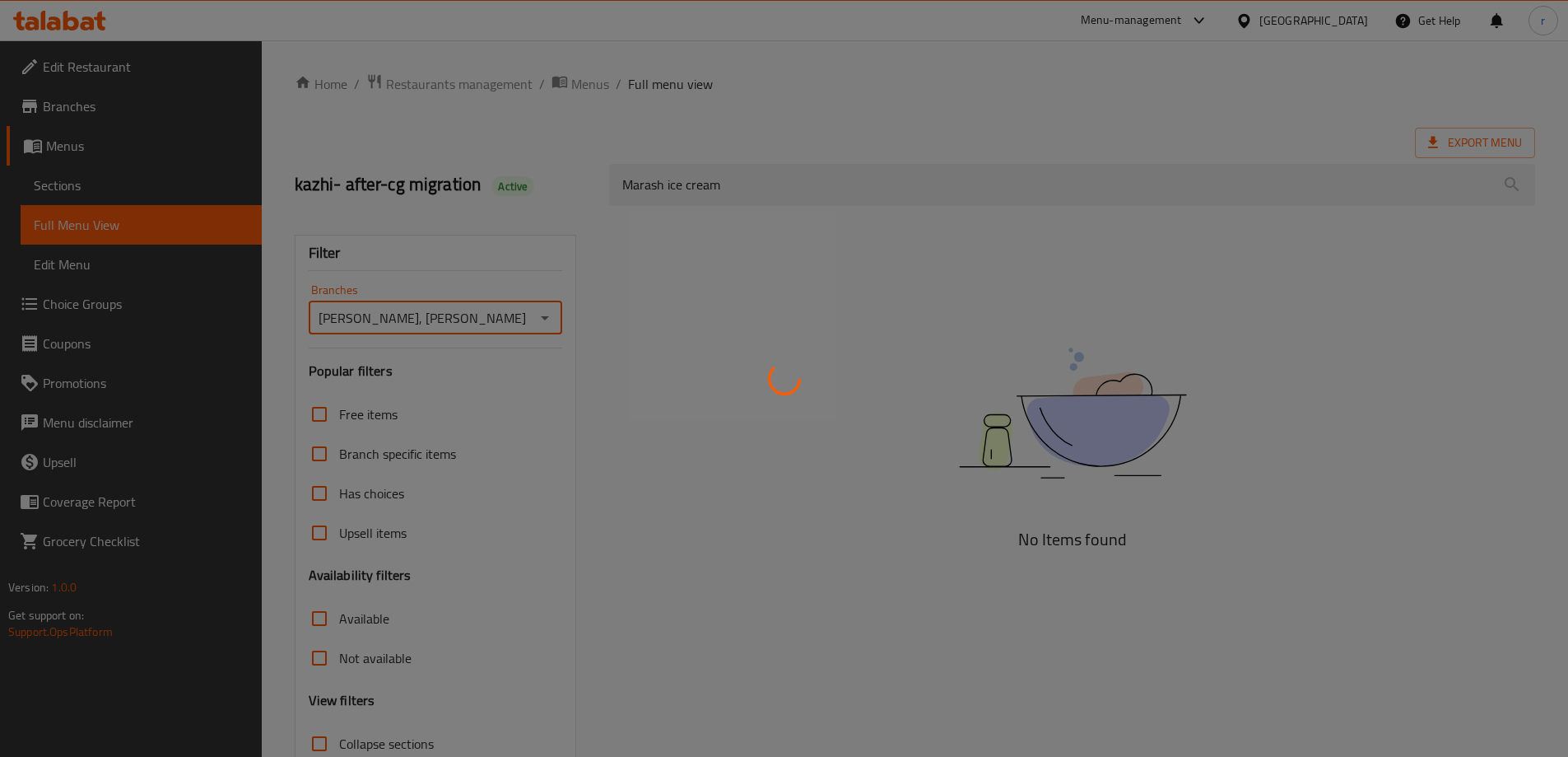
scroll to position [119, 0]
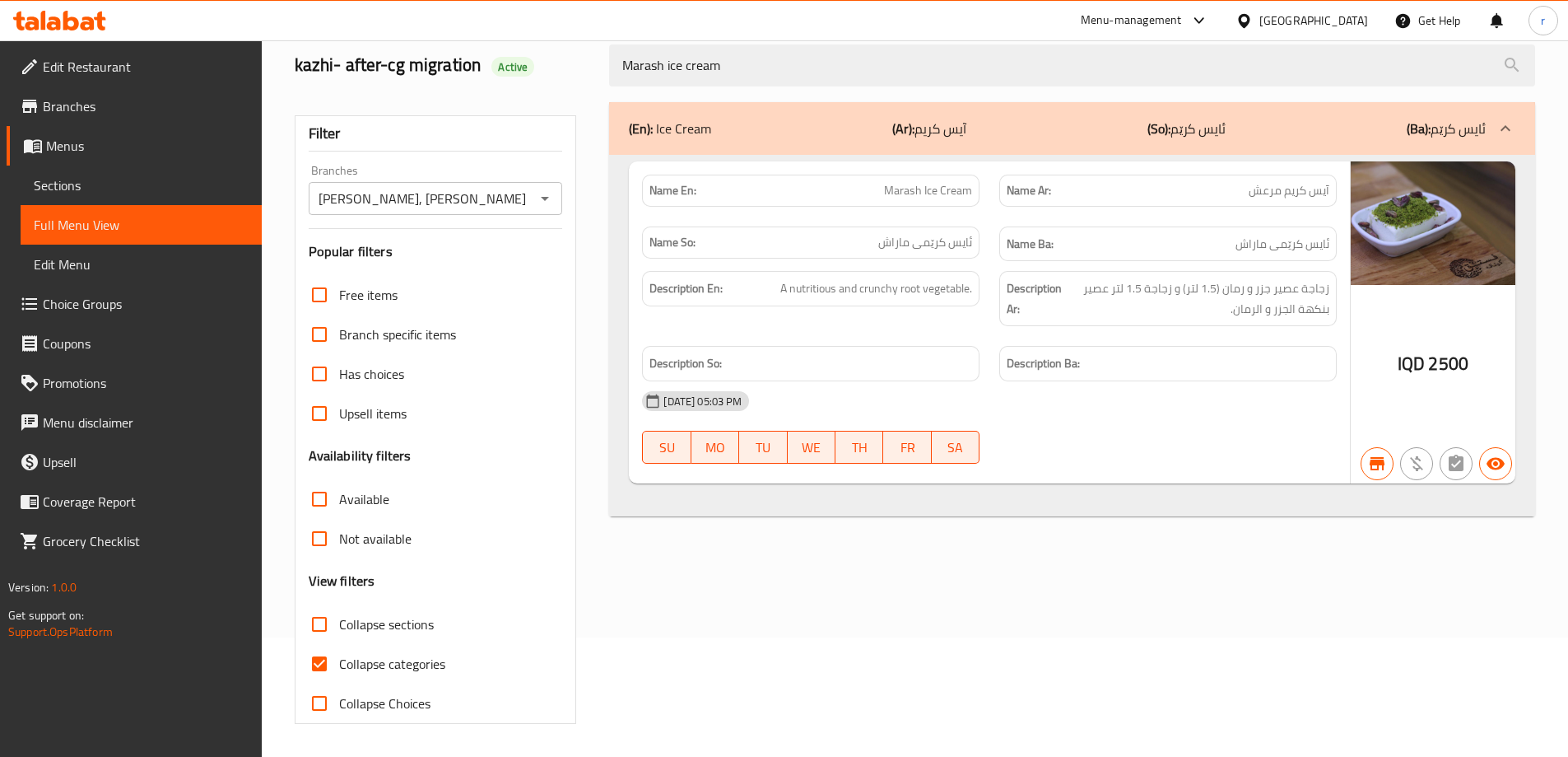
click at [385, 655] on span "Collapse categories" at bounding box center [392, 663] width 106 height 20
click at [339, 655] on input "Collapse categories" at bounding box center [319, 663] width 39 height 39
checkbox input "false"
click at [79, 26] on icon at bounding box center [59, 20] width 93 height 20
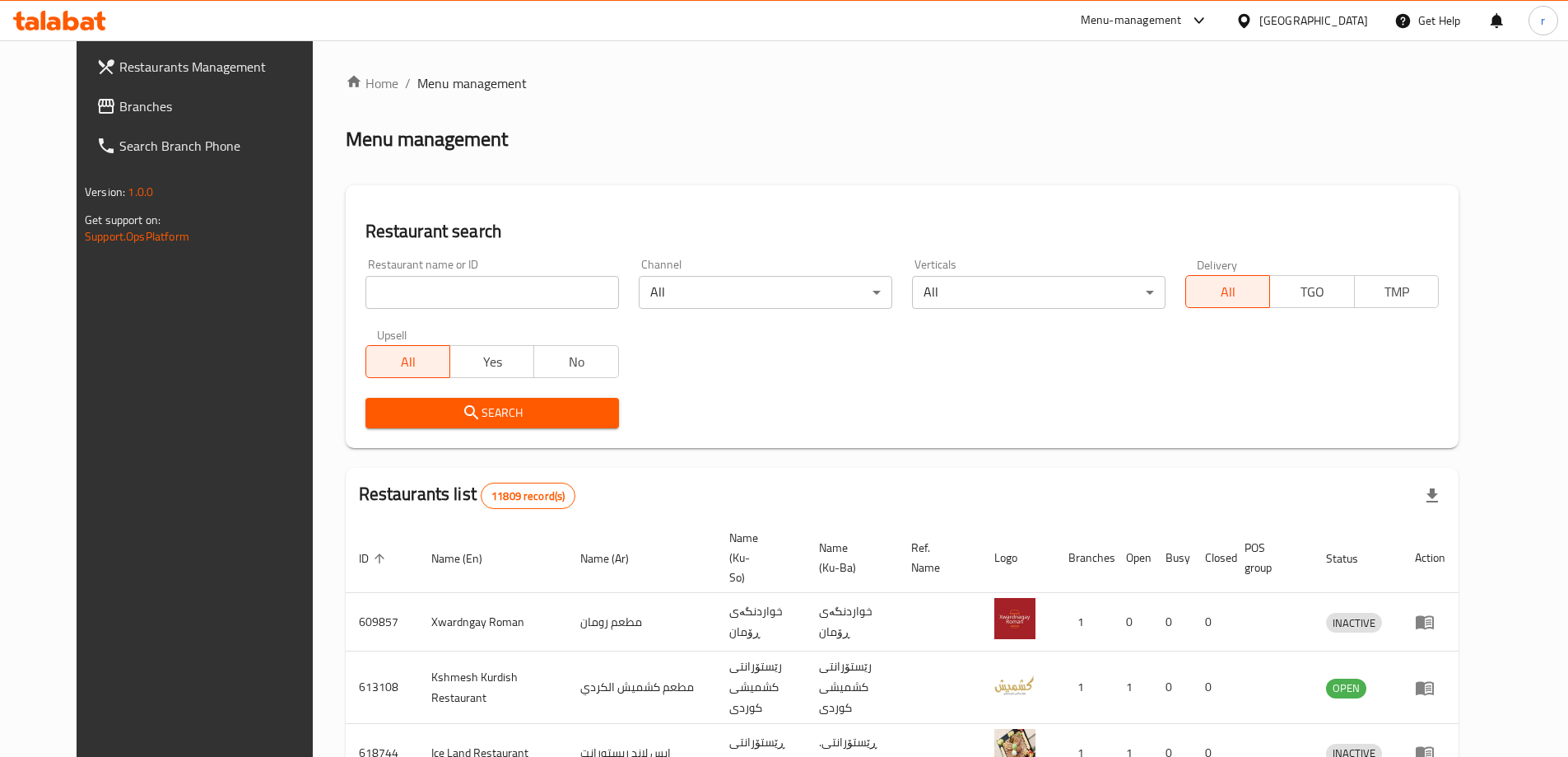
click at [365, 287] on input "search" at bounding box center [492, 292] width 254 height 33
paste input "684882"
type input "684882"
click at [400, 406] on span "Search" at bounding box center [492, 413] width 227 height 20
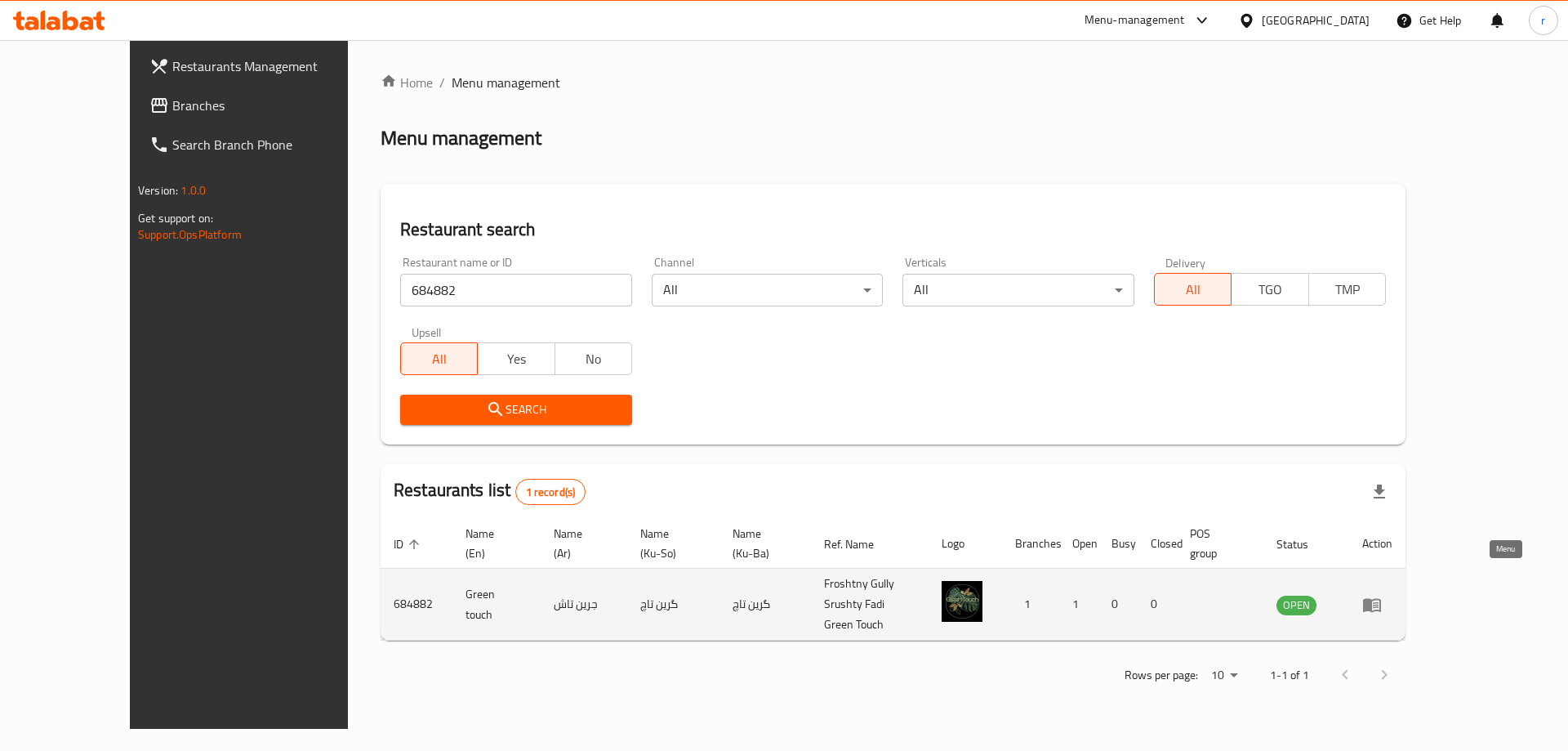
click at [1381, 598] on icon "enhanced table" at bounding box center [1371, 605] width 18 height 14
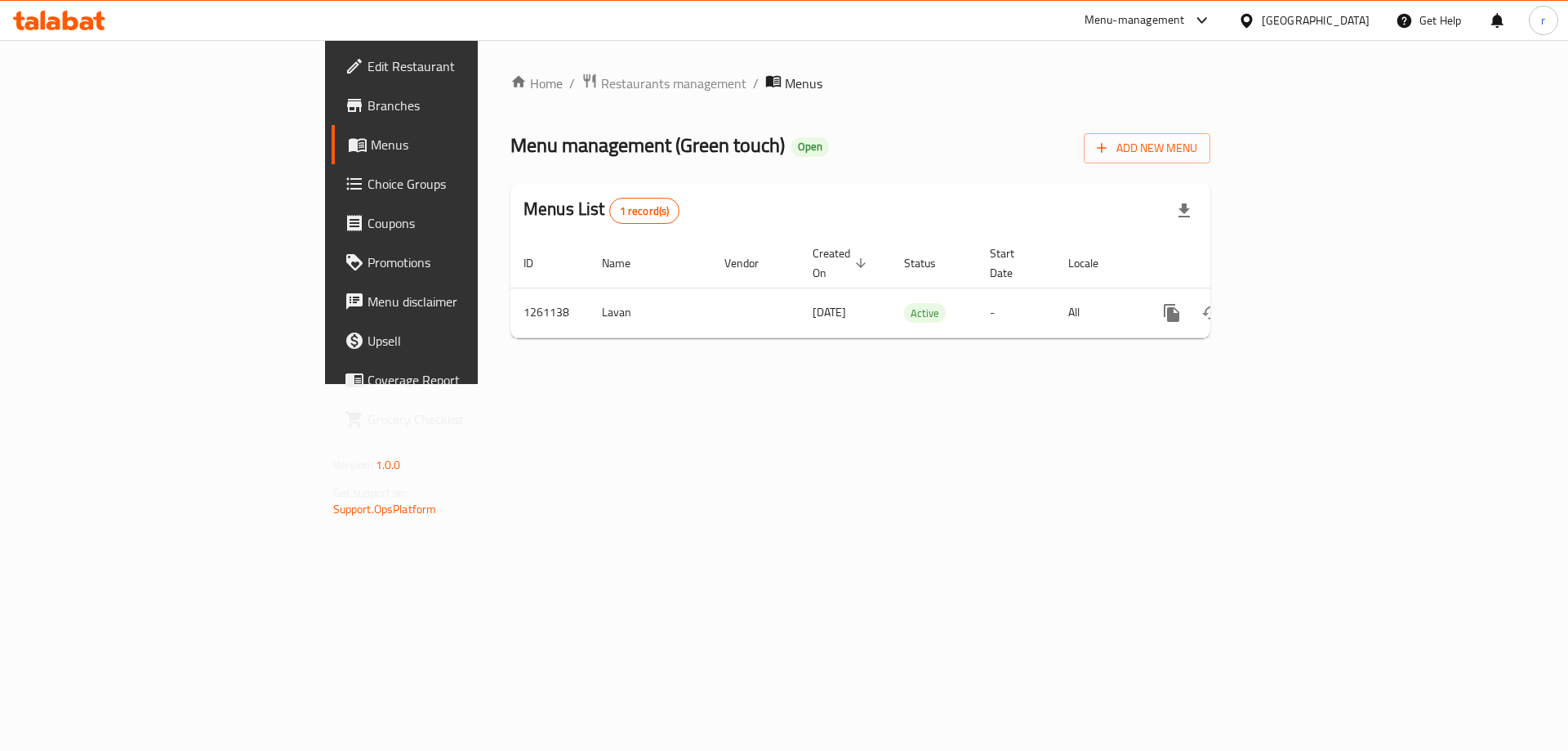
click at [367, 108] on span "Branches" at bounding box center [470, 105] width 207 height 19
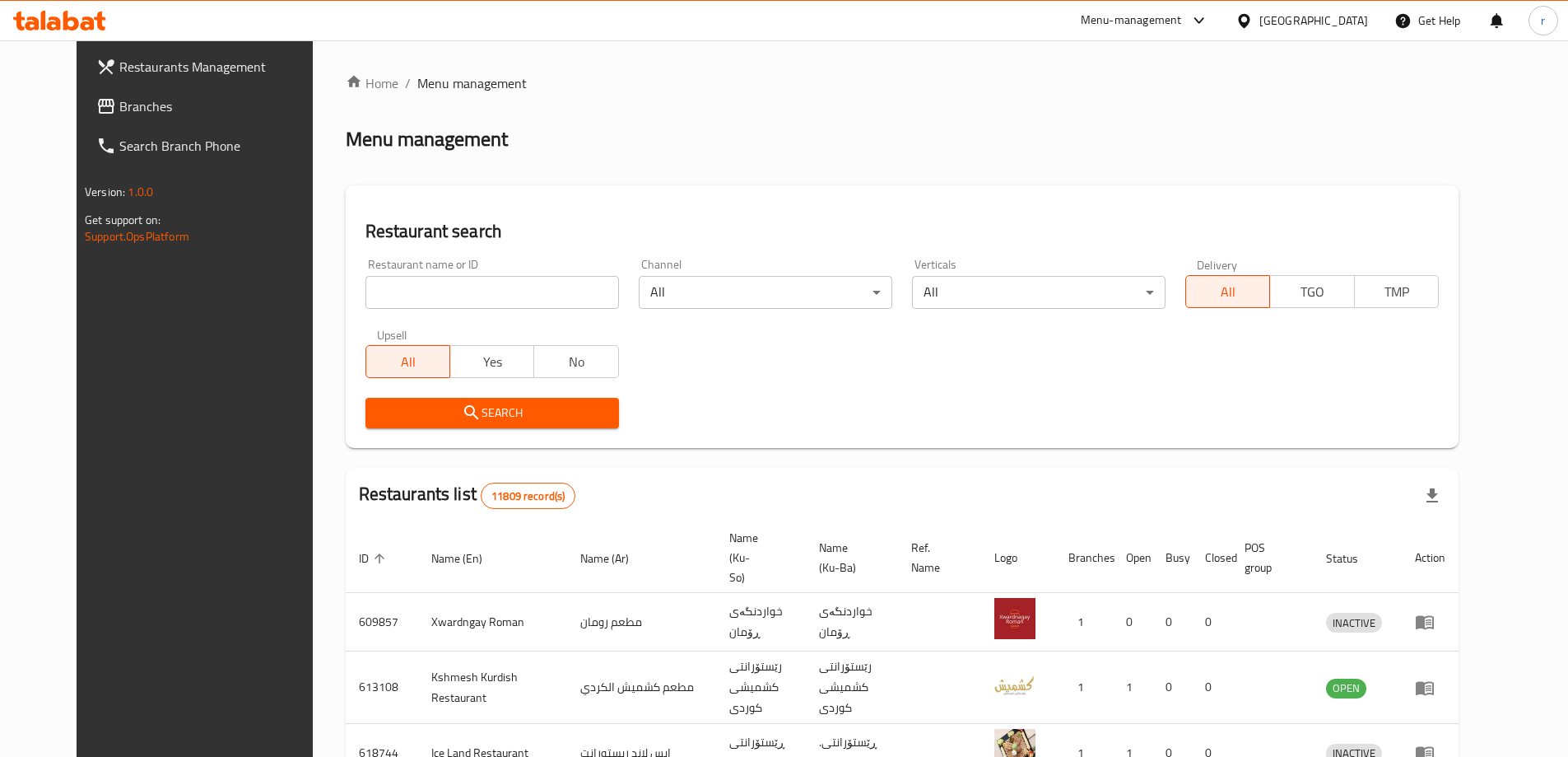
click at [371, 292] on input "search" at bounding box center [492, 292] width 254 height 33
paste input "689440"
type input "689440"
click at [412, 420] on span "Search" at bounding box center [492, 413] width 227 height 20
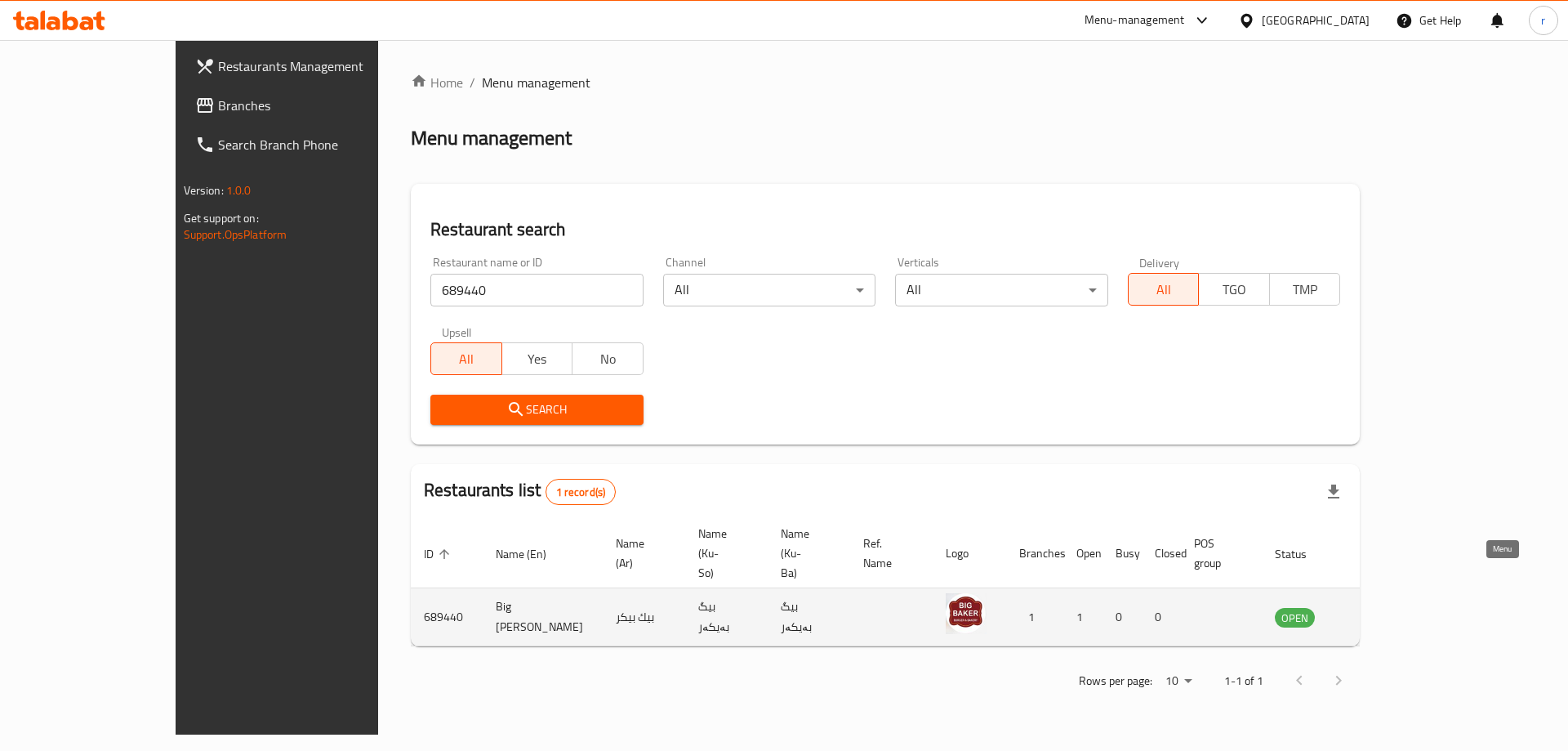
click at [1379, 611] on icon "enhanced table" at bounding box center [1370, 618] width 18 height 14
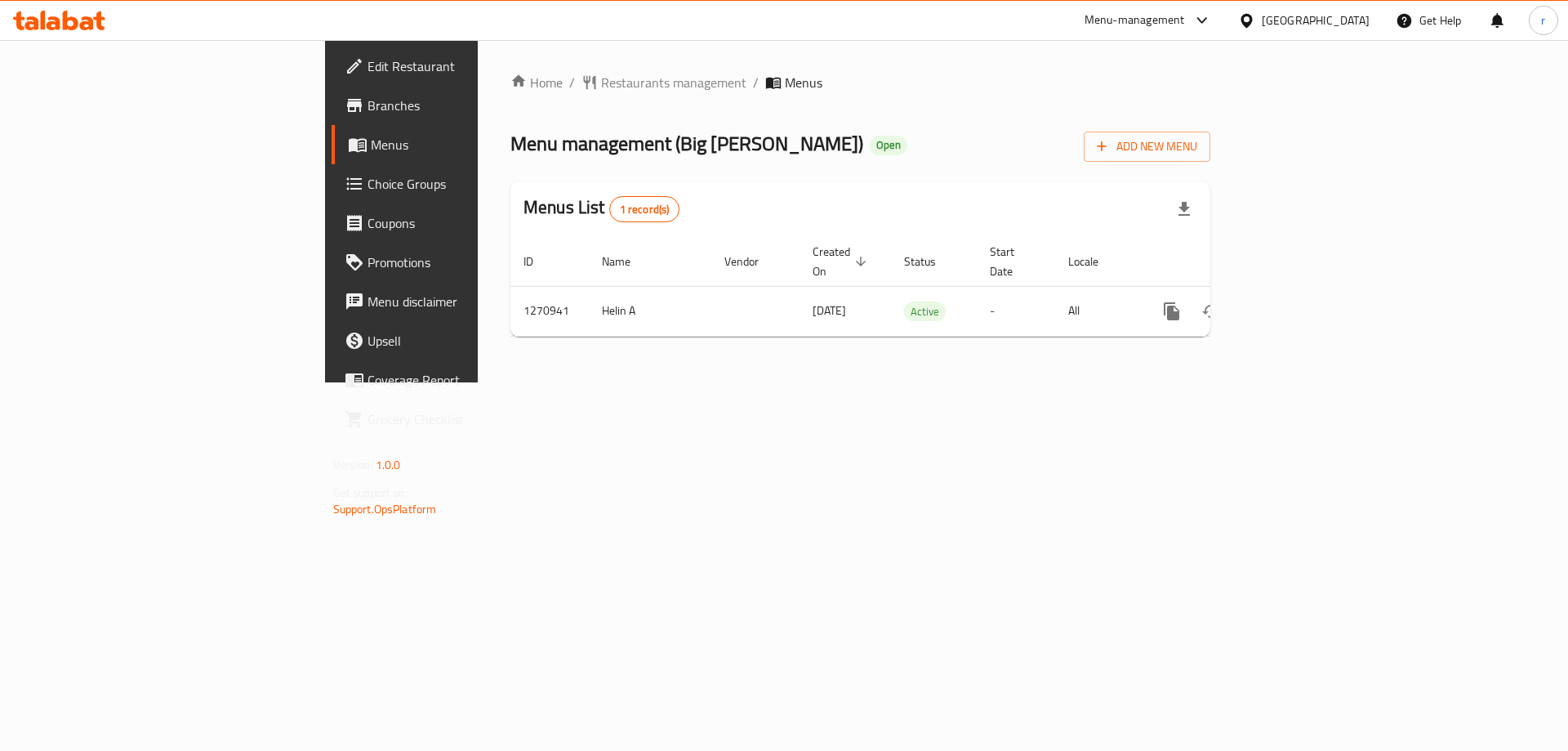
click at [367, 109] on span "Branches" at bounding box center [470, 105] width 207 height 19
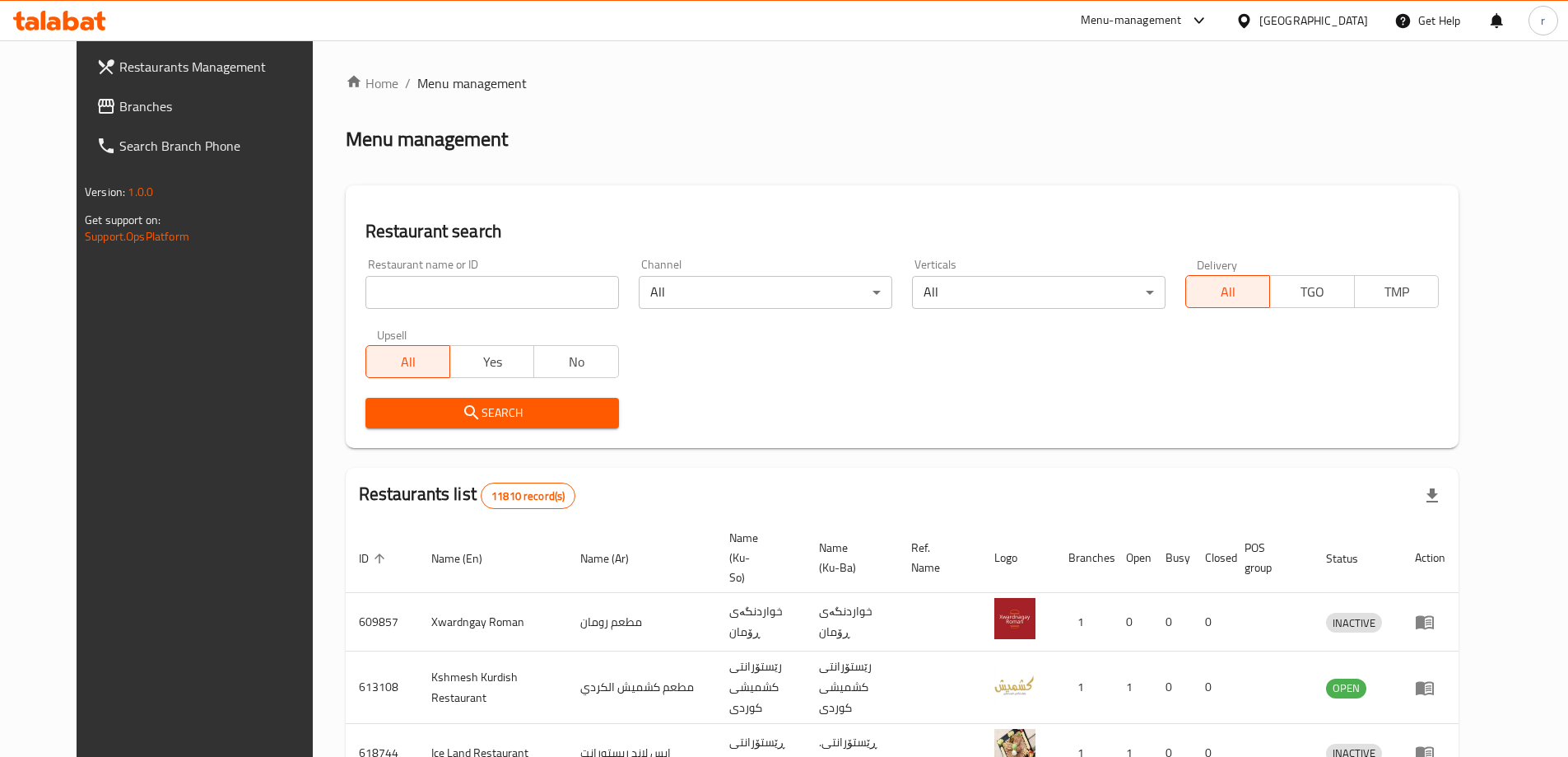
click at [365, 298] on input "search" at bounding box center [492, 292] width 254 height 33
paste input "[PERSON_NAME]"
type input "Kababkhanay Wasta Ahmad"
click at [397, 399] on button "Search" at bounding box center [492, 413] width 254 height 31
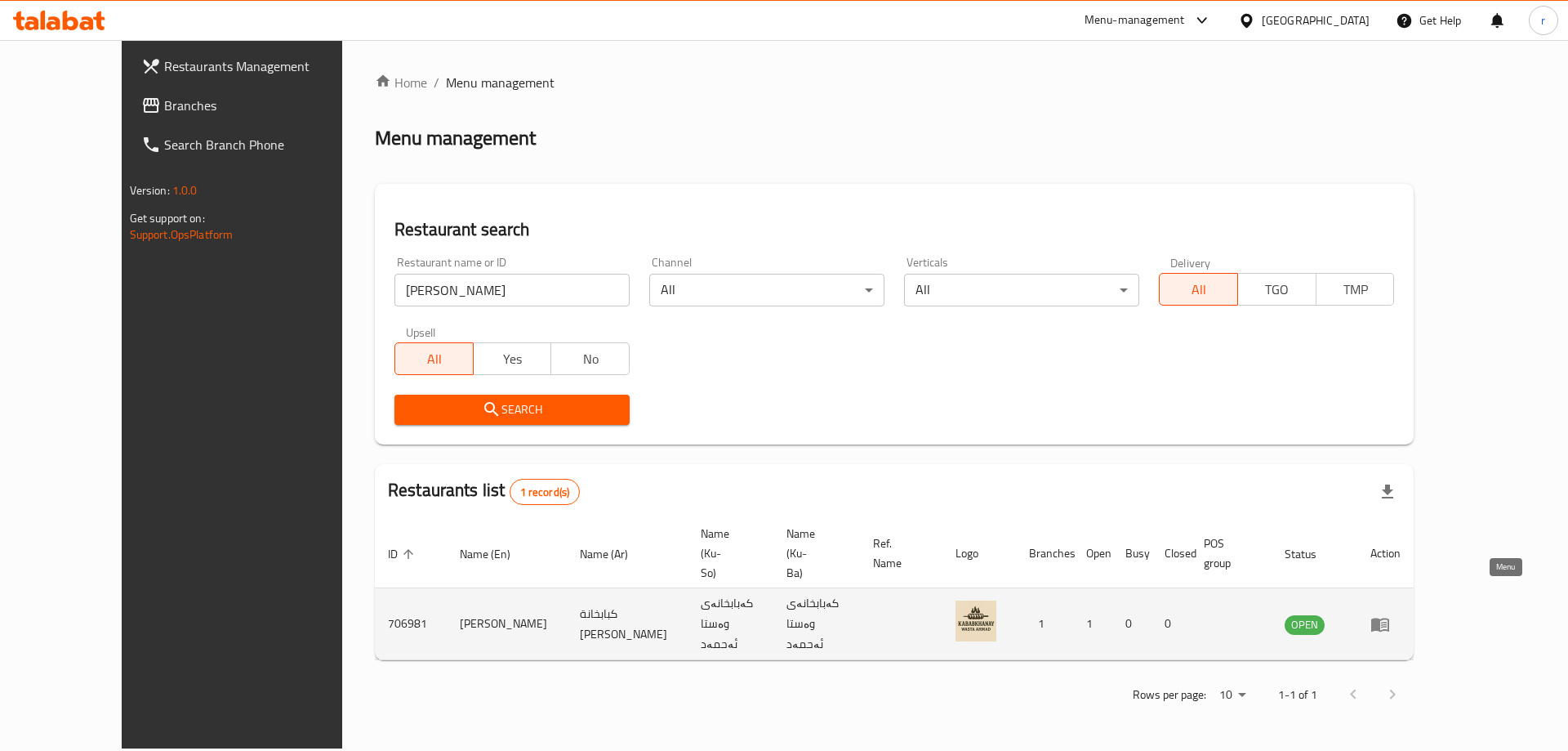
click at [1389, 618] on icon "enhanced table" at bounding box center [1380, 624] width 18 height 14
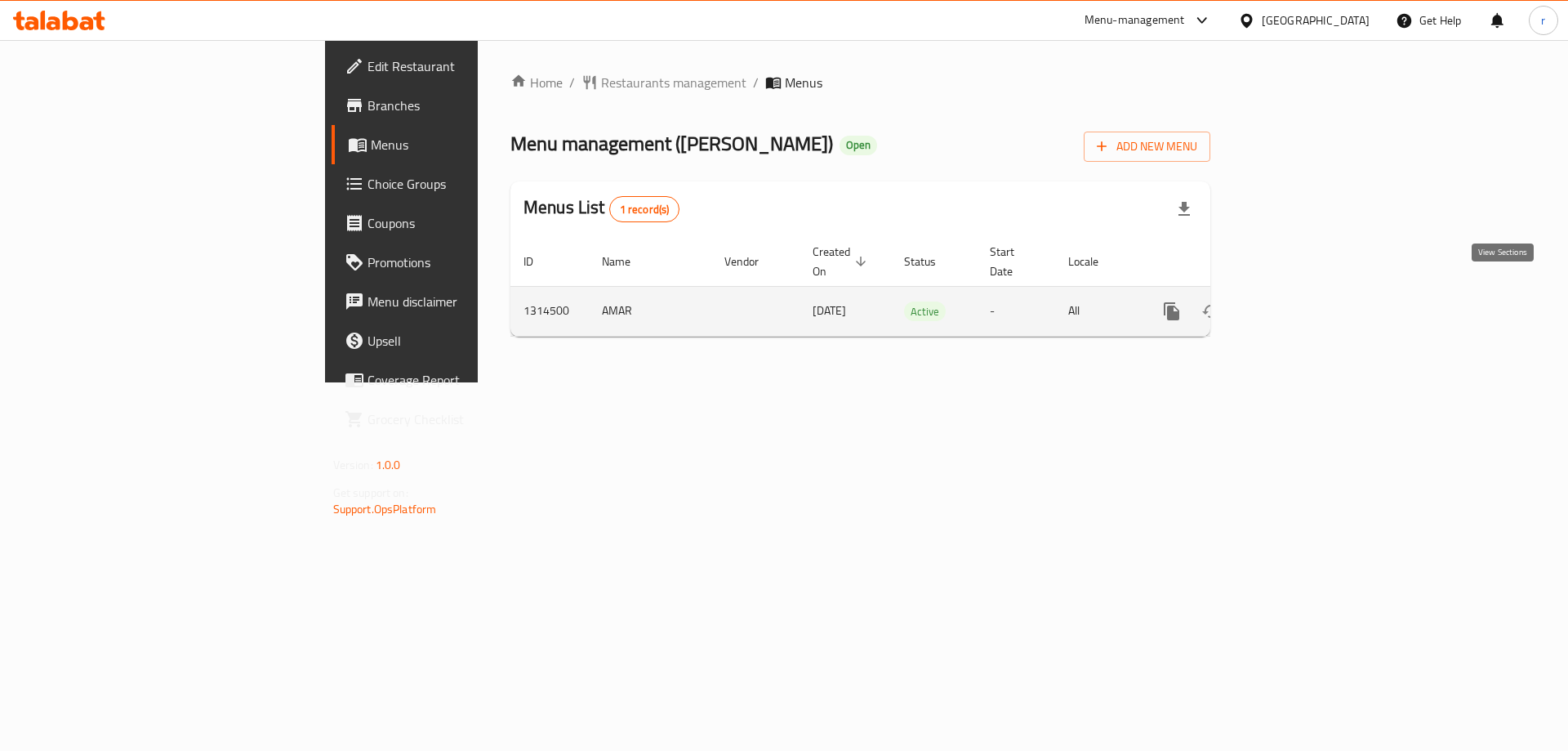
click at [1299, 302] on icon "enhanced table" at bounding box center [1289, 311] width 19 height 19
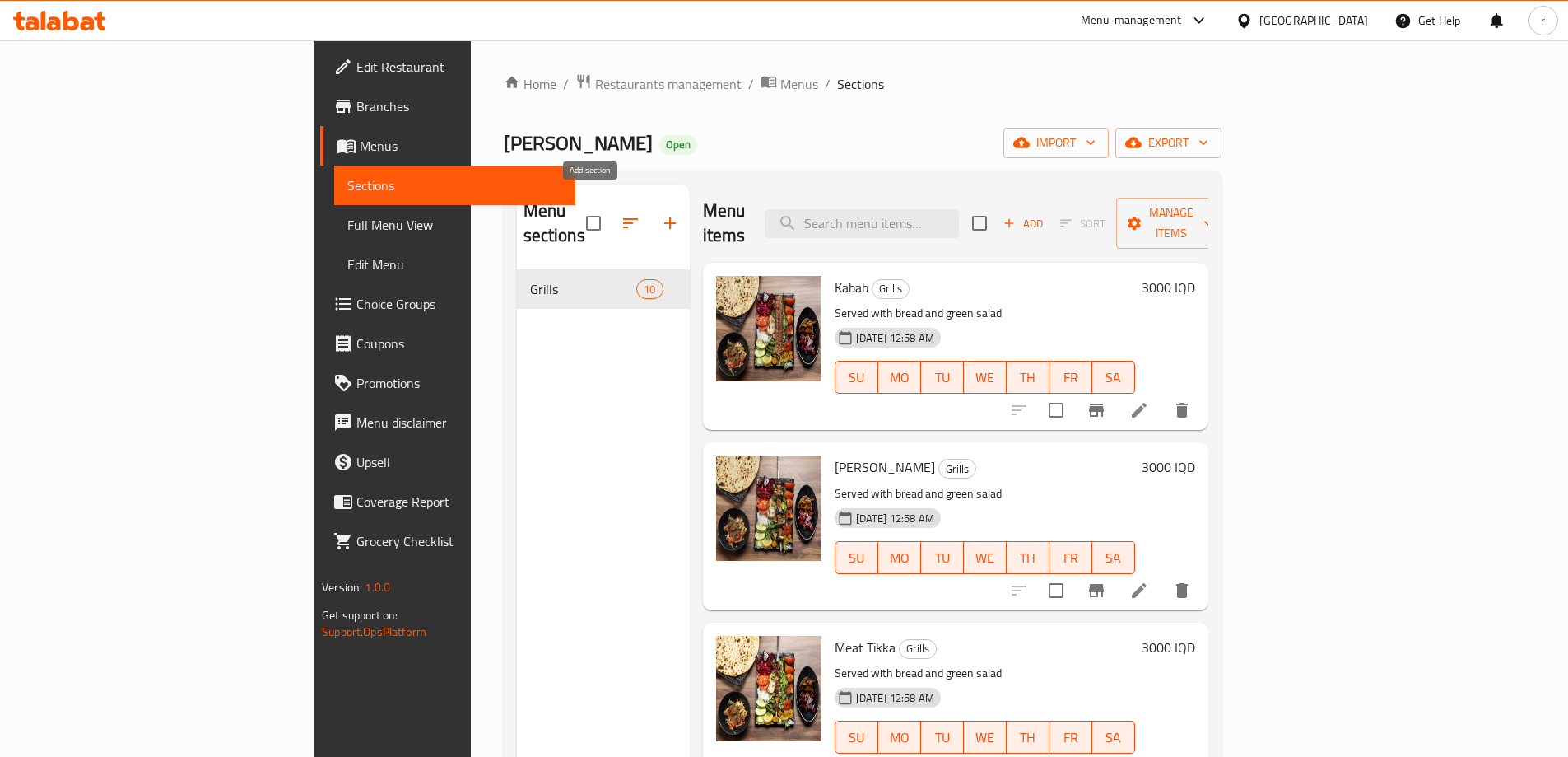
click at [661, 213] on icon "button" at bounding box center [670, 222] width 20 height 20
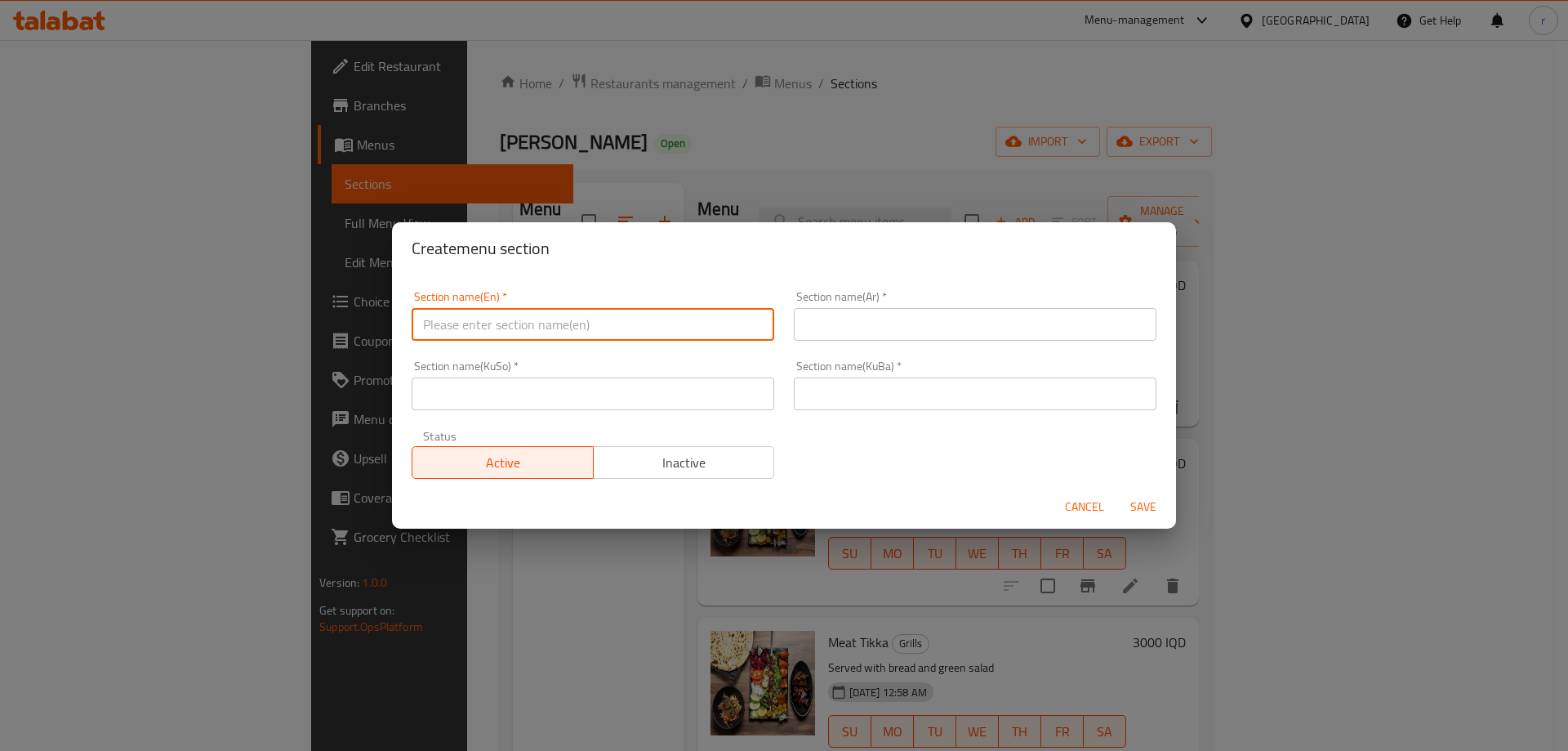
click at [537, 322] on input "text" at bounding box center [592, 324] width 362 height 33
type input "Drinks"
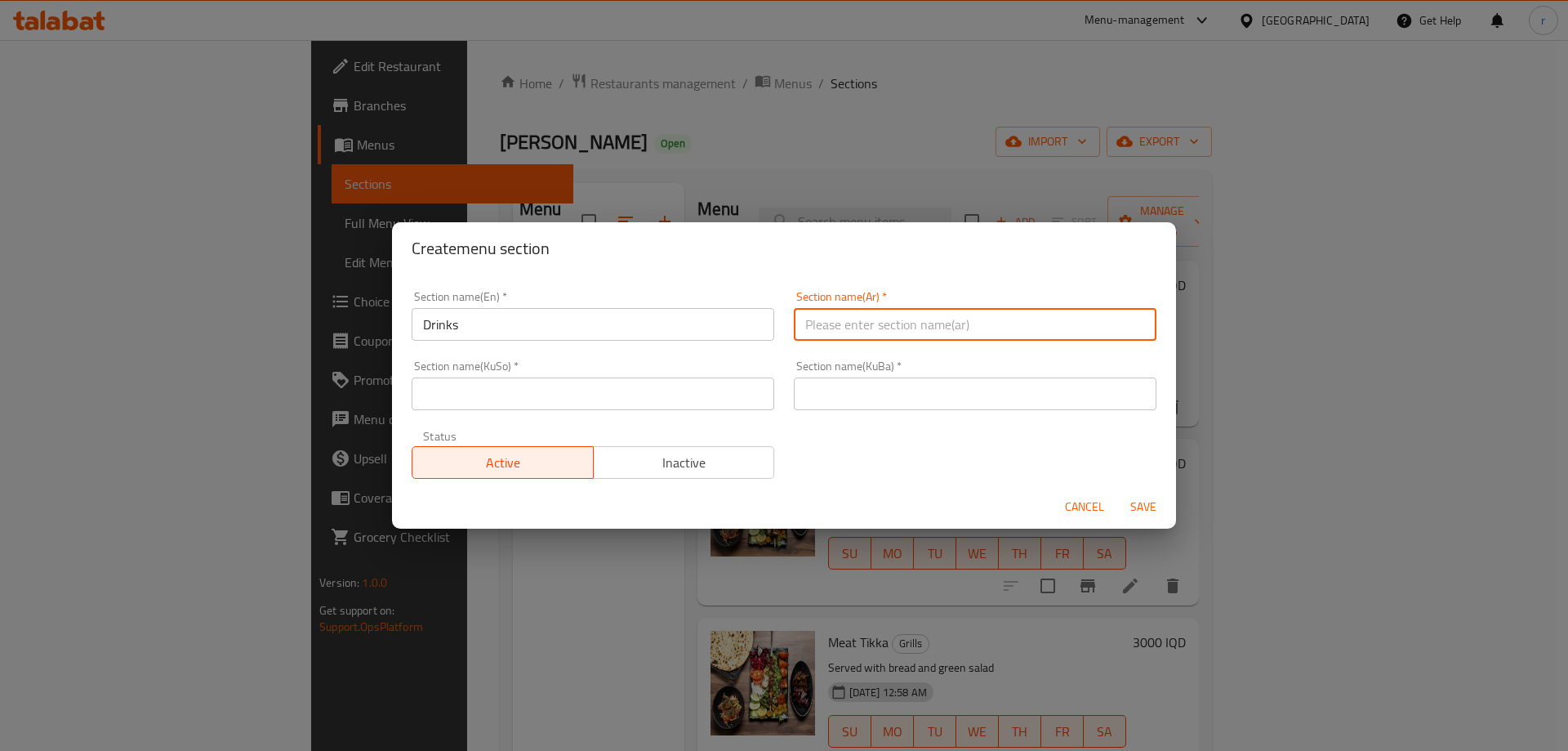
click at [852, 328] on input "text" at bounding box center [974, 324] width 362 height 33
type input "المشروبات"
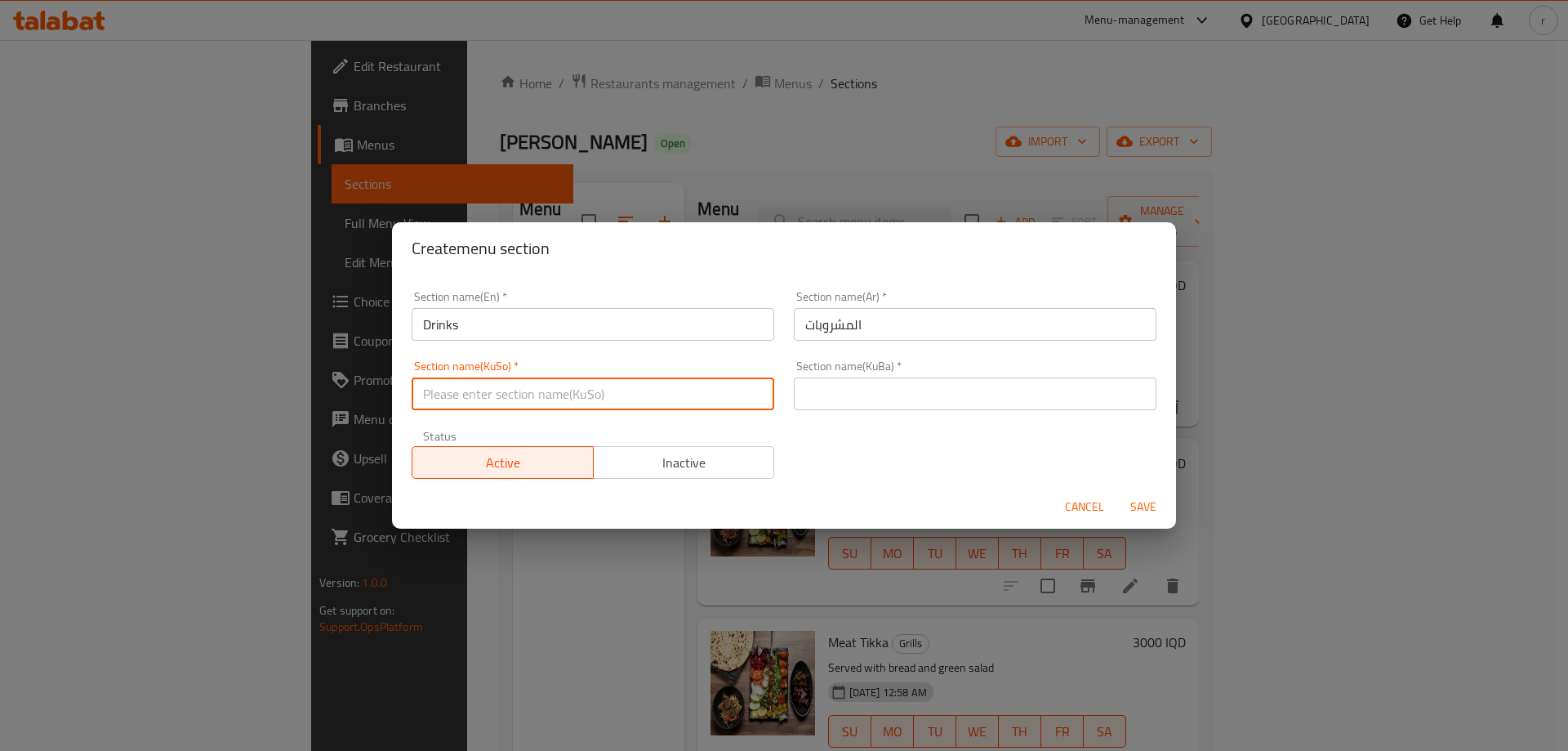
click at [687, 395] on input "text" at bounding box center [592, 394] width 362 height 33
type input "خواردنەوەکان"
click at [823, 395] on input "text" at bounding box center [974, 394] width 362 height 33
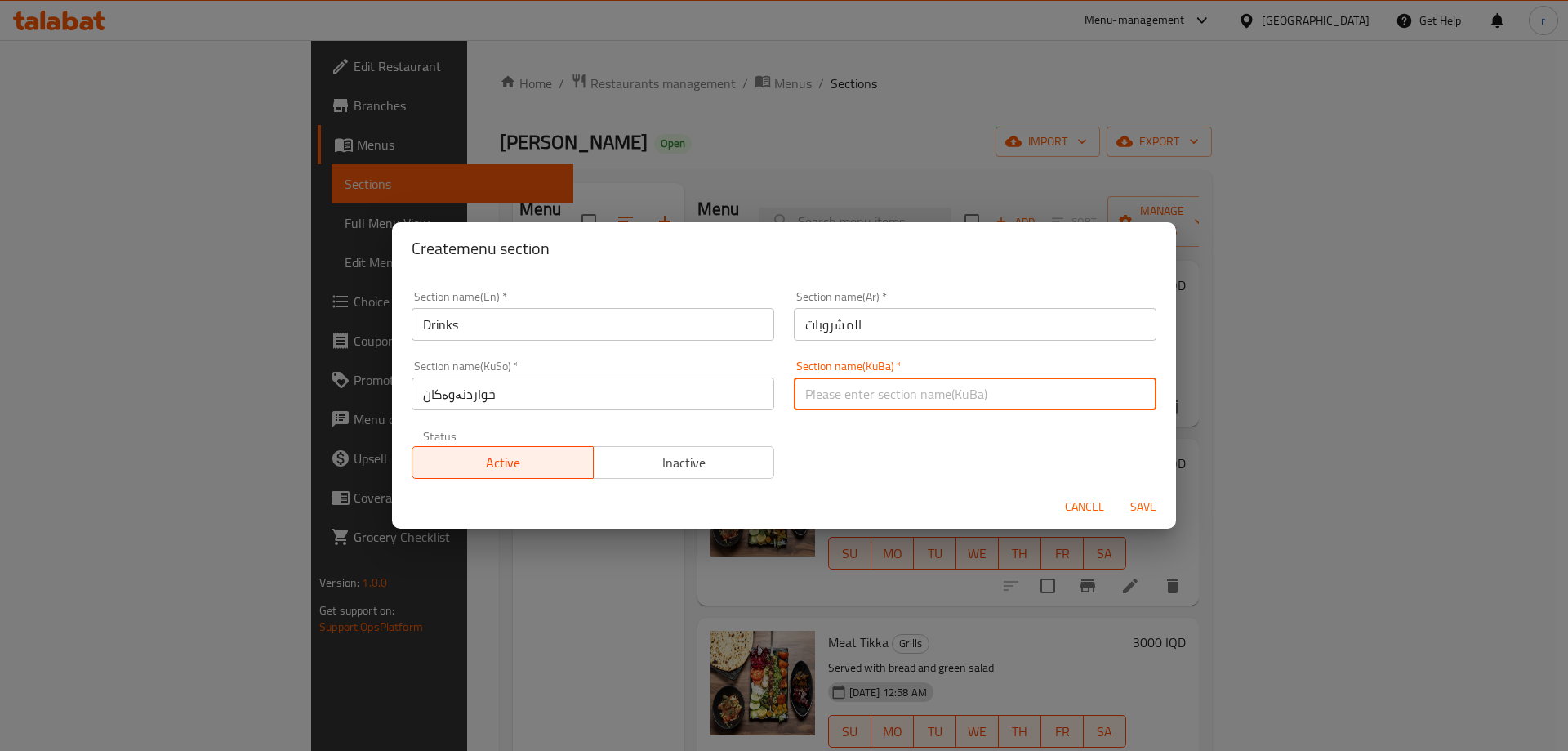
type input "خواردنەوەکان"
click at [1134, 508] on span "Save" at bounding box center [1143, 507] width 39 height 20
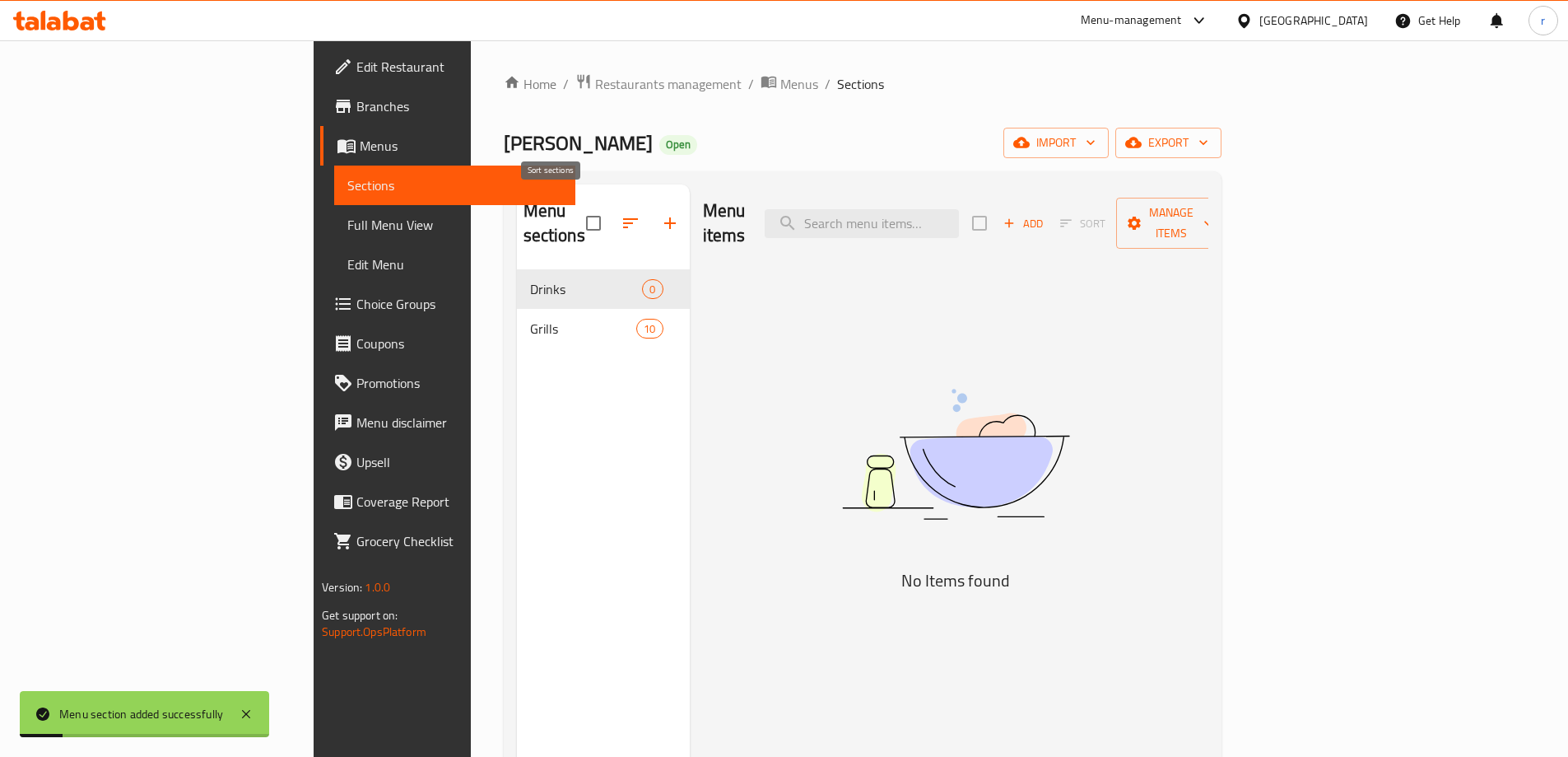
click at [623, 218] on icon "button" at bounding box center [630, 223] width 14 height 10
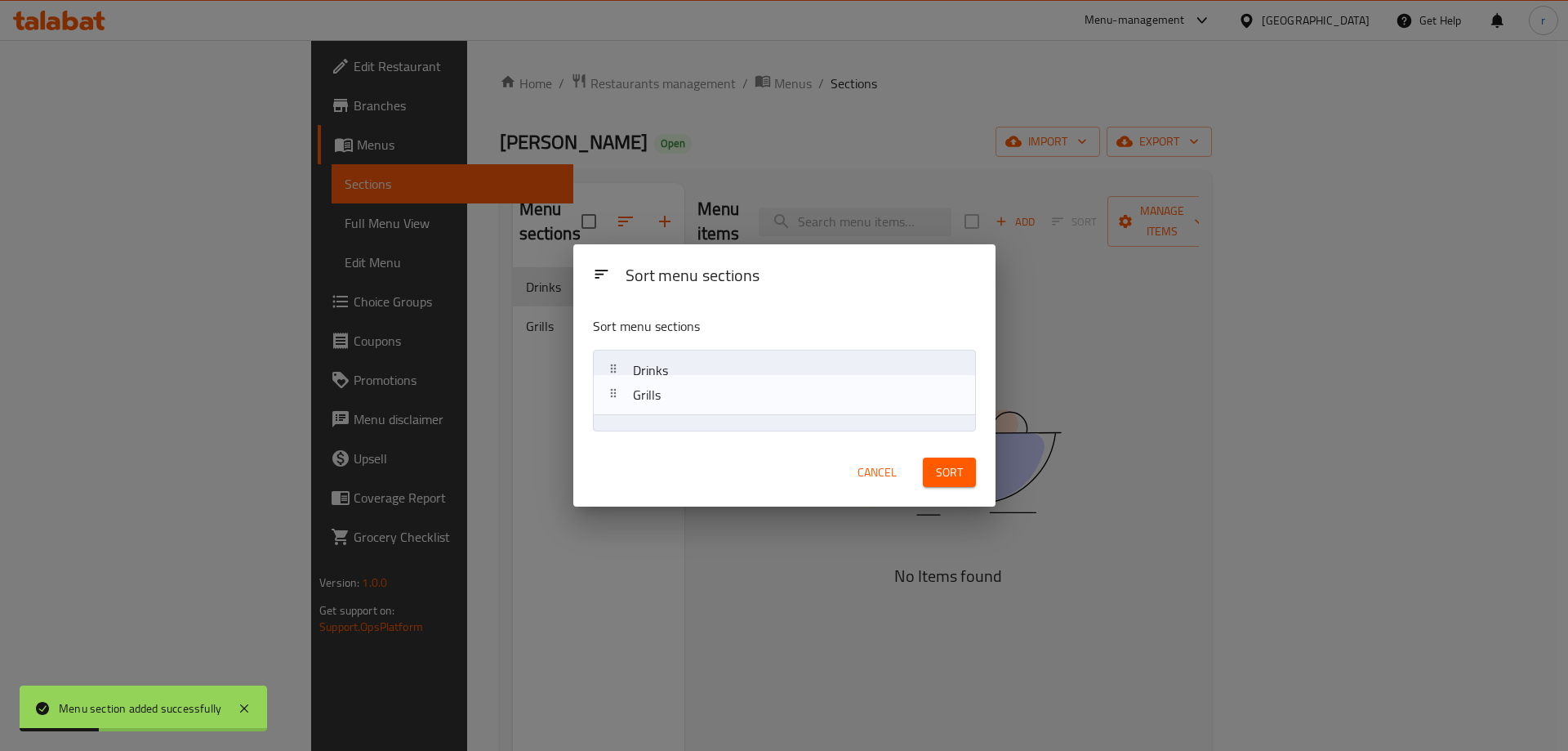
drag, startPoint x: 663, startPoint y: 417, endPoint x: 660, endPoint y: 386, distance: 31.1
click at [660, 386] on nav "Drinks Grills" at bounding box center [784, 390] width 383 height 82
drag, startPoint x: 669, startPoint y: 409, endPoint x: 661, endPoint y: 367, distance: 42.8
click at [661, 367] on nav "Drinks Grills" at bounding box center [784, 390] width 383 height 82
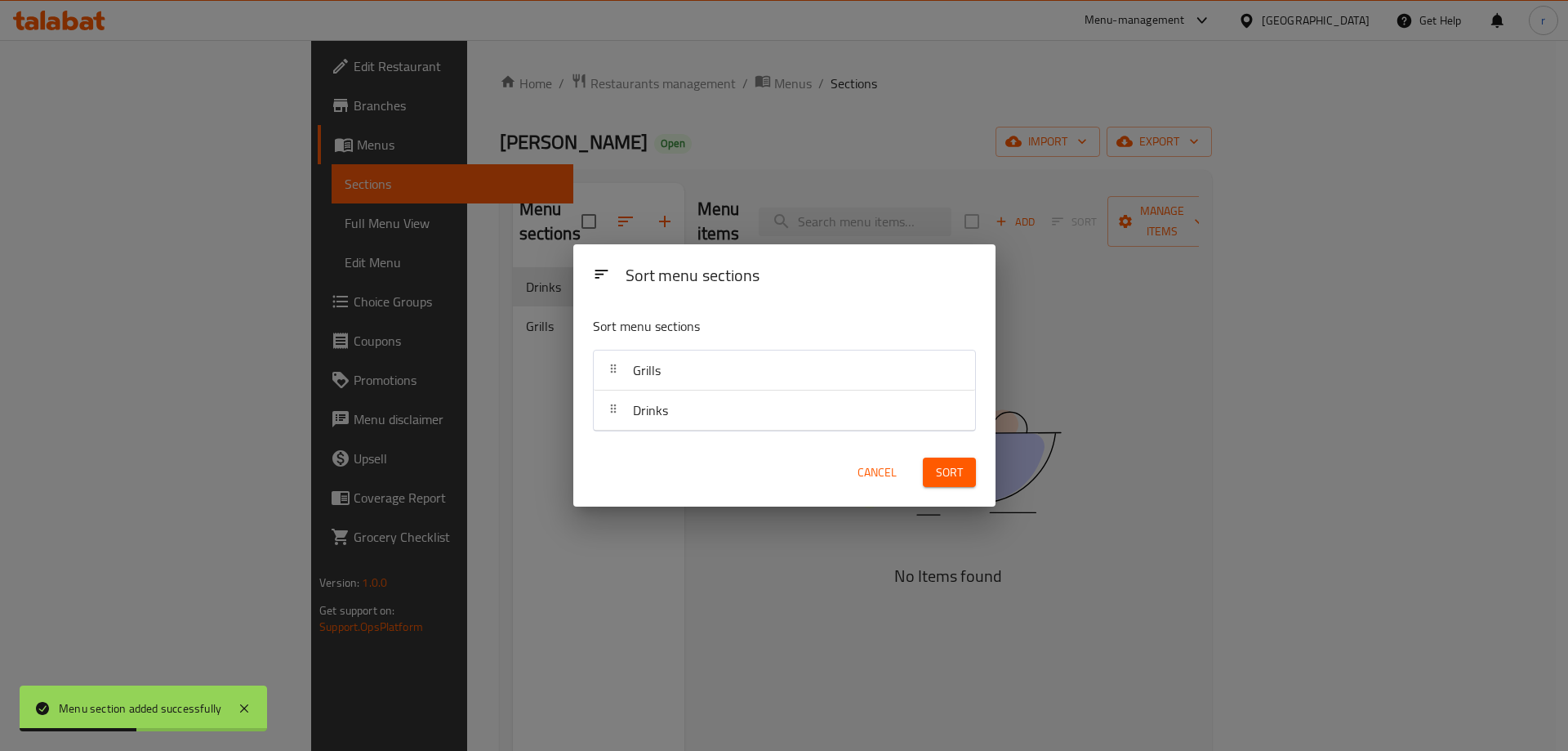
drag, startPoint x: 950, startPoint y: 469, endPoint x: 825, endPoint y: 474, distance: 125.1
click at [951, 469] on span "Sort" at bounding box center [949, 472] width 27 height 20
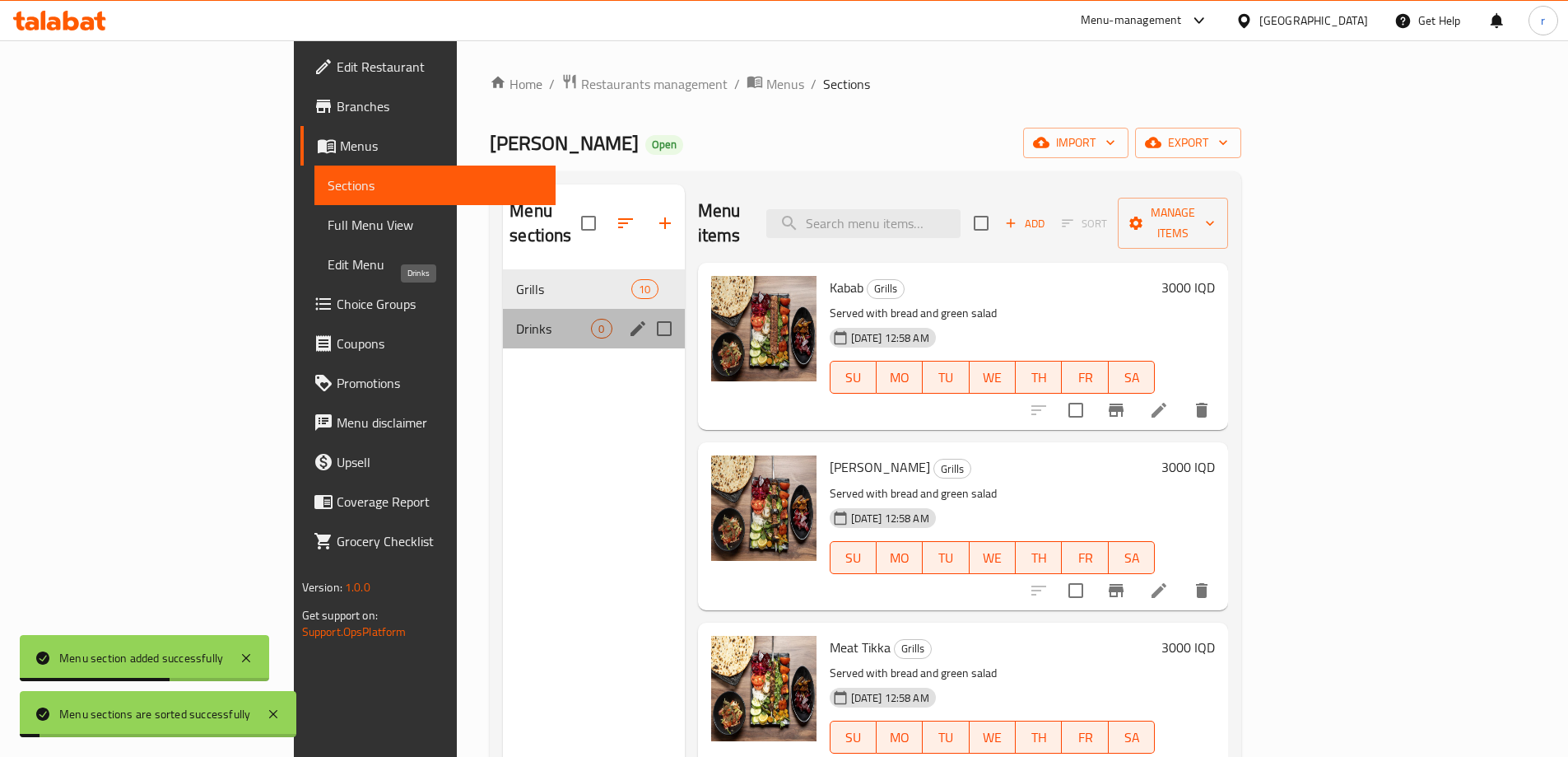
click at [516, 318] on span "Drinks" at bounding box center [553, 328] width 75 height 20
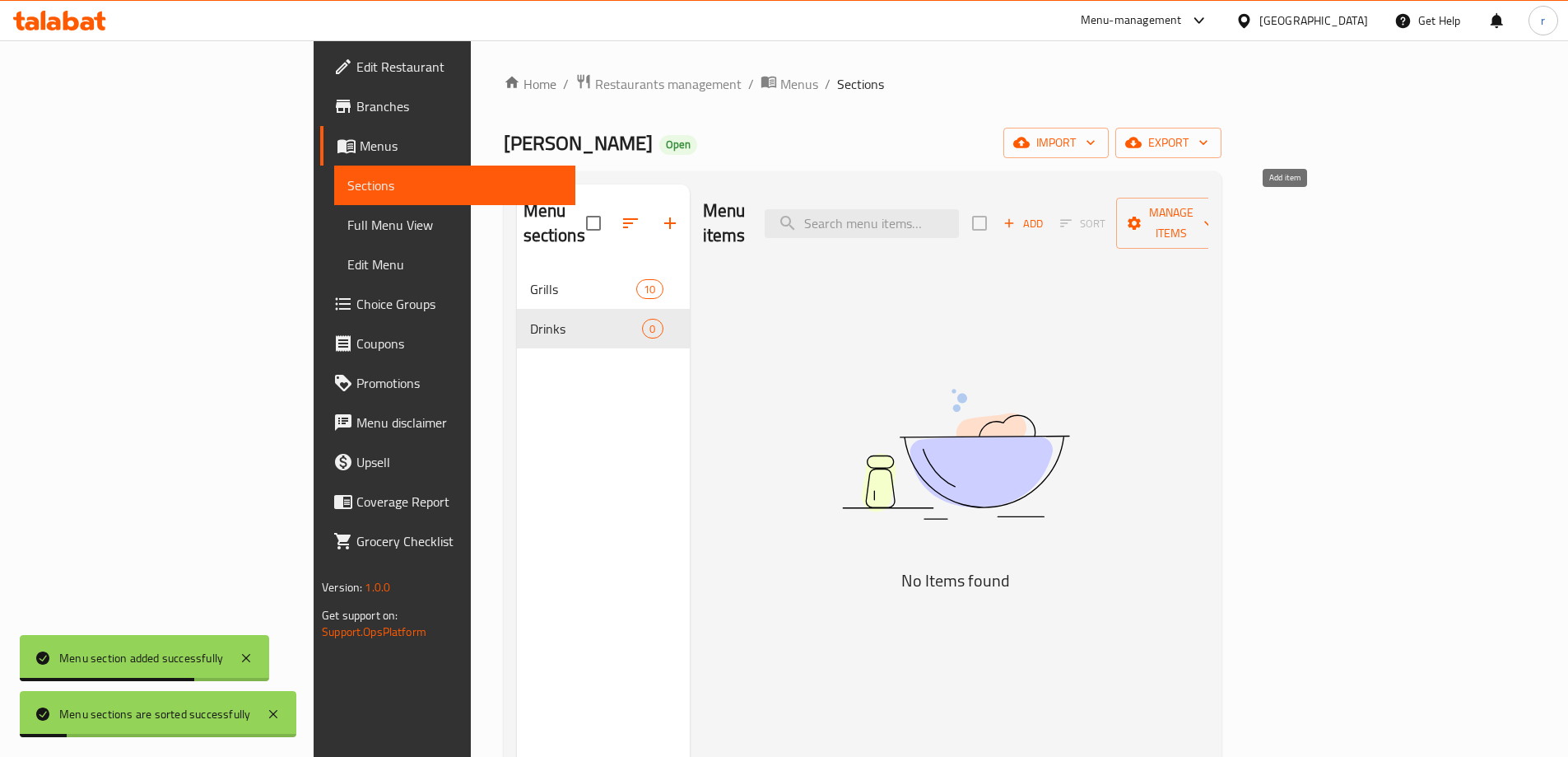
click at [1045, 214] on span "Add" at bounding box center [1023, 223] width 44 height 19
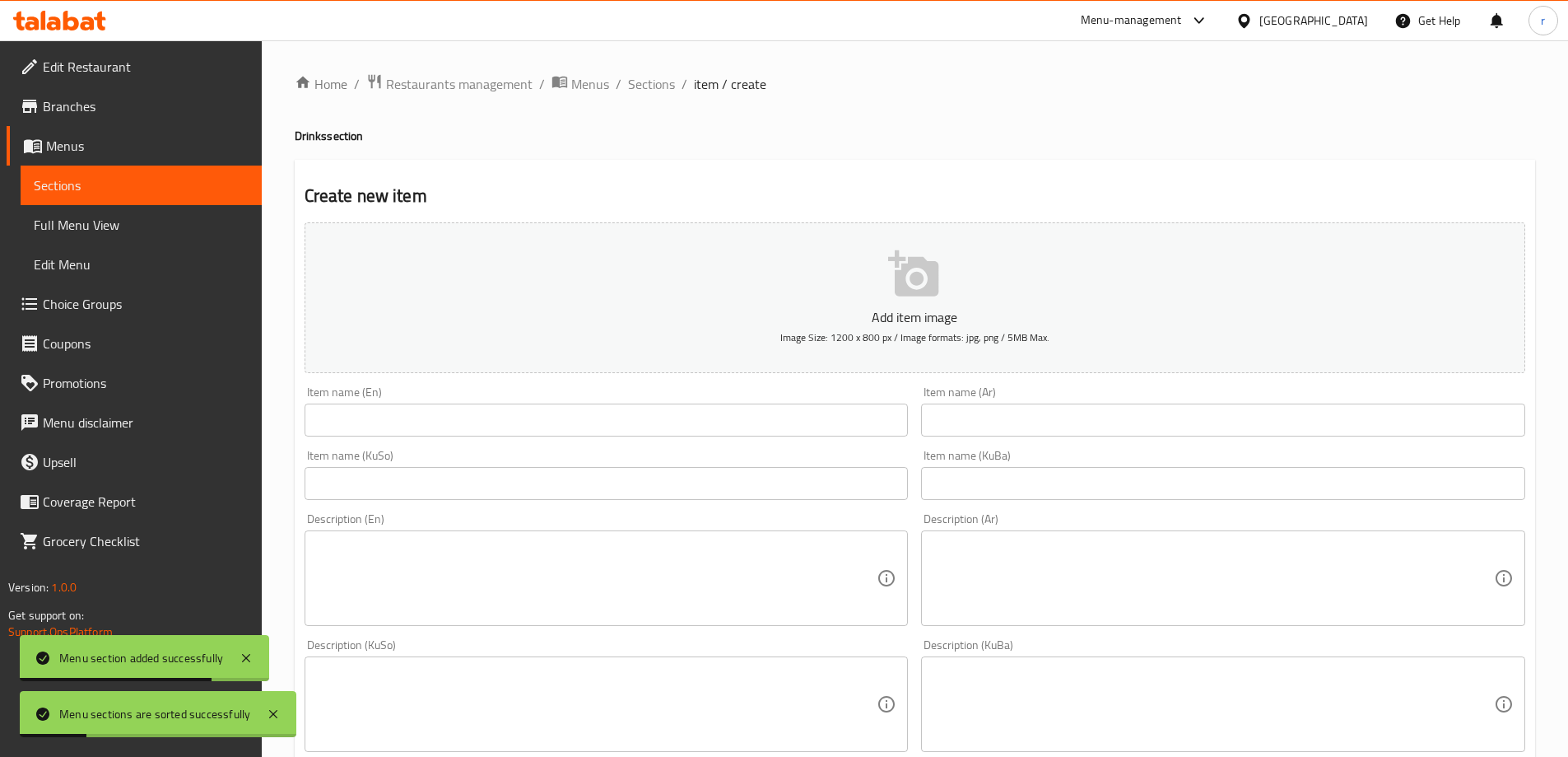
click at [391, 417] on input "text" at bounding box center [607, 420] width 604 height 33
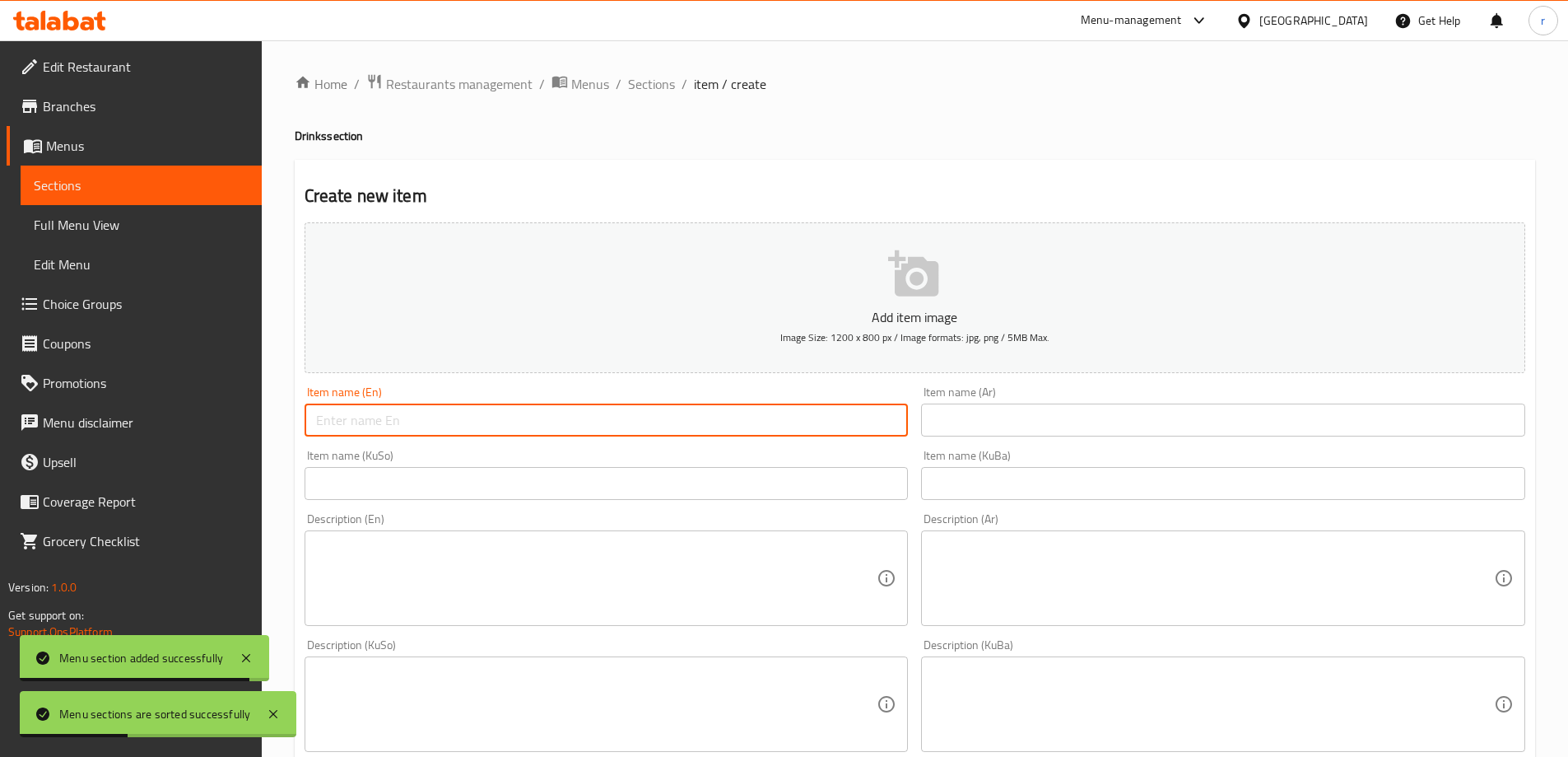
type input "Mineral Water"
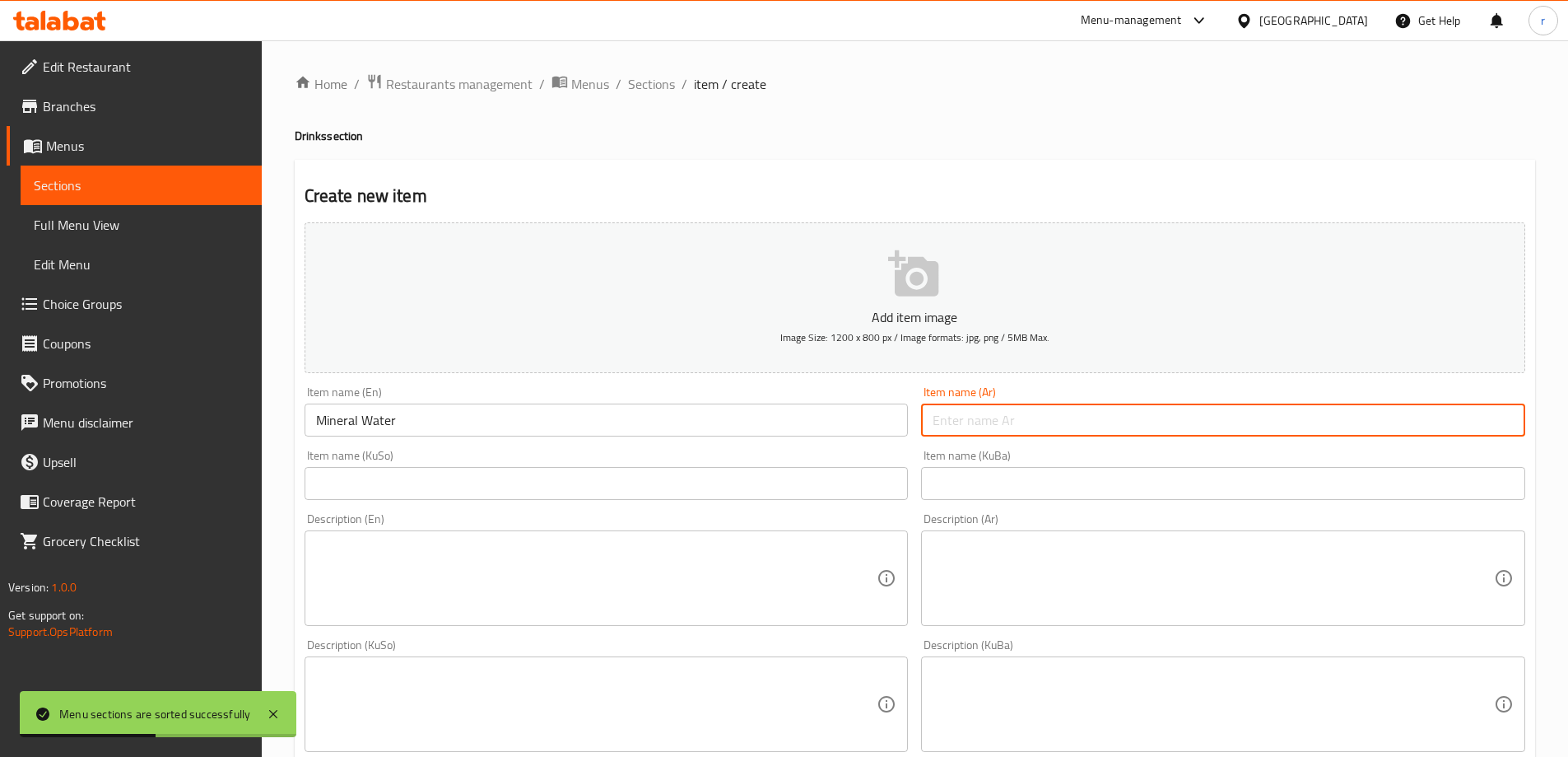
click at [974, 421] on input "text" at bounding box center [1223, 420] width 604 height 33
type input "مياه معدنية"
click at [654, 478] on input "text" at bounding box center [607, 483] width 604 height 33
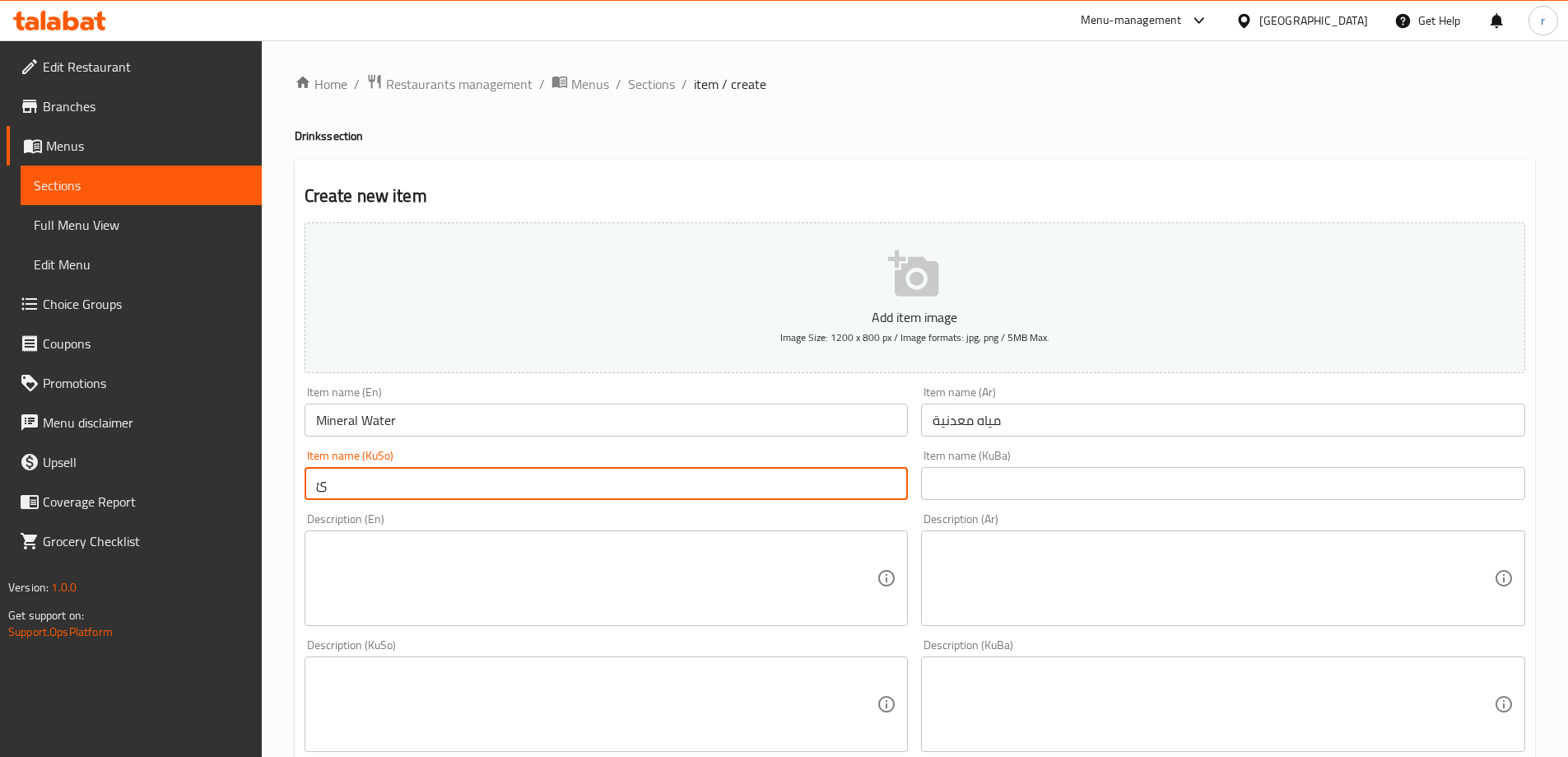
type input "ئاویی کانزایی"
click at [946, 476] on input "text" at bounding box center [1223, 483] width 604 height 33
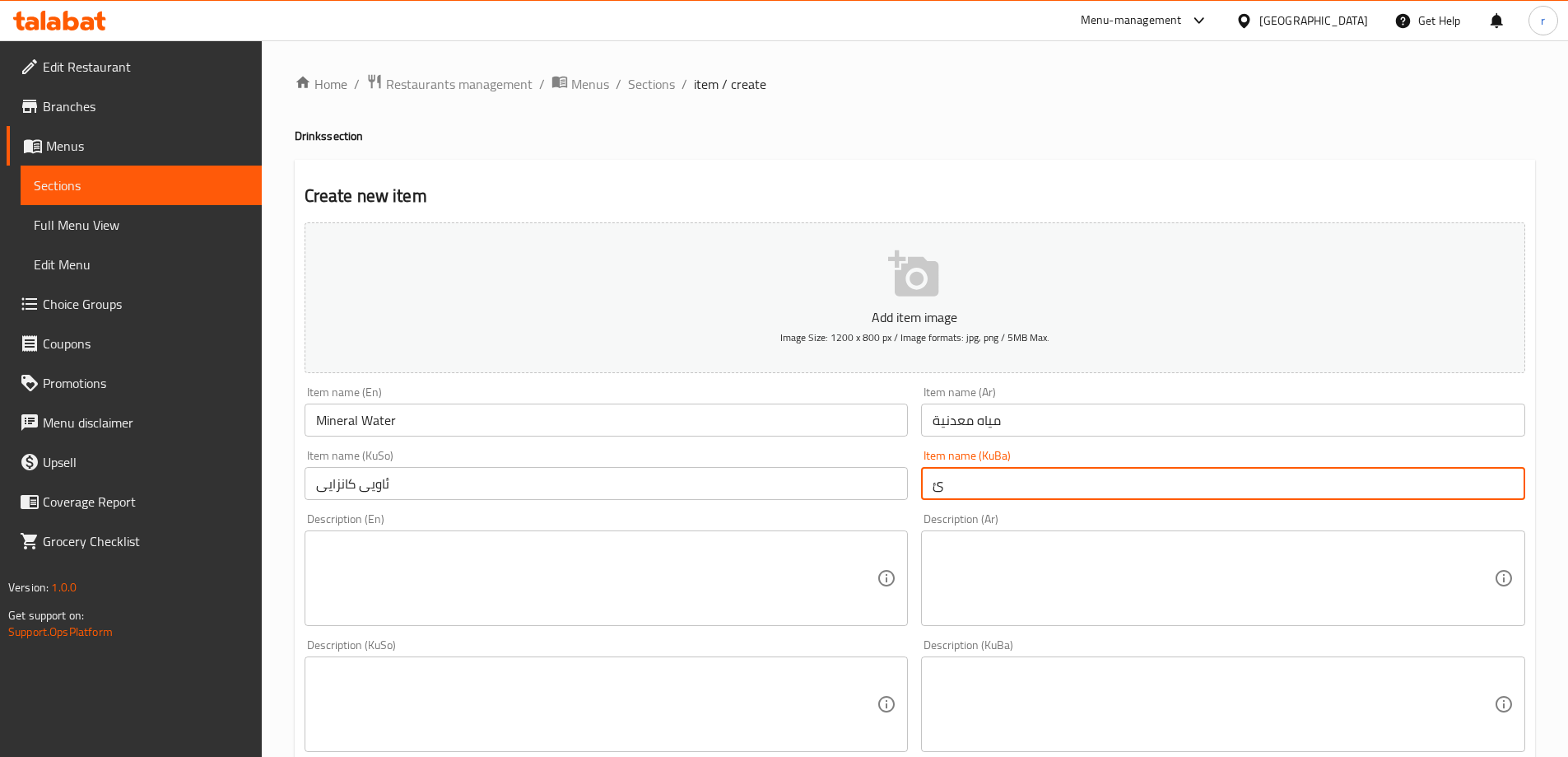
type input "ئاویی کانزایی"
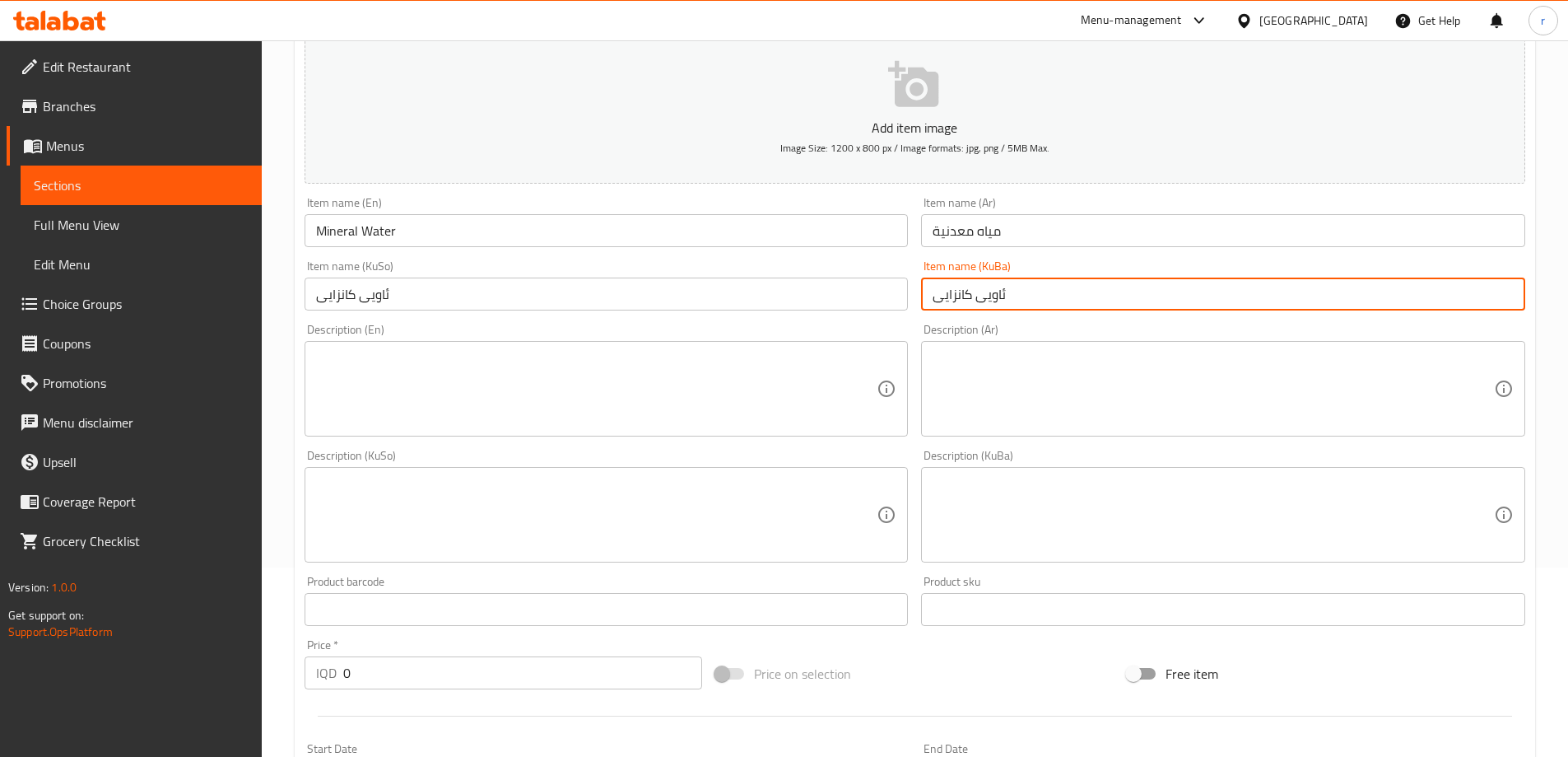
scroll to position [274, 0]
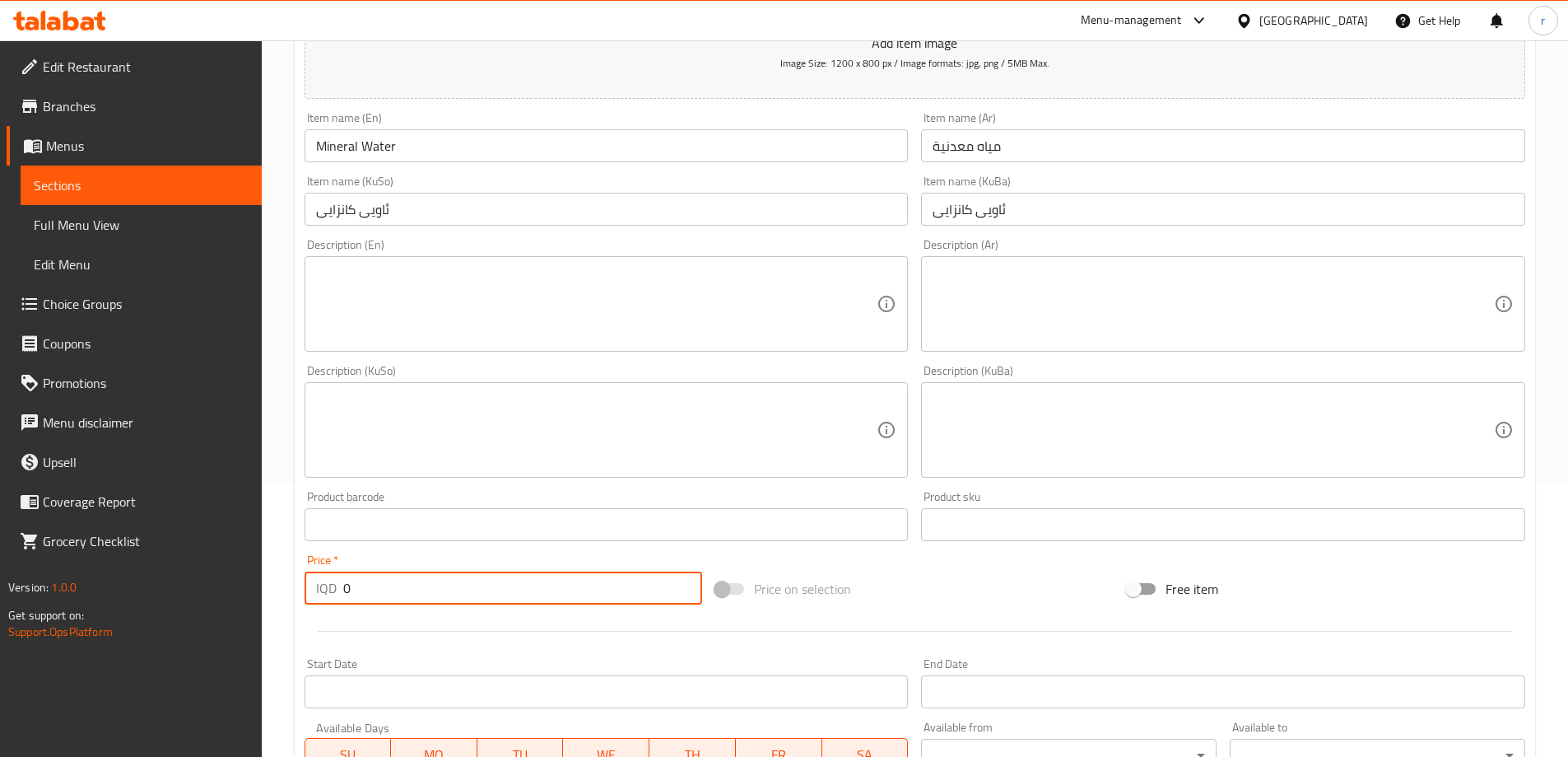
drag, startPoint x: 375, startPoint y: 587, endPoint x: 255, endPoint y: 579, distance: 120.3
click at [255, 584] on div "Edit Restaurant Branches Menus Sections Full Menu View Edit Menu Choice Groups …" at bounding box center [784, 422] width 1568 height 1313
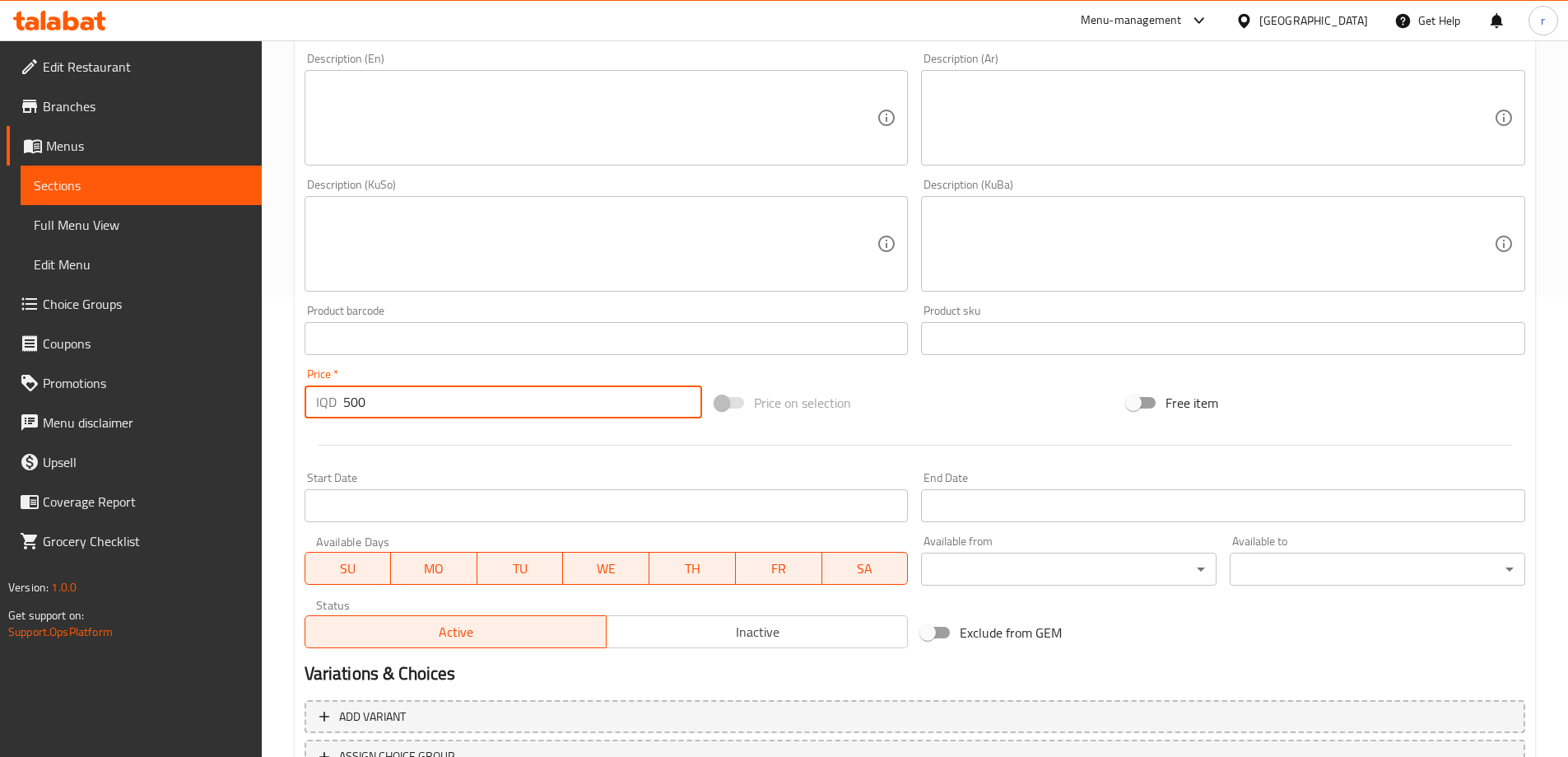
scroll to position [596, 0]
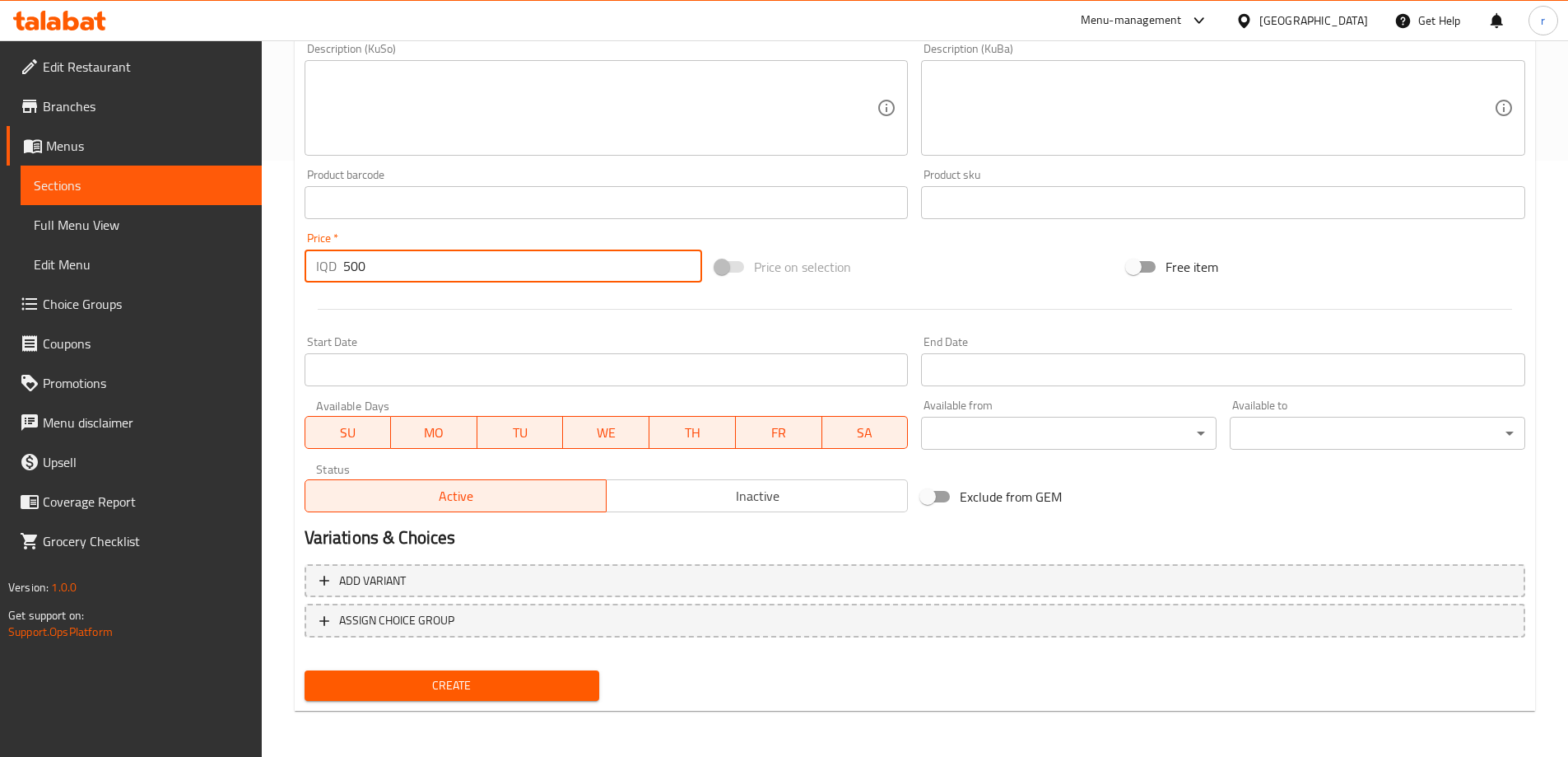
type input "500"
click at [379, 696] on span "Create" at bounding box center [452, 685] width 269 height 20
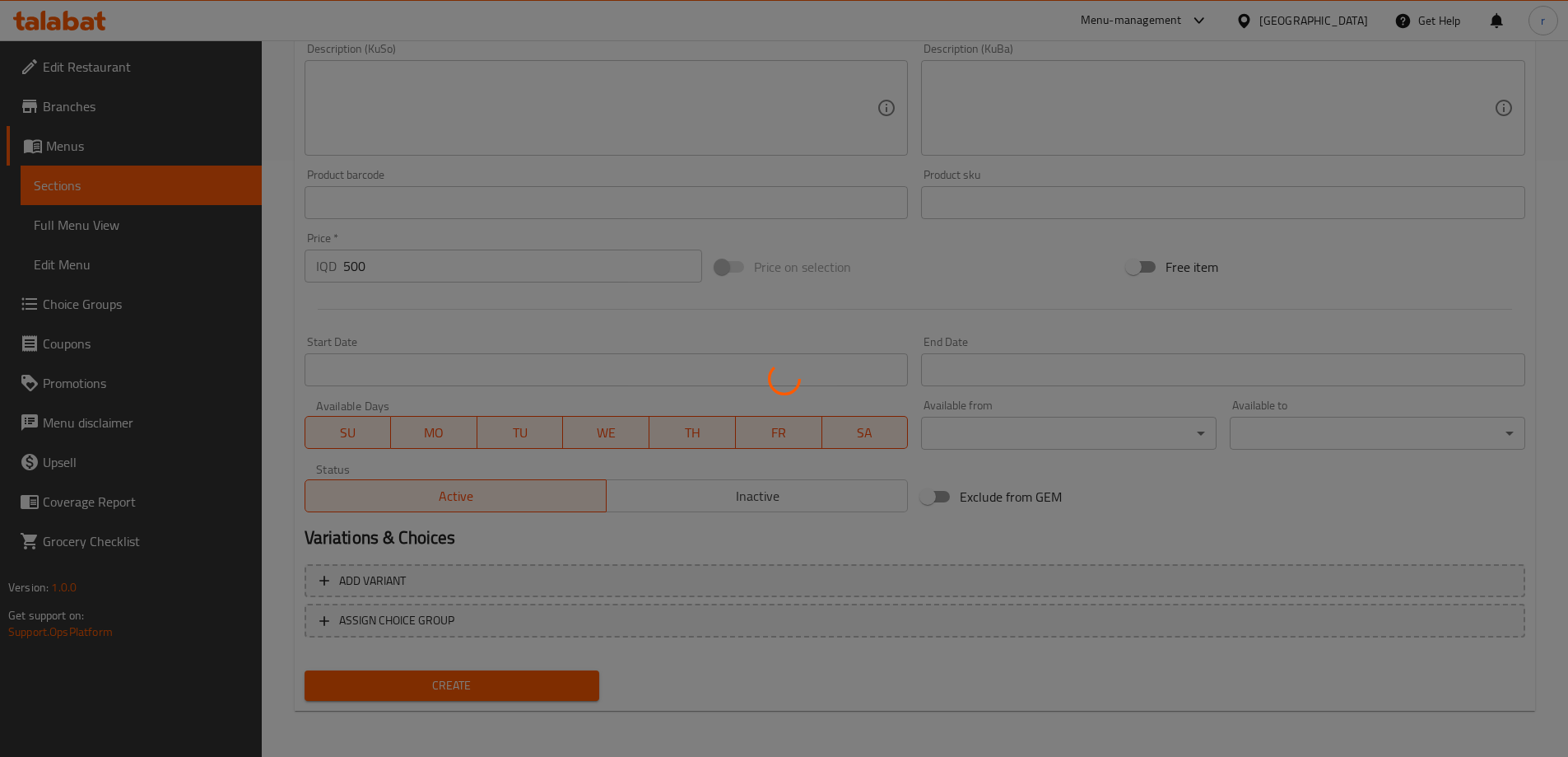
click at [96, 223] on div at bounding box center [784, 378] width 1568 height 757
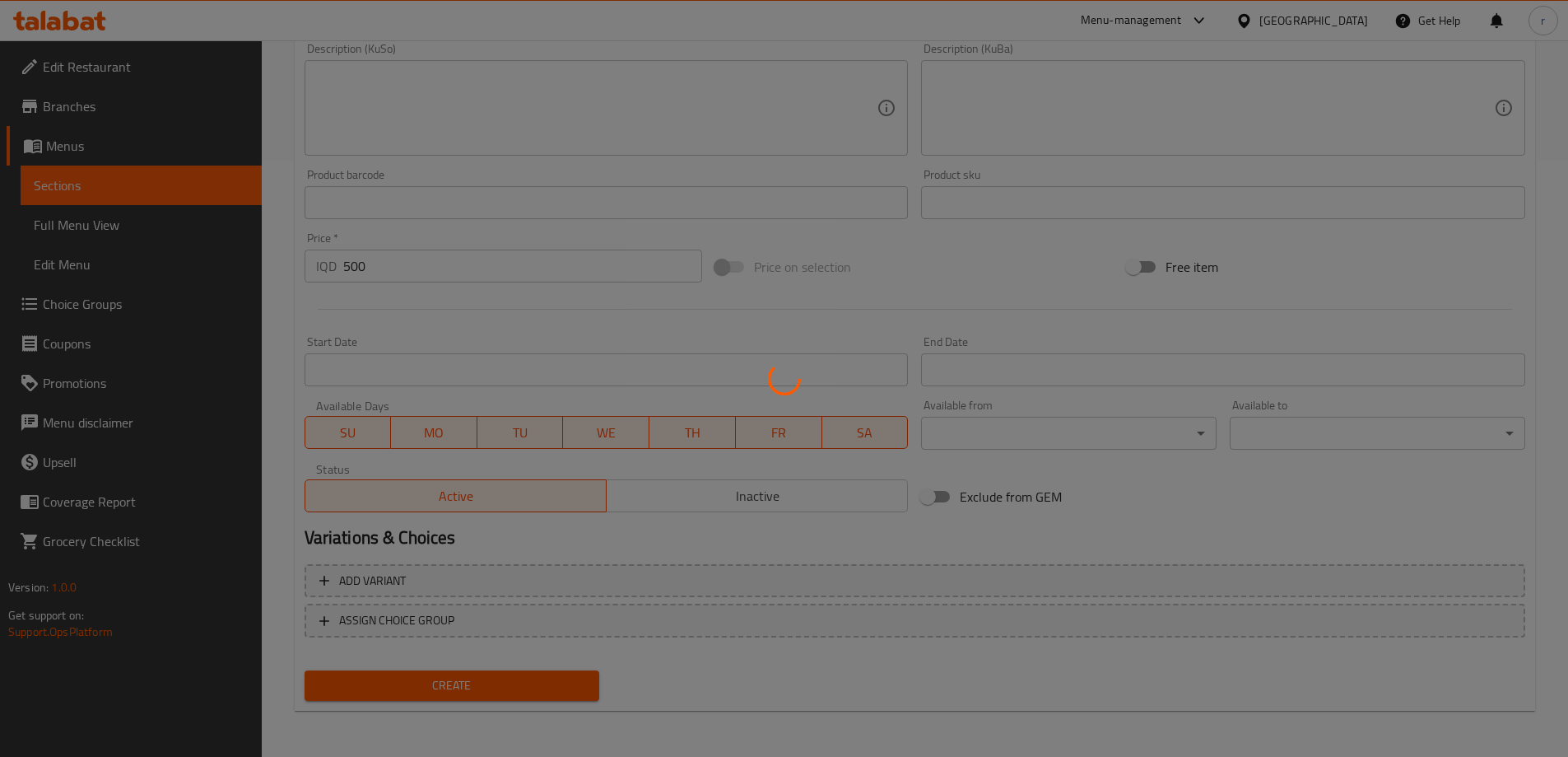
click at [96, 223] on div at bounding box center [784, 378] width 1568 height 757
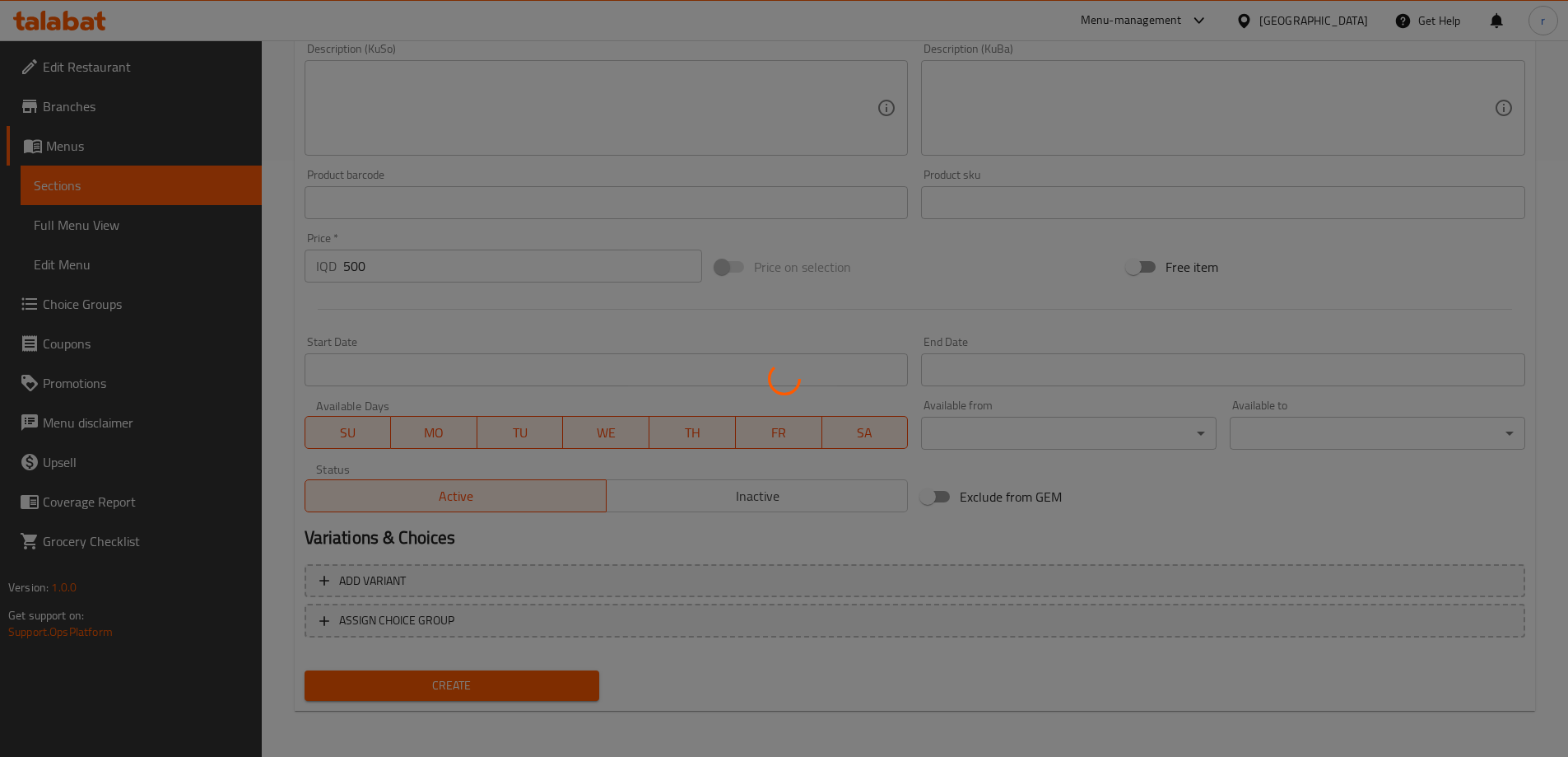
type input "0"
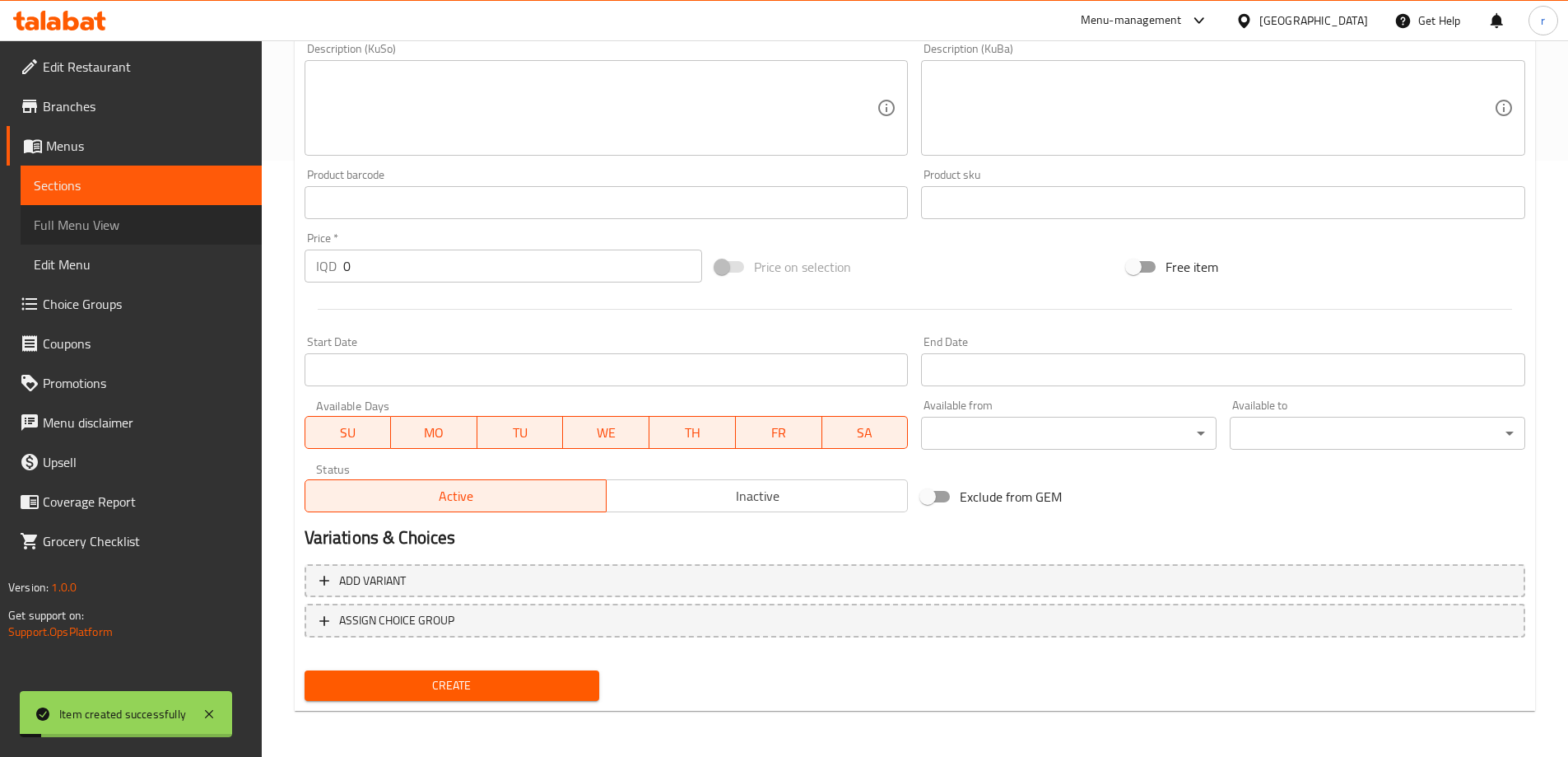
click at [127, 227] on span "Full Menu View" at bounding box center [141, 224] width 215 height 20
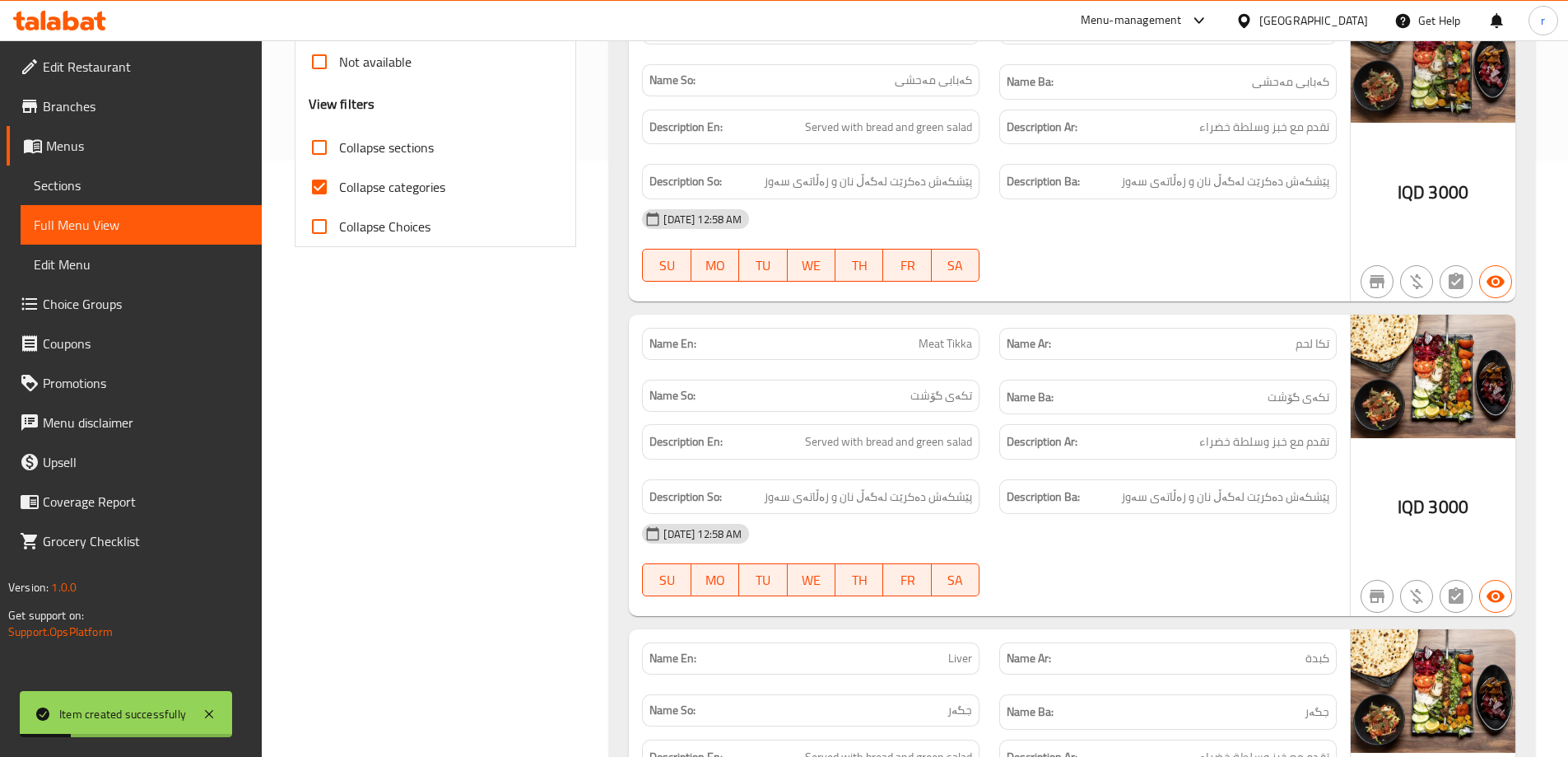
click at [372, 197] on span "Collapse categories" at bounding box center [392, 186] width 106 height 20
click at [339, 198] on input "Collapse categories" at bounding box center [319, 186] width 39 height 39
checkbox input "false"
click at [384, 162] on label "Collapse sections" at bounding box center [367, 147] width 134 height 39
click at [339, 162] on input "Collapse sections" at bounding box center [319, 147] width 39 height 39
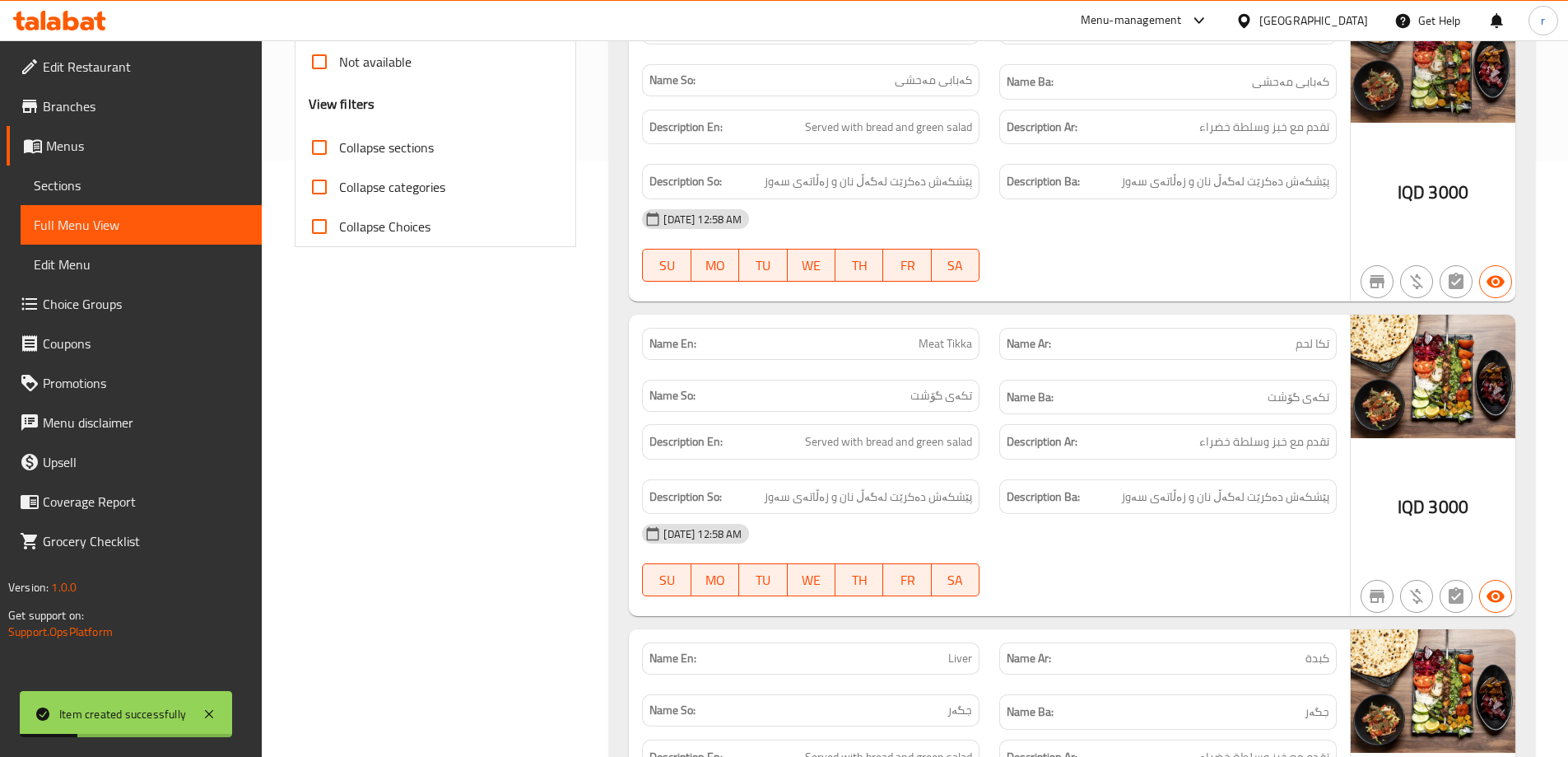
checkbox input "true"
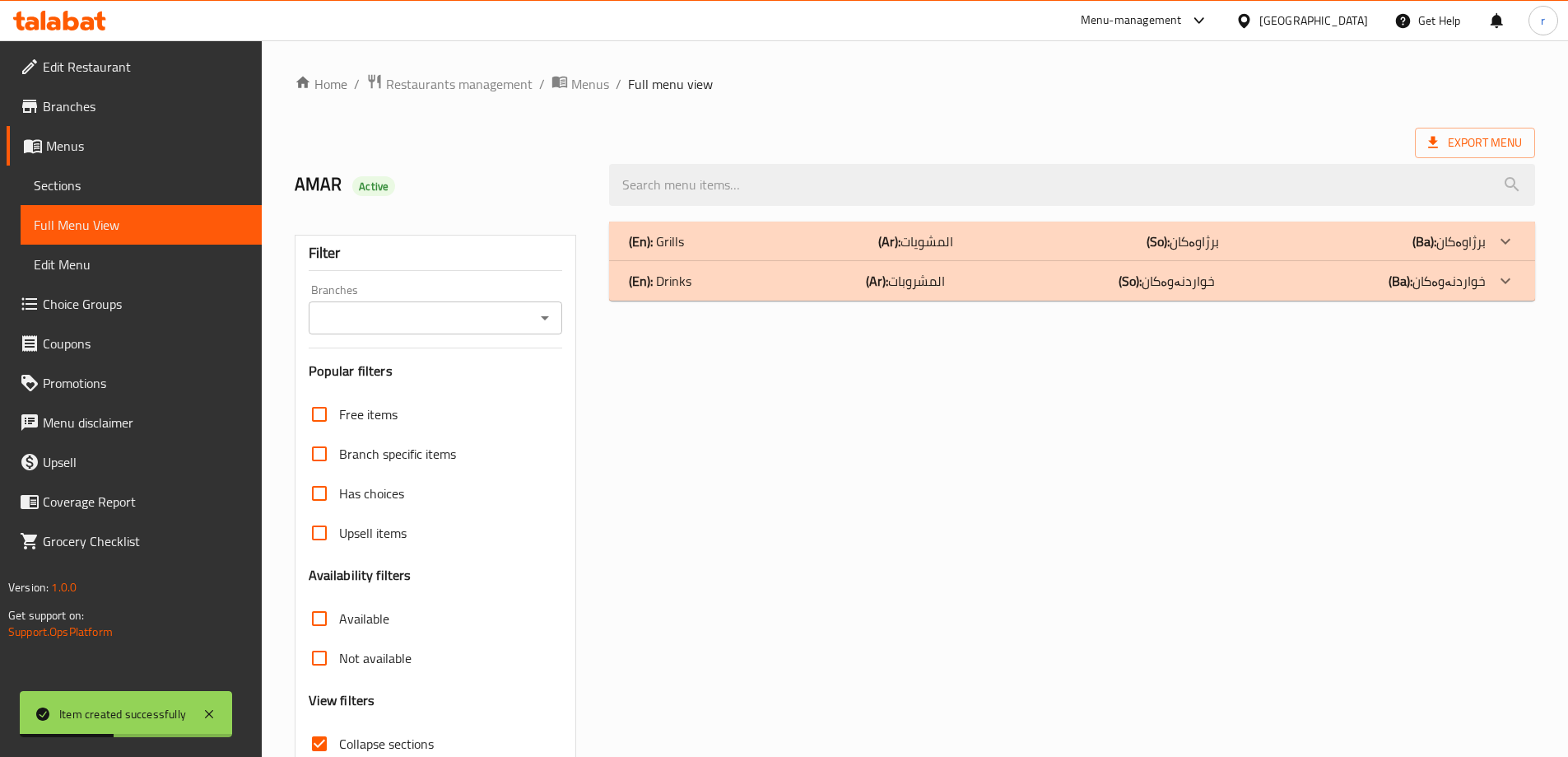
click at [404, 314] on input "Branches" at bounding box center [421, 318] width 217 height 23
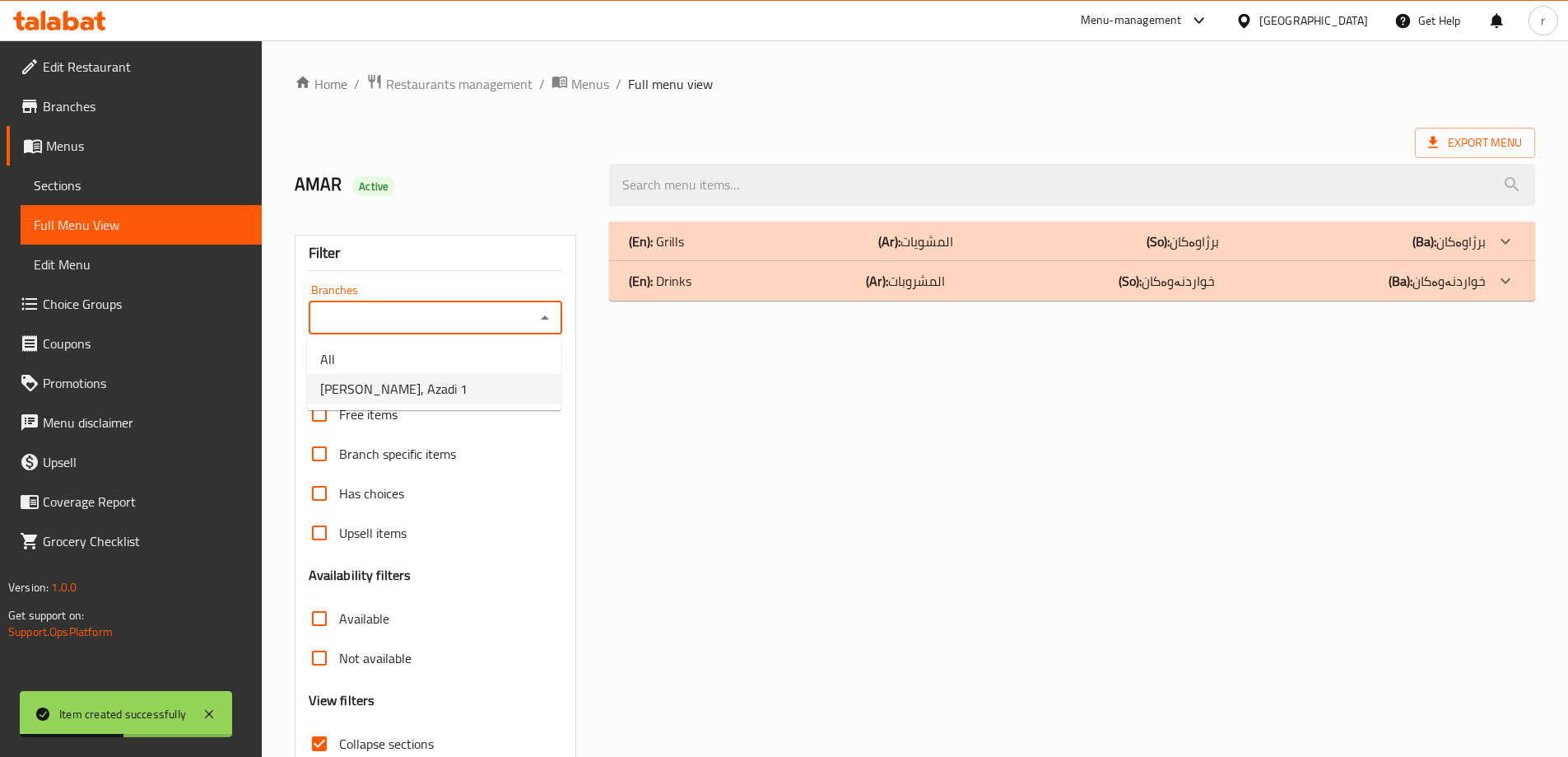
click at [404, 386] on span "Kababkhanay Wasta Ahmad, Azadi 1" at bounding box center [393, 388] width 147 height 20
type input "Kababkhanay Wasta Ahmad, Azadi 1"
click at [758, 300] on div "(En): Drinks (Ar): المشروبات (So): خواردنەوەکان (Ba): خواردنەوەکان" at bounding box center [1073, 281] width 926 height 39
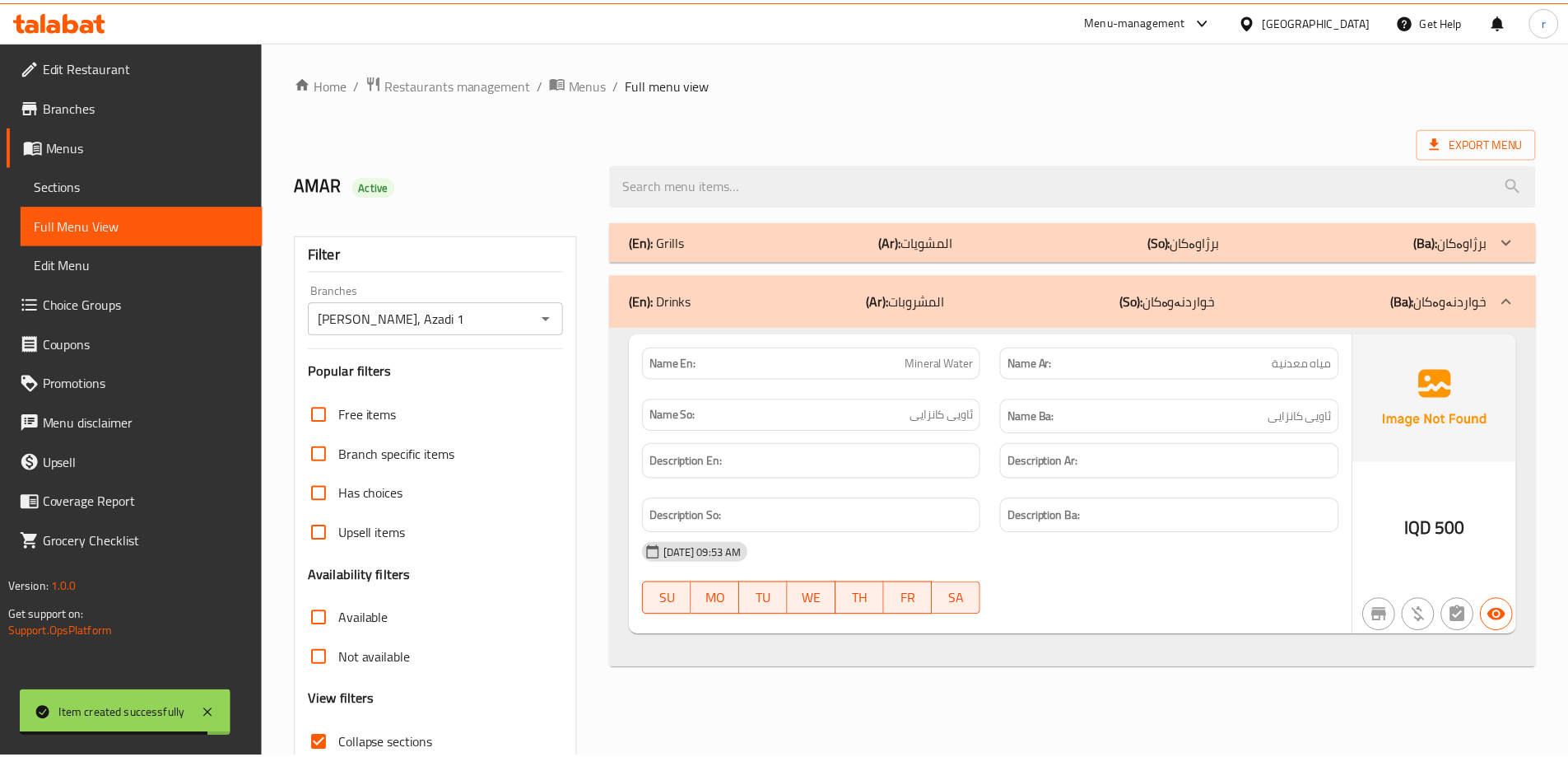
scroll to position [119, 0]
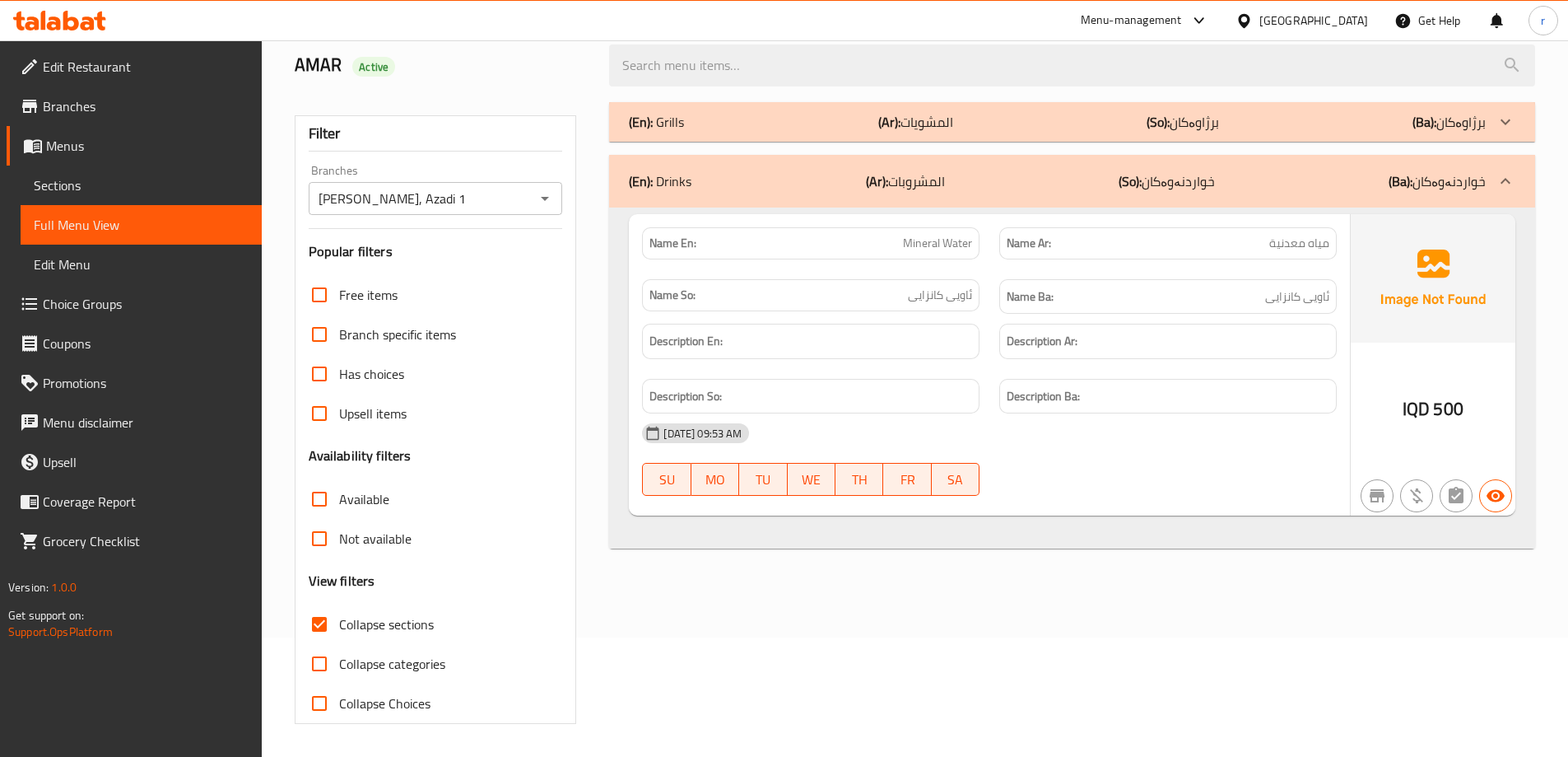
click at [106, 26] on icon at bounding box center [59, 20] width 93 height 20
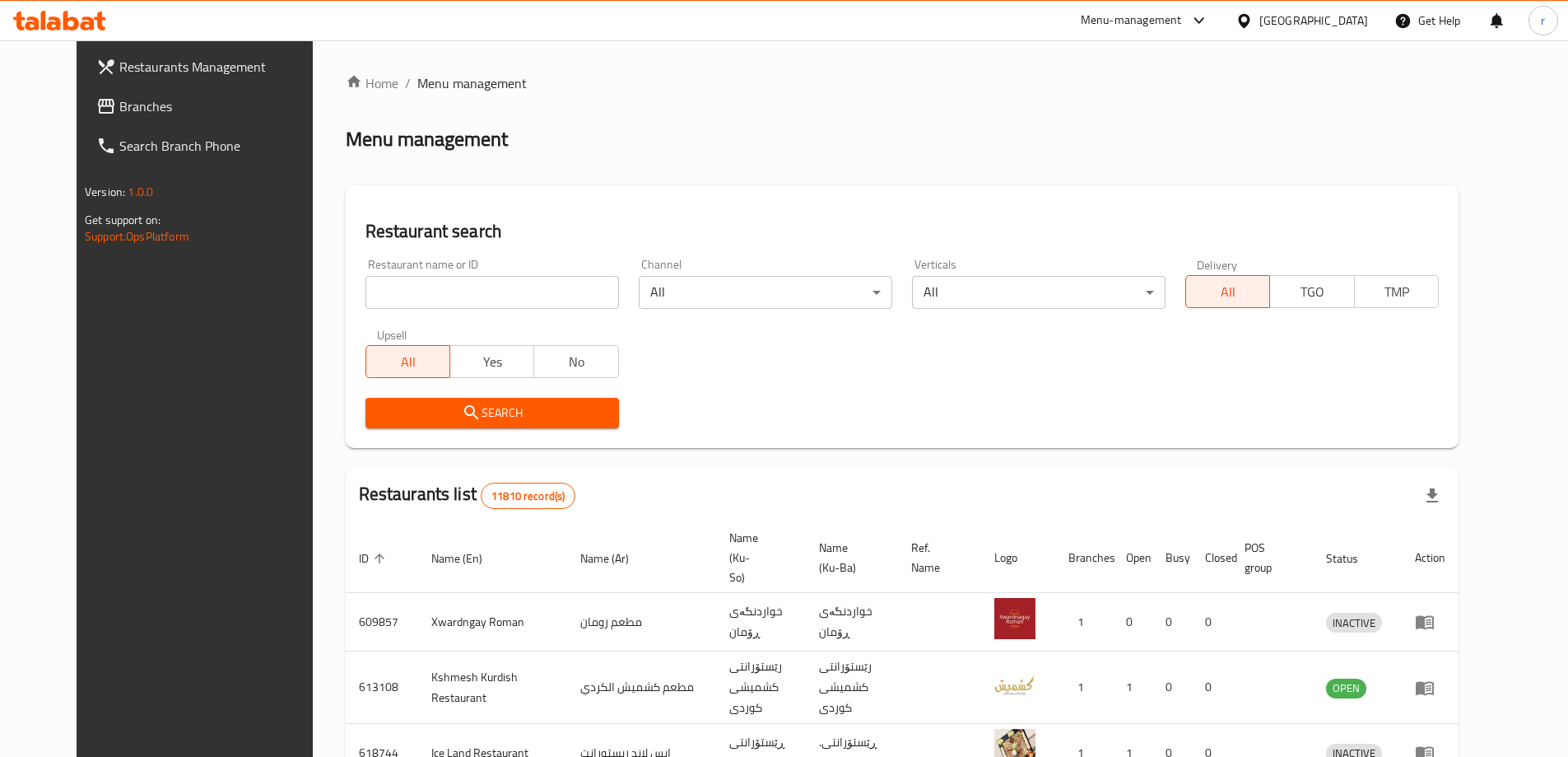
scroll to position [95, 0]
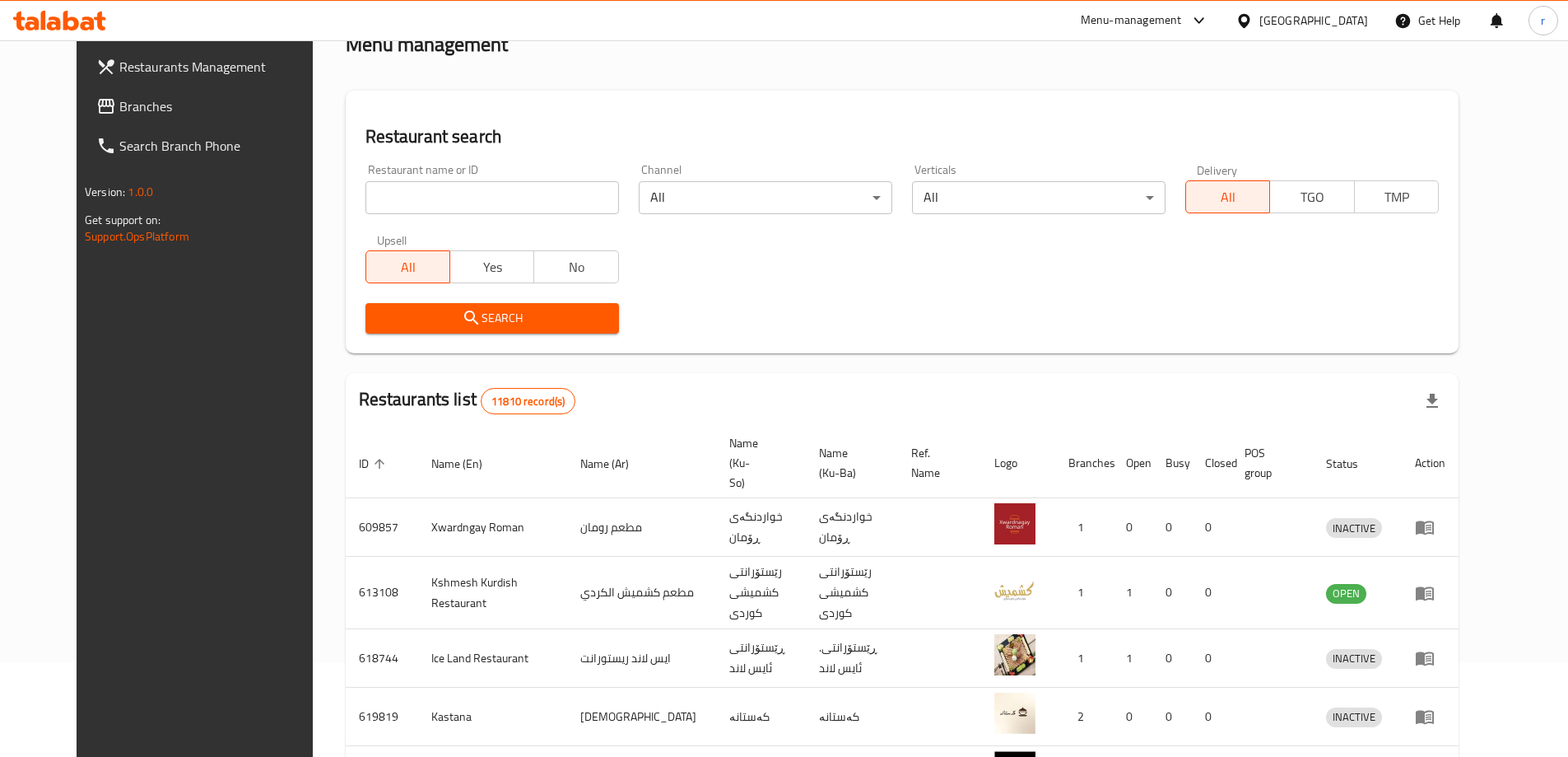
click at [365, 179] on div "Restaurant name or ID Restaurant name or ID" at bounding box center [492, 188] width 254 height 50
click at [365, 193] on input "search" at bounding box center [492, 198] width 254 height 33
paste input "778179"
type input "778179"
click at [382, 301] on div "Search" at bounding box center [492, 318] width 273 height 50
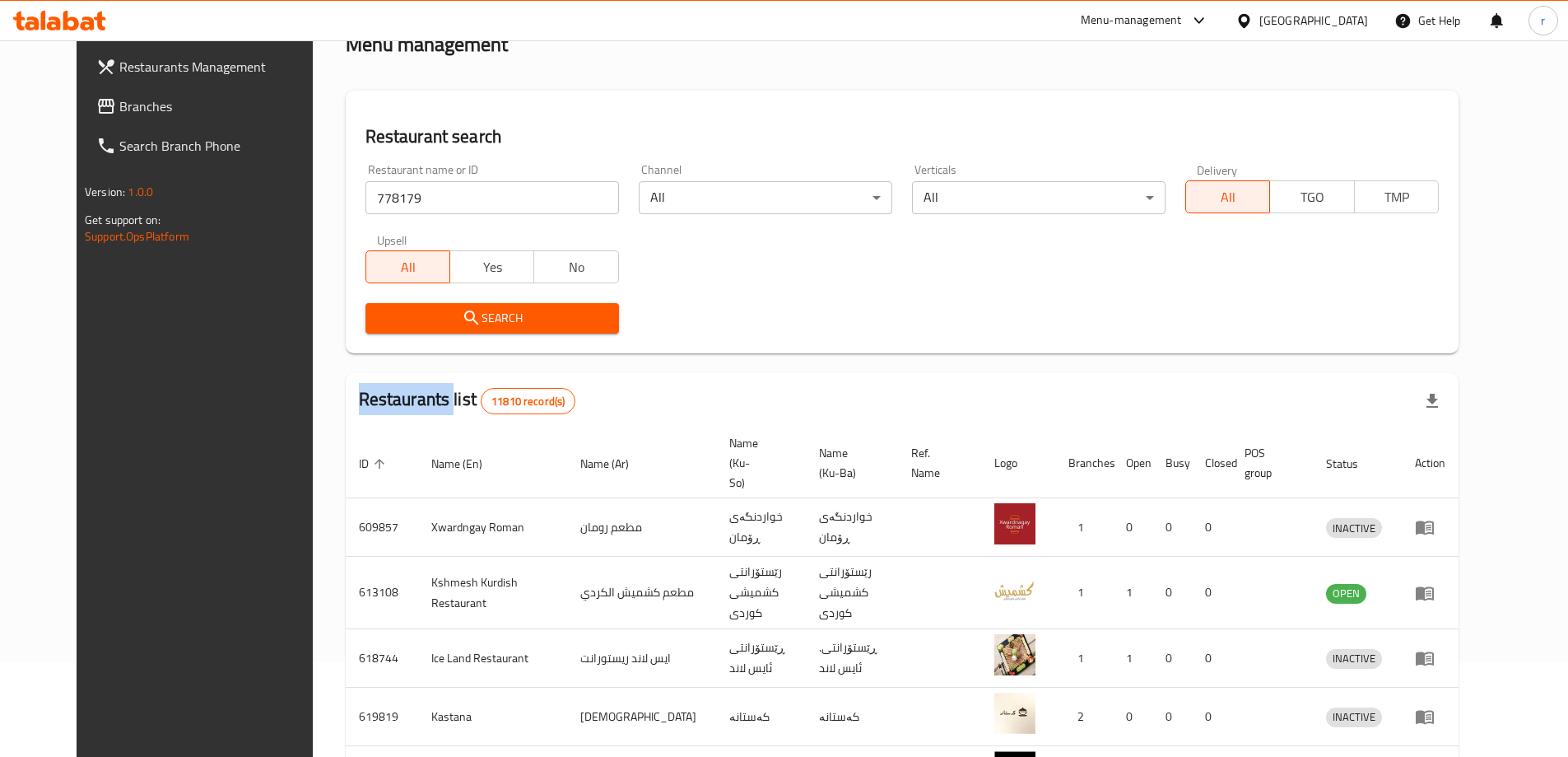
click at [390, 311] on span "Search" at bounding box center [492, 318] width 227 height 20
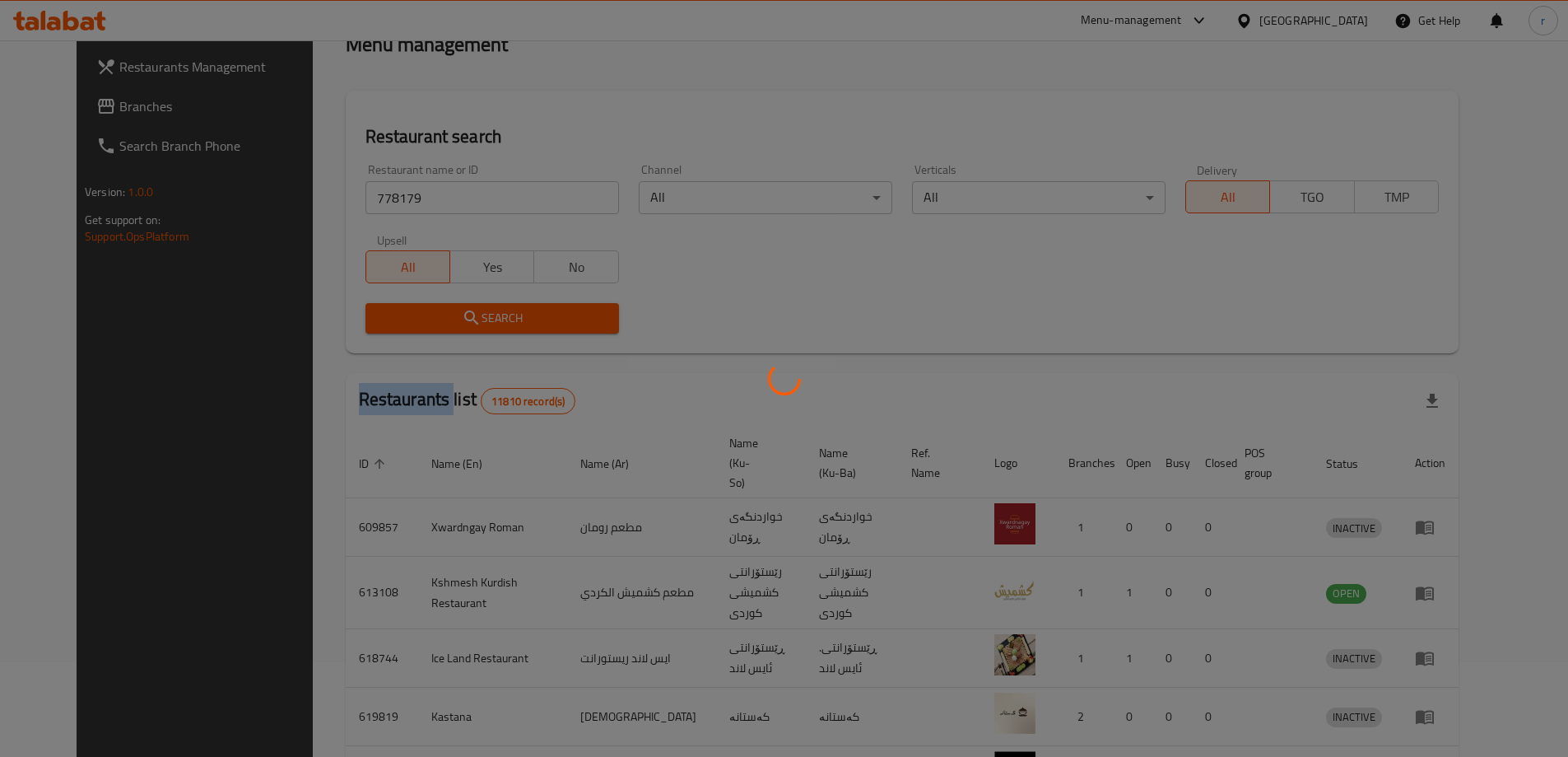
click at [390, 311] on div at bounding box center [784, 378] width 1568 height 757
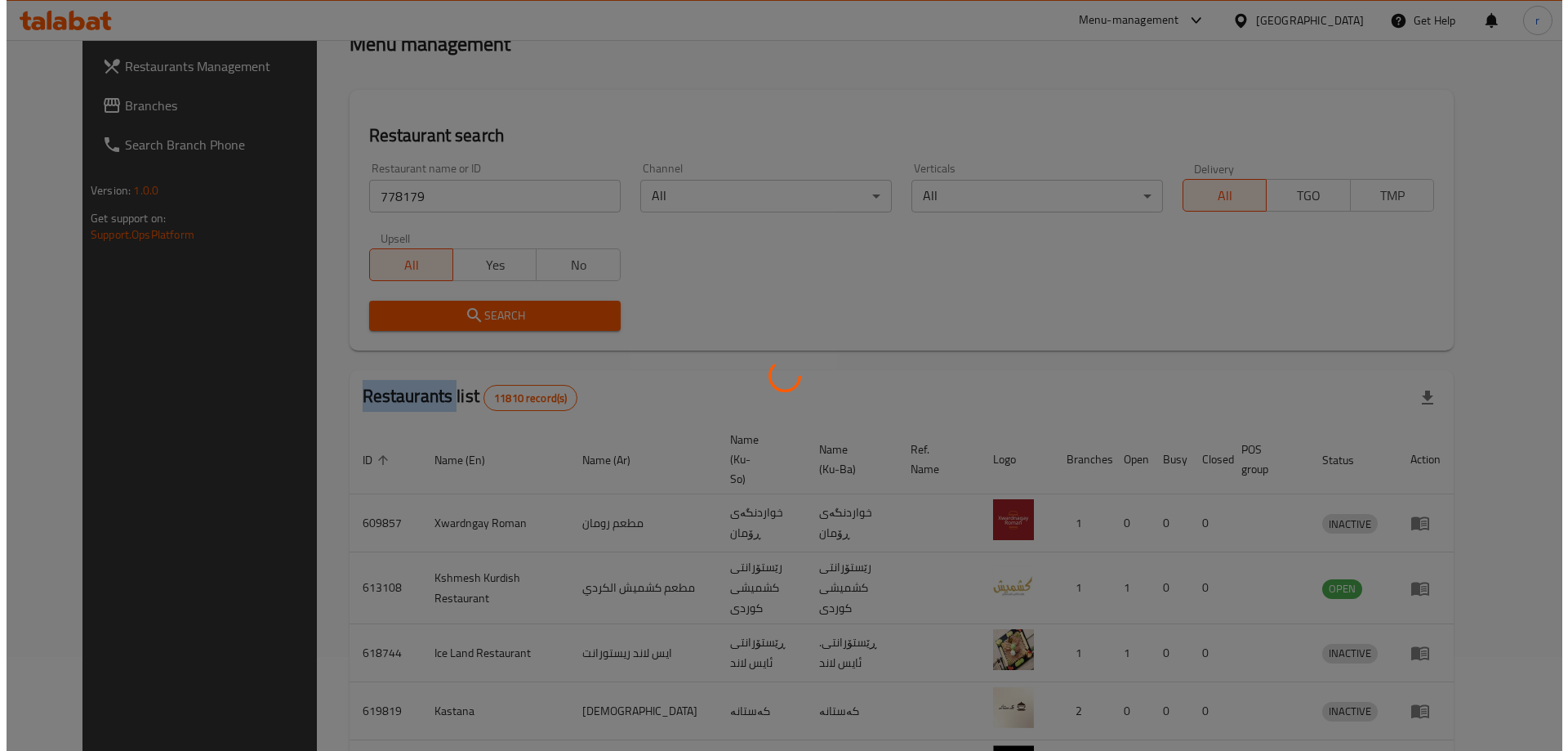
scroll to position [0, 0]
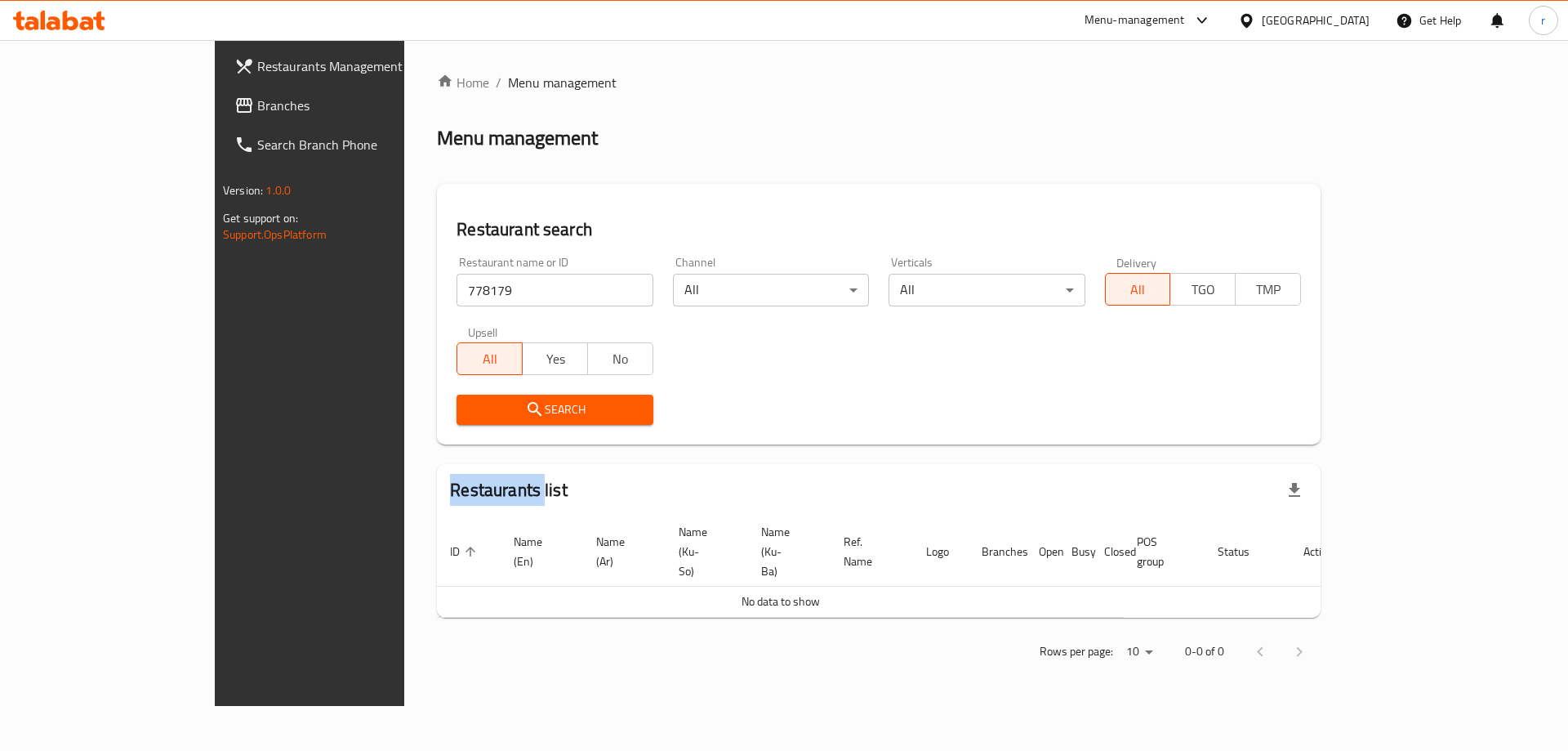
click at [258, 112] on span "Branches" at bounding box center [361, 105] width 207 height 19
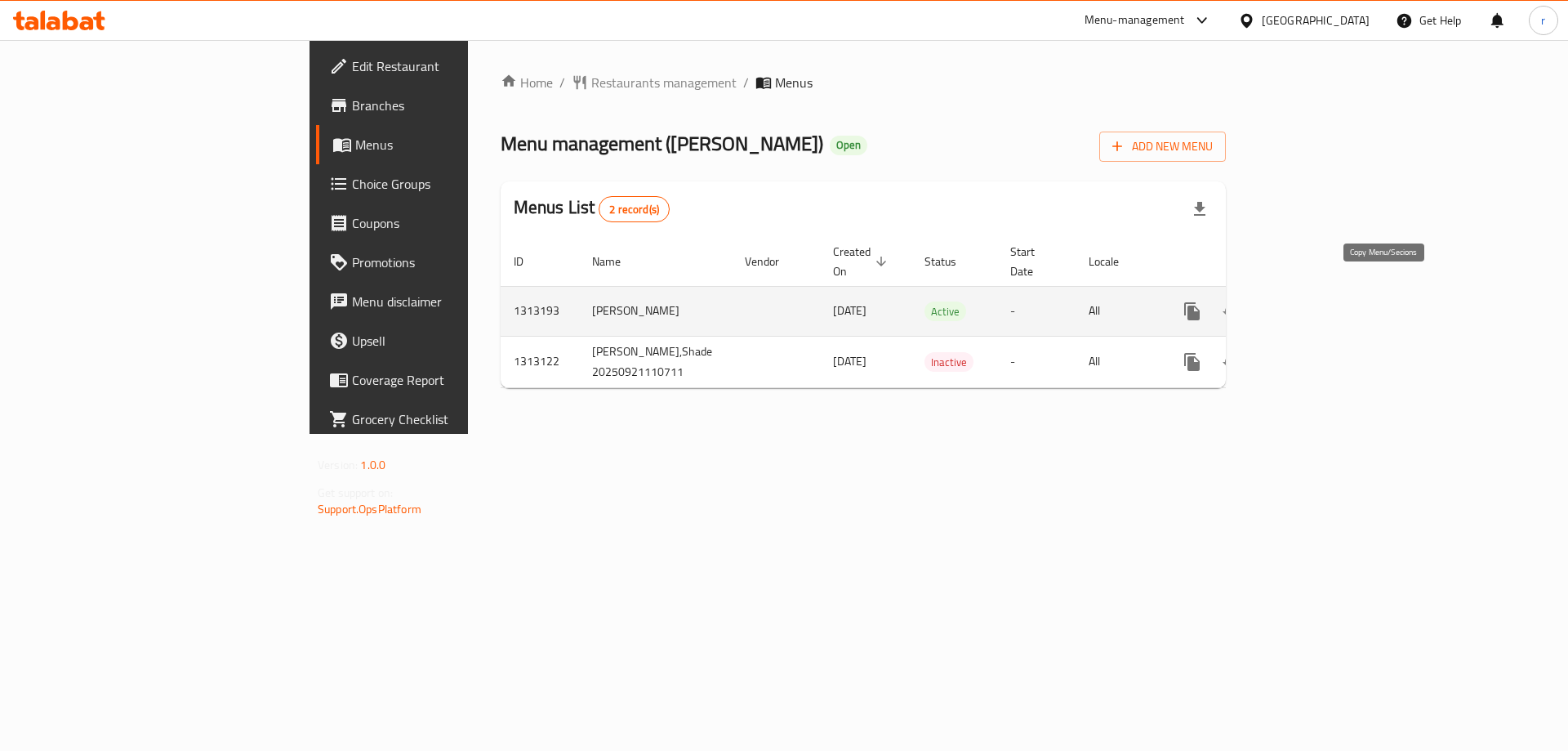
click at [1200, 302] on icon "more" at bounding box center [1191, 311] width 15 height 18
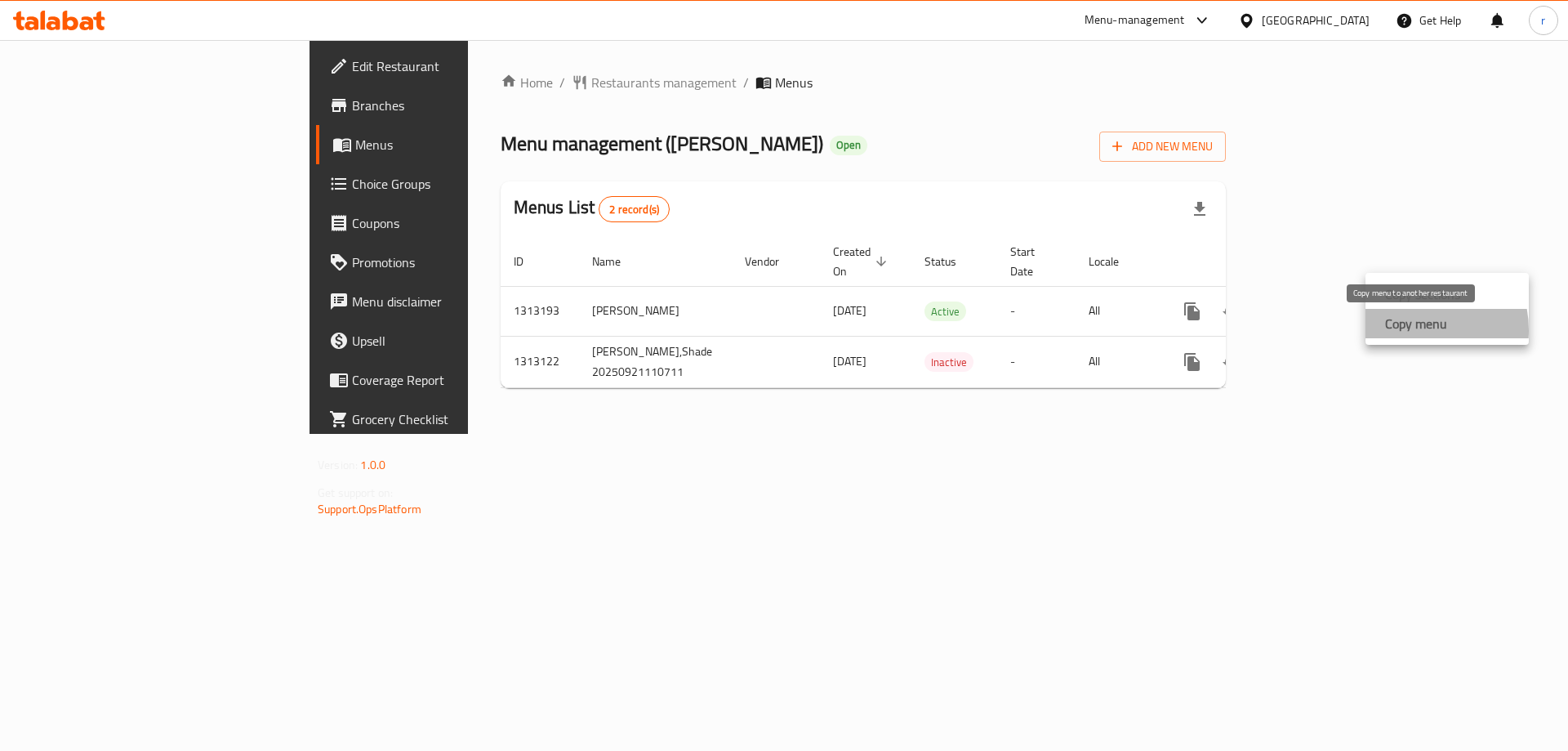
click at [1412, 330] on strong "Copy menu" at bounding box center [1415, 323] width 62 height 19
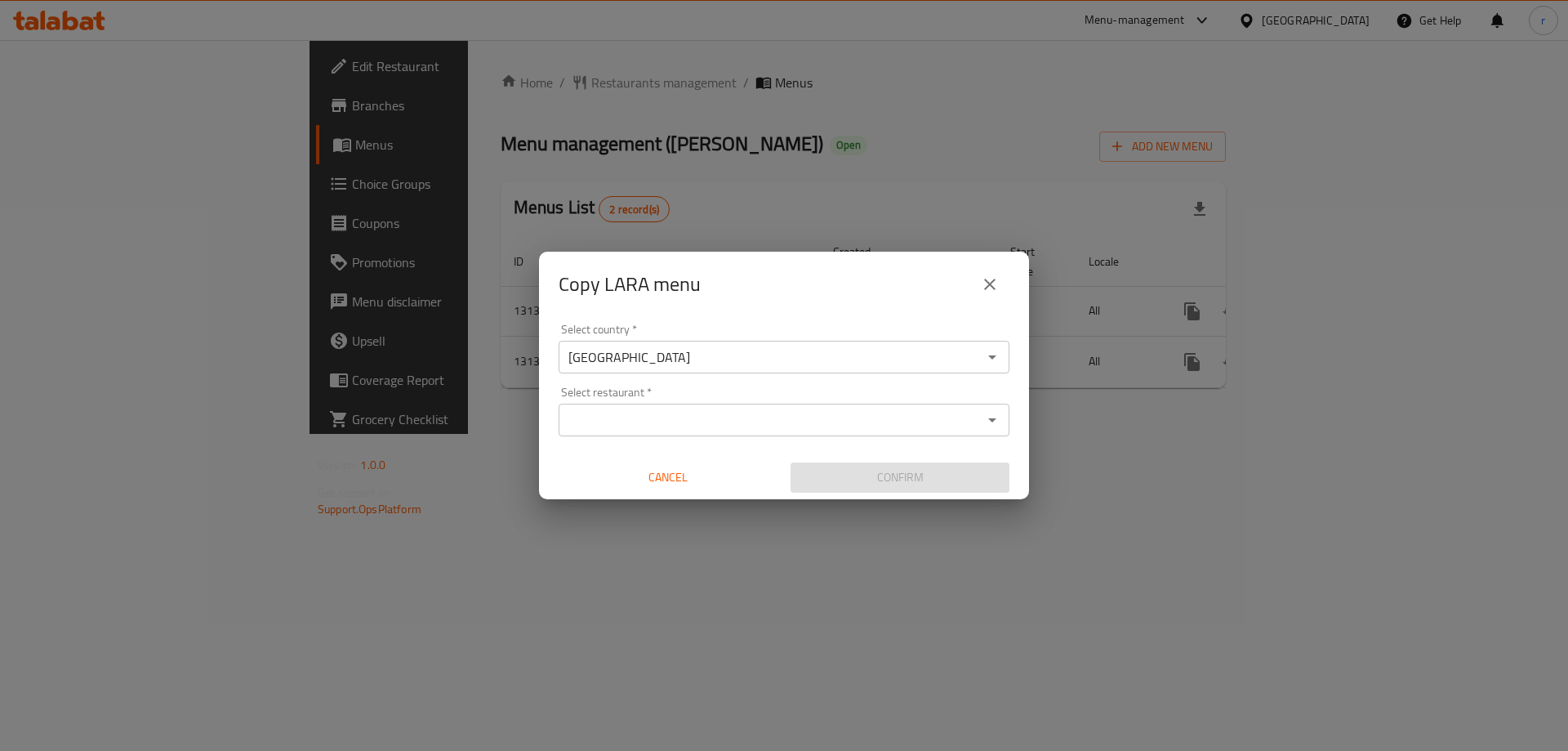
click at [681, 428] on input "Select restaurant   *" at bounding box center [770, 420] width 414 height 23
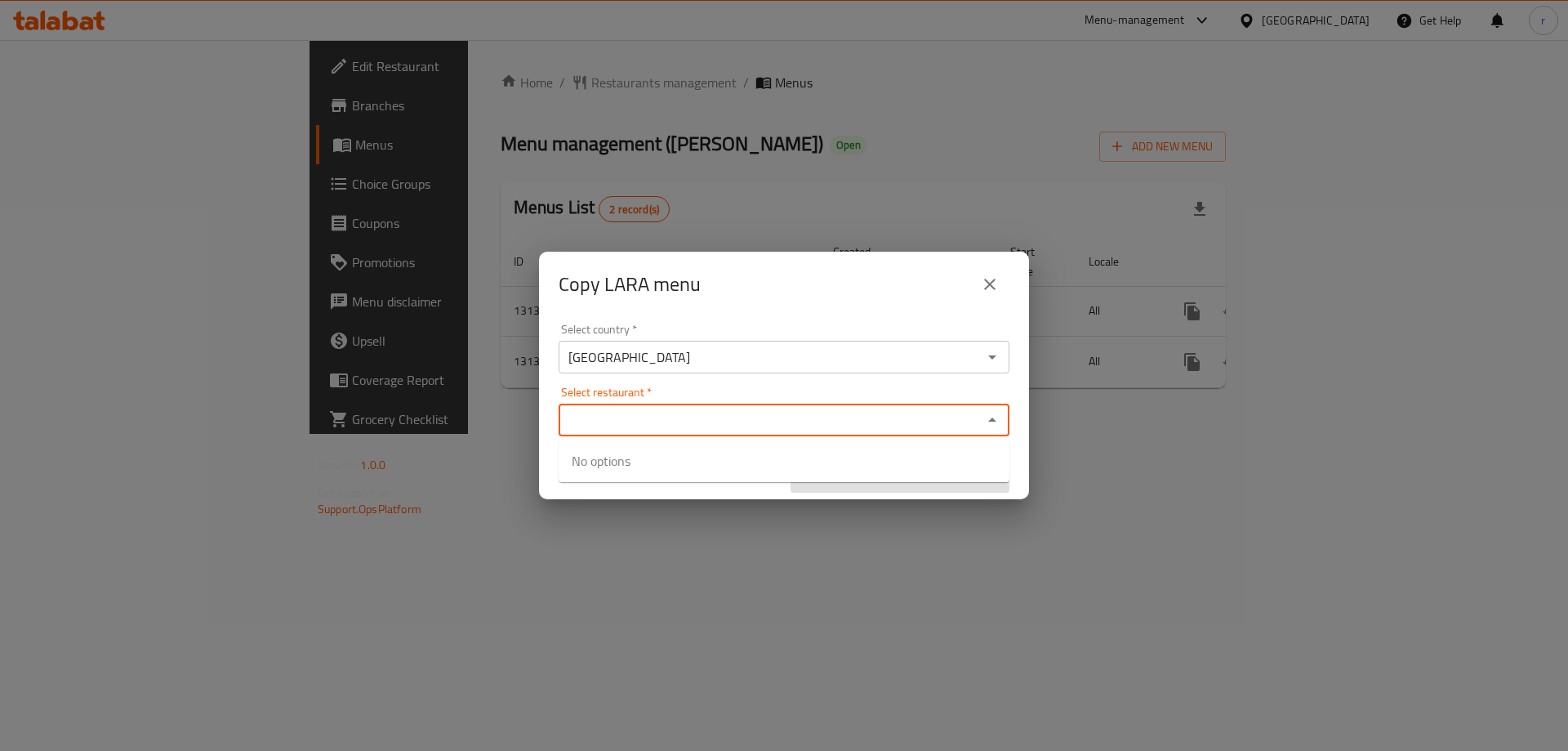
paste input "Kababkhanay Sultan"
type input "Kababkhanay Sultan"
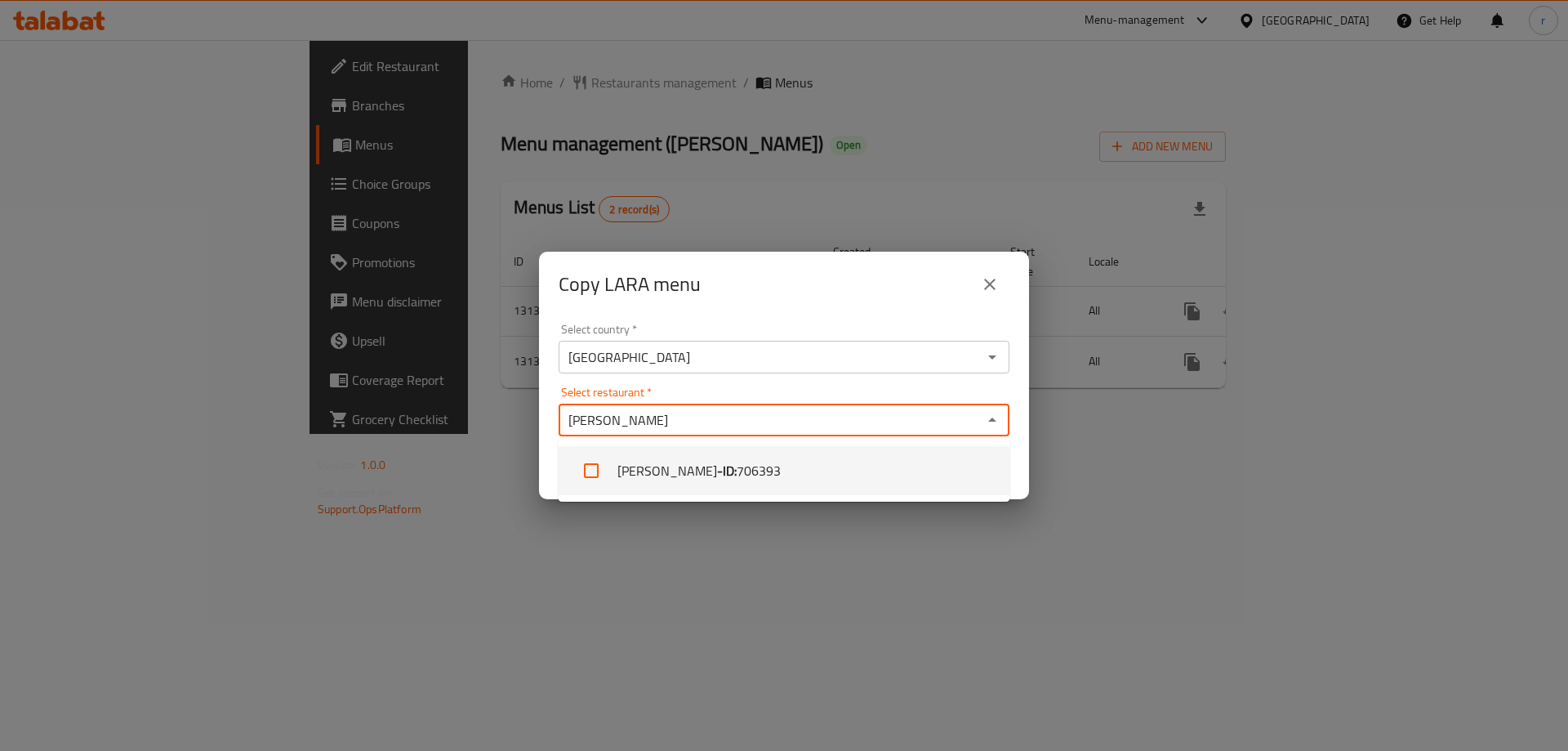
click at [708, 468] on li "Kababkhanay Sultan - ID: 706393" at bounding box center [784, 471] width 451 height 49
checkbox input "true"
click at [779, 562] on div "Copy LARA menu Select country   * Iraq Select country * Select restaurant   * K…" at bounding box center [784, 375] width 1568 height 751
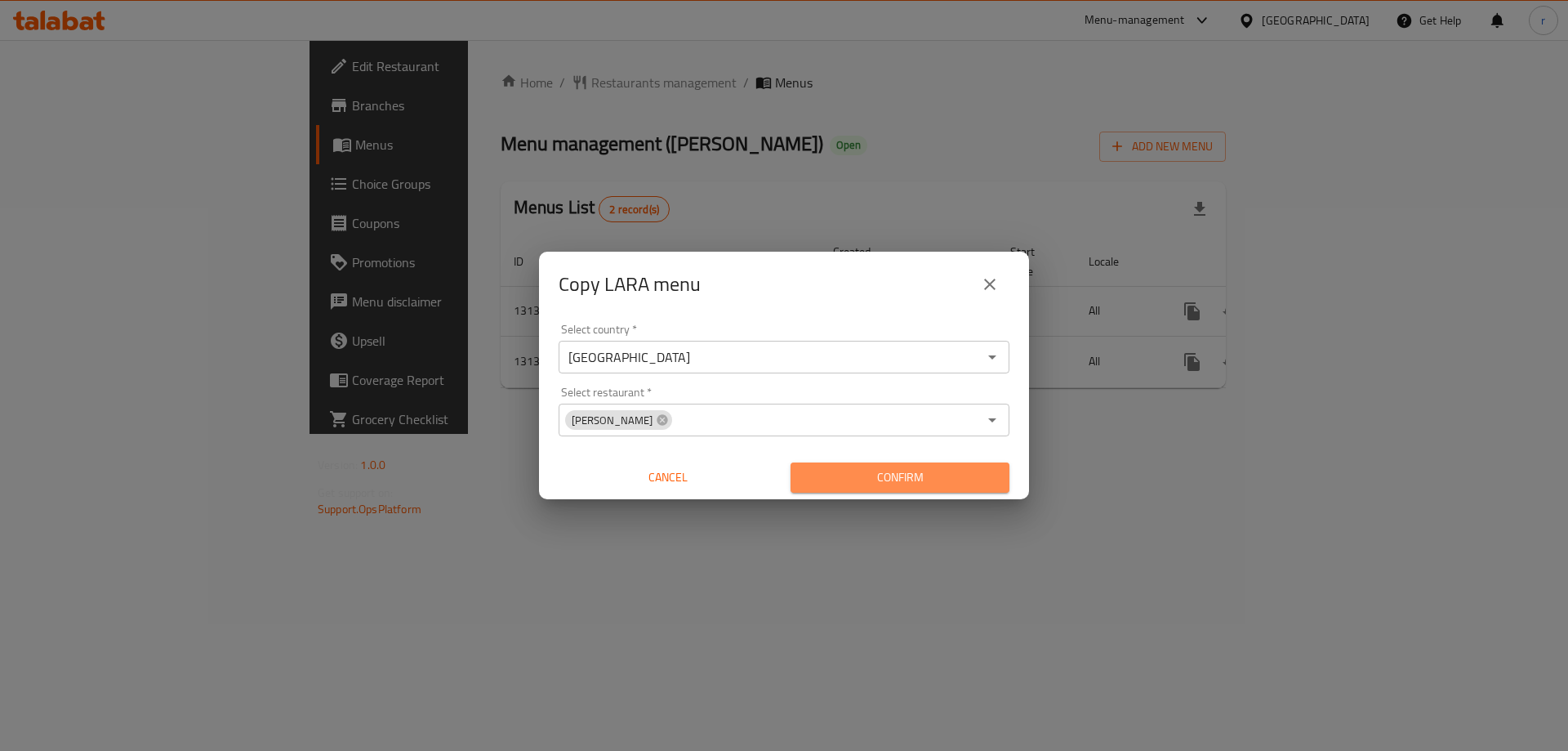
click at [884, 479] on span "Confirm" at bounding box center [900, 477] width 193 height 20
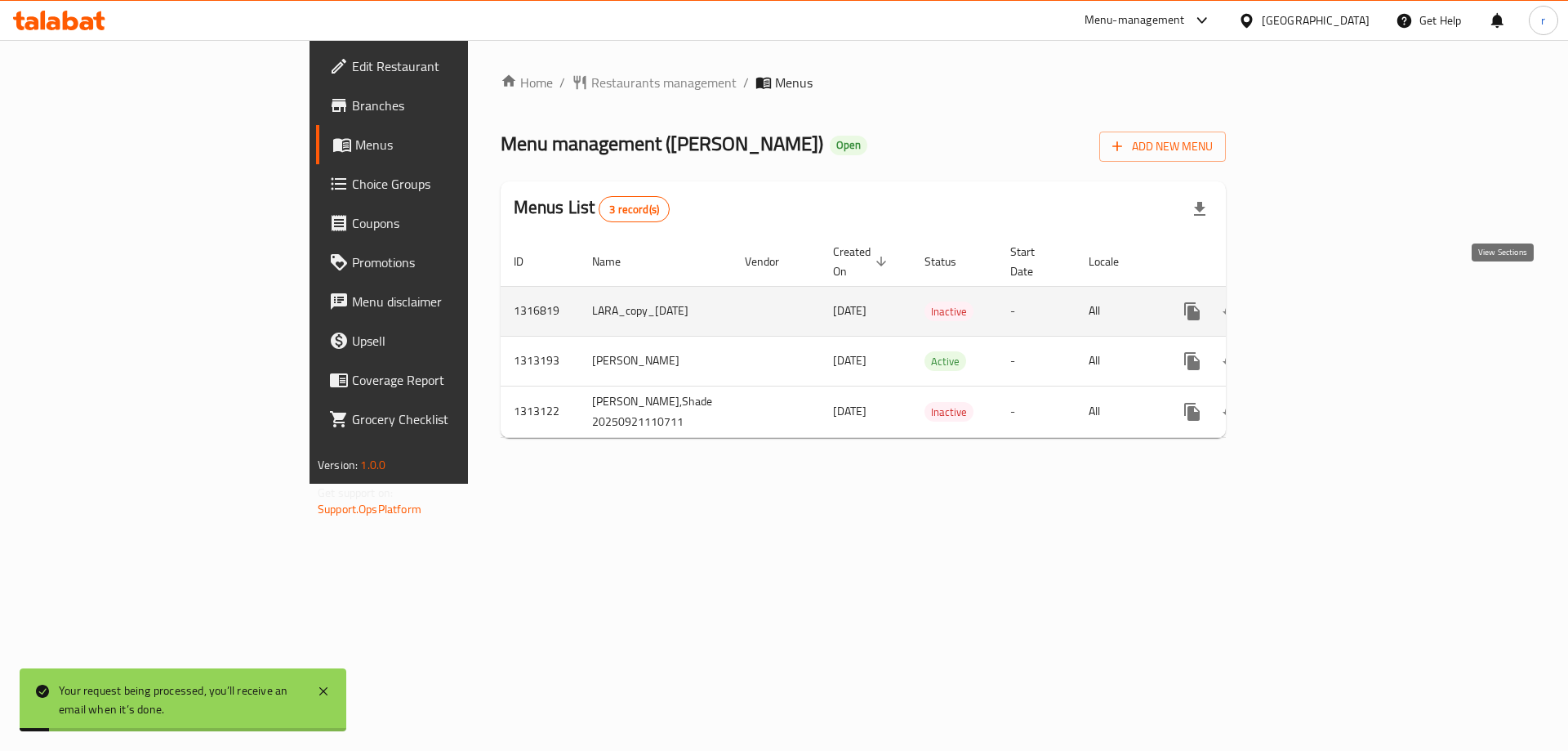
click at [1320, 302] on icon "enhanced table" at bounding box center [1310, 311] width 19 height 19
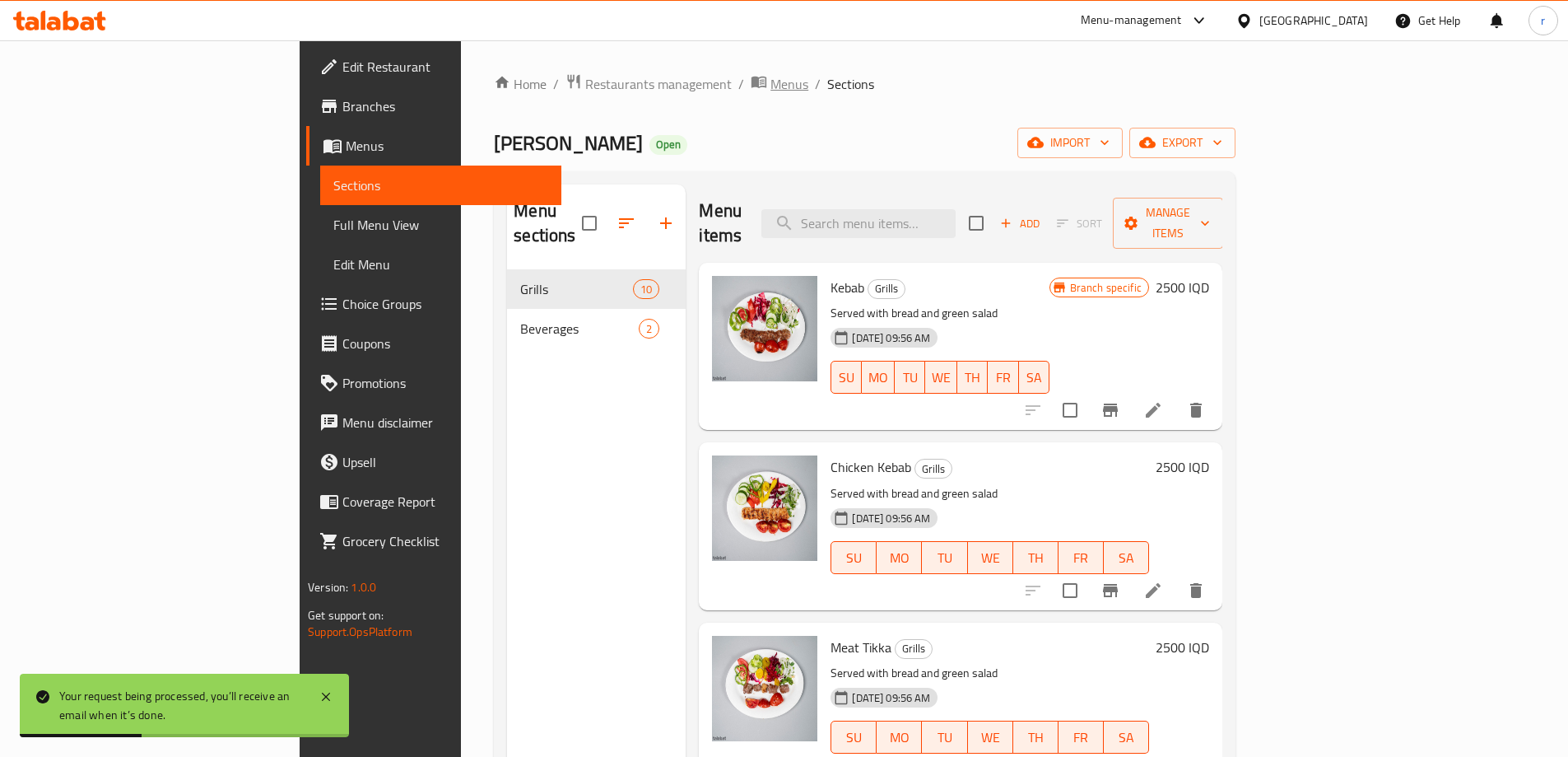
click at [770, 77] on span "Menus" at bounding box center [789, 83] width 37 height 20
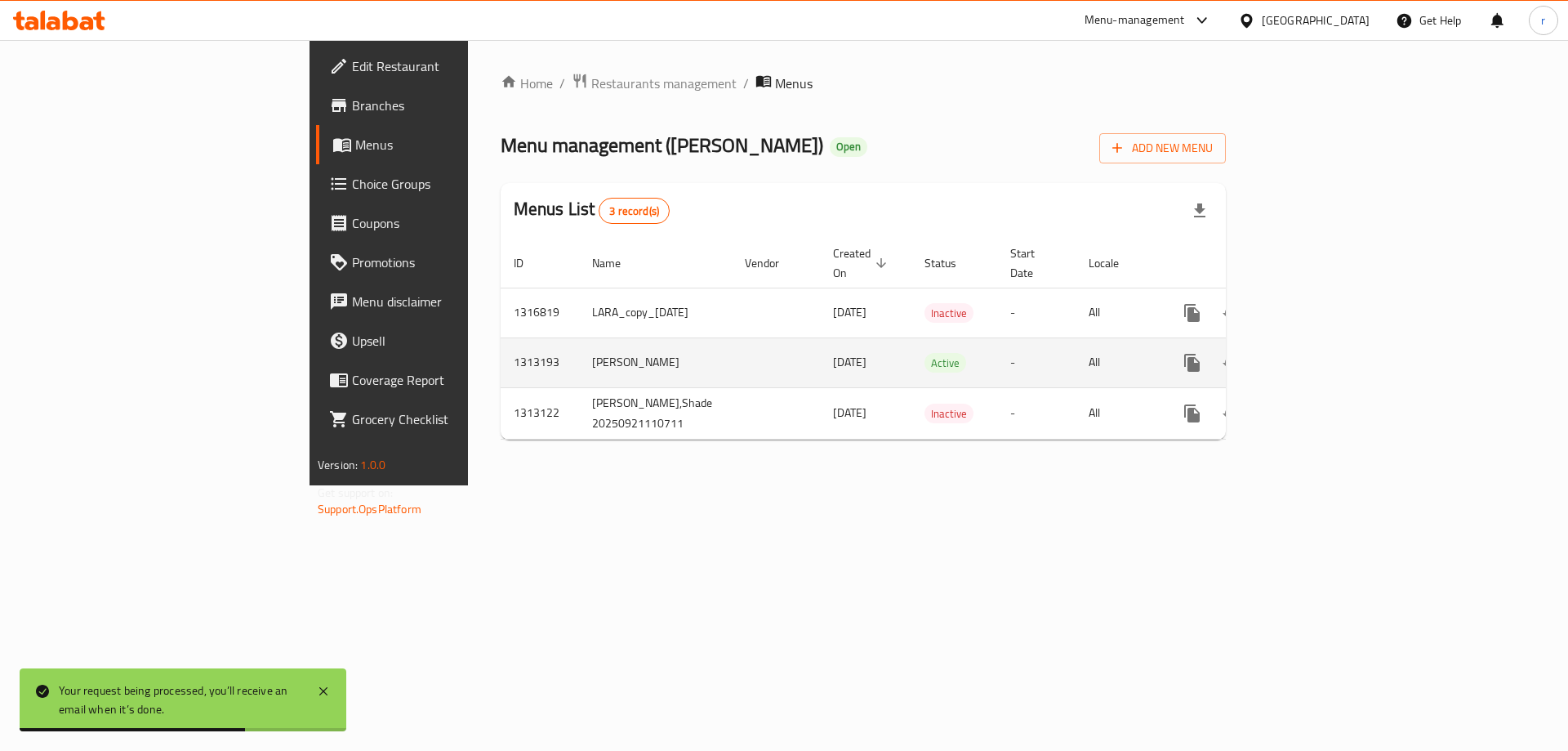
click at [1320, 353] on icon "enhanced table" at bounding box center [1310, 362] width 19 height 19
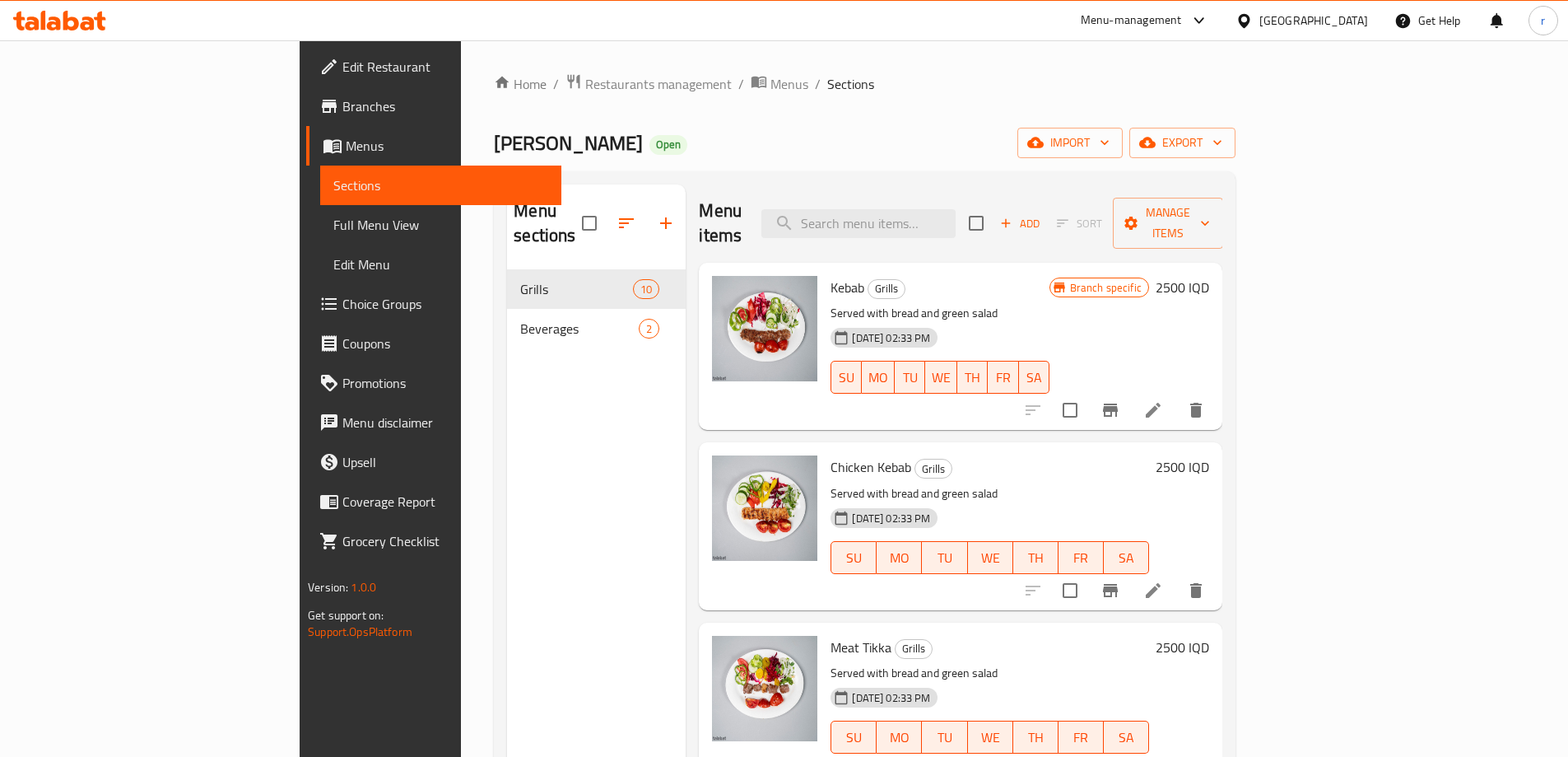
click at [334, 227] on span "Full Menu View" at bounding box center [441, 224] width 215 height 20
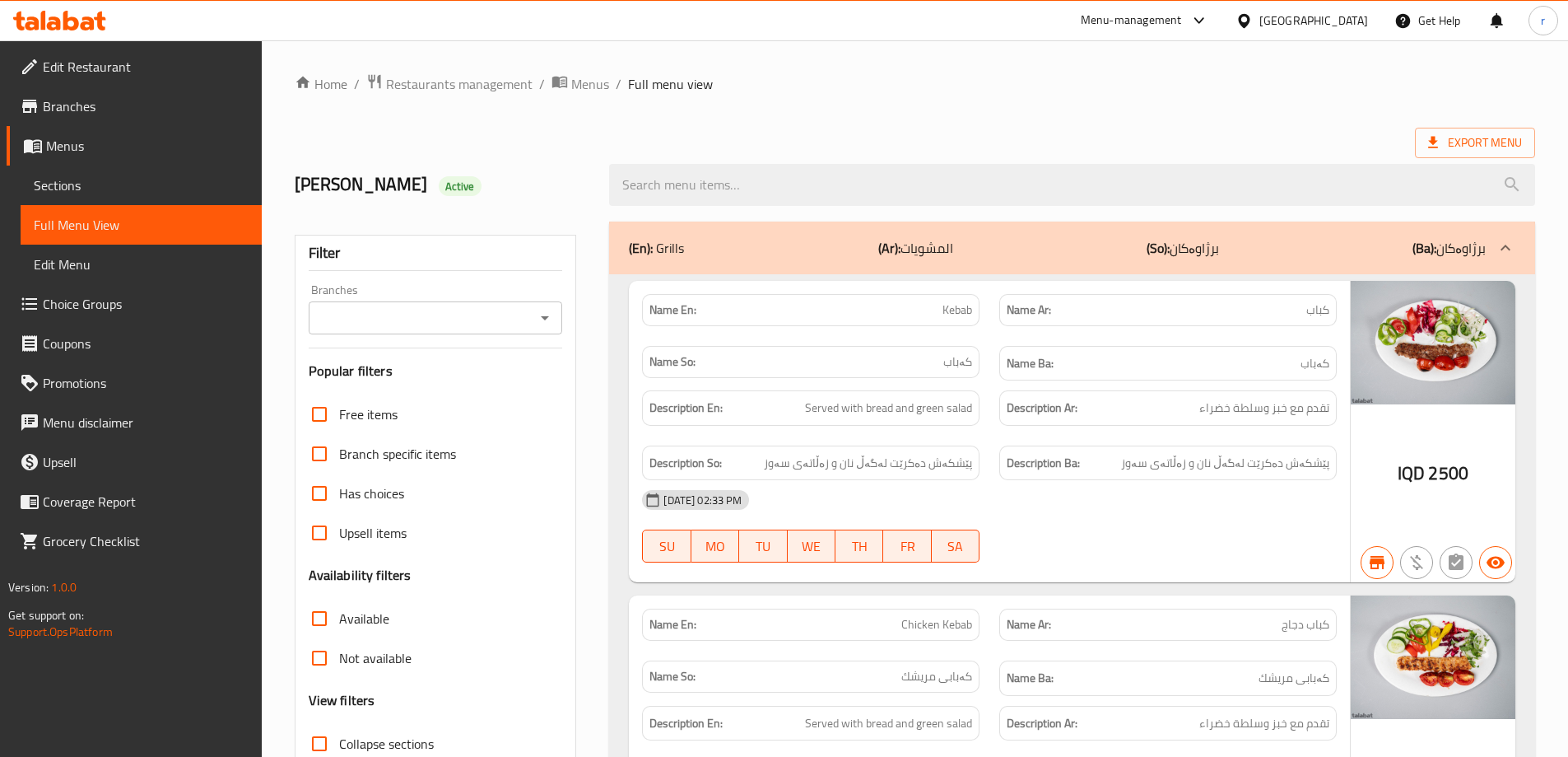
click at [385, 316] on input "Branches" at bounding box center [421, 318] width 217 height 23
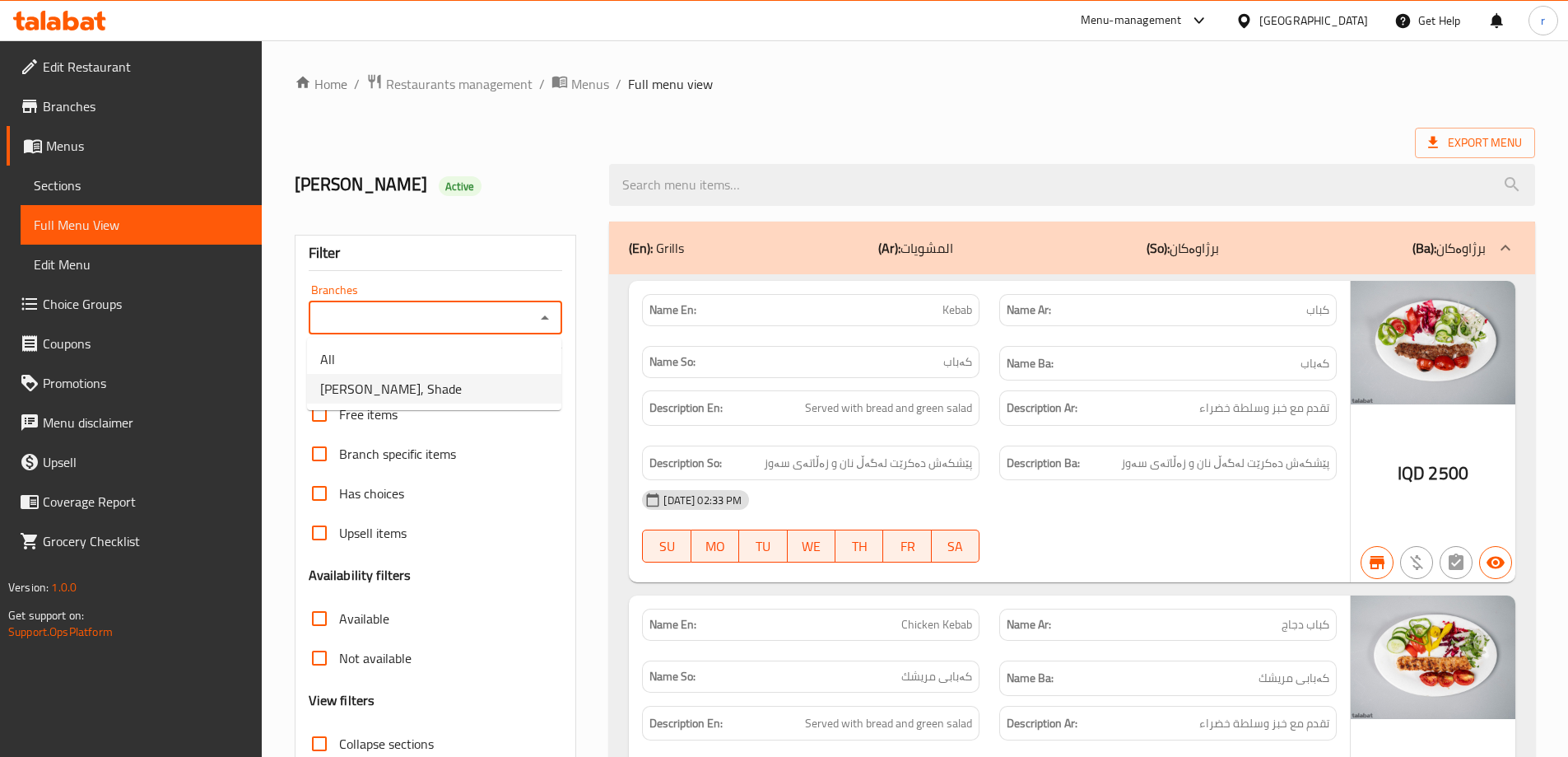
click at [408, 382] on span "Kababkhanay Sultan, Shade" at bounding box center [391, 388] width 141 height 20
type input "Kababkhanay Sultan, Shade"
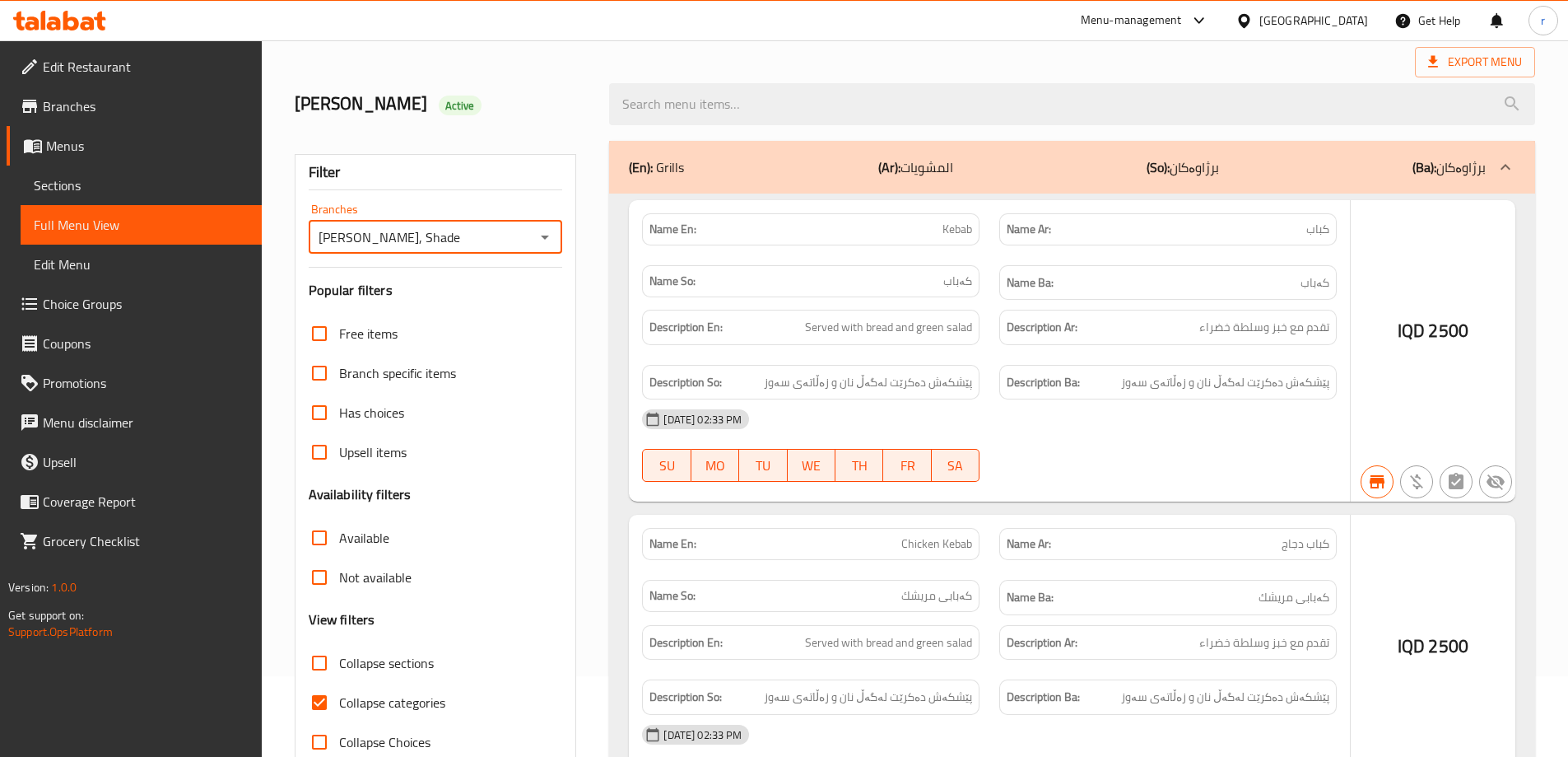
scroll to position [119, 0]
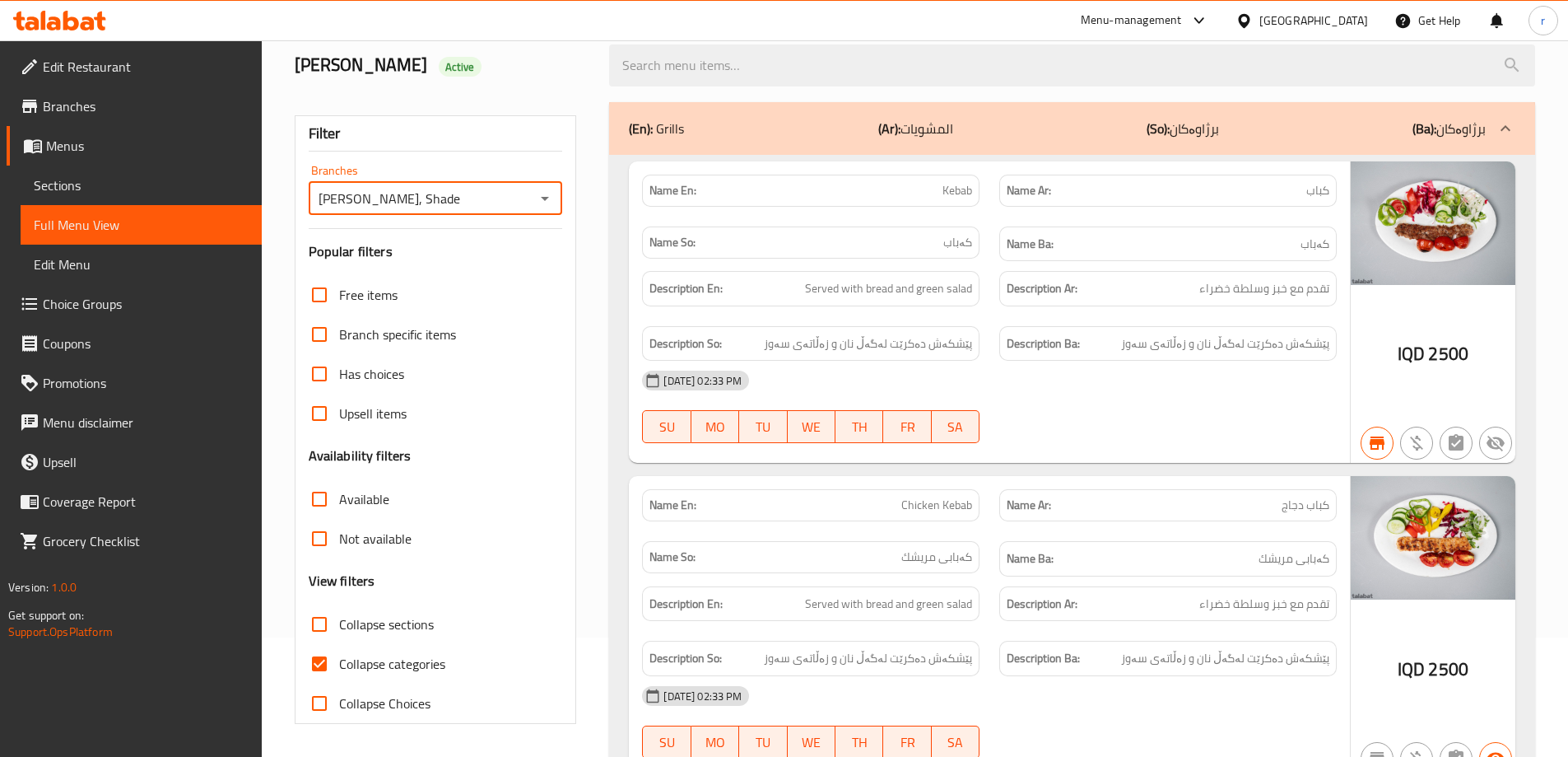
click at [369, 664] on span "Collapse categories" at bounding box center [392, 663] width 106 height 20
click at [339, 664] on input "Collapse categories" at bounding box center [319, 663] width 39 height 39
checkbox input "false"
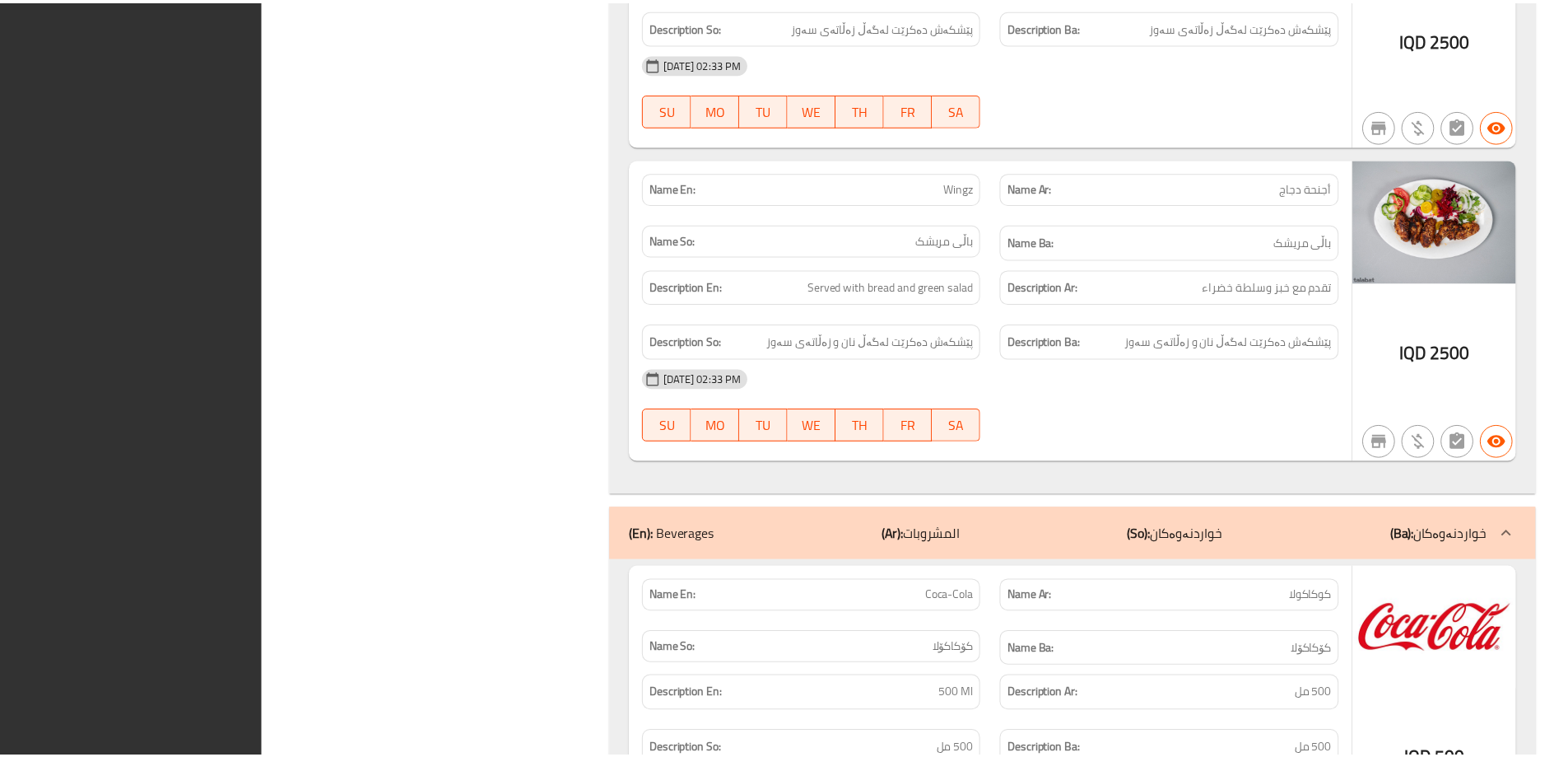
scroll to position [3449, 0]
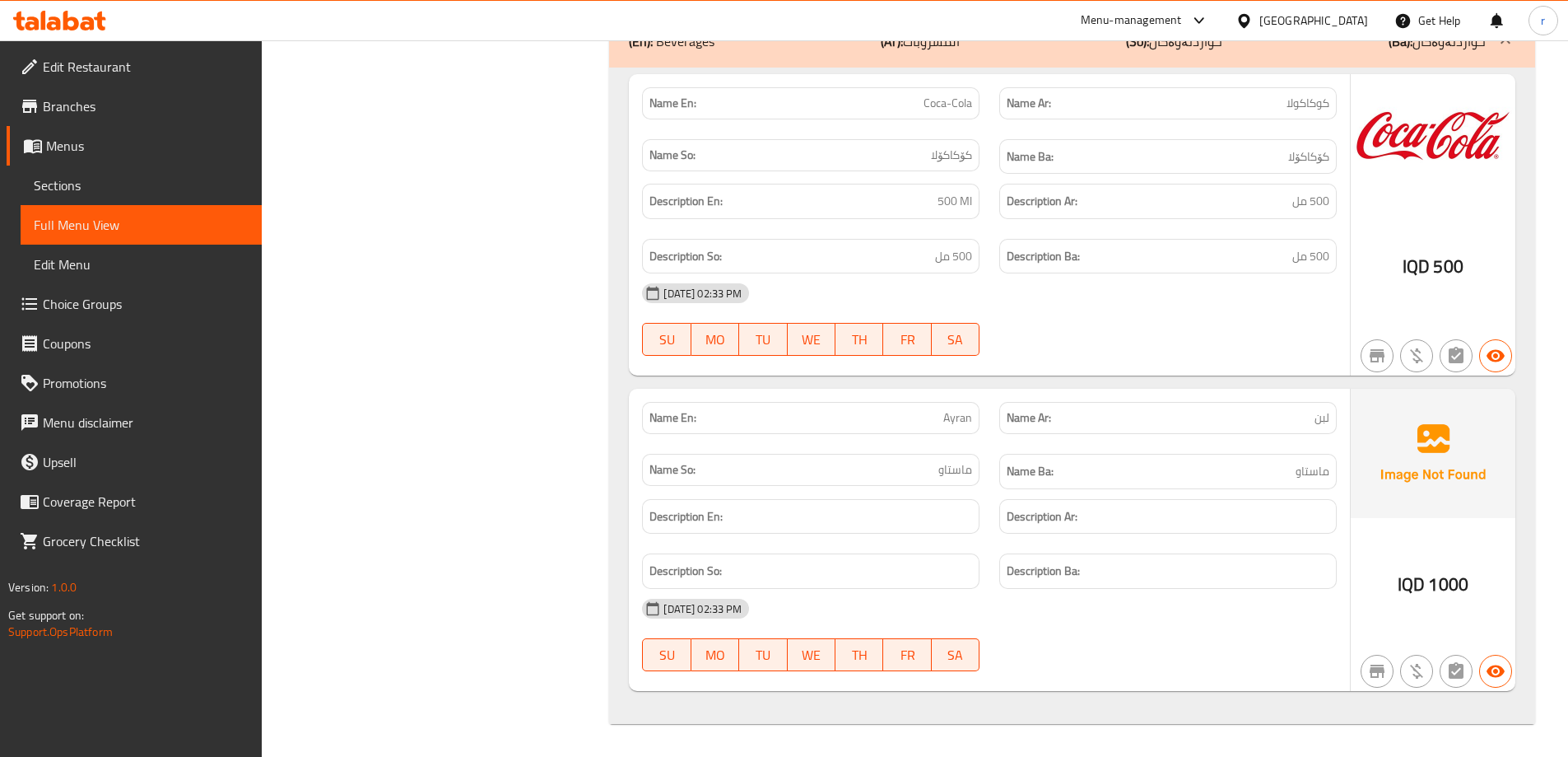
click at [79, 181] on span "Sections" at bounding box center [141, 185] width 215 height 20
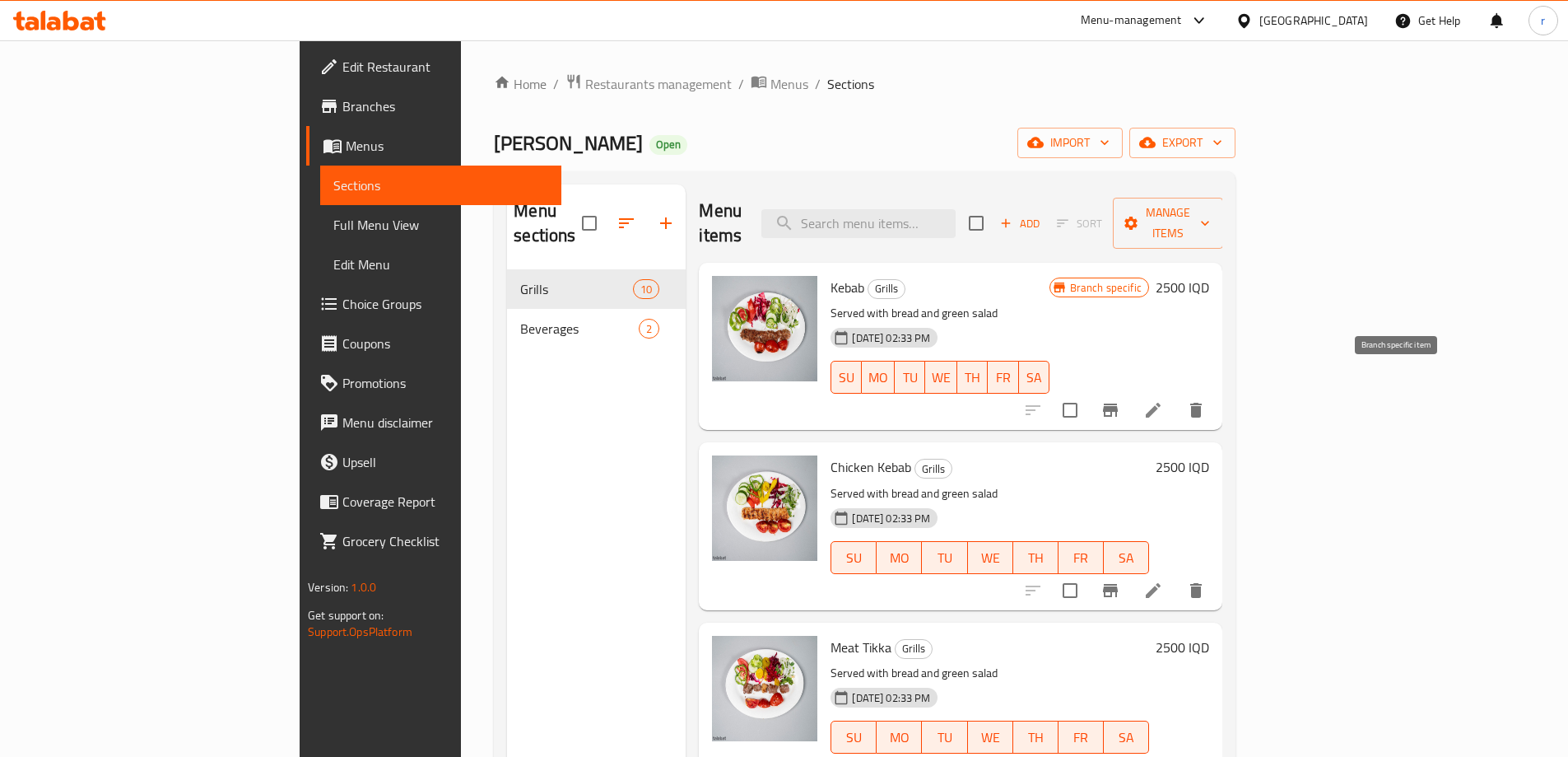
click at [1118, 404] on icon "Branch-specific-item" at bounding box center [1110, 410] width 14 height 13
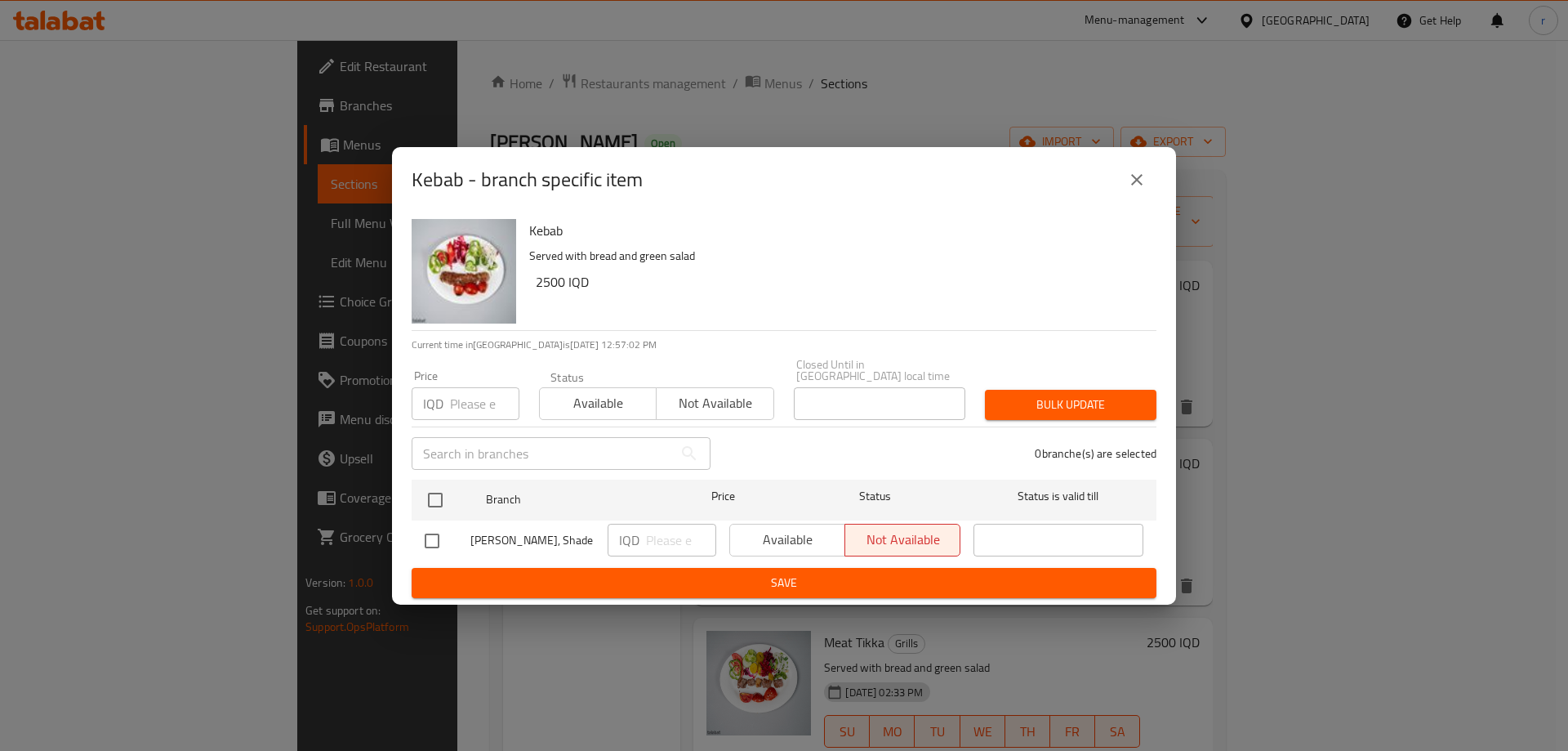
click at [1133, 186] on icon "close" at bounding box center [1137, 179] width 19 height 19
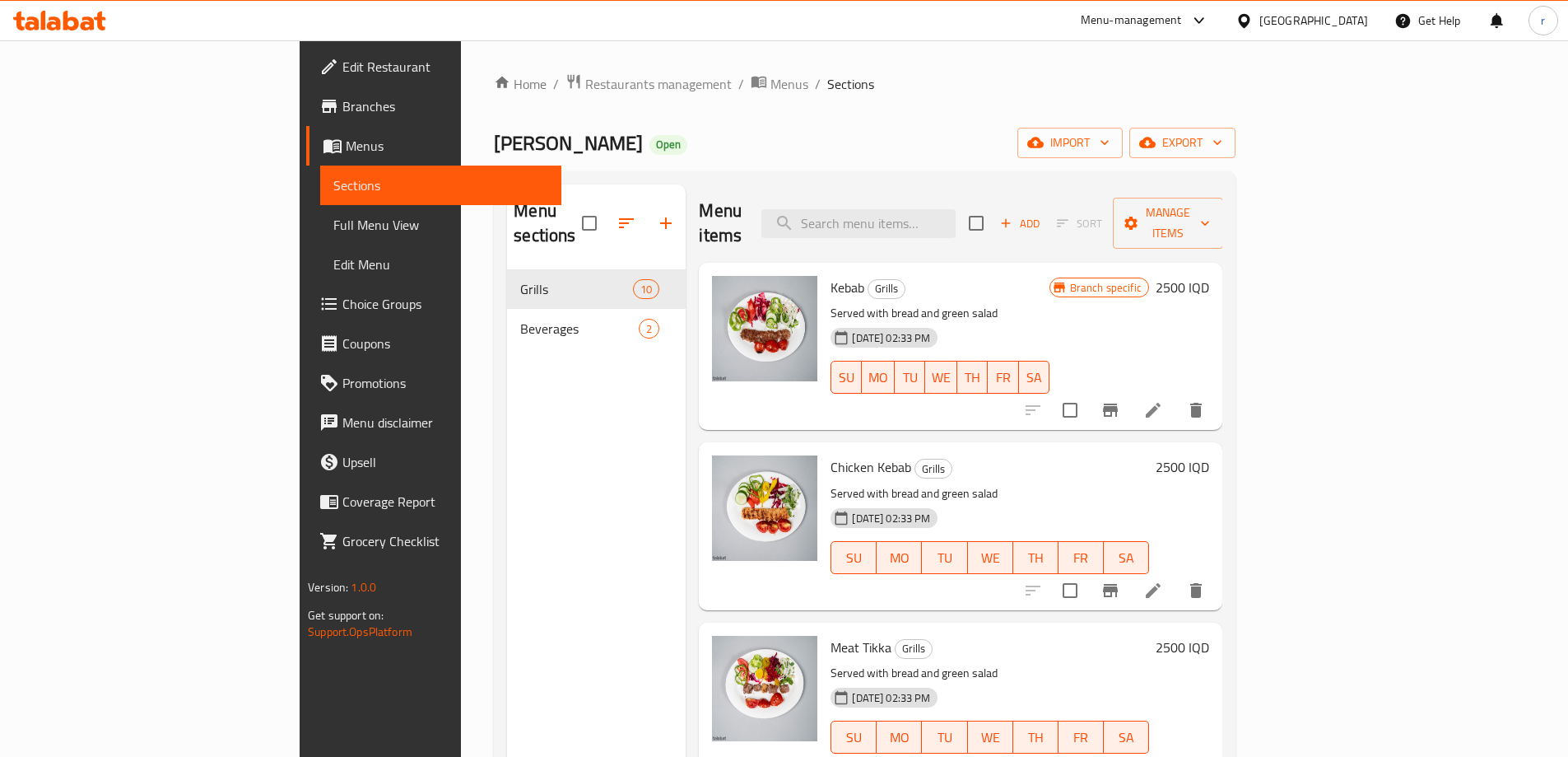
click at [1210, 276] on h6 "2500 IQD" at bounding box center [1182, 287] width 54 height 23
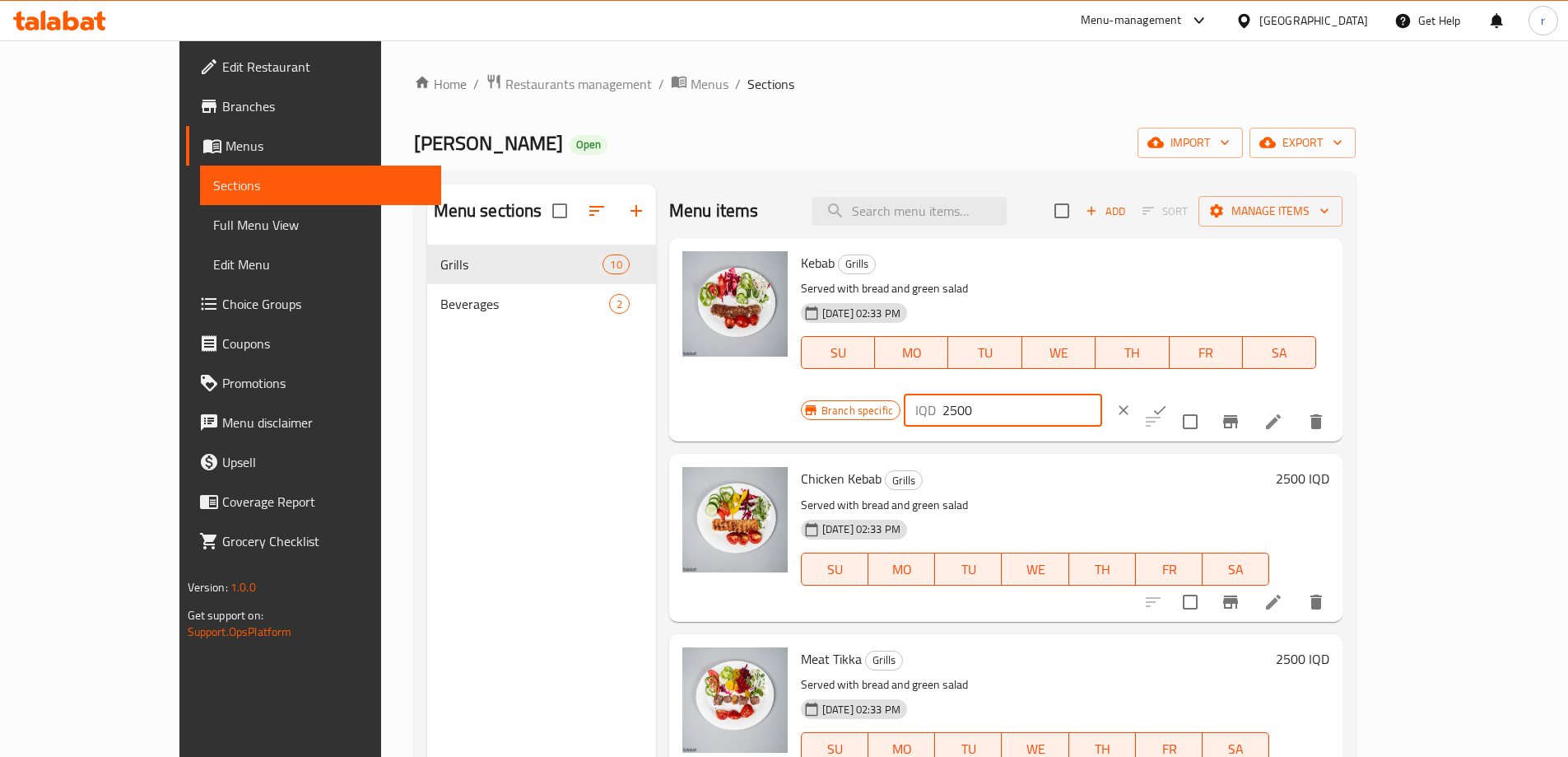
drag, startPoint x: 1277, startPoint y: 272, endPoint x: 1259, endPoint y: 272, distance: 18.0
click at [1102, 393] on div "IQD 2500 ​" at bounding box center [1003, 410] width 198 height 33
type input "3500"
click at [1168, 402] on icon "ok" at bounding box center [1159, 410] width 16 height 16
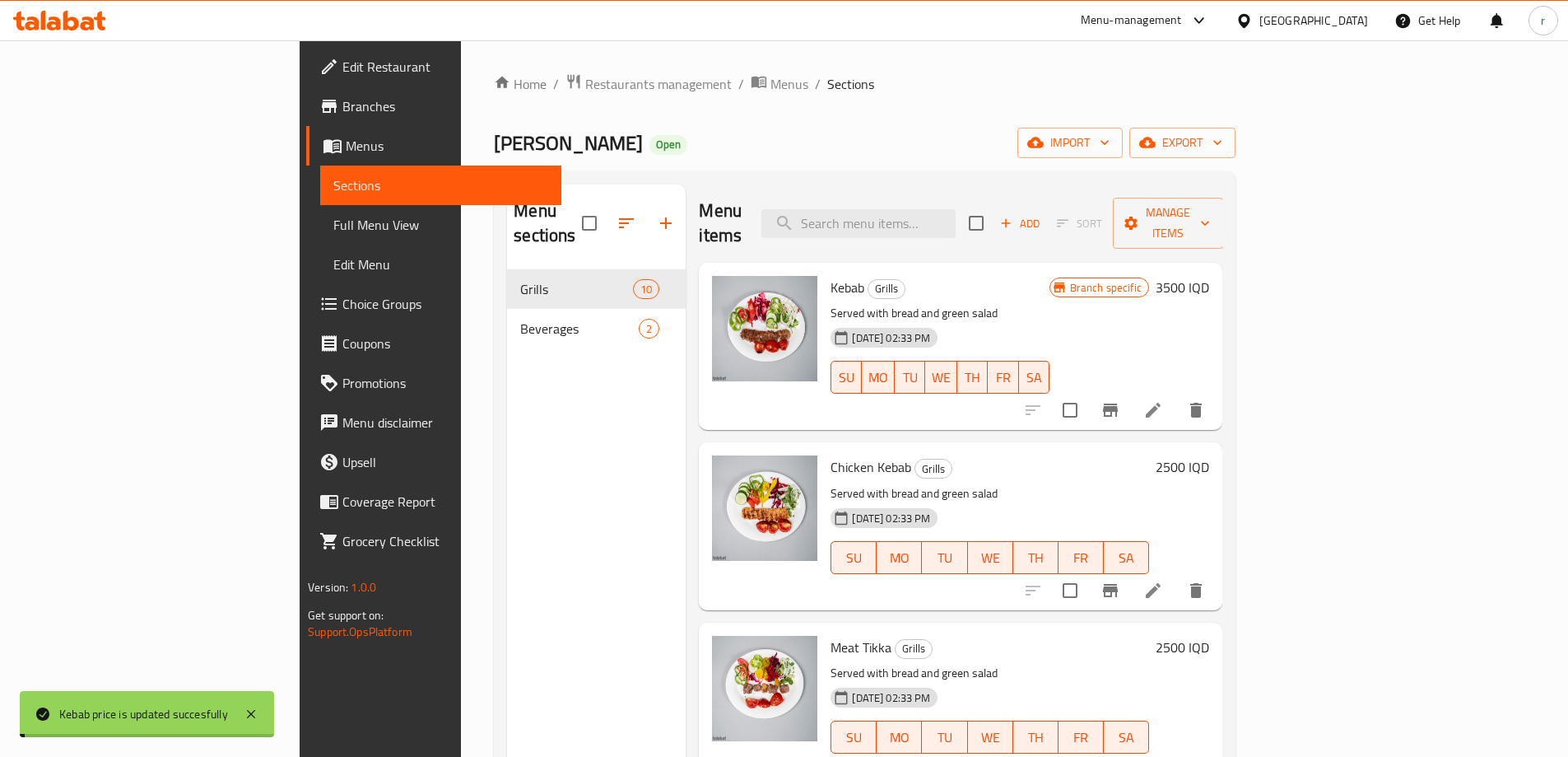
click at [1210, 456] on h6 "2500 IQD" at bounding box center [1182, 467] width 54 height 23
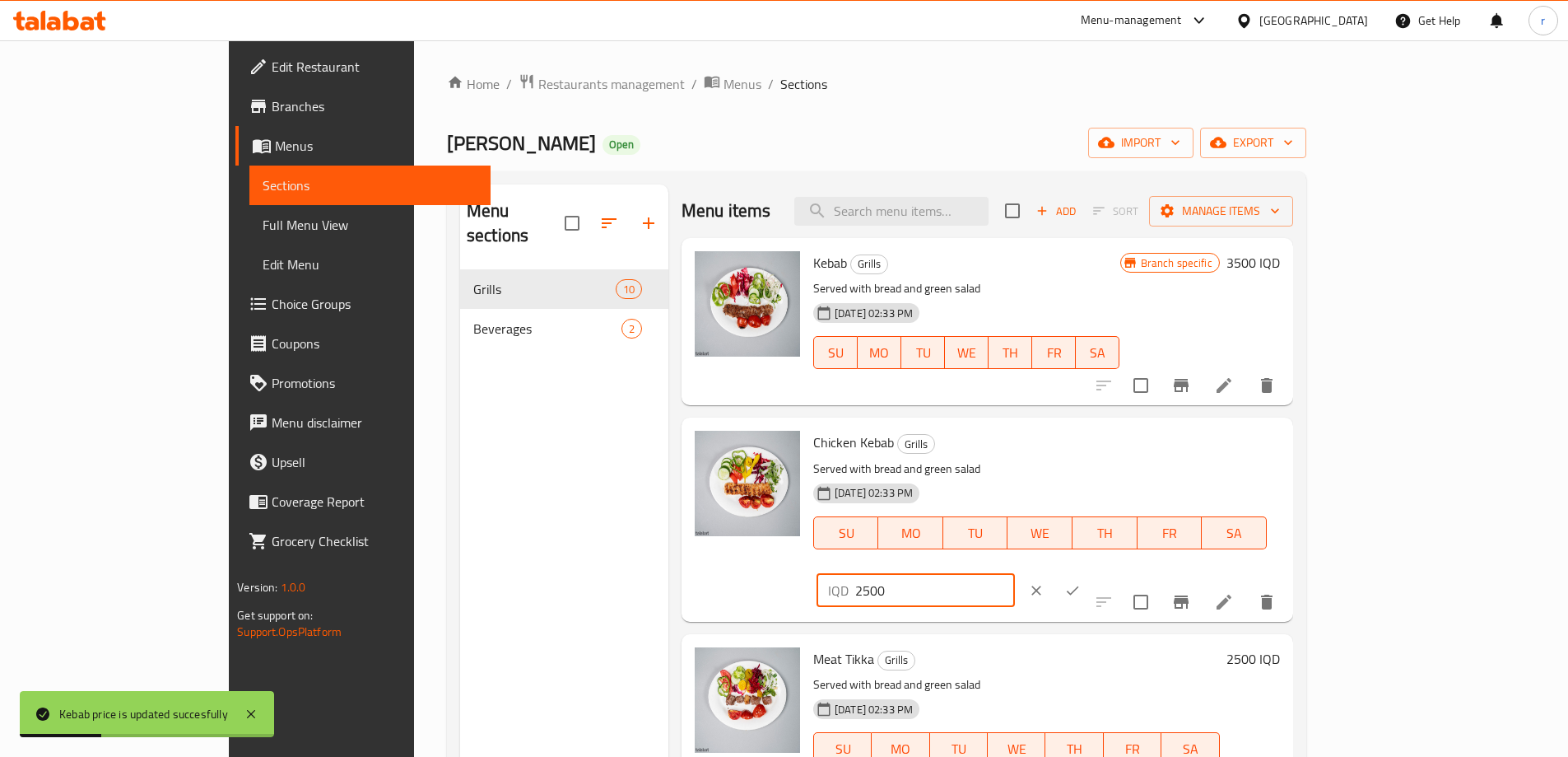
drag, startPoint x: 1280, startPoint y: 451, endPoint x: 1269, endPoint y: 430, distance: 23.7
click at [1015, 574] on div "IQD 2500 ​" at bounding box center [915, 590] width 198 height 33
type input "3500"
click at [1081, 582] on icon "ok" at bounding box center [1072, 590] width 16 height 16
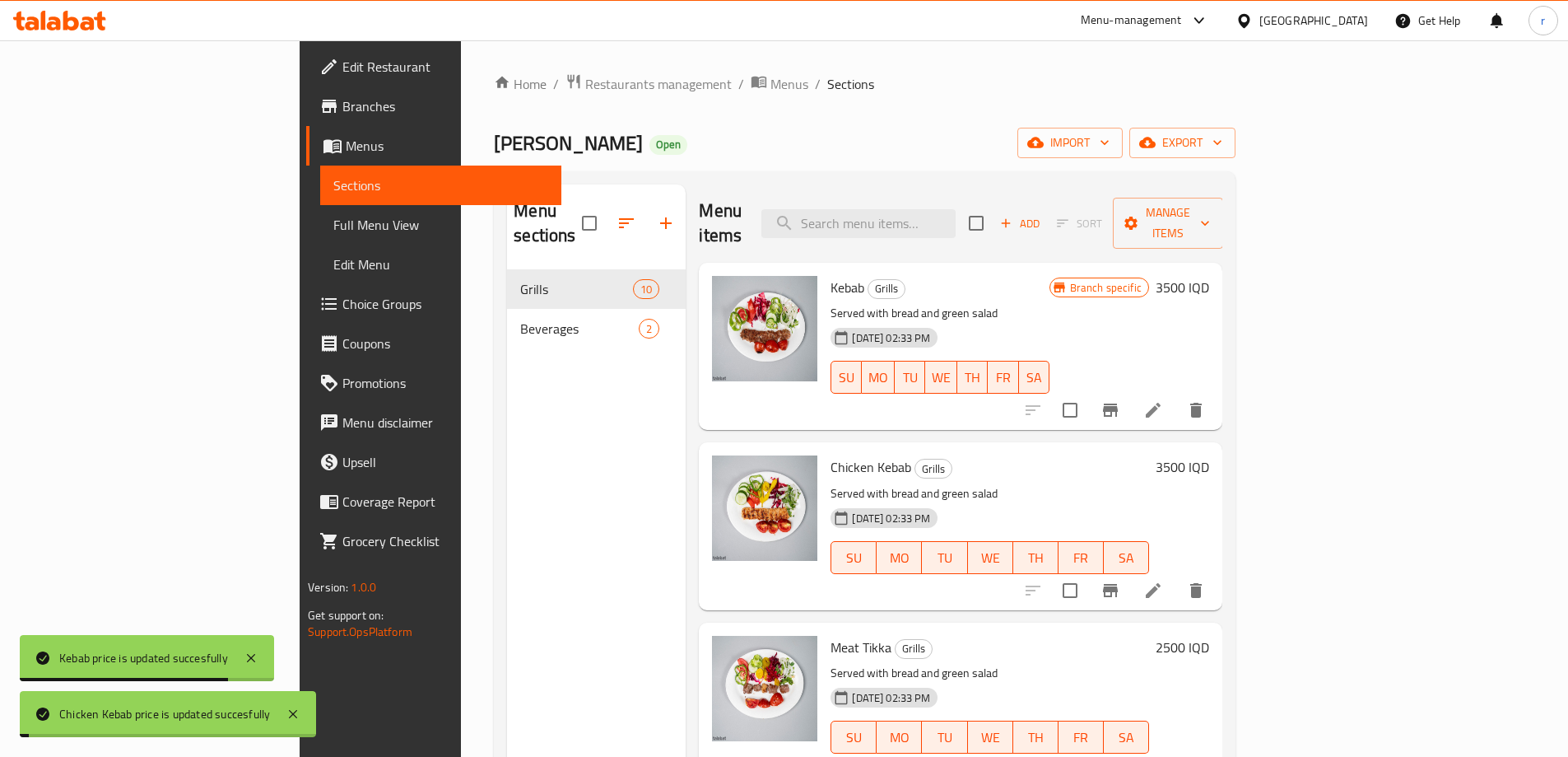
click at [1210, 636] on div "2500 IQD" at bounding box center [1179, 647] width 60 height 23
click at [1210, 636] on h6 "2500 IQD" at bounding box center [1182, 647] width 54 height 23
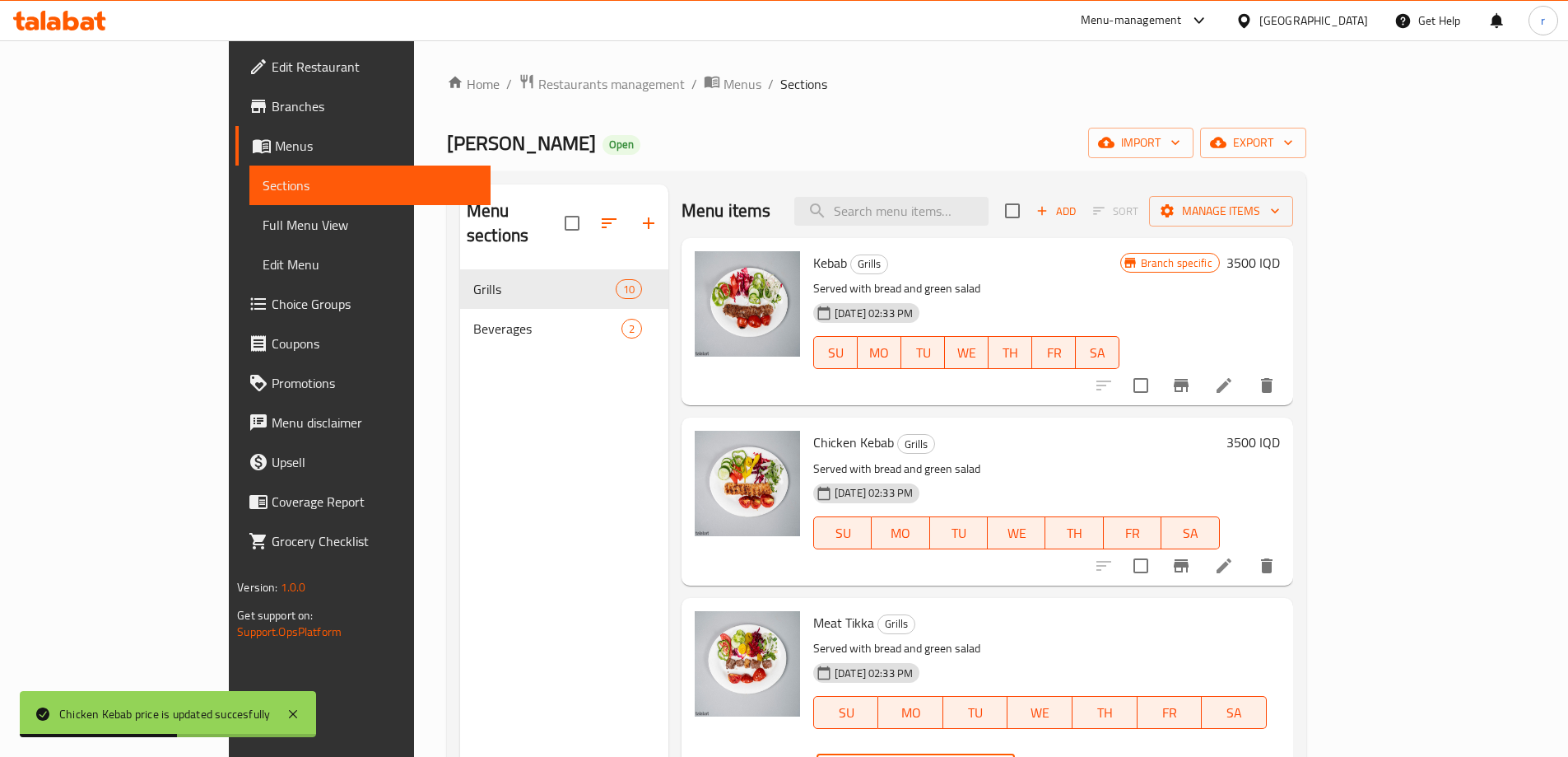
click at [1015, 754] on input "2500" at bounding box center [936, 770] width 160 height 33
type input "3500"
click at [1090, 752] on button "ok" at bounding box center [1073, 770] width 37 height 37
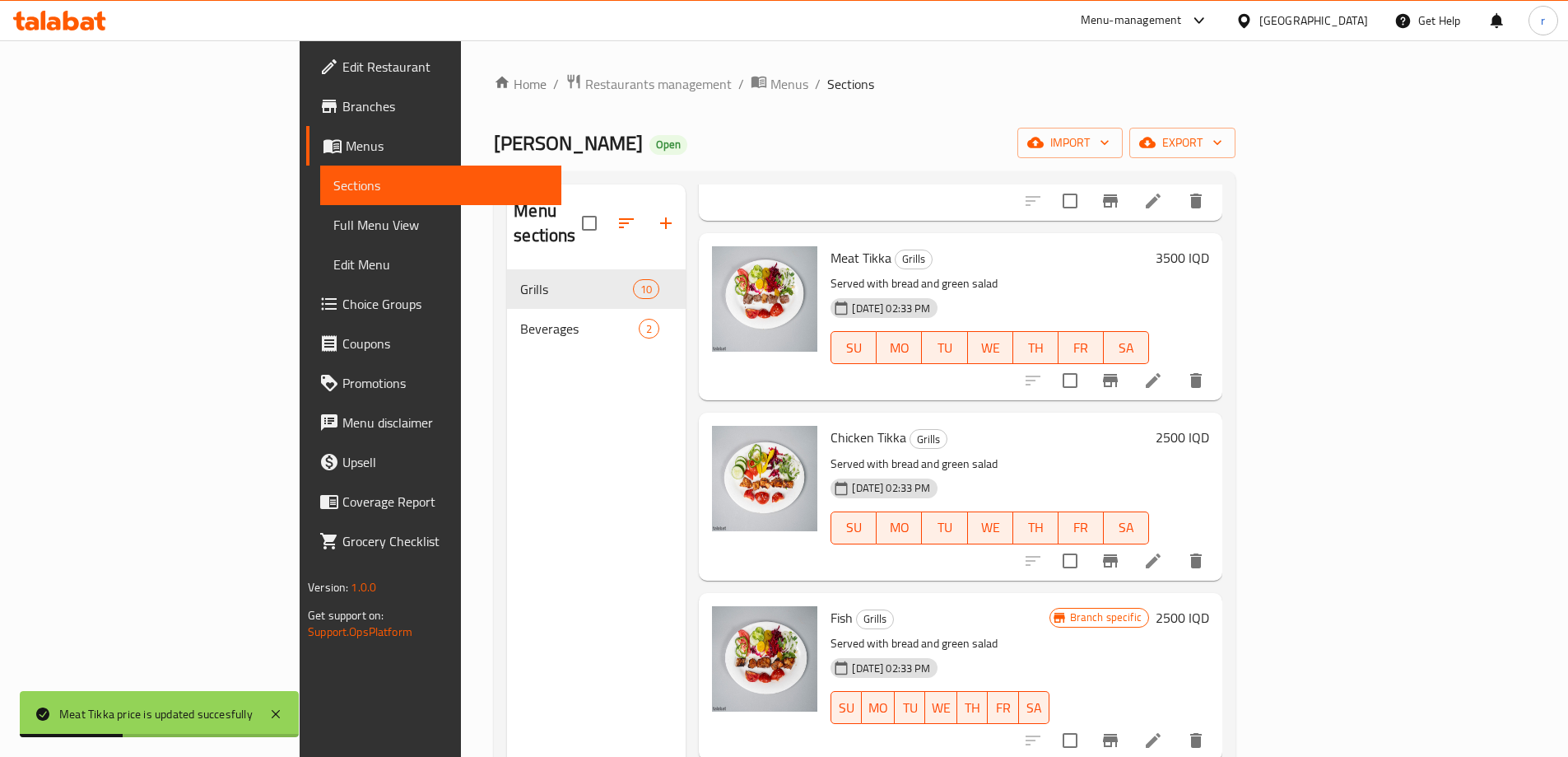
scroll to position [412, 0]
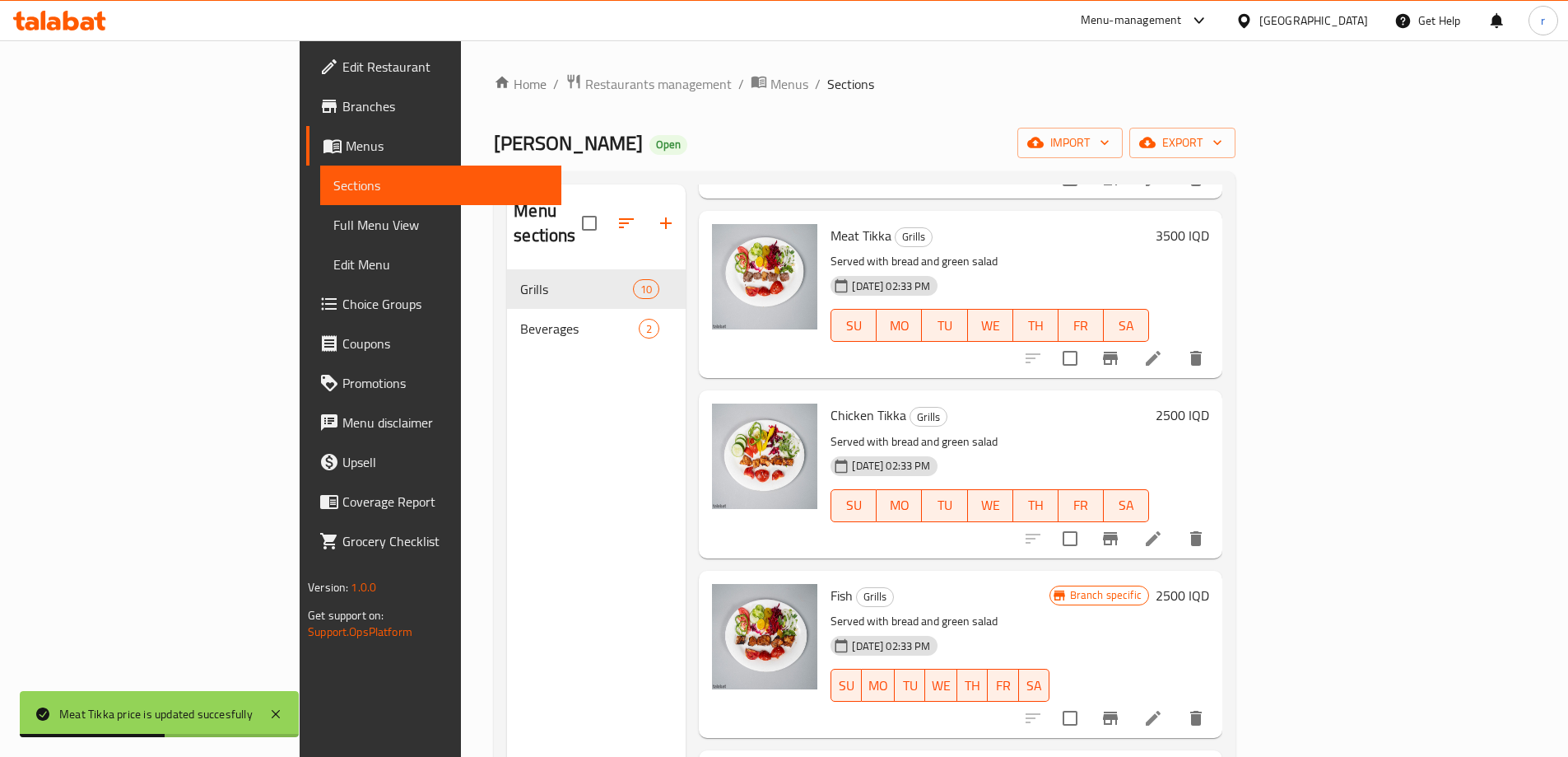
click at [1210, 404] on h6 "2500 IQD" at bounding box center [1182, 415] width 54 height 23
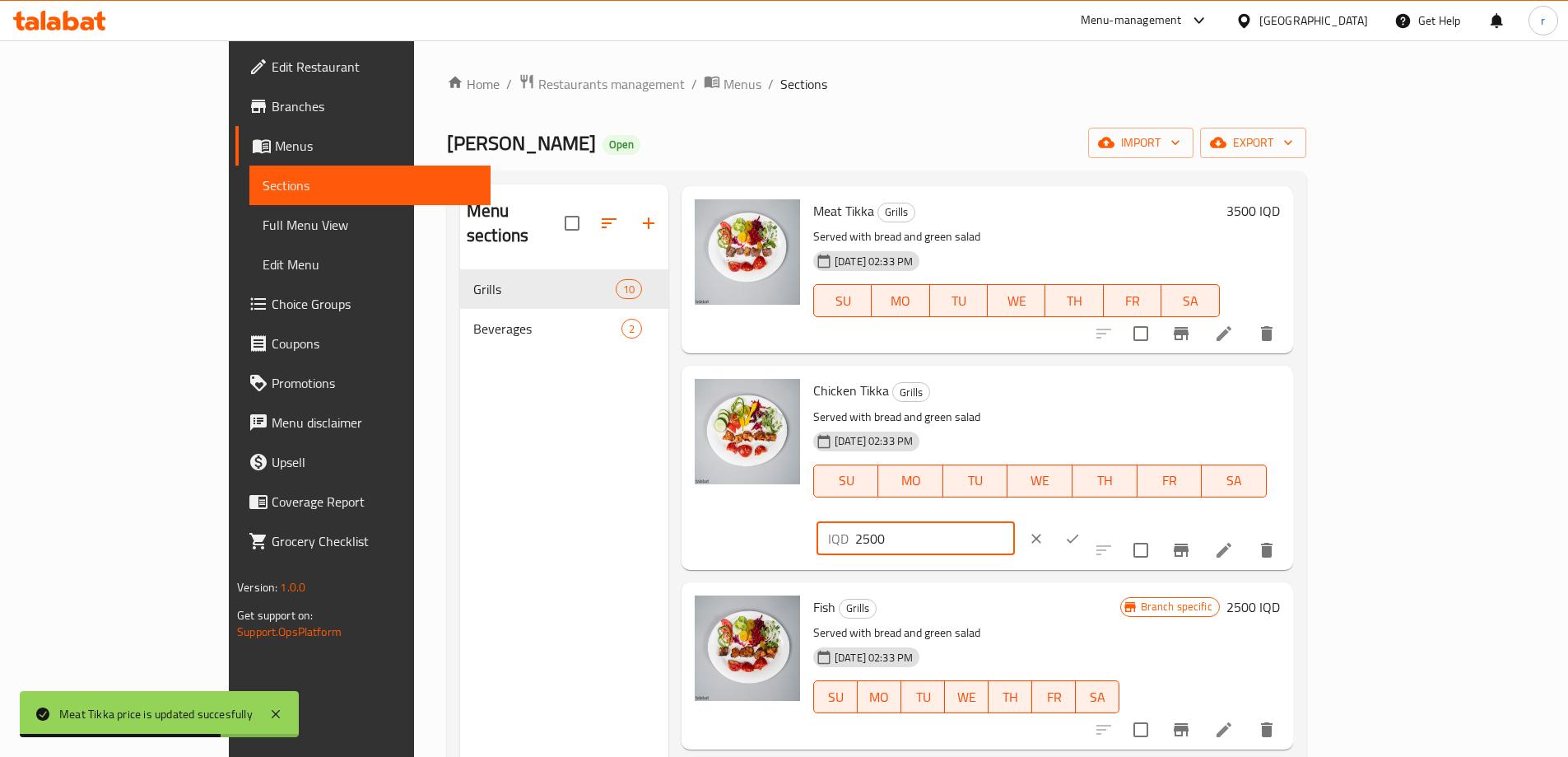
drag, startPoint x: 1273, startPoint y: 400, endPoint x: 1257, endPoint y: 400, distance: 16.0
click at [1015, 522] on div "IQD 2500 ​" at bounding box center [915, 538] width 198 height 33
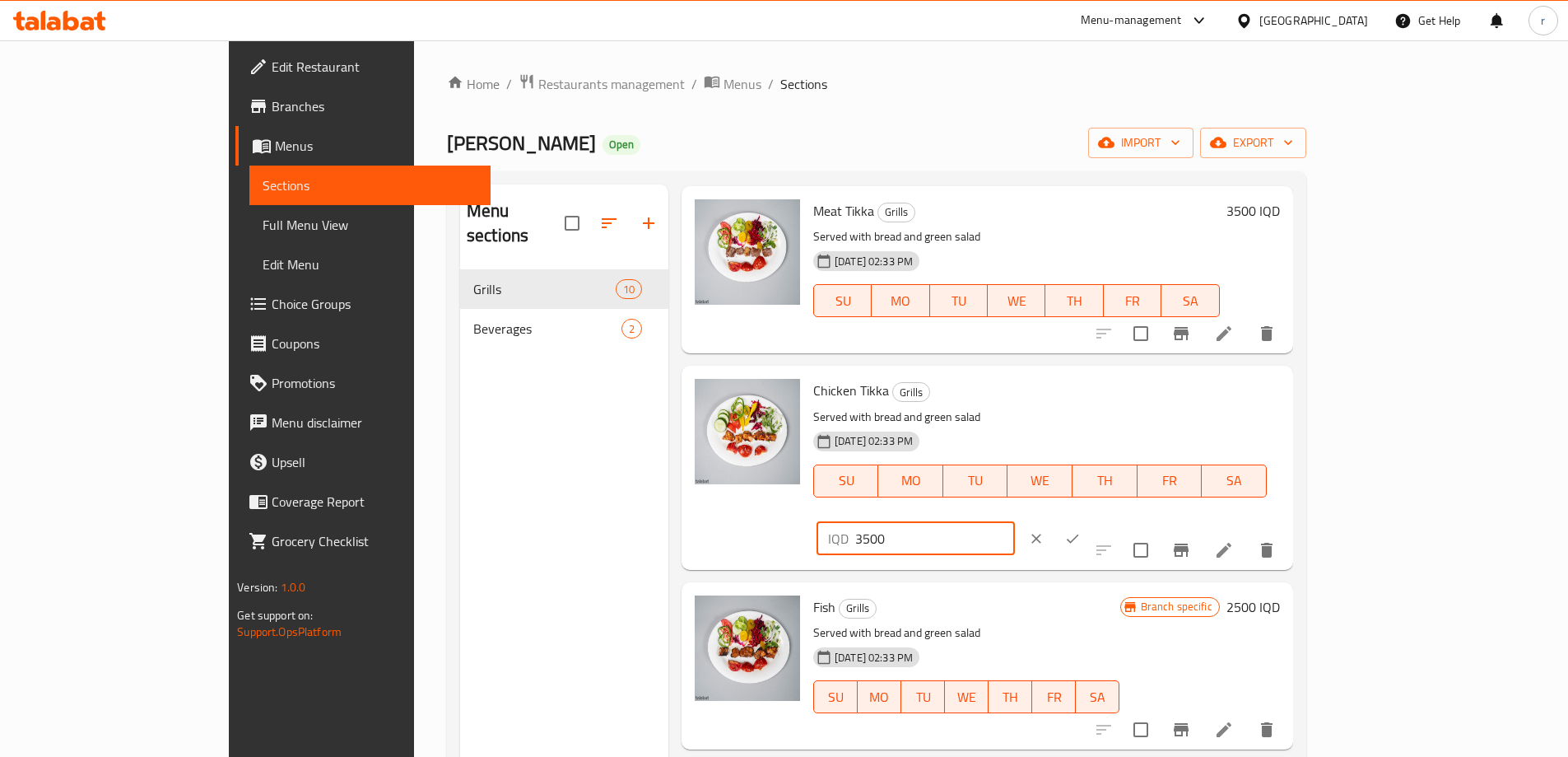
type input "3500"
click at [1081, 530] on icon "ok" at bounding box center [1072, 538] width 16 height 16
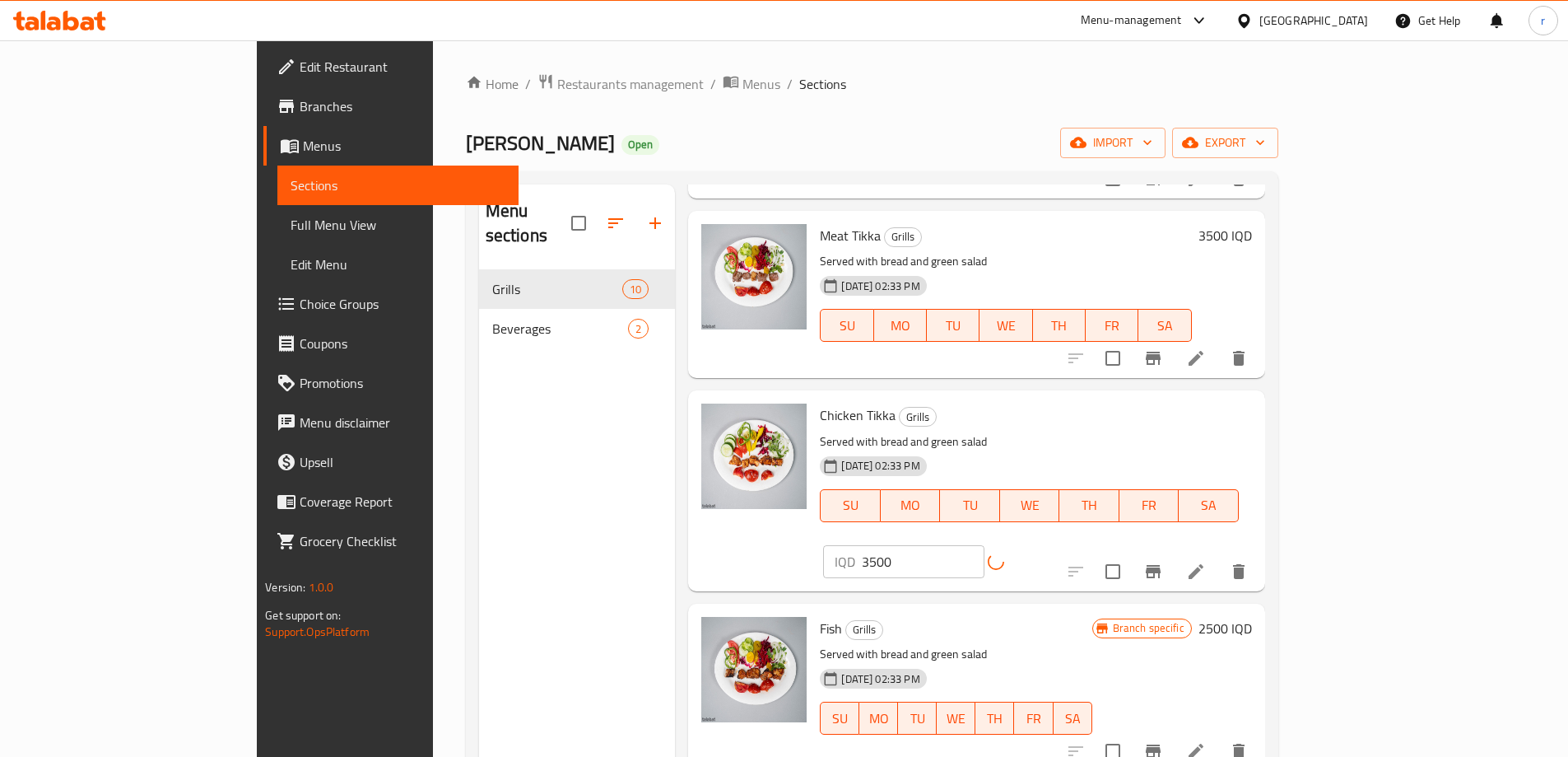
click at [1161, 744] on icon "Branch-specific-item" at bounding box center [1153, 750] width 14 height 13
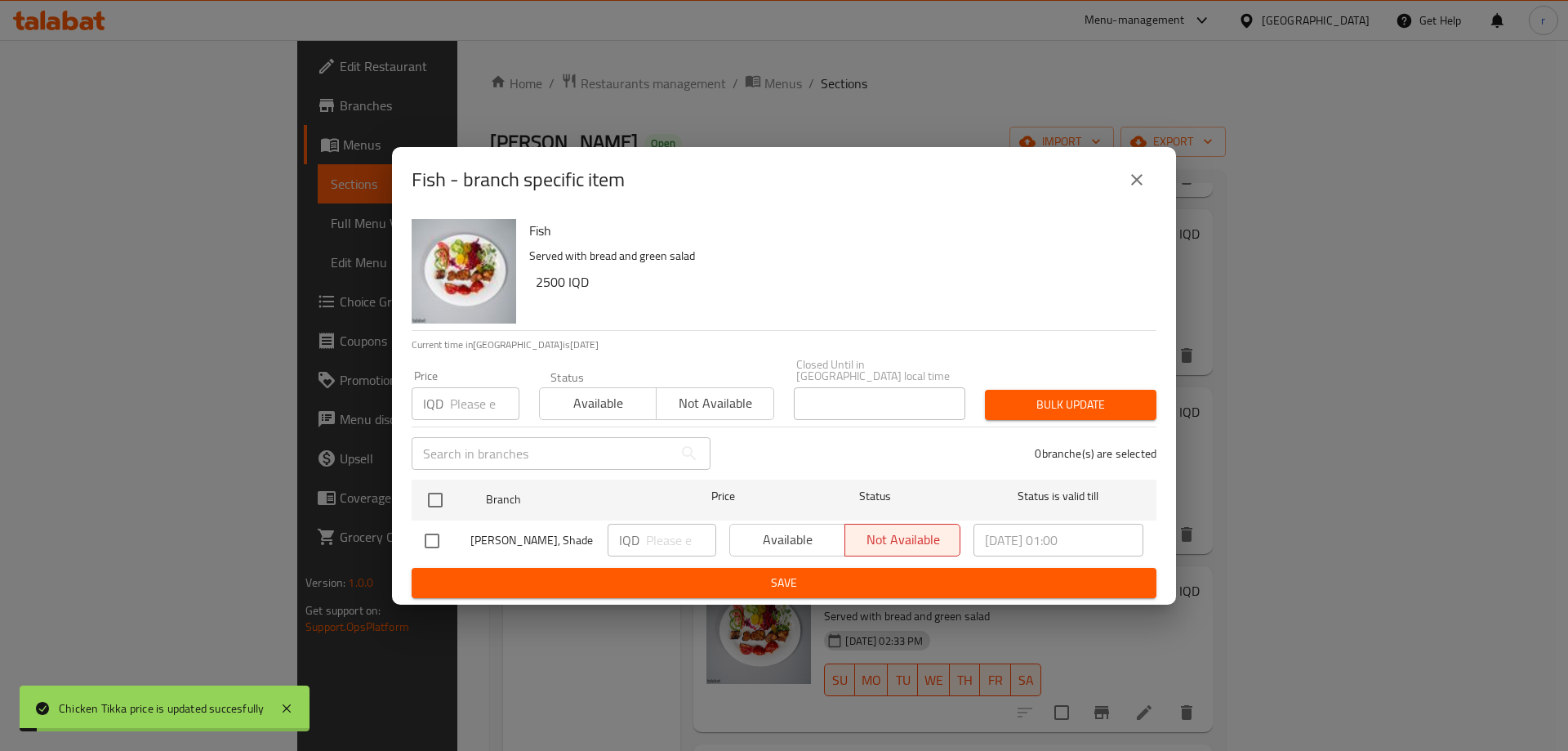
click at [1129, 174] on icon "close" at bounding box center [1137, 179] width 19 height 19
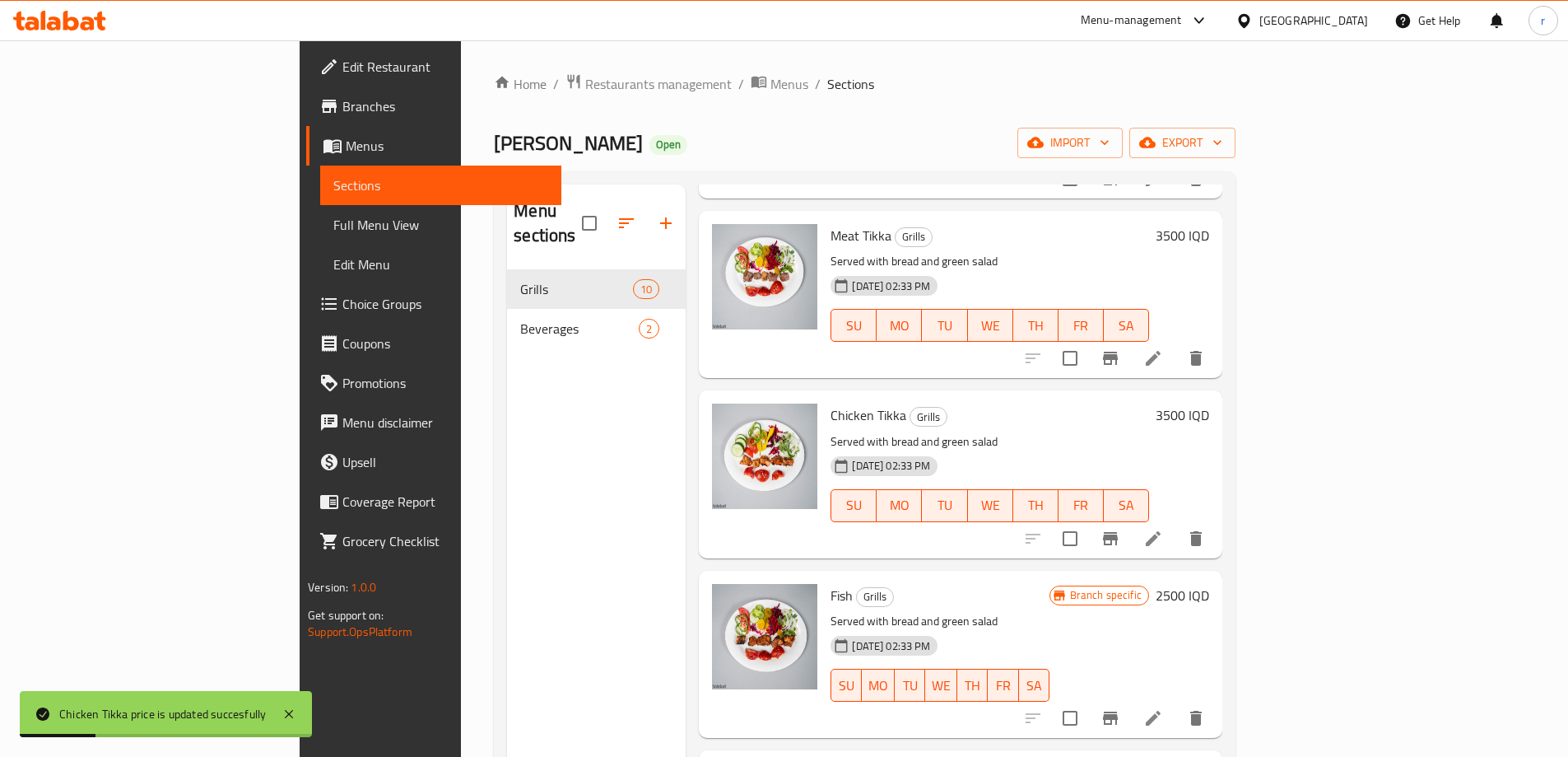
click at [1210, 584] on h6 "2500 IQD" at bounding box center [1182, 595] width 54 height 23
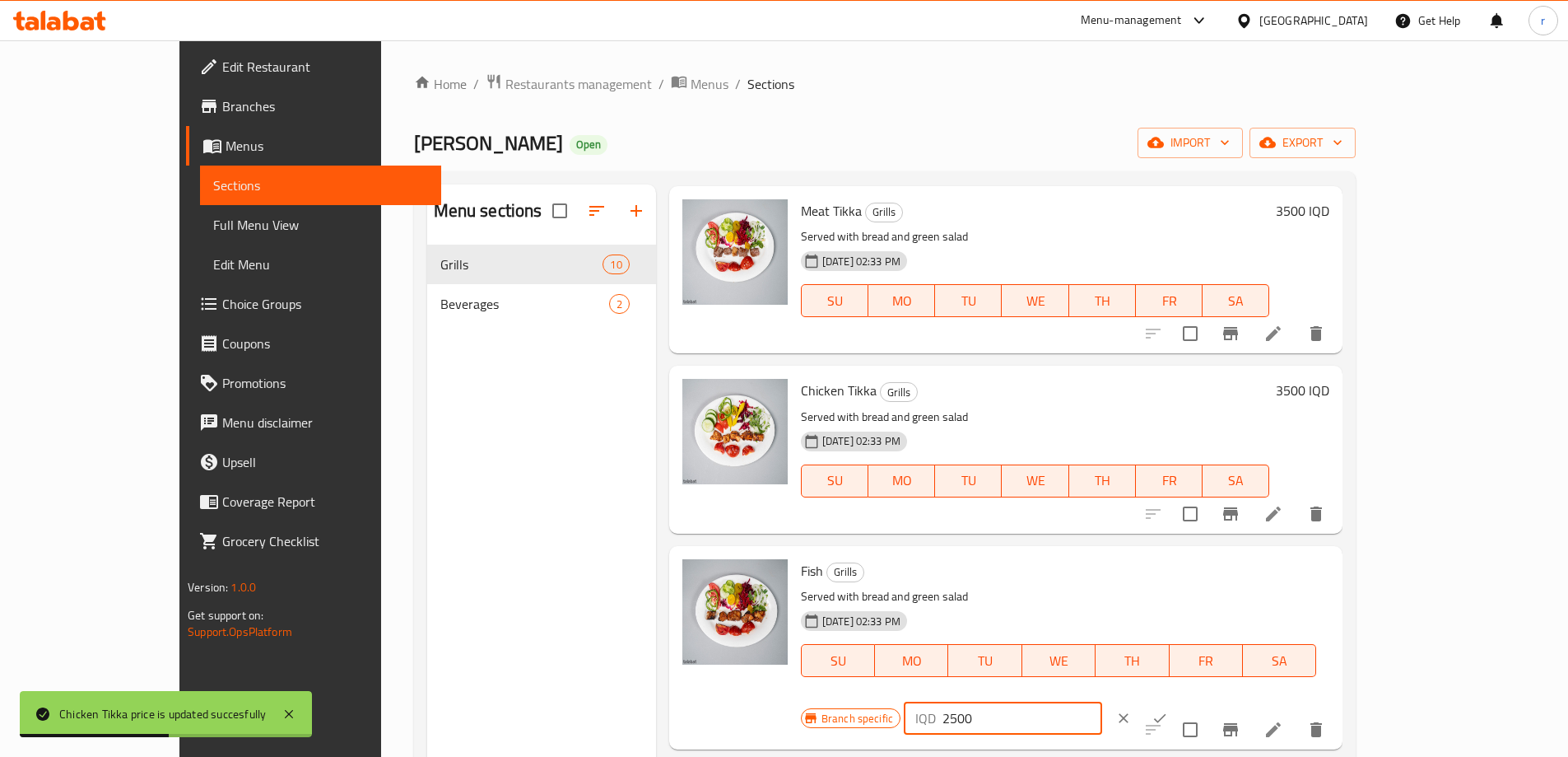
drag, startPoint x: 1277, startPoint y: 582, endPoint x: 1259, endPoint y: 582, distance: 18.0
click at [1102, 702] on div "IQD 2500 ​" at bounding box center [1003, 718] width 198 height 33
type input "3500"
click at [1168, 710] on icon "ok" at bounding box center [1159, 718] width 16 height 16
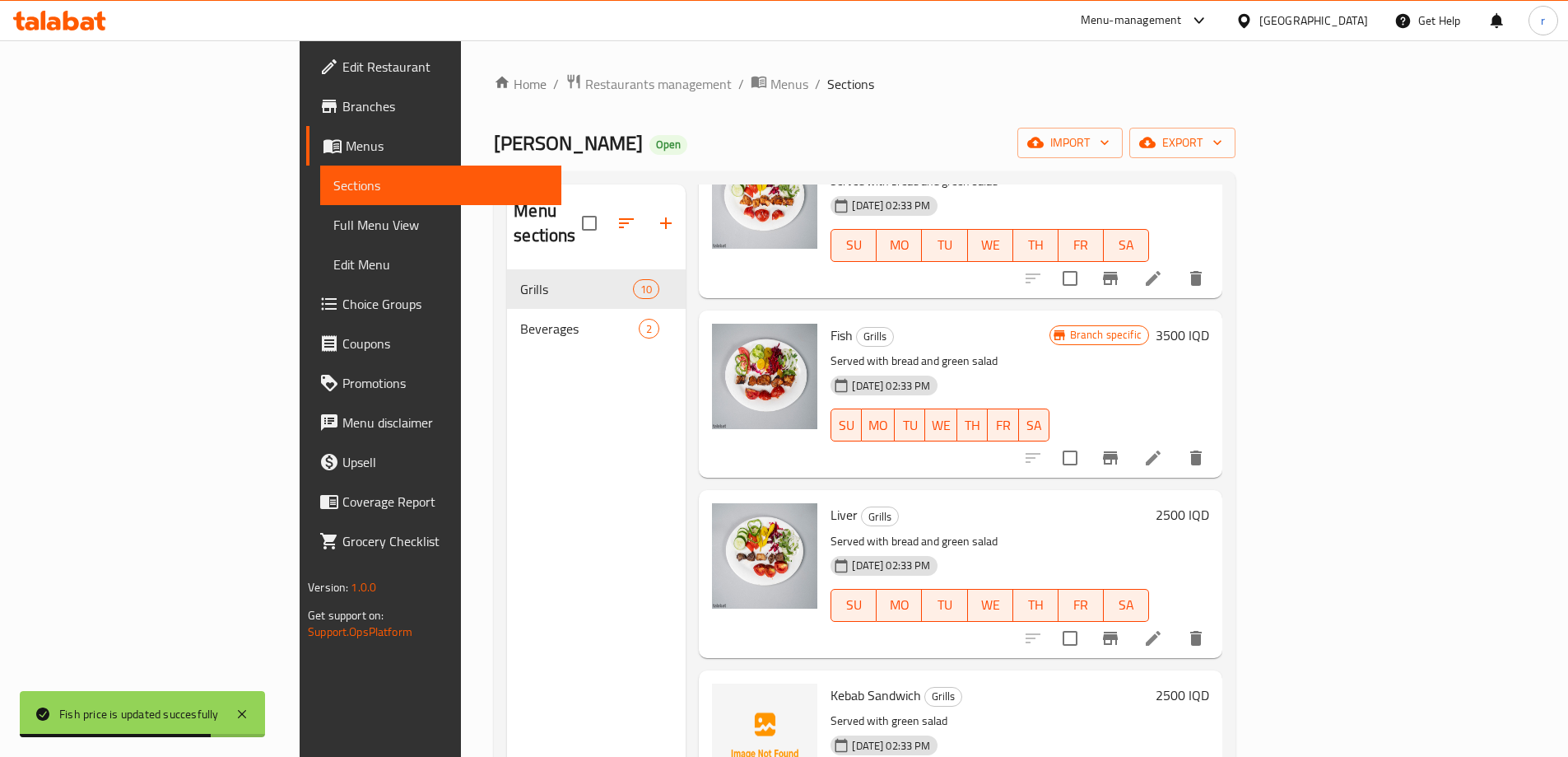
scroll to position [810, 0]
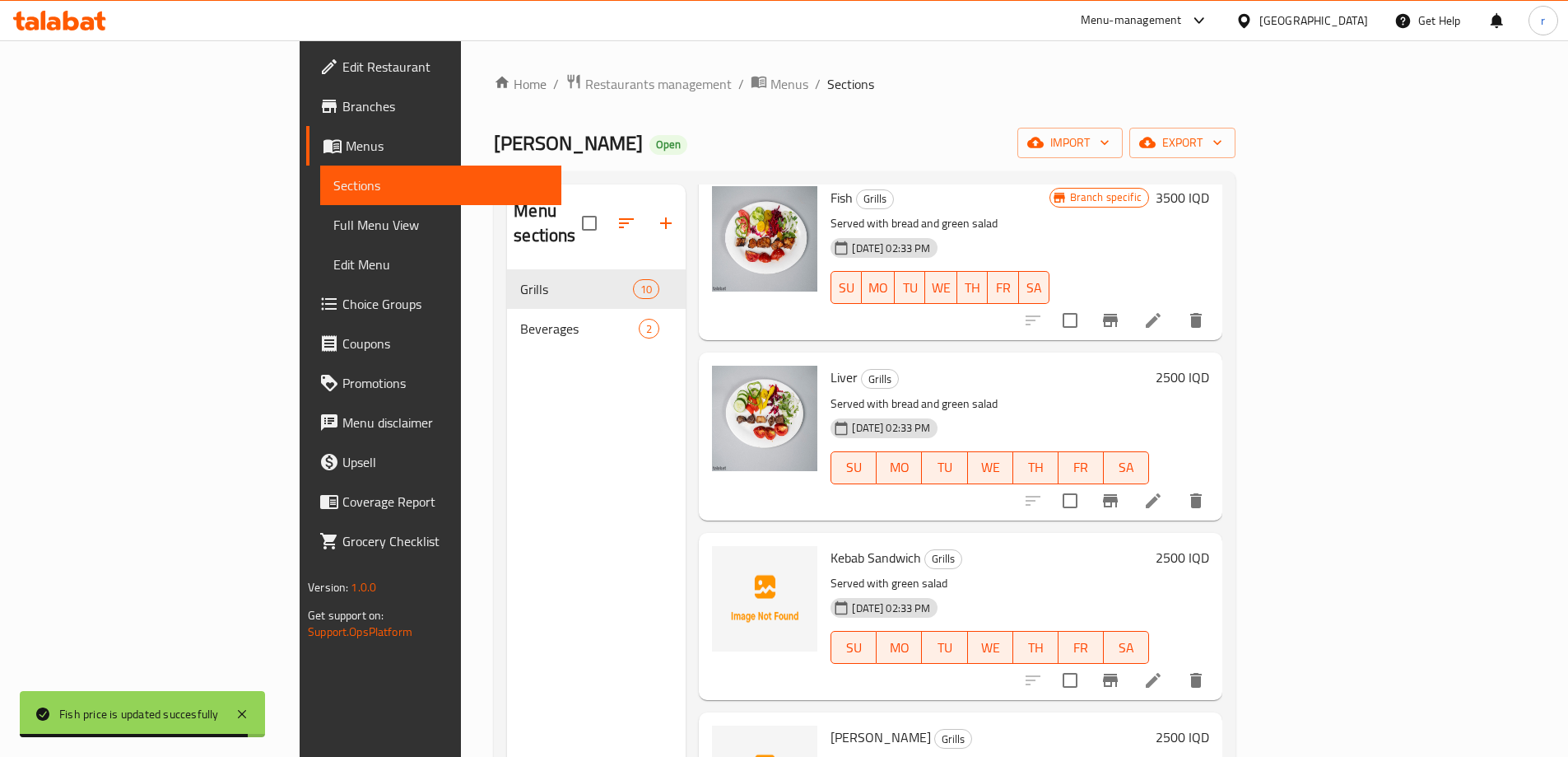
click at [1210, 365] on h6 "2500 IQD" at bounding box center [1182, 376] width 54 height 23
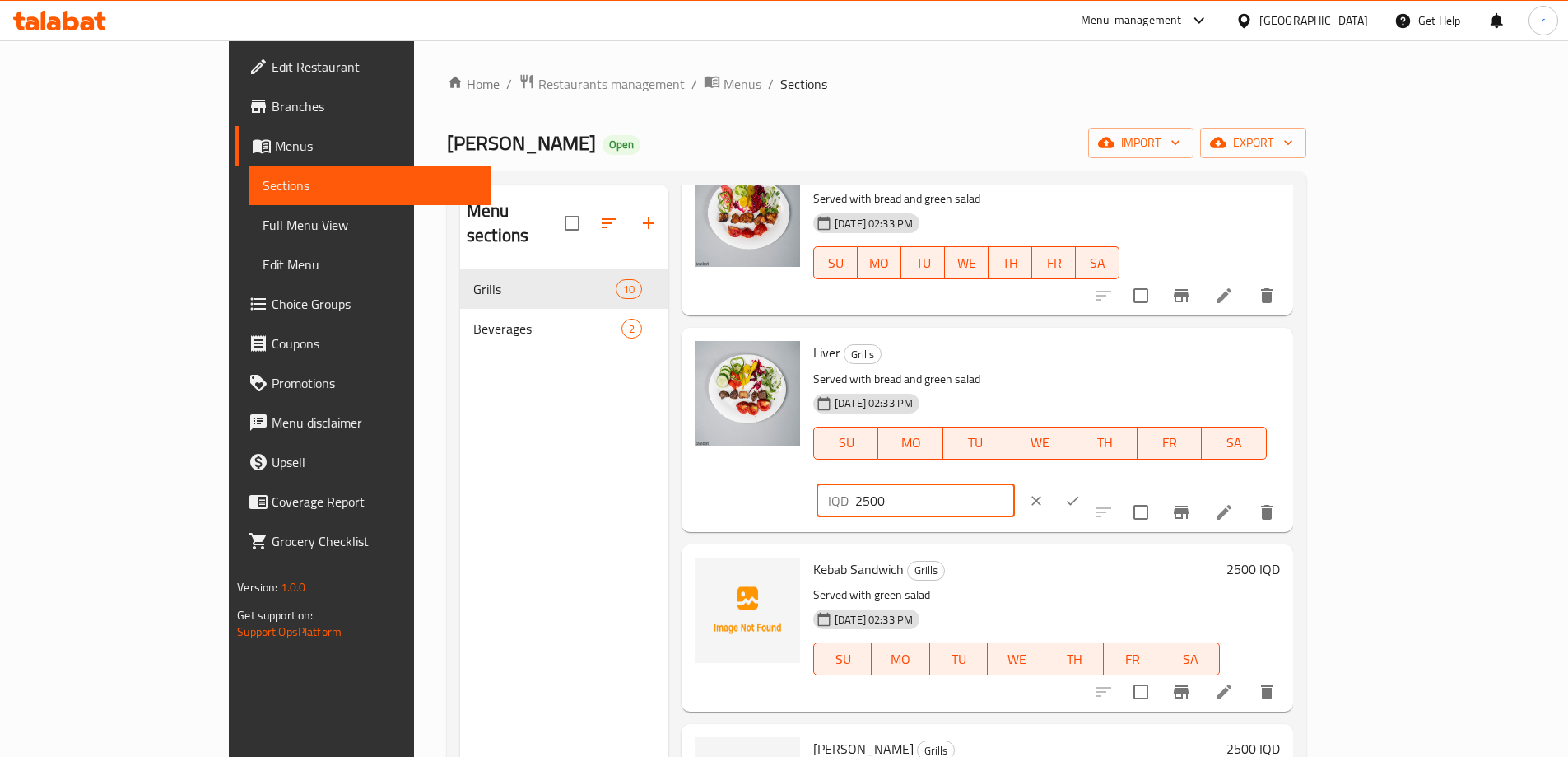
drag, startPoint x: 1323, startPoint y: 361, endPoint x: 1113, endPoint y: 373, distance: 210.3
click at [1113, 373] on div "Liver Grills Served with bread and green salad 21-09-2025 02:33 PM SU MO TU WE …" at bounding box center [1047, 429] width 480 height 190
click at [1015, 485] on input "3500" at bounding box center [936, 501] width 160 height 33
type input "3500"
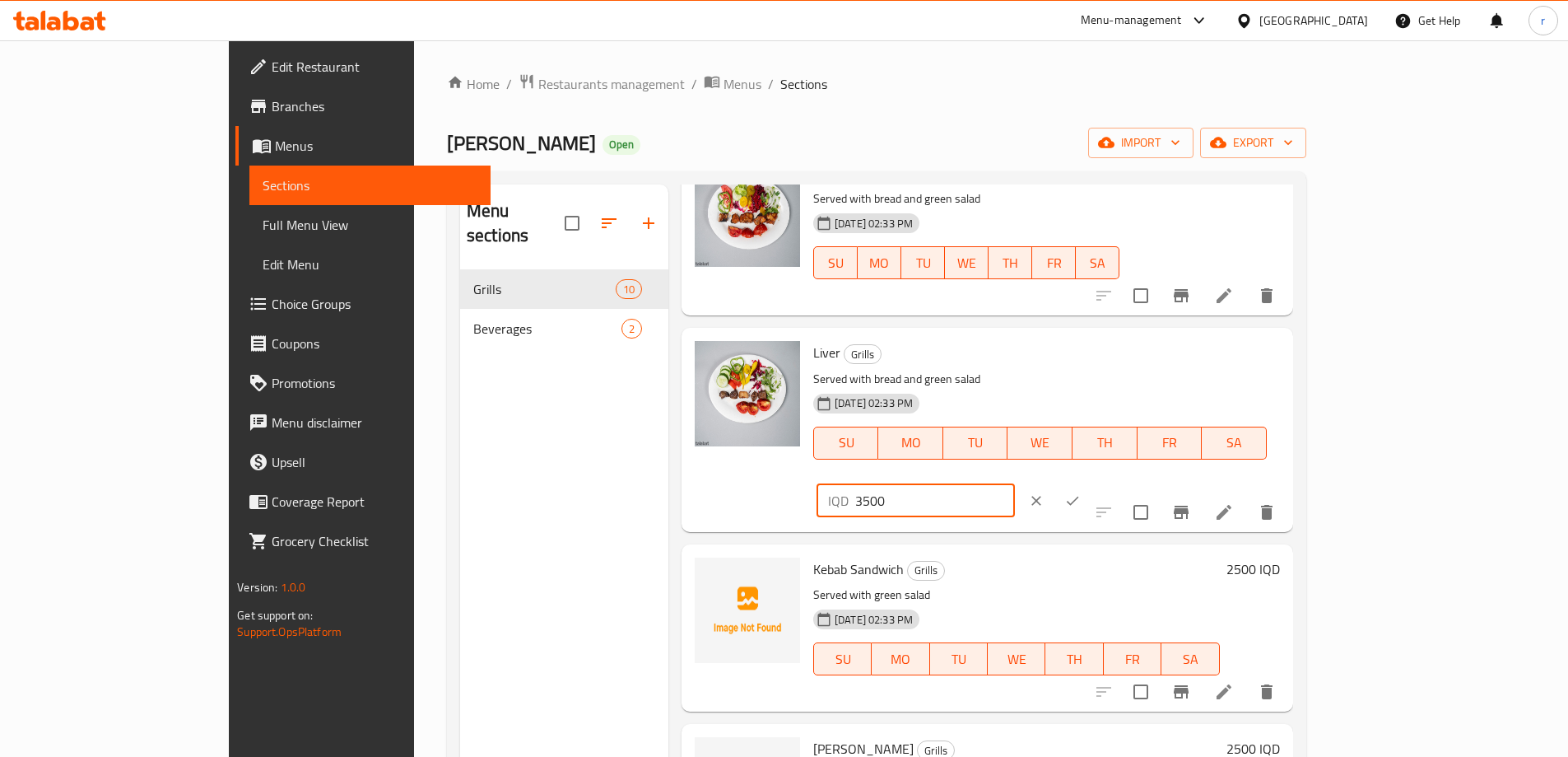
click at [1081, 492] on icon "ok" at bounding box center [1072, 500] width 16 height 16
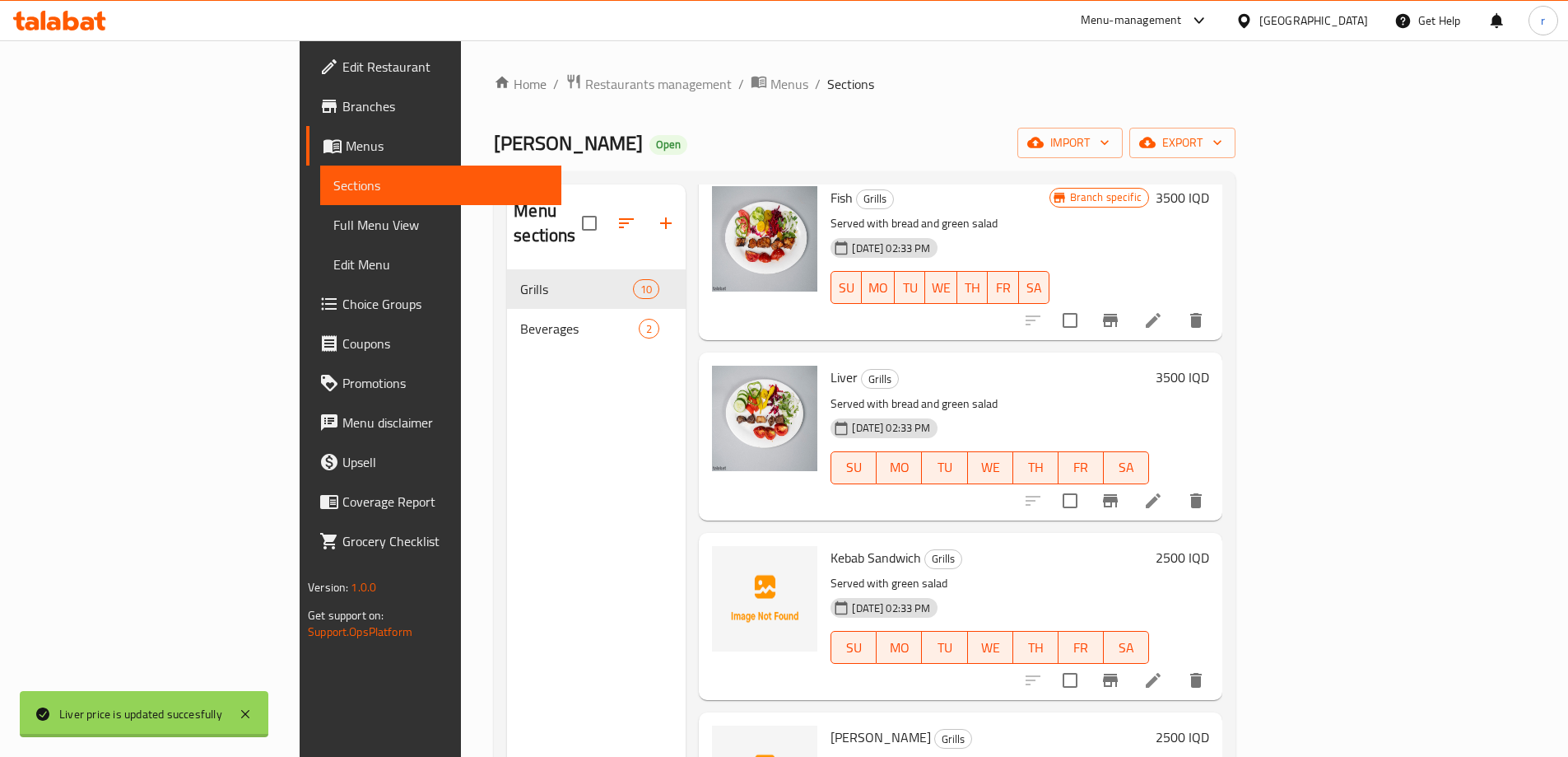
click at [1210, 546] on h6 "2500 IQD" at bounding box center [1182, 557] width 54 height 23
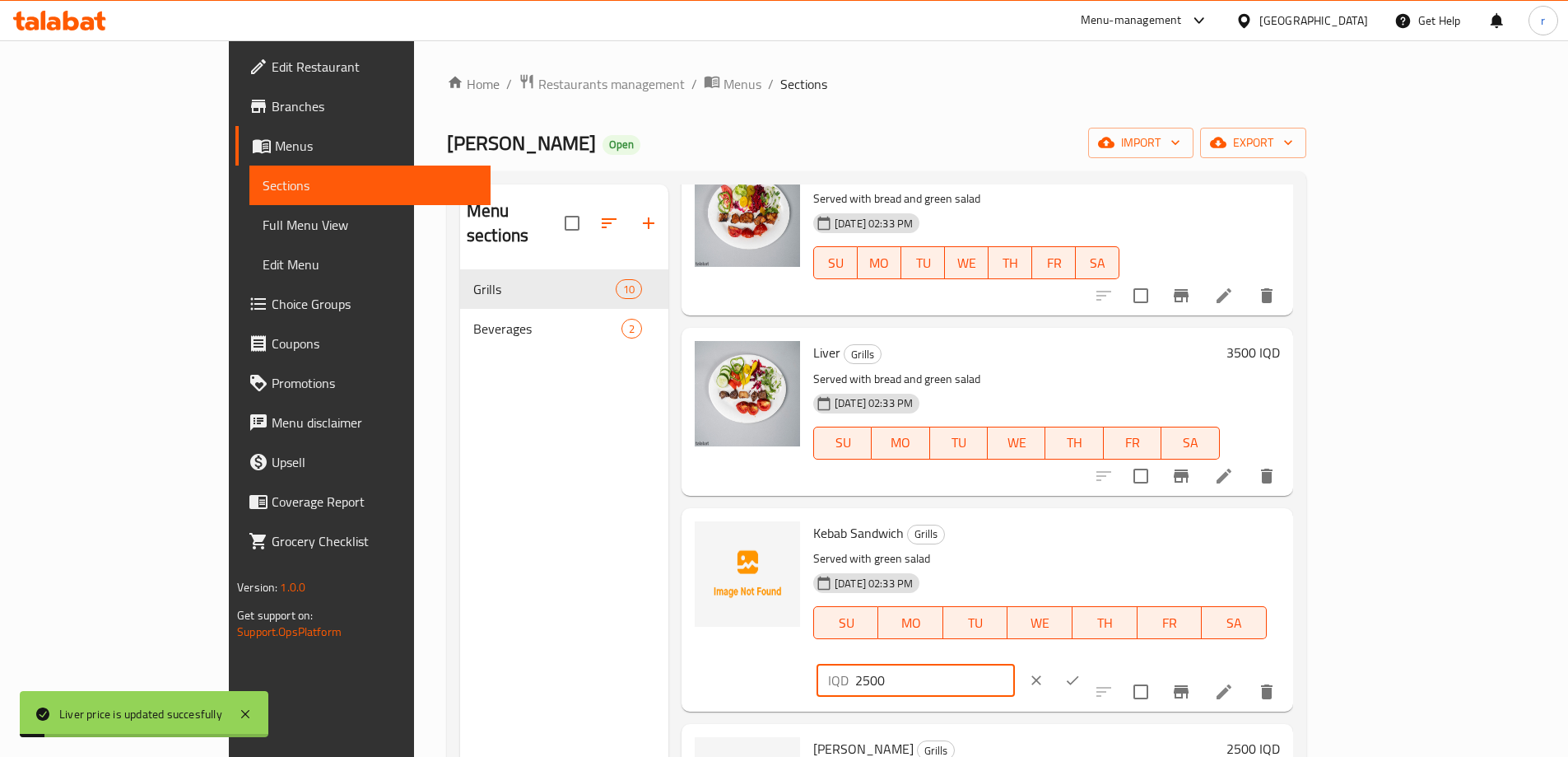
drag, startPoint x: 1343, startPoint y: 551, endPoint x: 1179, endPoint y: 551, distance: 164.0
click at [1179, 551] on div "Kebab Sandwich Grills Served with green salad 21-09-2025 02:33 PM SU MO TU WE T…" at bounding box center [1047, 609] width 480 height 190
paste input "3"
type input "3500"
click at [1081, 672] on icon "ok" at bounding box center [1072, 680] width 16 height 16
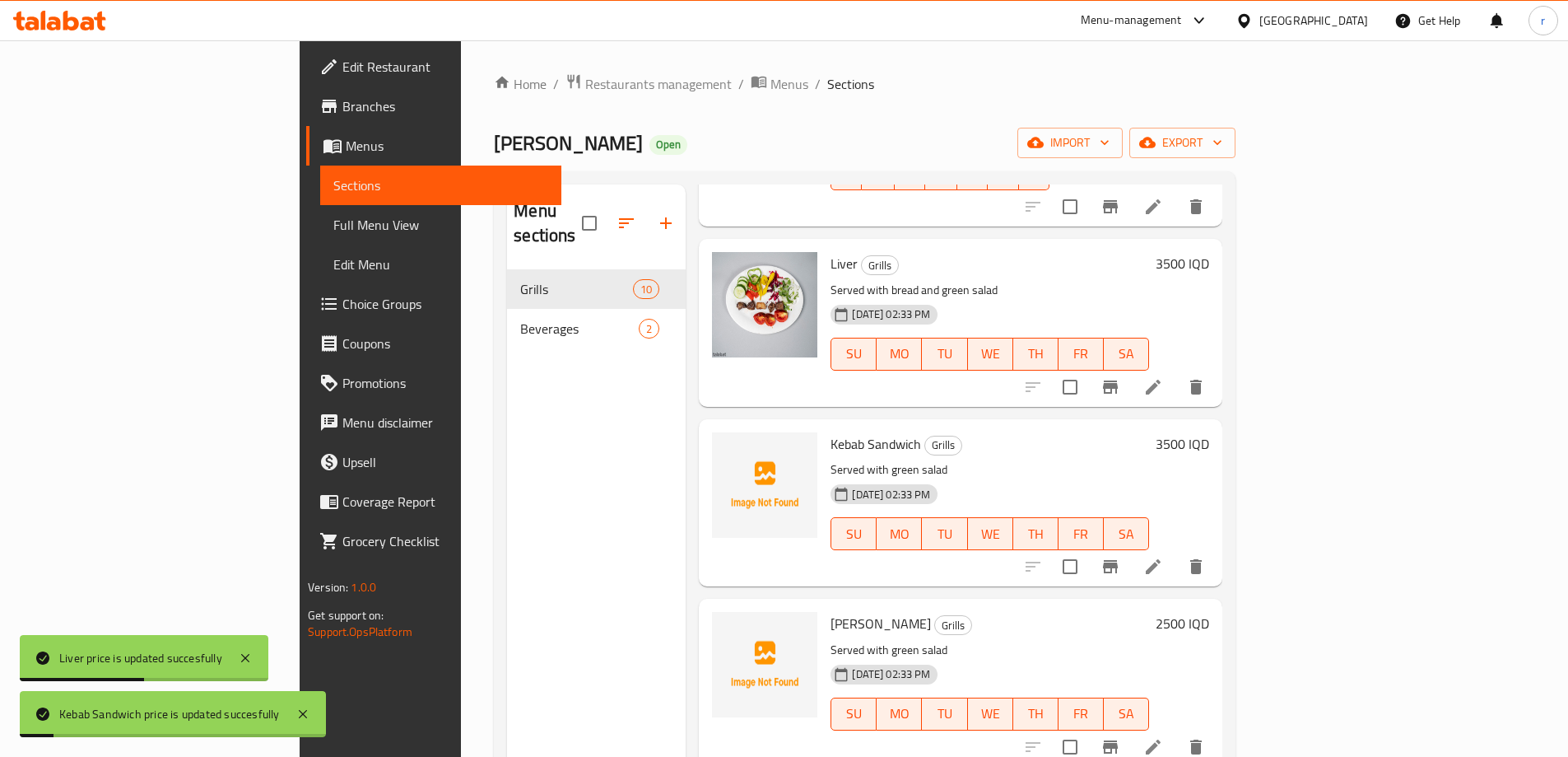
scroll to position [946, 0]
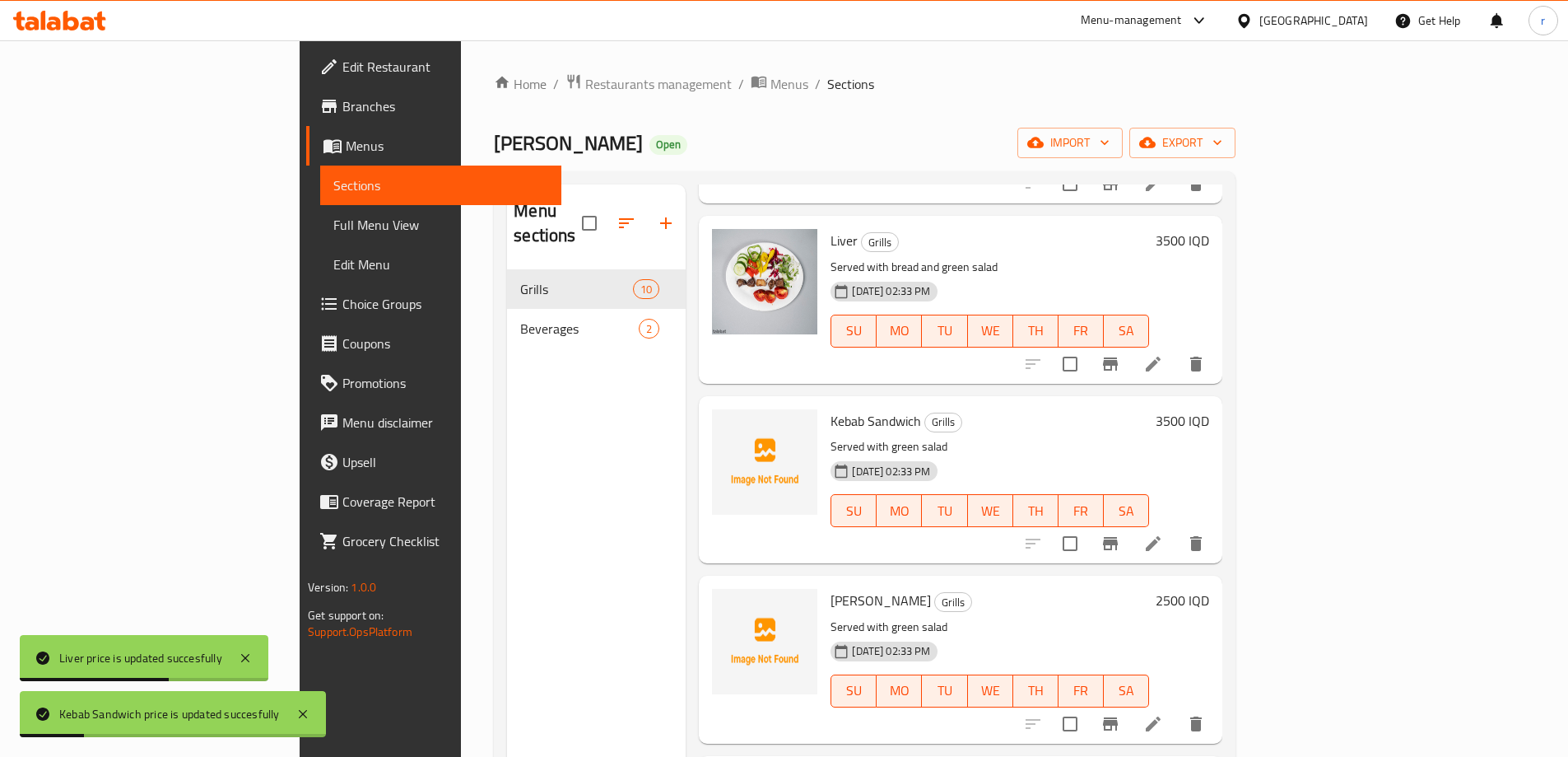
click at [1210, 588] on h6 "2500 IQD" at bounding box center [1182, 599] width 54 height 23
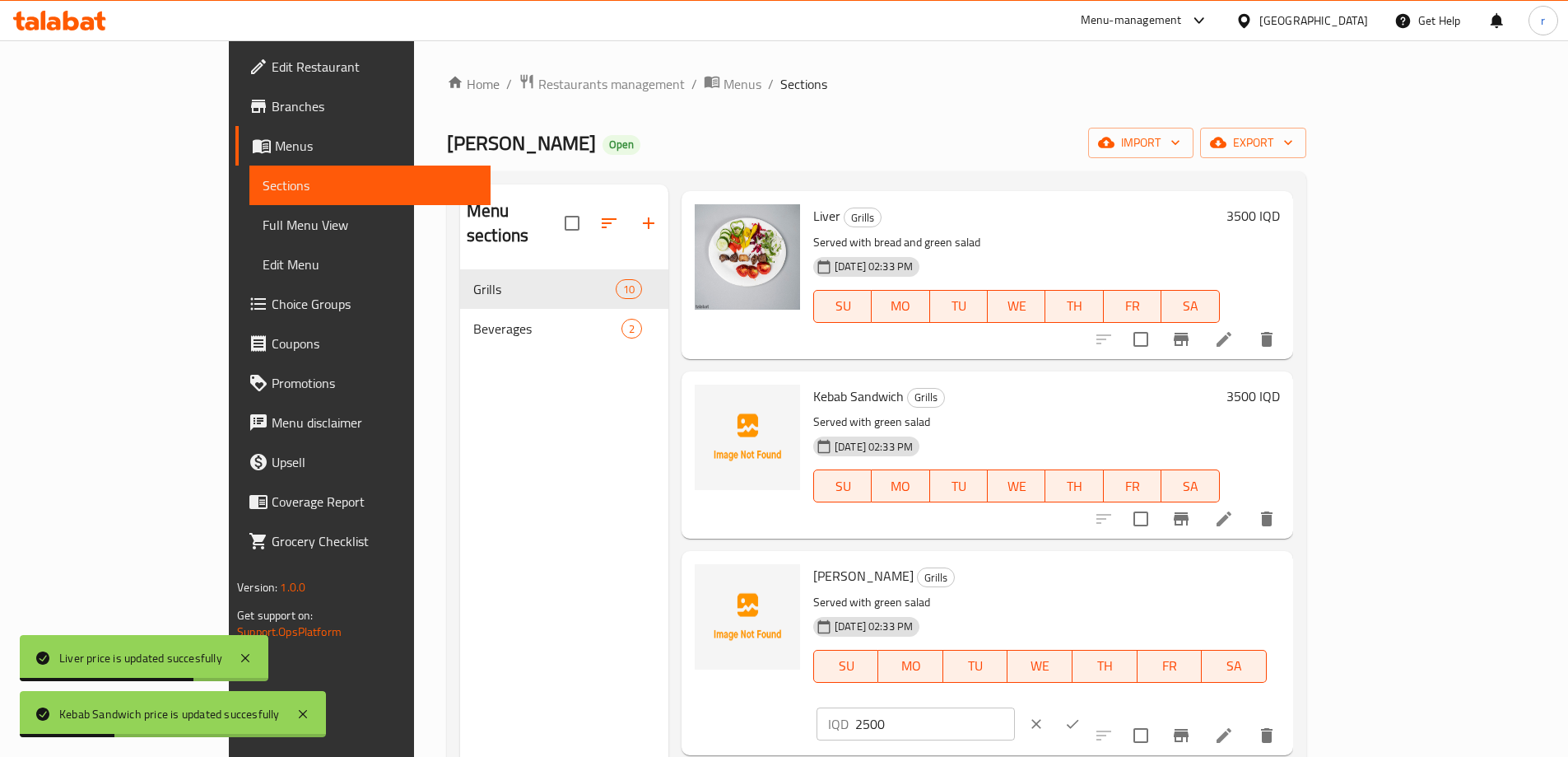
drag, startPoint x: 1321, startPoint y: 581, endPoint x: 1153, endPoint y: 599, distance: 169.0
click at [1153, 599] on div "Tikka Sandwich Grills Served with green salad 21-09-2025 02:33 PM SU MO TU WE T…" at bounding box center [1047, 652] width 480 height 190
paste input "3"
type input "3500"
click at [1079, 719] on icon "ok" at bounding box center [1073, 723] width 13 height 9
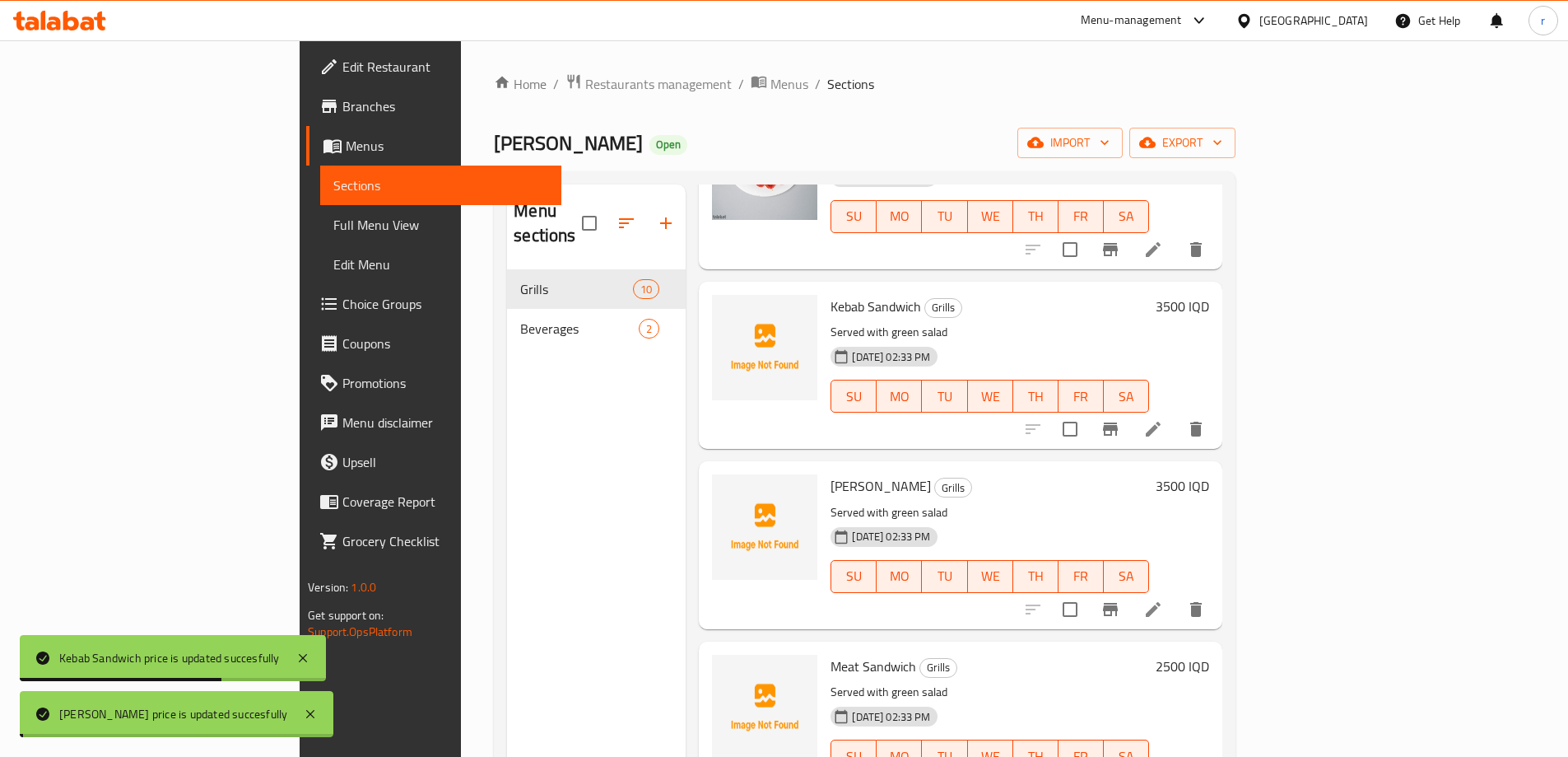
scroll to position [1084, 0]
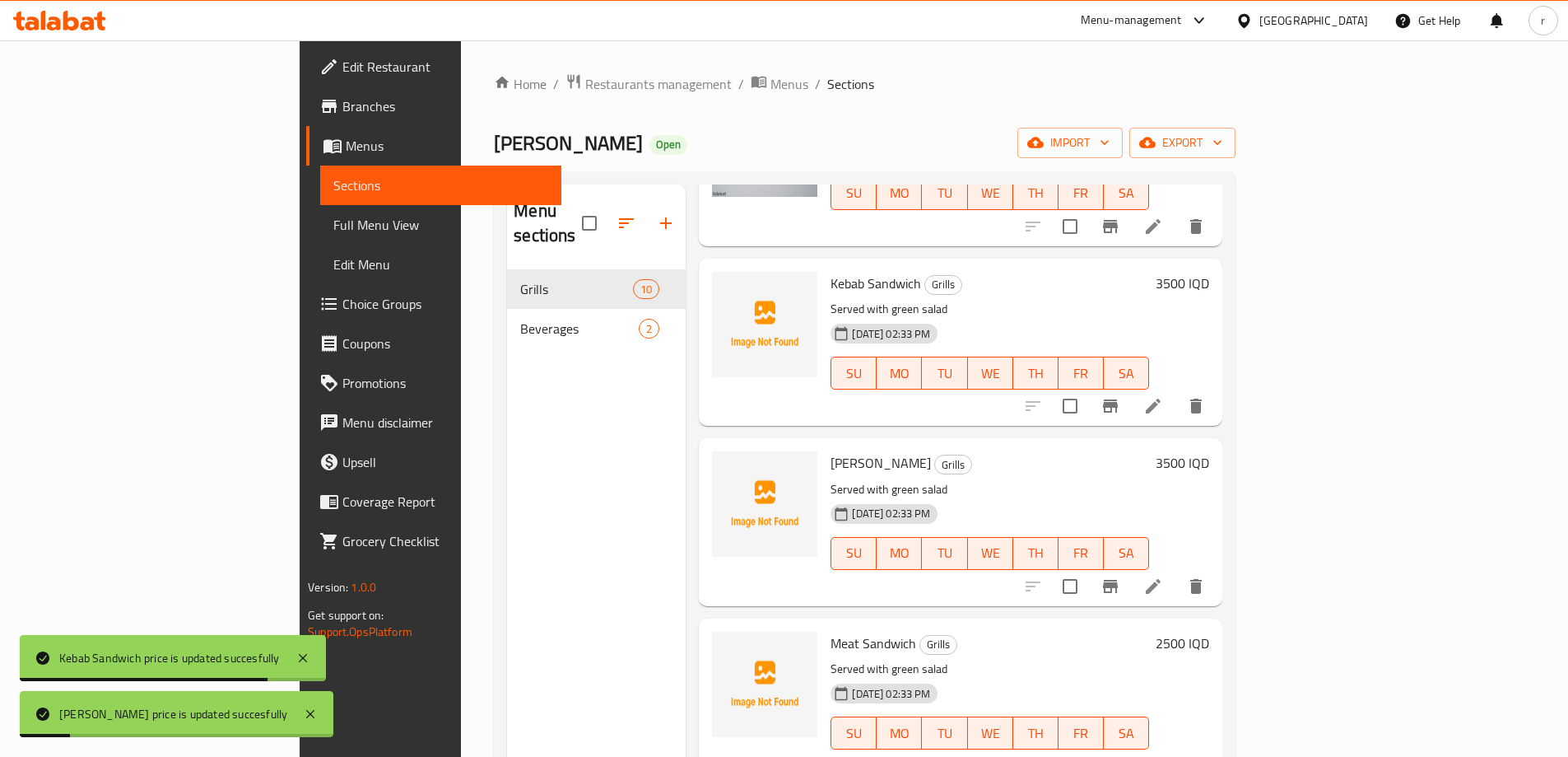
click at [1149, 632] on h6 "Meat Sandwich Grills" at bounding box center [990, 643] width 318 height 23
click at [1210, 632] on h6 "2500 IQD" at bounding box center [1182, 643] width 54 height 23
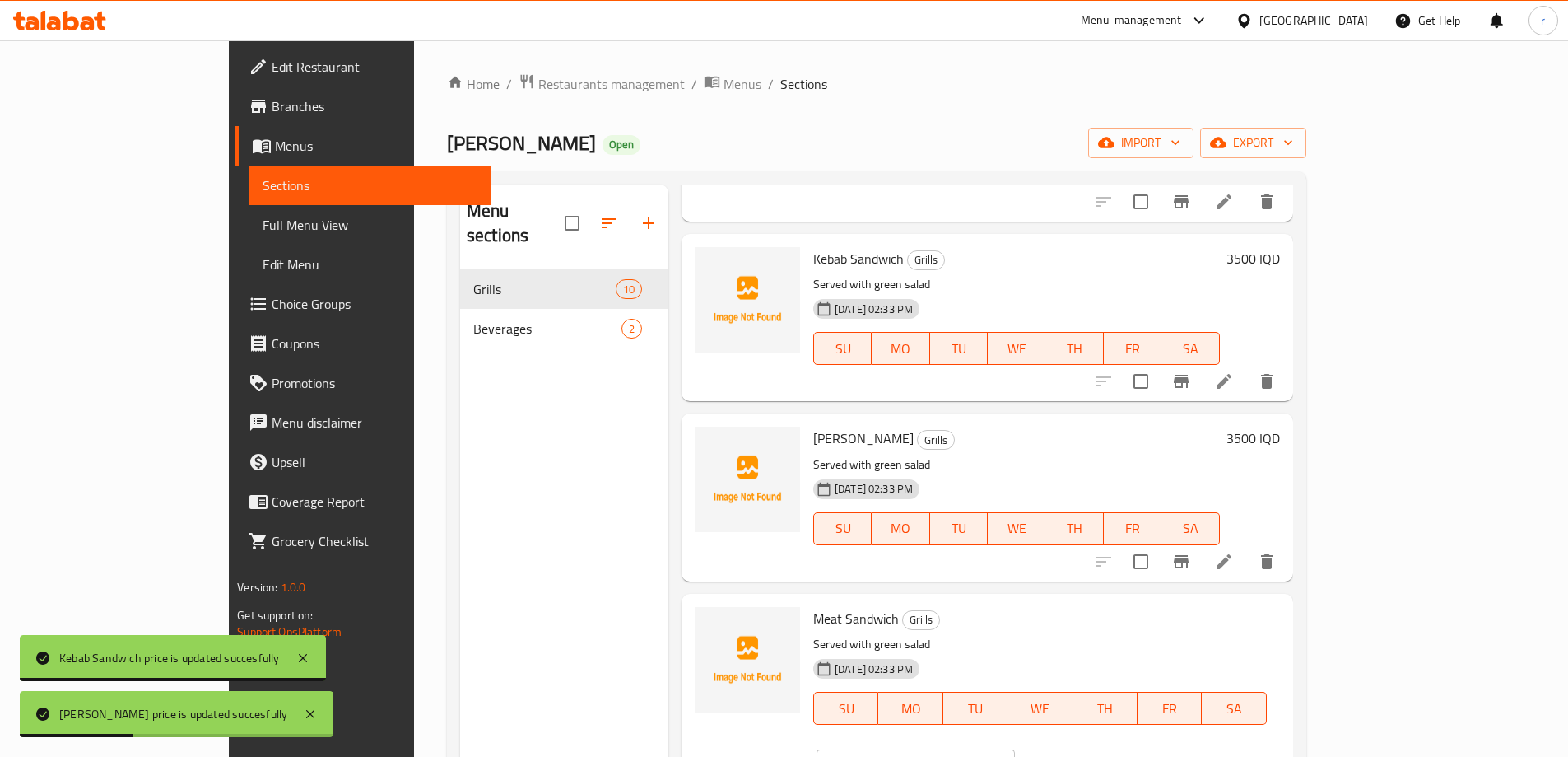
drag, startPoint x: 1265, startPoint y: 623, endPoint x: 1156, endPoint y: 626, distance: 109.0
click at [1157, 626] on div "Meat Sandwich Grills Served with green salad 21-09-2025 02:33 PM SU MO TU WE TH…" at bounding box center [1047, 695] width 480 height 190
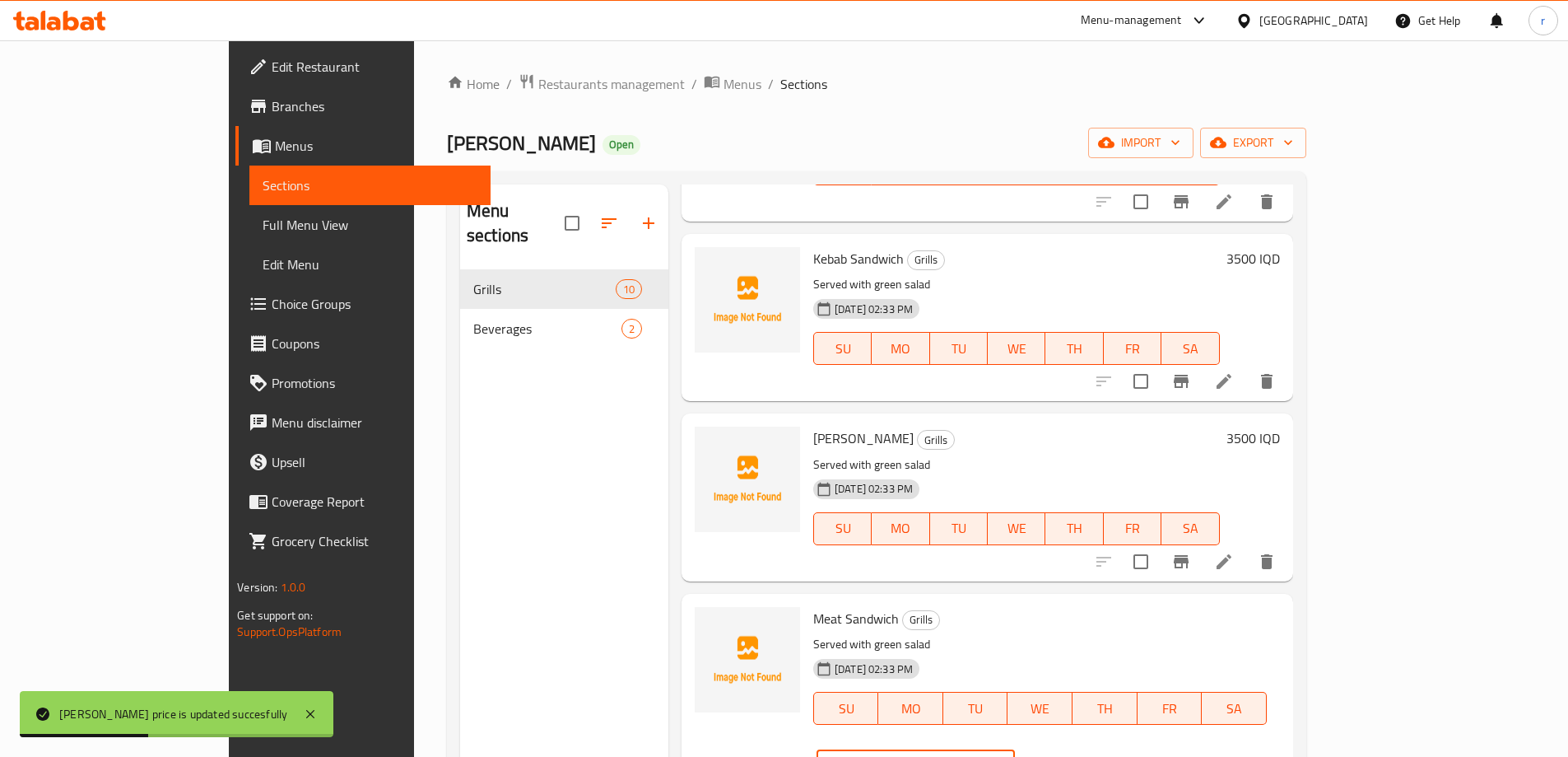
paste input "3"
type input "3500"
click at [1081, 756] on icon "ok" at bounding box center [1072, 766] width 16 height 16
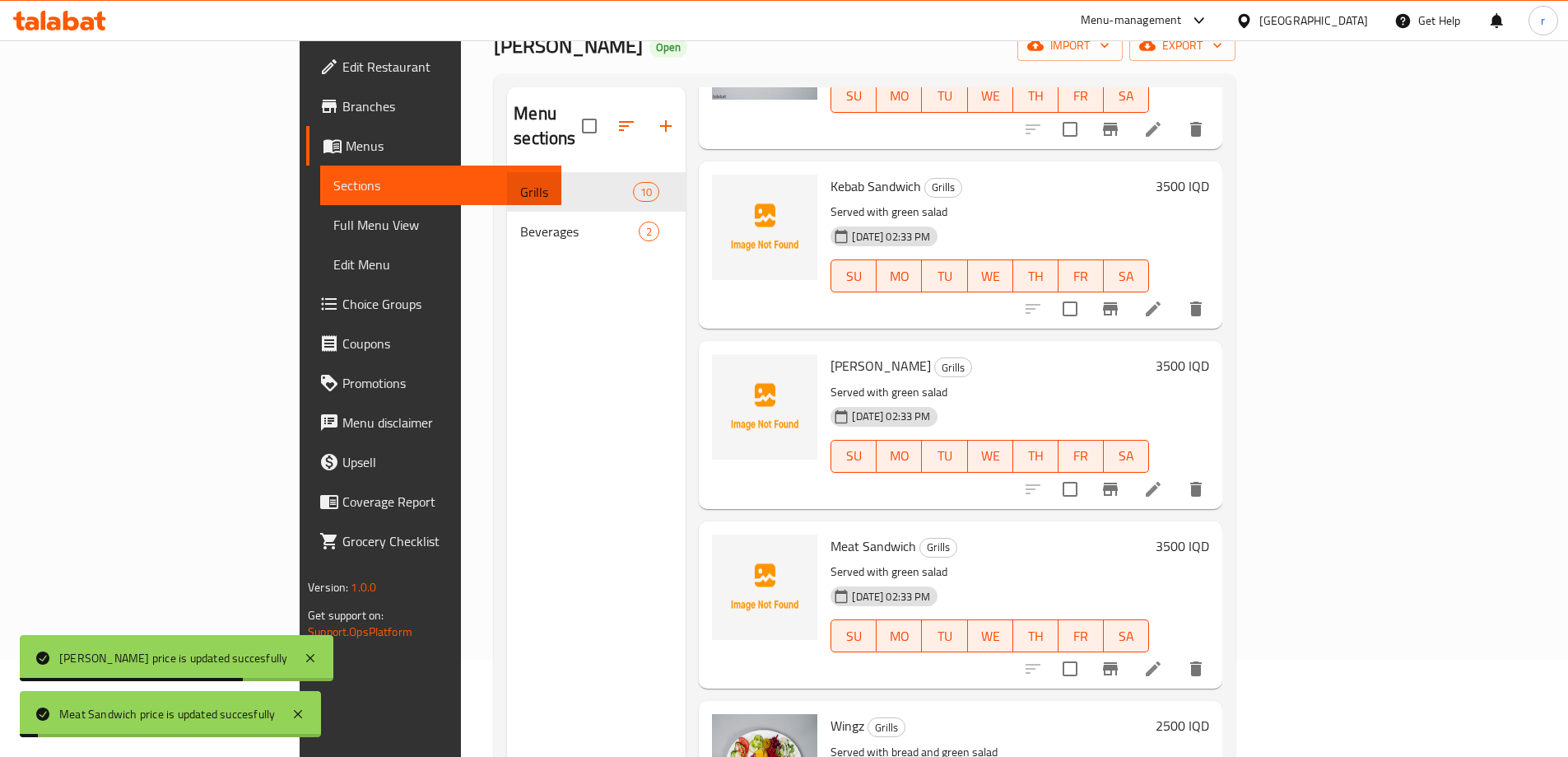
scroll to position [231, 0]
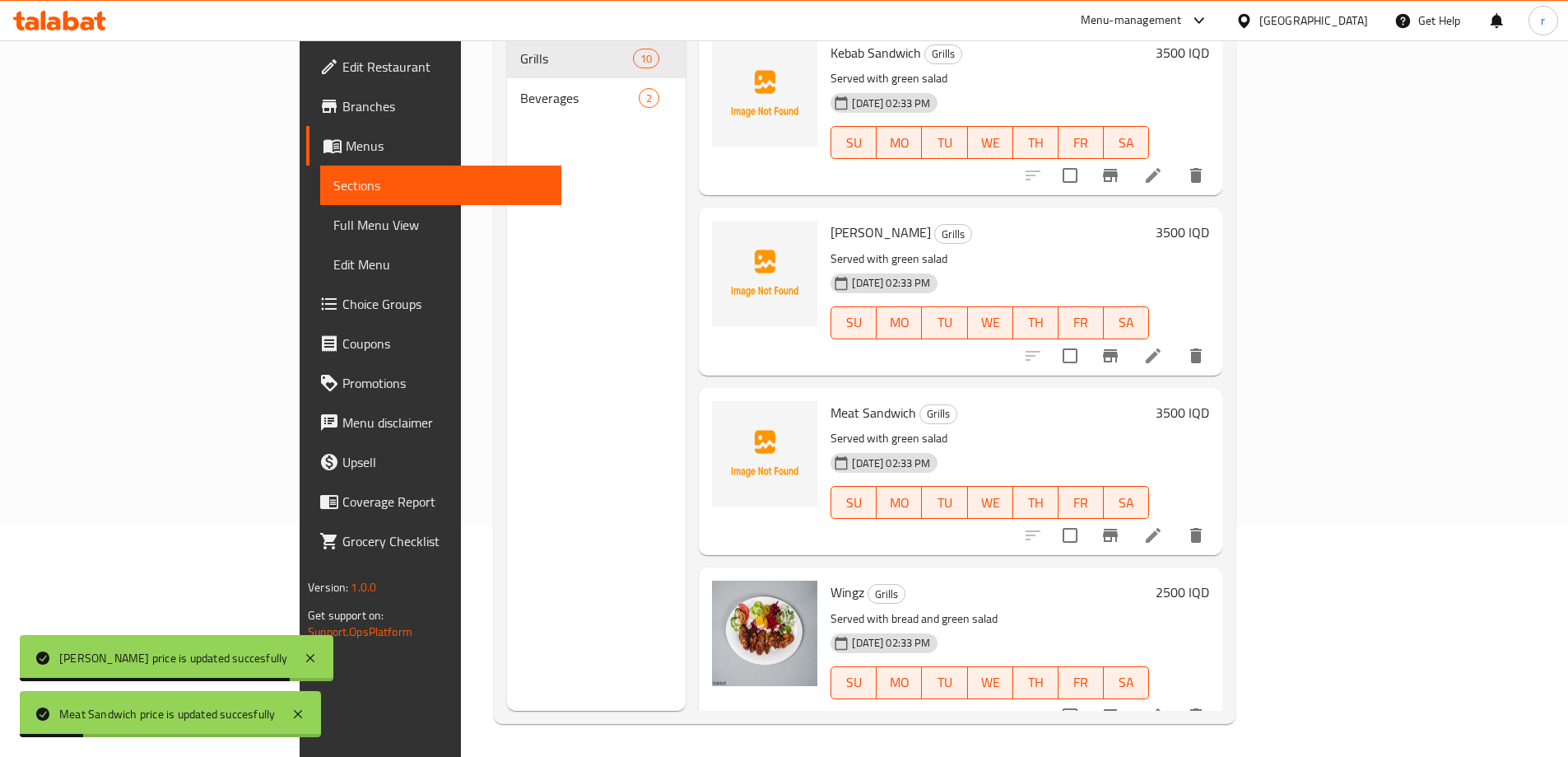
click at [1210, 581] on h6 "2500 IQD" at bounding box center [1182, 592] width 54 height 23
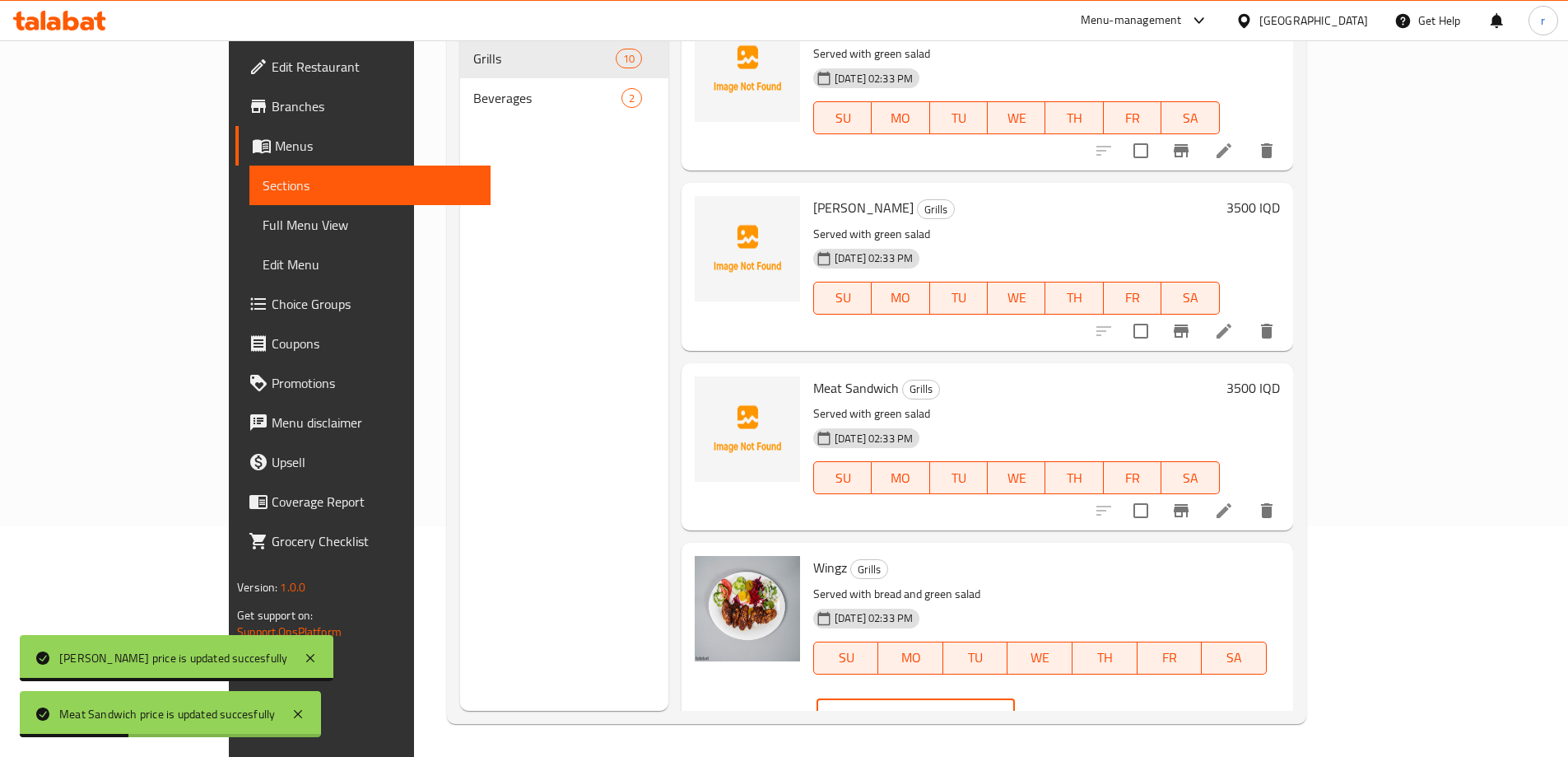
drag, startPoint x: 1345, startPoint y: 578, endPoint x: 1173, endPoint y: 572, distance: 172.1
click at [1173, 572] on div "Wingz Grills Served with bread and green salad 21-09-2025 02:33 PM SU MO TU WE …" at bounding box center [1047, 644] width 480 height 190
paste input "3"
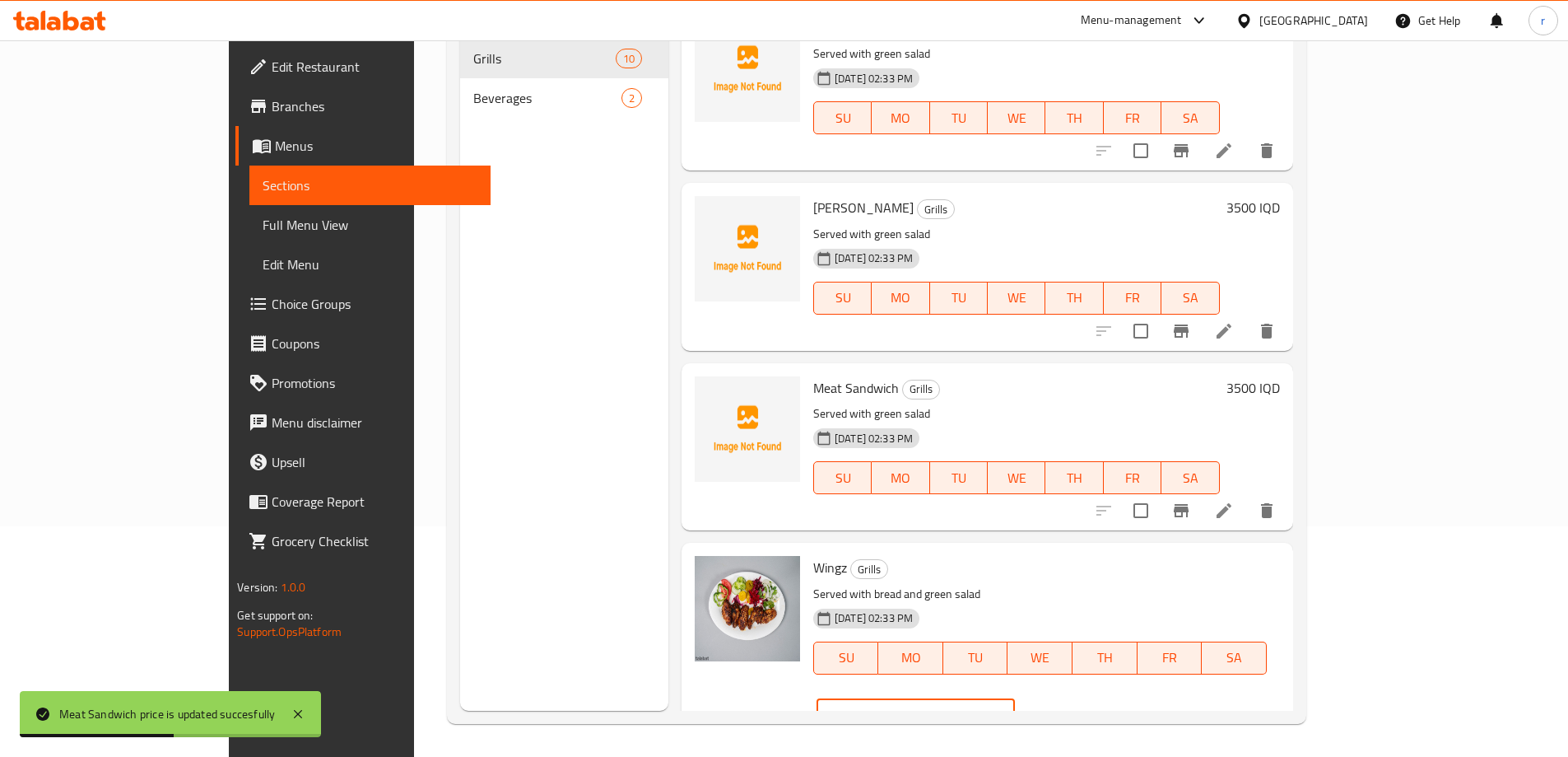
type input "3500"
click at [1081, 708] on icon "ok" at bounding box center [1072, 715] width 16 height 16
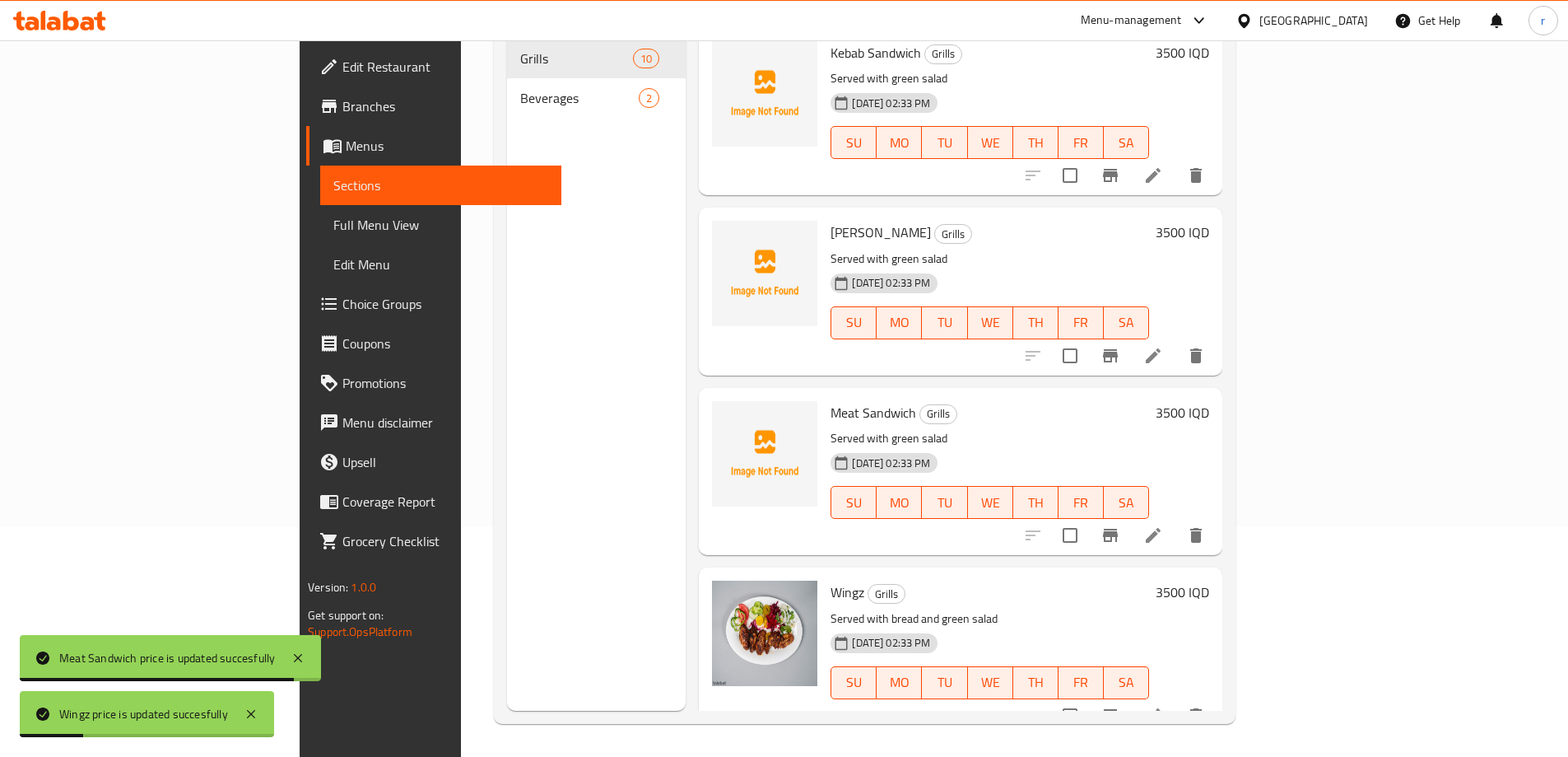
click at [334, 230] on span "Full Menu View" at bounding box center [441, 224] width 215 height 20
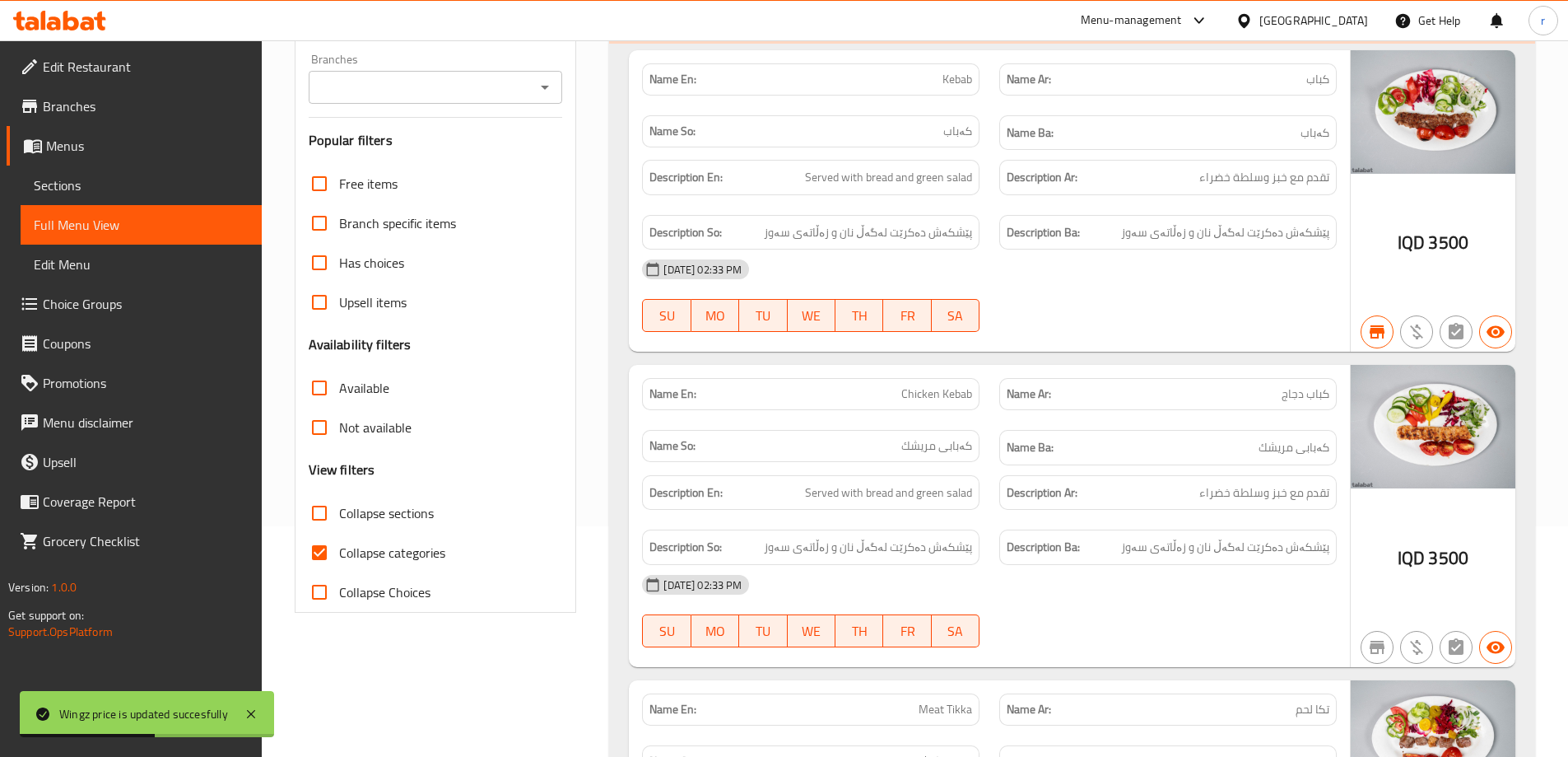
click at [384, 550] on span "Collapse categories" at bounding box center [392, 552] width 106 height 20
click at [339, 550] on input "Collapse categories" at bounding box center [319, 553] width 39 height 39
checkbox input "false"
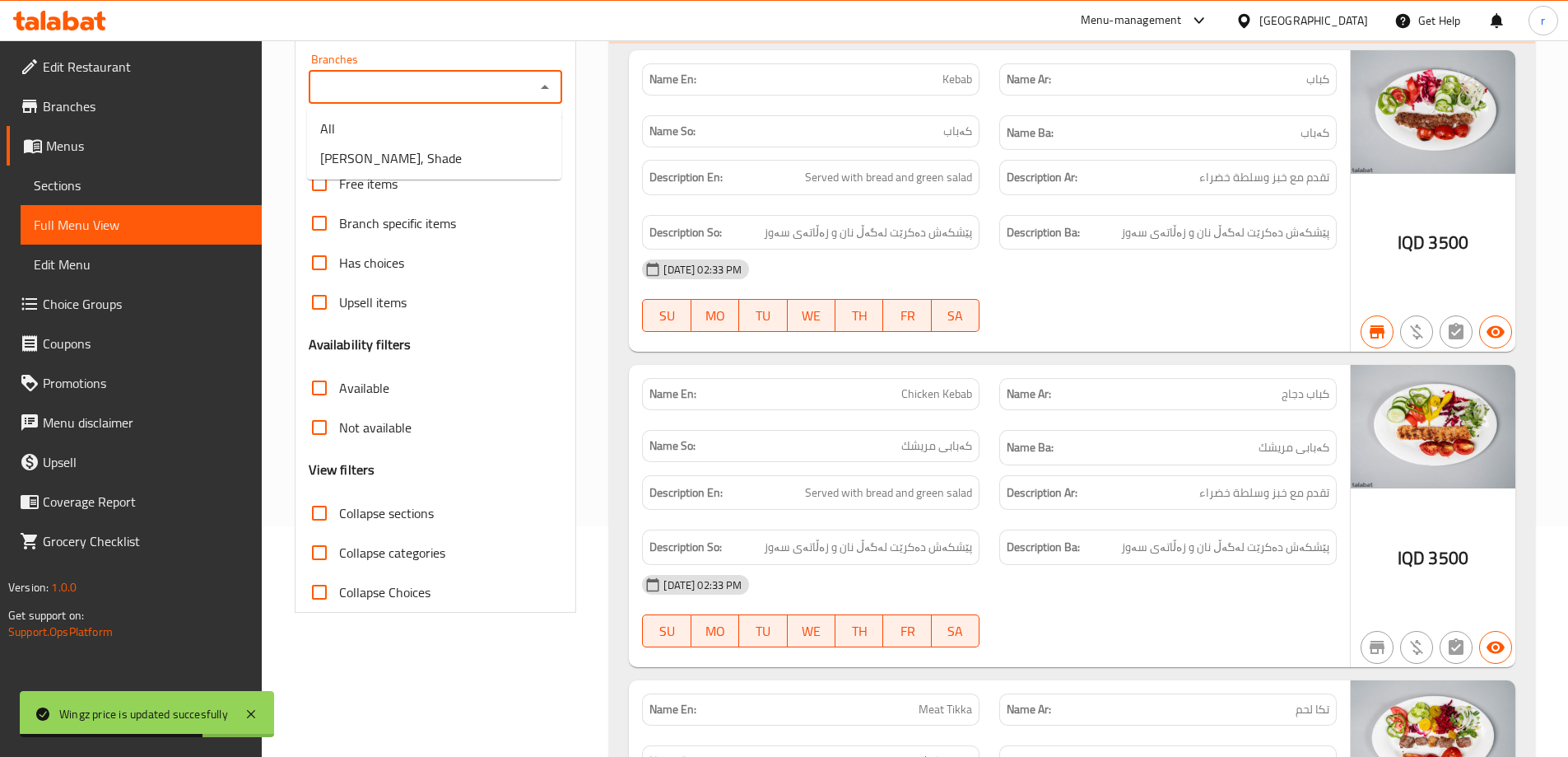
click at [413, 93] on input "Branches" at bounding box center [421, 87] width 217 height 23
click at [403, 159] on span "Kababkhanay Sultan, Shade" at bounding box center [391, 158] width 141 height 20
type input "Kababkhanay Sultan, Shade"
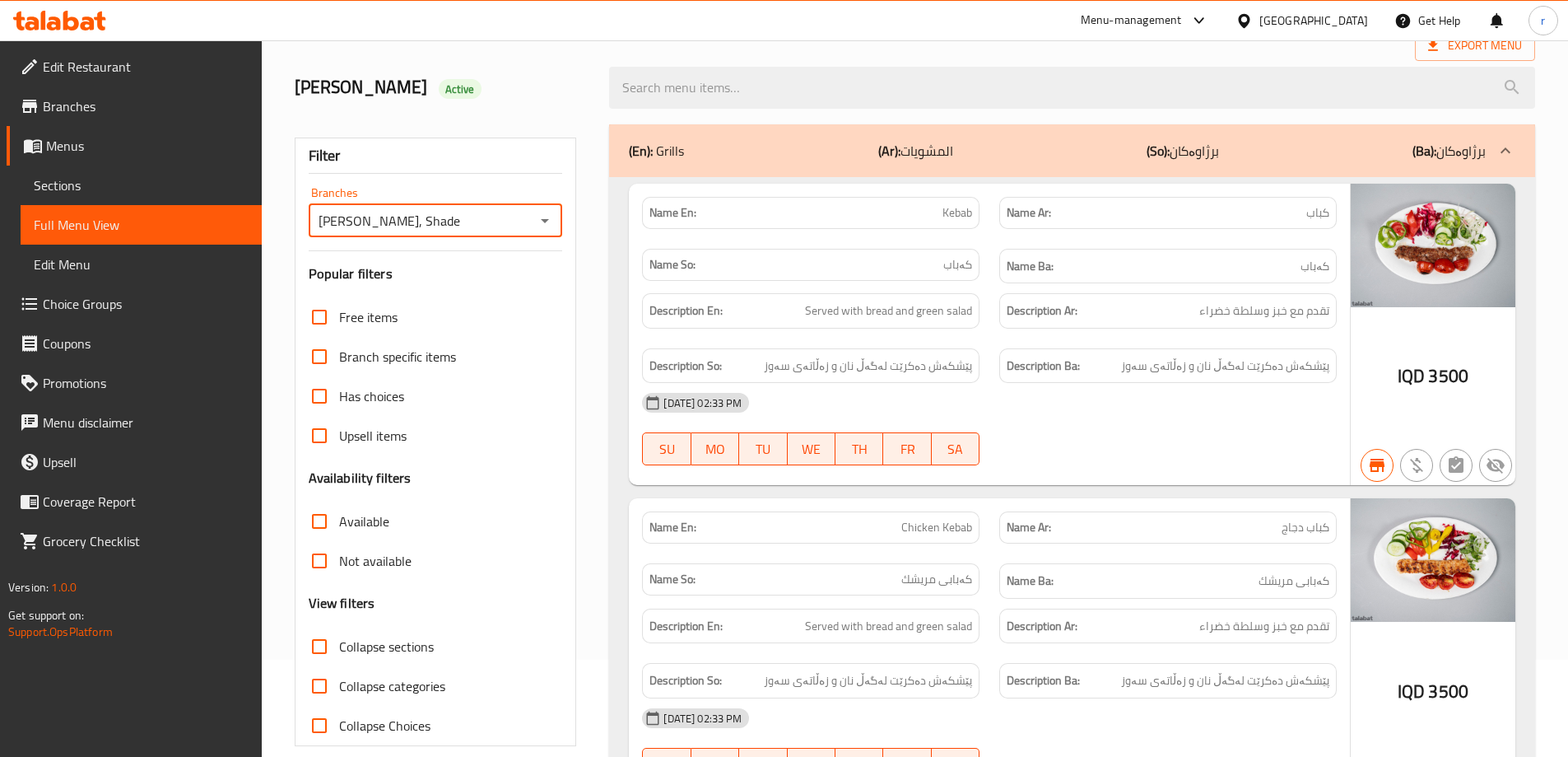
scroll to position [137, 0]
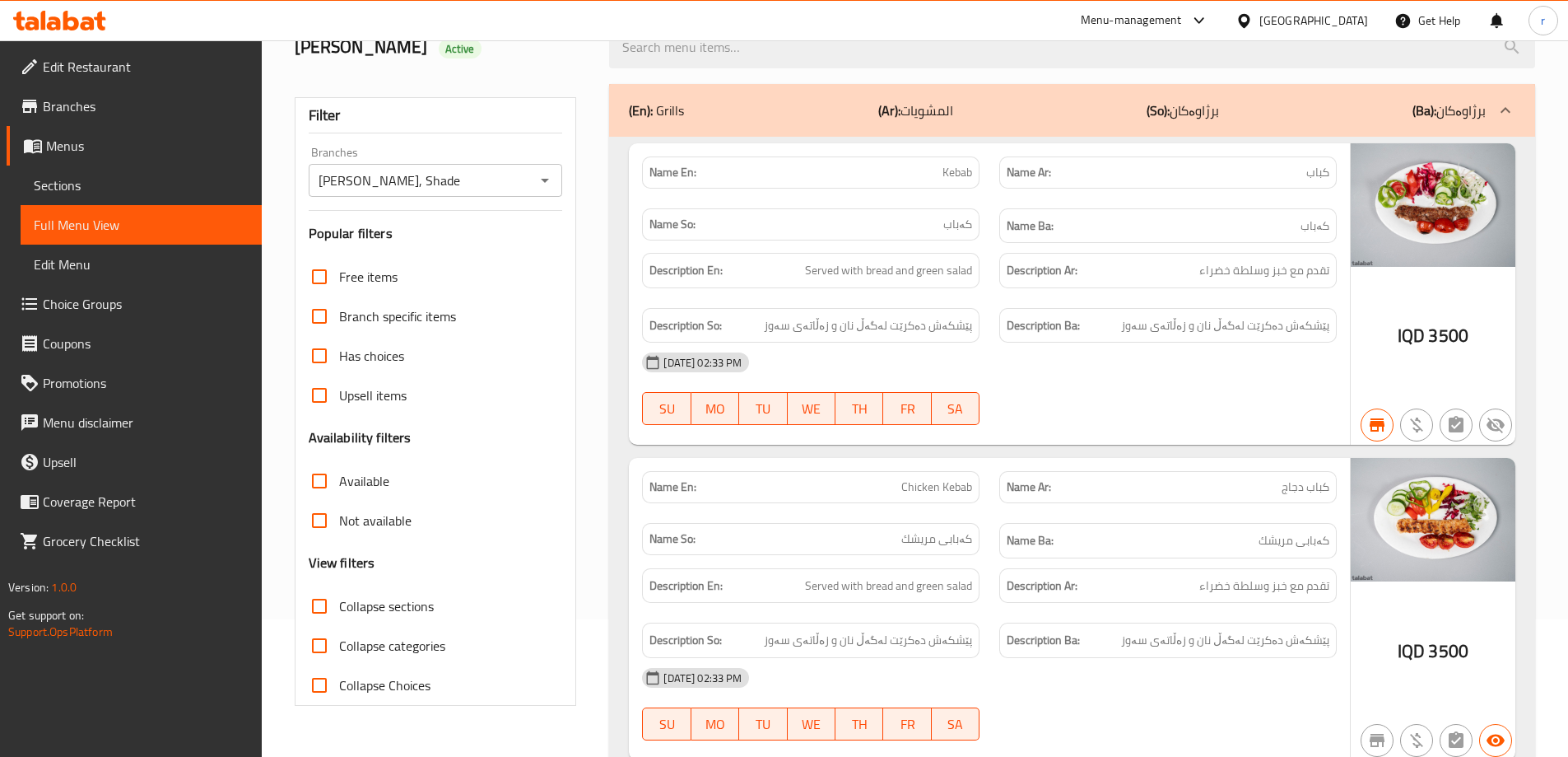
click at [1031, 380] on div "21-09-2025 02:33 PM" at bounding box center [989, 362] width 714 height 39
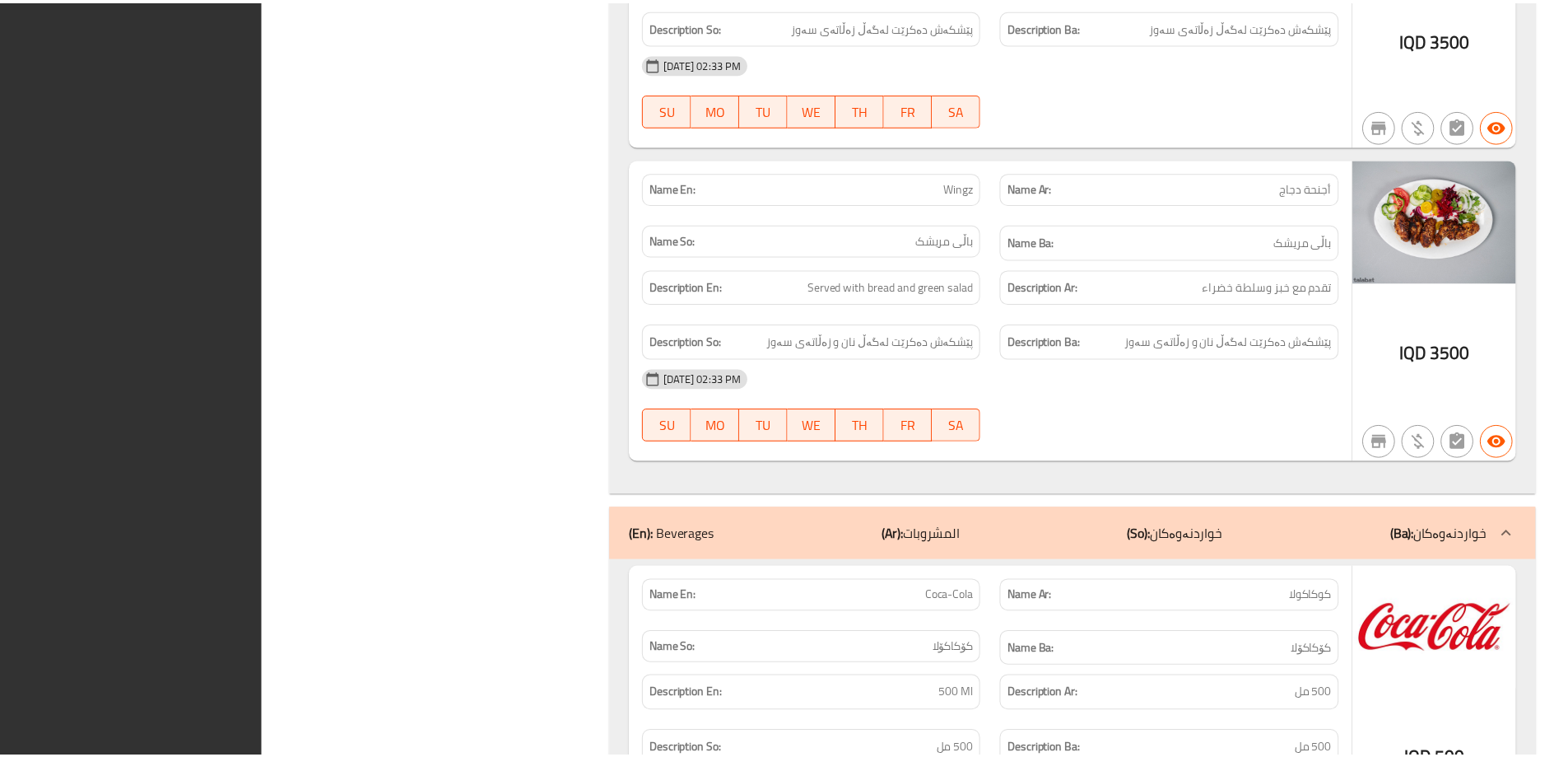
scroll to position [3449, 0]
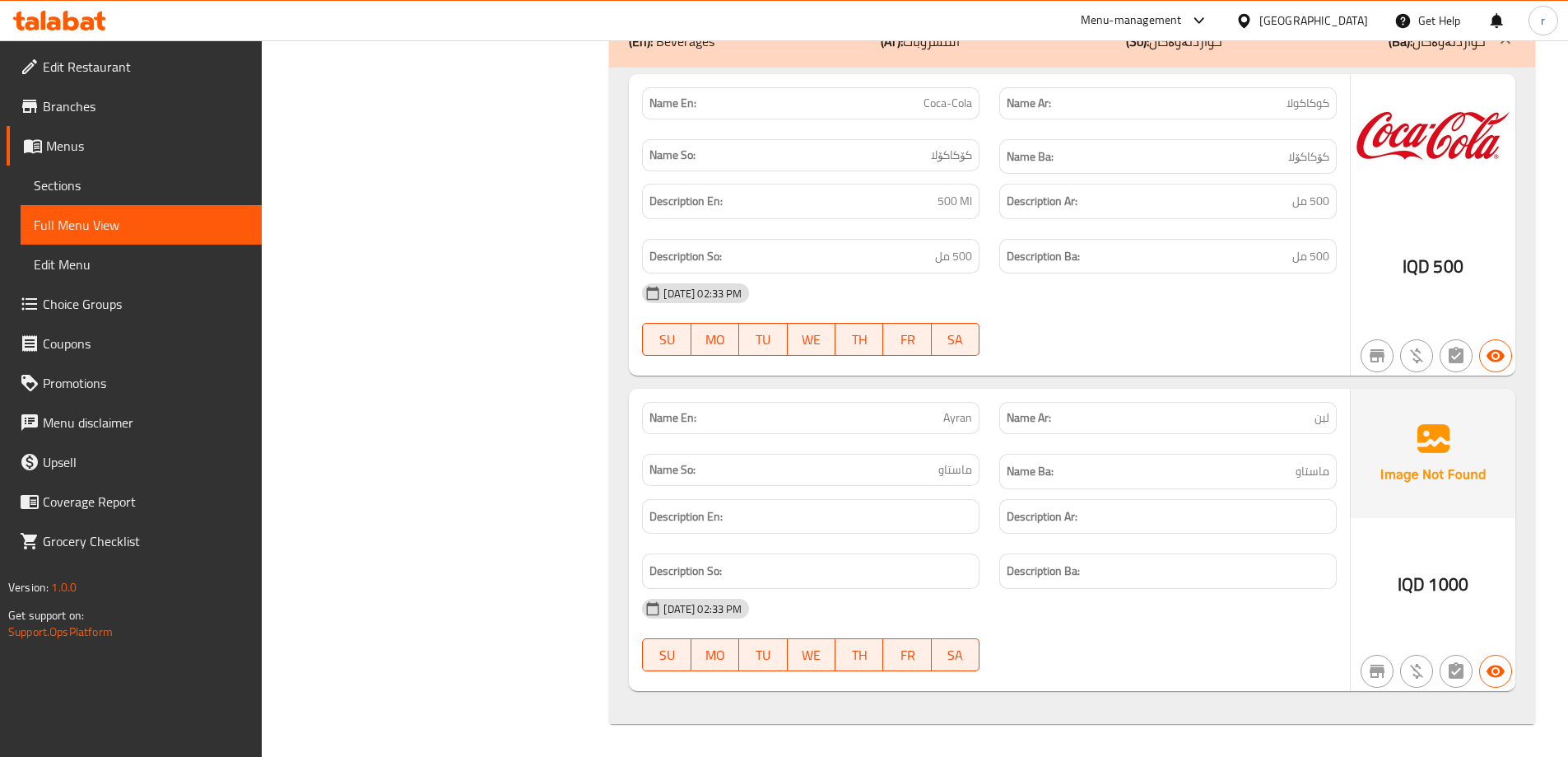
click at [77, 18] on icon at bounding box center [59, 20] width 93 height 20
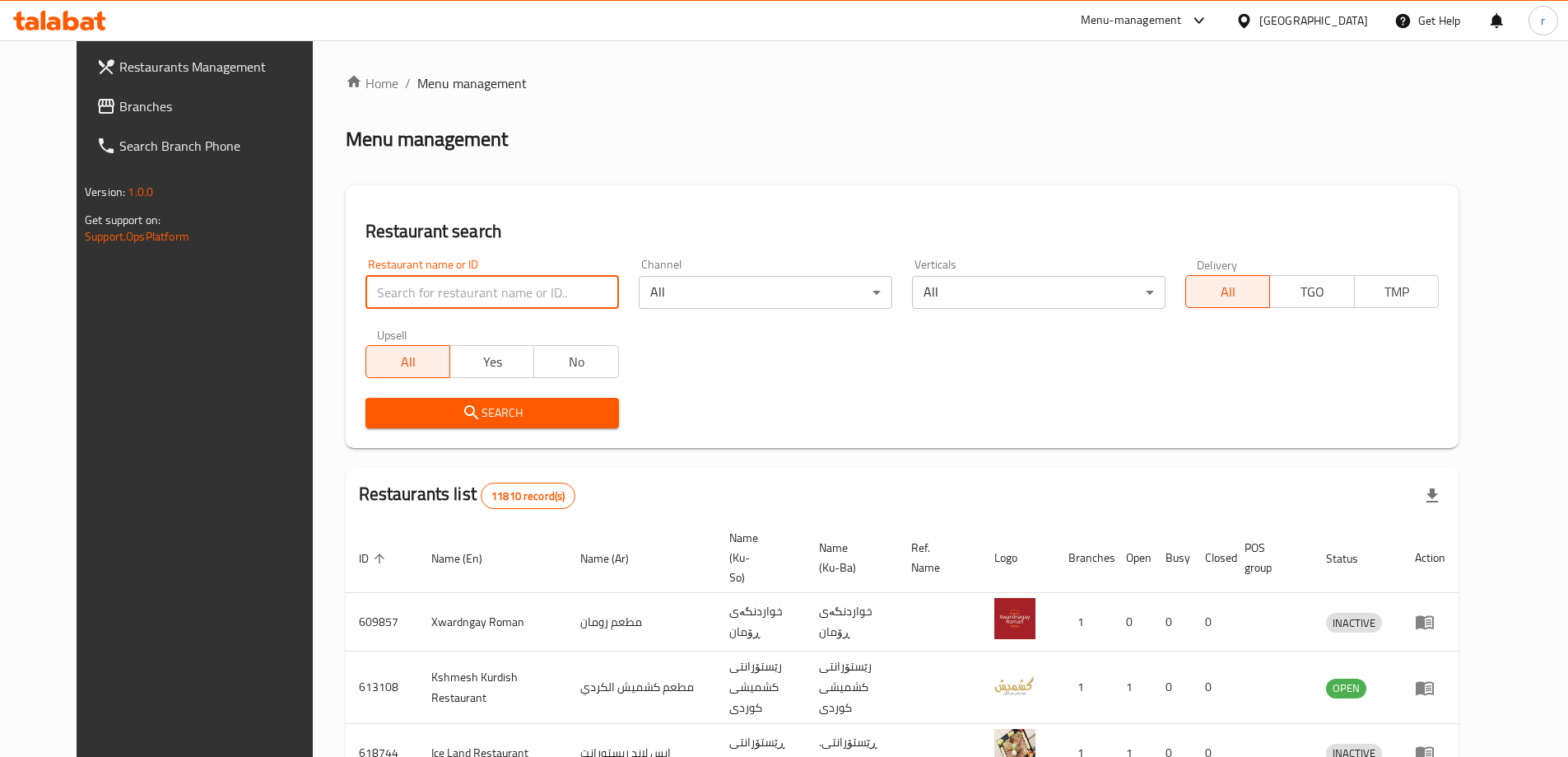
click at [365, 301] on input "search" at bounding box center [492, 292] width 254 height 33
paste input "696769"
type input "696769"
click at [409, 404] on span "Search" at bounding box center [492, 413] width 227 height 20
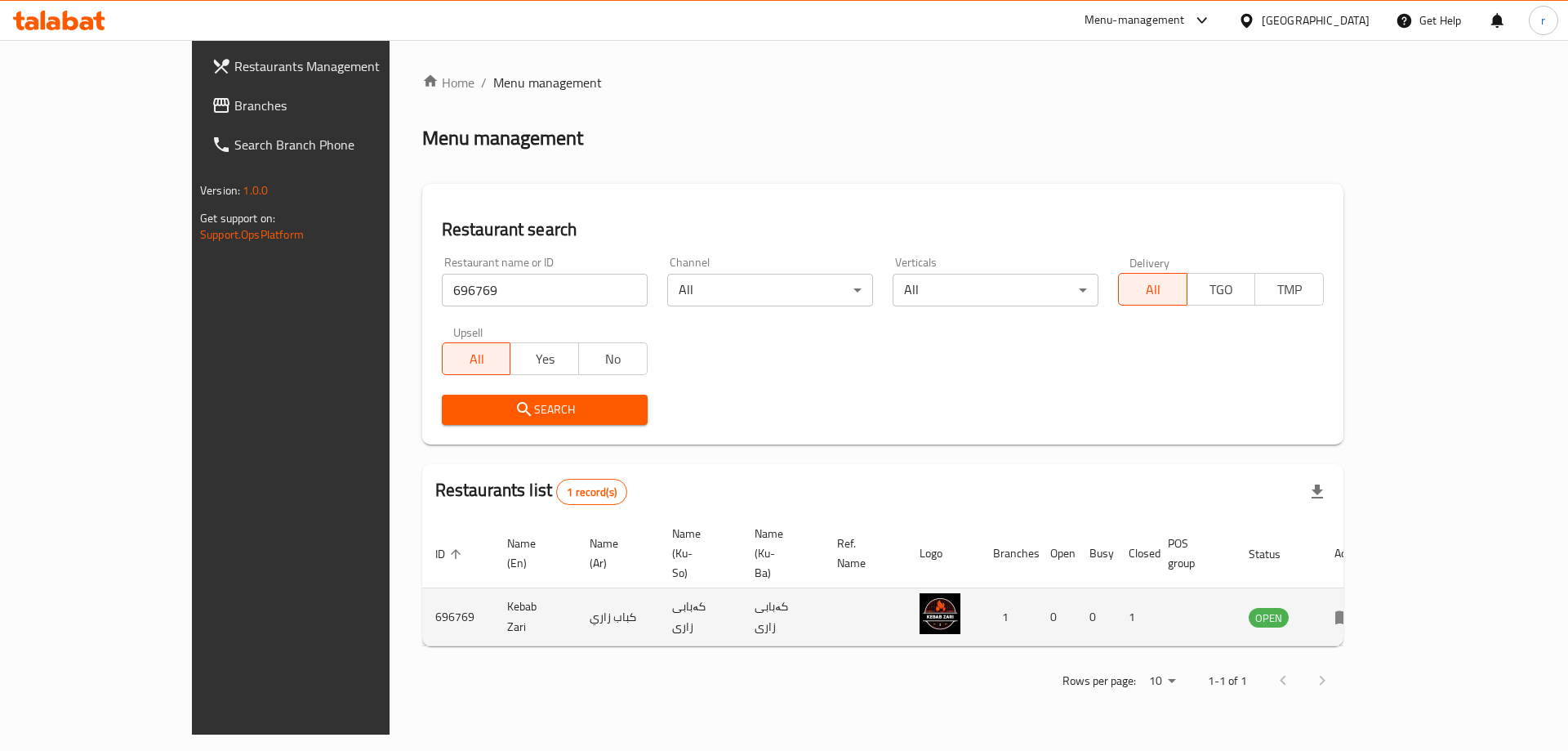
click at [1354, 607] on icon "enhanced table" at bounding box center [1343, 617] width 19 height 19
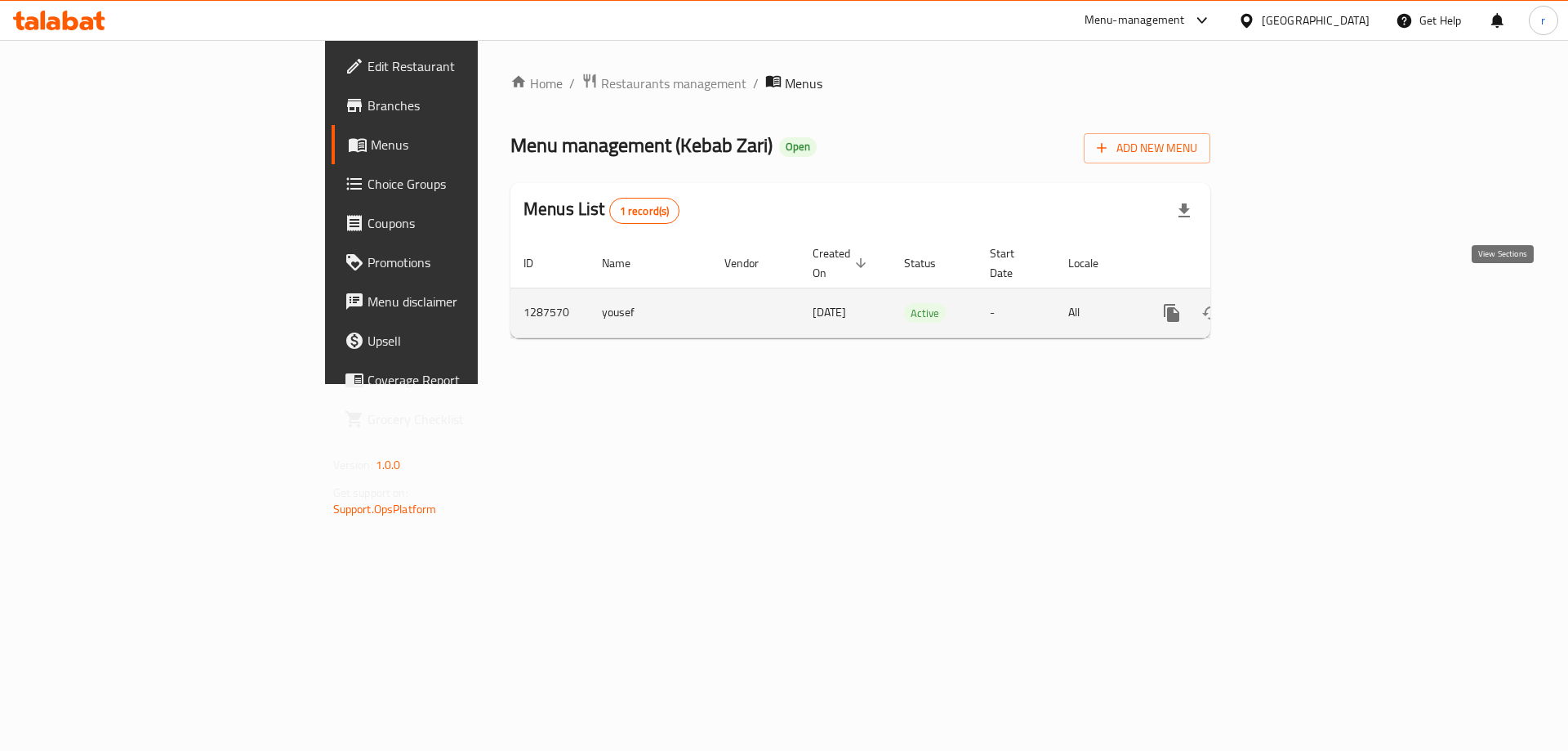
click at [1299, 303] on icon "enhanced table" at bounding box center [1289, 313] width 19 height 19
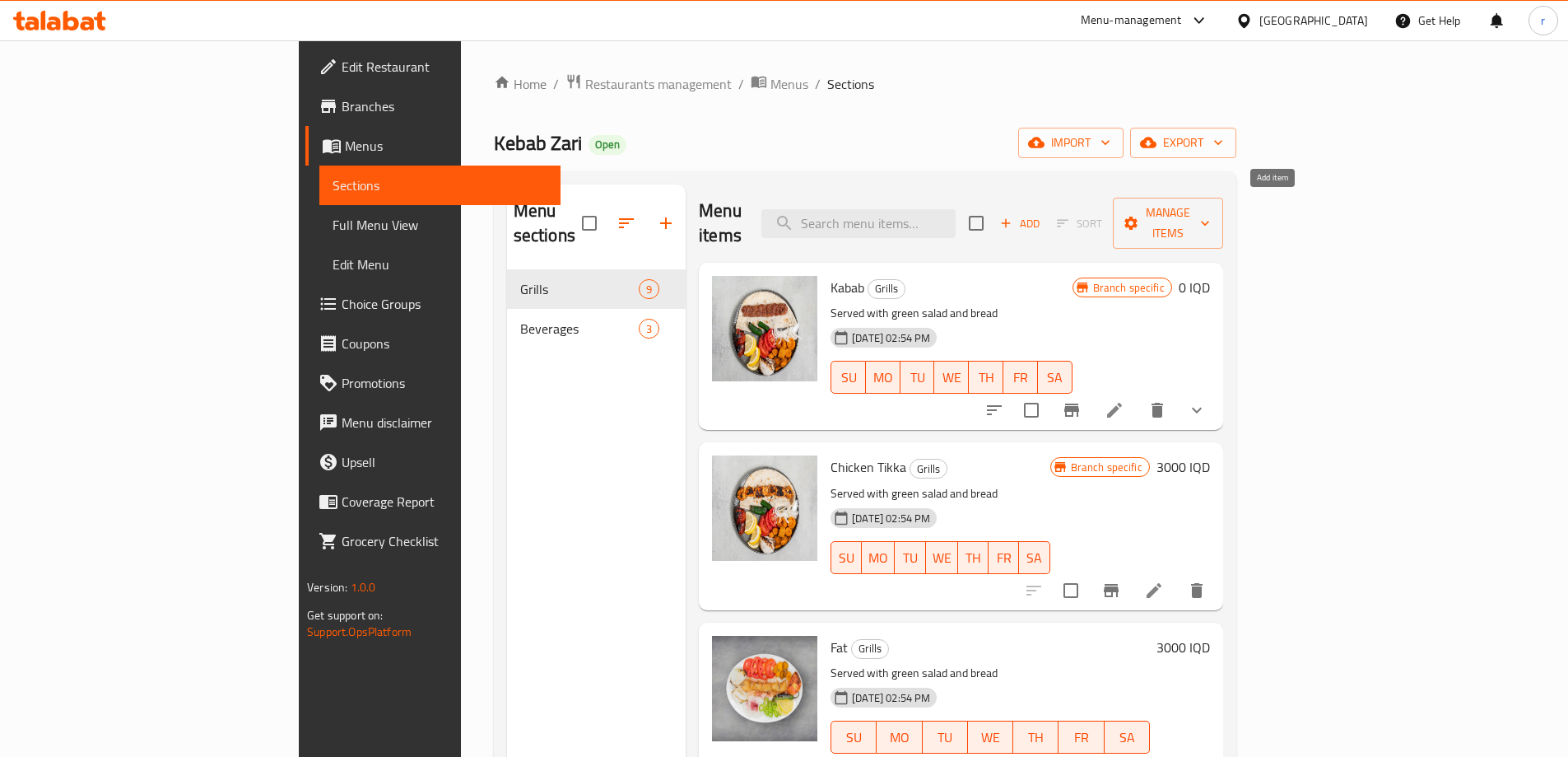
click at [1042, 214] on span "Add" at bounding box center [1020, 223] width 44 height 19
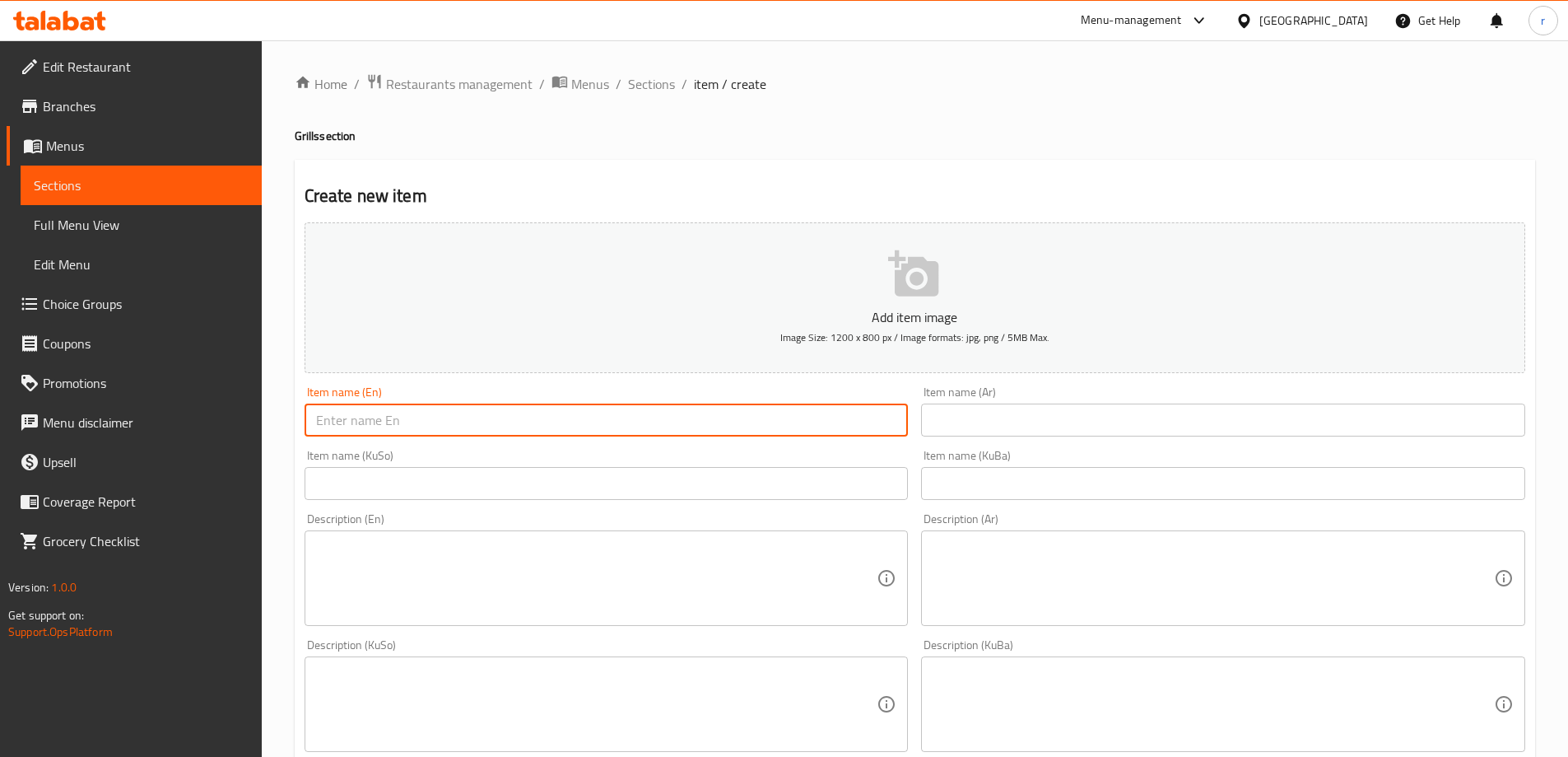
click at [373, 405] on input "text" at bounding box center [607, 420] width 604 height 33
paste input "Grilled fish"
click at [356, 423] on input "Grilled fish" at bounding box center [607, 420] width 604 height 33
type input "Grilled Fish"
click at [949, 408] on input "text" at bounding box center [1223, 420] width 604 height 33
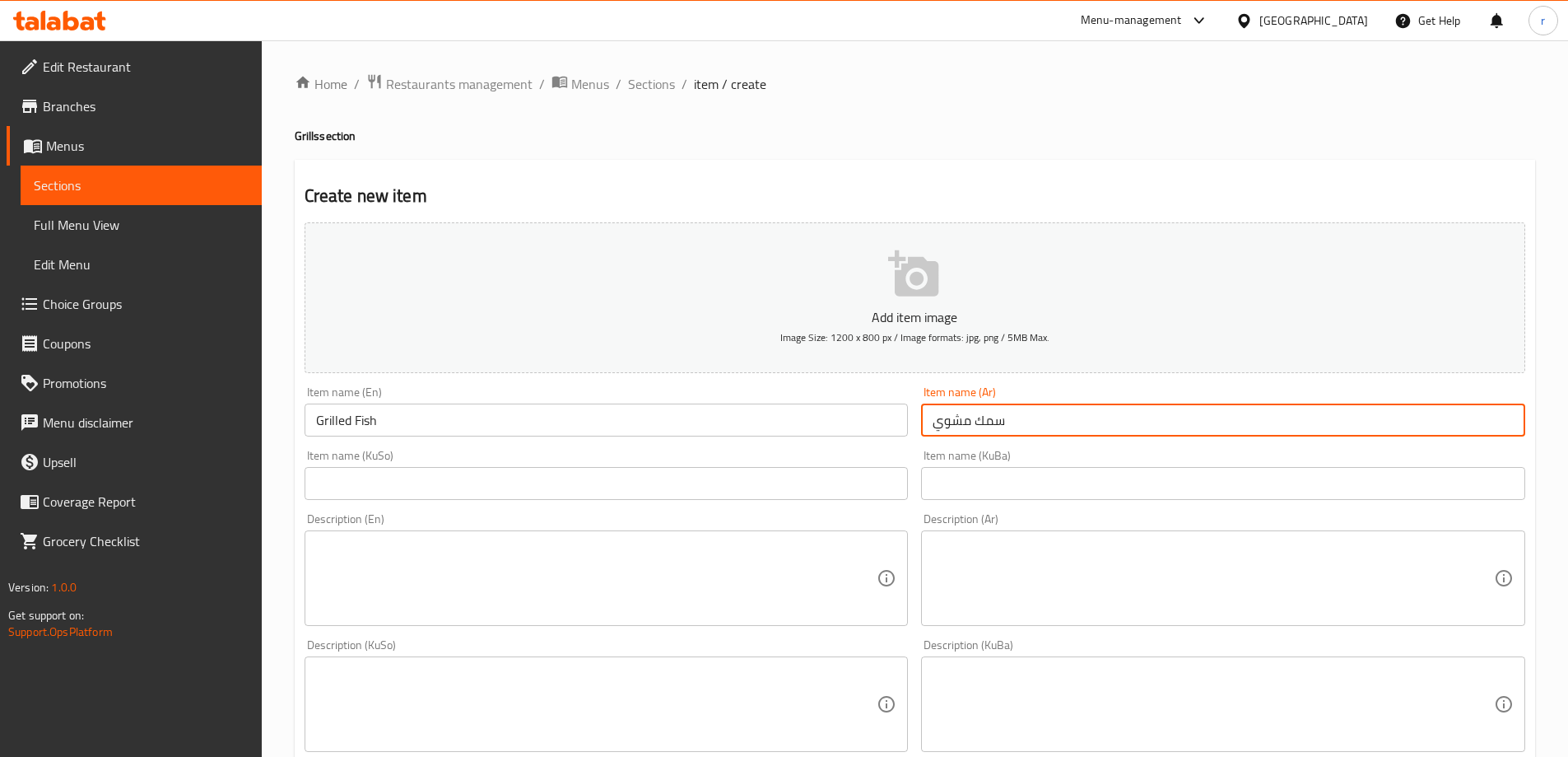
type input "سمك مشوي"
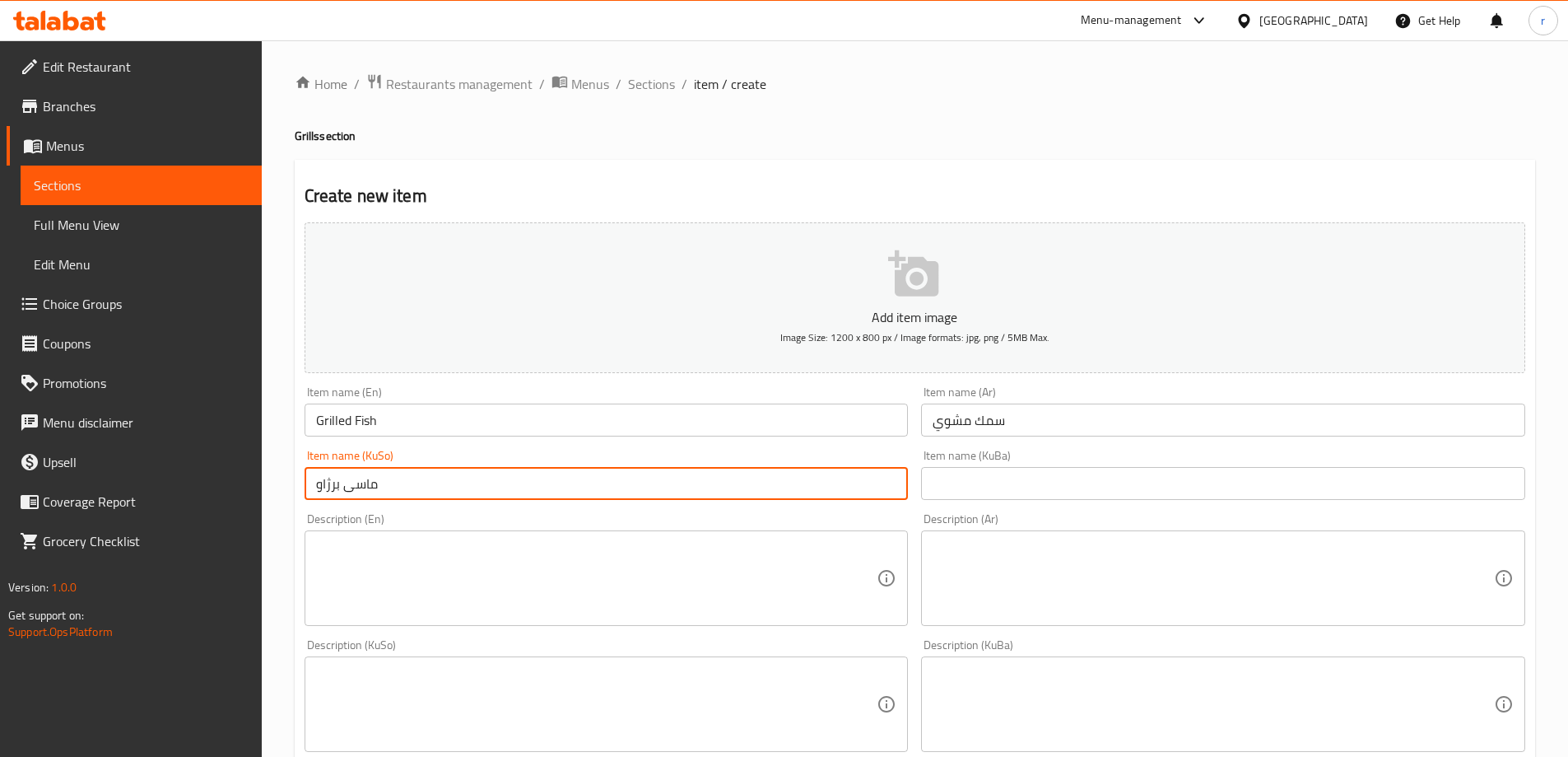
type input "ماسی برژاو"
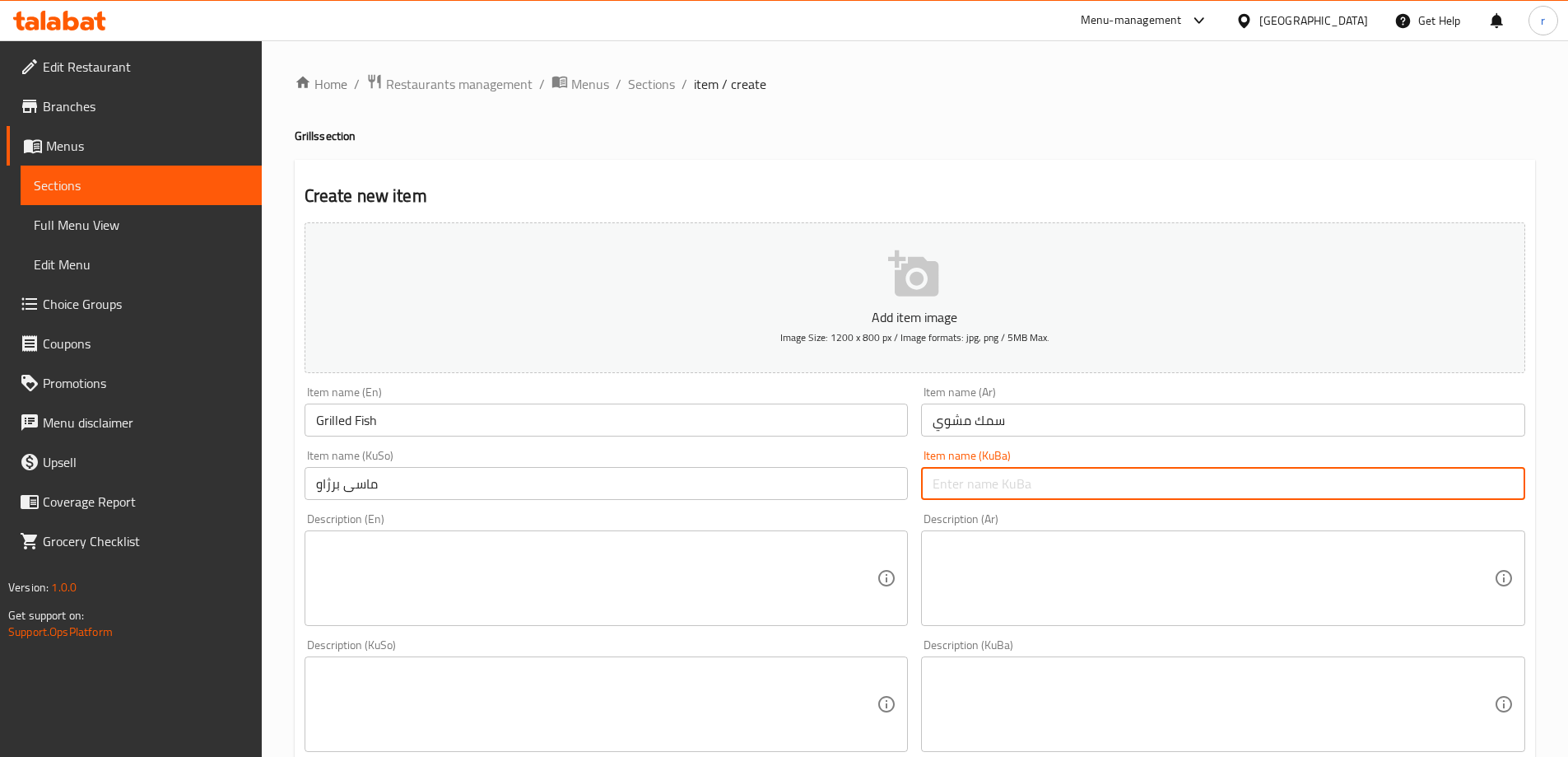
paste input "ماسی برژاو"
type input "ماسی برژاو"
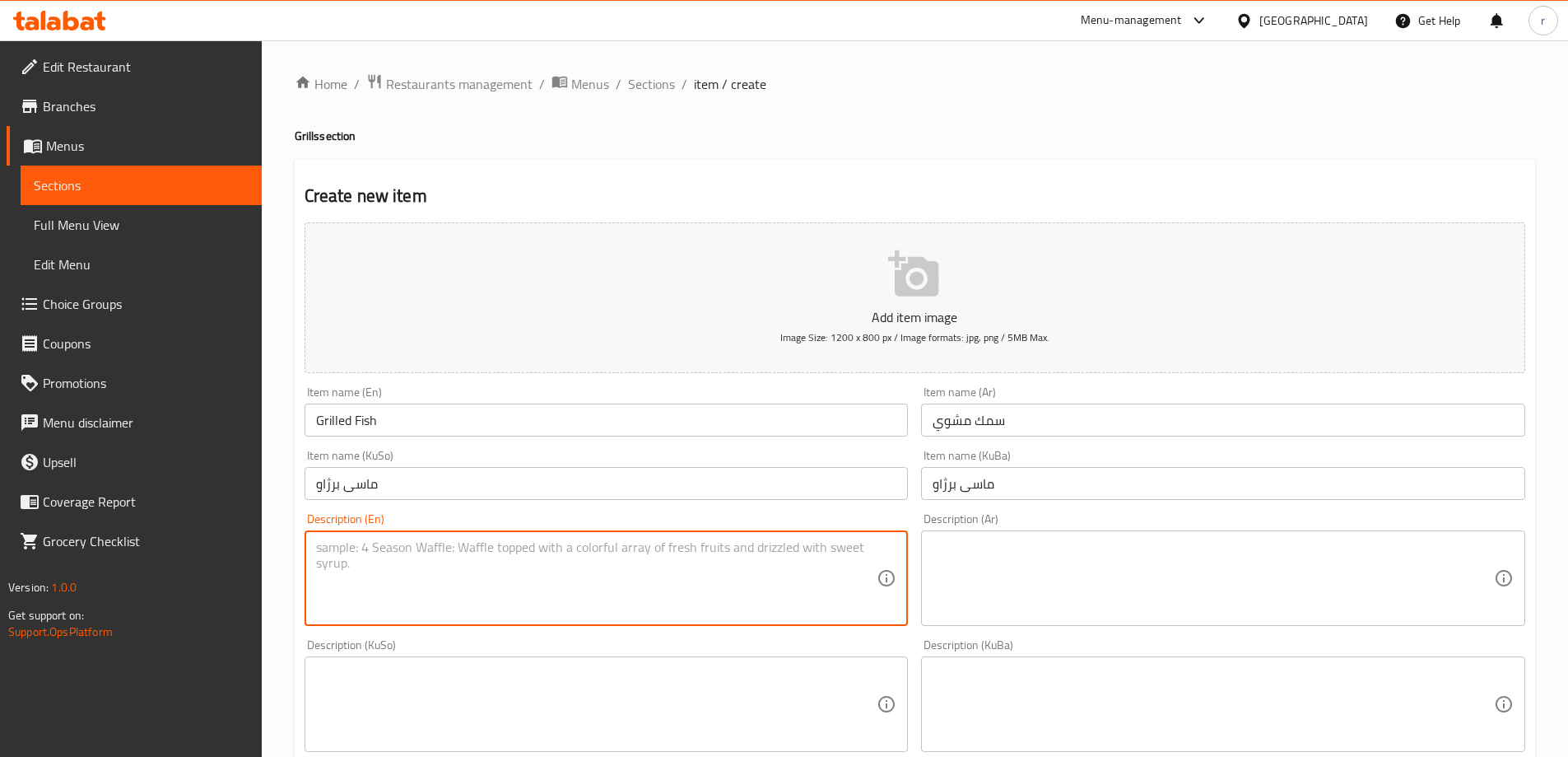
click at [466, 566] on textarea at bounding box center [597, 578] width 562 height 78
paste textarea "3 pieces"
type textarea "3 pieces"
click at [1017, 559] on textarea at bounding box center [1214, 578] width 562 height 78
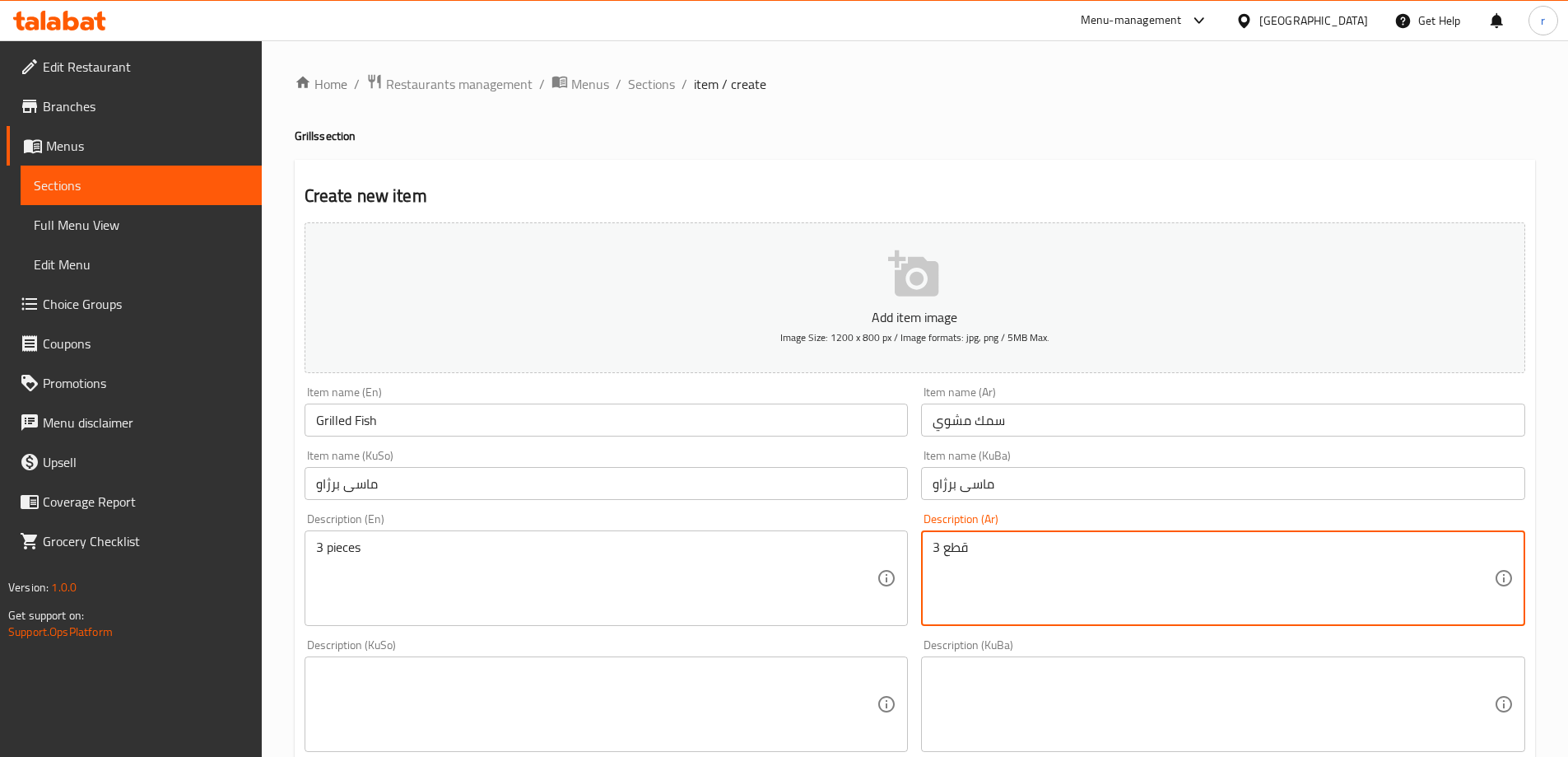
type textarea "3 قطع"
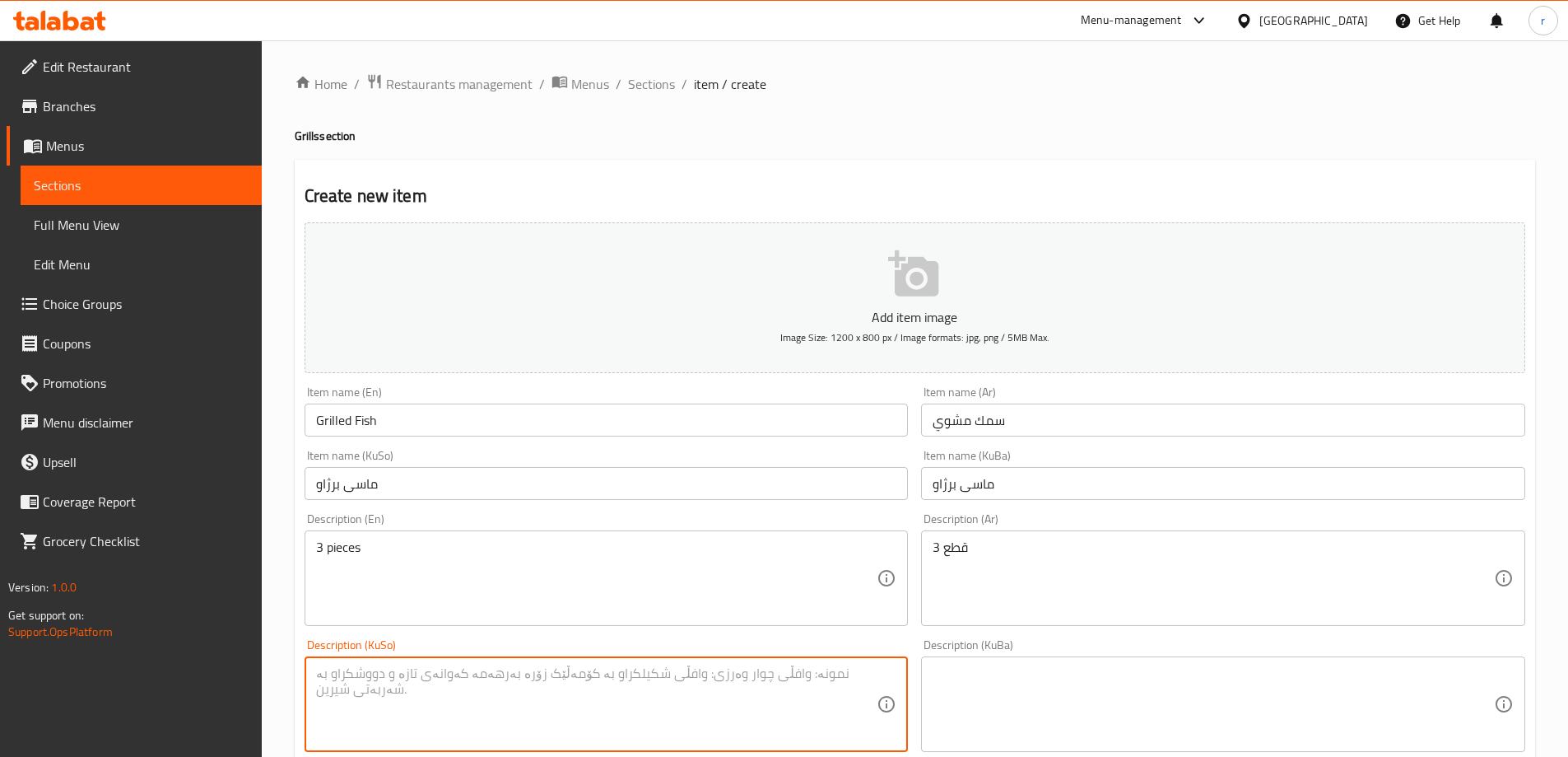
click at [498, 708] on textarea at bounding box center [597, 704] width 562 height 78
drag, startPoint x: 500, startPoint y: 706, endPoint x: 326, endPoint y: 687, distance: 175.0
click at [326, 687] on textarea "3 پارچە" at bounding box center [597, 704] width 562 height 78
click at [386, 681] on textarea "3 پارچە" at bounding box center [597, 704] width 562 height 78
drag, startPoint x: 392, startPoint y: 683, endPoint x: 262, endPoint y: 678, distance: 130.1
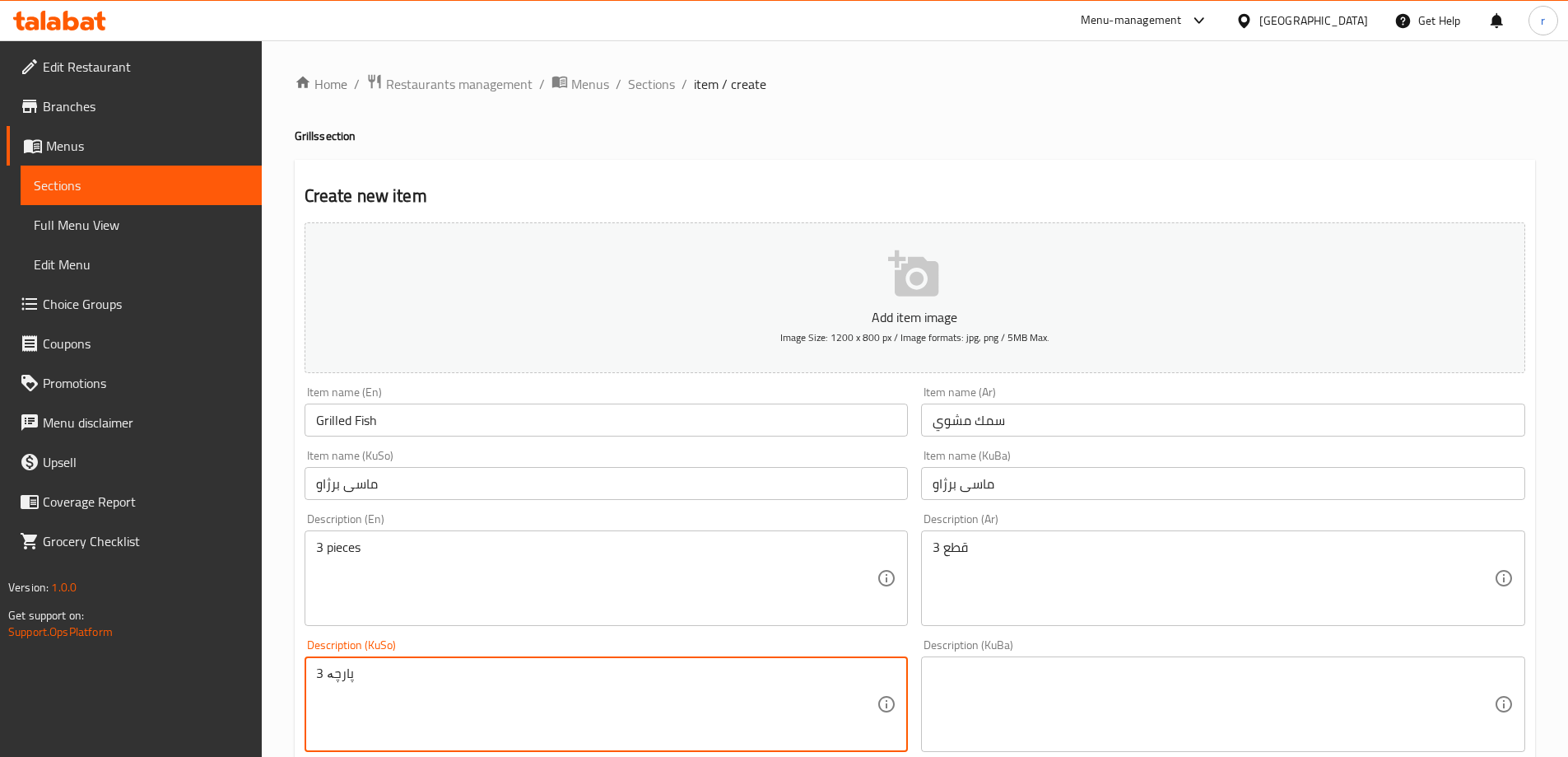
click at [262, 678] on div "Edit Restaurant Branches Menus Sections Full Menu View Edit Menu Choice Groups …" at bounding box center [784, 697] width 1568 height 1313
type textarea "3 پارچە"
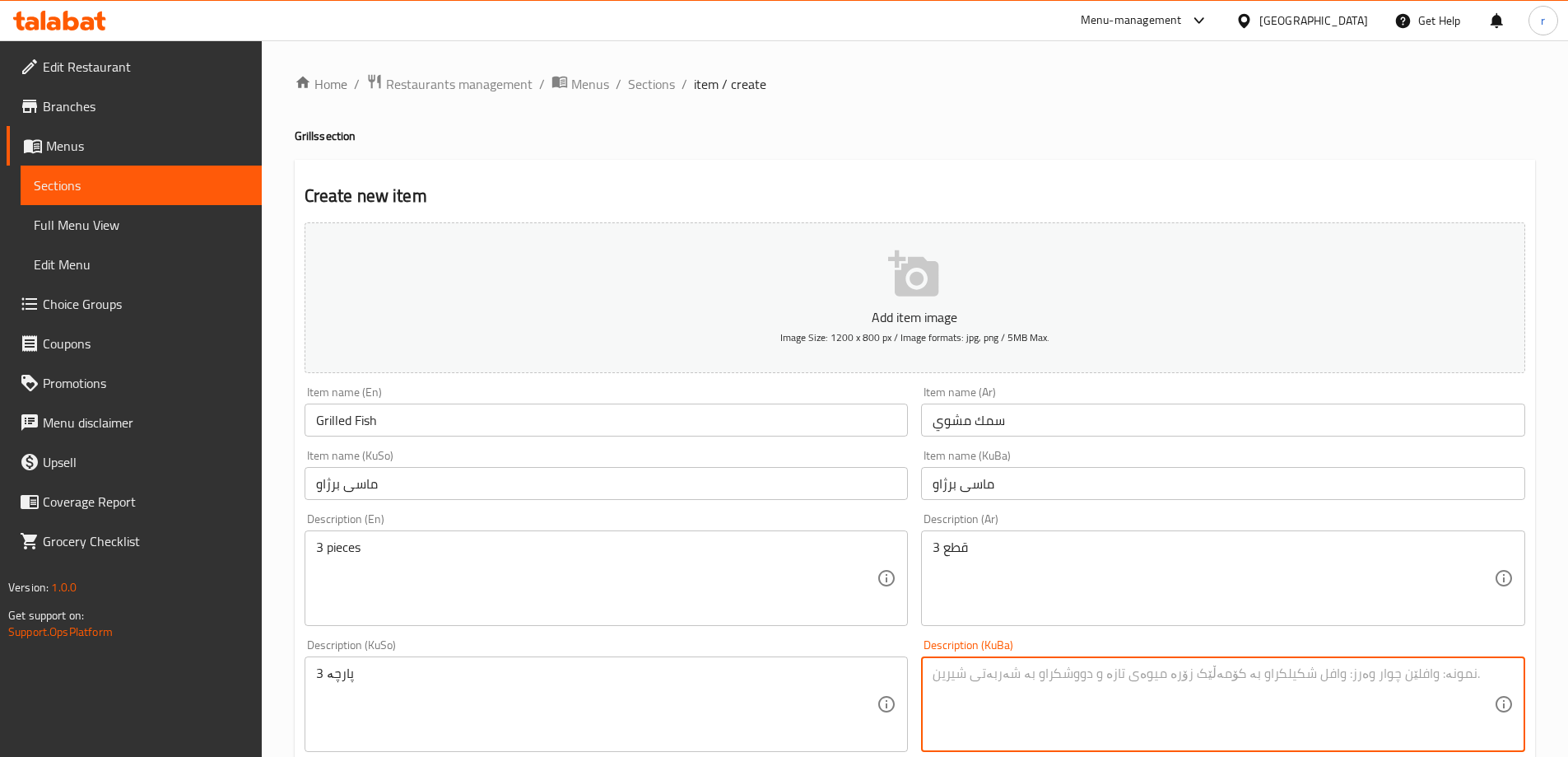
click at [1011, 683] on textarea at bounding box center [1214, 704] width 562 height 78
paste textarea "3 پارچە"
type textarea "3 پارچە"
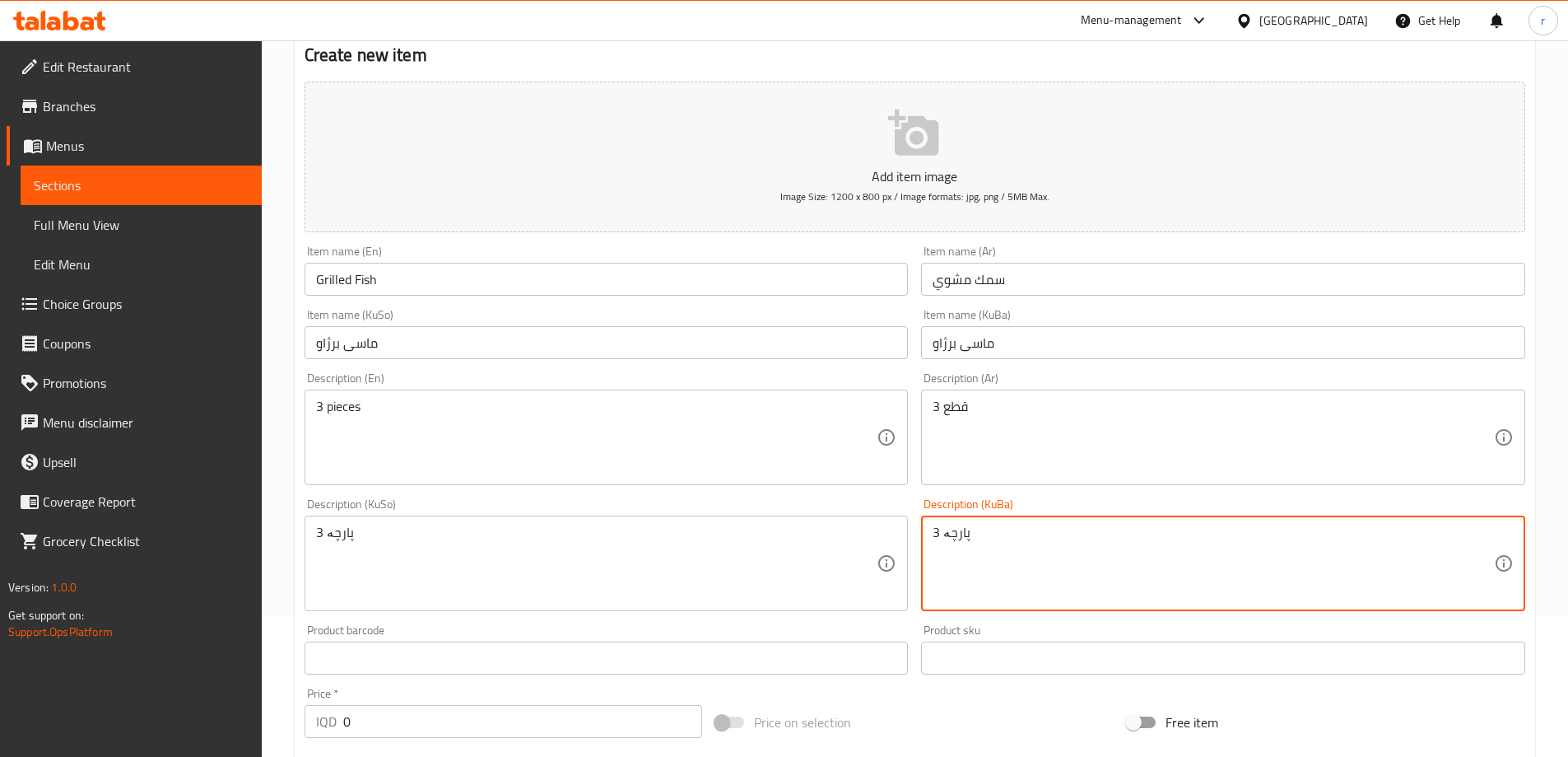
scroll to position [274, 0]
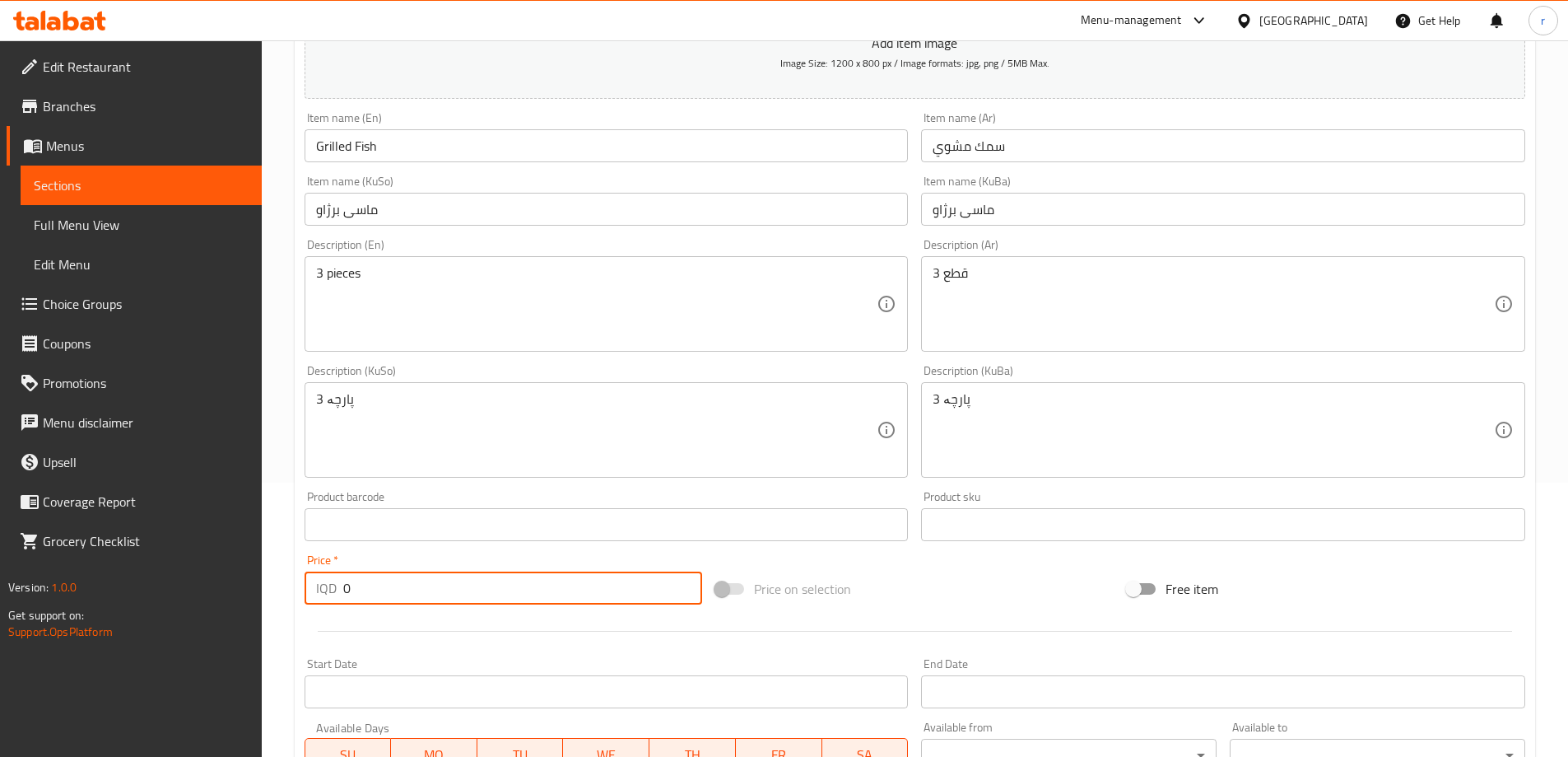
drag, startPoint x: 392, startPoint y: 583, endPoint x: 235, endPoint y: 582, distance: 157.0
click at [236, 592] on div "Edit Restaurant Branches Menus Sections Full Menu View Edit Menu Choice Groups …" at bounding box center [784, 422] width 1568 height 1313
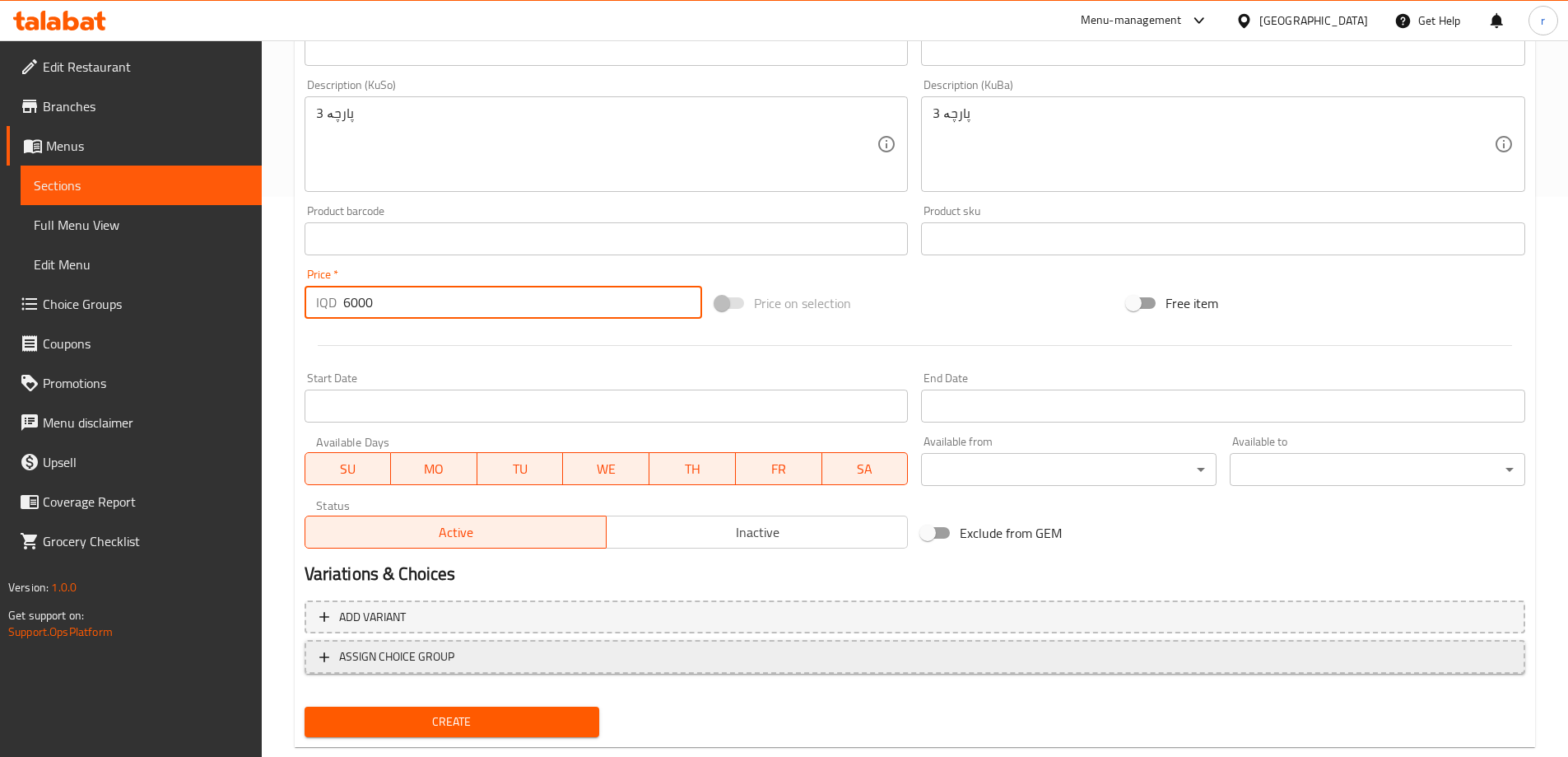
scroll to position [596, 0]
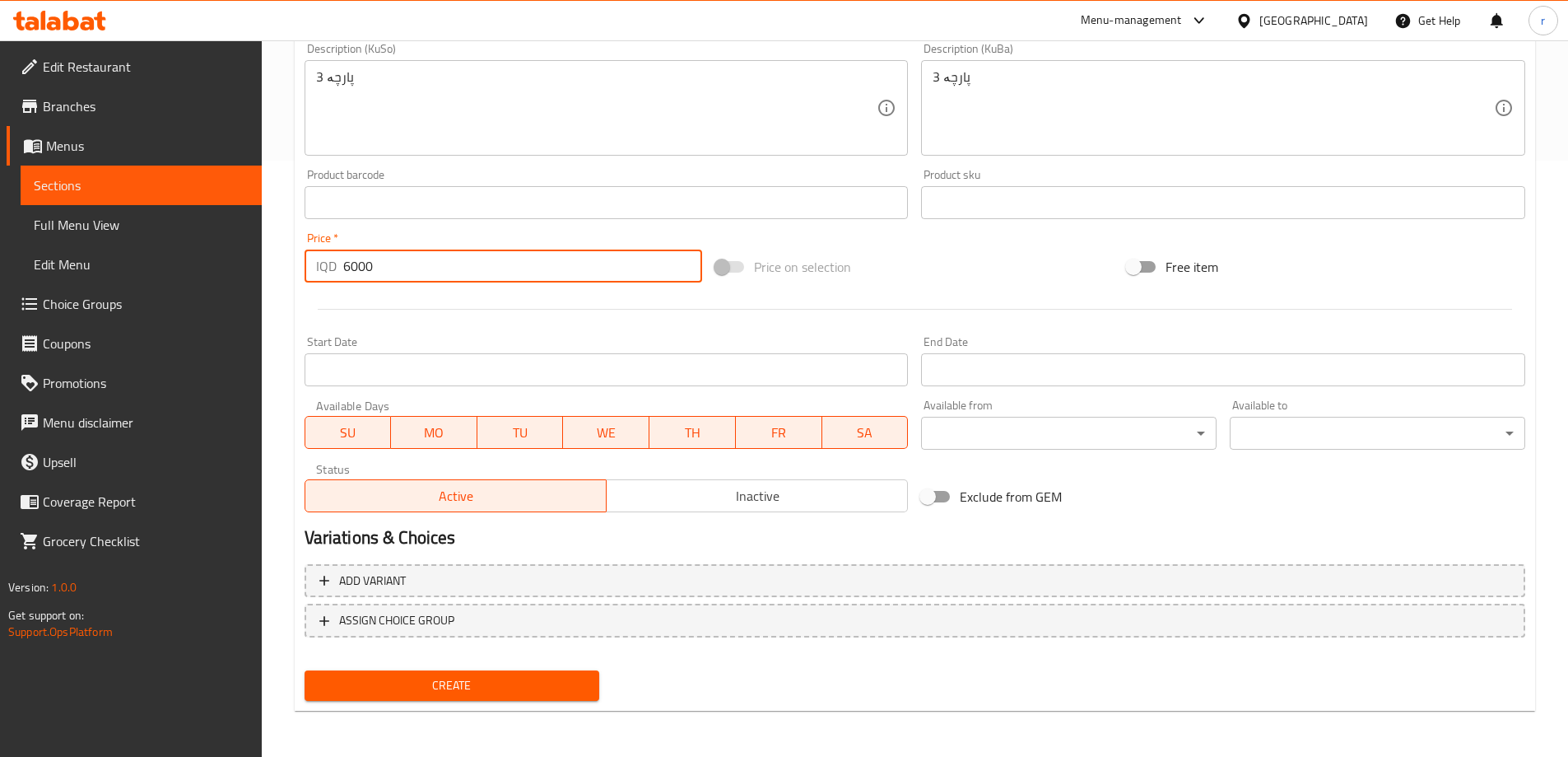
type input "6000"
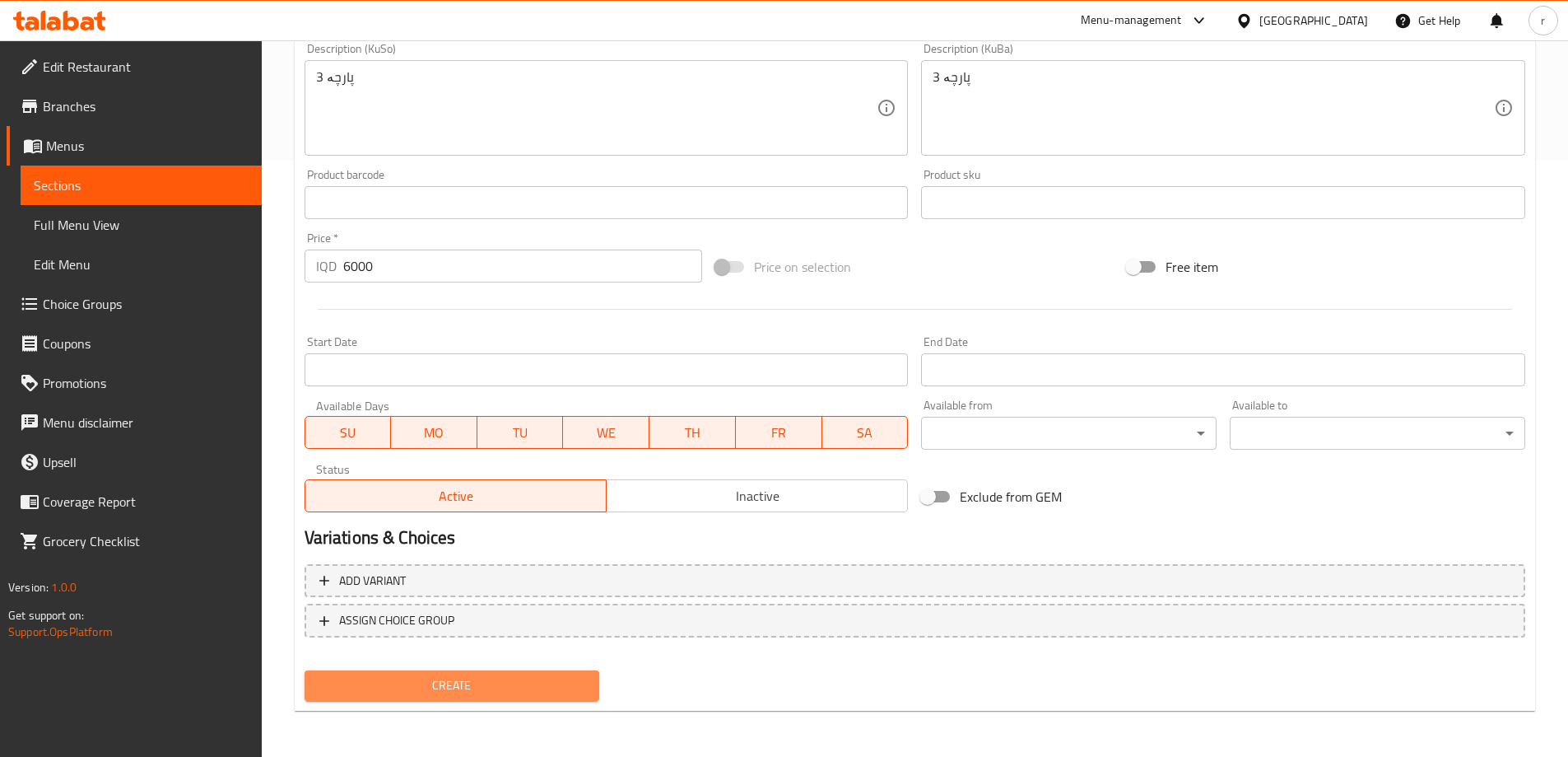
click at [449, 694] on span "Create" at bounding box center [452, 685] width 269 height 20
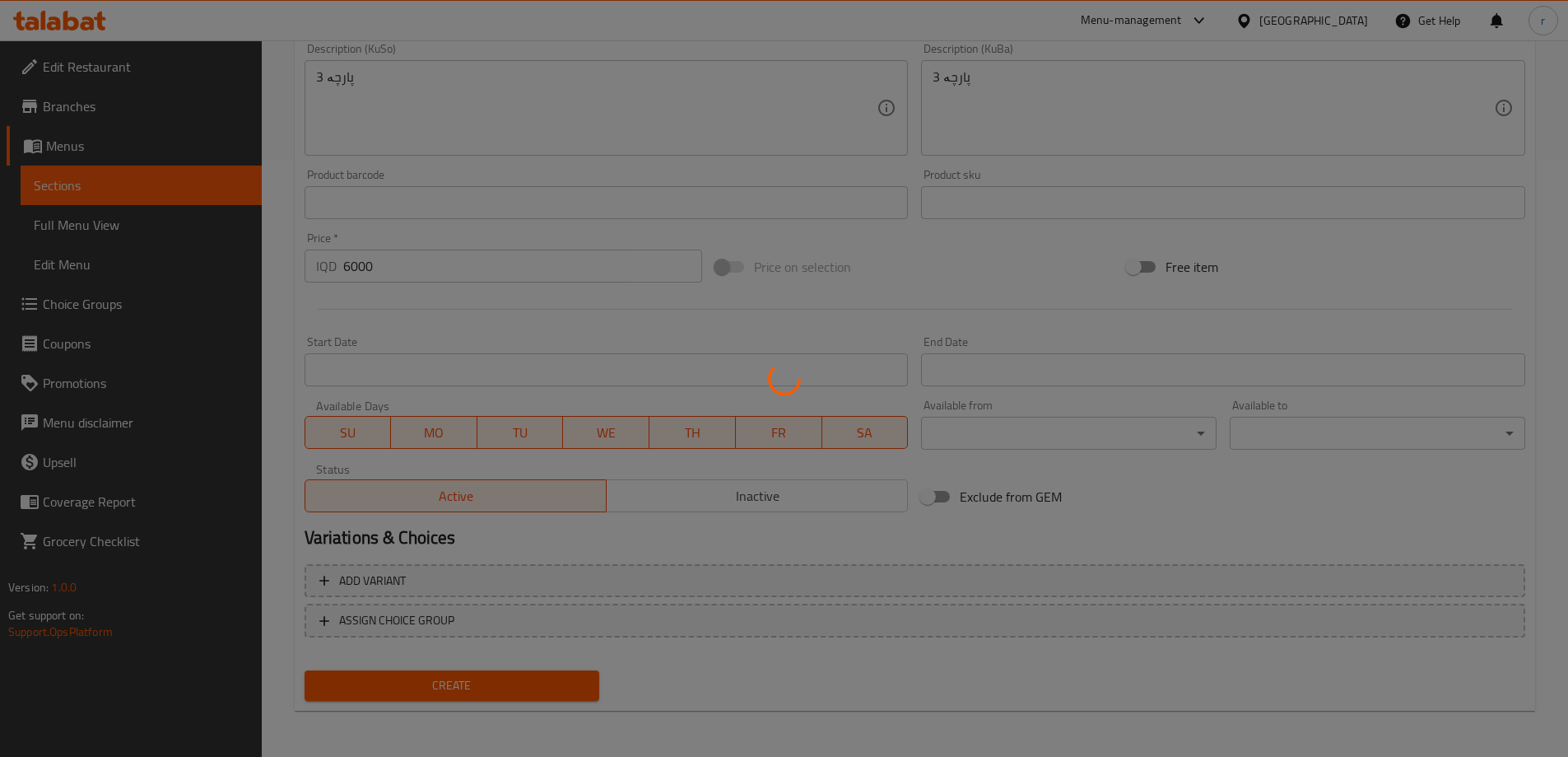
type input "0"
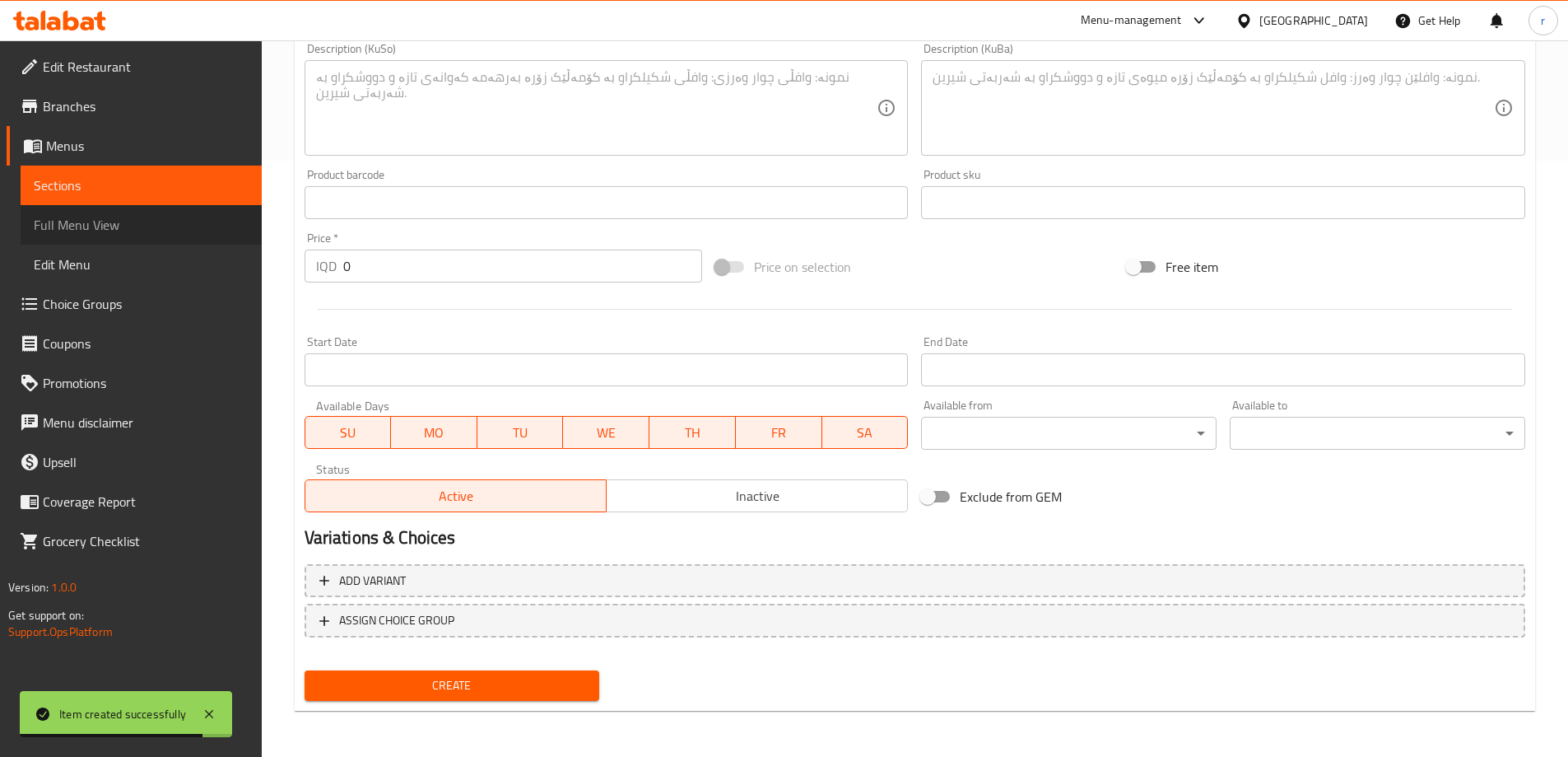
click at [117, 223] on span "Full Menu View" at bounding box center [141, 224] width 215 height 20
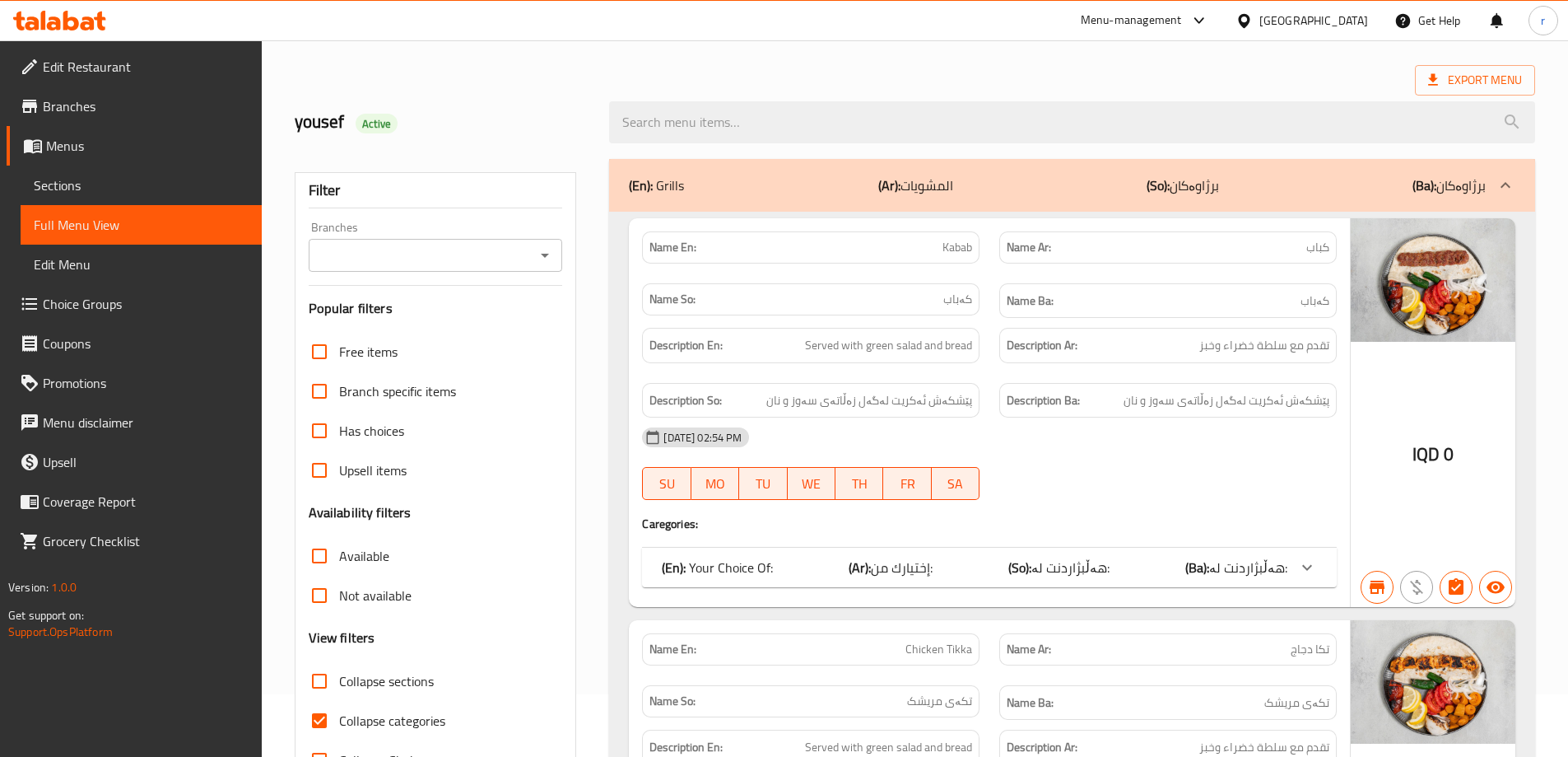
scroll to position [47, 0]
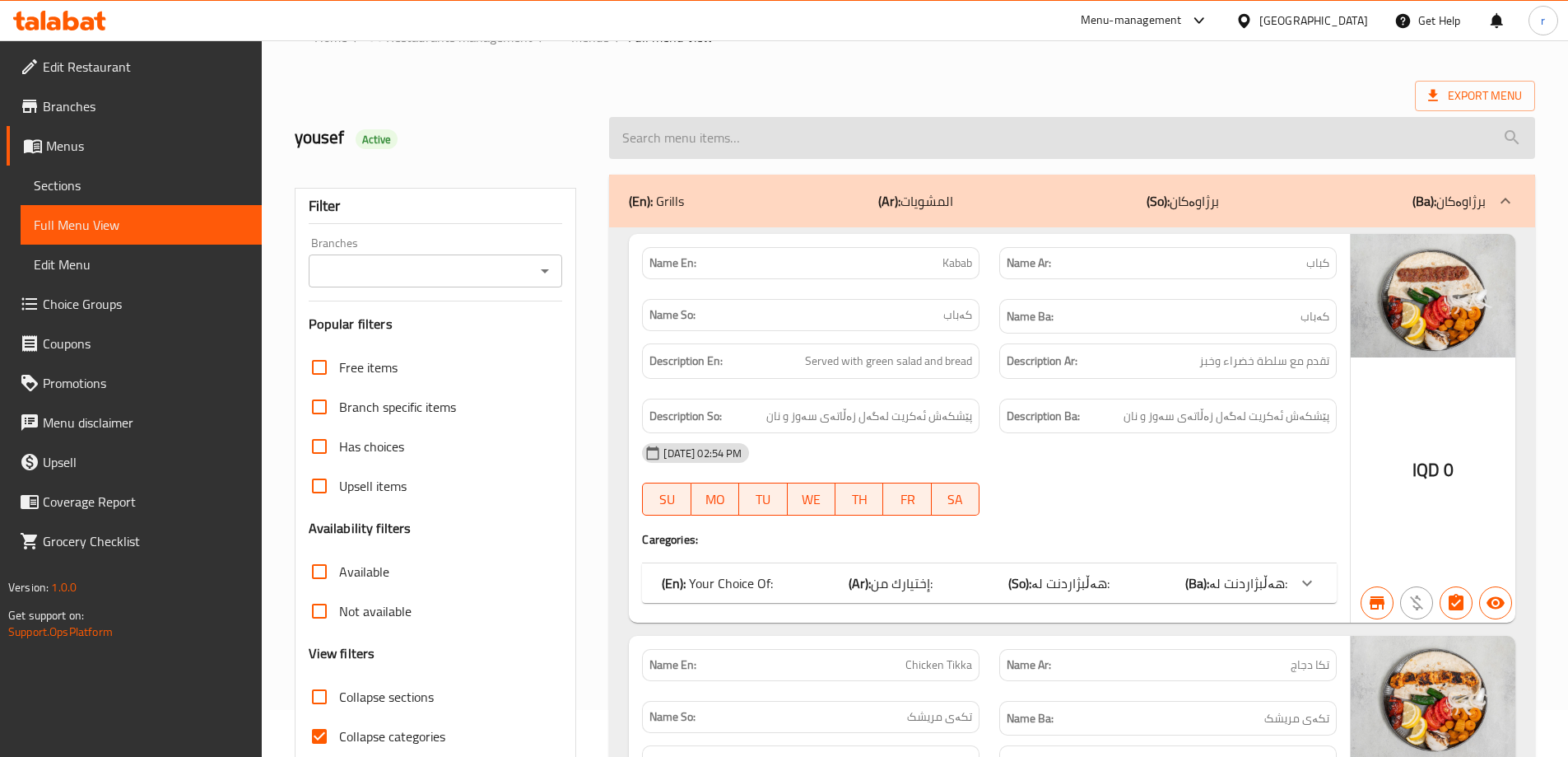
click at [695, 143] on input "search" at bounding box center [1073, 137] width 926 height 42
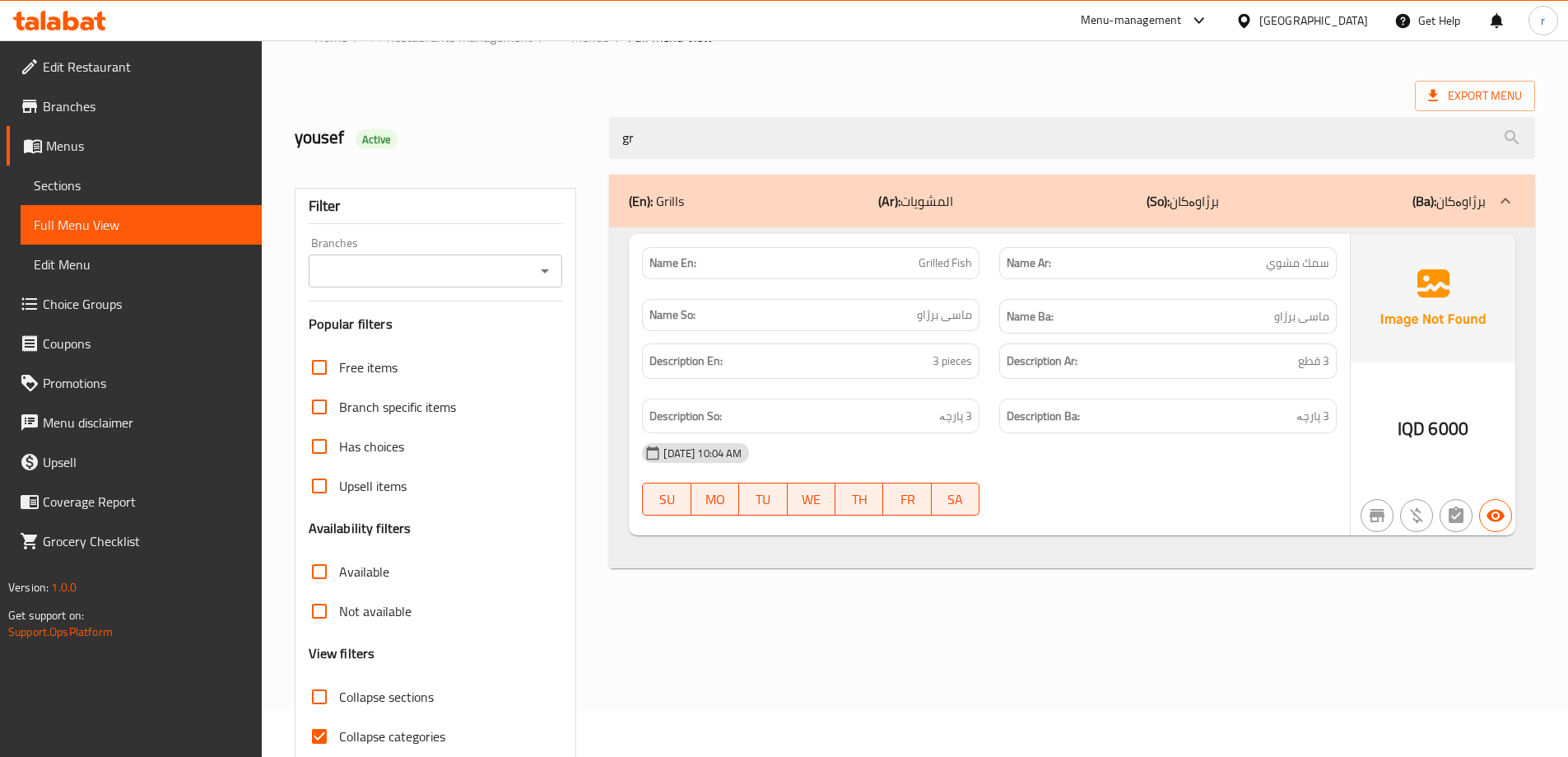
click at [407, 245] on div "Branches Branches" at bounding box center [436, 262] width 255 height 50
type input "gr"
click at [408, 261] on input "Branches" at bounding box center [421, 271] width 217 height 23
click at [421, 323] on li "All" at bounding box center [434, 312] width 255 height 30
click at [428, 270] on input "All" at bounding box center [421, 271] width 217 height 23
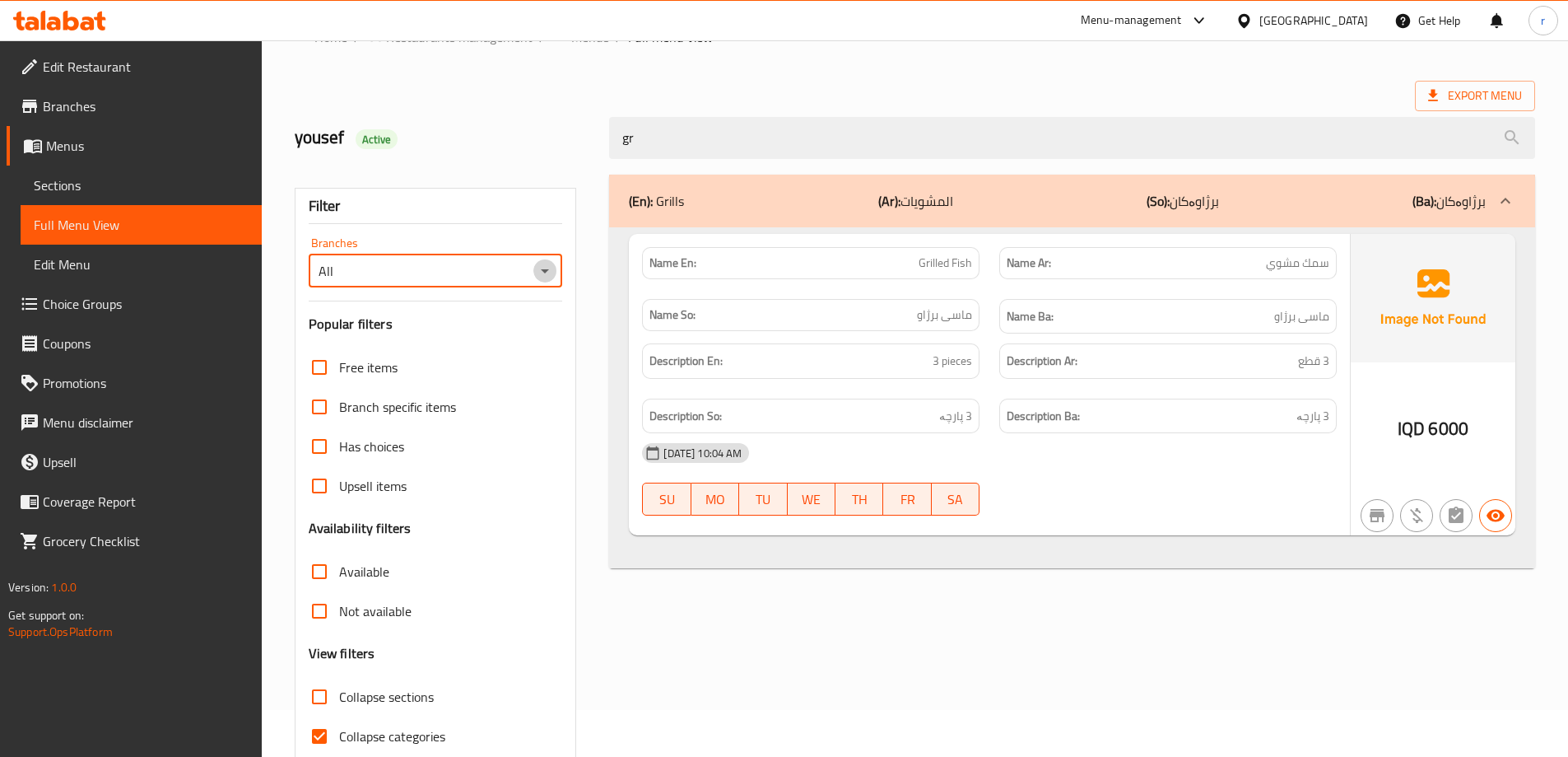
click at [544, 272] on icon "Open" at bounding box center [545, 271] width 20 height 20
click at [468, 347] on li "Kebab Zari, Nawroz" at bounding box center [434, 341] width 255 height 30
type input "Kebab Zari, Nawroz"
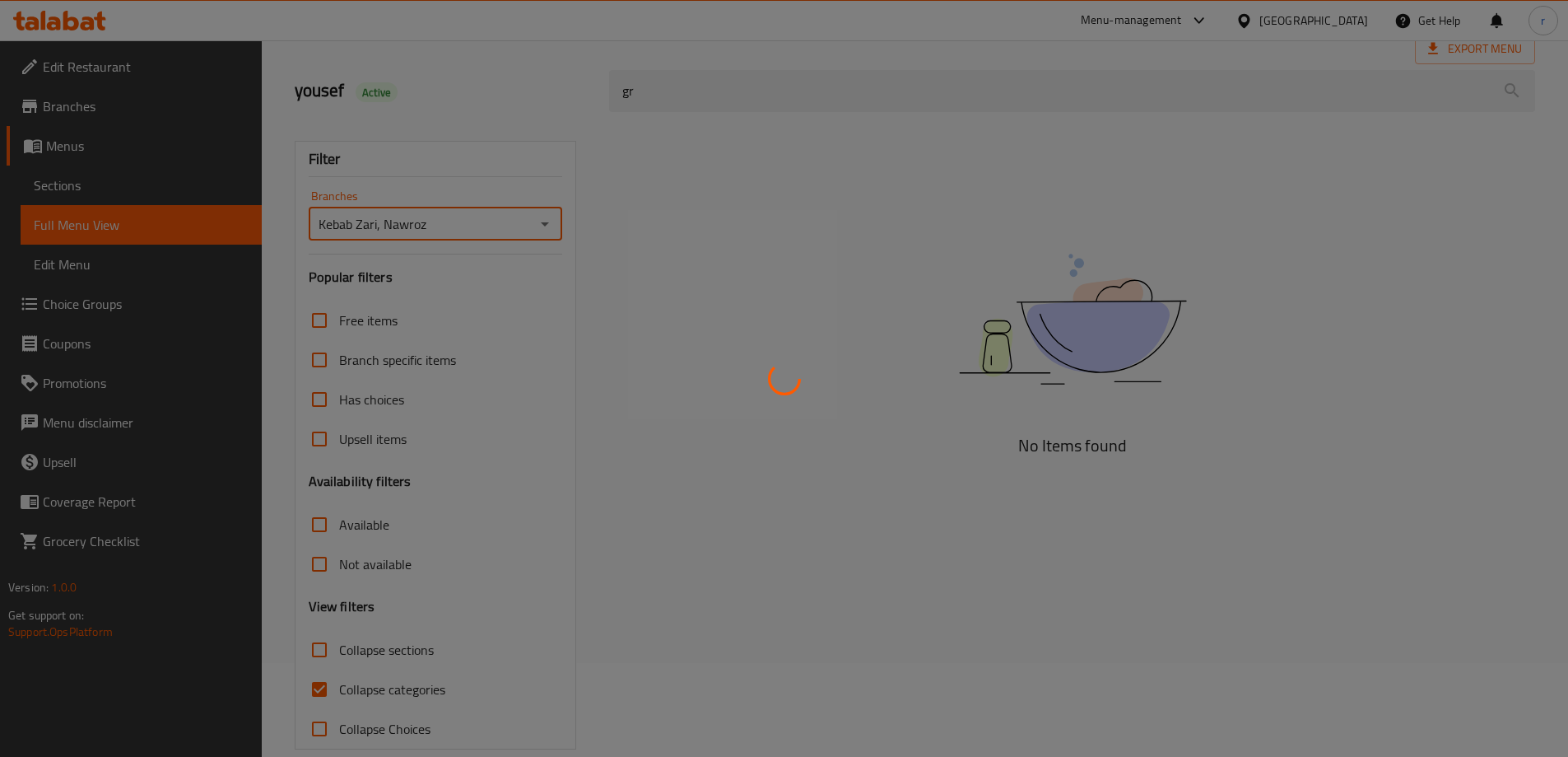
scroll to position [119, 0]
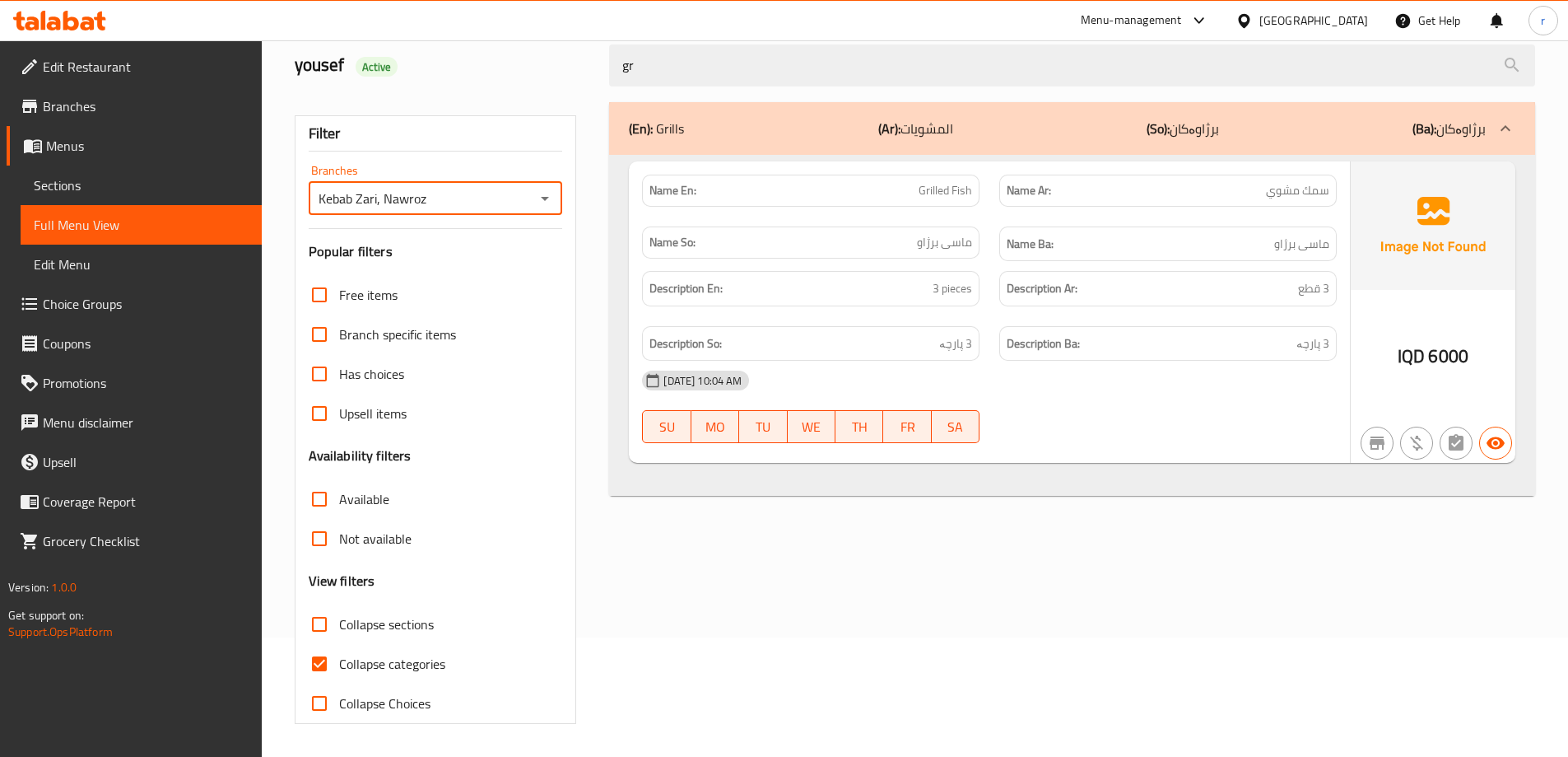
click at [400, 654] on span "Collapse categories" at bounding box center [392, 663] width 106 height 20
click at [339, 654] on input "Collapse categories" at bounding box center [319, 663] width 39 height 39
checkbox input "false"
click at [90, 16] on icon at bounding box center [59, 20] width 93 height 20
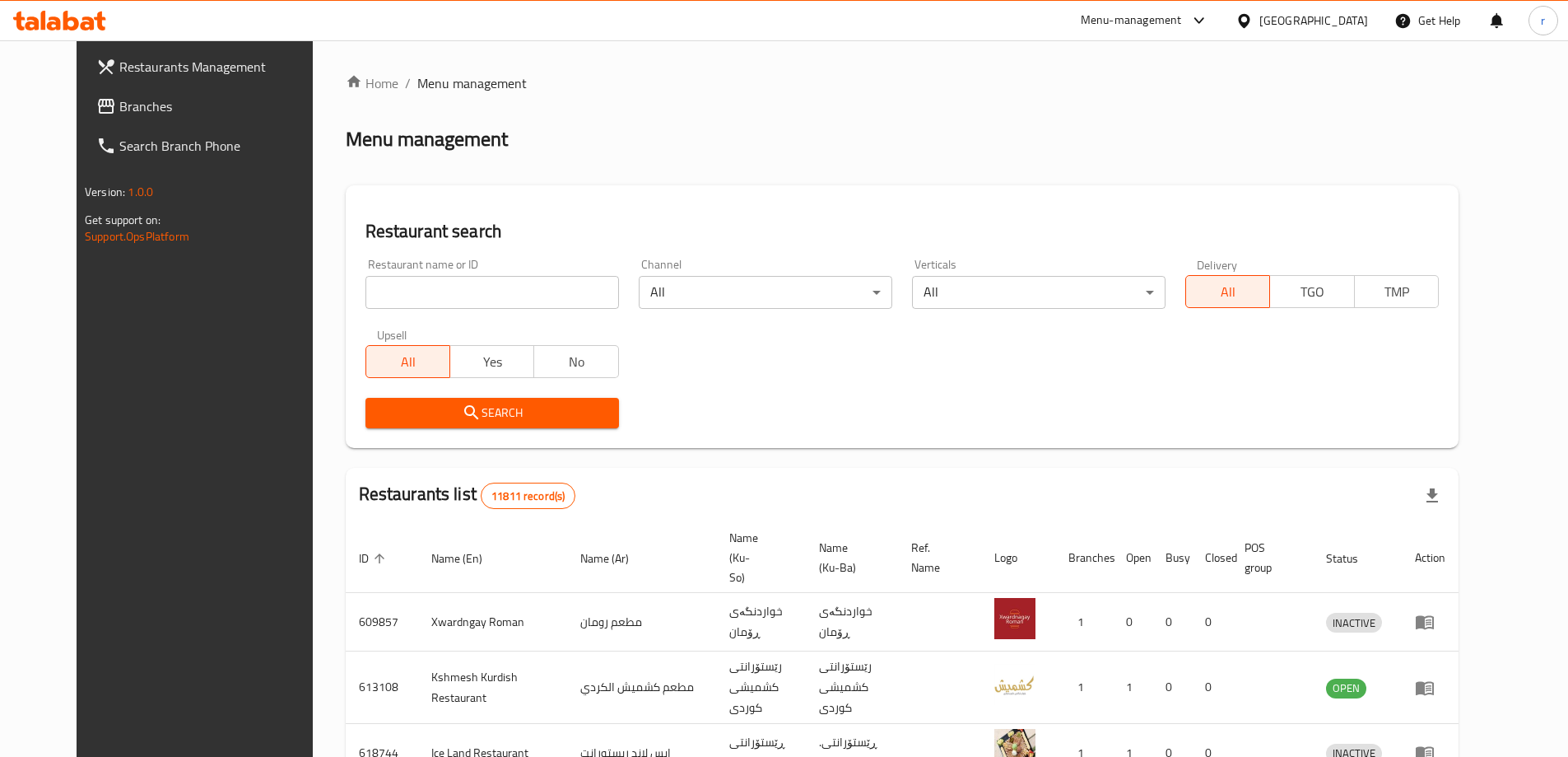
click at [365, 288] on input "search" at bounding box center [492, 292] width 254 height 33
paste input "691715"
type input "691715"
click at [415, 410] on span "Search" at bounding box center [492, 413] width 227 height 20
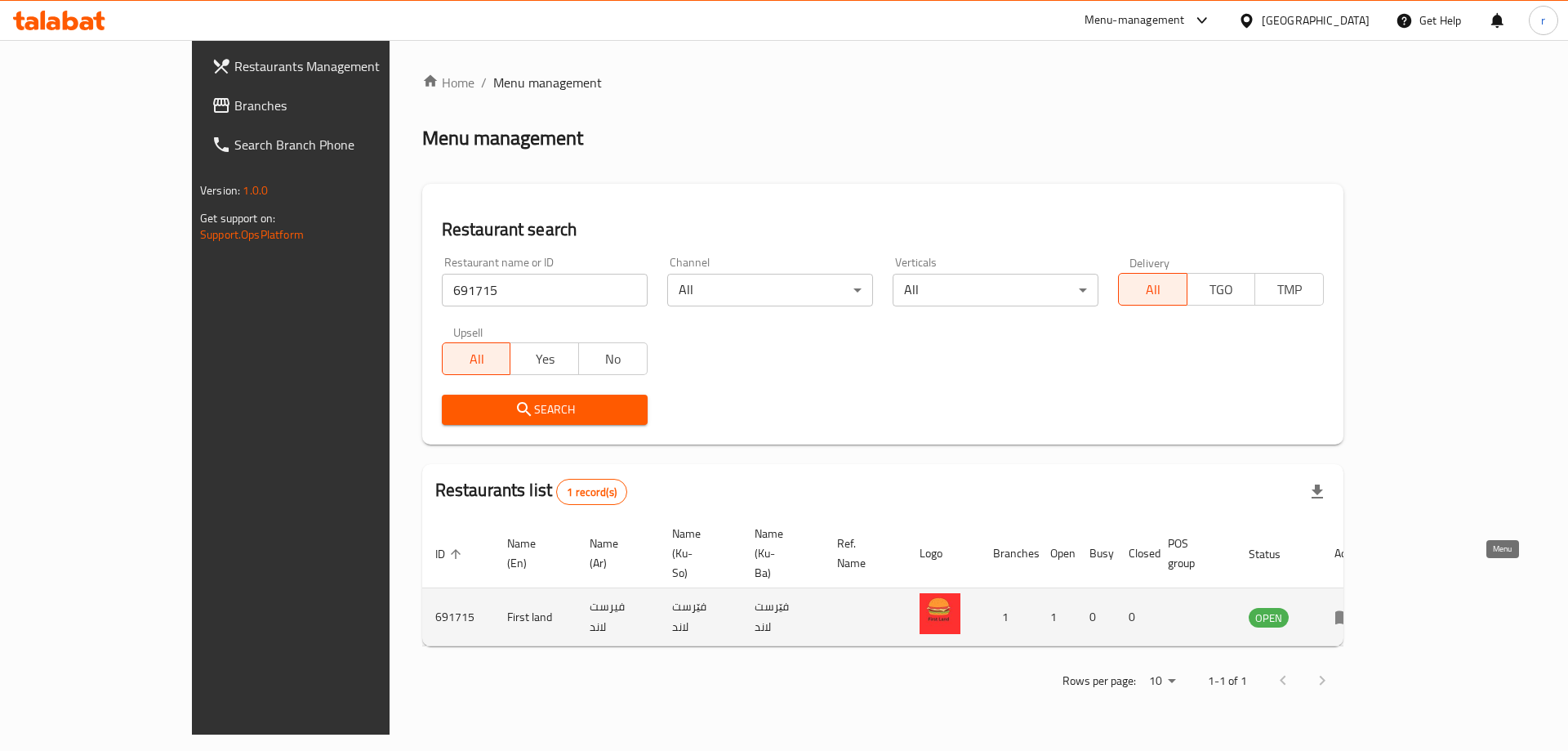
click at [1354, 607] on icon "enhanced table" at bounding box center [1343, 617] width 19 height 19
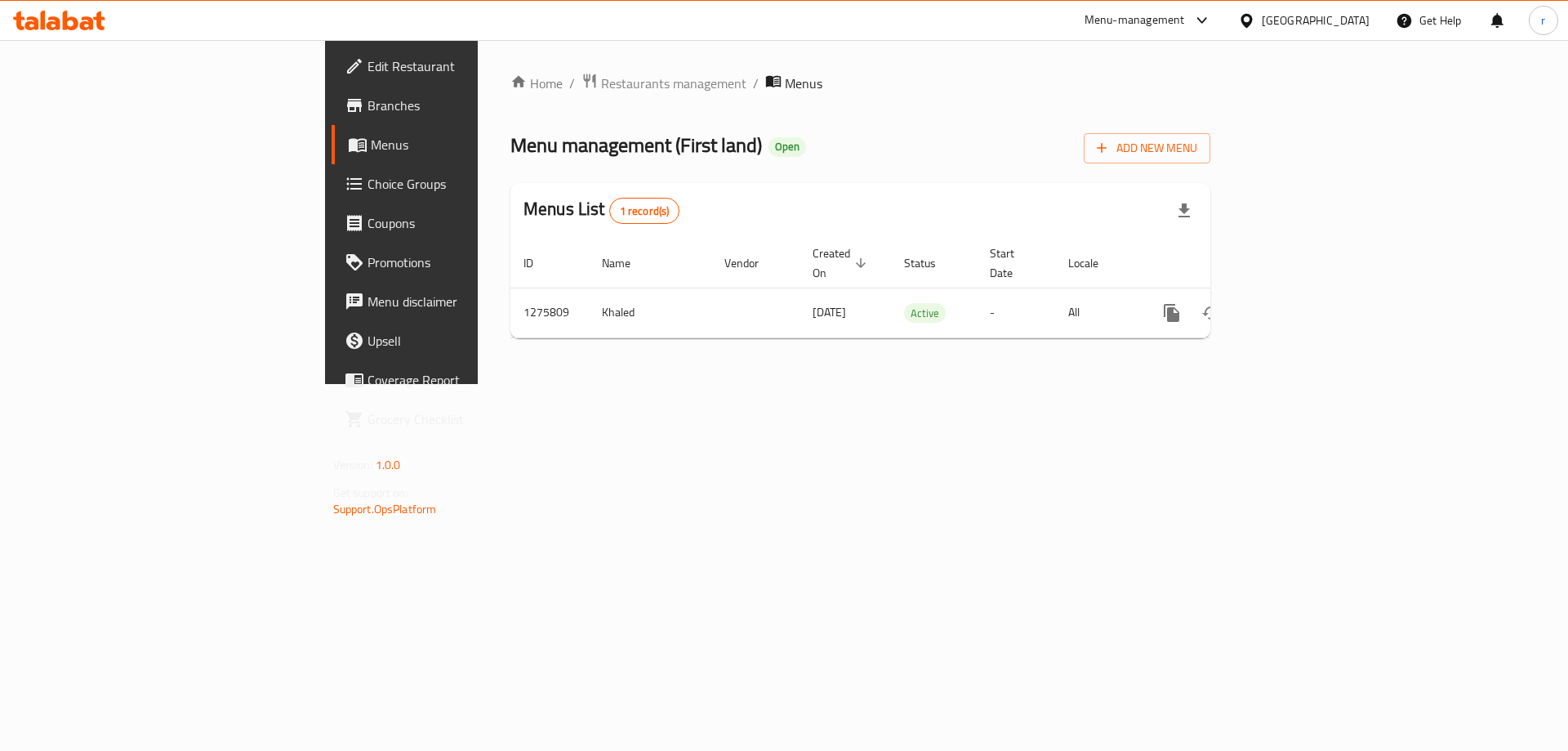
click at [367, 103] on span "Branches" at bounding box center [470, 105] width 207 height 19
